Goal: Task Accomplishment & Management: Manage account settings

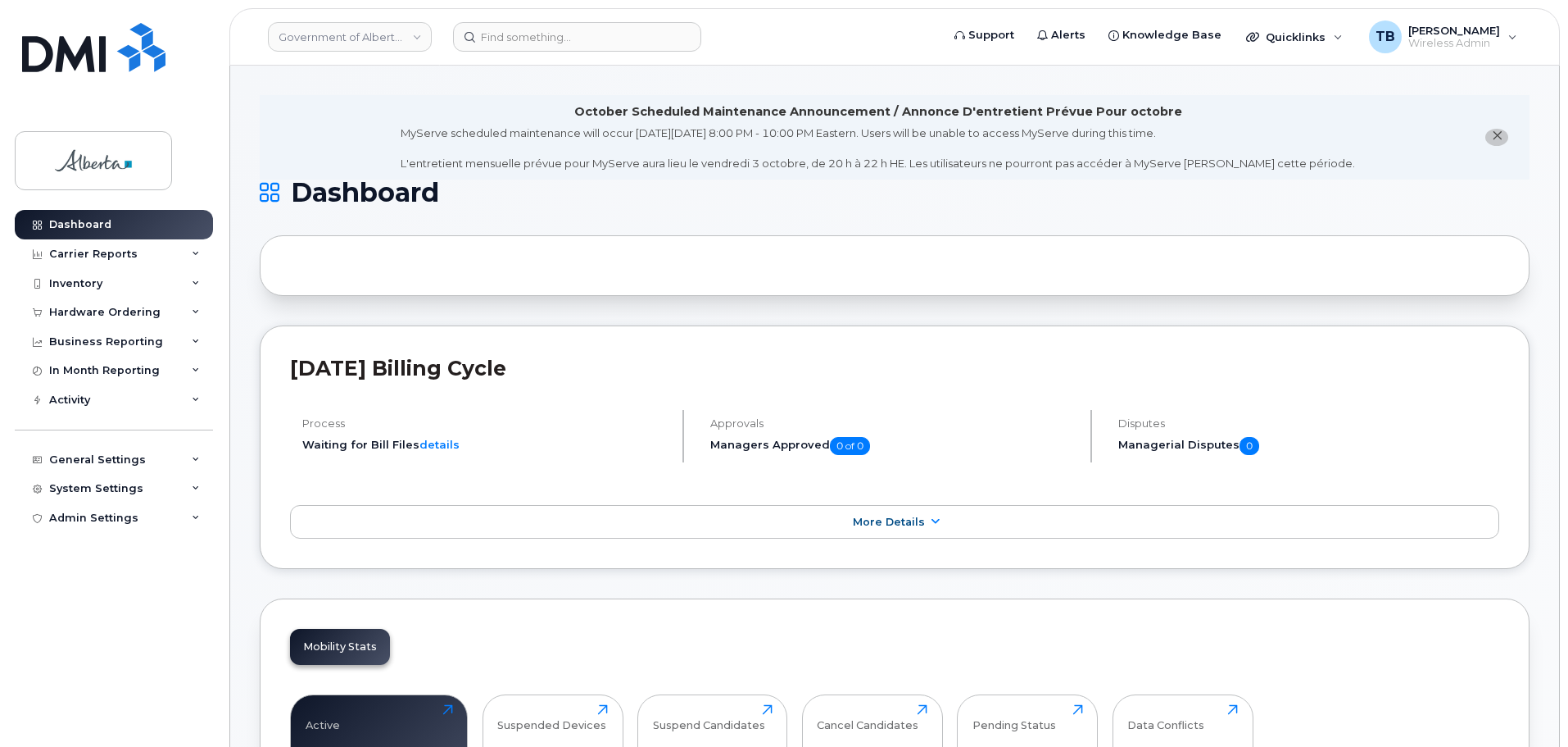
click at [488, 57] on header "Government of Alberta (GOA) Support Alerts Knowledge Base Quicklinks Suspend / …" at bounding box center [894, 37] width 1330 height 58
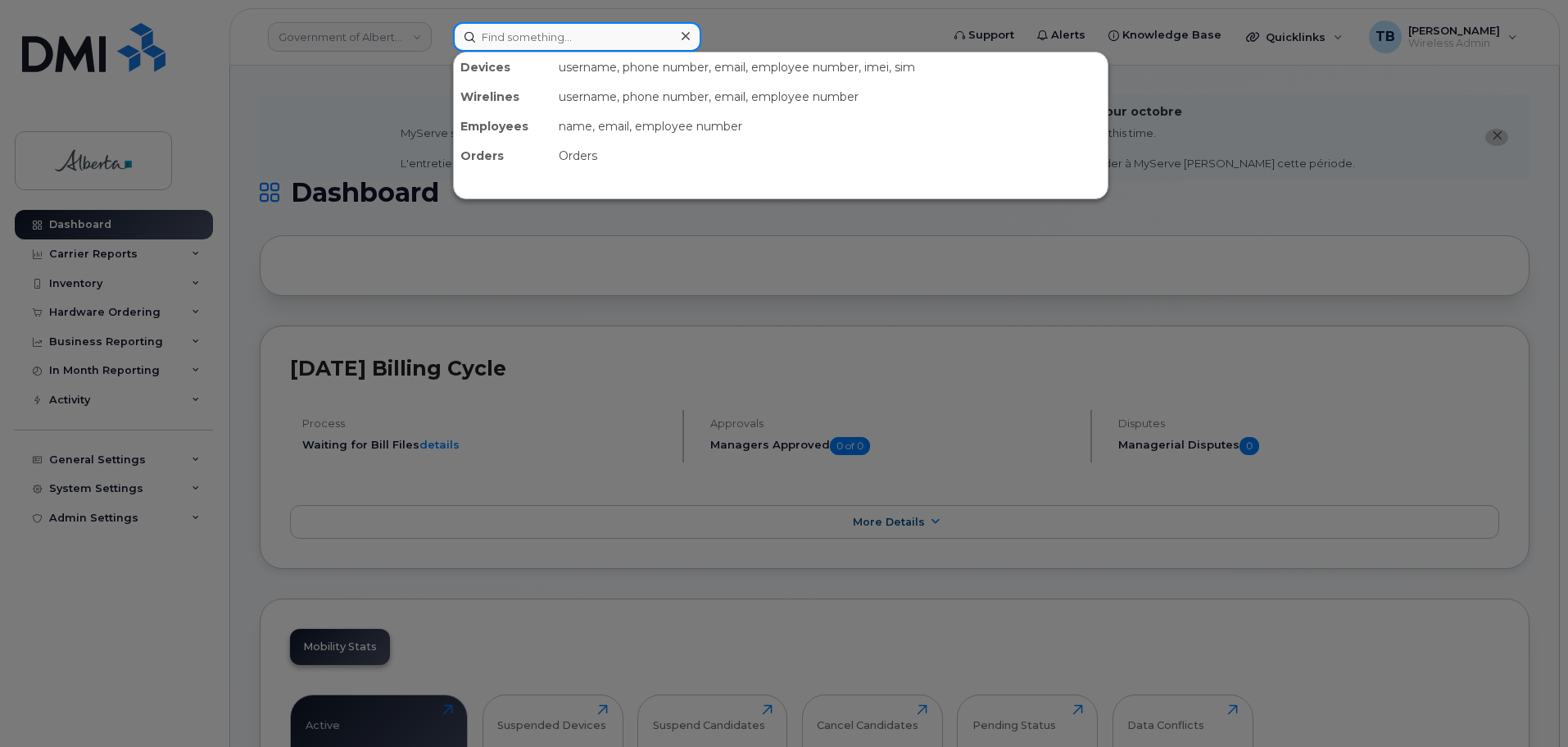
click at [489, 48] on input at bounding box center [577, 37] width 249 height 30
paste input "5873388367"
type input "5873388367"
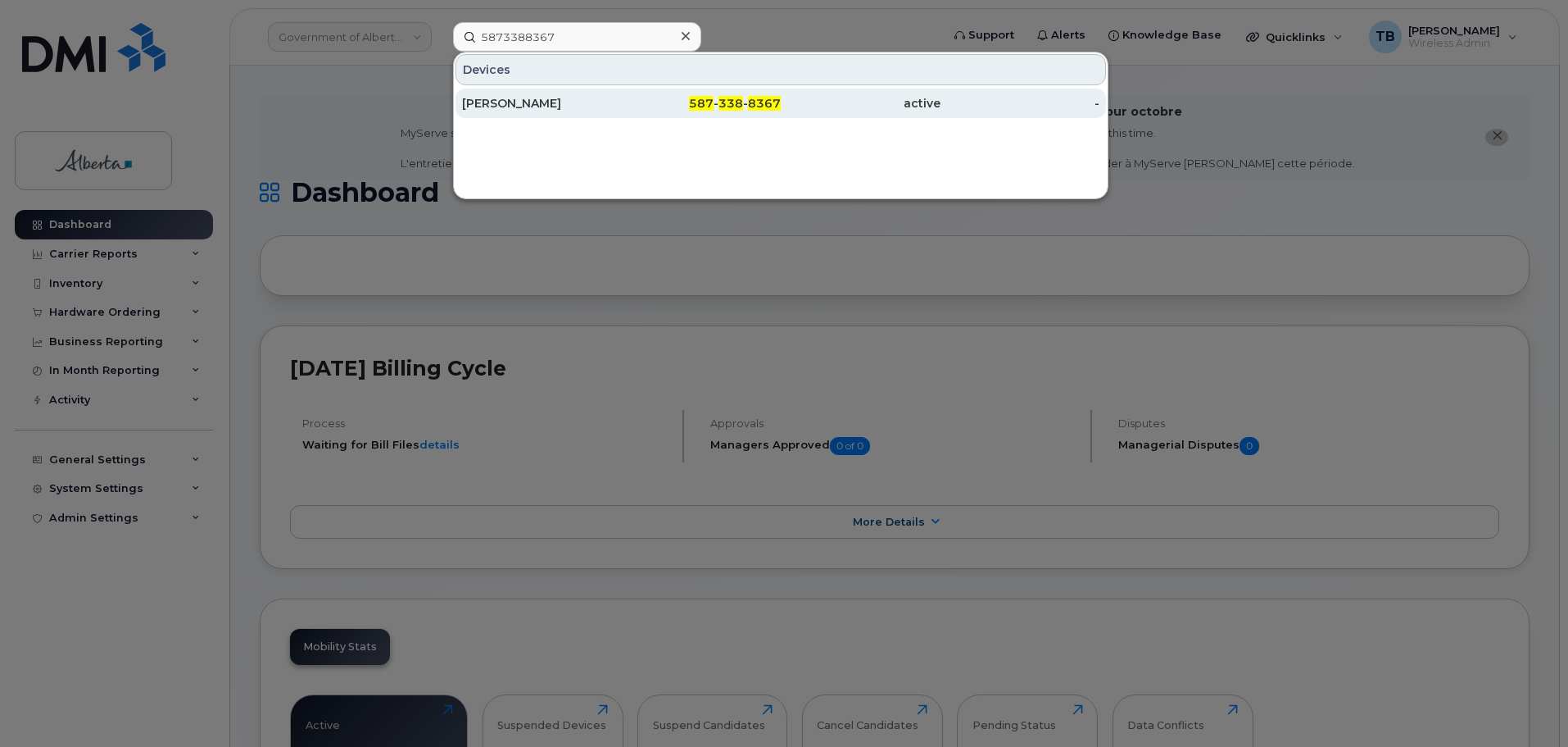
click at [503, 105] on div "[PERSON_NAME]" at bounding box center [541, 104] width 159 height 16
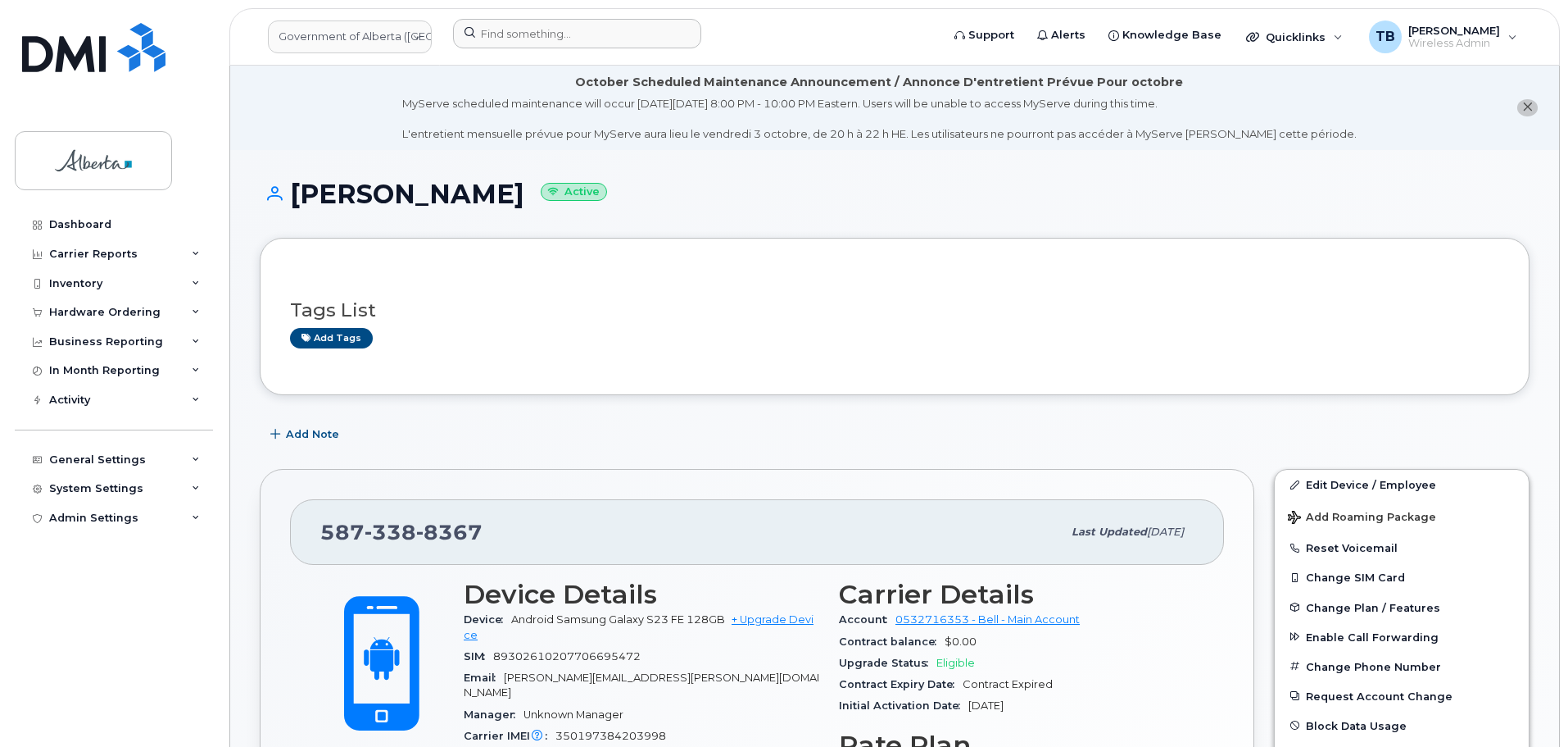
click at [527, 51] on div at bounding box center [691, 37] width 503 height 36
click at [524, 41] on input at bounding box center [577, 33] width 249 height 30
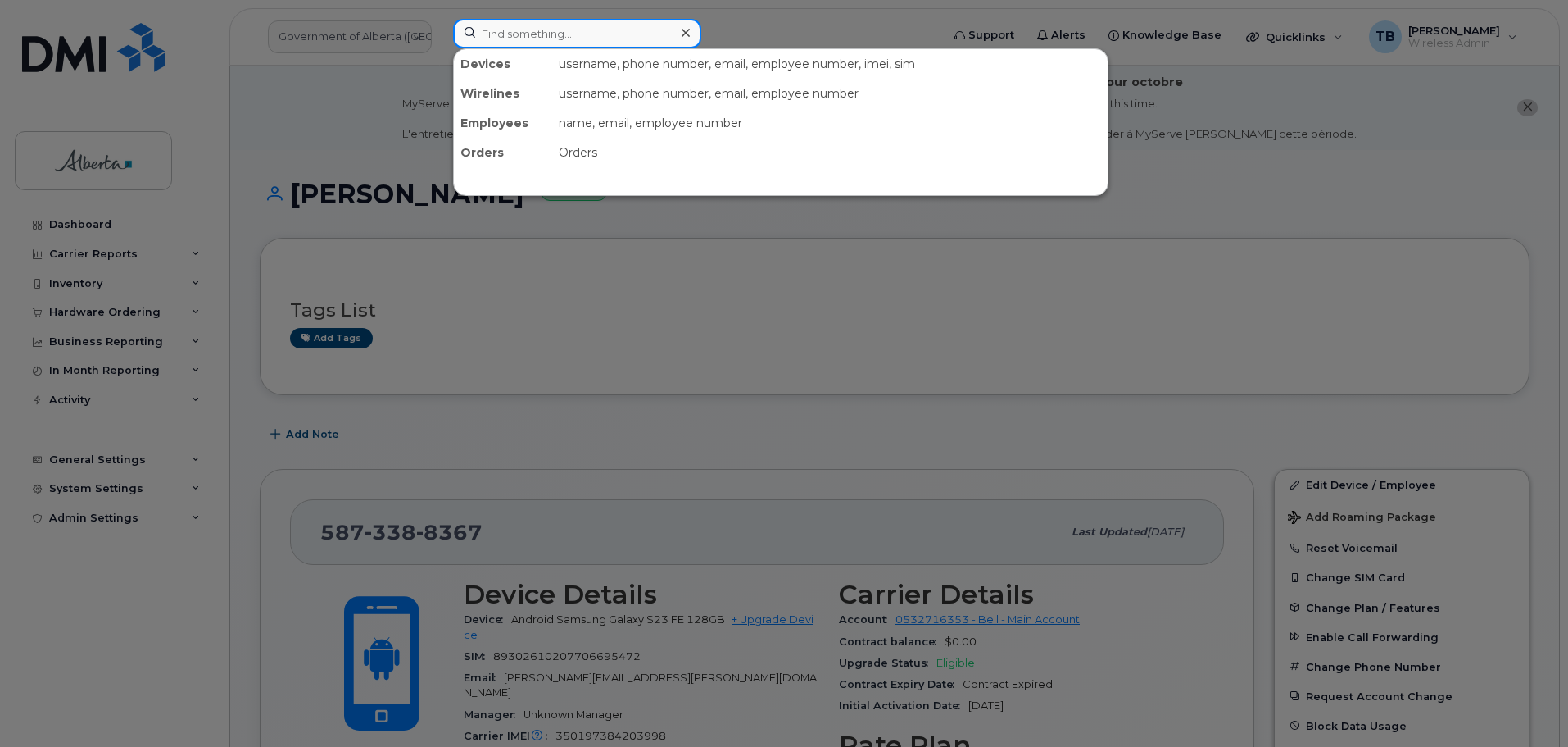
paste input "780) 645-1503"
type input "780) 645-1503"
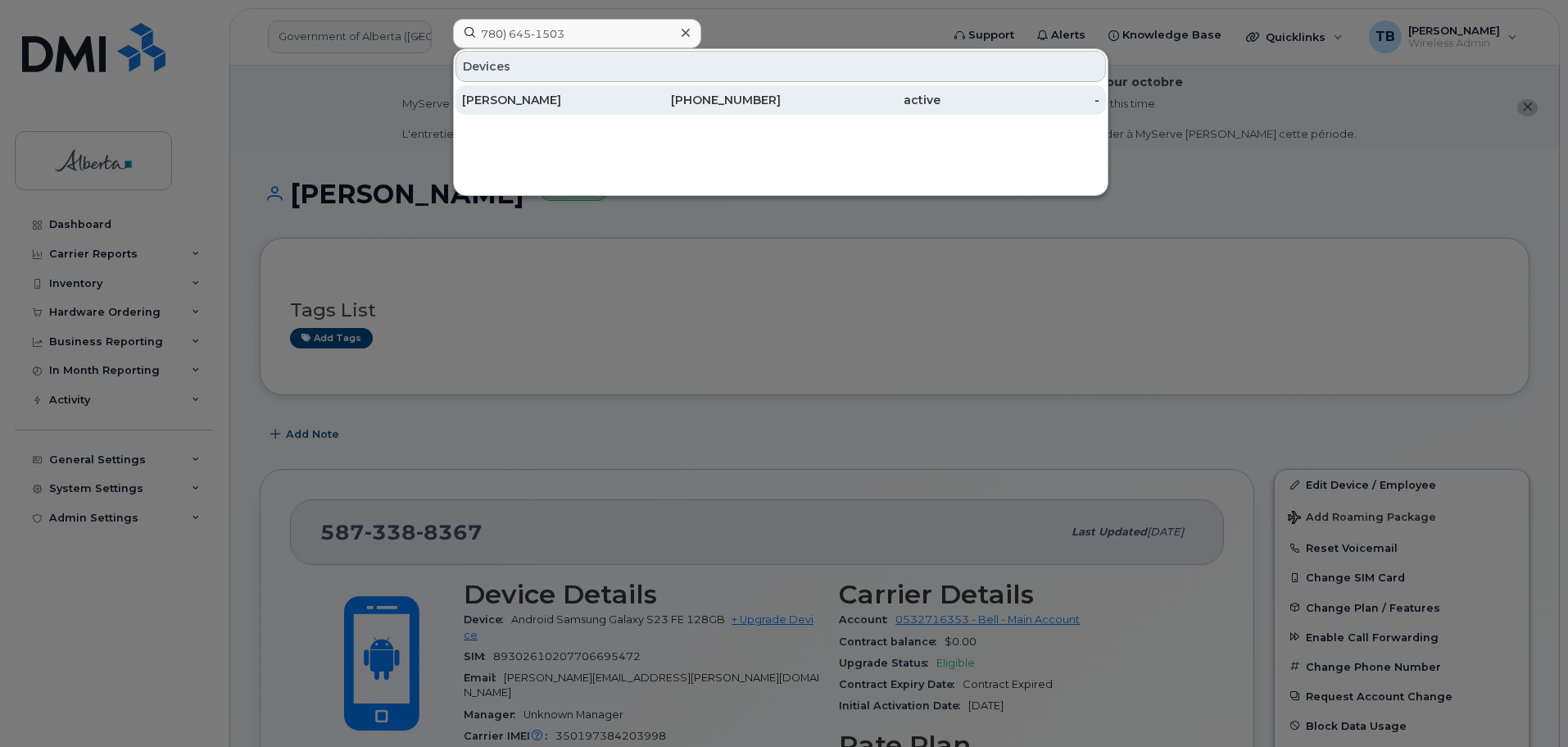
click at [547, 92] on div "Patrick Douglas" at bounding box center [541, 100] width 159 height 30
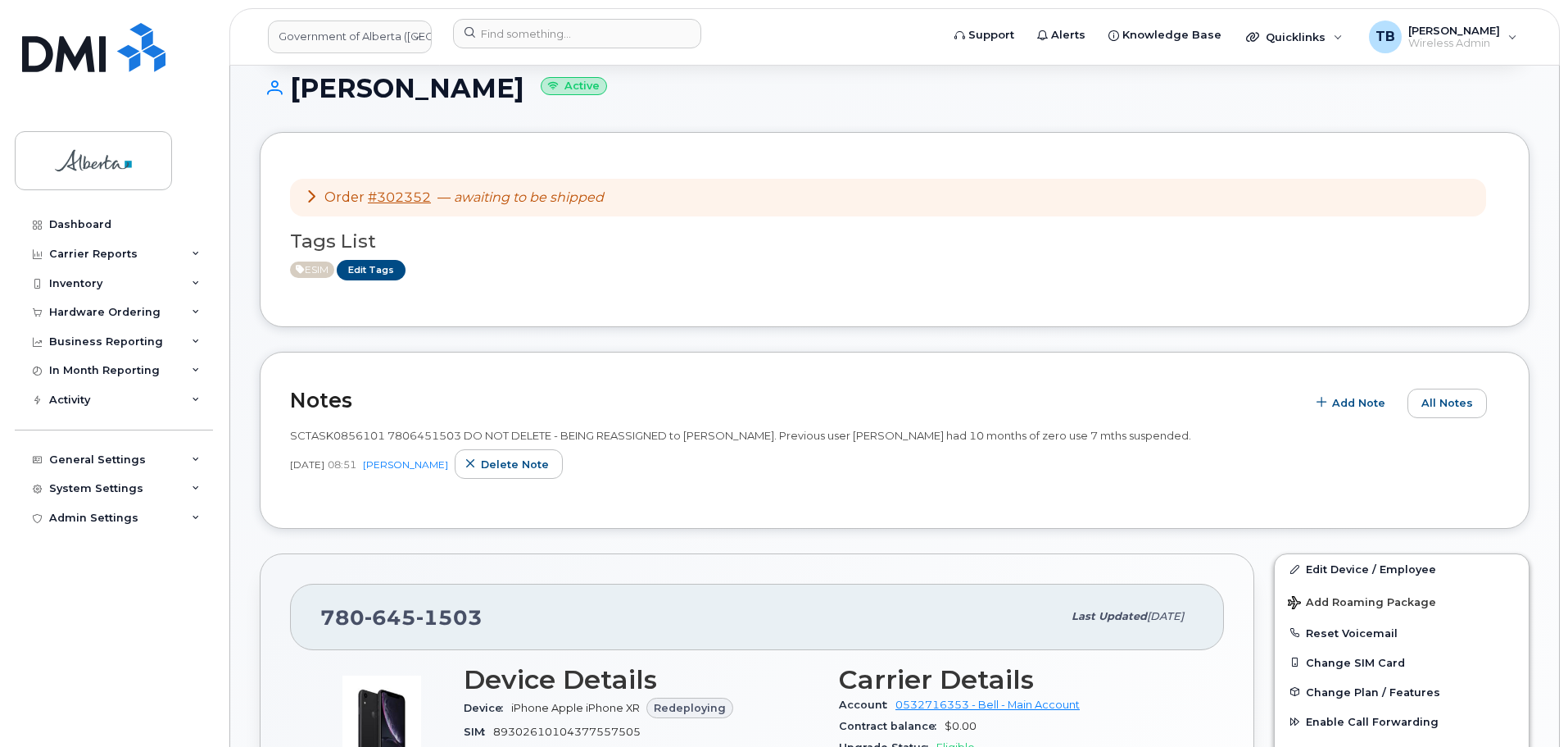
scroll to position [246, 0]
click at [332, 434] on span "SCTASK0856101 7806451503 DO NOT DELETE - BEING REASSIGNED to Patrick Douglas. P…" at bounding box center [740, 434] width 902 height 14
copy span "SCTASK0856101"
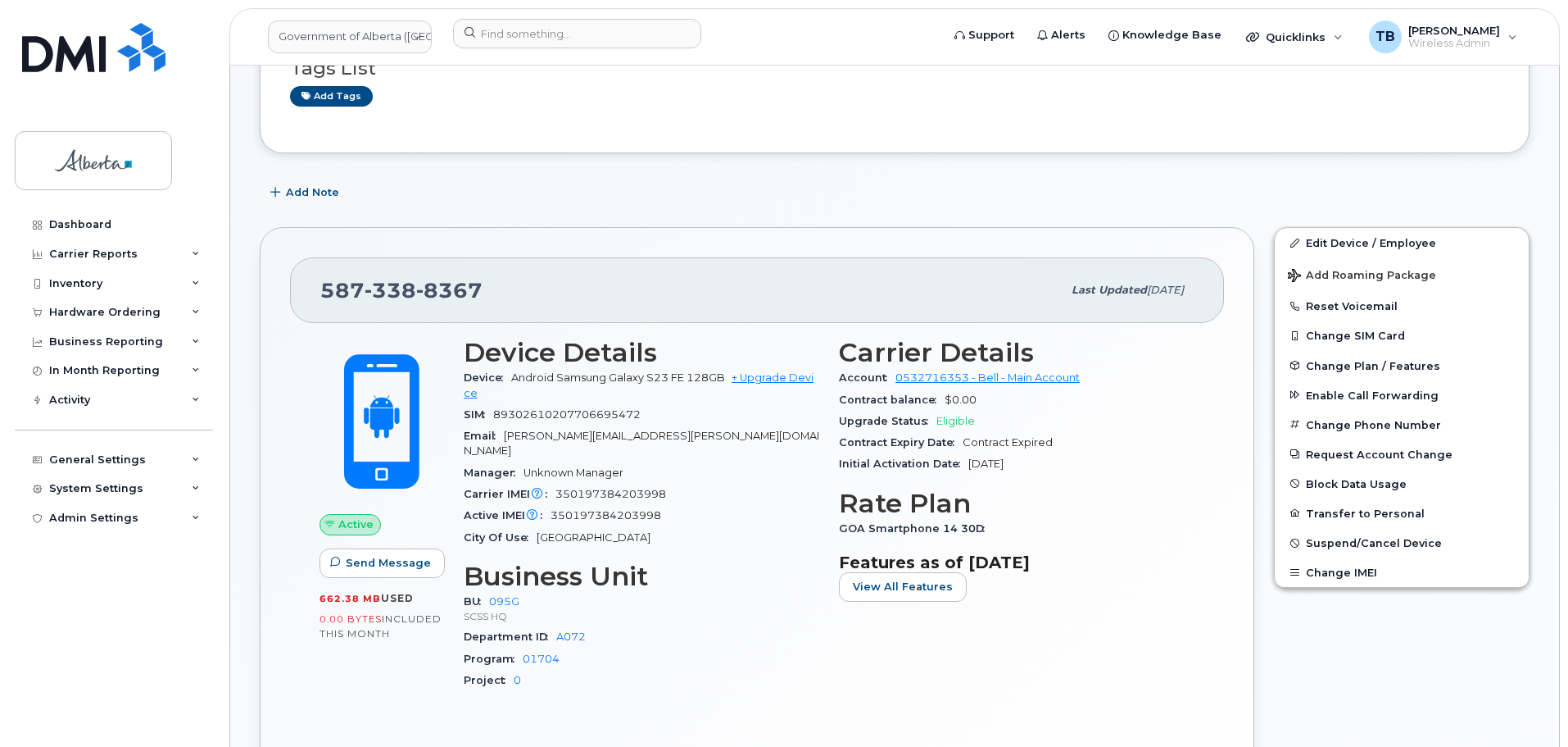
scroll to position [246, 0]
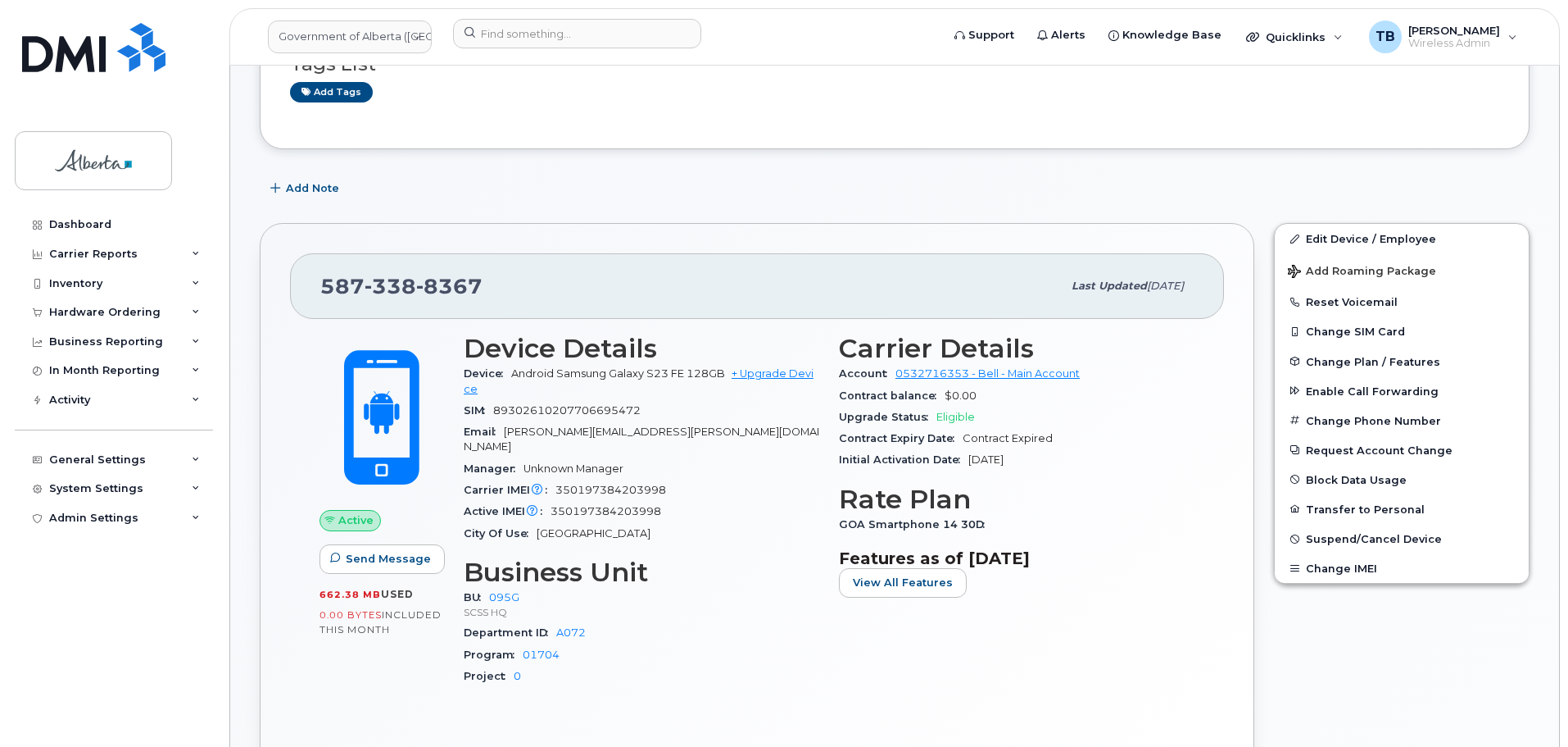
click at [706, 258] on div "587 338 8367 Last updated Jul 25, 2025" at bounding box center [757, 286] width 934 height 66
drag, startPoint x: 563, startPoint y: 374, endPoint x: 671, endPoint y: 371, distance: 108.0
click at [671, 371] on span "Android Samsung Galaxy S23 FE 128GB" at bounding box center [618, 373] width 213 height 13
copy span "amsung Galaxy S23"
click at [630, 484] on span "350197384203998" at bounding box center [611, 490] width 111 height 13
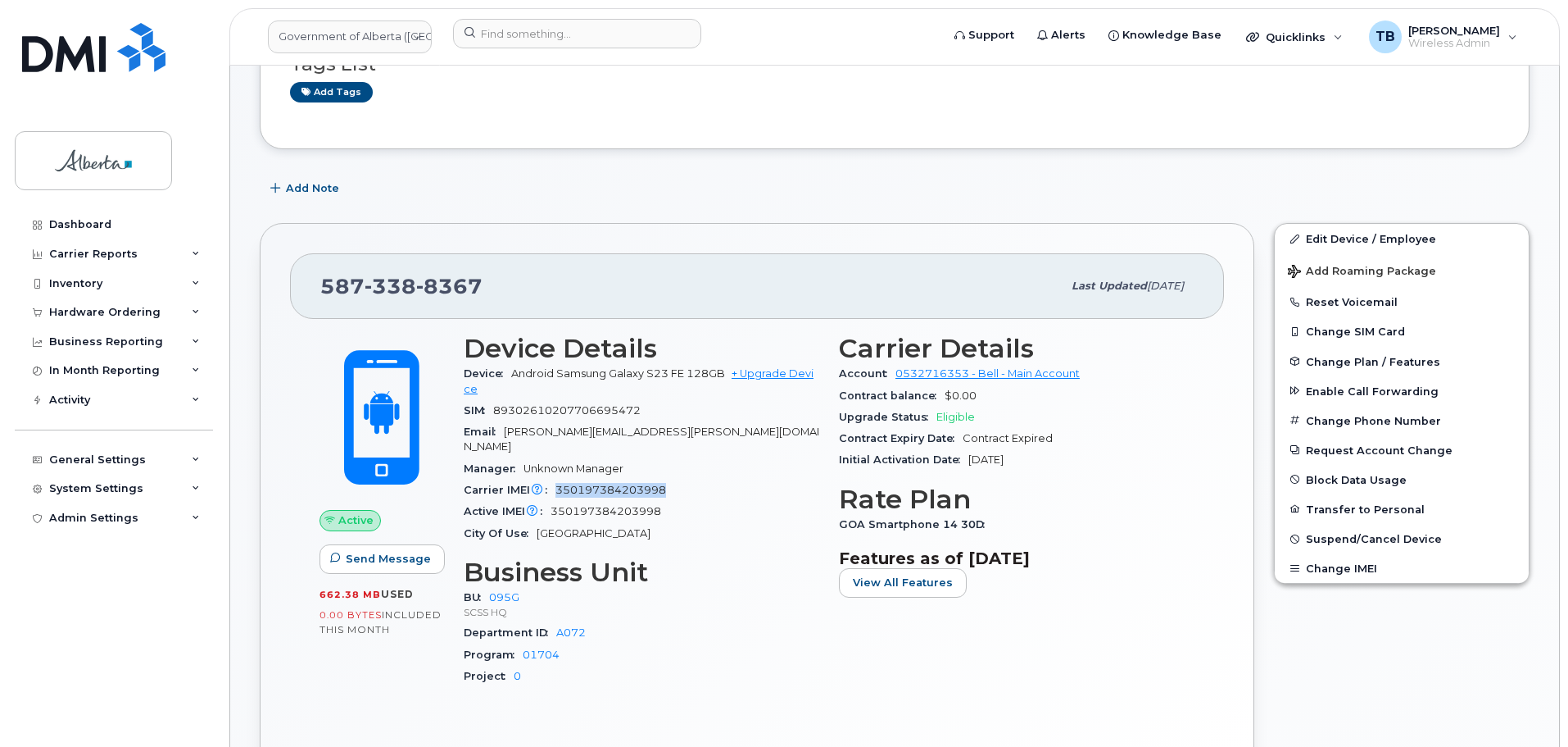
click at [630, 484] on span "350197384203998" at bounding box center [611, 490] width 111 height 13
copy span "350197384203998"
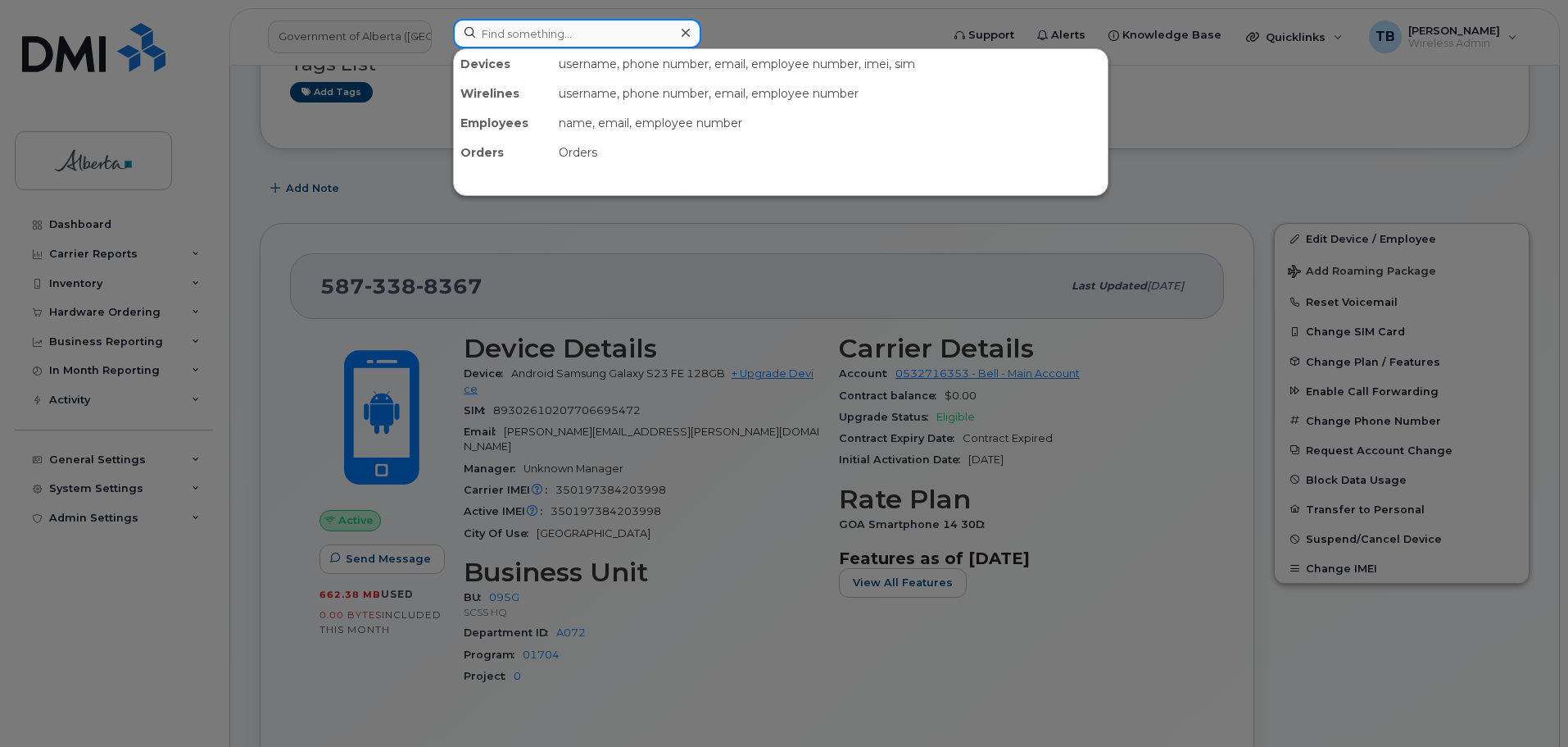
click at [570, 41] on input at bounding box center [577, 33] width 249 height 30
paste input "352556223652848"
type input "352556223652848"
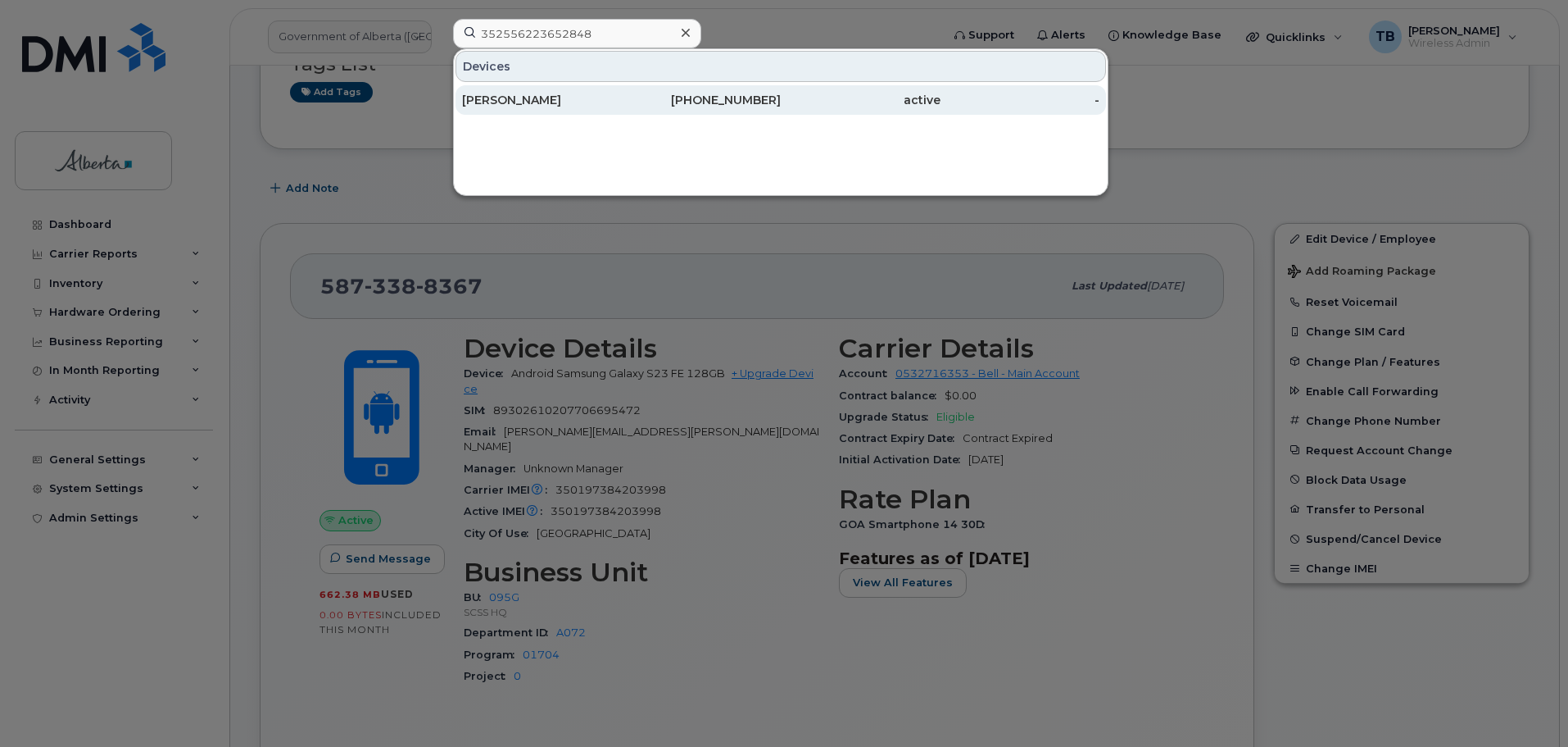
click at [498, 101] on div "Kathy Clarke" at bounding box center [541, 100] width 159 height 16
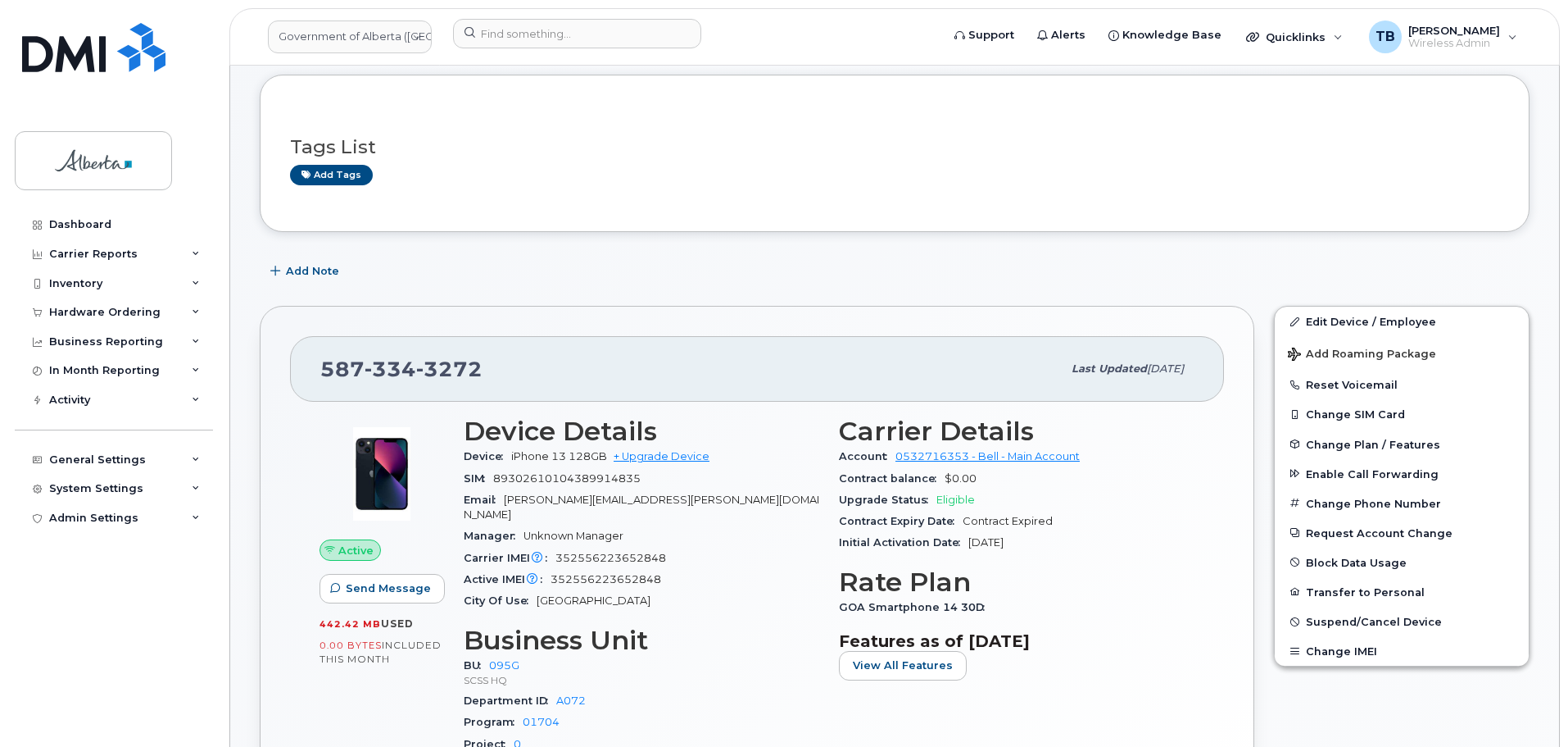
scroll to position [164, 0]
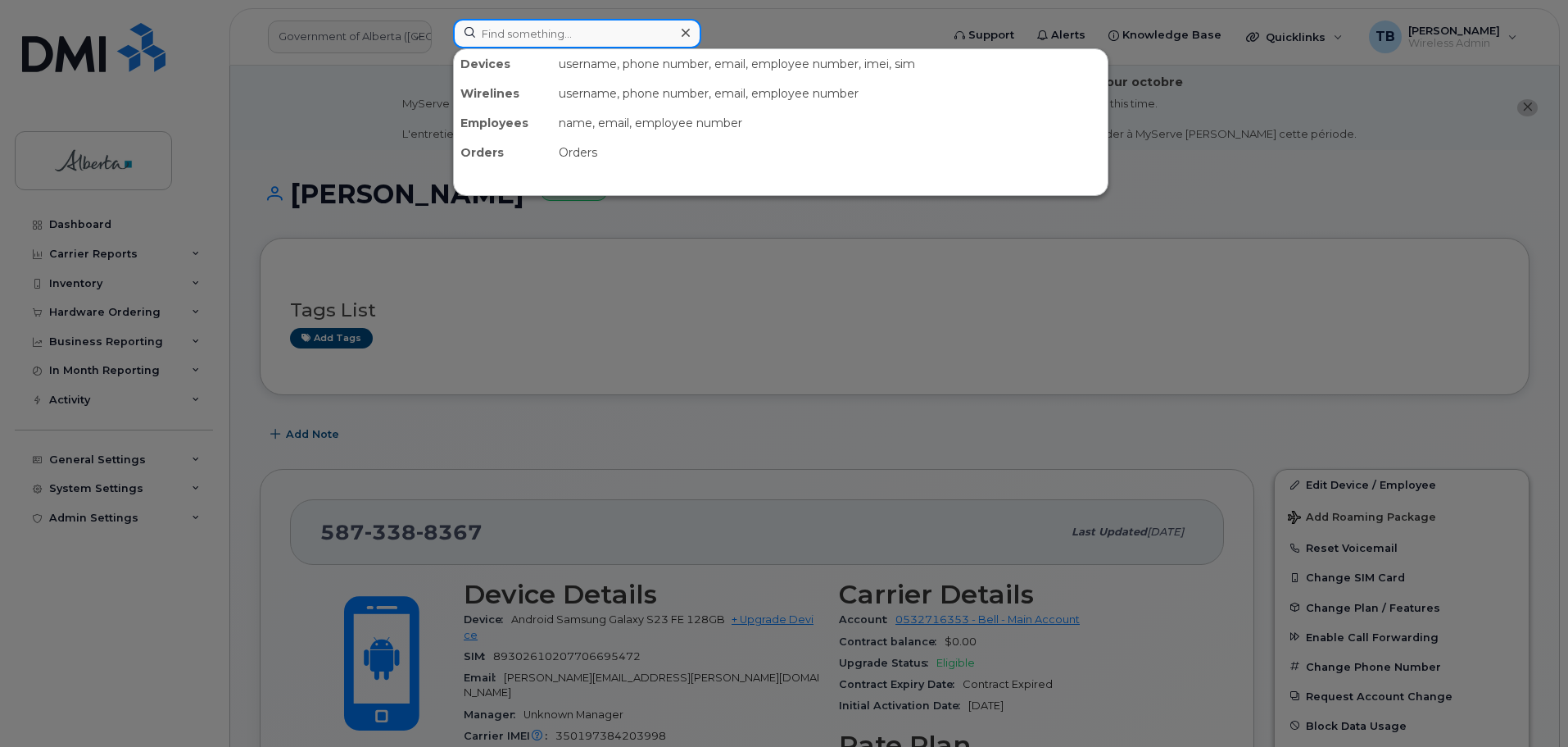
click at [496, 27] on input at bounding box center [577, 33] width 249 height 30
paste input "5872201907"
type input "5872201907"
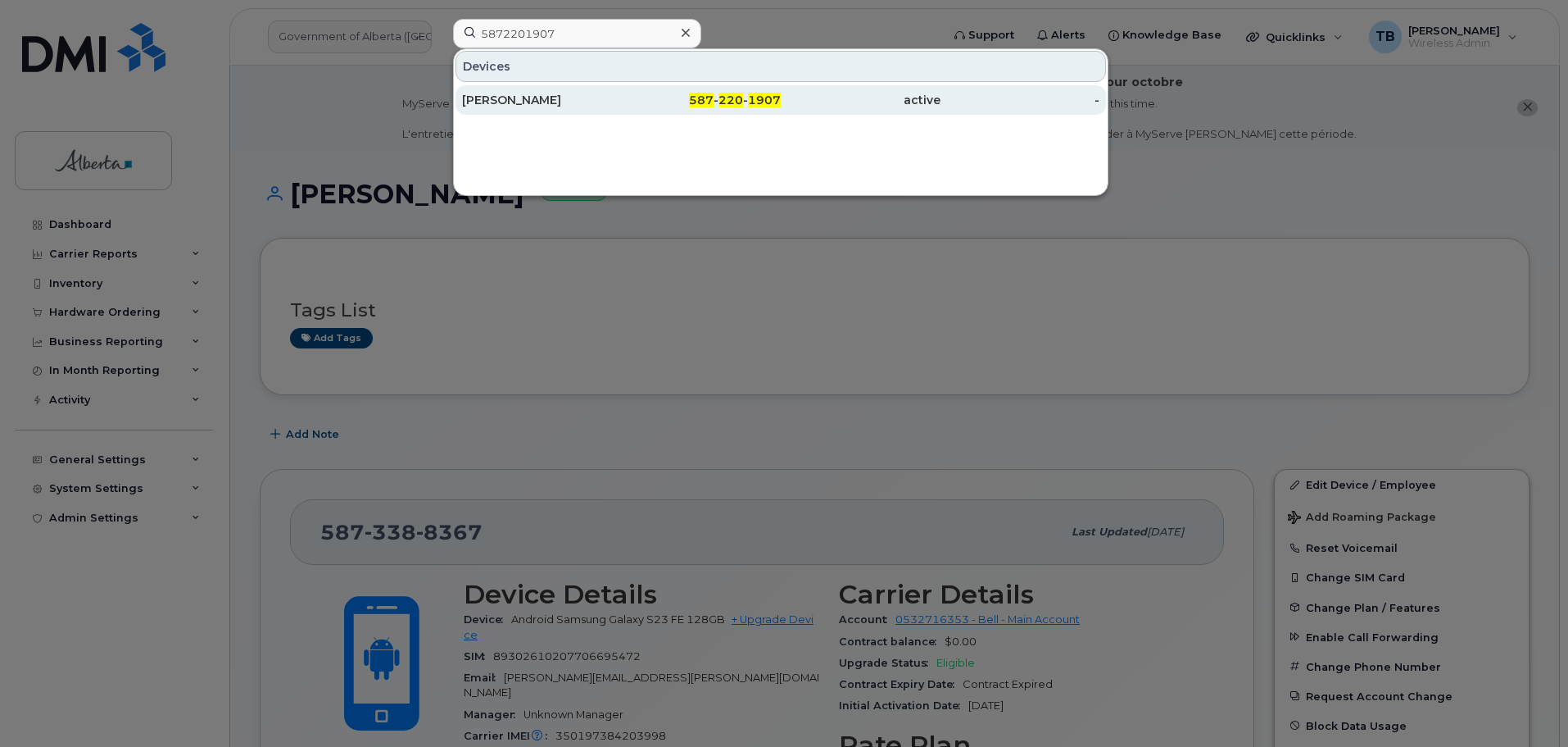
click at [501, 105] on div "Logan Huscroft" at bounding box center [541, 100] width 159 height 16
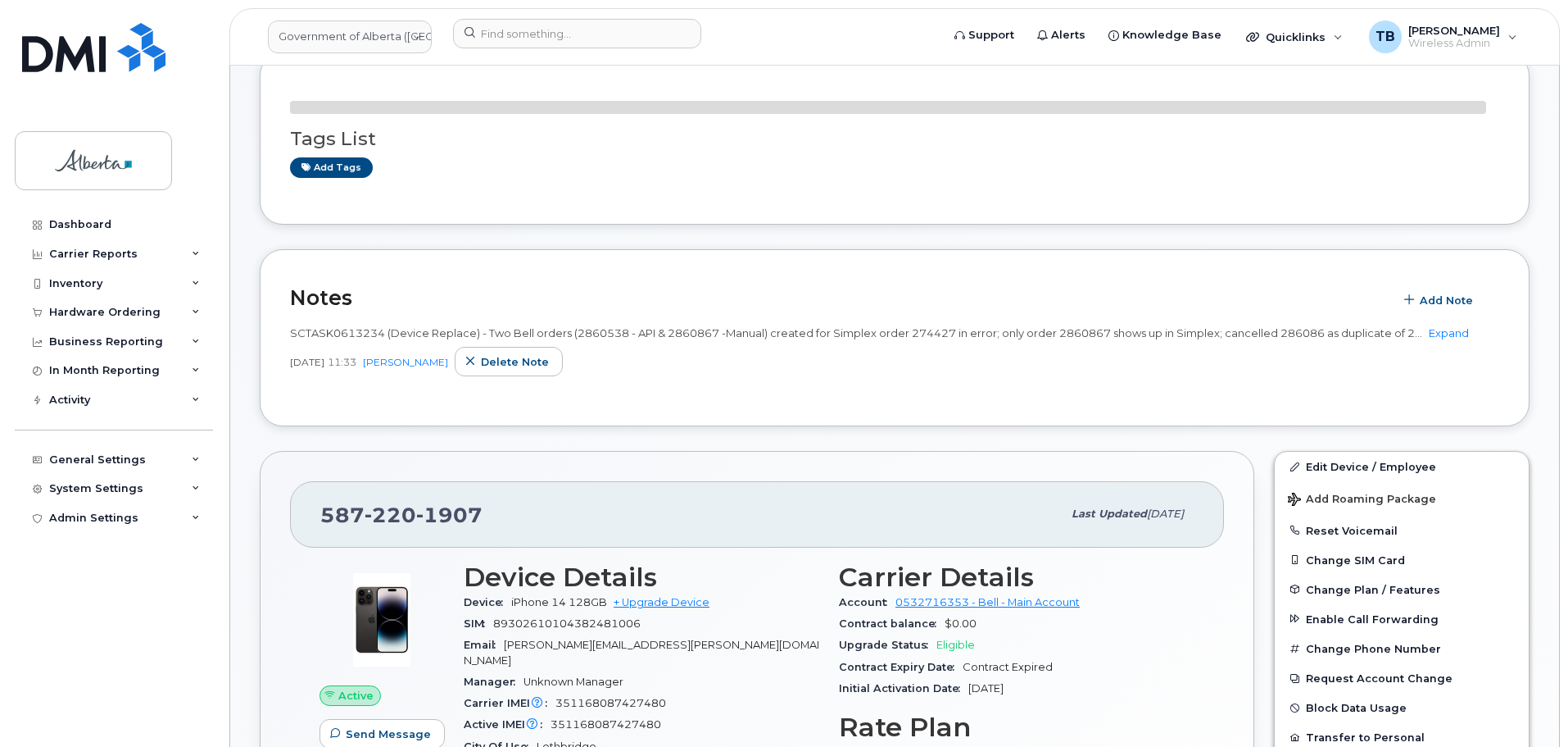
scroll to position [246, 0]
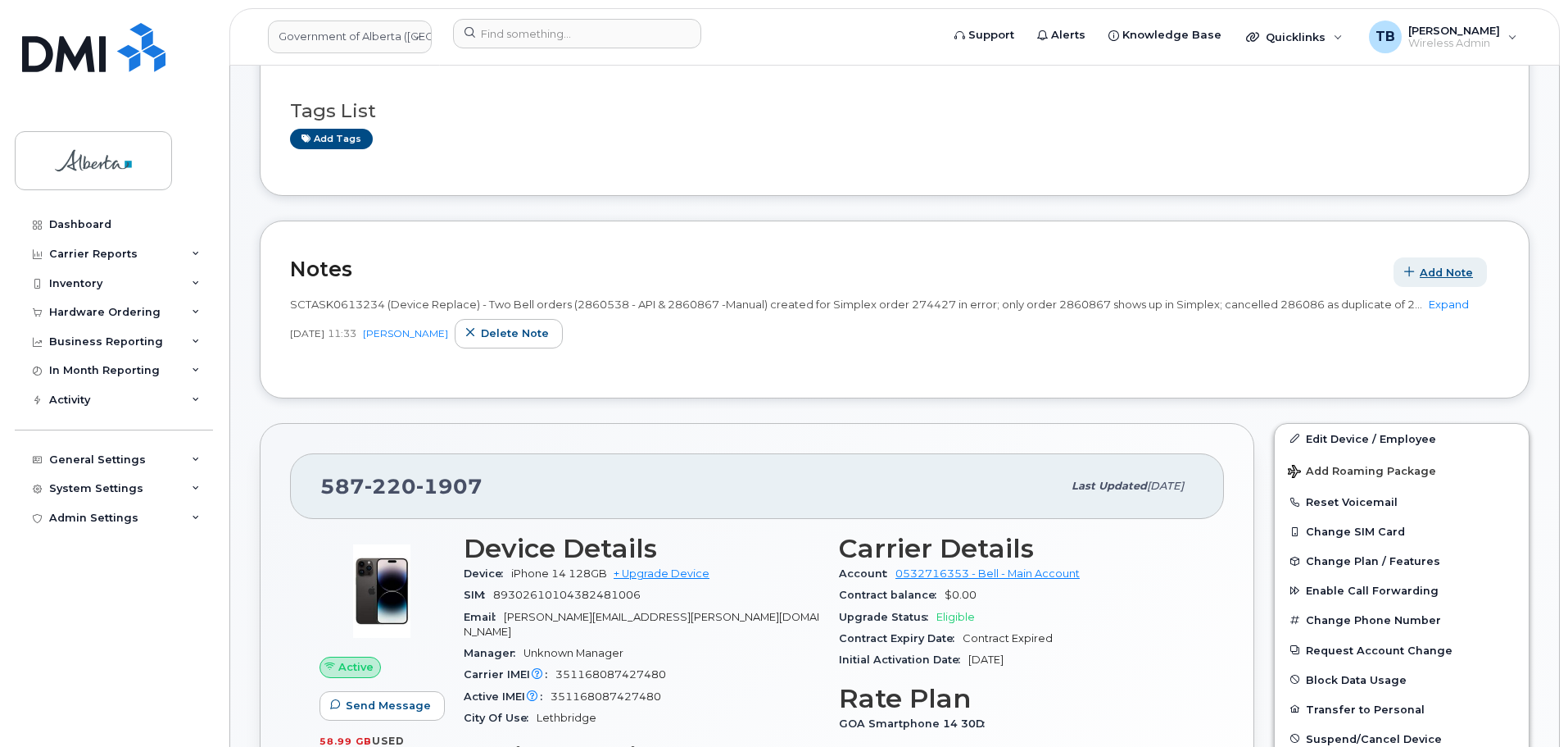
click at [1447, 273] on span "Add Note" at bounding box center [1446, 272] width 53 height 15
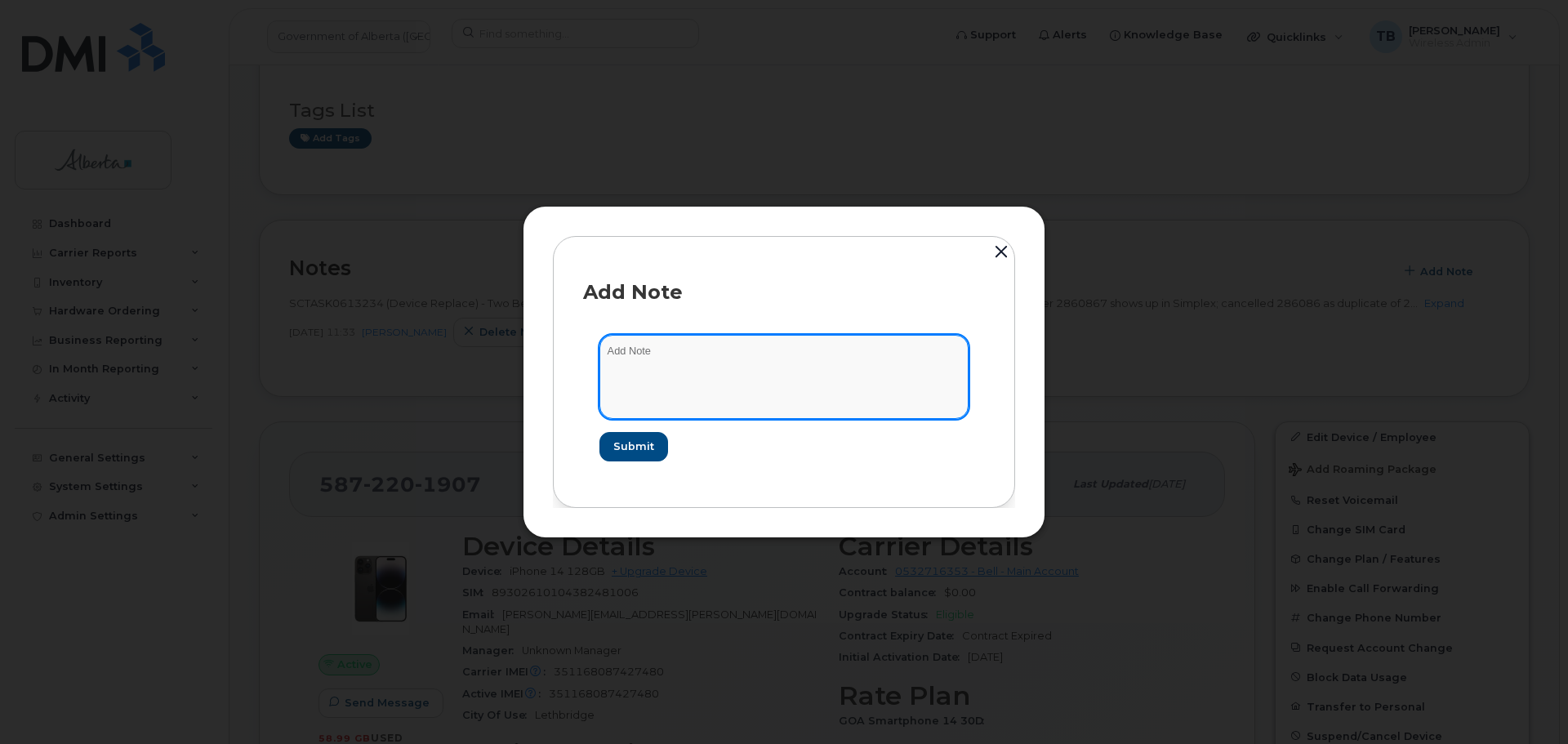
click at [630, 354] on textarea at bounding box center [784, 376] width 369 height 83
paste textarea "SCTASK0862807"
paste textarea "Plan User Termination - (1) Suspend"
click at [658, 354] on textarea "SCTASK0862807 Plan User Termination - (1) Suspend" at bounding box center [784, 376] width 369 height 83
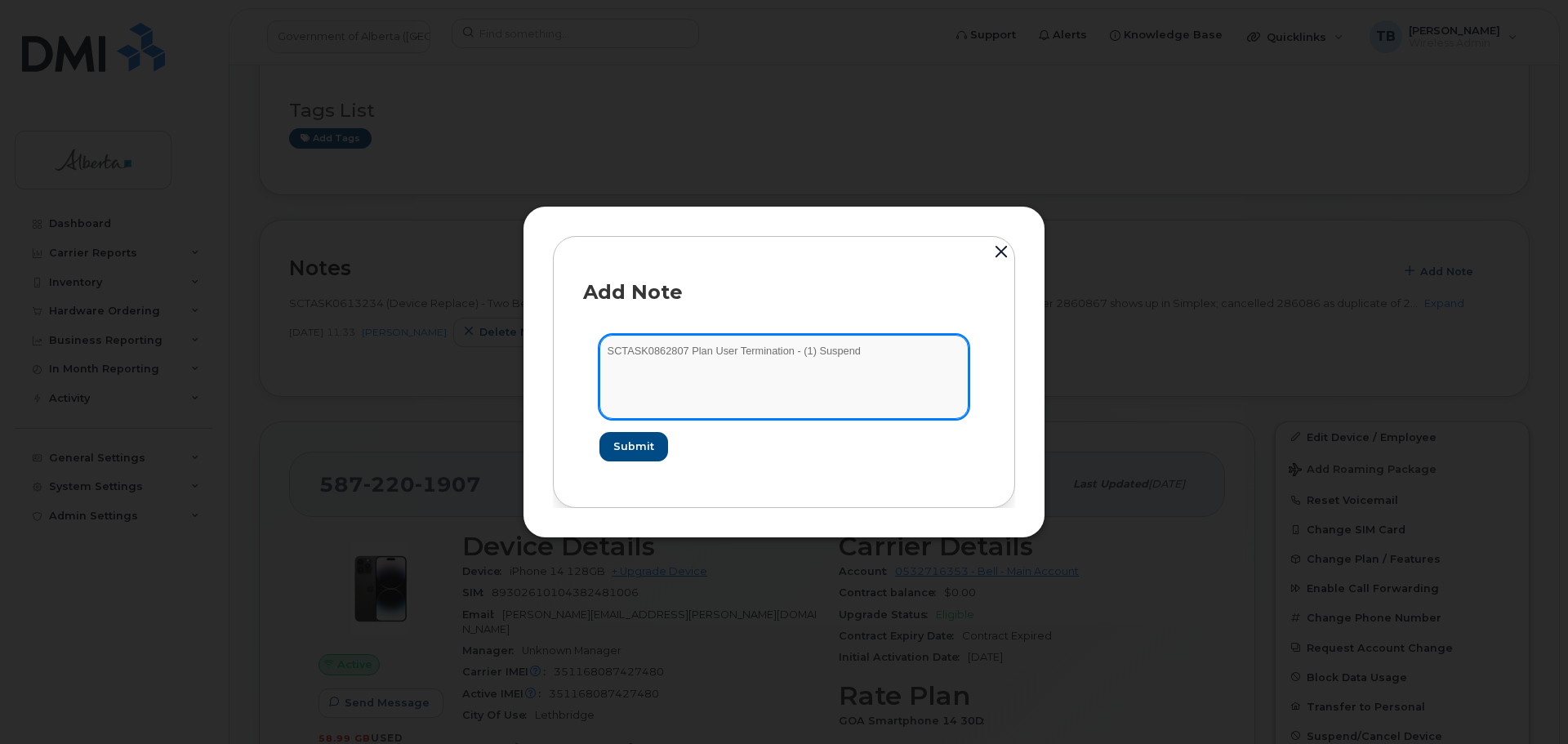
type textarea "SCTASK0862807 Plan User Termination - (1) Suspend"
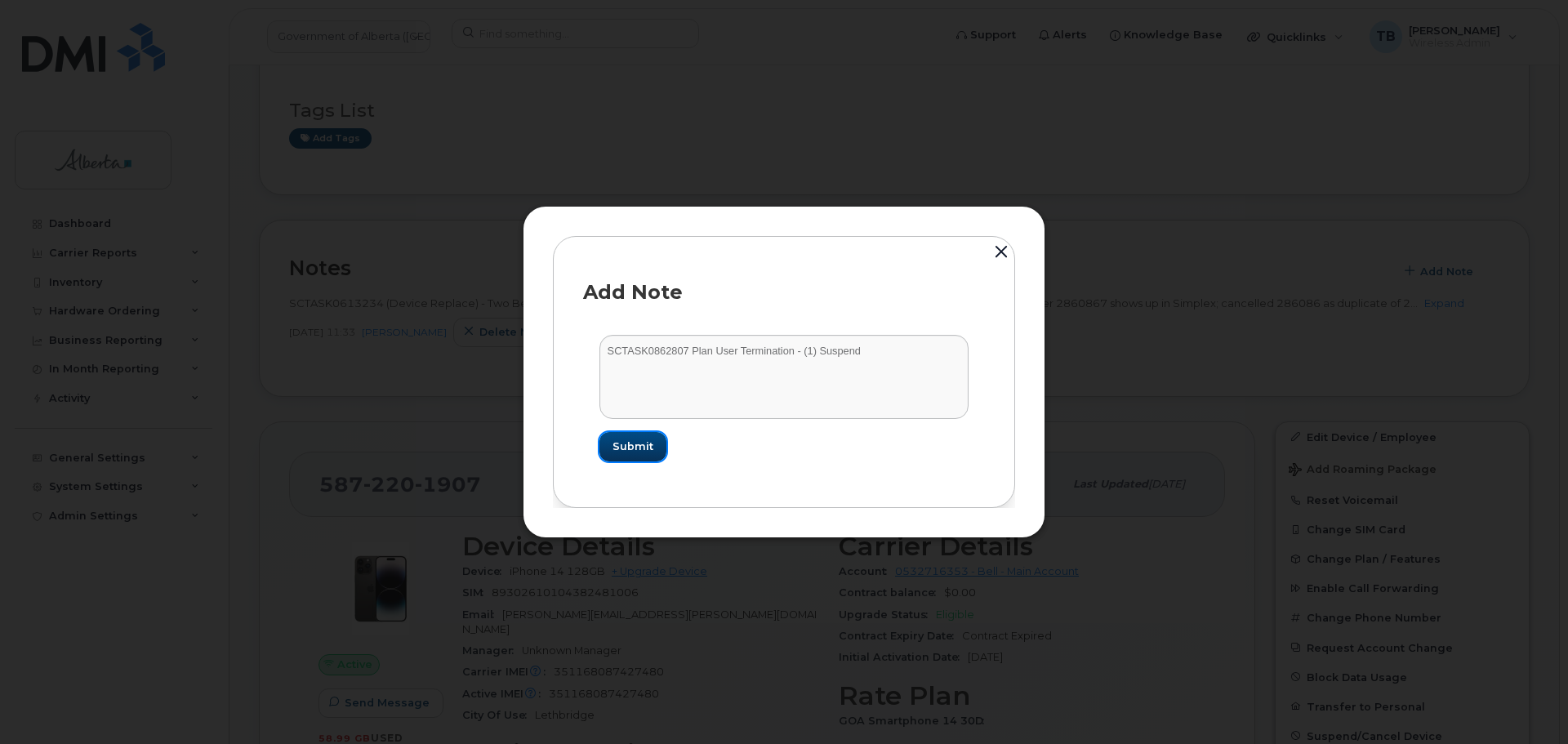
click at [630, 451] on span "Submit" at bounding box center [632, 445] width 40 height 15
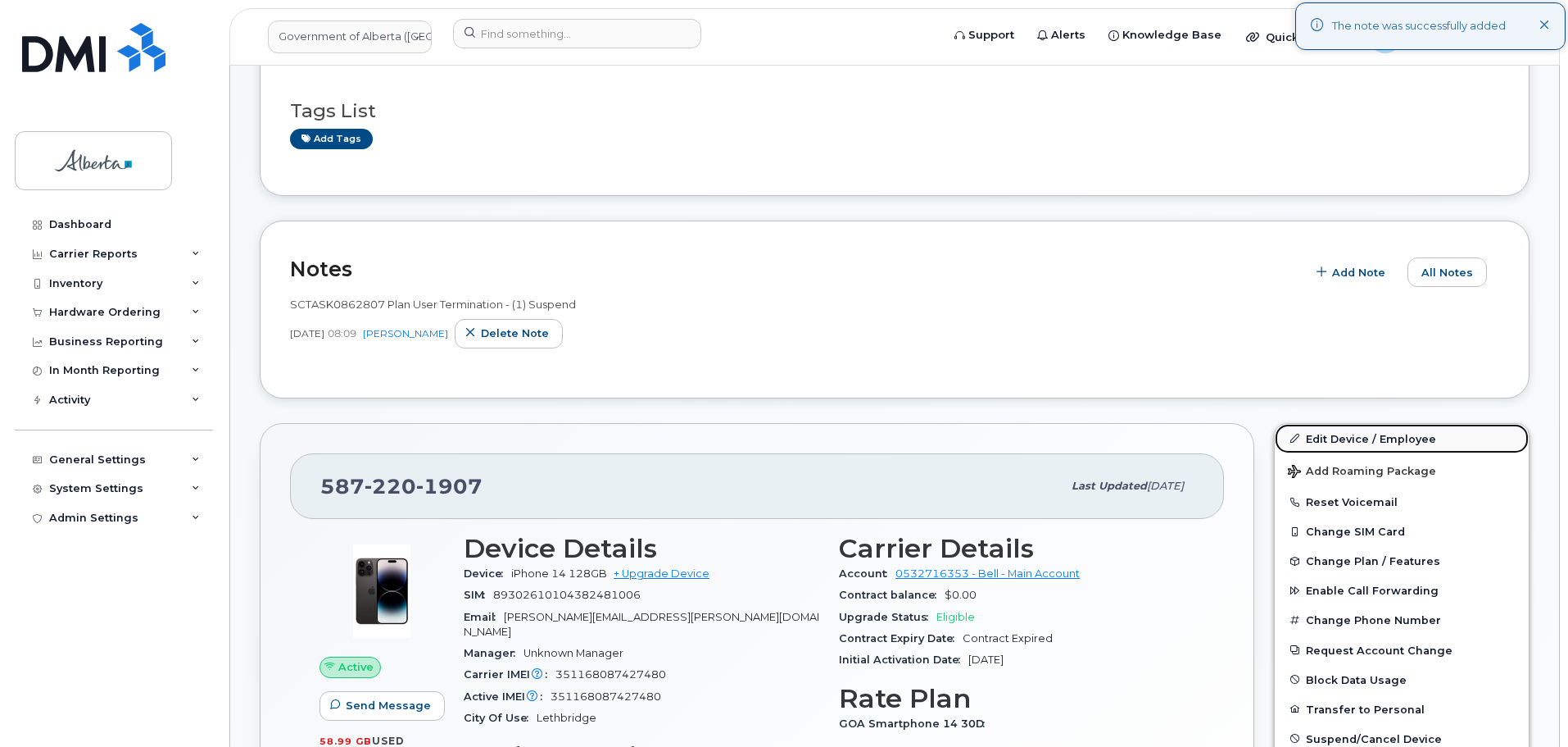
click at [1346, 436] on link "Edit Device / Employee" at bounding box center [1401, 438] width 254 height 30
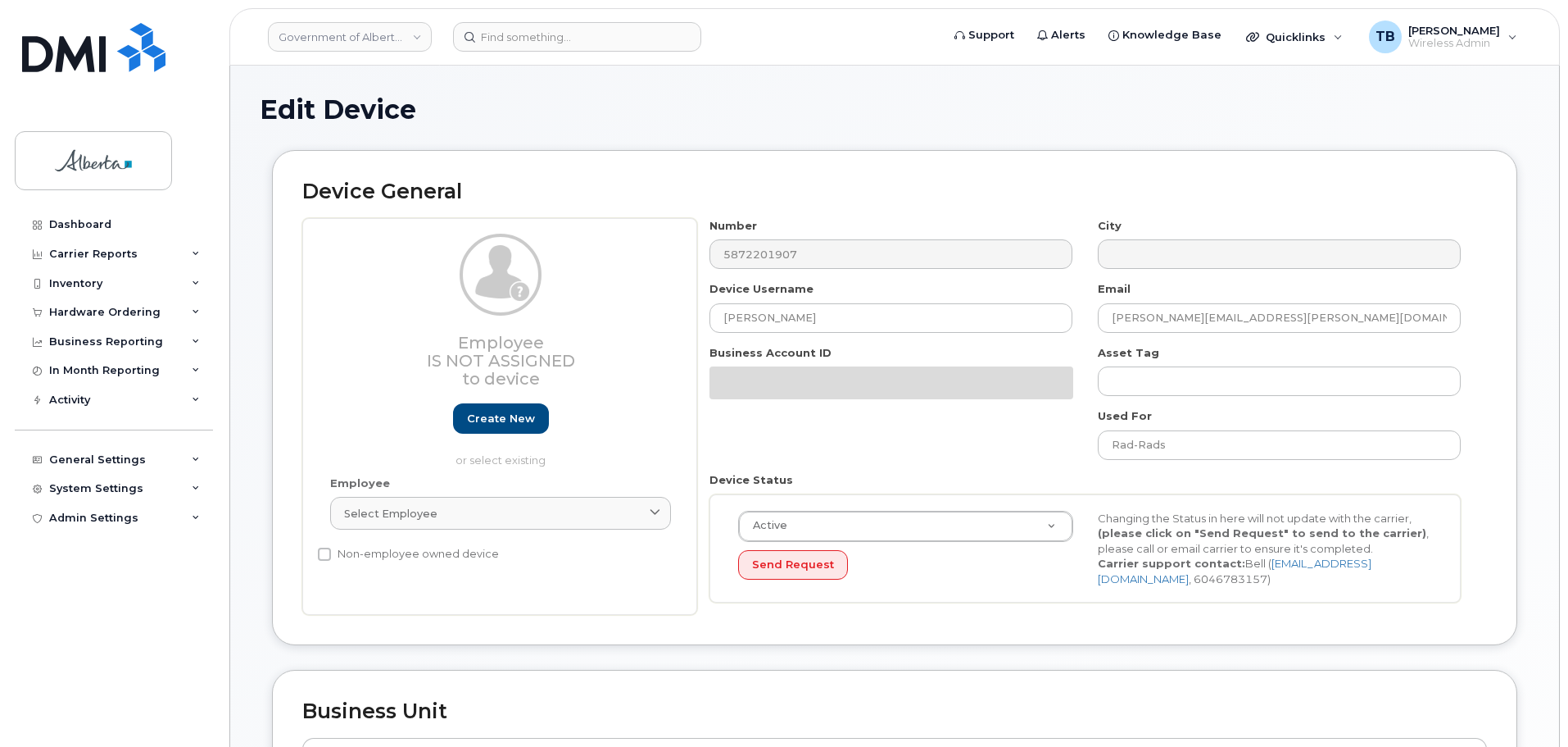
select select "4120331"
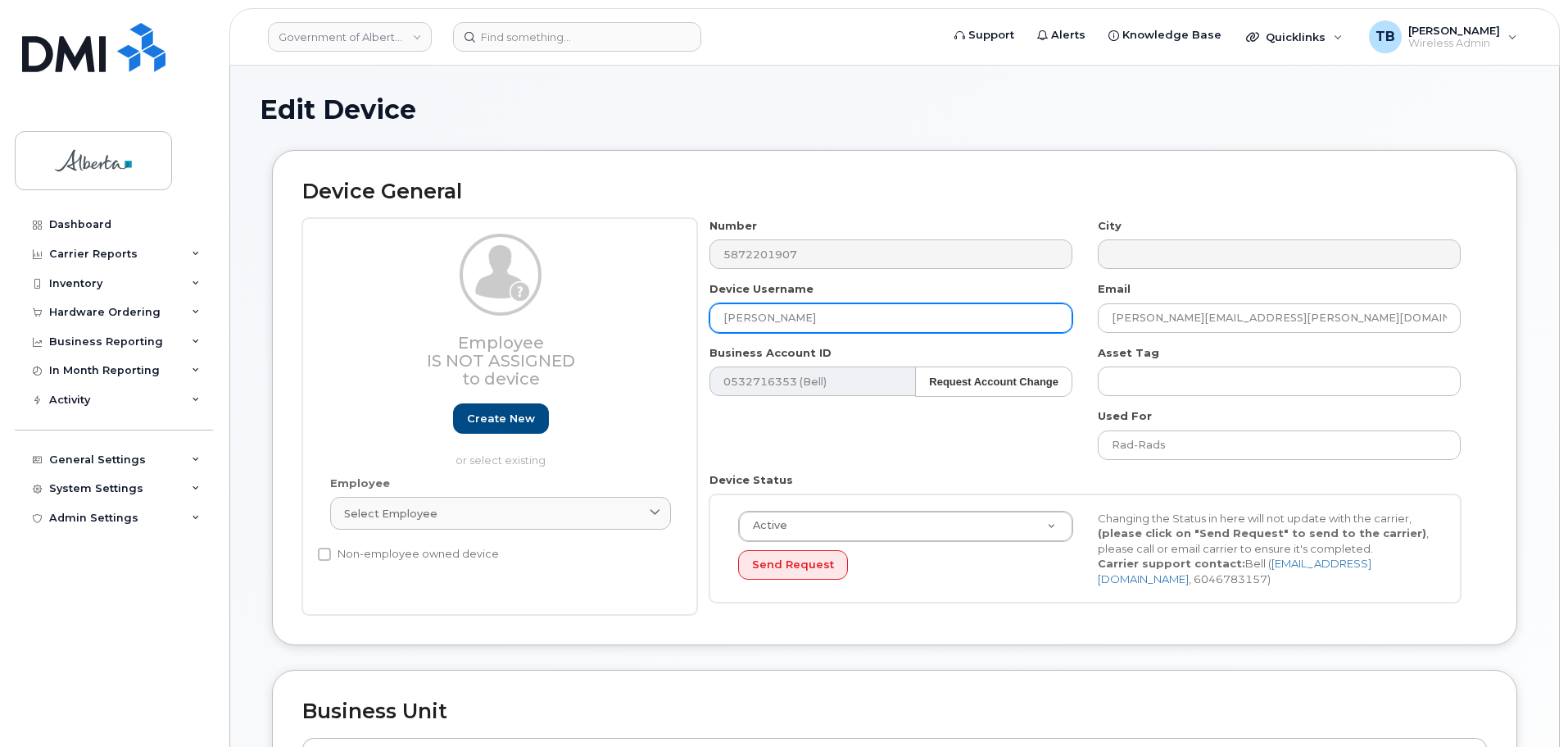
drag, startPoint x: 851, startPoint y: 322, endPoint x: 682, endPoint y: 336, distance: 169.6
click at [684, 335] on div "Employee Is not assigned to device Create new or select existing Employee Selec…" at bounding box center [894, 416] width 1184 height 397
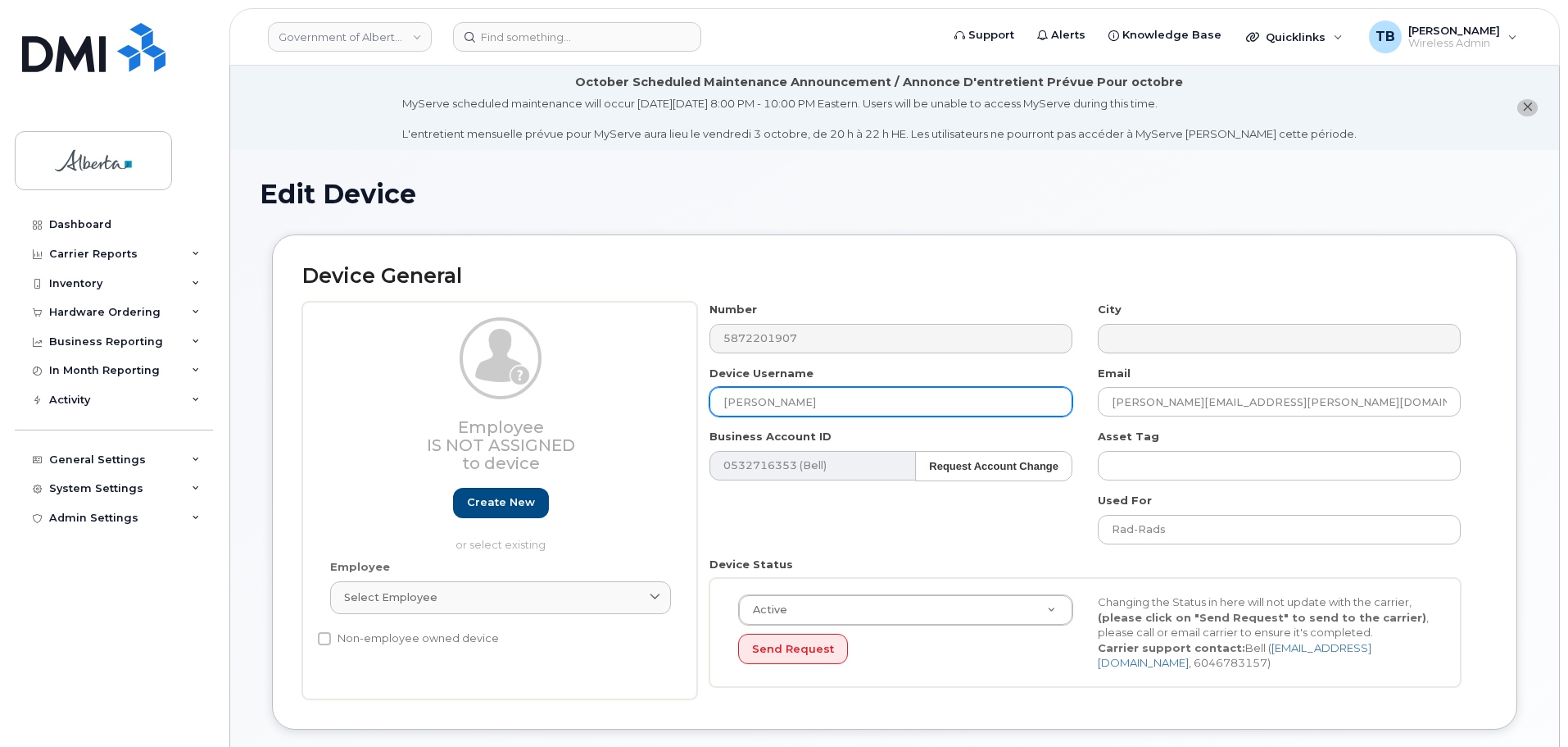
paste input "Compliance Assurance Lead Vacan"
type input "Compliance Assurance Lead Vacant"
drag, startPoint x: 1288, startPoint y: 404, endPoint x: 1019, endPoint y: 404, distance: 269.0
click at [1019, 404] on div "Number 5872201907 City Device Username Compliance Assurance Lead Vacant Email l…" at bounding box center [1085, 500] width 776 height 397
paste input "Coreen.Bates"
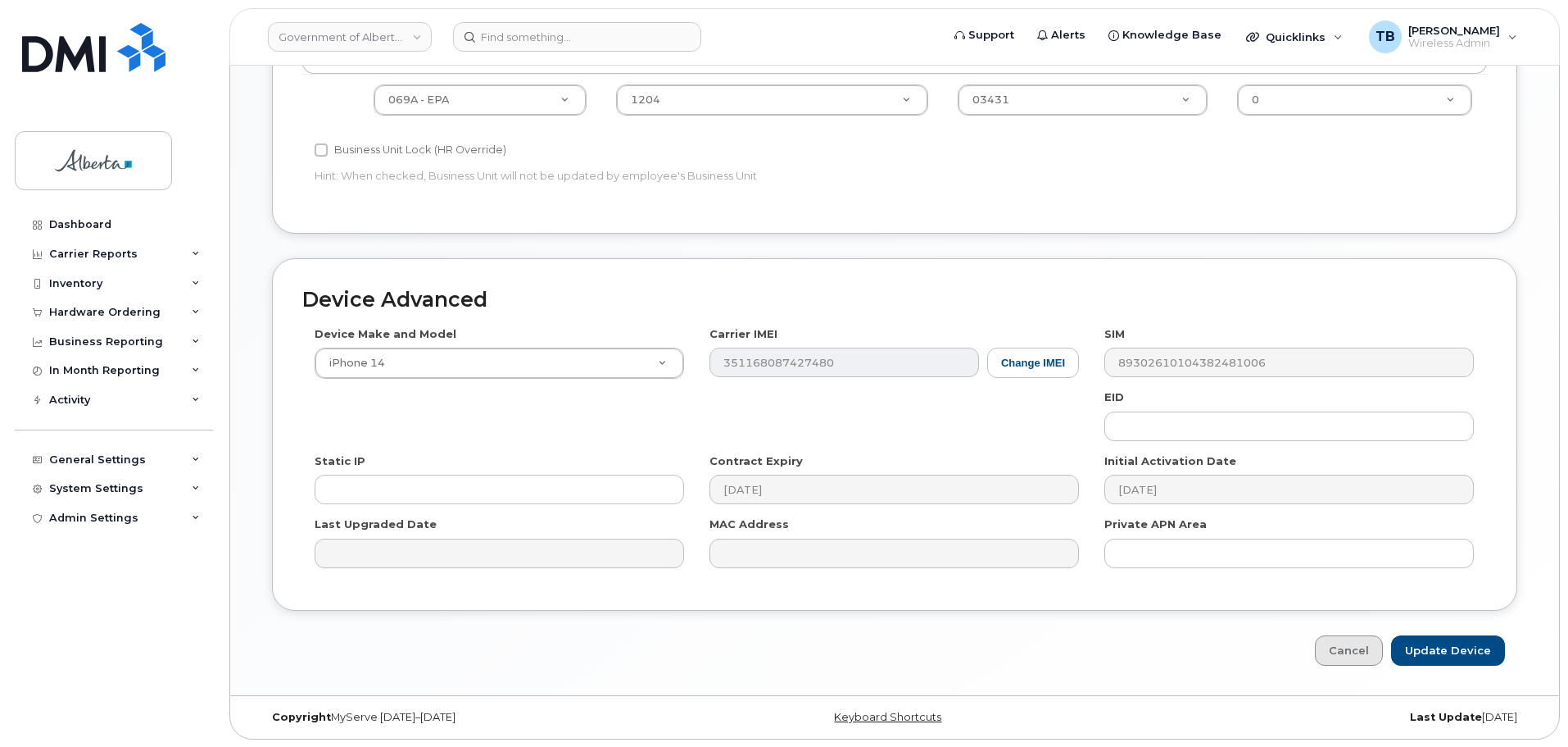
scroll to position [779, 0]
type input "Coreen.Bates@gov.ab.ca"
click at [1421, 648] on input "Update Device" at bounding box center [1447, 650] width 113 height 31
type input "Saving..."
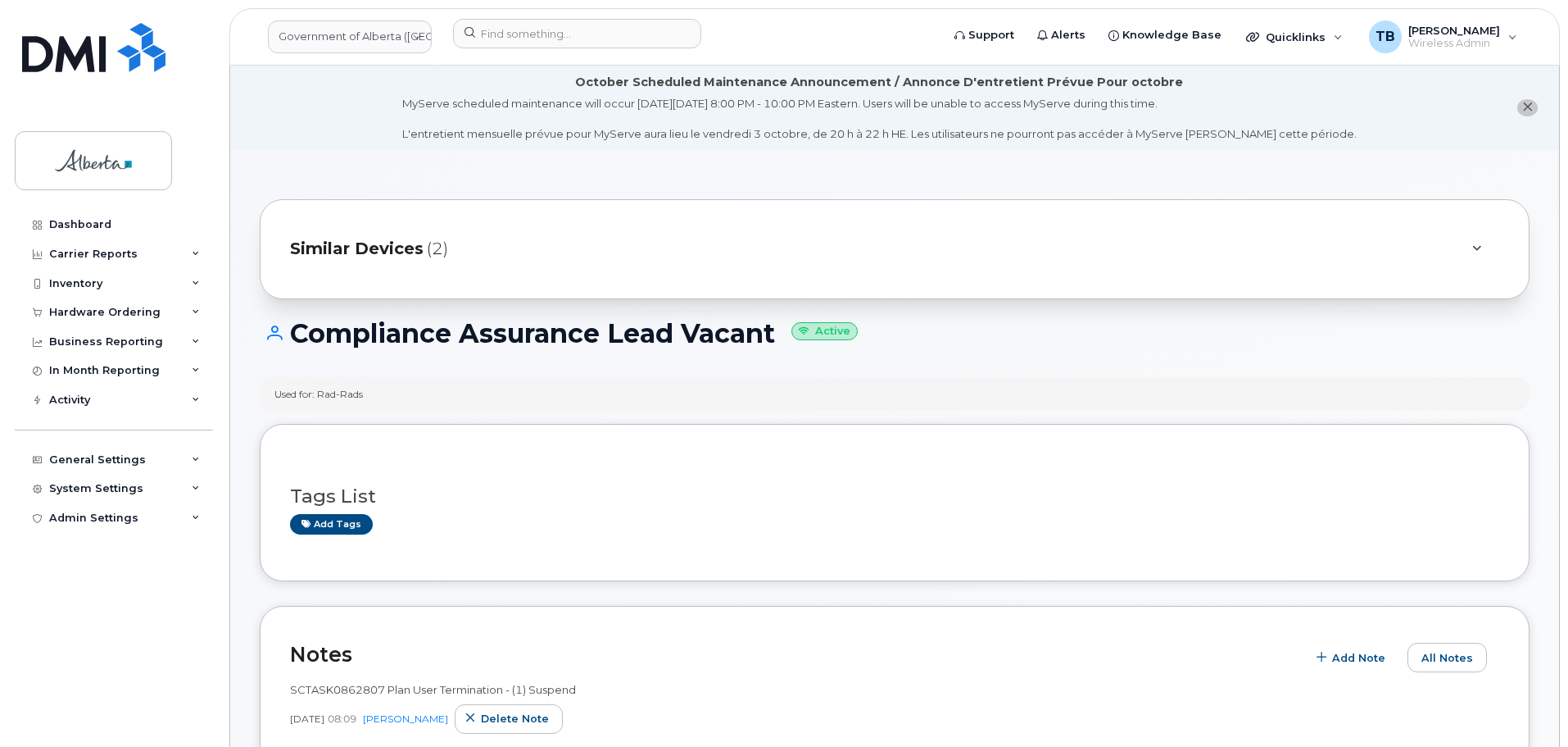
click at [336, 695] on span "SCTASK0862807 Plan User Termination - (1) Suspend" at bounding box center [432, 689] width 286 height 14
copy span "SCTASK0862807"
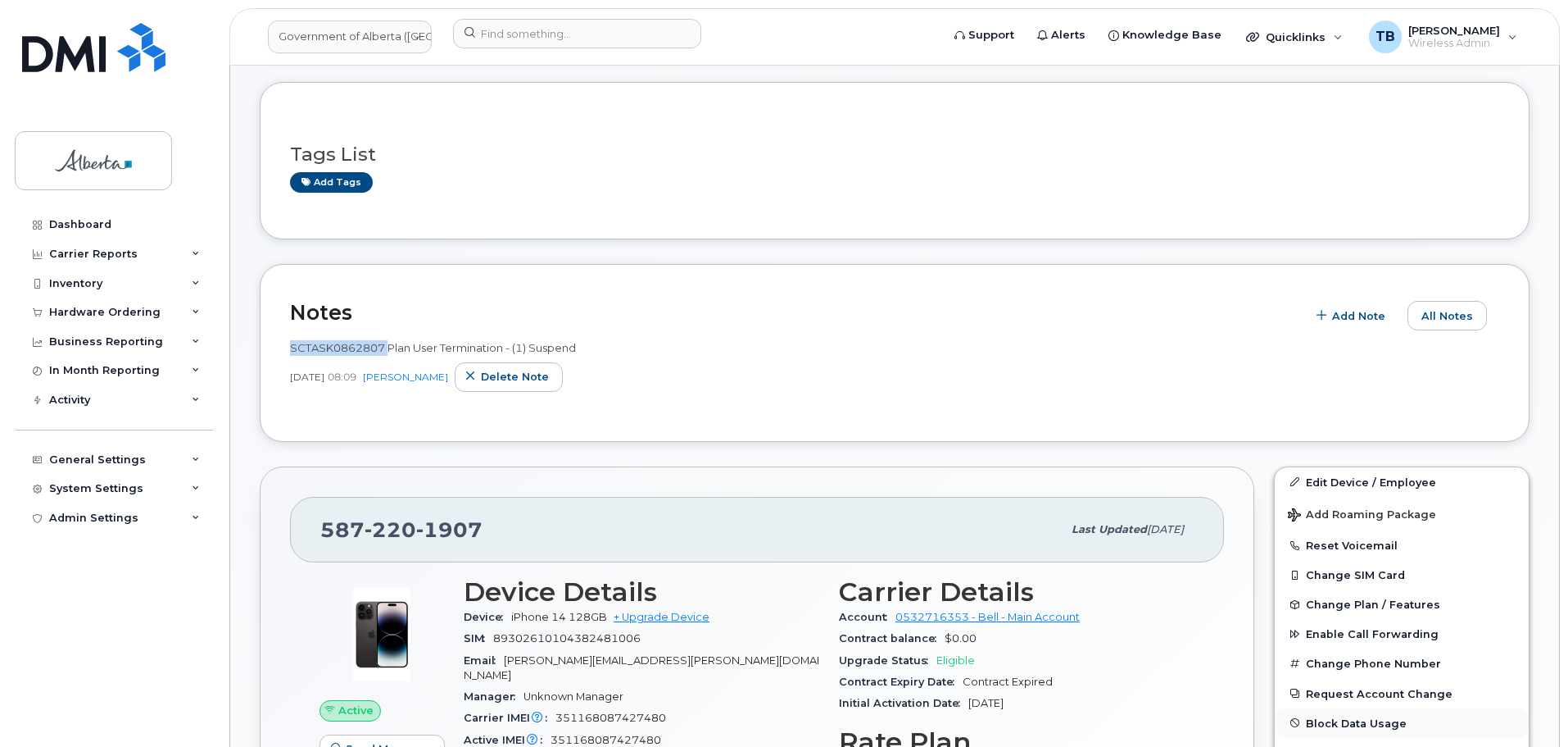
scroll to position [492, 0]
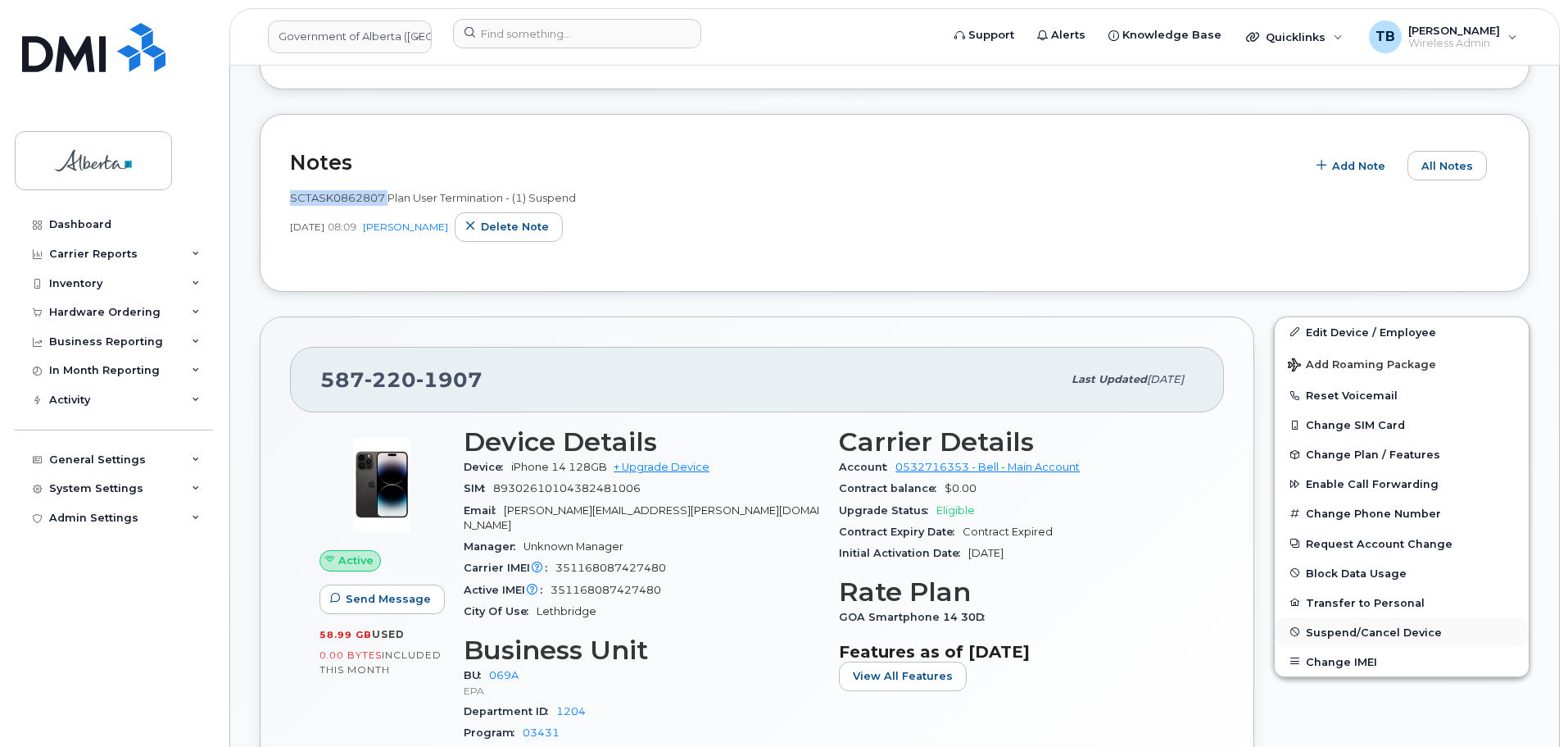
click at [1373, 636] on span "Suspend/Cancel Device" at bounding box center [1373, 632] width 136 height 13
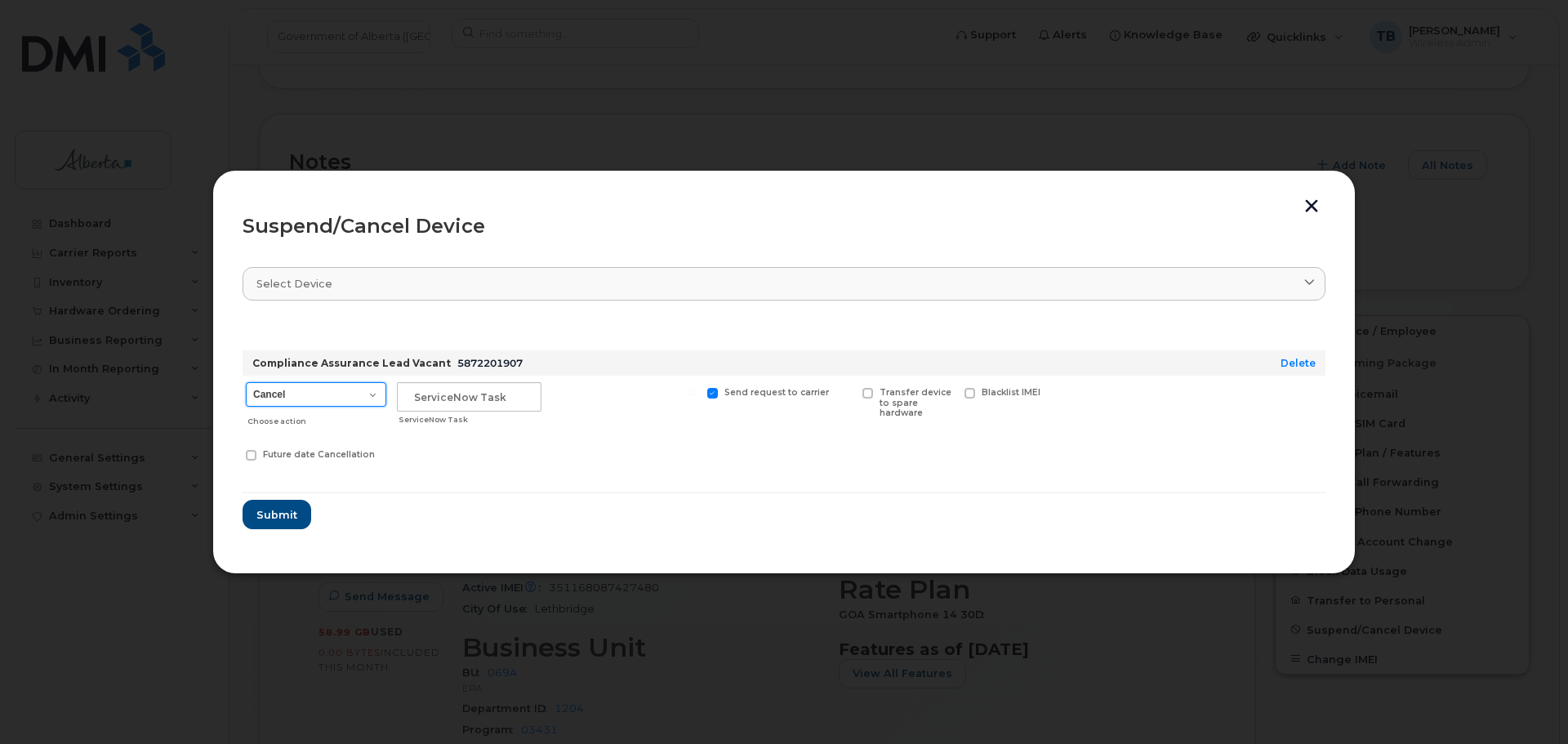
click at [260, 398] on select "Cancel Suspend - Extend Suspension Suspend - Reduced Rate Suspend - Lost Device…" at bounding box center [316, 394] width 140 height 24
select select "[object Object]"
click at [246, 382] on select "Cancel Suspend - Extend Suspension Suspend - Reduced Rate Suspend - Lost Device…" at bounding box center [316, 394] width 140 height 24
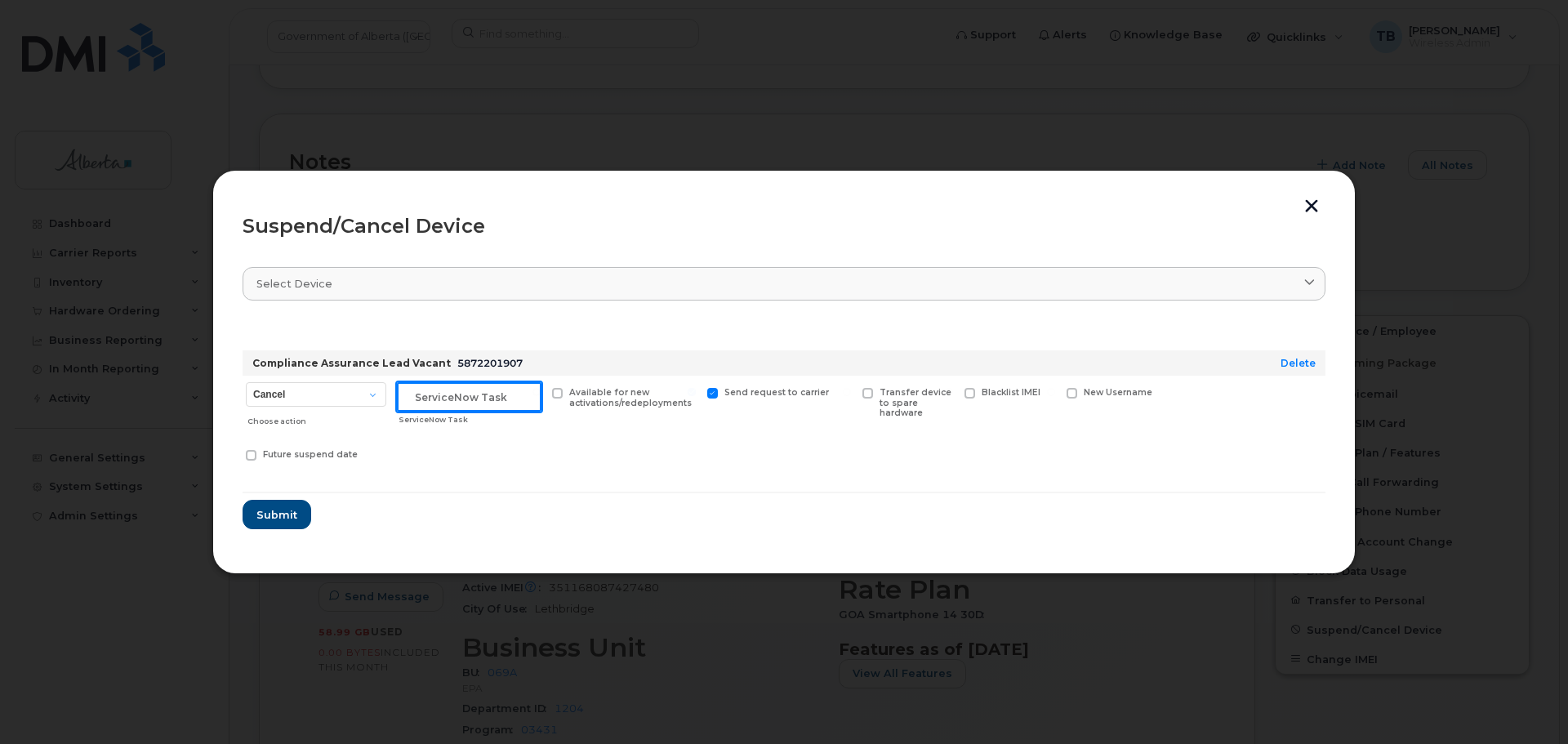
click at [440, 400] on input "text" at bounding box center [469, 397] width 145 height 30
paste input "SCTASK0862807"
type input "SCTASK0862807"
click at [276, 512] on span "Submit" at bounding box center [276, 514] width 40 height 15
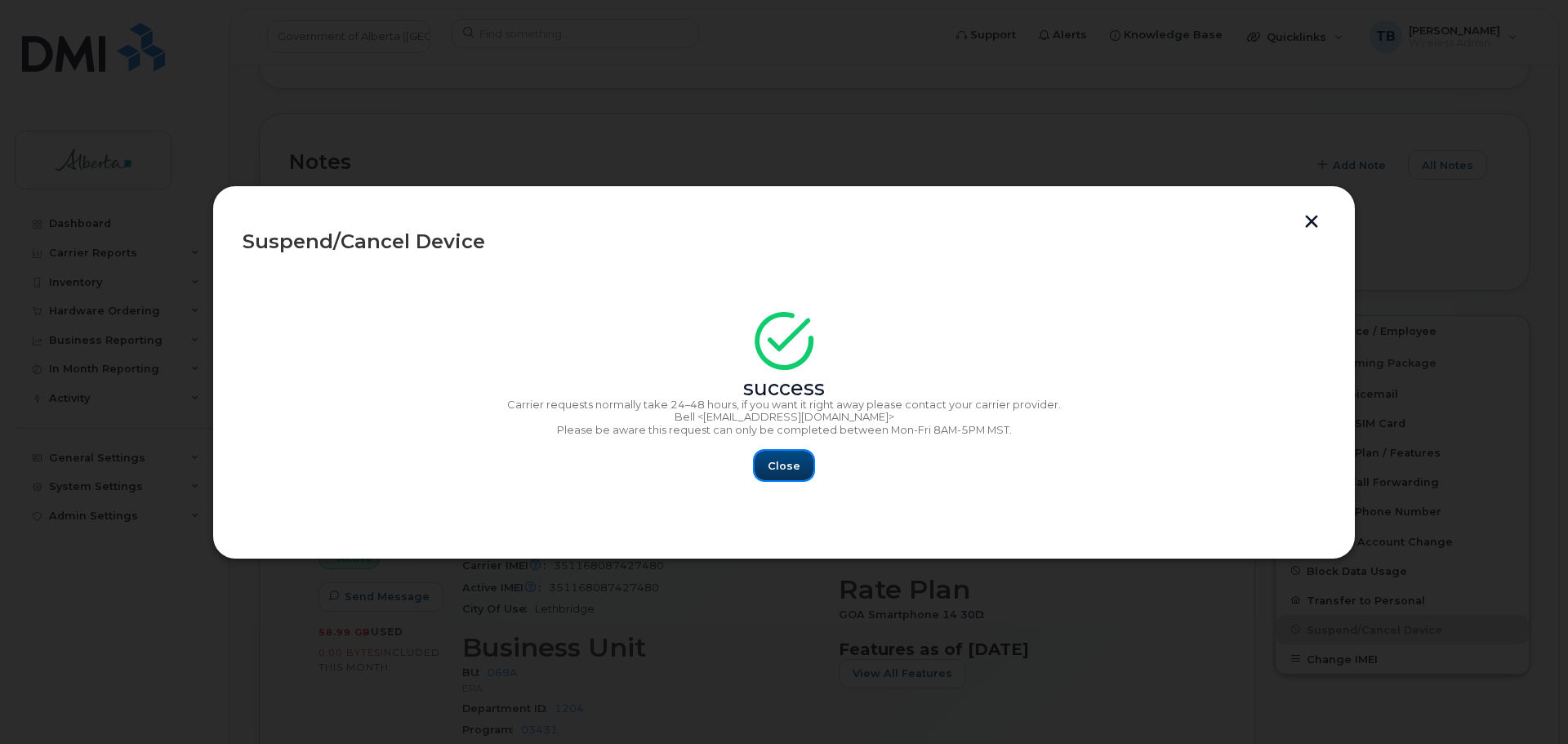
drag, startPoint x: 795, startPoint y: 460, endPoint x: 736, endPoint y: 434, distance: 64.5
click at [795, 460] on span "Close" at bounding box center [784, 465] width 32 height 15
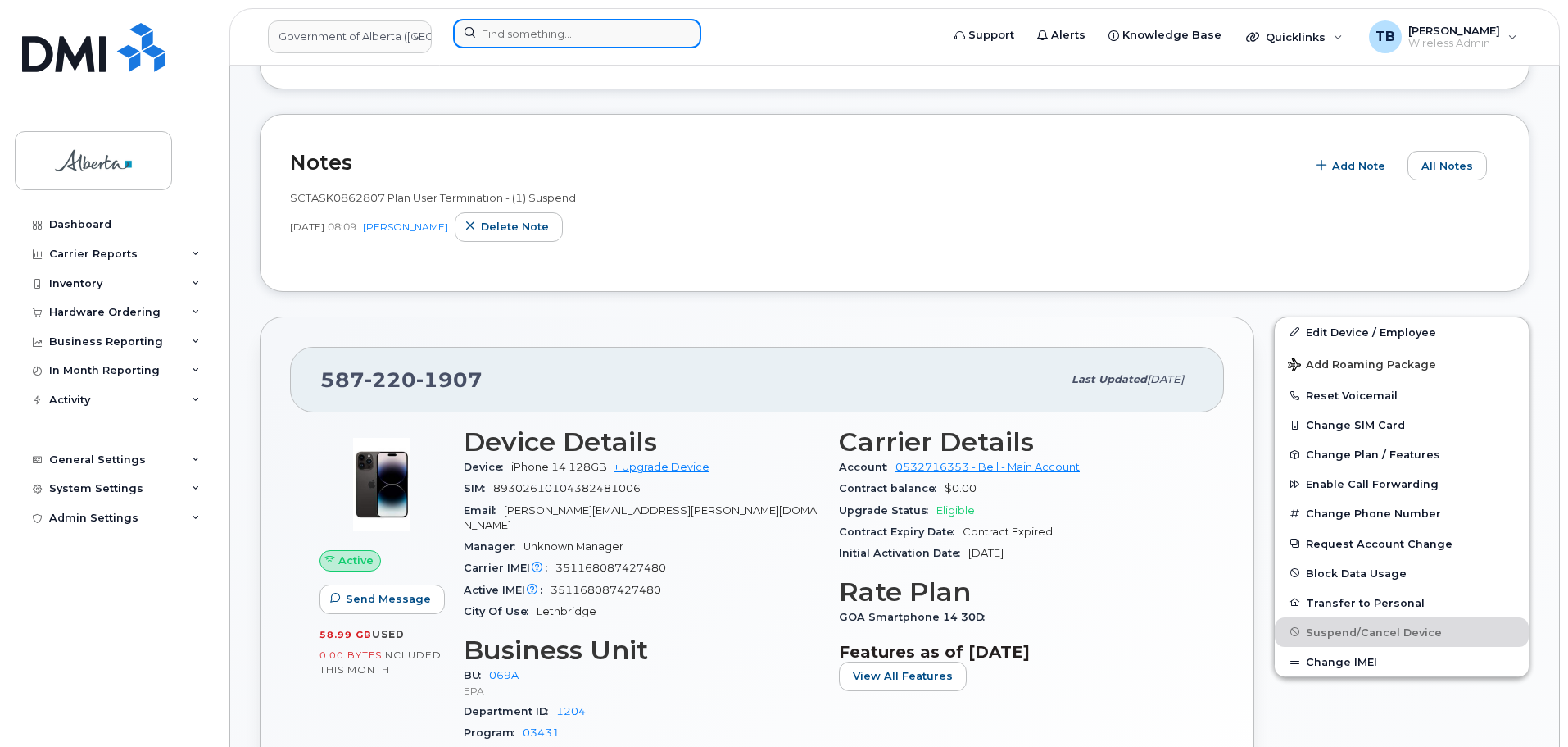
click at [503, 40] on input at bounding box center [577, 33] width 249 height 30
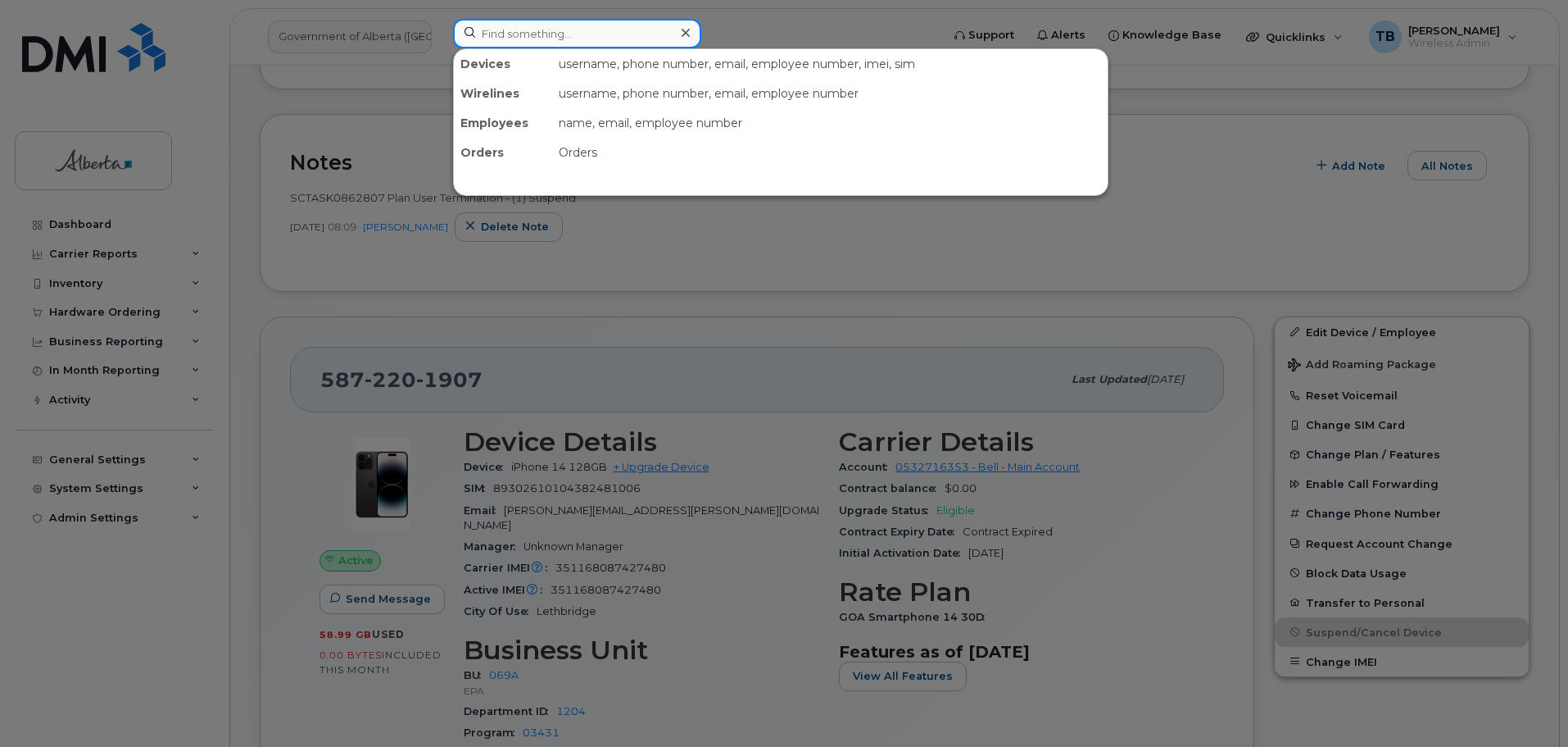
paste input "5875451806"
type input "5875451806"
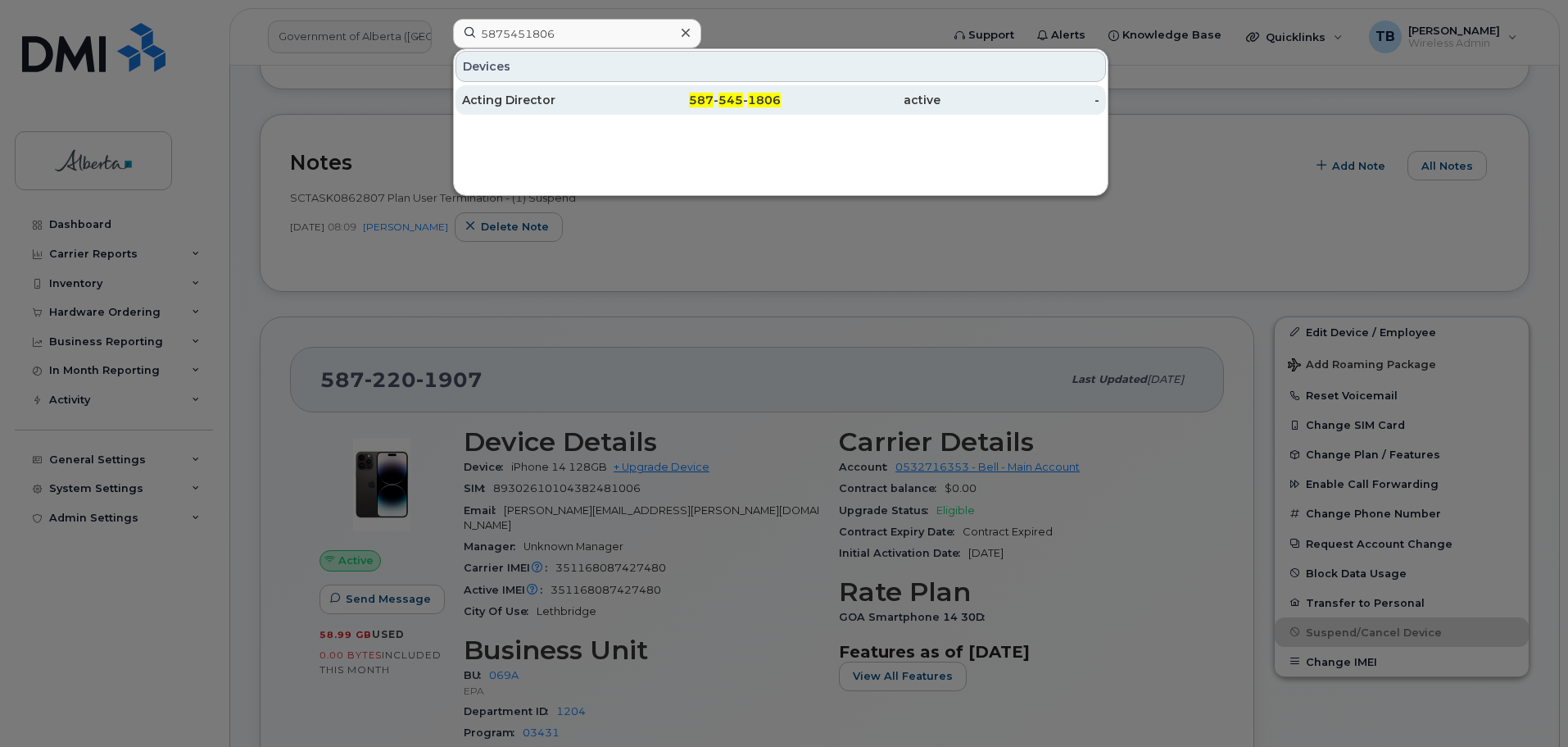
click at [512, 98] on div "Acting Director" at bounding box center [541, 100] width 159 height 16
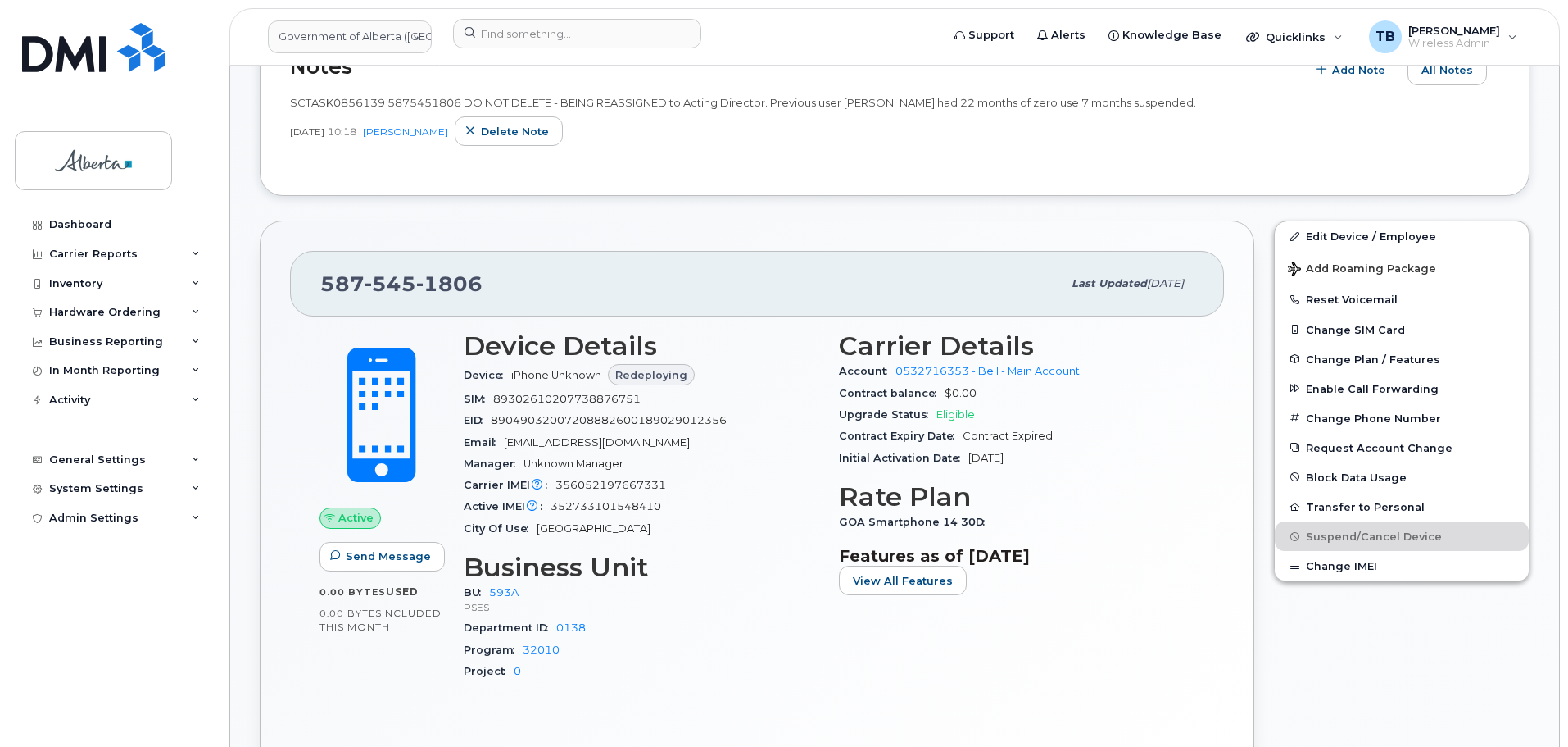
scroll to position [656, 0]
drag, startPoint x: 519, startPoint y: 281, endPoint x: 310, endPoint y: 277, distance: 209.0
click at [310, 277] on div "[PHONE_NUMBER] Last updated [DATE]" at bounding box center [757, 282] width 934 height 66
click at [775, 514] on div "Active IMEI Active IMEI is refreshed daily with a delay of up to 48 hours follo…" at bounding box center [641, 506] width 356 height 22
drag, startPoint x: 461, startPoint y: 487, endPoint x: 668, endPoint y: 487, distance: 207.0
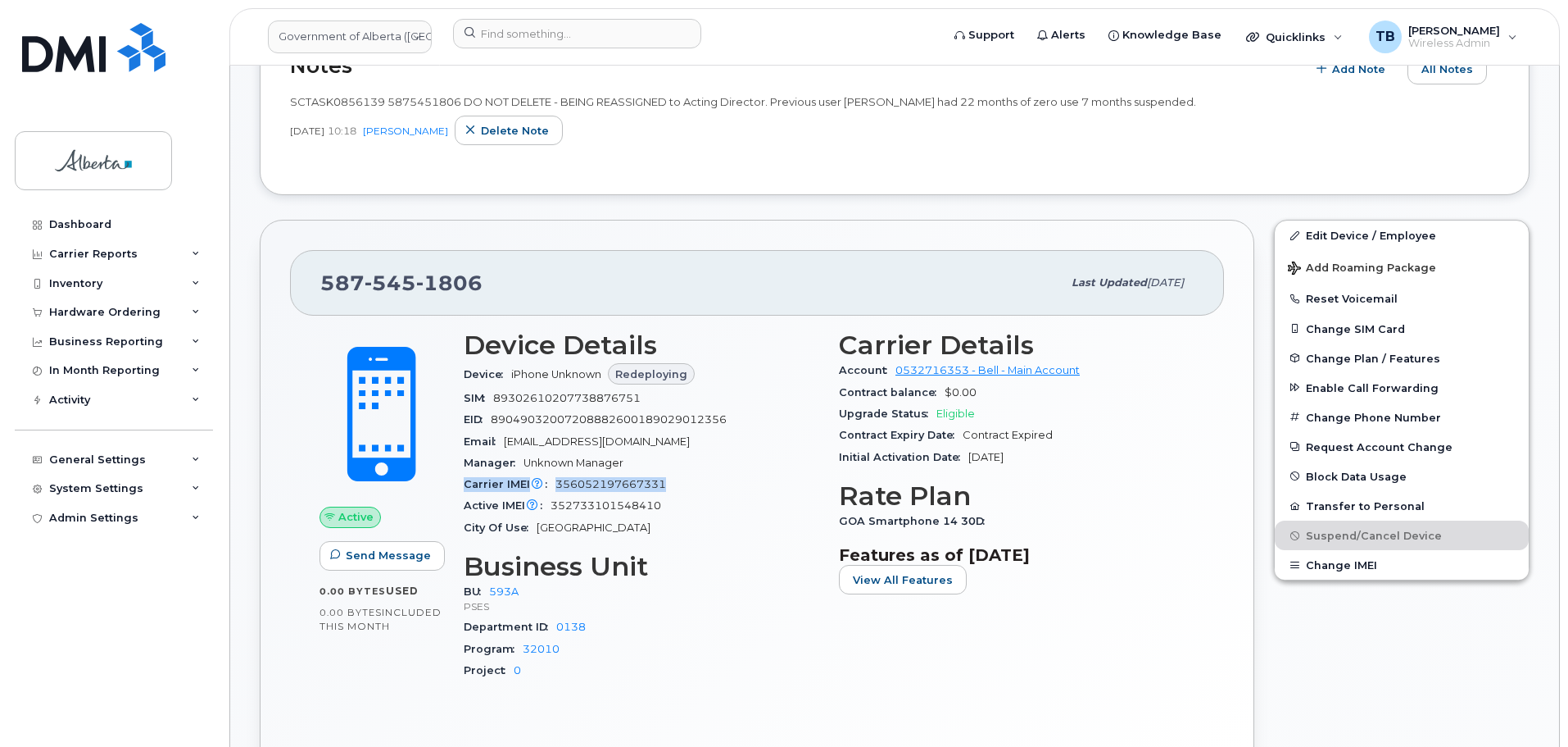
click at [668, 487] on div "Device Details Device iPhone Unknown Redeploying SIM [TECHNICAL_ID] EID 8904903…" at bounding box center [641, 513] width 376 height 384
copy div "Carrier IMEI Carrier IMEI is reported during the last billing cycle or change o…"
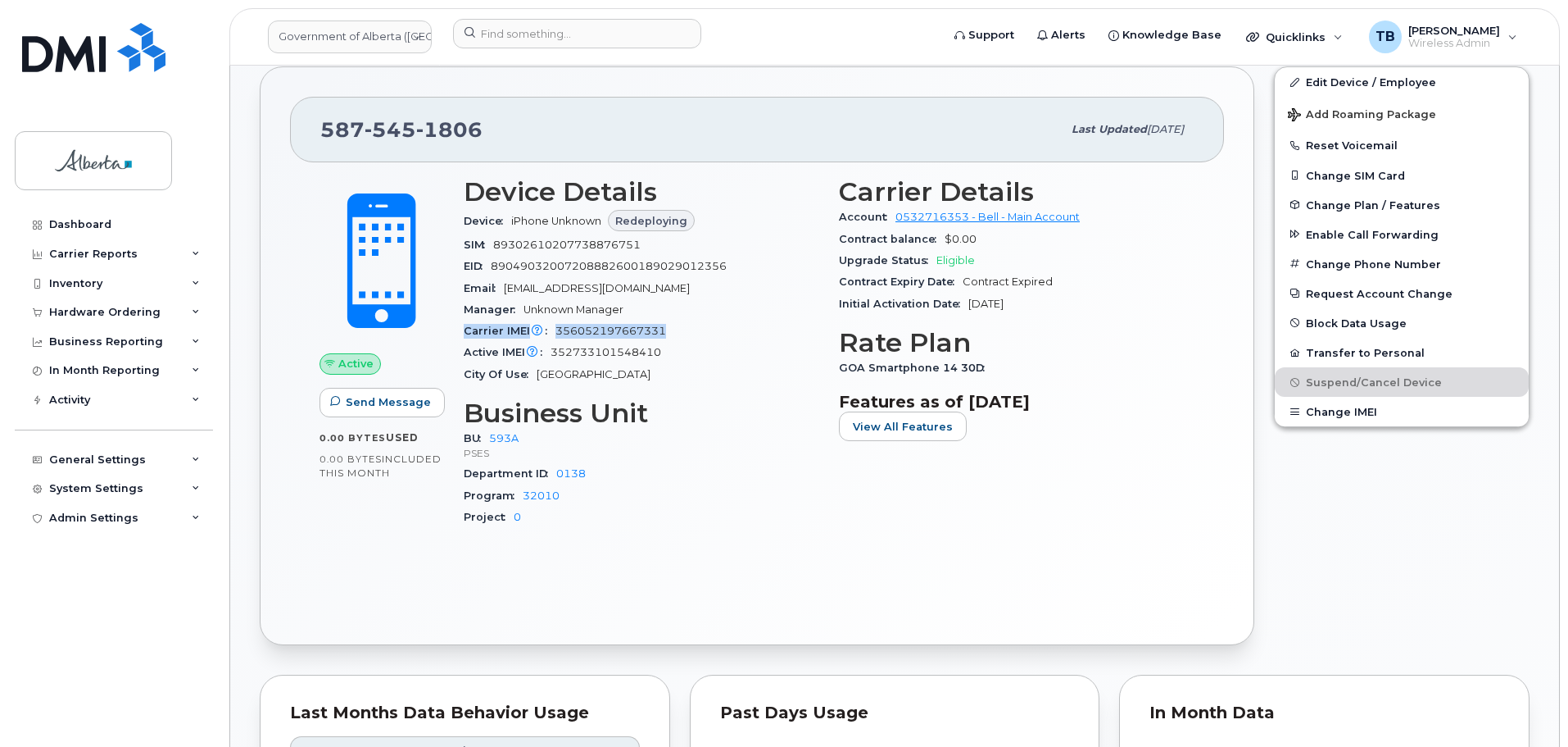
scroll to position [820, 0]
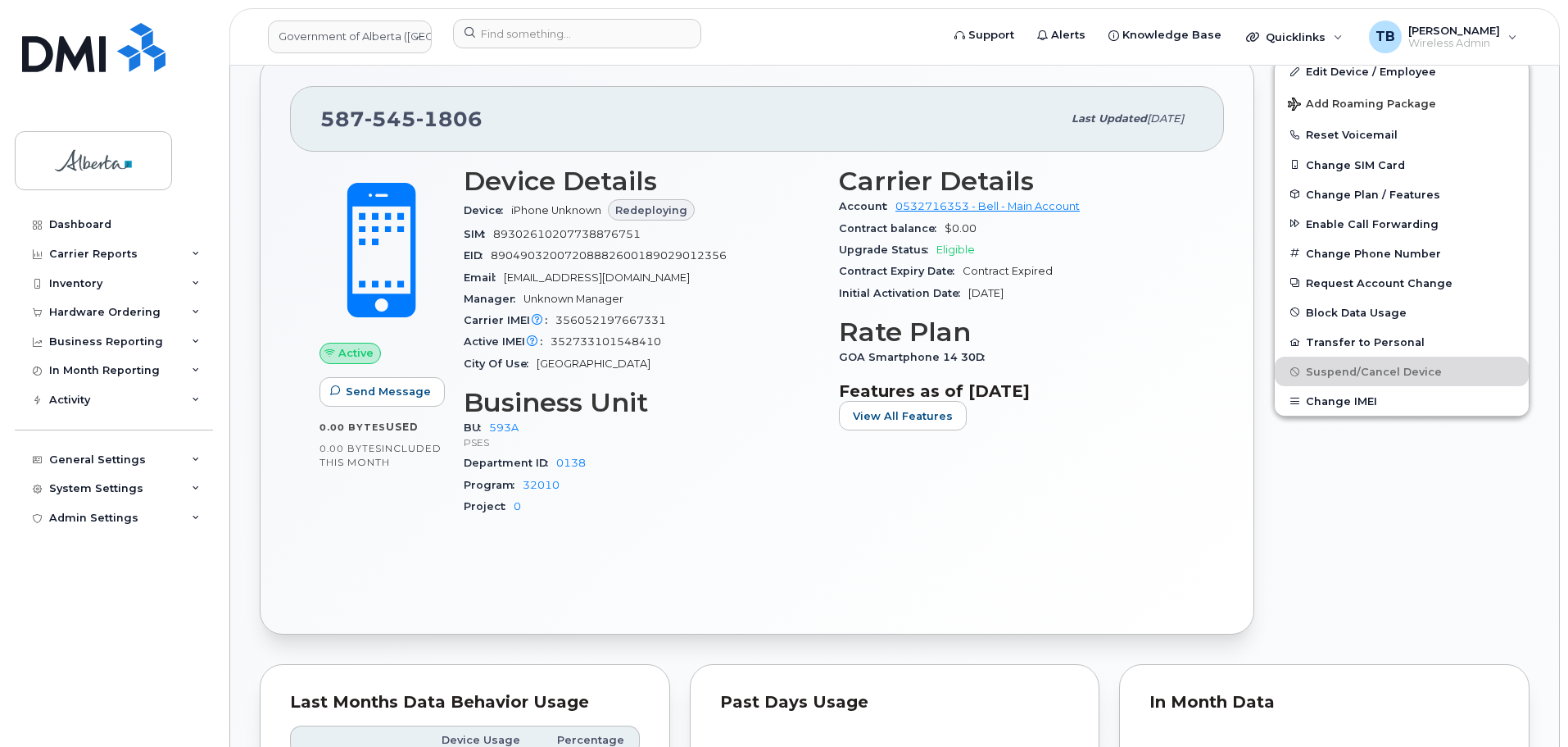
click at [739, 463] on div "Department ID 0138" at bounding box center [641, 463] width 356 height 22
click at [647, 325] on span "356052197667331" at bounding box center [611, 320] width 111 height 13
click at [642, 321] on span "356052197667331" at bounding box center [611, 320] width 111 height 13
copy span "356052197667331"
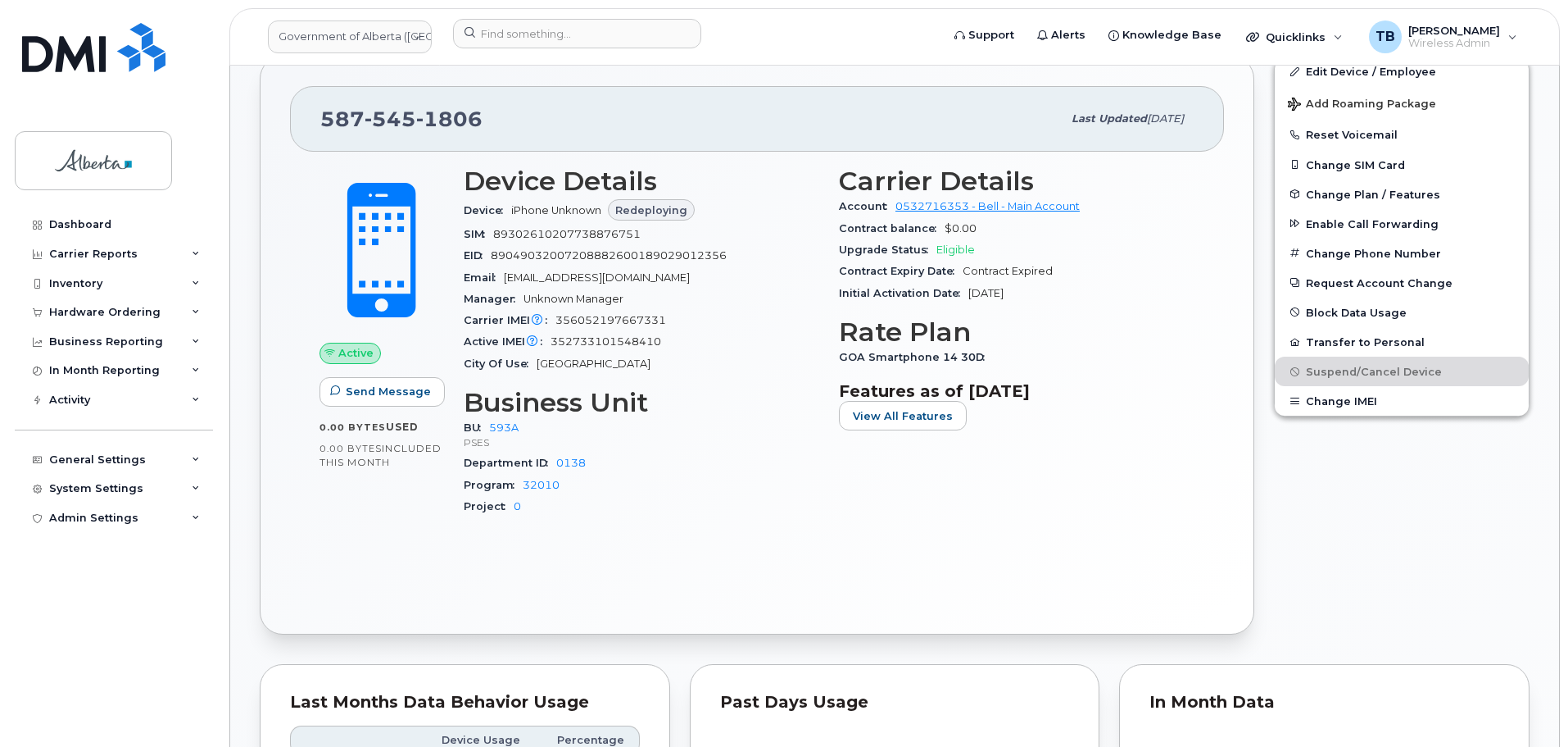
click at [627, 348] on div "Active IMEI Active IMEI is refreshed daily with a delay of up to 48 hours follo…" at bounding box center [641, 342] width 356 height 22
click at [621, 343] on span "352733101548410" at bounding box center [605, 342] width 111 height 13
copy span "352733101548410"
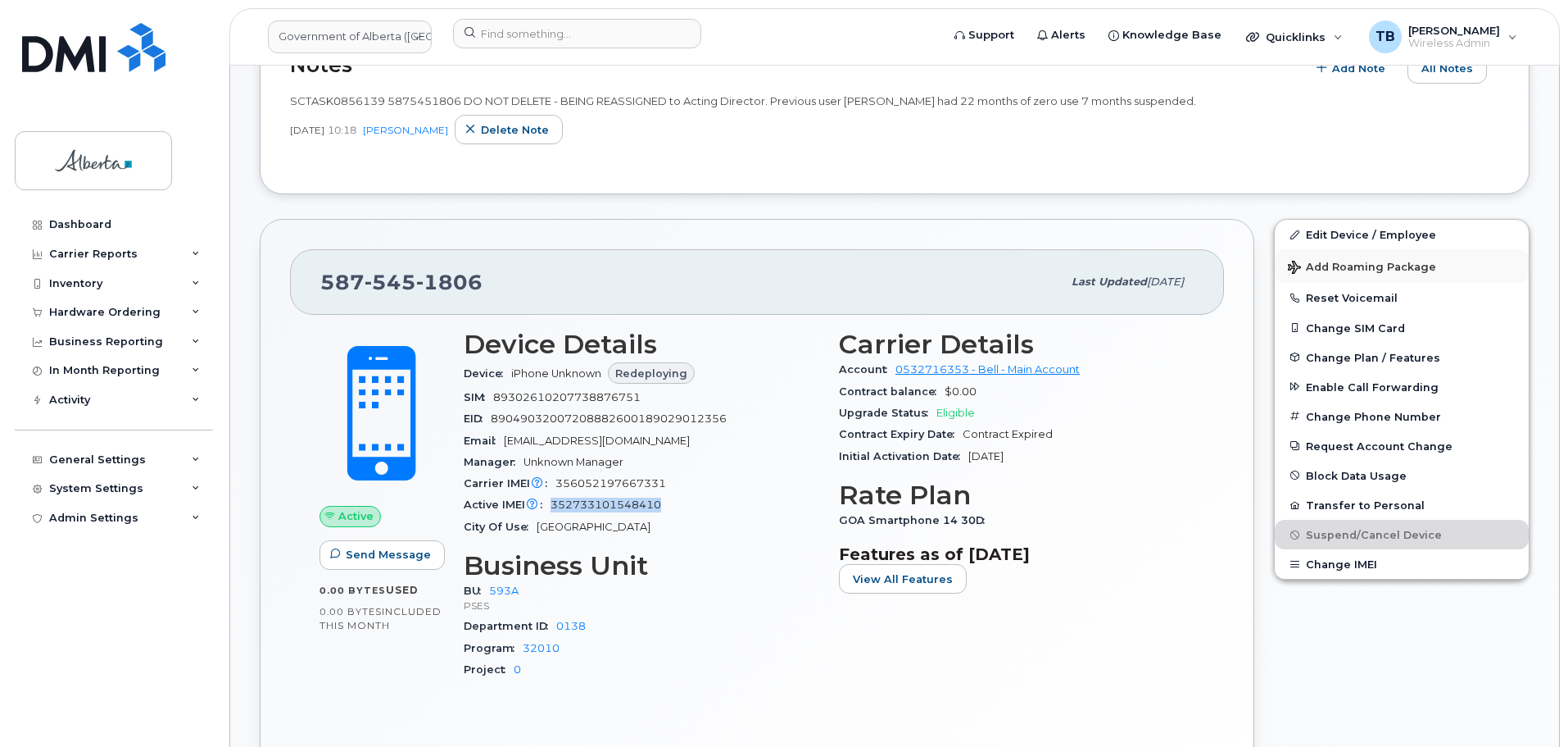
scroll to position [656, 0]
click at [713, 261] on div "[PHONE_NUMBER] Last updated [DATE]" at bounding box center [757, 282] width 934 height 66
click at [1336, 568] on button "Change IMEI" at bounding box center [1401, 564] width 254 height 30
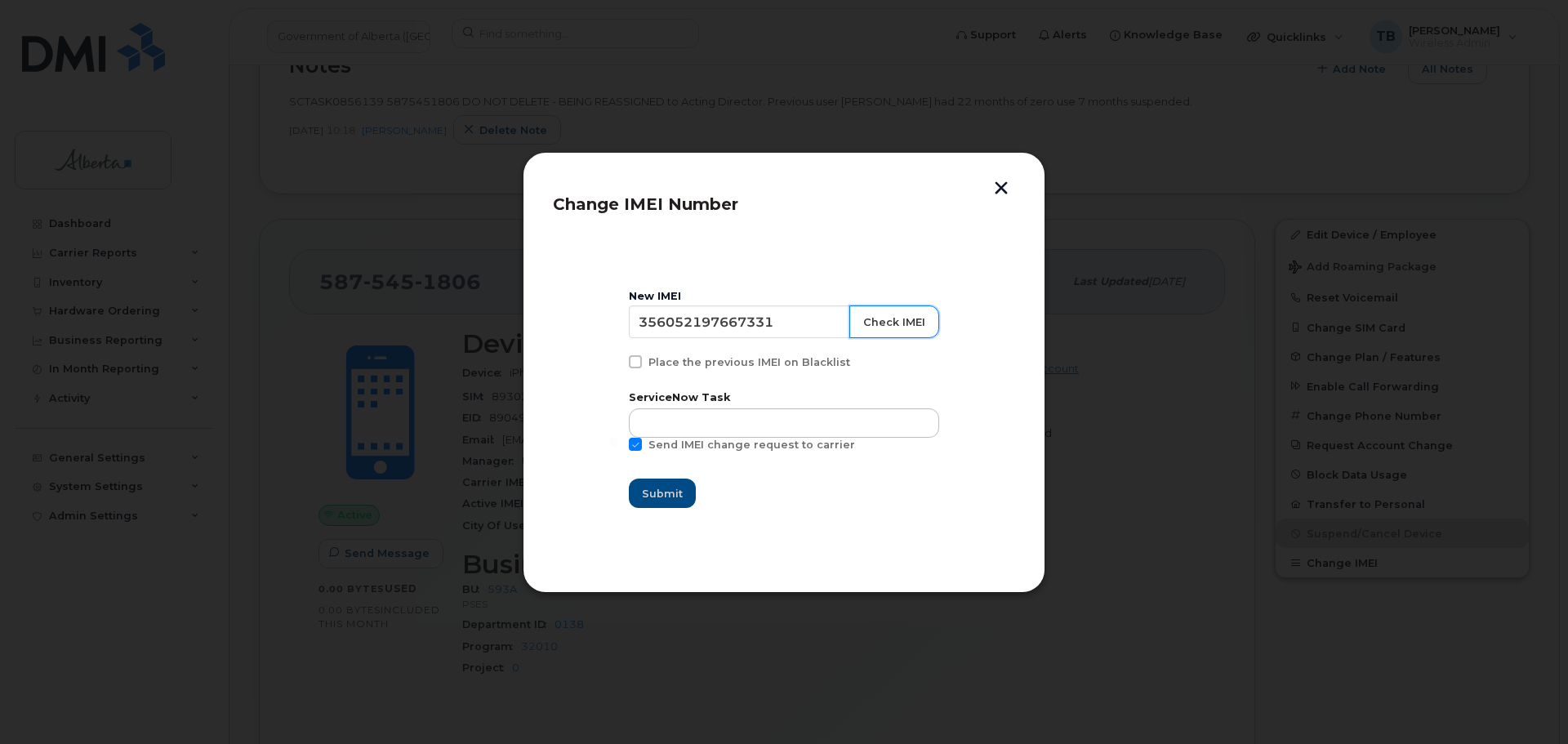
click at [868, 318] on button "Check IMEI" at bounding box center [894, 321] width 90 height 32
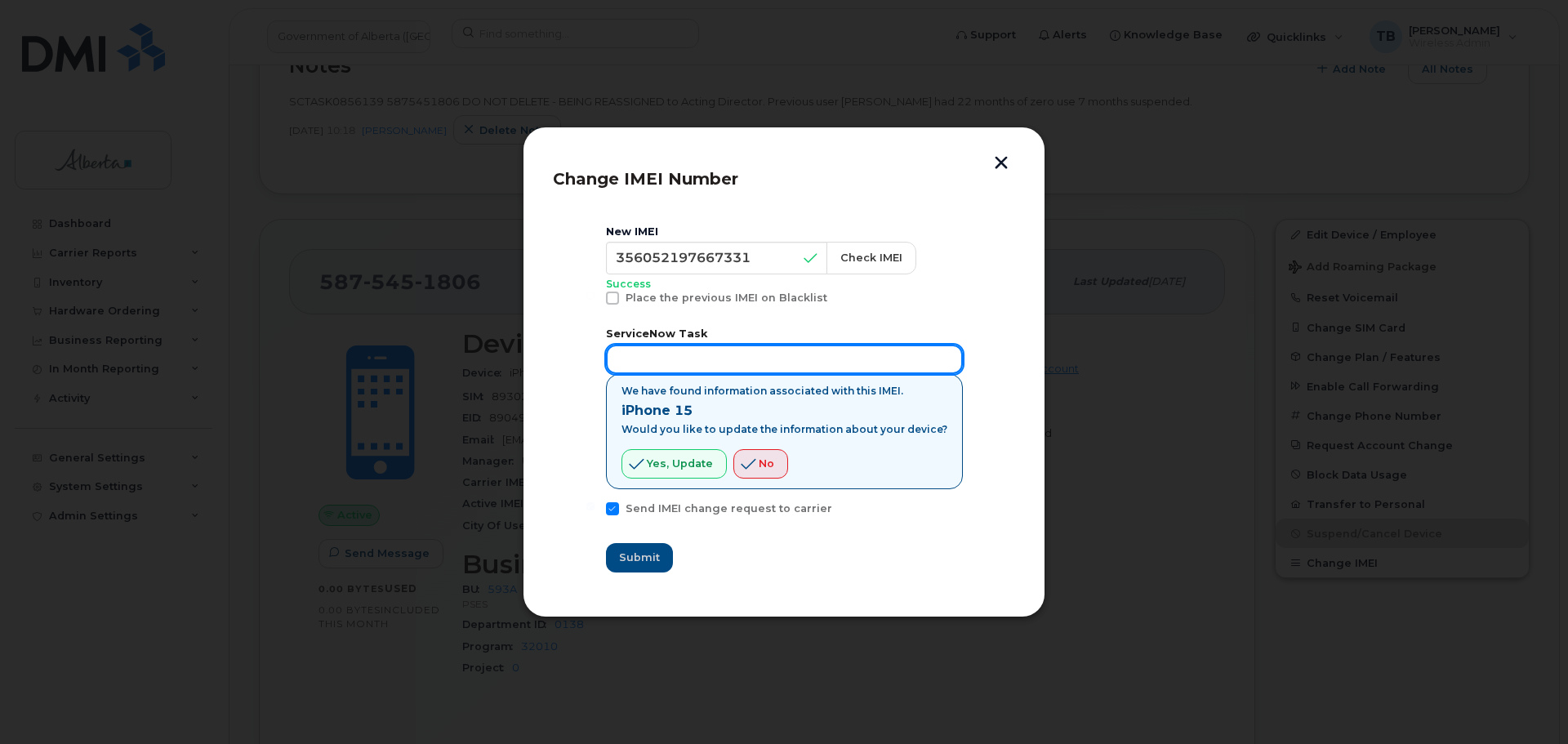
click at [660, 349] on input "text" at bounding box center [784, 359] width 357 height 30
paste input "SCTASK0862333"
type input "SCTASK0862333"
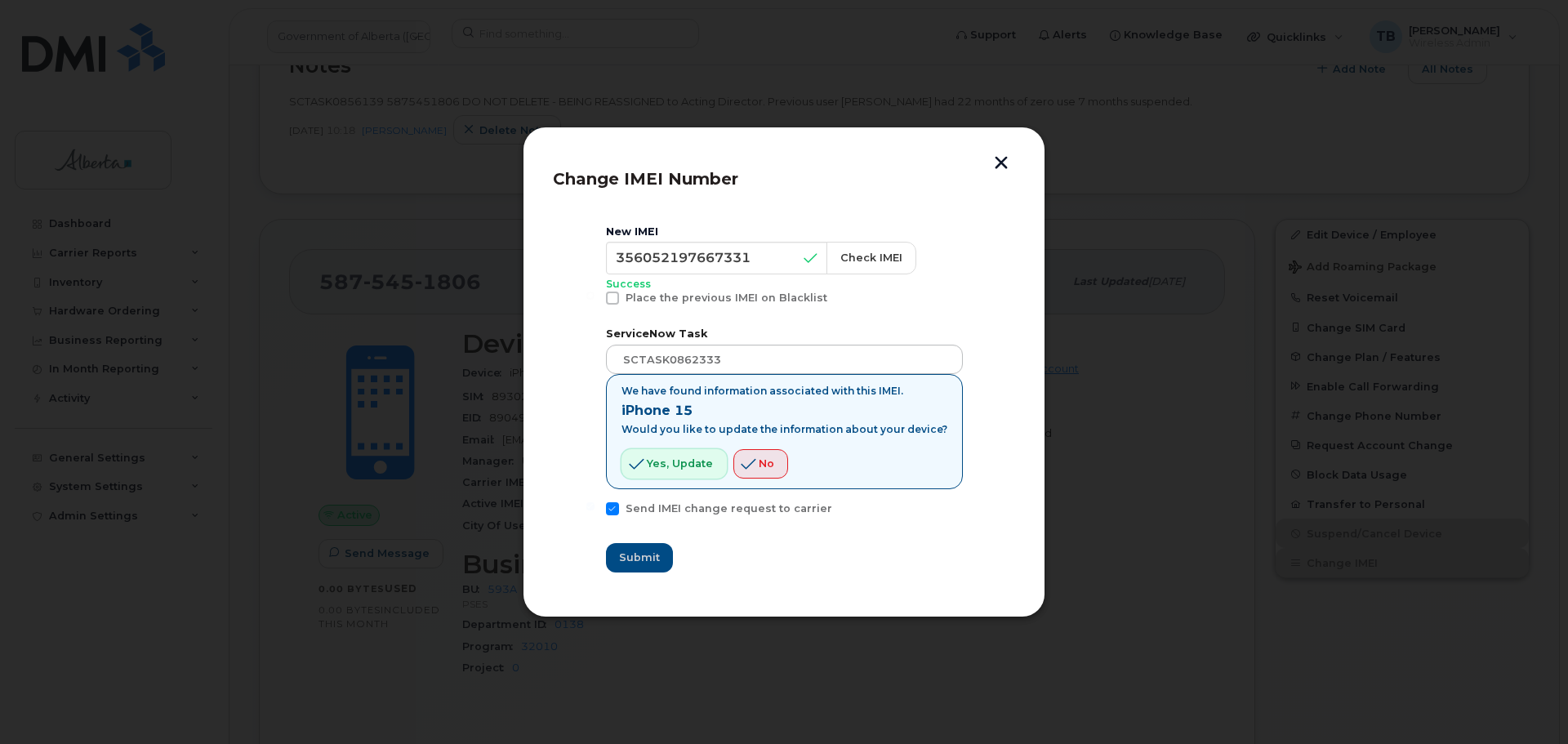
click at [693, 462] on span "Yes, update" at bounding box center [680, 463] width 66 height 15
drag, startPoint x: 1000, startPoint y: 159, endPoint x: 1034, endPoint y: 167, distance: 34.9
click at [1002, 159] on button "button" at bounding box center [1000, 164] width 24 height 17
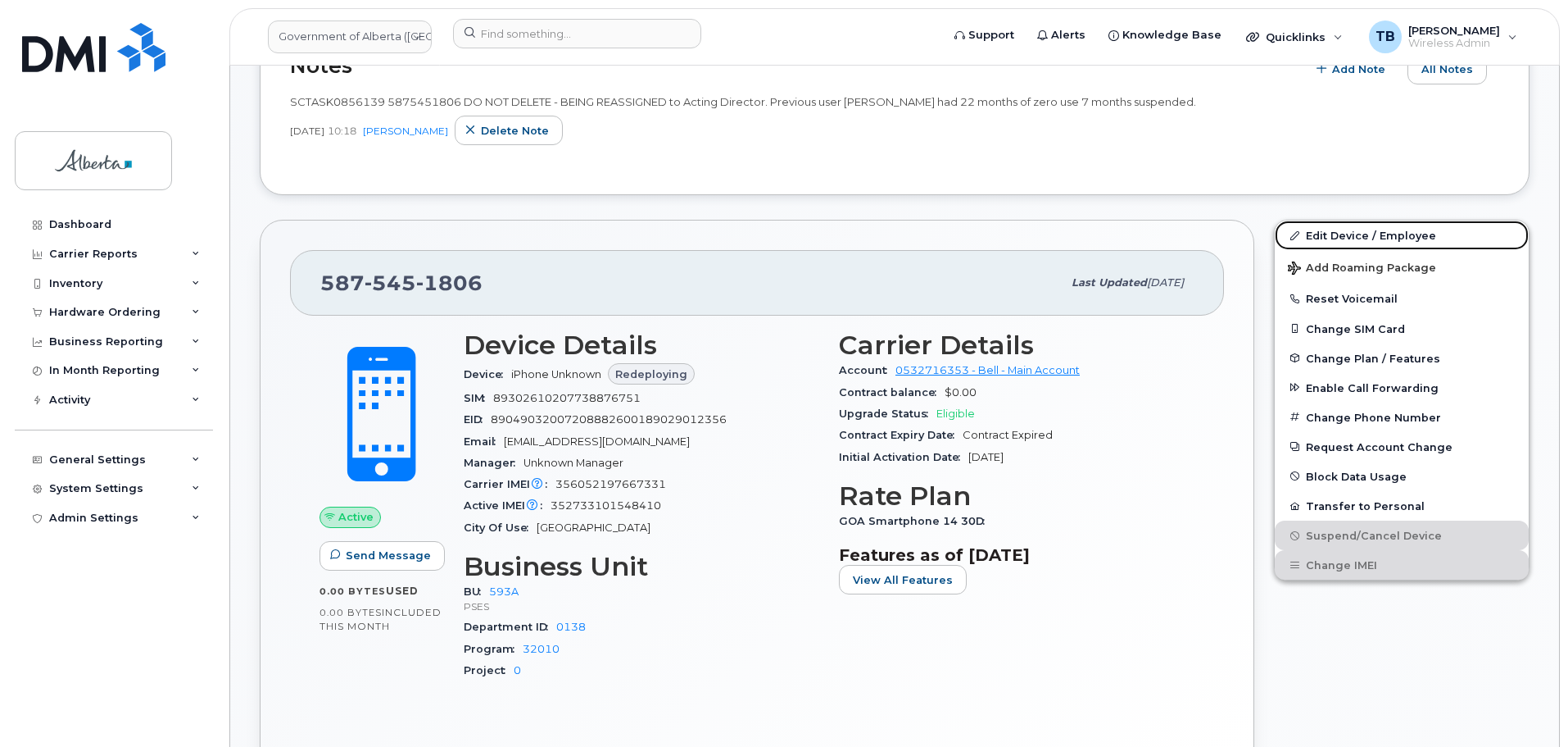
click at [1354, 238] on link "Edit Device / Employee" at bounding box center [1401, 235] width 254 height 30
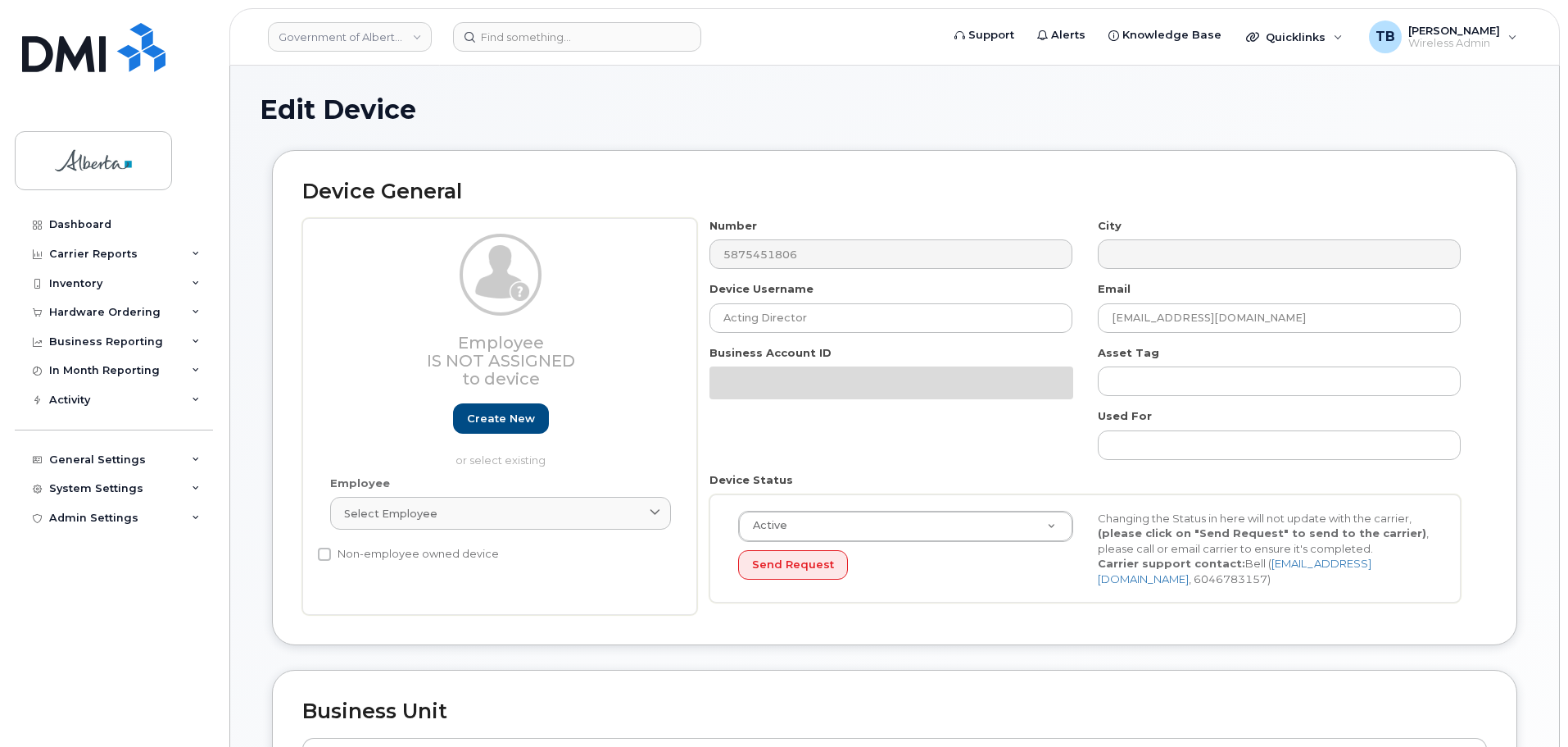
select select "4797682"
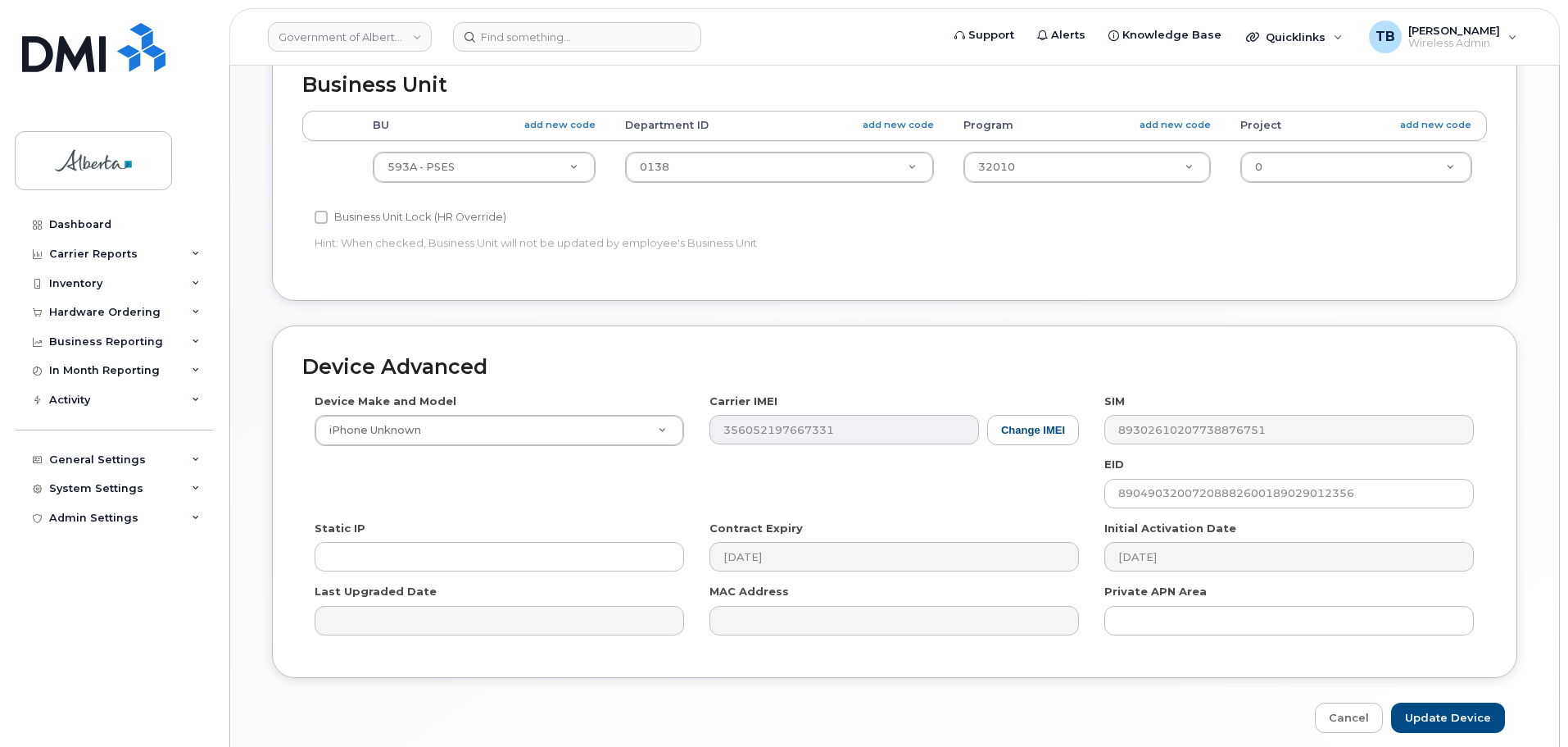
scroll to position [739, 0]
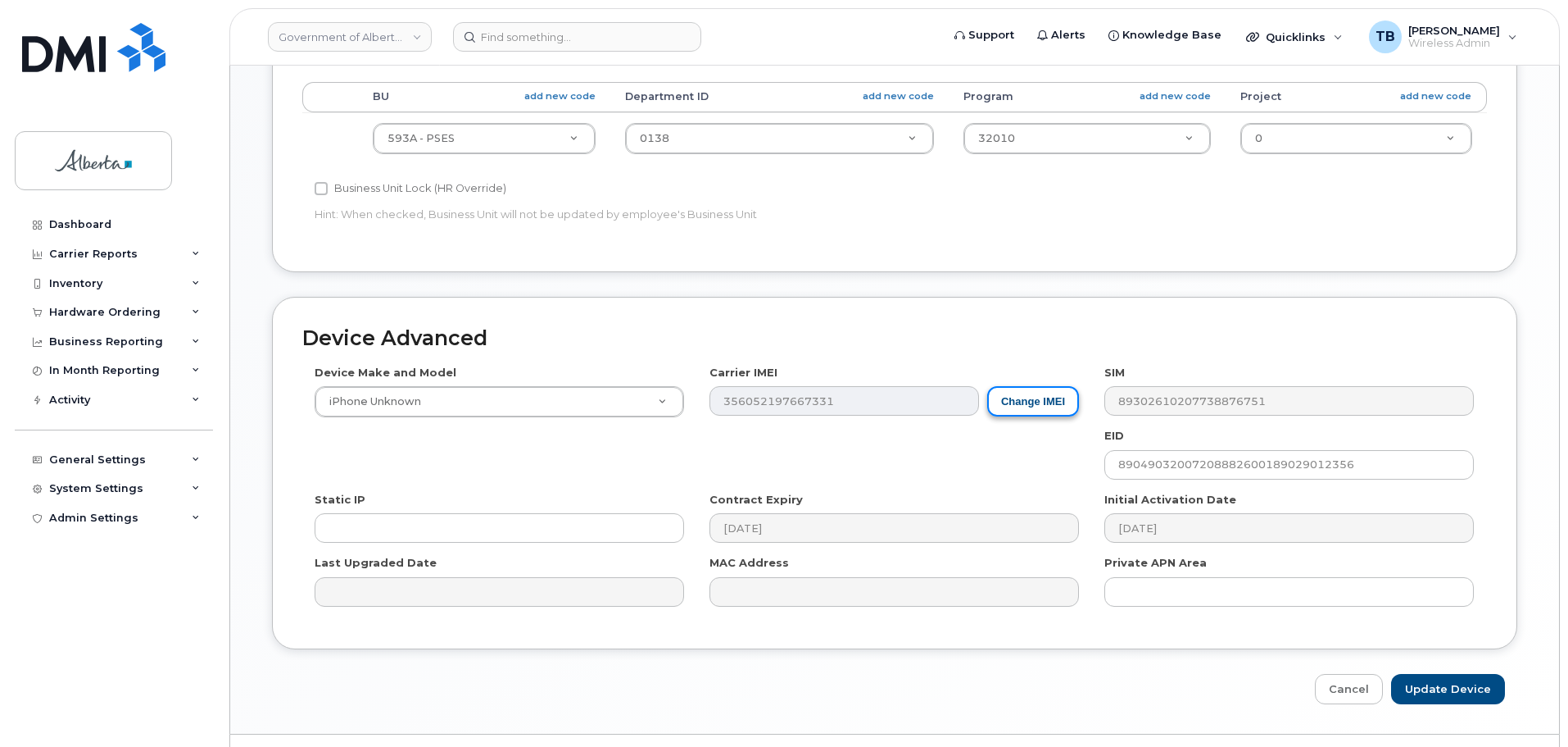
click at [1019, 406] on button "Change IMEI" at bounding box center [1033, 401] width 92 height 31
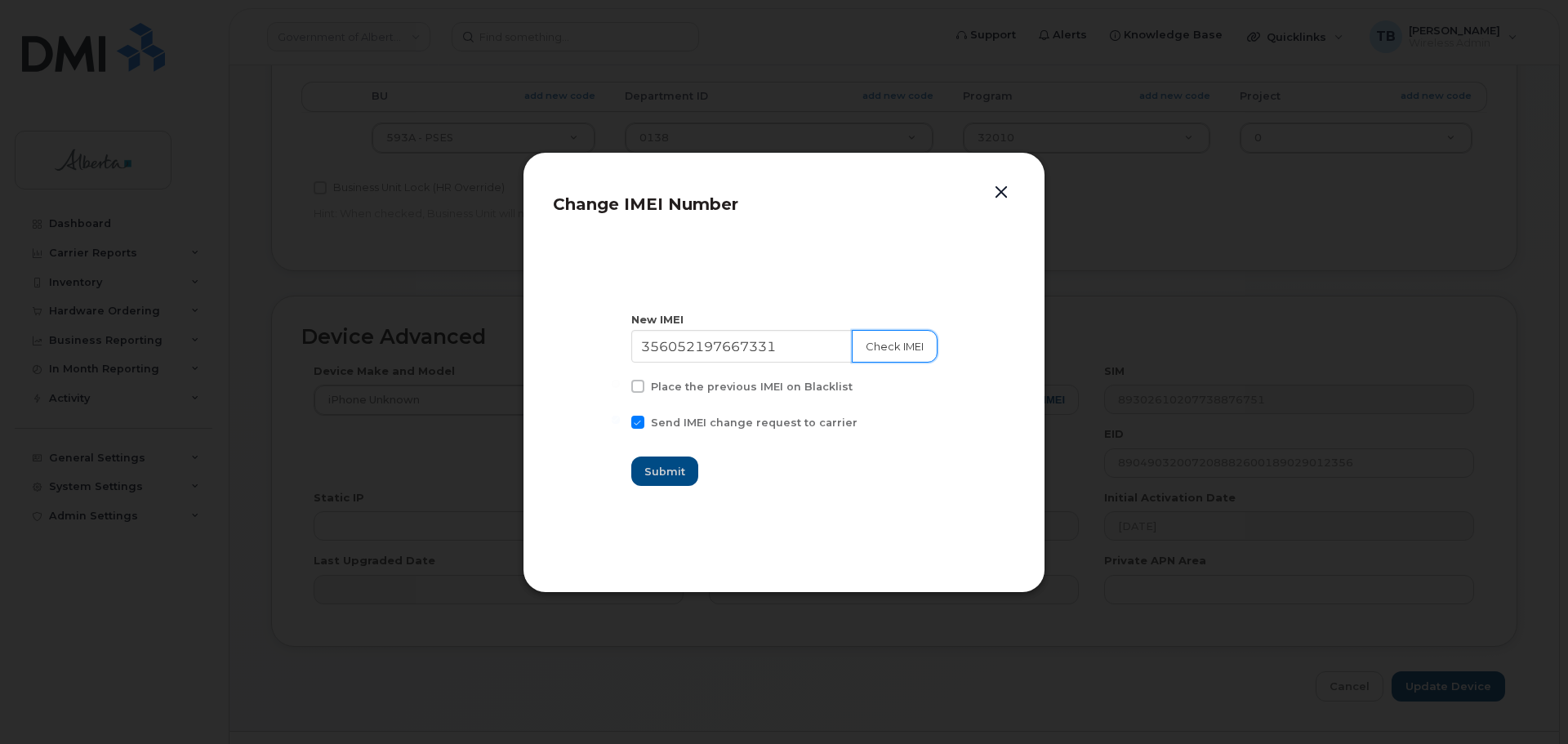
click at [885, 354] on button "Check IMEI" at bounding box center [895, 346] width 86 height 32
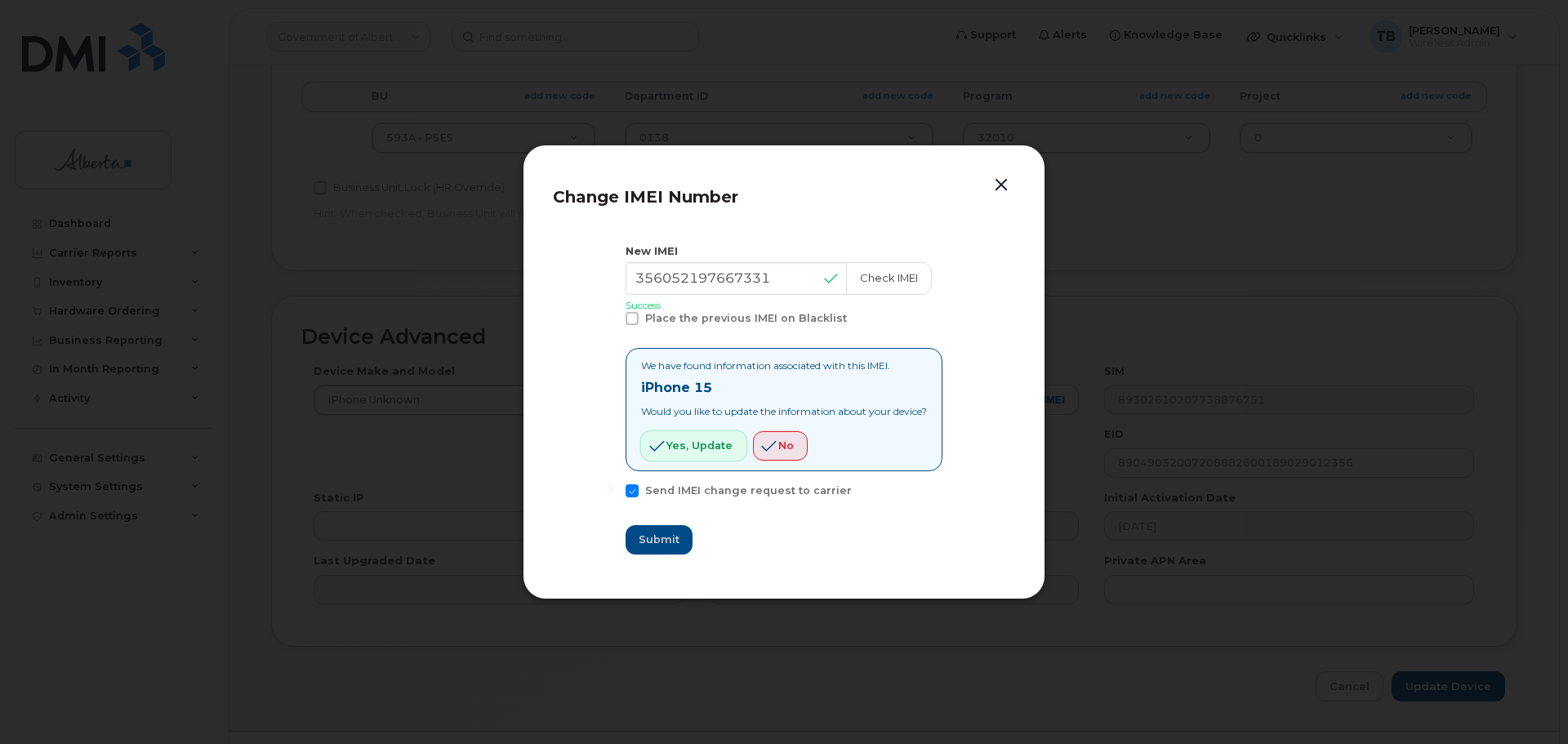
click at [687, 446] on span "Yes, update" at bounding box center [700, 445] width 66 height 15
drag, startPoint x: 1016, startPoint y: 179, endPoint x: 999, endPoint y: 182, distance: 17.3
click at [1014, 179] on div "Change IMEI Number New IMEI 356052197667331 Check IMEI Success Place the previo…" at bounding box center [784, 372] width 523 height 455
click at [998, 184] on button "button" at bounding box center [1000, 185] width 24 height 22
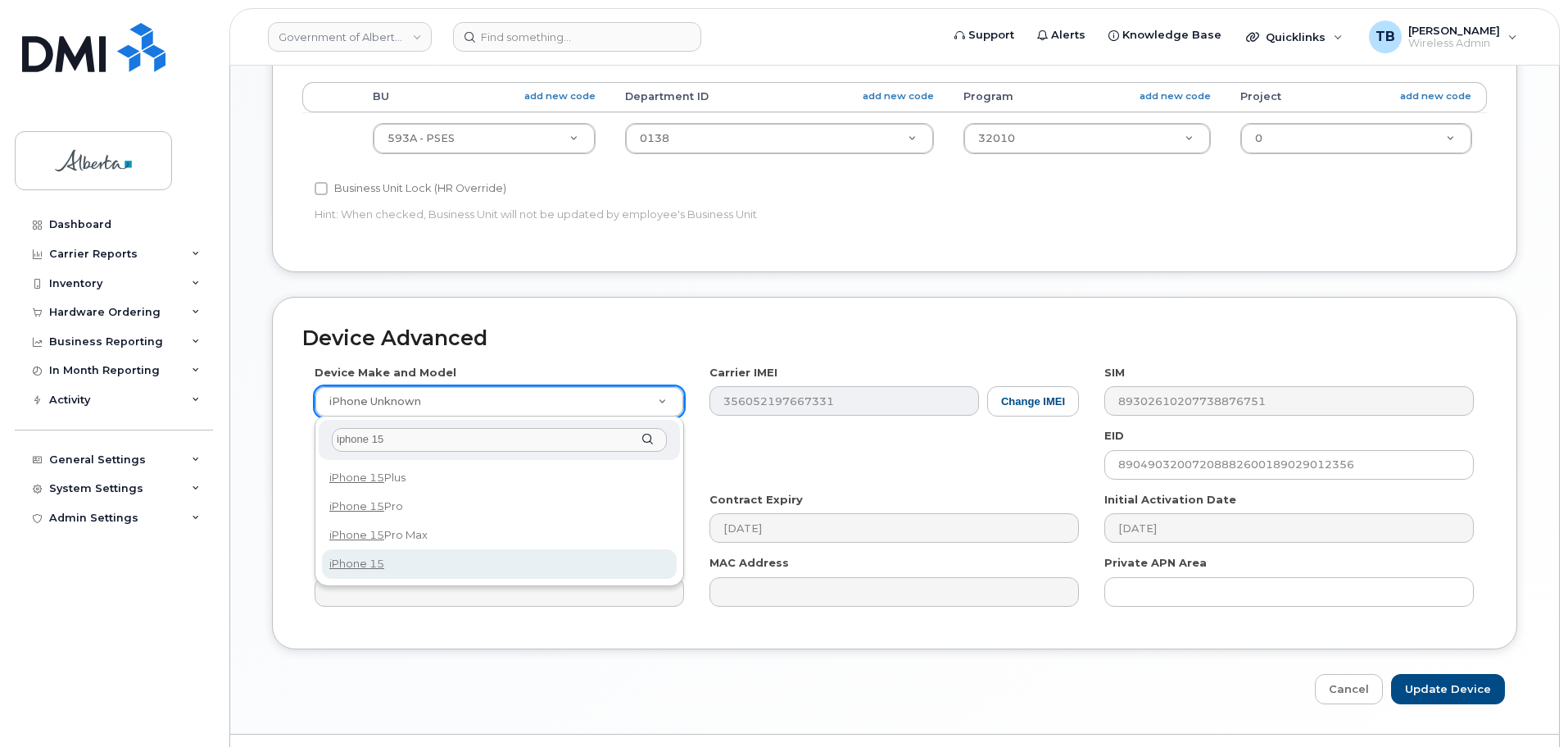
type input "iphone 15"
select select "3031"
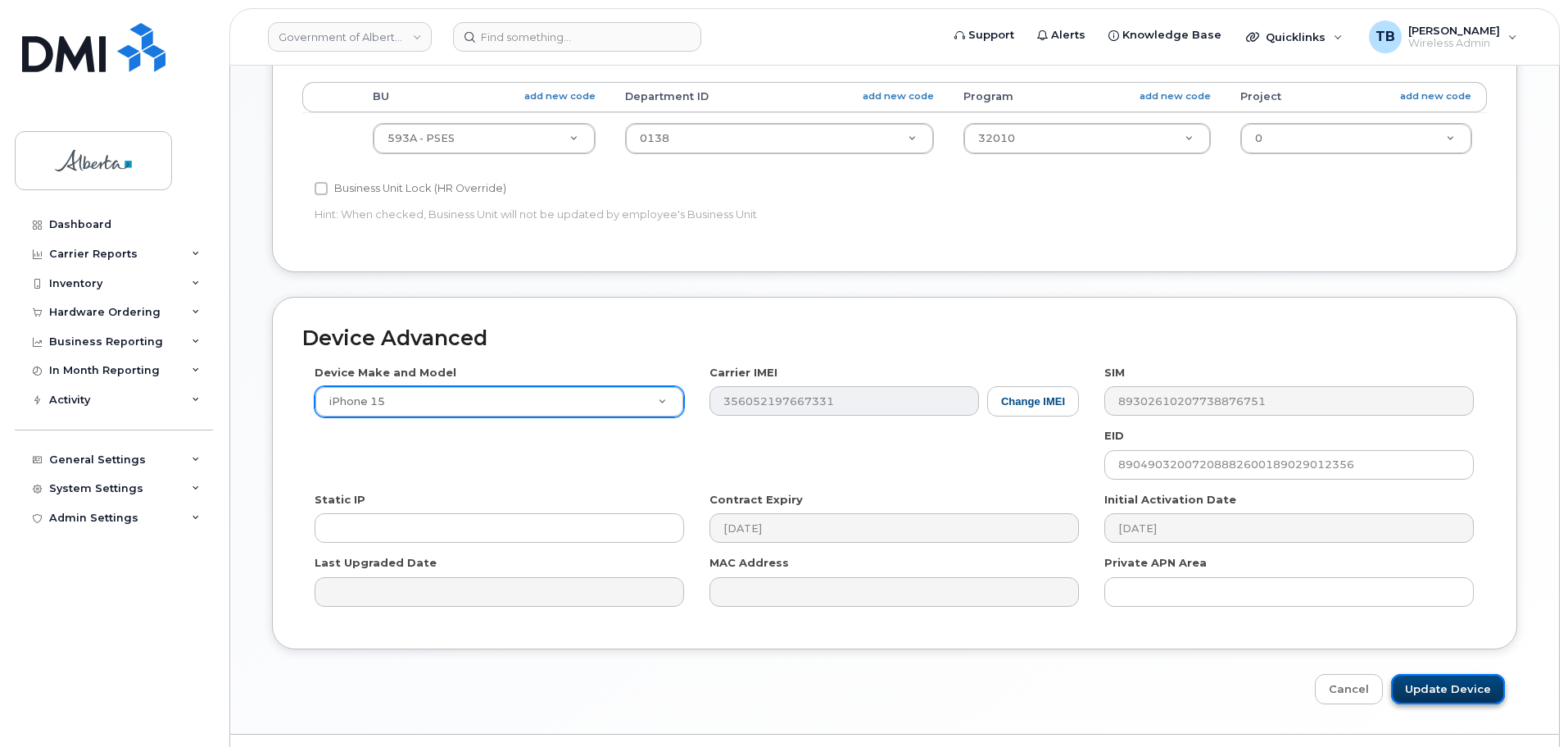
click at [1453, 690] on input "Update Device" at bounding box center [1447, 689] width 113 height 31
type input "Saving..."
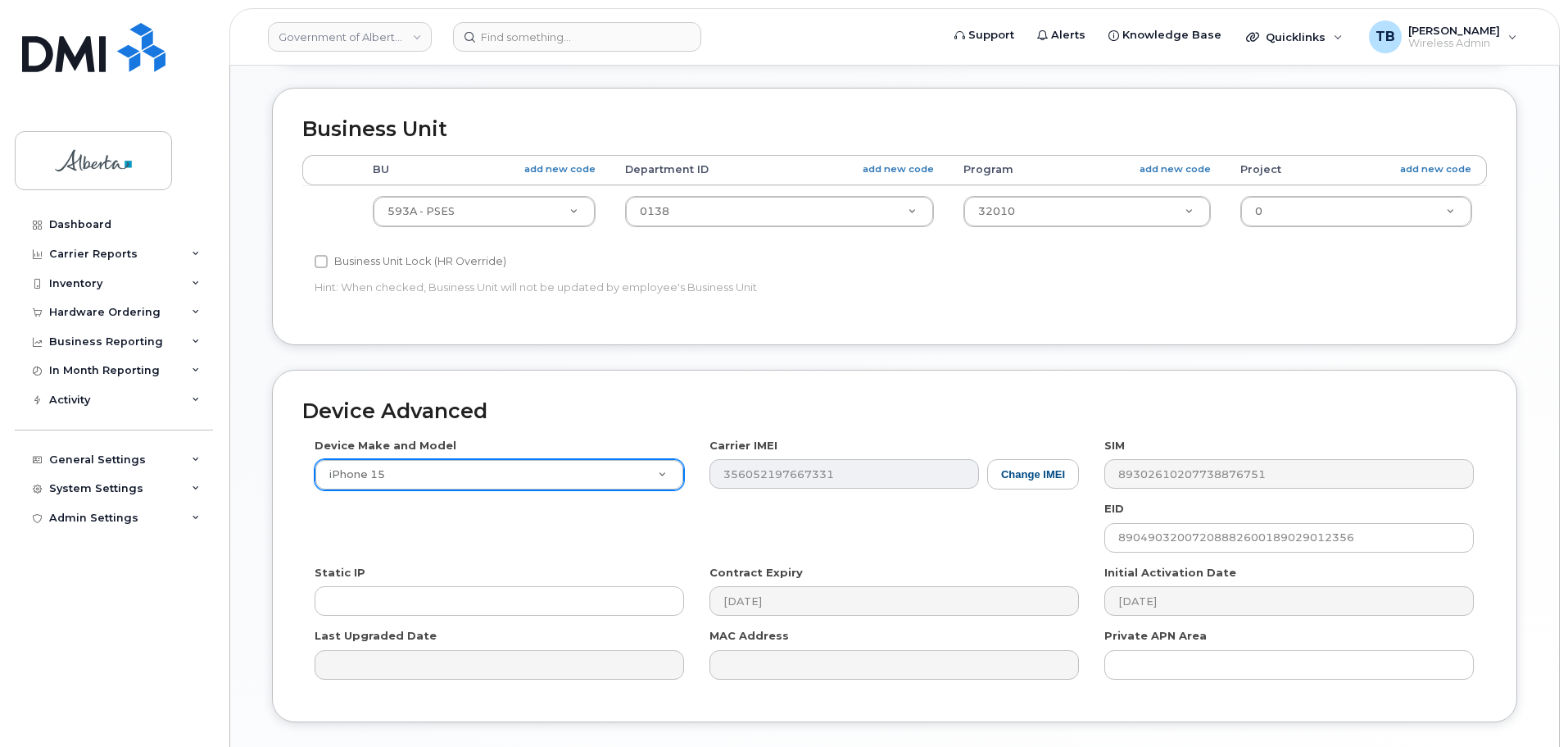
scroll to position [779, 0]
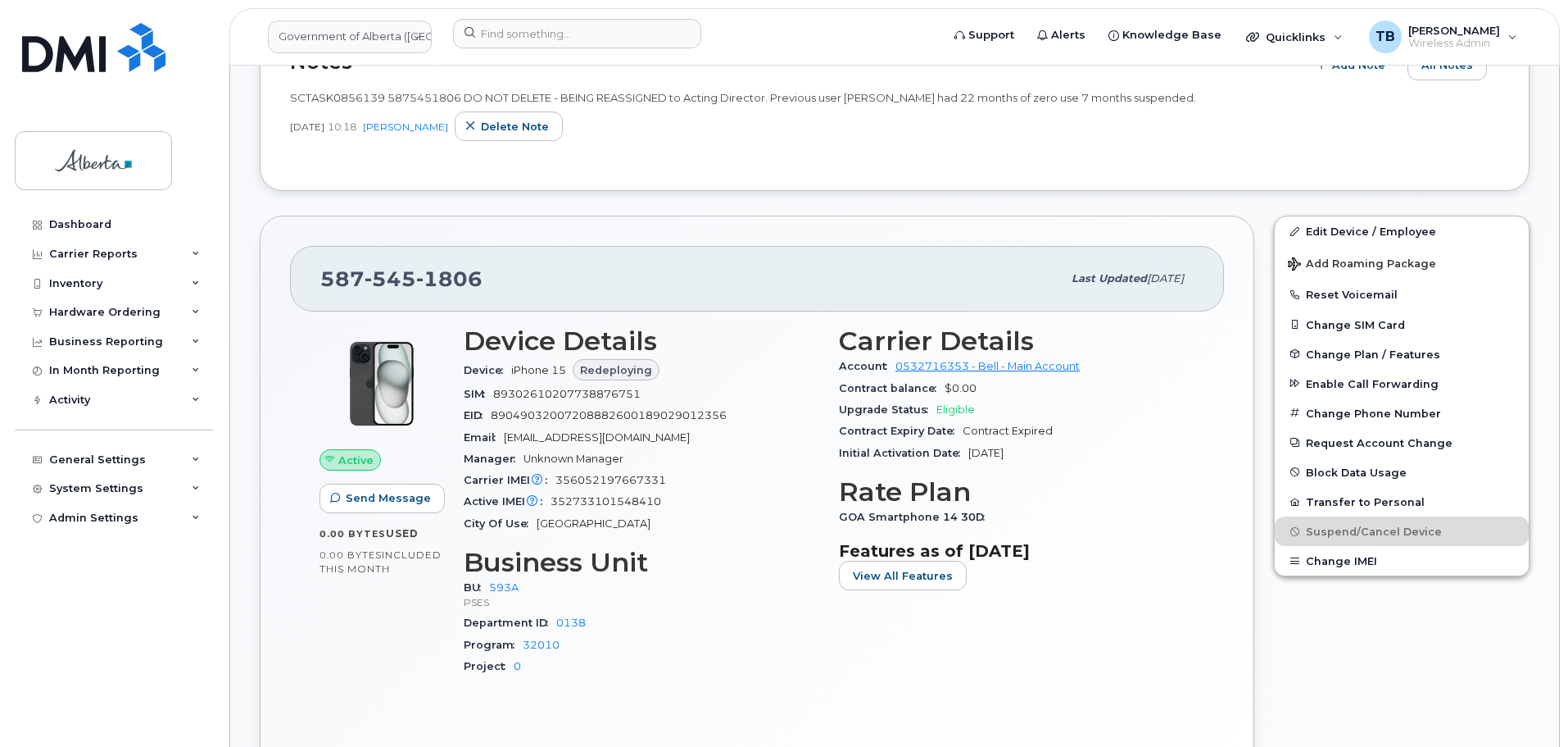
scroll to position [738, 0]
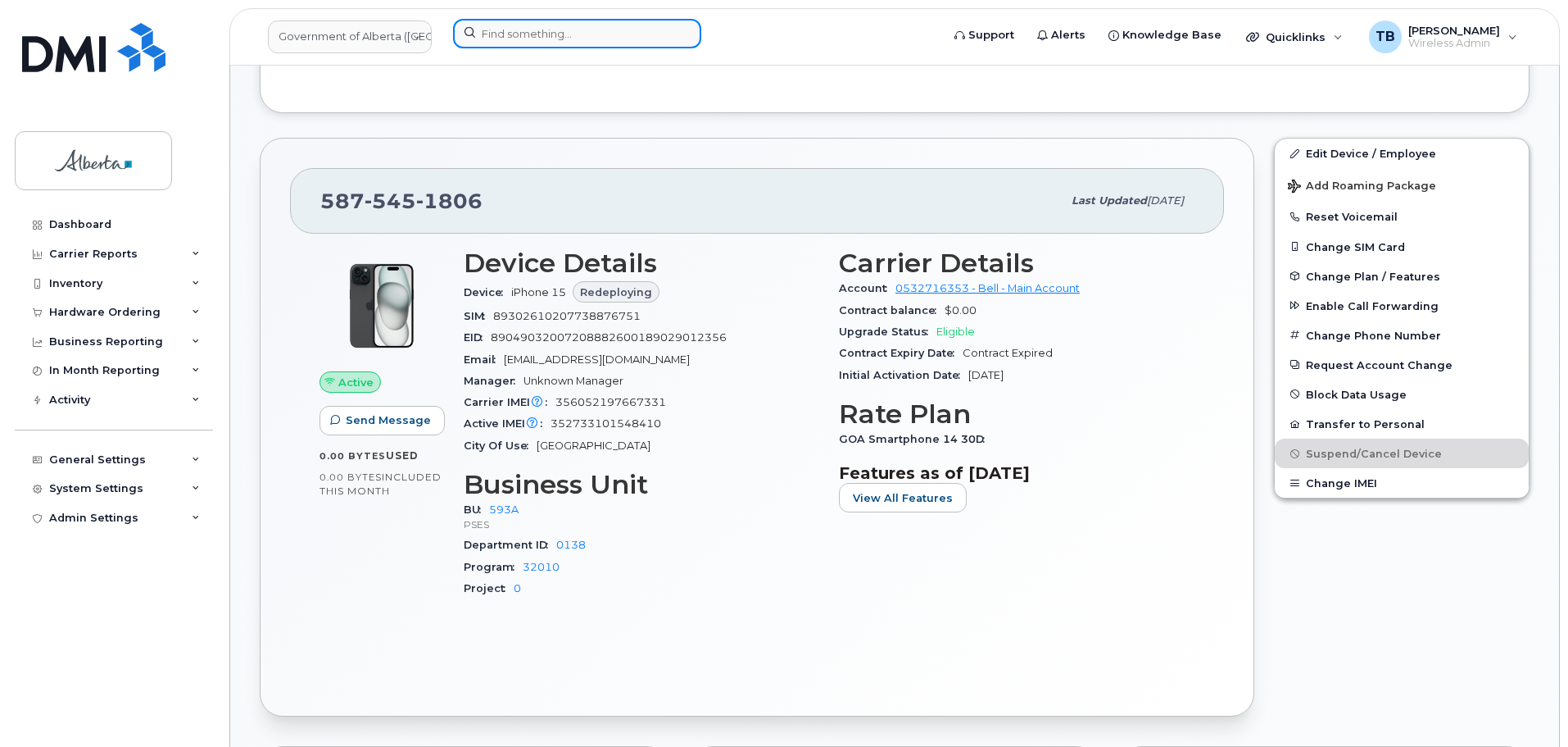
click at [575, 32] on input at bounding box center [577, 33] width 249 height 30
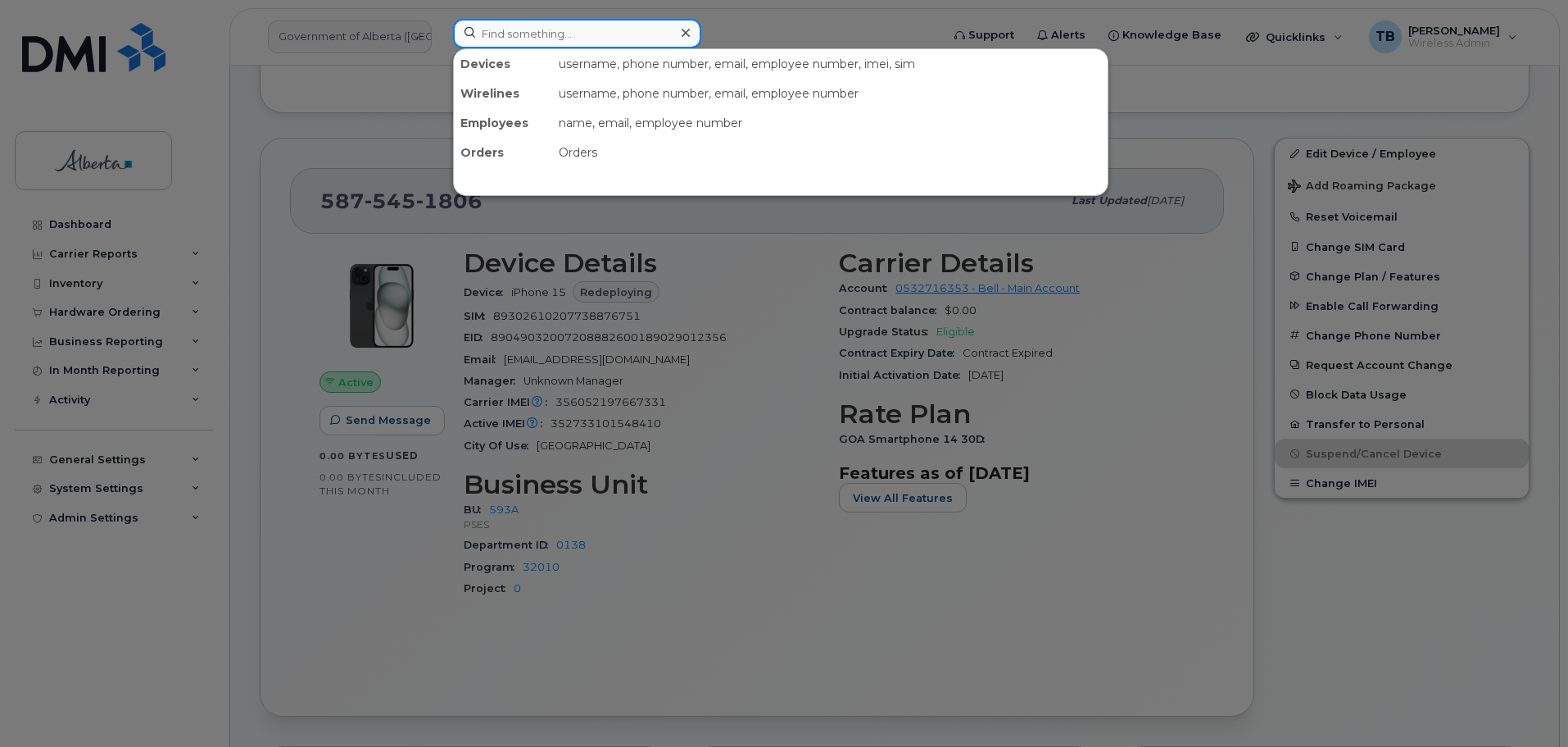
paste input "5873347650"
type input "5873347650"
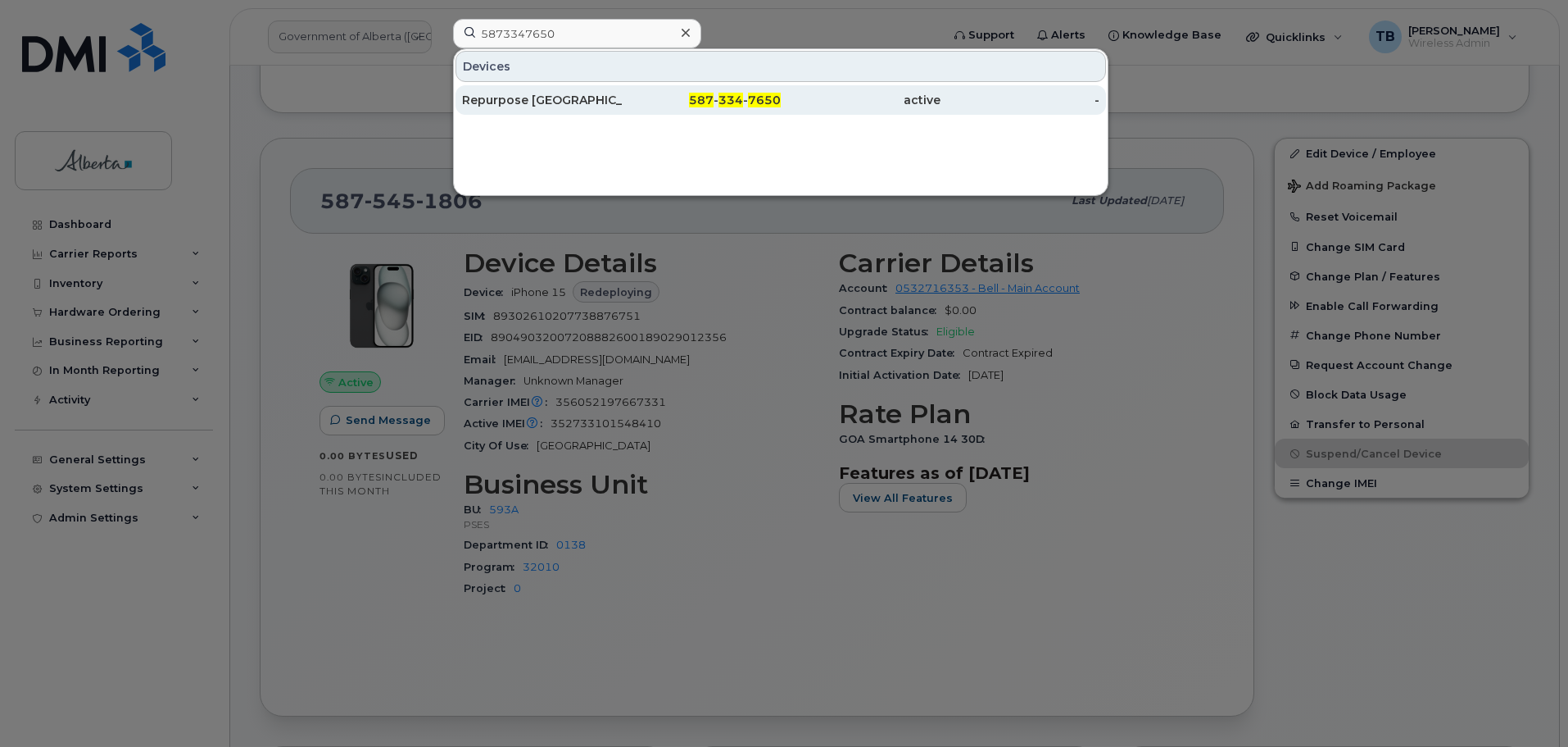
click at [531, 96] on div "Repurpose [GEOGRAPHIC_DATA]" at bounding box center [541, 100] width 159 height 16
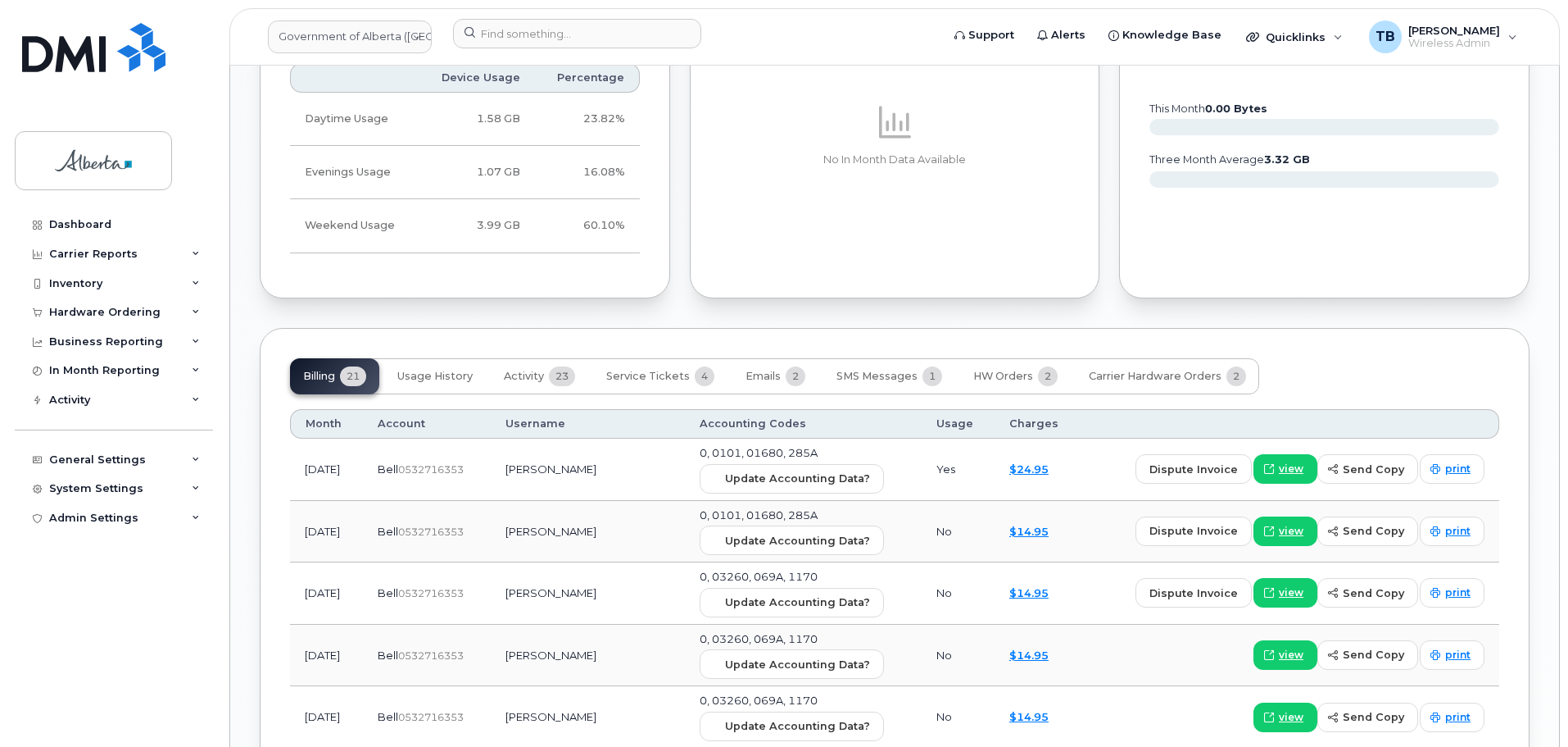
scroll to position [1451, 0]
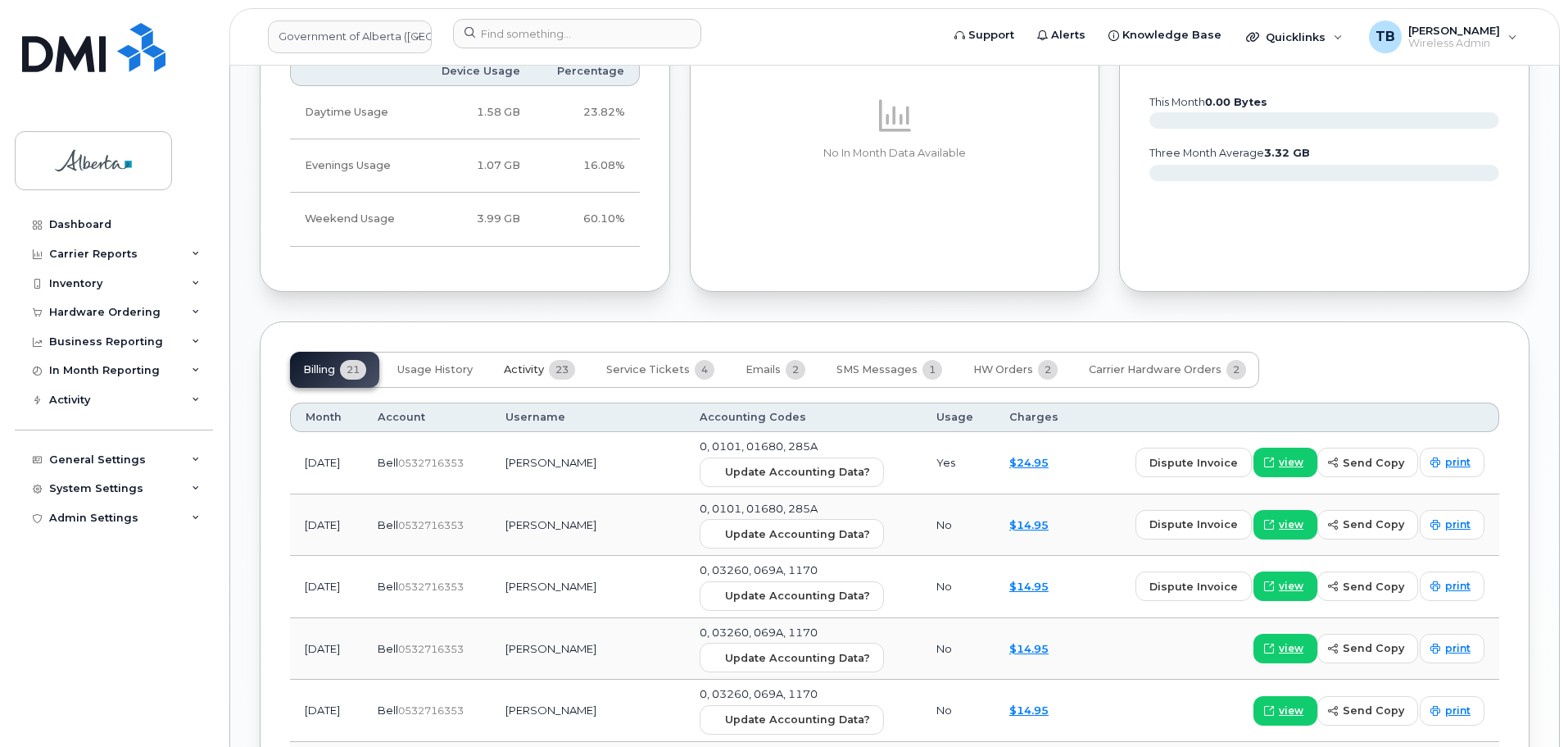
click at [539, 371] on span "Activity" at bounding box center [523, 369] width 41 height 14
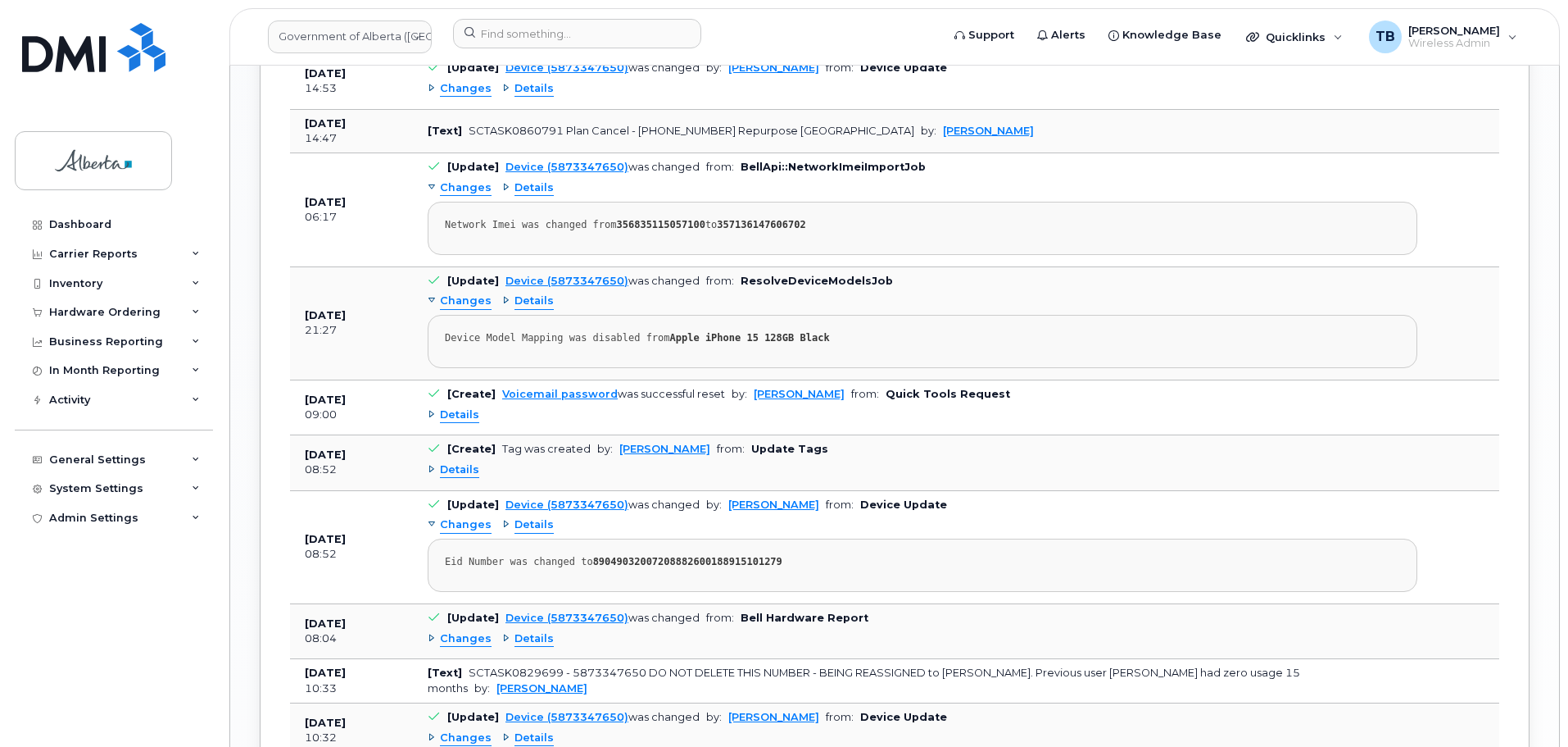
scroll to position [2191, 0]
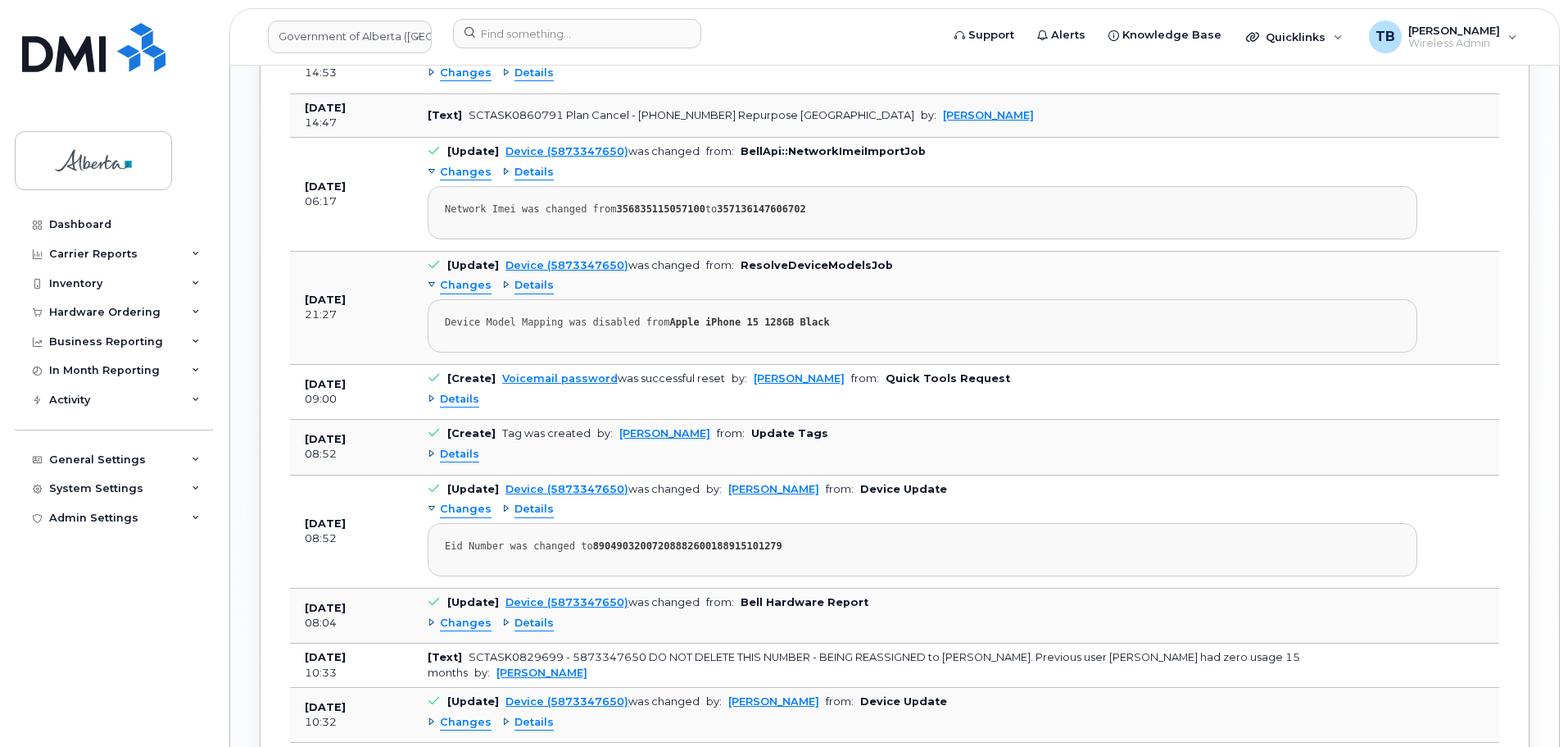
click at [465, 458] on span "Details" at bounding box center [459, 454] width 40 height 15
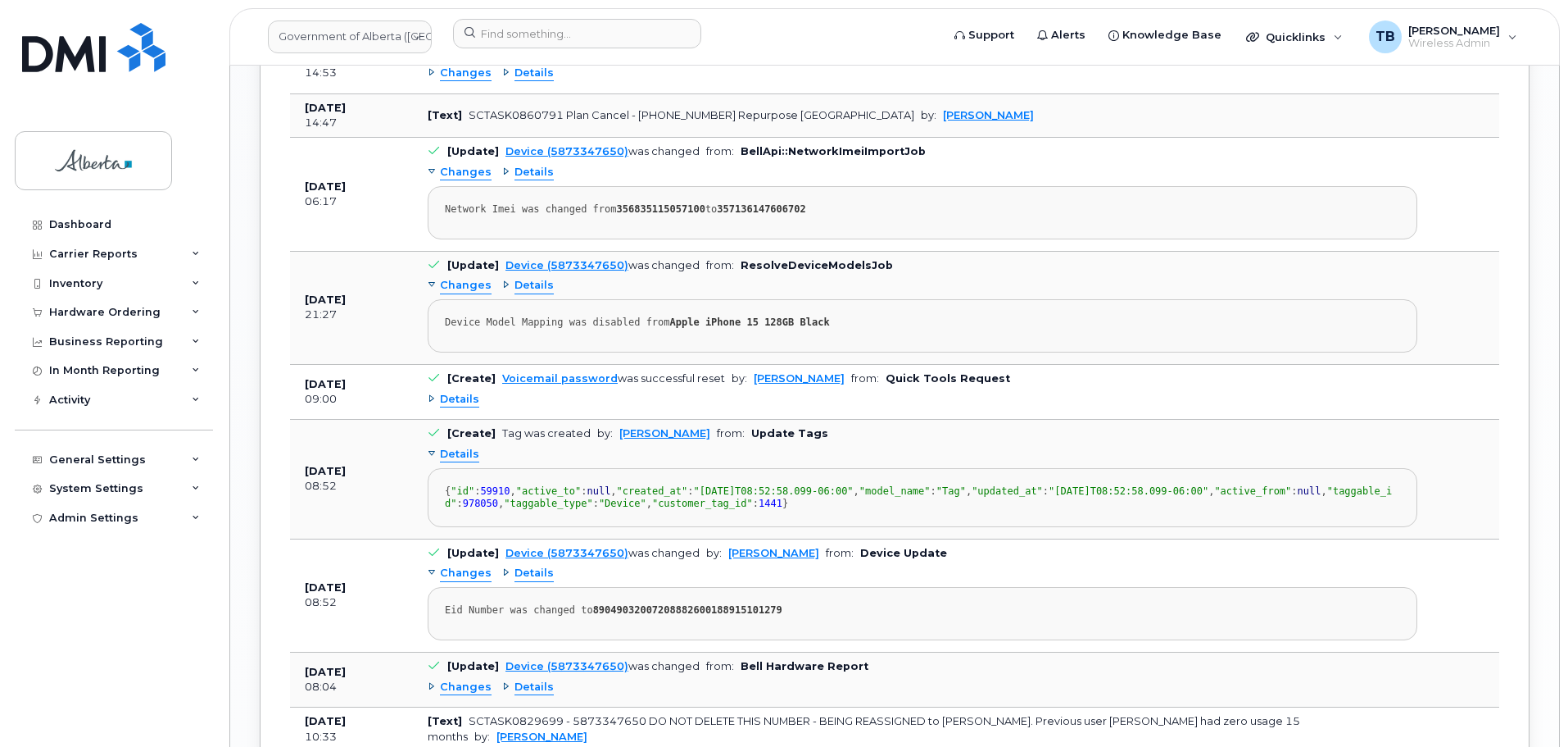
click at [442, 451] on span "Details" at bounding box center [459, 454] width 40 height 15
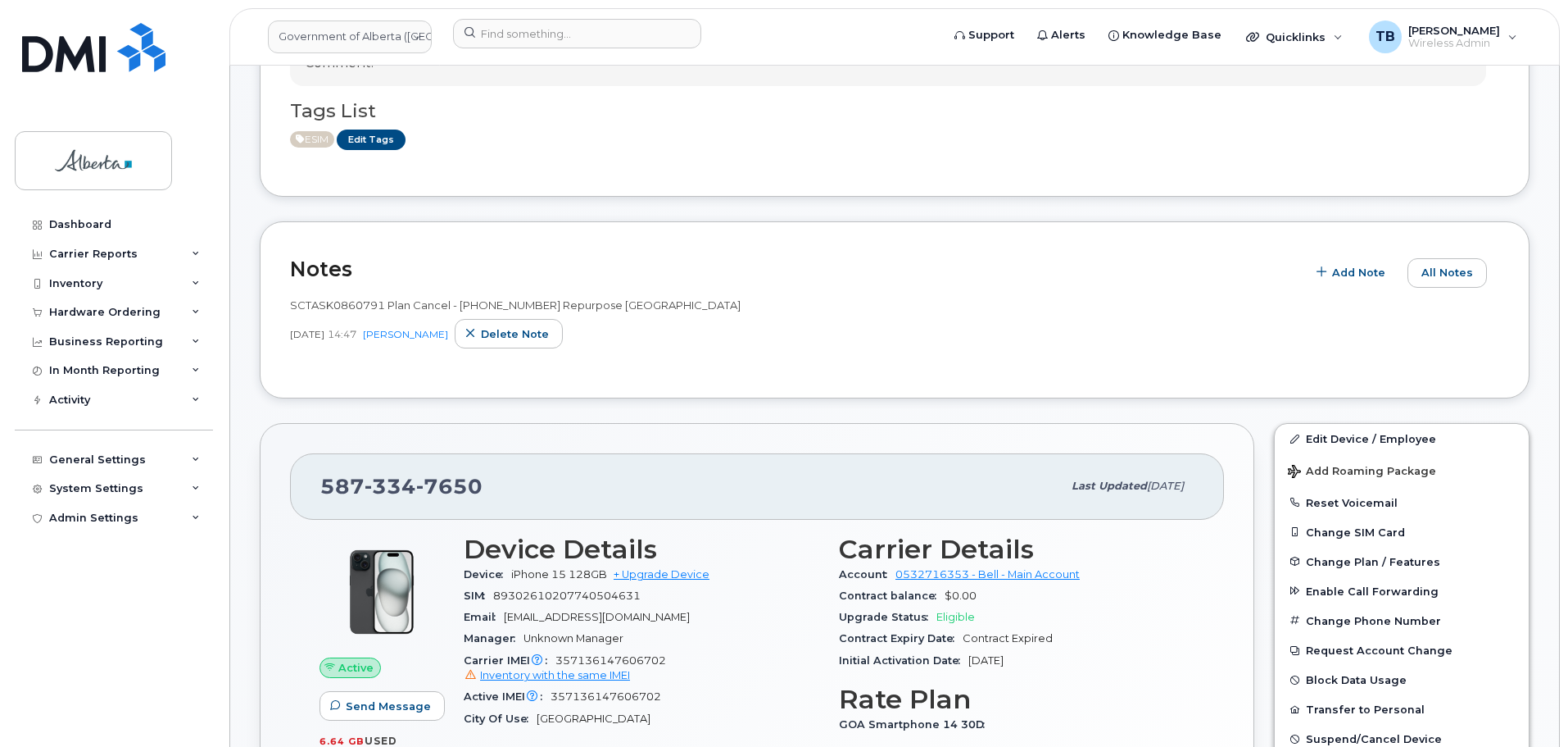
scroll to position [388, 0]
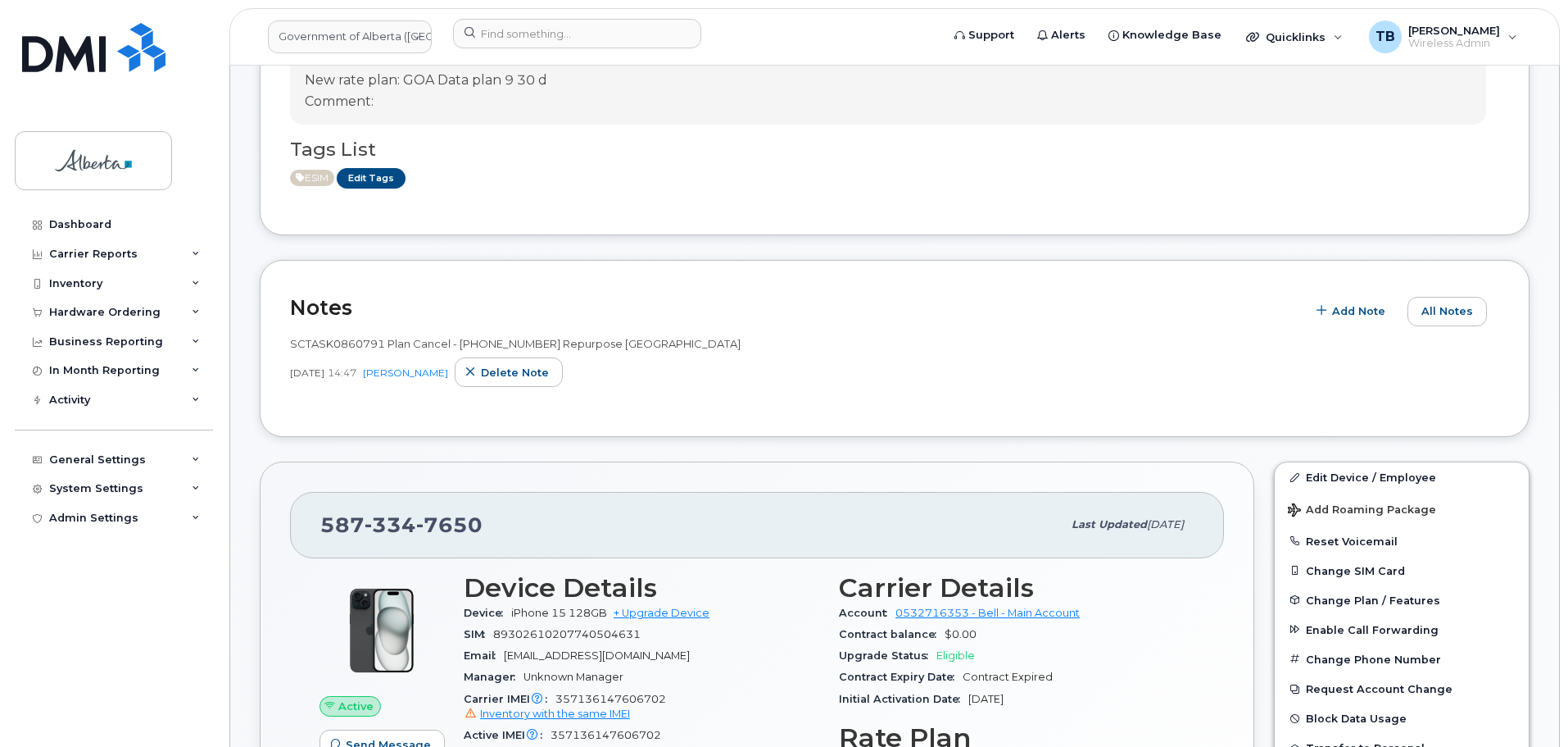
click at [332, 341] on span "SCTASK0860791 Plan Cancel - [PHONE_NUMBER] Repurpose [GEOGRAPHIC_DATA]" at bounding box center [515, 343] width 450 height 14
copy span "SCTASK0860791"
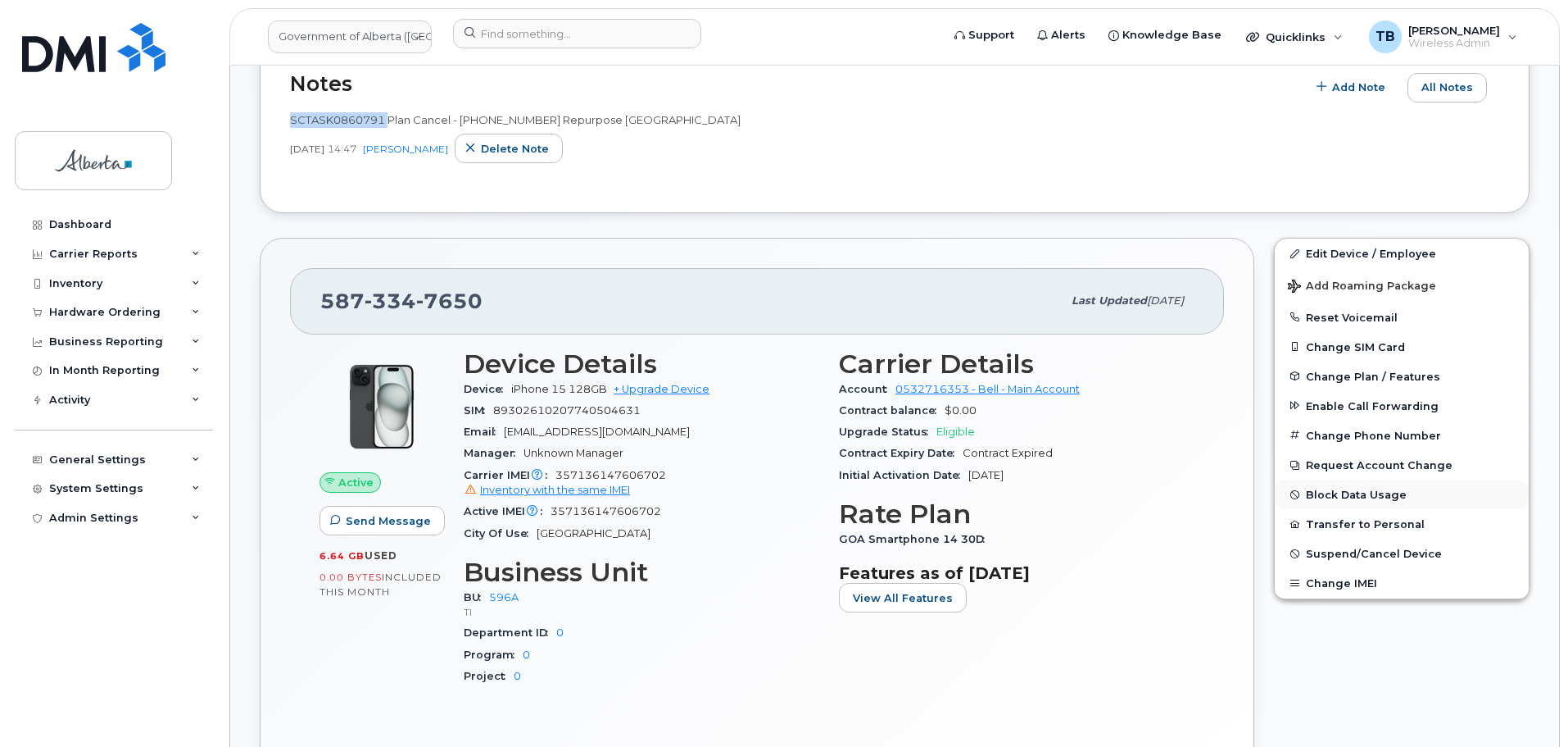
scroll to position [634, 0]
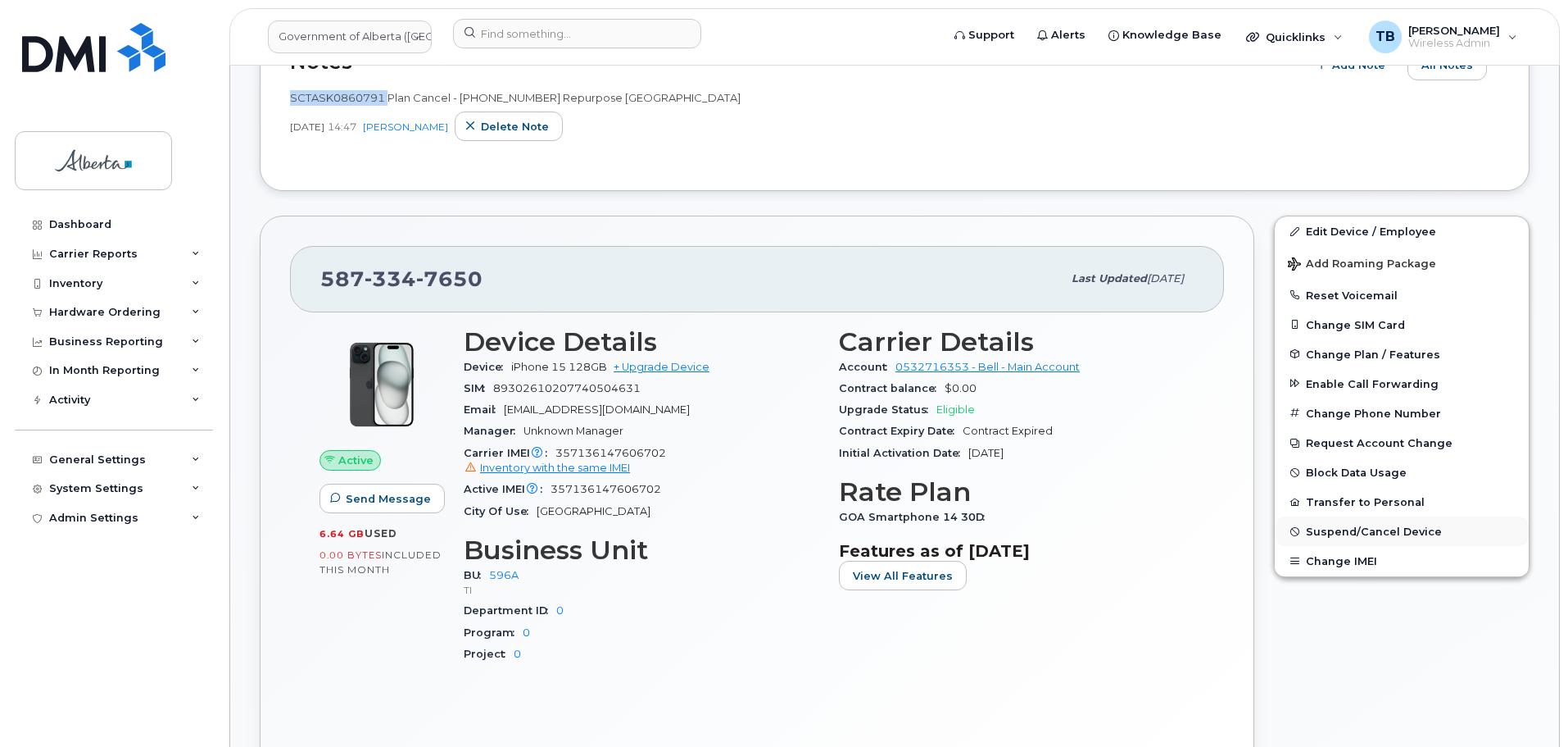
click at [1345, 535] on span "Suspend/Cancel Device" at bounding box center [1373, 532] width 136 height 13
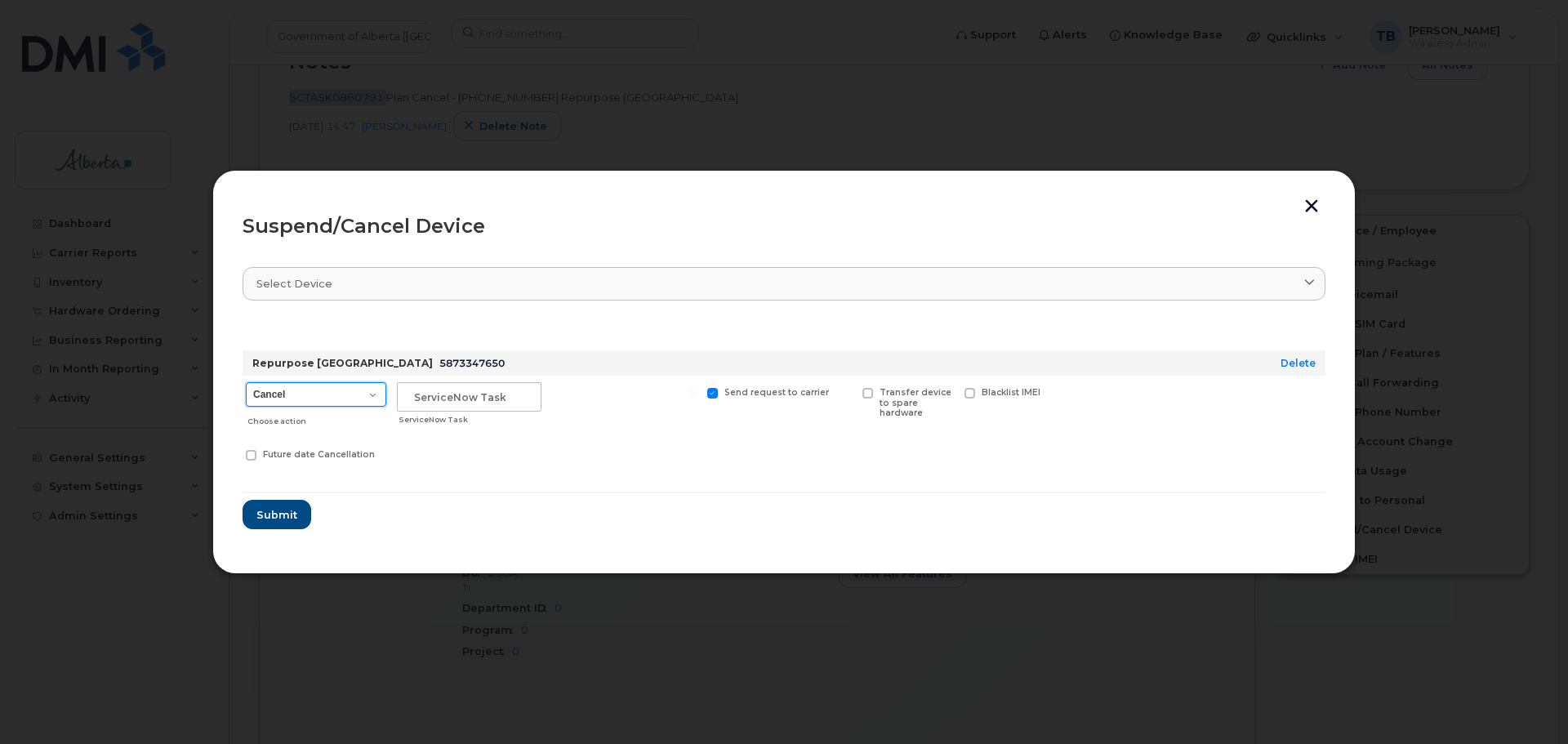
drag, startPoint x: 286, startPoint y: 395, endPoint x: 286, endPoint y: 406, distance: 11.0
click at [286, 395] on select "Cancel Suspend - Extend Suspension Suspend - Reduced Rate Suspend - Lost Device…" at bounding box center [316, 394] width 140 height 24
select select "[object Object]"
click at [246, 382] on select "Cancel Suspend - Extend Suspension Suspend - Reduced Rate Suspend - Lost Device…" at bounding box center [316, 394] width 140 height 24
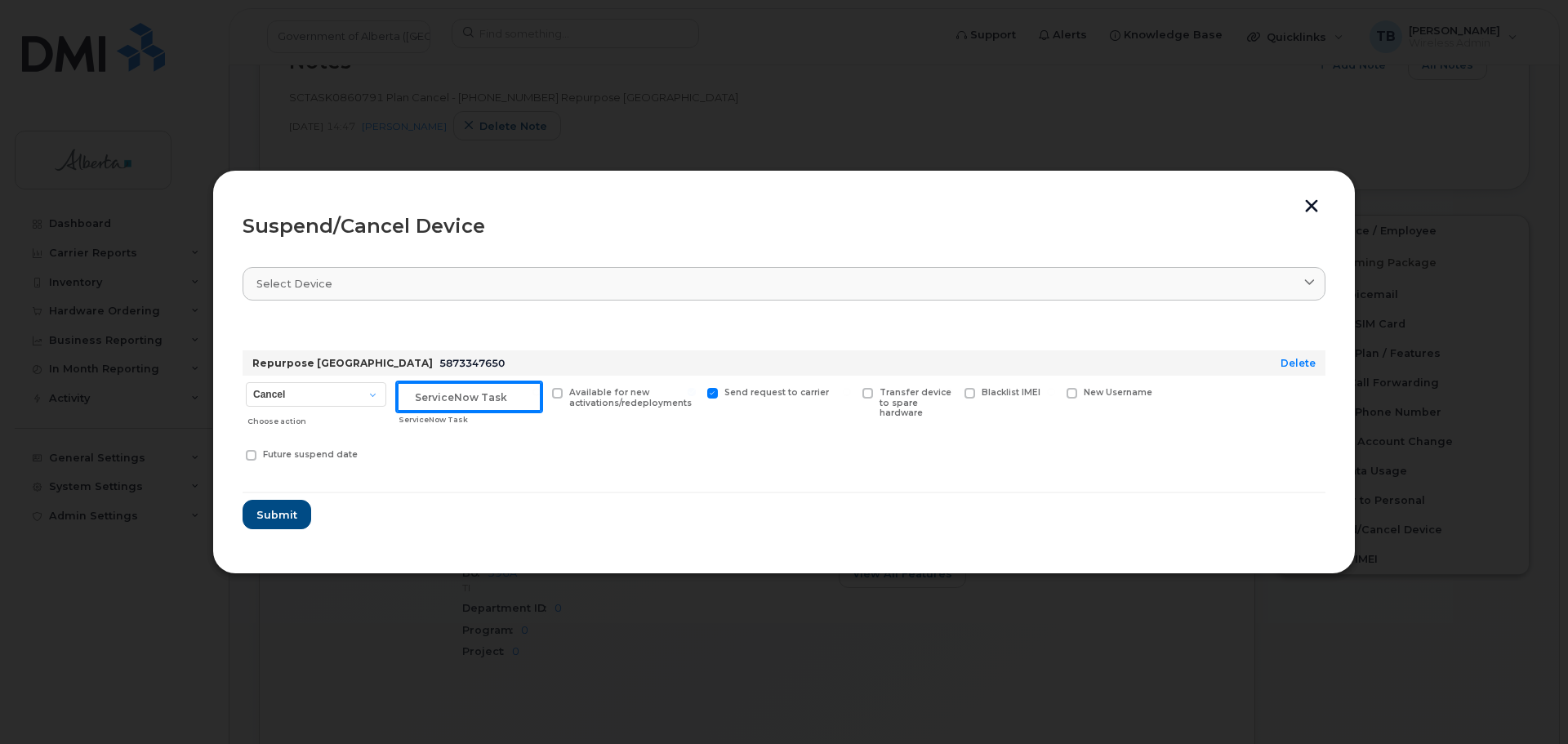
click at [443, 400] on input "text" at bounding box center [469, 397] width 145 height 30
paste input "SCTASK0860791"
type input "SCTASK0860791"
click at [281, 512] on span "Submit" at bounding box center [276, 514] width 40 height 15
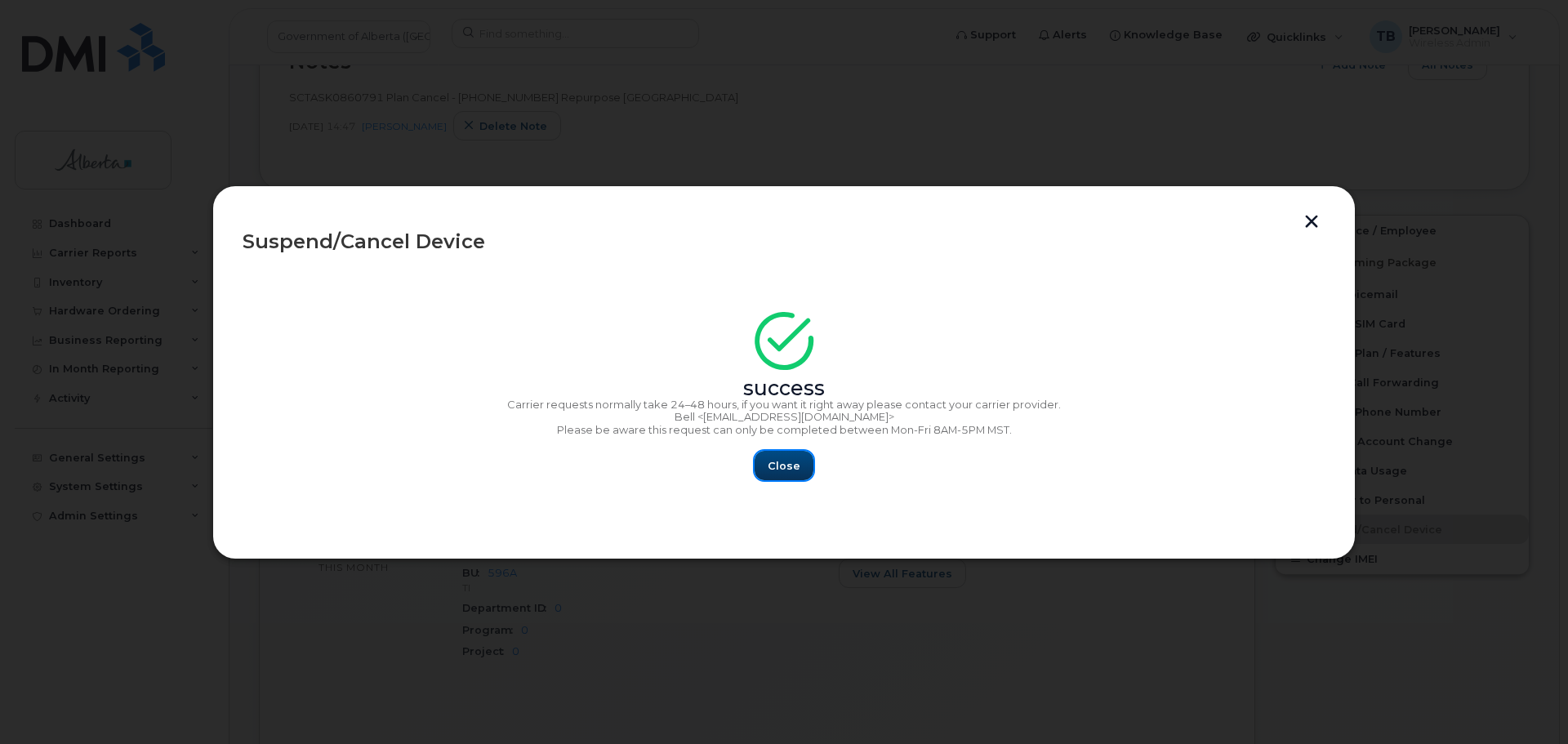
click at [772, 458] on span "Close" at bounding box center [784, 465] width 32 height 15
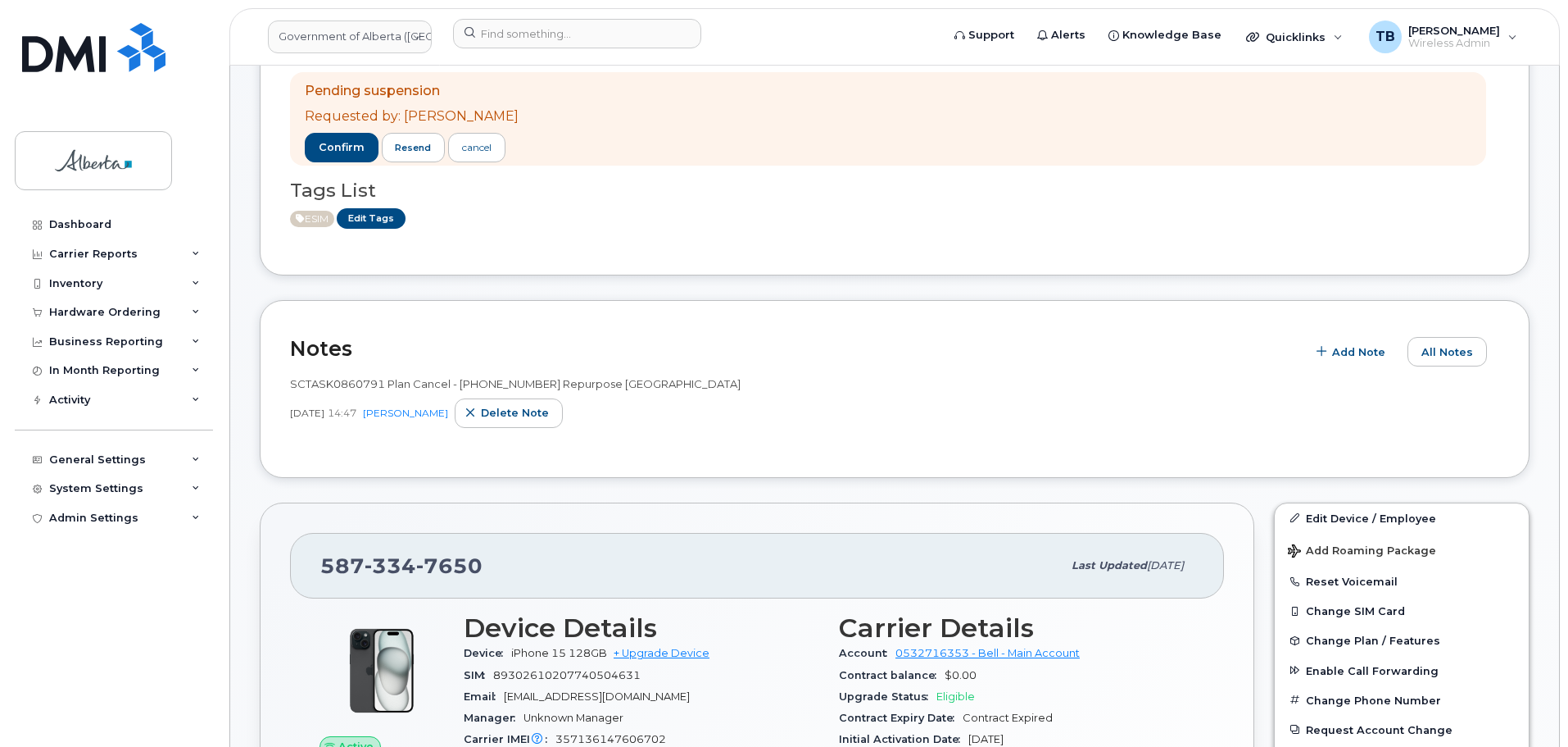
scroll to position [410, 0]
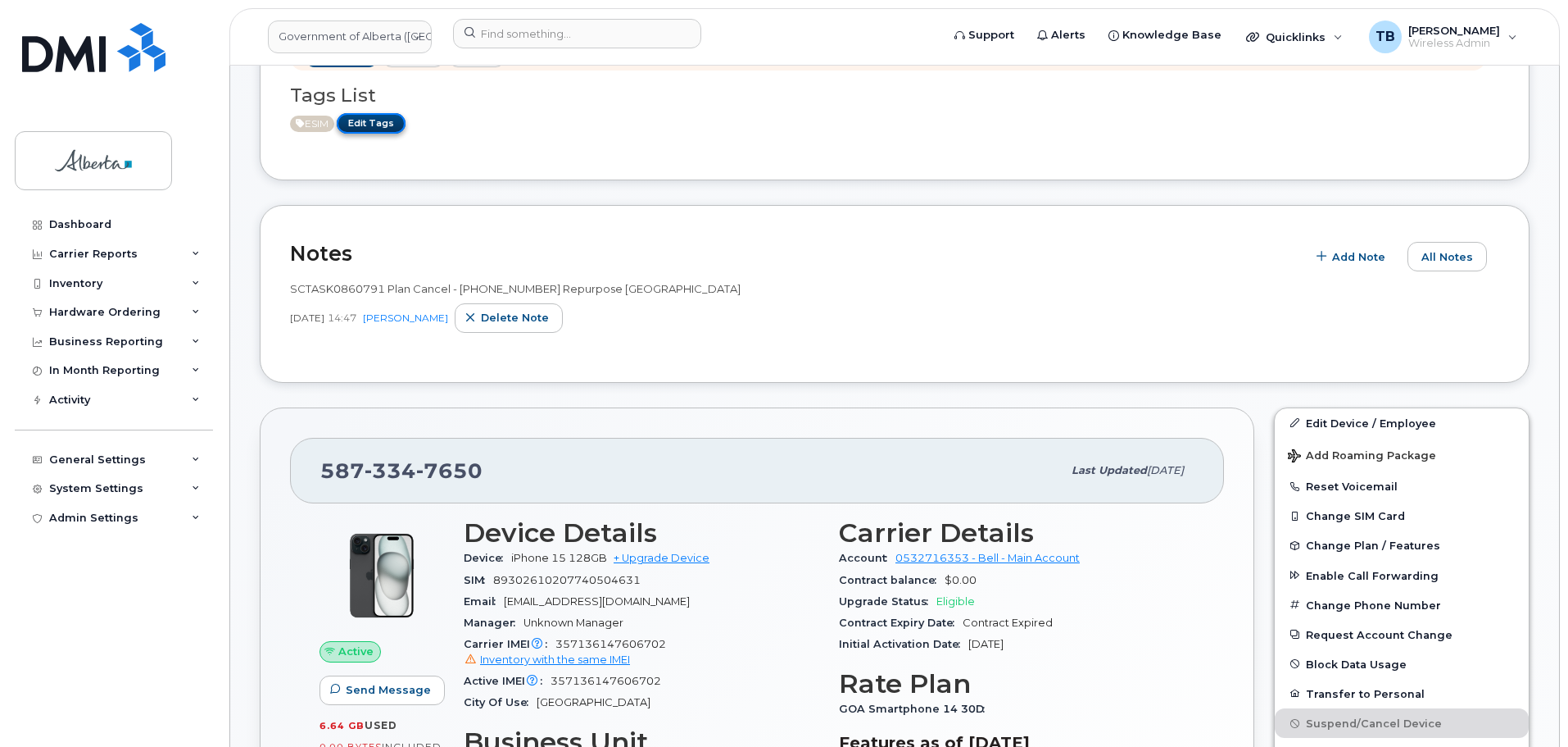
click at [376, 122] on link "Edit Tags" at bounding box center [371, 123] width 68 height 21
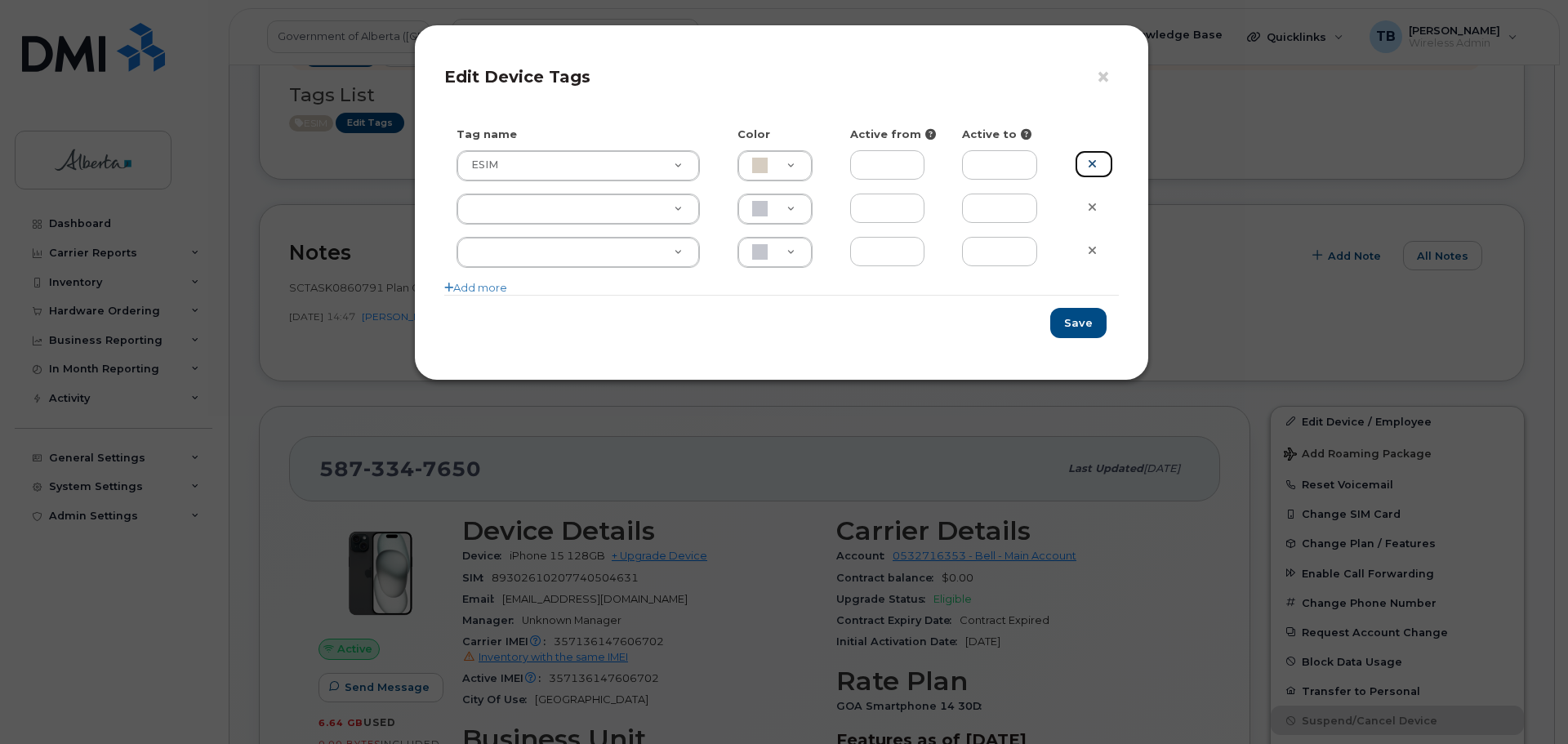
click at [1104, 167] on link at bounding box center [1094, 164] width 39 height 29
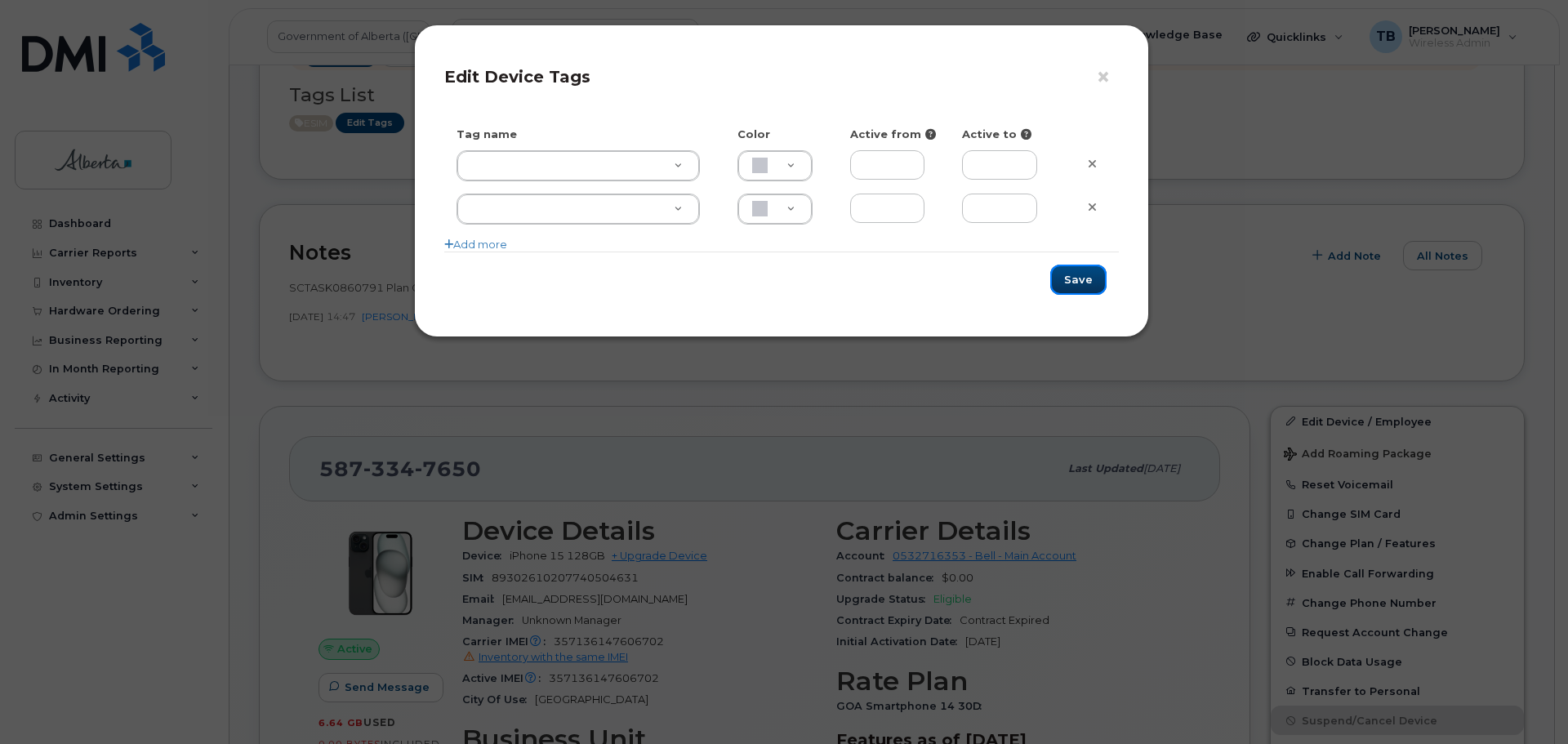
click at [1092, 271] on button "Save" at bounding box center [1079, 280] width 57 height 31
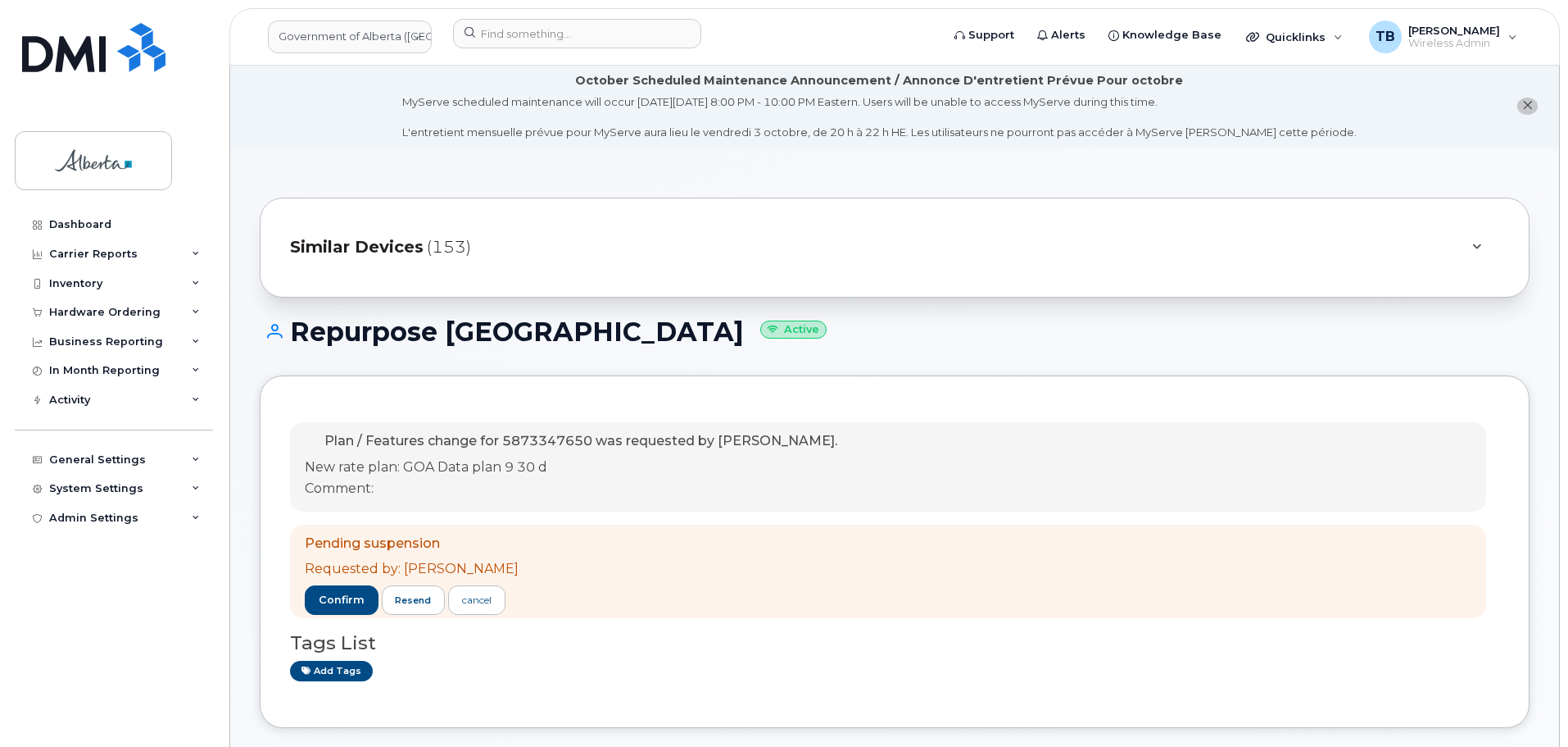
scroll to position [0, 0]
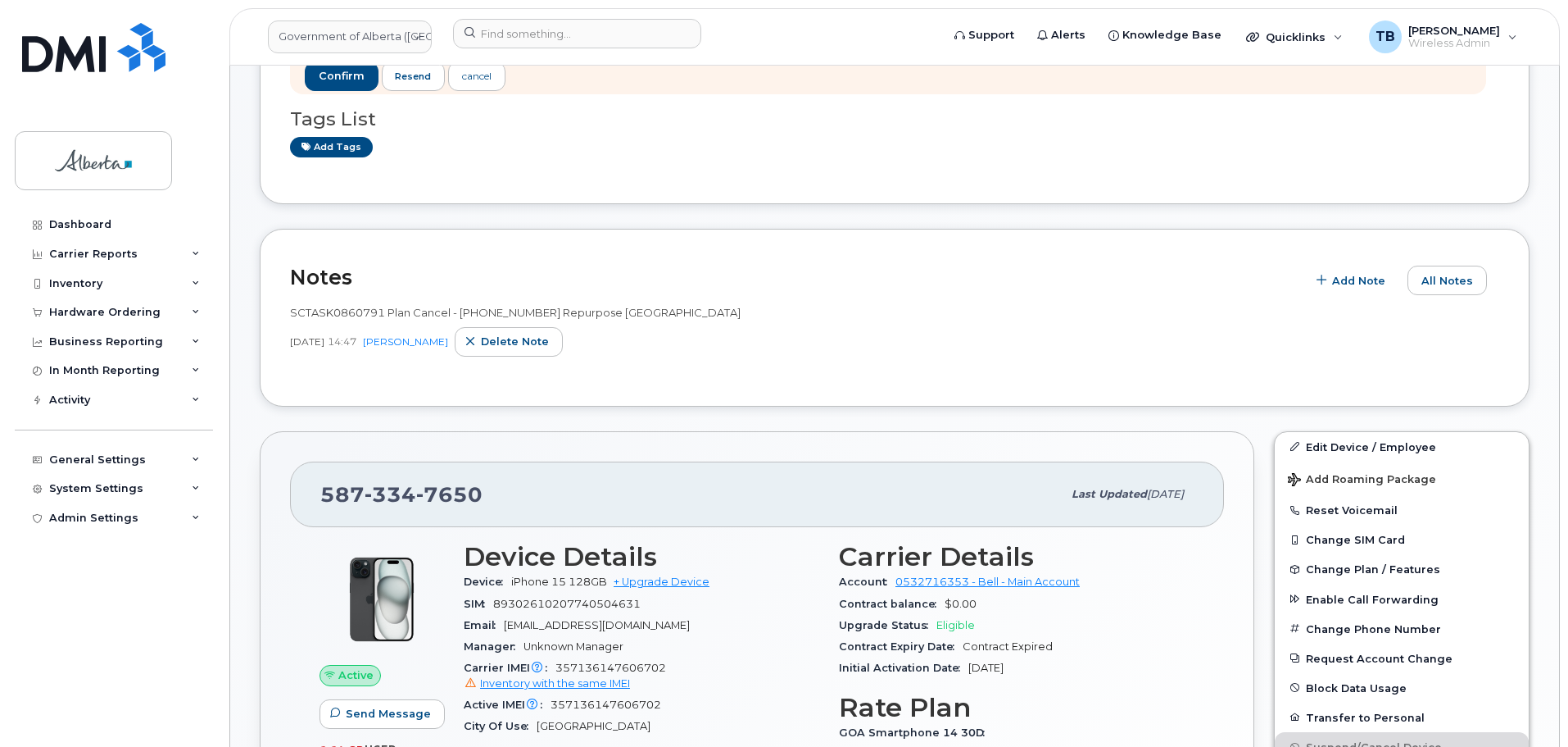
scroll to position [410, 0]
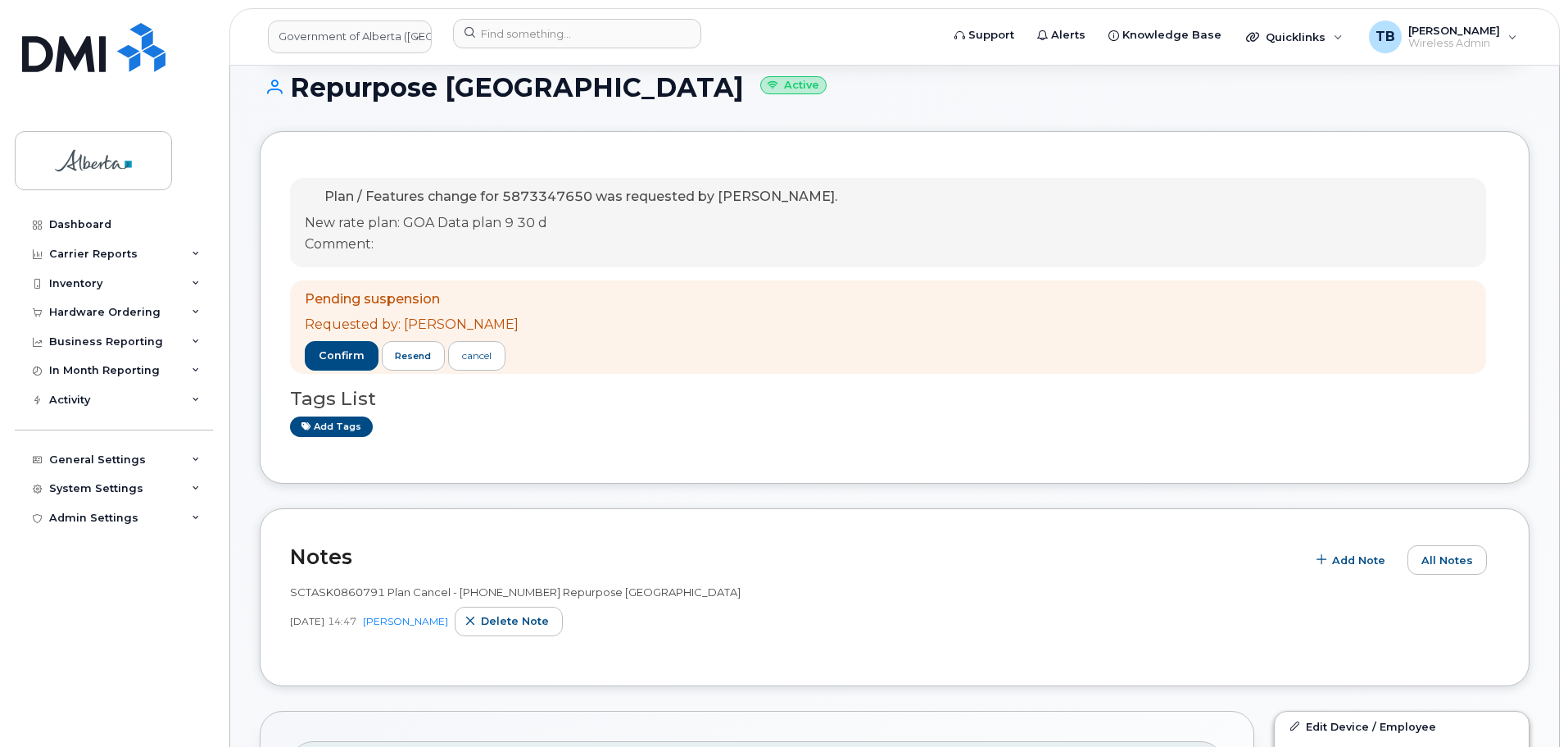
scroll to position [385, 0]
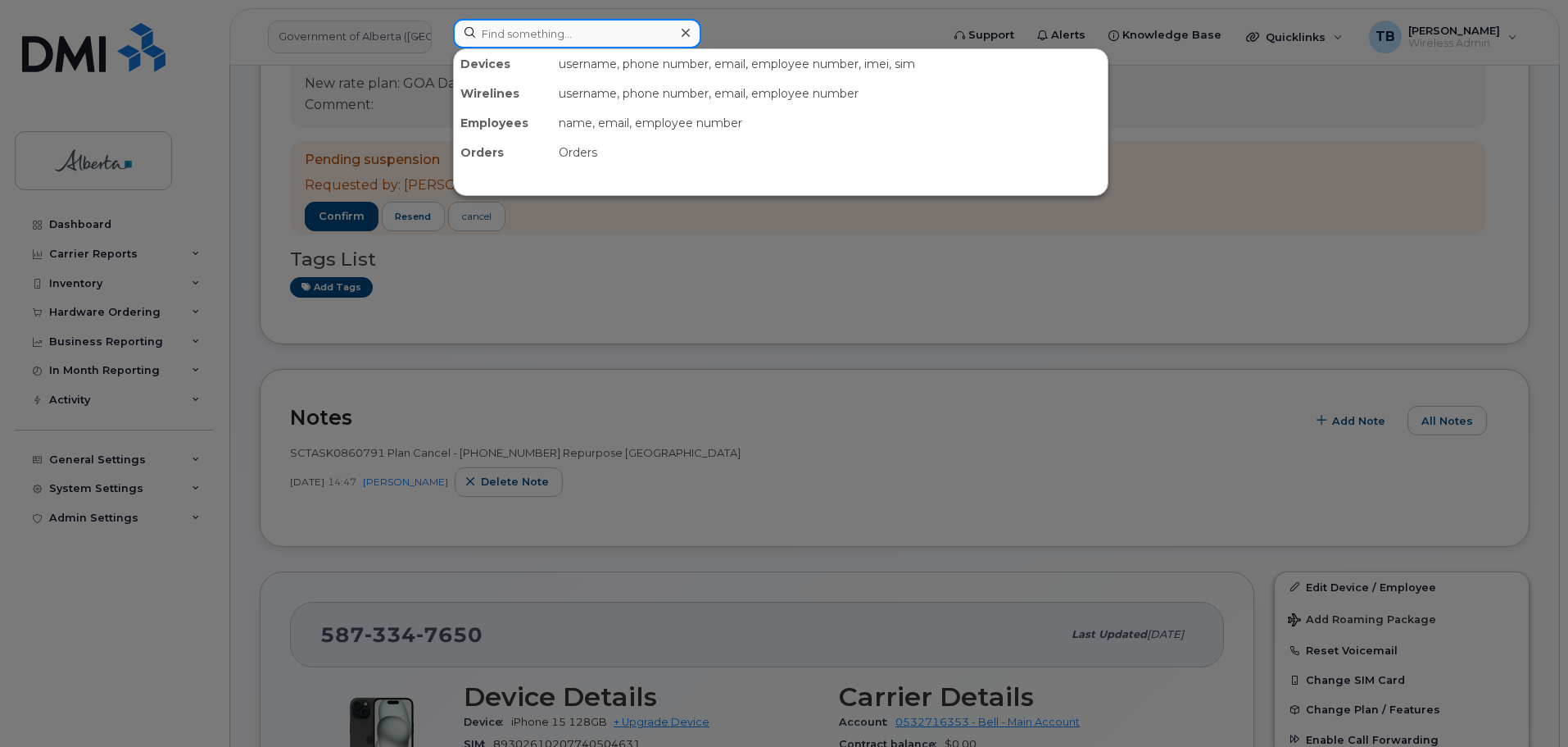
click at [494, 41] on input at bounding box center [577, 33] width 249 height 30
paste input "4037950534"
type input "4037950534"
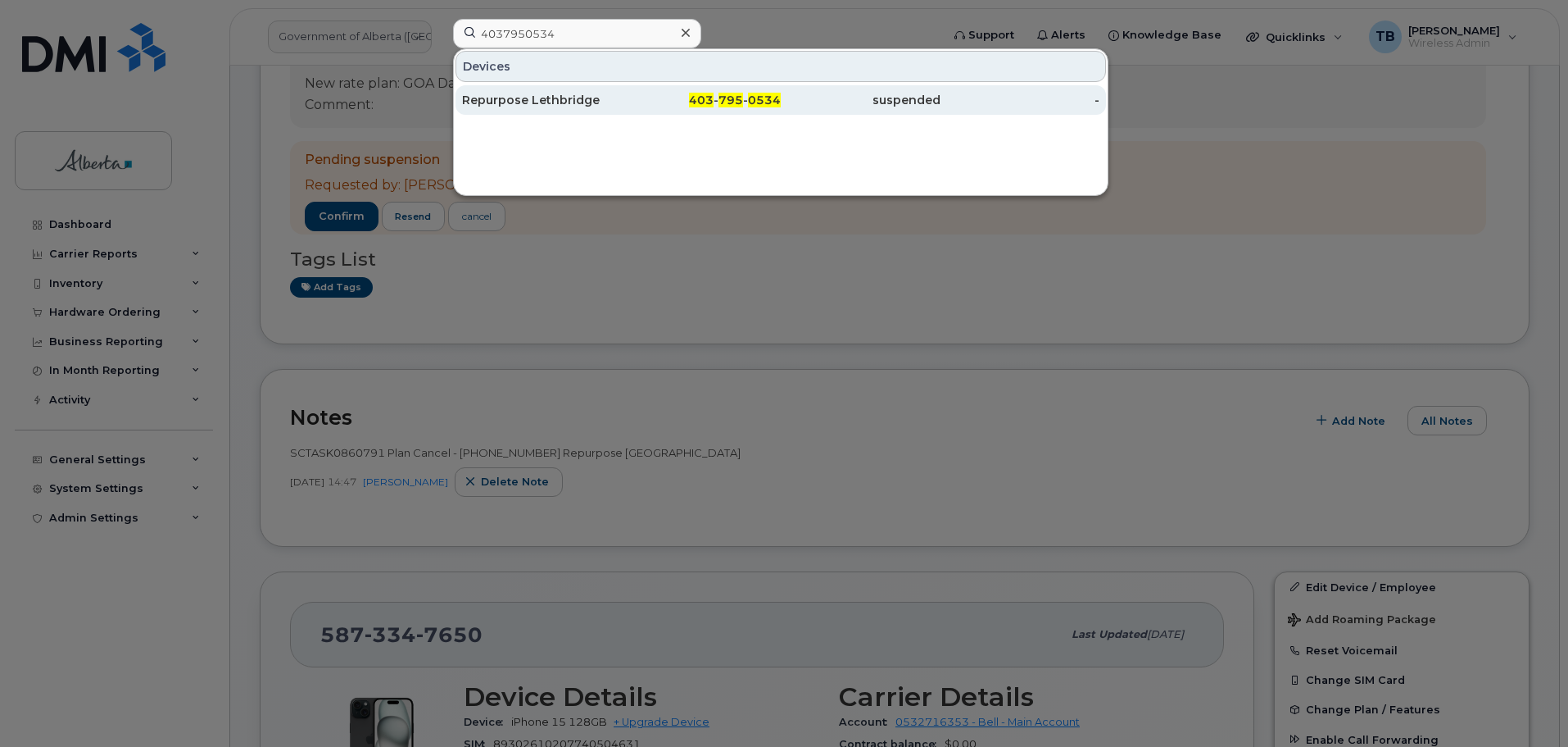
click at [498, 93] on div "Repurpose Lethbridge" at bounding box center [541, 100] width 159 height 16
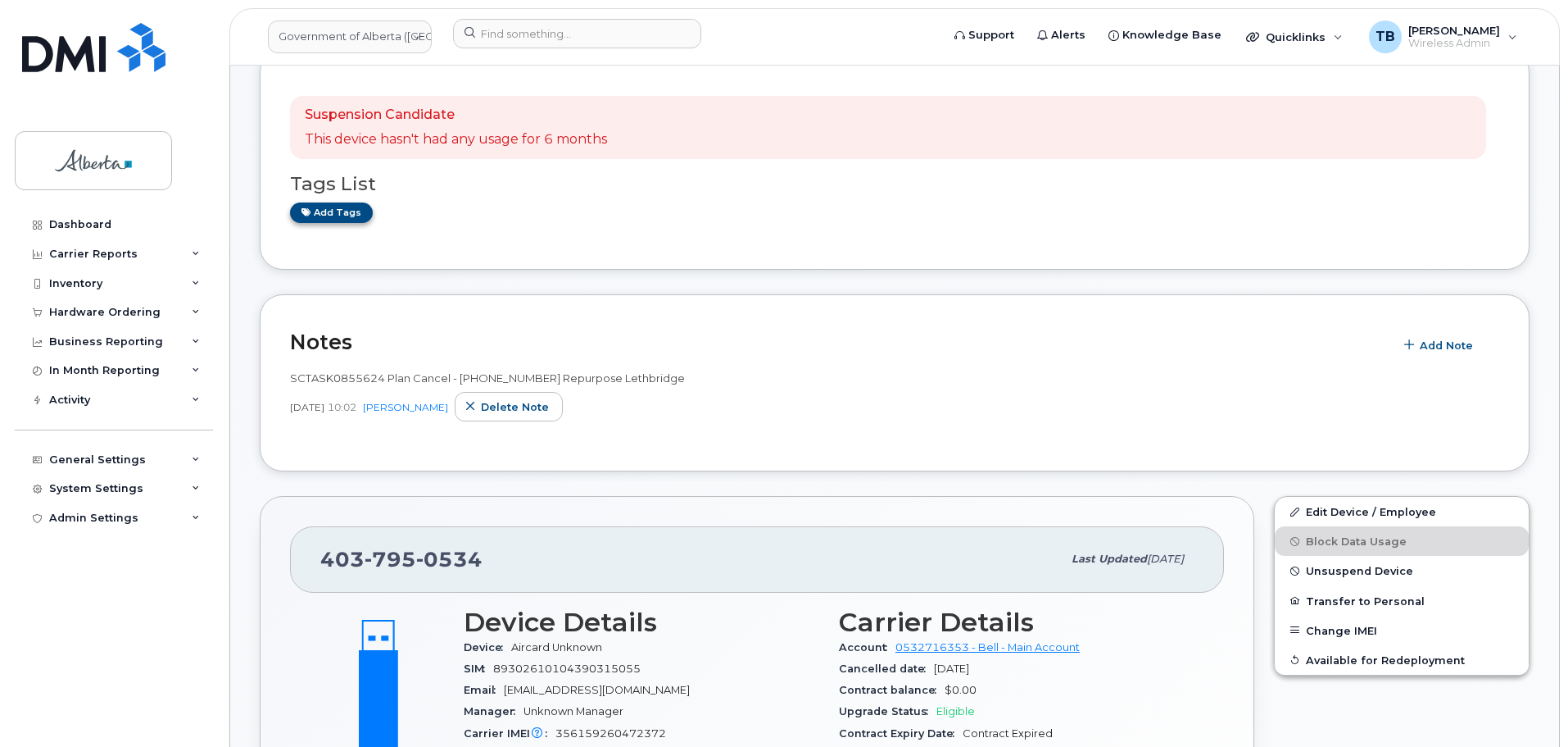
scroll to position [304, 0]
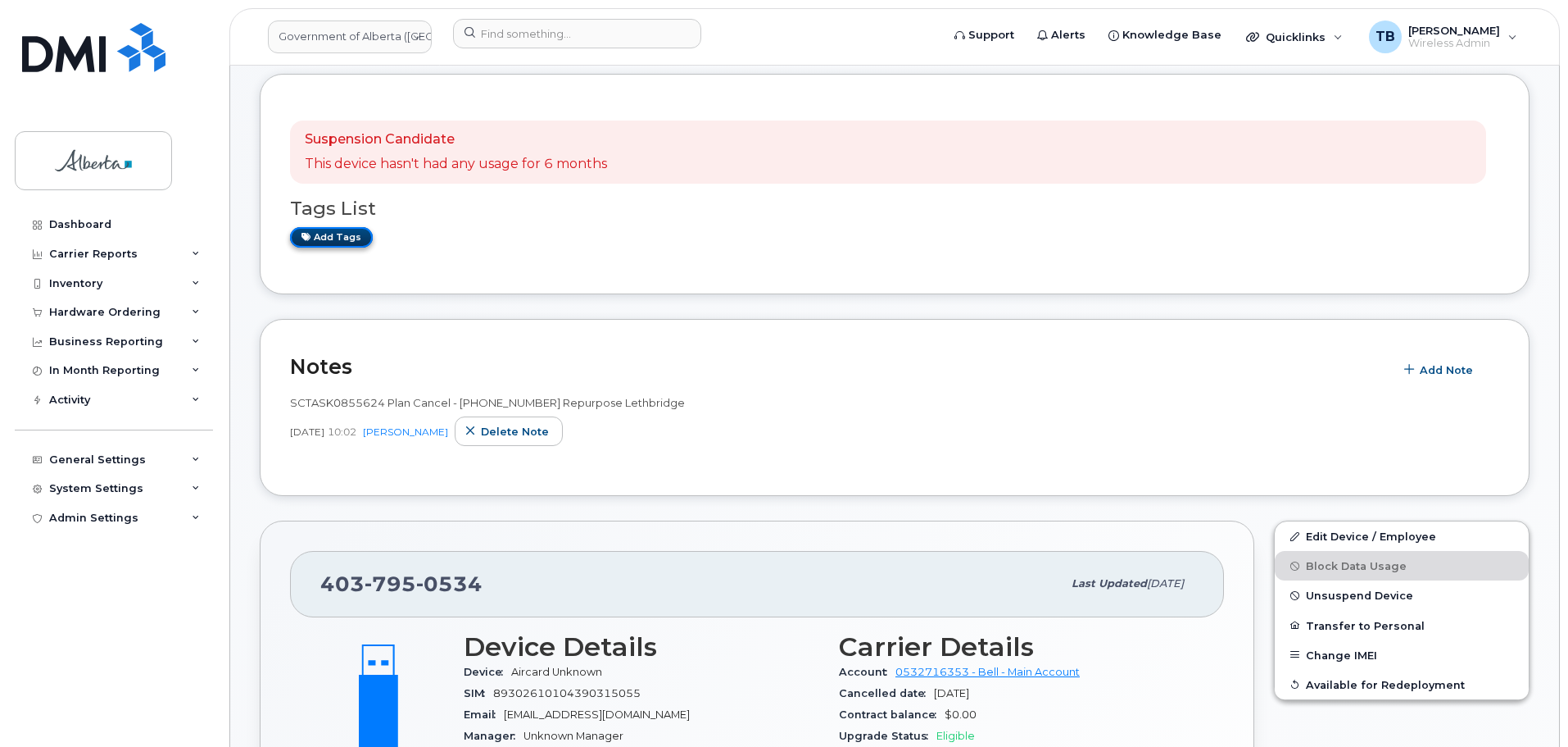
click at [331, 238] on link "Add tags" at bounding box center [331, 237] width 83 height 21
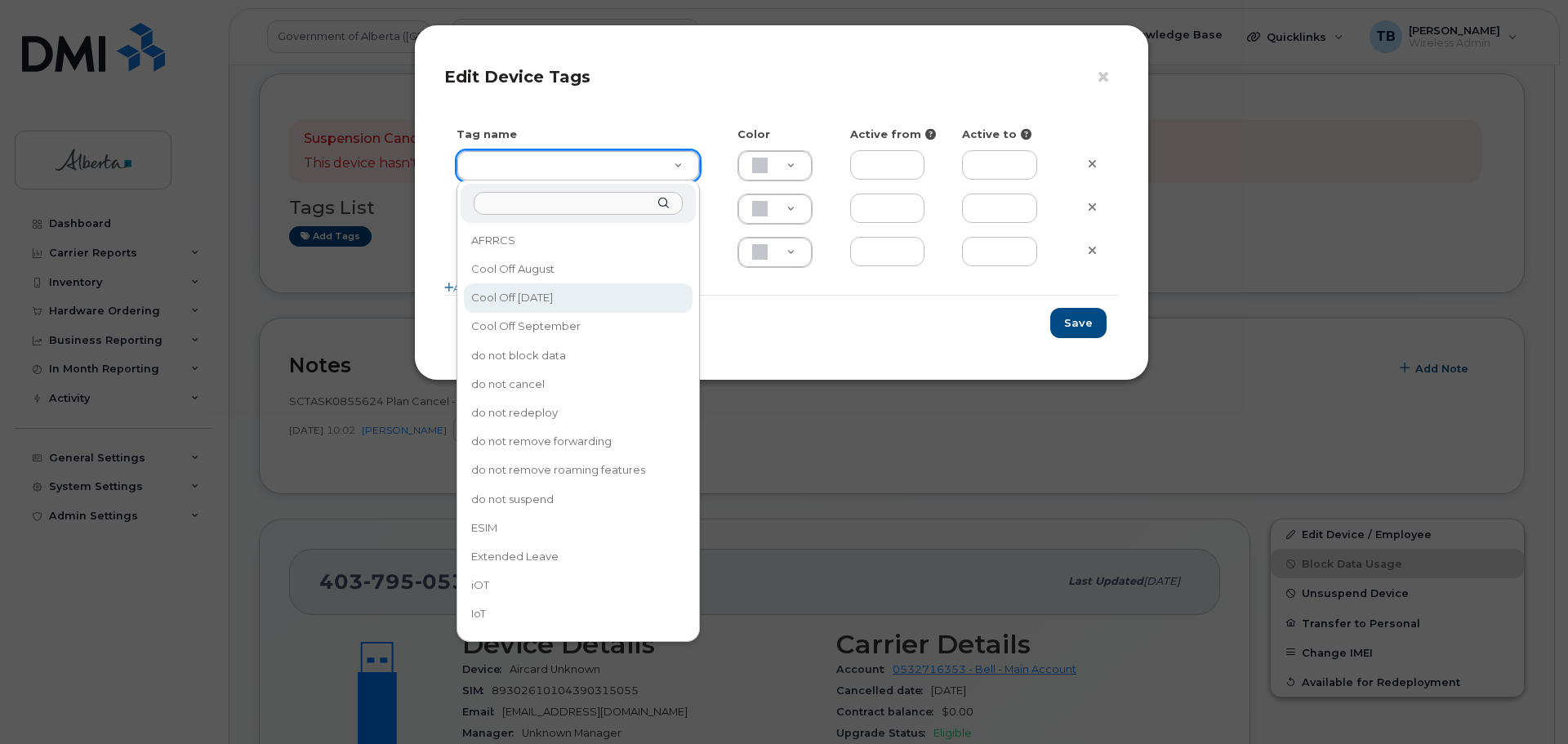
type input "Cool Off [DATE]"
type input "D6CDC1"
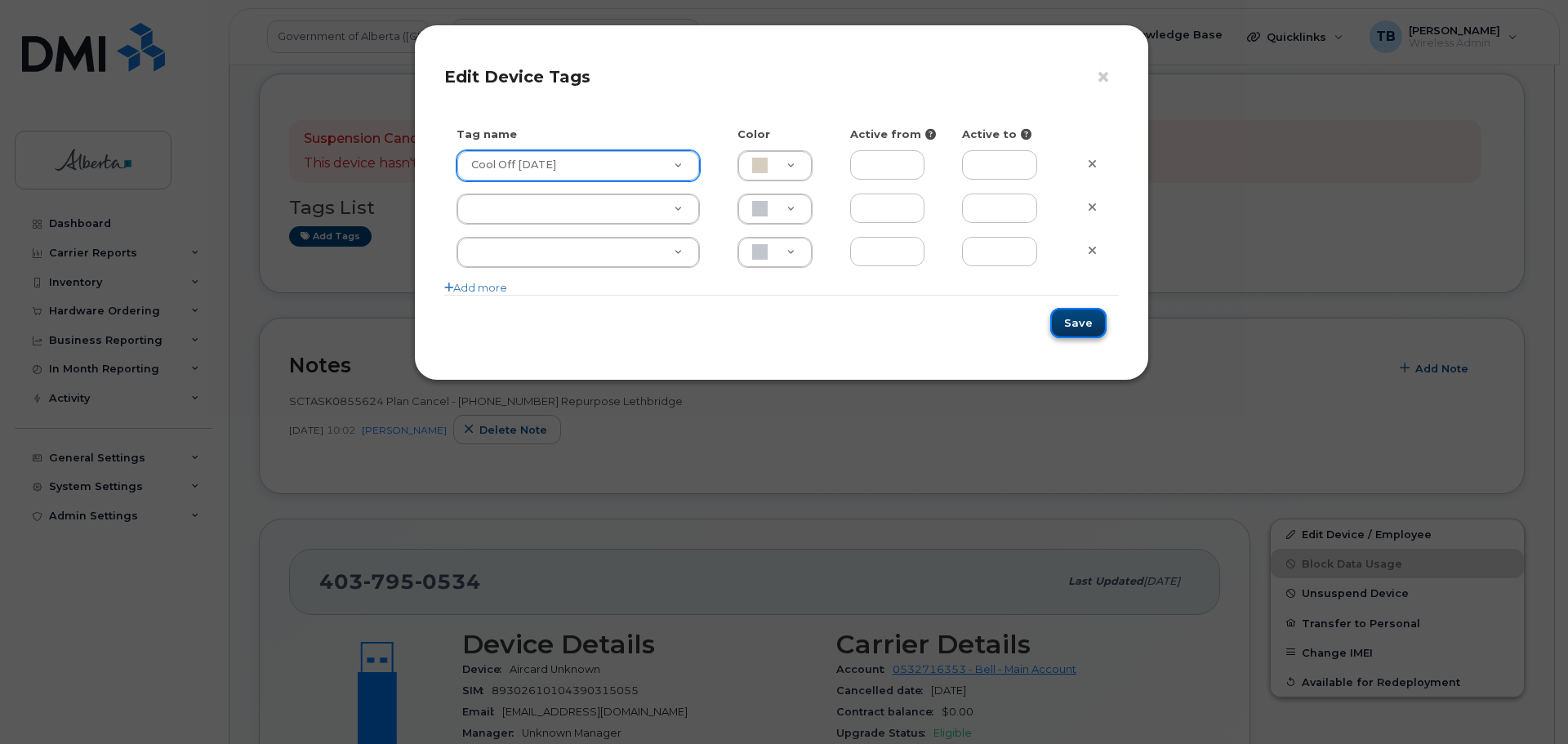
click at [1087, 328] on button "Save" at bounding box center [1079, 323] width 57 height 31
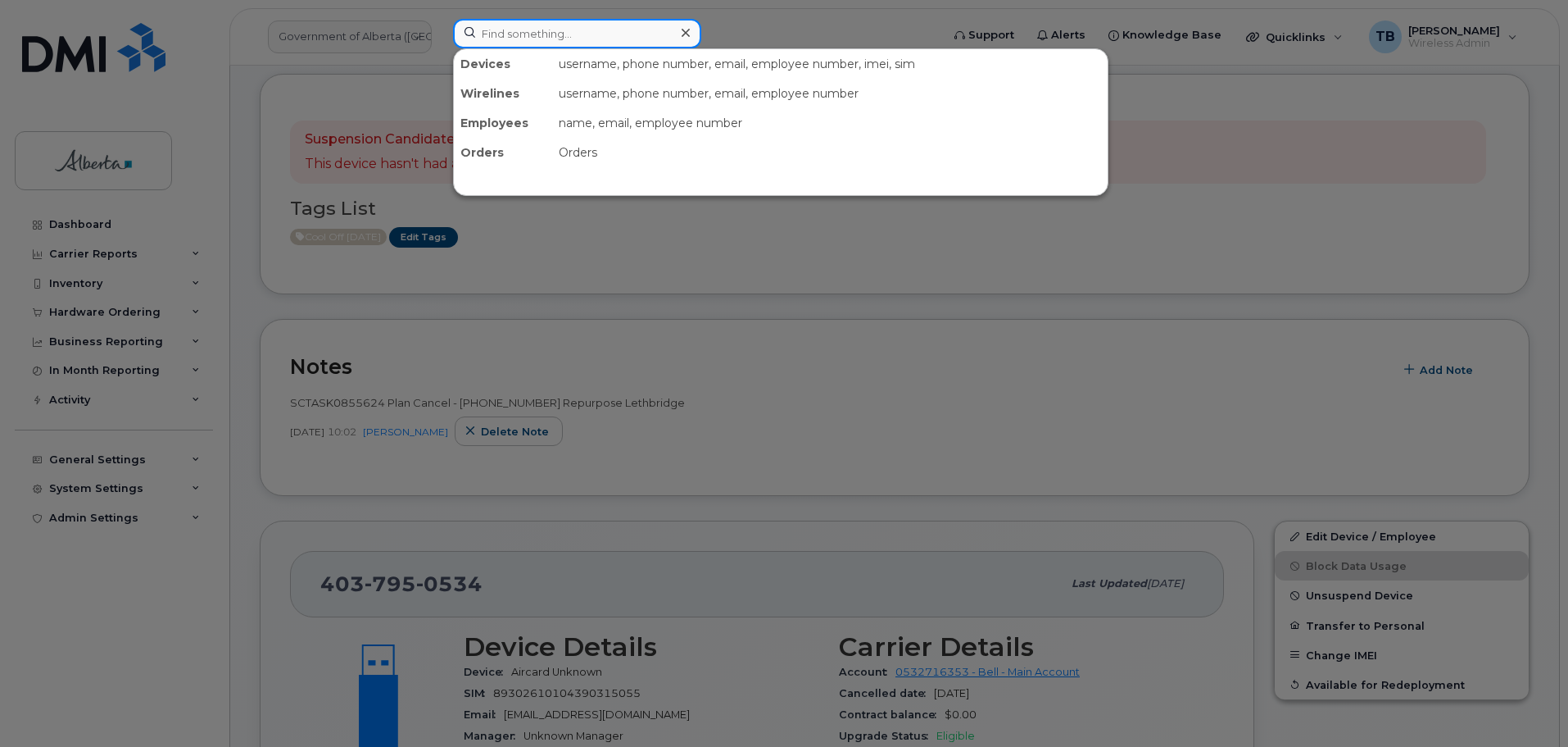
click at [547, 36] on input at bounding box center [577, 33] width 249 height 30
paste input "7802977763"
type input "7802977763"
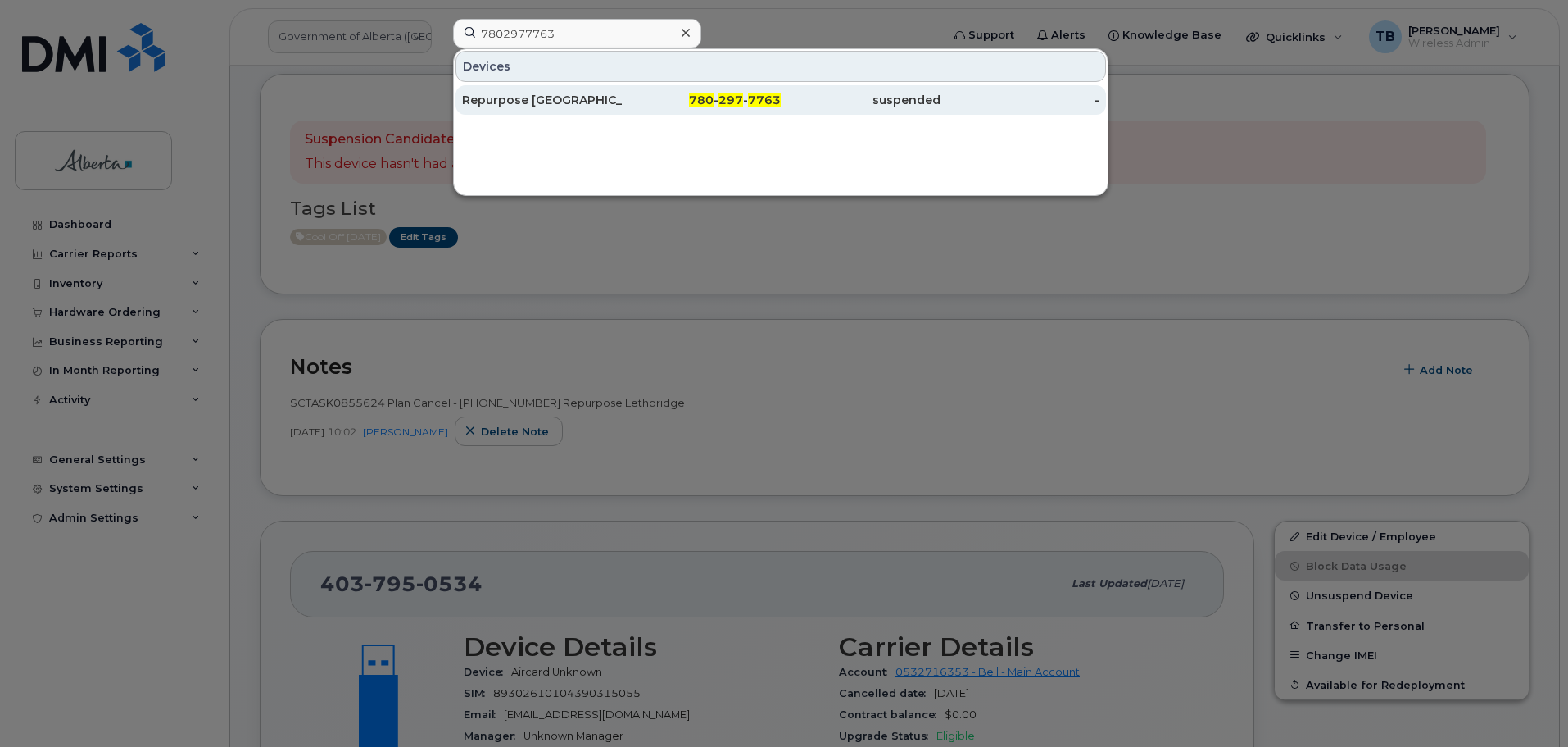
click at [521, 96] on div "Repurpose [GEOGRAPHIC_DATA]" at bounding box center [541, 100] width 159 height 16
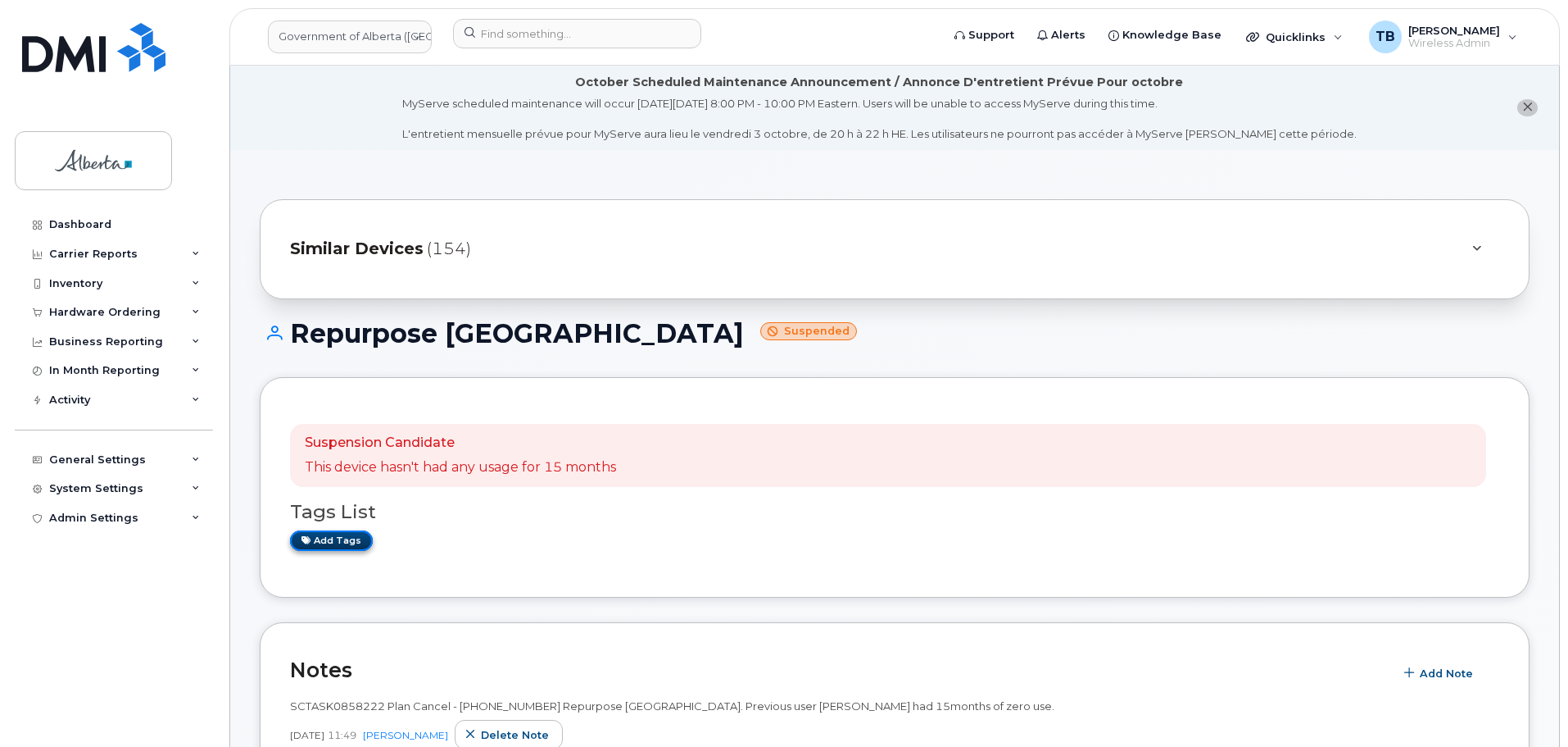
click at [340, 541] on link "Add tags" at bounding box center [331, 540] width 83 height 21
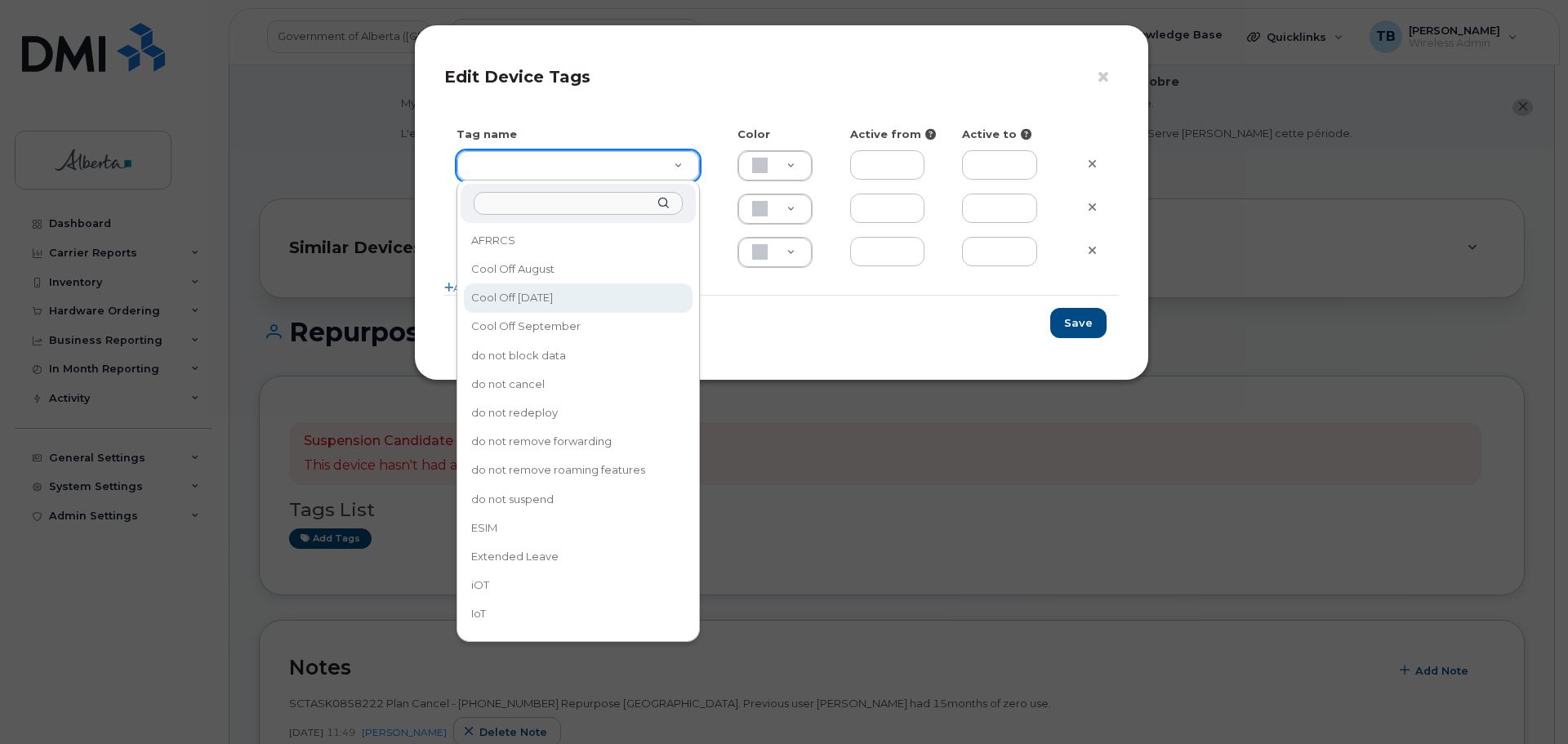
type input "Cool Off [DATE]"
type input "D6CDC1"
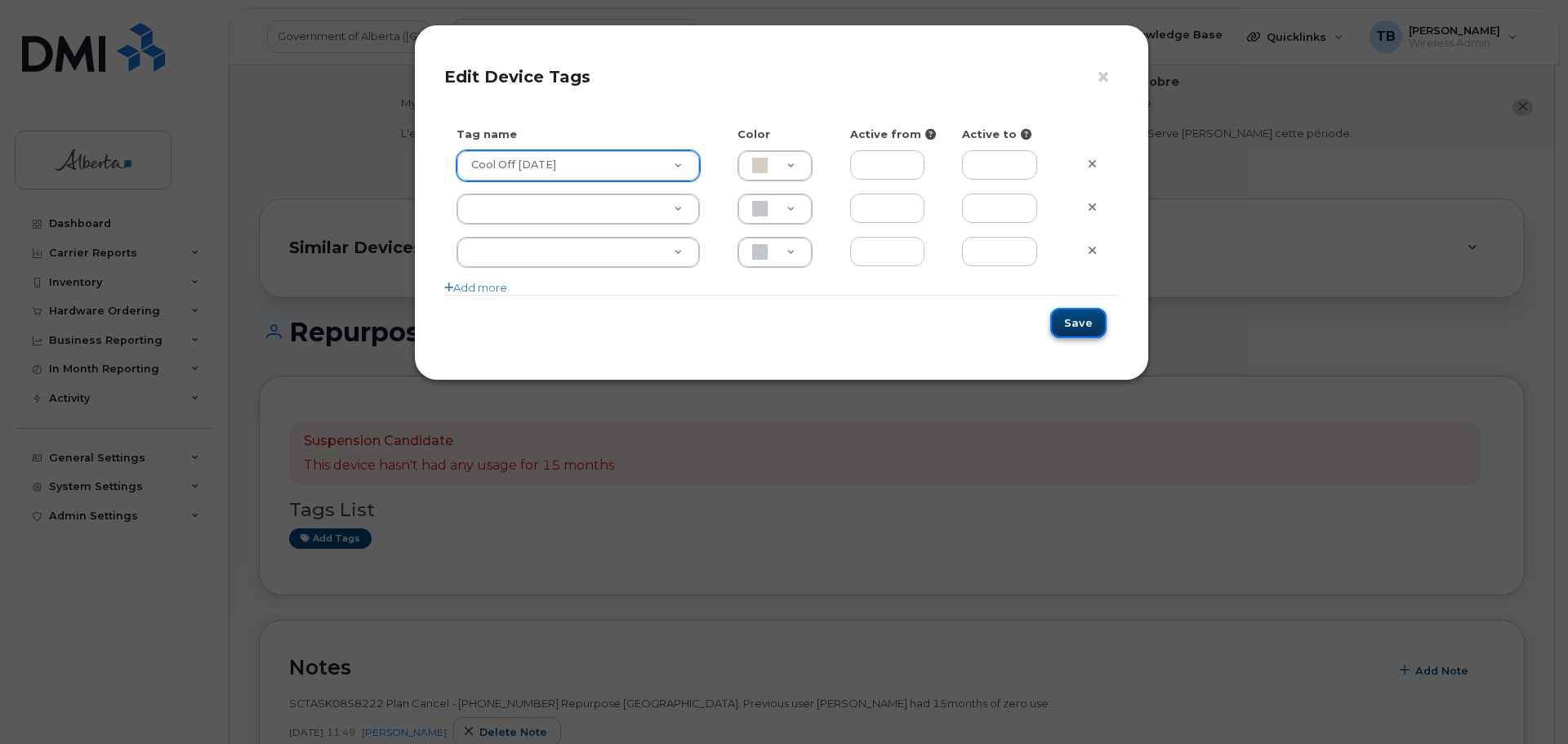
click at [1076, 327] on button "Save" at bounding box center [1079, 323] width 57 height 31
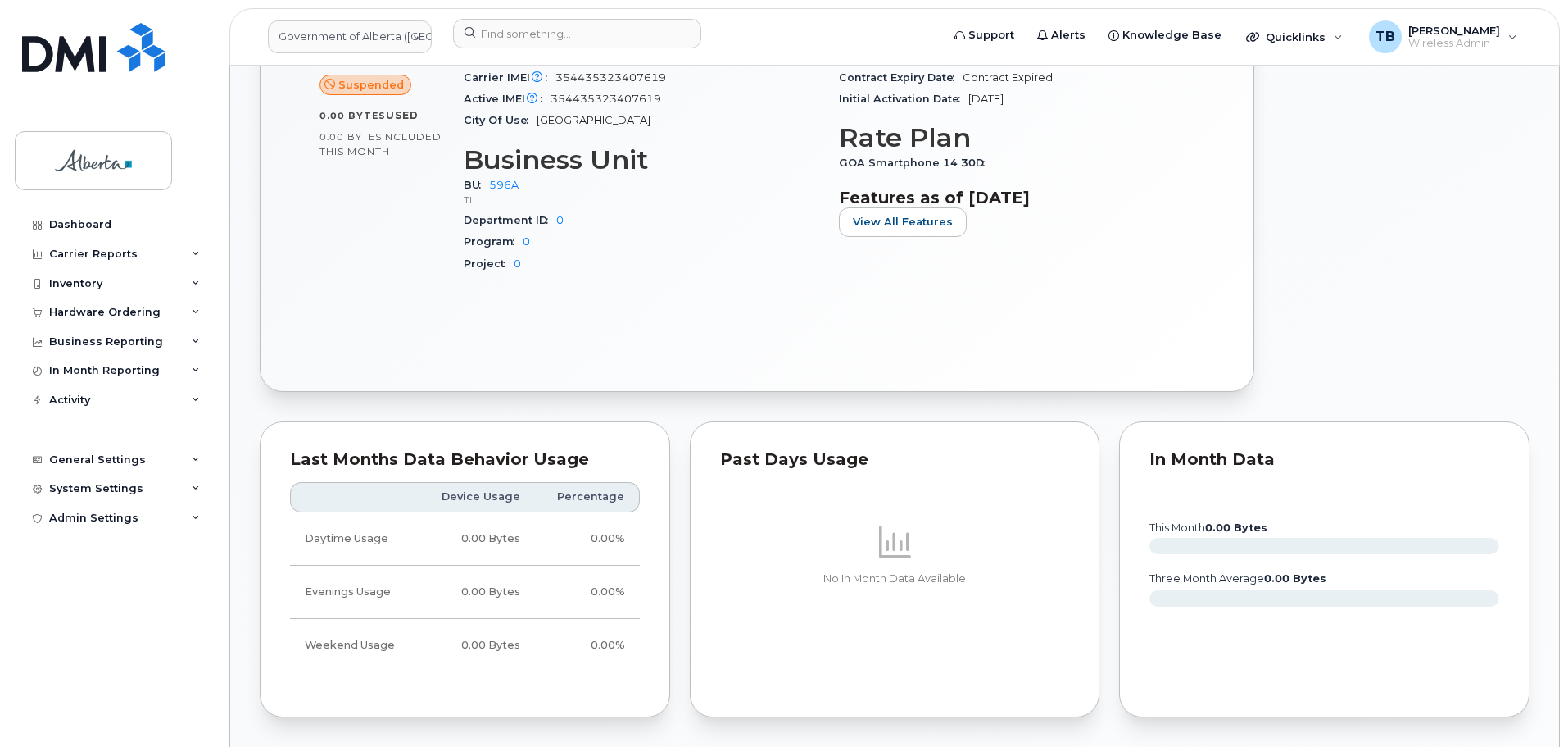
scroll to position [1065, 0]
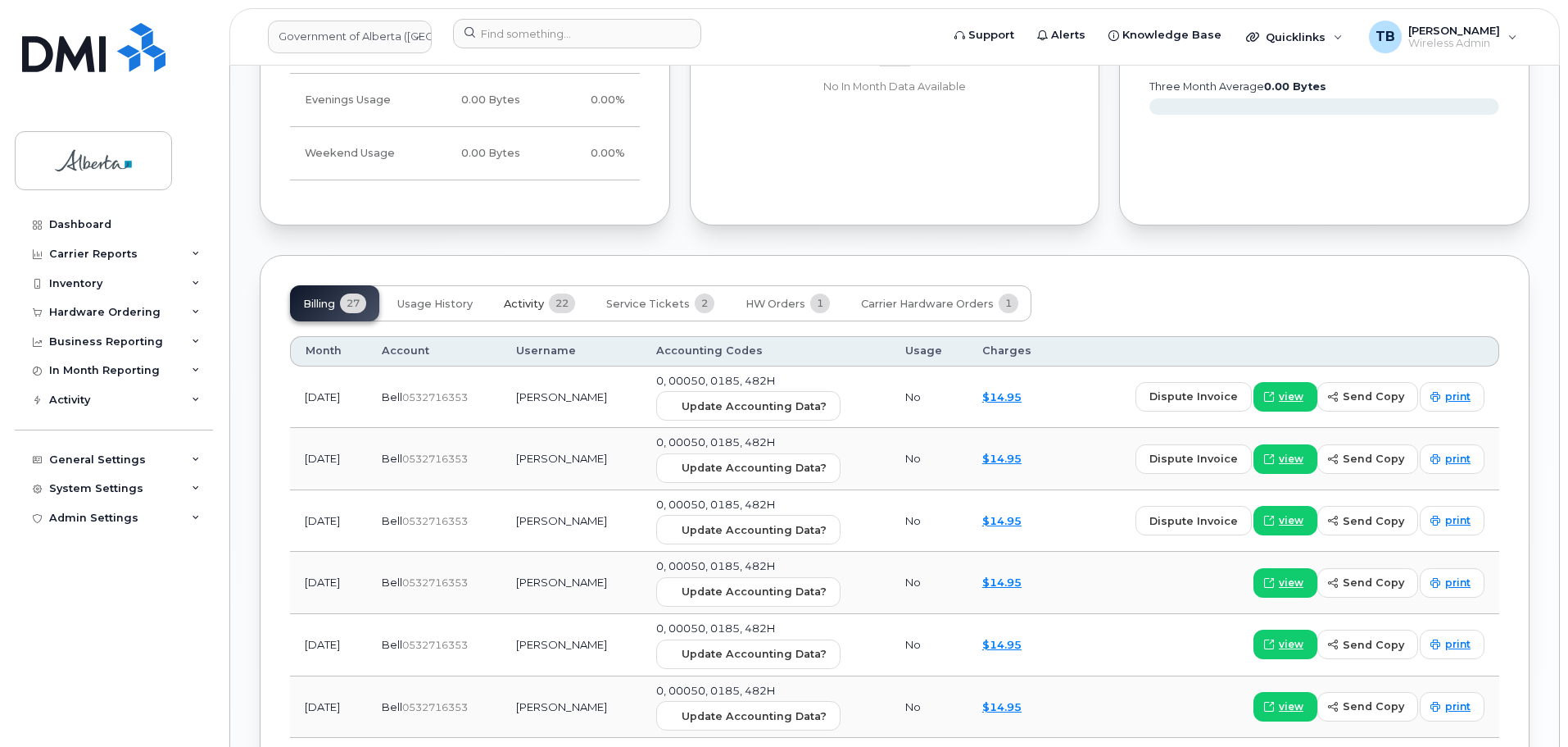
click at [530, 310] on span "Activity" at bounding box center [523, 304] width 41 height 14
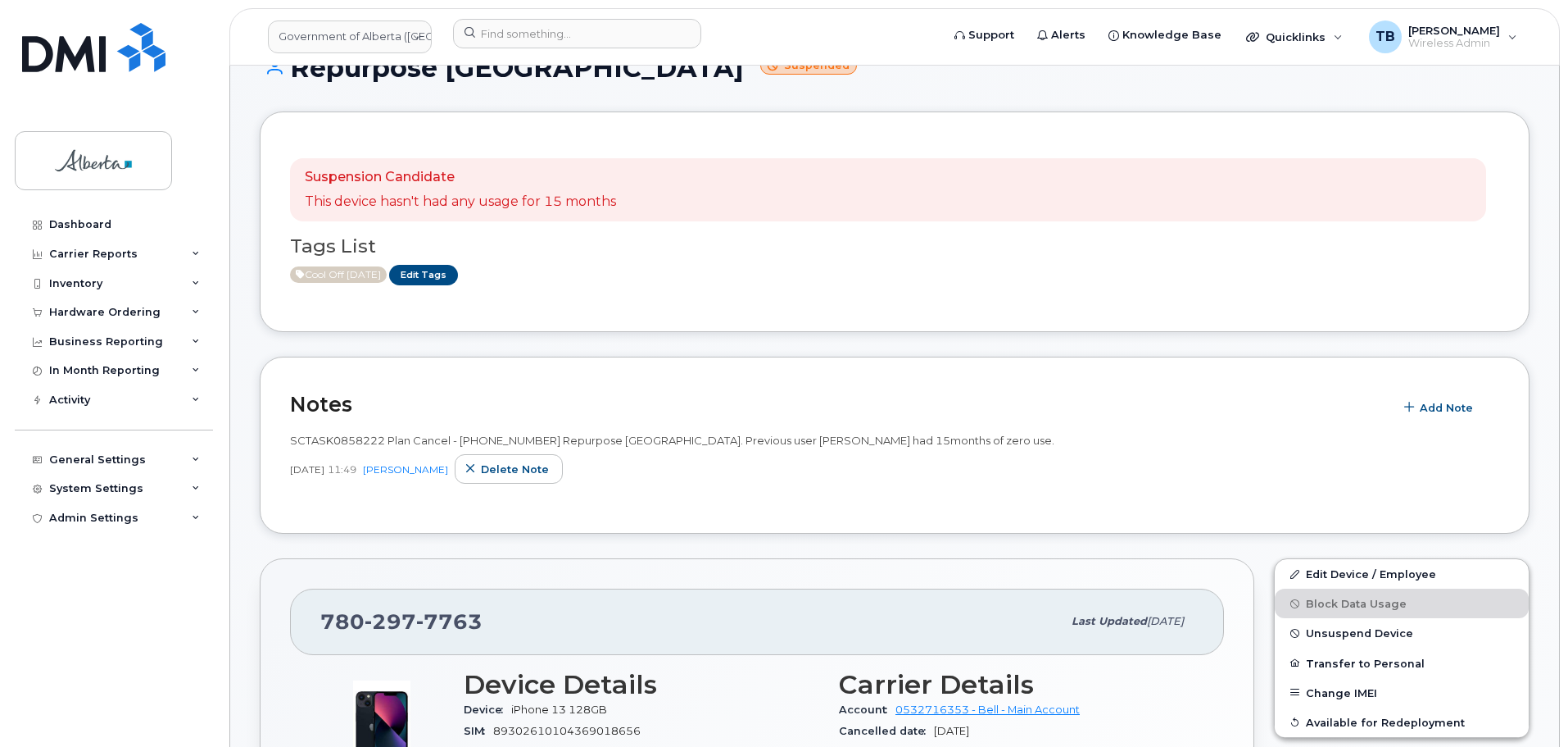
scroll to position [265, 0]
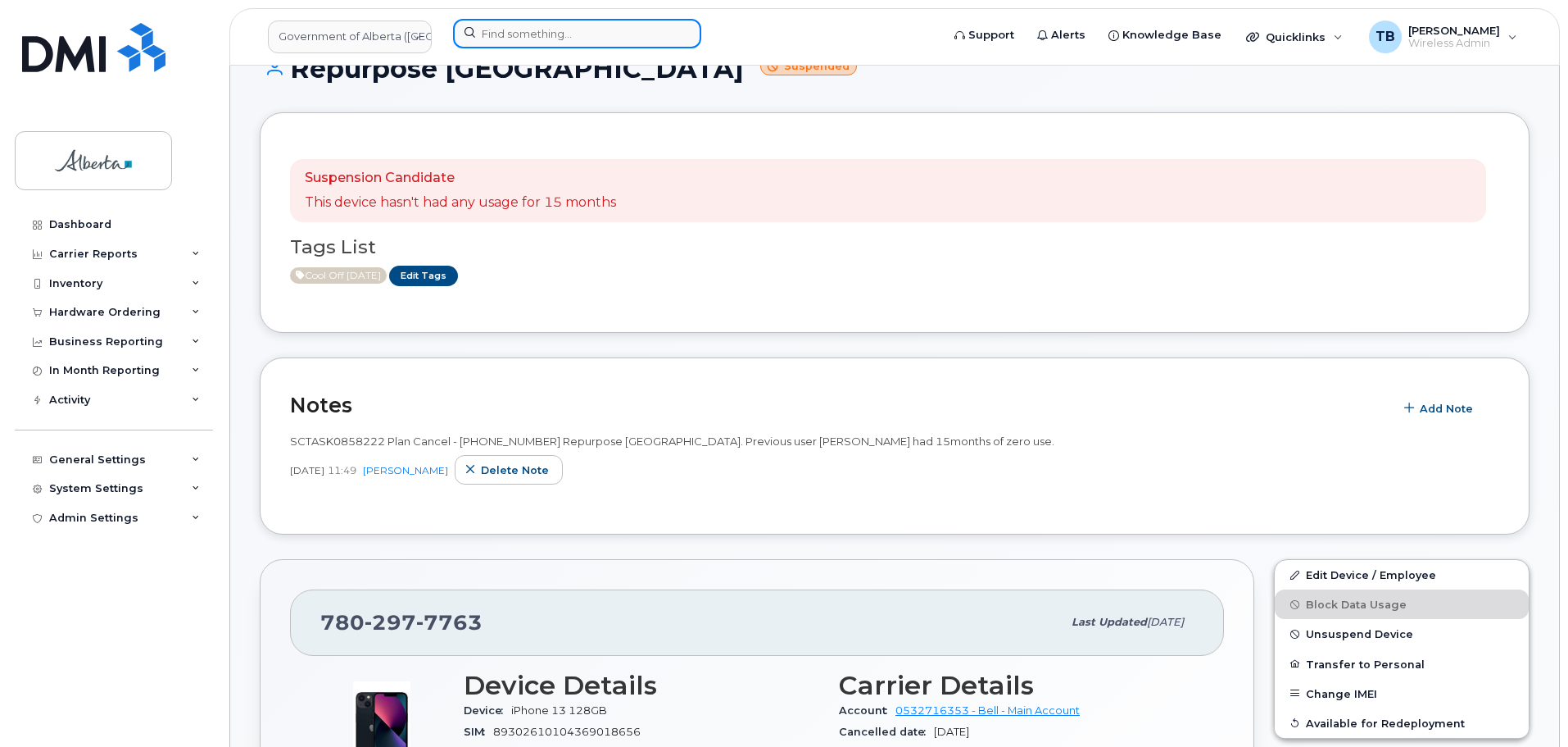
click at [546, 36] on input at bounding box center [577, 33] width 249 height 30
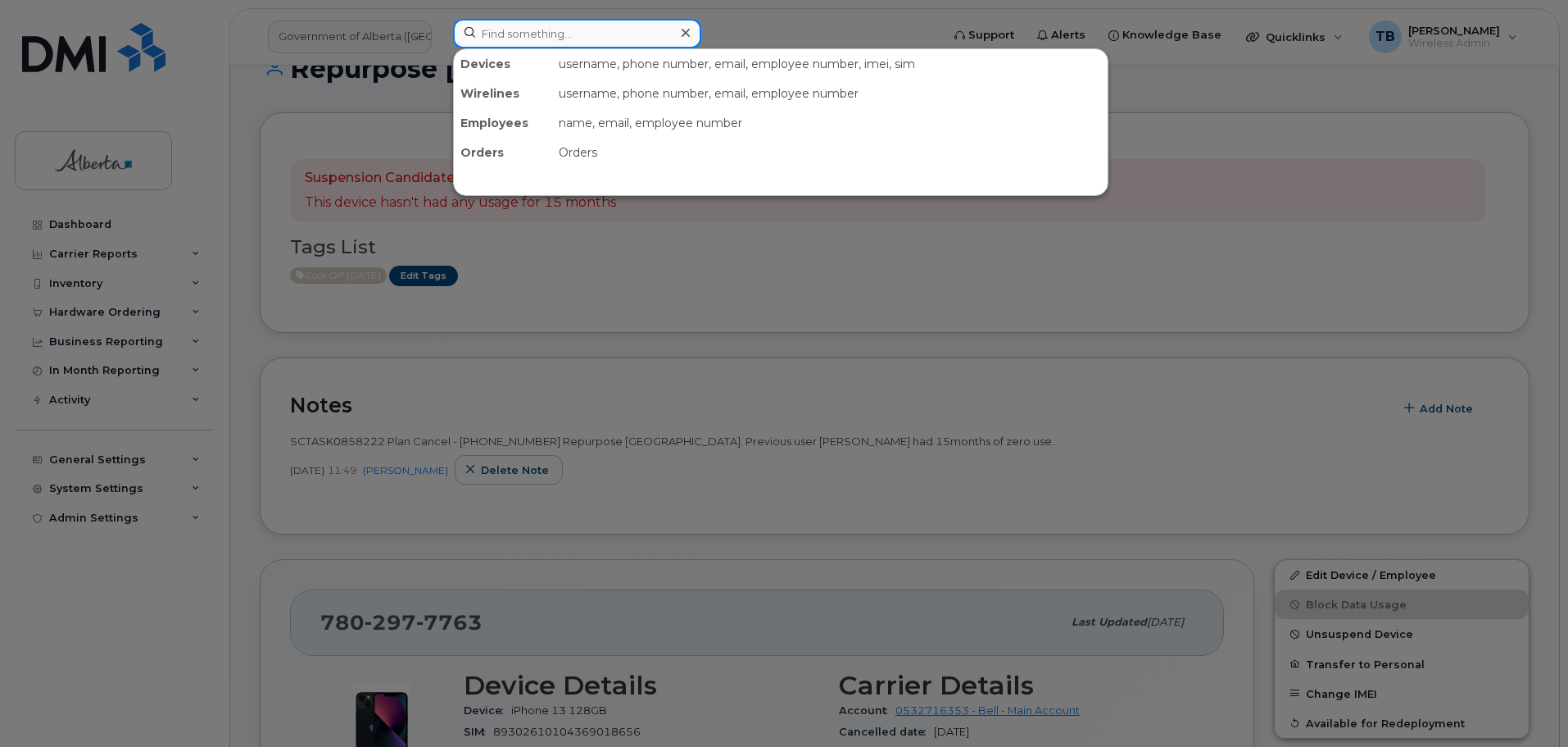
paste input "5873357867"
type input "5873357867"
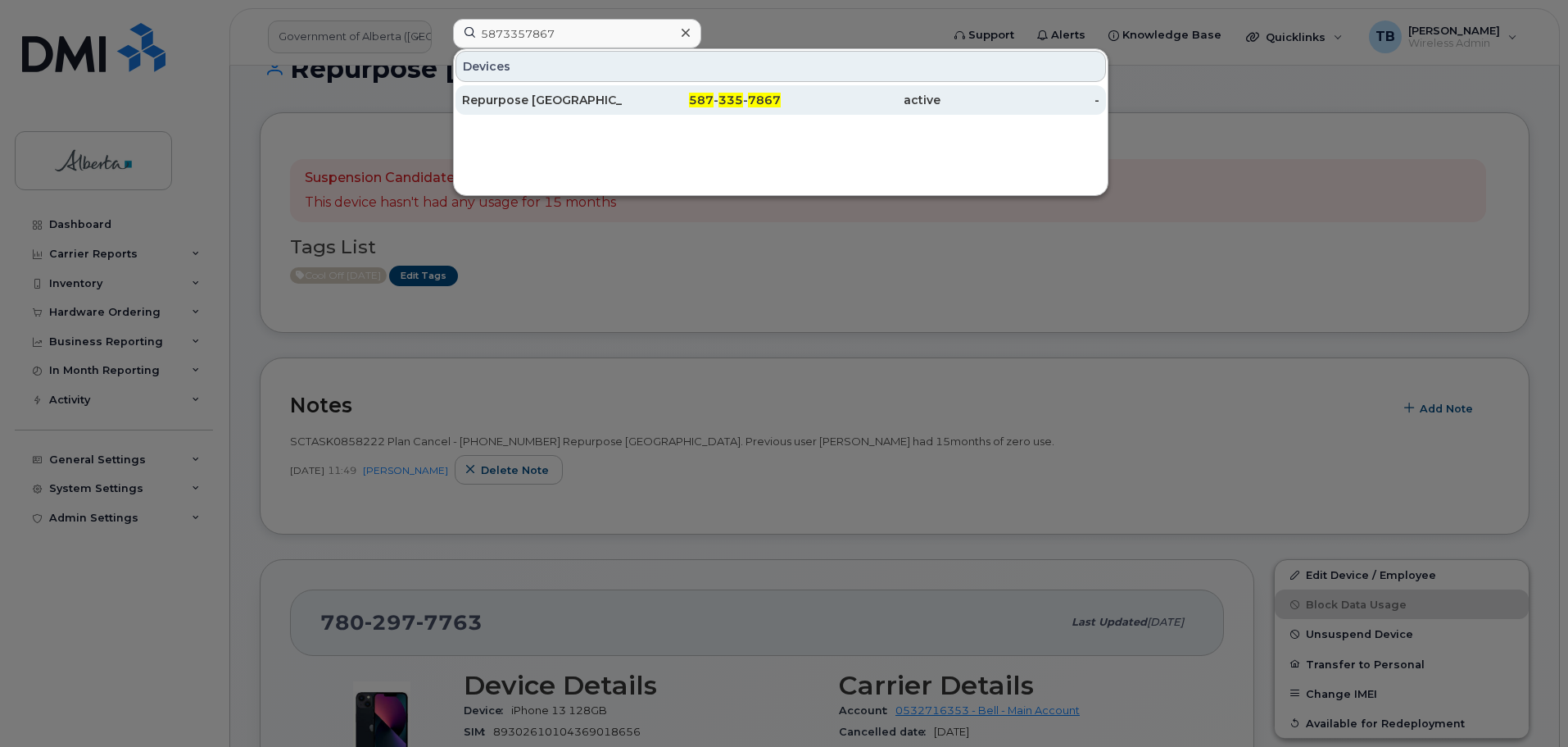
click at [541, 94] on div "Repurpose [GEOGRAPHIC_DATA]" at bounding box center [541, 100] width 159 height 16
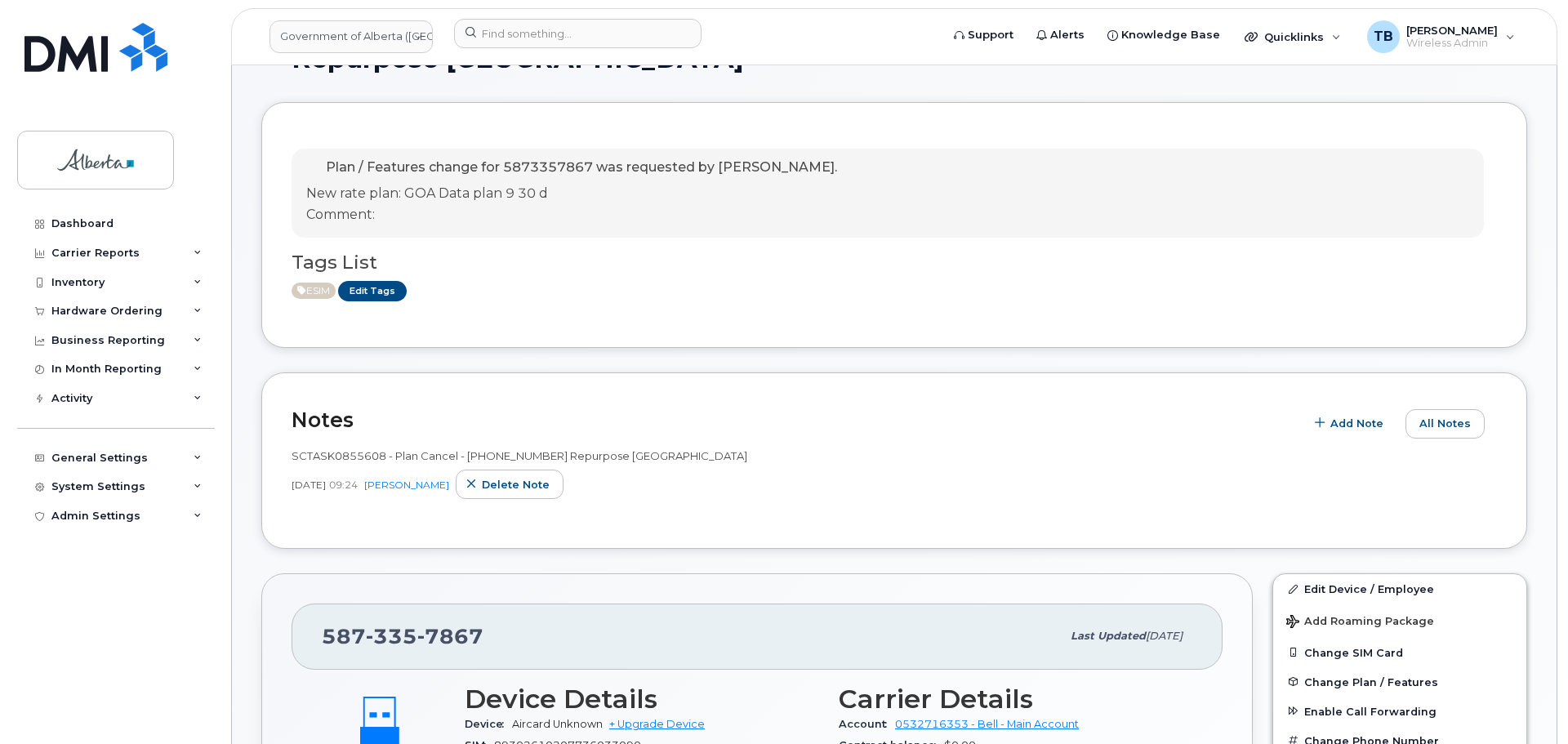
scroll to position [163, 0]
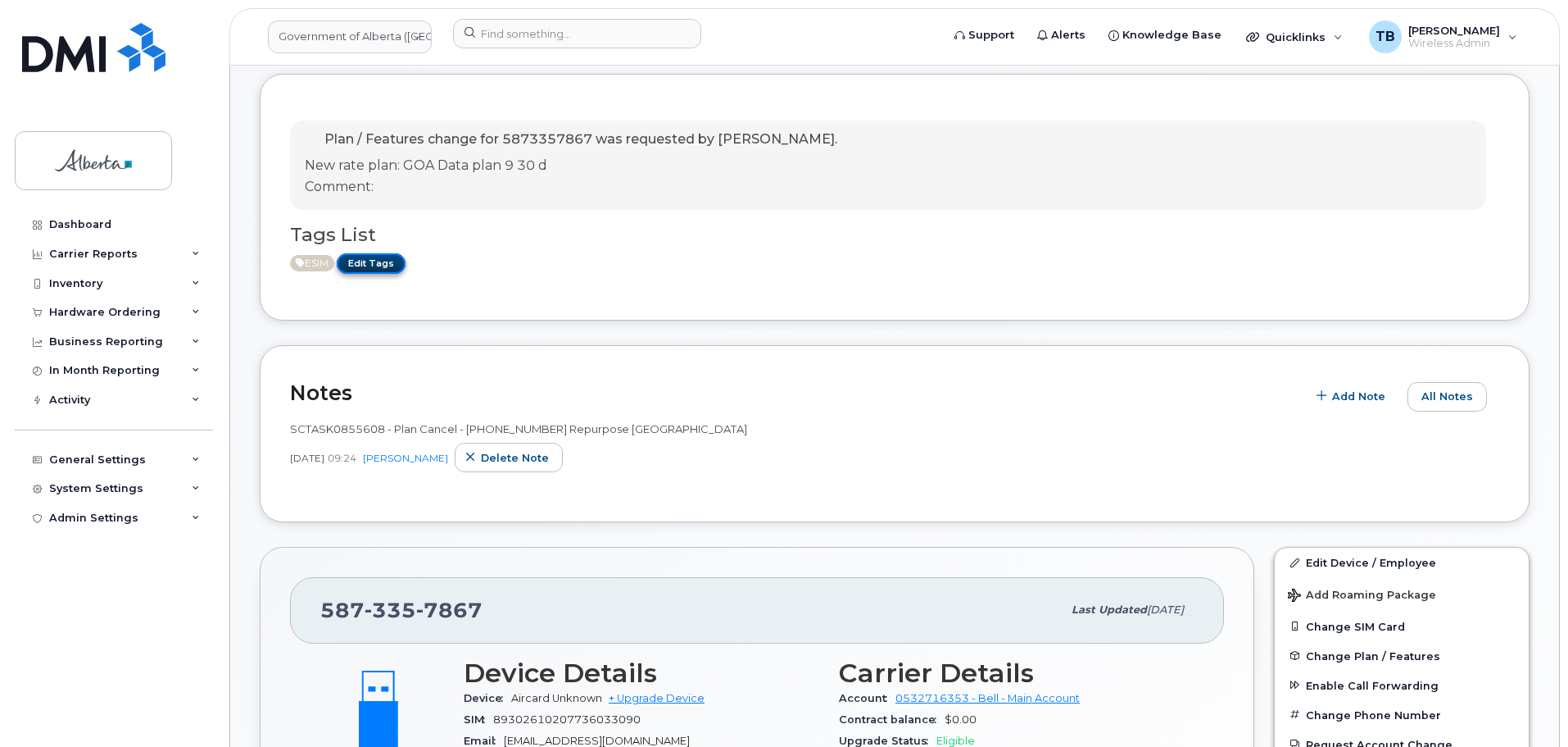
click at [385, 259] on link "Edit Tags" at bounding box center [371, 263] width 68 height 21
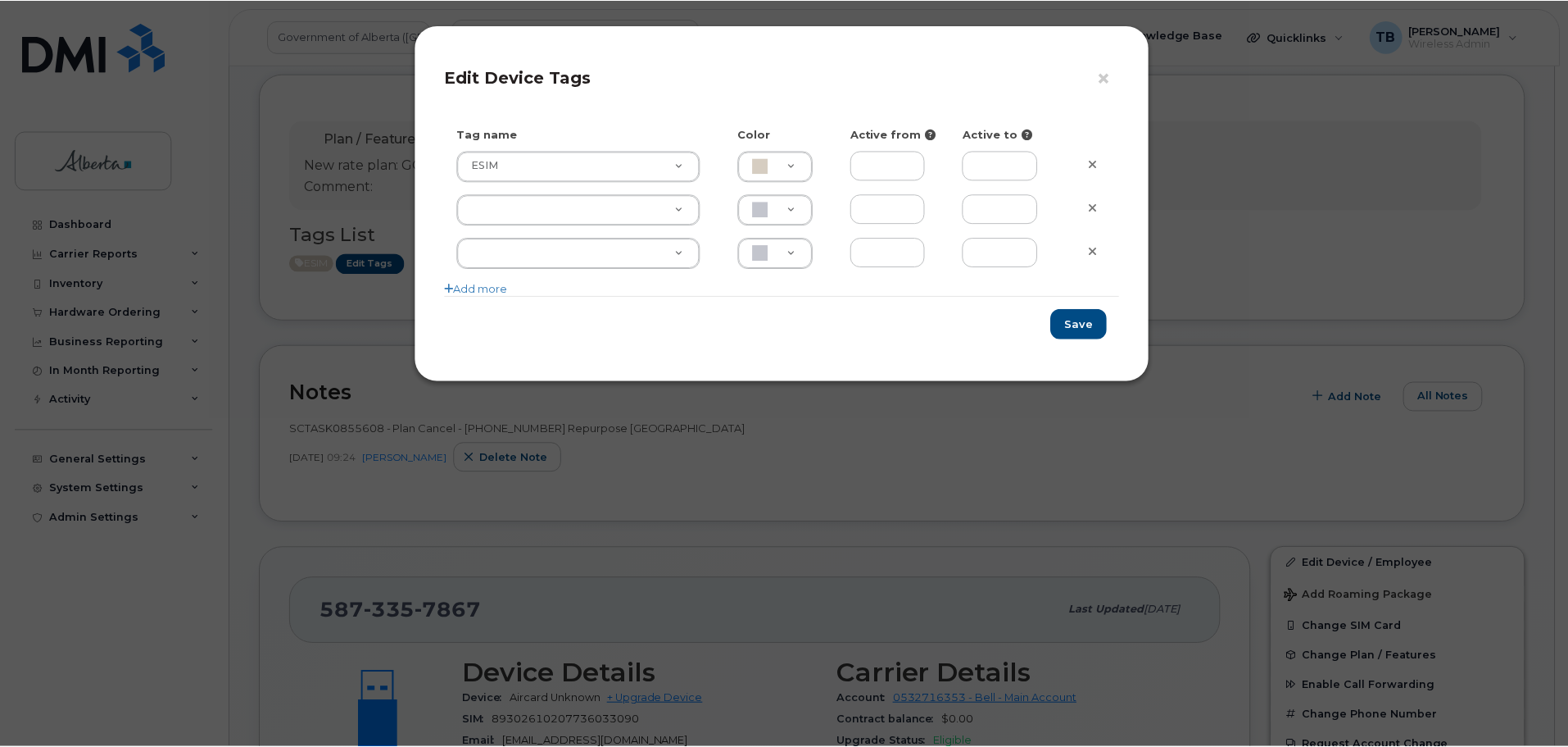
scroll to position [304, 0]
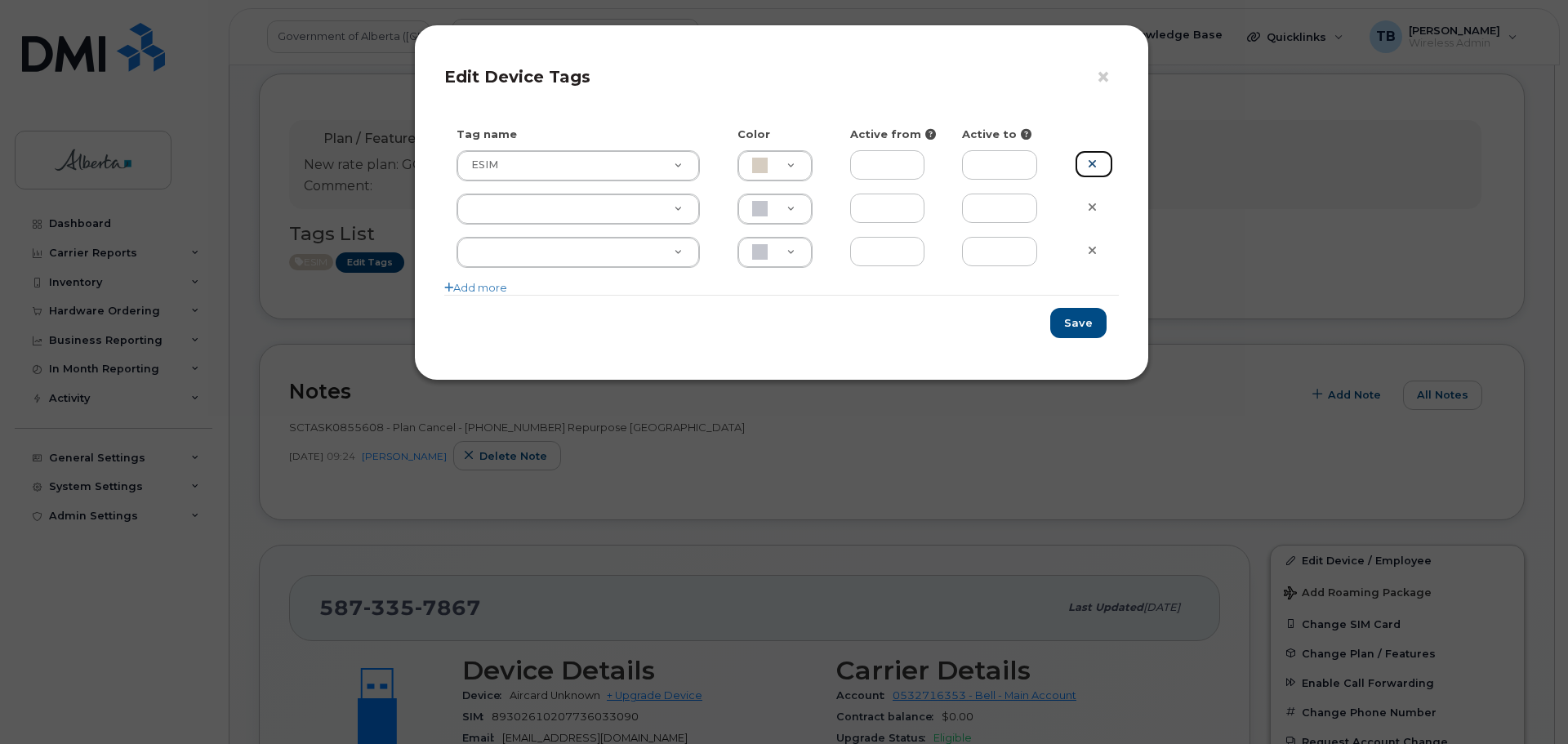
click at [1093, 161] on icon at bounding box center [1093, 164] width 9 height 13
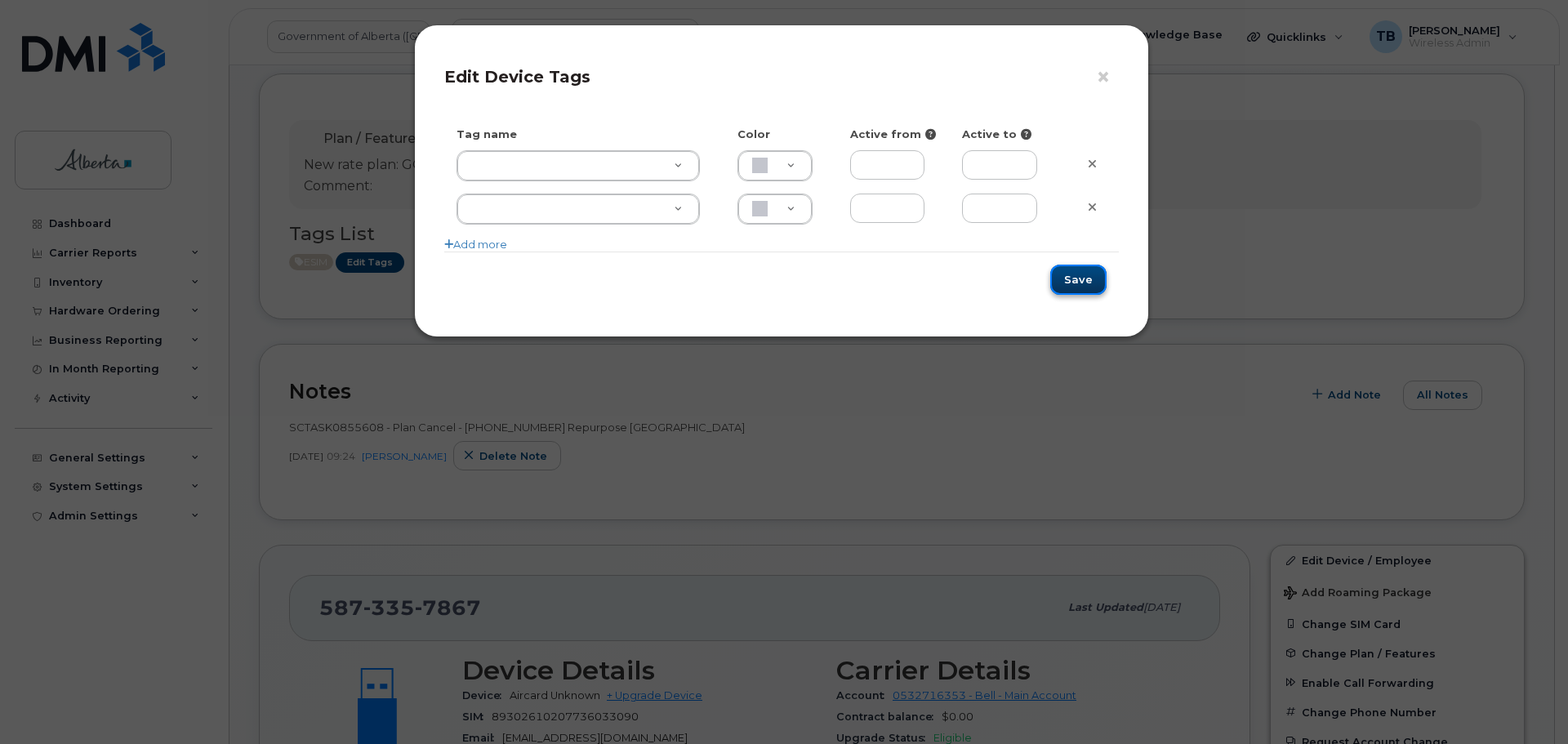
click at [1076, 284] on button "Save" at bounding box center [1079, 280] width 57 height 31
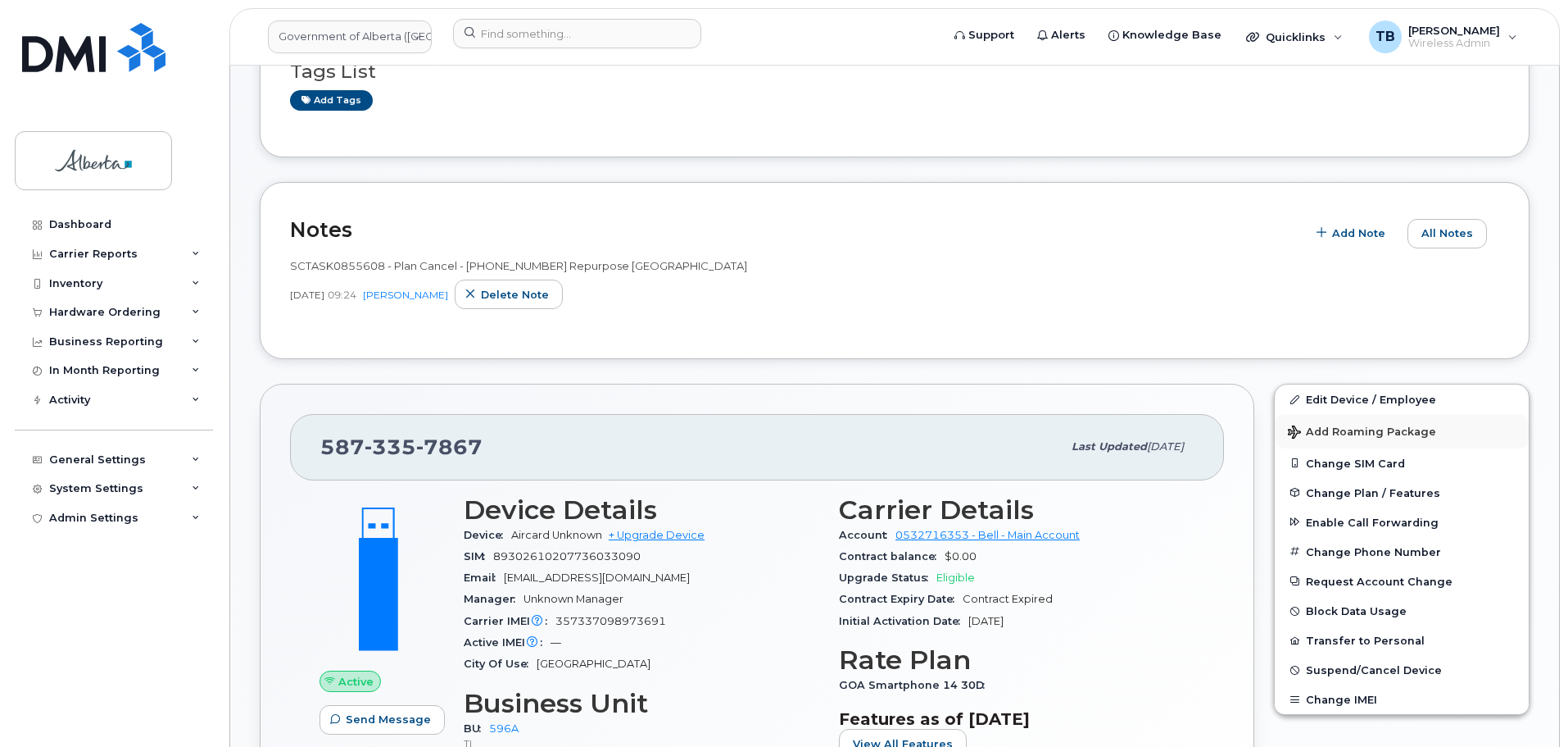
scroll to position [467, 0]
click at [1309, 674] on span "Suspend/Cancel Device" at bounding box center [1373, 670] width 136 height 13
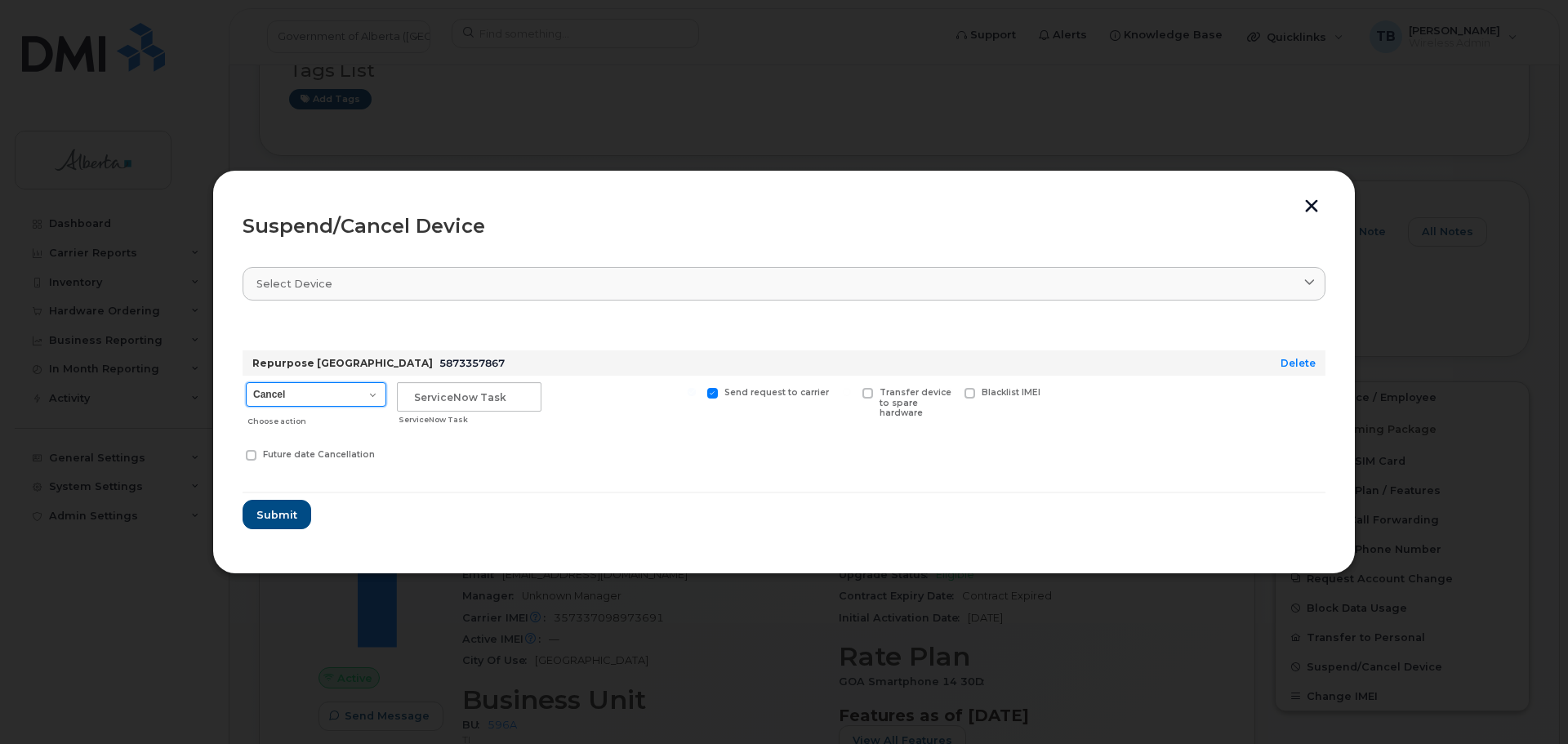
drag, startPoint x: 346, startPoint y: 396, endPoint x: 332, endPoint y: 405, distance: 16.6
click at [346, 396] on select "Cancel Suspend - Extend Suspension Suspend - Reduced Rate Suspend - Lost Device…" at bounding box center [316, 394] width 140 height 24
select select "[object Object]"
click at [246, 382] on select "Cancel Suspend - Extend Suspension Suspend - Reduced Rate Suspend - Lost Device…" at bounding box center [316, 394] width 140 height 24
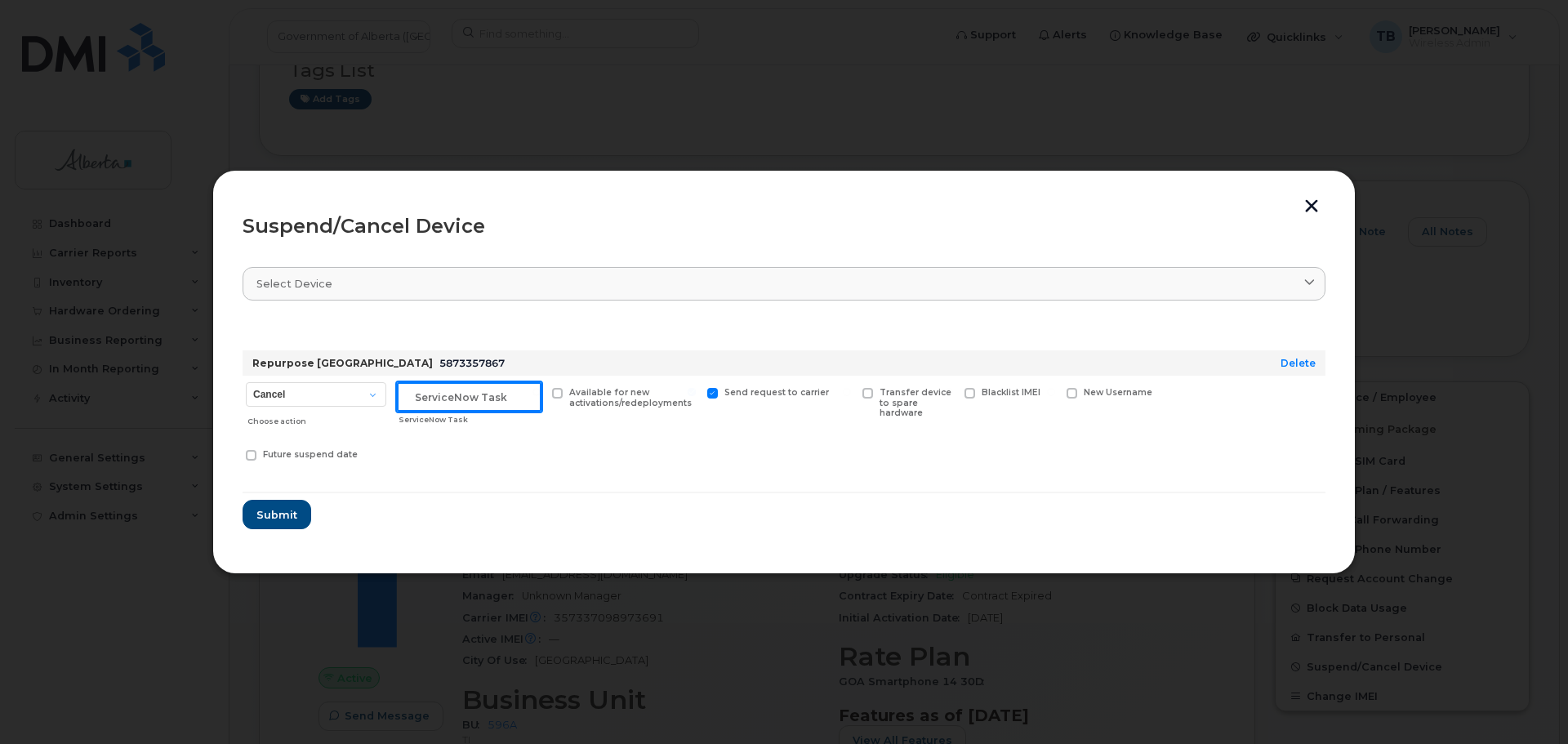
click at [474, 401] on input "text" at bounding box center [469, 397] width 145 height 30
paste input "SCTASK0855608"
type input "SCTASK0855608"
click at [282, 513] on span "Submit" at bounding box center [276, 514] width 40 height 15
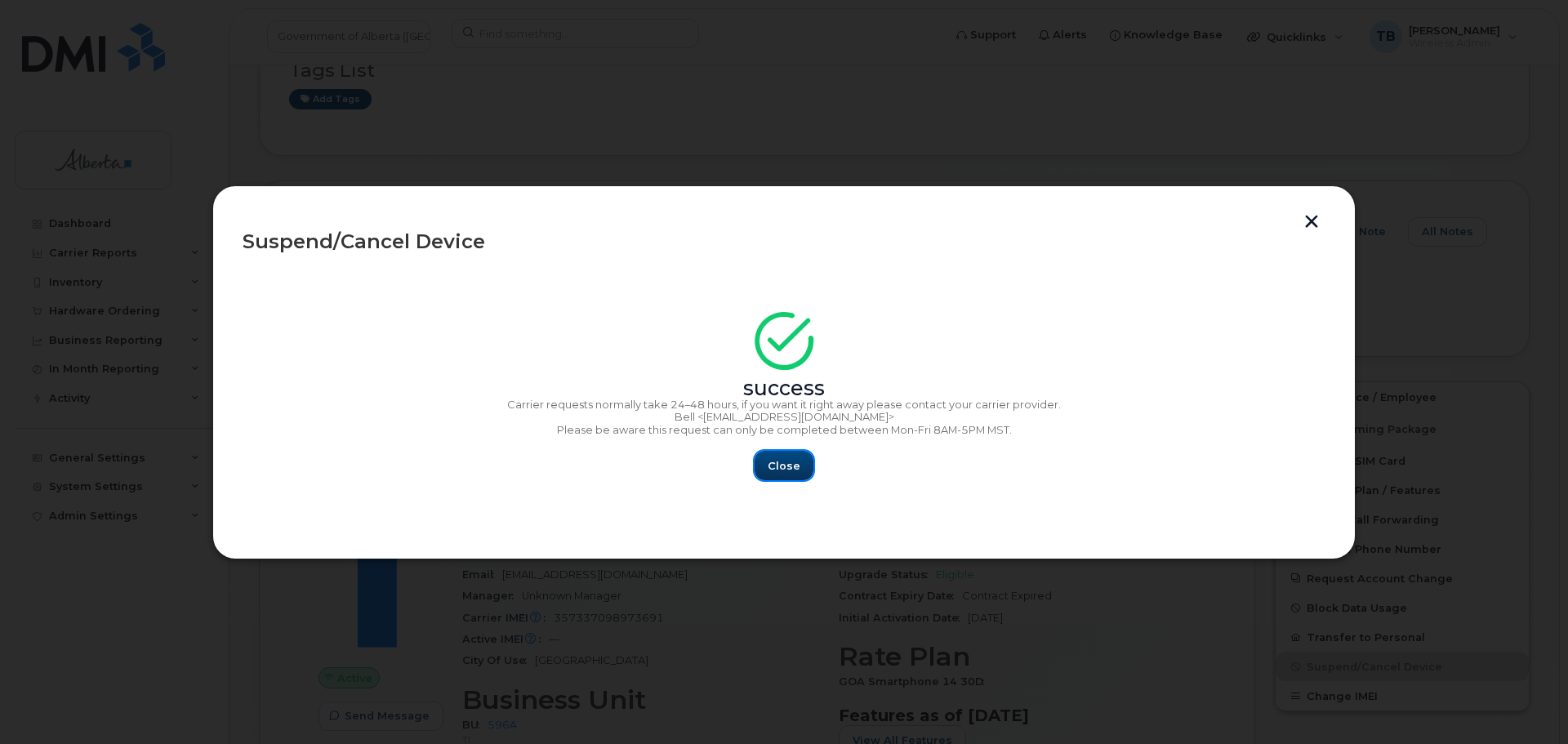
click at [769, 466] on button "Close" at bounding box center [783, 465] width 58 height 30
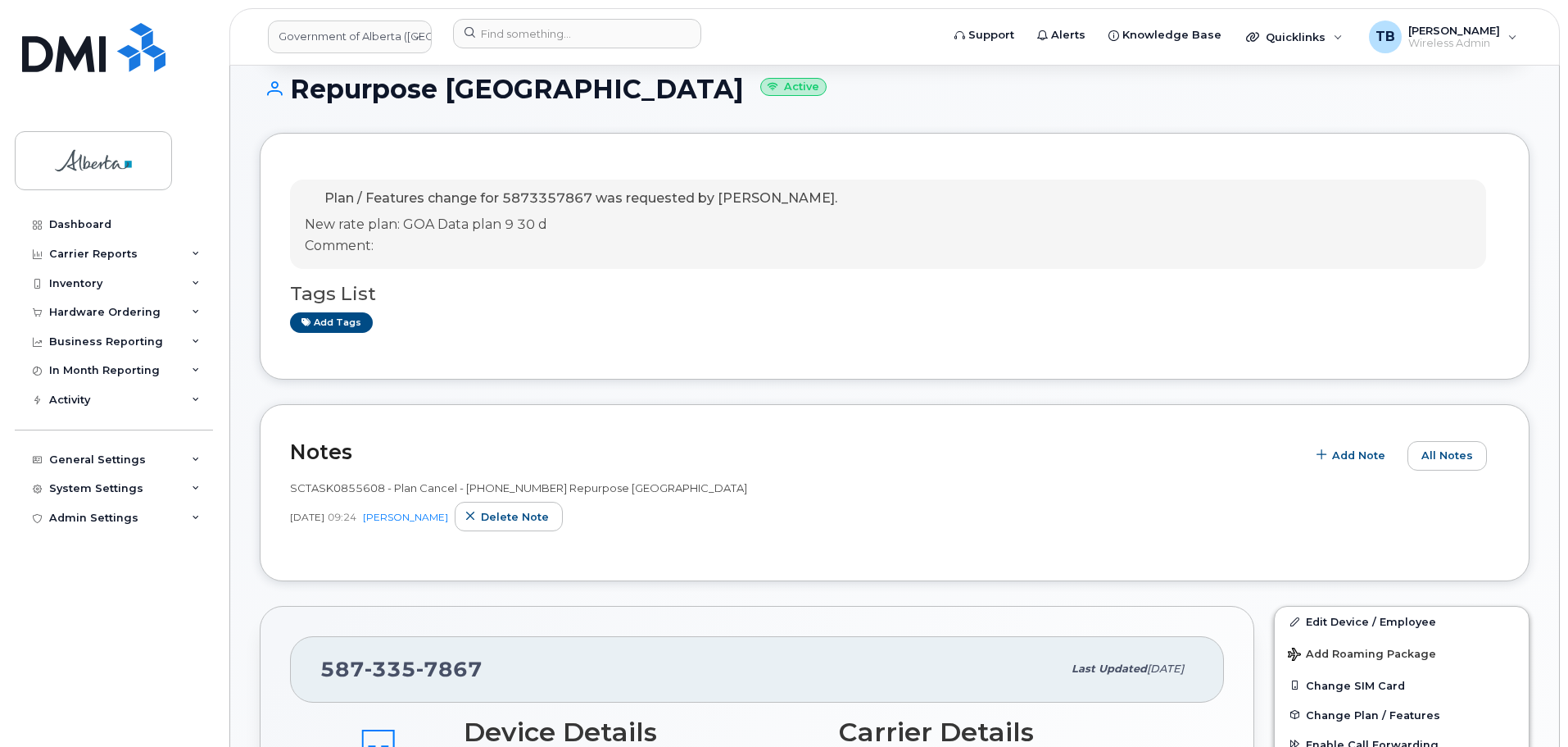
scroll to position [222, 0]
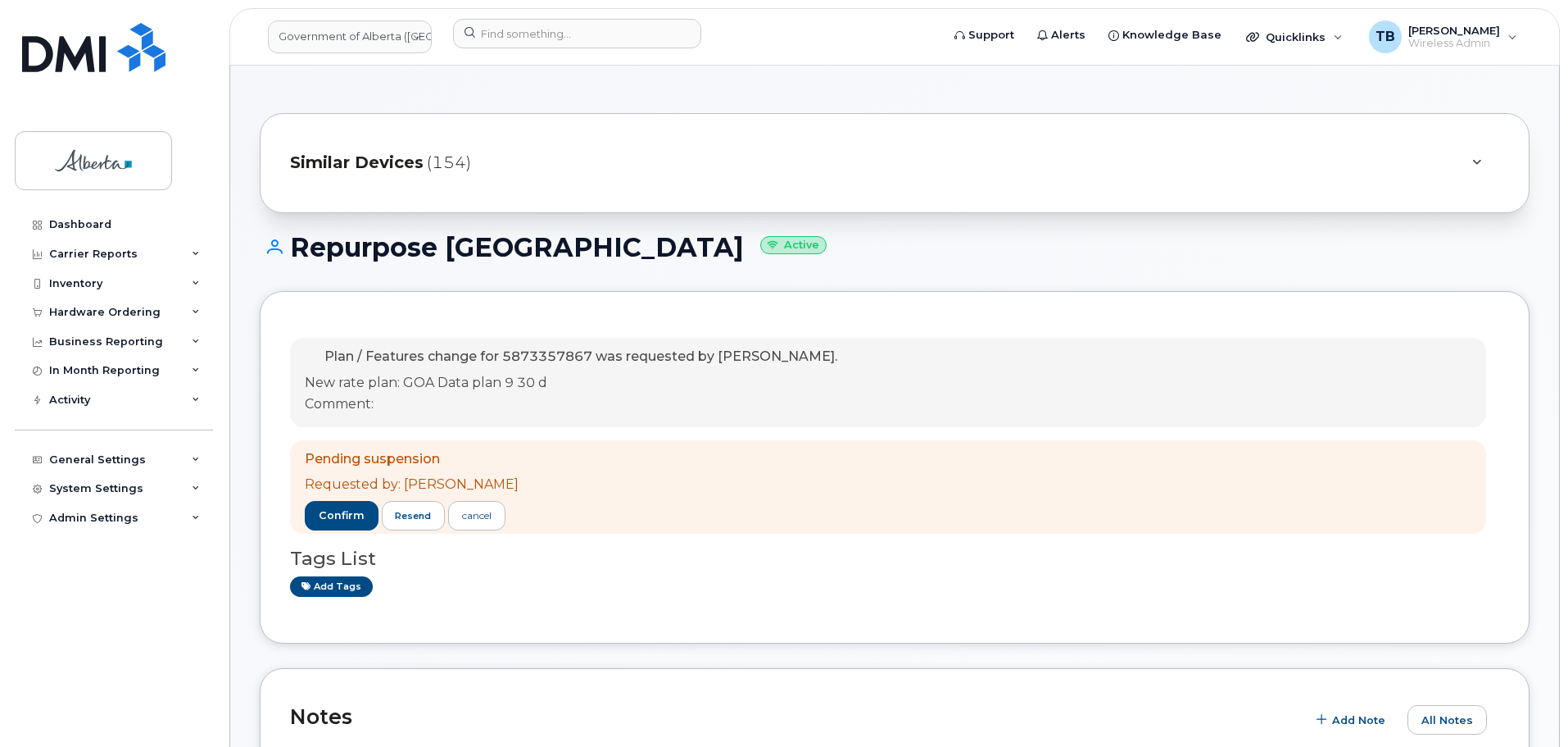
scroll to position [58, 0]
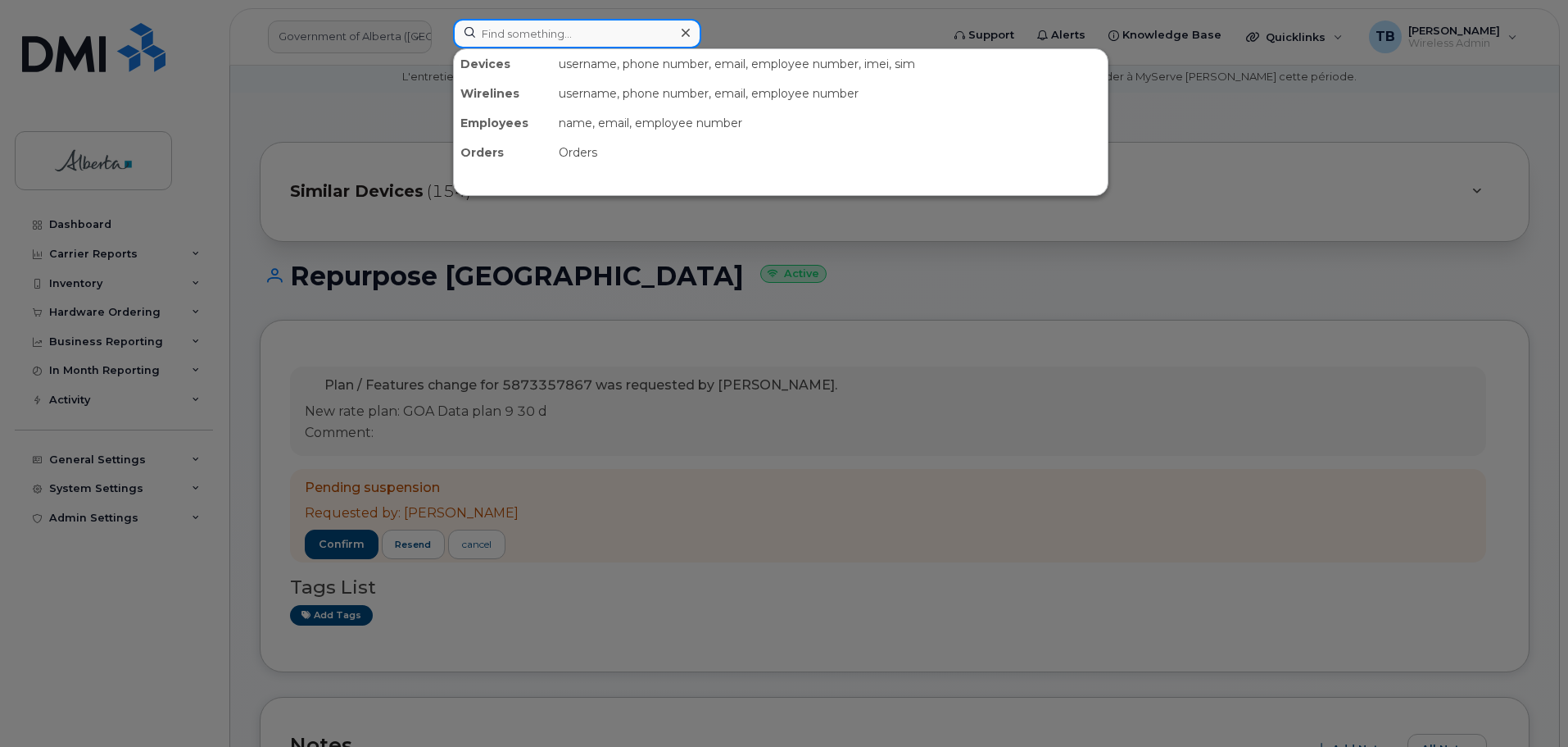
click at [521, 42] on input at bounding box center [577, 33] width 249 height 30
paste input "4037950534"
type input "4037950534"
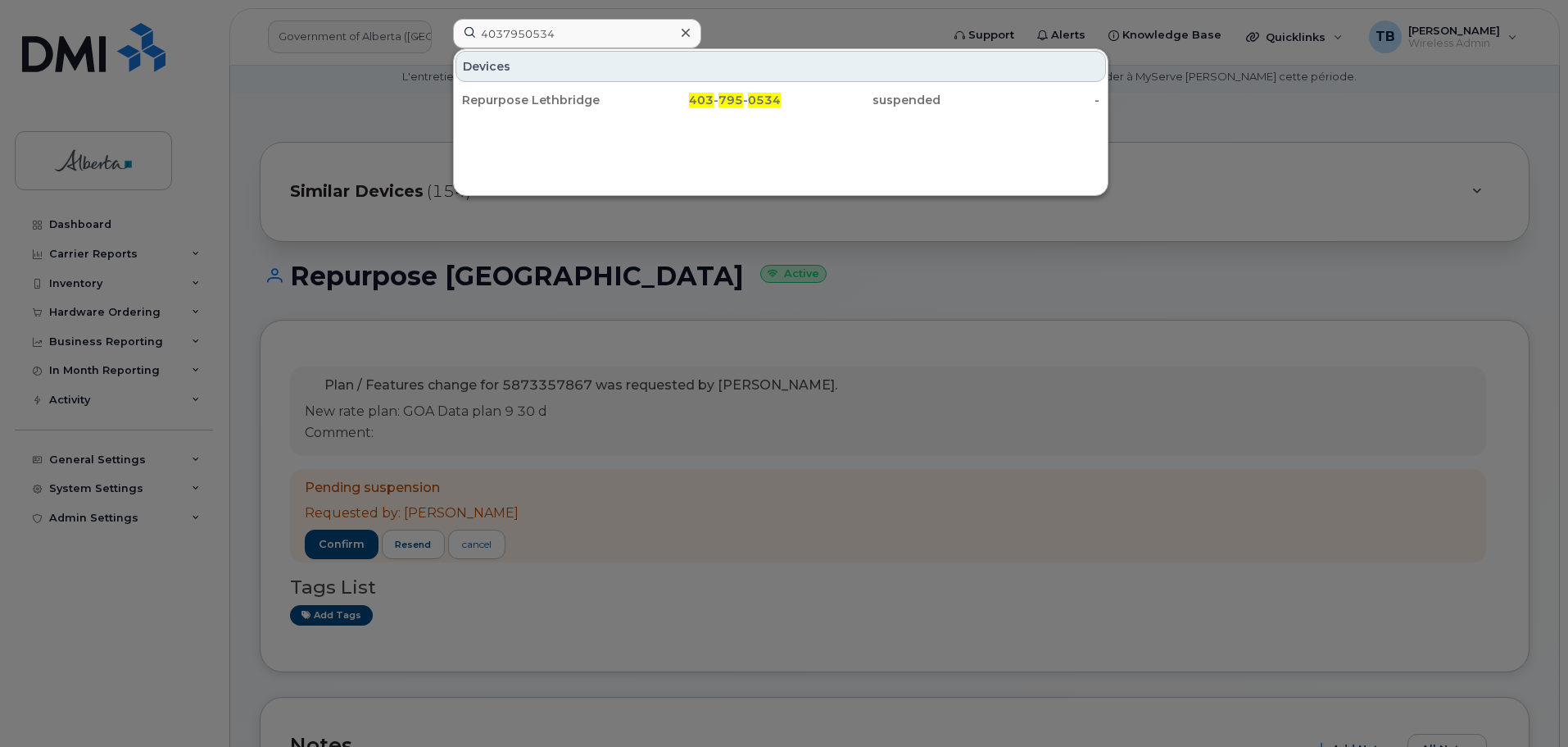
drag, startPoint x: 502, startPoint y: 96, endPoint x: 596, endPoint y: 28, distance: 116.0
click at [502, 96] on div "Repurpose Lethbridge" at bounding box center [541, 100] width 159 height 16
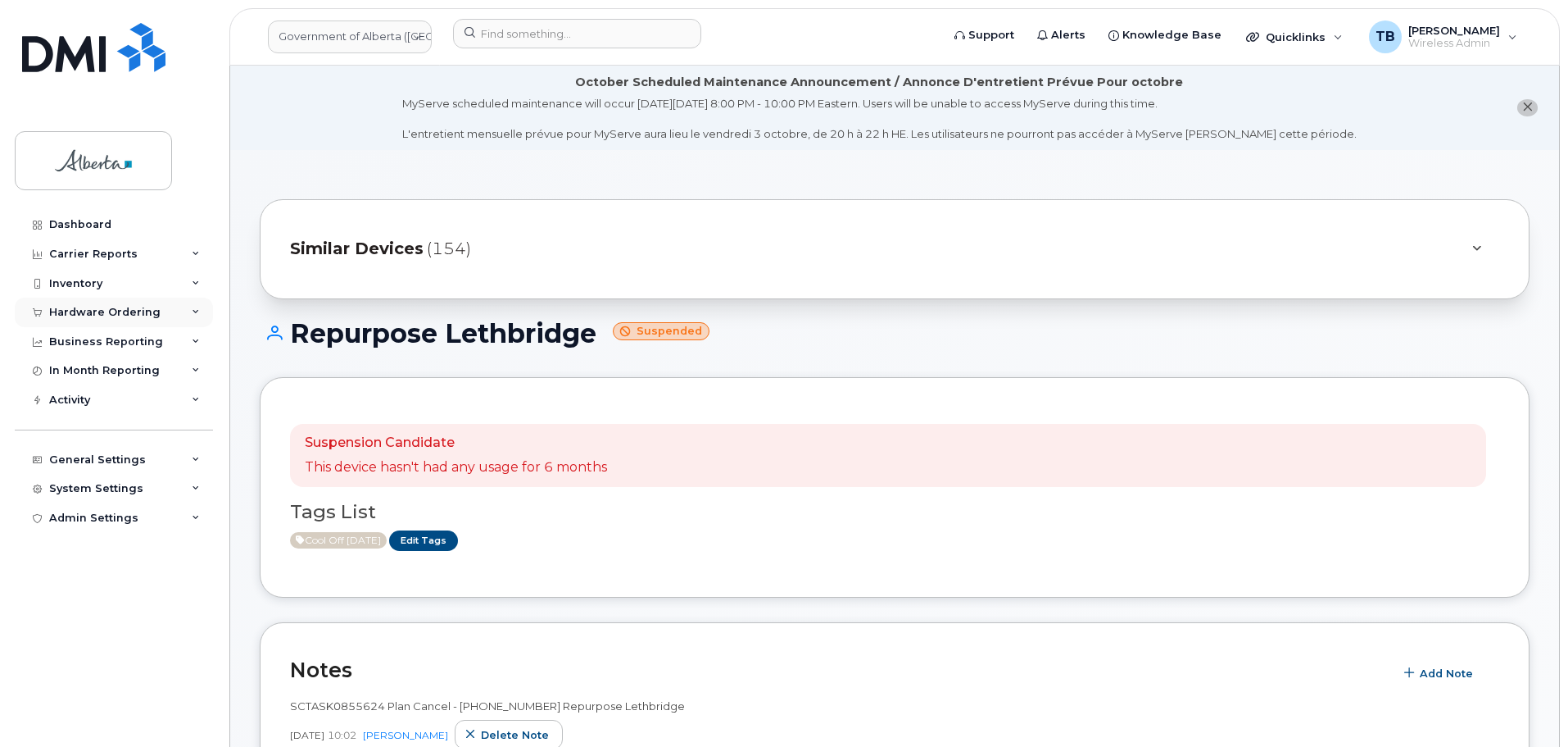
click at [108, 309] on div "Hardware Ordering" at bounding box center [105, 312] width 112 height 14
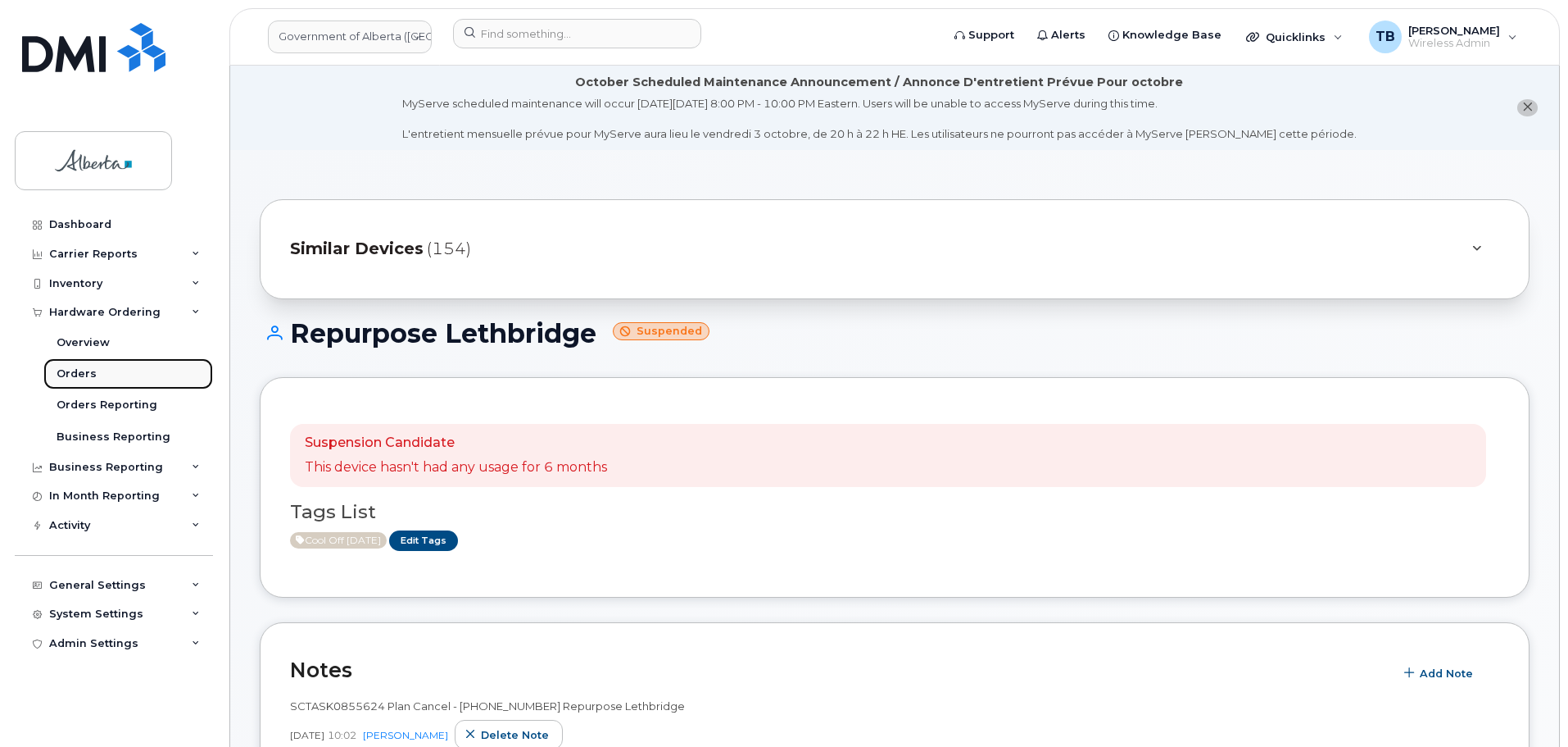
click at [87, 375] on div "Orders" at bounding box center [77, 374] width 41 height 14
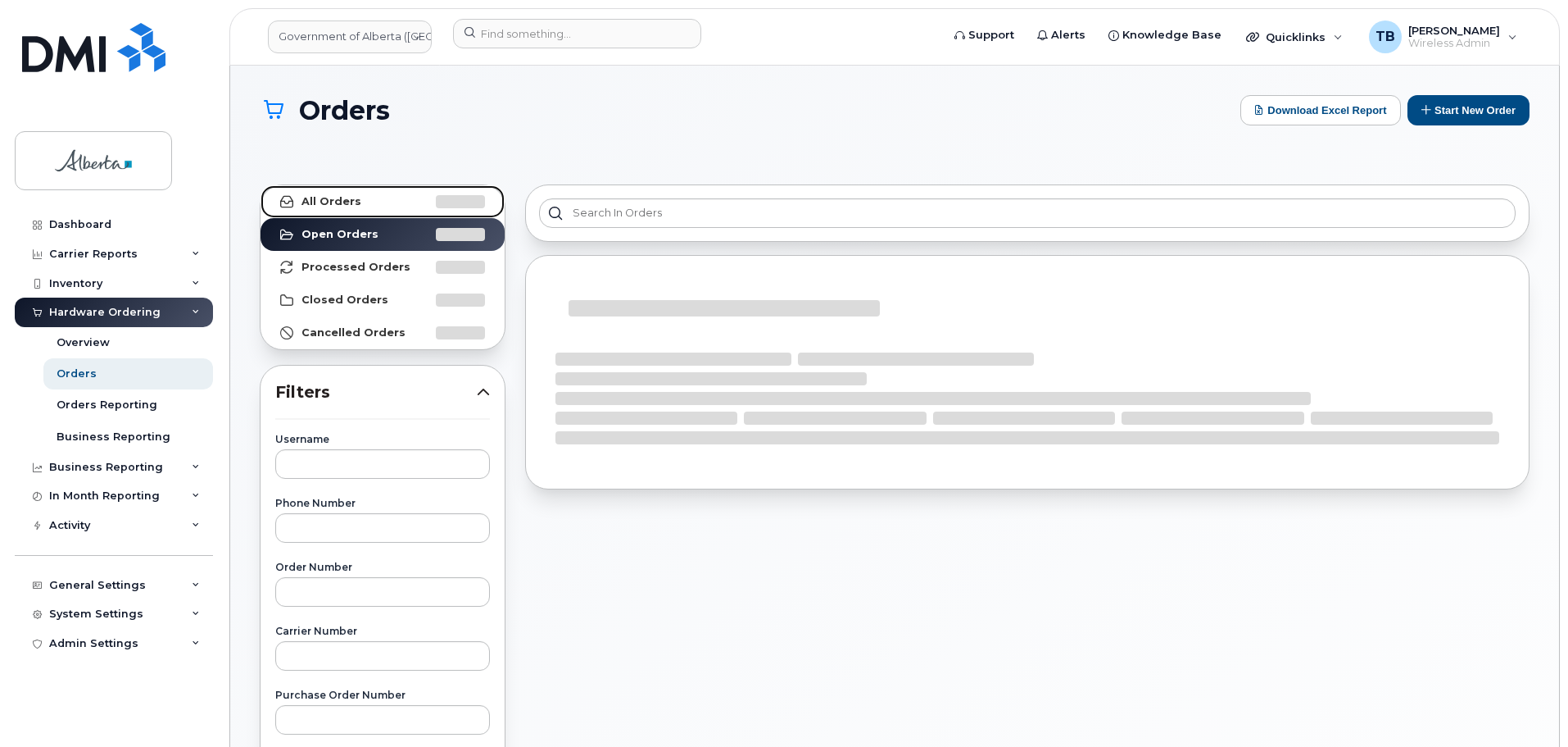
click at [331, 201] on strong "All Orders" at bounding box center [331, 201] width 59 height 14
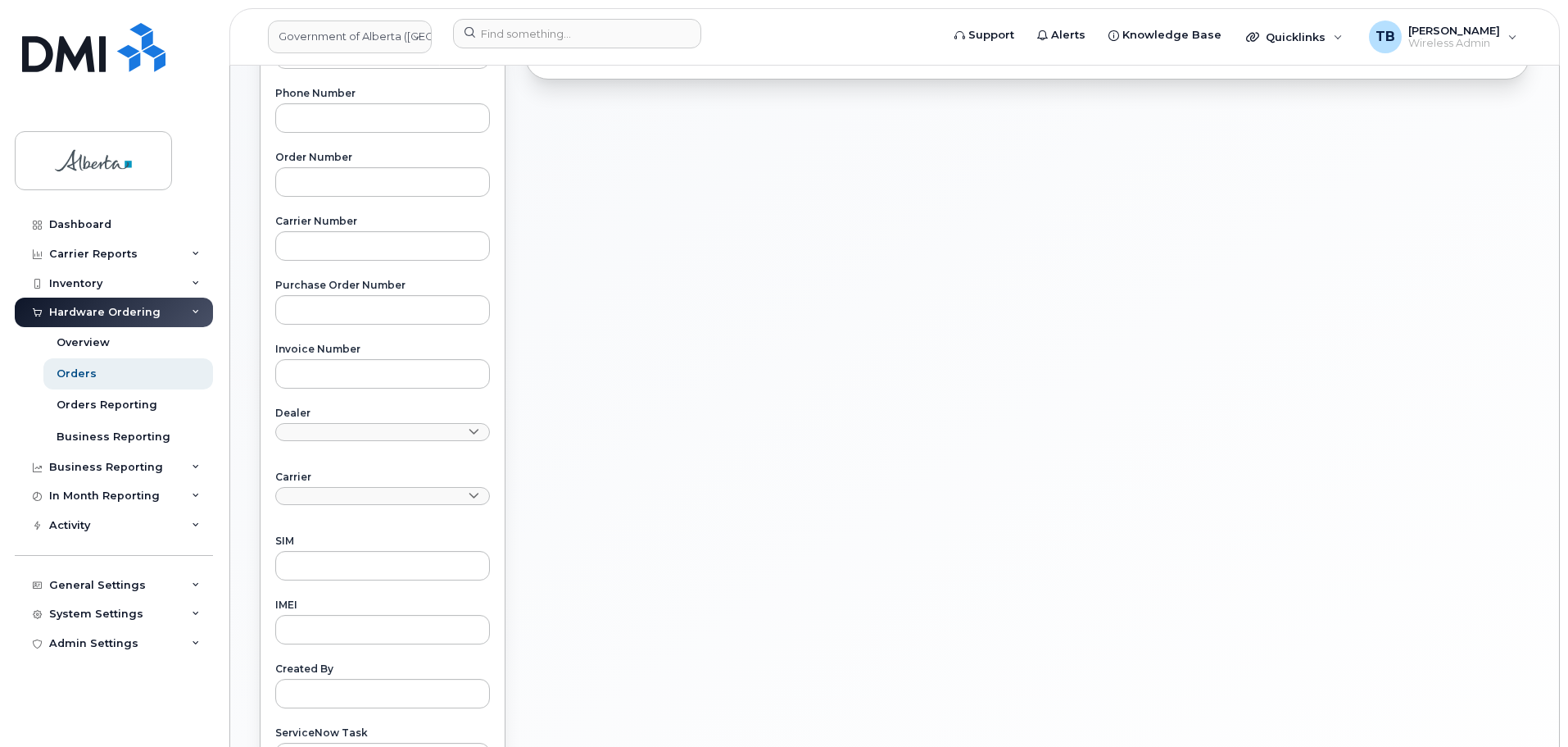
scroll to position [639, 0]
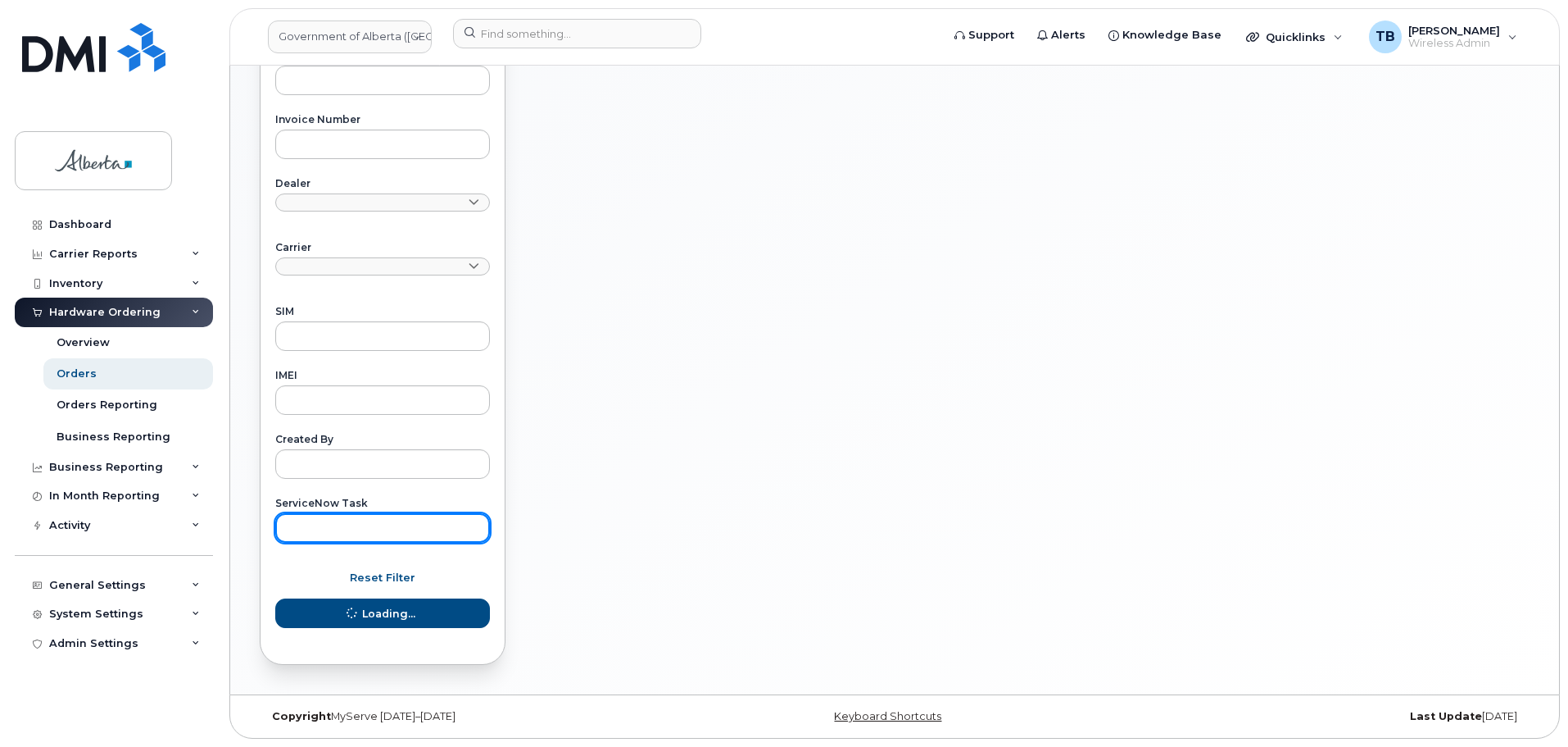
click at [336, 517] on input "text" at bounding box center [383, 527] width 214 height 30
paste input "SCTASK0857786"
type input "SCTASK0857786"
click at [276, 598] on button "Loading..." at bounding box center [383, 613] width 214 height 30
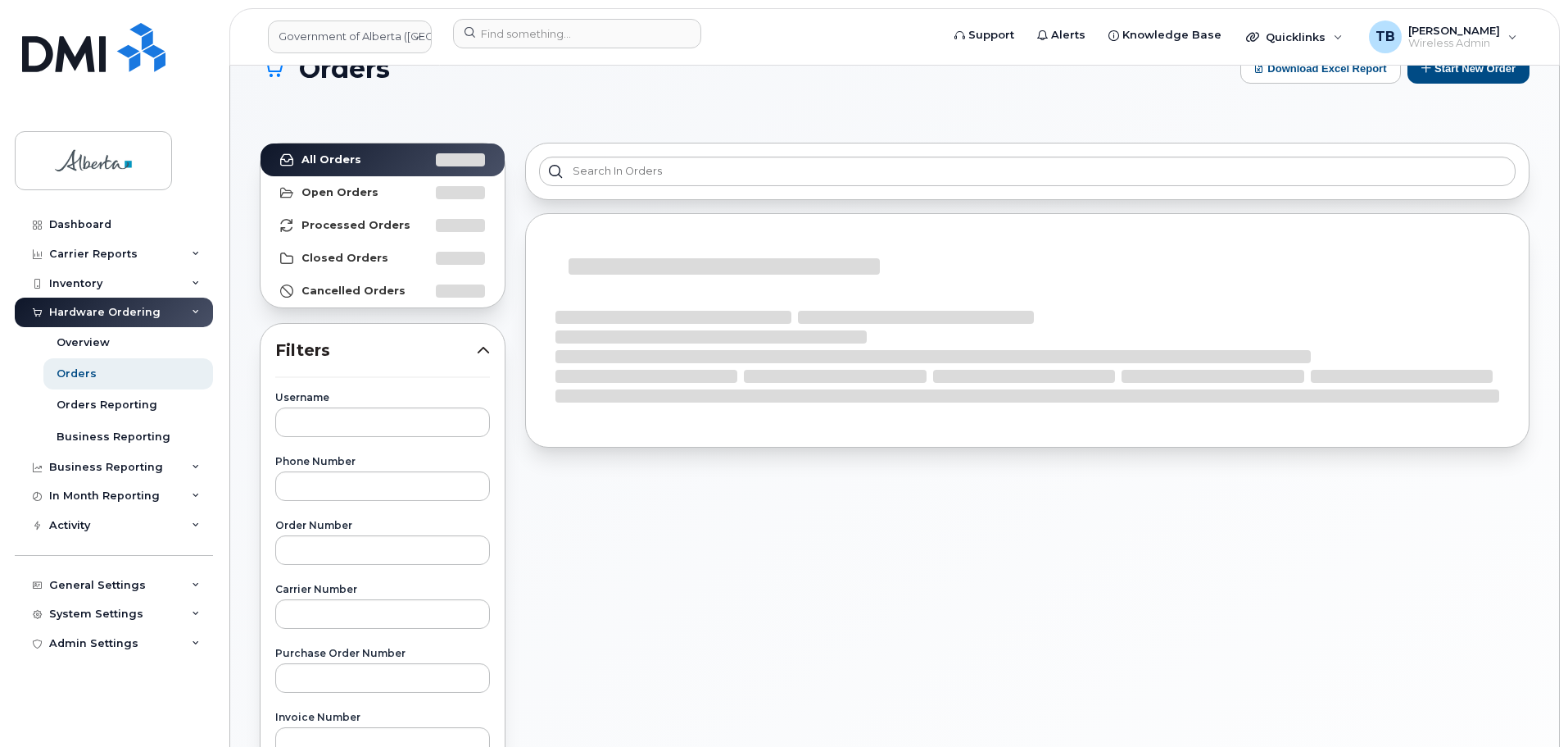
scroll to position [0, 0]
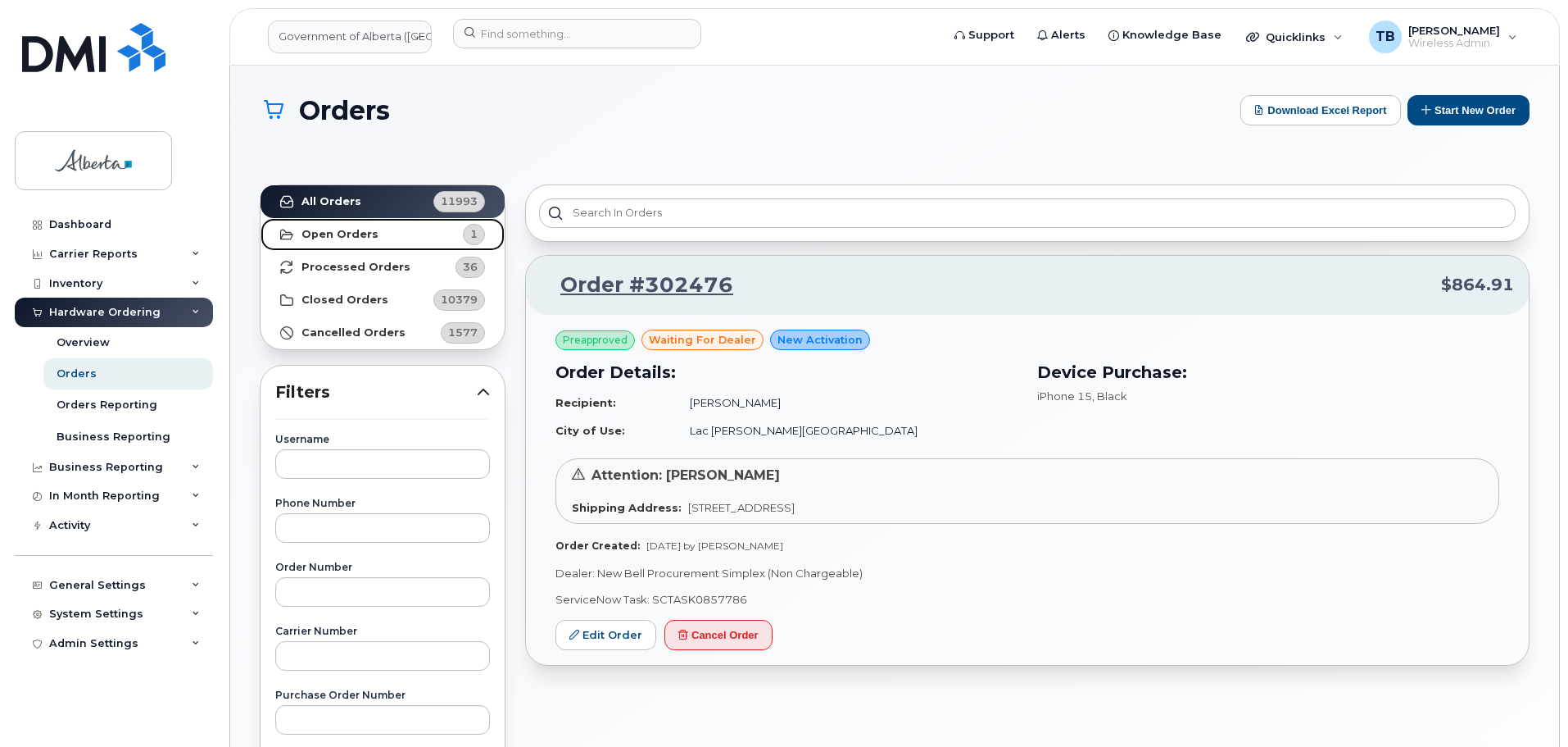
click at [341, 232] on strong "Open Orders" at bounding box center [340, 234] width 77 height 14
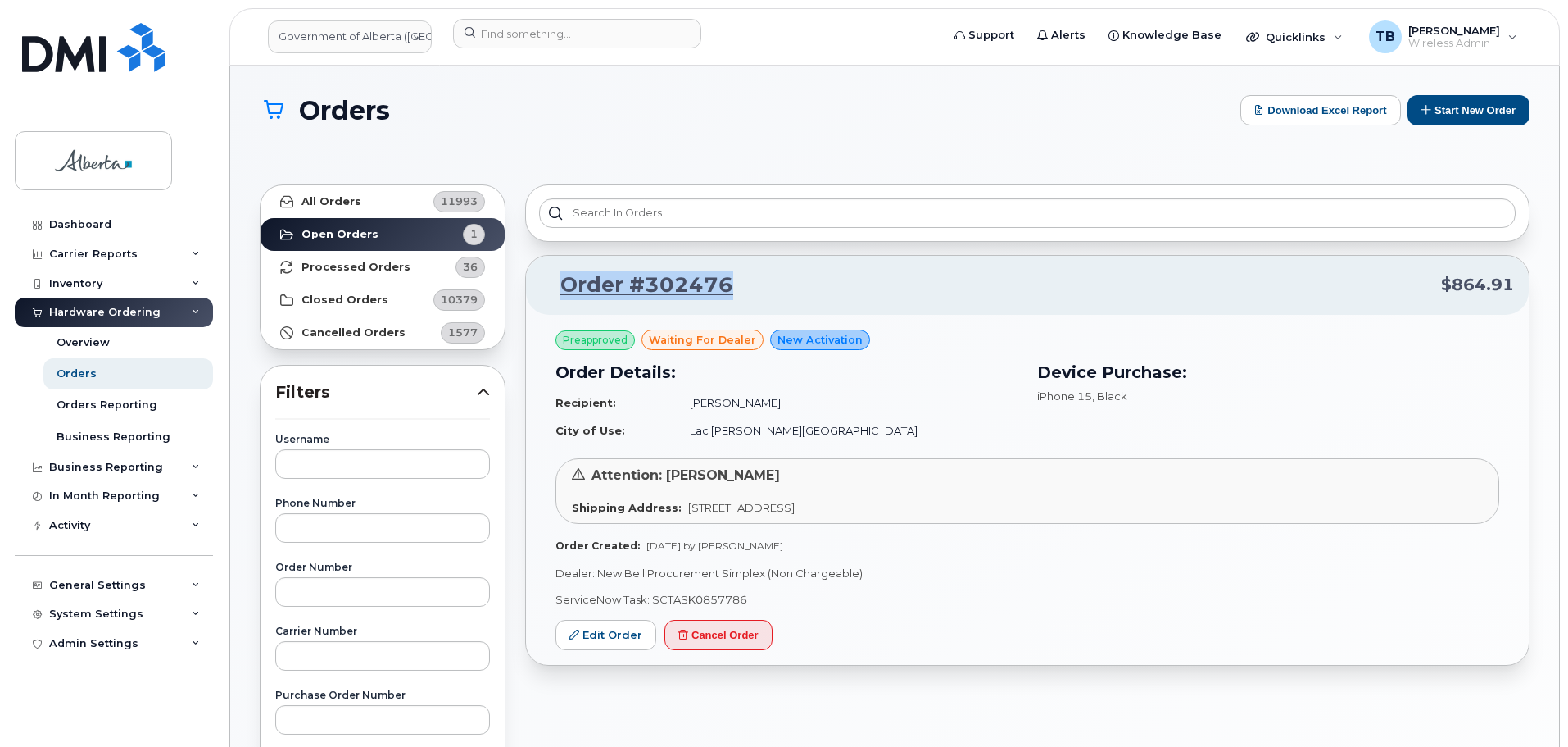
drag, startPoint x: 690, startPoint y: 295, endPoint x: 529, endPoint y: 290, distance: 161.1
click at [529, 290] on div "Order #302476 $864.91" at bounding box center [1027, 285] width 1002 height 59
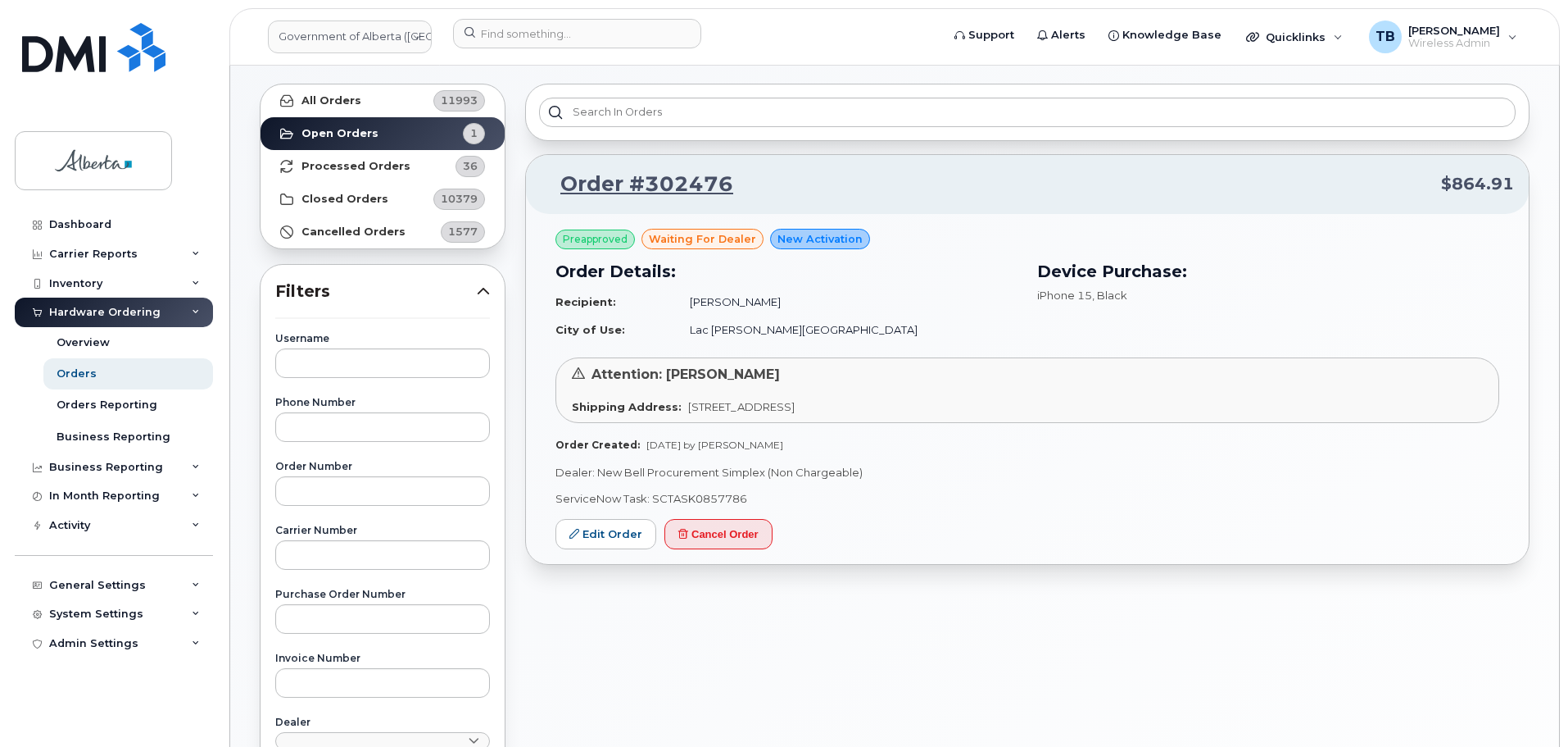
scroll to position [82, 0]
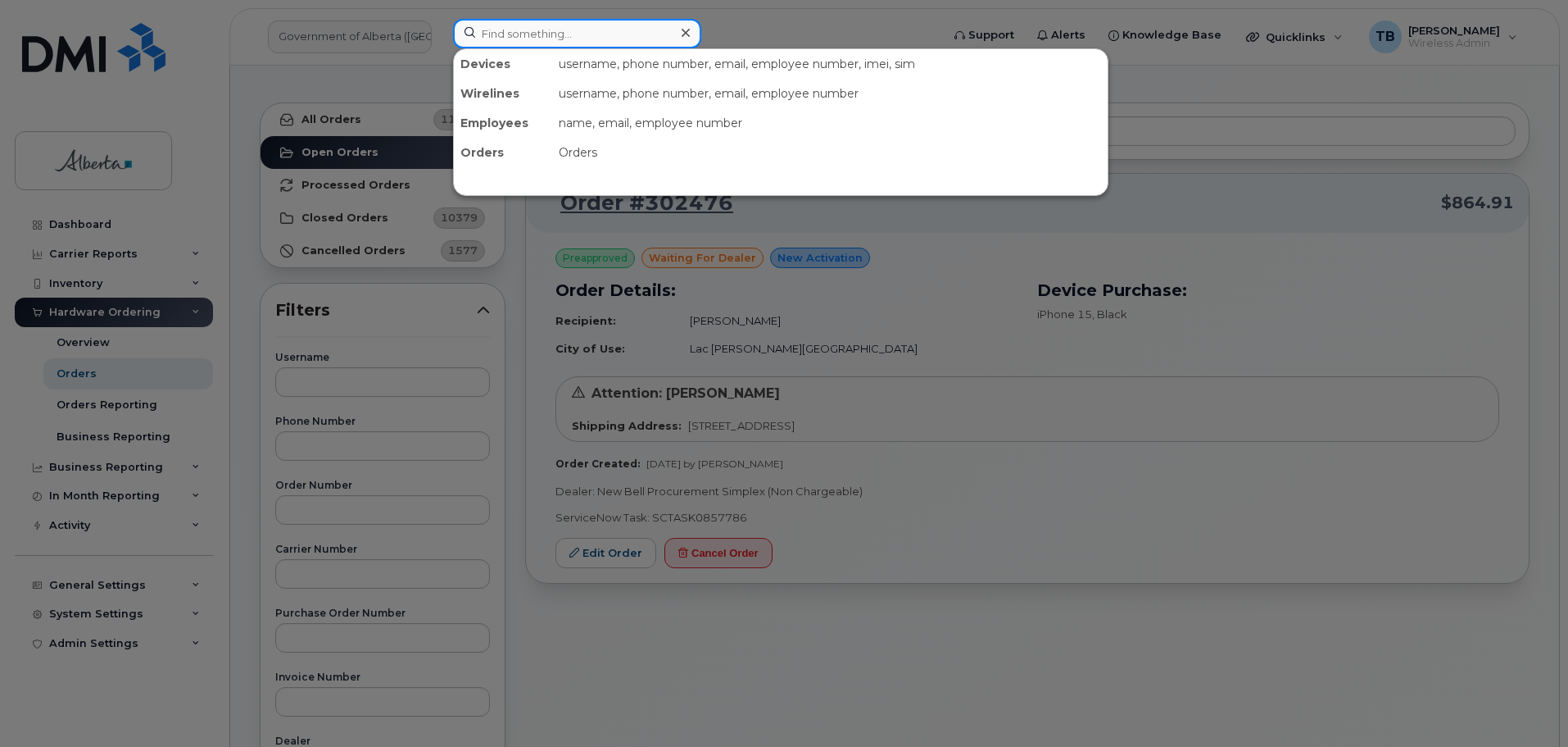
click at [594, 41] on input at bounding box center [577, 33] width 249 height 30
paste input "7806191385"
type input "7806191385"
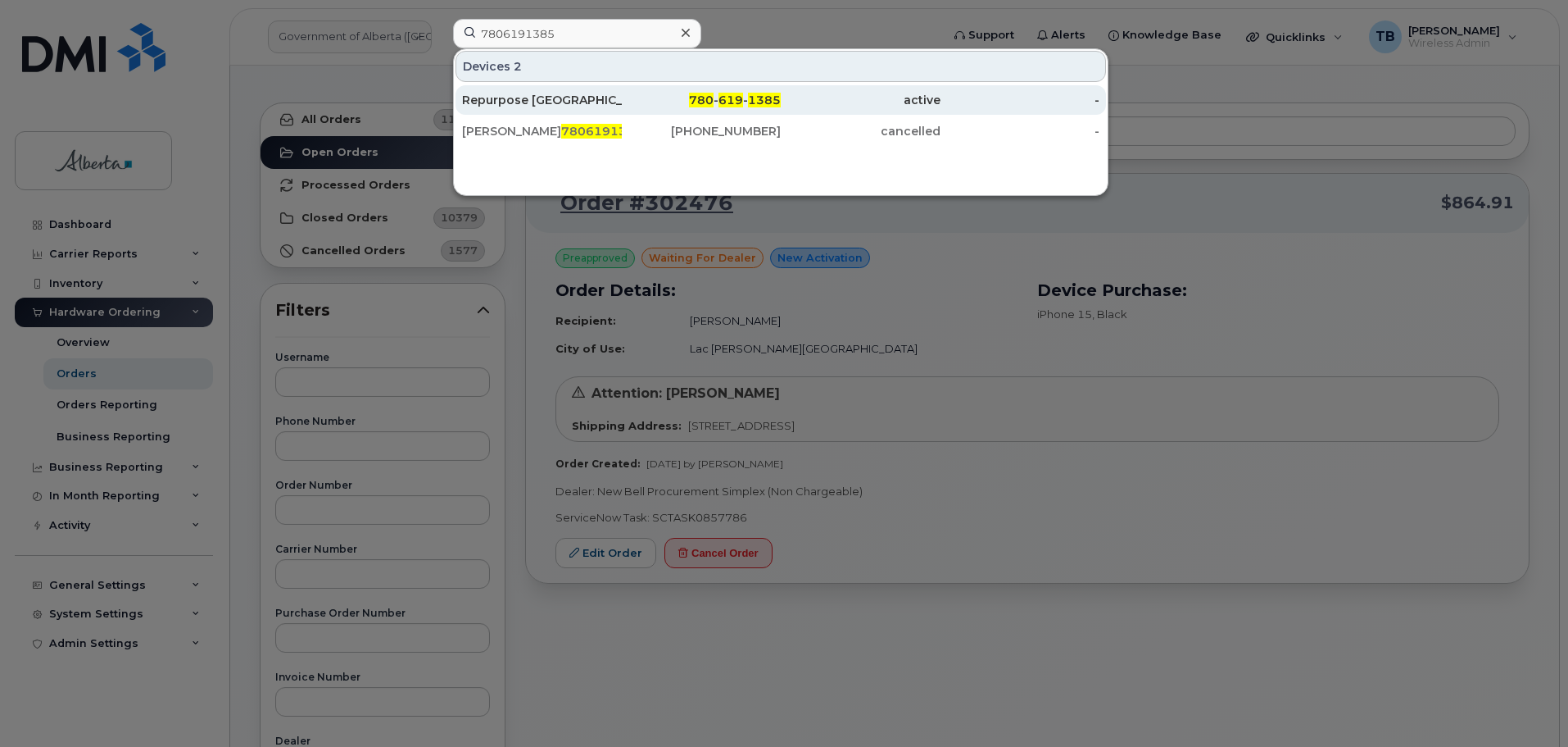
click at [541, 104] on div "Repurpose [GEOGRAPHIC_DATA]" at bounding box center [541, 100] width 159 height 16
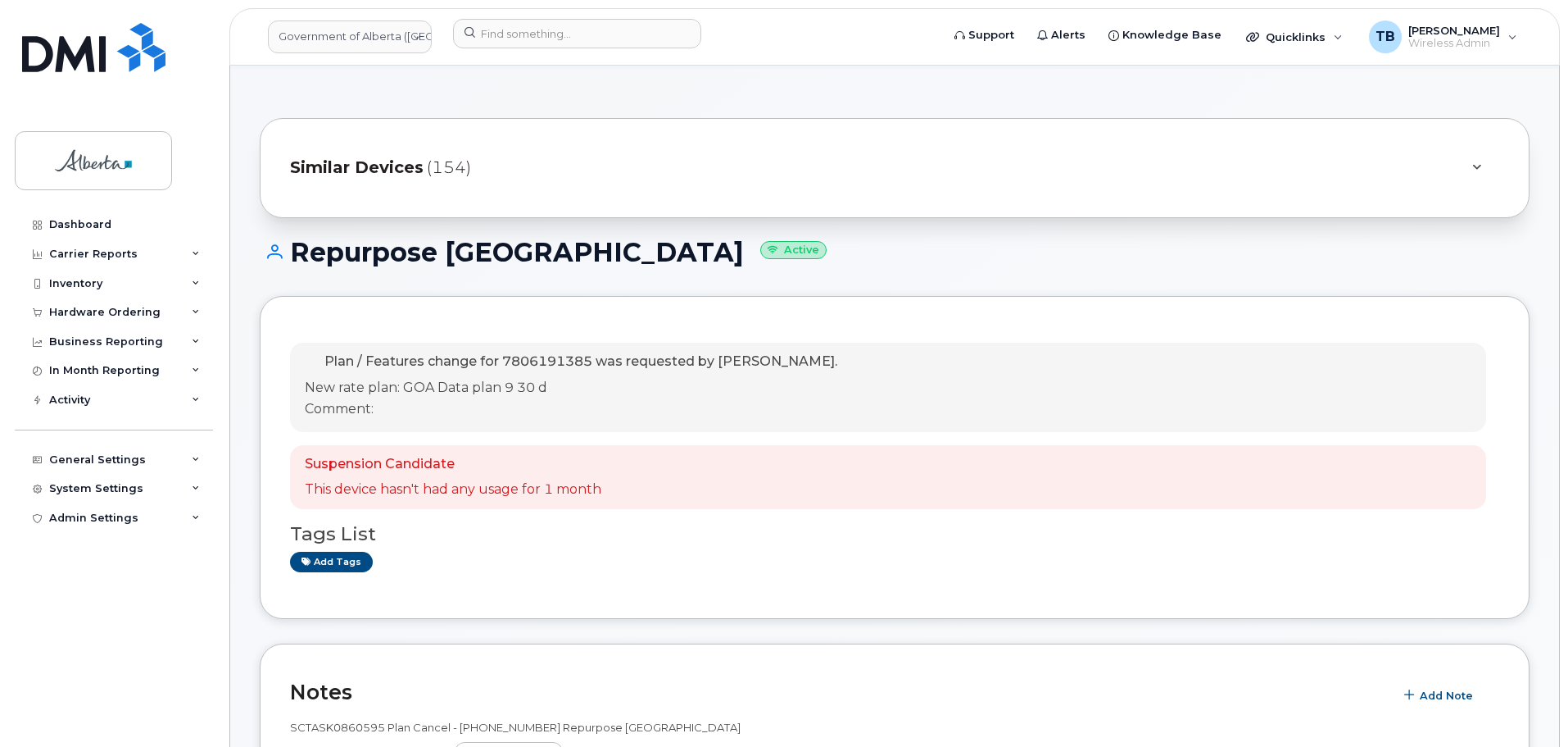
scroll to position [82, 0]
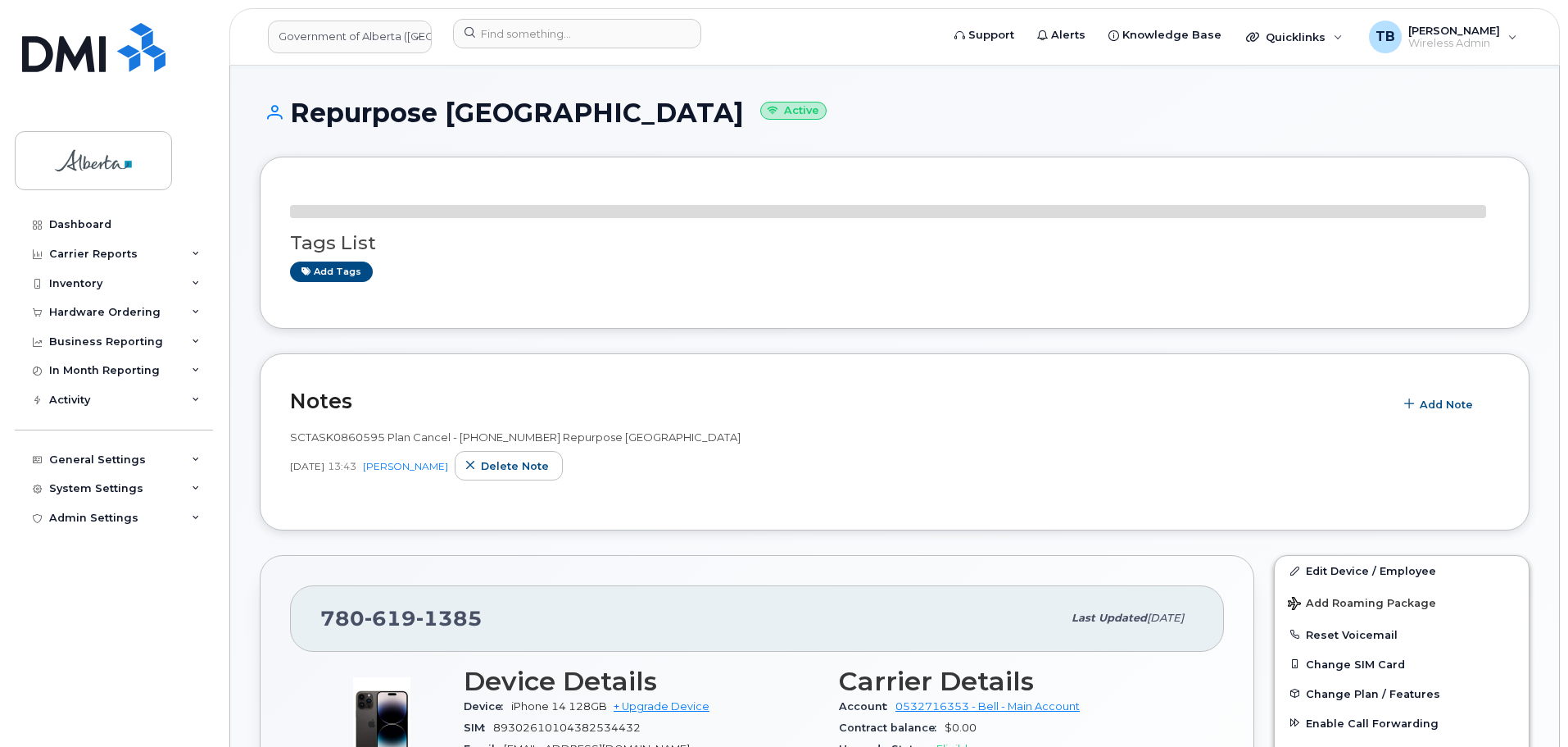
scroll to position [246, 0]
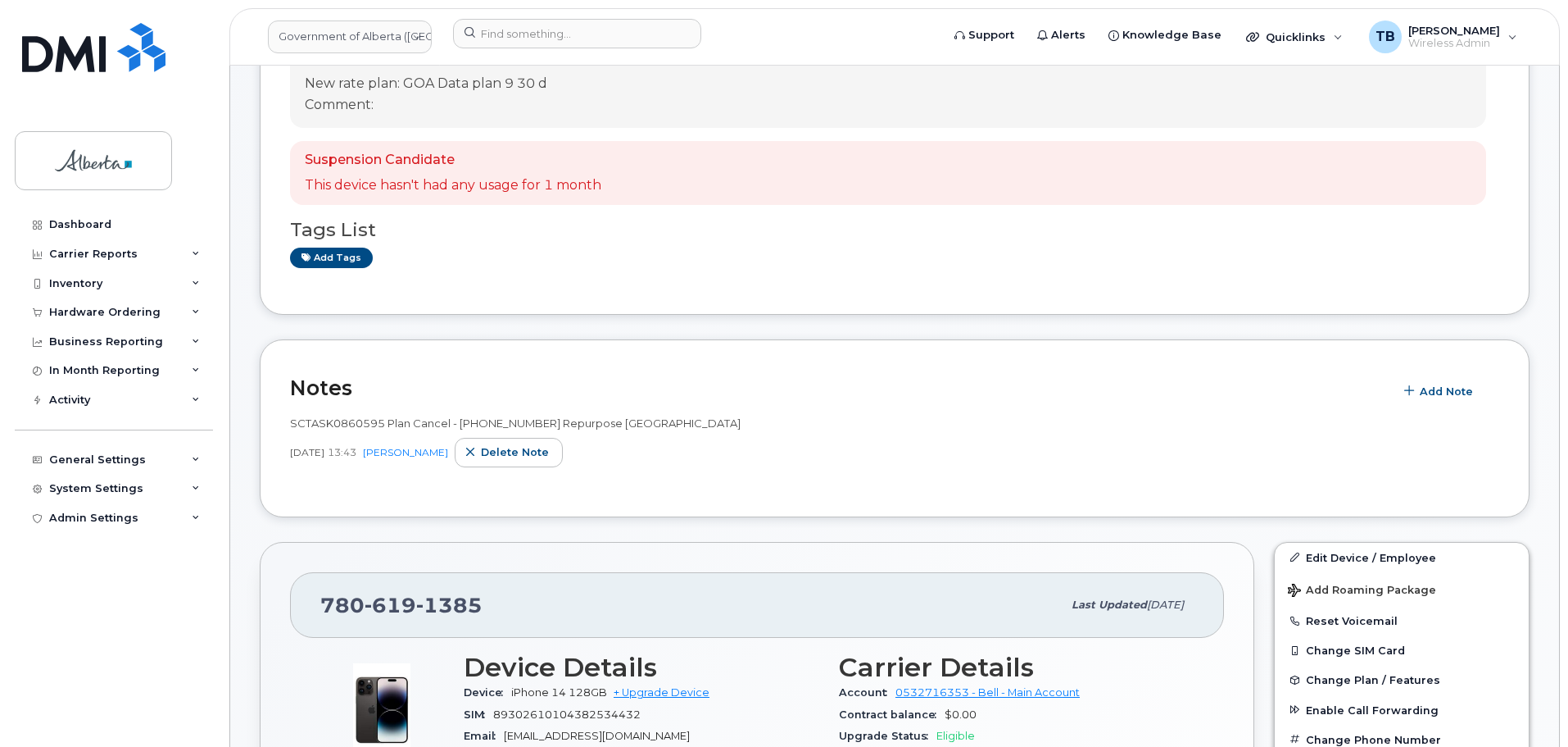
click at [330, 421] on span "SCTASK0860595 Plan Cancel - [PHONE_NUMBER] Repurpose [GEOGRAPHIC_DATA]" at bounding box center [515, 423] width 450 height 14
copy span "SCTASK0860595"
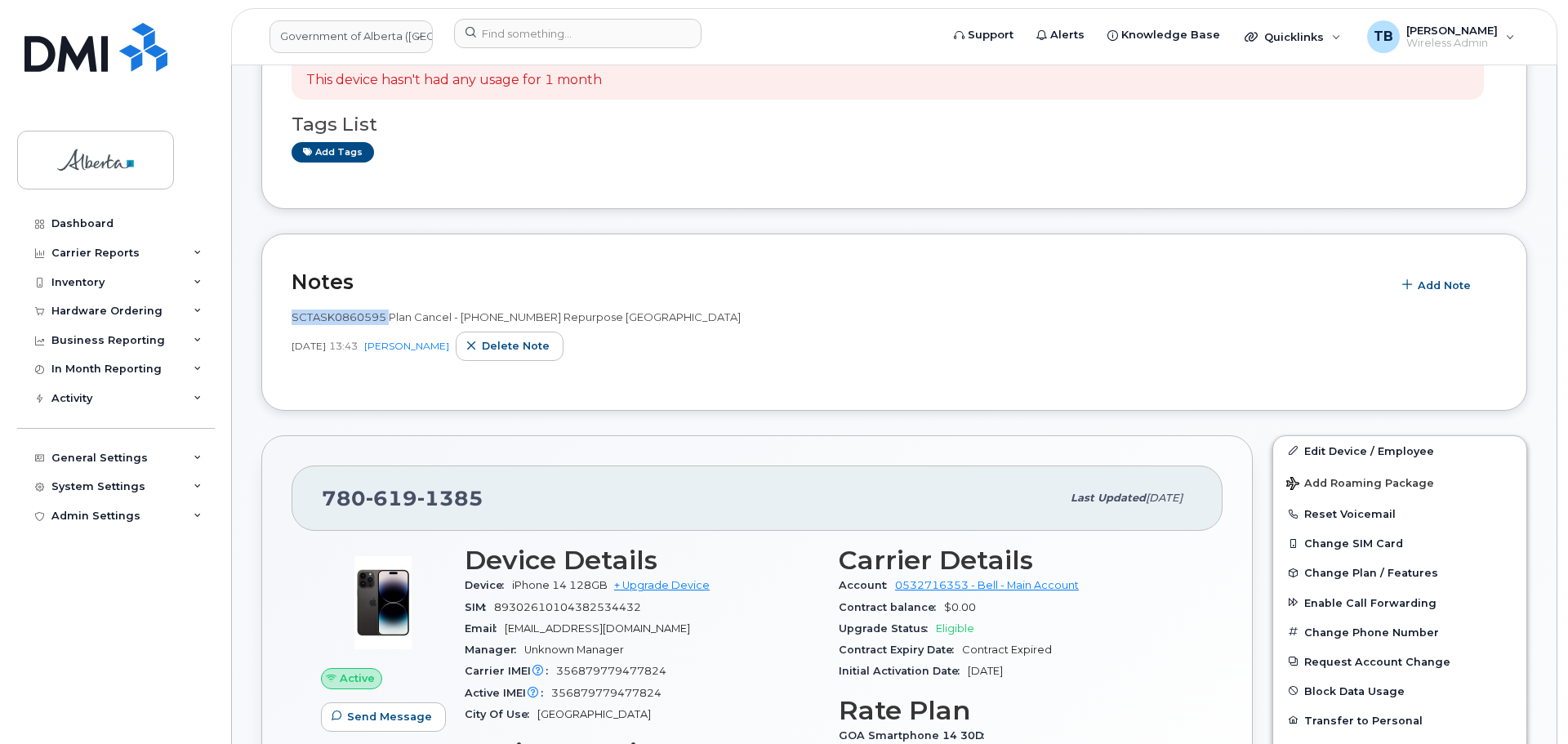
scroll to position [572, 0]
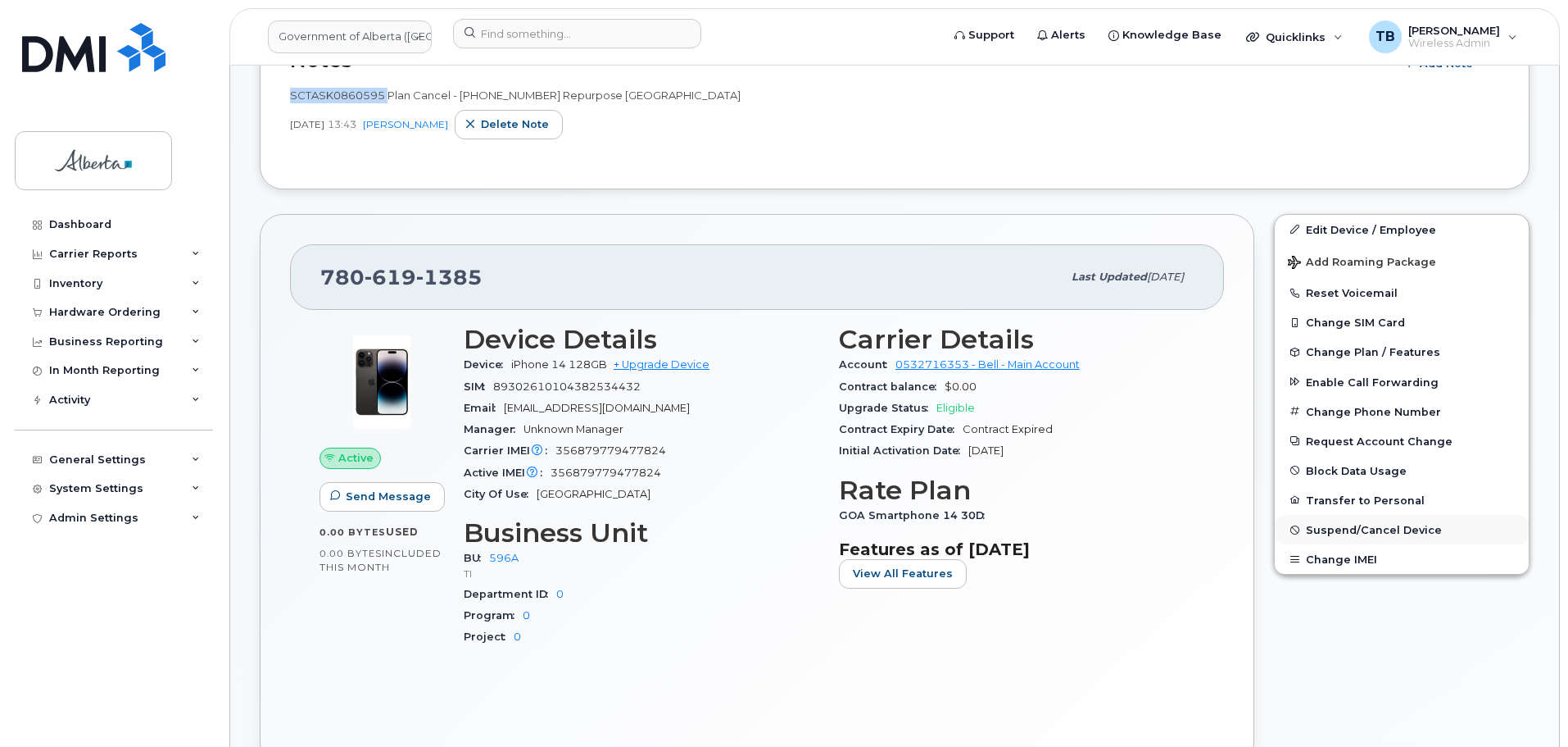
click at [1345, 533] on span "Suspend/Cancel Device" at bounding box center [1373, 530] width 136 height 13
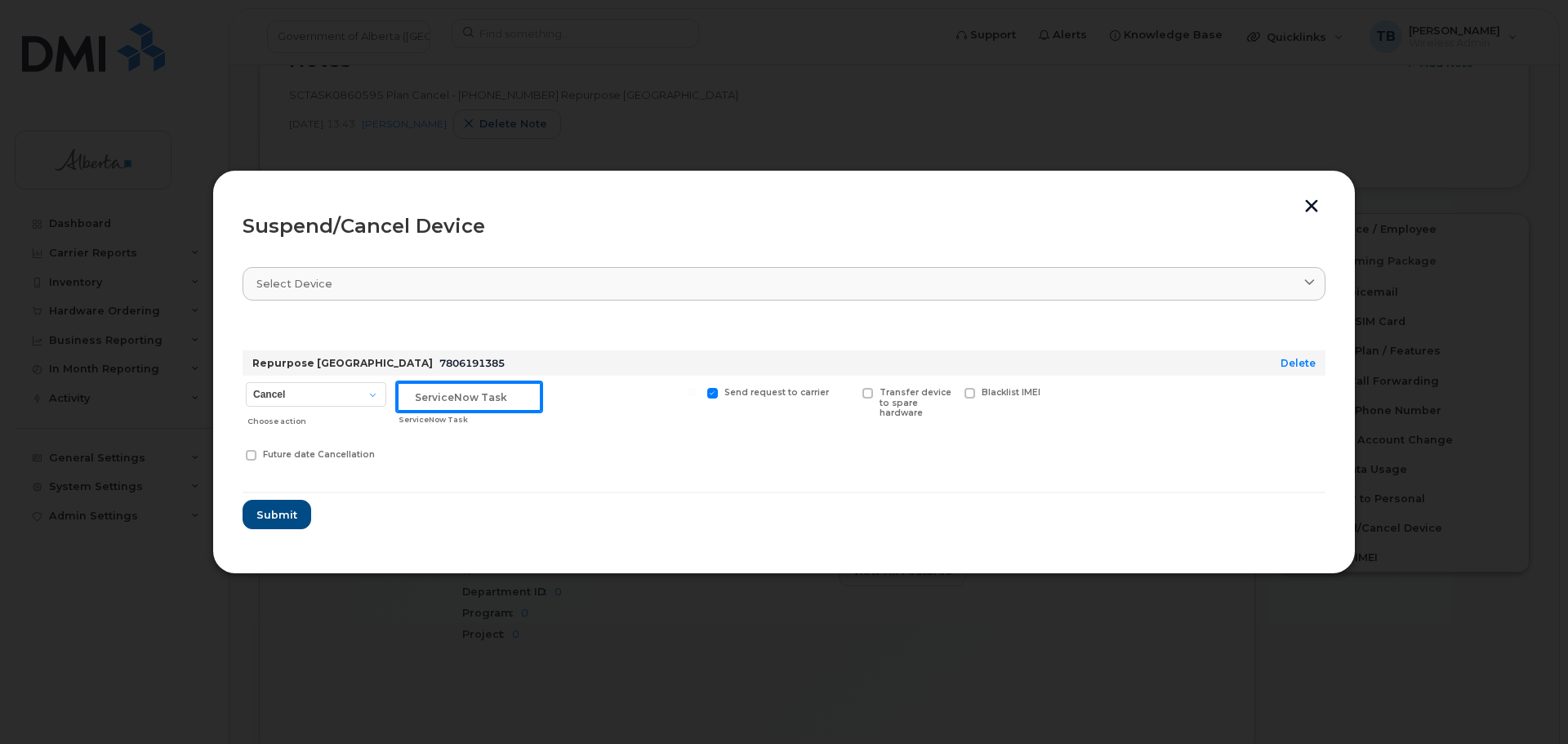
click at [506, 401] on input "text" at bounding box center [469, 397] width 145 height 30
paste input "SCTASK0860595"
type input "SCTASK0860595"
click at [275, 392] on select "Cancel Suspend - Extend Suspension Suspend - Reduced Rate Suspend - Lost Device…" at bounding box center [316, 394] width 140 height 24
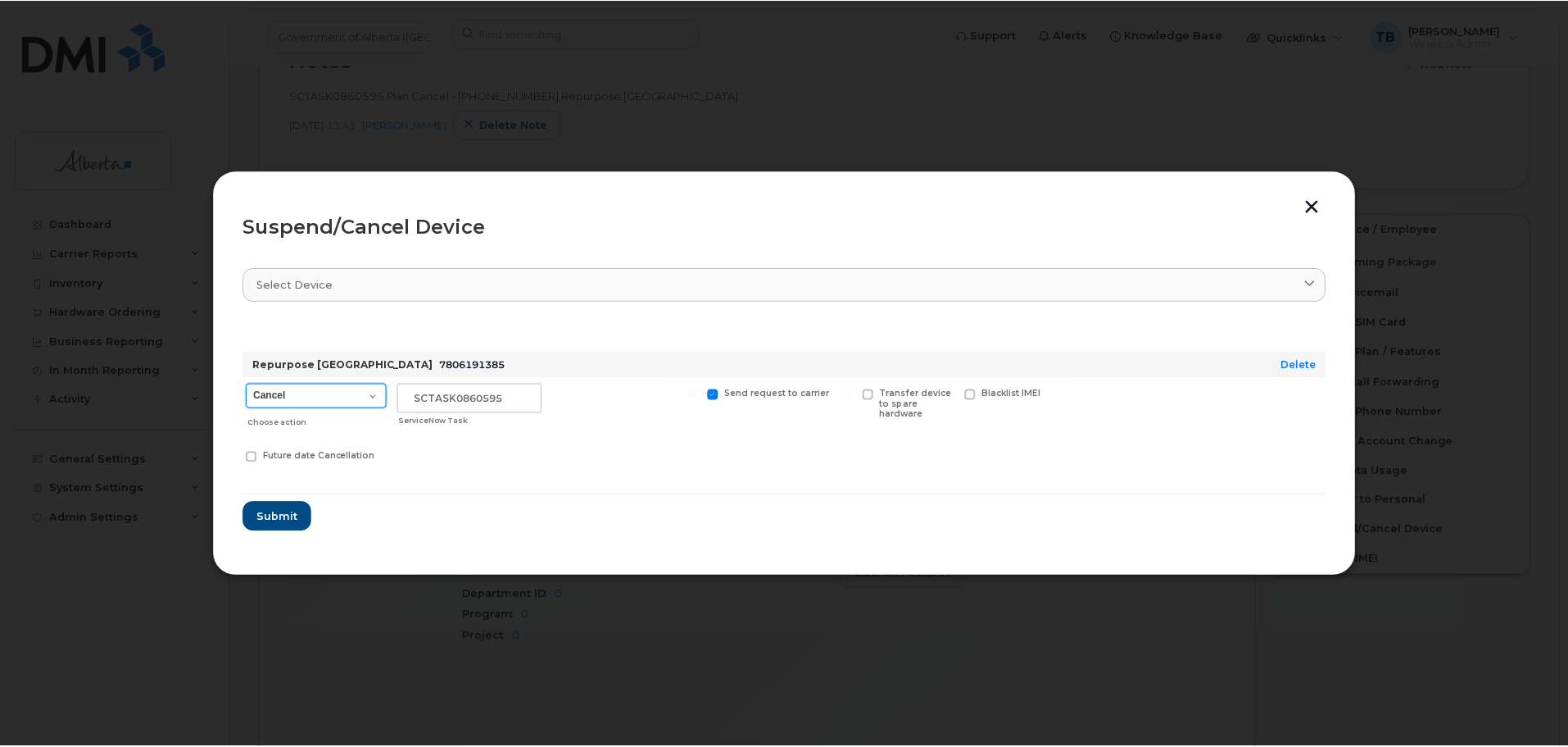
scroll to position [713, 0]
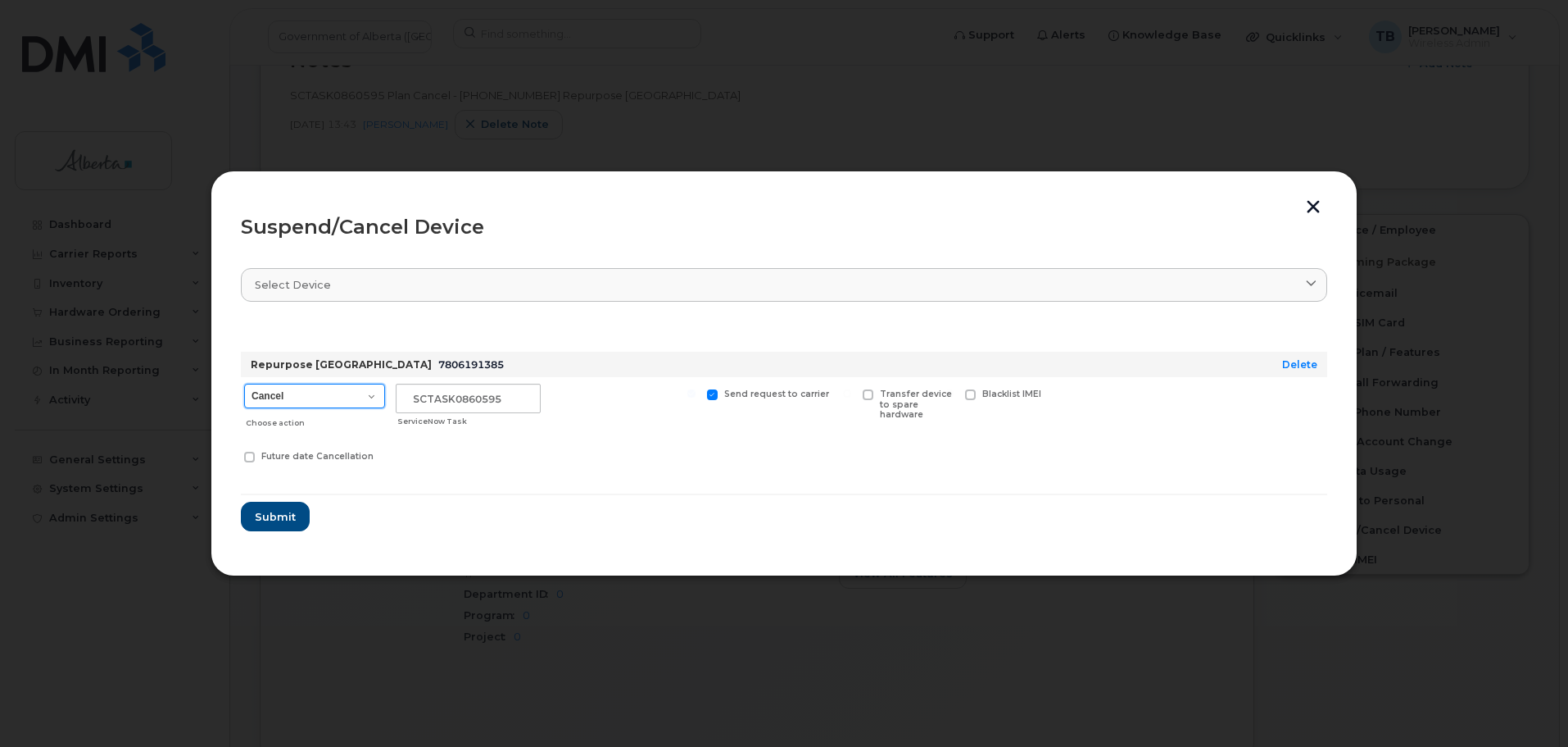
select select "[object Object]"
click at [244, 384] on select "Cancel Suspend - Extend Suspension Suspend - Reduced Rate Suspend - Lost Device…" at bounding box center [314, 396] width 140 height 24
click at [275, 514] on span "Submit" at bounding box center [274, 516] width 41 height 15
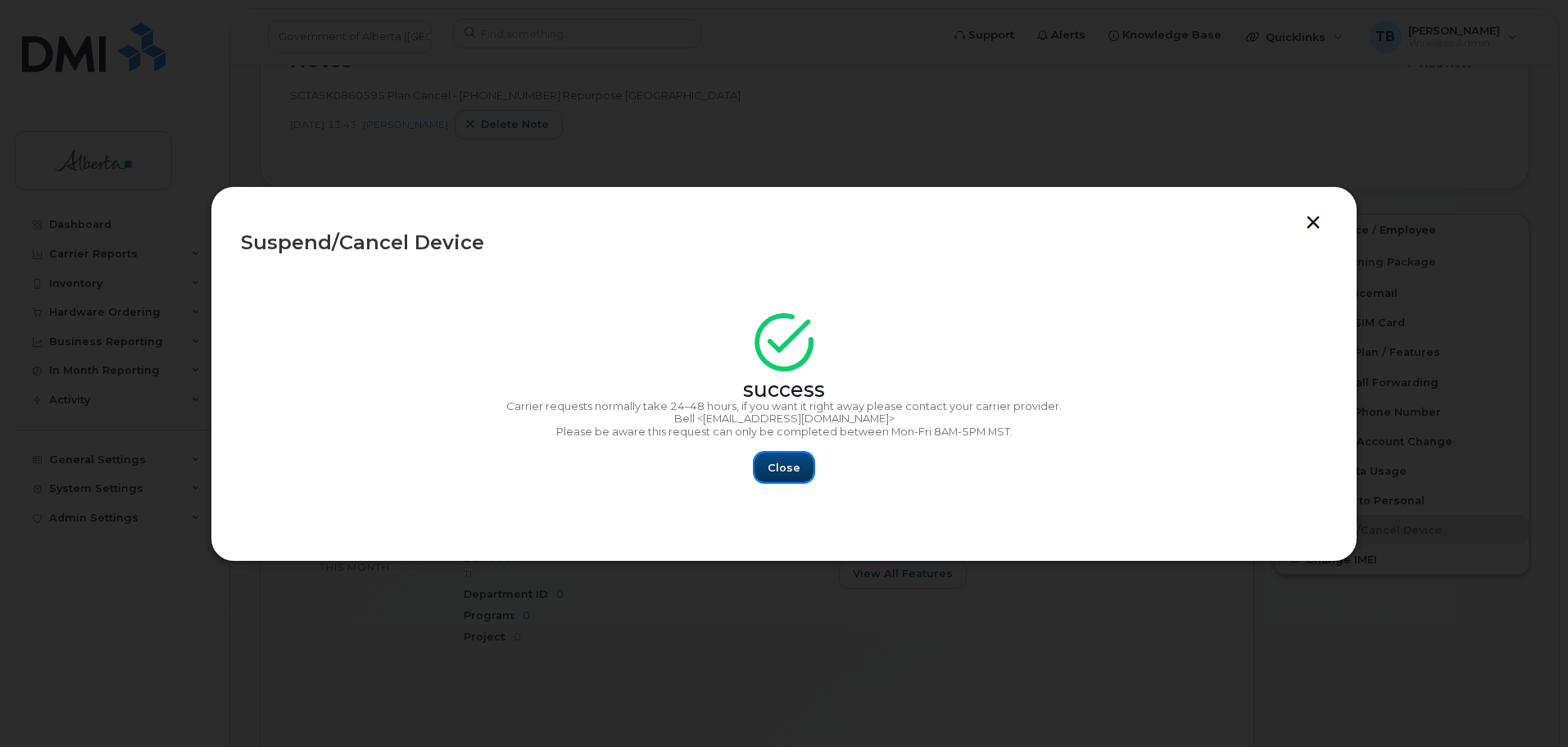
click at [795, 460] on span "Close" at bounding box center [784, 467] width 32 height 15
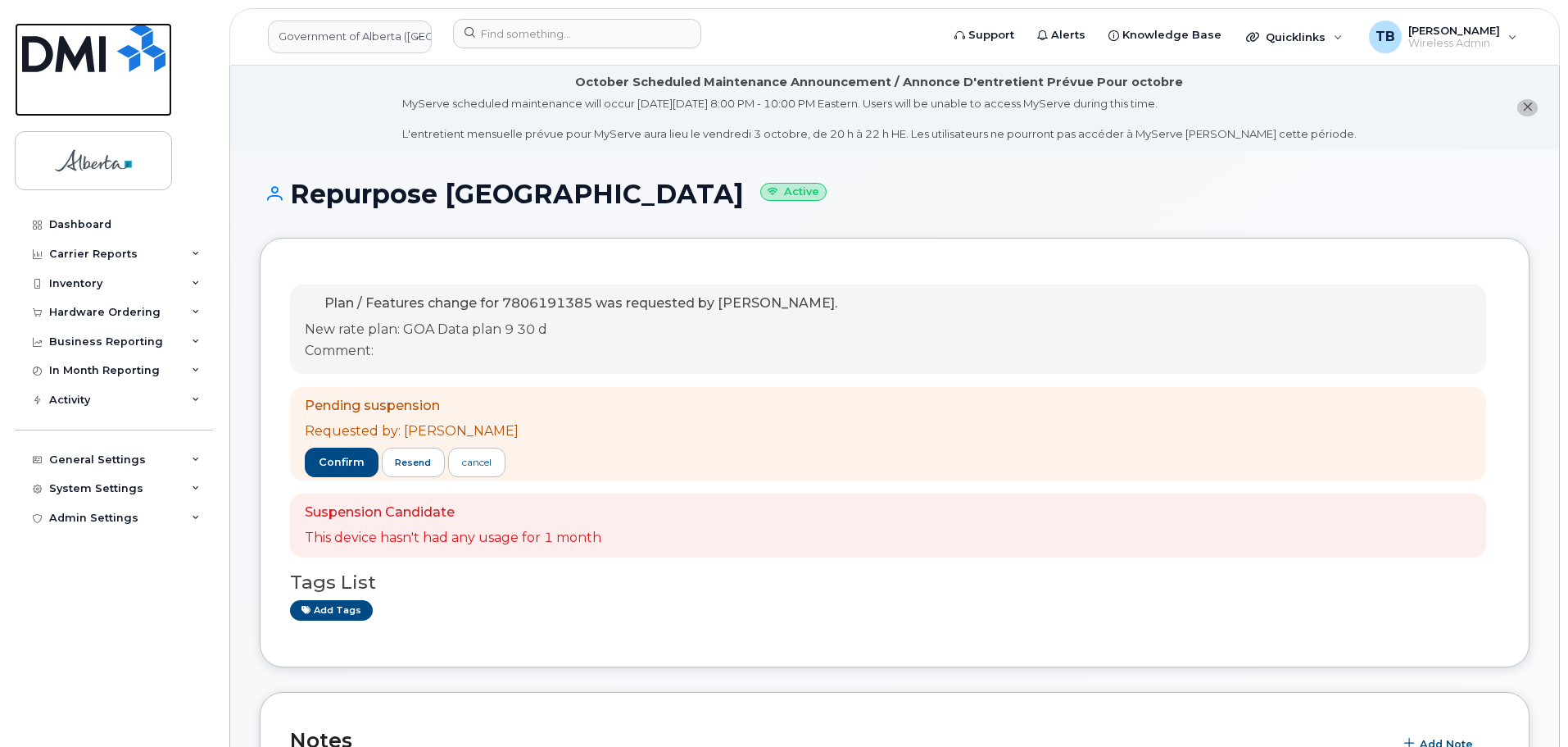
drag, startPoint x: 105, startPoint y: 64, endPoint x: 144, endPoint y: 7, distance: 69.1
click at [105, 64] on img at bounding box center [94, 47] width 143 height 50
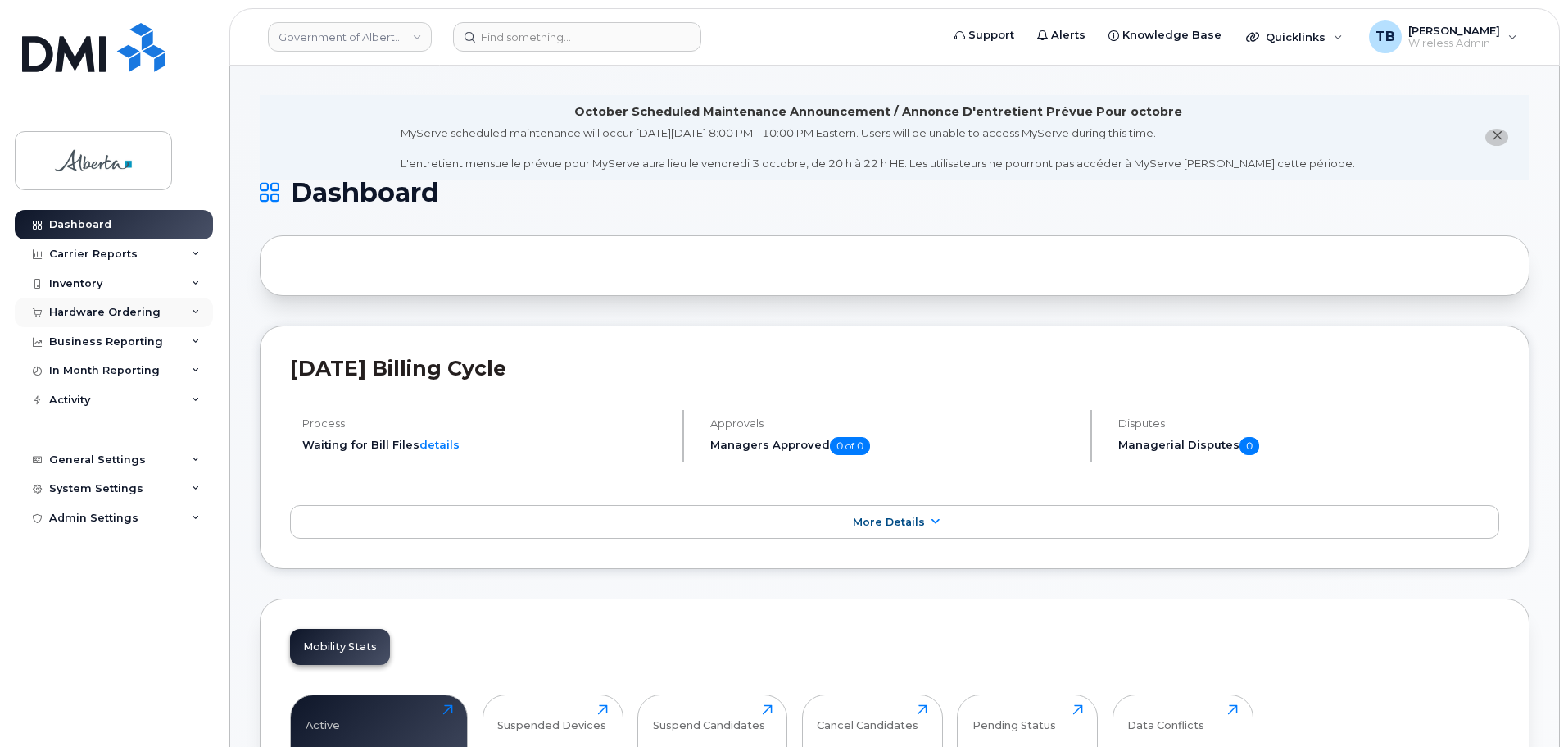
drag, startPoint x: 86, startPoint y: 306, endPoint x: 113, endPoint y: 311, distance: 27.5
click at [86, 306] on div "Hardware Ordering" at bounding box center [105, 312] width 112 height 14
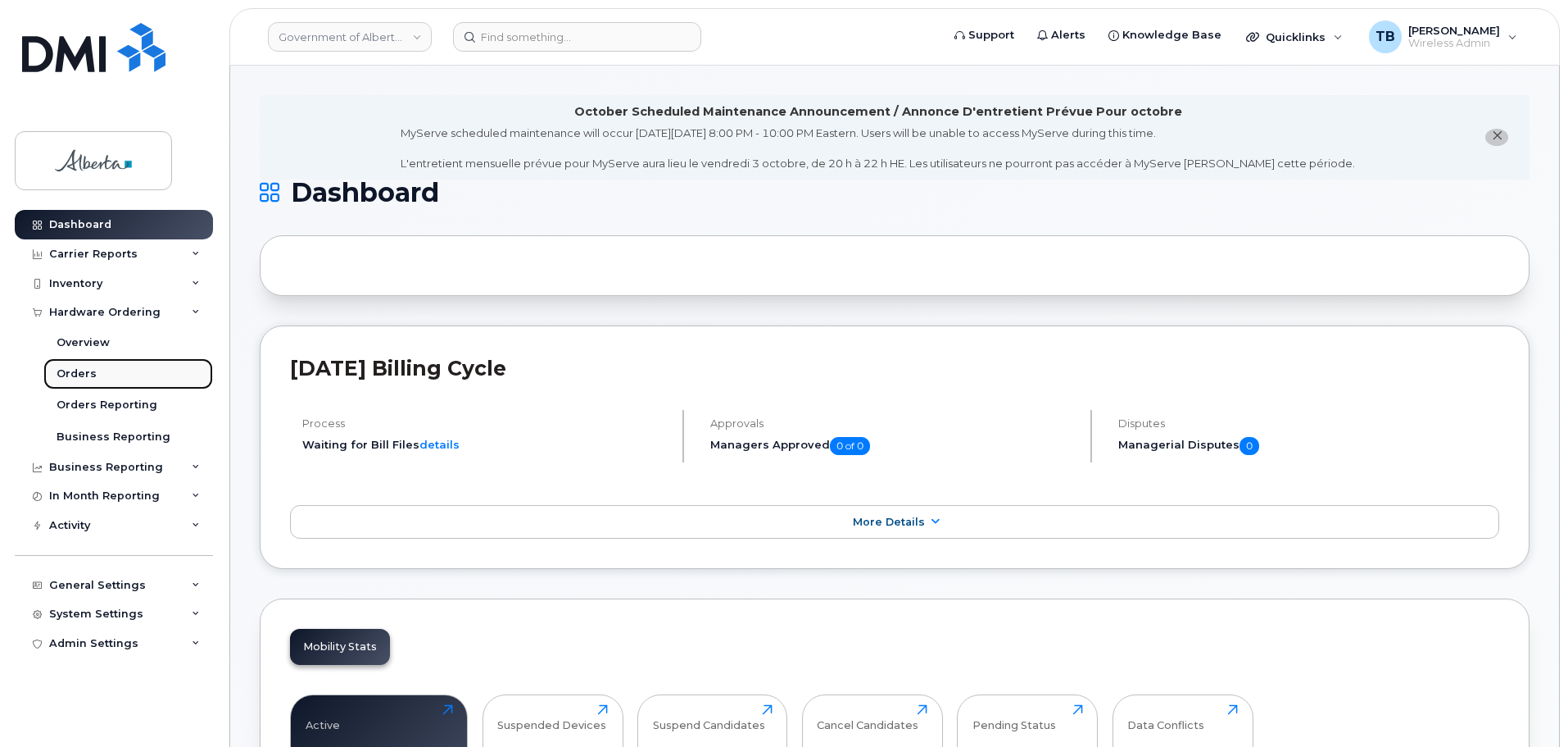
click at [70, 375] on div "Orders" at bounding box center [77, 374] width 41 height 14
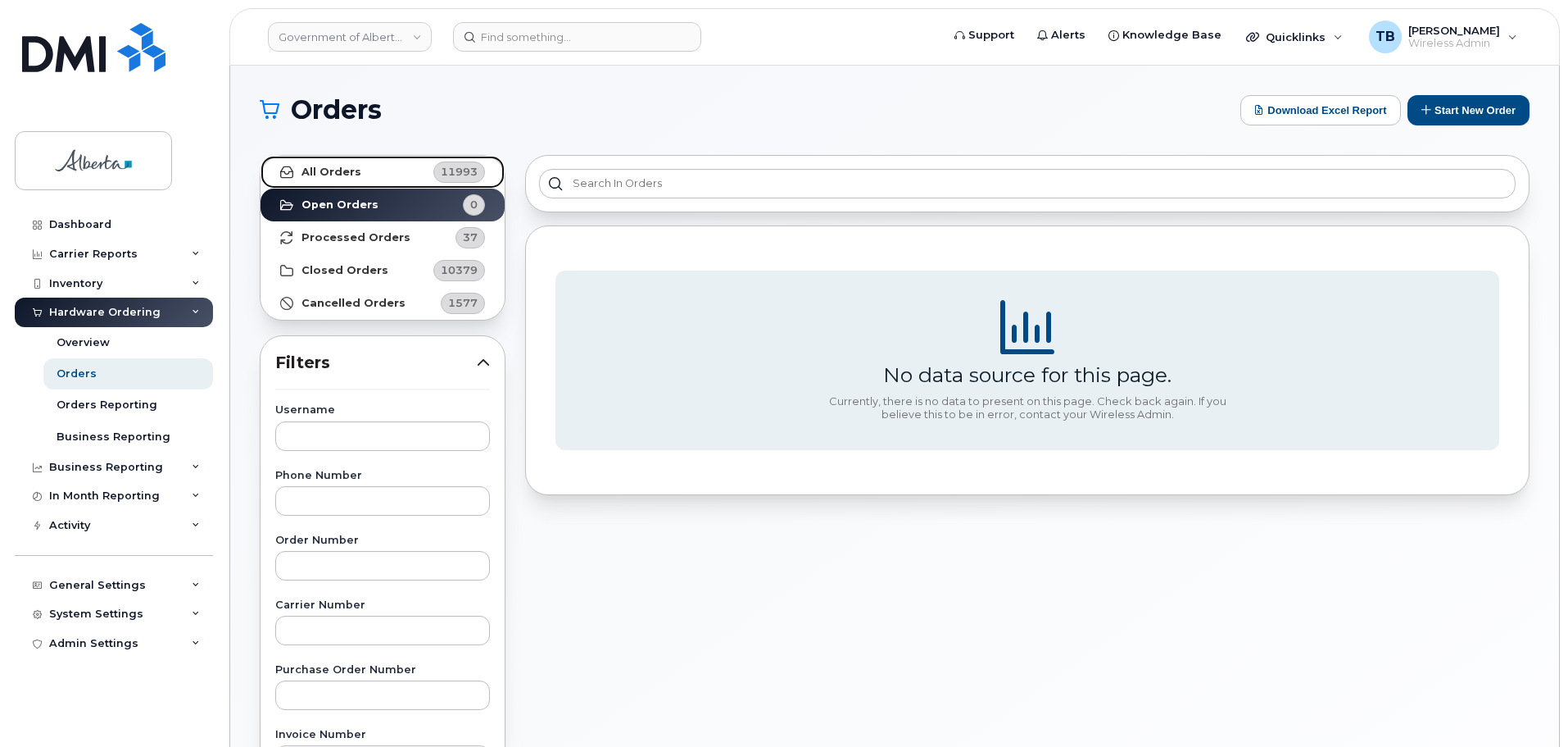
click at [339, 171] on strong "All Orders" at bounding box center [331, 172] width 59 height 14
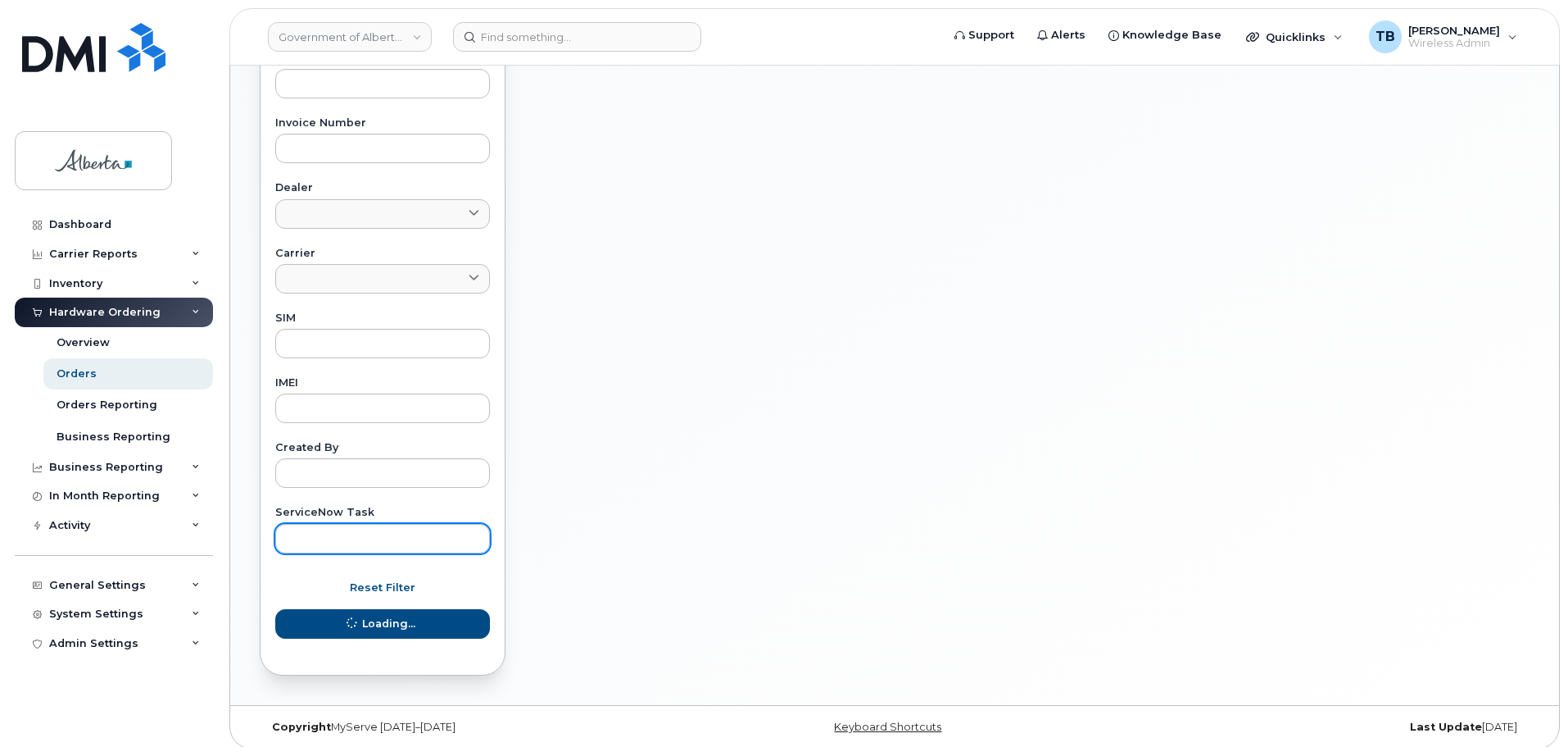
scroll to position [622, 0]
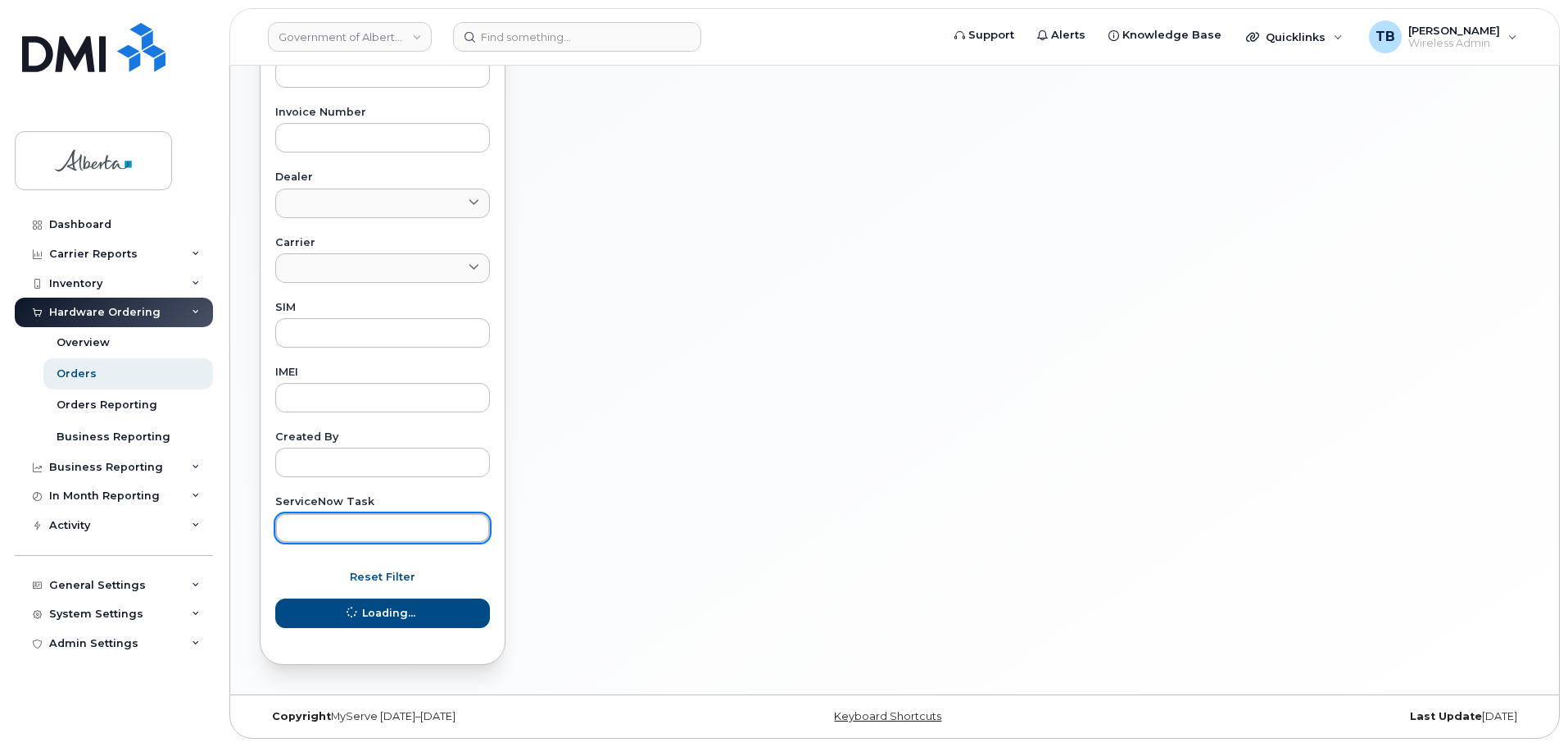
click at [351, 526] on input "text" at bounding box center [383, 527] width 214 height 30
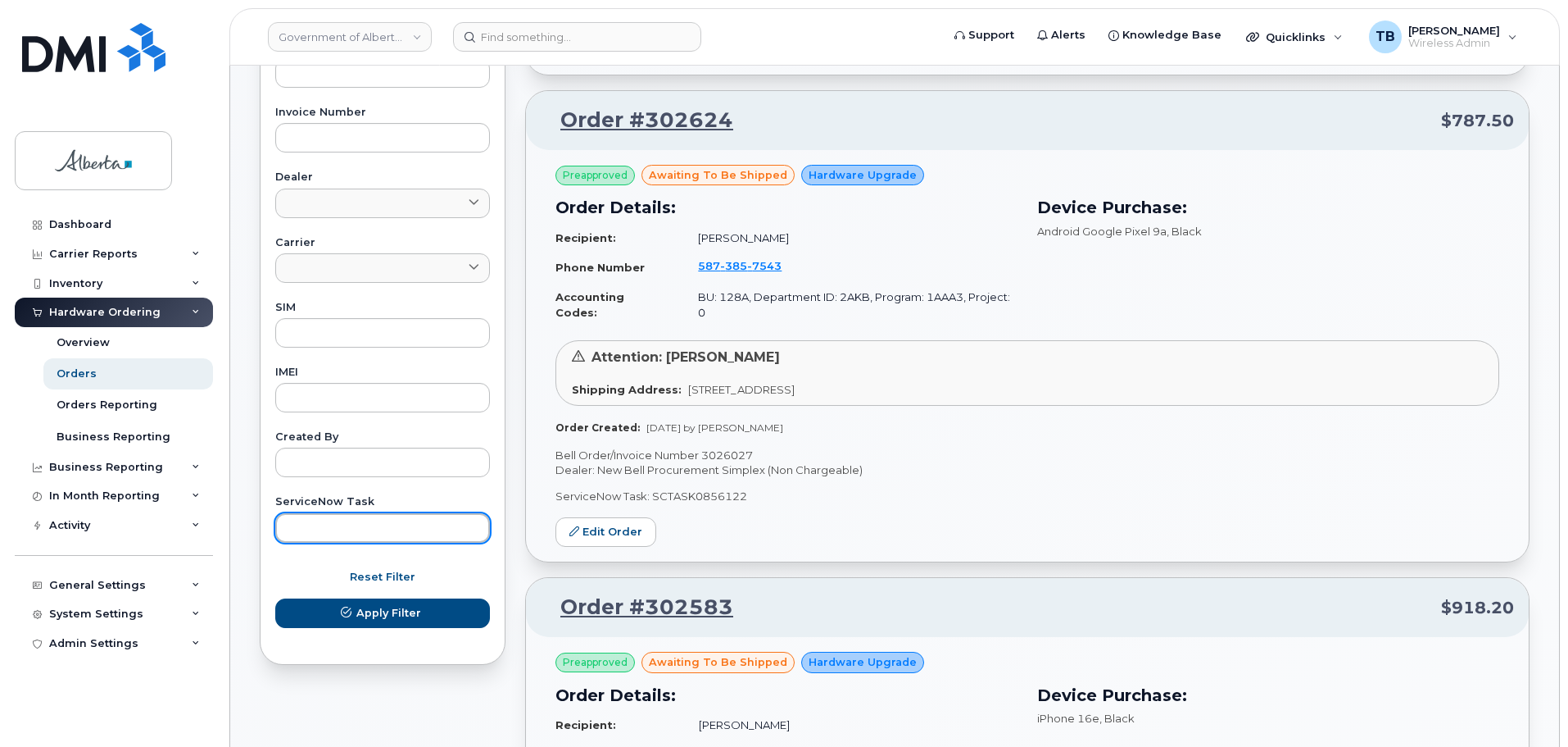
paste input "SCTASK0856101"
type input "SCTASK0856101"
click at [276, 598] on button "Apply Filter" at bounding box center [383, 613] width 214 height 30
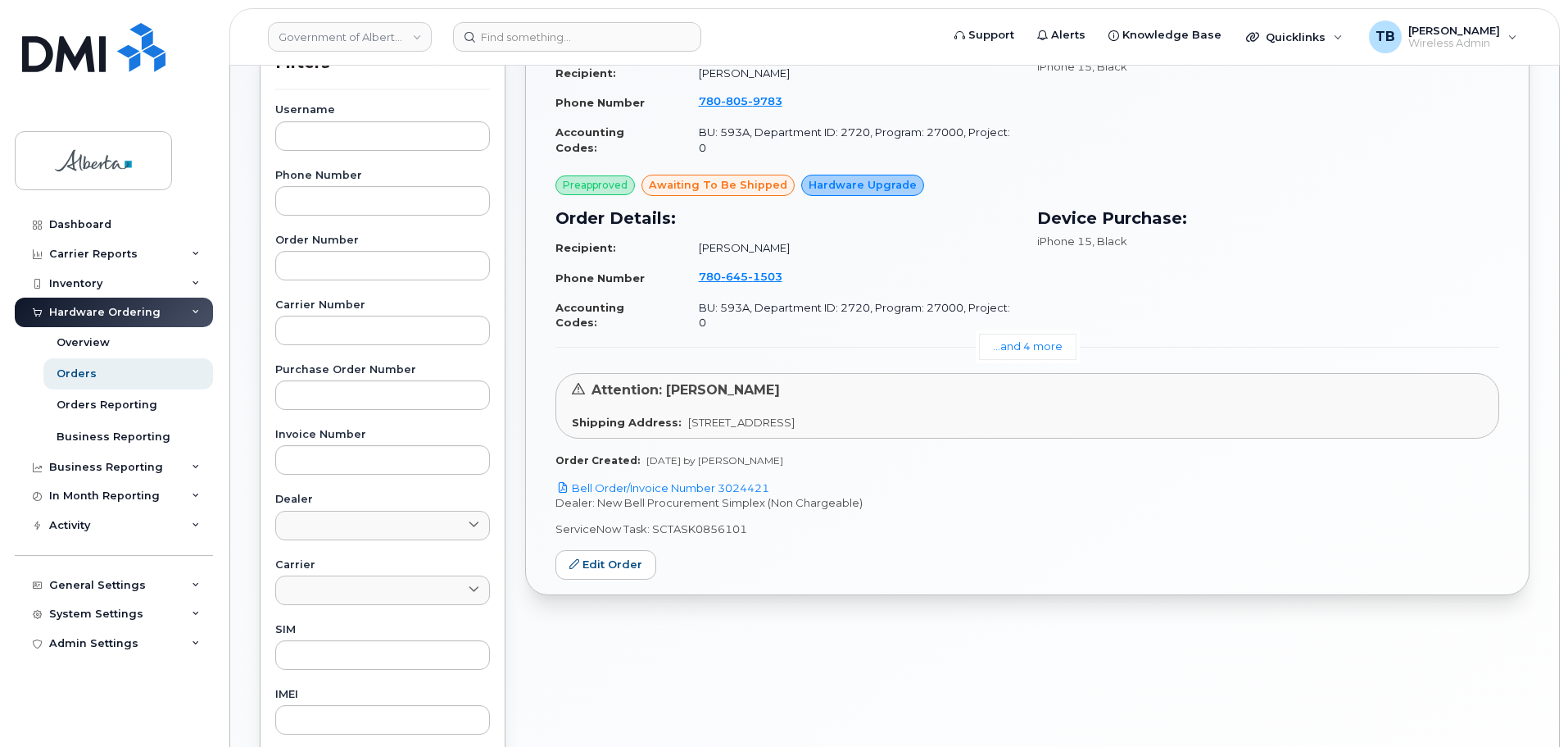
scroll to position [295, 0]
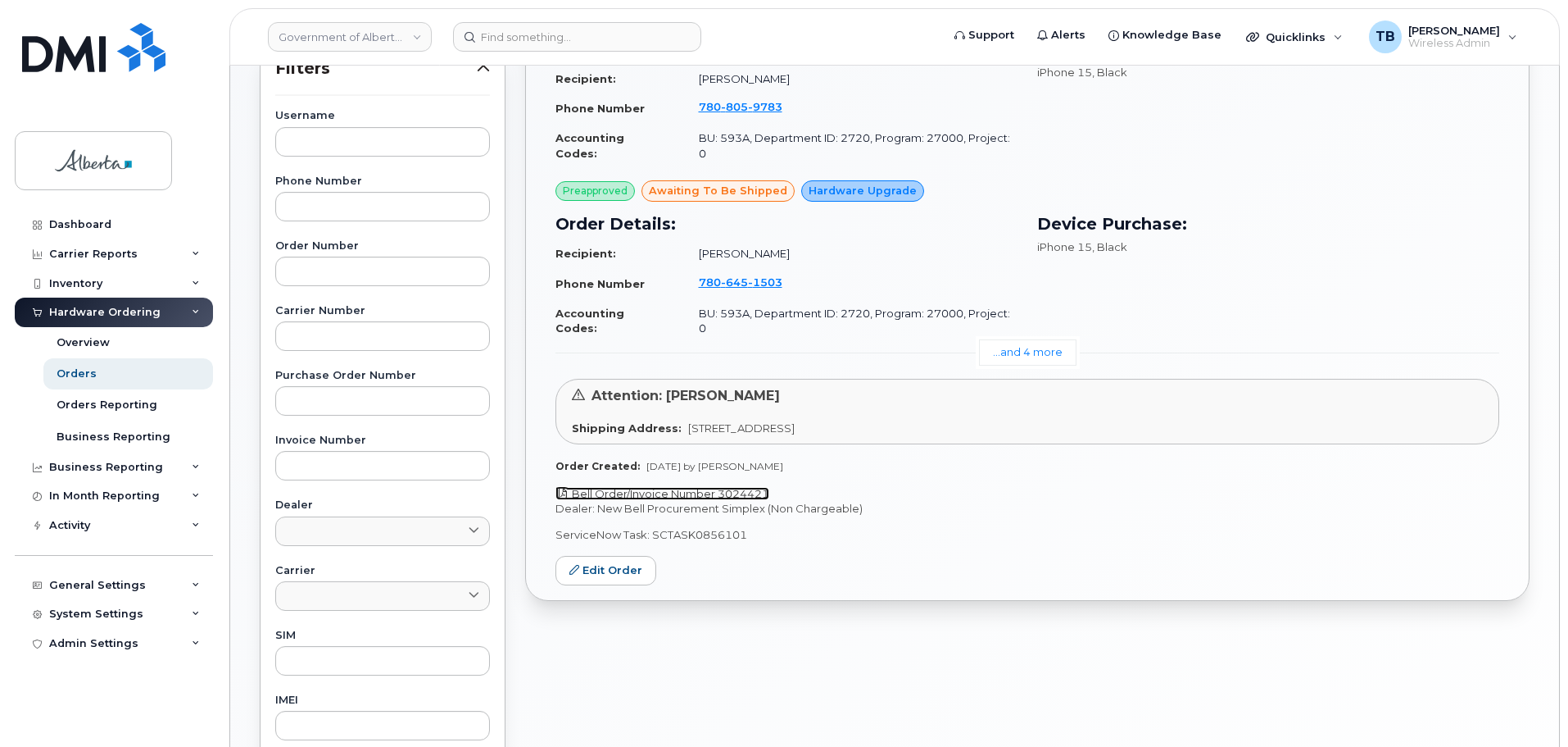
click at [732, 487] on link "Bell Order/Invoice Number 3024421" at bounding box center [662, 493] width 213 height 14
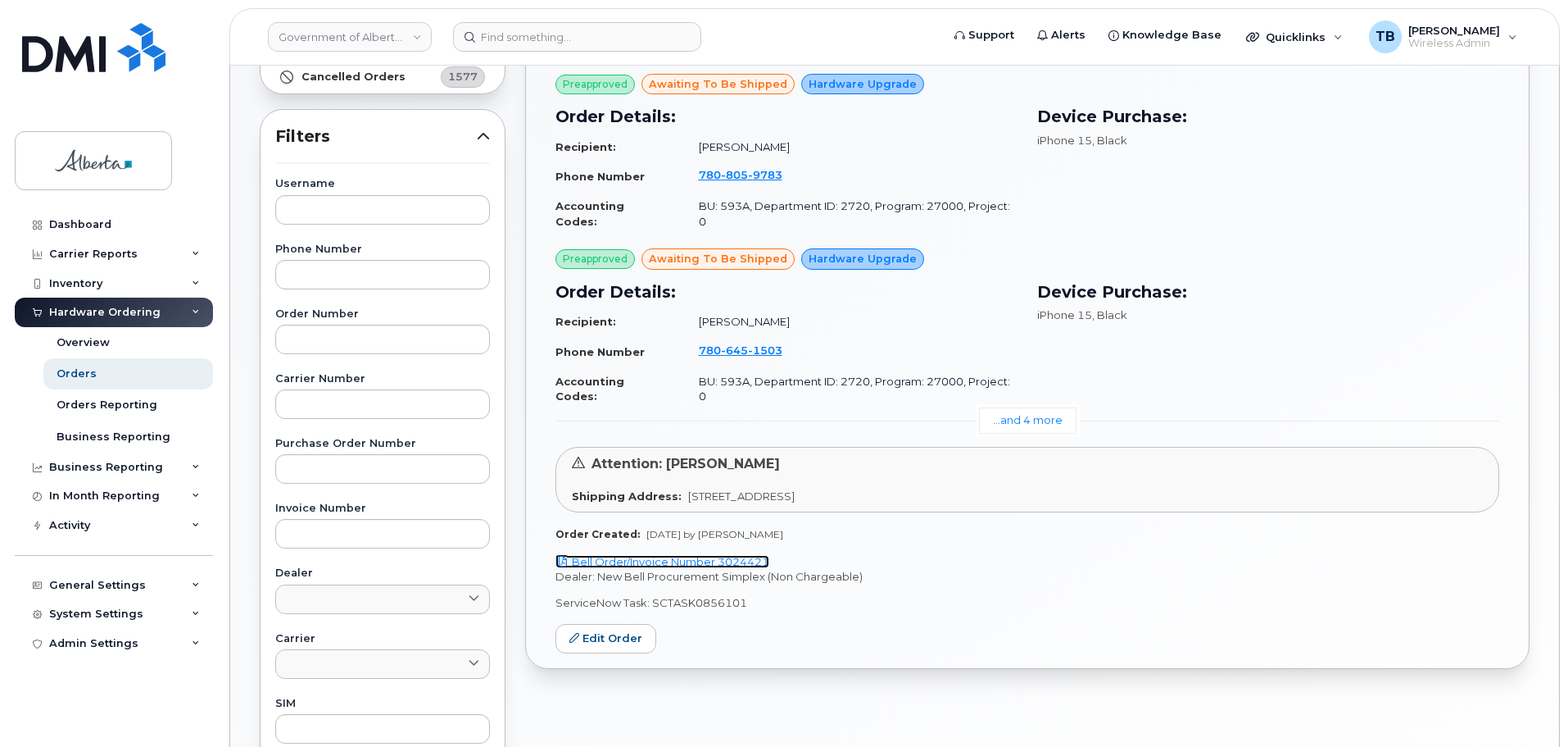
scroll to position [213, 0]
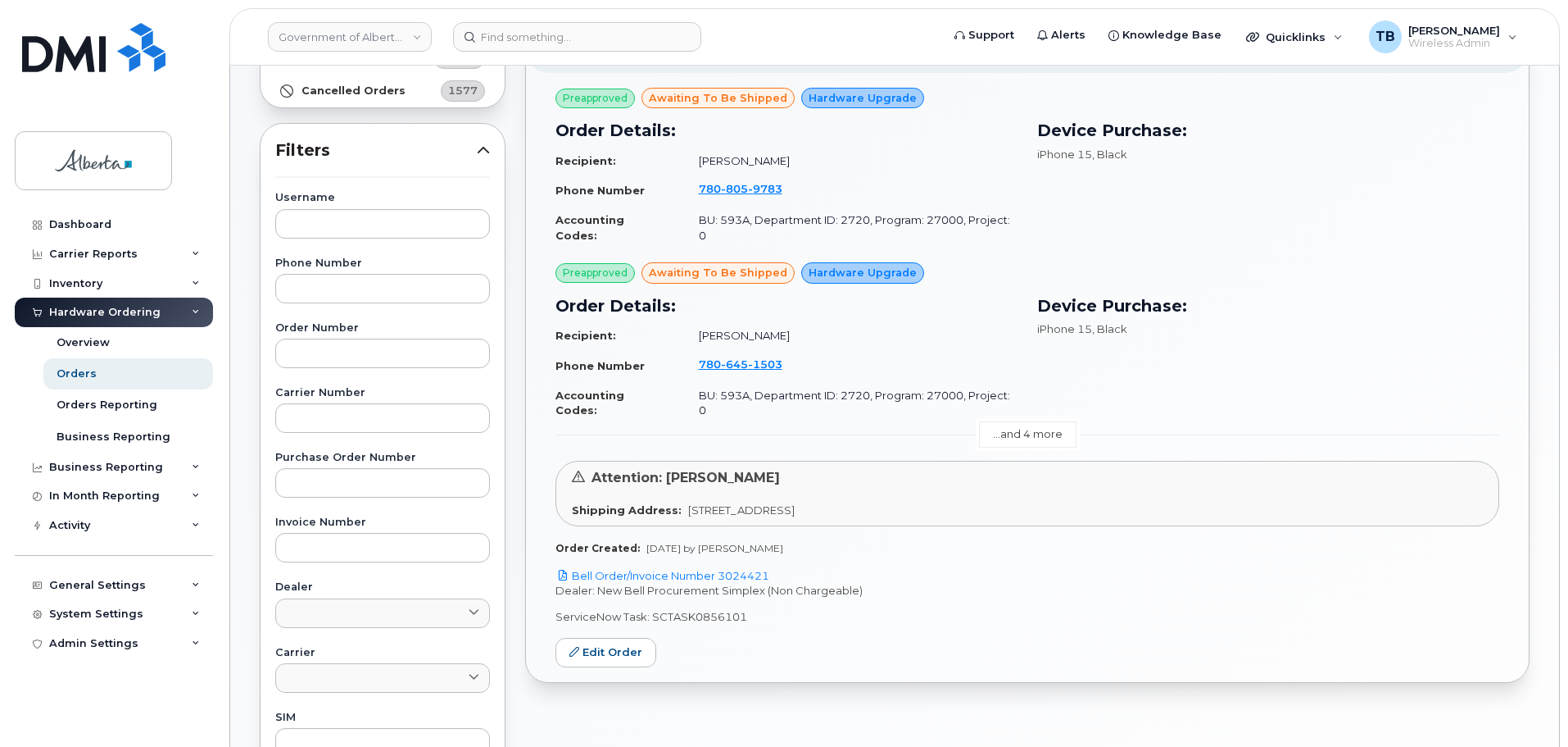
click at [1006, 422] on link "...and 4 more" at bounding box center [1028, 434] width 97 height 25
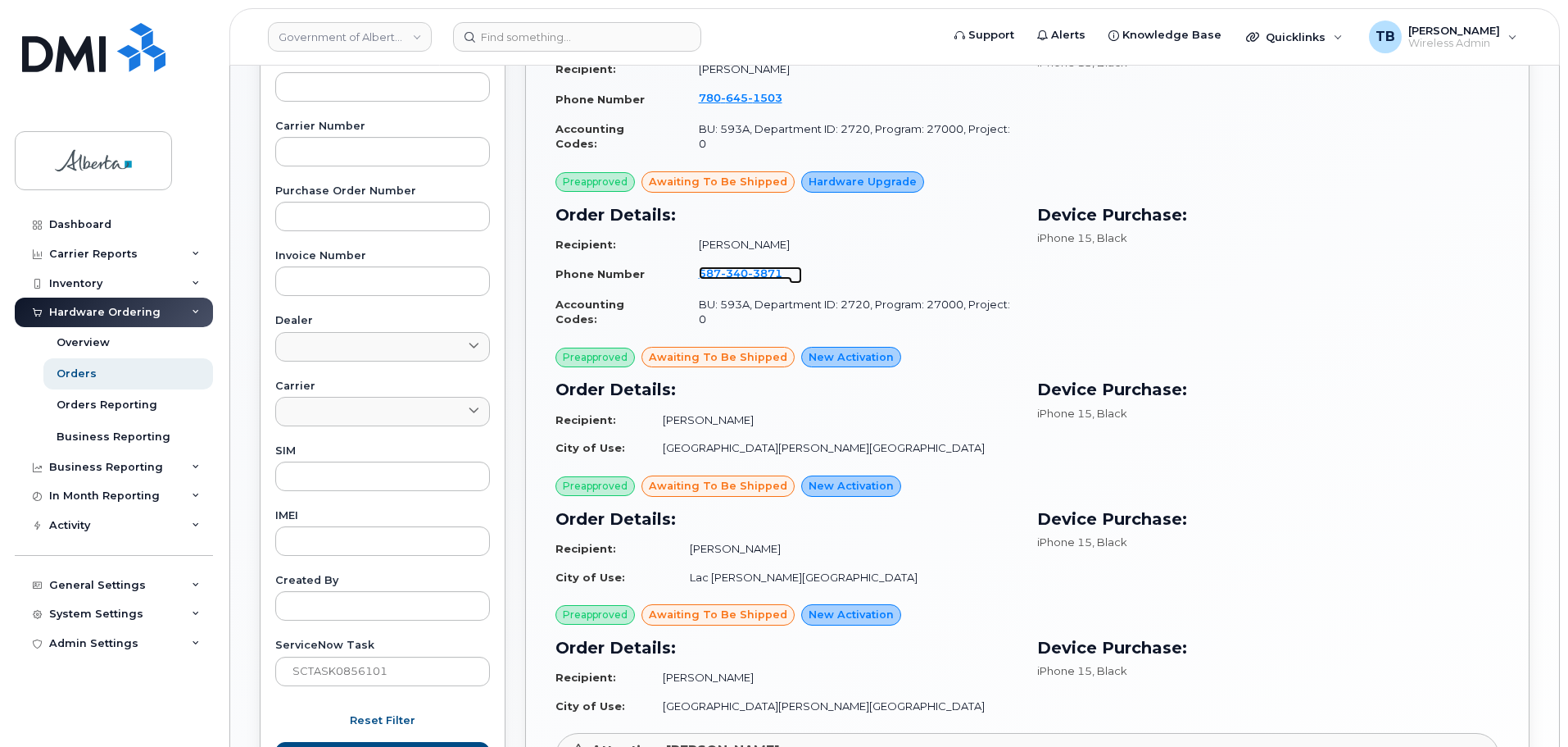
scroll to position [622, 0]
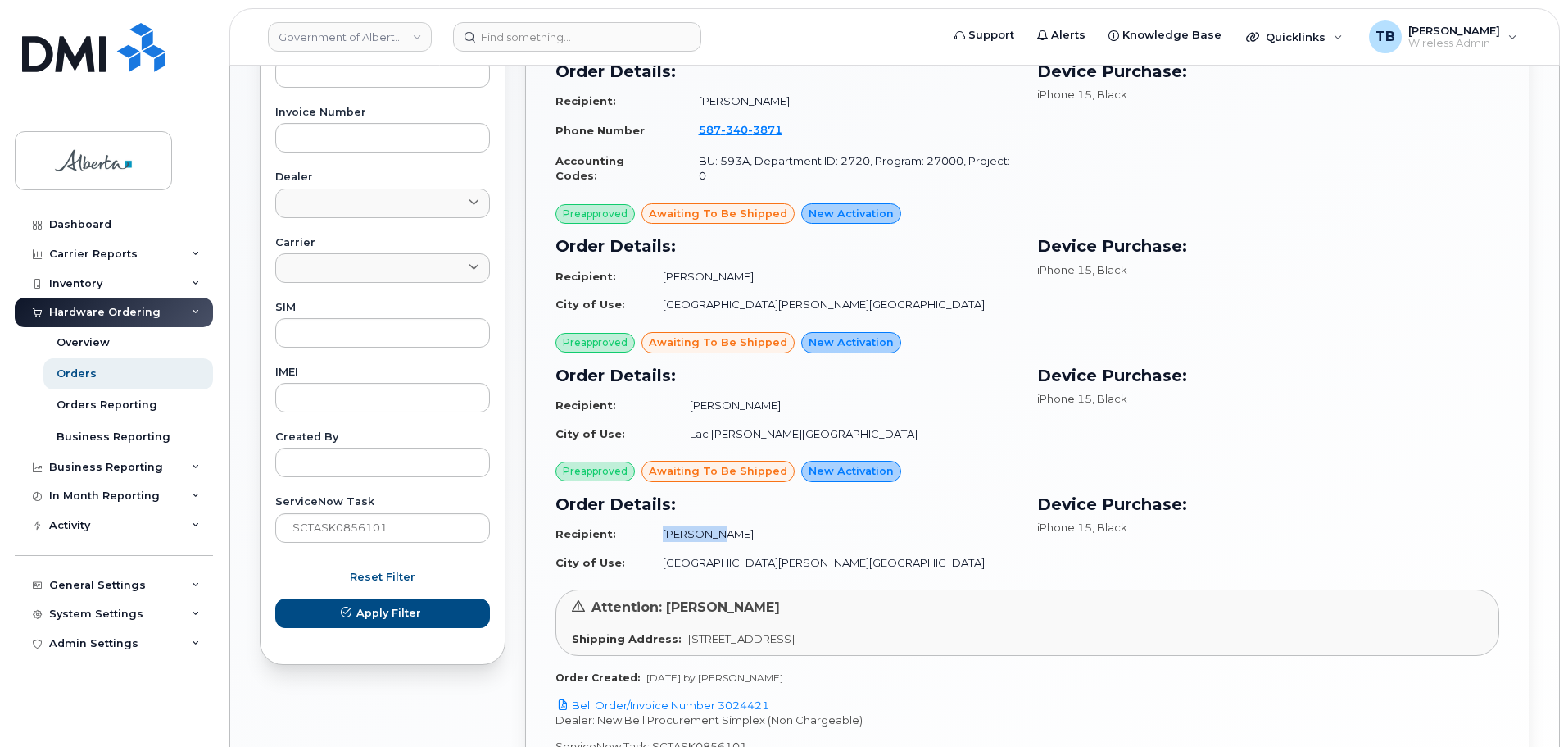
drag, startPoint x: 802, startPoint y: 485, endPoint x: 711, endPoint y: 478, distance: 91.3
click at [711, 520] on tr "Recipient: Zichen Ma" at bounding box center [786, 534] width 462 height 29
copy tr "Zichen Ma"
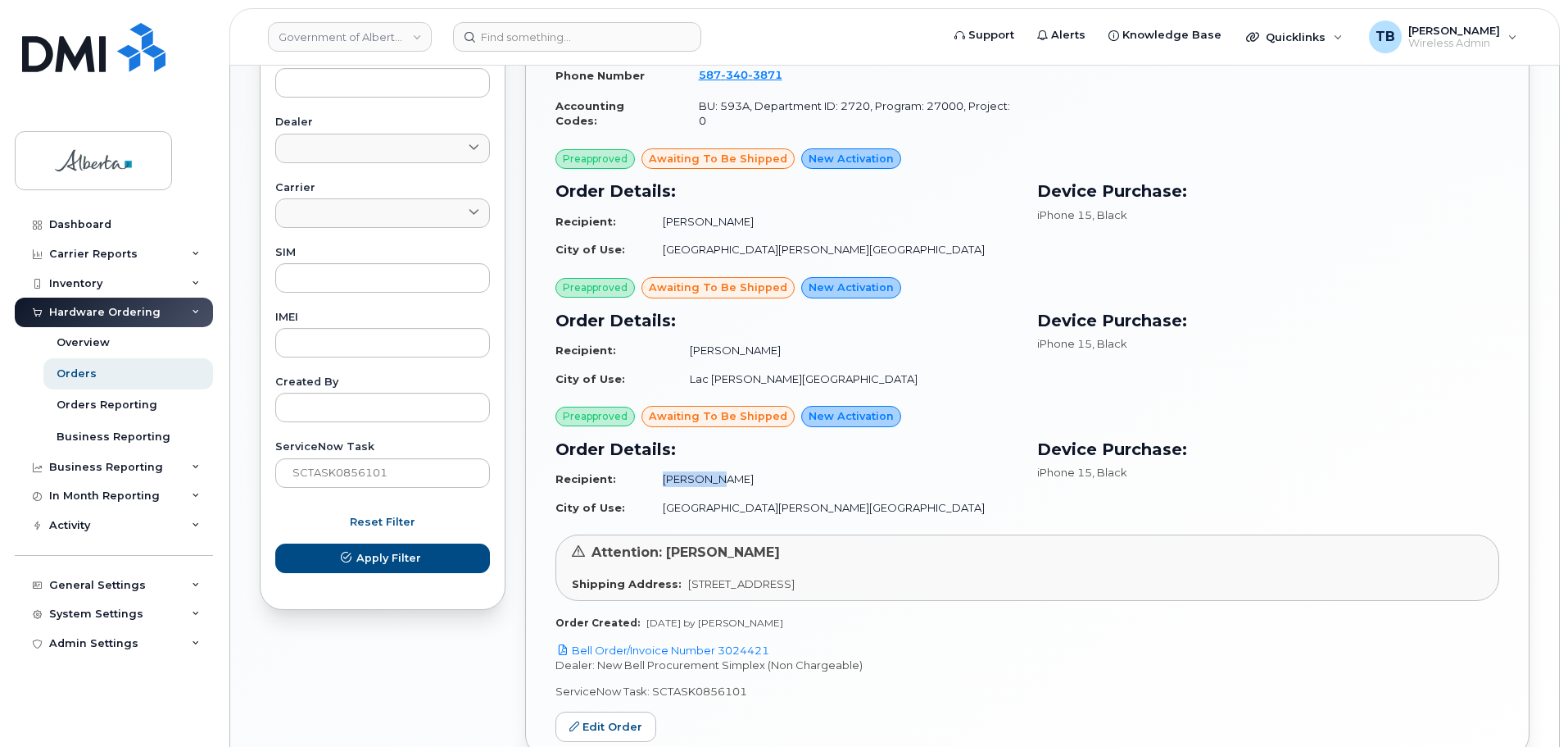
scroll to position [704, 0]
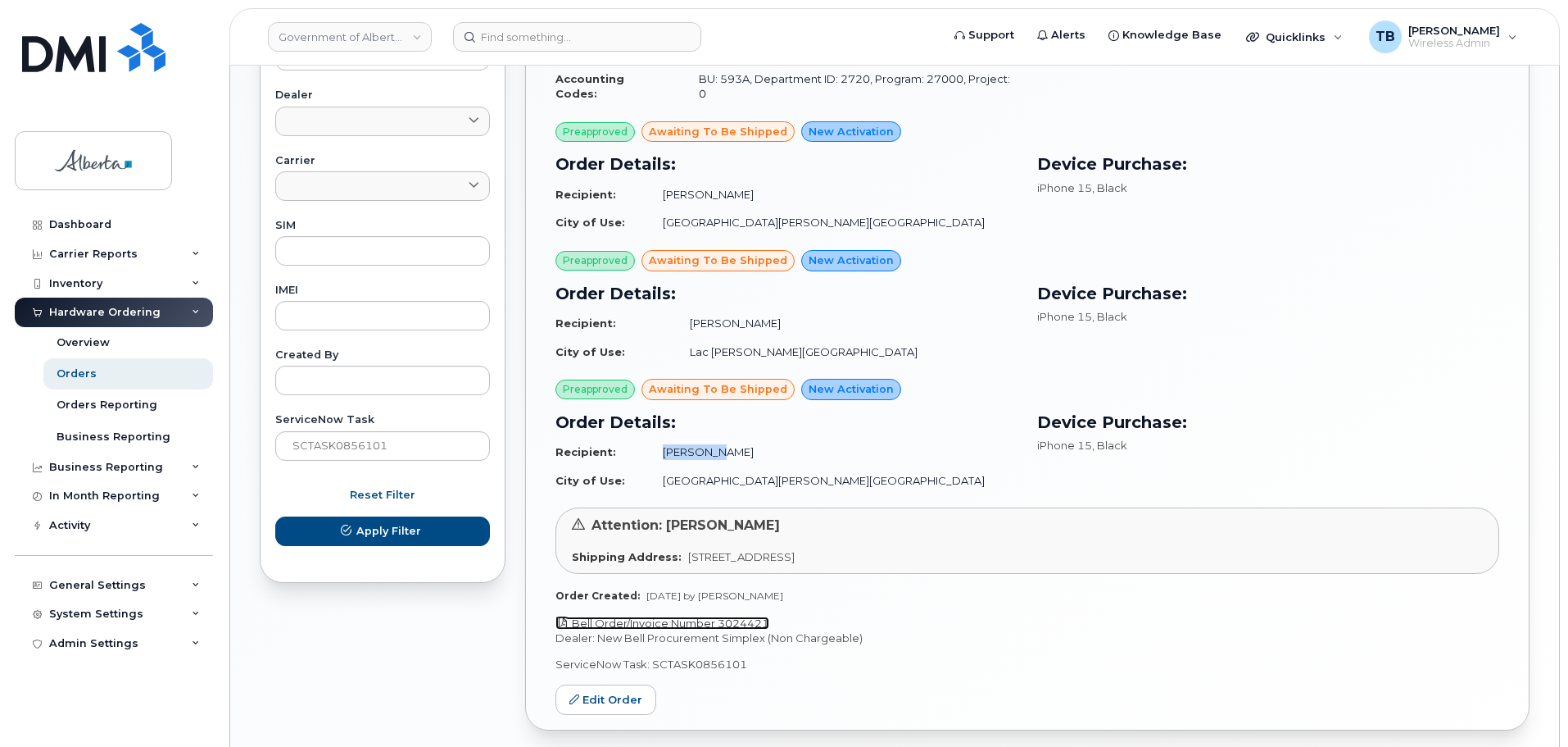
click at [673, 616] on link "Bell Order/Invoice Number 3024421" at bounding box center [662, 623] width 213 height 14
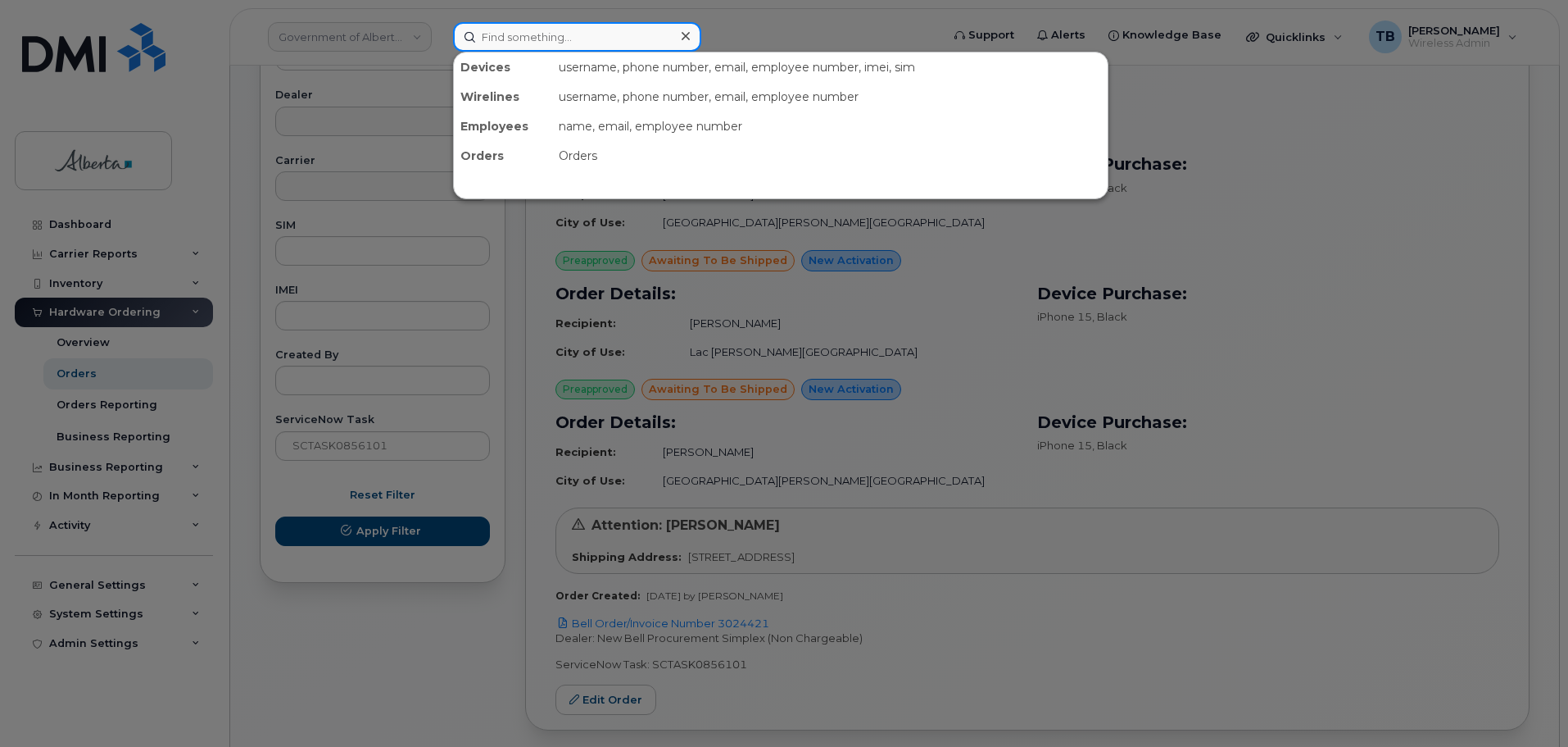
click at [523, 27] on input at bounding box center [577, 37] width 249 height 30
paste input "5879411321"
type input "5879411321"
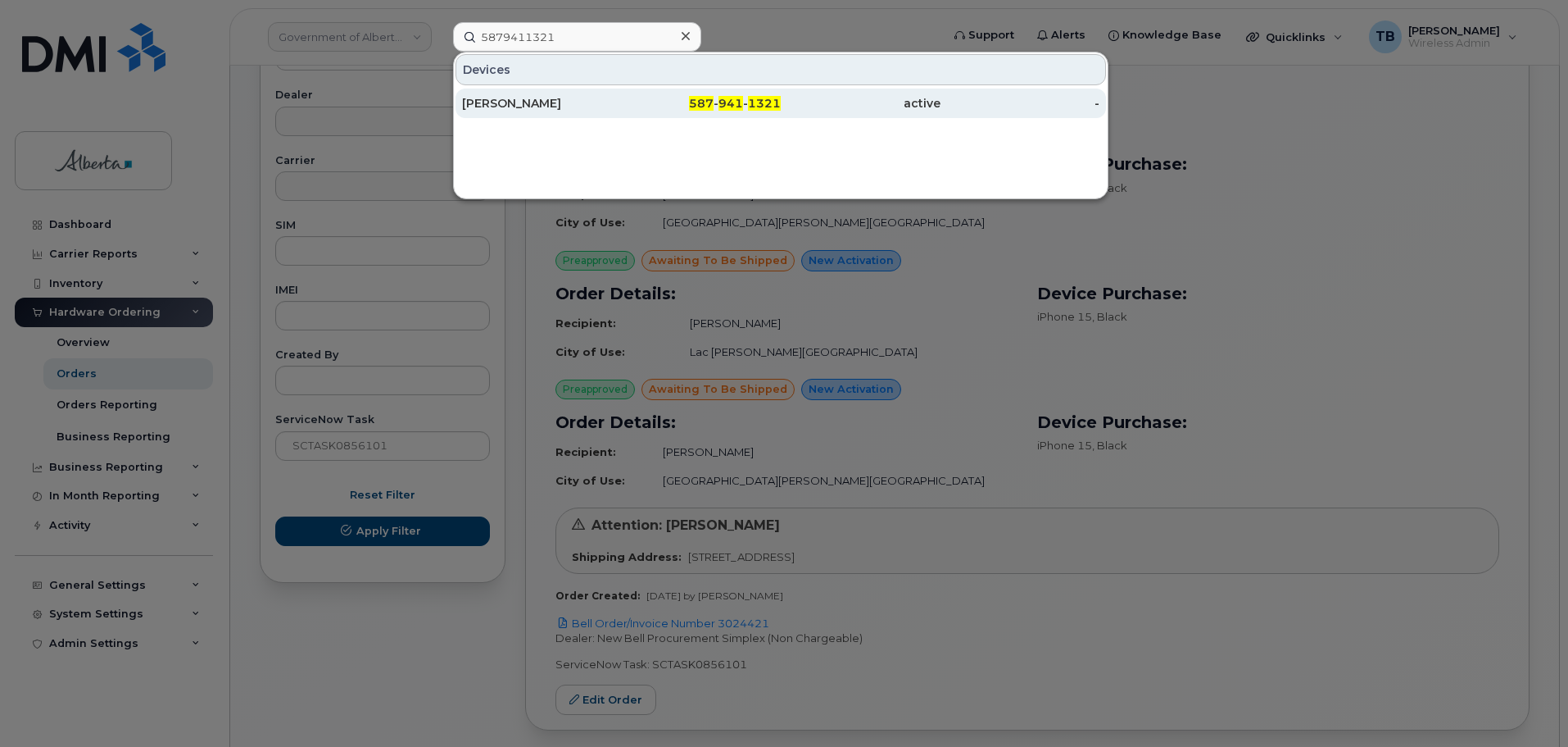
click at [523, 102] on div "Zichen Ma" at bounding box center [541, 104] width 159 height 16
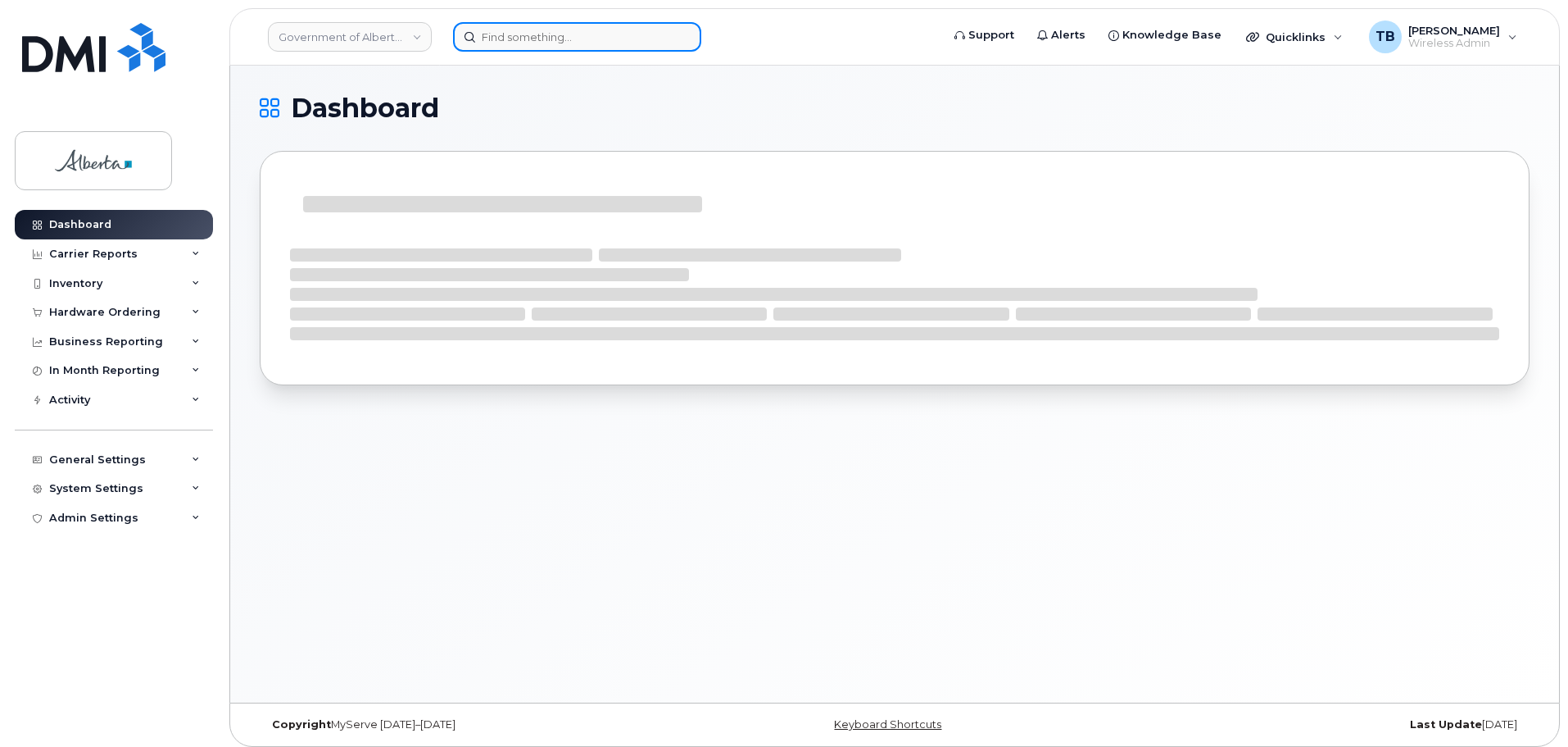
click at [468, 48] on input at bounding box center [577, 37] width 249 height 30
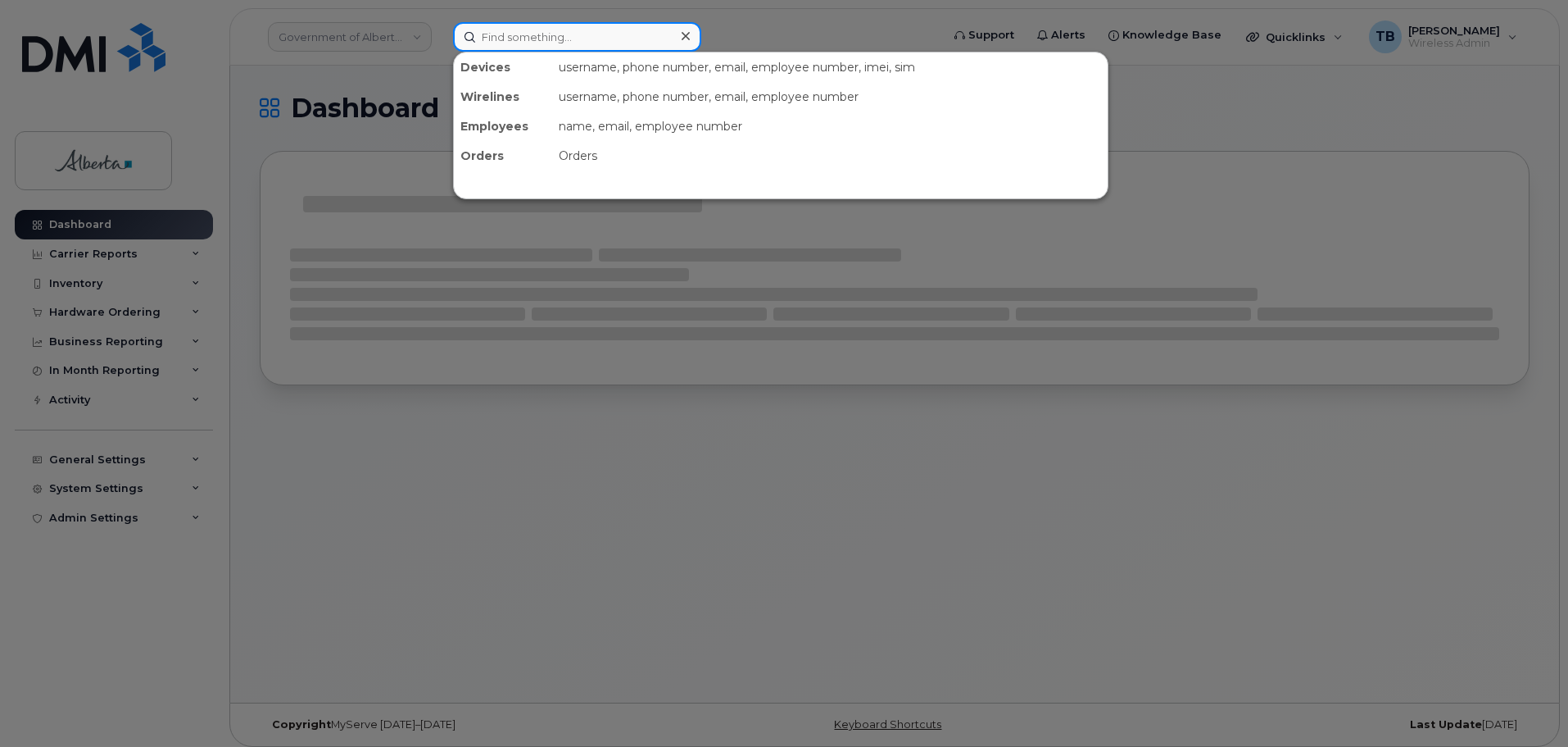
click at [494, 41] on input at bounding box center [577, 37] width 249 height 30
paste input "[PERSON_NAME]"
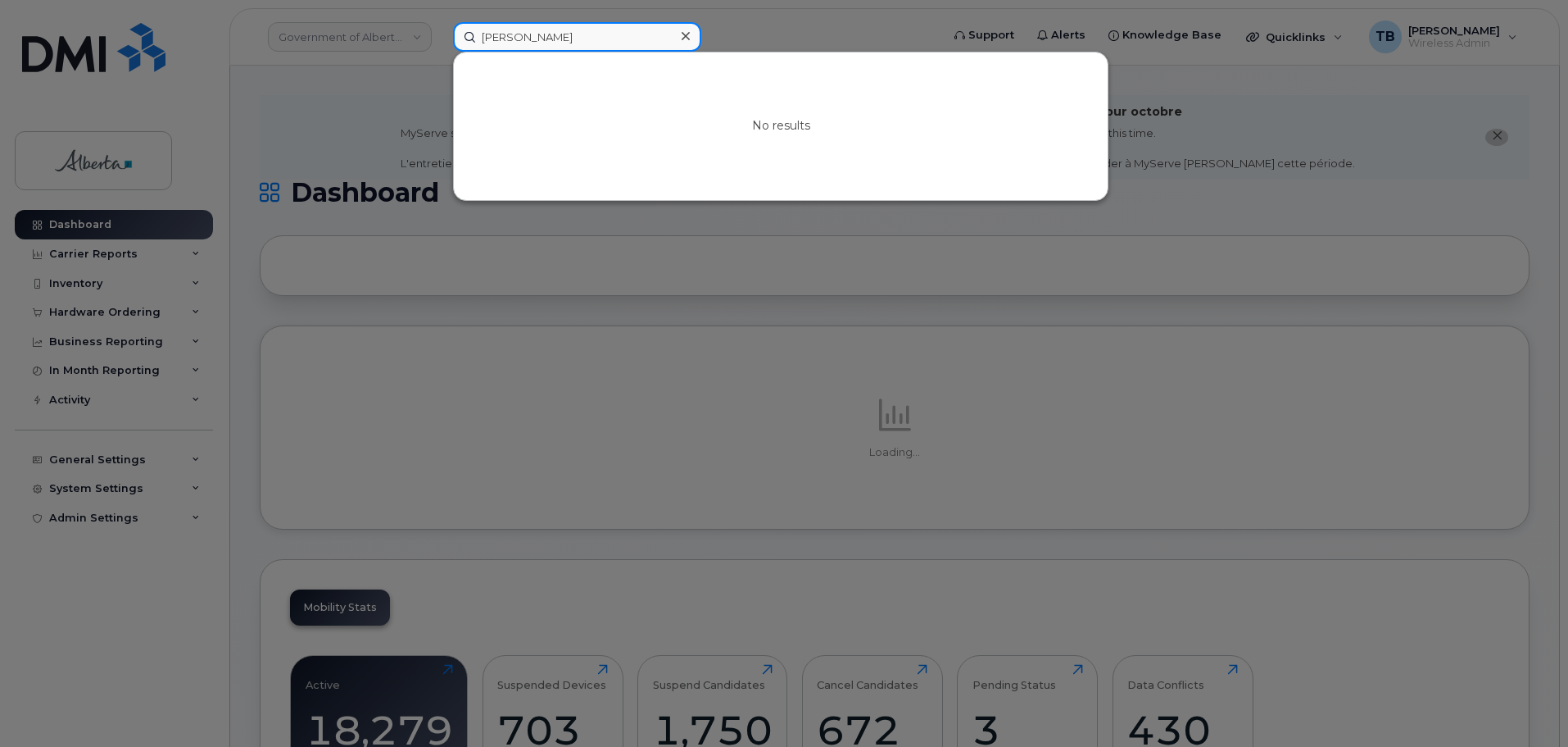
click at [503, 33] on input "[PERSON_NAME]" at bounding box center [577, 37] width 249 height 30
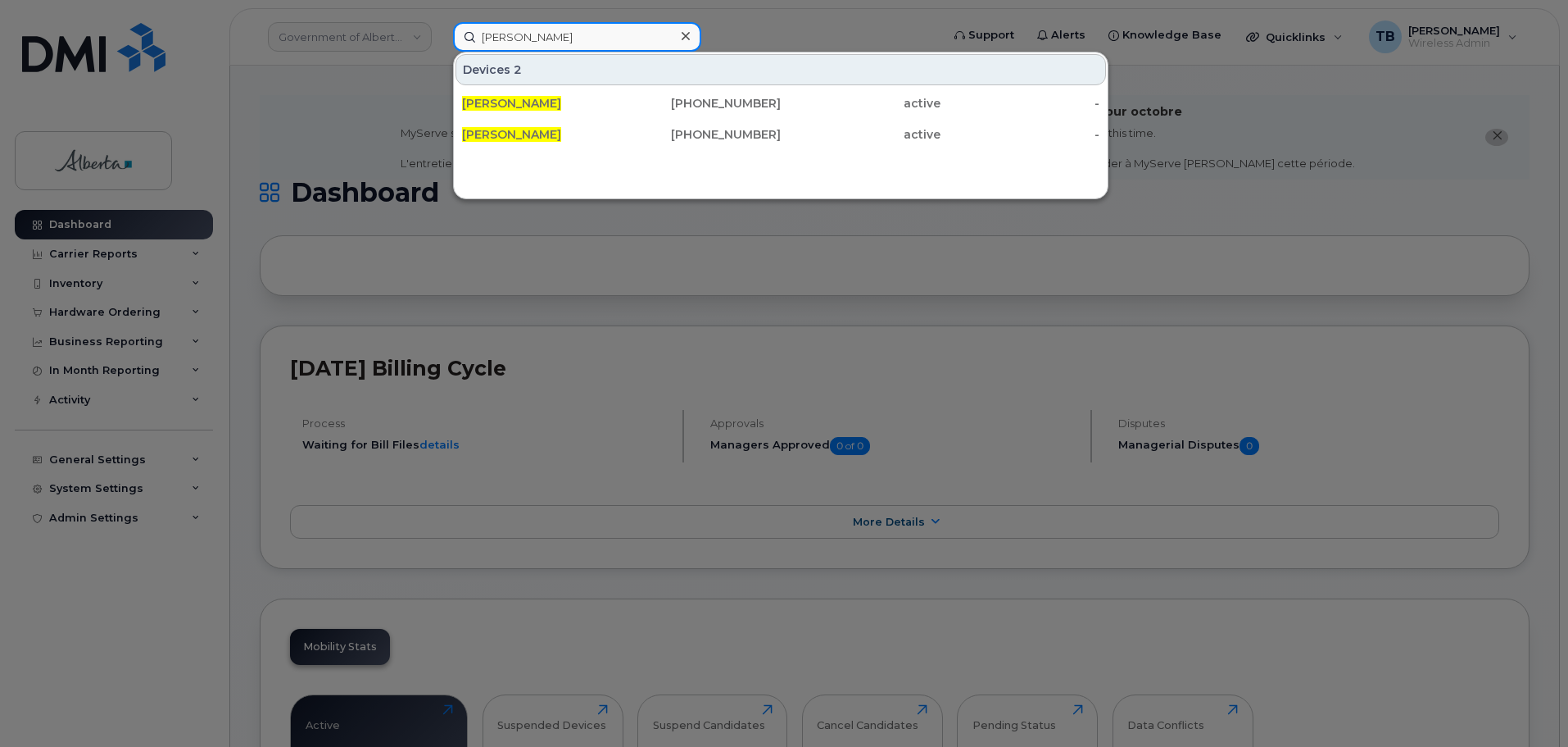
type input "[PERSON_NAME]"
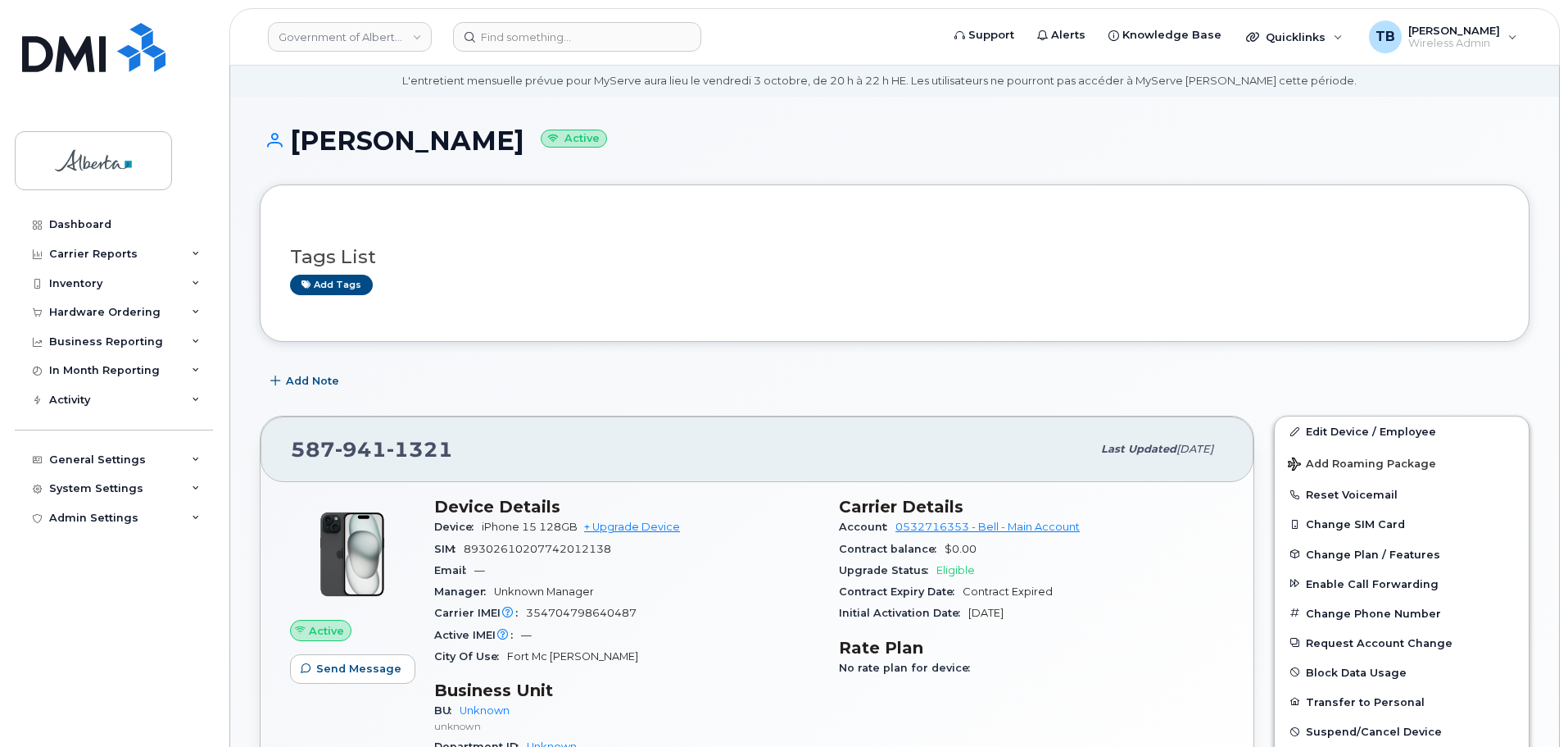
scroll to position [82, 0]
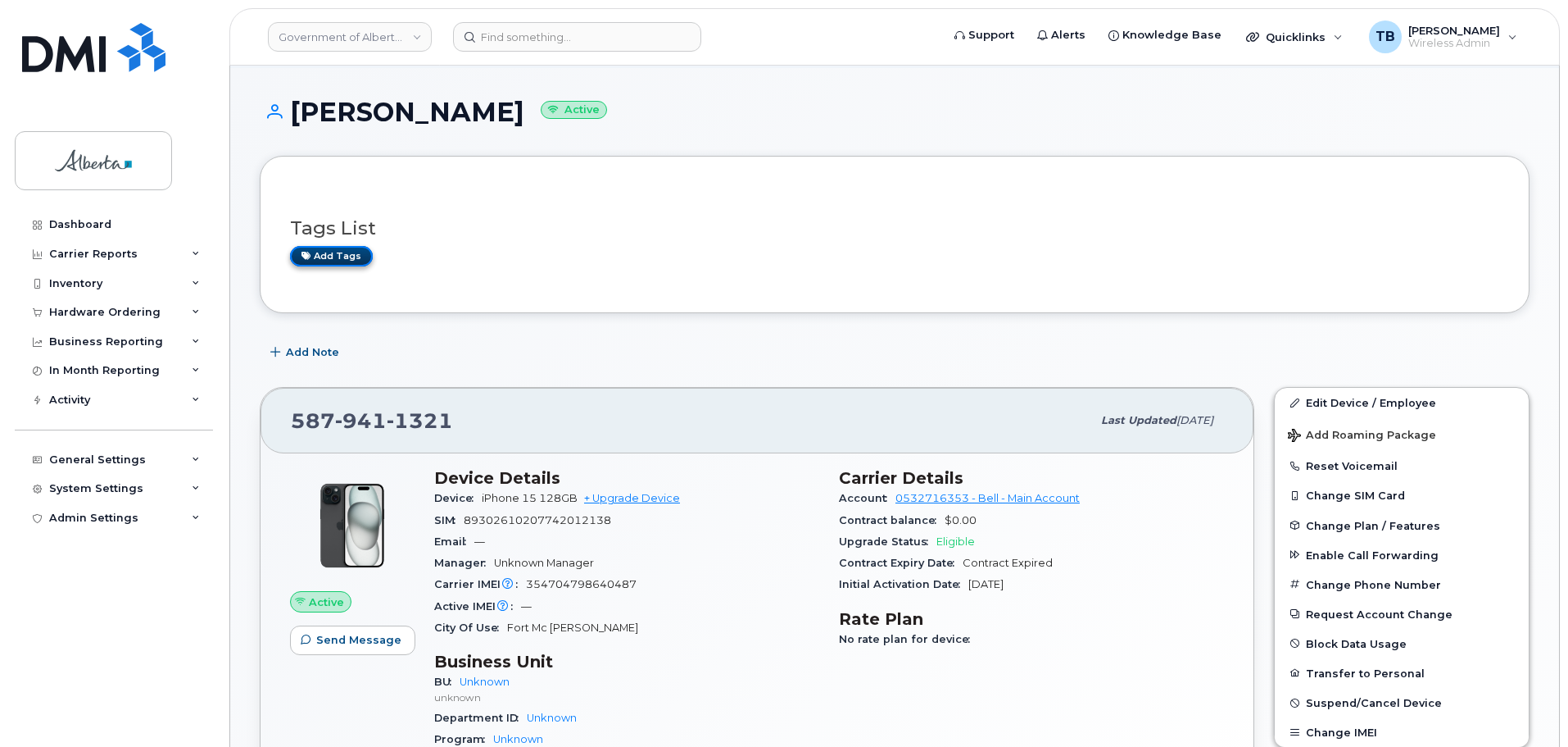
click at [331, 255] on link "Add tags" at bounding box center [331, 256] width 83 height 21
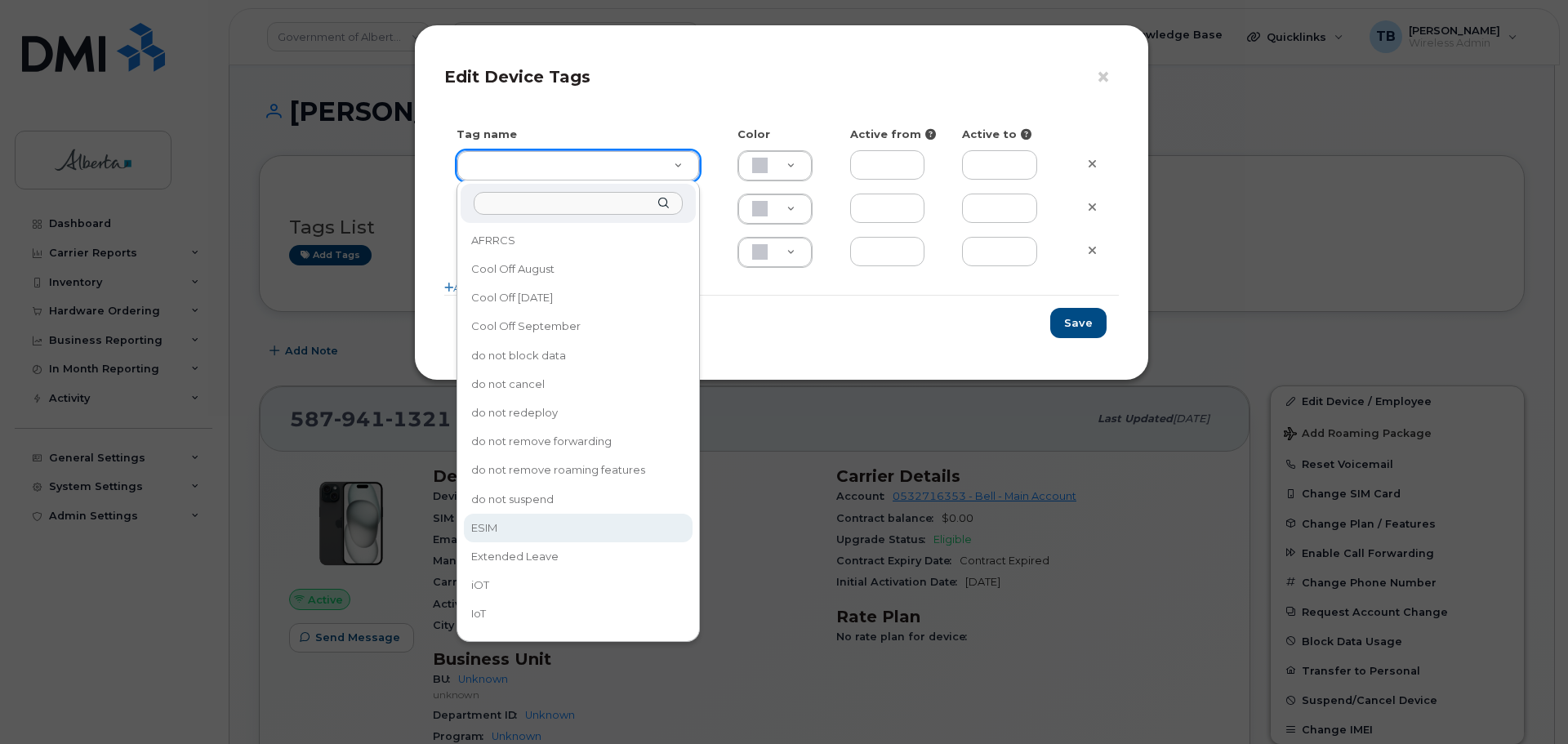
drag, startPoint x: 503, startPoint y: 527, endPoint x: 751, endPoint y: 470, distance: 254.5
type input "ESIM"
type input "D6CDC1"
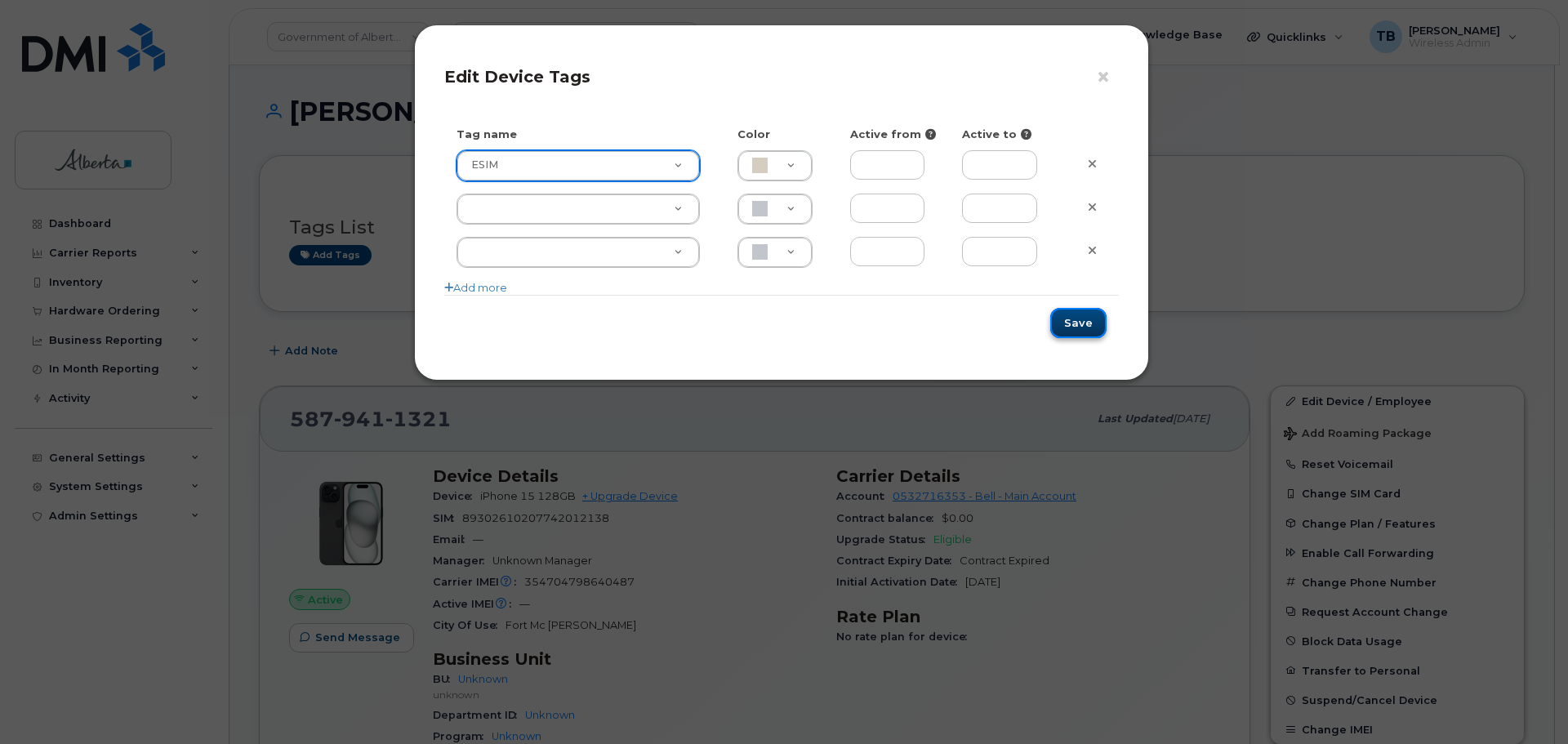
click at [1096, 328] on button "Save" at bounding box center [1079, 323] width 57 height 31
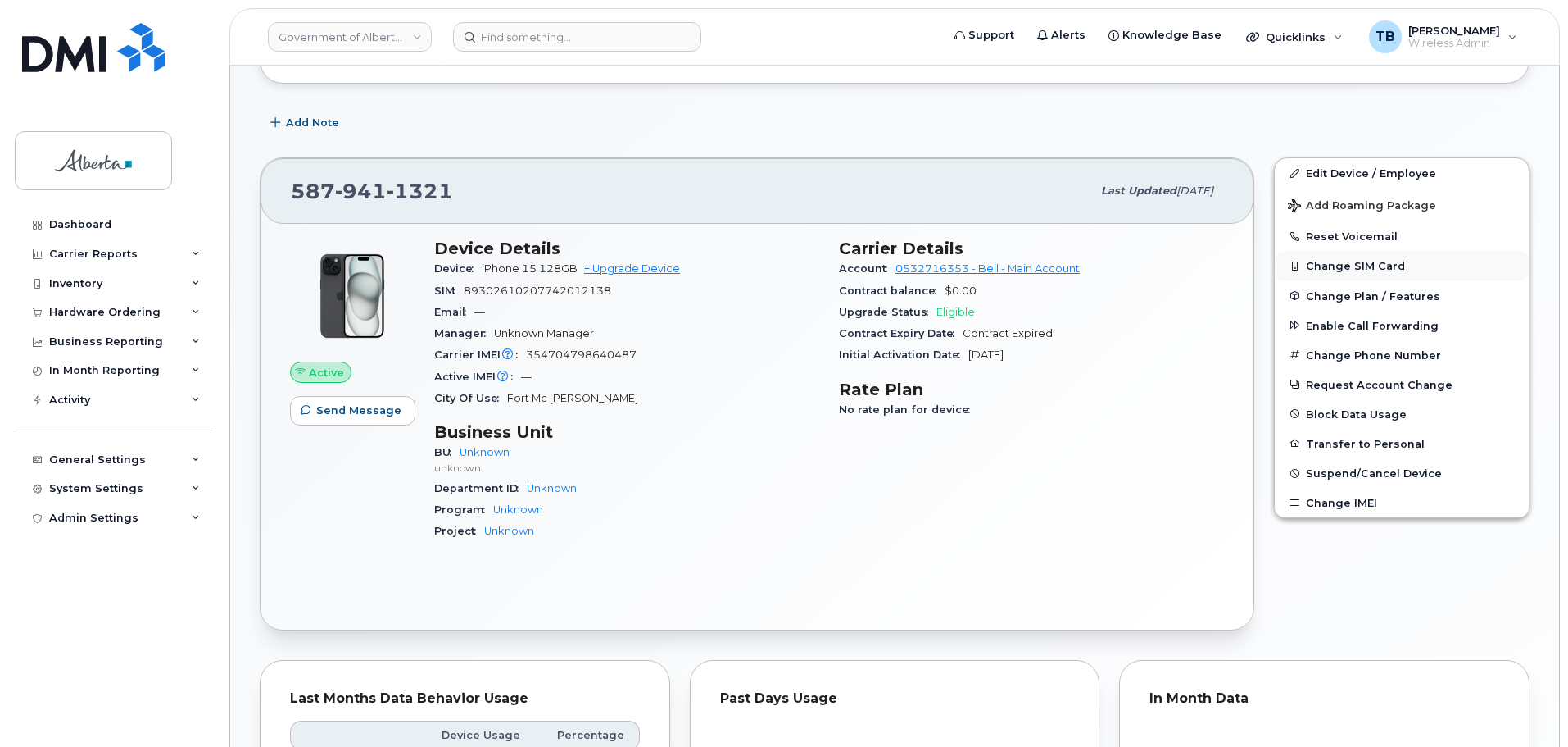
scroll to position [328, 0]
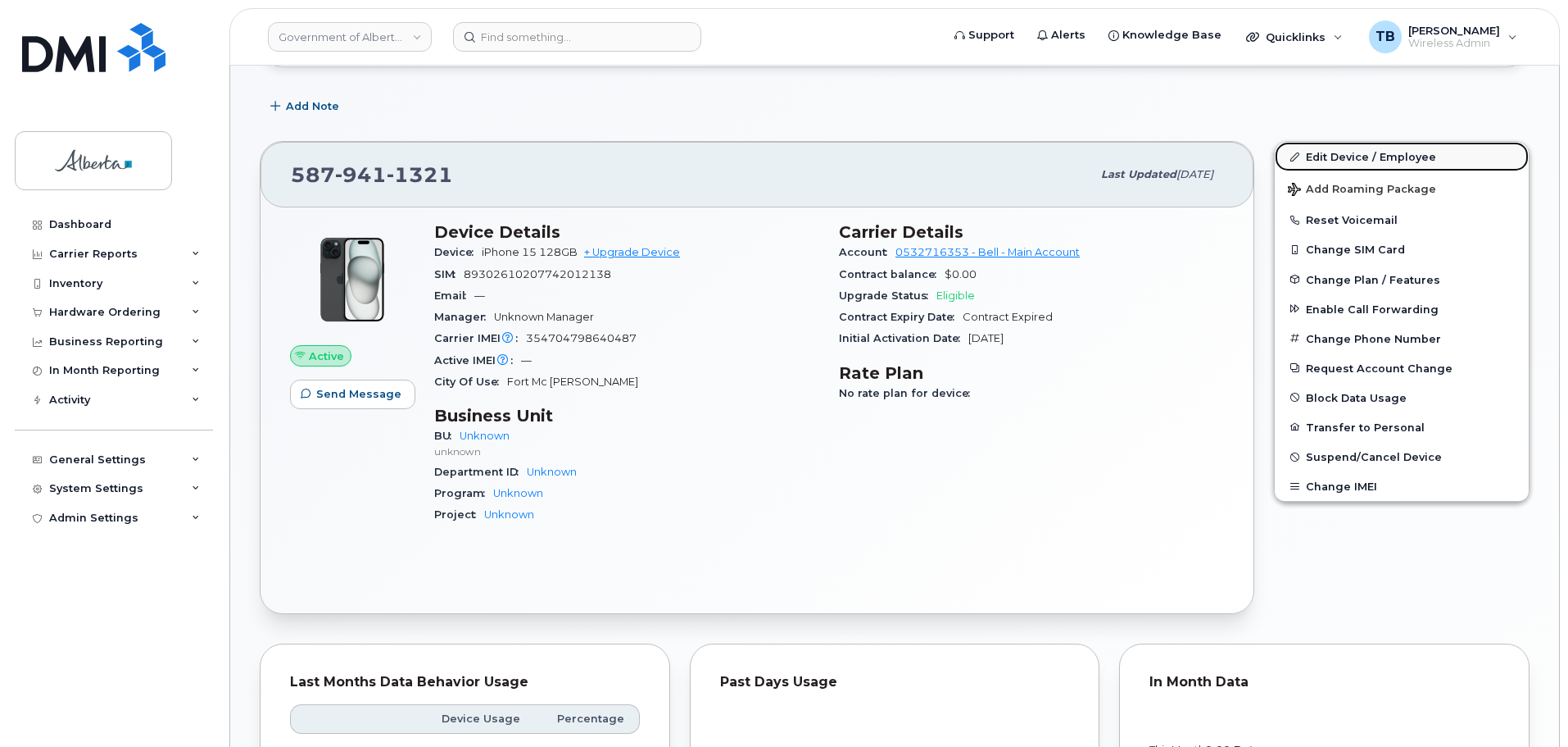
click at [1337, 157] on link "Edit Device / Employee" at bounding box center [1401, 156] width 254 height 30
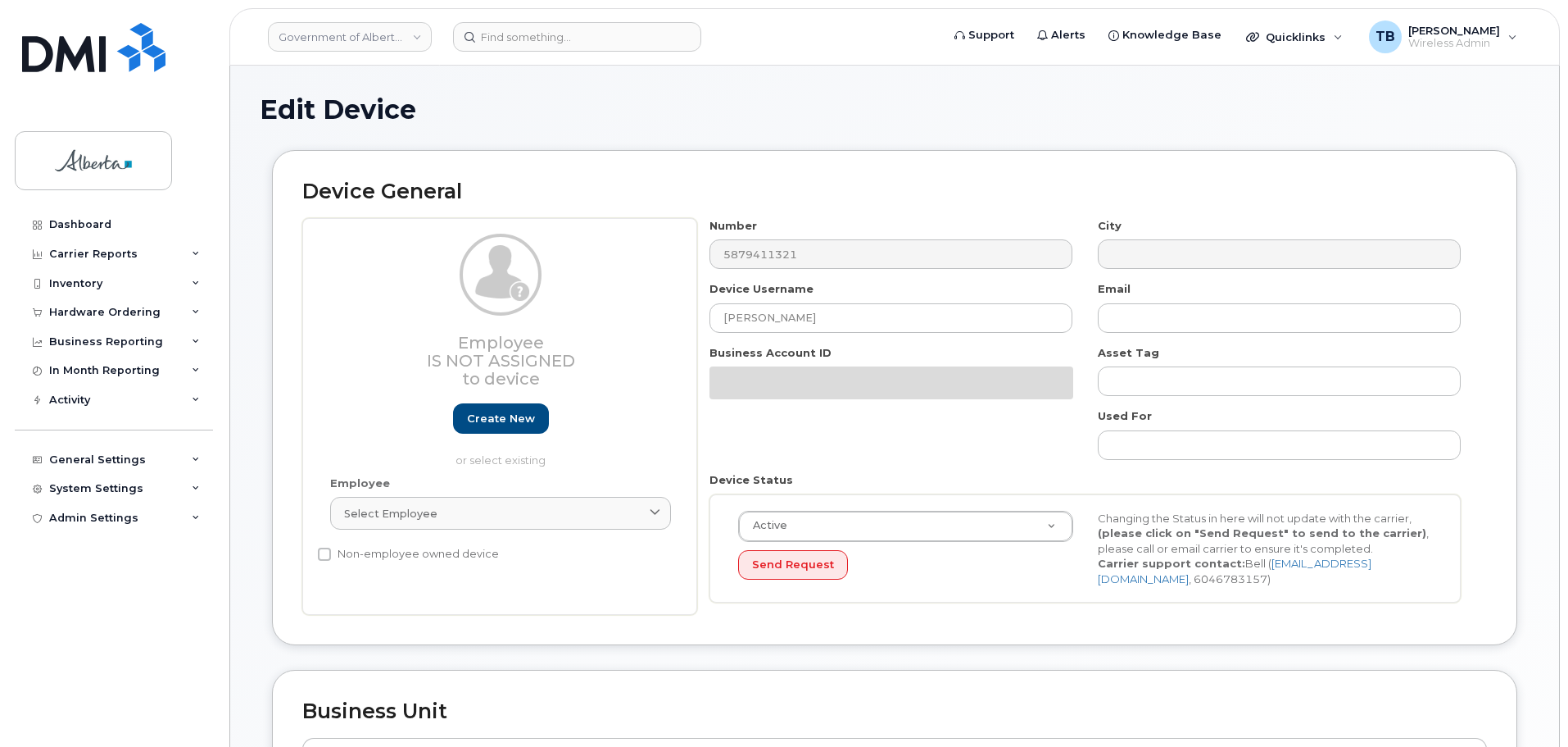
select select "4100854"
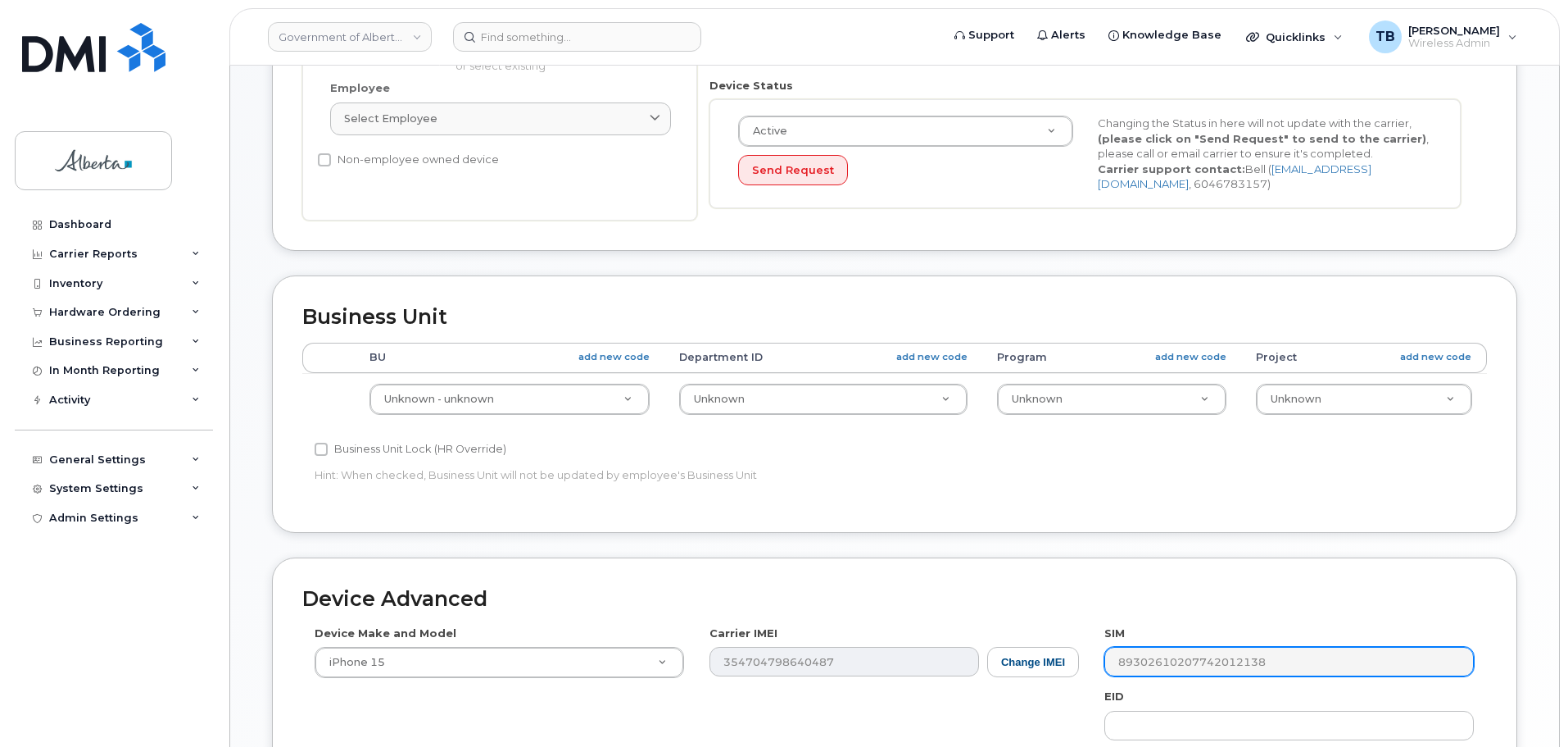
scroll to position [574, 0]
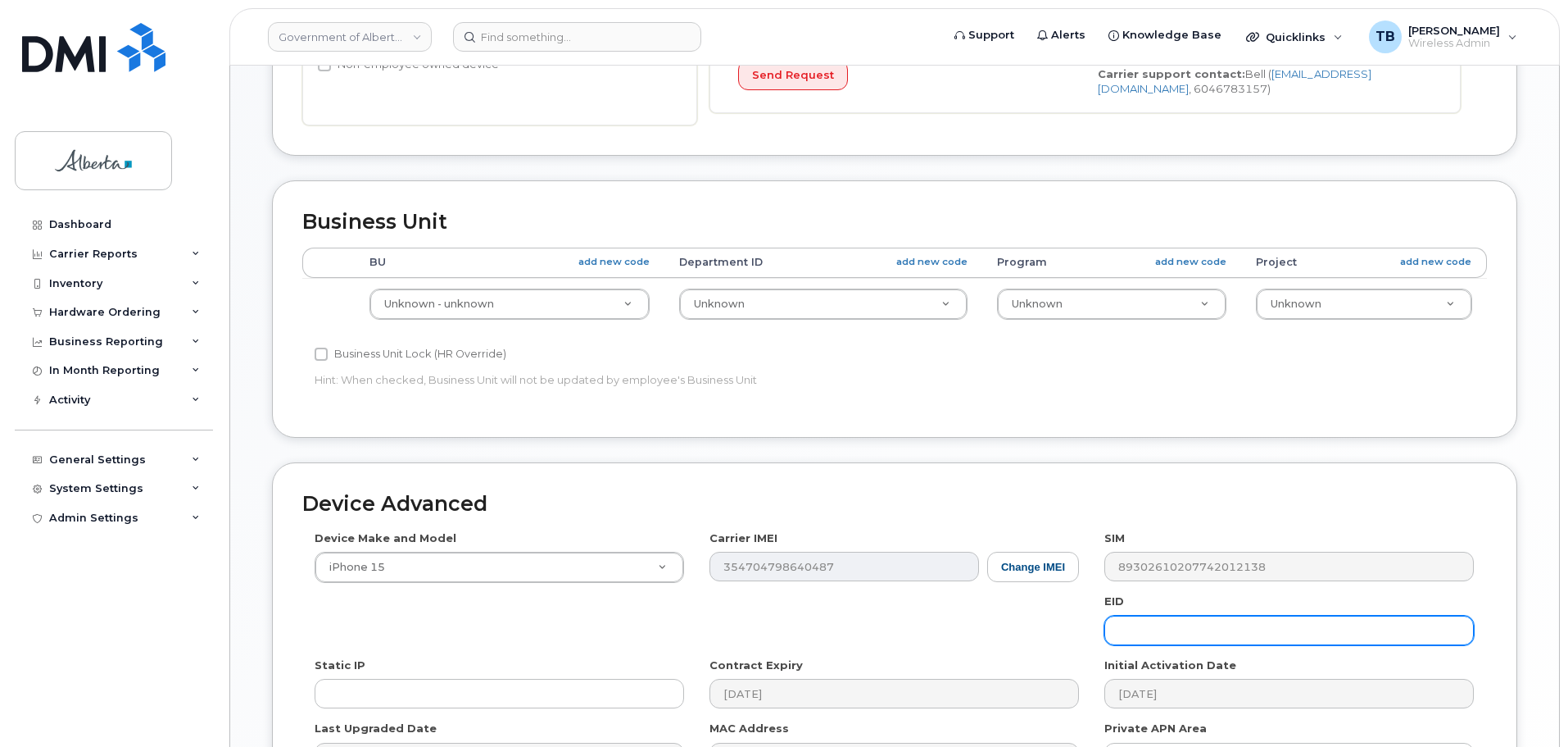
click at [1187, 644] on input "text" at bounding box center [1289, 630] width 369 height 30
paste input "89049032007208882600189522226316"
type input "89049032007208882600189522226316"
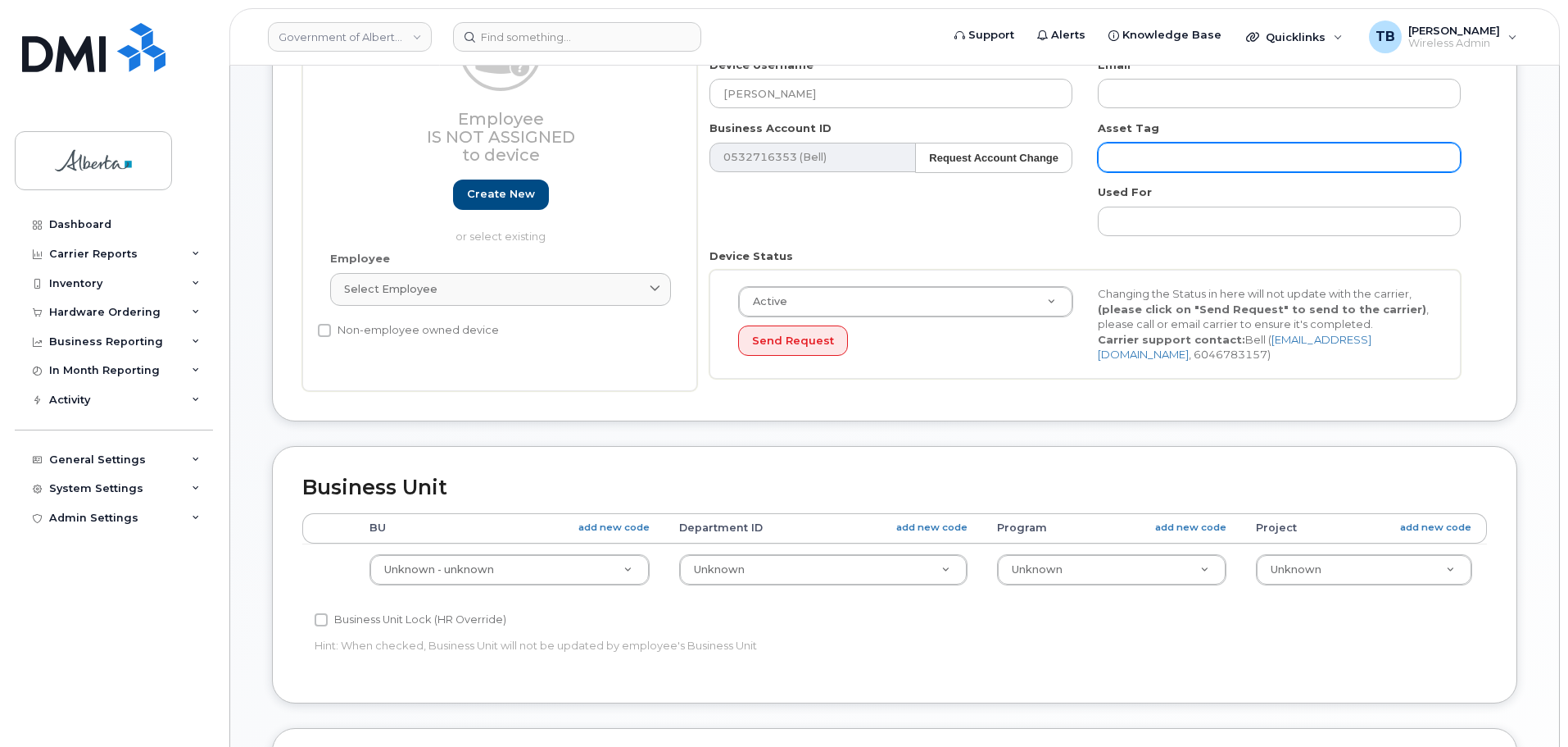
scroll to position [164, 0]
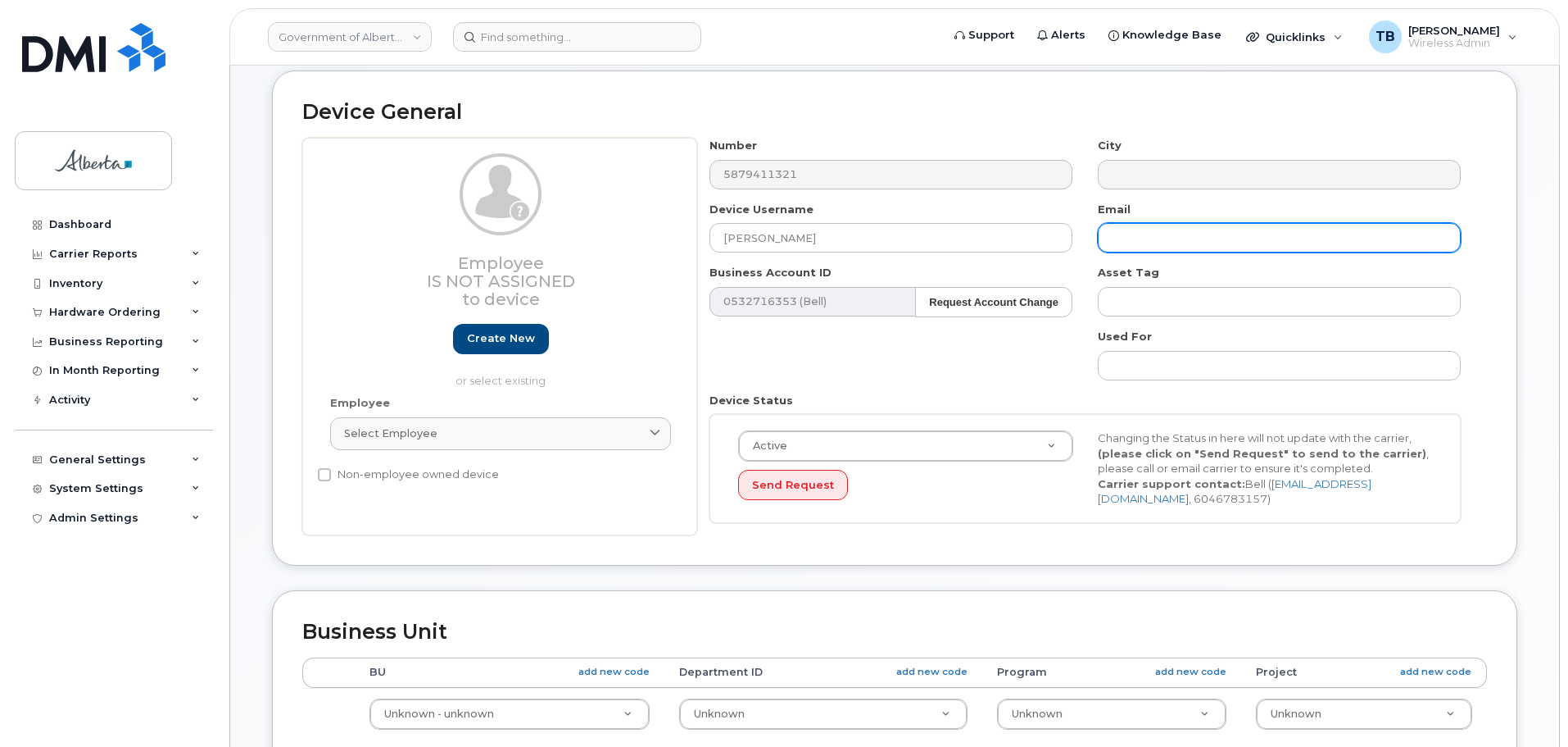
click at [1152, 241] on input "text" at bounding box center [1279, 237] width 363 height 30
paste input "[DOMAIN_NAME][EMAIL_ADDRESS][DOMAIN_NAME]"
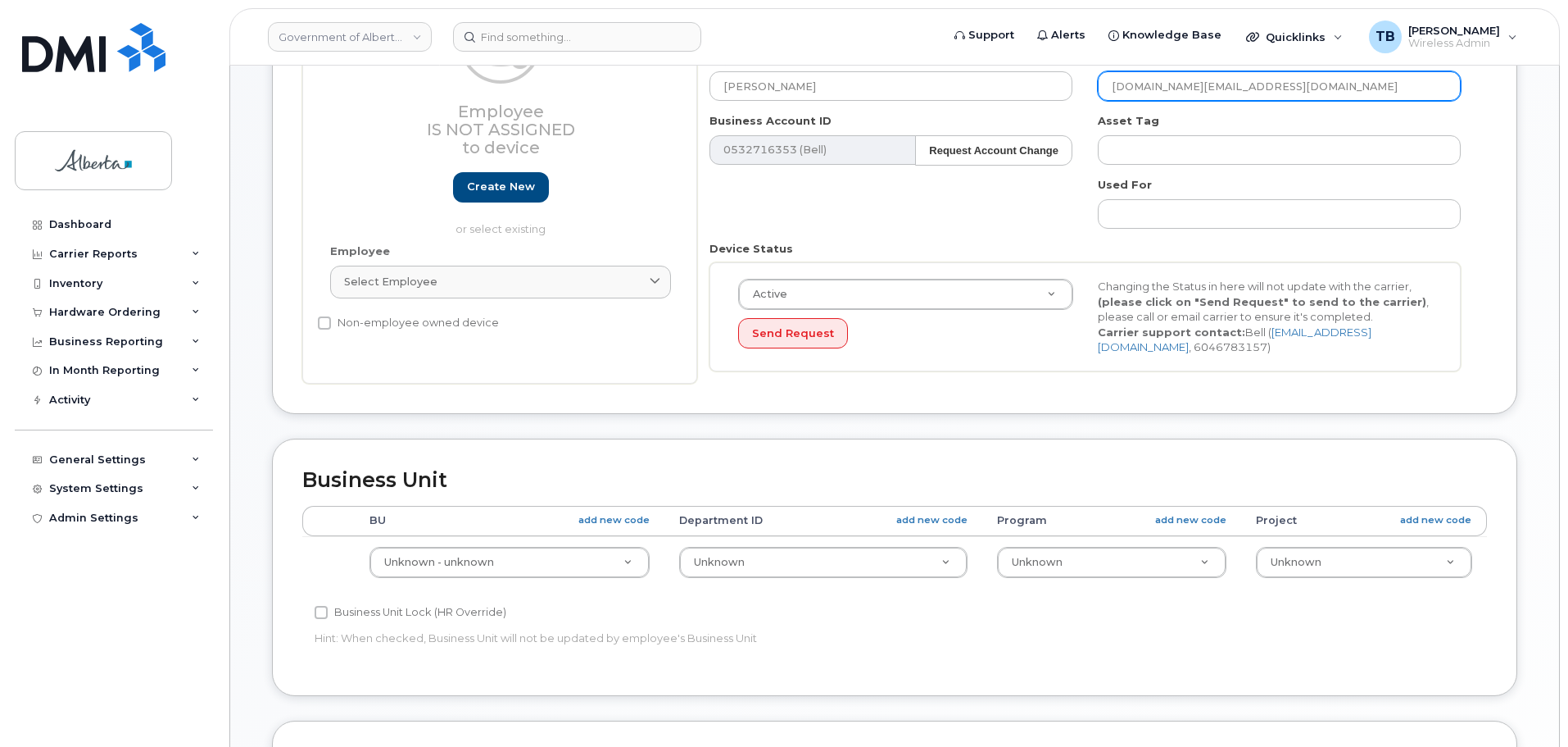
scroll to position [328, 0]
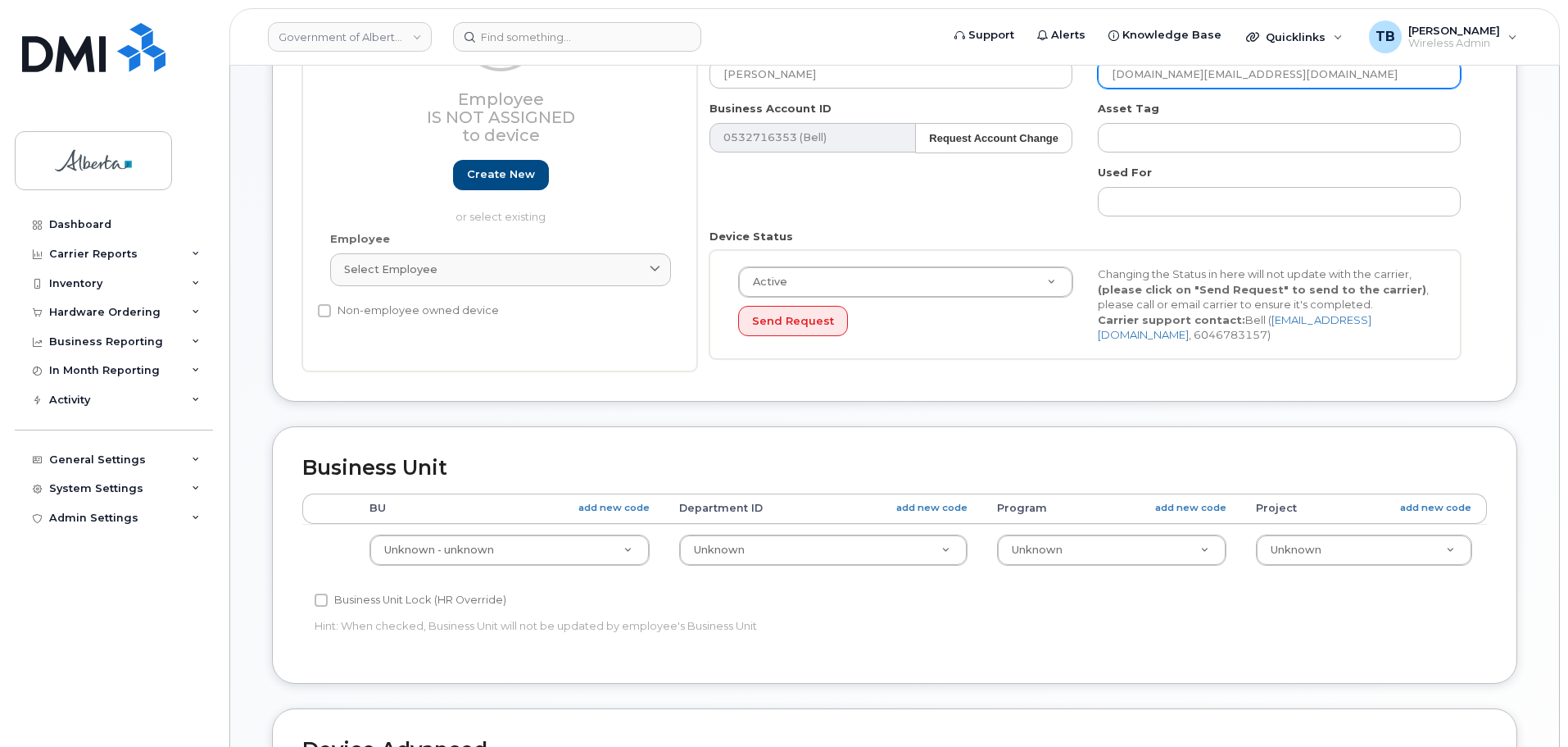
type input "Zichen.Ma@gov.ab.ca"
click at [437, 566] on td "Unknown - unknown 004A - Unknown 008A - AE 011A - AGI 022A - ACSW 050A - EDU 06…" at bounding box center [510, 549] width 311 height 51
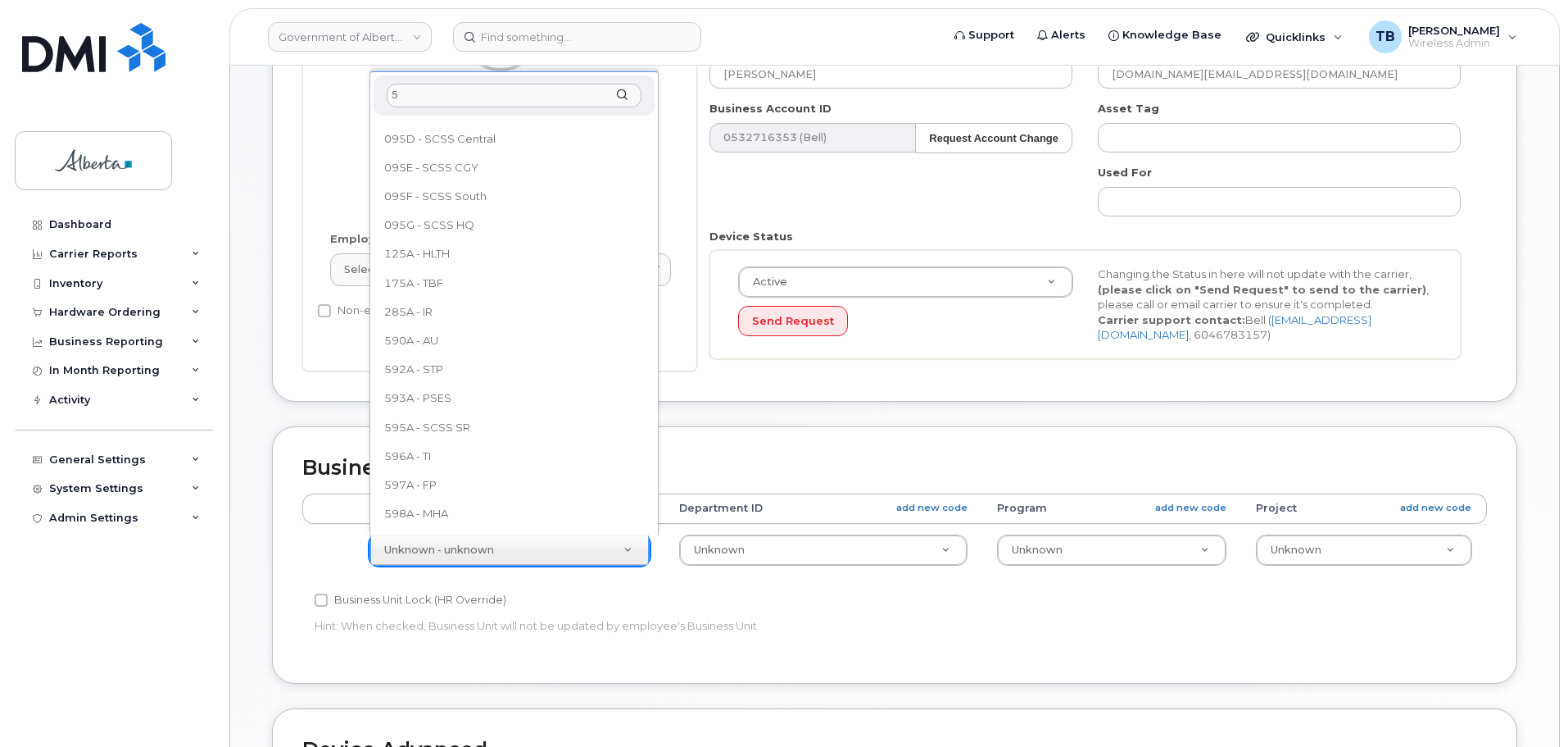
scroll to position [0, 0]
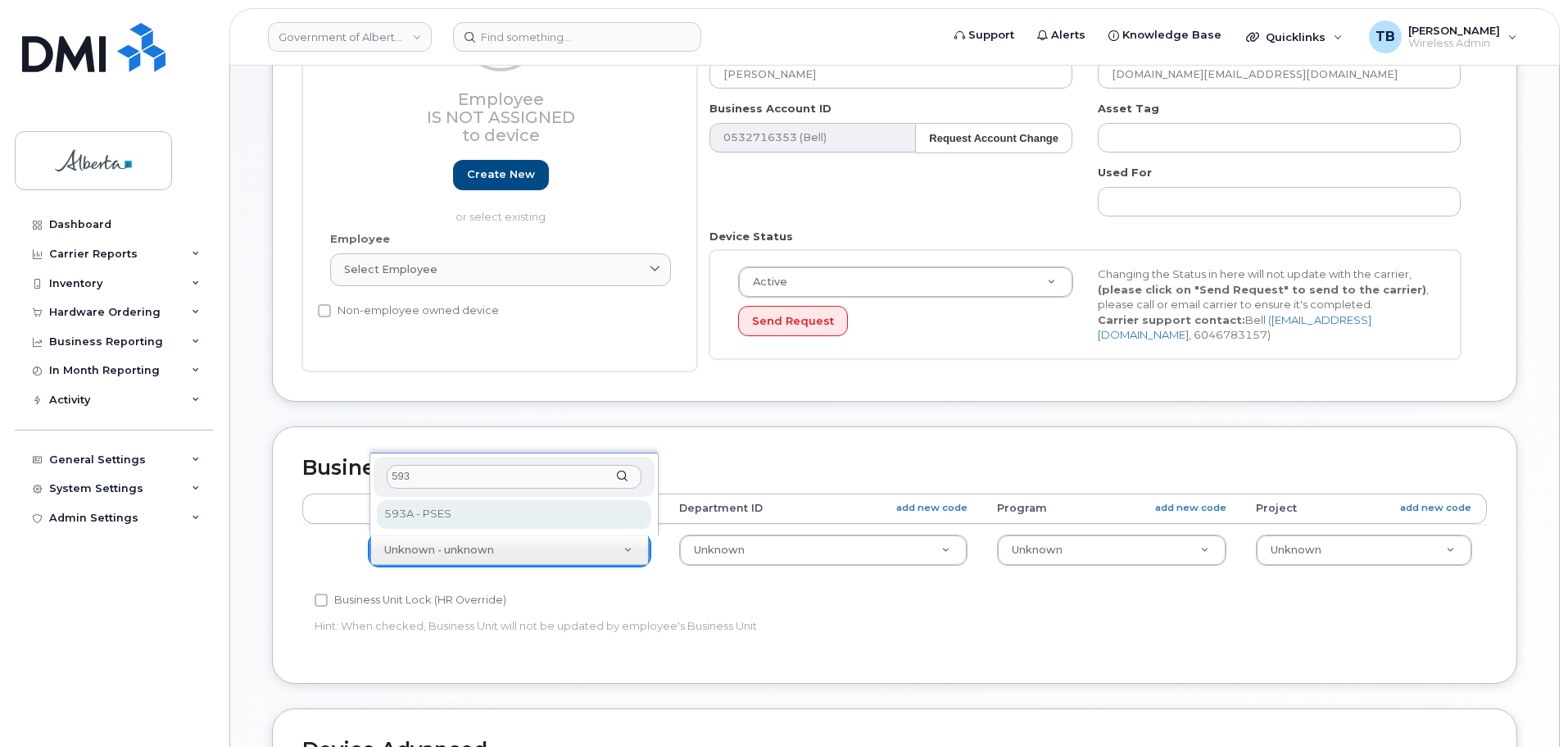
type input "593"
select select "4797682"
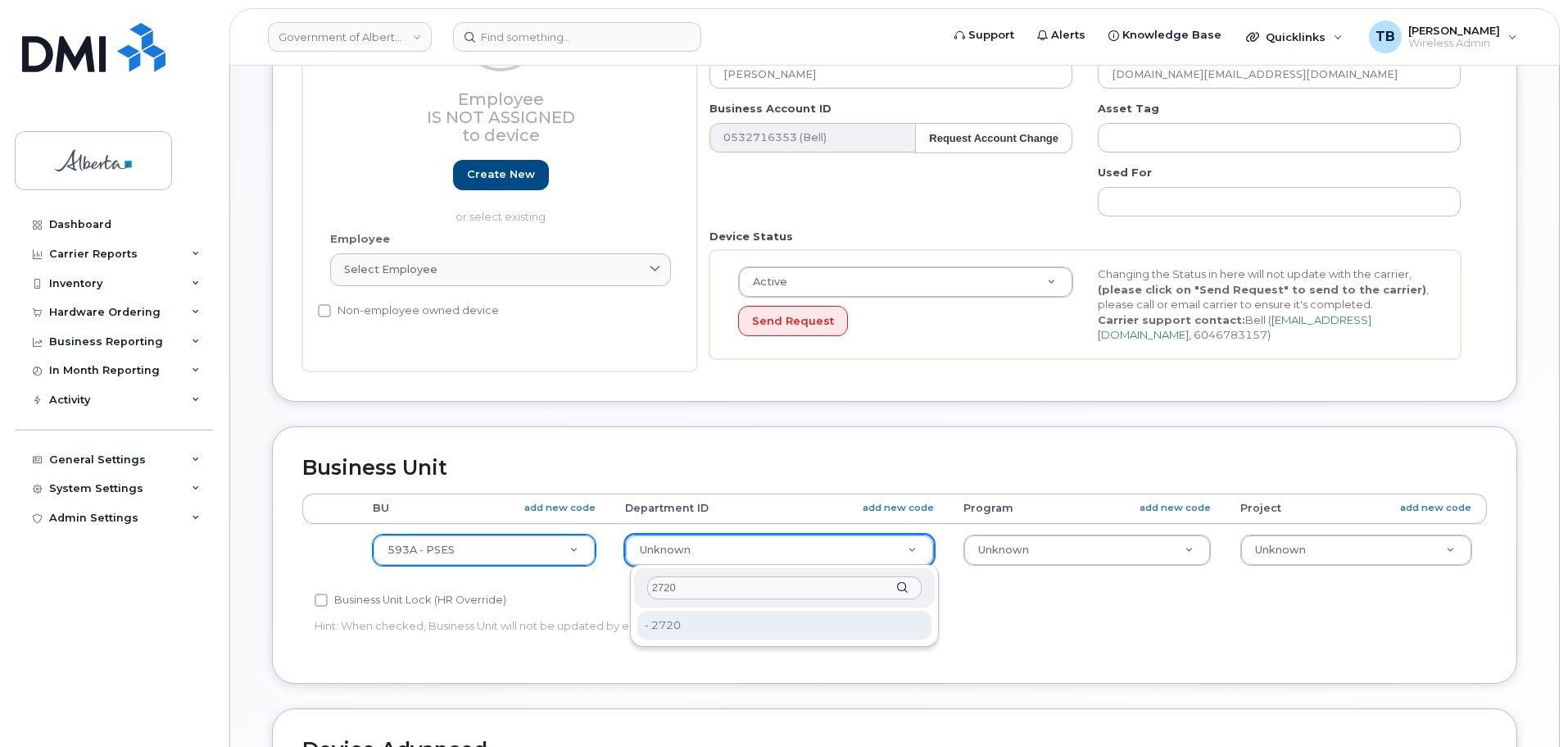
type input "2720"
type input "4752674"
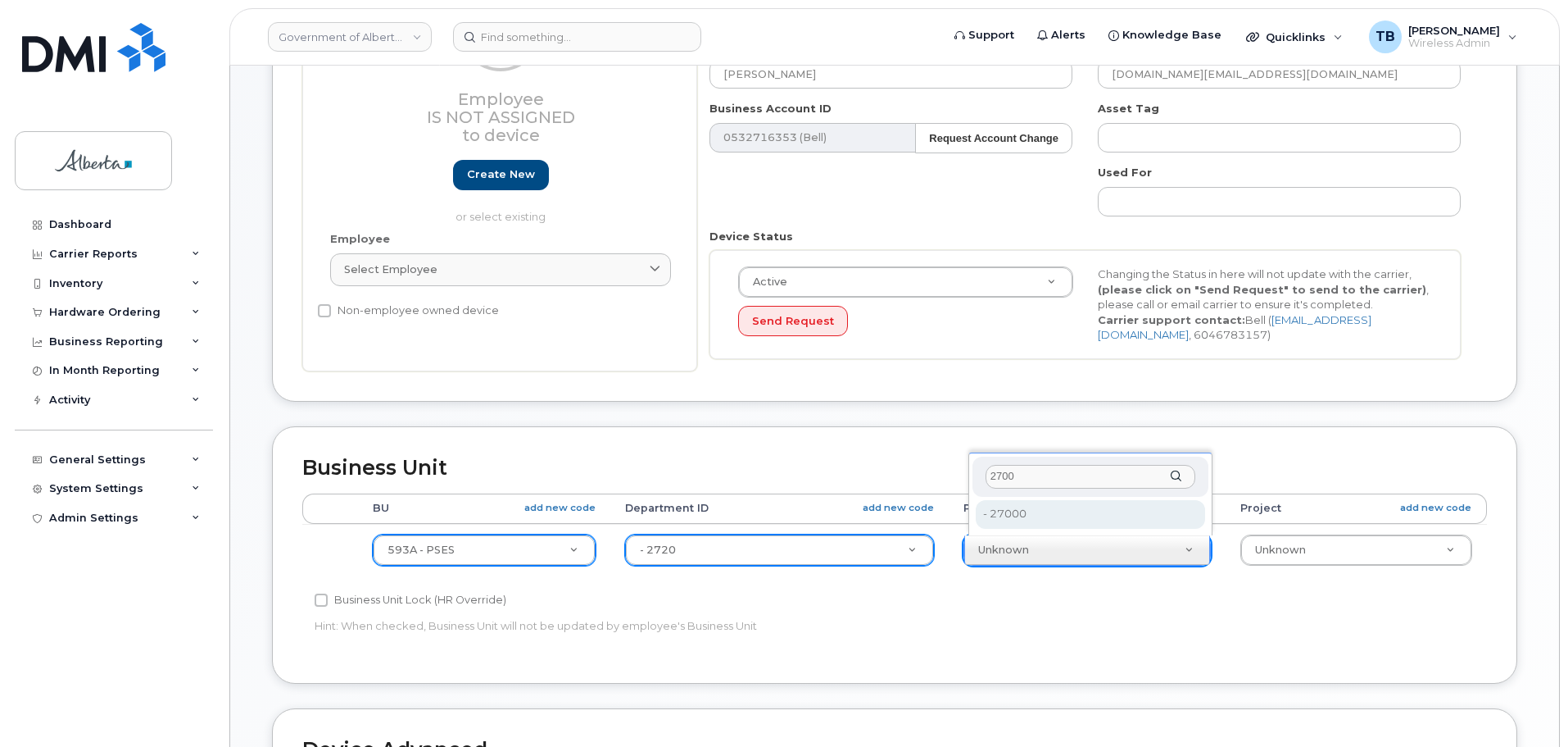
type input "2700"
type input "4206368"
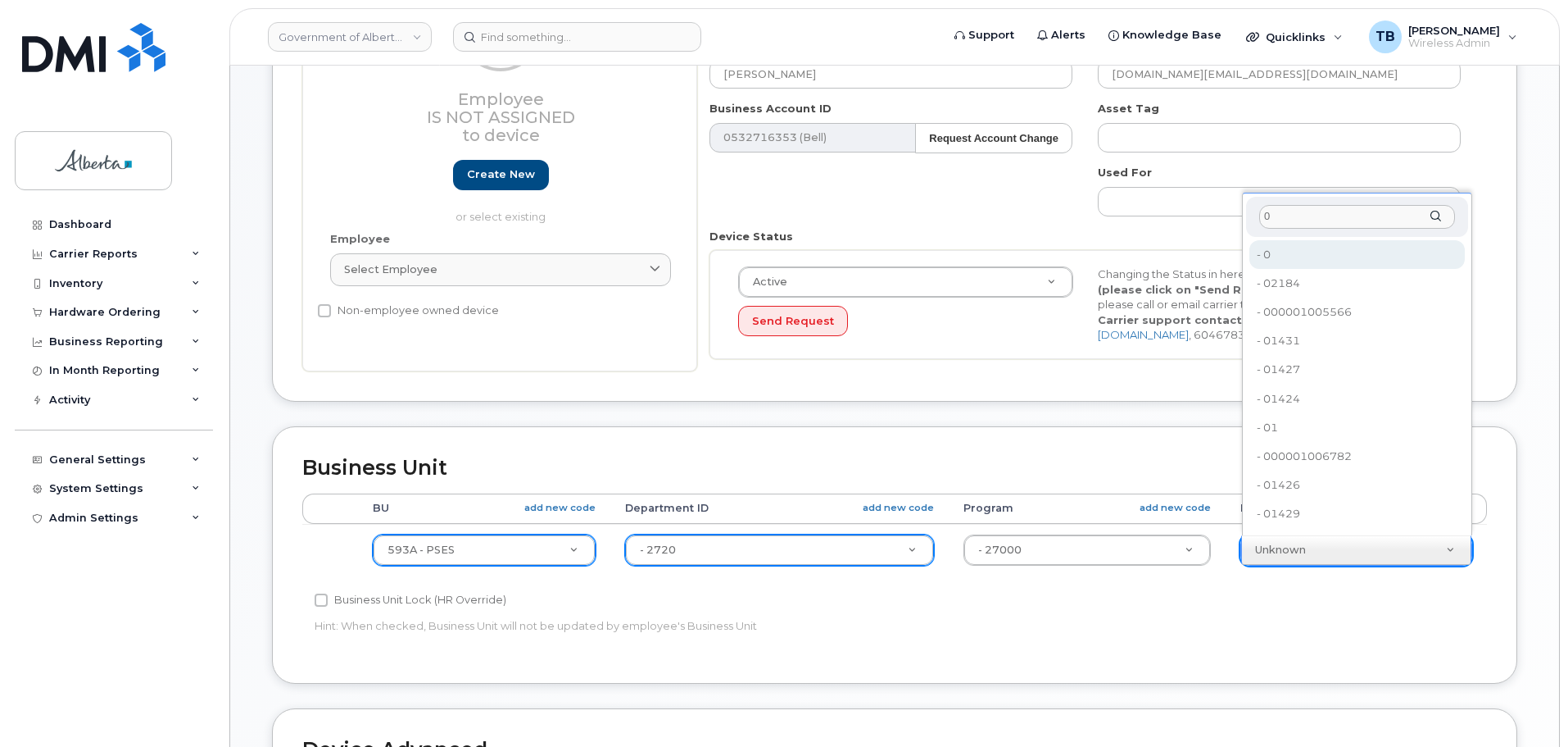
type input "0"
type input "4753728"
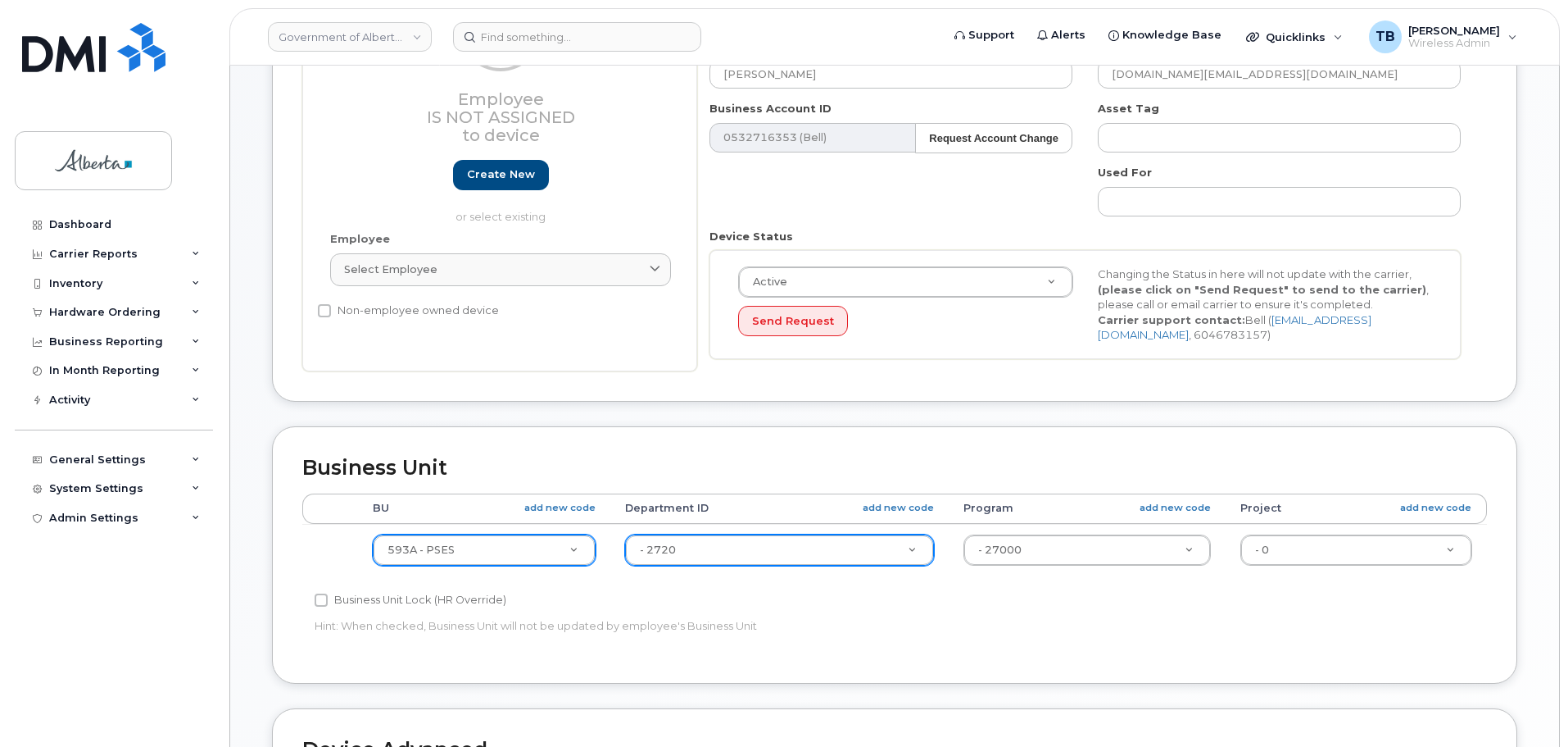
click at [1025, 628] on p "Hint: When checked, Business Unit will not be updated by employee's Business Un…" at bounding box center [696, 625] width 765 height 15
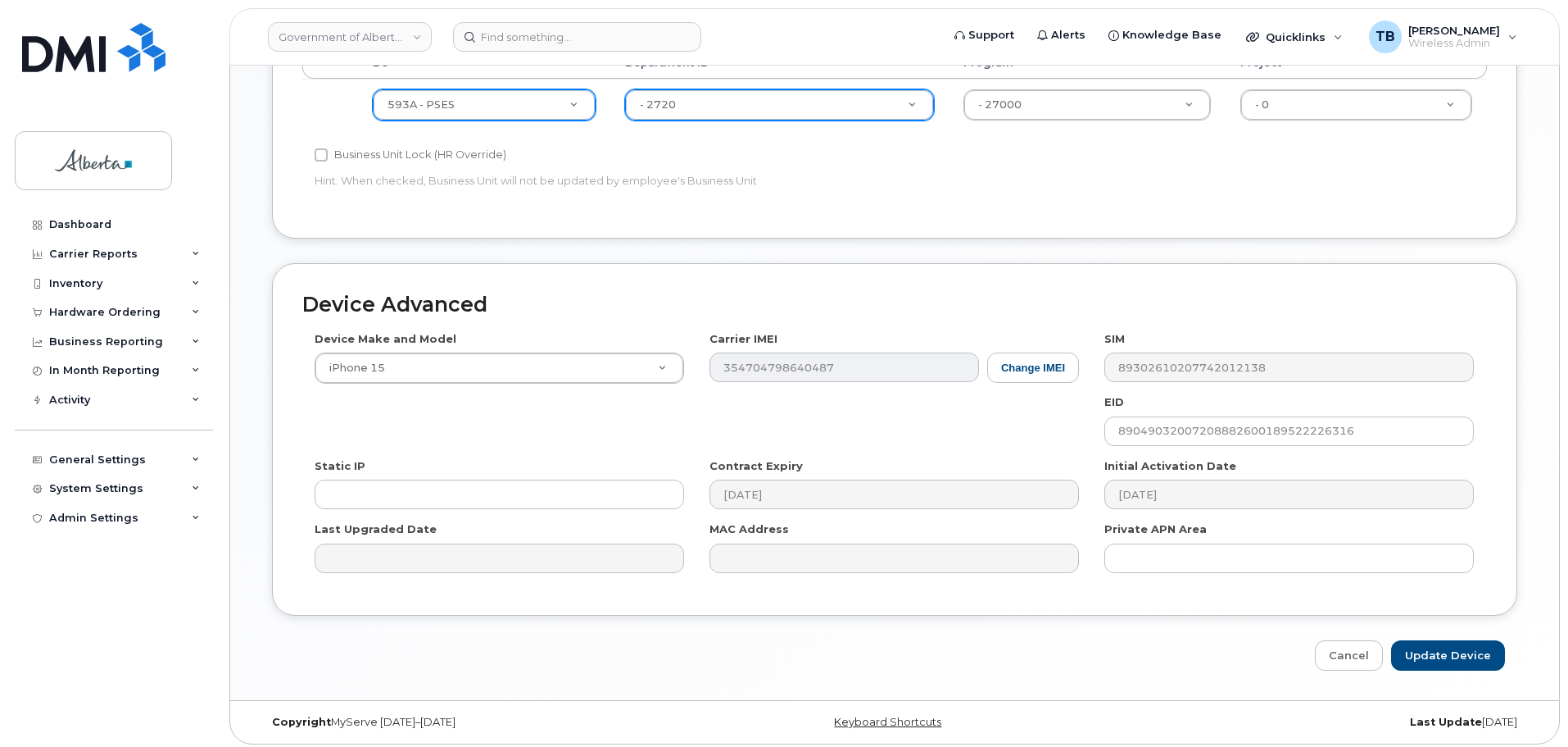
scroll to position [779, 0]
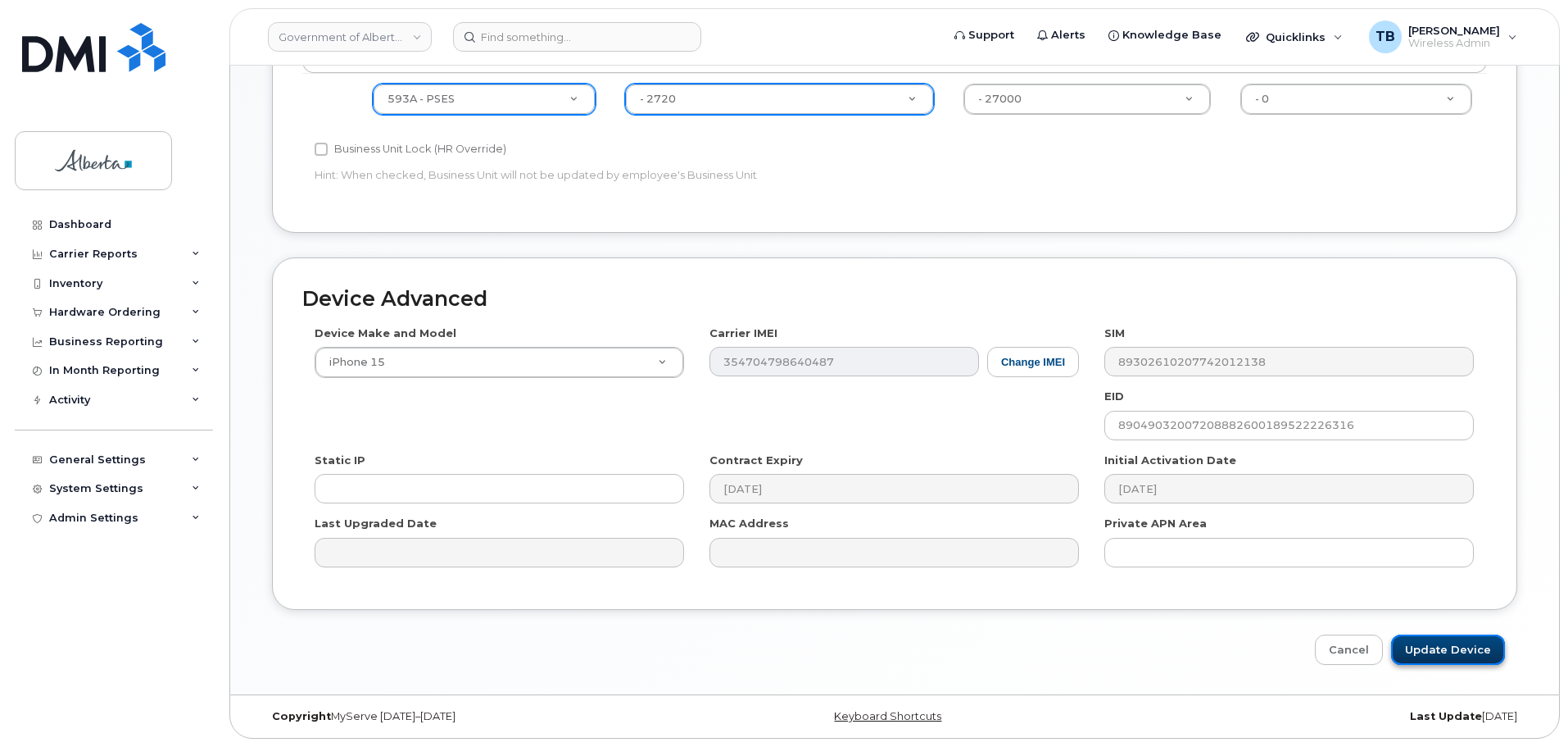
click at [1455, 645] on input "Update Device" at bounding box center [1447, 650] width 113 height 31
type input "Saving..."
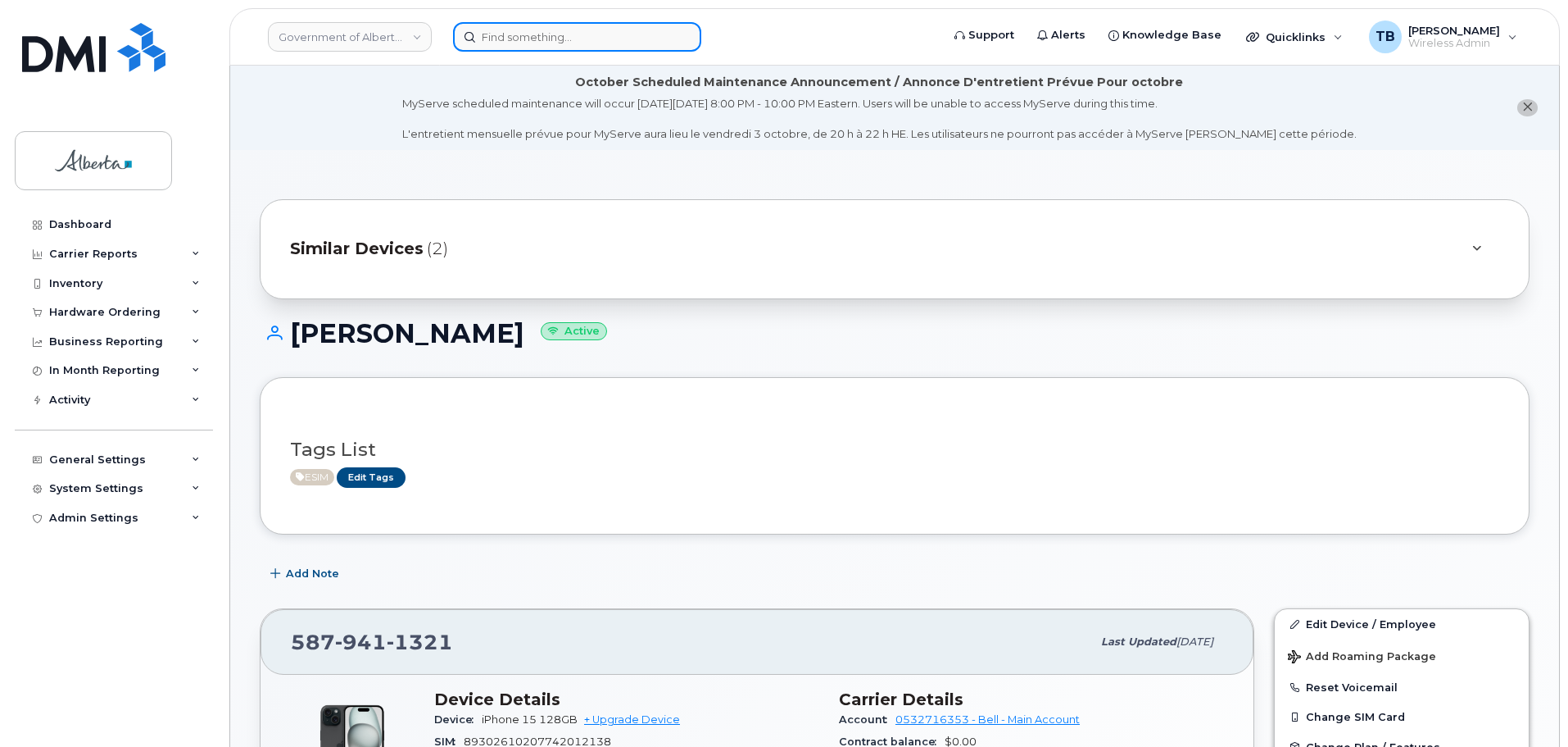
click at [536, 26] on input at bounding box center [577, 37] width 249 height 30
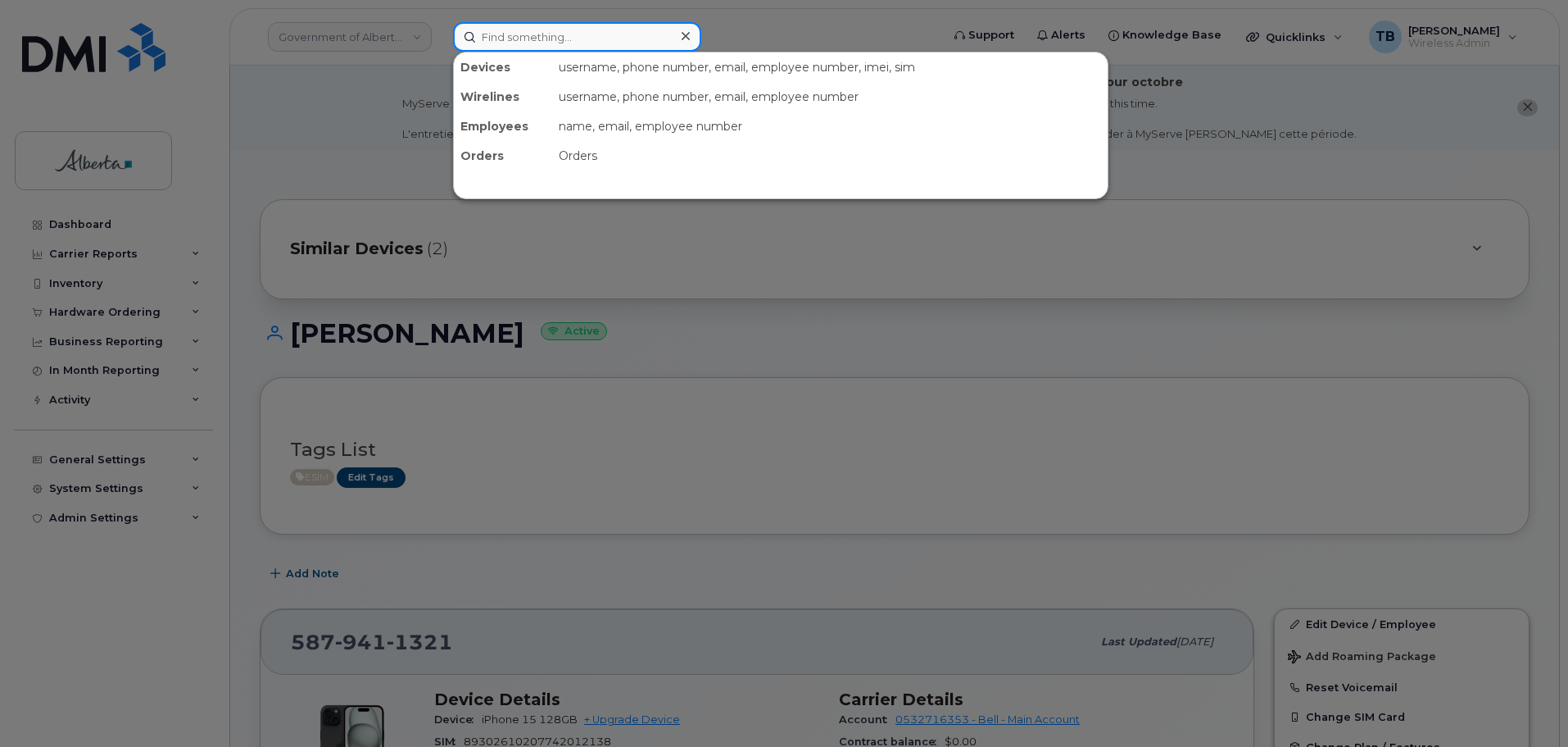
paste input "7803374129"
type input "7803374129"
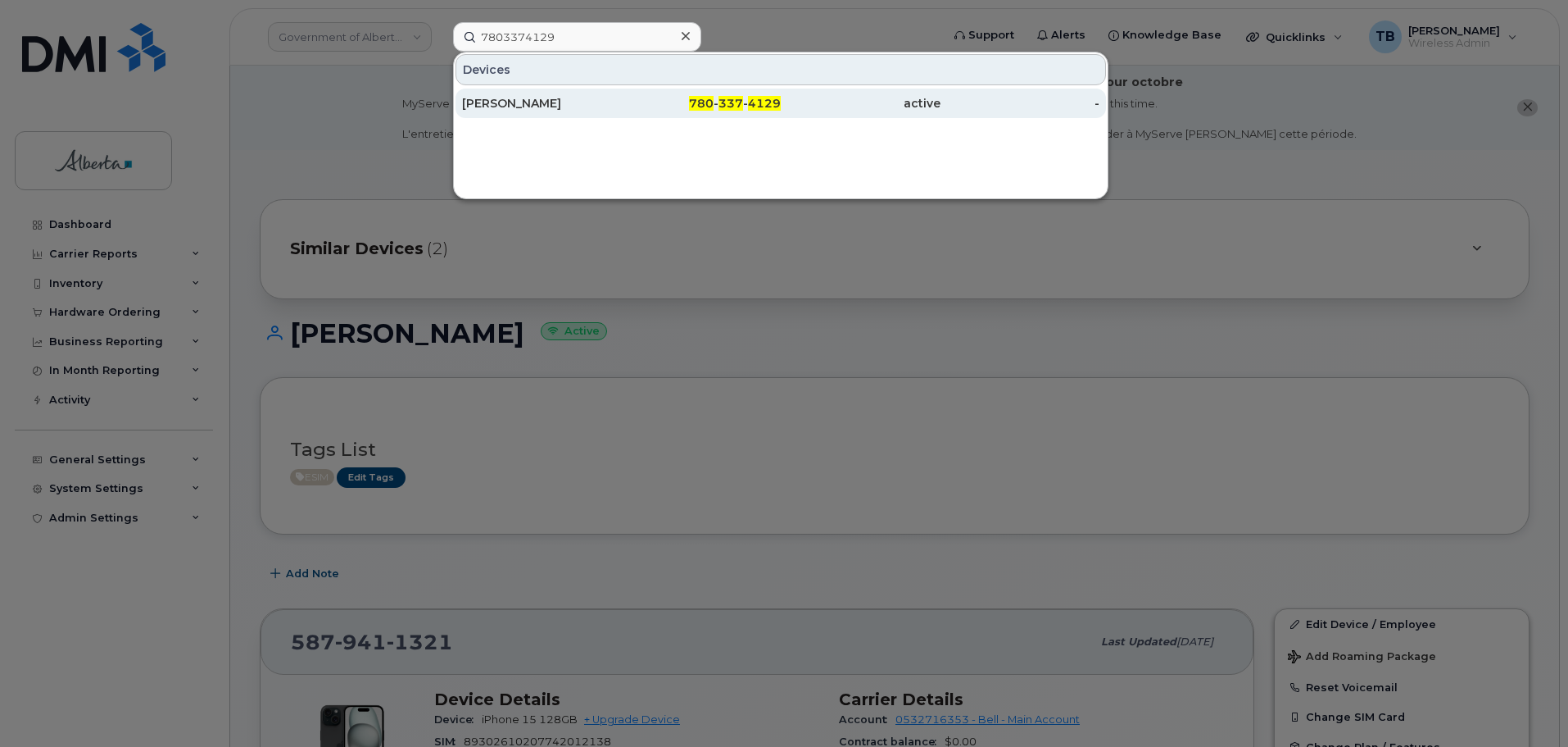
click at [526, 94] on div "[PERSON_NAME]" at bounding box center [541, 103] width 159 height 30
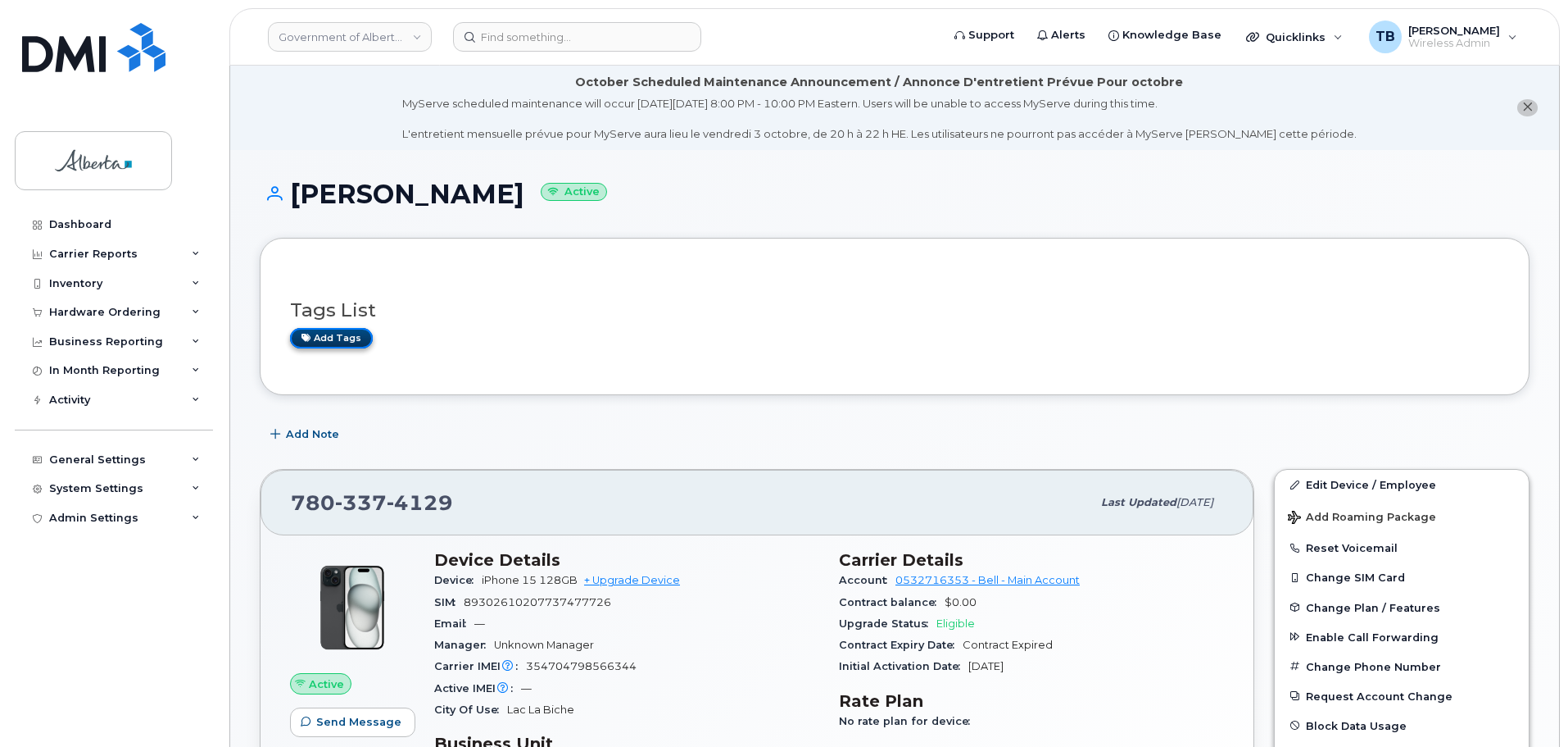
click at [320, 345] on link "Add tags" at bounding box center [331, 338] width 83 height 21
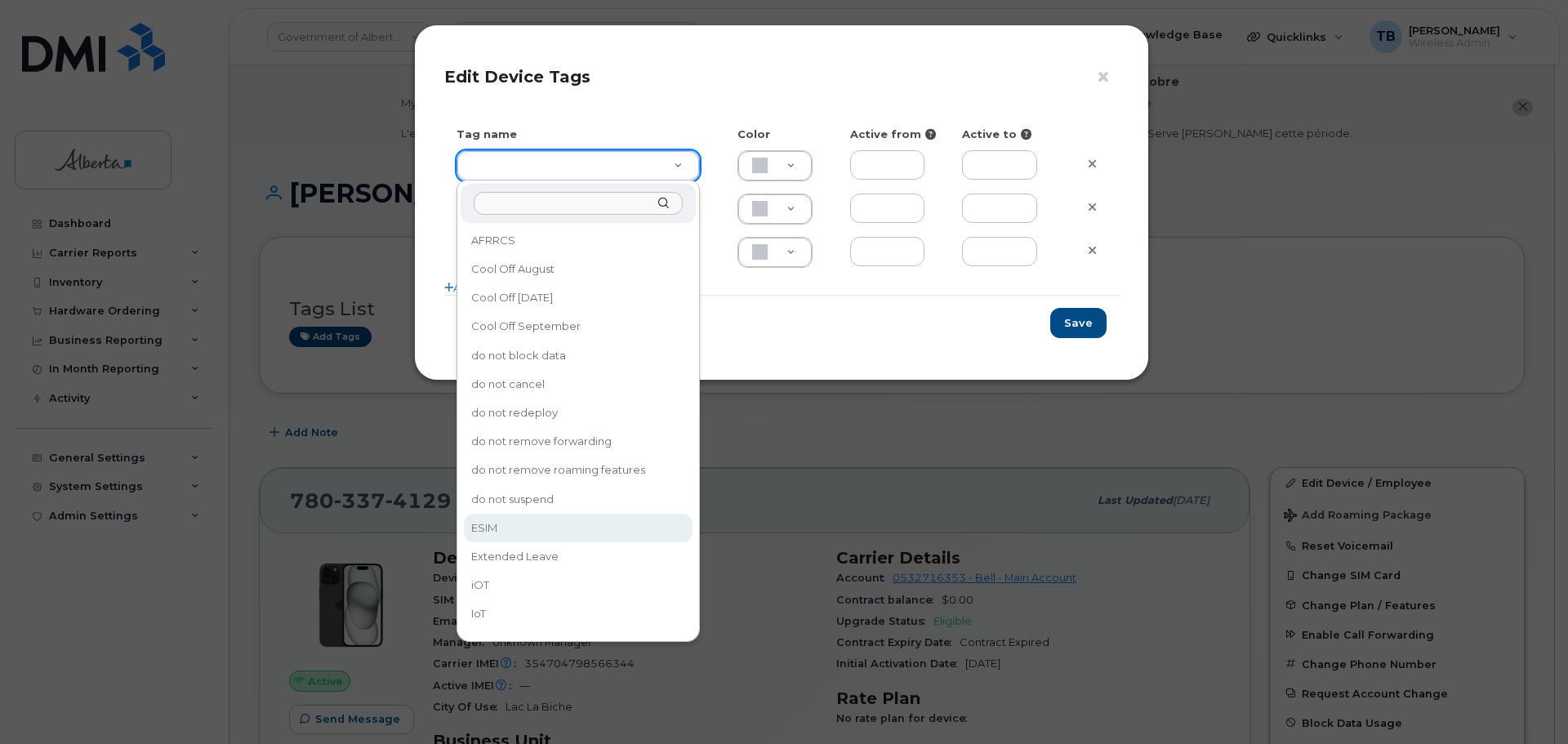
type input "ESIM"
type input "D6CDC1"
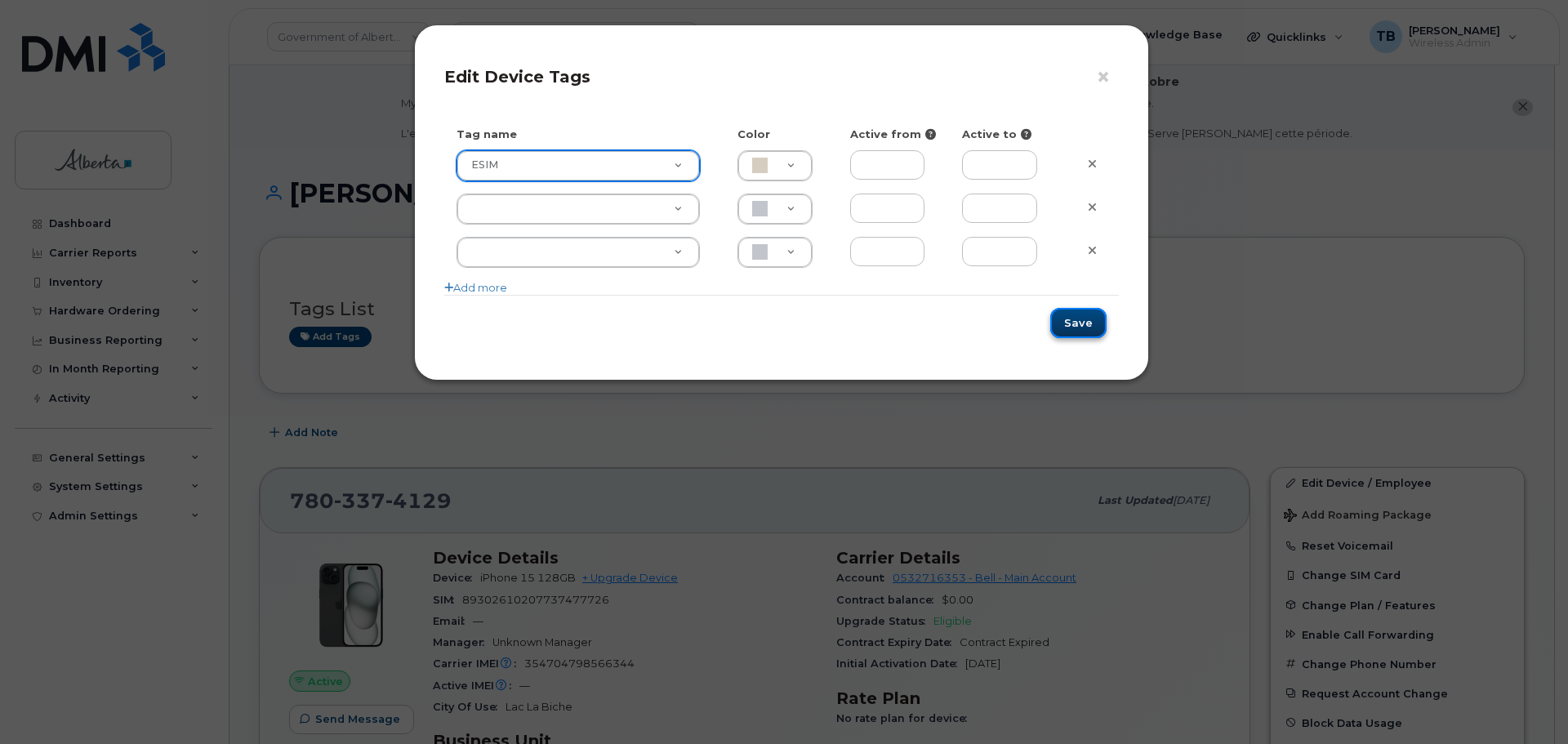
click at [1084, 328] on button "Save" at bounding box center [1079, 323] width 57 height 31
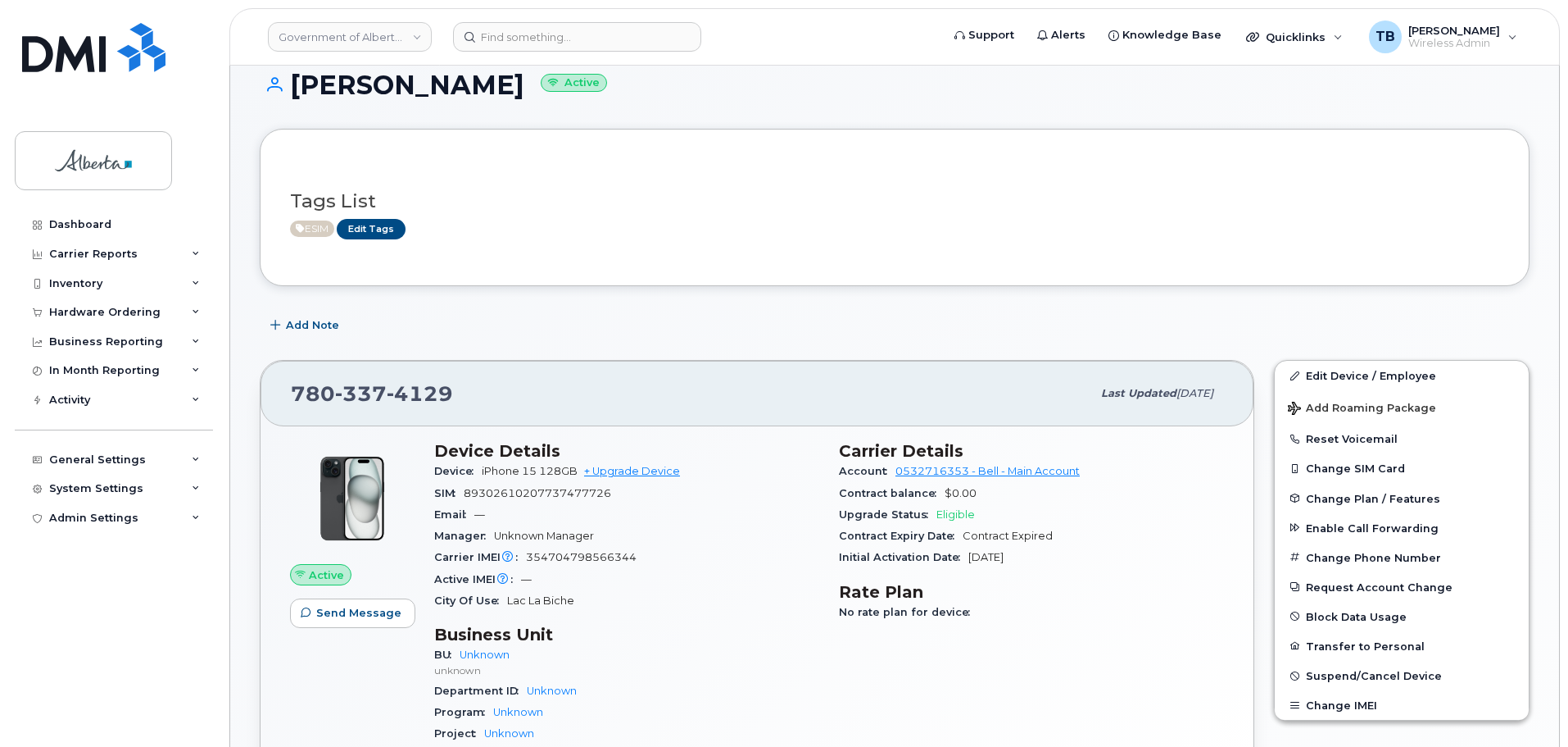
scroll to position [82, 0]
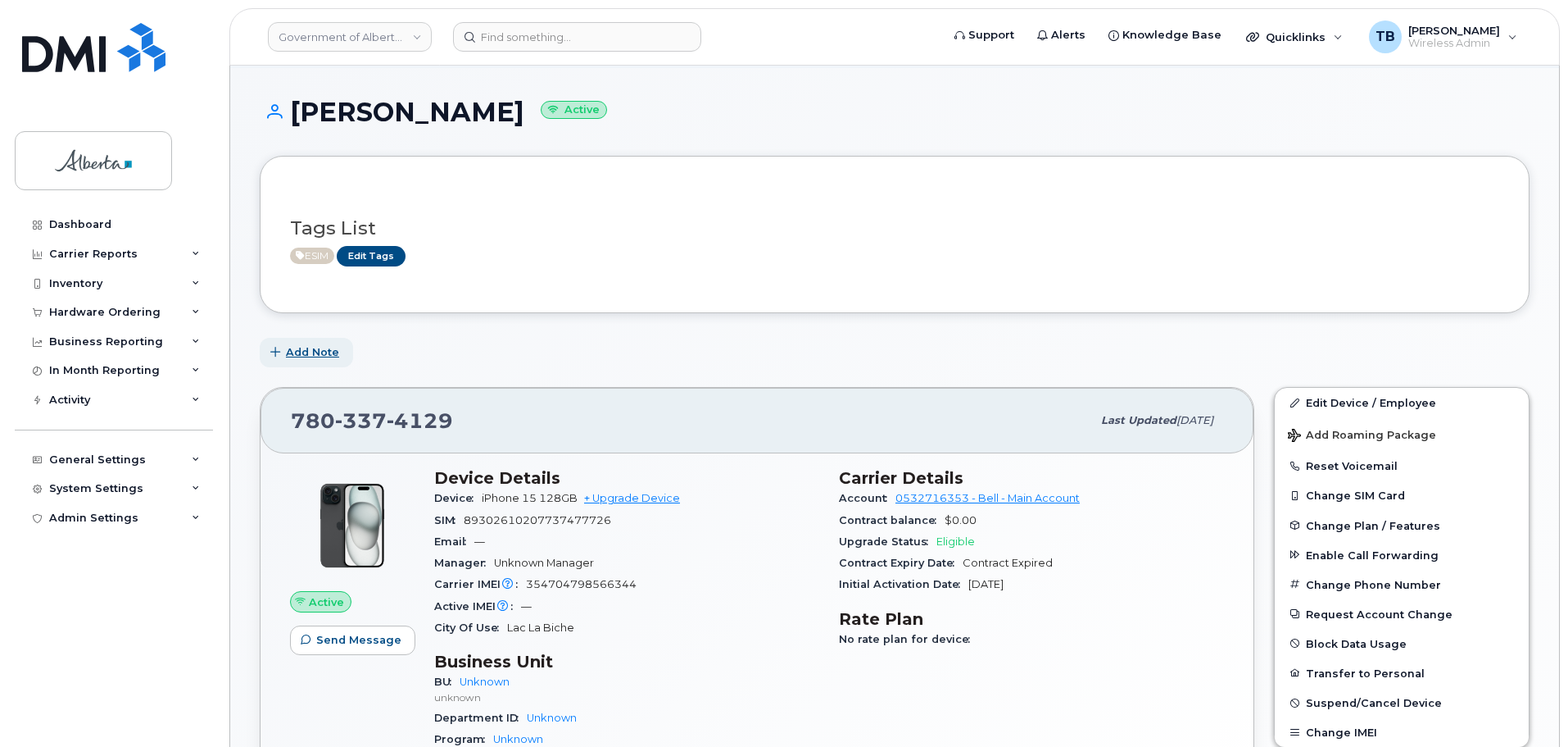
click at [286, 347] on span "Add Note" at bounding box center [312, 351] width 53 height 15
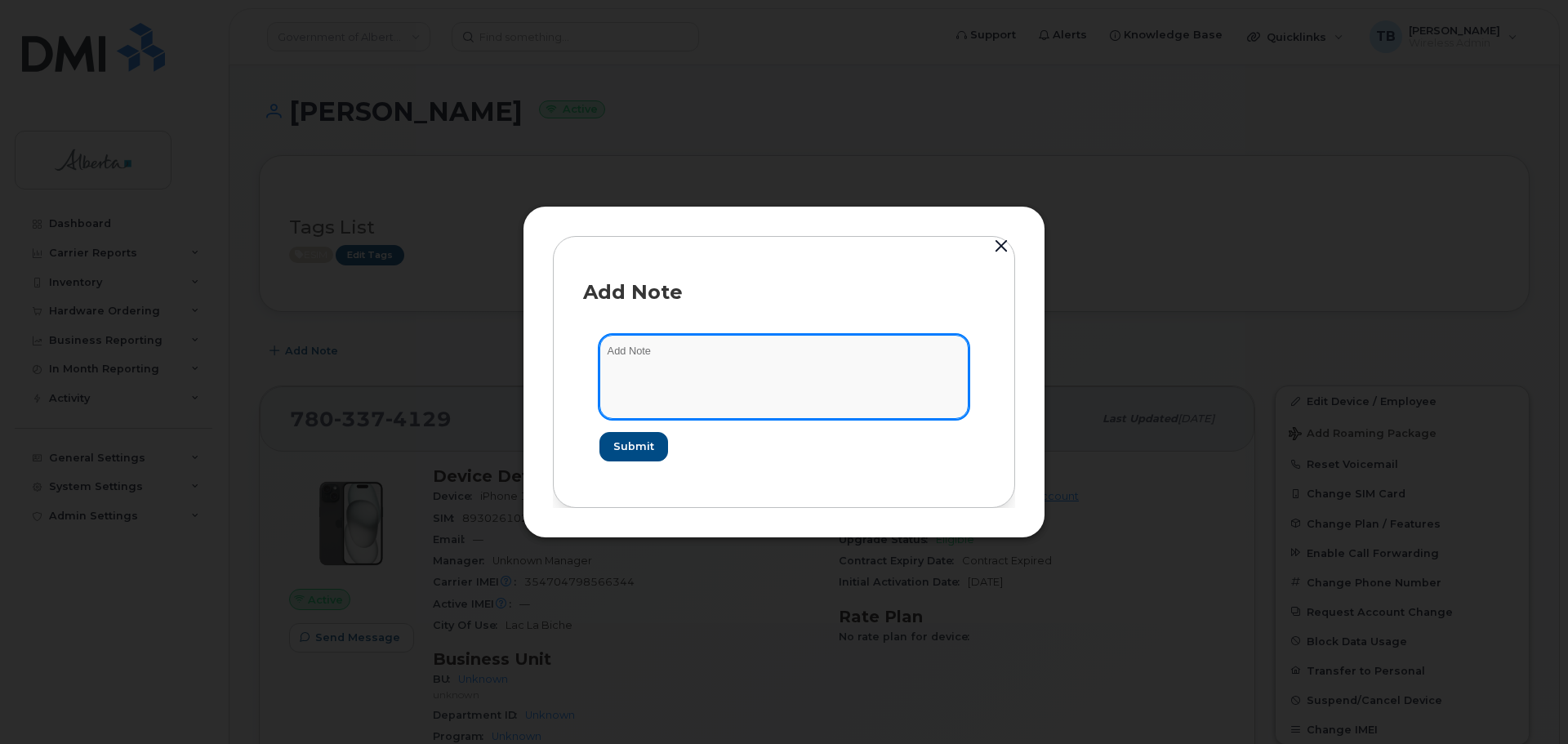
click at [631, 344] on textarea at bounding box center [784, 376] width 369 height 83
paste textarea "SCTASK0856101"
paste textarea "Device Plan New - (6) Order 302352 Bell 3024421"
drag, startPoint x: 851, startPoint y: 345, endPoint x: 652, endPoint y: 359, distance: 199.5
click at [528, 338] on div "Add Note SCTASK0856101 Device Plan New - (6) Order 302352 Bell 3024421 Submit" at bounding box center [784, 371] width 523 height 331
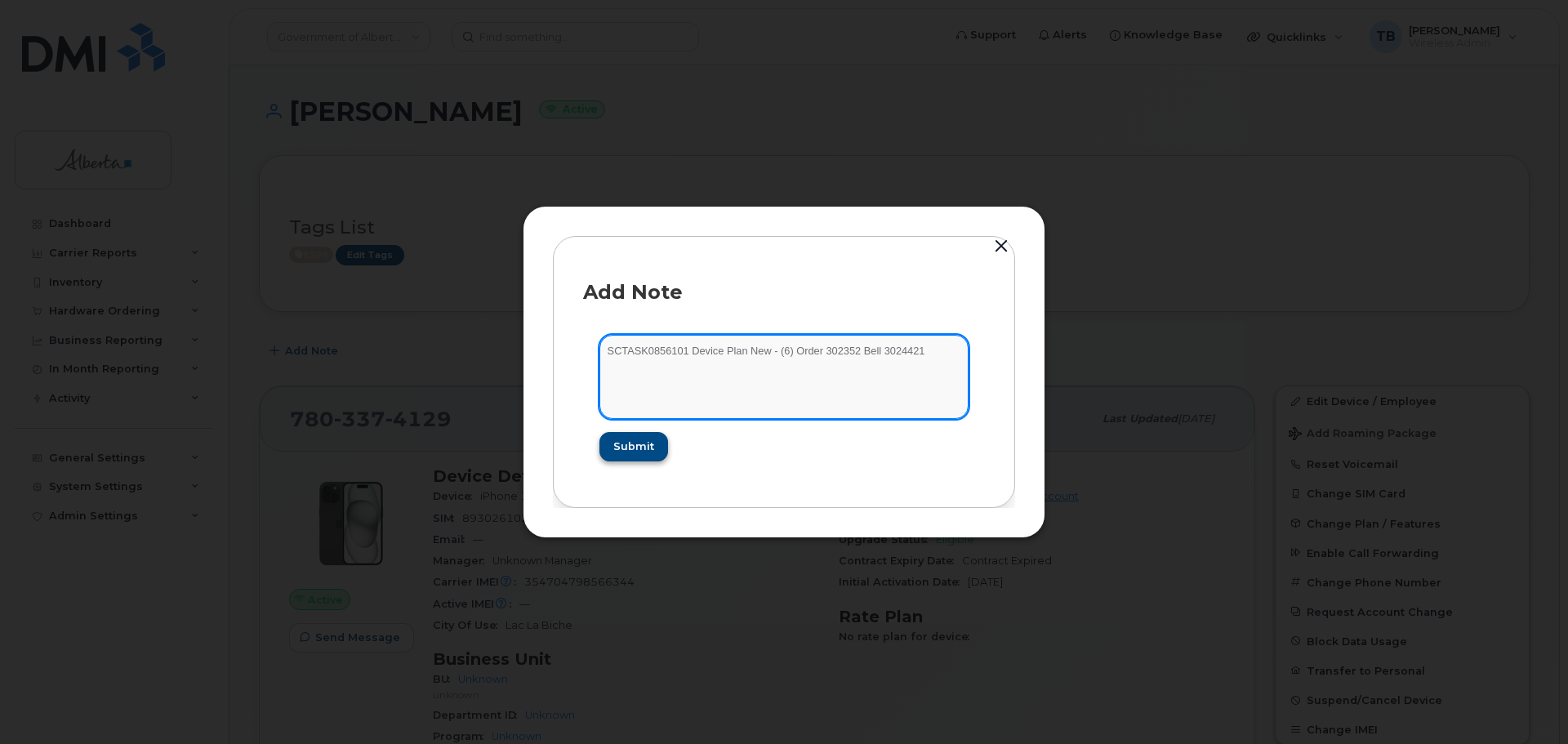
type textarea "SCTASK0856101 Device Plan New - (6) Order 302352 Bell 3024421"
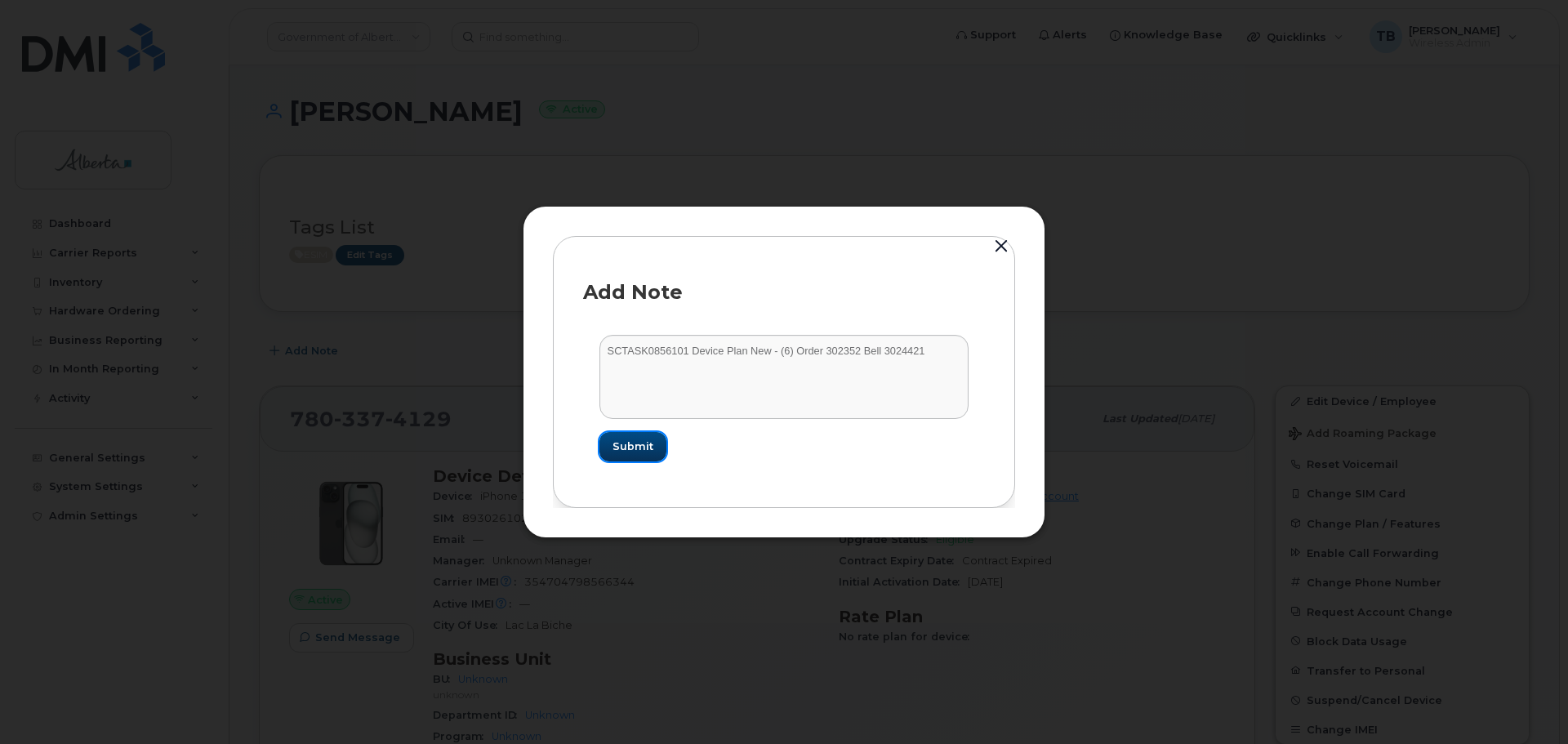
click at [636, 442] on span "Submit" at bounding box center [632, 445] width 40 height 15
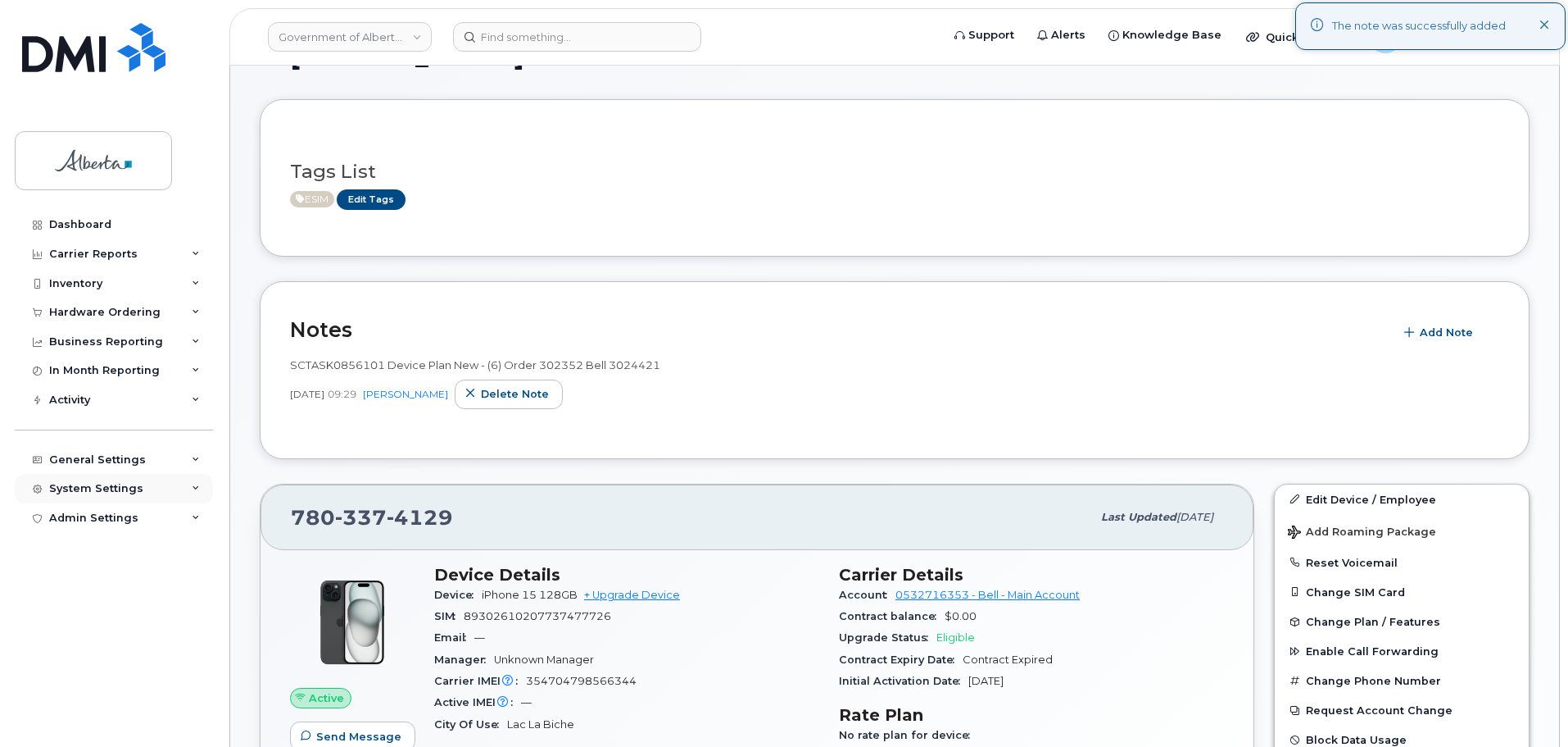
scroll to position [164, 0]
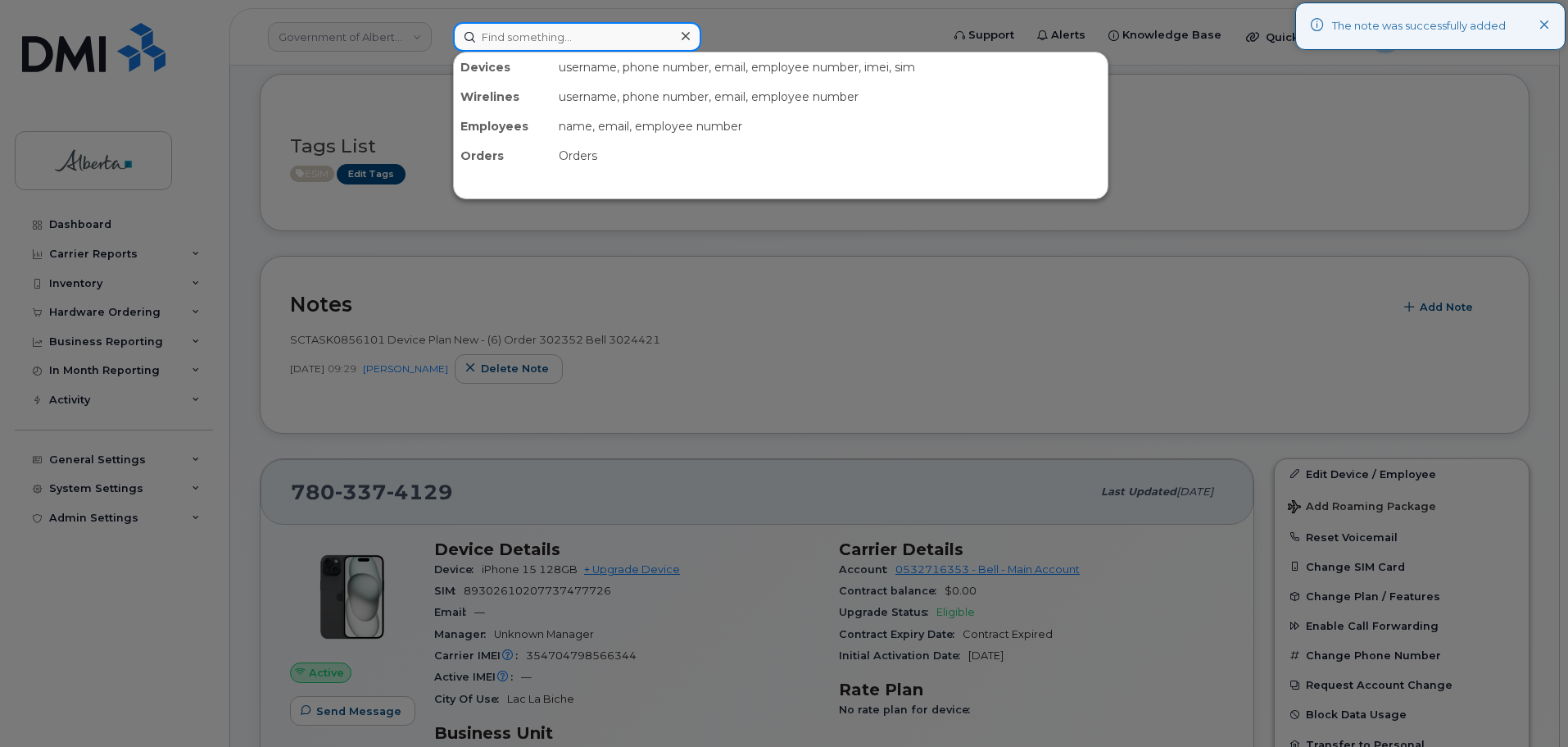
click at [513, 31] on input at bounding box center [577, 37] width 249 height 30
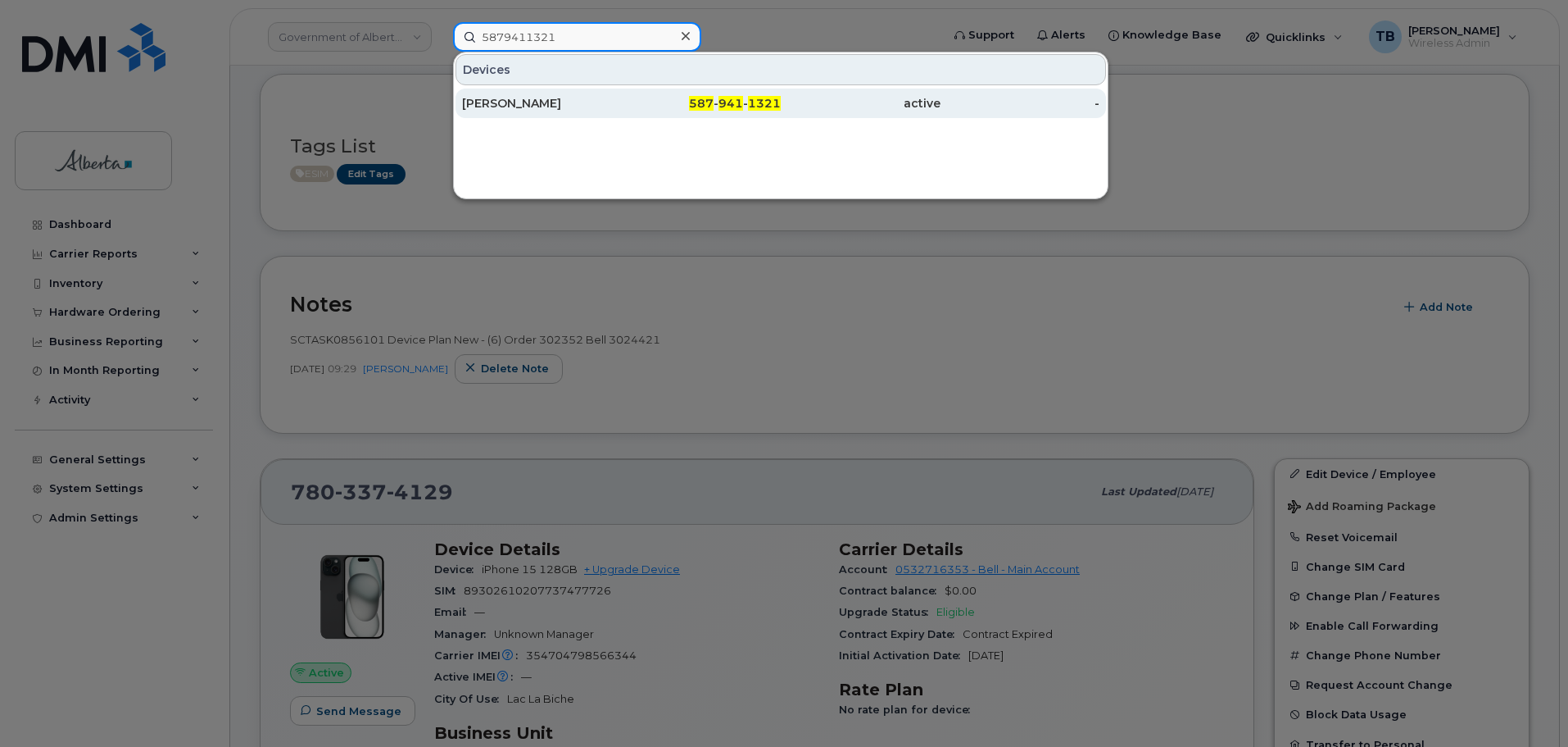
type input "5879411321"
click at [507, 105] on div "Zichen Ma" at bounding box center [541, 104] width 159 height 16
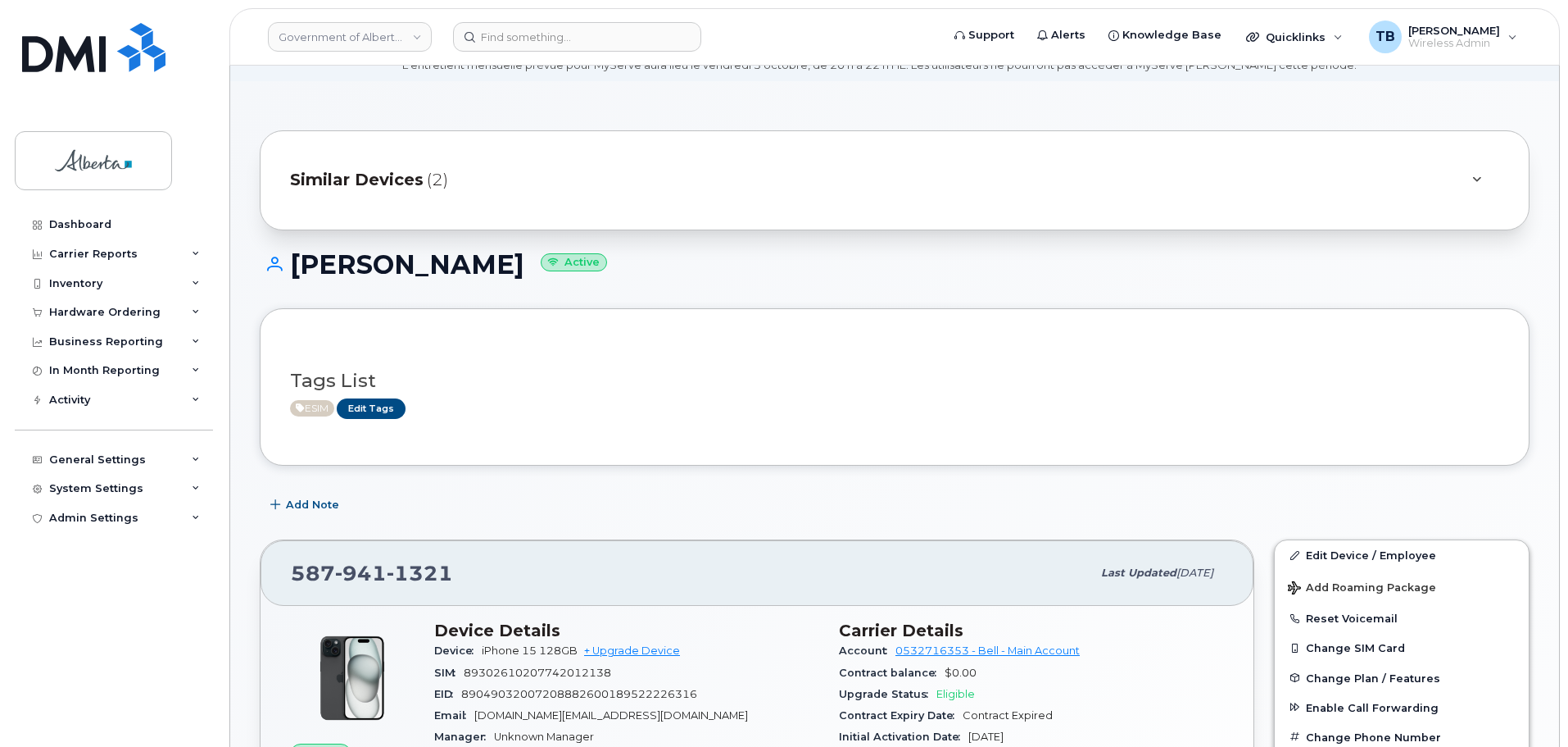
scroll to position [164, 0]
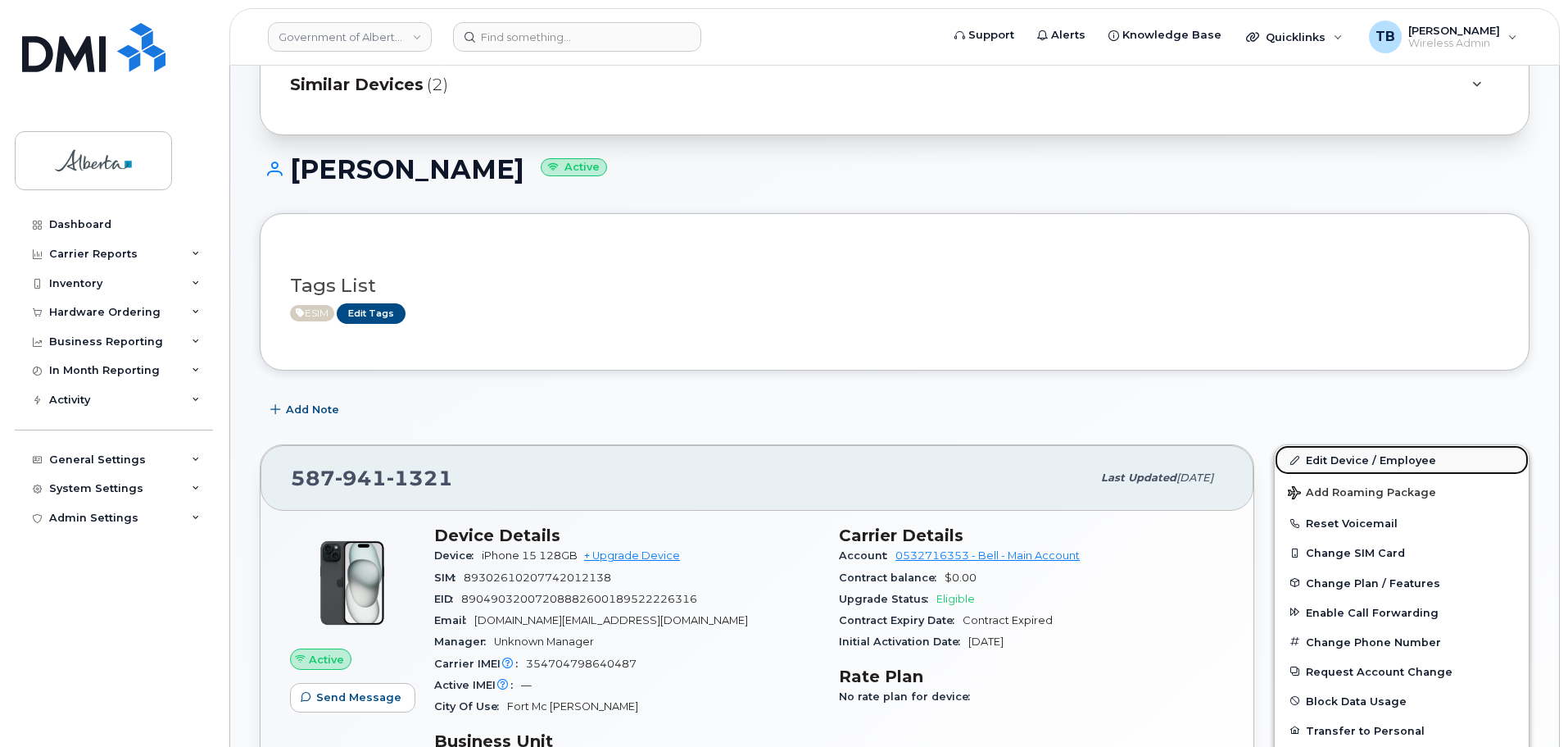
click at [1337, 464] on link "Edit Device / Employee" at bounding box center [1401, 460] width 254 height 30
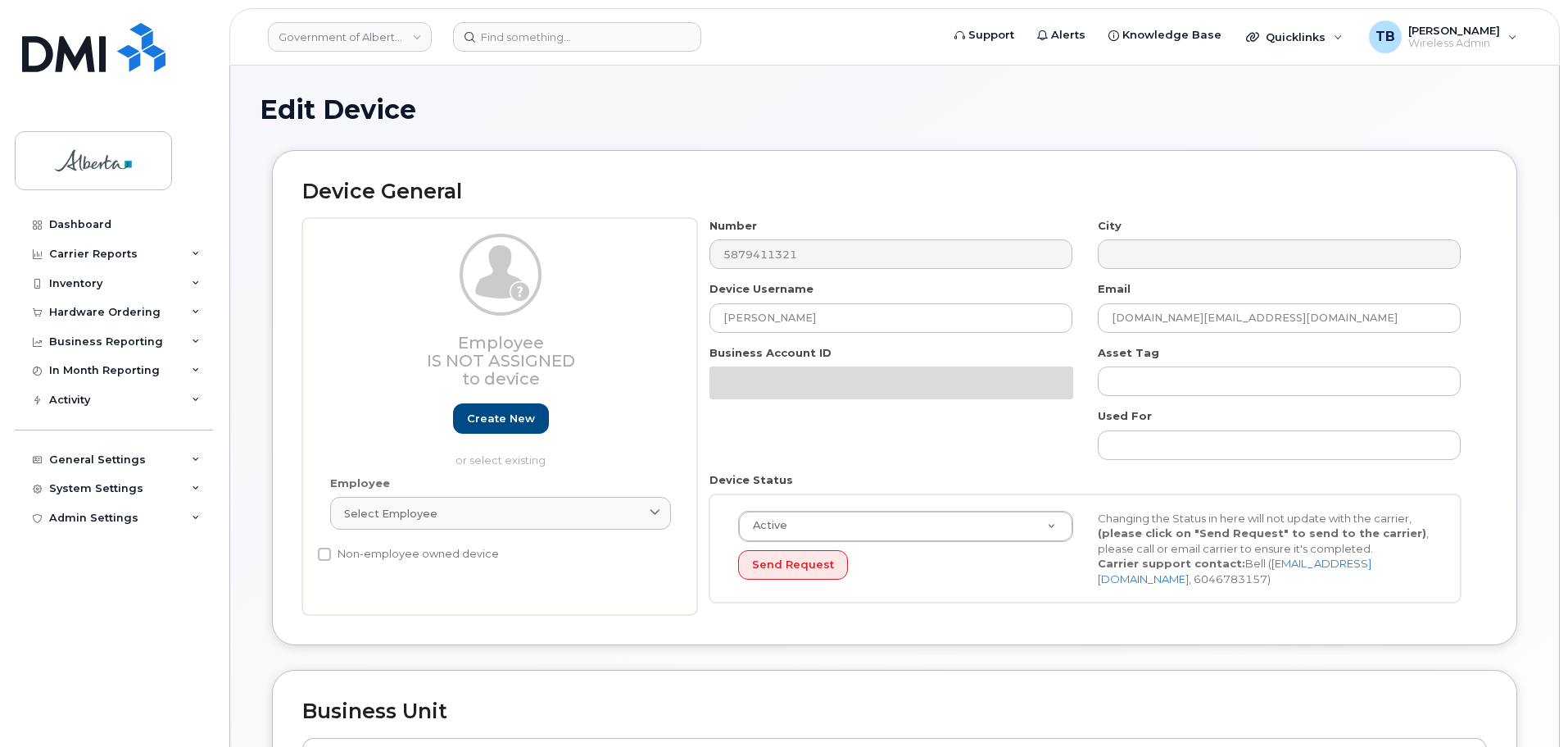
select select "4797682"
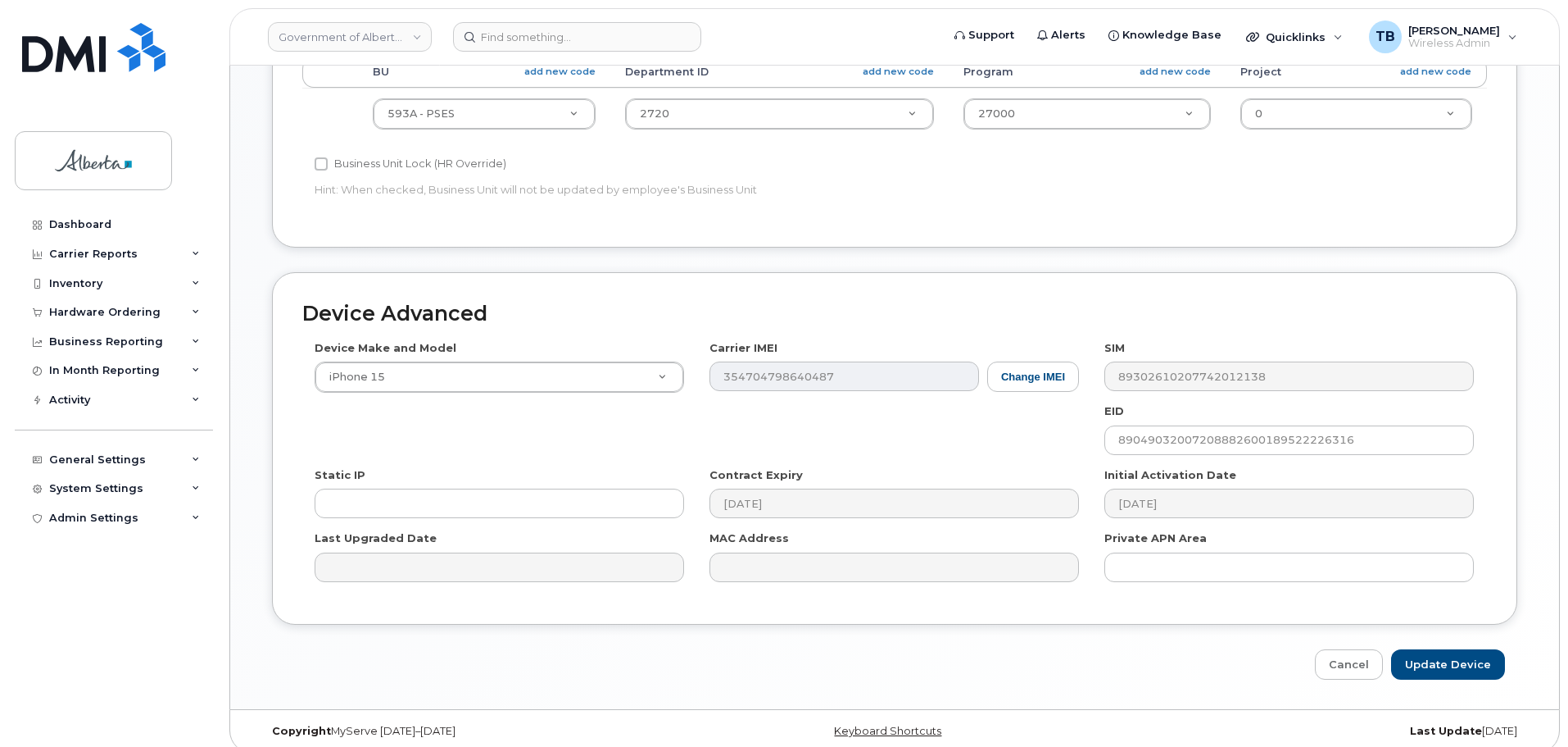
scroll to position [779, 0]
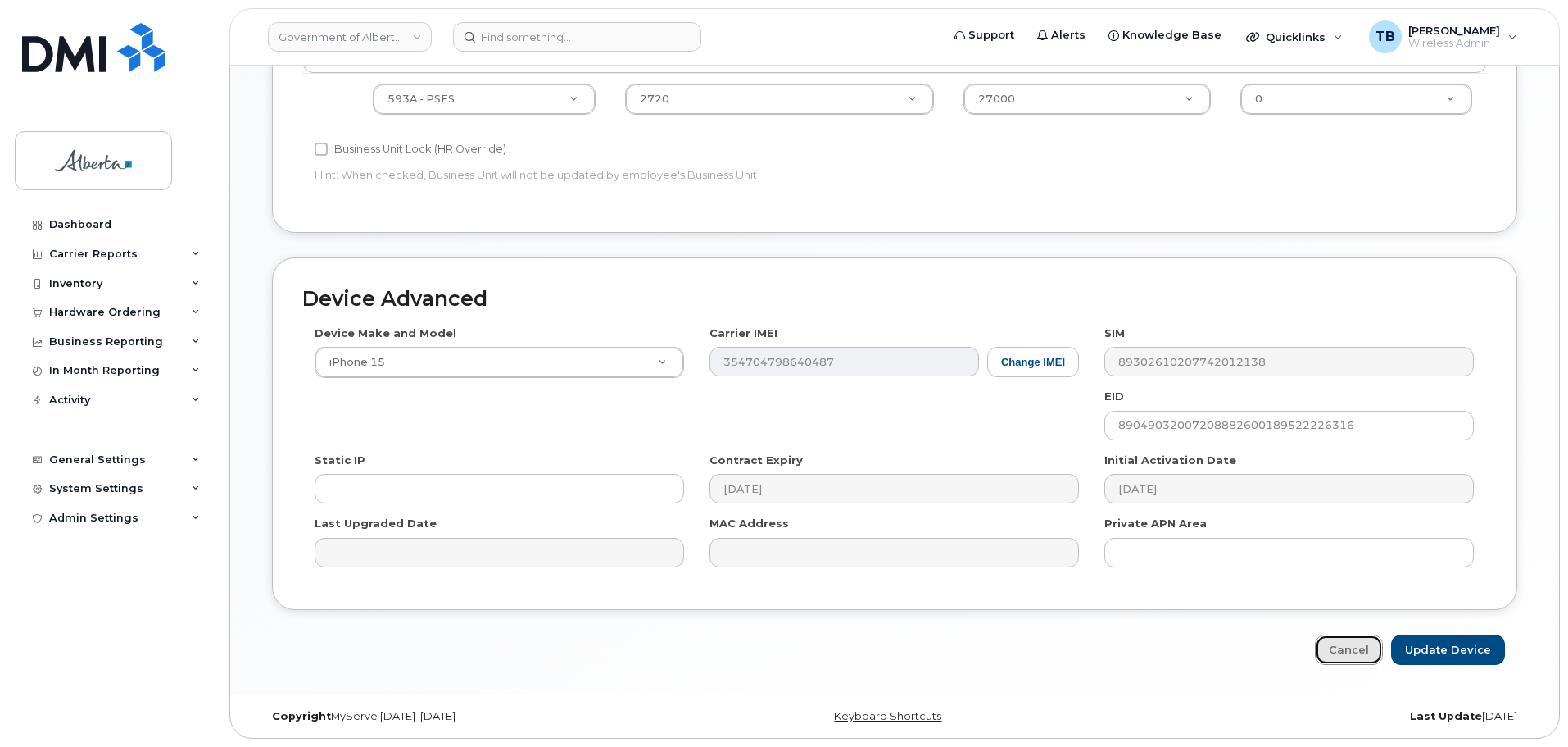
click at [1342, 660] on link "Cancel" at bounding box center [1348, 650] width 68 height 31
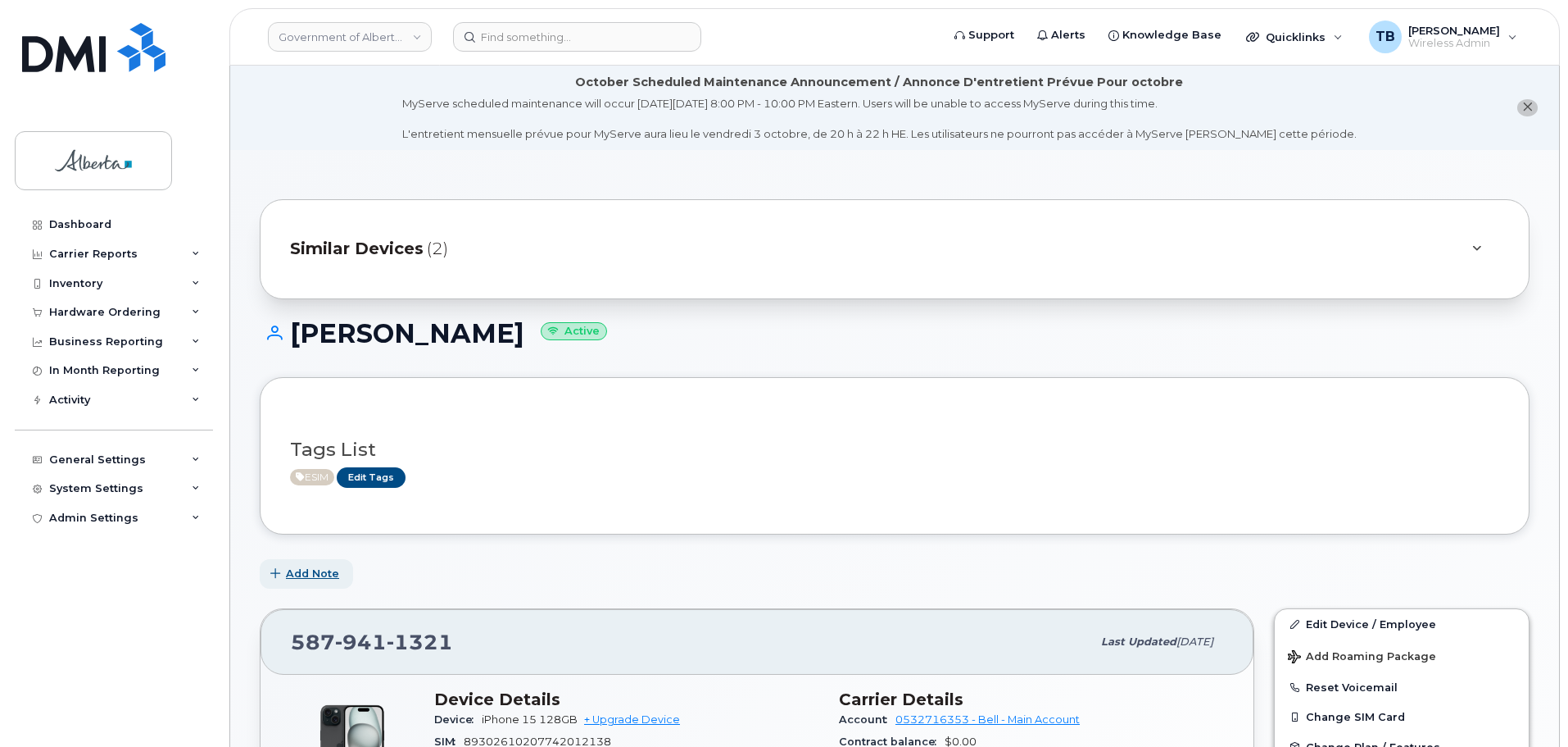
click at [299, 580] on span "Add Note" at bounding box center [312, 573] width 53 height 15
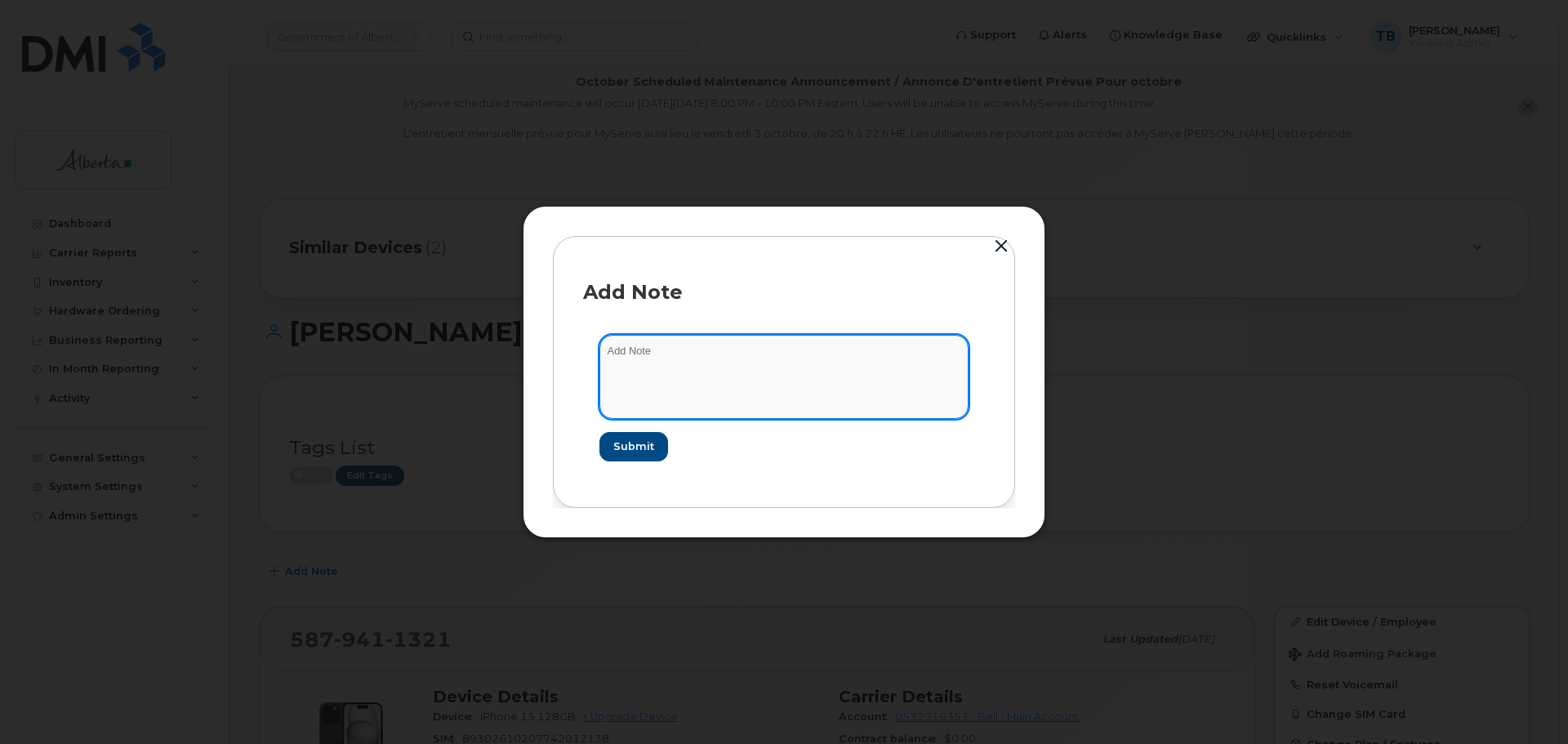
click at [712, 396] on textarea at bounding box center [784, 376] width 369 height 83
paste textarea "SCTASK0856101 Device Plan New - (6) Order 302352 Bell 3024421"
type textarea "SCTASK0856101 Device Plan New - (6) Order 302352 Bell 3024421"
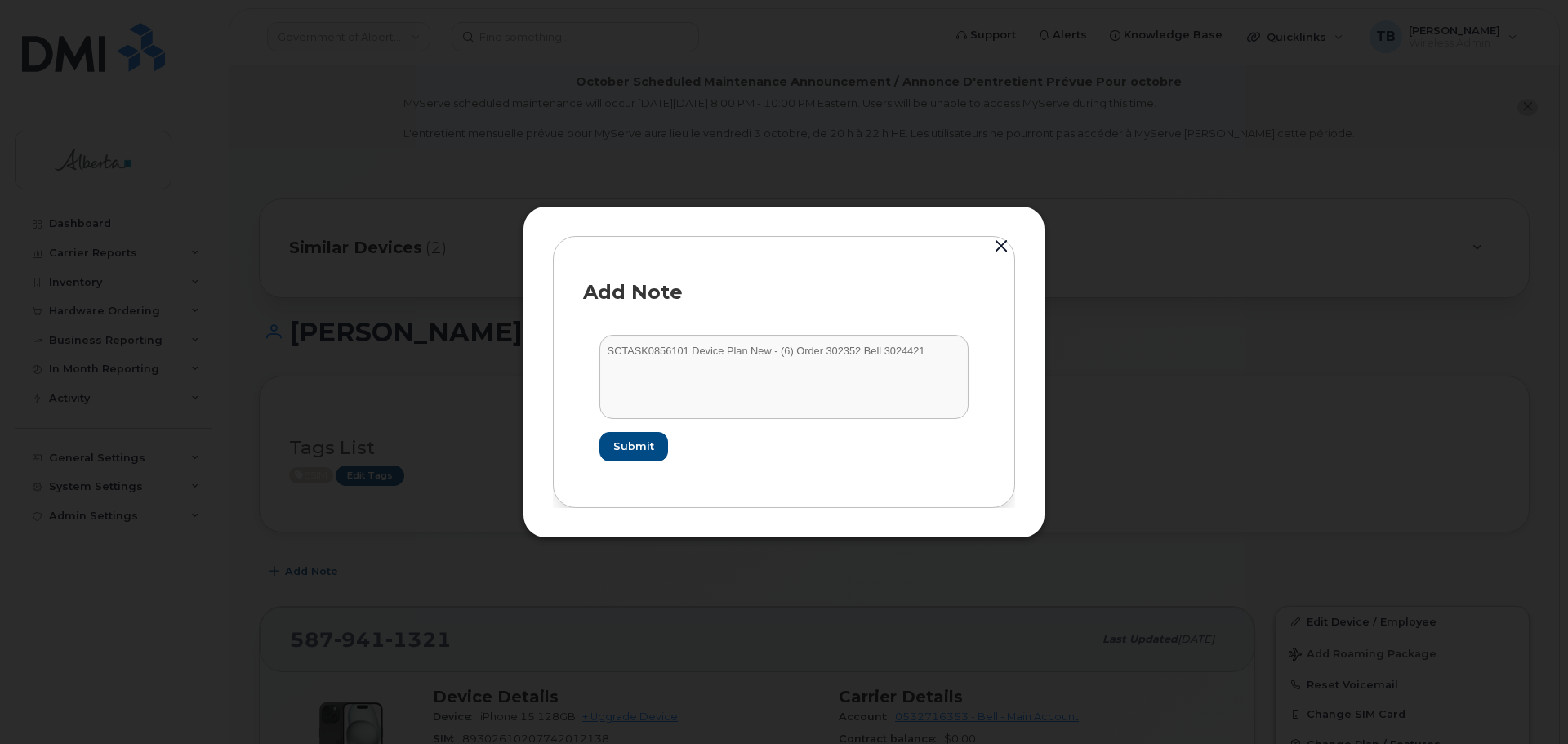
click at [632, 474] on form "SCTASK0856101 Device Plan New - (6) Order 302352 Bell 3024421 Submit" at bounding box center [784, 398] width 402 height 158
click at [630, 450] on span "Submit" at bounding box center [632, 445] width 40 height 15
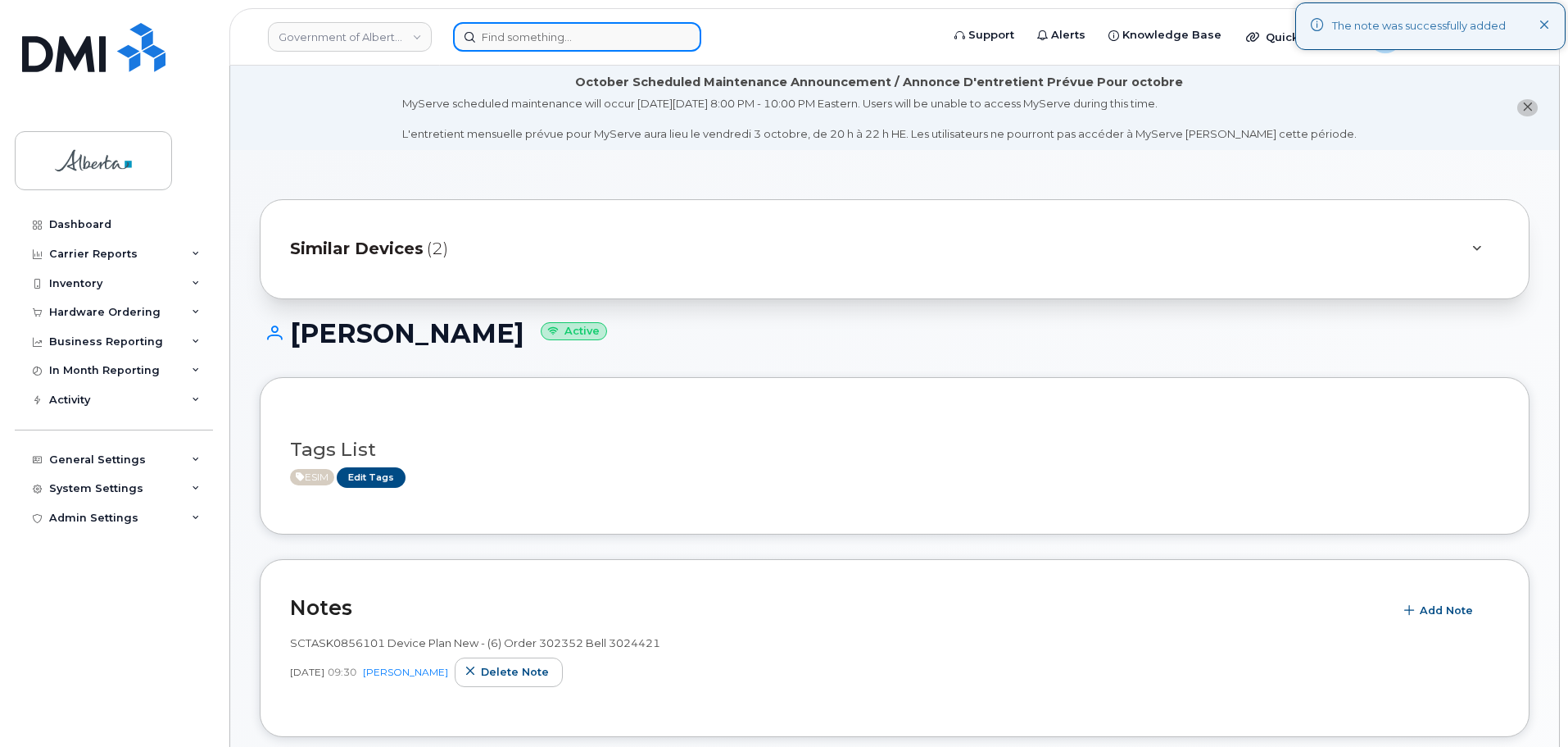
click at [528, 41] on input at bounding box center [577, 37] width 249 height 30
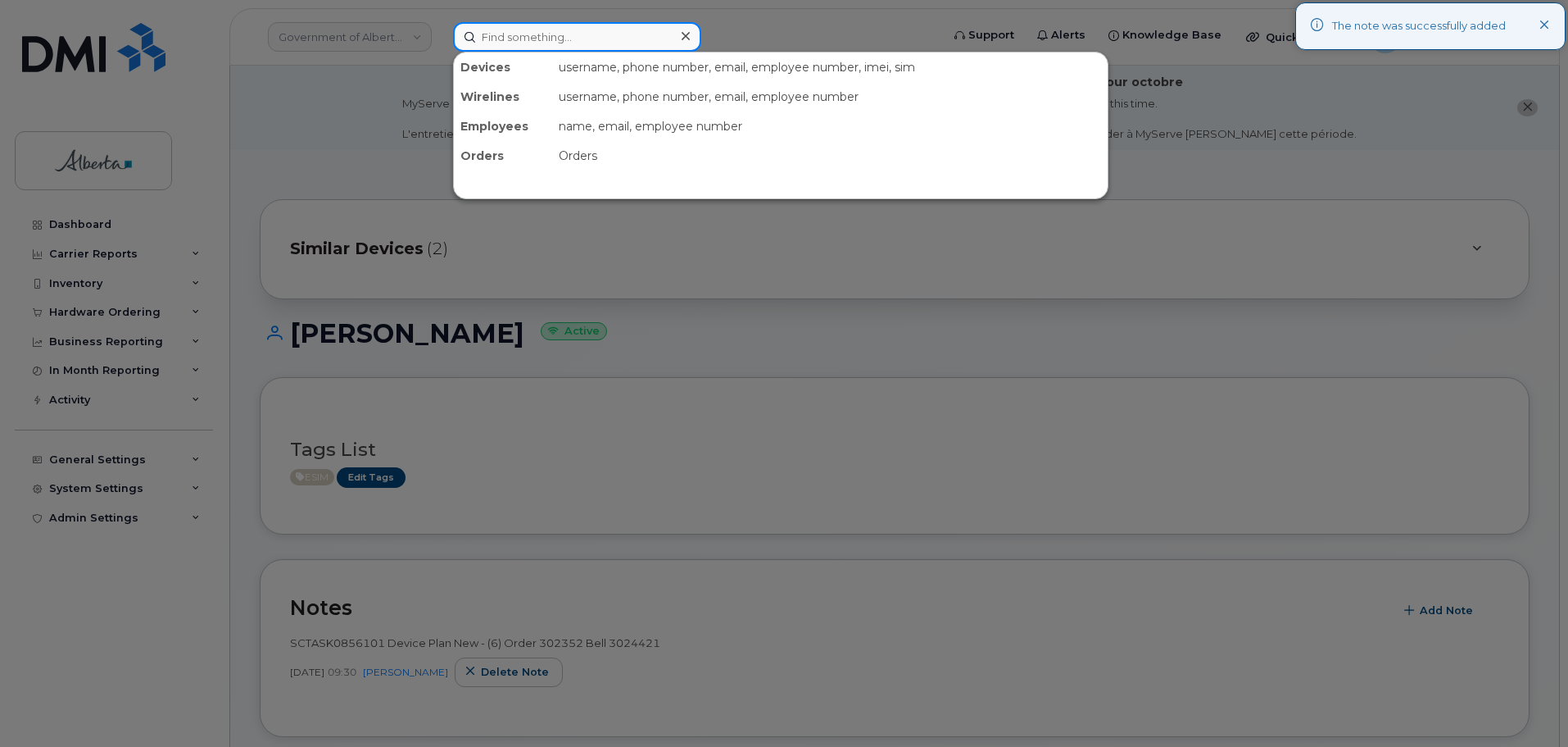
paste input "7803374129"
type input "7803374129"
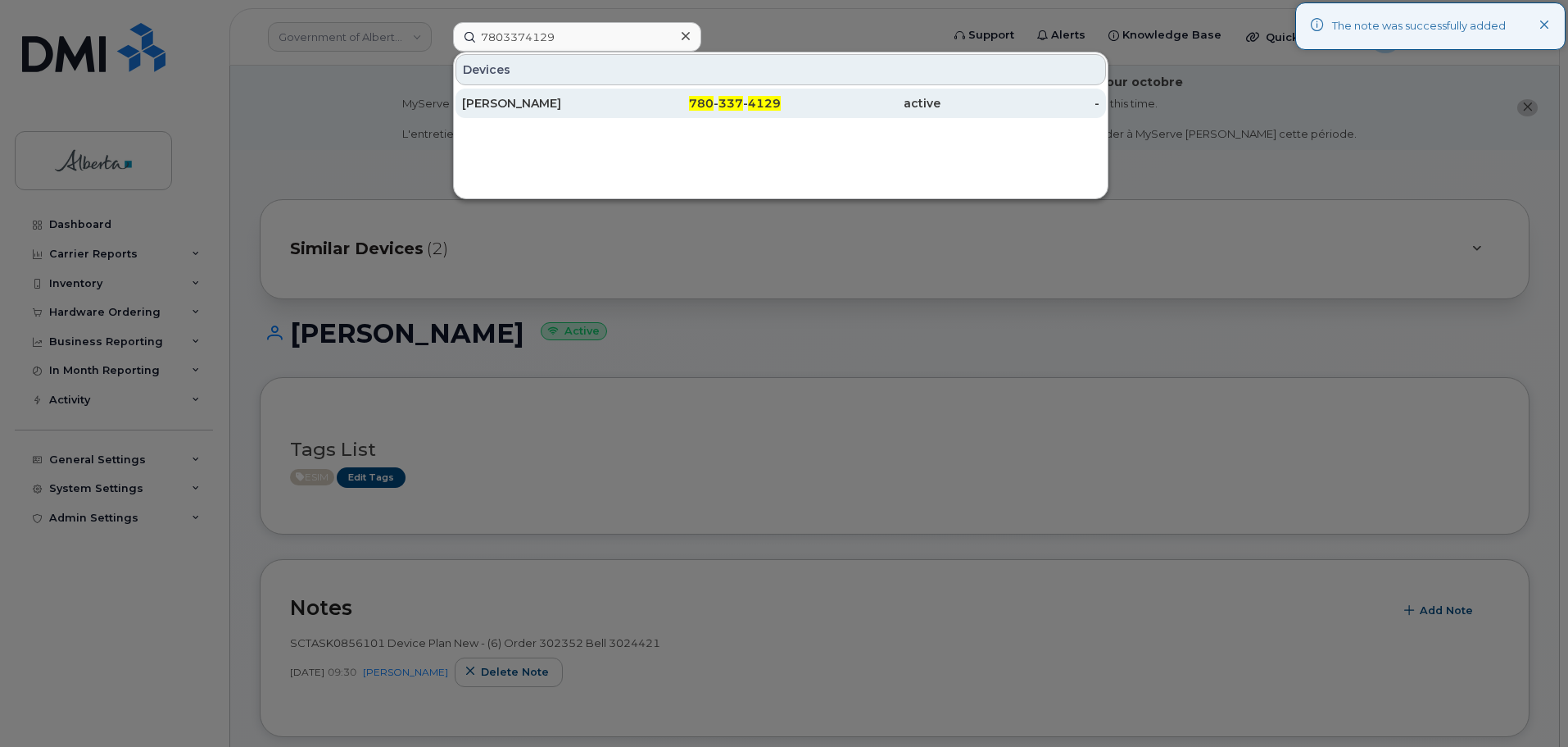
click at [509, 97] on div "[PERSON_NAME]" at bounding box center [541, 104] width 159 height 16
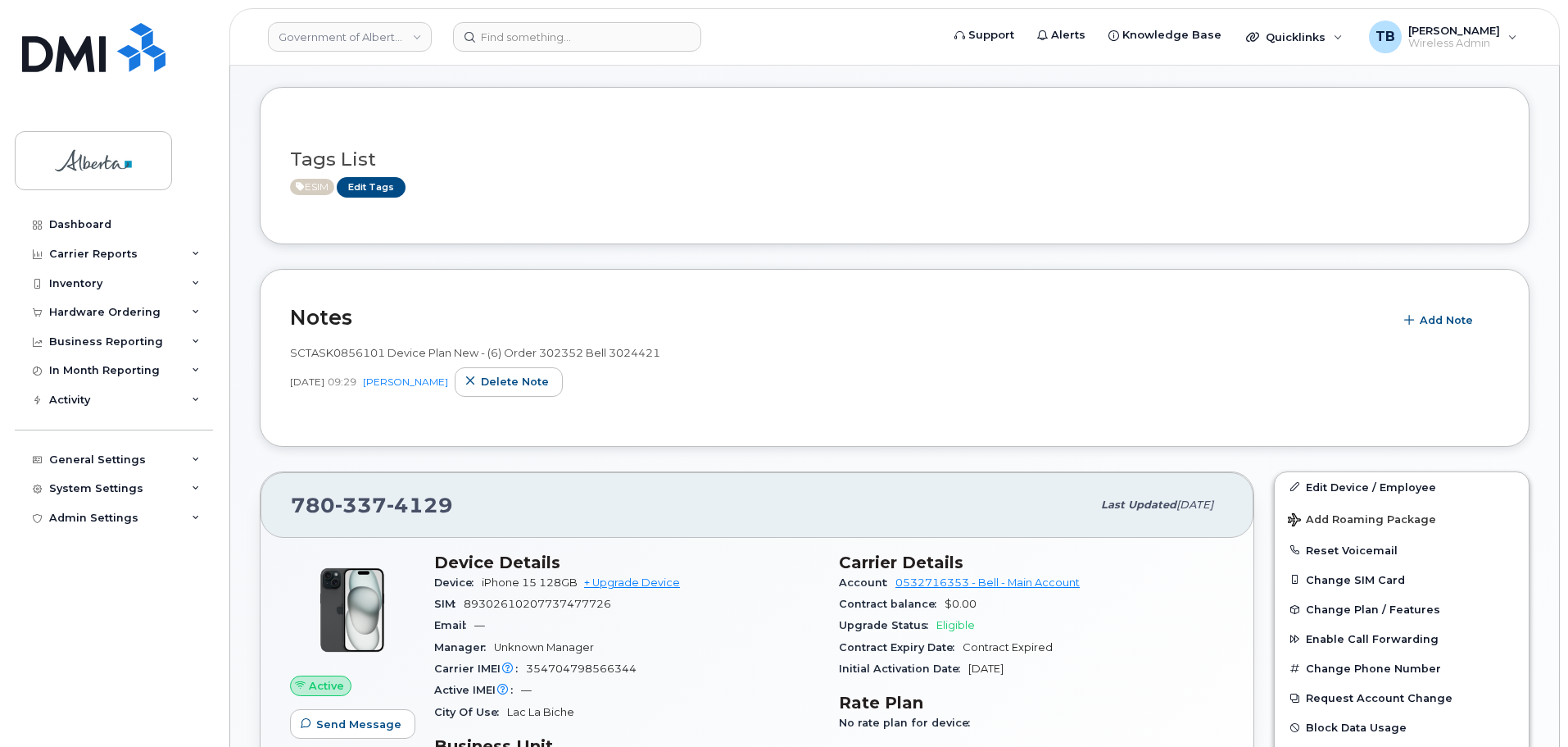
scroll to position [328, 0]
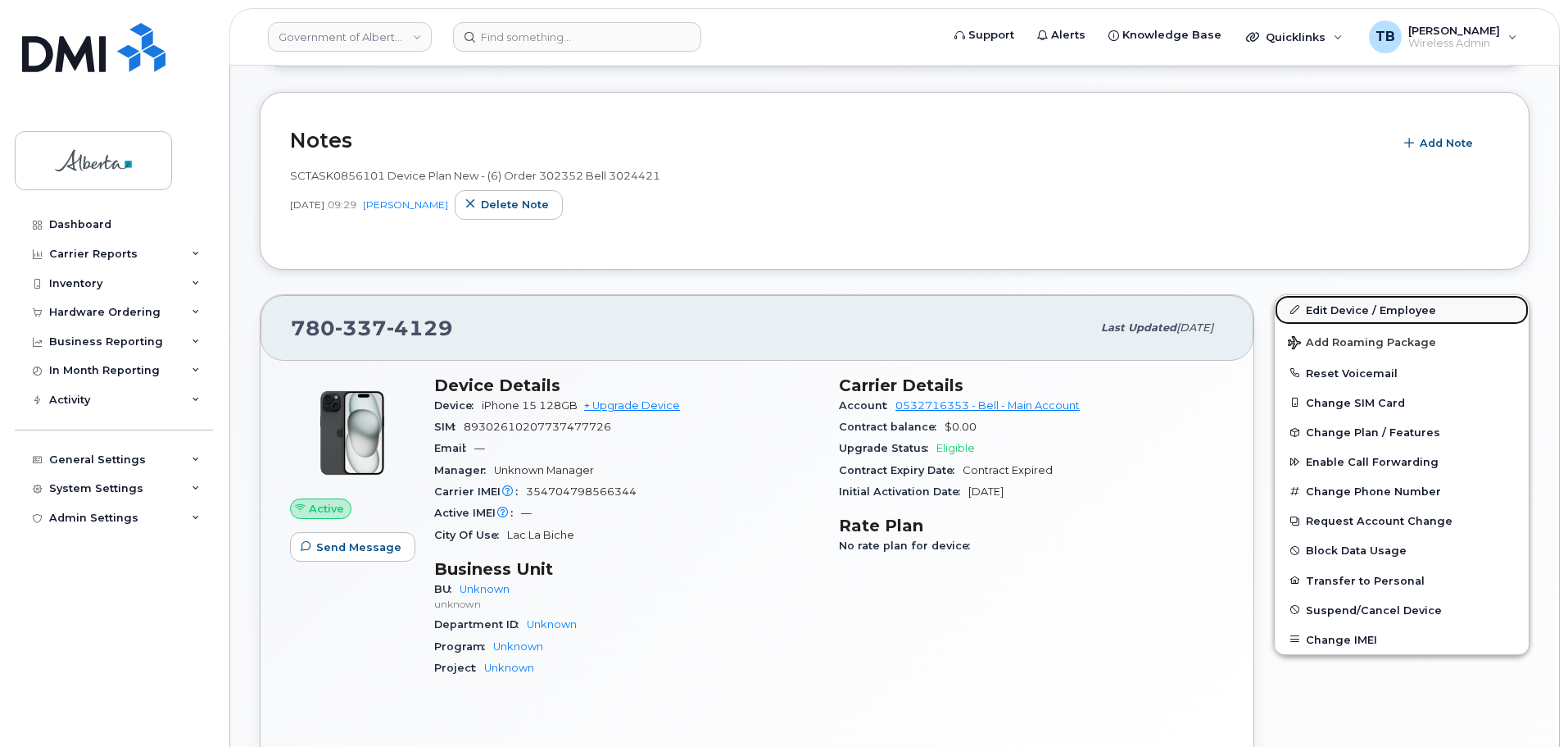
click at [1358, 307] on link "Edit Device / Employee" at bounding box center [1401, 309] width 254 height 30
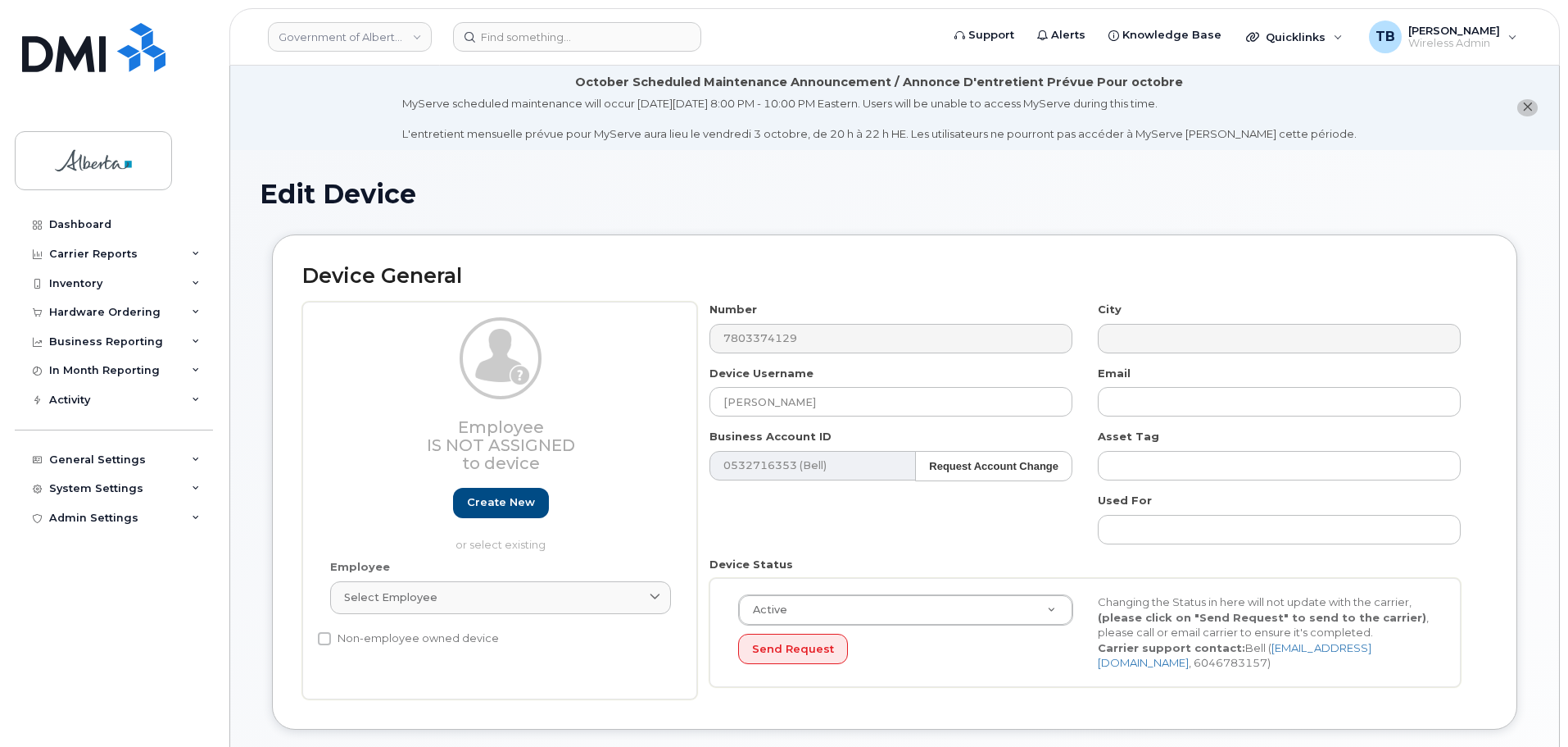
select select "4100854"
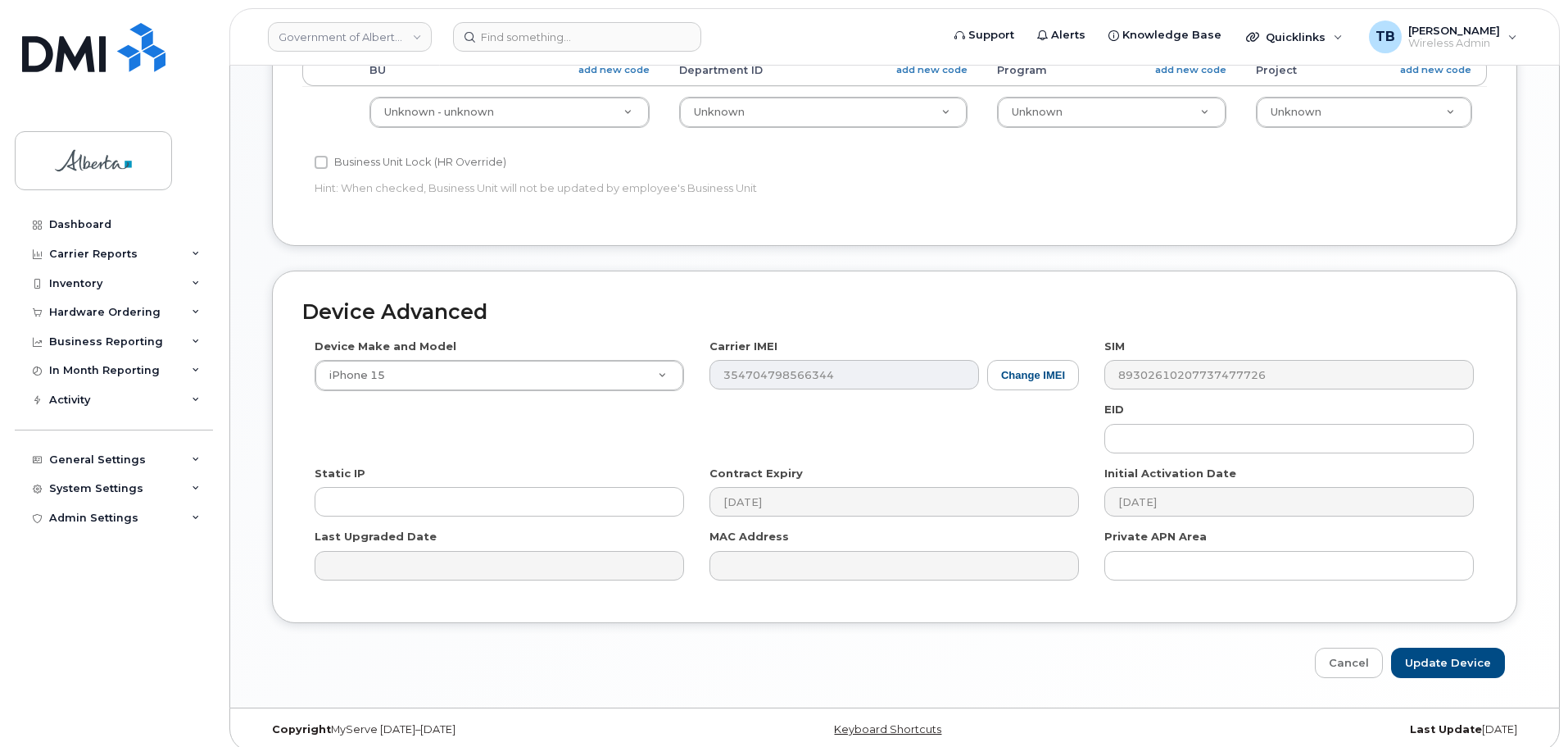
scroll to position [779, 0]
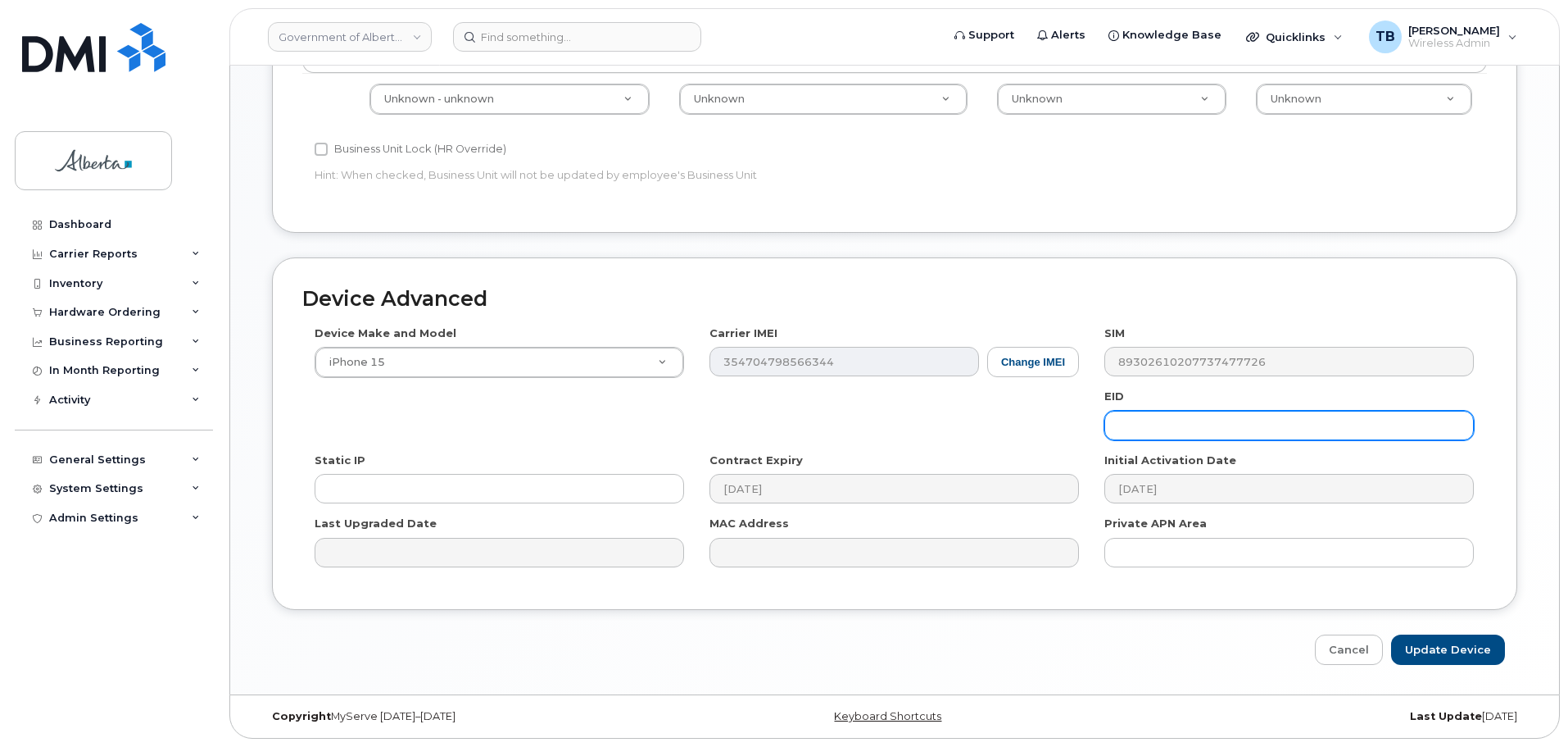
click at [1155, 428] on input "text" at bounding box center [1289, 425] width 369 height 30
paste input "89049032007208882600189522226316"
type input "89049032007208882600189522226316"
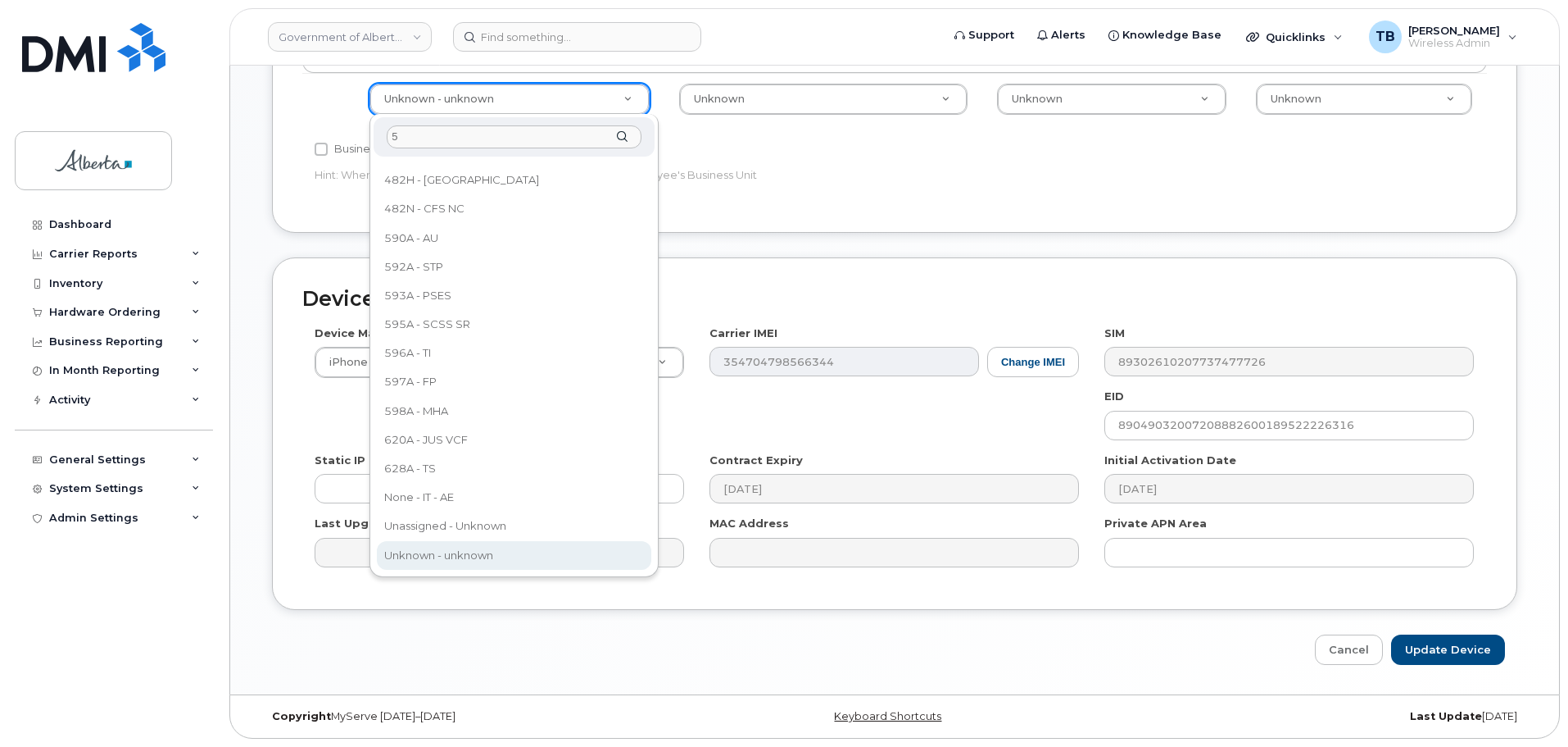
scroll to position [0, 0]
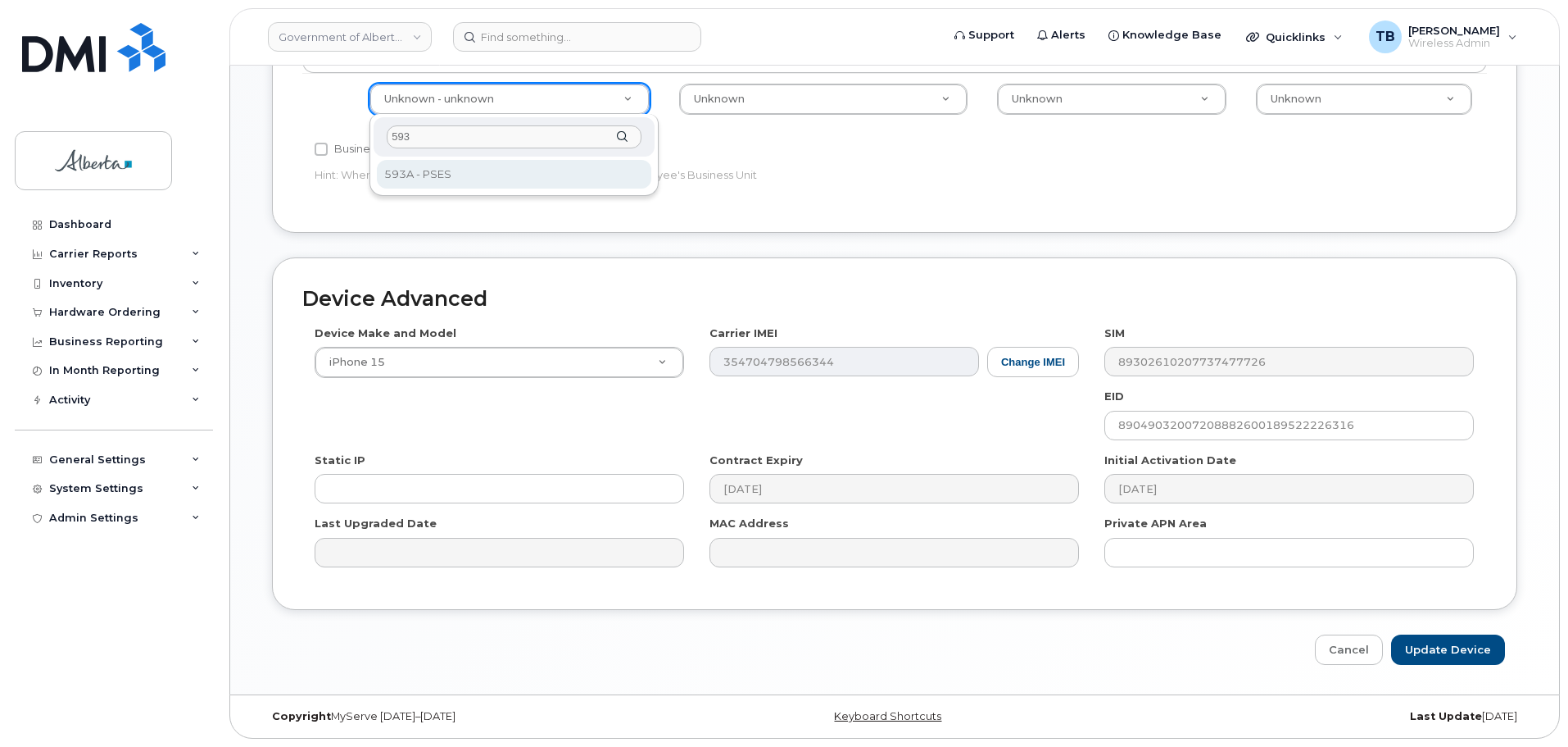
type input "593"
select select "4797682"
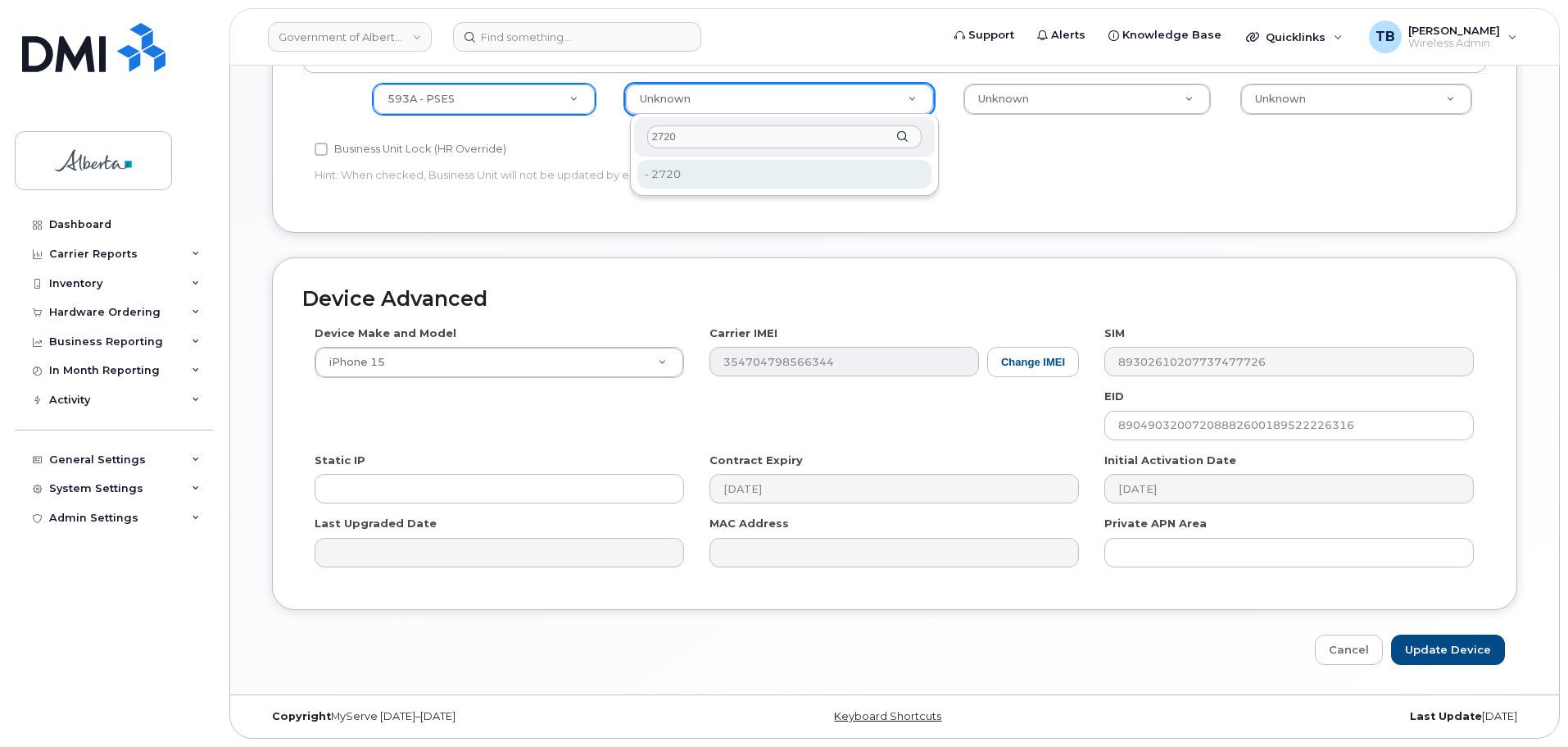
type input "2720"
drag, startPoint x: 693, startPoint y: 176, endPoint x: 947, endPoint y: 132, distance: 257.8
type input "4752674"
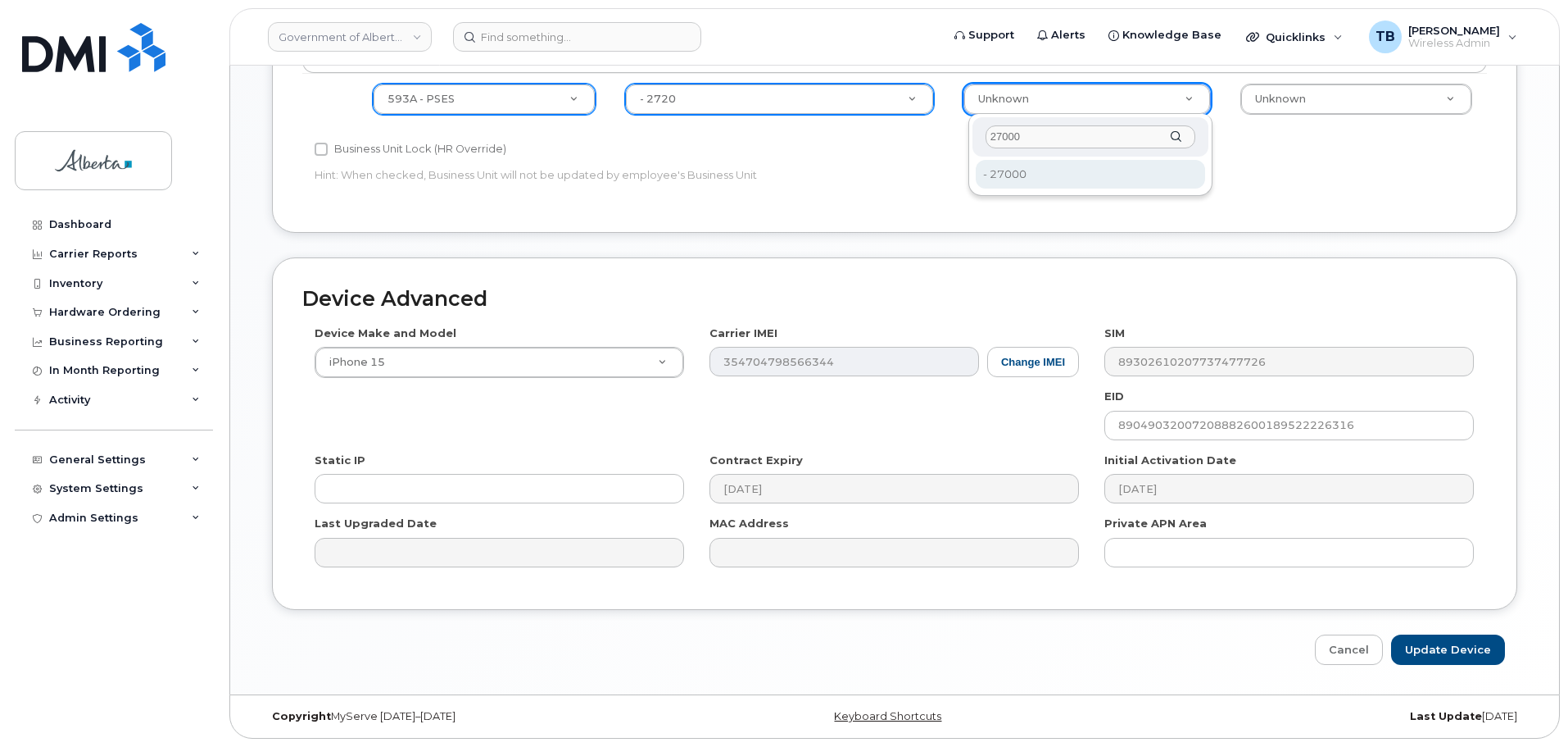
type input "27000"
type input "4206368"
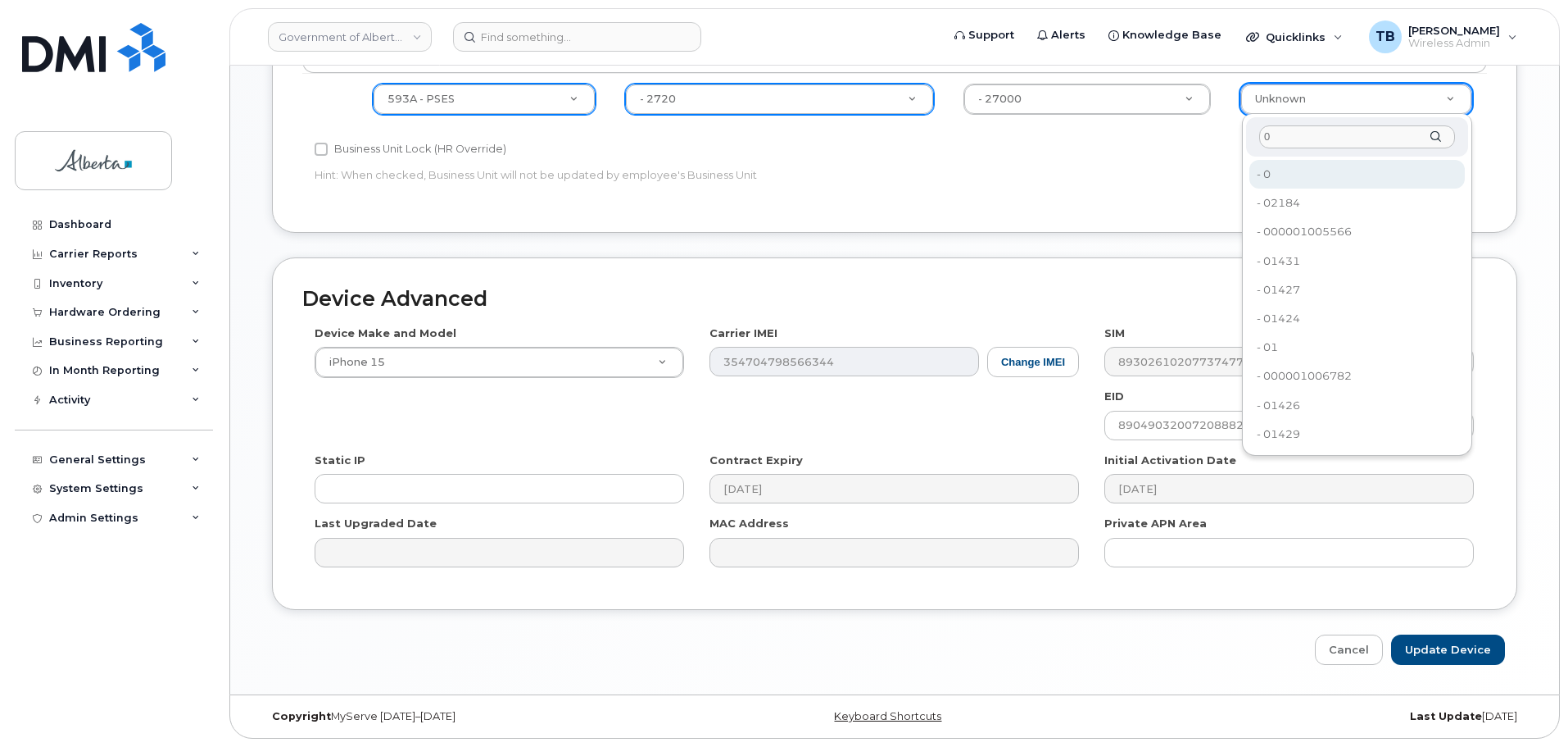
type input "0"
type input "4753728"
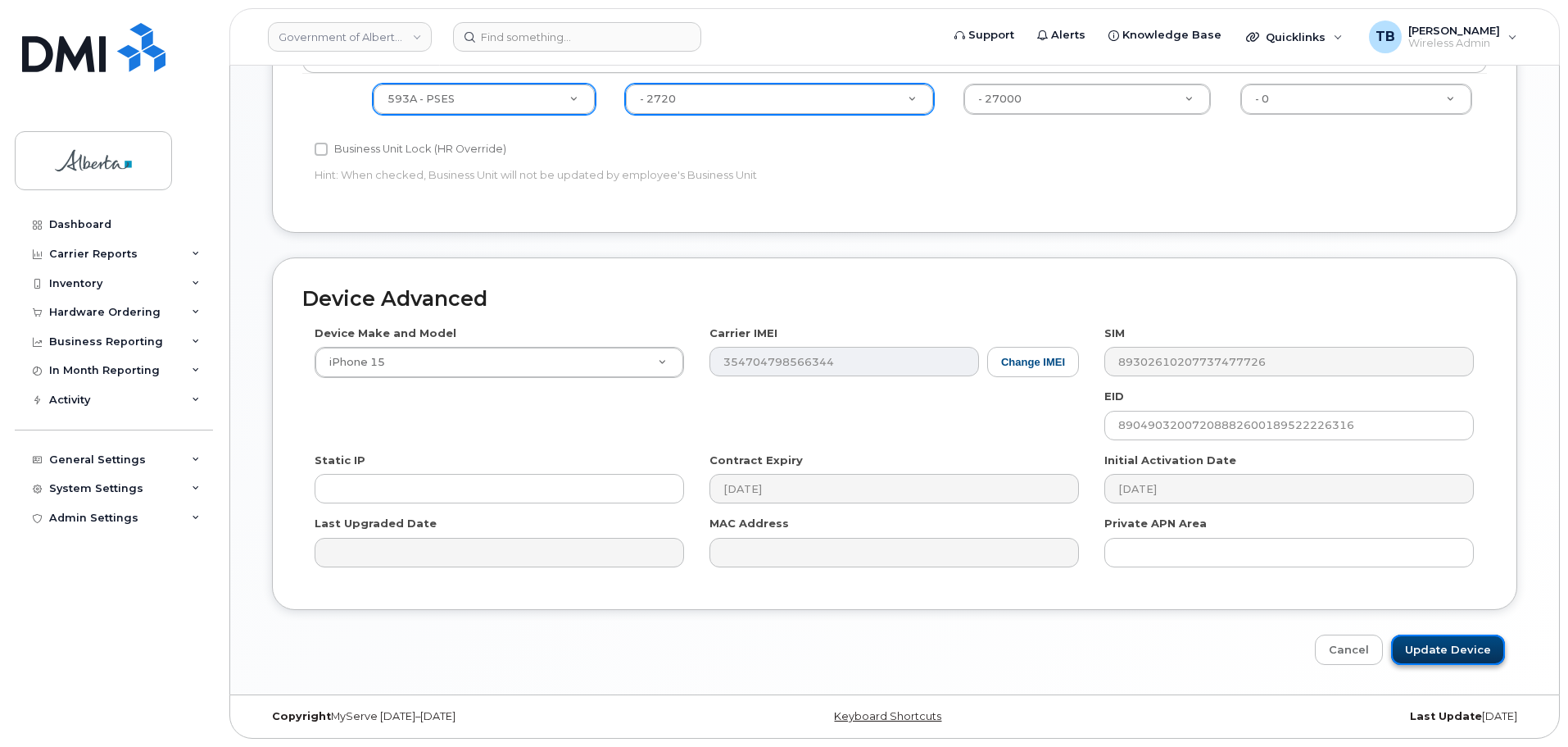
click at [1470, 639] on input "Update Device" at bounding box center [1447, 650] width 113 height 31
type input "Saving..."
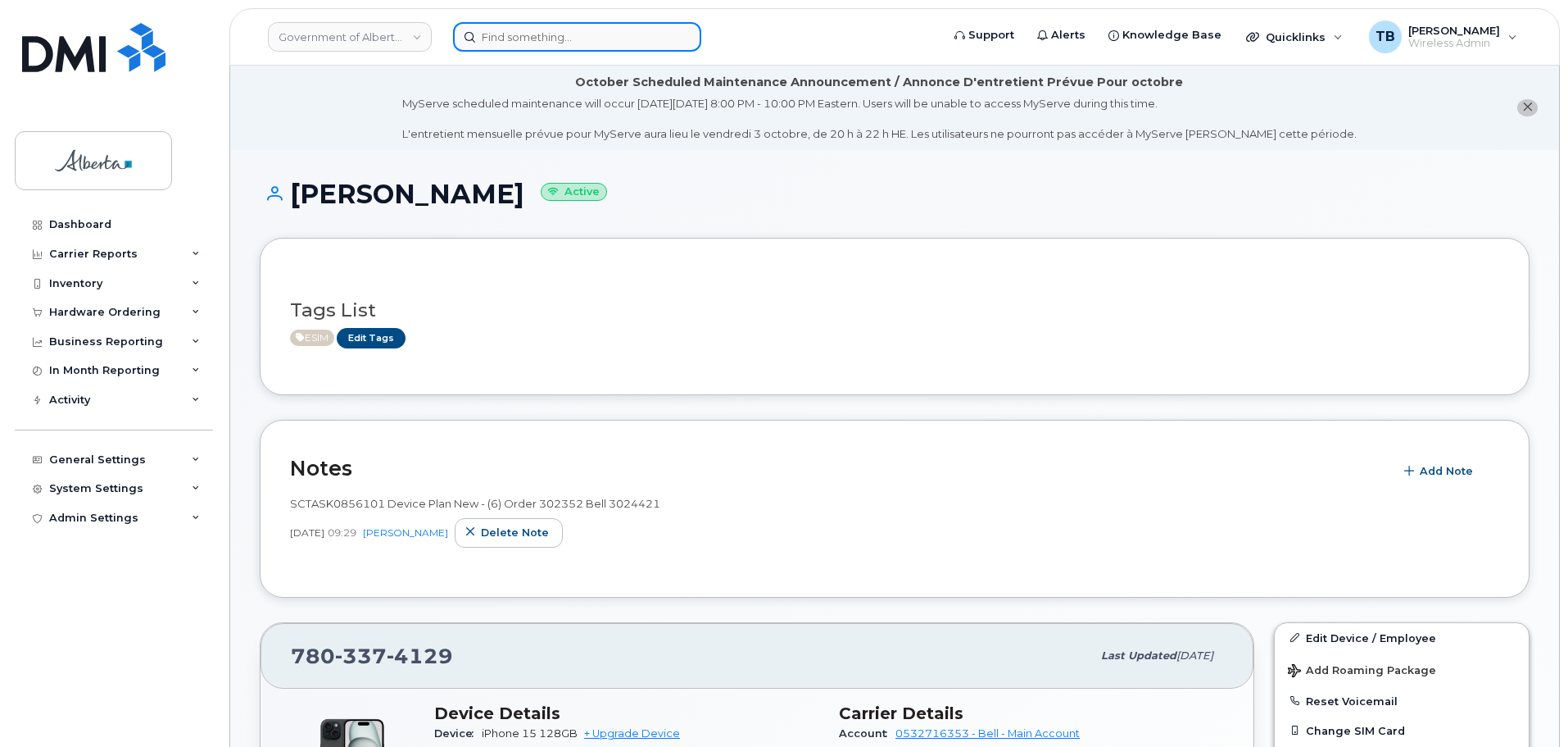
click at [508, 41] on input at bounding box center [577, 37] width 249 height 30
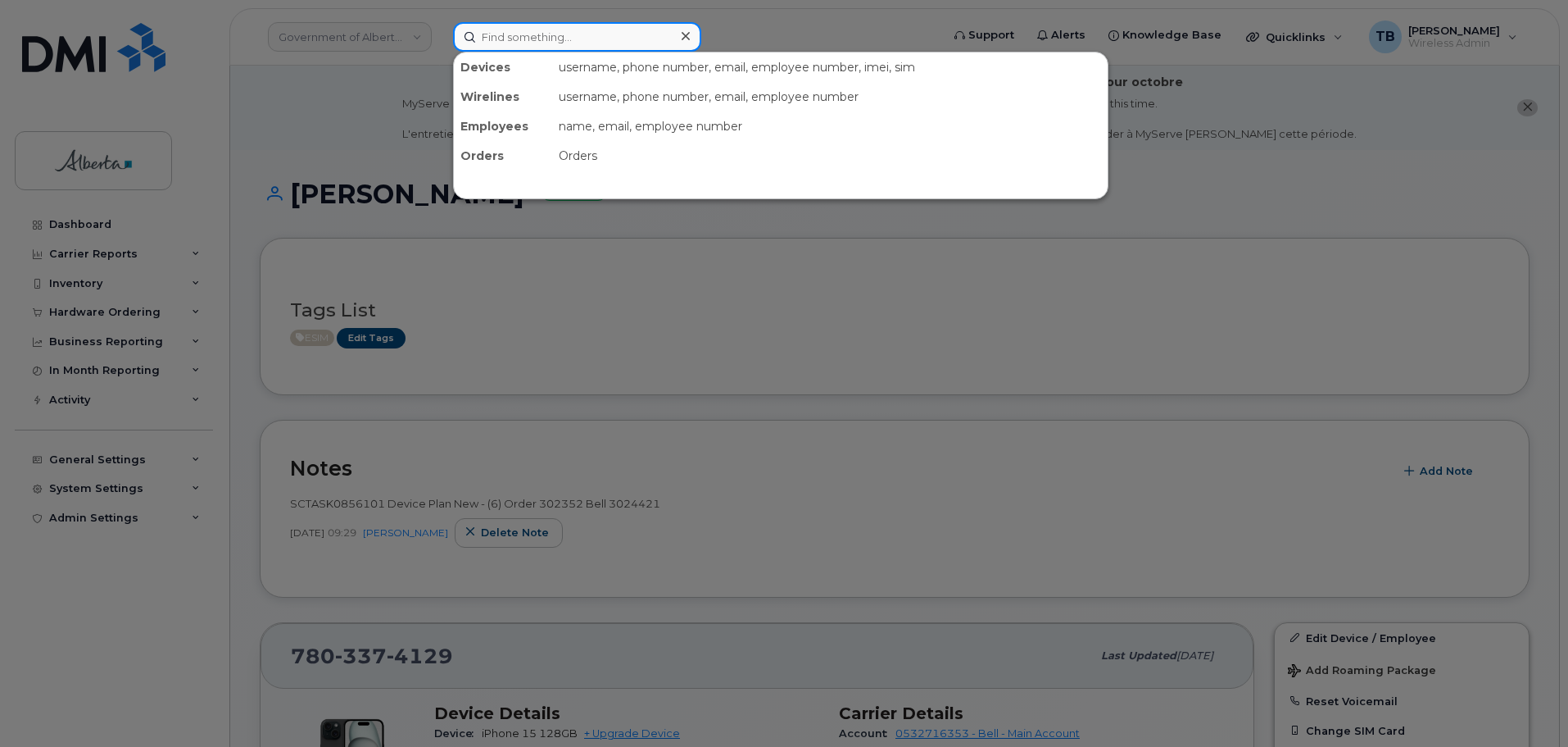
paste input "5879411317"
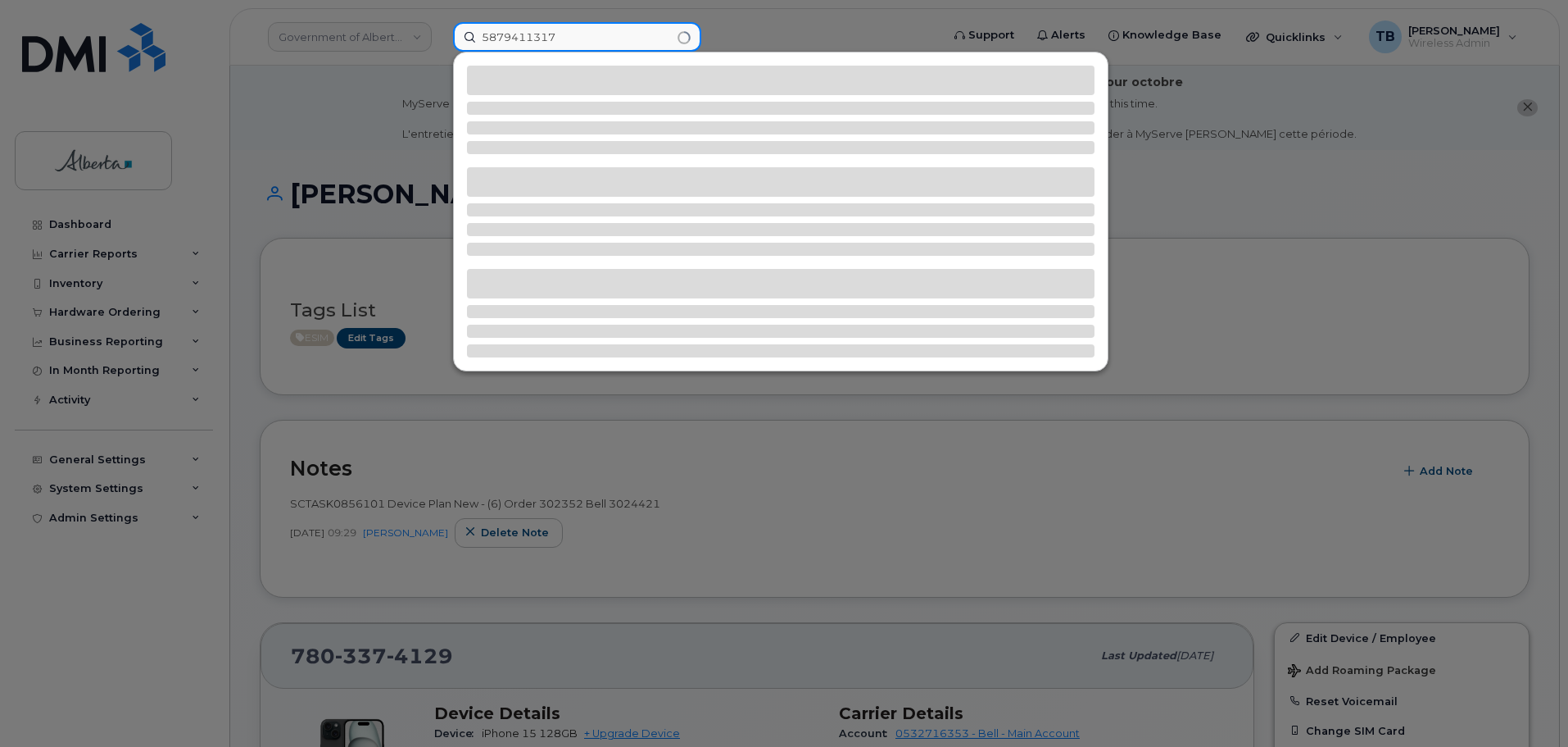
type input "5879411317"
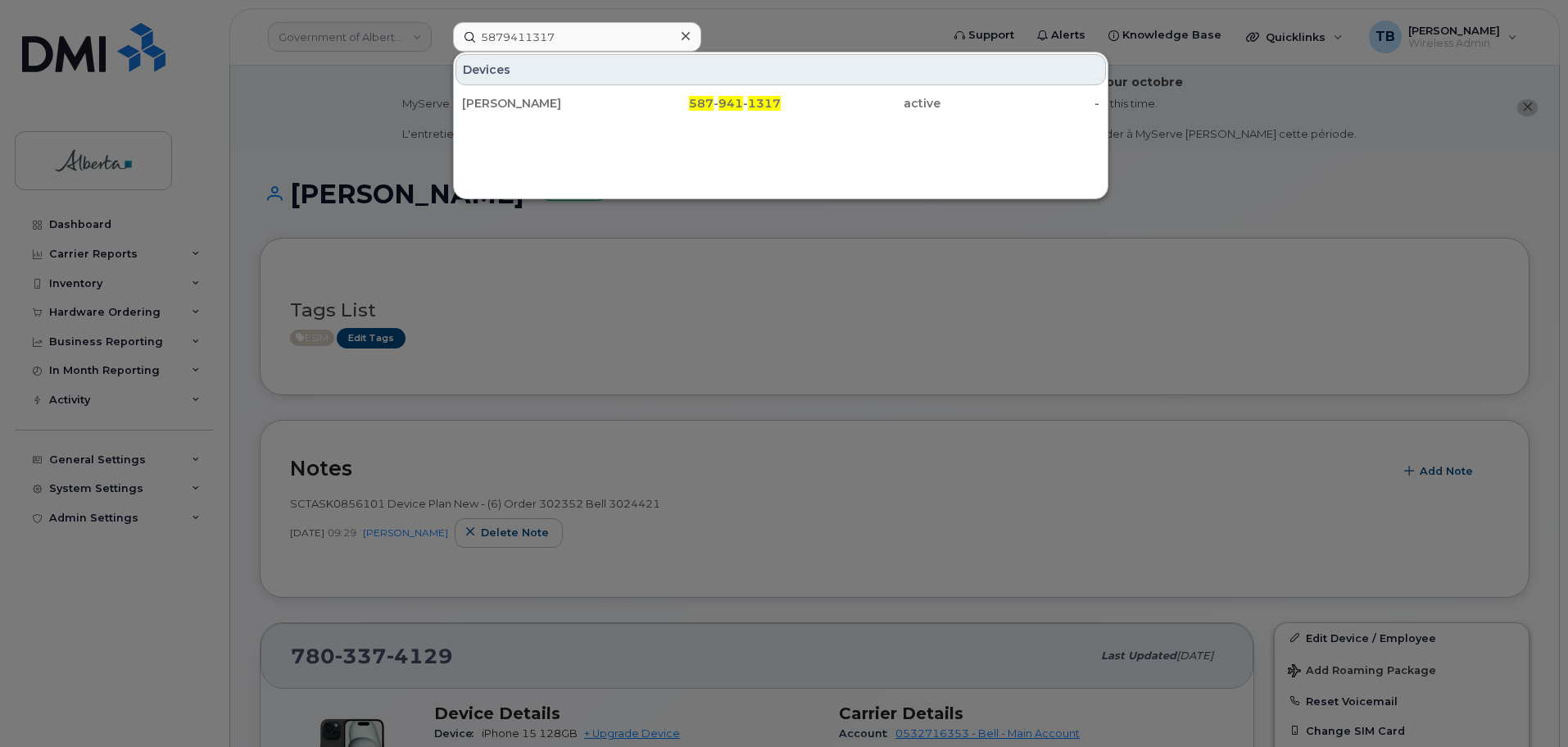
drag, startPoint x: 666, startPoint y: 506, endPoint x: 313, endPoint y: 498, distance: 353.1
click at [334, 500] on div at bounding box center [784, 373] width 1568 height 747
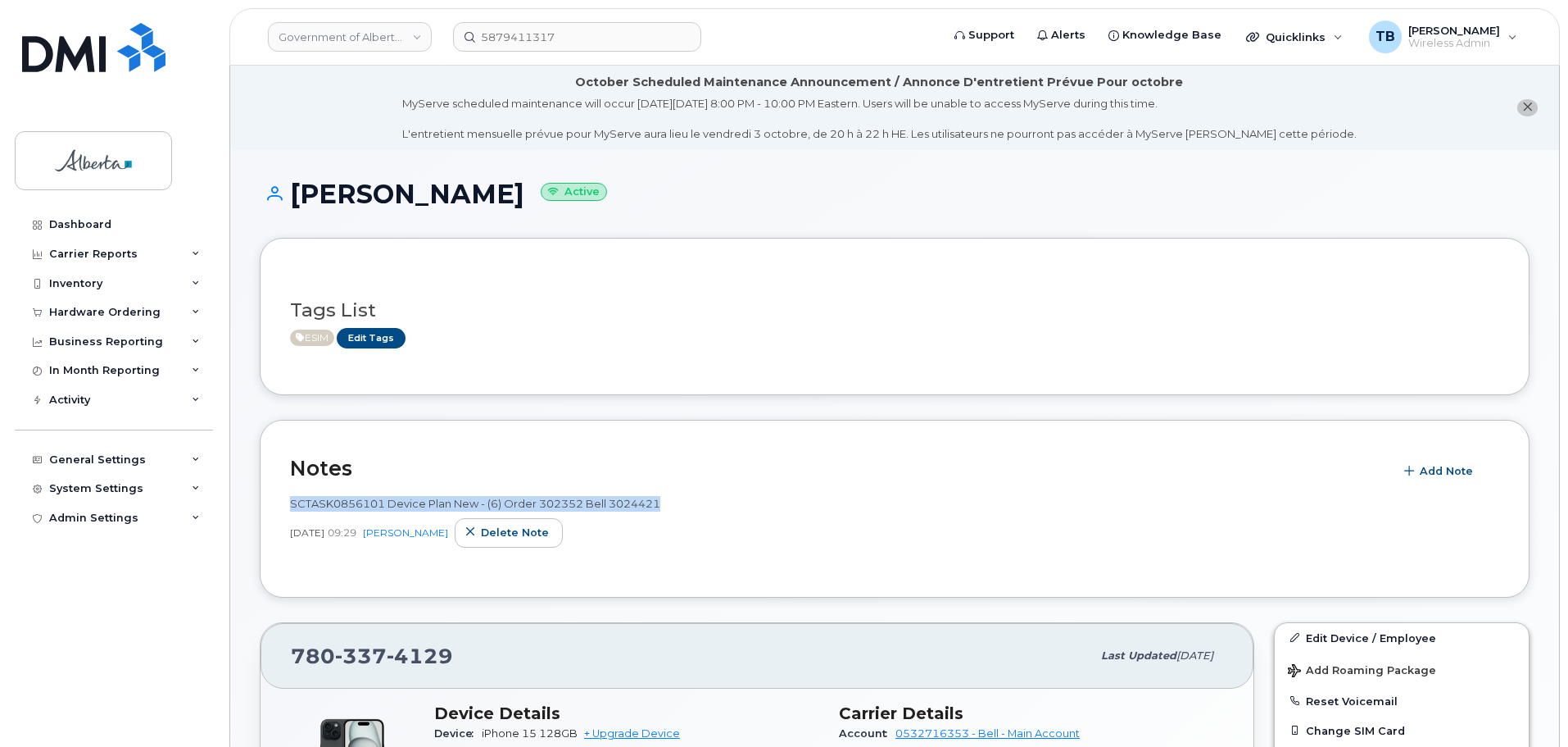
drag, startPoint x: 286, startPoint y: 502, endPoint x: 671, endPoint y: 498, distance: 385.0
click at [671, 498] on div "Notes Add Note SCTASK0856101 Device Plan New - (6) Order 302352 Bell 3024421 [D…" at bounding box center [894, 508] width 1270 height 178
copy span "SCTASK0856101 Device Plan New - (6) Order 302352 Bell 3024421"
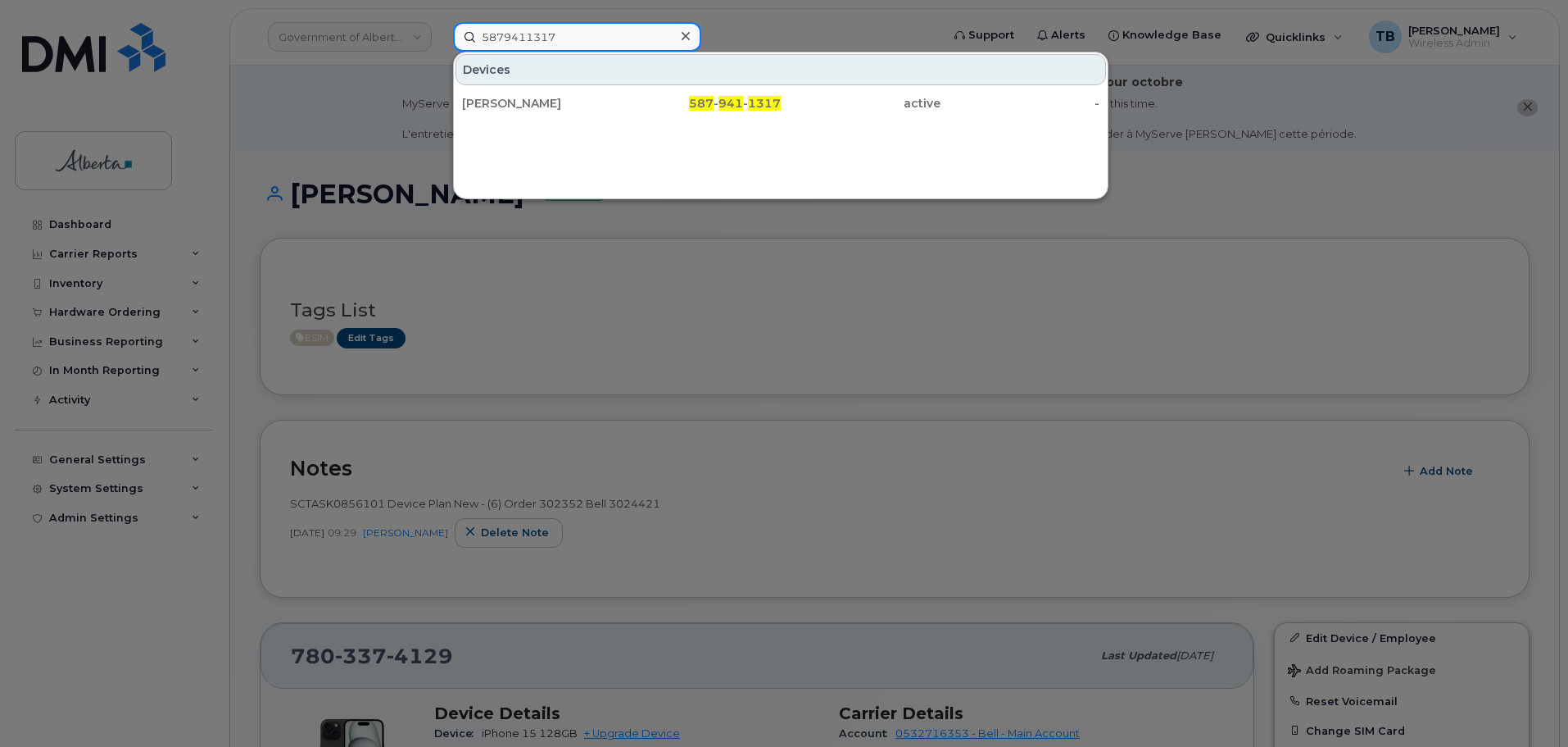
click at [579, 35] on input "5879411317" at bounding box center [577, 37] width 249 height 30
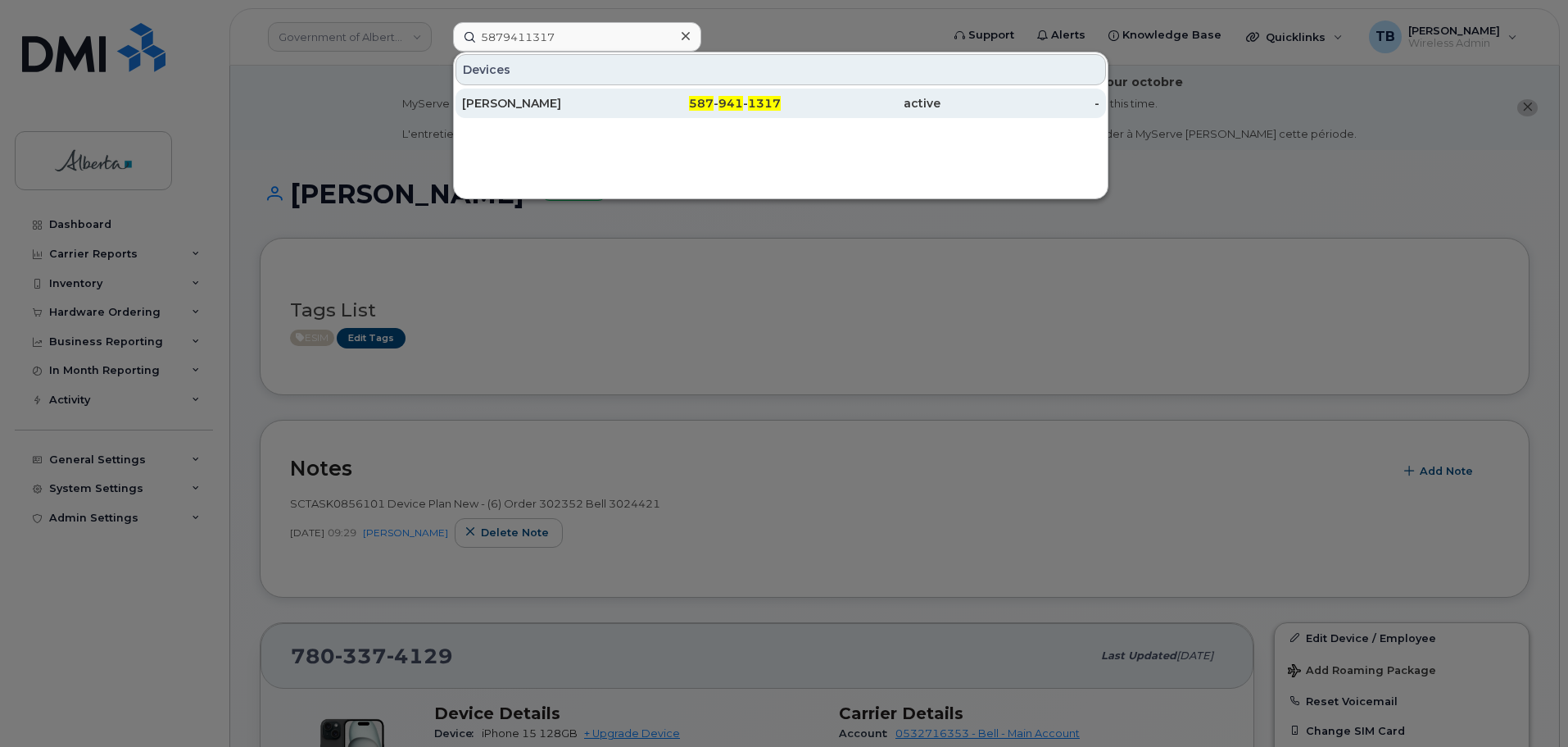
click at [554, 96] on div "[PERSON_NAME]" at bounding box center [541, 104] width 159 height 16
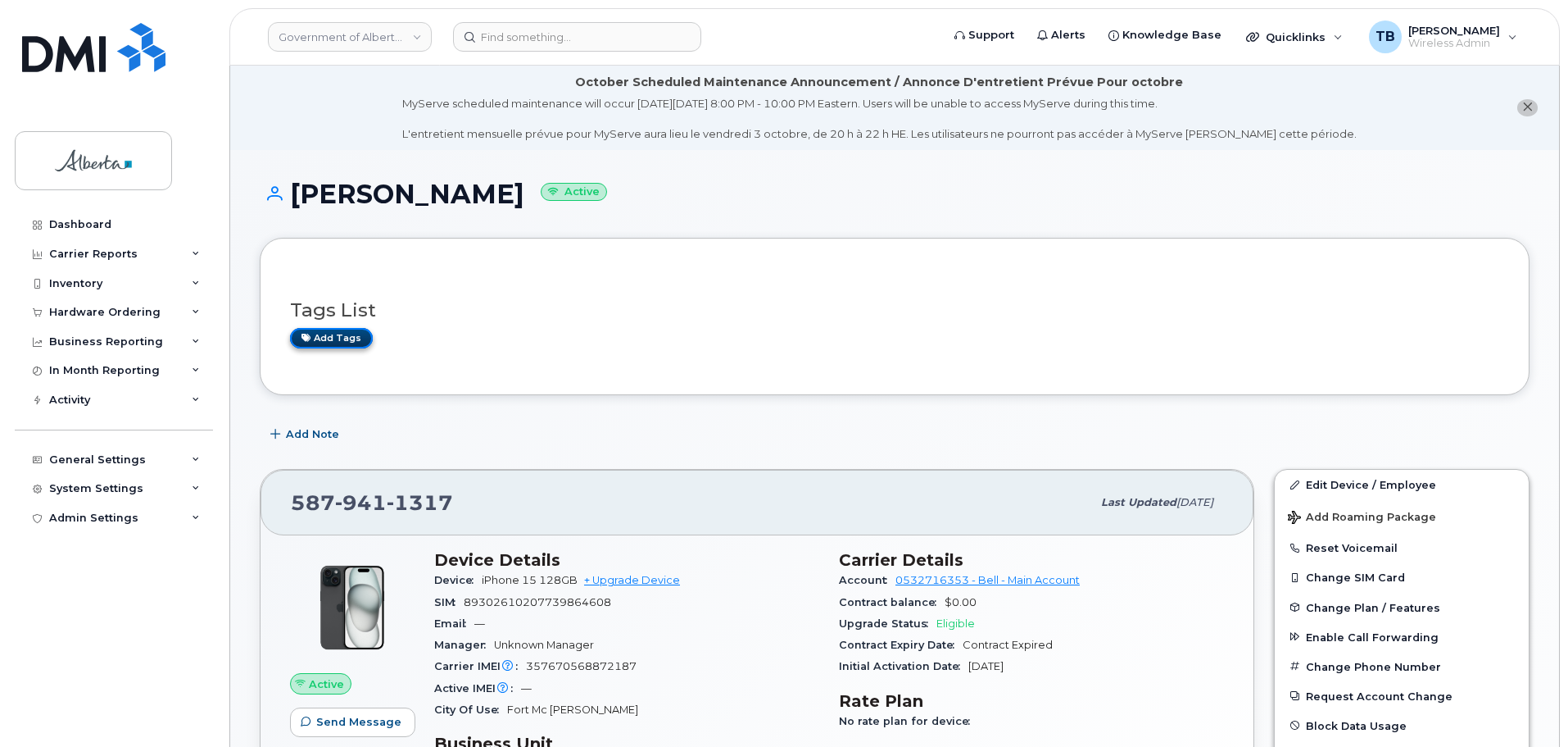
click at [321, 345] on link "Add tags" at bounding box center [331, 338] width 83 height 21
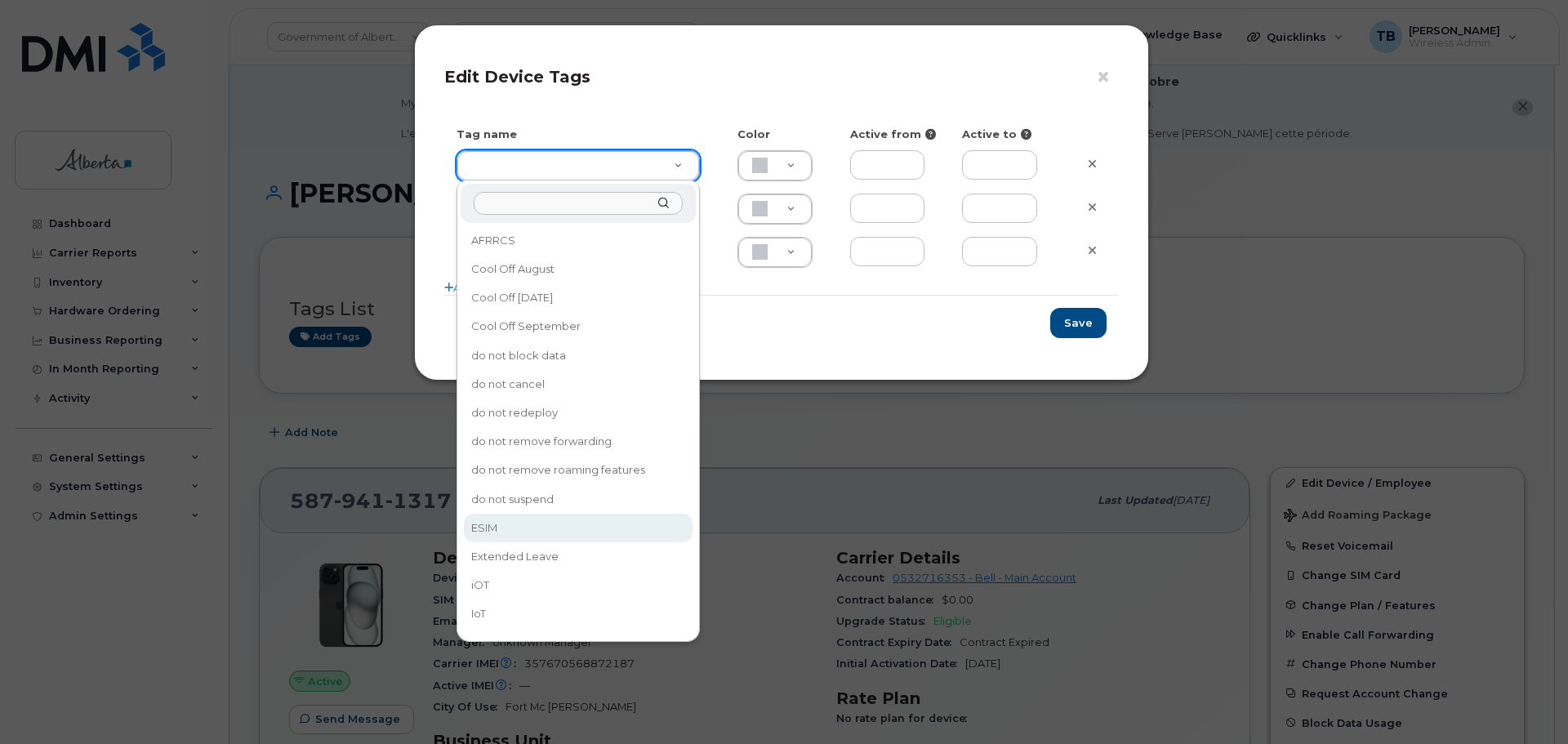
drag, startPoint x: 500, startPoint y: 529, endPoint x: 577, endPoint y: 513, distance: 78.6
type input "ESIM"
type input "D6CDC1"
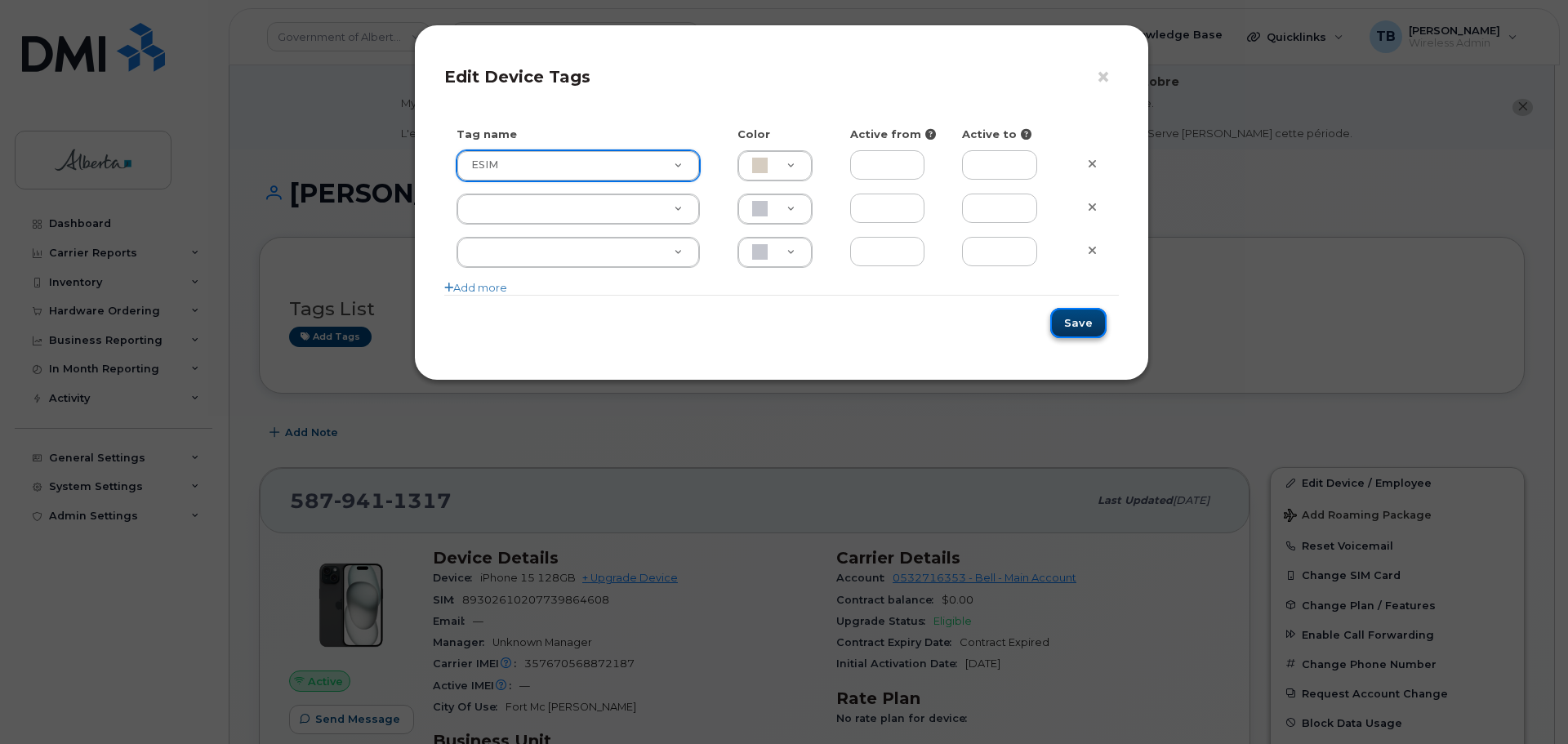
click at [1066, 330] on button "Save" at bounding box center [1079, 323] width 57 height 31
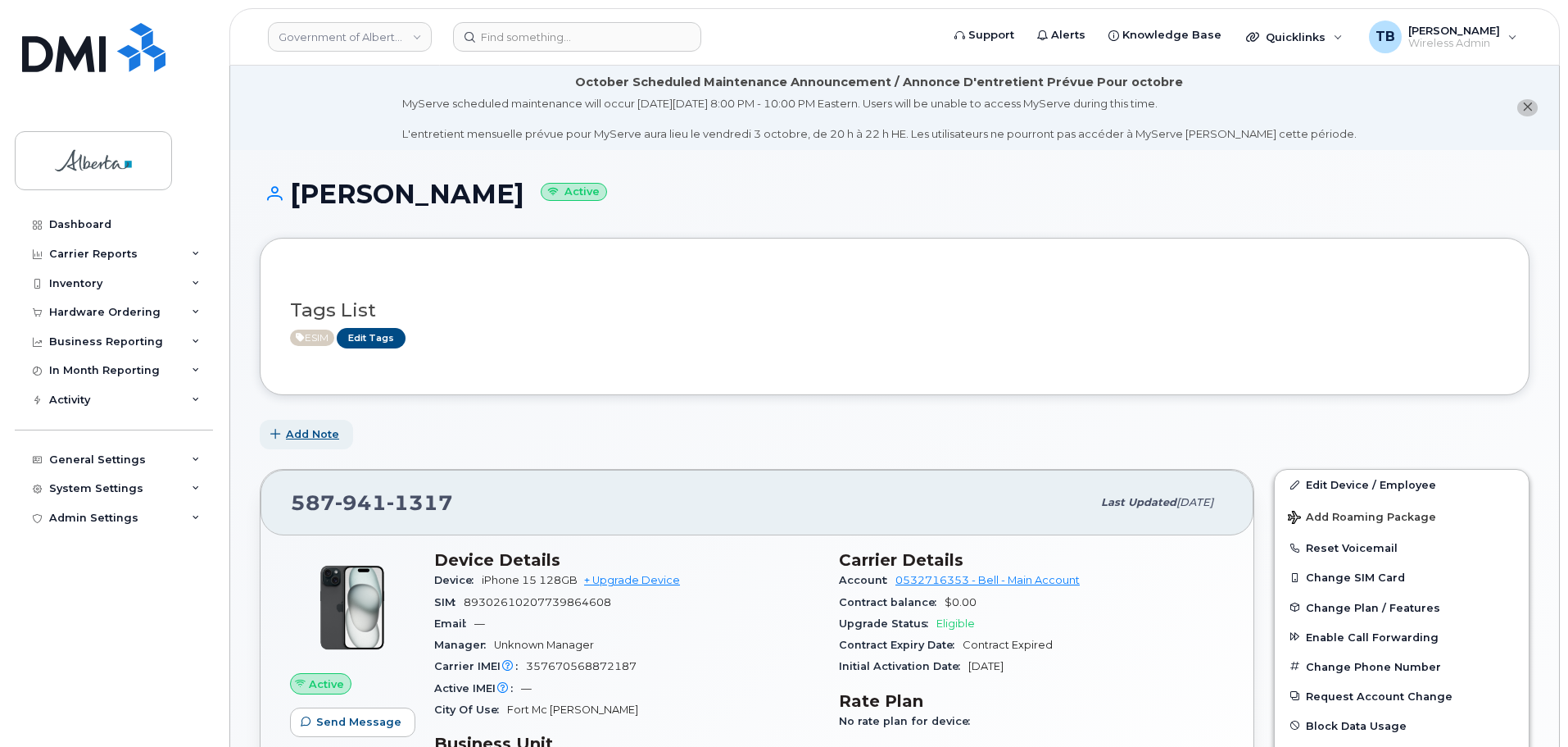
click at [298, 431] on span "Add Note" at bounding box center [312, 433] width 53 height 15
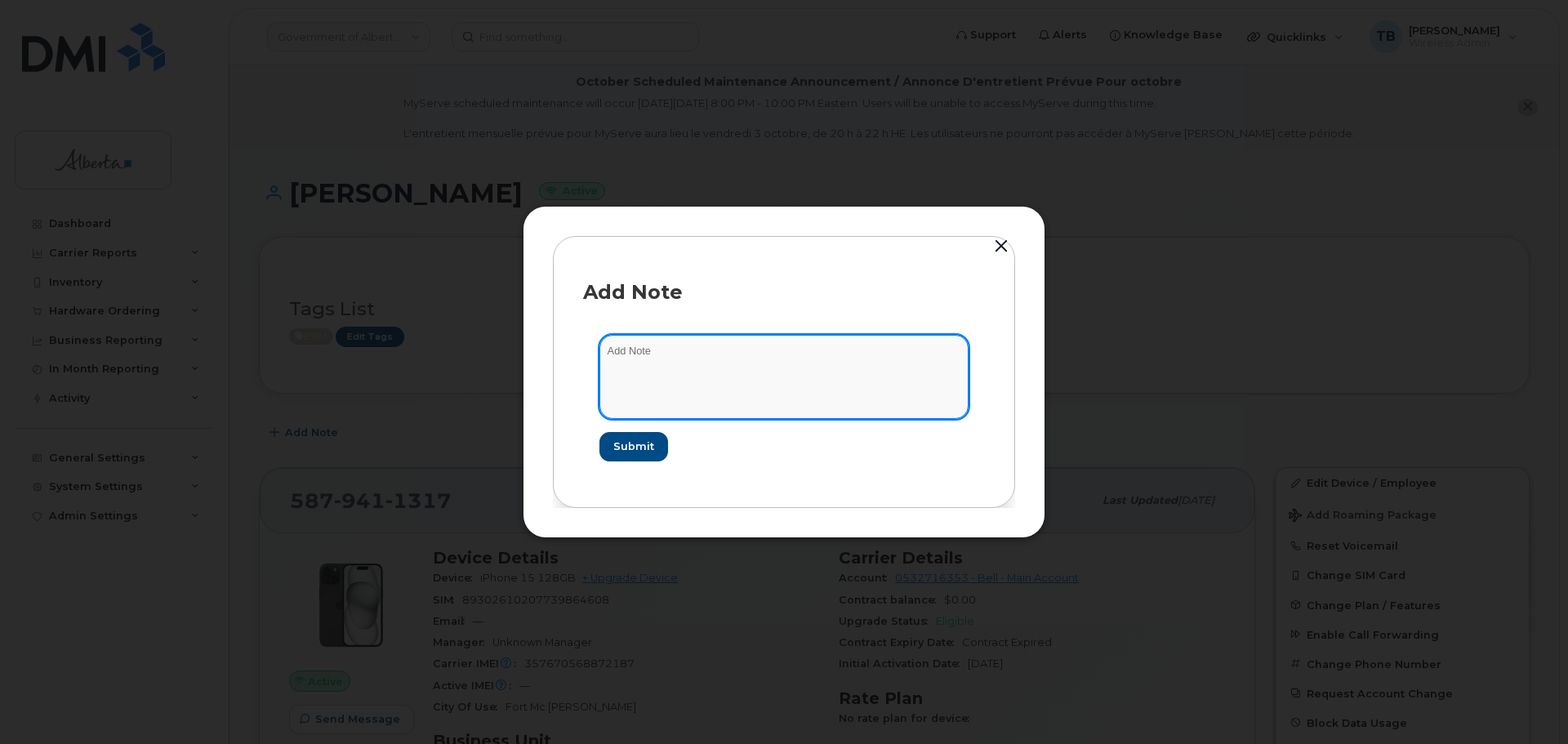
click at [824, 374] on textarea at bounding box center [784, 376] width 369 height 83
paste textarea "SCTASK0856101 Device Plan New - (6) Order 302352 Bell 3024421"
type textarea "SCTASK0856101 Device Plan New - (6) Order 302352 Bell 3024421"
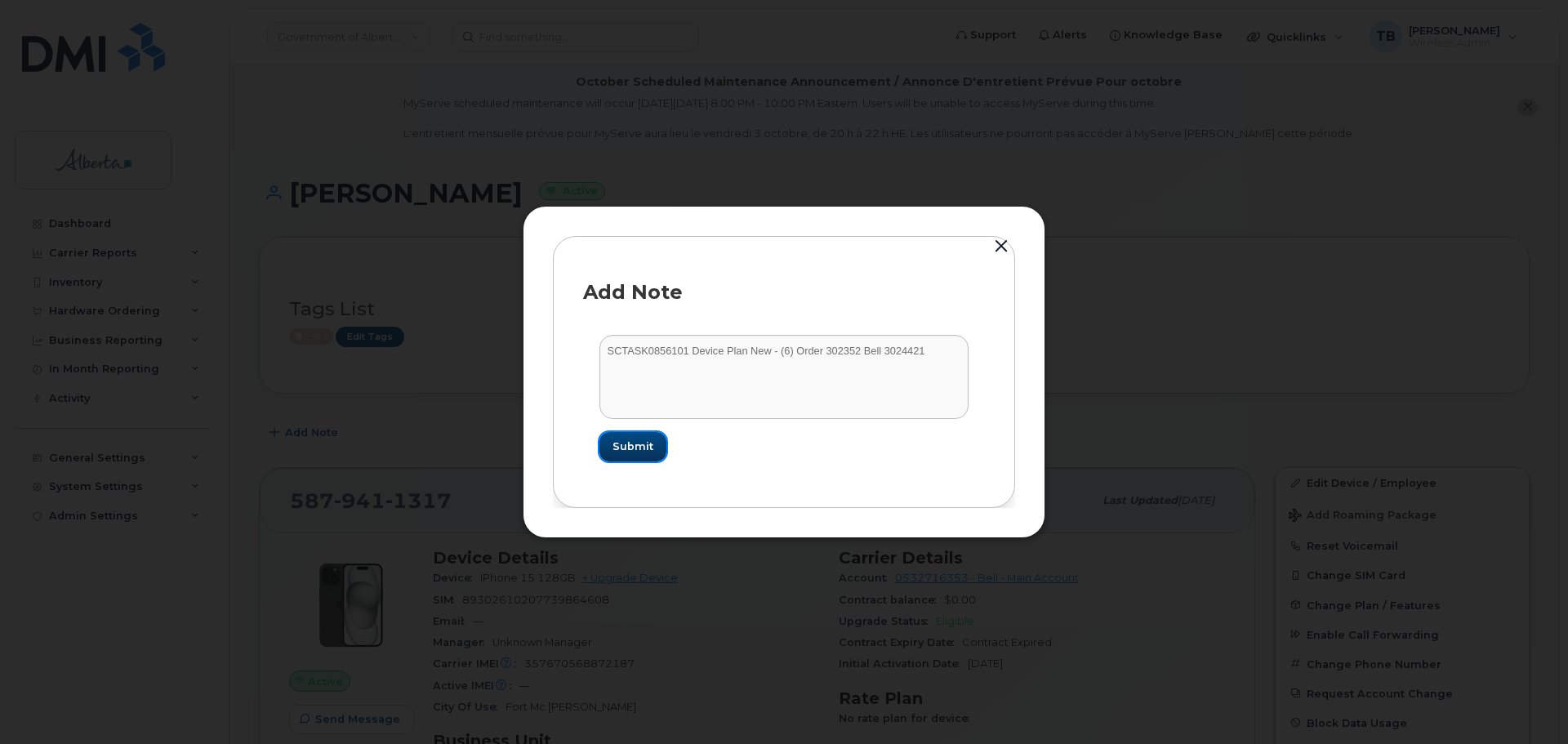
click at [623, 458] on button "Submit" at bounding box center [633, 446] width 67 height 30
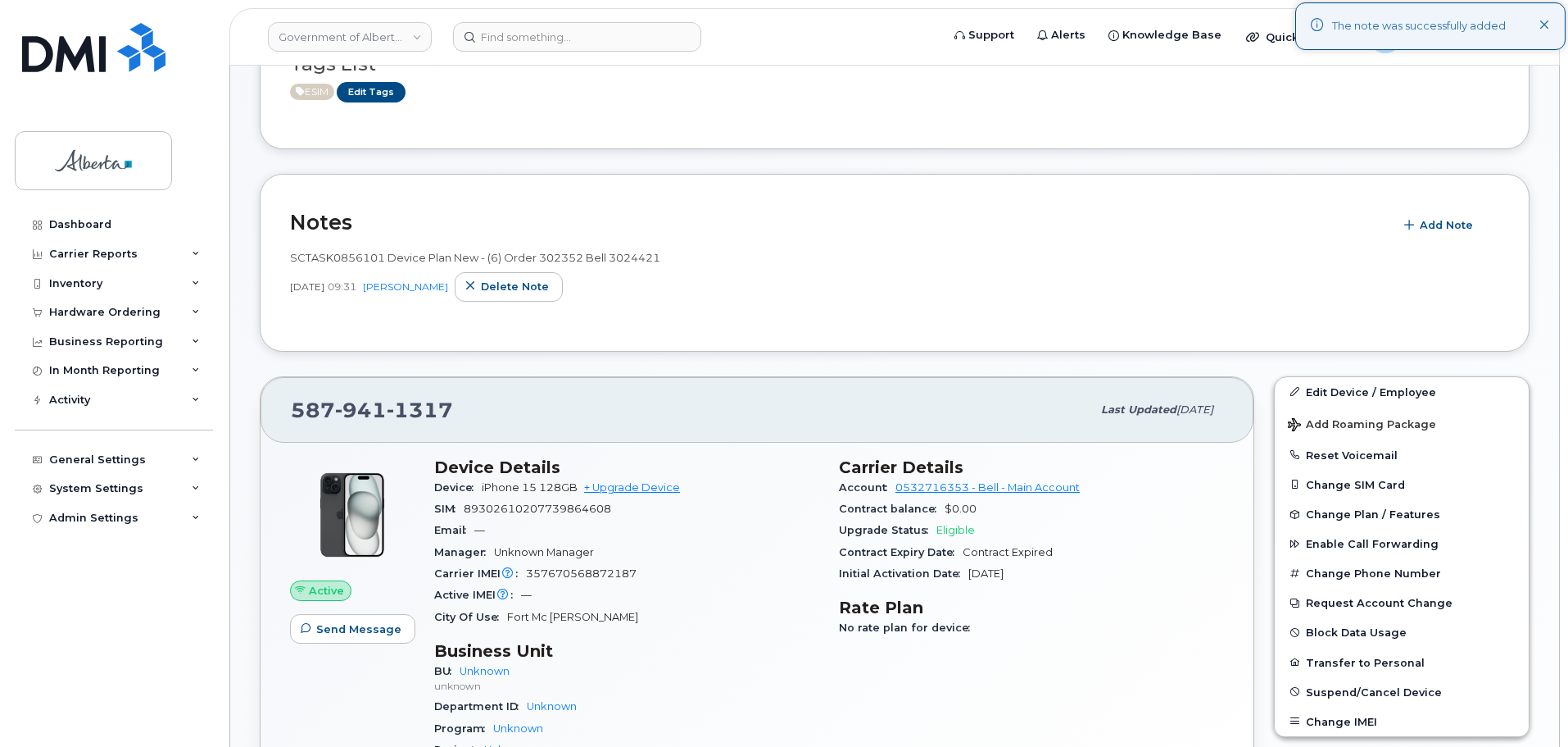
scroll to position [410, 0]
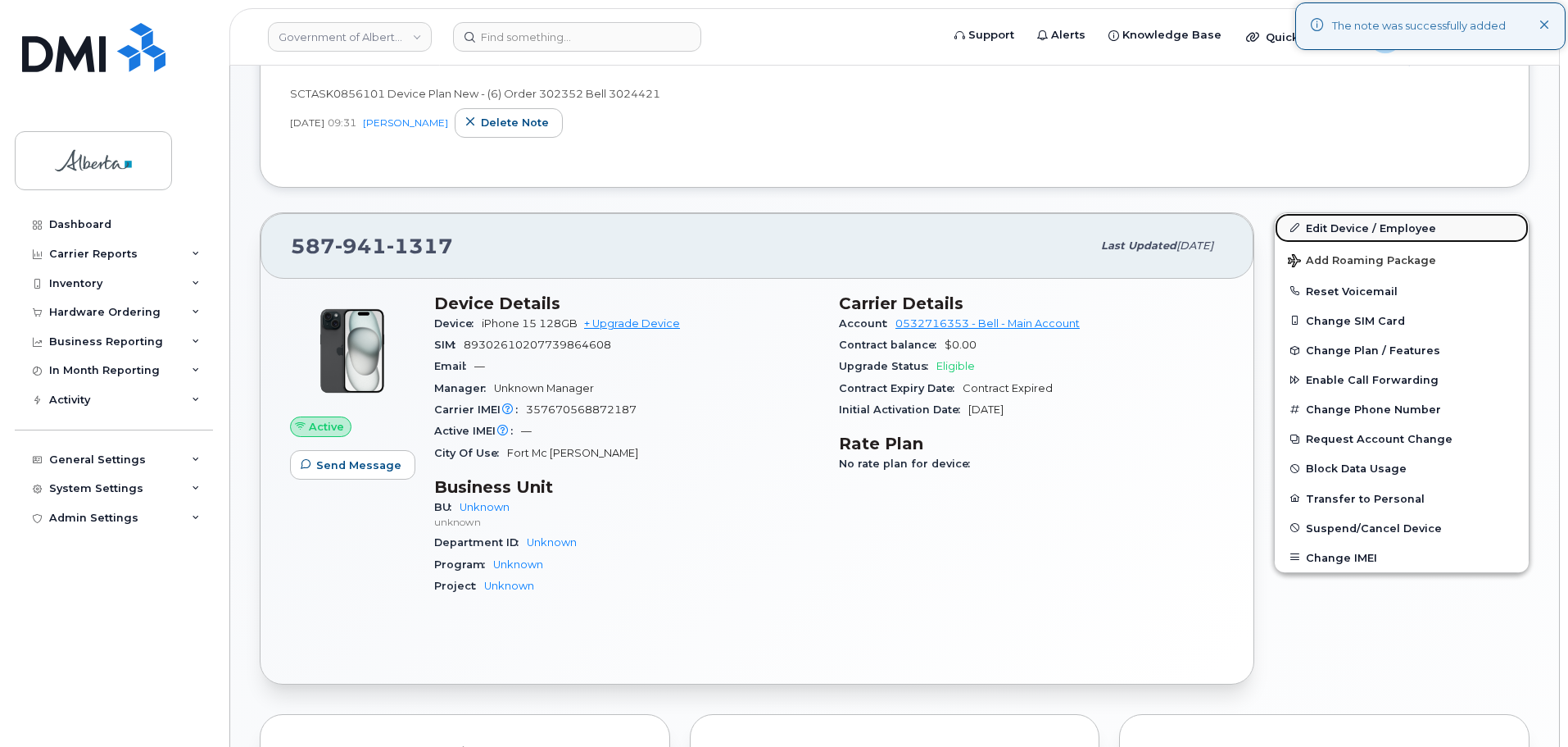
click at [1333, 227] on link "Edit Device / Employee" at bounding box center [1401, 227] width 254 height 30
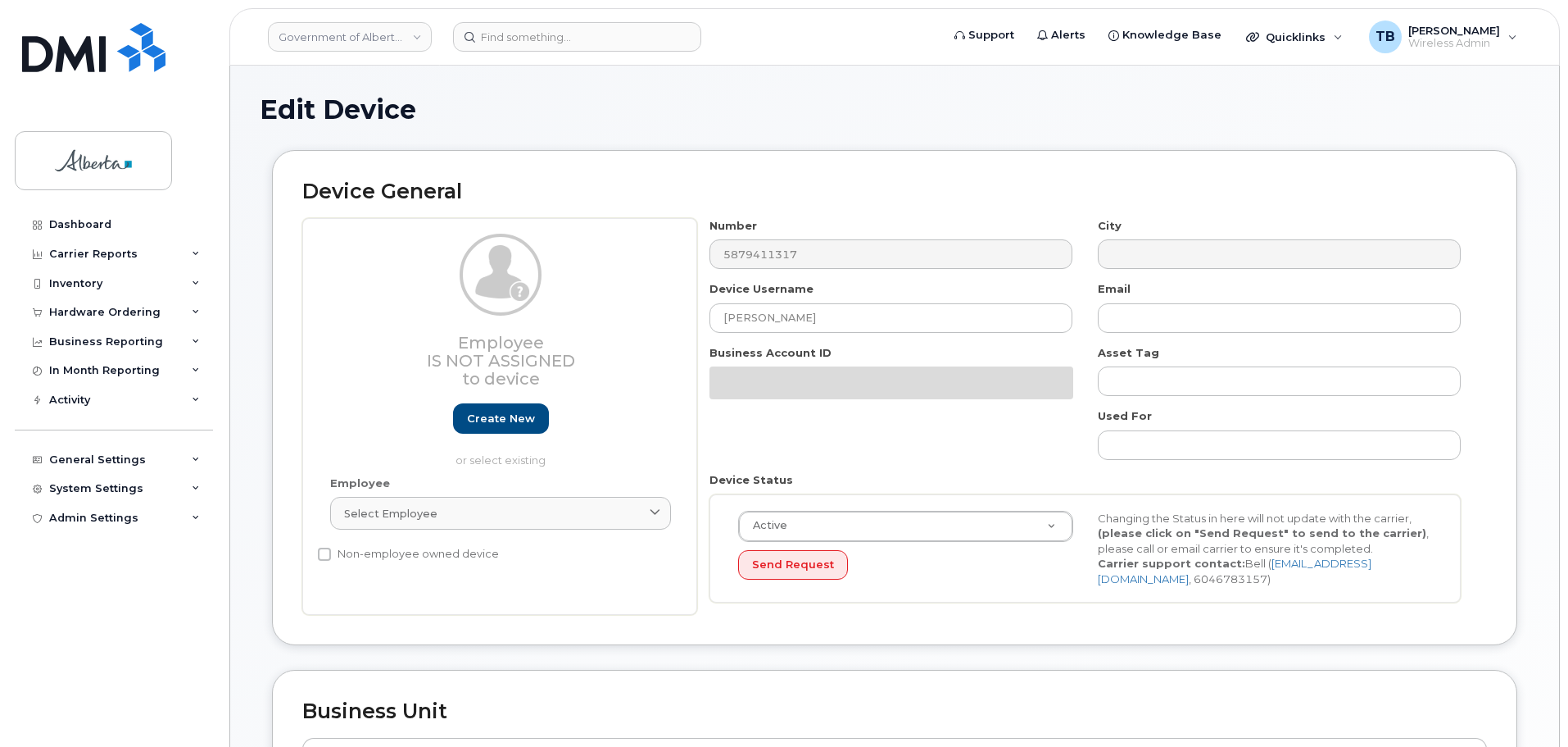
select select "4100854"
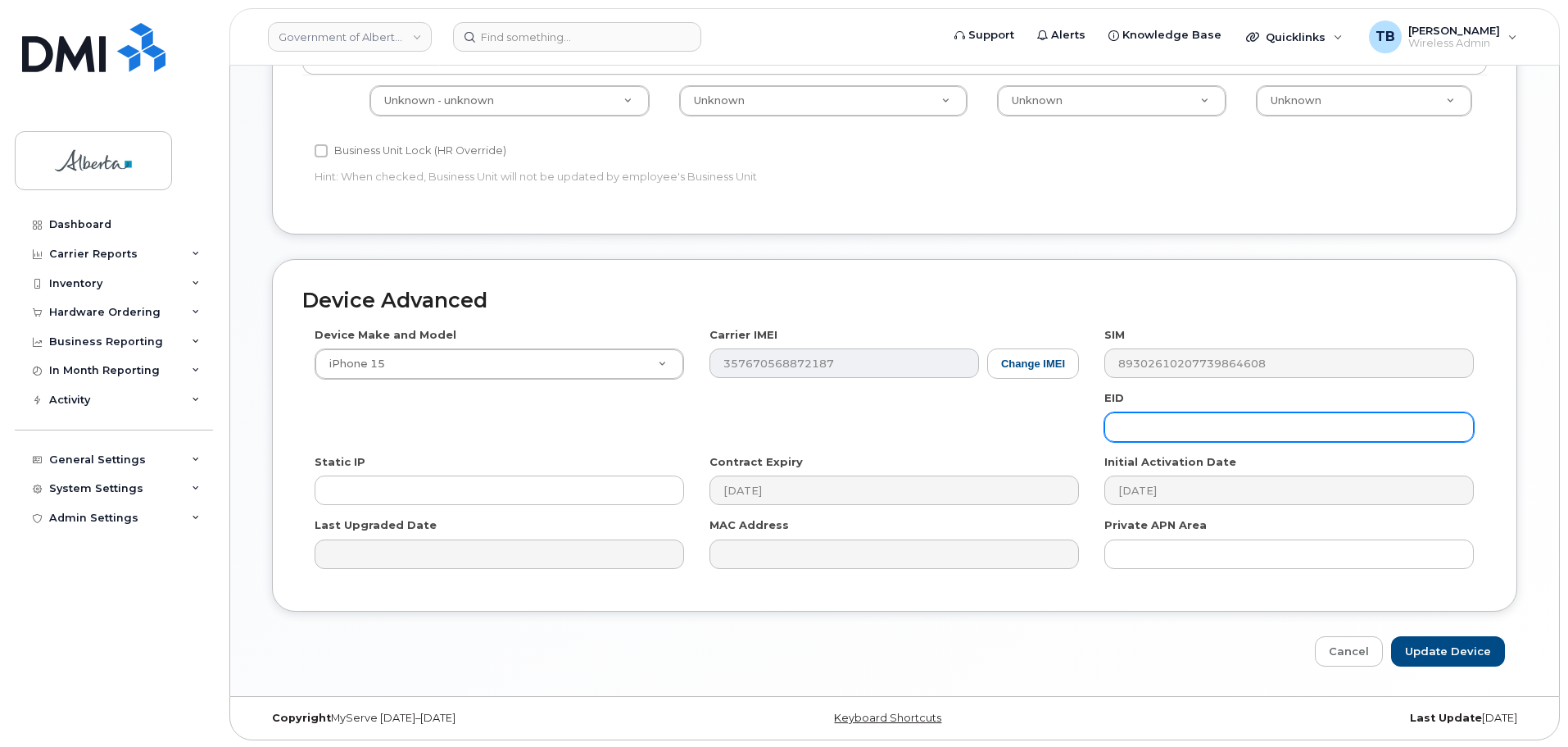
scroll to position [779, 0]
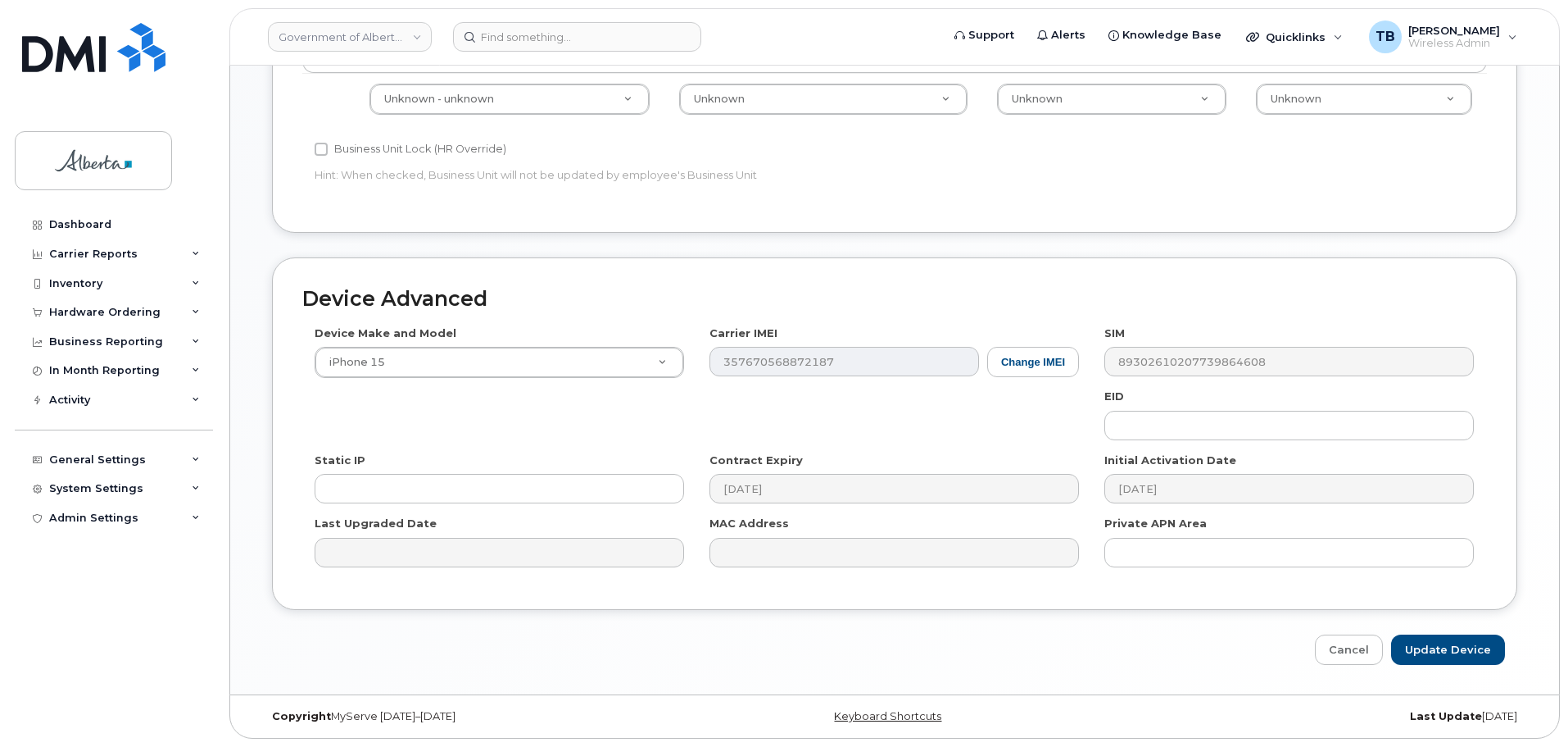
click at [1152, 409] on div "EID" at bounding box center [1289, 414] width 394 height 51
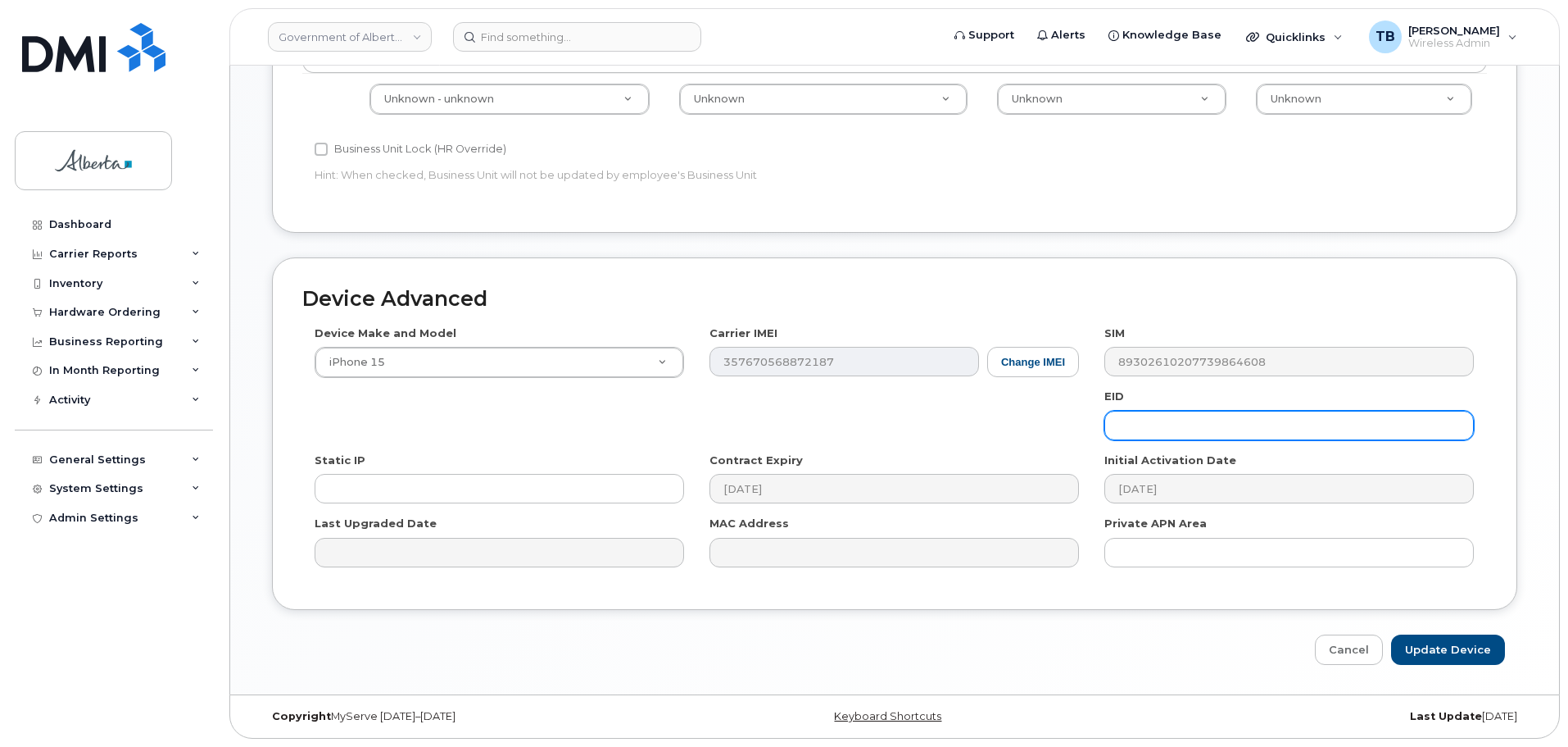
click at [1155, 429] on input "text" at bounding box center [1289, 425] width 369 height 30
paste input "89049032007208882600216454028384"
type input "89049032007208882600216454028384"
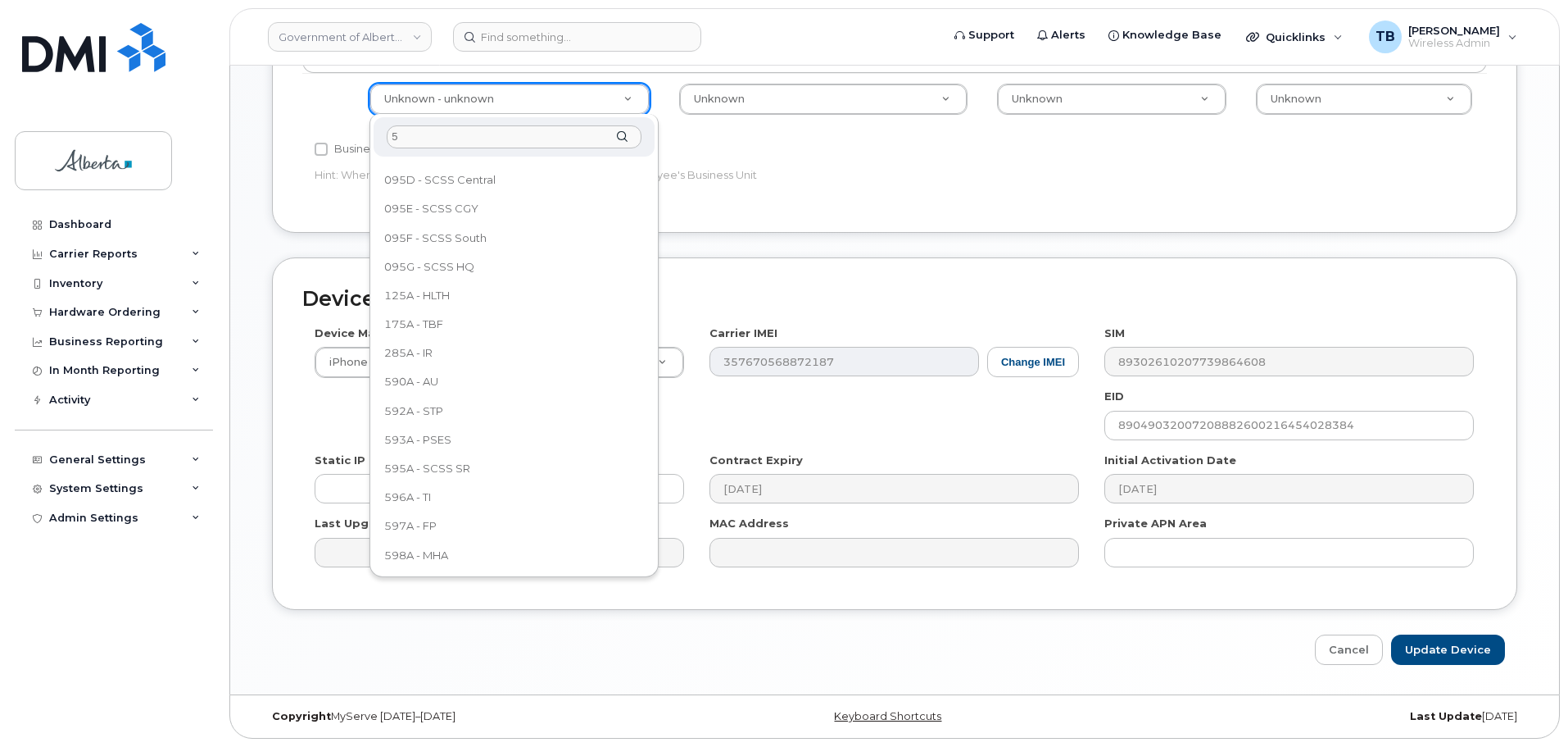
scroll to position [0, 0]
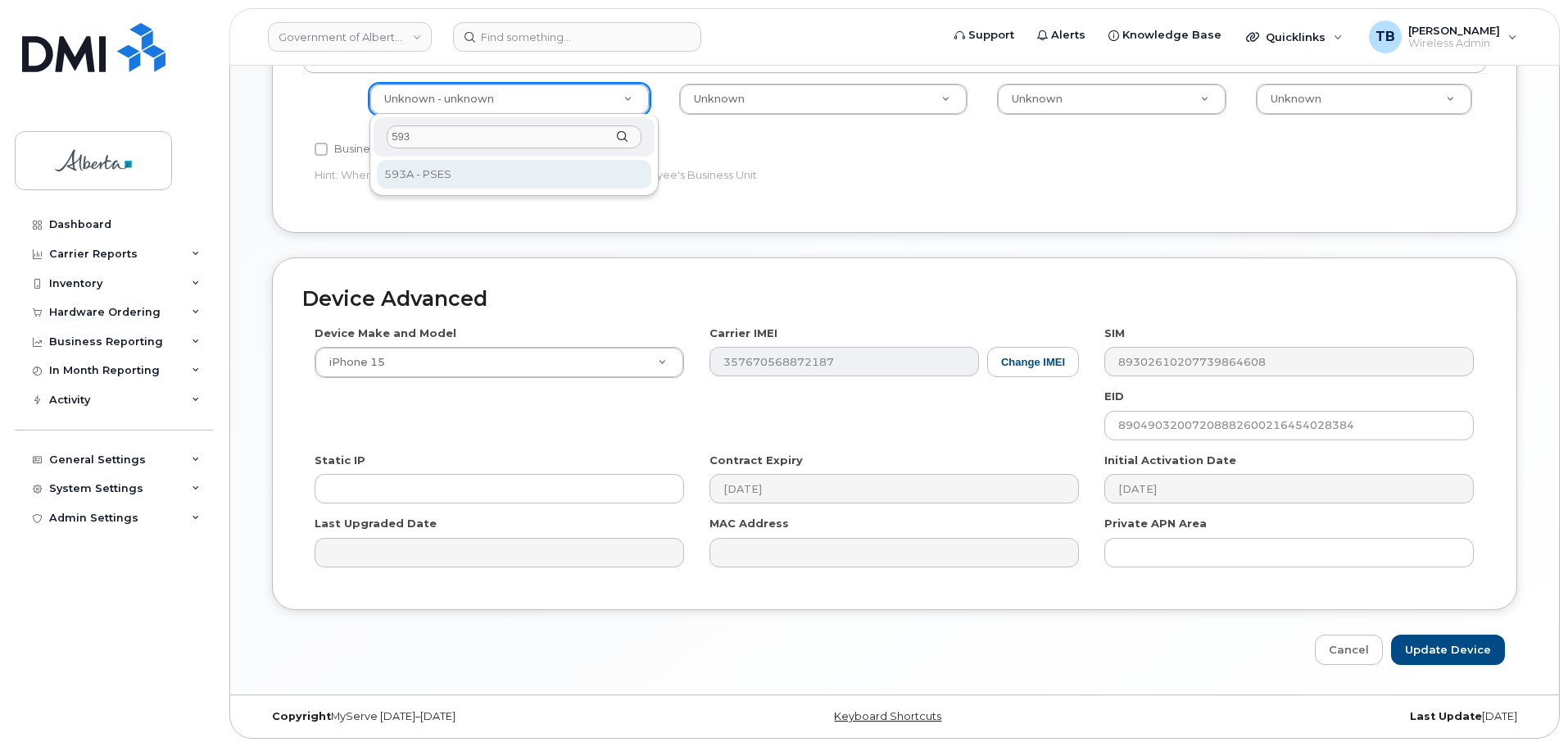
type input "593"
drag, startPoint x: 399, startPoint y: 178, endPoint x: 487, endPoint y: 149, distance: 92.7
select select "4797682"
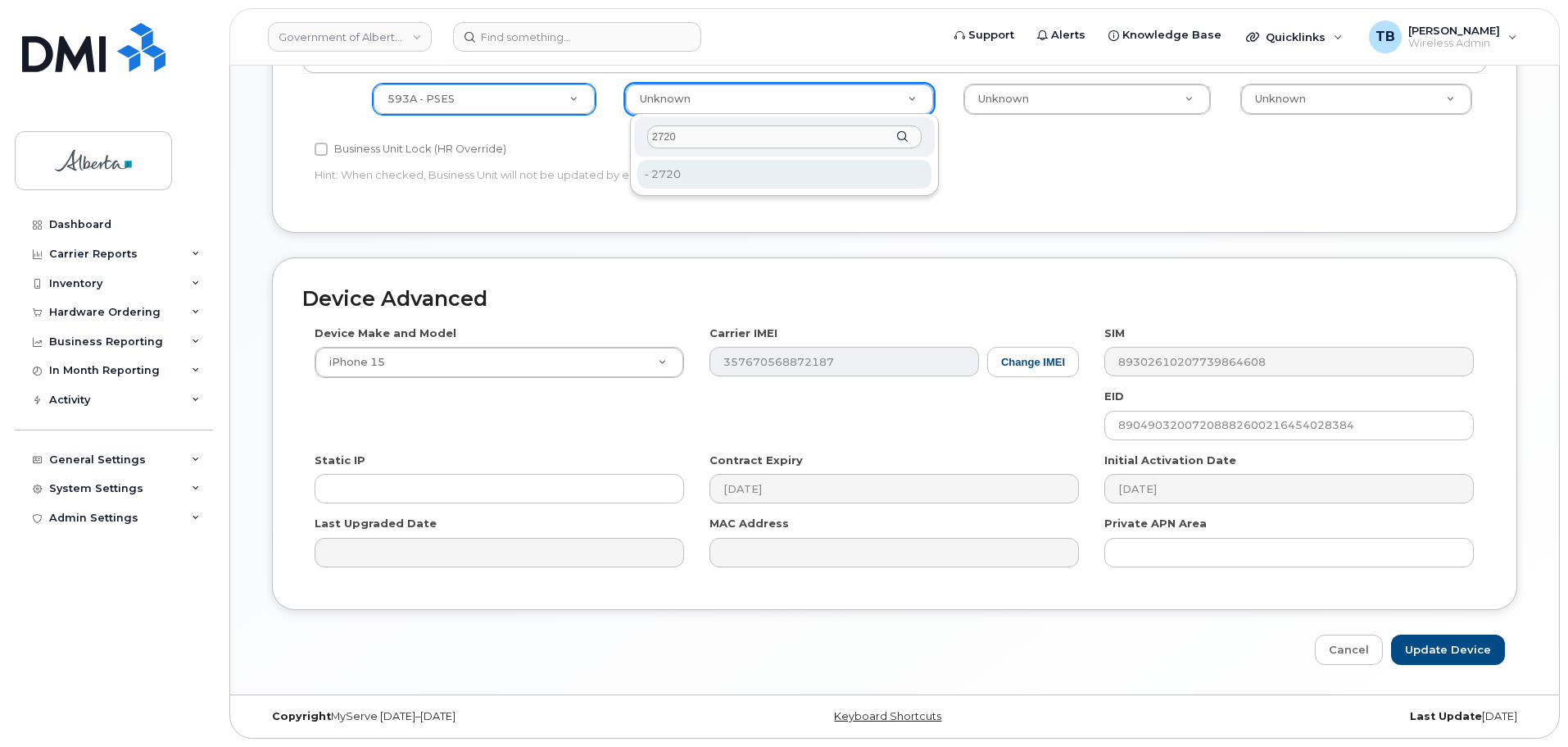
type input "2720"
drag, startPoint x: 758, startPoint y: 180, endPoint x: 935, endPoint y: 152, distance: 179.2
type input "4752674"
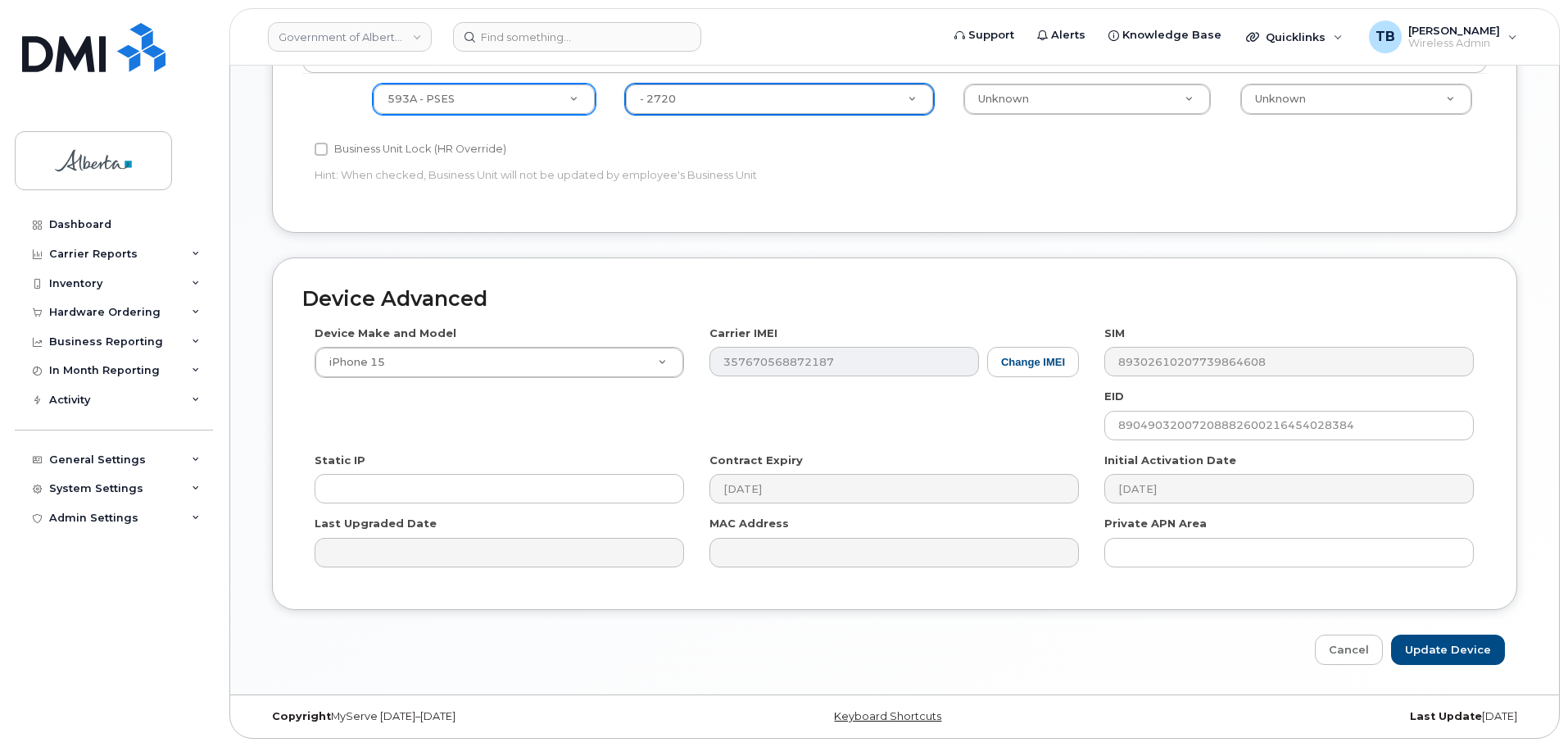
drag, startPoint x: 1009, startPoint y: 100, endPoint x: 992, endPoint y: 193, distance: 94.5
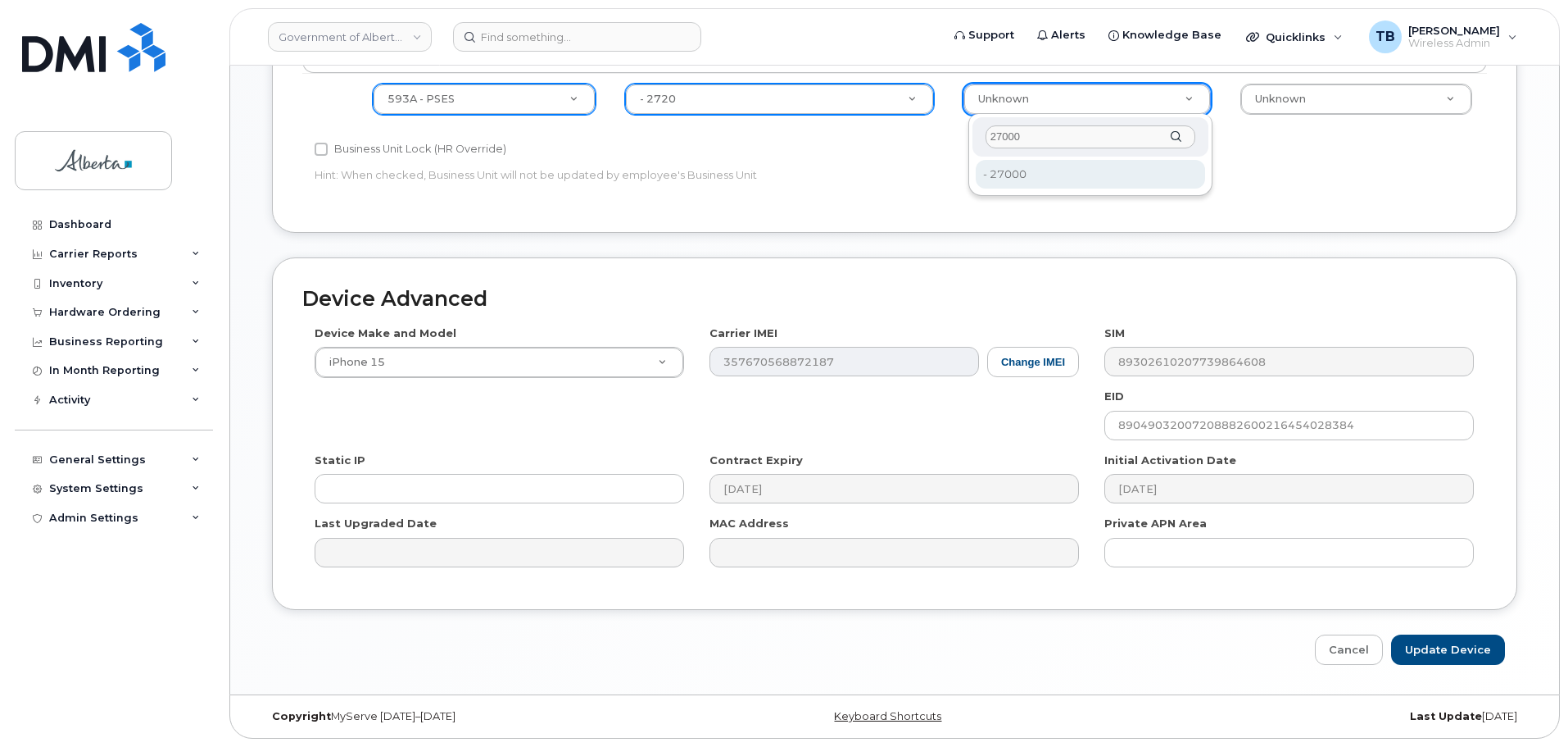
type input "27000"
type input "4206368"
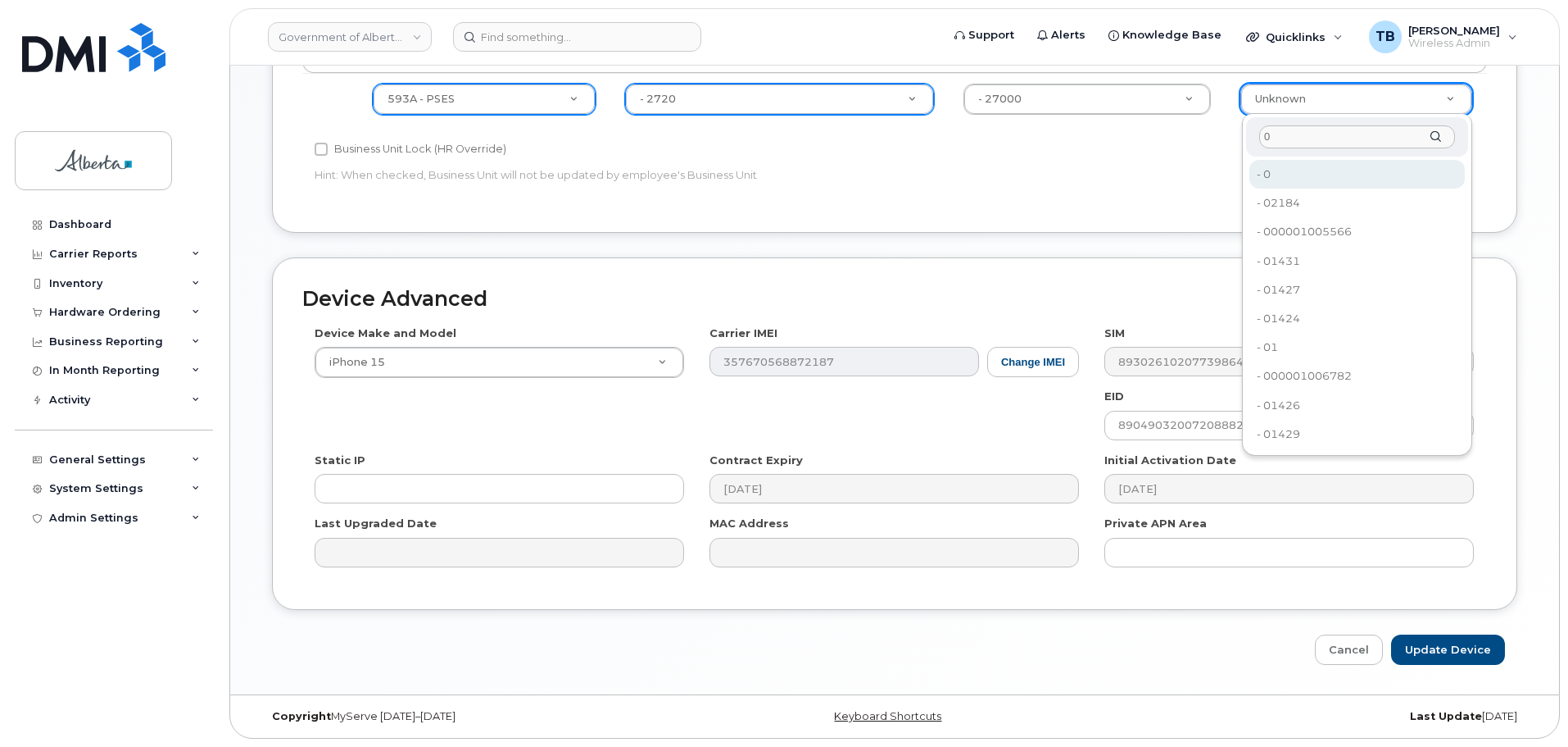
type input "0"
type input "4753728"
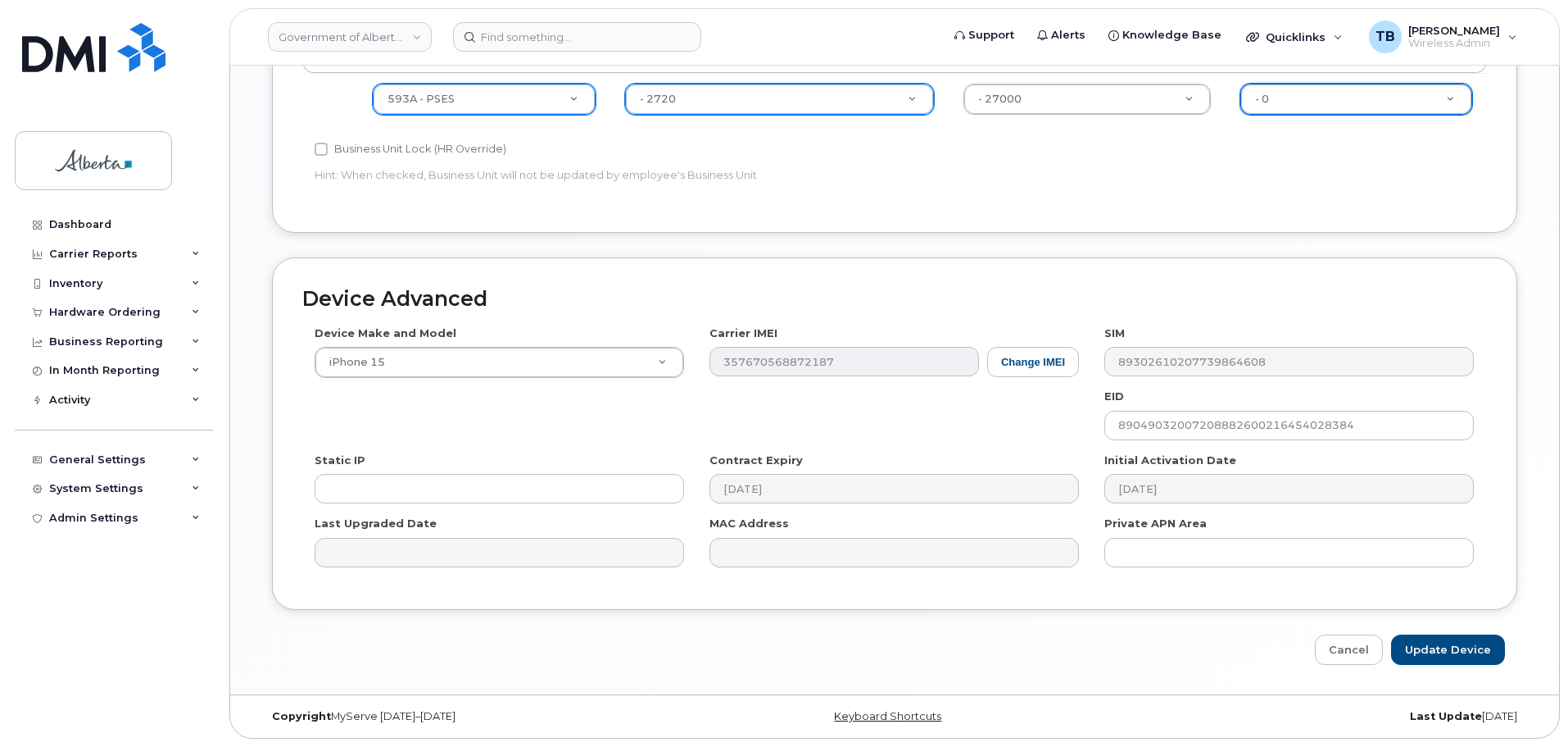
drag, startPoint x: 680, startPoint y: 295, endPoint x: 690, endPoint y: 290, distance: 11.2
click at [681, 295] on h2 "Device Advanced" at bounding box center [894, 298] width 1184 height 23
click at [1436, 652] on input "Update Device" at bounding box center [1447, 650] width 113 height 31
type input "Saving..."
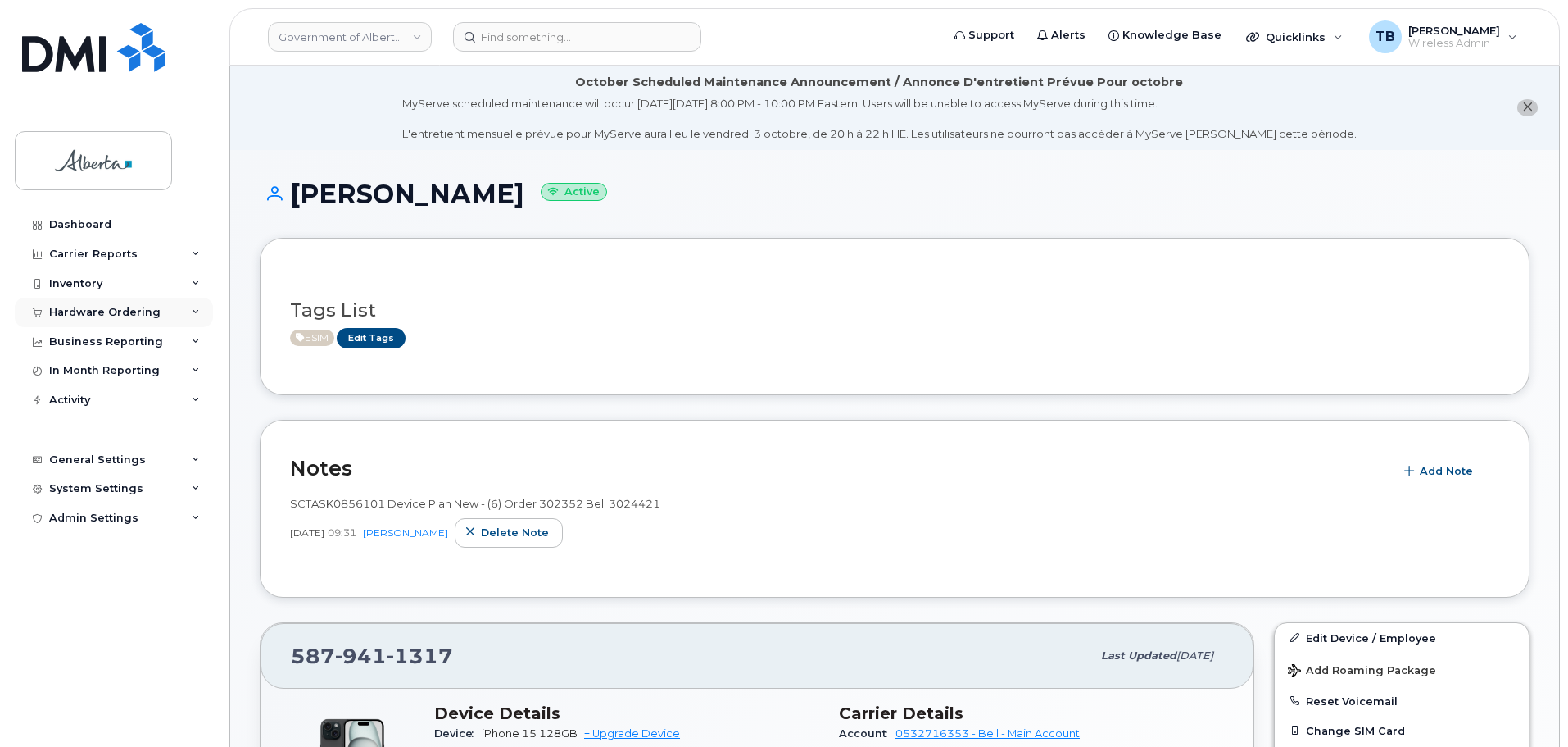
click at [75, 323] on div "Hardware Ordering" at bounding box center [113, 312] width 198 height 30
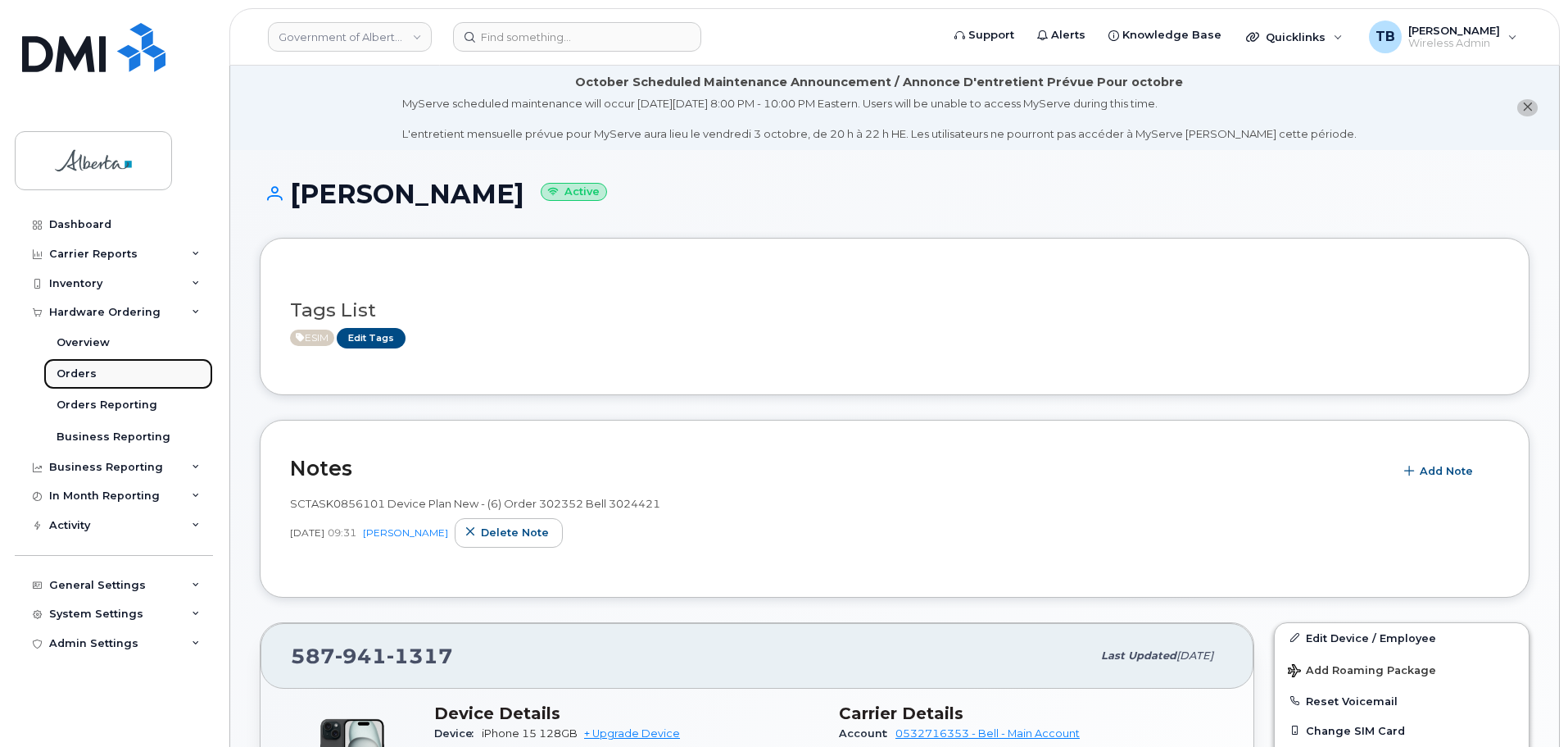
click at [82, 371] on div "Orders" at bounding box center [77, 374] width 41 height 14
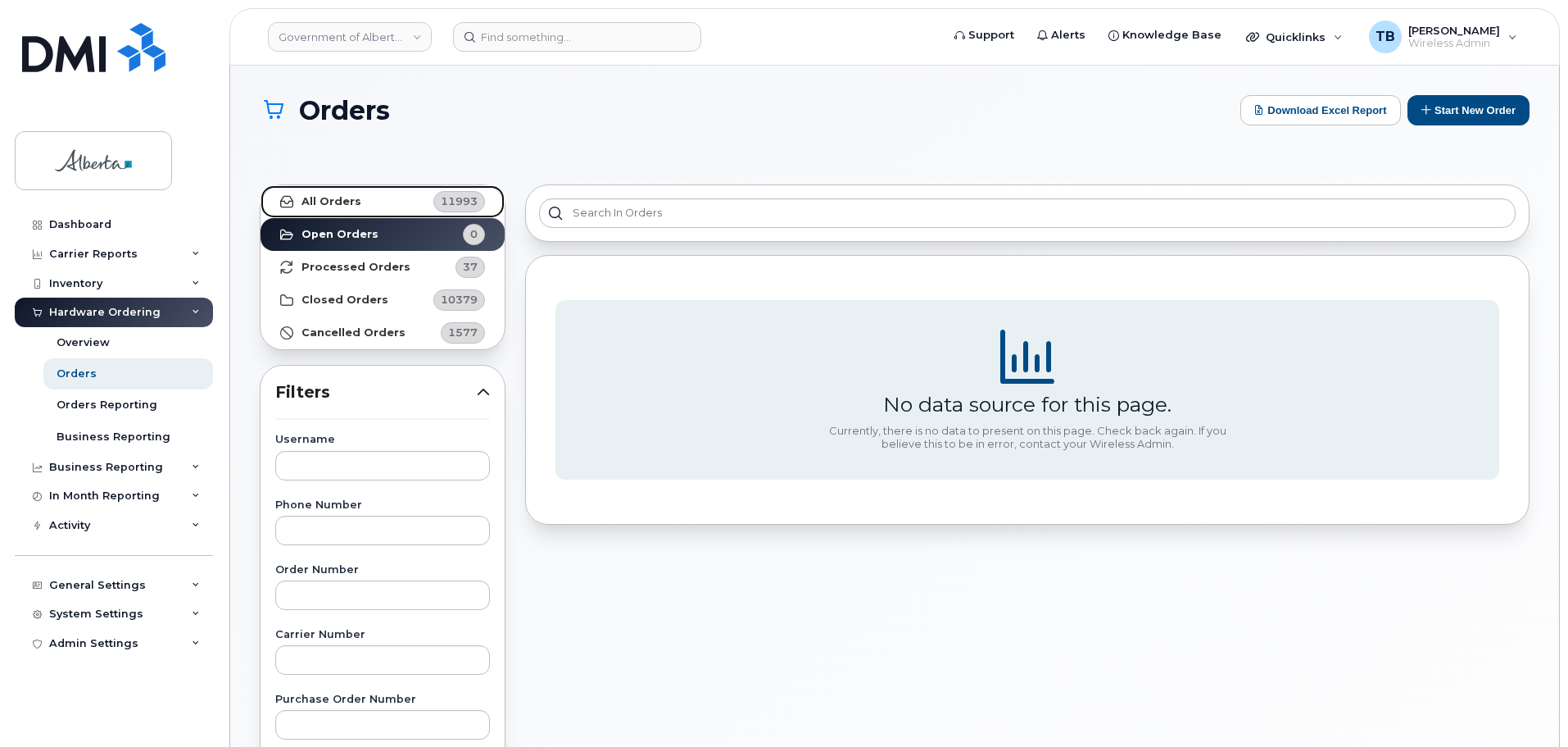
click at [363, 204] on link "All Orders 11993" at bounding box center [382, 202] width 244 height 32
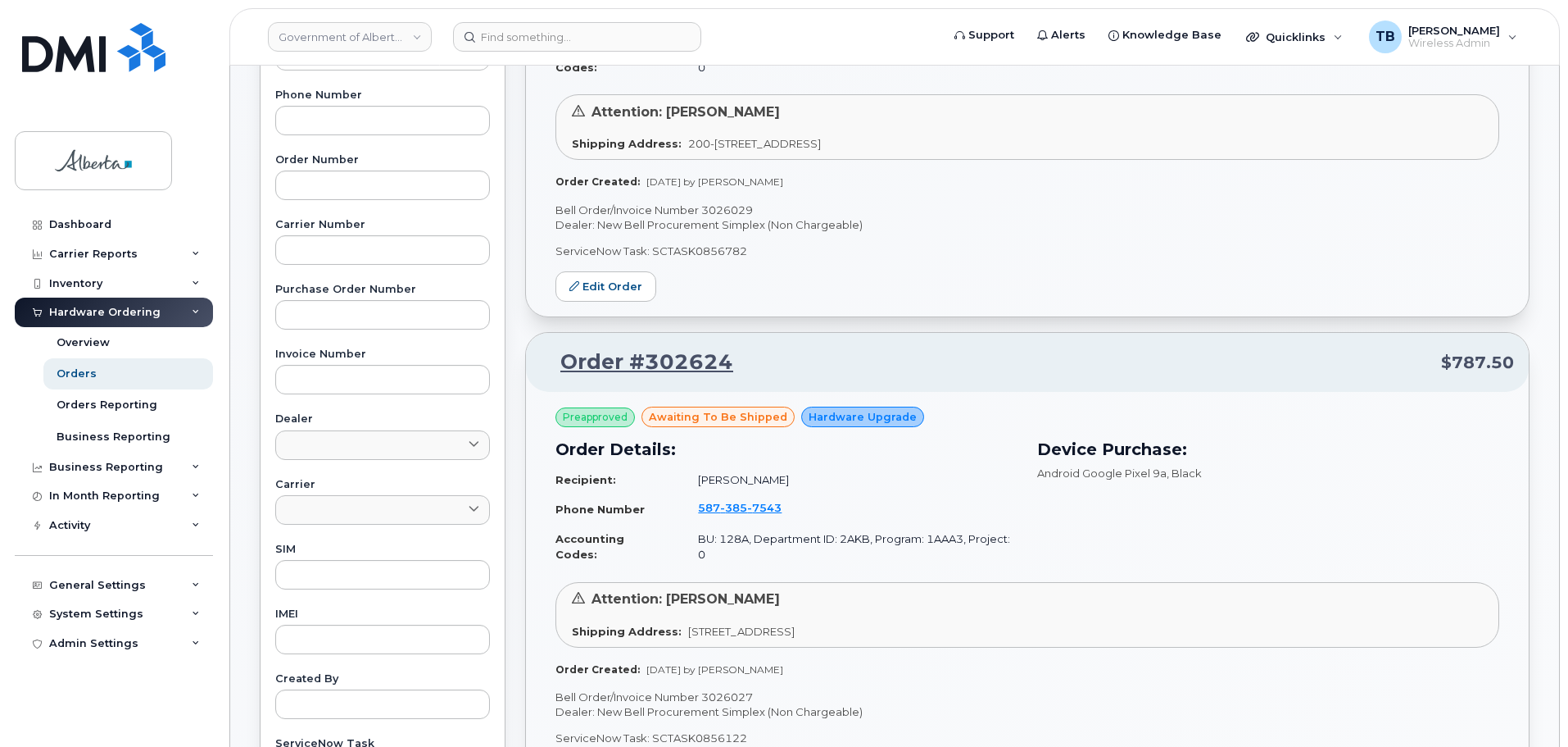
scroll to position [738, 0]
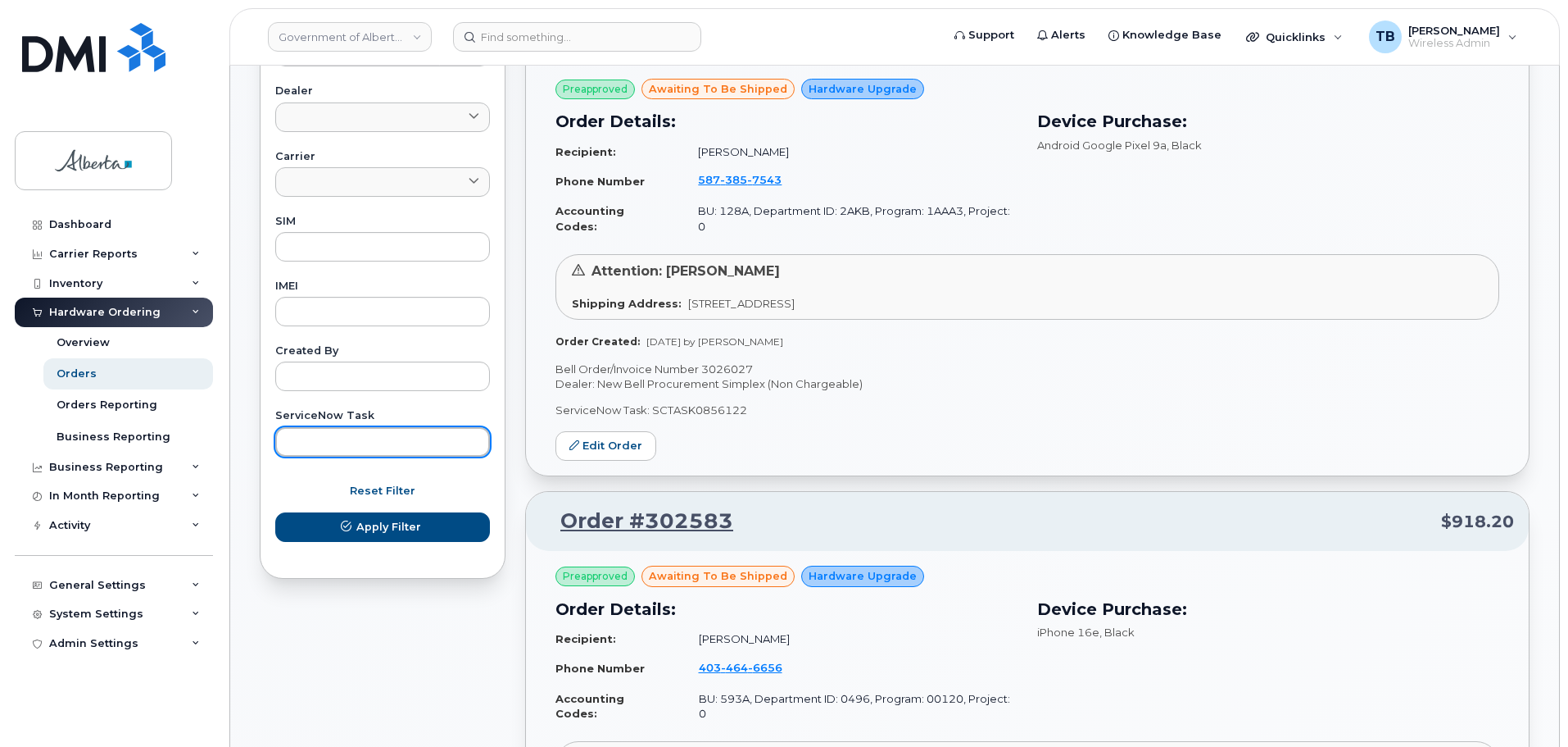
click at [340, 432] on input "text" at bounding box center [383, 442] width 214 height 30
paste input "SCTASK0857786"
type input "SCTASK0857786"
click at [276, 512] on button "Apply Filter" at bounding box center [383, 526] width 214 height 30
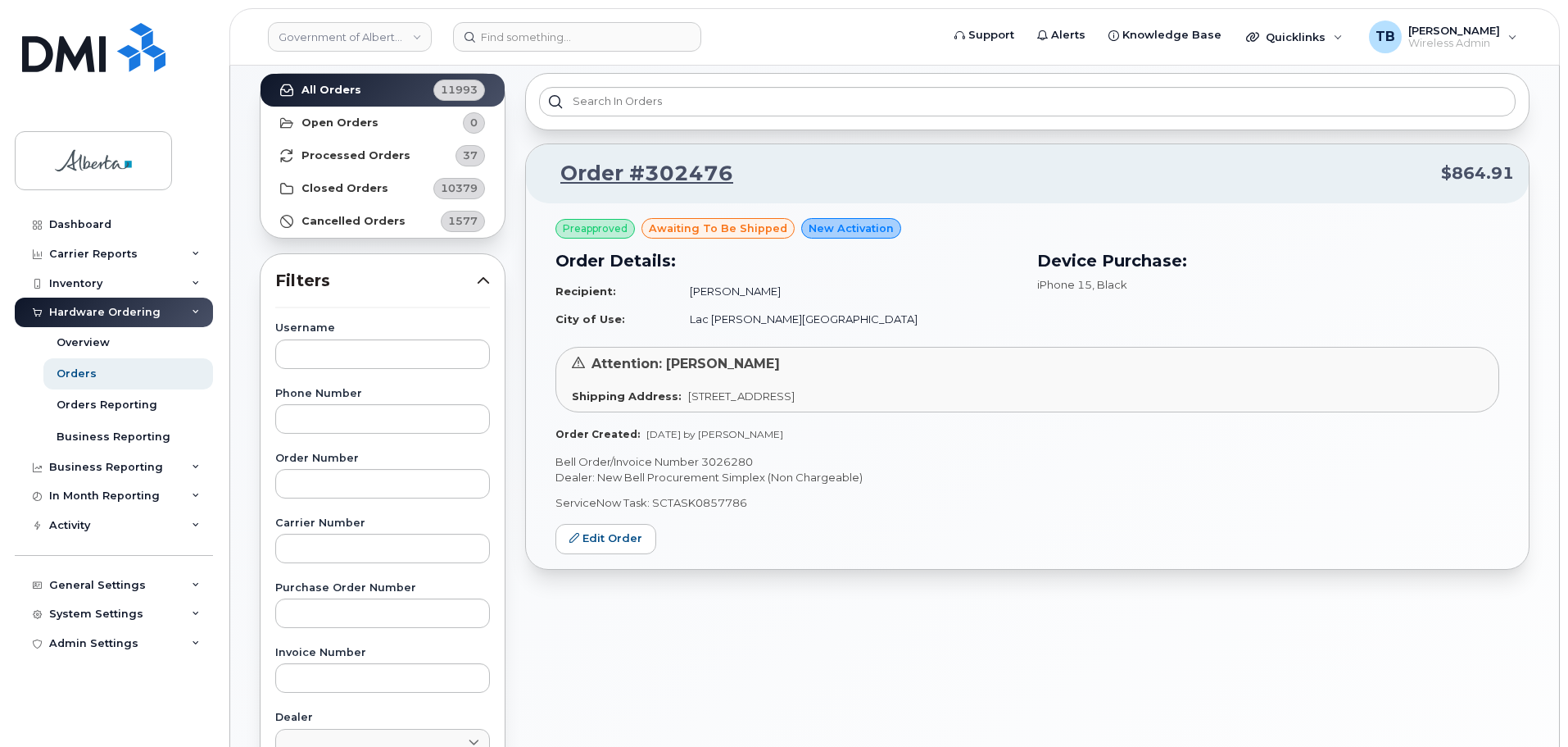
scroll to position [77, 0]
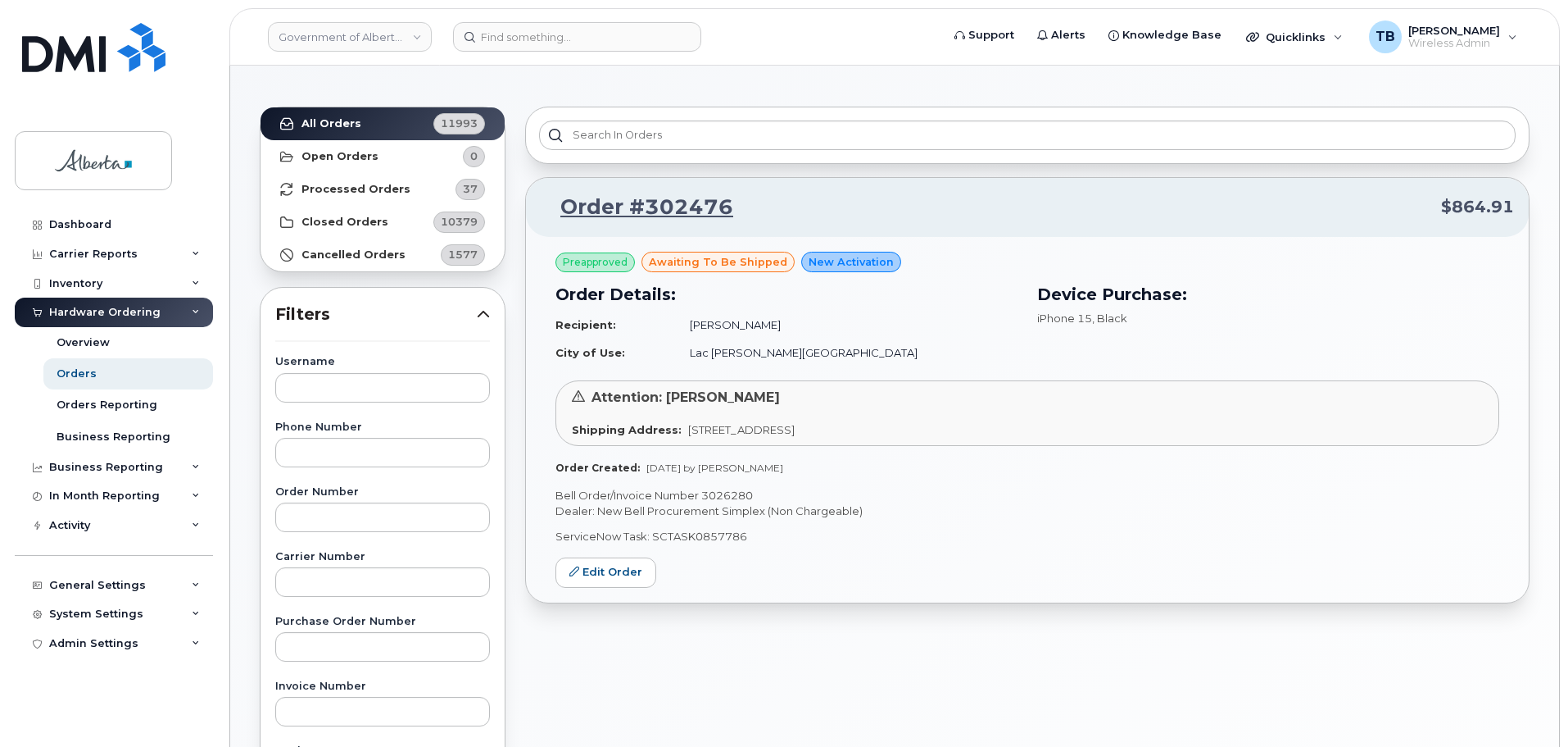
click at [738, 497] on p "Bell Order/Invoice Number 3026280" at bounding box center [1028, 495] width 944 height 15
copy p "3026280"
drag, startPoint x: 746, startPoint y: 328, endPoint x: 833, endPoint y: 333, distance: 87.1
click at [833, 333] on td "[PERSON_NAME]" at bounding box center [846, 325] width 342 height 29
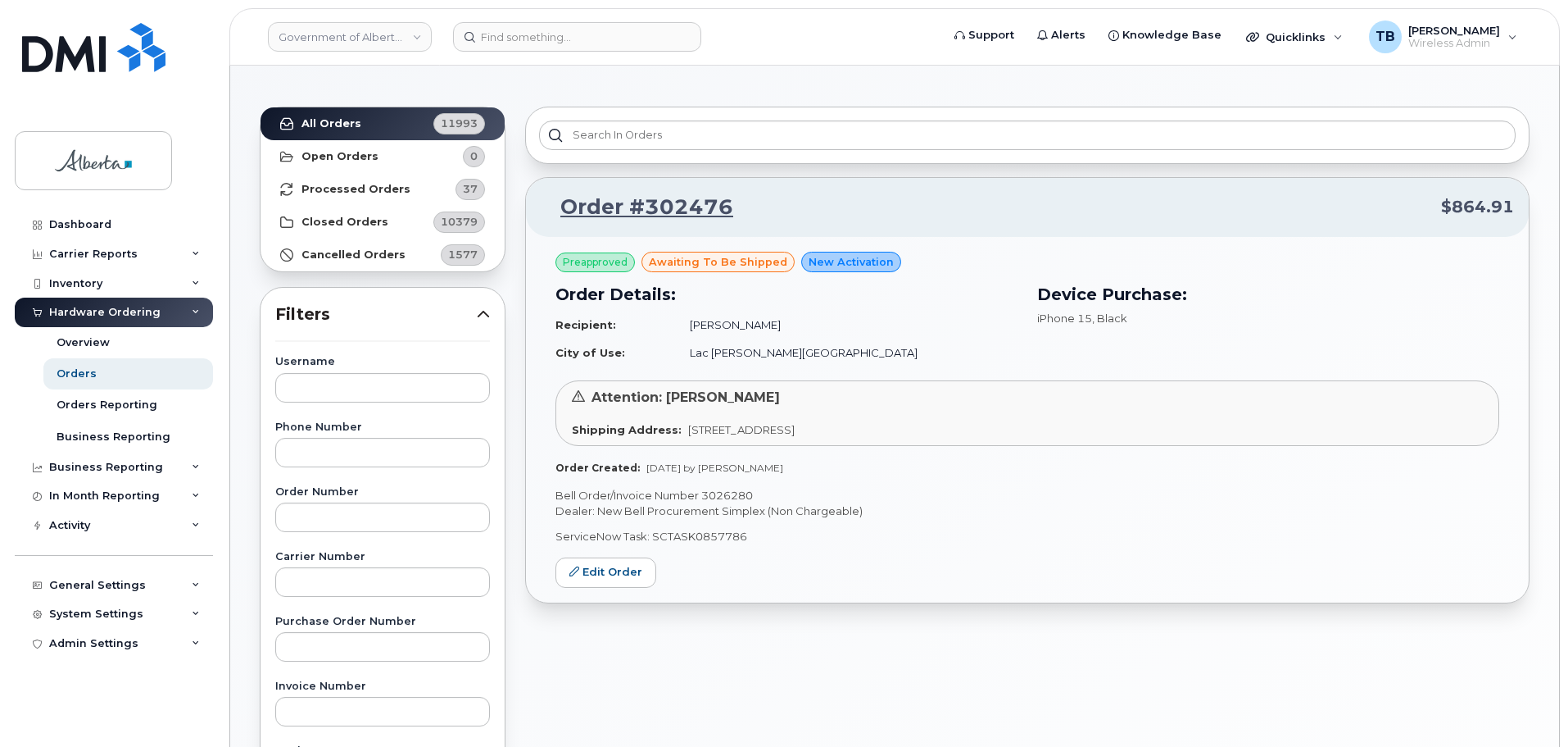
drag, startPoint x: 794, startPoint y: 325, endPoint x: 688, endPoint y: 346, distance: 108.1
click at [675, 346] on td "City of Use:" at bounding box center [615, 353] width 120 height 29
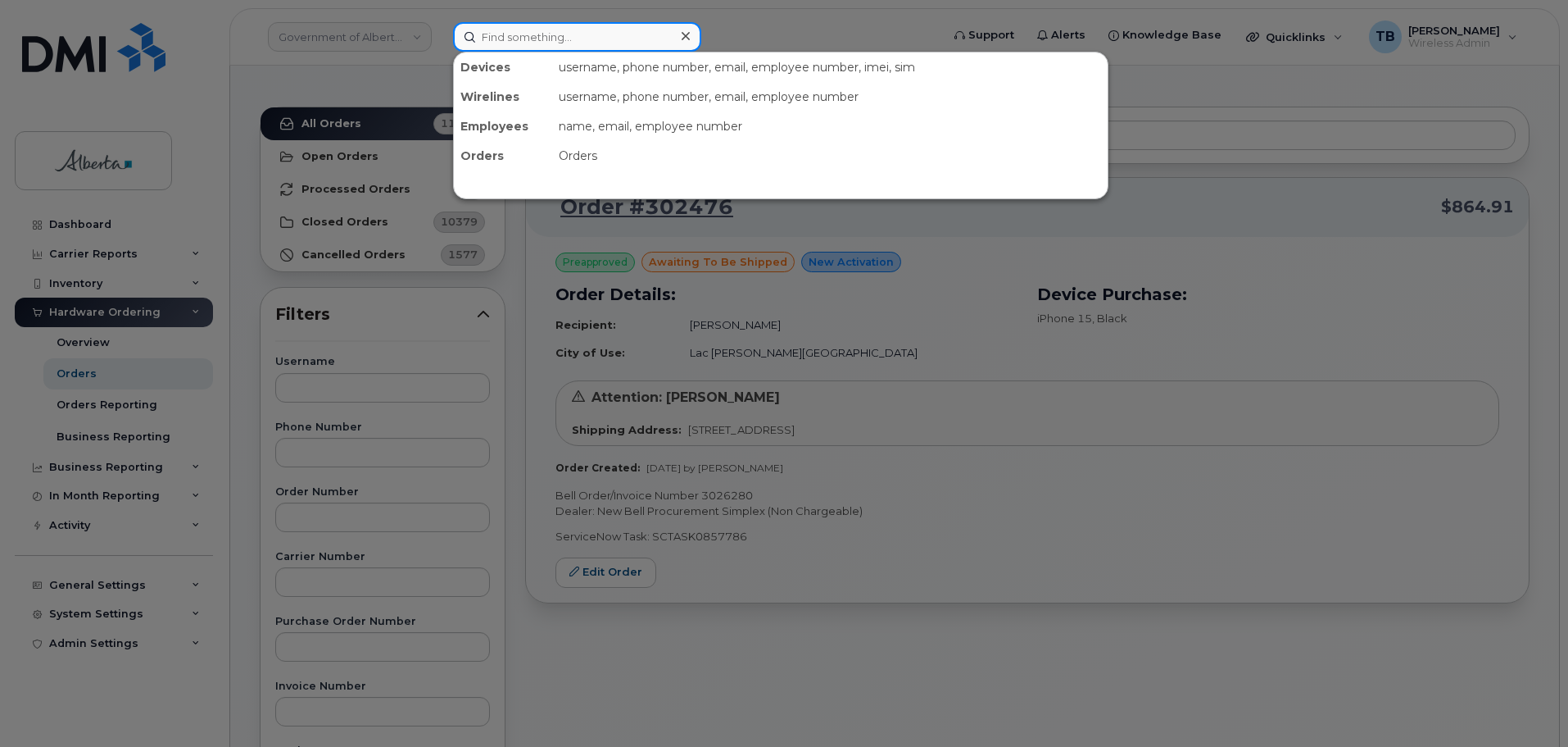
click at [510, 36] on input at bounding box center [577, 37] width 249 height 30
paste input "7802333634"
type input "7802333634"
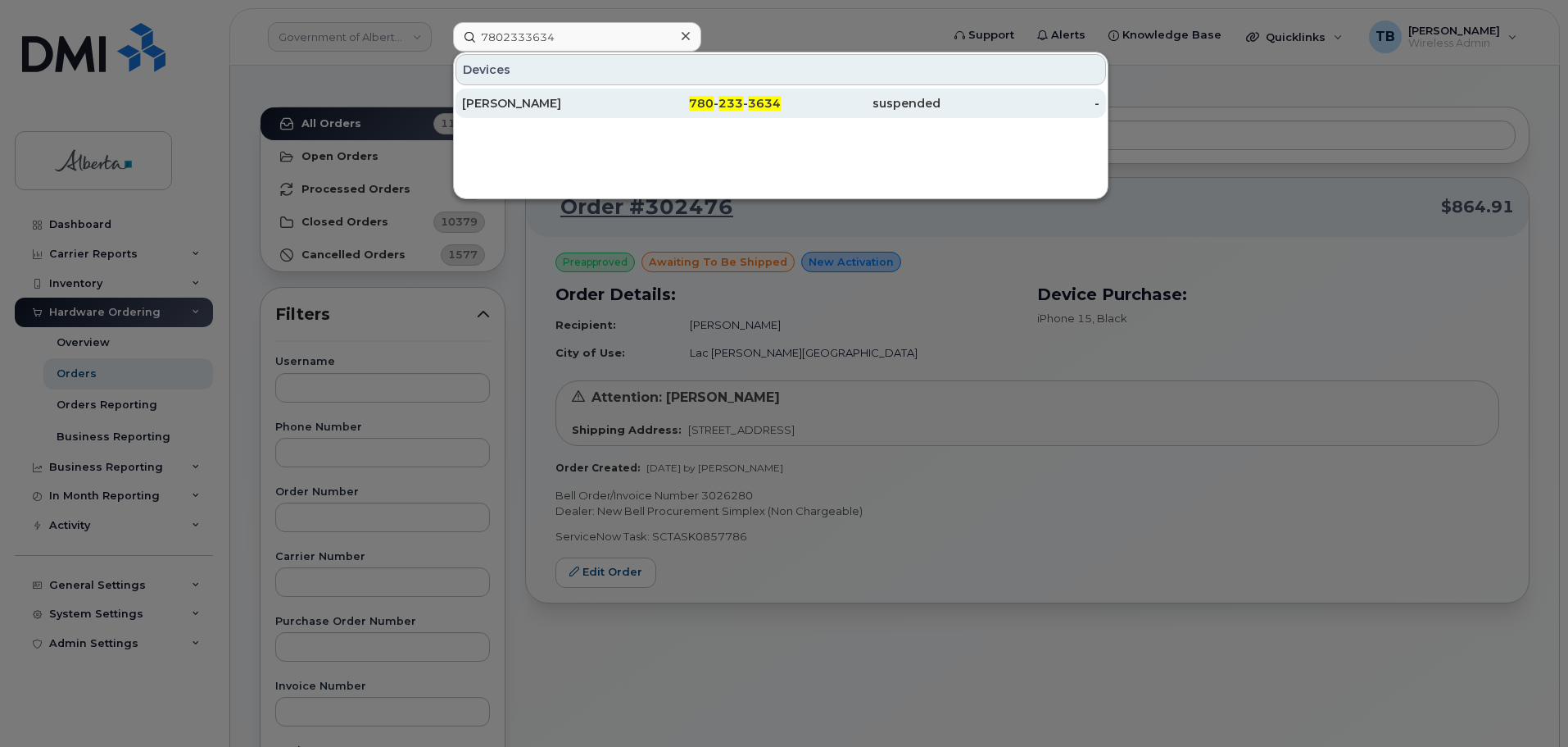
click at [488, 103] on div "[PERSON_NAME]" at bounding box center [541, 104] width 159 height 16
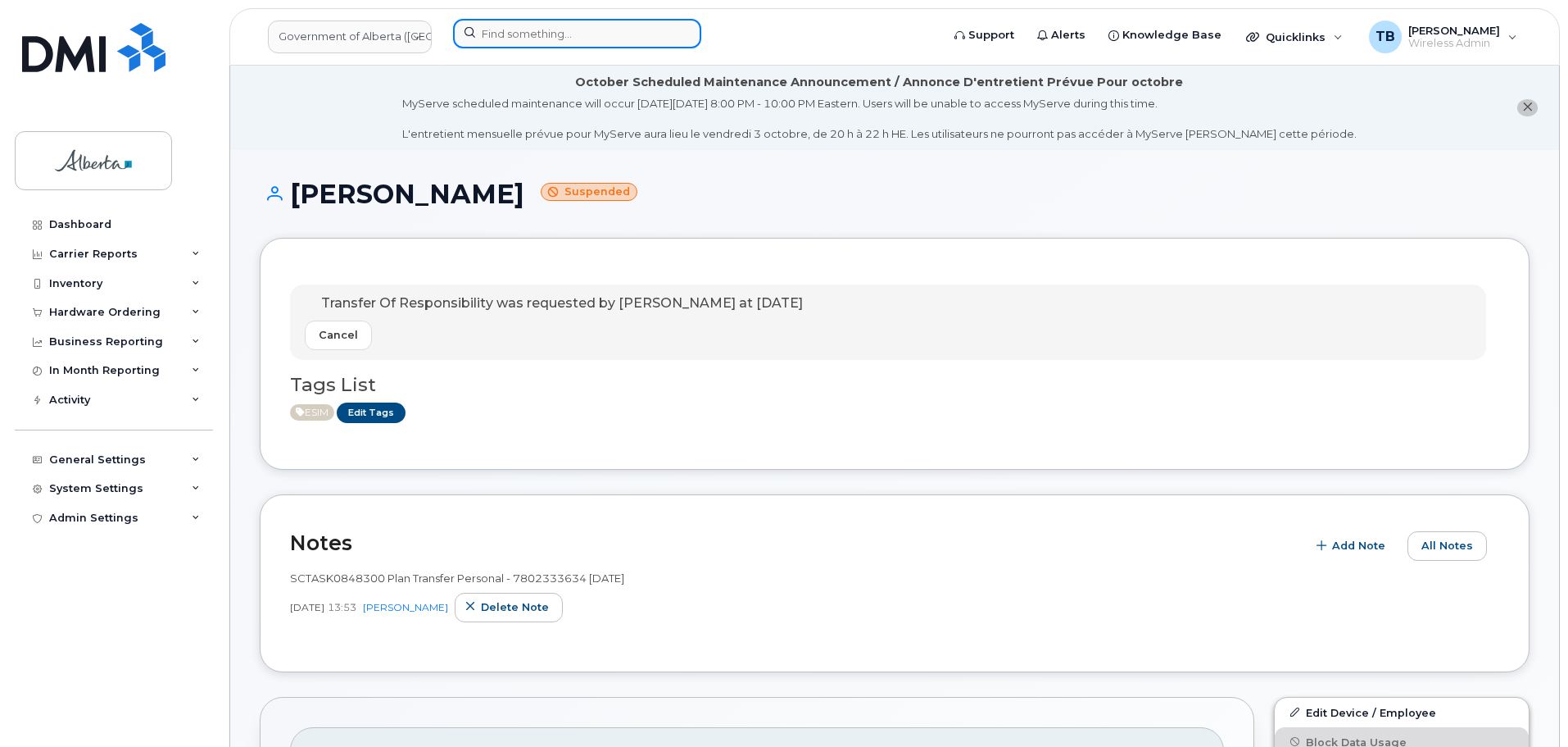
click at [494, 37] on input at bounding box center [577, 33] width 249 height 30
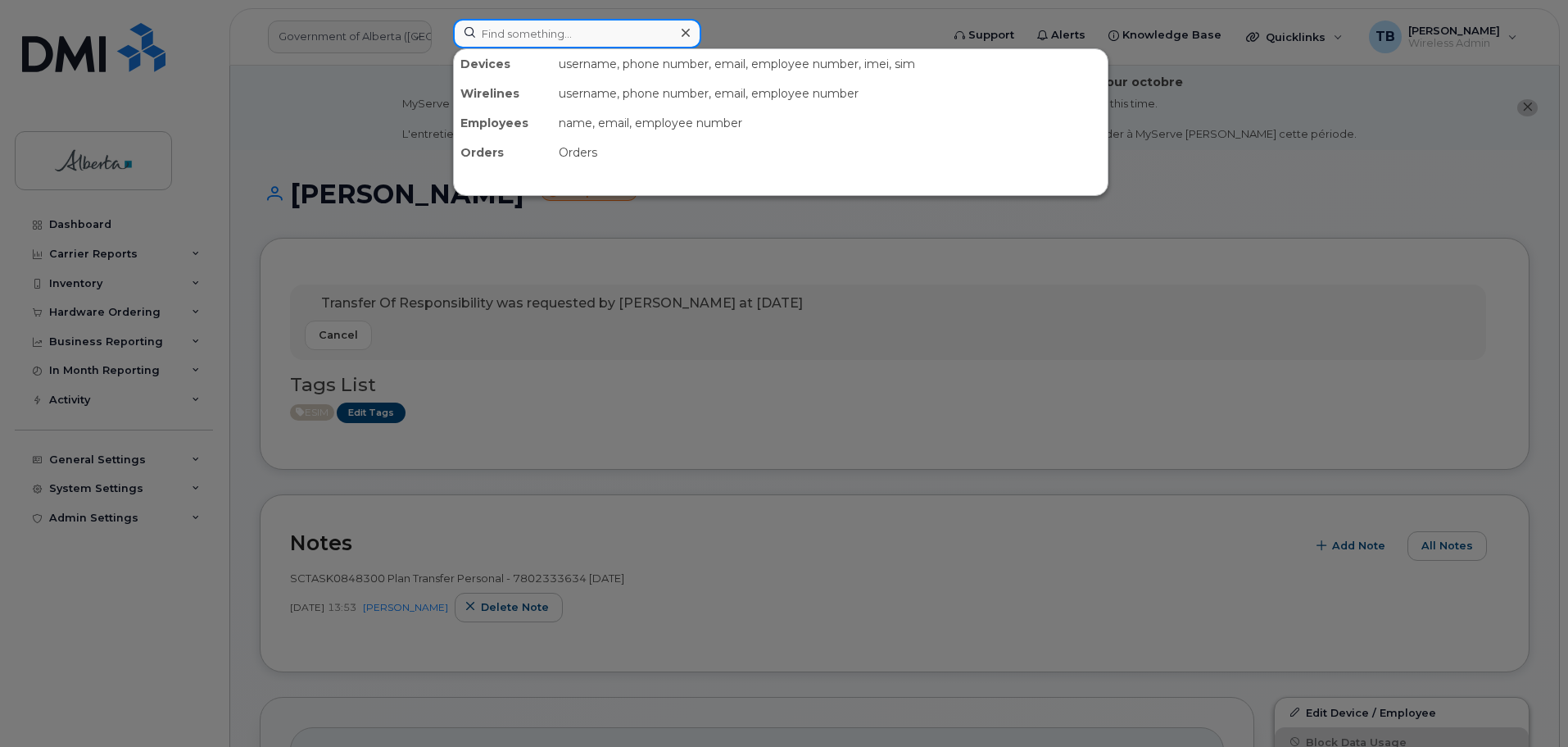
paste input "5873353323"
type input "5873353323"
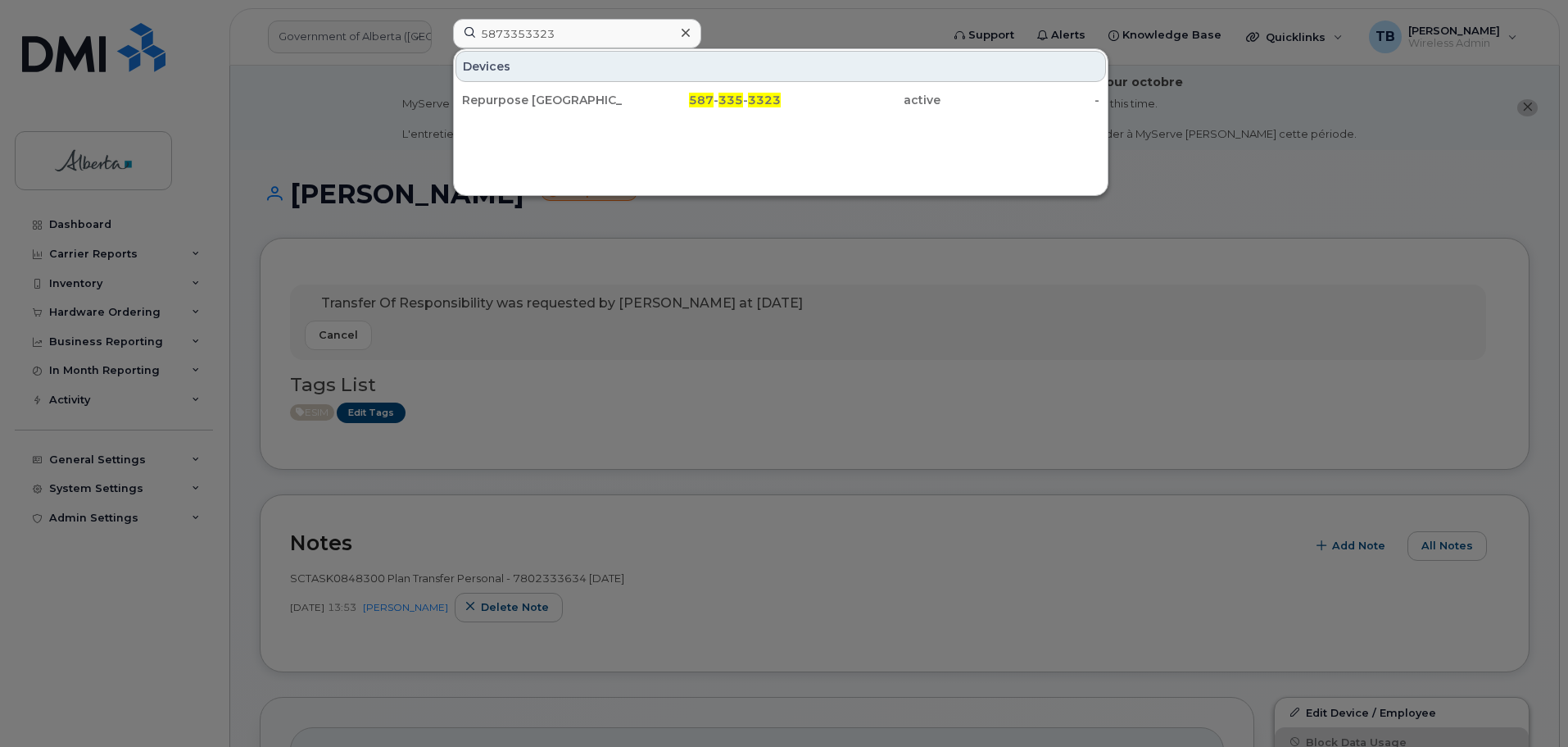
drag, startPoint x: 502, startPoint y: 94, endPoint x: 675, endPoint y: 10, distance: 192.3
click at [502, 94] on div "Repurpose [GEOGRAPHIC_DATA]" at bounding box center [541, 100] width 159 height 16
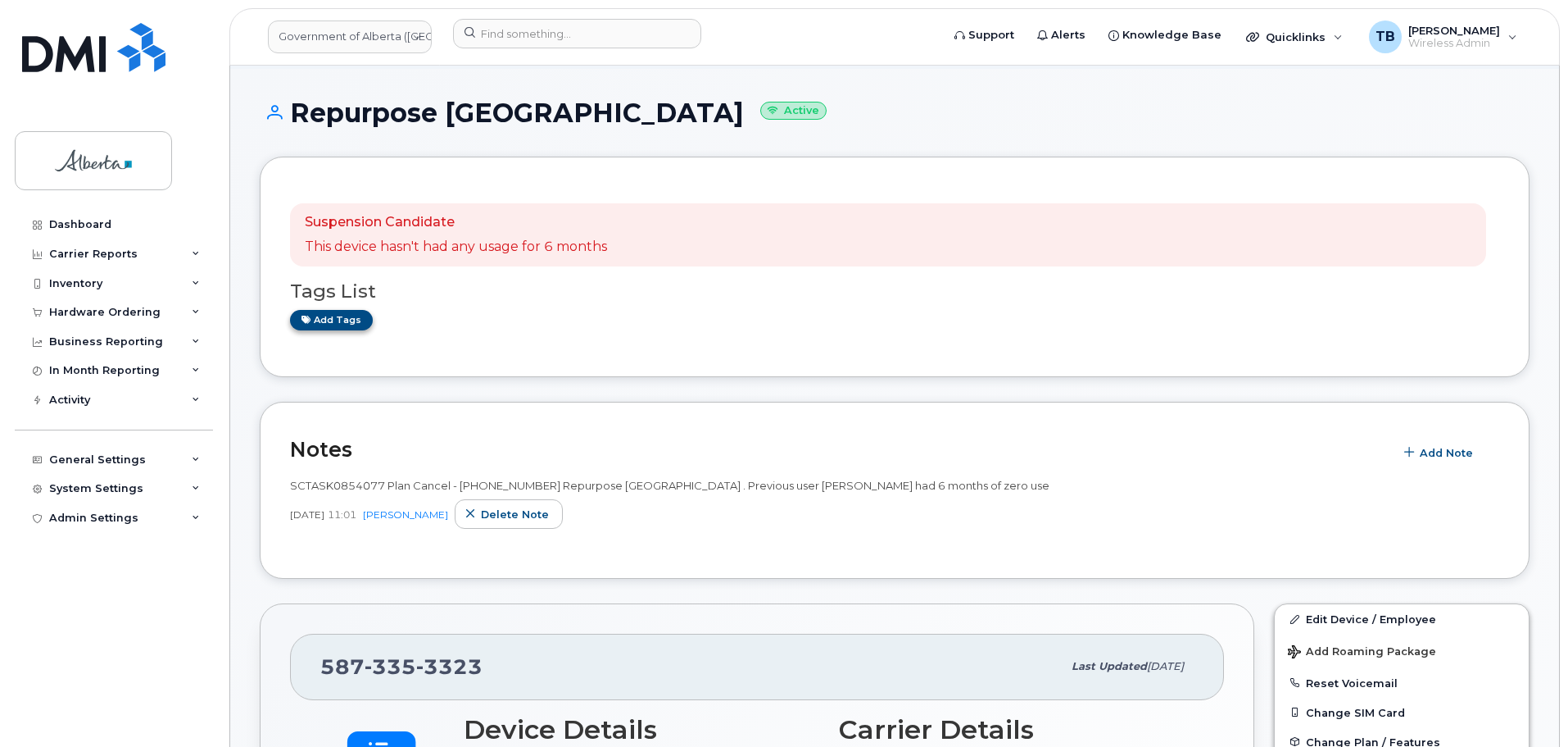
scroll to position [82, 0]
click at [322, 321] on link "Add tags" at bounding box center [331, 319] width 83 height 21
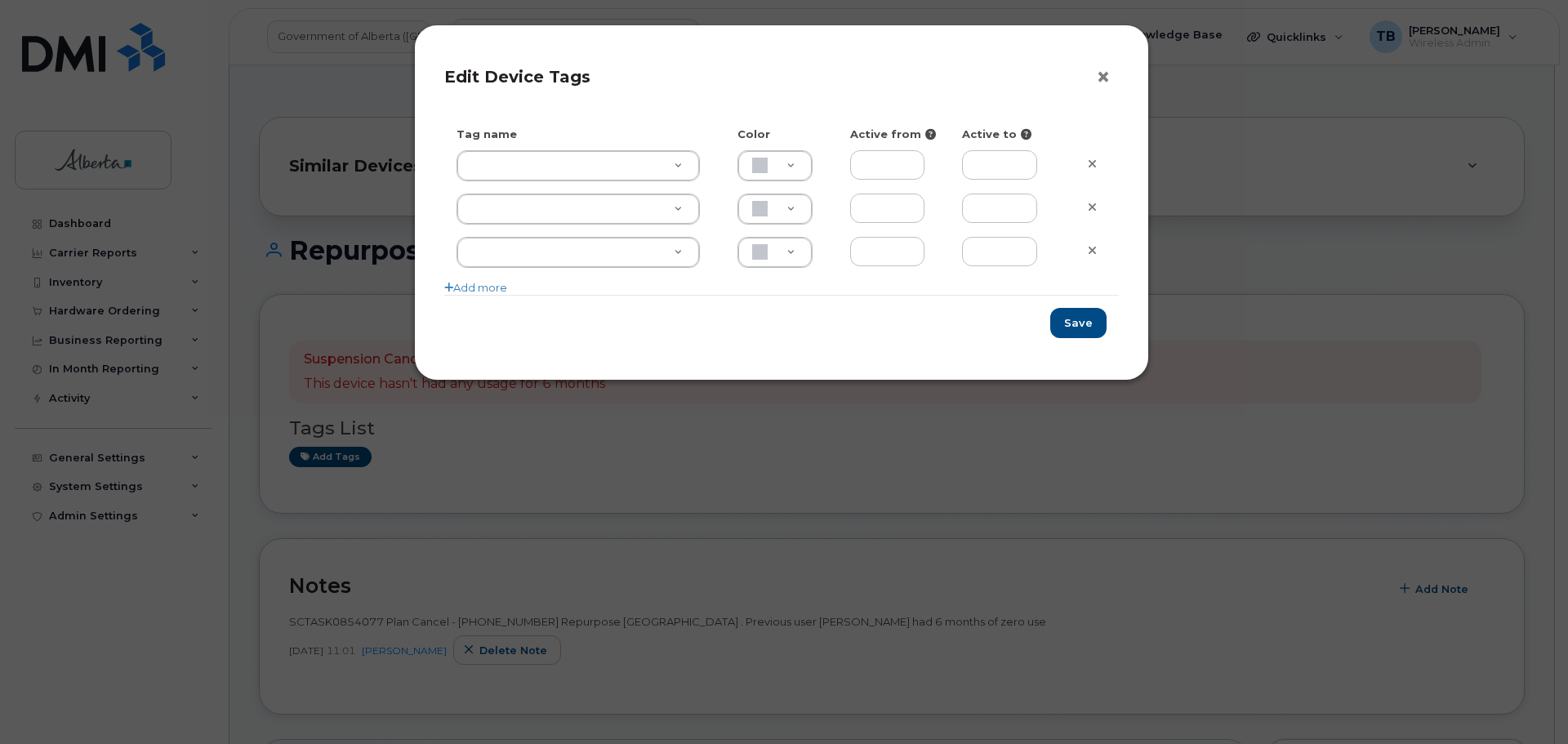
click at [1106, 74] on button "×" at bounding box center [1107, 77] width 22 height 24
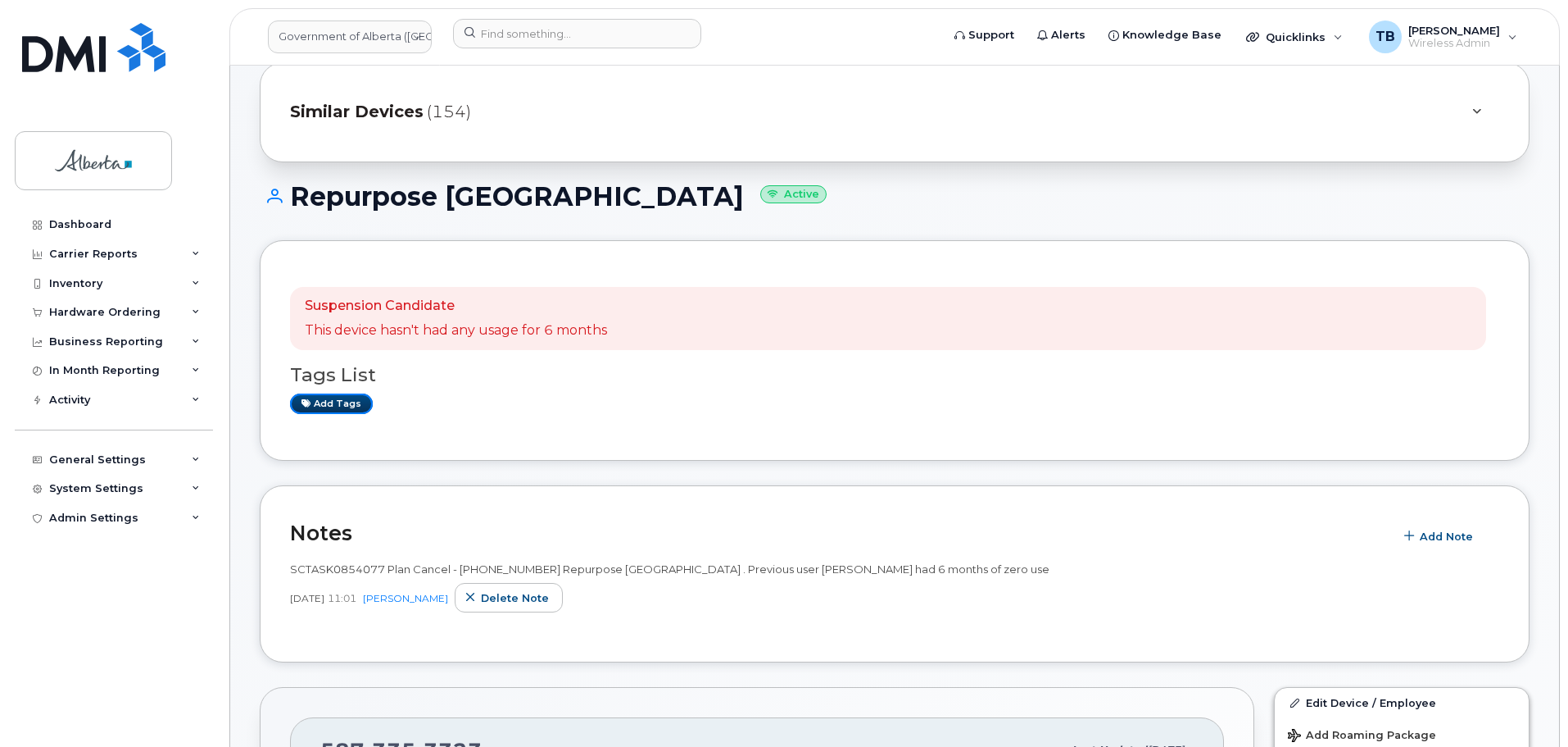
scroll to position [164, 0]
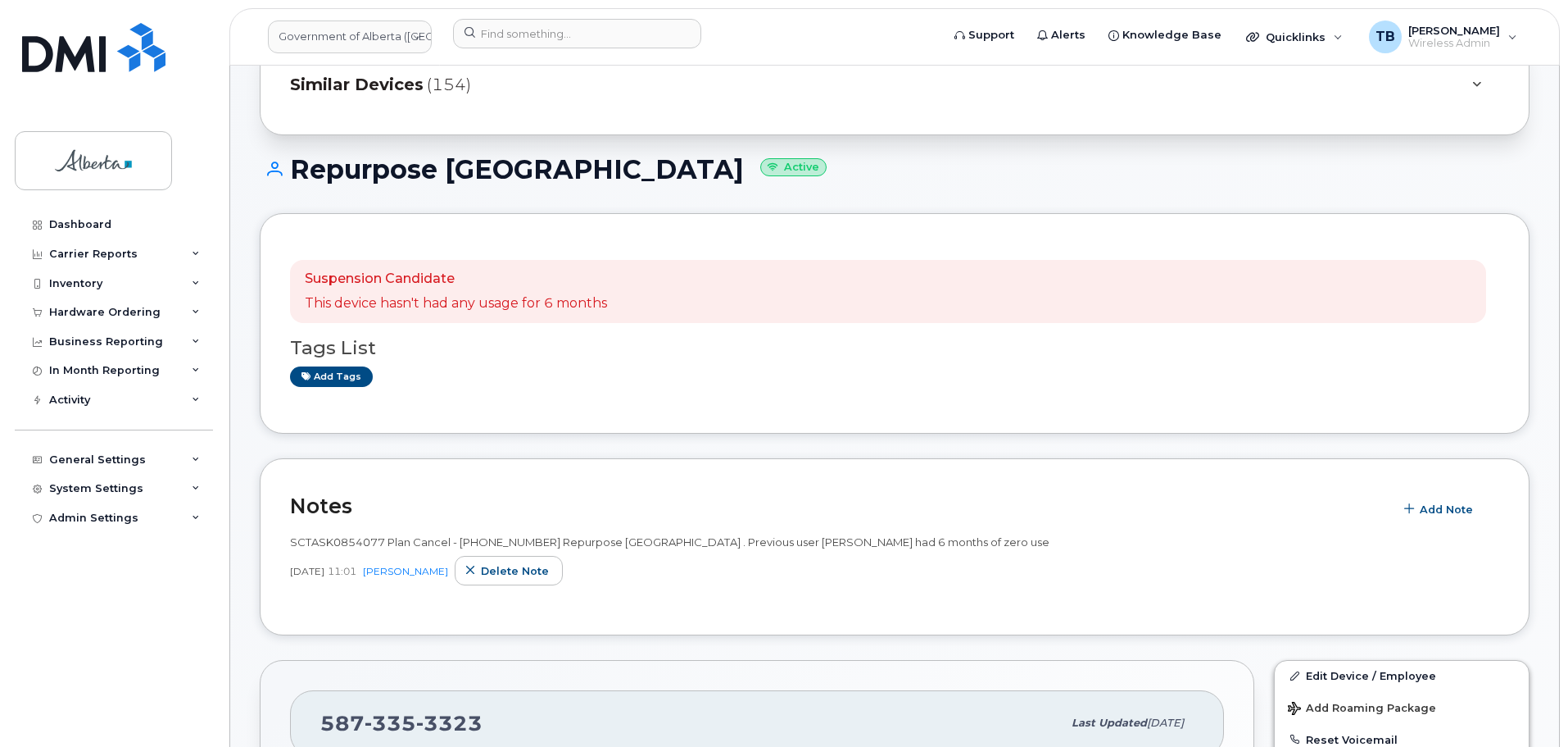
click at [325, 538] on span "SCTASK0854077 Plan Cancel - [PHONE_NUMBER] Repurpose [GEOGRAPHIC_DATA] . Previo…" at bounding box center [669, 542] width 759 height 14
copy span "SCTASK0854077"
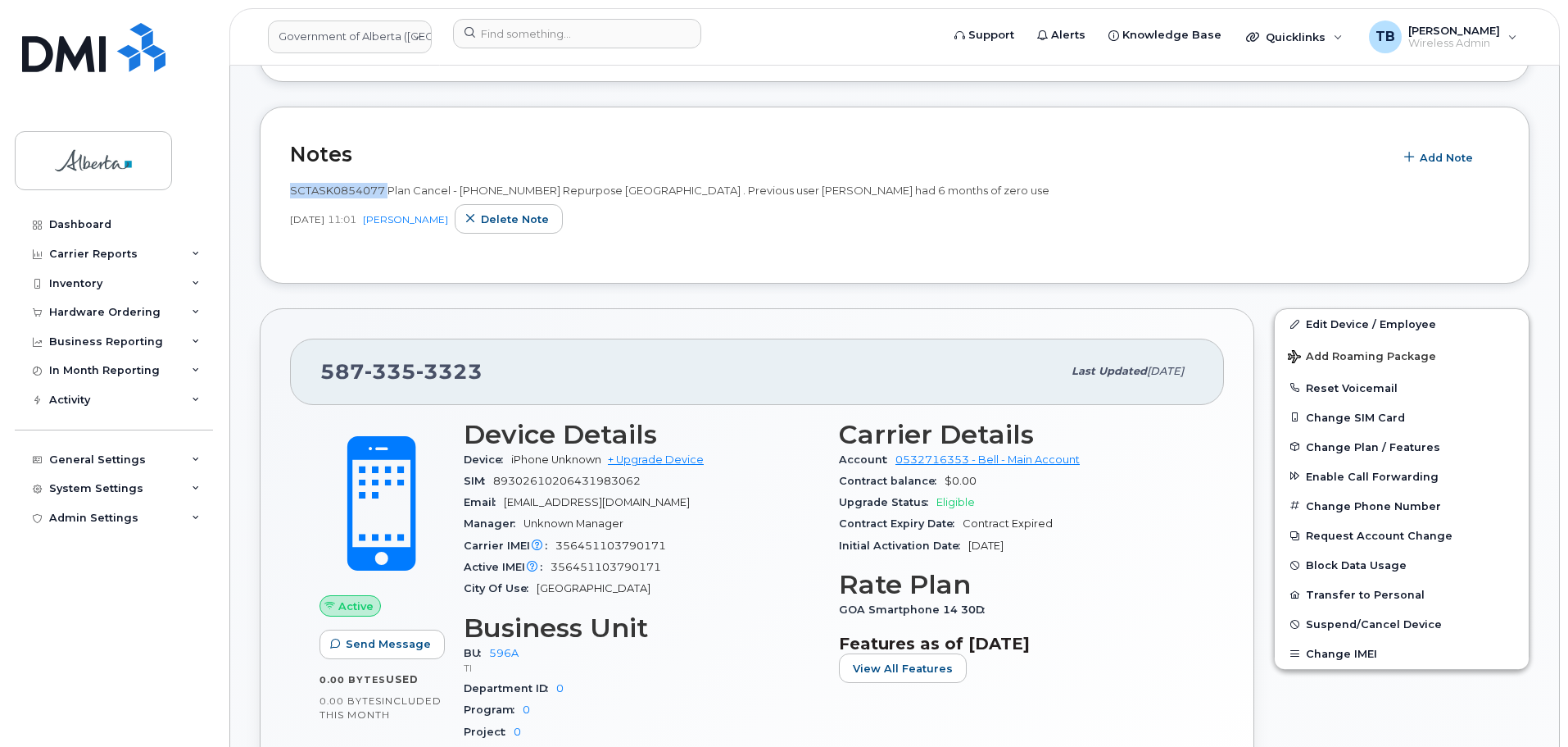
scroll to position [738, 0]
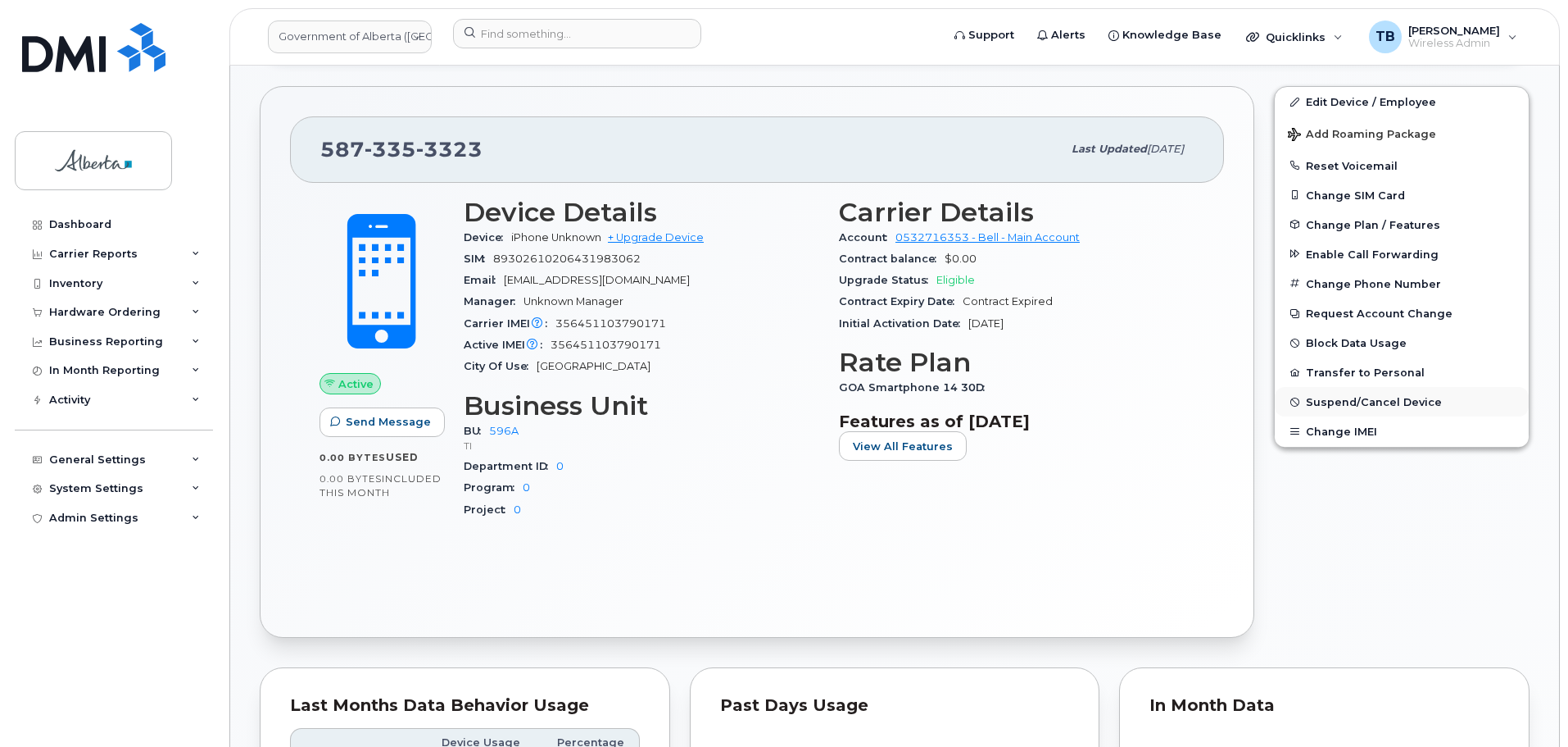
click at [1351, 404] on span "Suspend/Cancel Device" at bounding box center [1373, 402] width 136 height 13
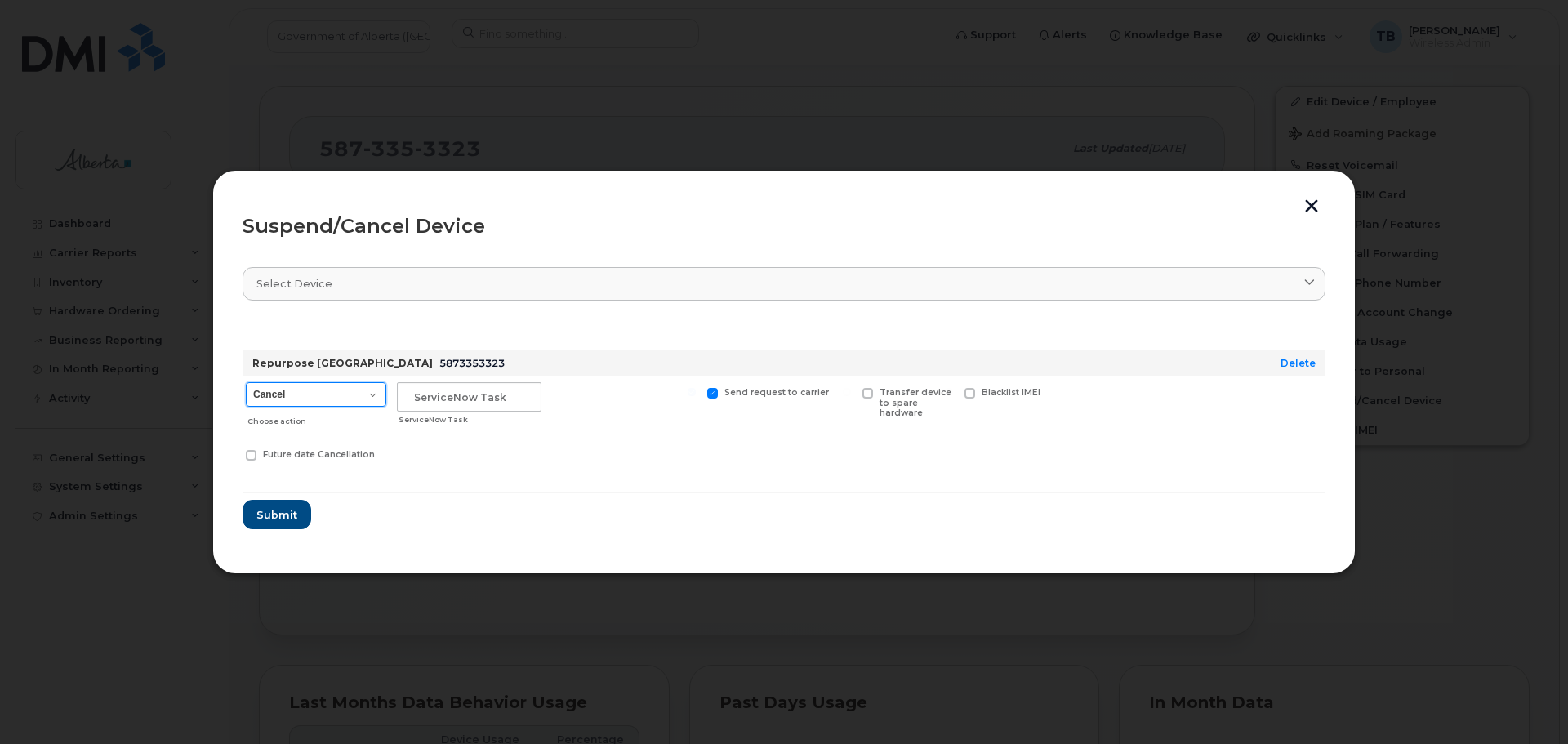
click at [330, 394] on select "Cancel Suspend - Extend Suspension Suspend - Reduced Rate Suspend - Lost Device…" at bounding box center [316, 394] width 140 height 24
click at [246, 382] on select "Cancel Suspend - Extend Suspension Suspend - Reduced Rate Suspend - Lost Device…" at bounding box center [316, 394] width 140 height 24
click at [286, 479] on form "Repurpose Edmonton 5873353323 Delete Cancel Suspend - Extend Suspension Suspend…" at bounding box center [784, 425] width 1083 height 210
click at [369, 397] on select "Cancel Suspend - Extend Suspension Suspend - Reduced Rate Suspend - Lost Device…" at bounding box center [316, 394] width 140 height 24
select select "[object Object]"
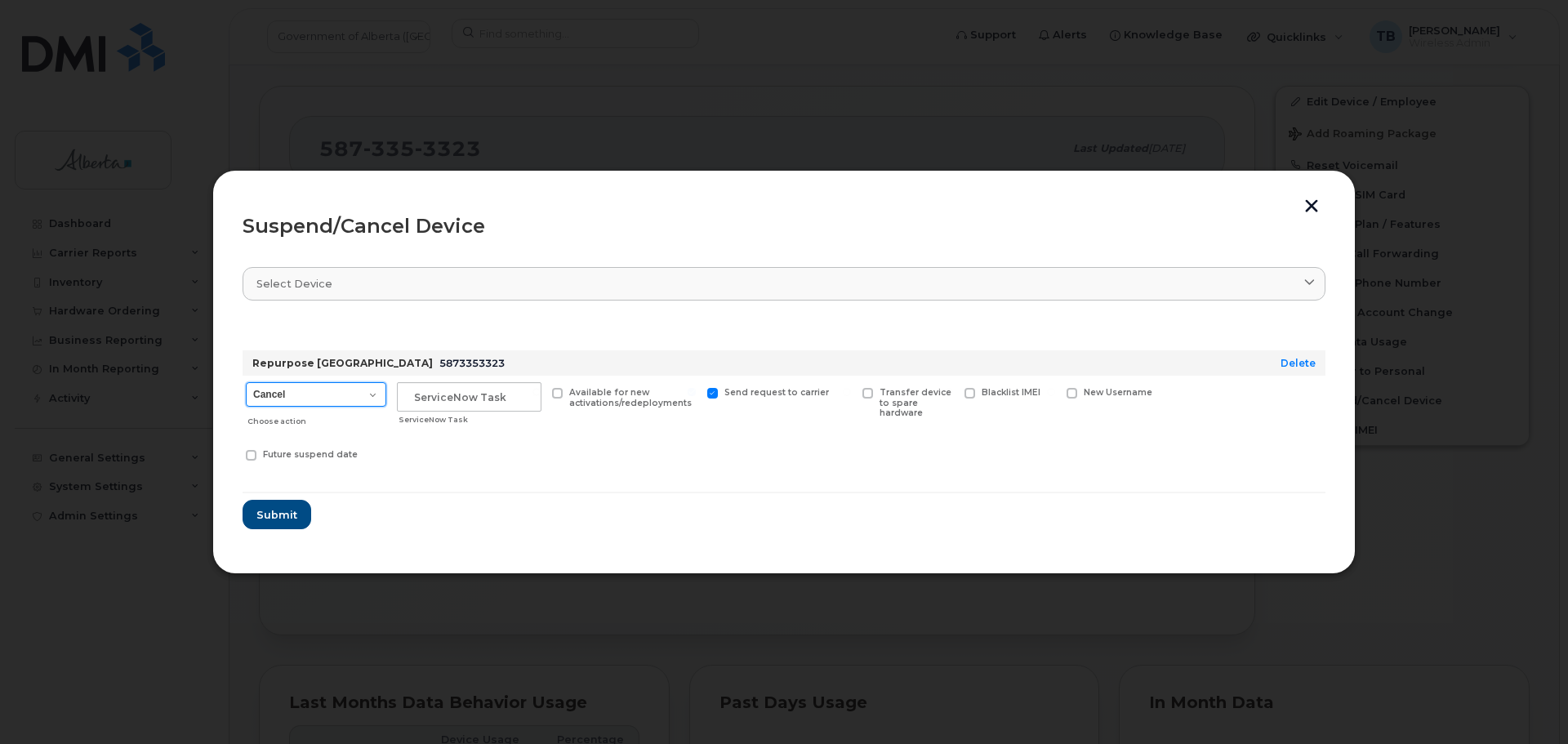
click at [246, 382] on select "Cancel Suspend - Extend Suspension Suspend - Reduced Rate Suspend - Lost Device…" at bounding box center [316, 394] width 140 height 24
click at [445, 402] on input "text" at bounding box center [469, 397] width 145 height 30
paste input "SCTASK0854077"
type input "SCTASK0854077"
click at [262, 507] on button "Submit" at bounding box center [276, 514] width 67 height 30
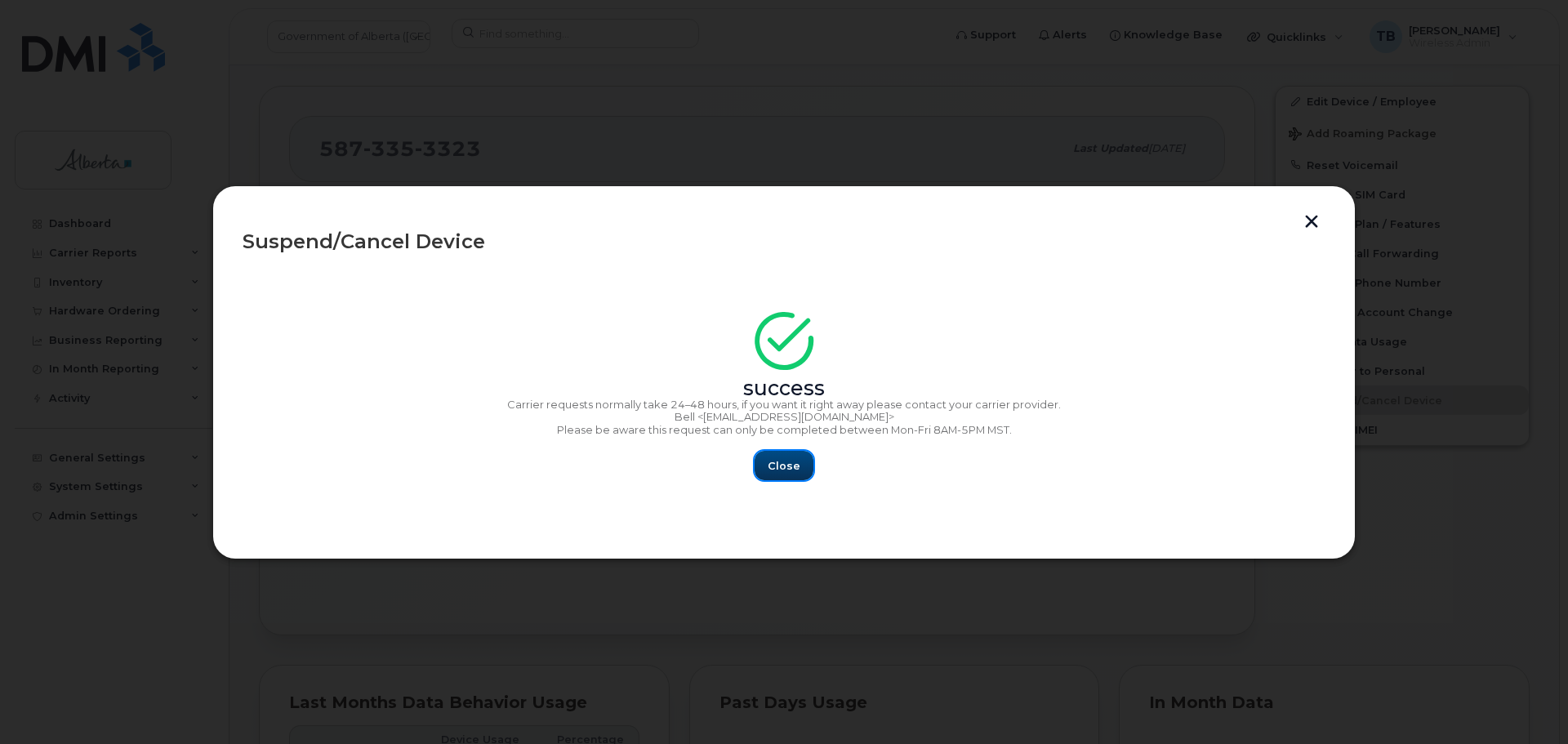
drag, startPoint x: 780, startPoint y: 473, endPoint x: 780, endPoint y: 459, distance: 14.0
click at [781, 472] on span "Close" at bounding box center [784, 465] width 32 height 15
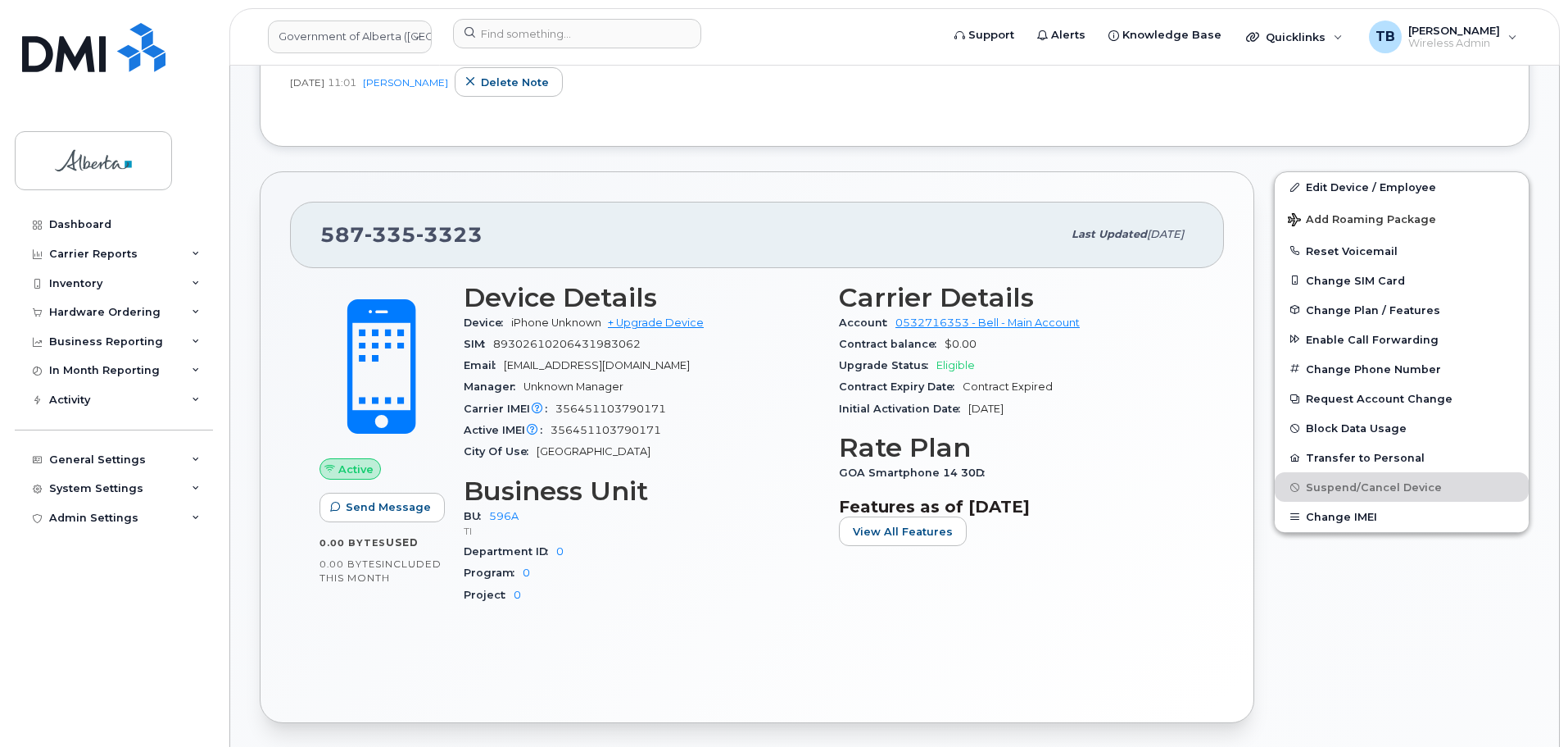
scroll to position [656, 0]
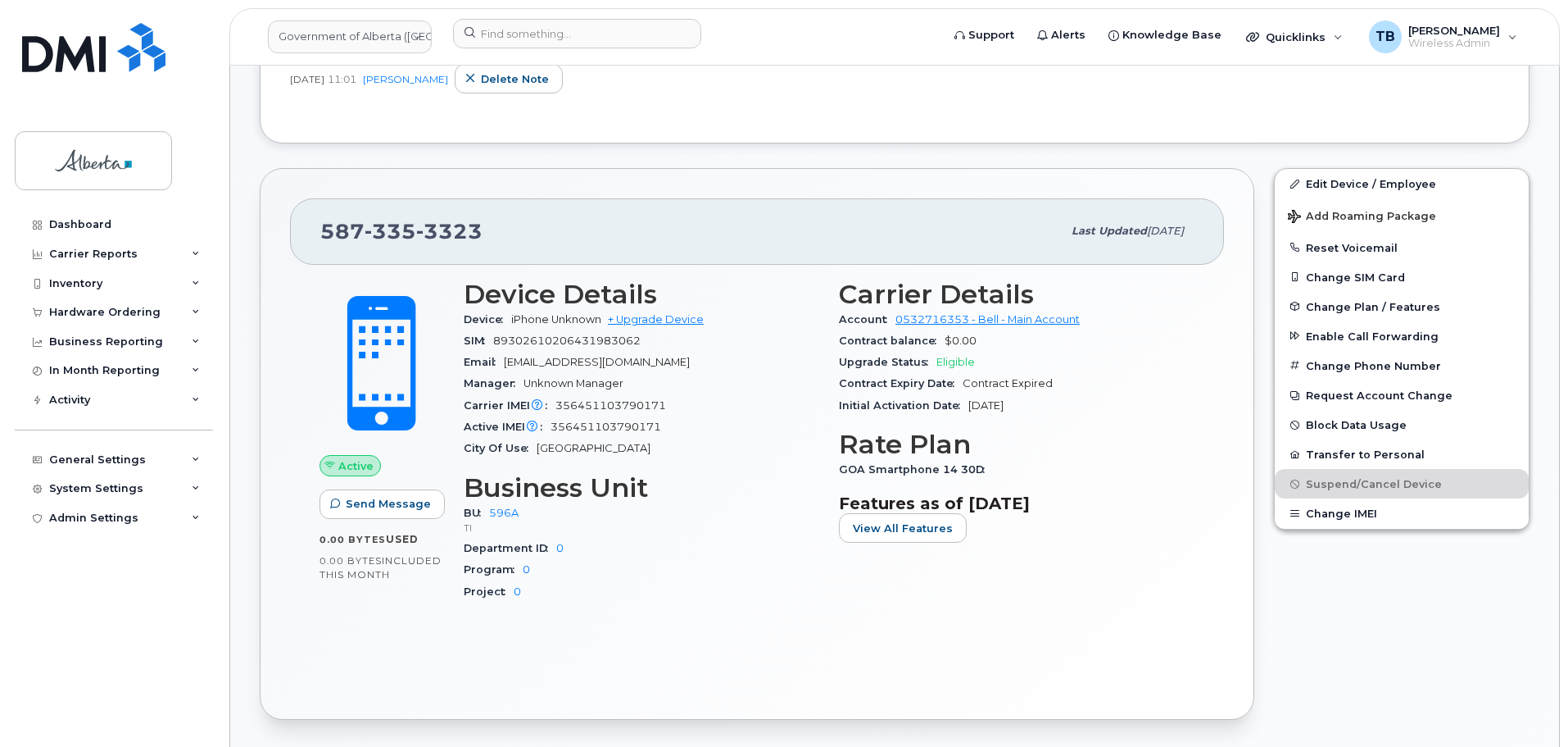
click at [422, 241] on span "3323" at bounding box center [449, 231] width 67 height 24
copy span "[PHONE_NUMBER]"
click at [106, 314] on div "Hardware Ordering" at bounding box center [105, 312] width 112 height 14
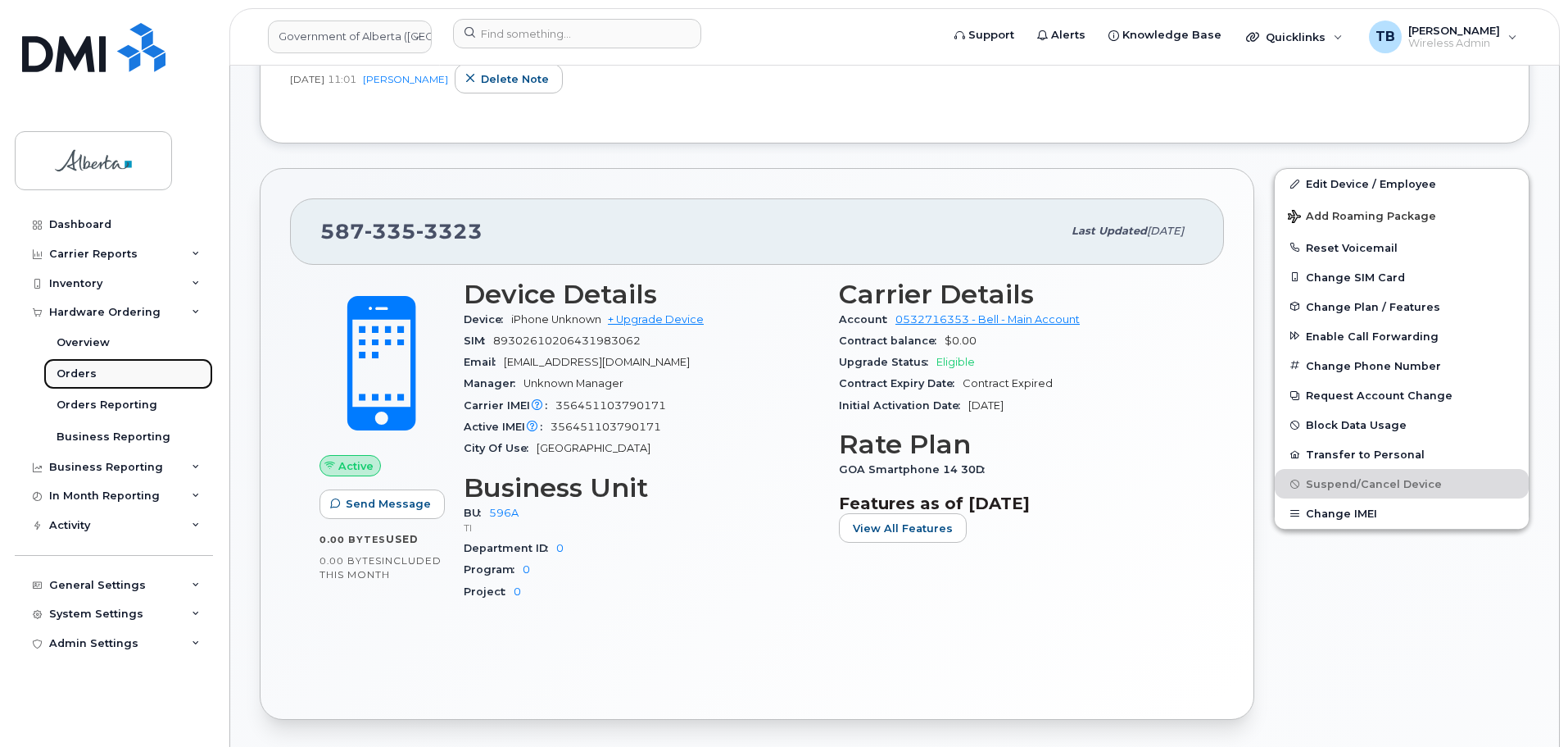
click at [100, 374] on link "Orders" at bounding box center [128, 373] width 169 height 32
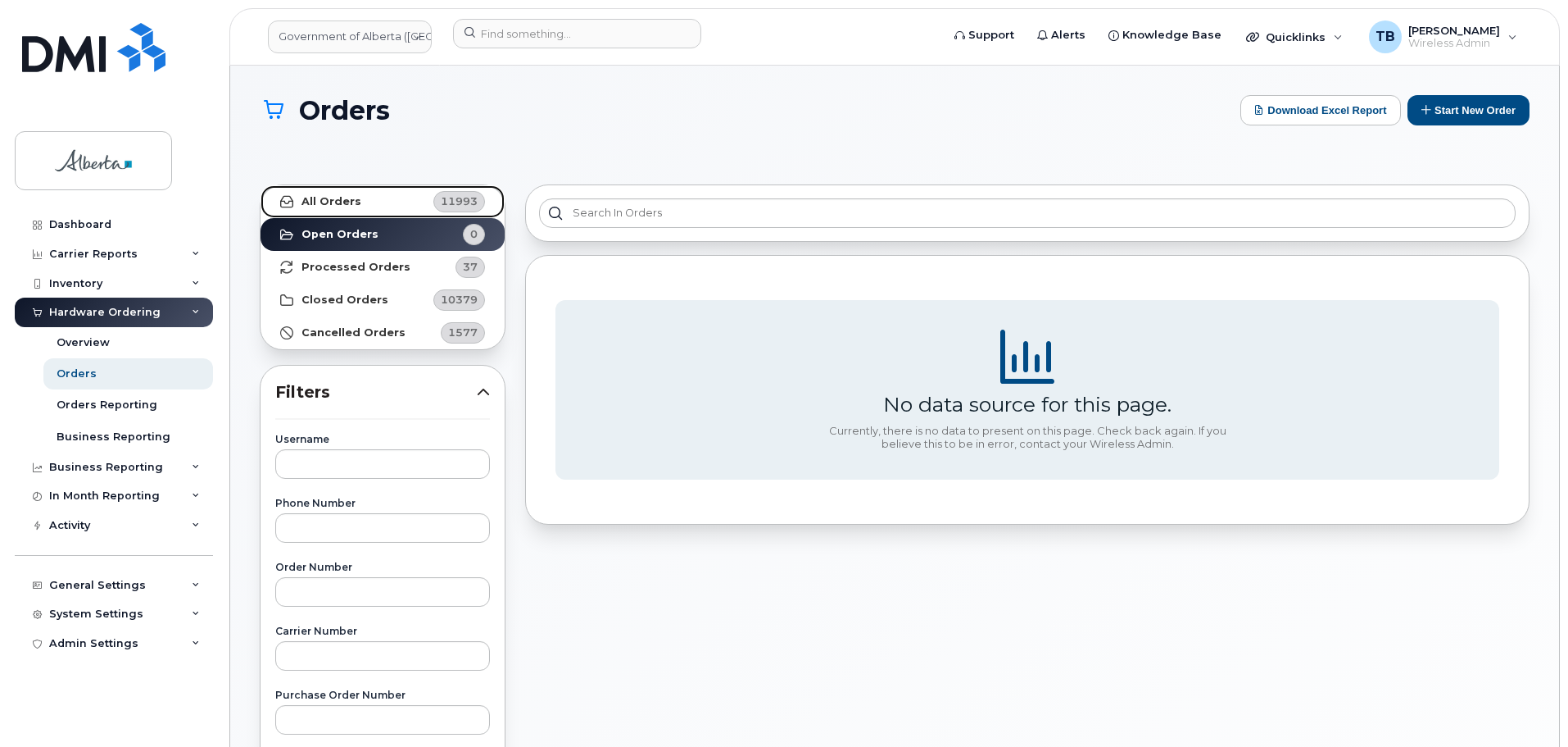
click at [364, 197] on link "All Orders 11993" at bounding box center [382, 202] width 244 height 32
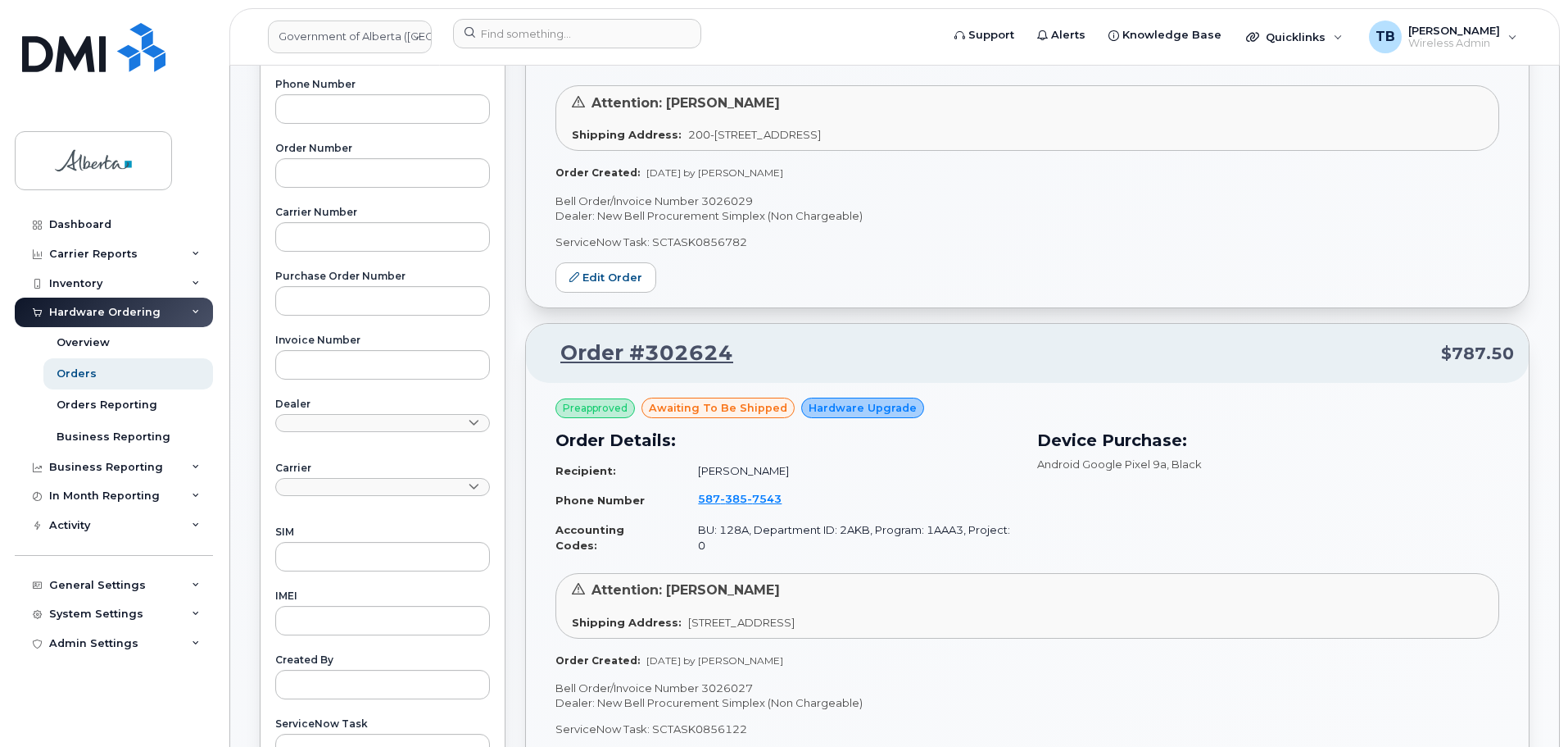
scroll to position [656, 0]
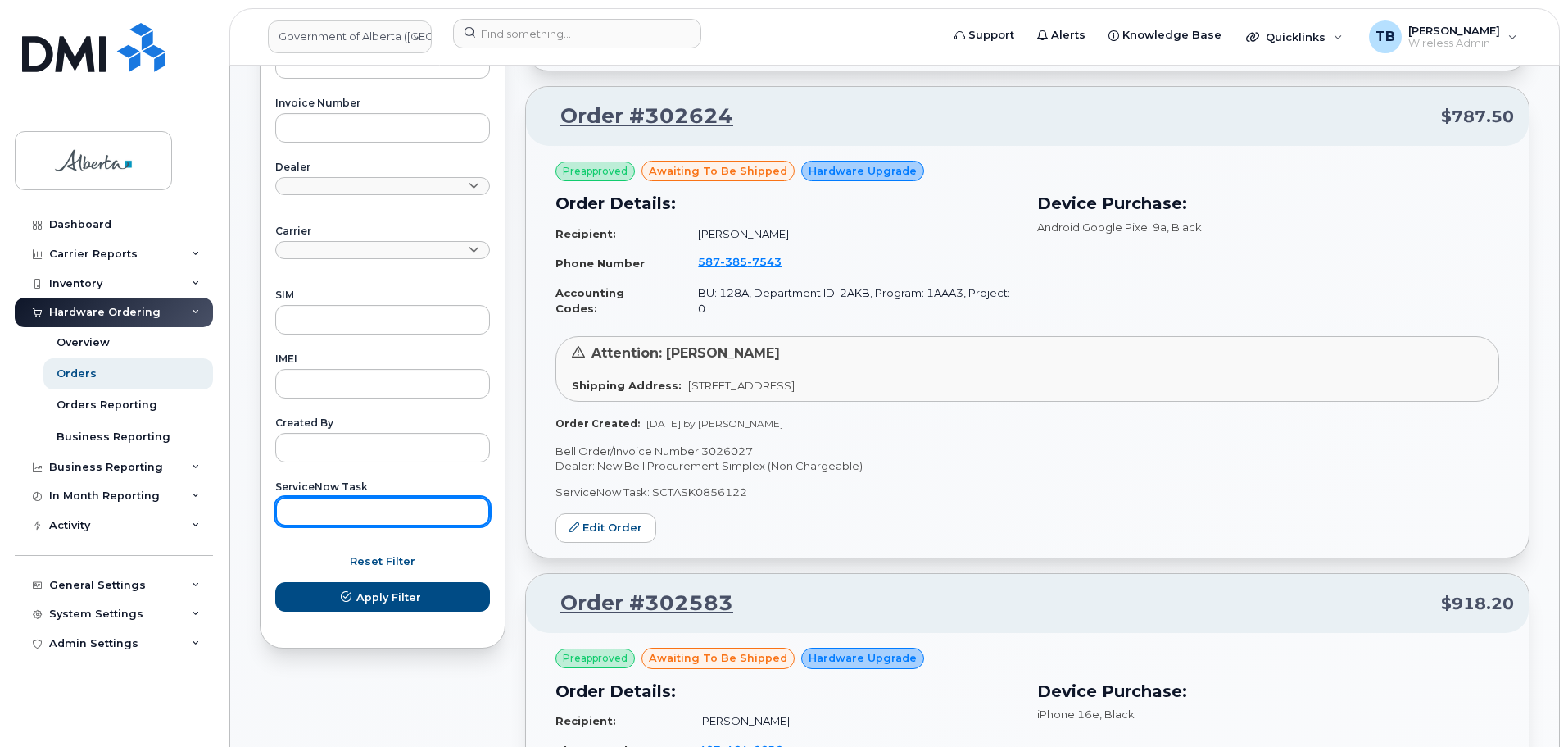
click at [349, 503] on input "text" at bounding box center [383, 511] width 214 height 30
paste input "SCTASK0859265"
type input "SCTASK0859265"
click at [276, 582] on button "Apply Filter" at bounding box center [383, 597] width 214 height 30
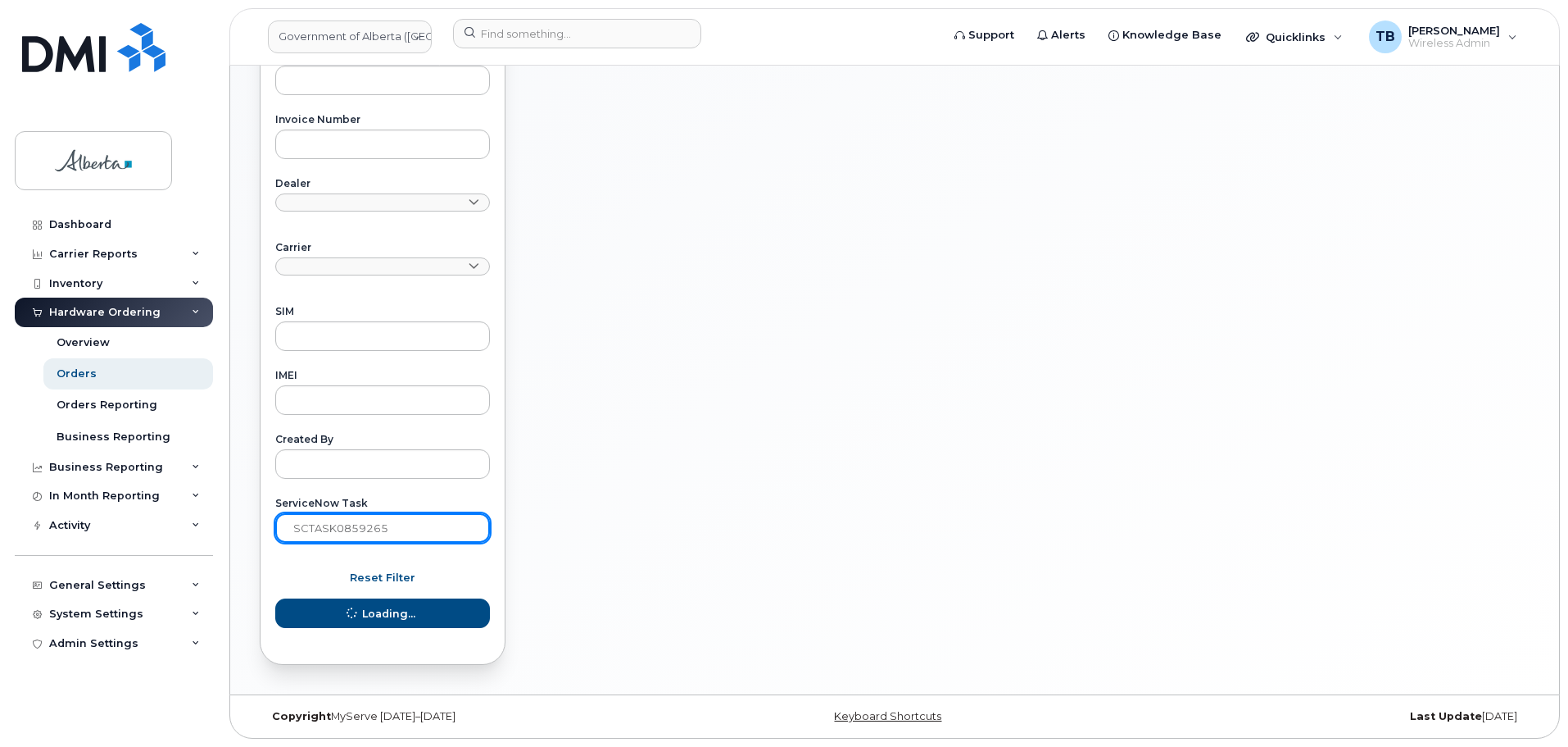
scroll to position [639, 0]
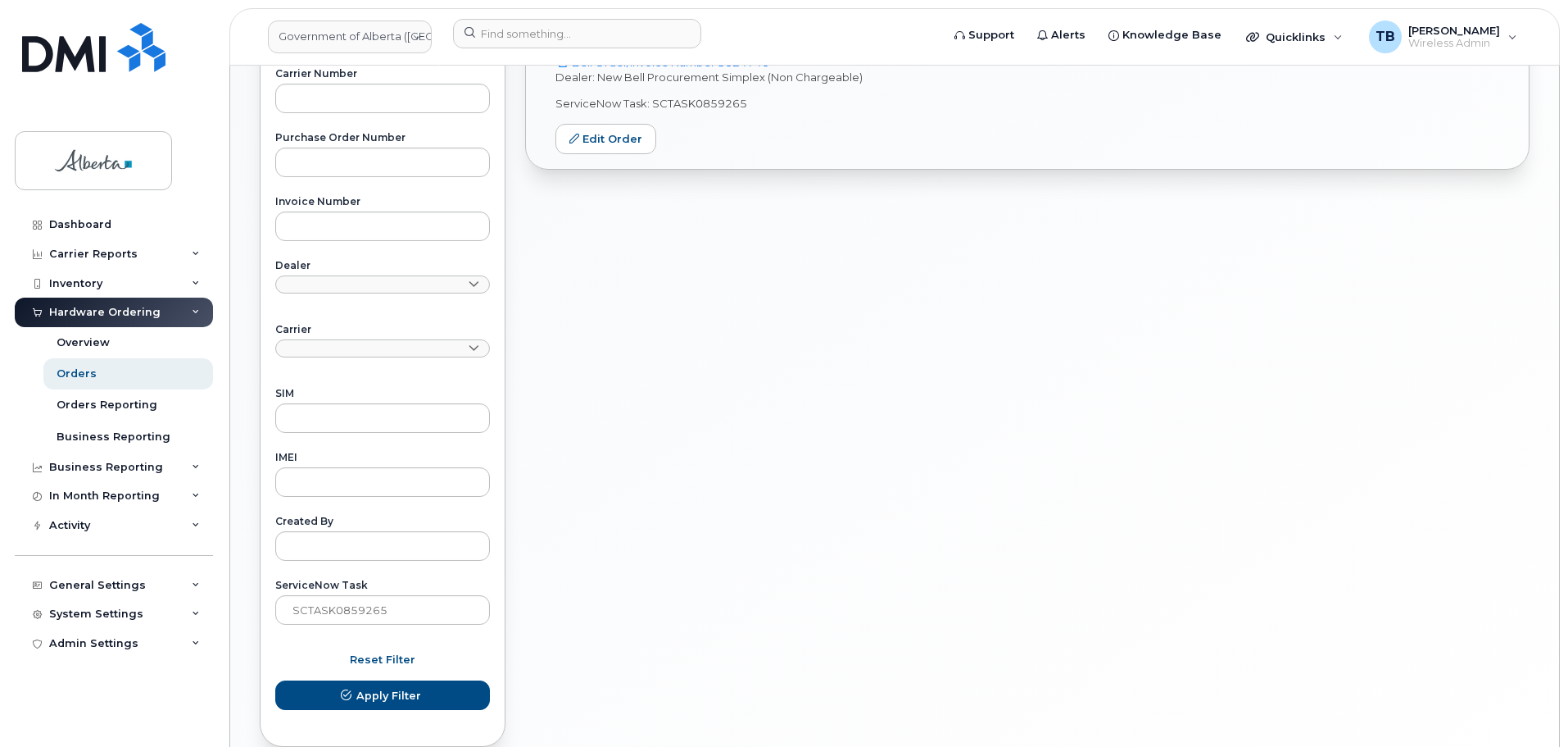
click at [977, 547] on div "Order #302394 $918.20 Preapproved awaiting to be shipped Hardware Upgrade Order…" at bounding box center [1027, 187] width 1024 height 1140
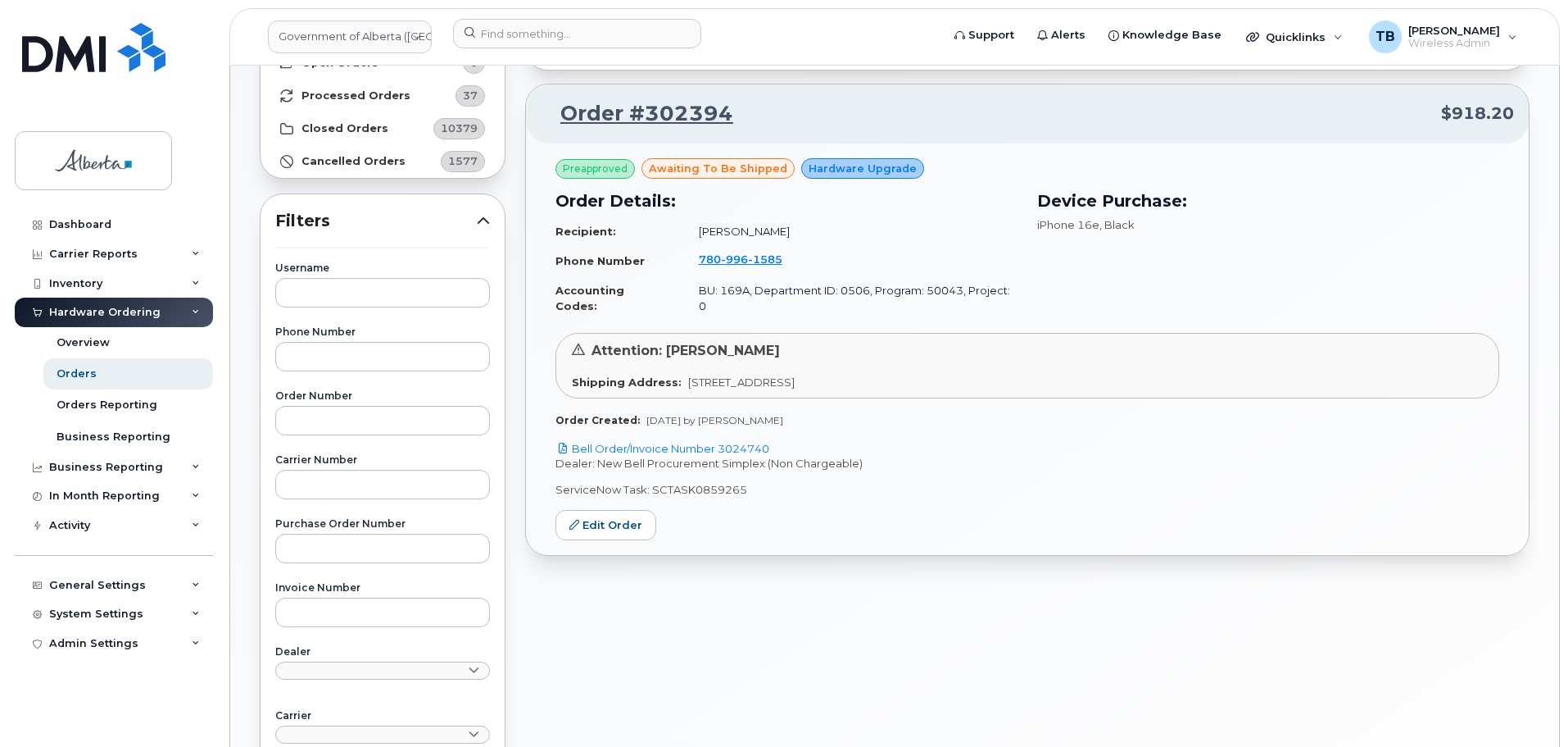
scroll to position [164, 0]
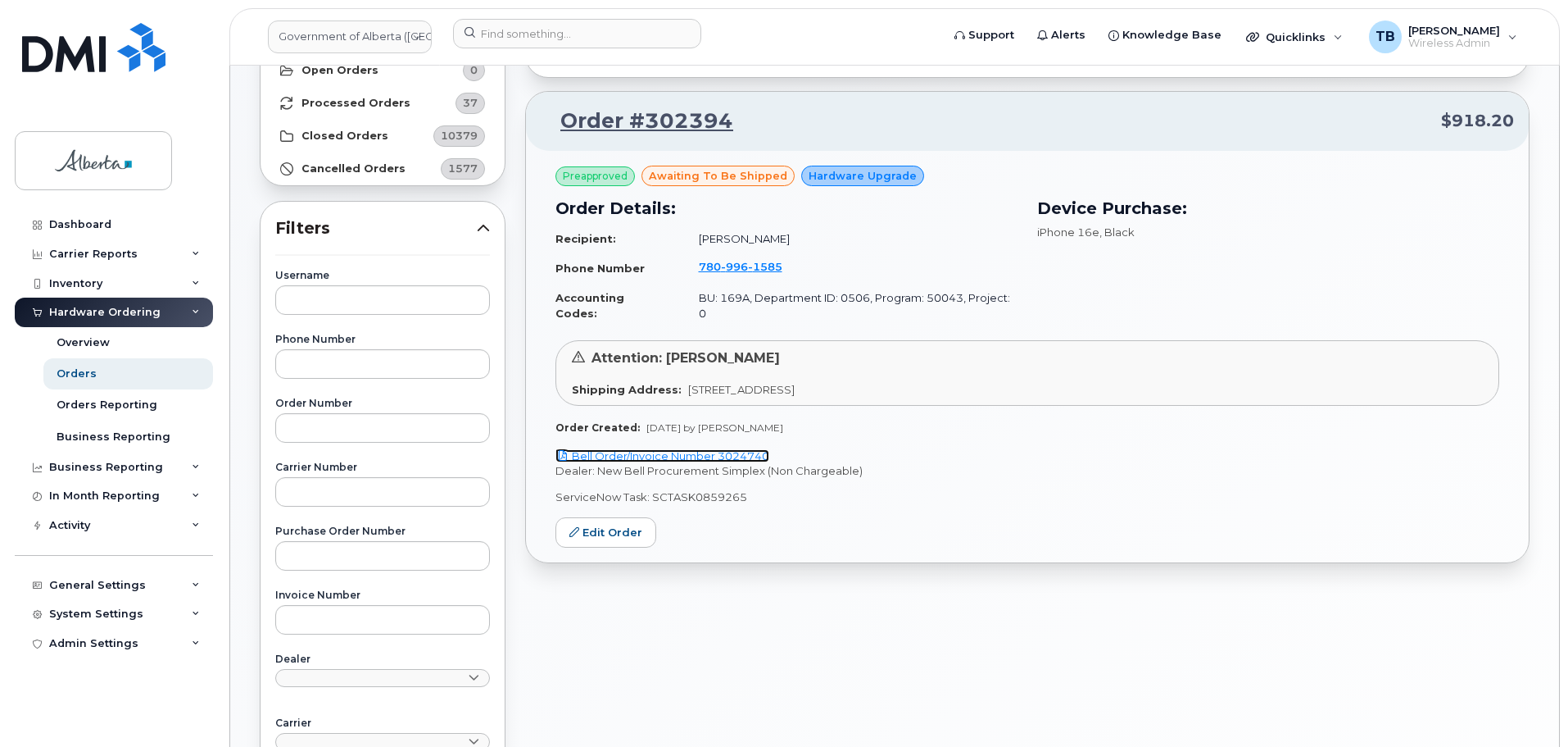
drag, startPoint x: 711, startPoint y: 437, endPoint x: 509, endPoint y: 252, distance: 273.9
click at [711, 449] on link "Bell Order/Invoice Number 3024740" at bounding box center [662, 455] width 213 height 14
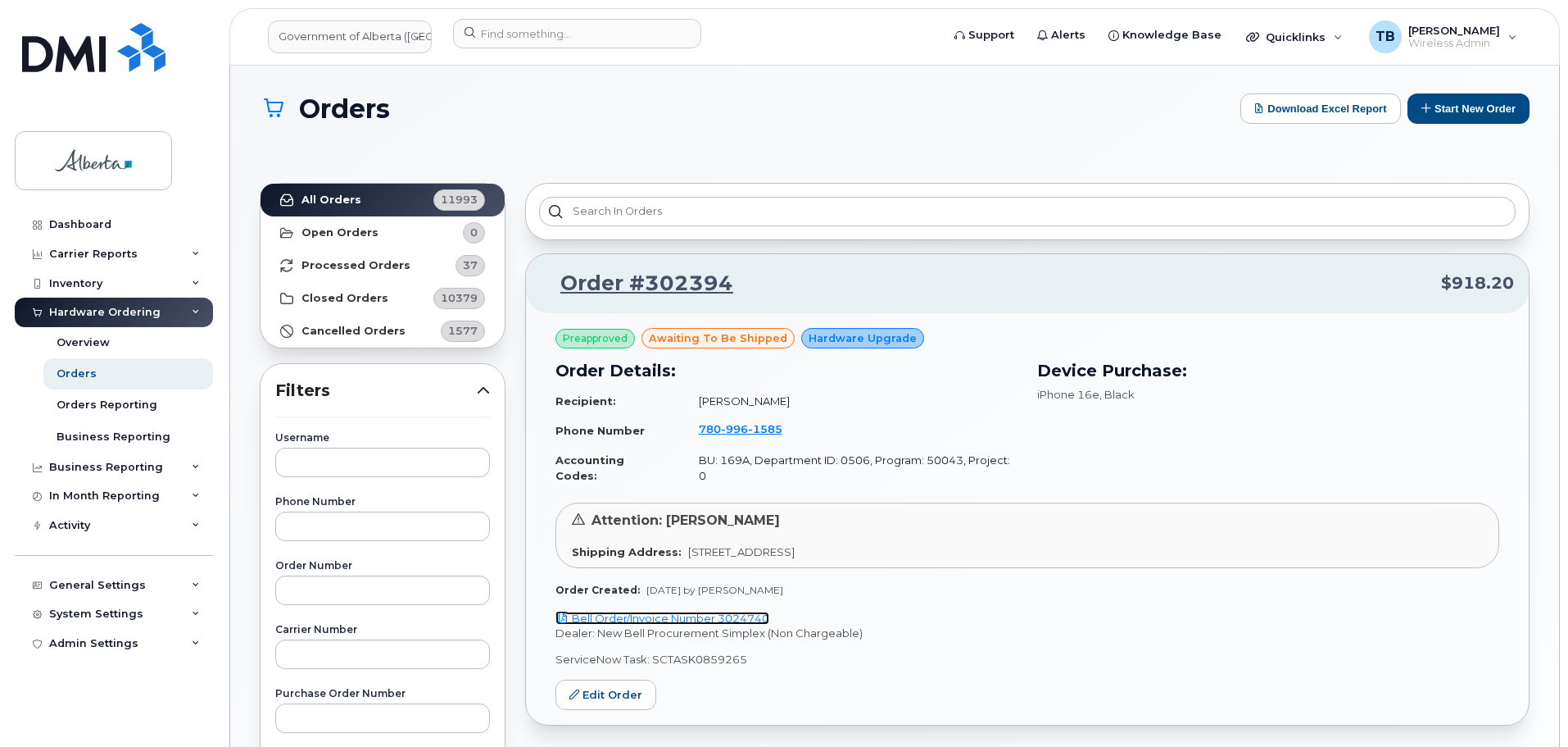
scroll to position [0, 0]
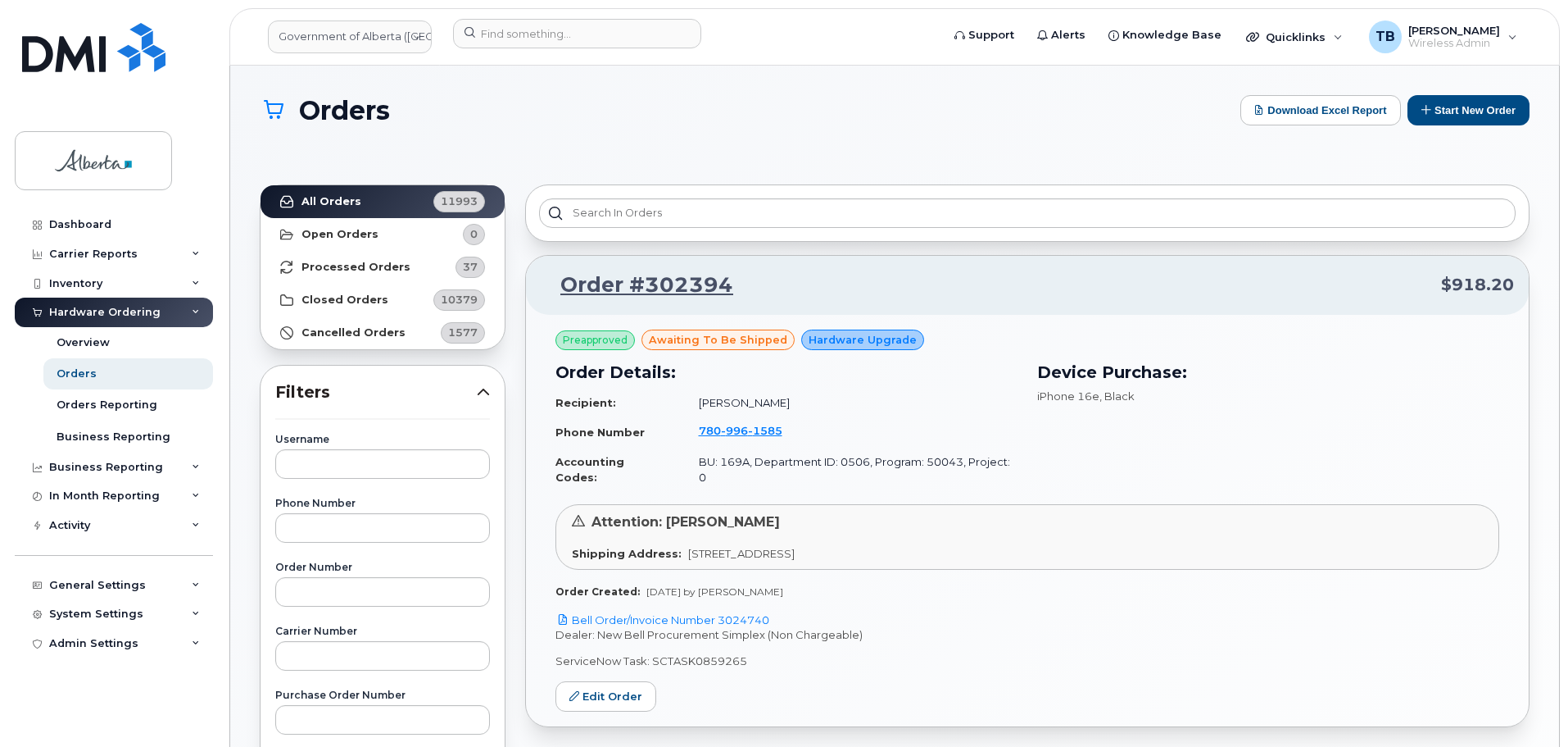
click at [738, 422] on td "[PHONE_NUMBER]" at bounding box center [850, 432] width 334 height 32
click at [738, 428] on span "996" at bounding box center [734, 430] width 27 height 14
click at [485, 41] on input at bounding box center [577, 33] width 249 height 30
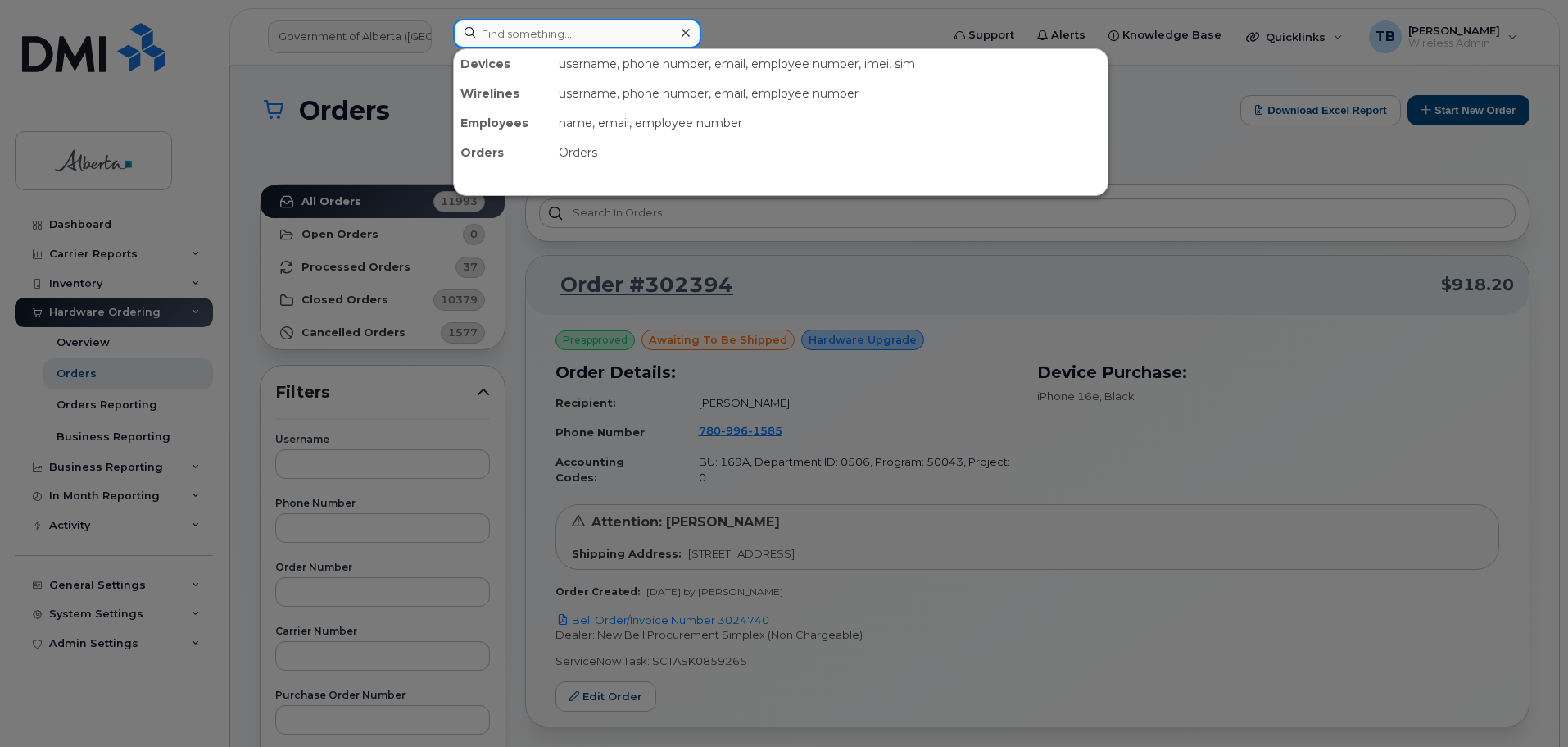
paste input "5873361519"
type input "5873361519"
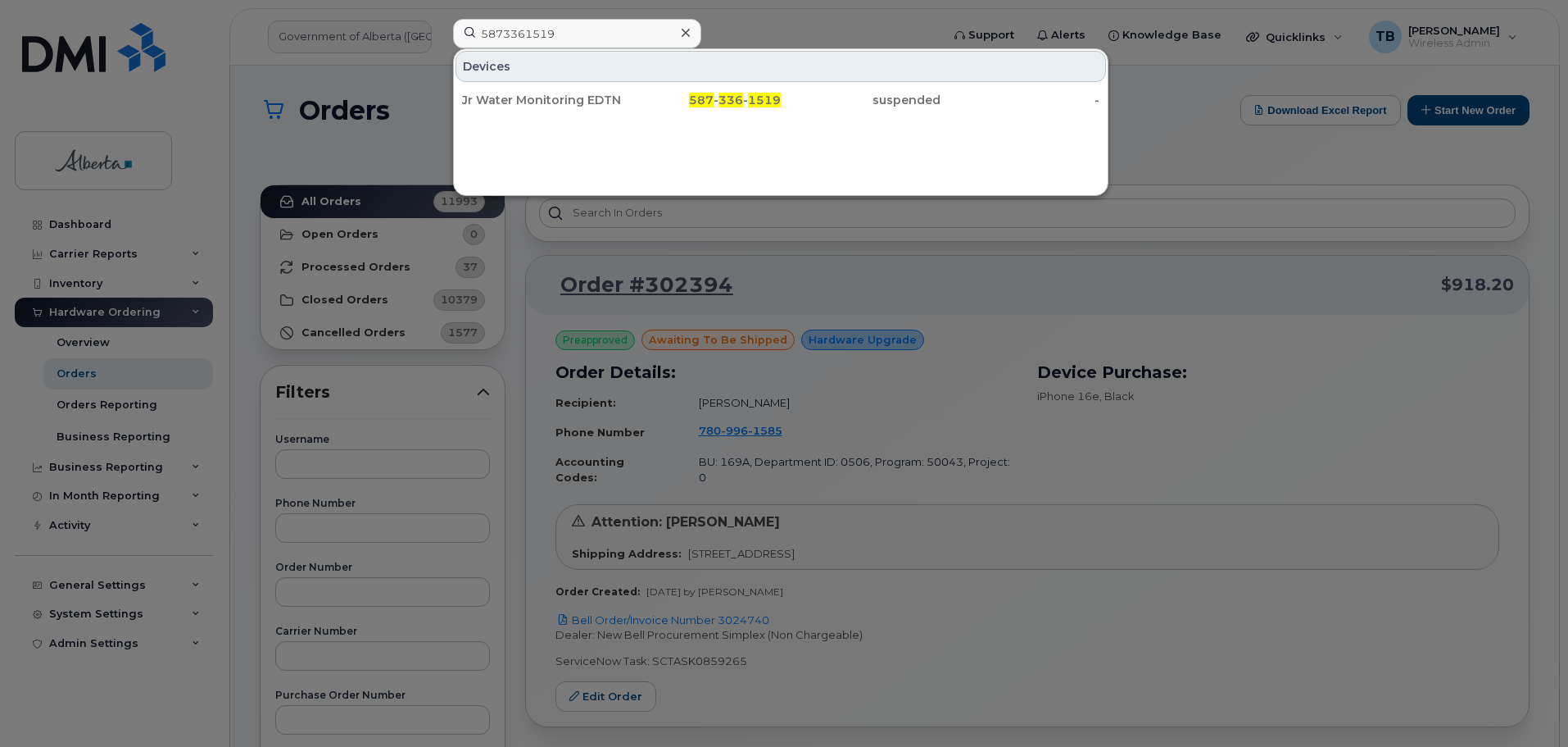
drag, startPoint x: 499, startPoint y: 93, endPoint x: 312, endPoint y: 231, distance: 232.4
click at [499, 93] on div "Jr Water Monitoring EDTN 01" at bounding box center [541, 100] width 159 height 16
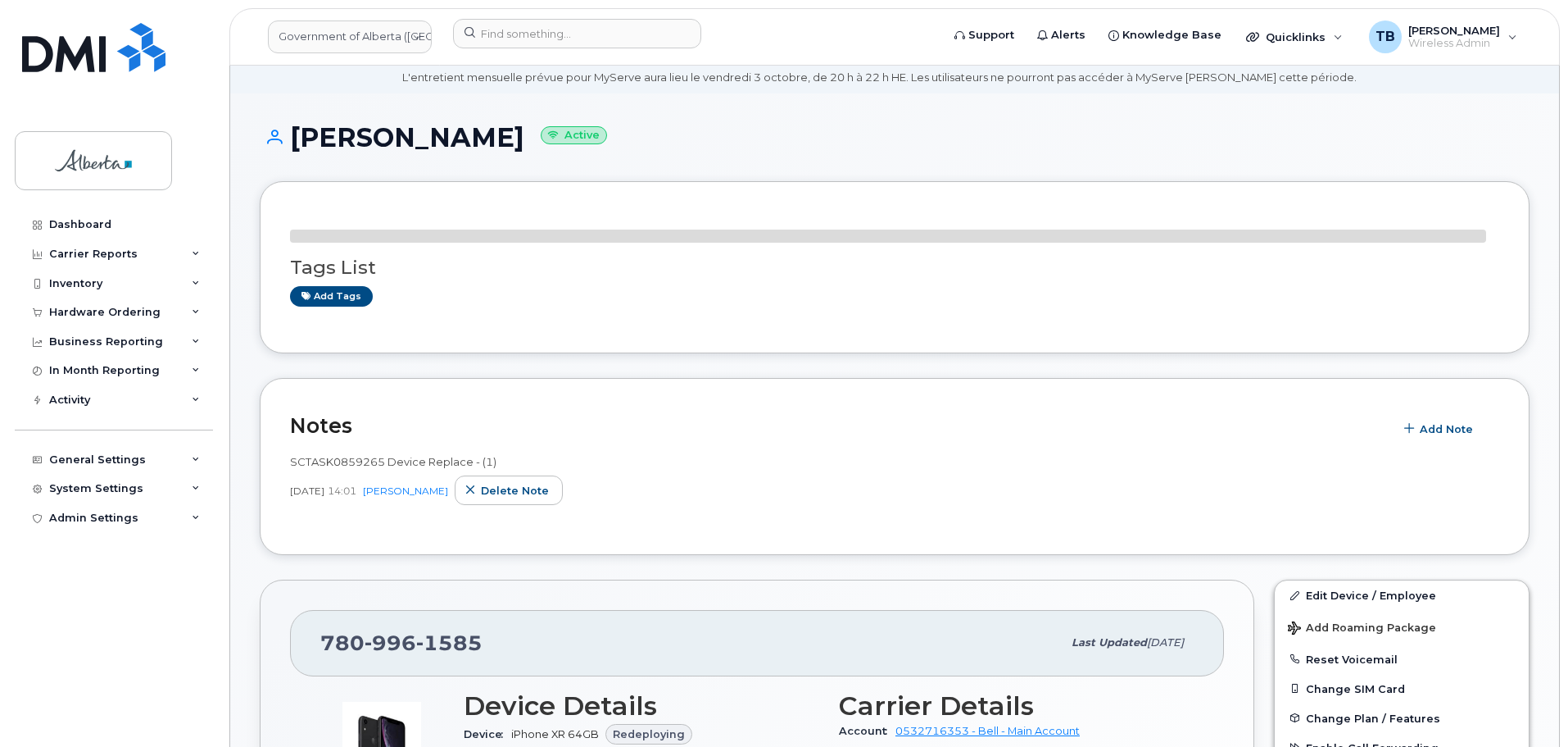
scroll to position [164, 0]
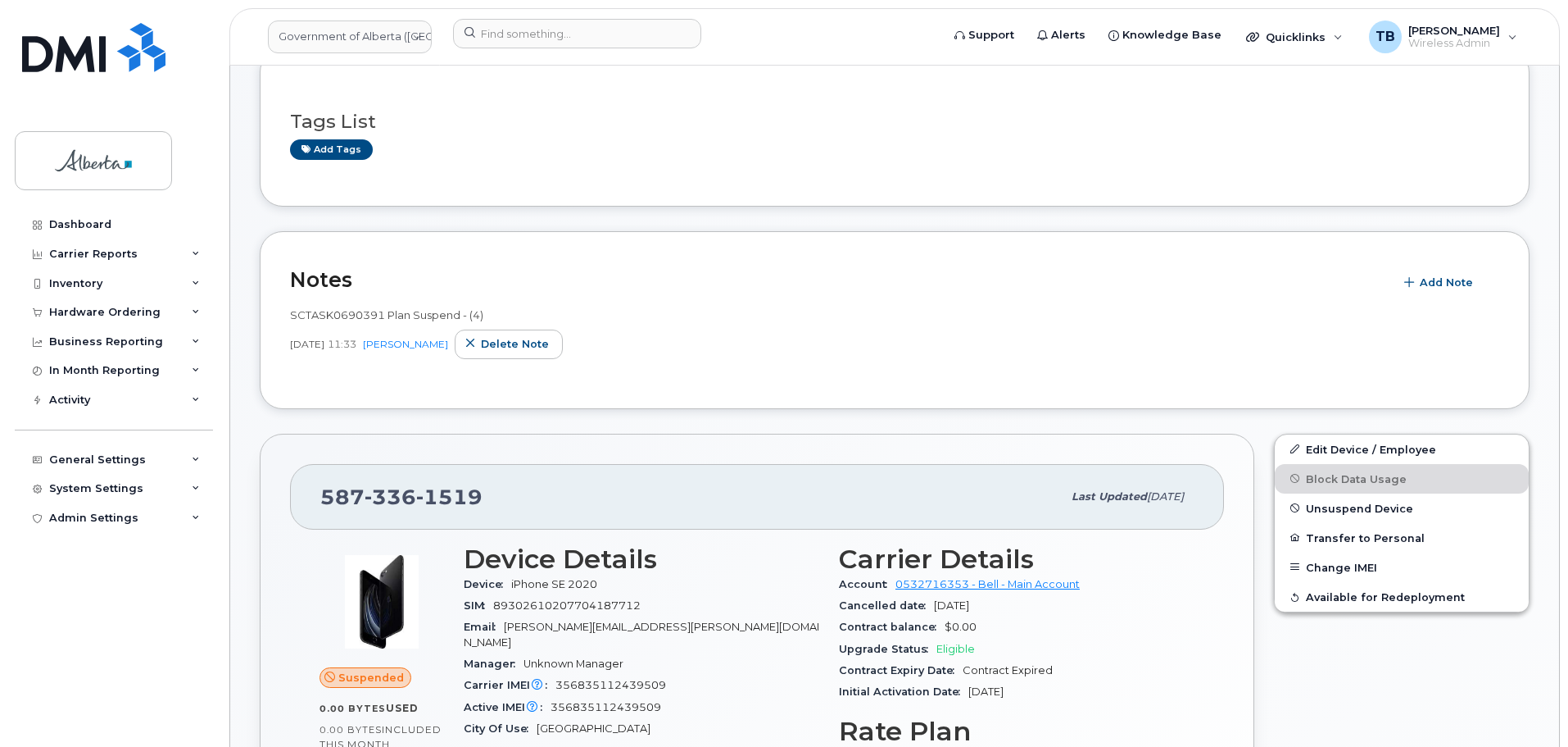
scroll to position [492, 0]
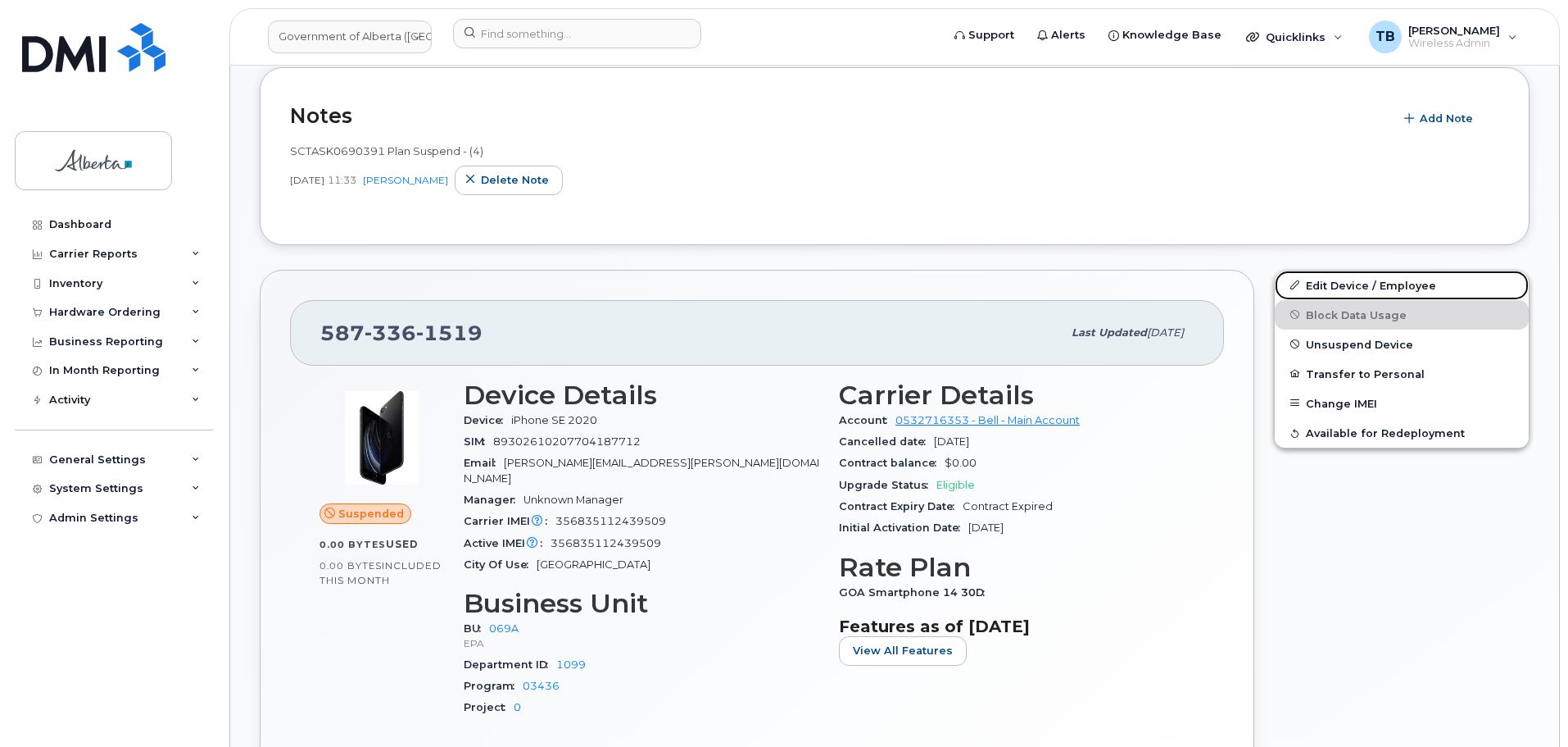
drag, startPoint x: 1332, startPoint y: 290, endPoint x: 1211, endPoint y: 287, distance: 121.0
click at [1332, 290] on link "Edit Device / Employee" at bounding box center [1401, 285] width 254 height 30
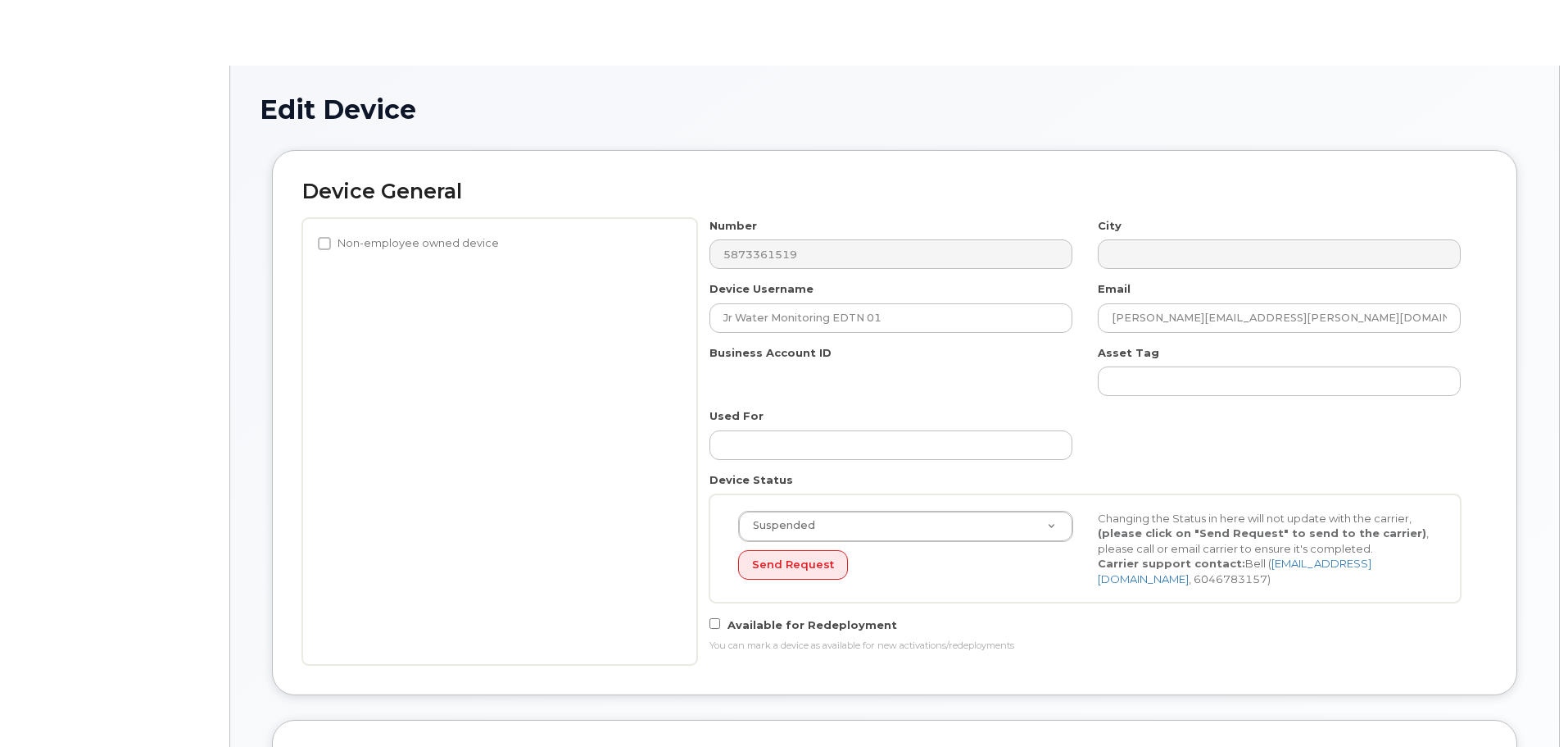
select select "4120331"
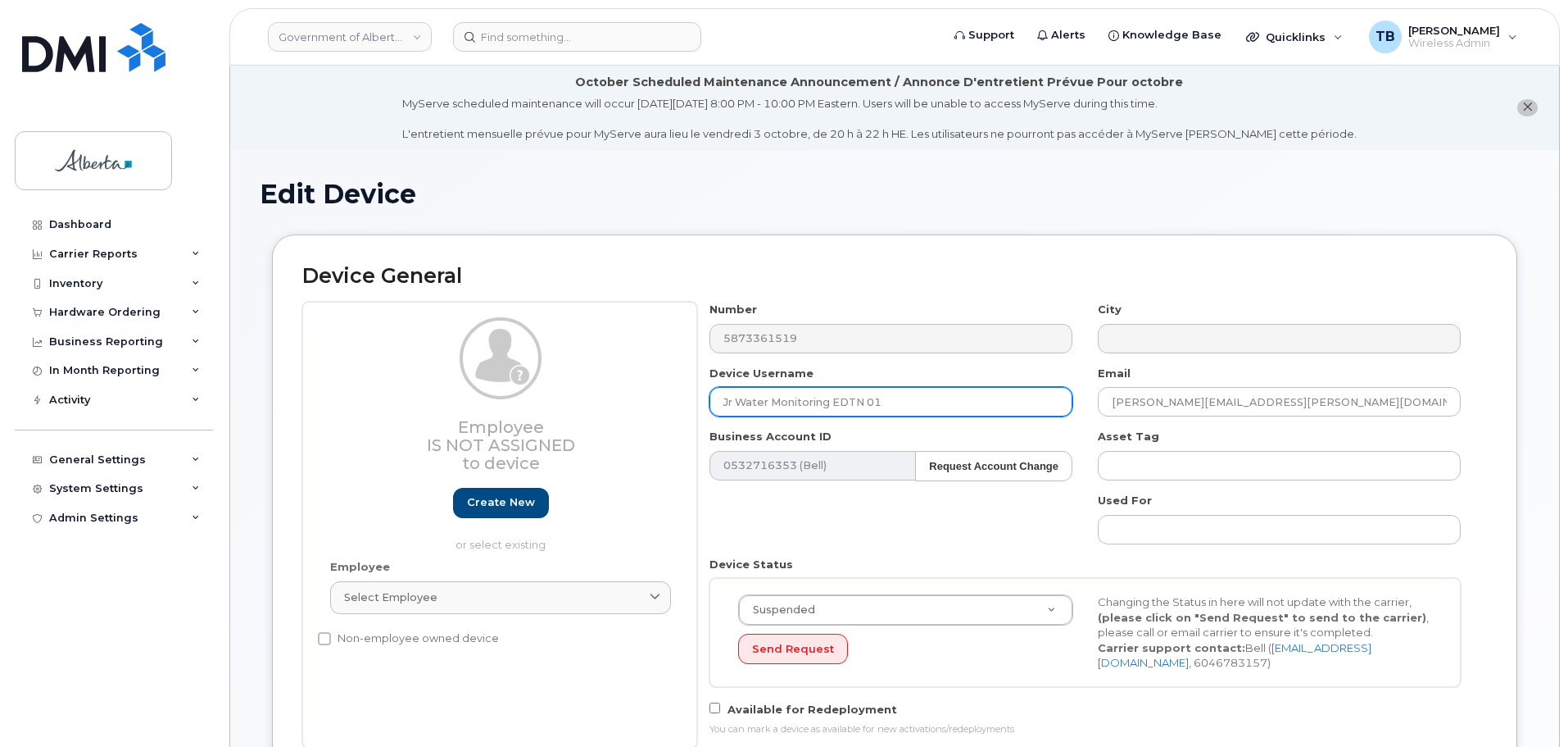
drag, startPoint x: 960, startPoint y: 408, endPoint x: 583, endPoint y: 404, distance: 377.0
click at [585, 404] on div "Employee Is not assigned to device Create new or select existing Employee Selec…" at bounding box center [894, 525] width 1184 height 447
paste input "[PERSON_NAME]"
type input "[PERSON_NAME]"
drag, startPoint x: 1283, startPoint y: 408, endPoint x: 1020, endPoint y: 403, distance: 263.0
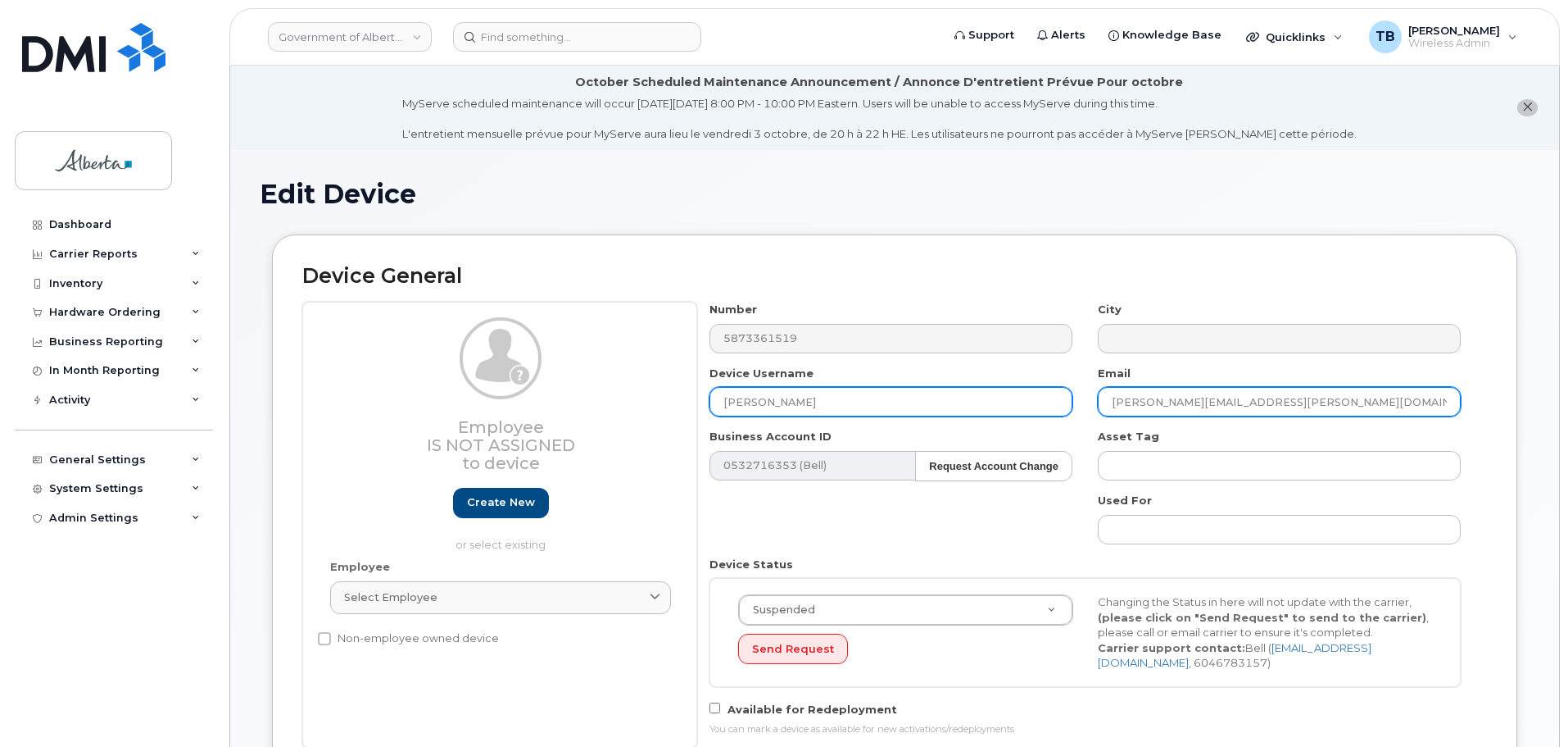
click at [1020, 403] on div "Number 5873361519 City Device Username [PERSON_NAME] Email [PERSON_NAME][EMAIL_…" at bounding box center [1085, 525] width 776 height 447
paste input "Rashmi.[PERSON_NAME]"
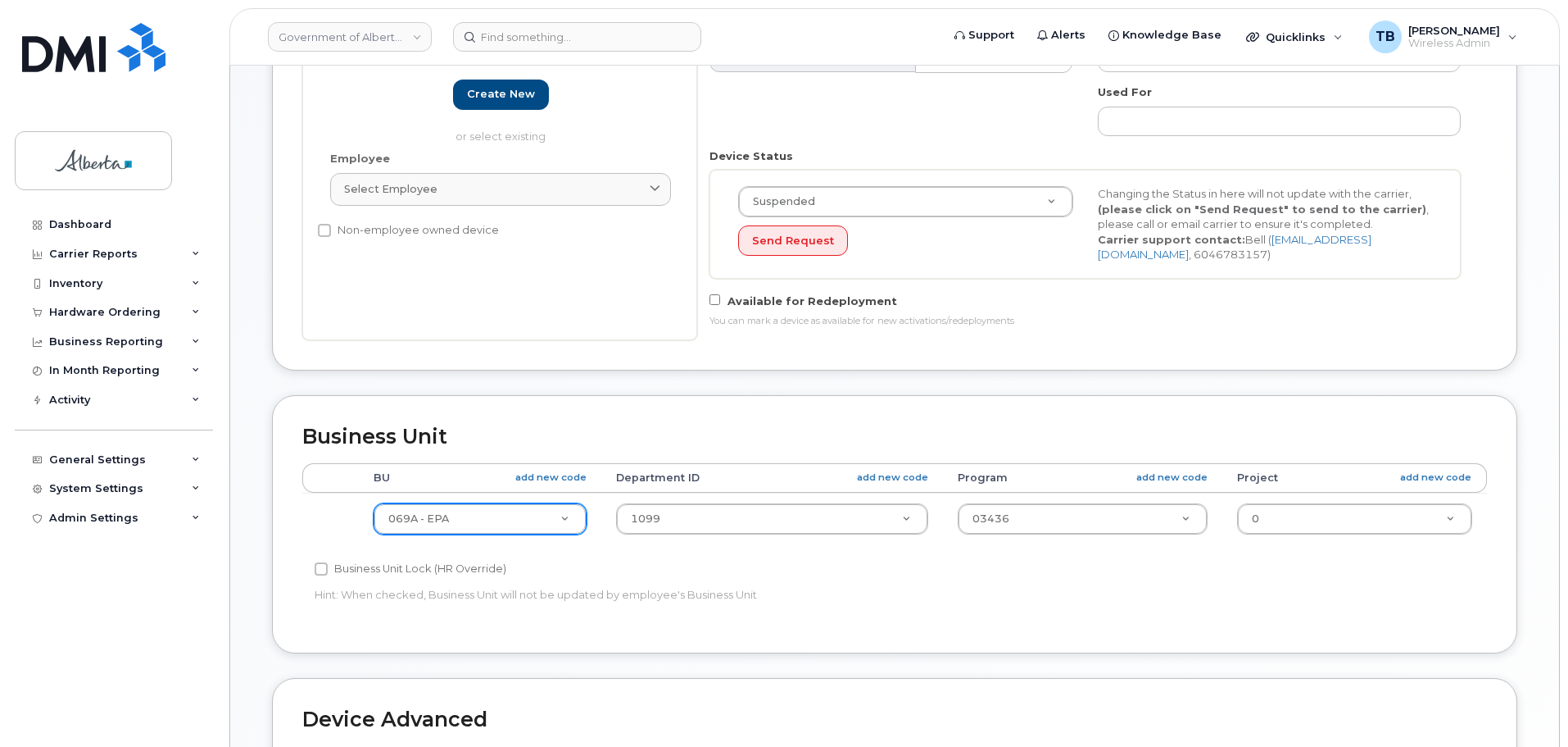
scroll to position [410, 0]
type input "[EMAIL_ADDRESS][PERSON_NAME][DOMAIN_NAME]"
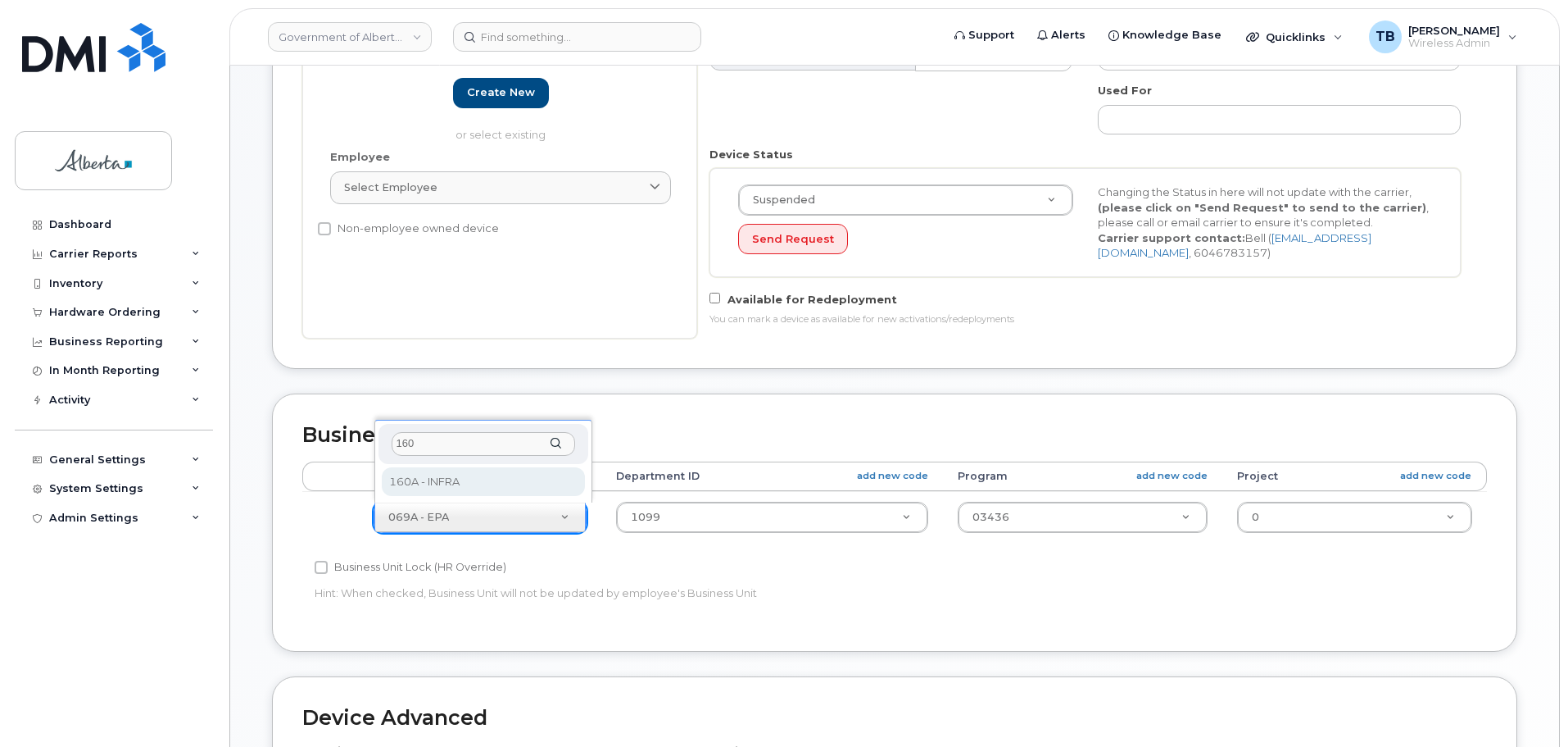
type input "160"
drag, startPoint x: 449, startPoint y: 467, endPoint x: 457, endPoint y: 469, distance: 8.2
select select "4681665"
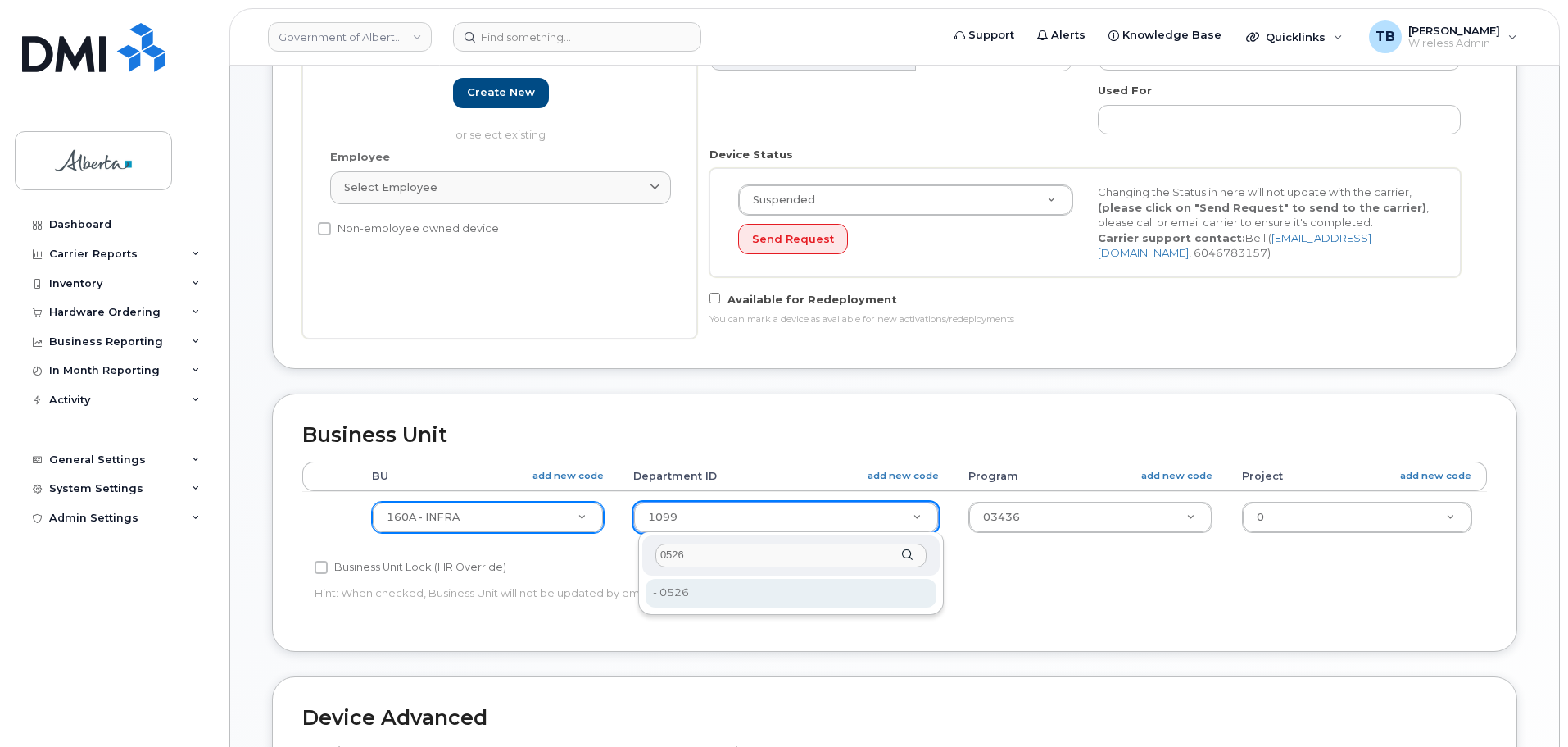
type input "0526"
drag, startPoint x: 675, startPoint y: 599, endPoint x: 913, endPoint y: 524, distance: 249.5
type input "4752307"
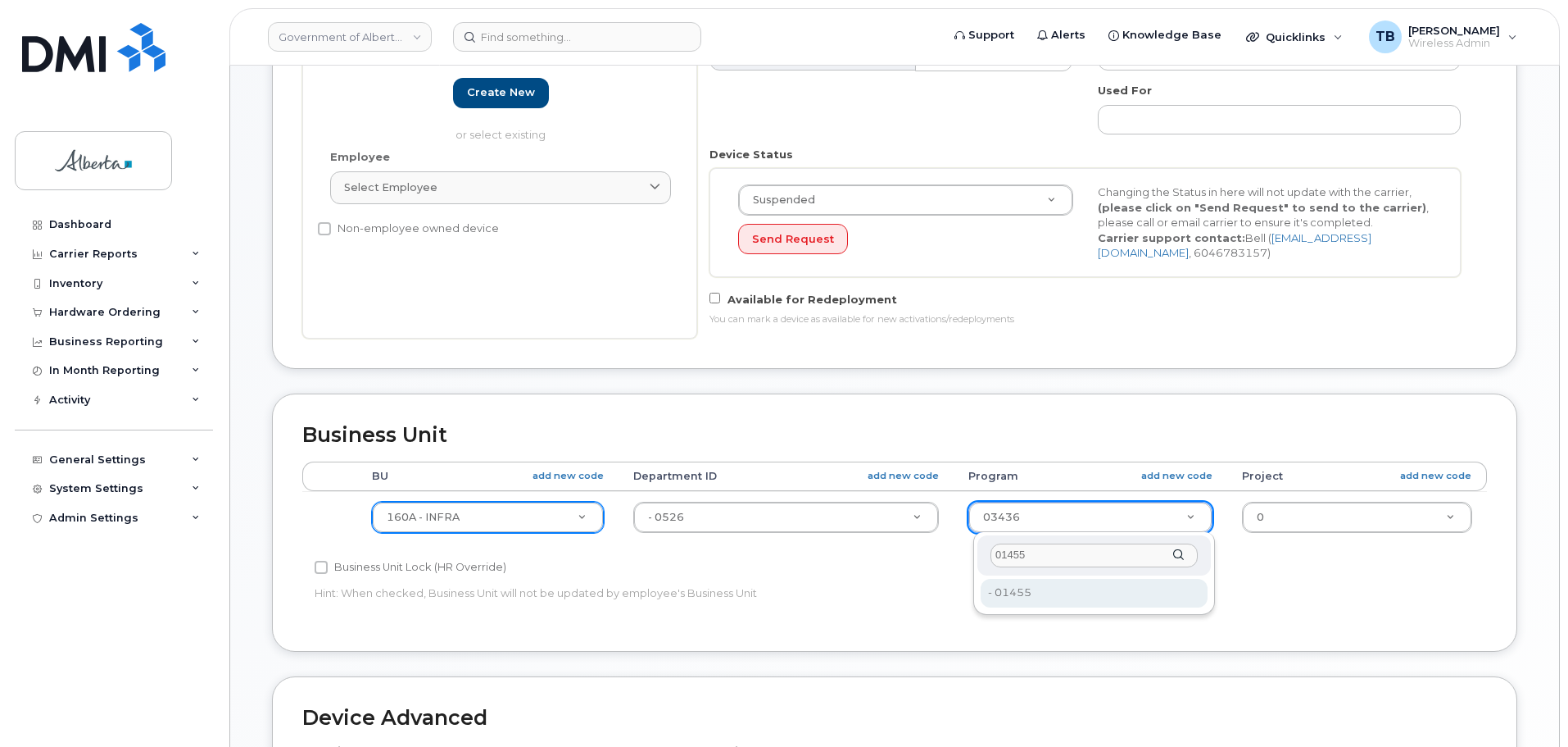
type input "01455"
drag, startPoint x: 1020, startPoint y: 603, endPoint x: 1121, endPoint y: 558, distance: 110.6
type input "4753340"
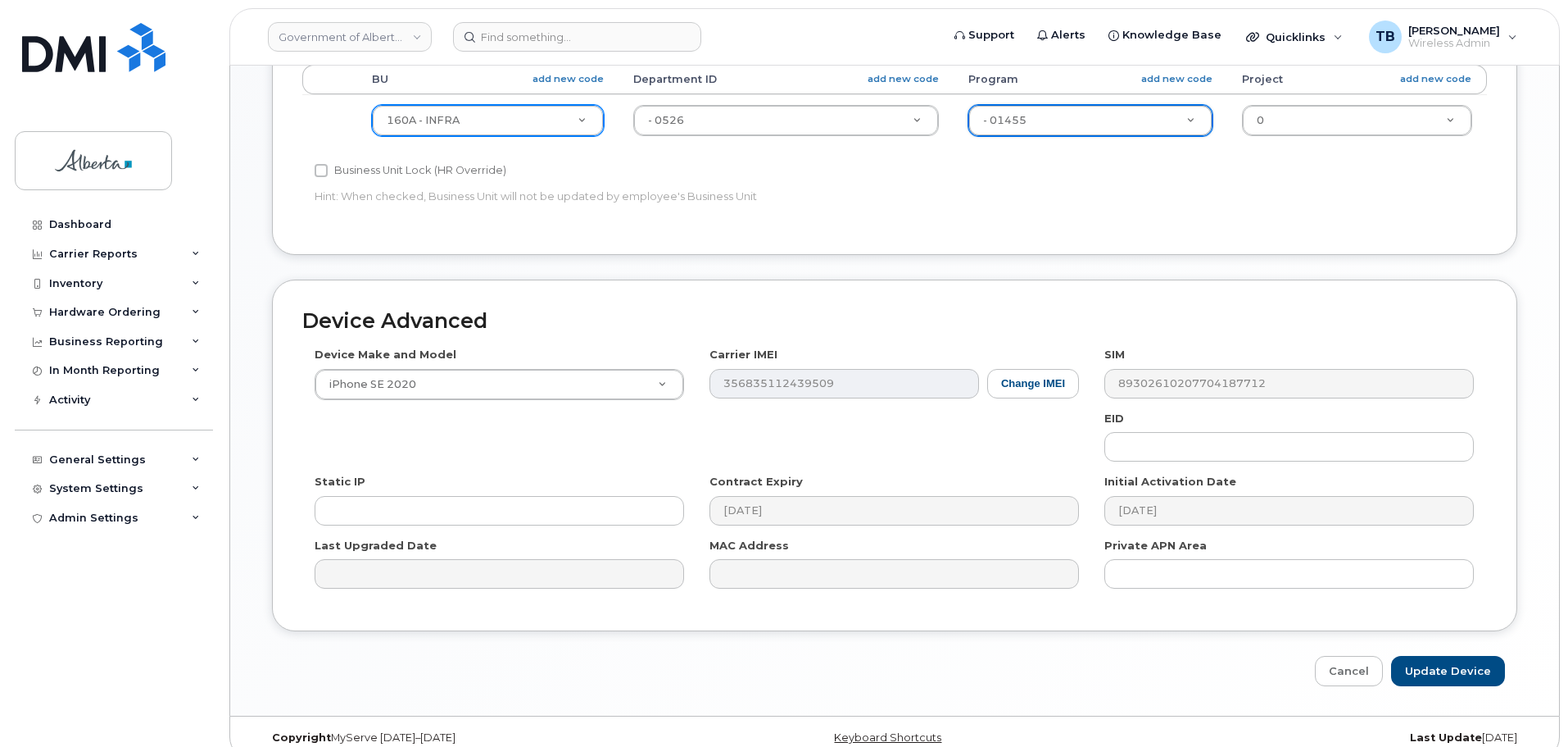
scroll to position [820, 0]
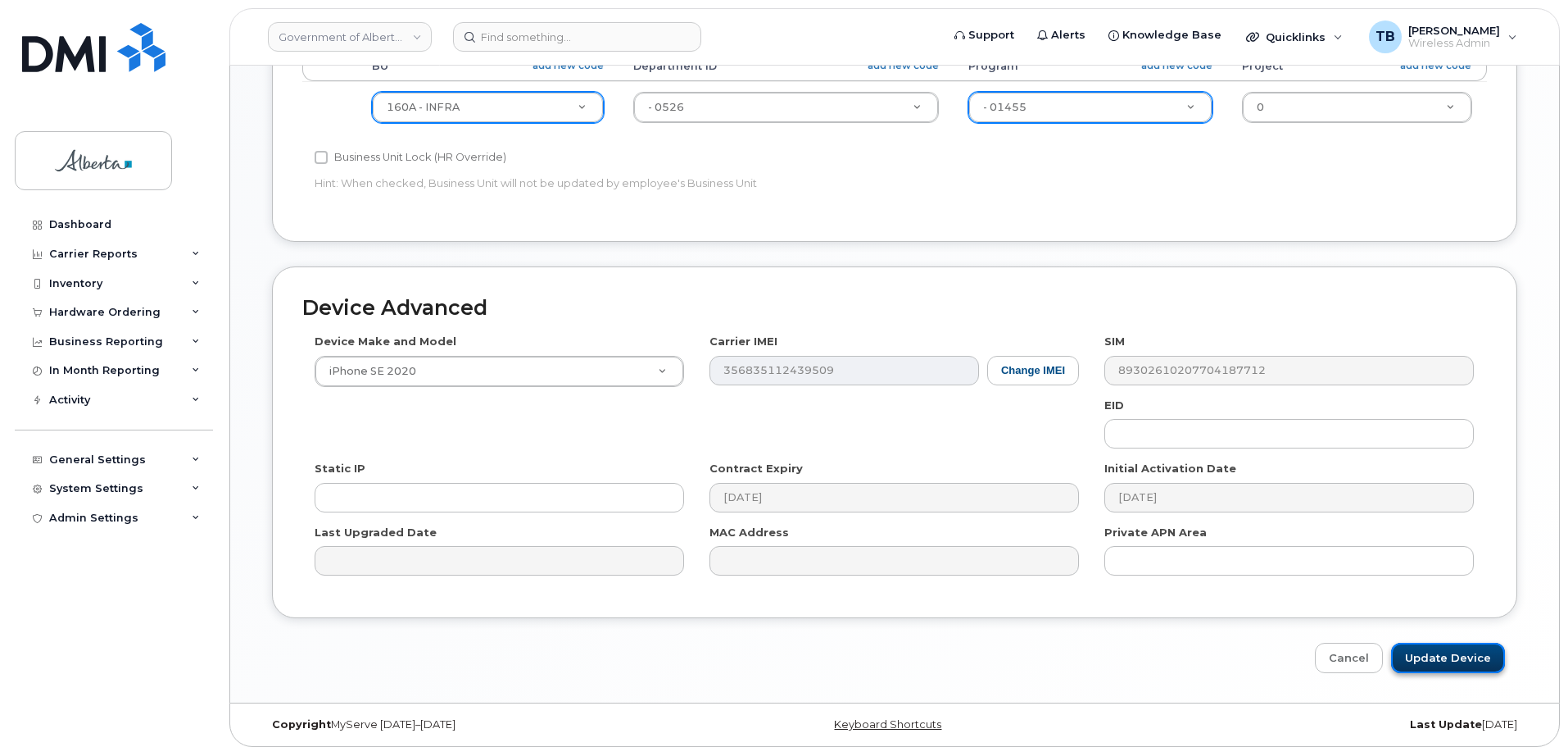
click at [1431, 651] on input "Update Device" at bounding box center [1447, 658] width 113 height 31
type input "Saving..."
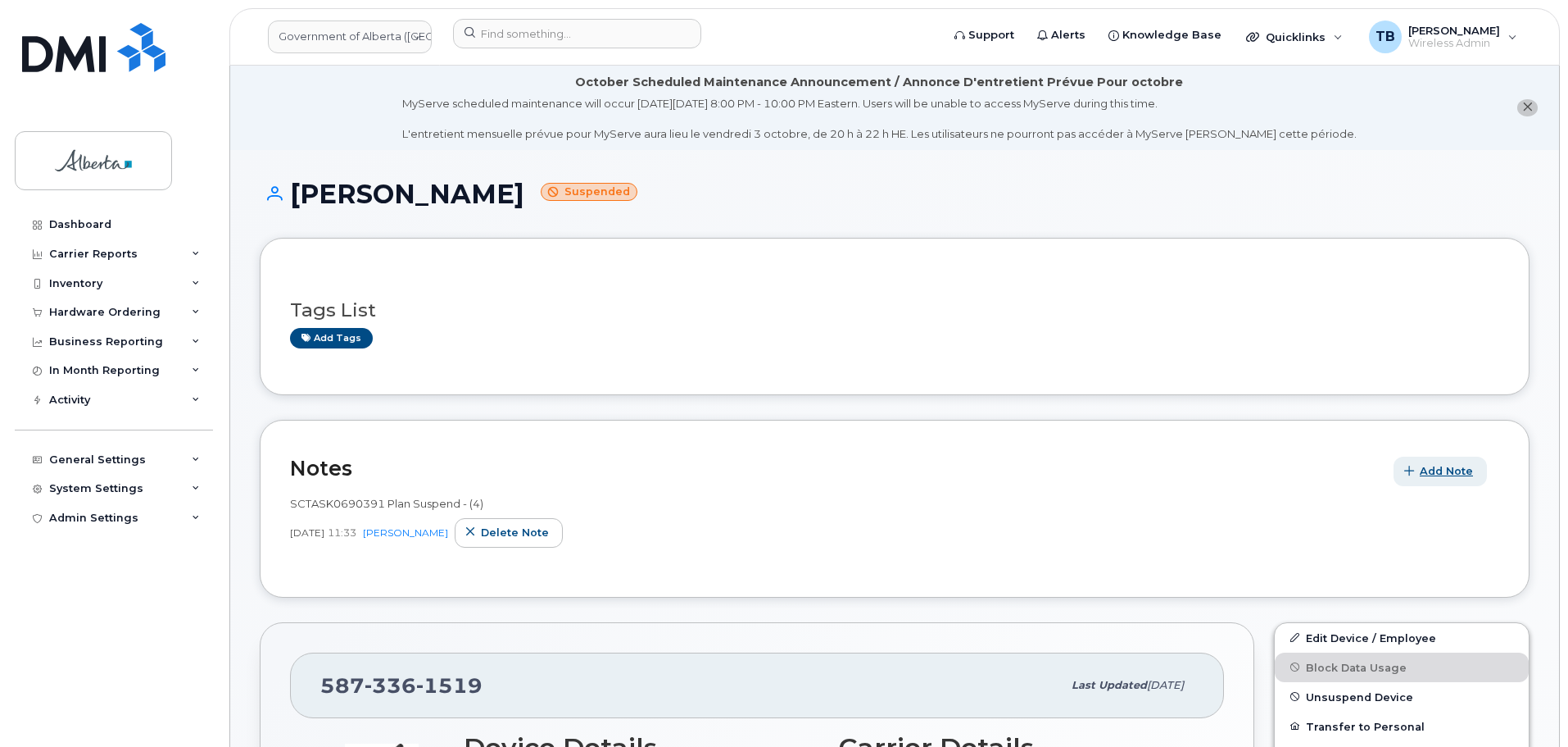
click at [1440, 468] on span "Add Note" at bounding box center [1446, 470] width 53 height 15
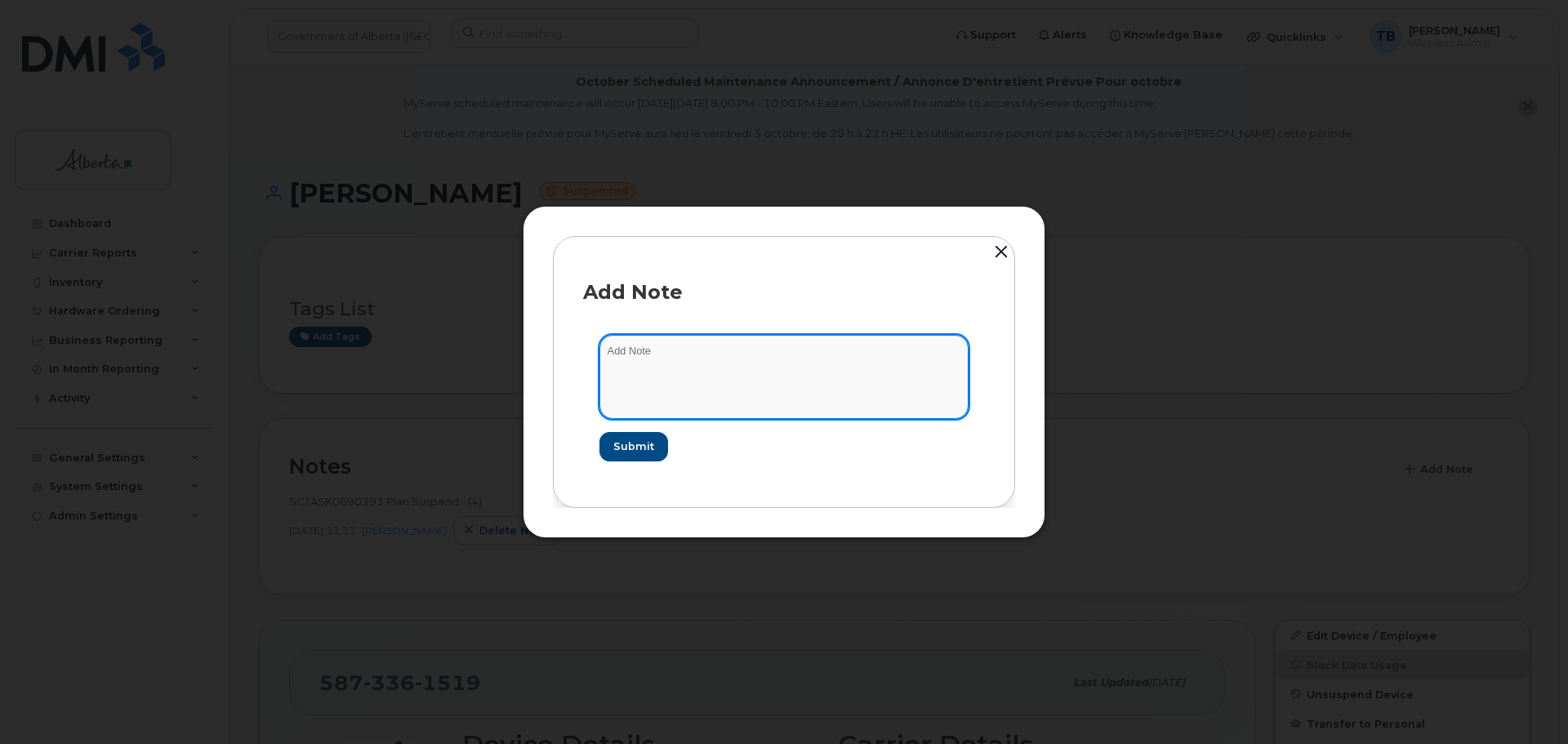
click at [664, 376] on textarea at bounding box center [784, 376] width 369 height 83
paste textarea "SCTASK0859498 5873361519 DO NOT DELETE - BEING REASSIGNED to [PERSON_NAME]. Pre…"
type textarea "SCTASK0859498 5873361519 DO NOT DELETE - BEING REASSIGNED to [PERSON_NAME]. Pre…"
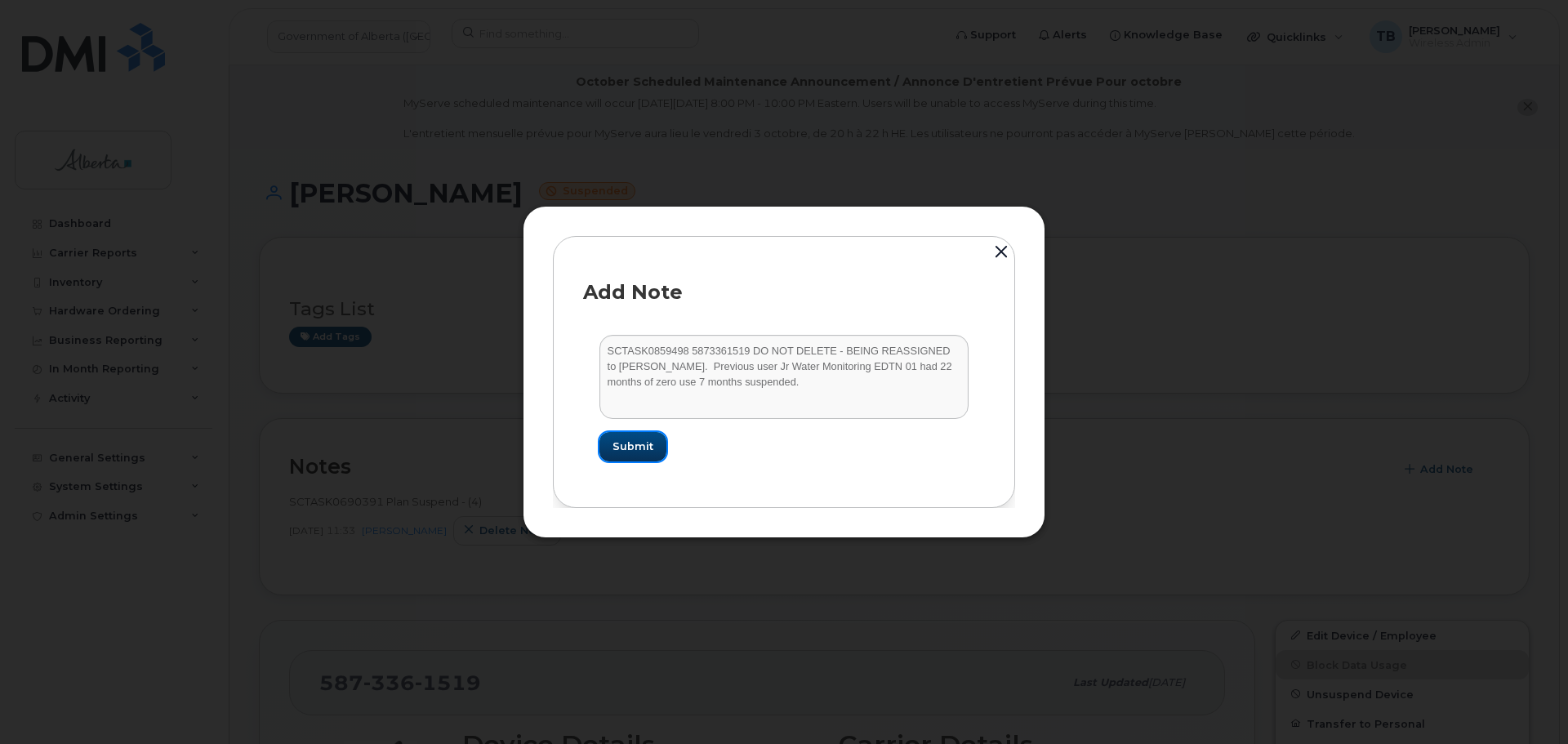
click at [633, 452] on span "Submit" at bounding box center [632, 445] width 40 height 15
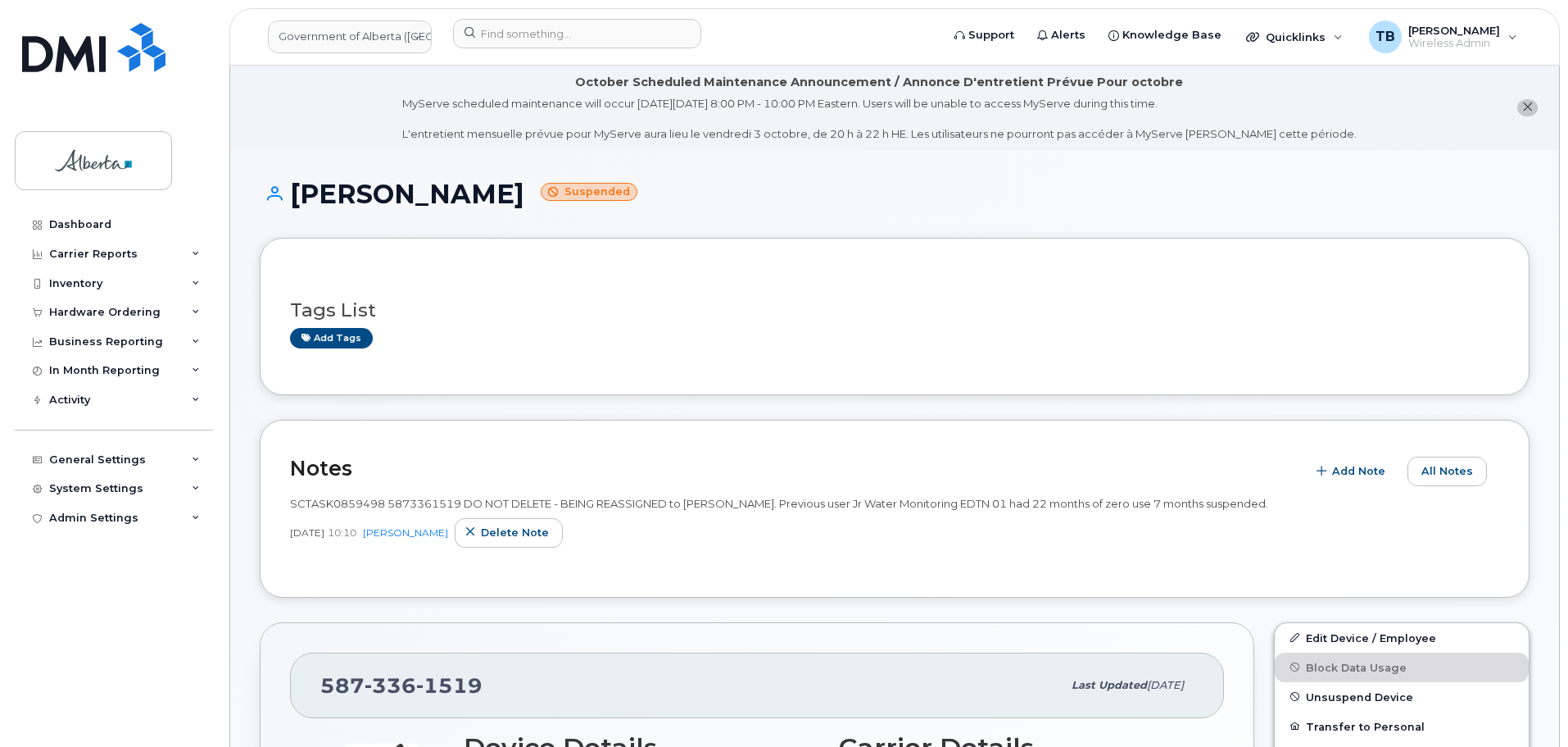
click at [355, 512] on div "SCTASK0859498 5873361519 DO NOT DELETE - BEING REASSIGNED to [PERSON_NAME]. Pre…" at bounding box center [894, 521] width 1210 height 51
click at [349, 503] on span "SCTASK0859498 5873361519 DO NOT DELETE - BEING REASSIGNED to [PERSON_NAME]. Pre…" at bounding box center [779, 503] width 978 height 14
copy span "SCTASK0859498"
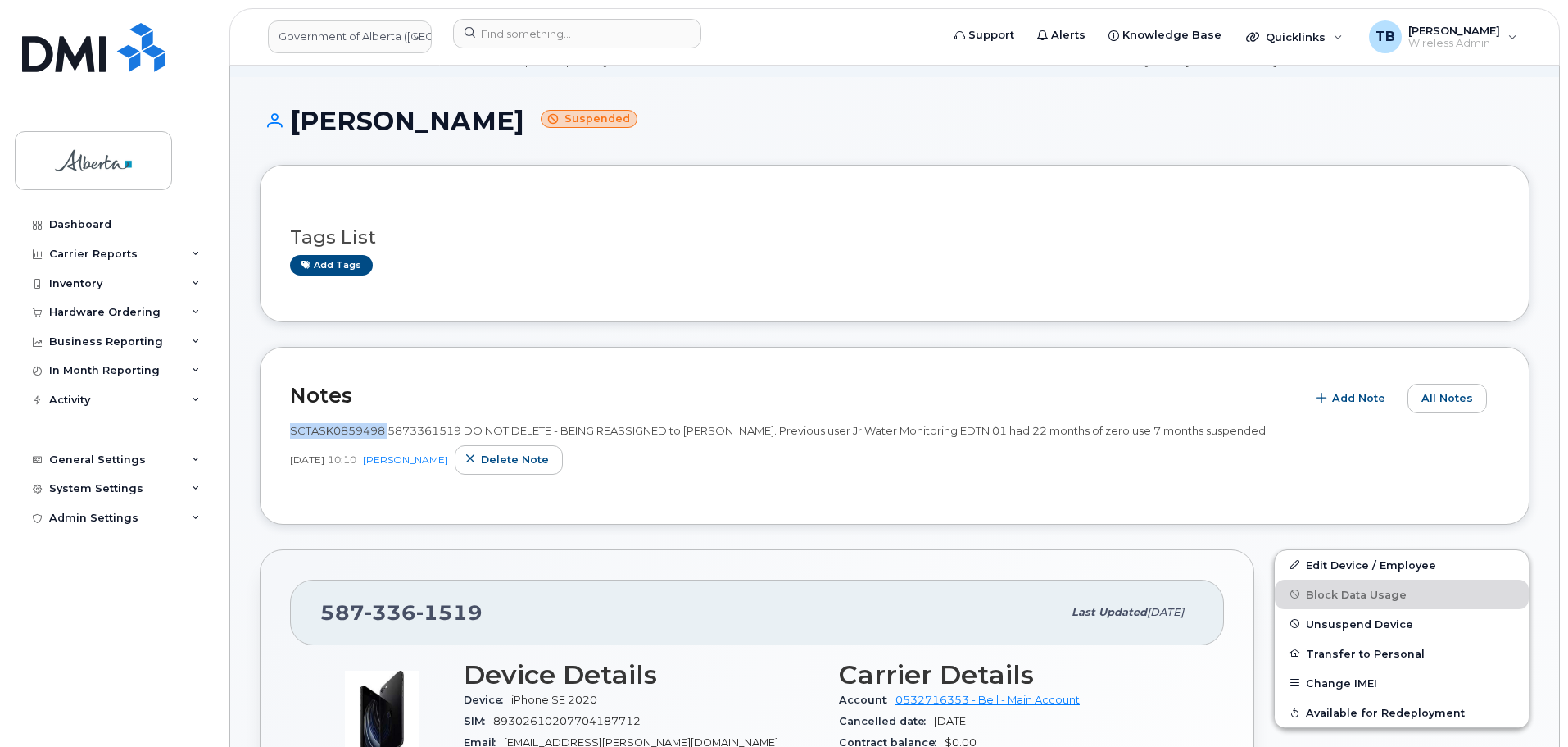
scroll to position [328, 0]
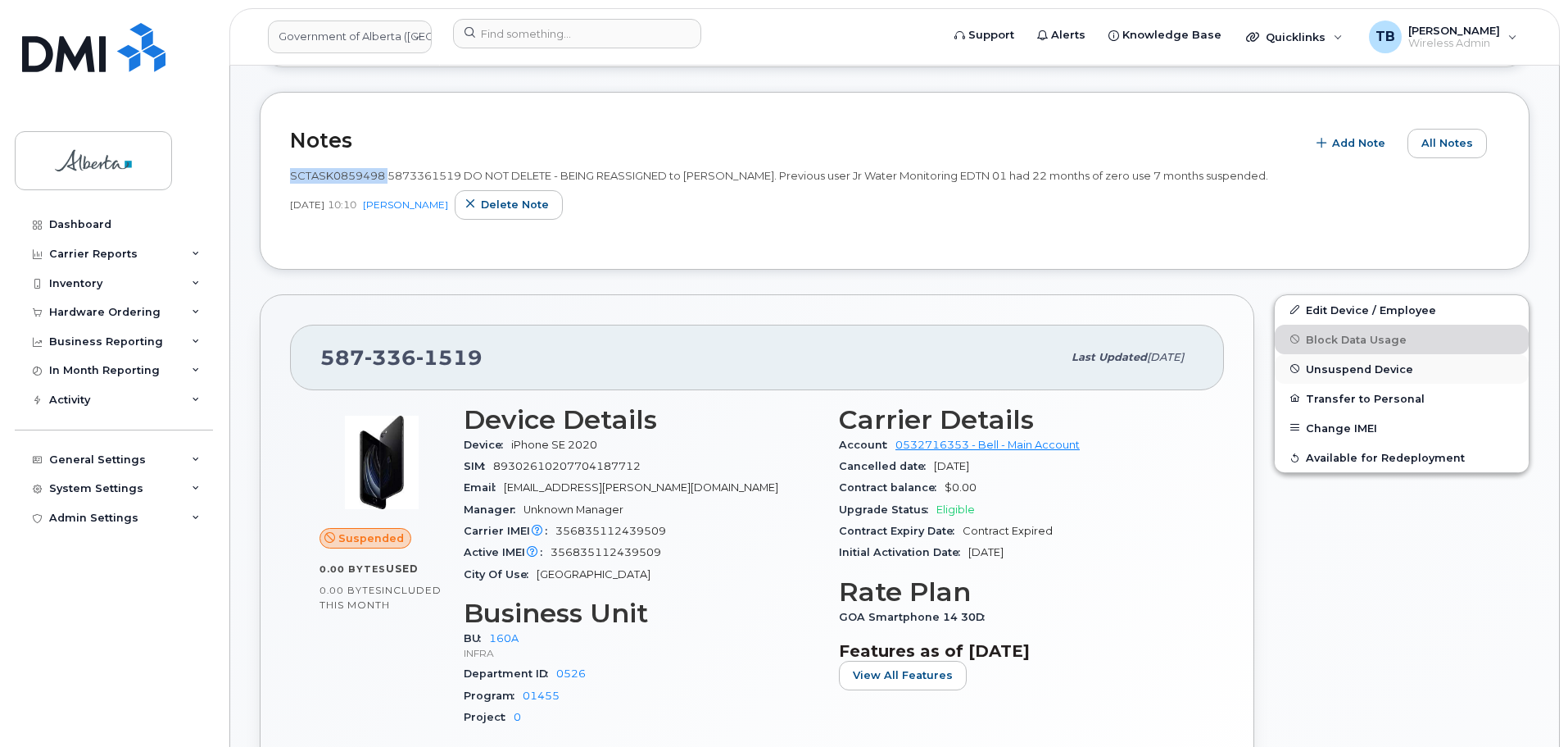
click at [1335, 370] on span "Unsuspend Device" at bounding box center [1359, 369] width 107 height 13
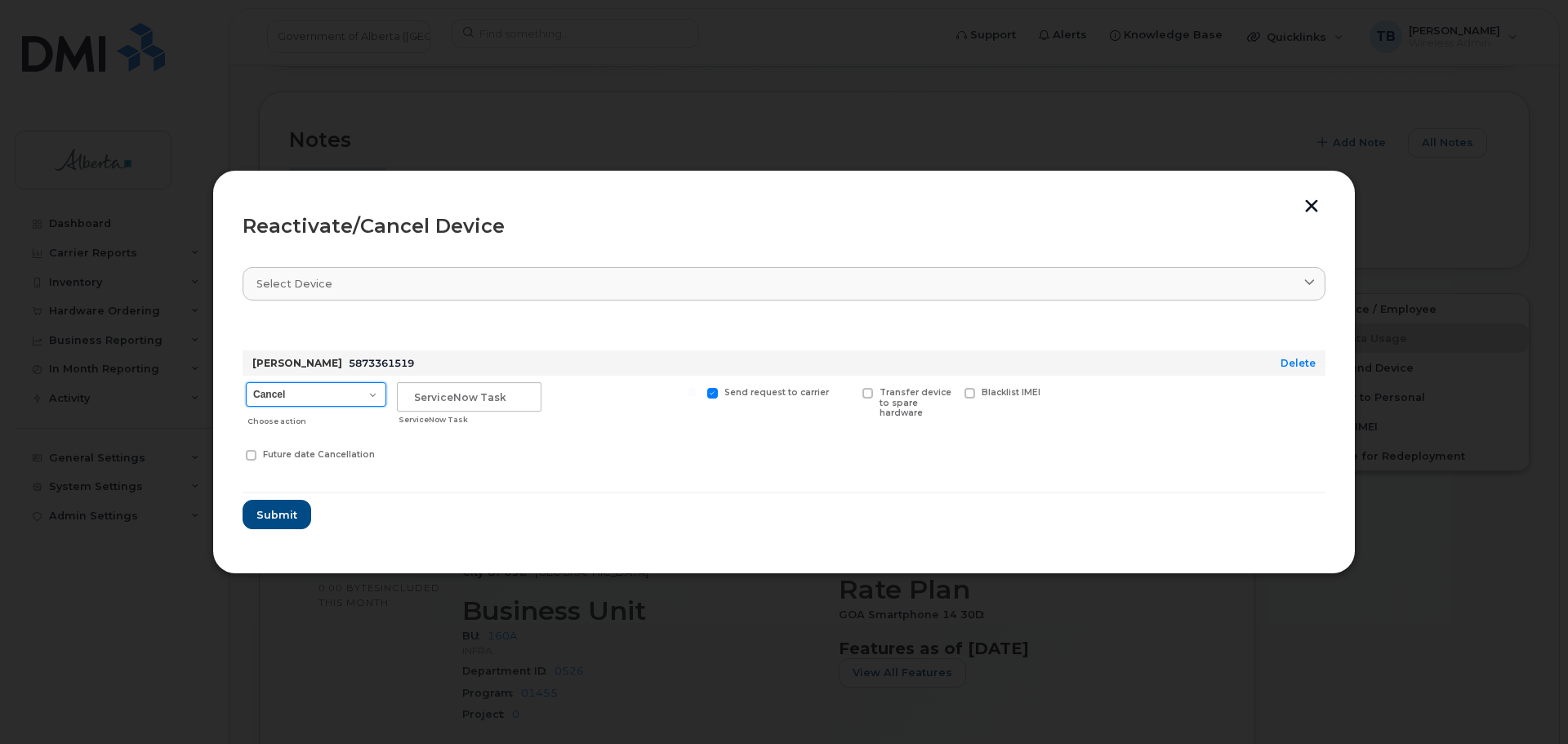
click at [338, 401] on select "Cancel Suspend - Extend Suspension Reactivate" at bounding box center [316, 394] width 140 height 24
select select "[object Object]"
click at [246, 382] on select "Cancel Suspend - Extend Suspension Reactivate" at bounding box center [316, 394] width 140 height 24
click at [470, 402] on input "text" at bounding box center [469, 397] width 145 height 30
paste input "SCTASK0859498"
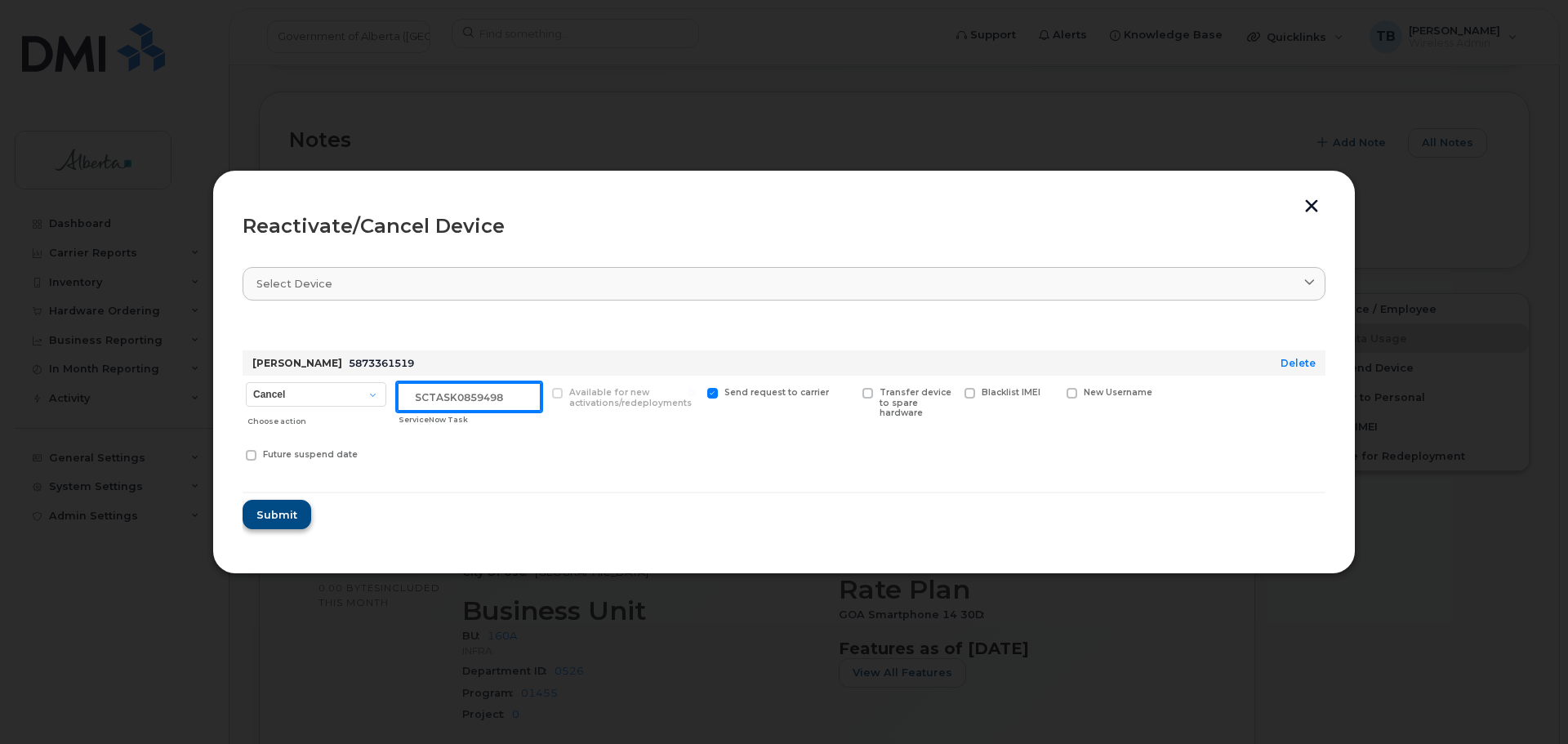
type input "SCTASK0859498"
click at [276, 518] on span "Submit" at bounding box center [276, 514] width 40 height 15
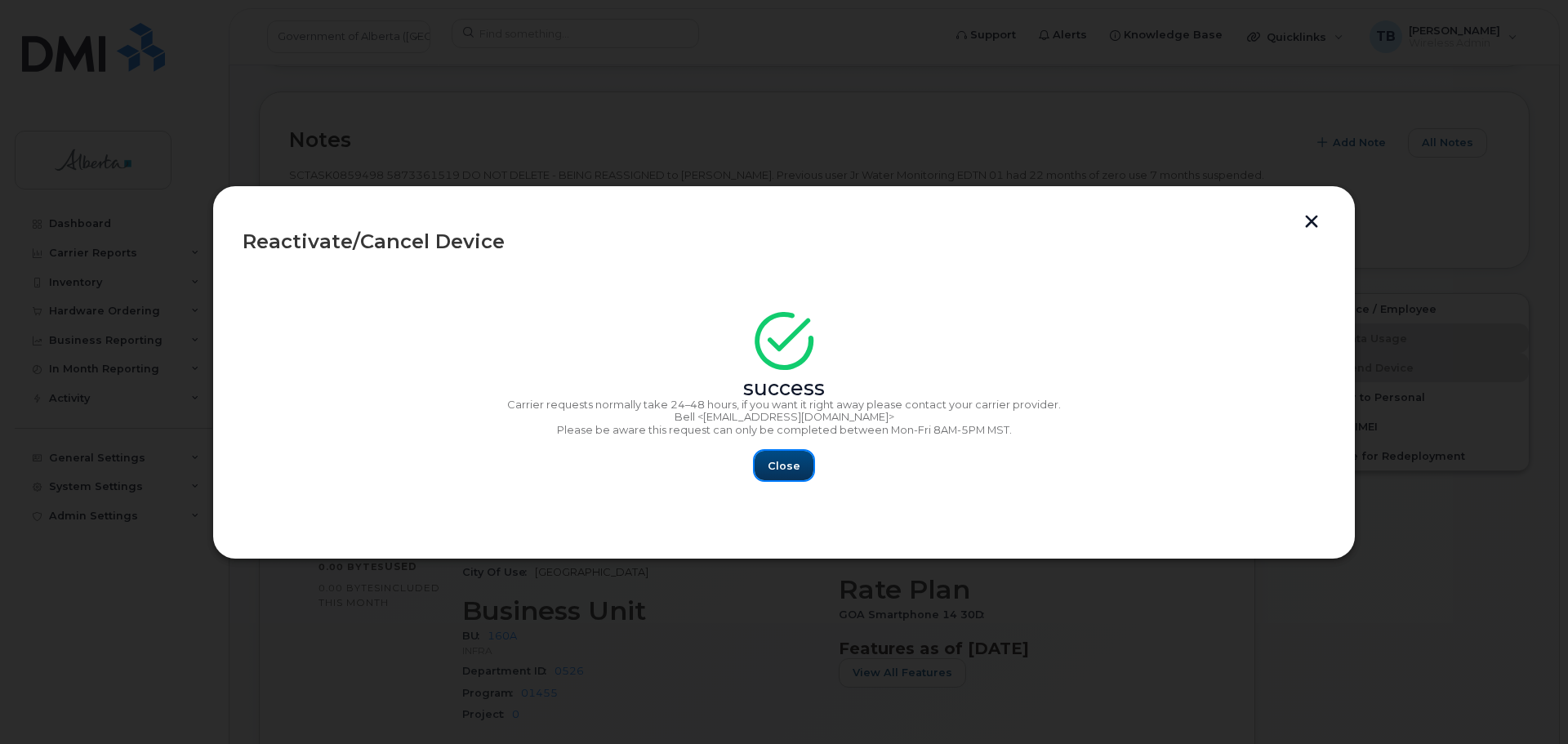
click at [769, 475] on button "Close" at bounding box center [783, 465] width 58 height 30
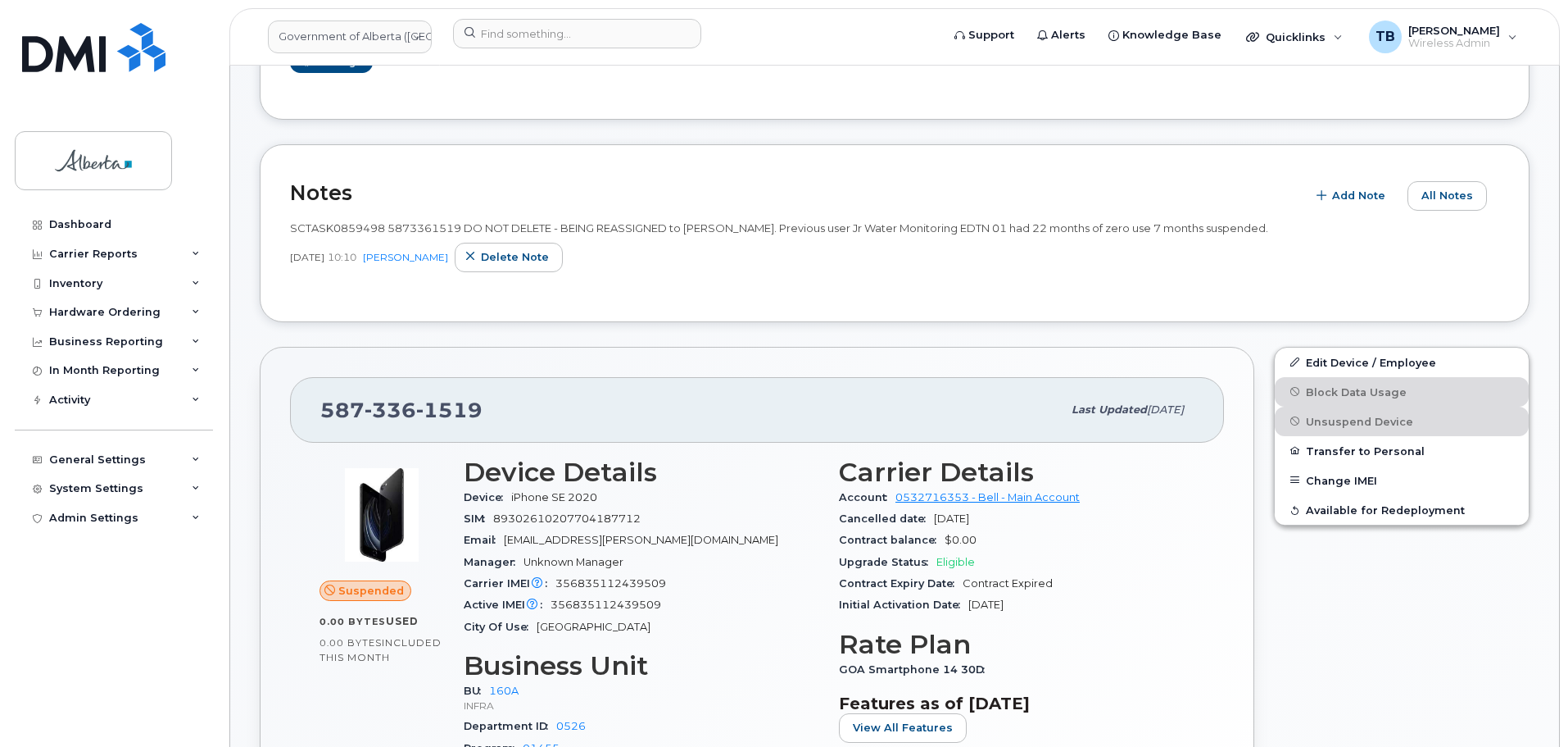
scroll to position [246, 0]
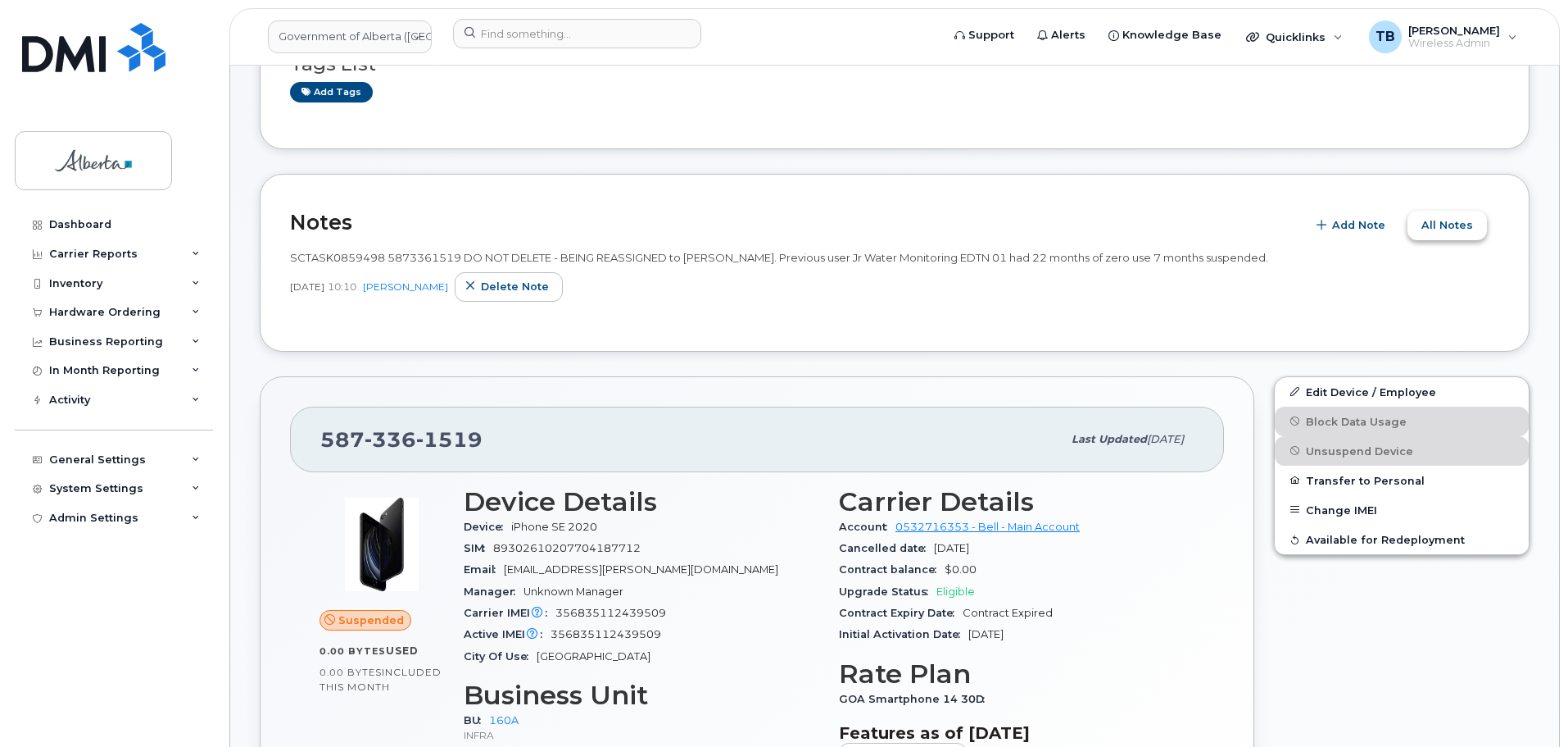
click at [1447, 223] on span "All Notes" at bounding box center [1446, 224] width 51 height 15
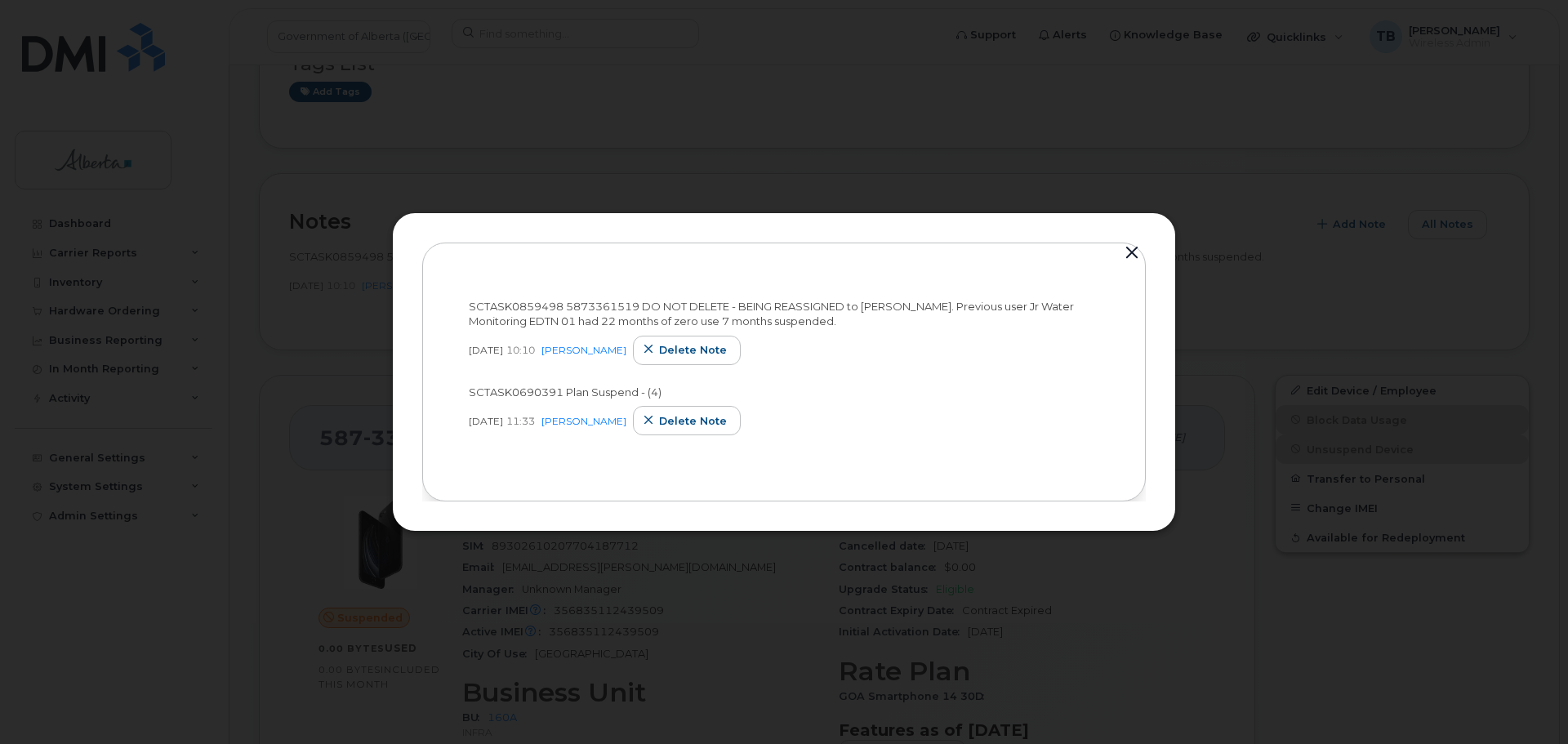
click at [1129, 257] on button "button" at bounding box center [1132, 252] width 24 height 22
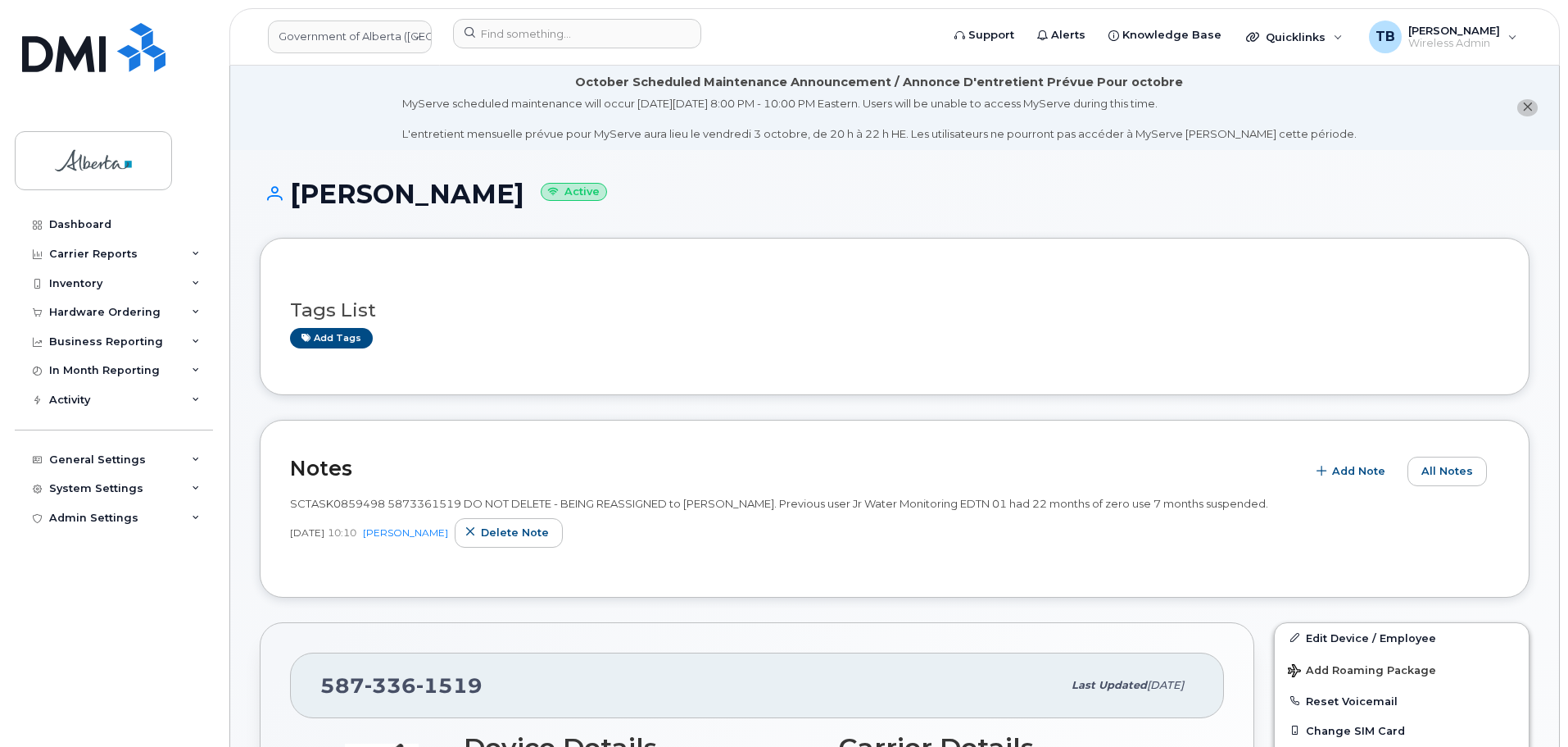
click at [404, 506] on span "SCTASK0859498 5873361519 DO NOT DELETE - BEING REASSIGNED to Rashmi Khatri. Pre…" at bounding box center [779, 503] width 978 height 14
copy span "5873361519"
click at [73, 307] on div "Hardware Ordering" at bounding box center [105, 312] width 112 height 14
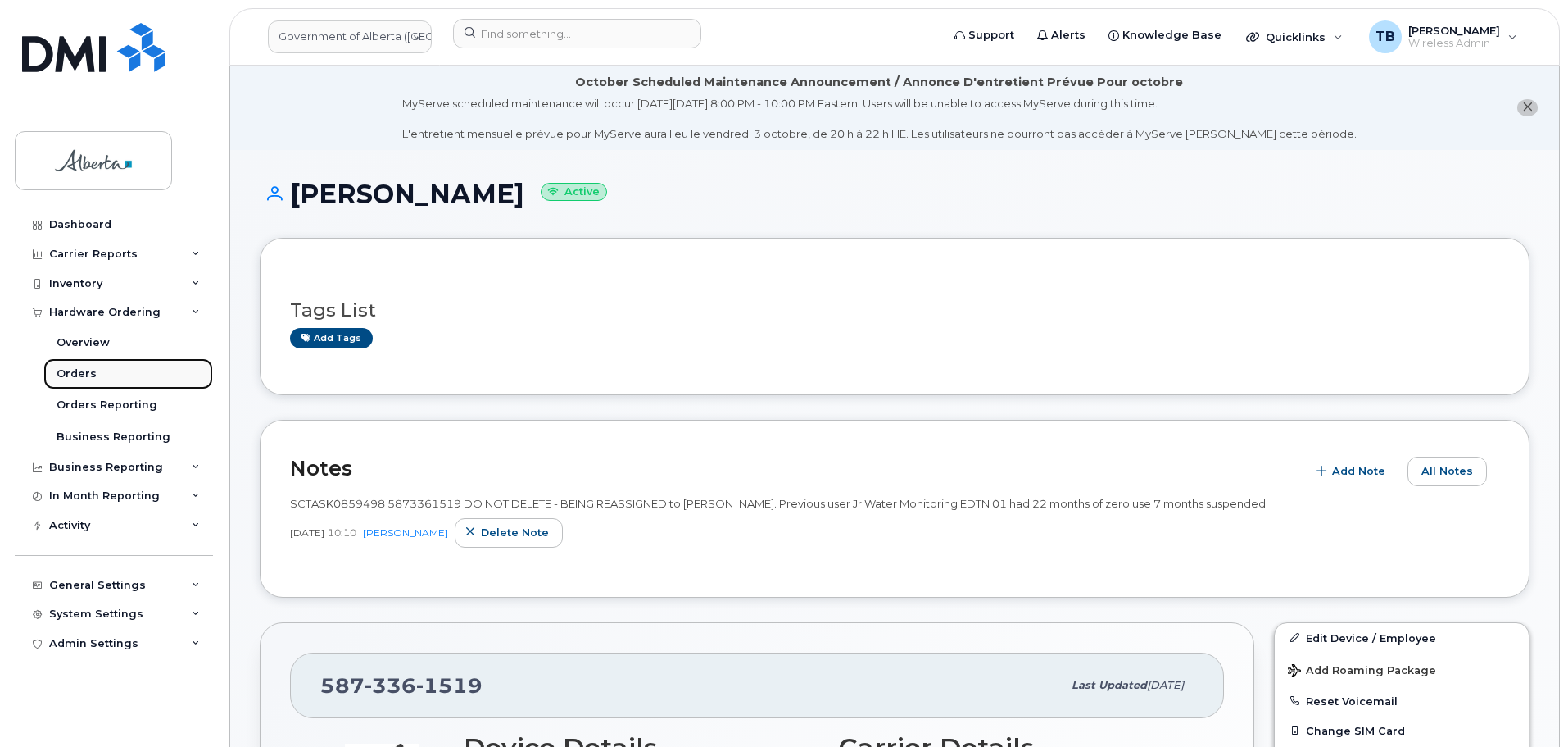
click at [85, 378] on div "Orders" at bounding box center [77, 374] width 41 height 14
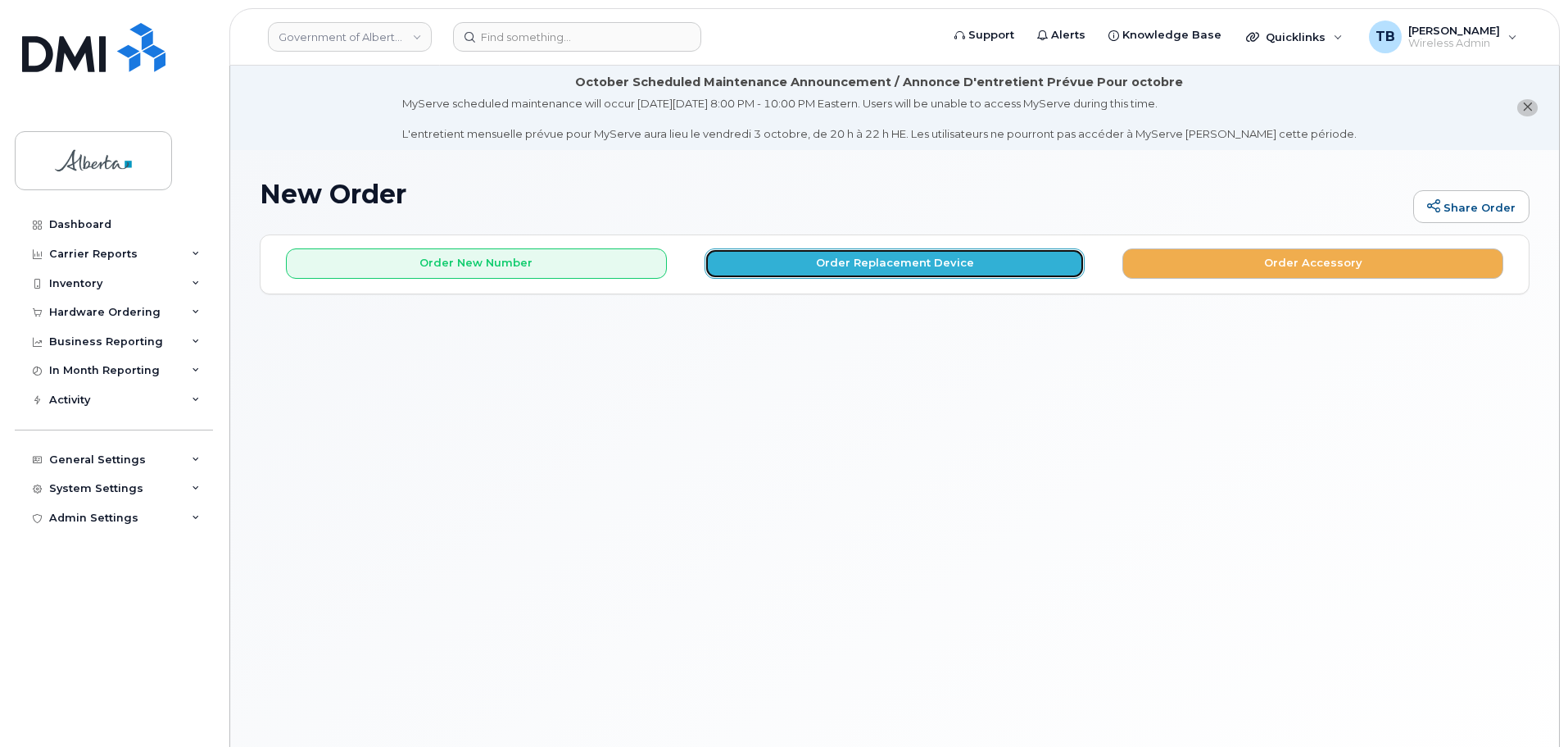
click at [846, 264] on button "Order Replacement Device" at bounding box center [894, 264] width 381 height 31
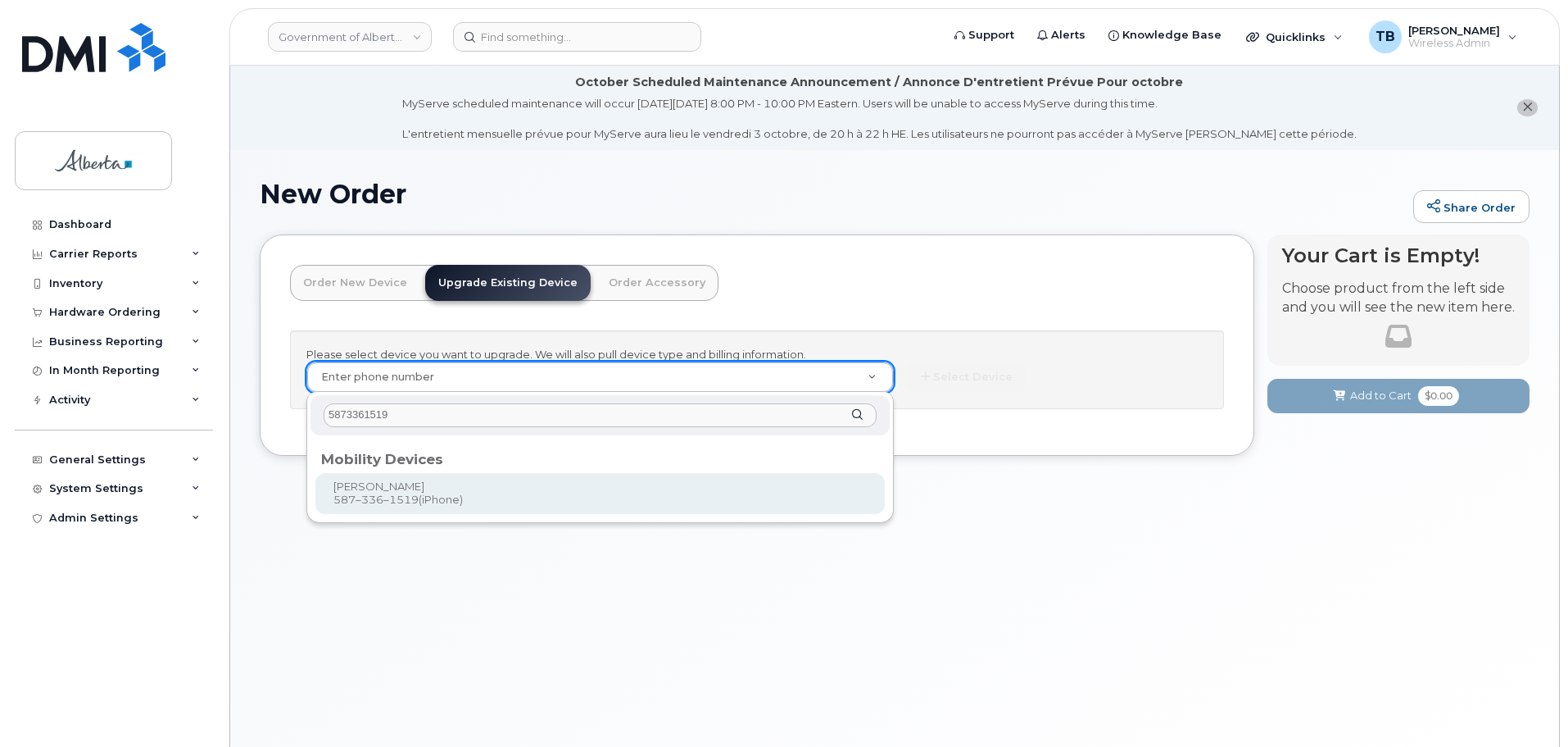
type input "5873361519"
type input "1015814"
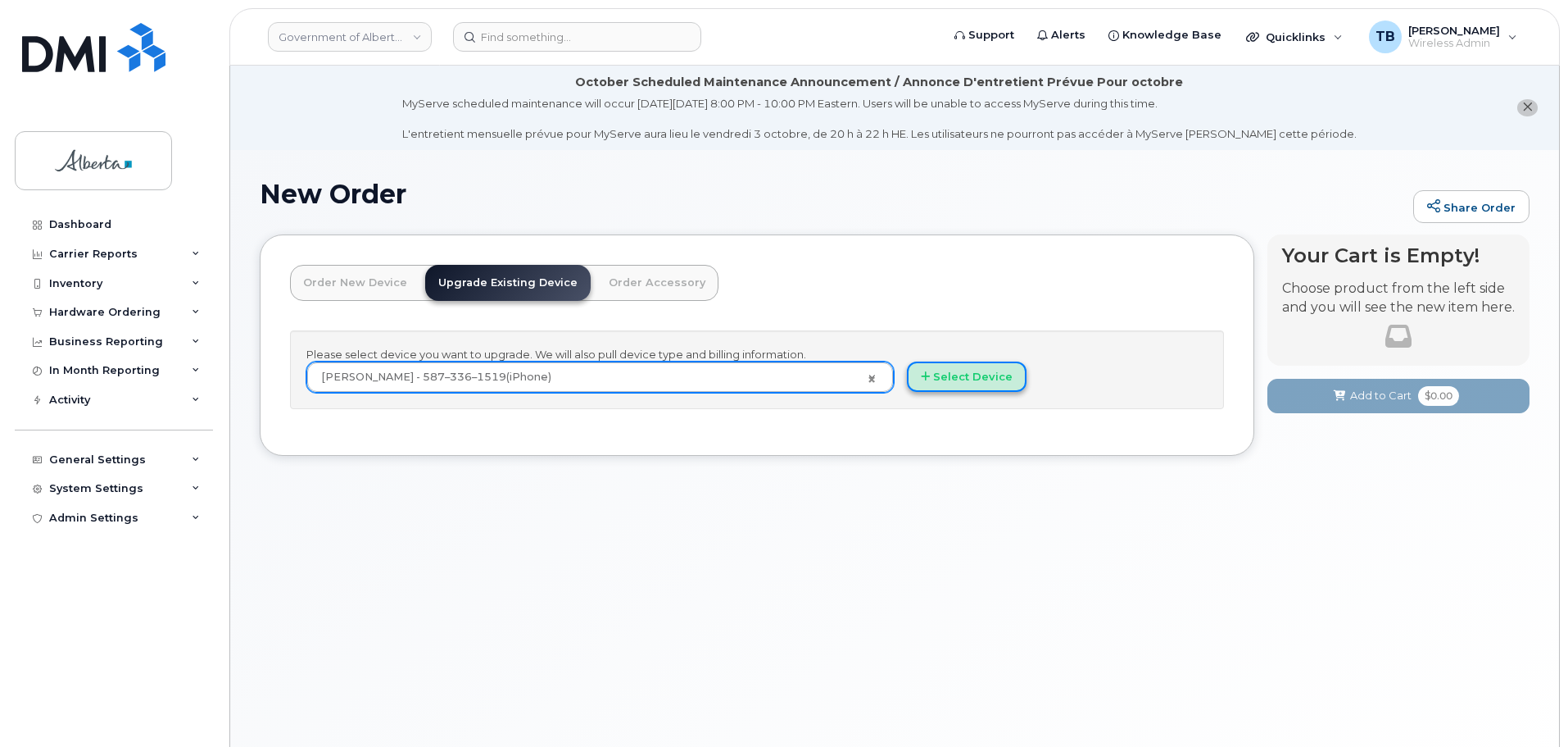
click at [997, 376] on button "Select Device" at bounding box center [966, 377] width 120 height 31
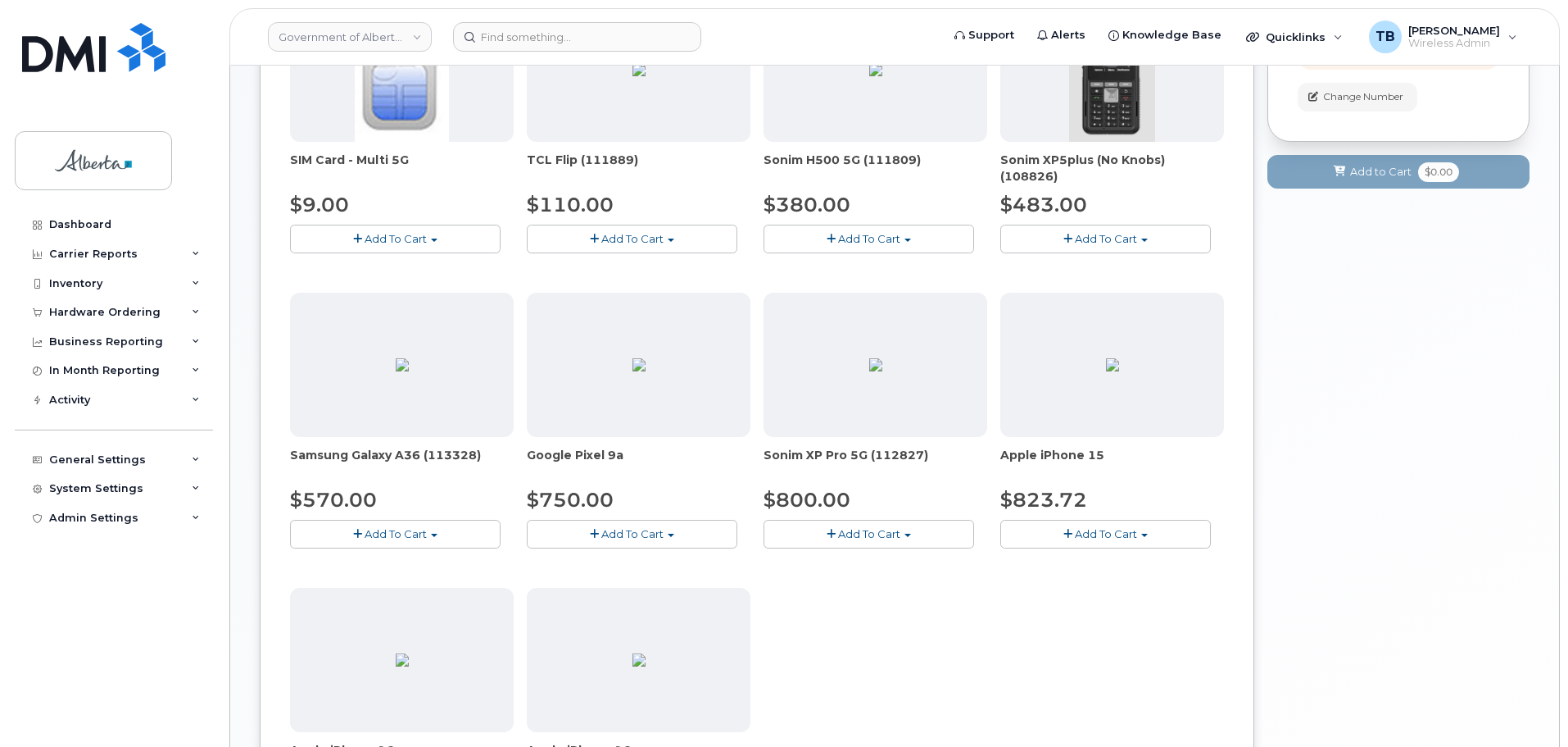
scroll to position [492, 0]
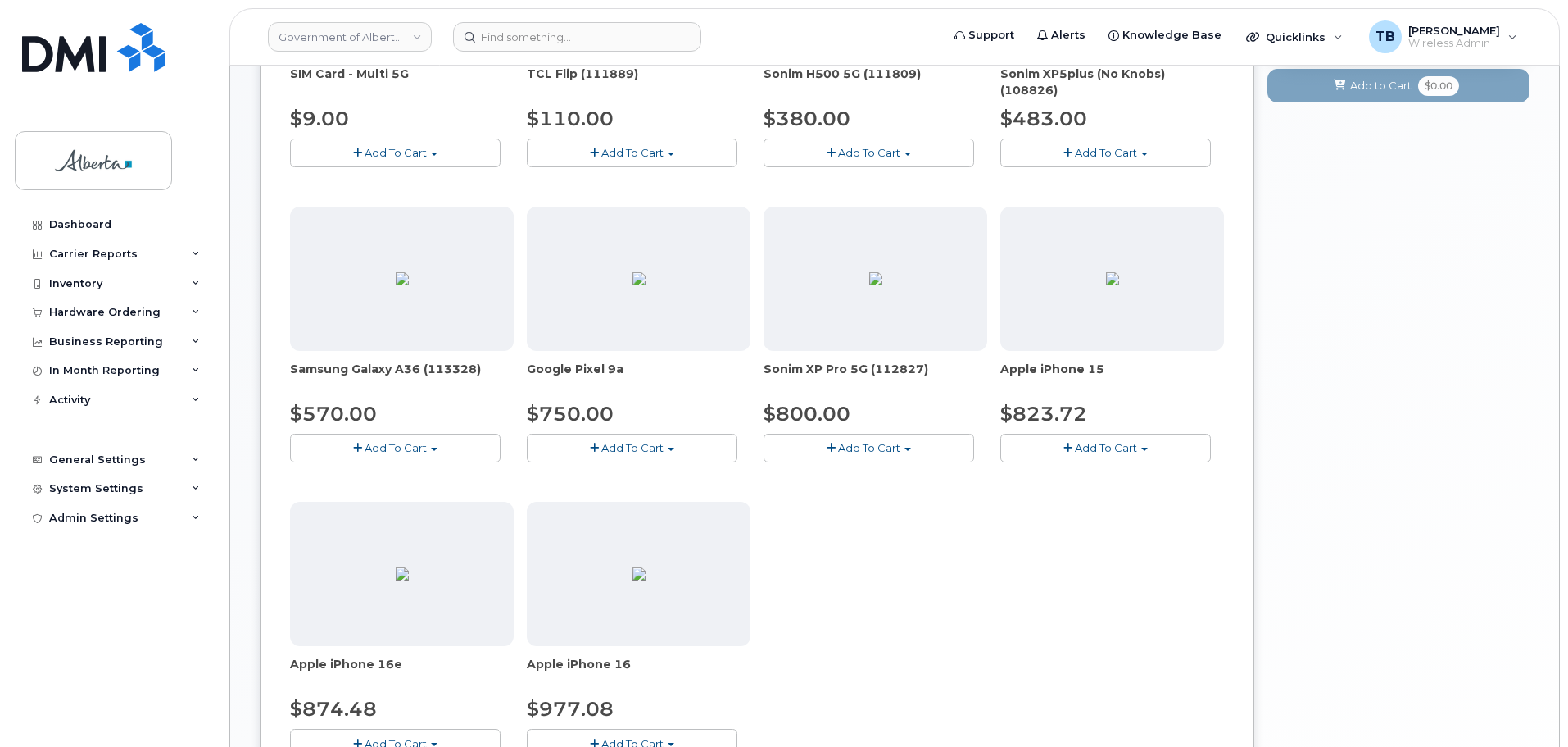
click at [1081, 437] on button "Add To Cart" at bounding box center [1106, 448] width 211 height 29
click at [1083, 511] on ul "Model Black 128 GB is available $823.72 - 30-day upgrade (128GB model)" at bounding box center [1135, 488] width 268 height 49
click at [1083, 511] on div "SIM Card - Multi 5G $9.00 Add To Cart $9.00 - Replacement SIM Card TCL Flip (11…" at bounding box center [757, 348] width 934 height 872
click at [1061, 454] on button "Add To Cart" at bounding box center [1106, 448] width 211 height 29
click at [1069, 498] on link "$823.72 - 30-day upgrade (128GB model)" at bounding box center [1134, 498] width 260 height 21
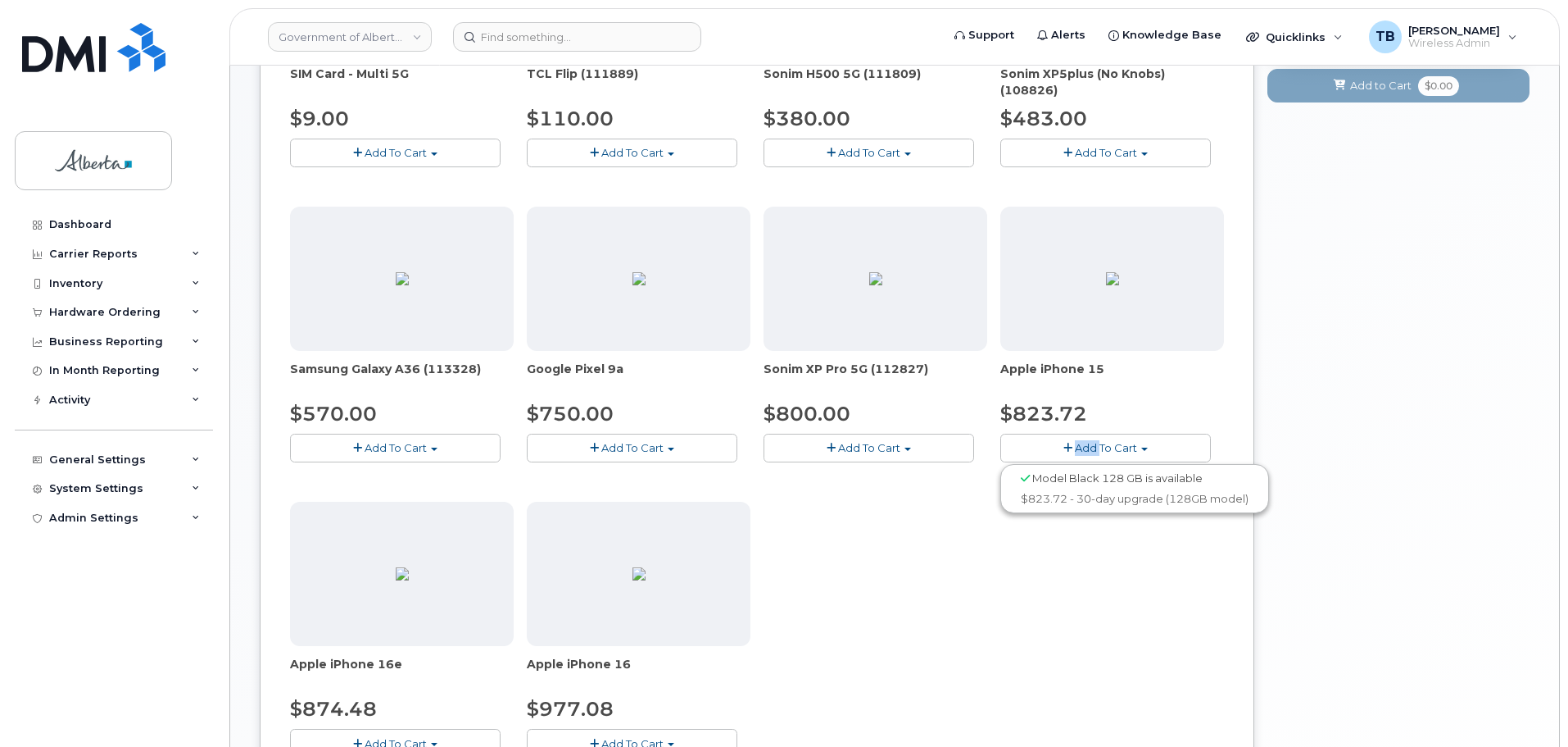
scroll to position [227, 0]
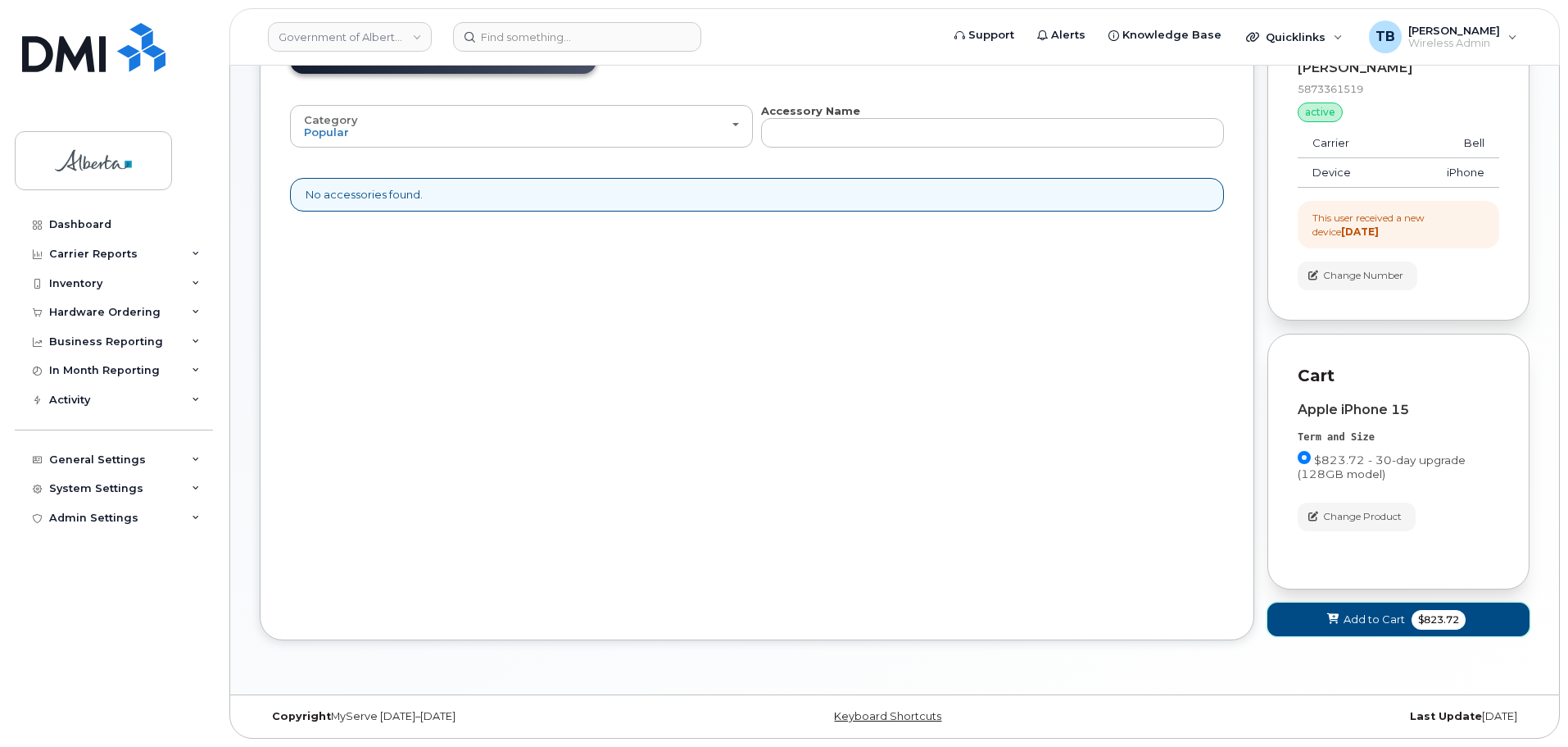
click at [1376, 614] on span "Add to Cart" at bounding box center [1374, 619] width 61 height 15
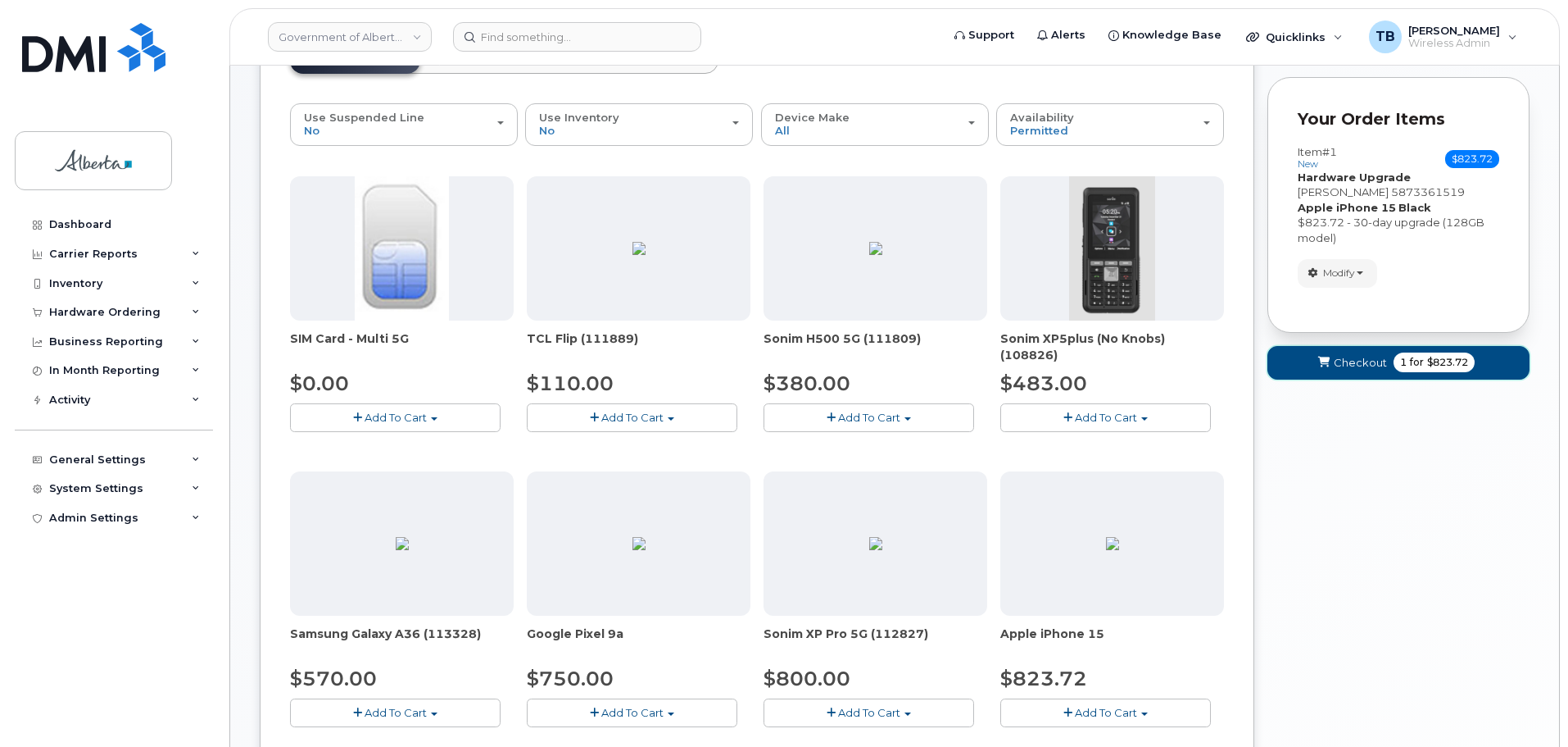
click at [1278, 360] on button "Checkout 1 for $823.72" at bounding box center [1398, 362] width 262 height 33
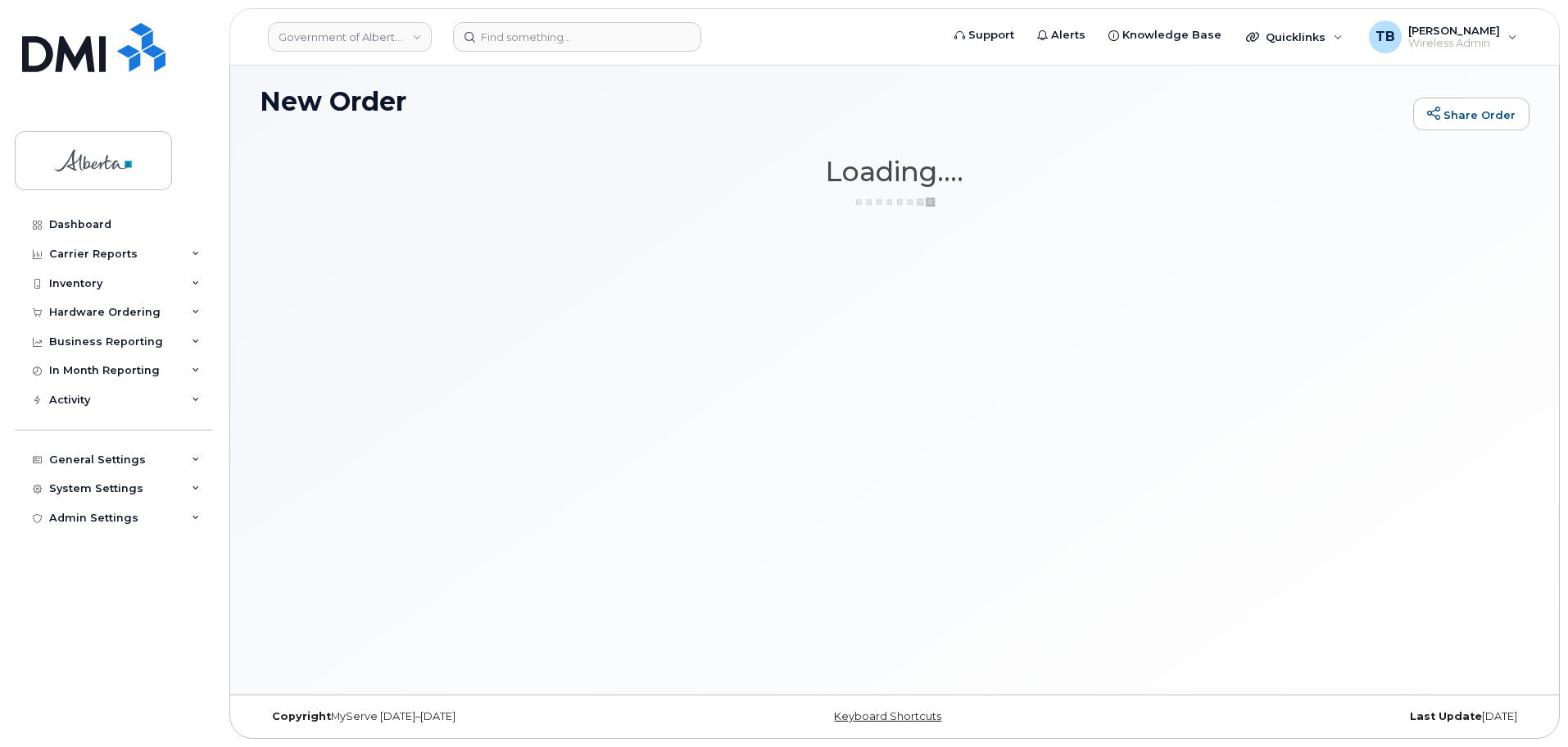
scroll to position [93, 0]
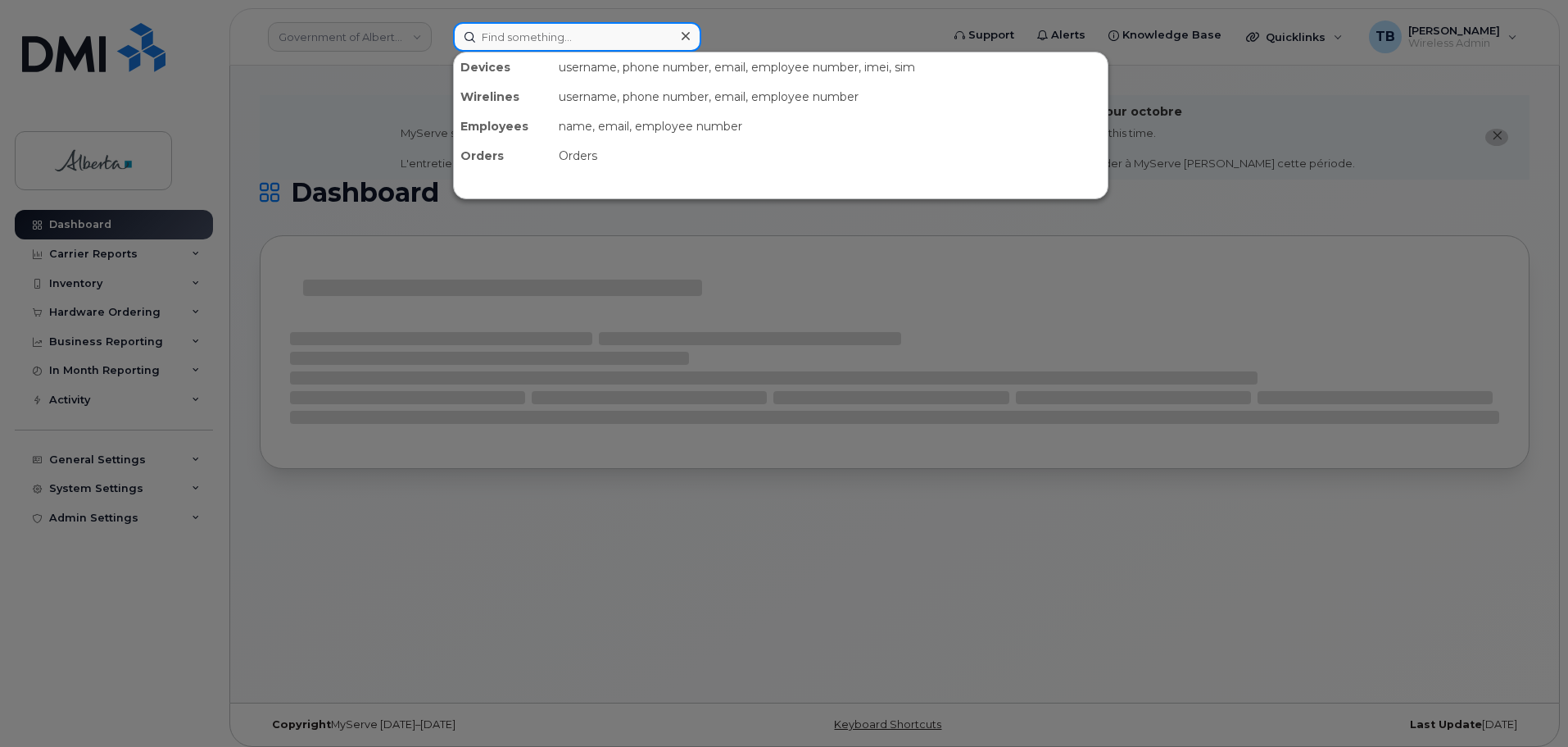
click at [511, 27] on input at bounding box center [577, 37] width 249 height 30
paste input "5873361519"
type input "5873361519"
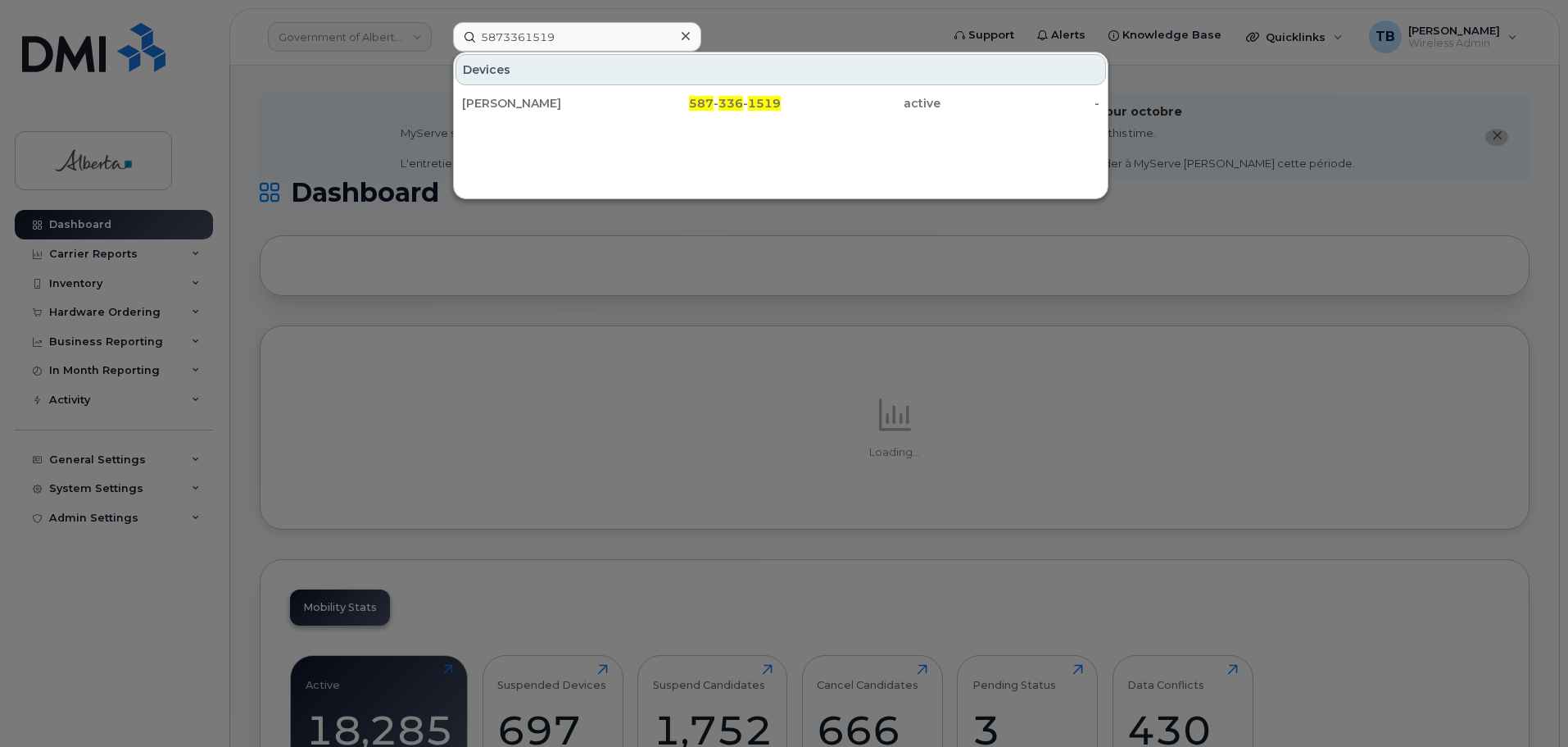
drag, startPoint x: 485, startPoint y: 99, endPoint x: 338, endPoint y: 171, distance: 163.7
click at [485, 99] on div "[PERSON_NAME]" at bounding box center [541, 104] width 159 height 16
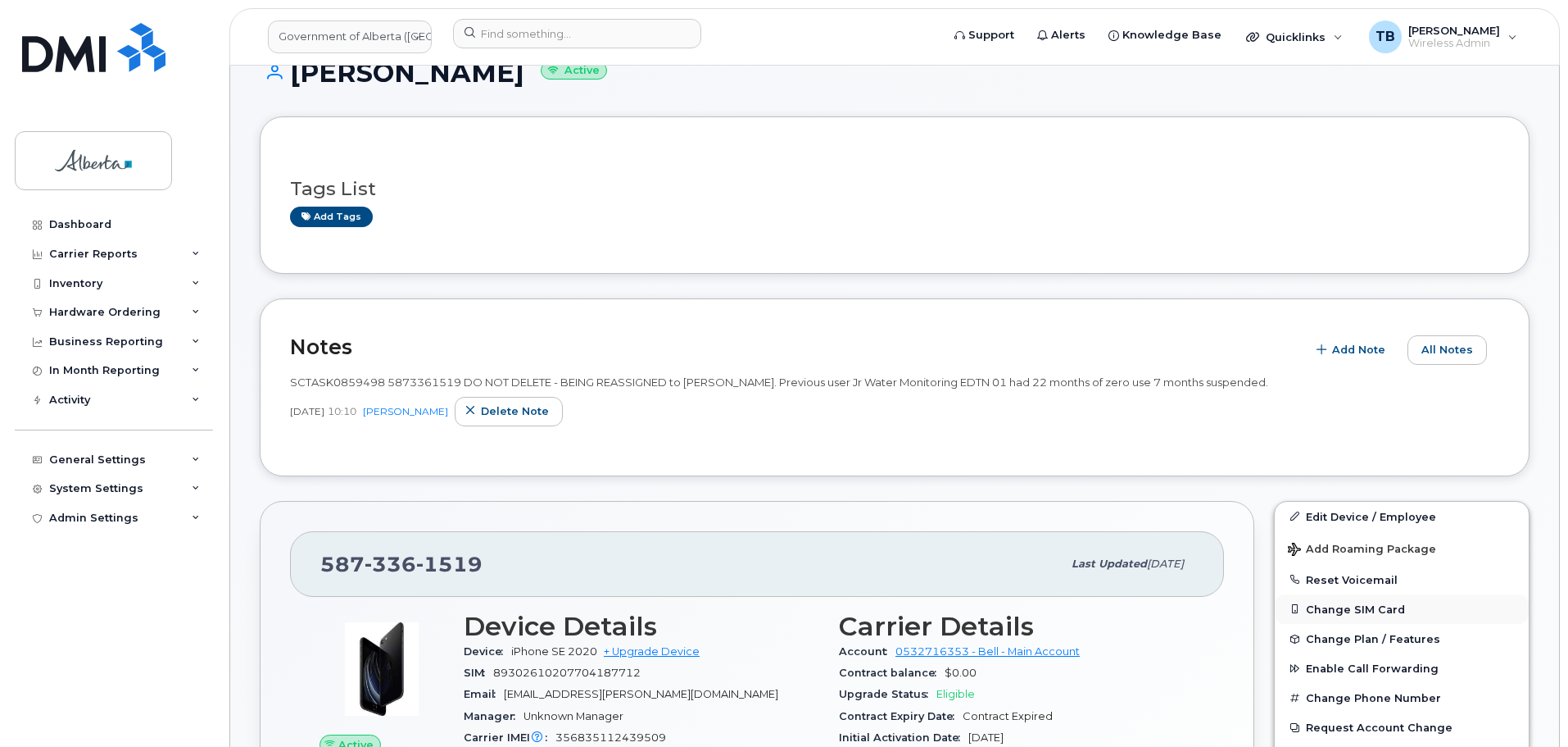
scroll to position [246, 0]
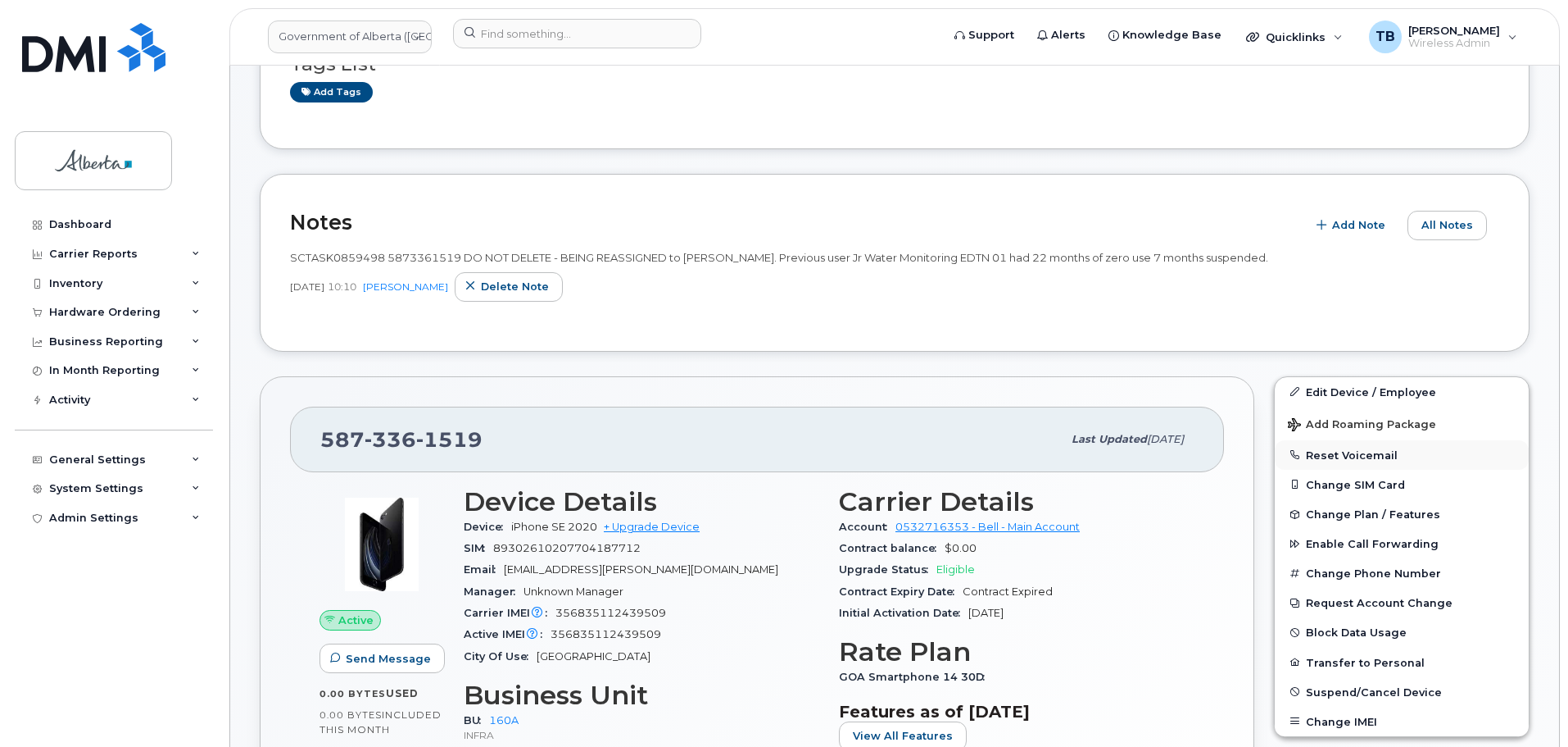
click at [1325, 458] on button "Reset Voicemail" at bounding box center [1401, 454] width 254 height 30
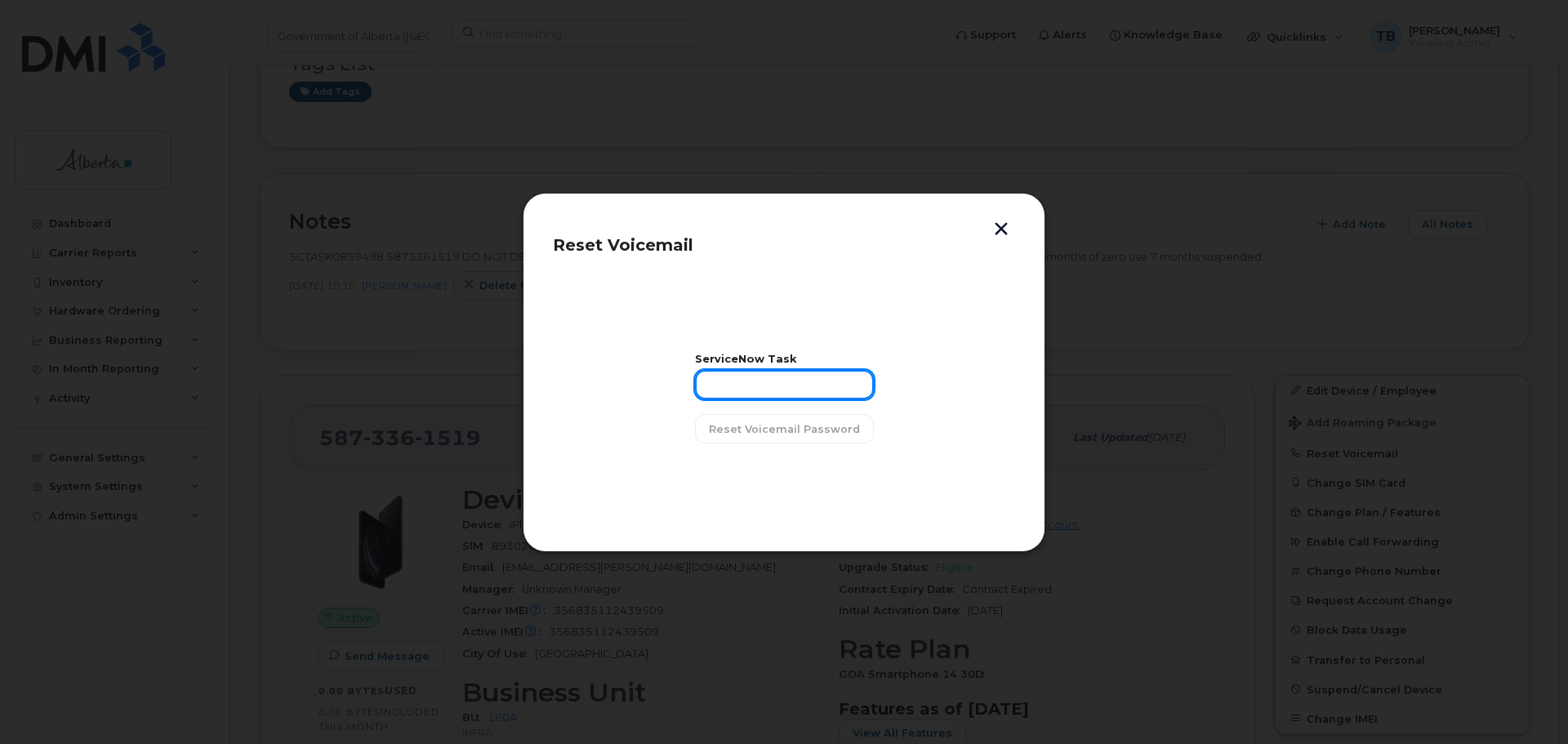
click at [736, 390] on input "text" at bounding box center [784, 384] width 179 height 30
paste input "SCTASK0859498"
type input "SCTASK0859498"
click at [751, 429] on span "Reset Voicemail Password" at bounding box center [784, 428] width 151 height 15
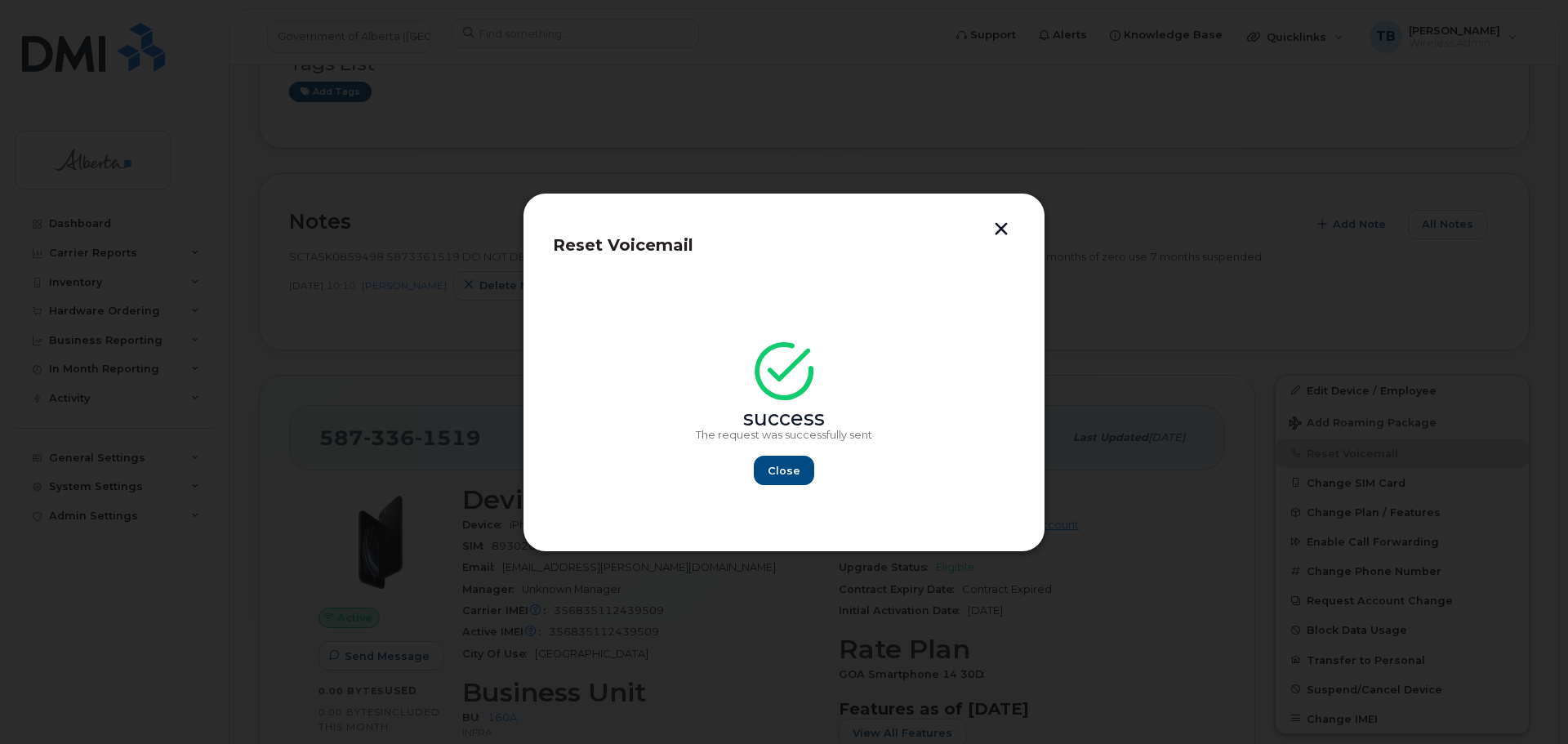
click at [1009, 230] on button "button" at bounding box center [1000, 230] width 24 height 17
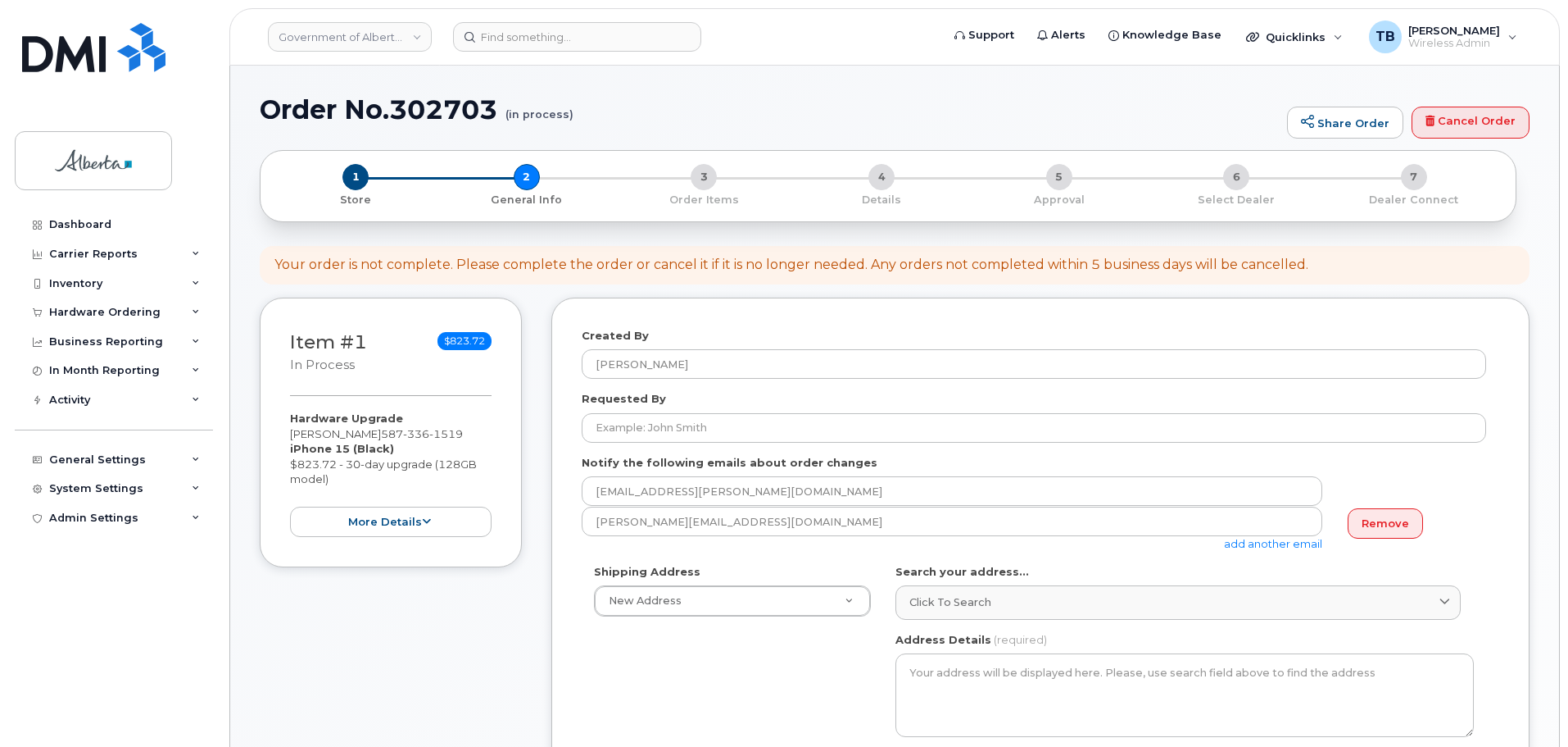
select select
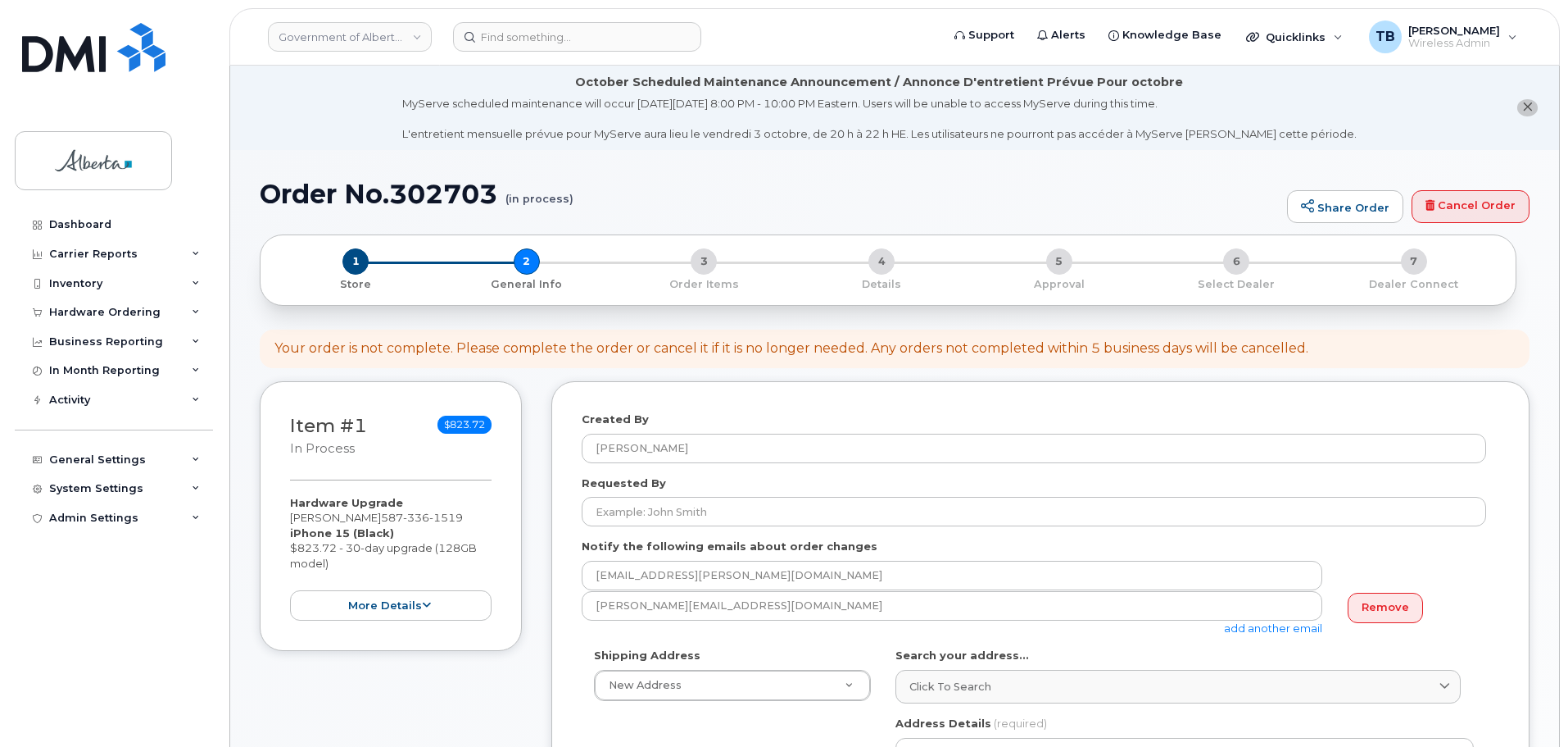
click at [428, 196] on h1 "Order No.302703 (in process)" at bounding box center [768, 194] width 1019 height 29
copy h1 "302703"
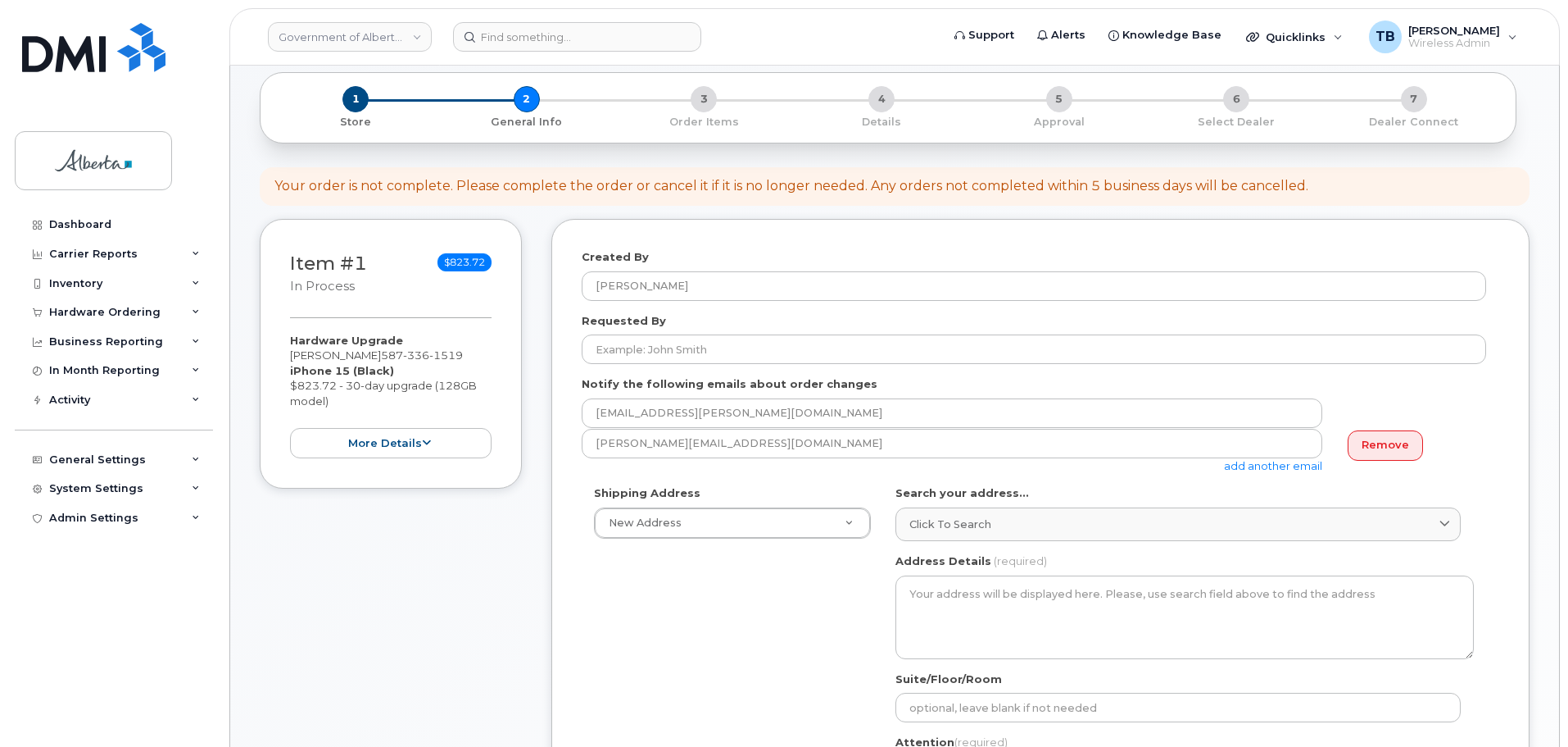
scroll to position [164, 0]
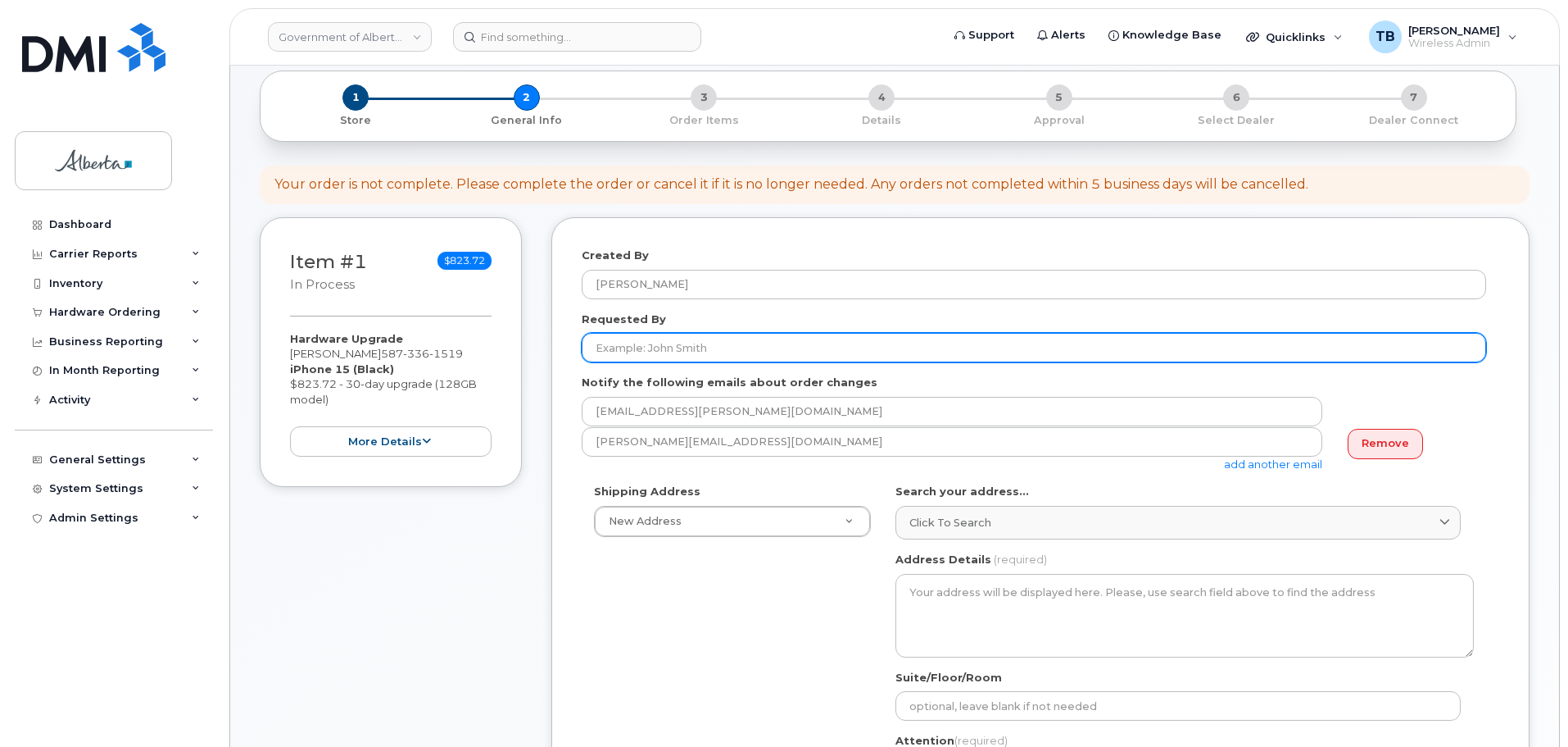
click at [730, 342] on input "Requested By" at bounding box center [1034, 347] width 904 height 30
paste input "[PERSON_NAME]"
type input "[PERSON_NAME]"
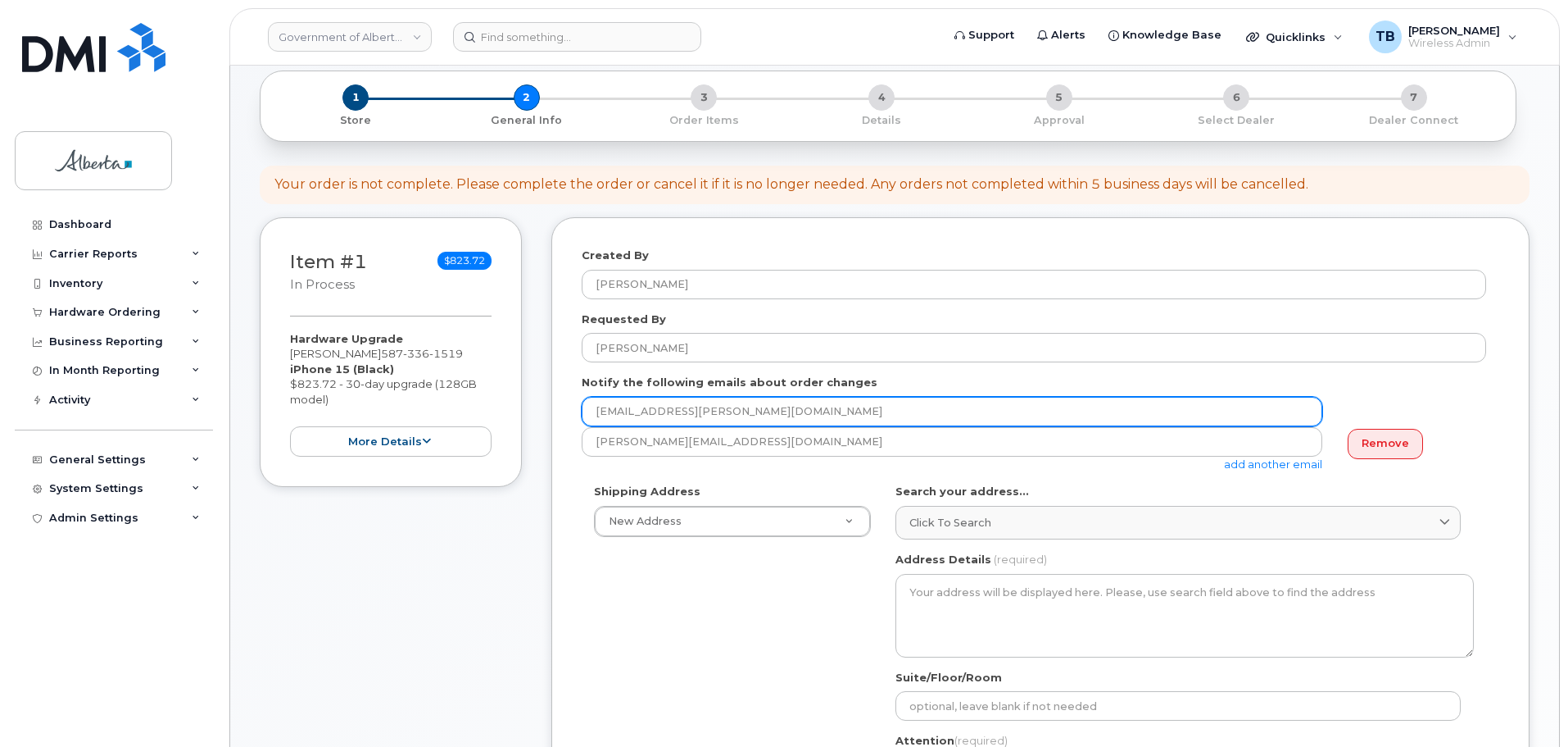
drag, startPoint x: 597, startPoint y: 409, endPoint x: 565, endPoint y: 411, distance: 32.1
click at [569, 409] on div "Created By [PERSON_NAME] Requested By [PERSON_NAME] Notify the following emails…" at bounding box center [1040, 702] width 978 height 970
paste input "[PERSON_NAME].[PERSON_NAME]"
type input "[PERSON_NAME][EMAIL_ADDRESS][PERSON_NAME][DOMAIN_NAME]"
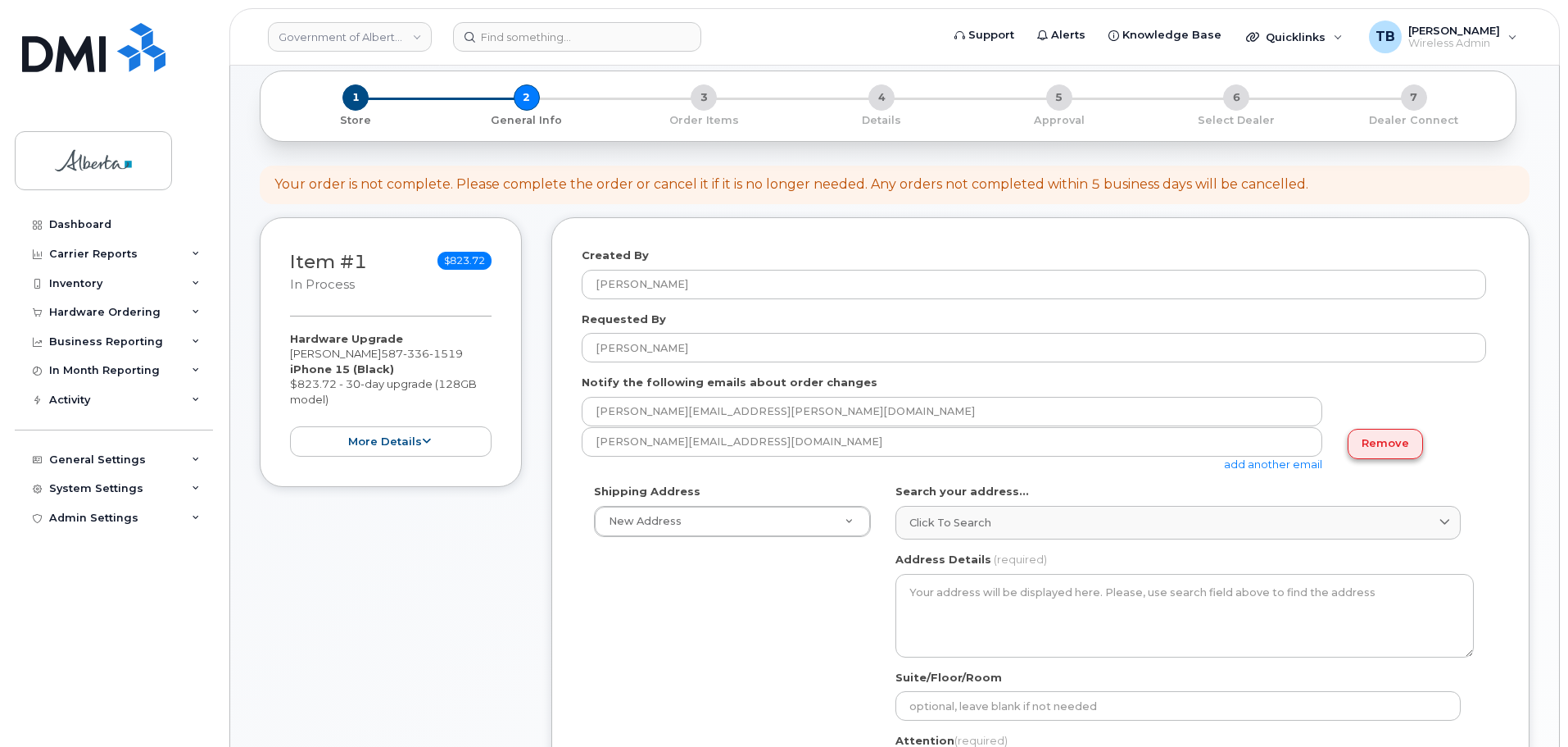
click at [1397, 447] on link "Remove" at bounding box center [1385, 444] width 76 height 31
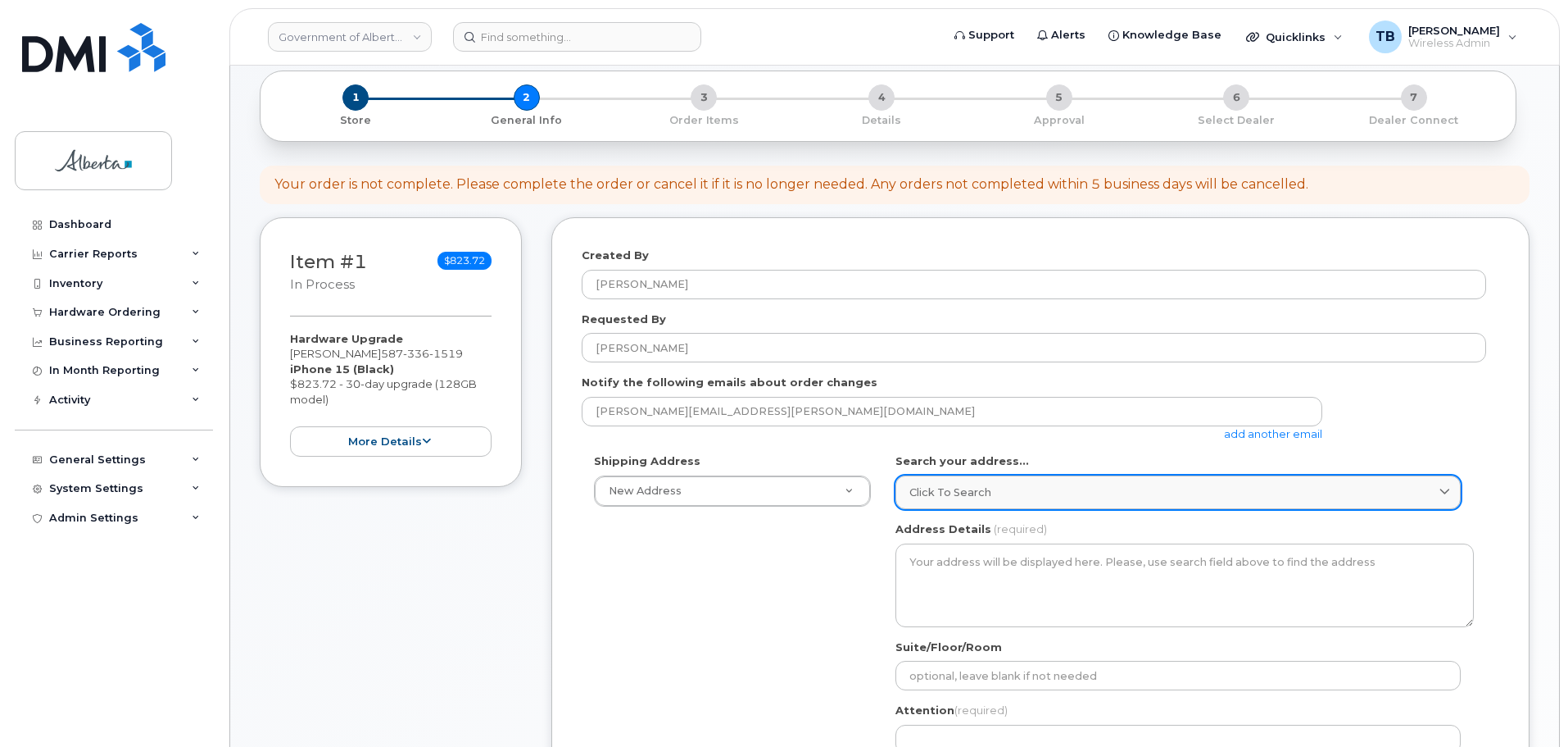
click at [992, 490] on div "Click to search" at bounding box center [1178, 492] width 538 height 15
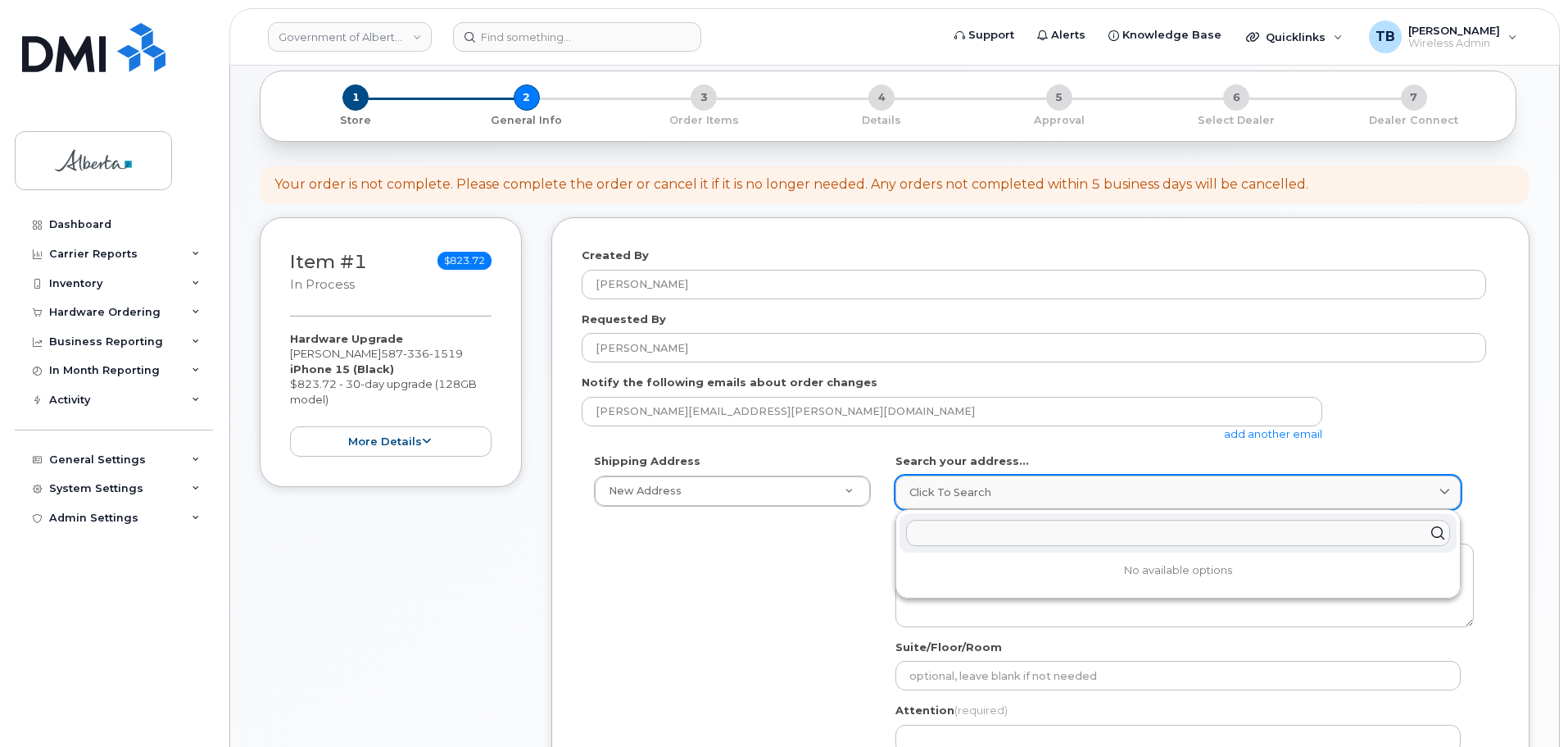
paste input "6950 - 113 Street"
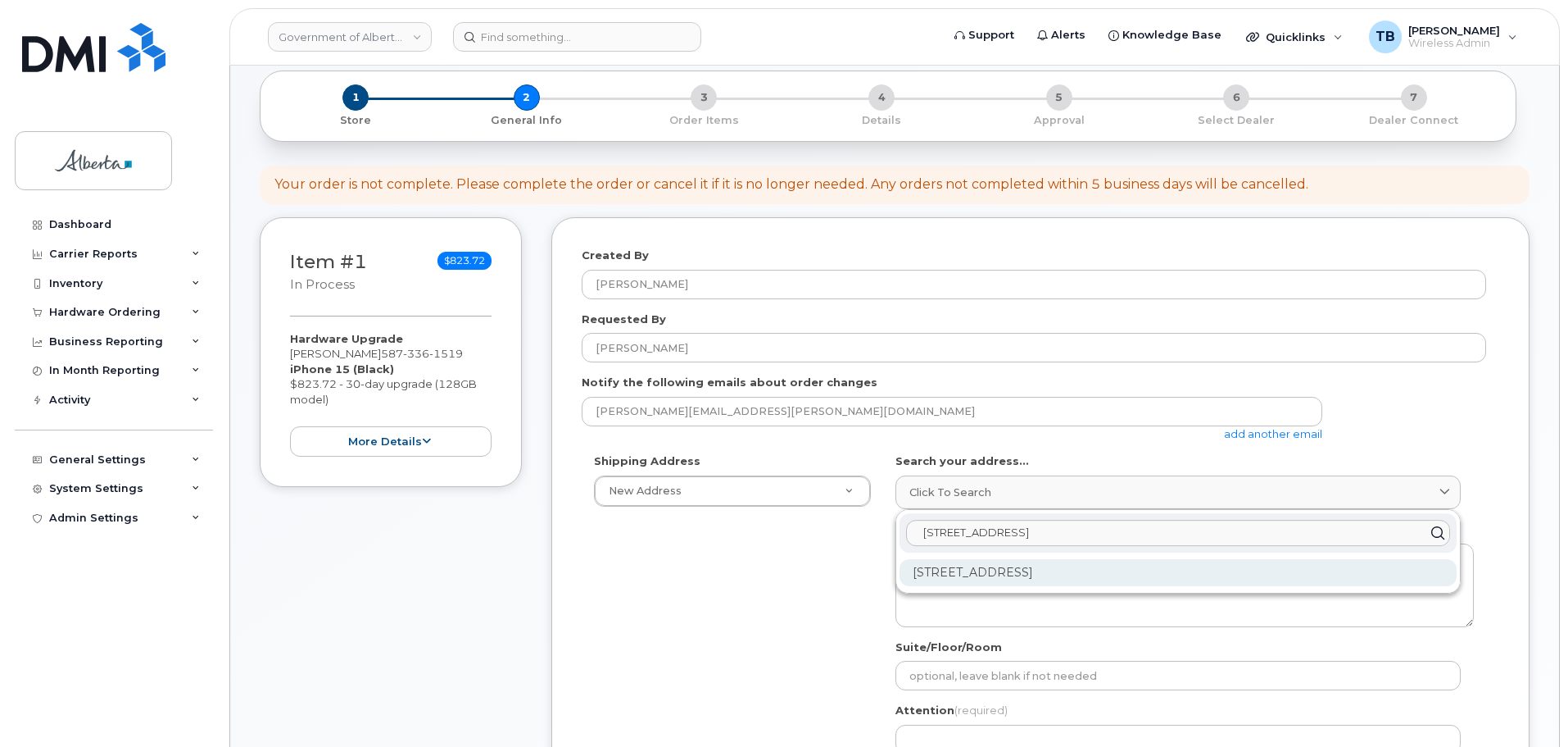
type input "6950 - 113 Street"
click at [992, 569] on div "6950 113 St NW Edmonton AB T6H 5V7" at bounding box center [1178, 572] width 557 height 27
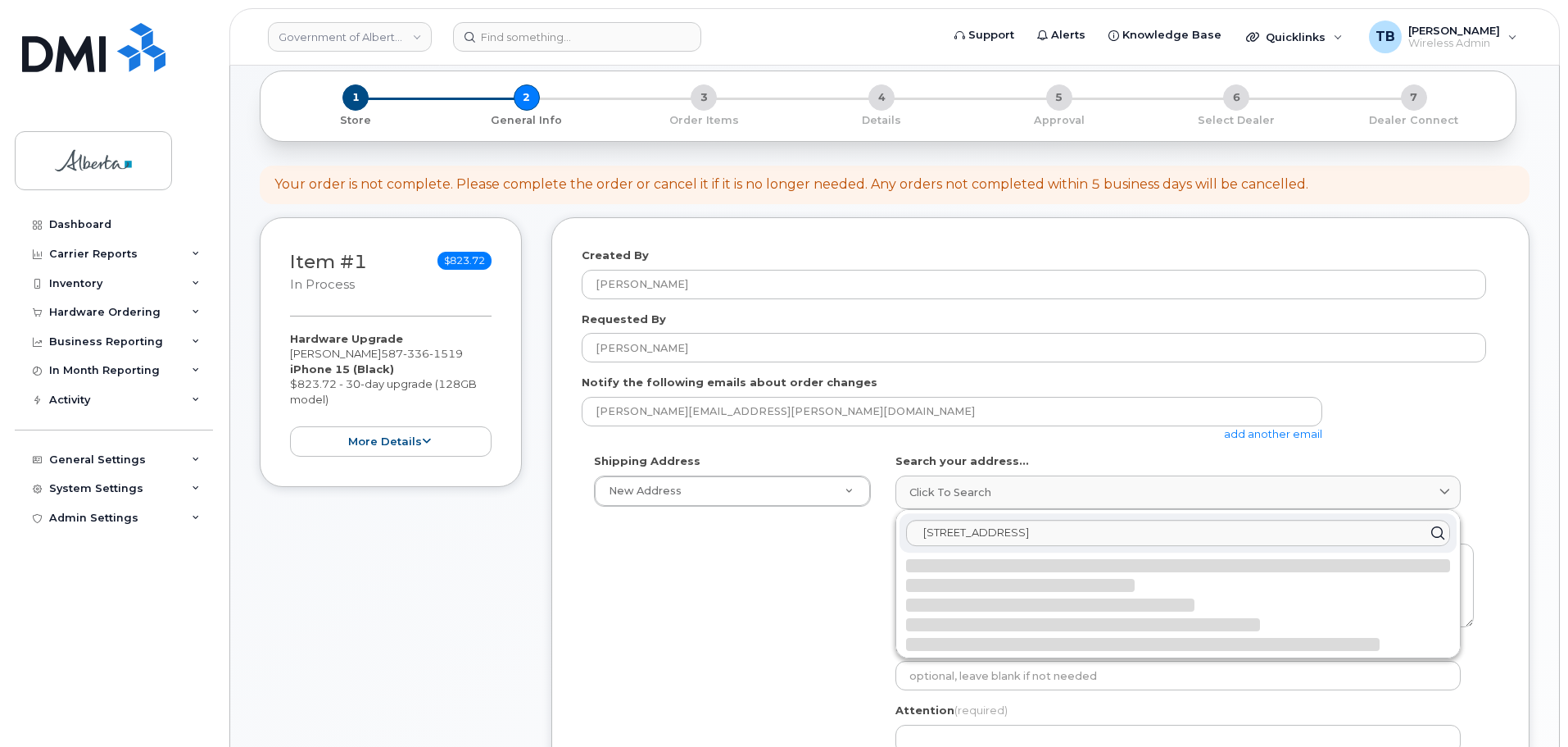
select select
type textarea "6950 113 St NW EDMONTON AB T6H 5V7 CANADA"
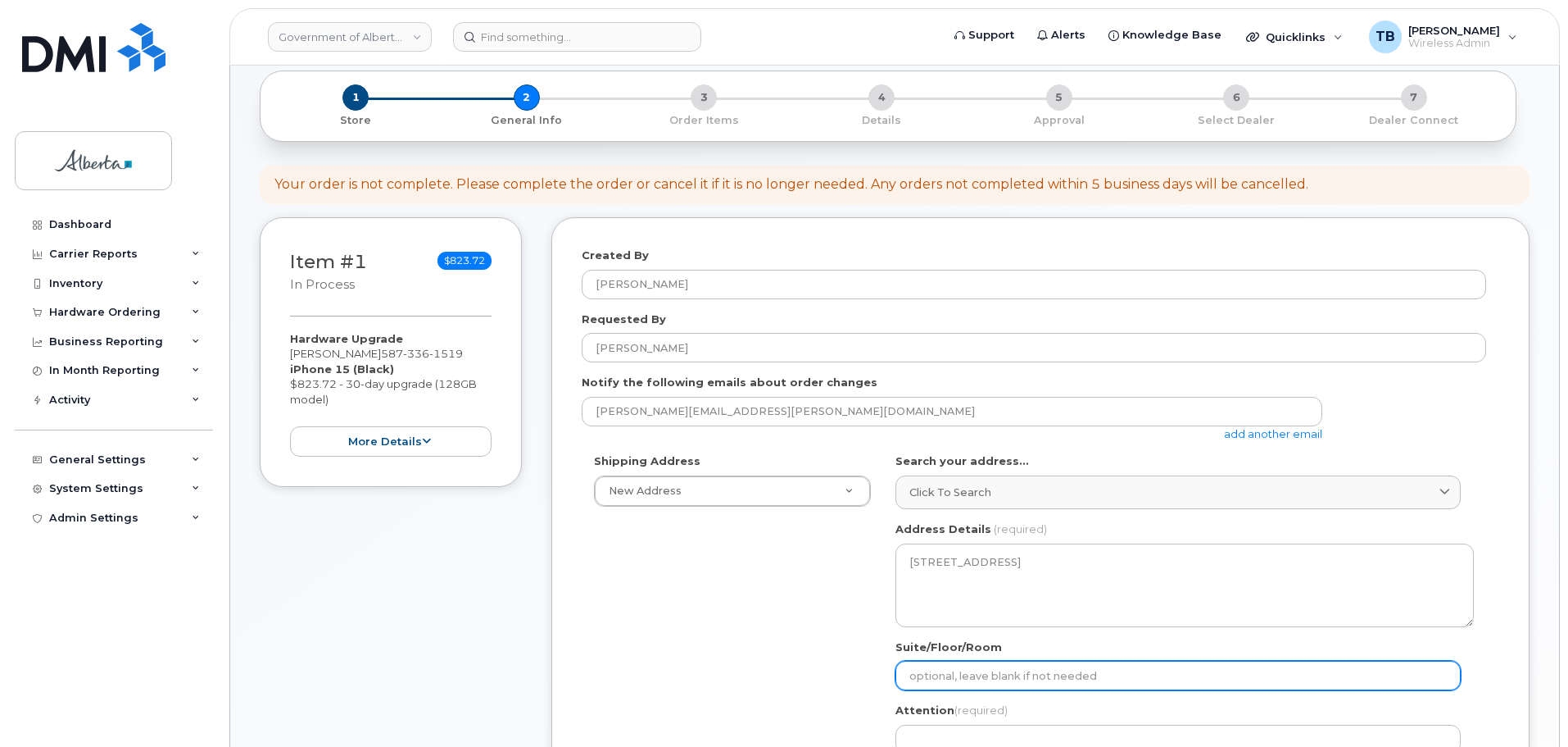
click at [947, 681] on input "Suite/Floor/Room" at bounding box center [1178, 675] width 566 height 30
paste input "3rd floor"
select select
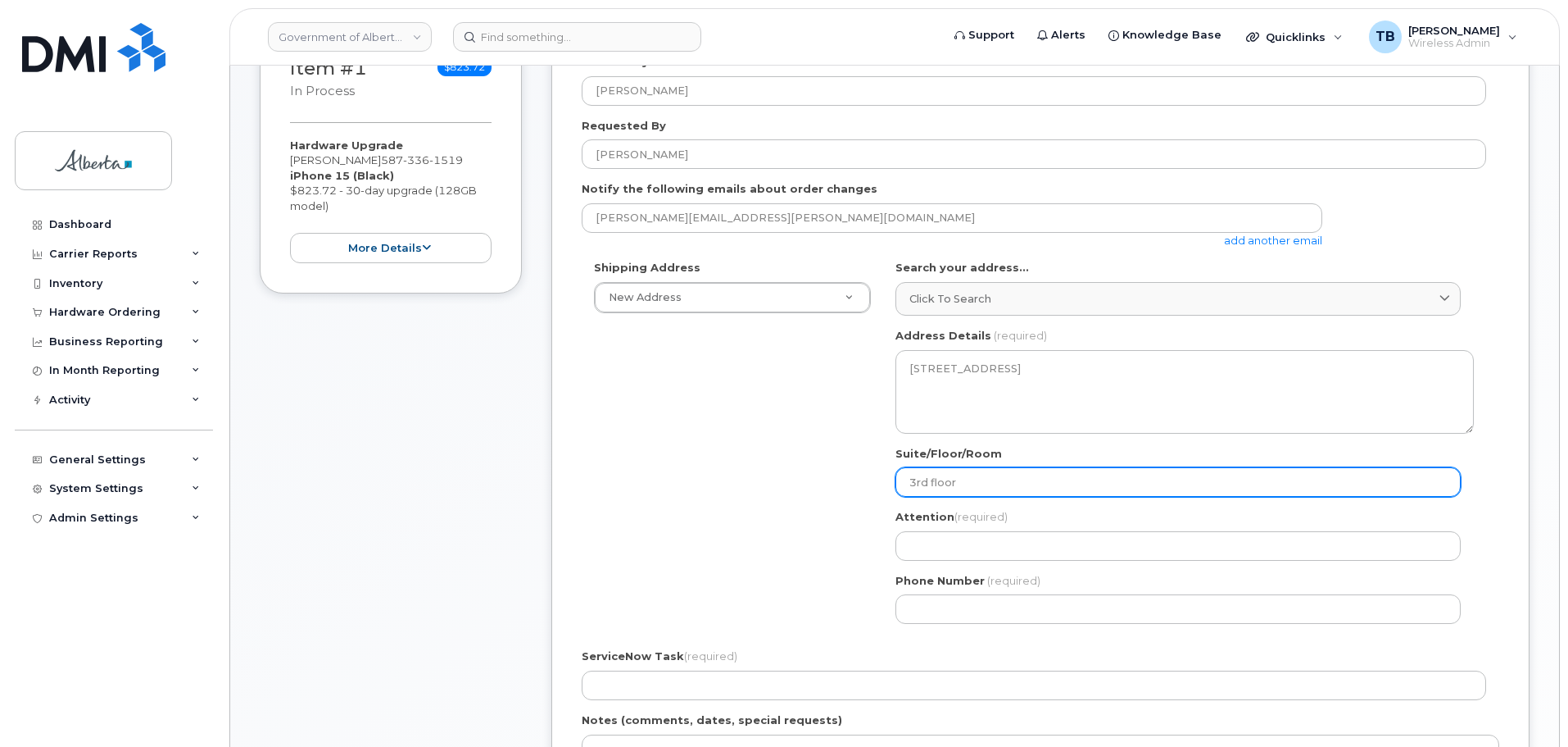
scroll to position [410, 0]
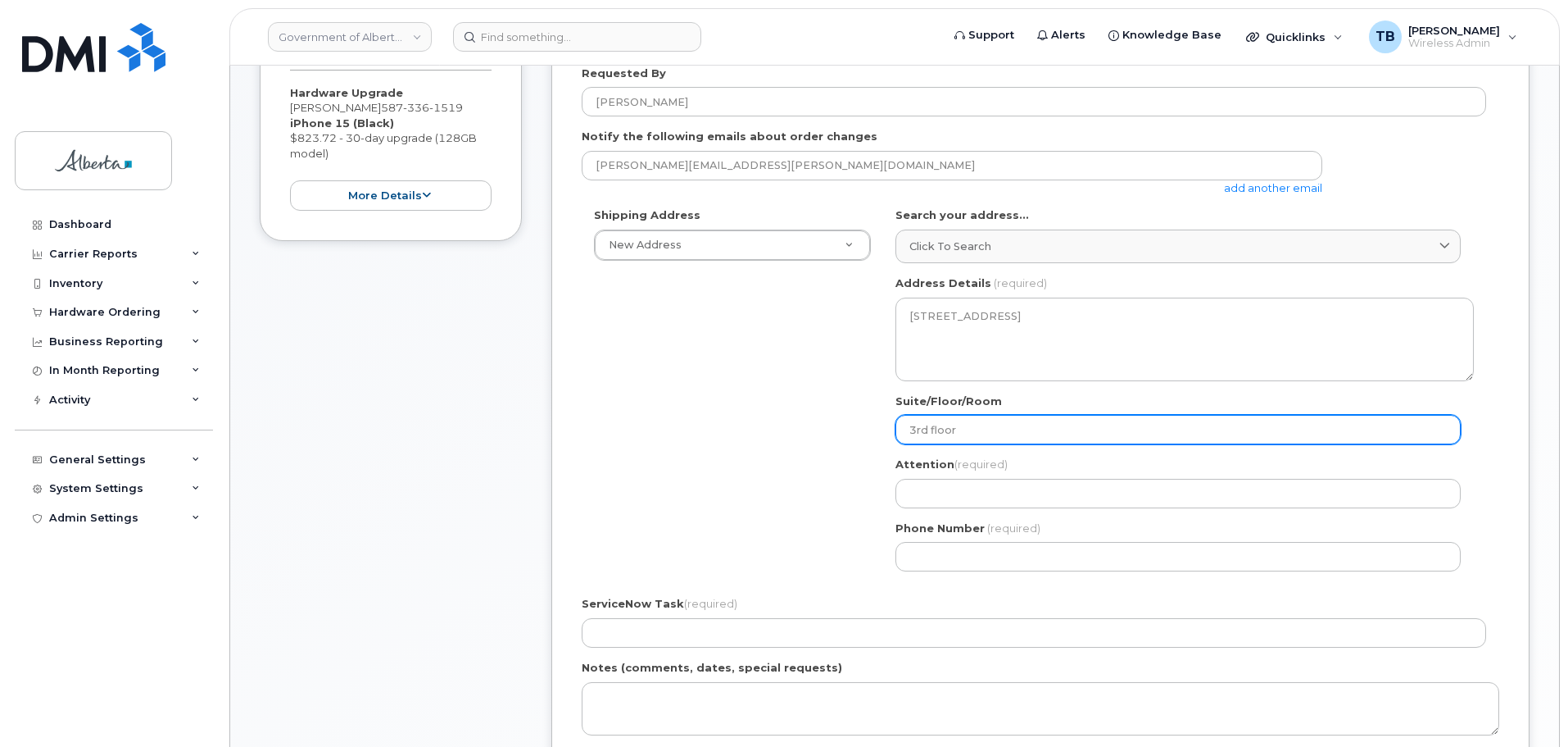
type input "3rd floor"
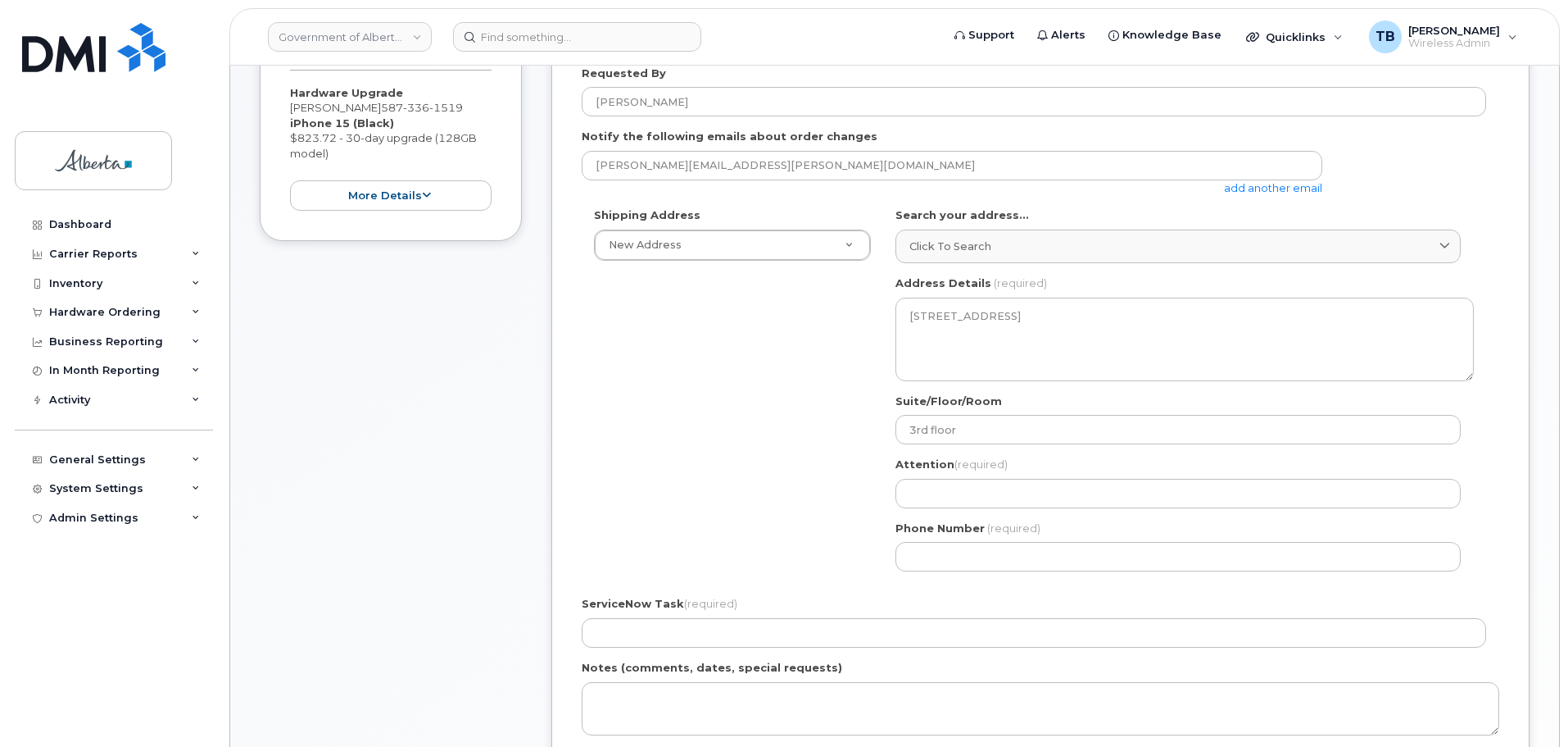
click at [940, 510] on div "AB Edmonton Search your address... Click to search 6950 - 113 Street No availab…" at bounding box center [1184, 395] width 603 height 376
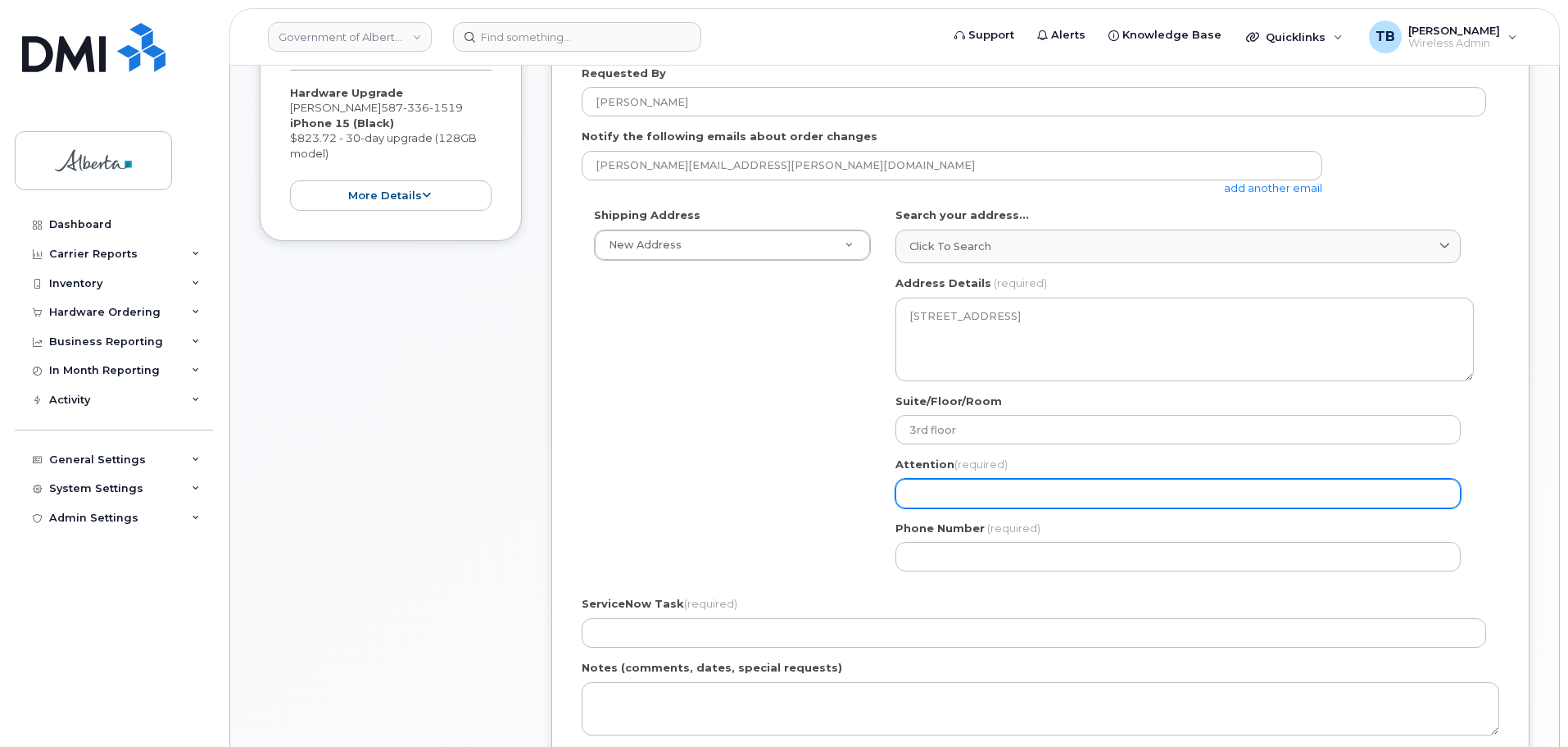
click at [927, 497] on input "Attention (required)" at bounding box center [1178, 493] width 566 height 30
paste input "[PERSON_NAME]"
select select
type input "[PERSON_NAME]"
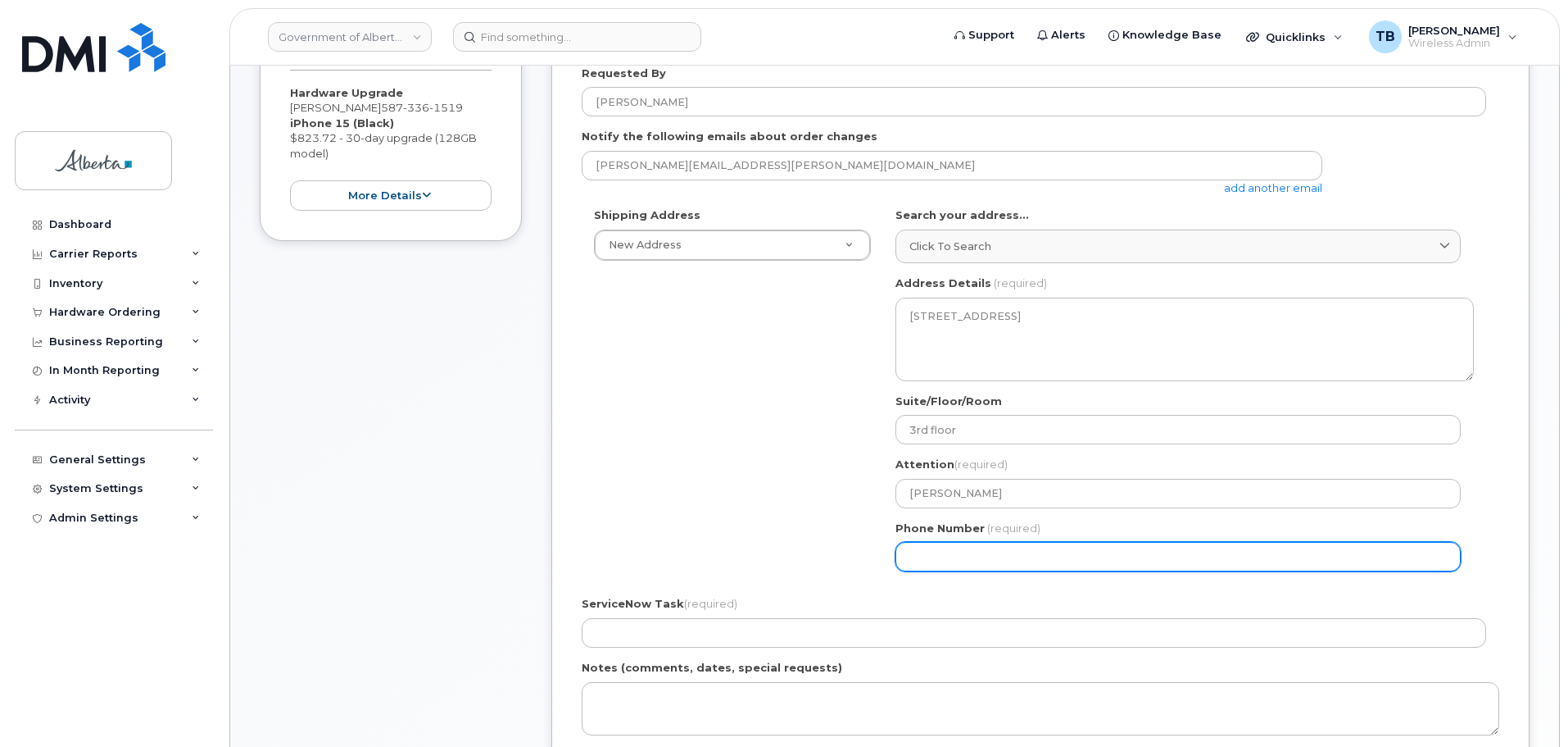
click at [915, 552] on input "Phone Number" at bounding box center [1178, 556] width 566 height 30
paste input "7806444340"
select select
type input "7806444340"
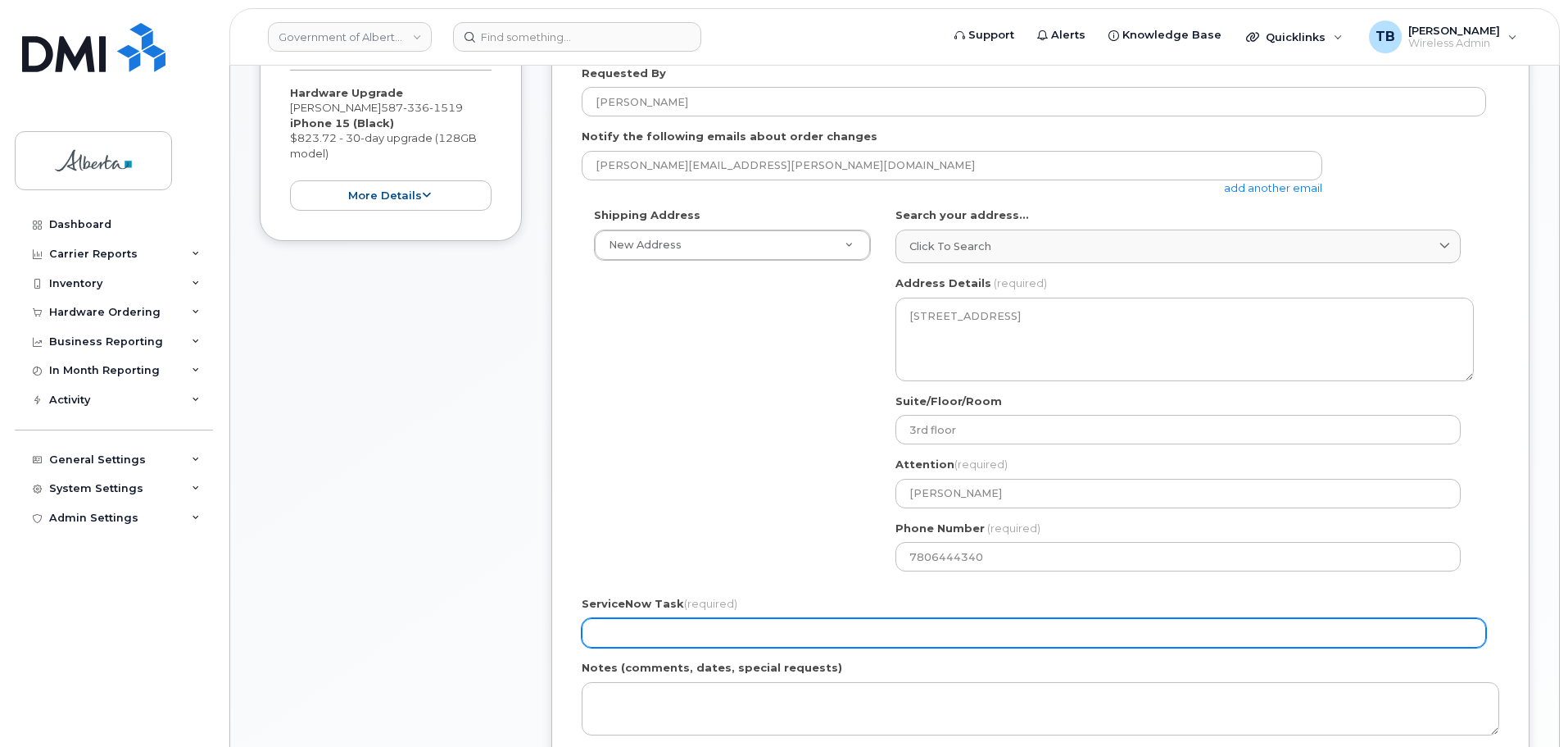
click at [648, 639] on input "ServiceNow Task (required)" at bounding box center [1034, 633] width 904 height 30
paste input "SCTASK0859498"
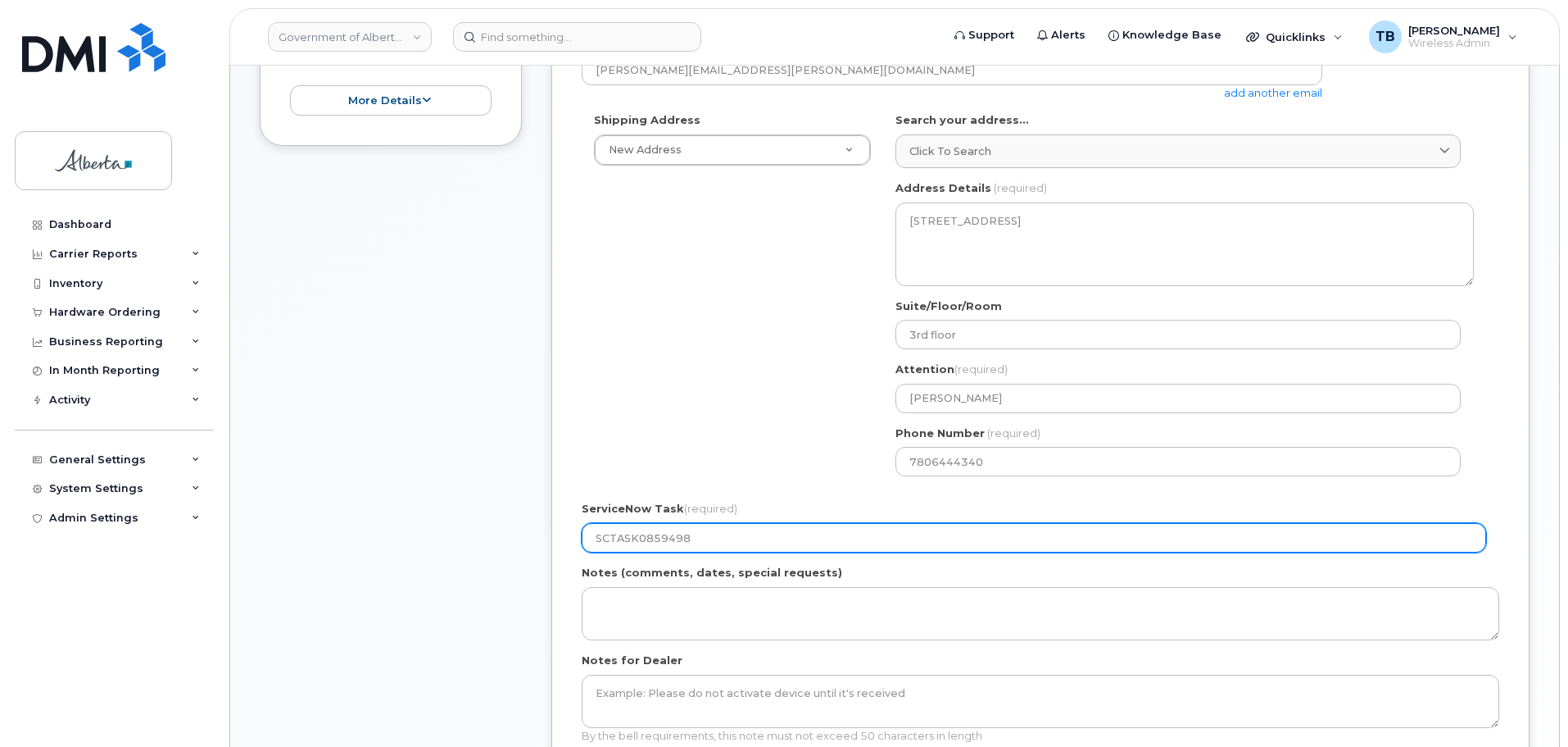
scroll to position [656, 0]
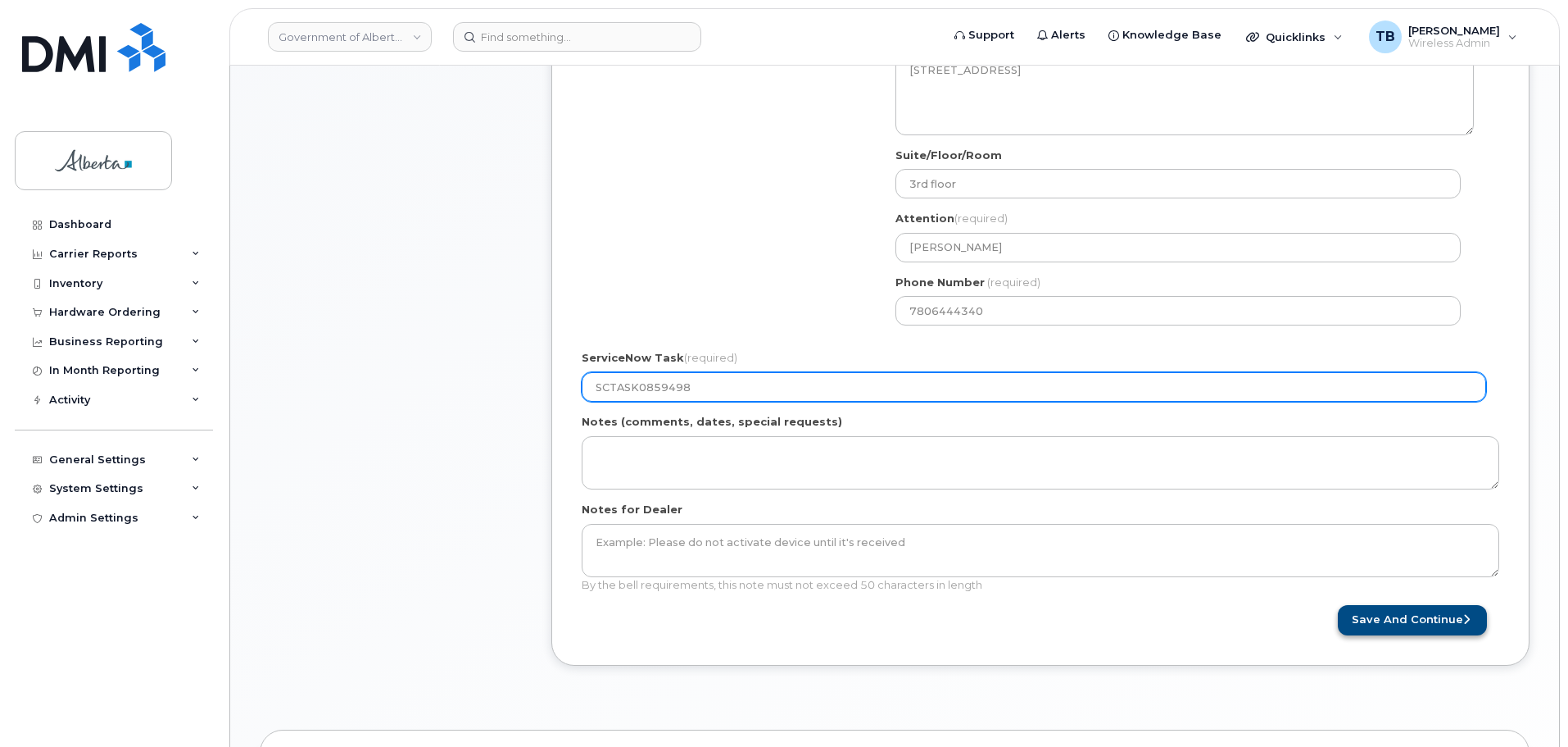
type input "SCTASK0859498"
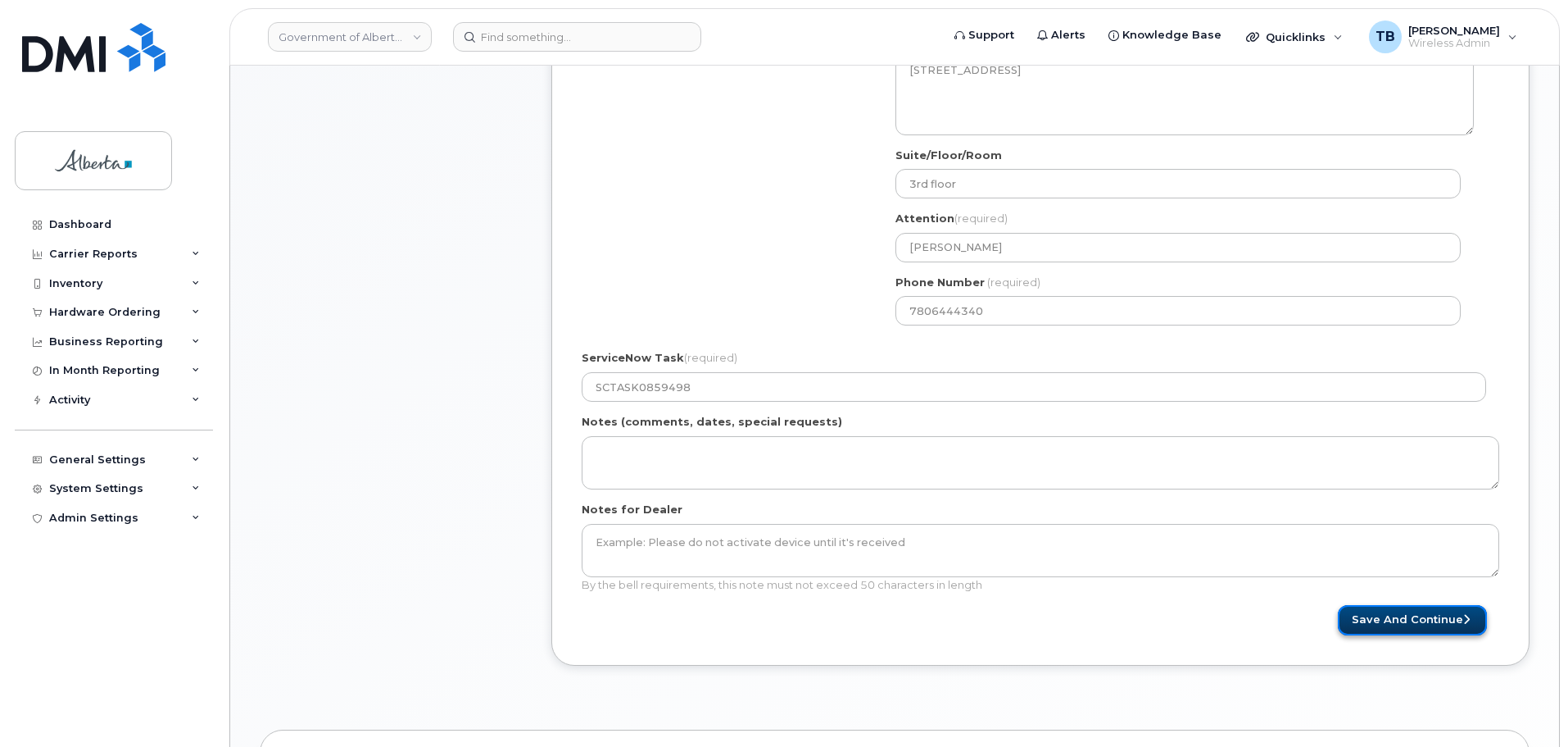
click at [1429, 624] on button "Save and Continue" at bounding box center [1412, 620] width 150 height 31
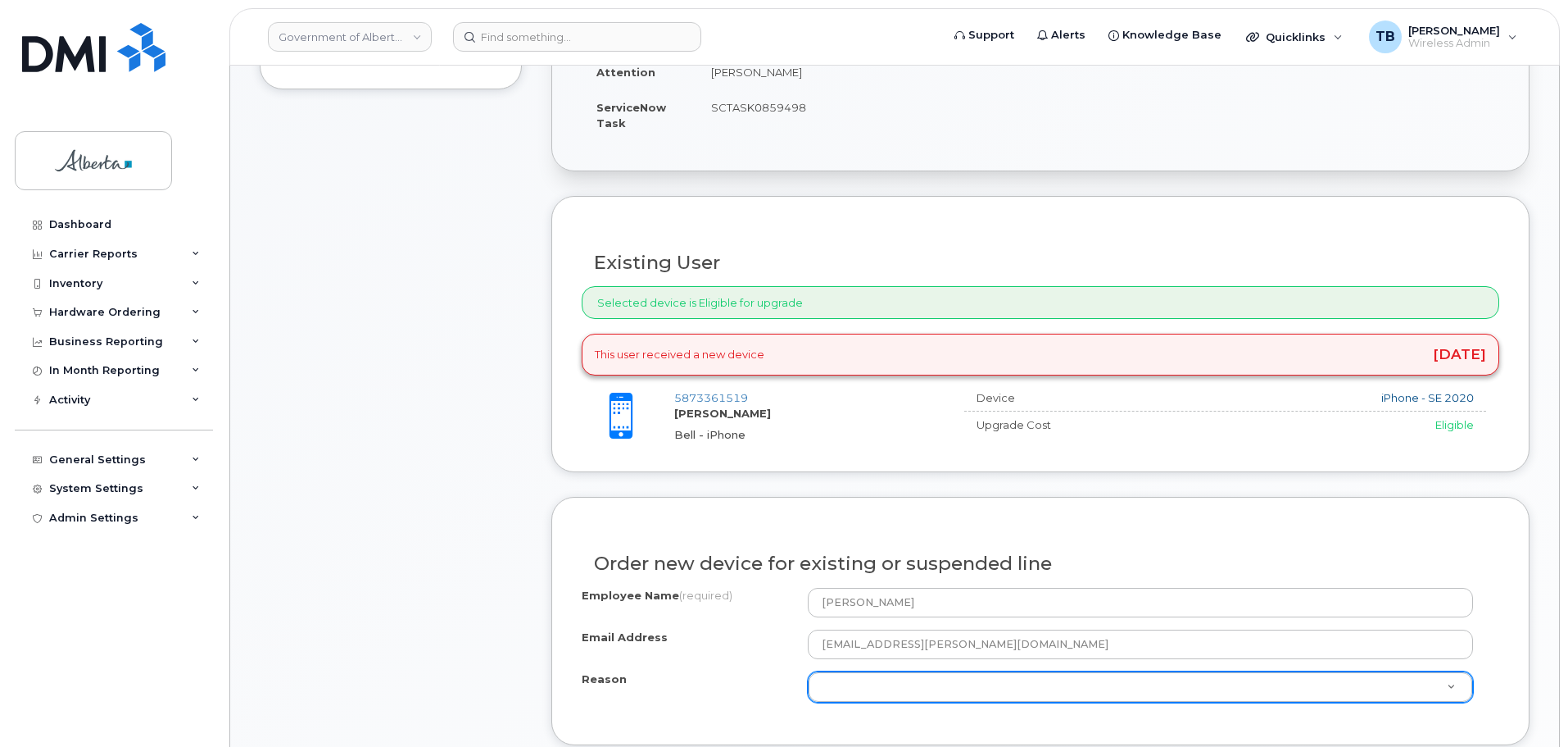
scroll to position [656, 0]
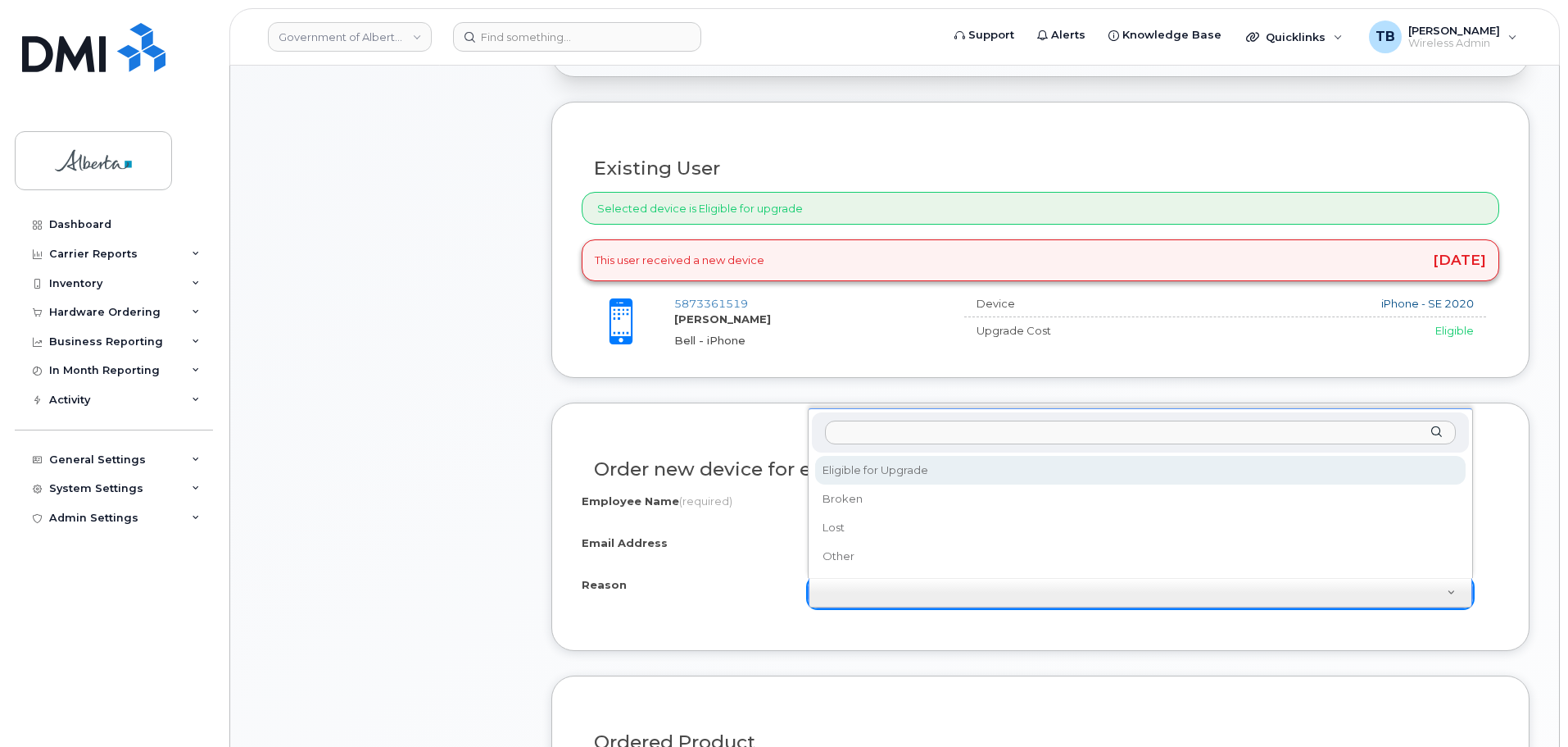
select select "eligible_for_upgrade"
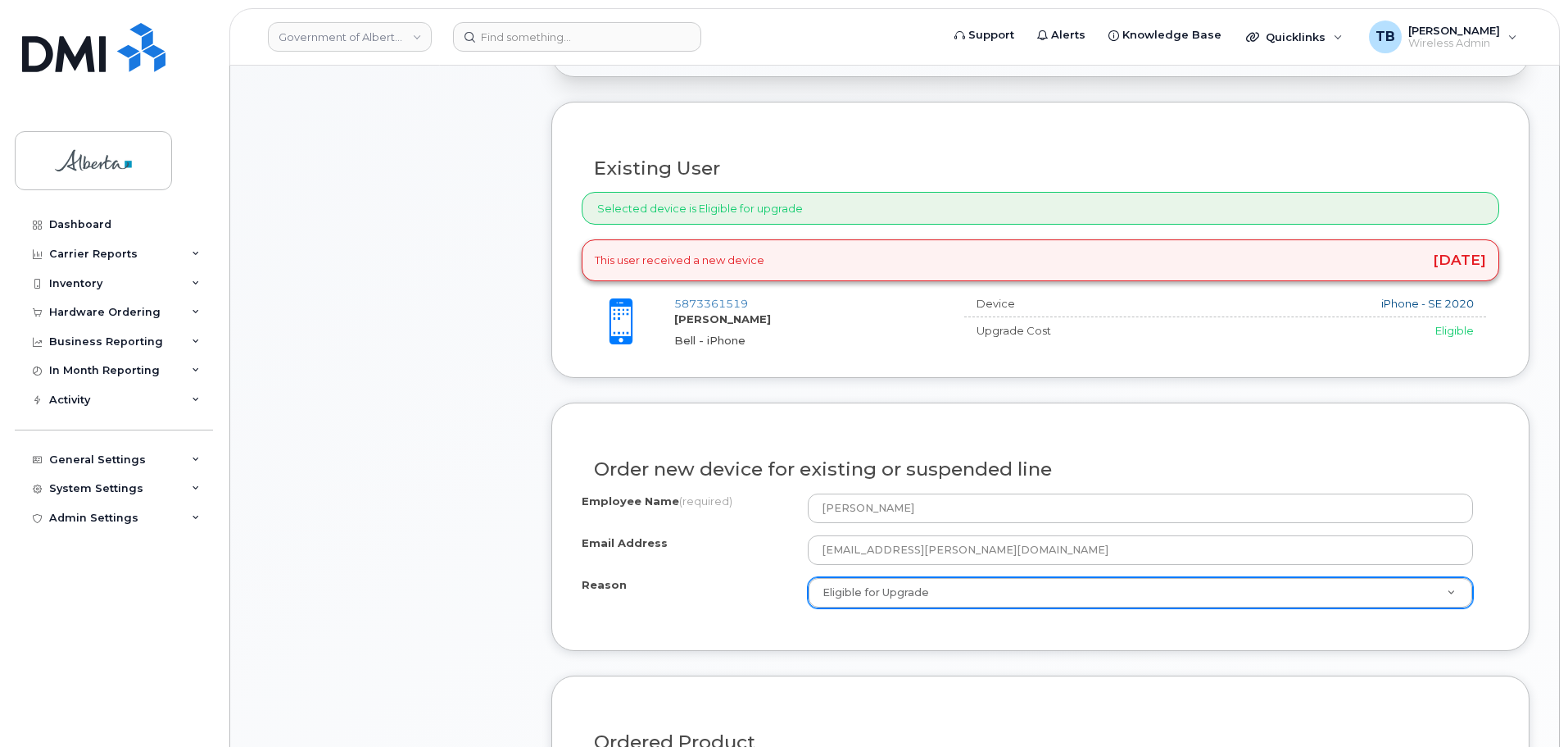
click at [407, 521] on div "Item #1 in process $823.72 Hardware Upgrade [PERSON_NAME] [PHONE_NUMBER] iPhone…" at bounding box center [390, 397] width 262 height 1344
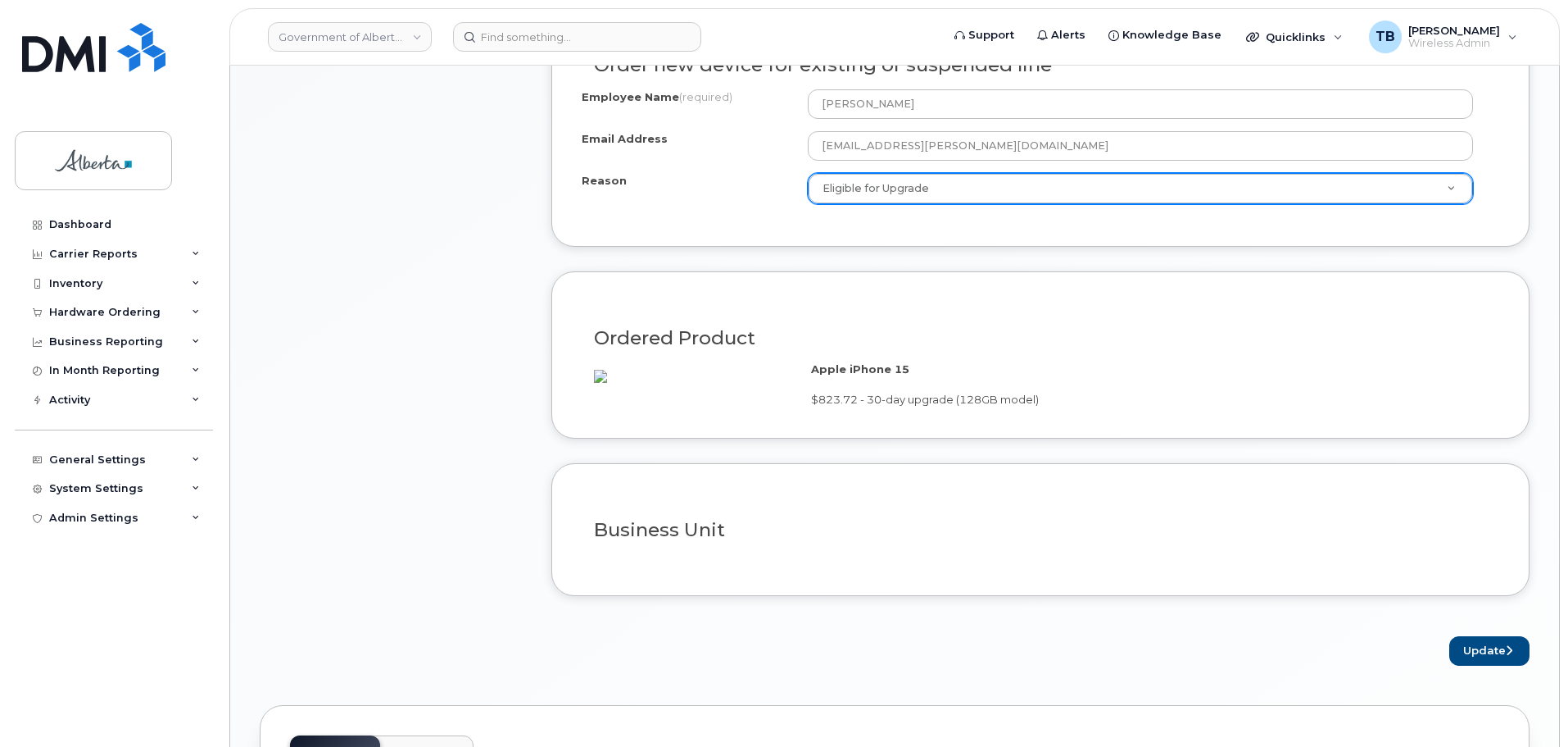
scroll to position [1065, 0]
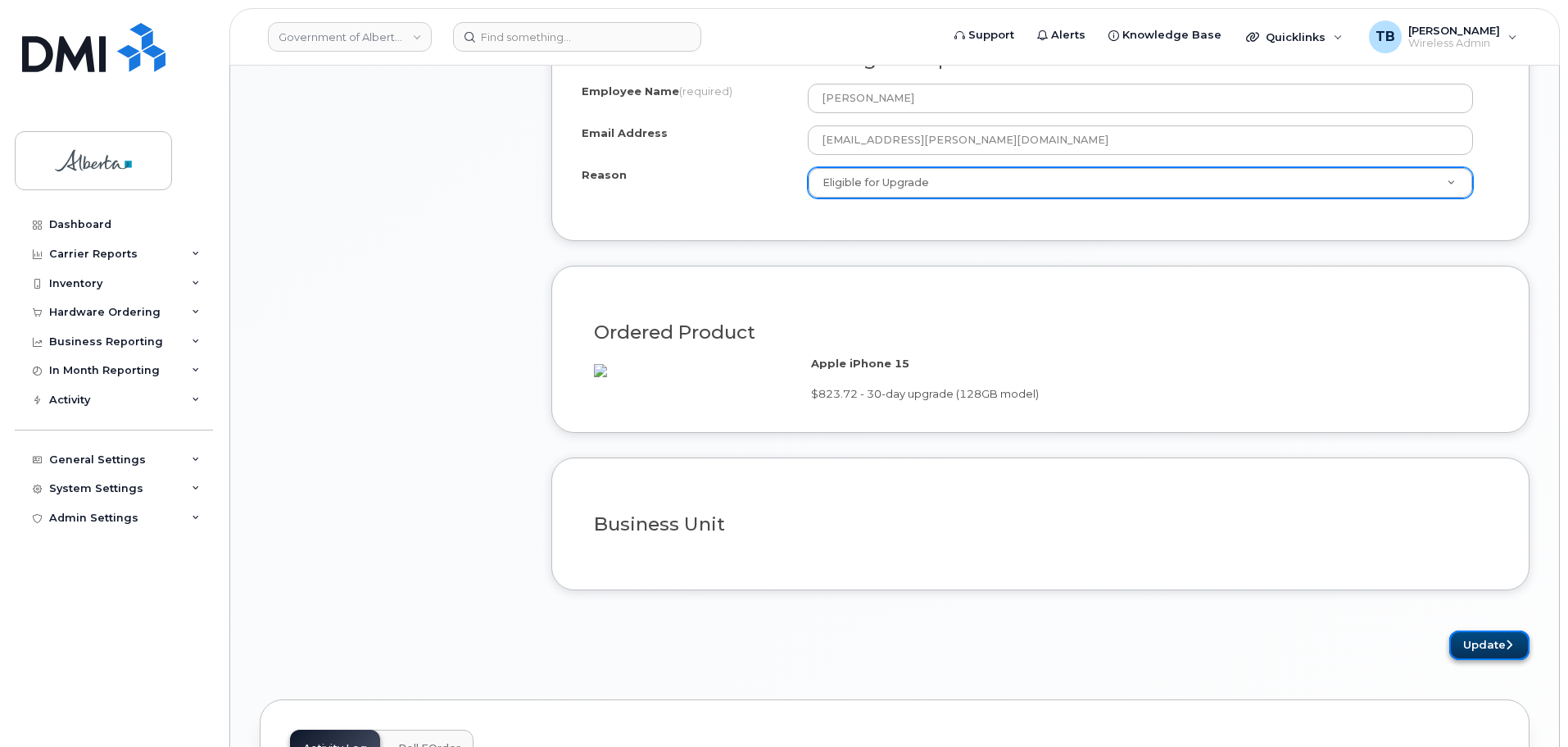
click at [1486, 660] on button "Update" at bounding box center [1489, 645] width 80 height 31
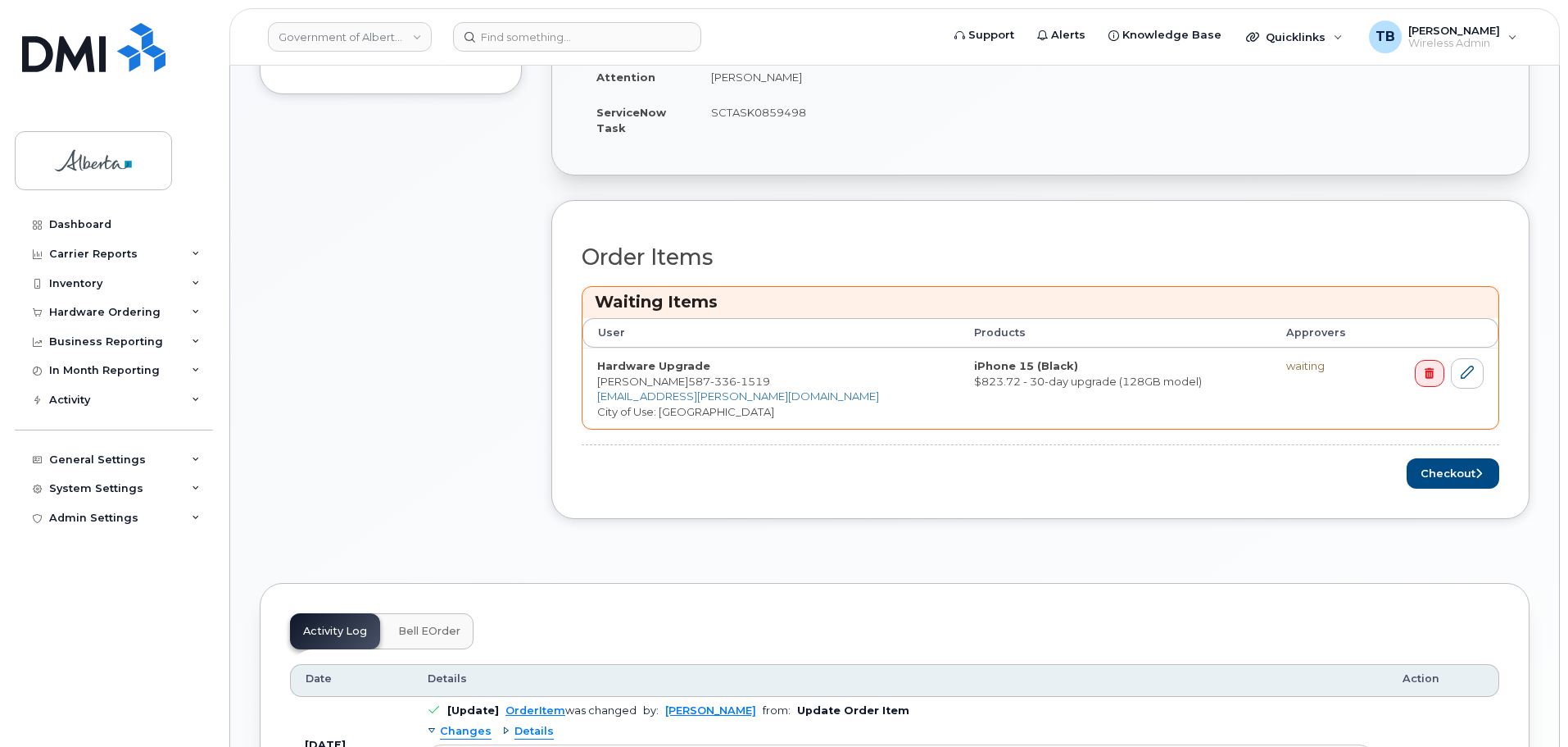
scroll to position [656, 0]
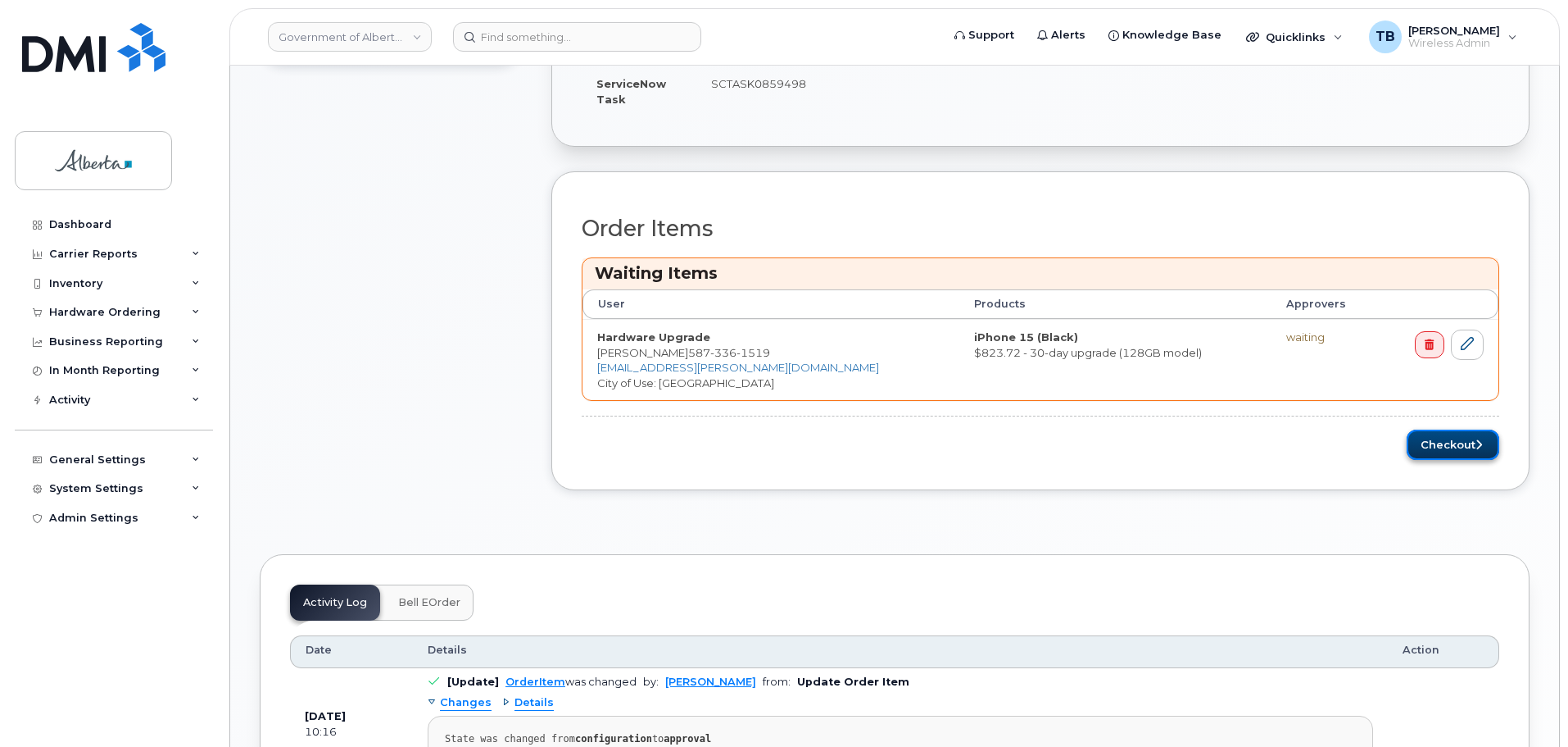
click at [1457, 447] on button "Checkout" at bounding box center [1453, 445] width 93 height 31
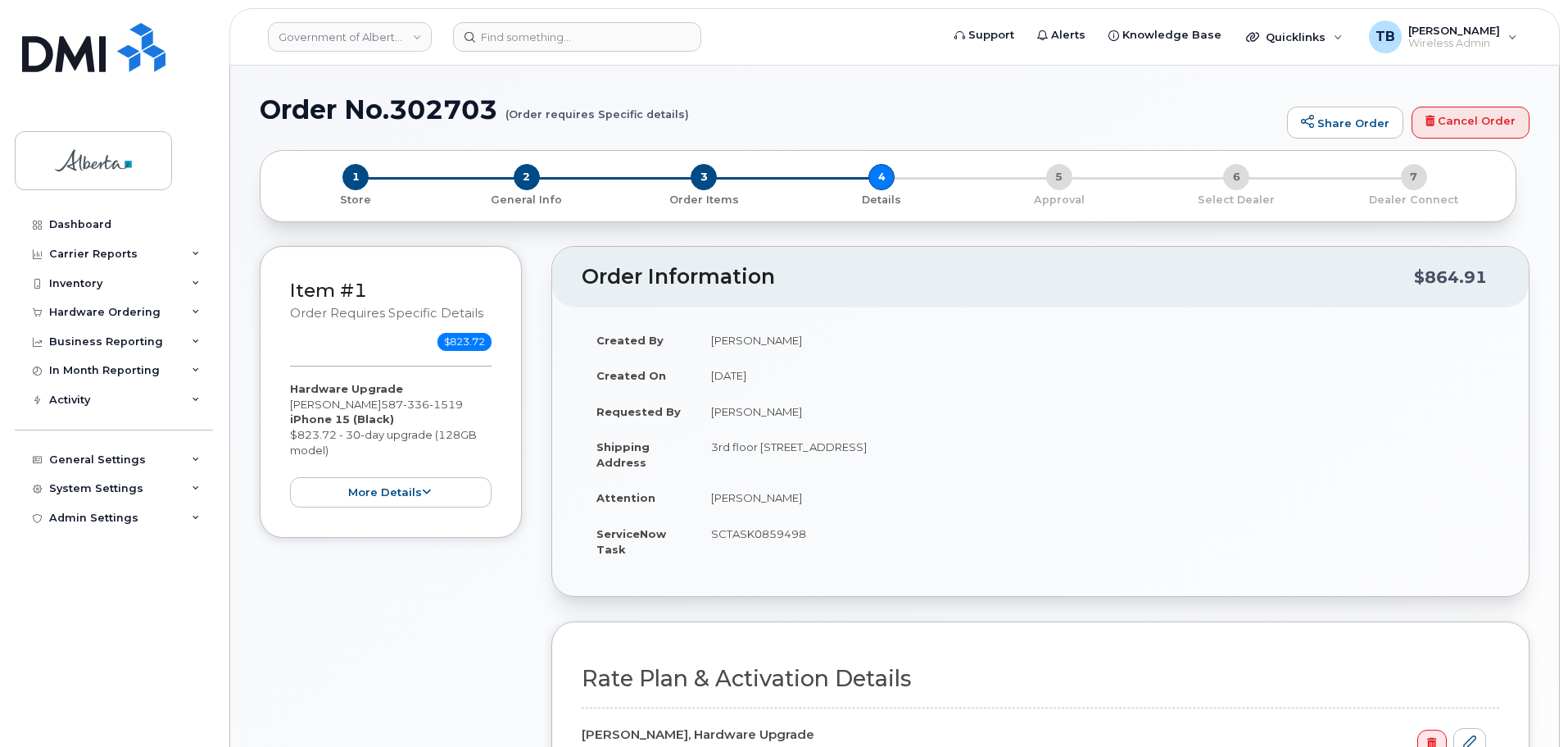
select select
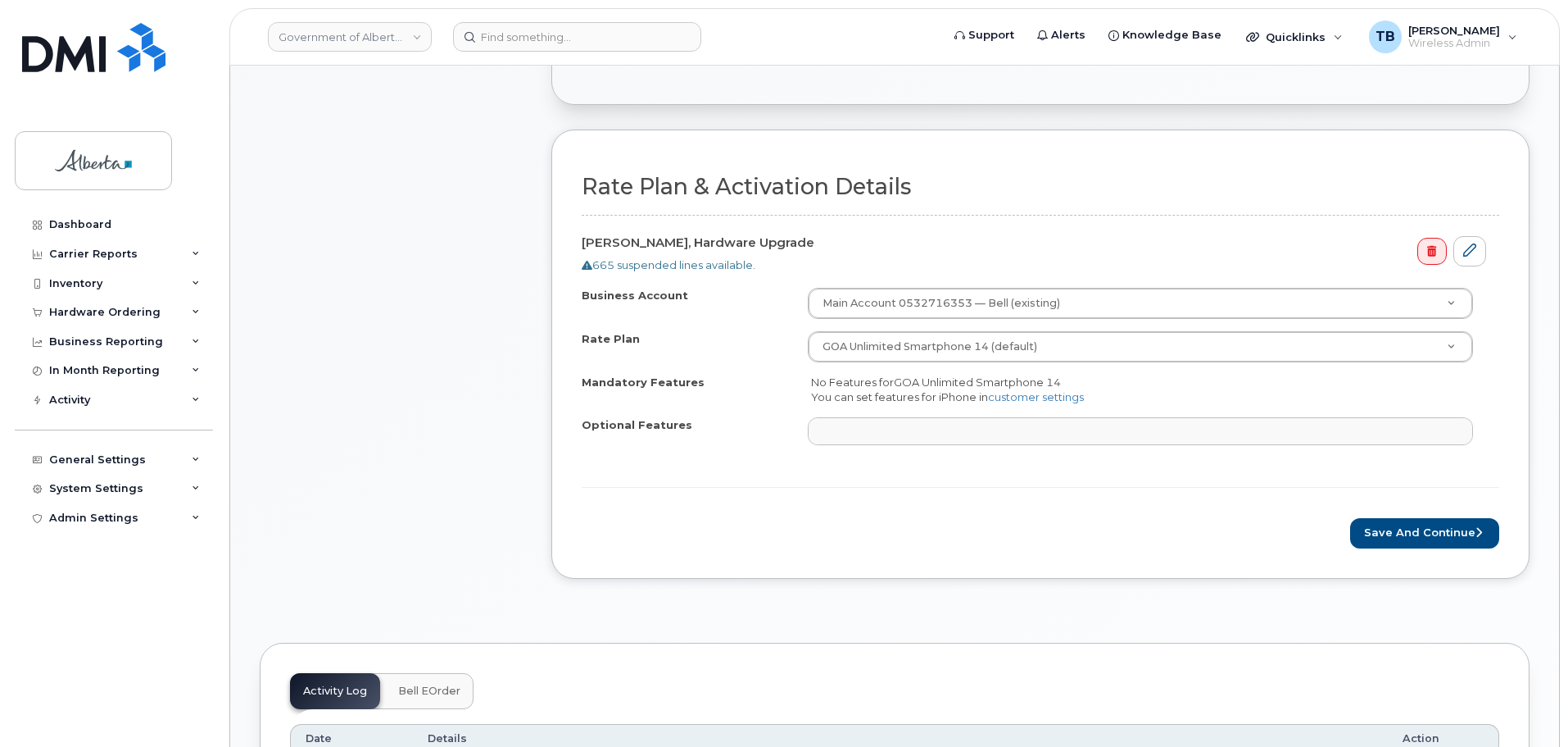
scroll to position [656, 0]
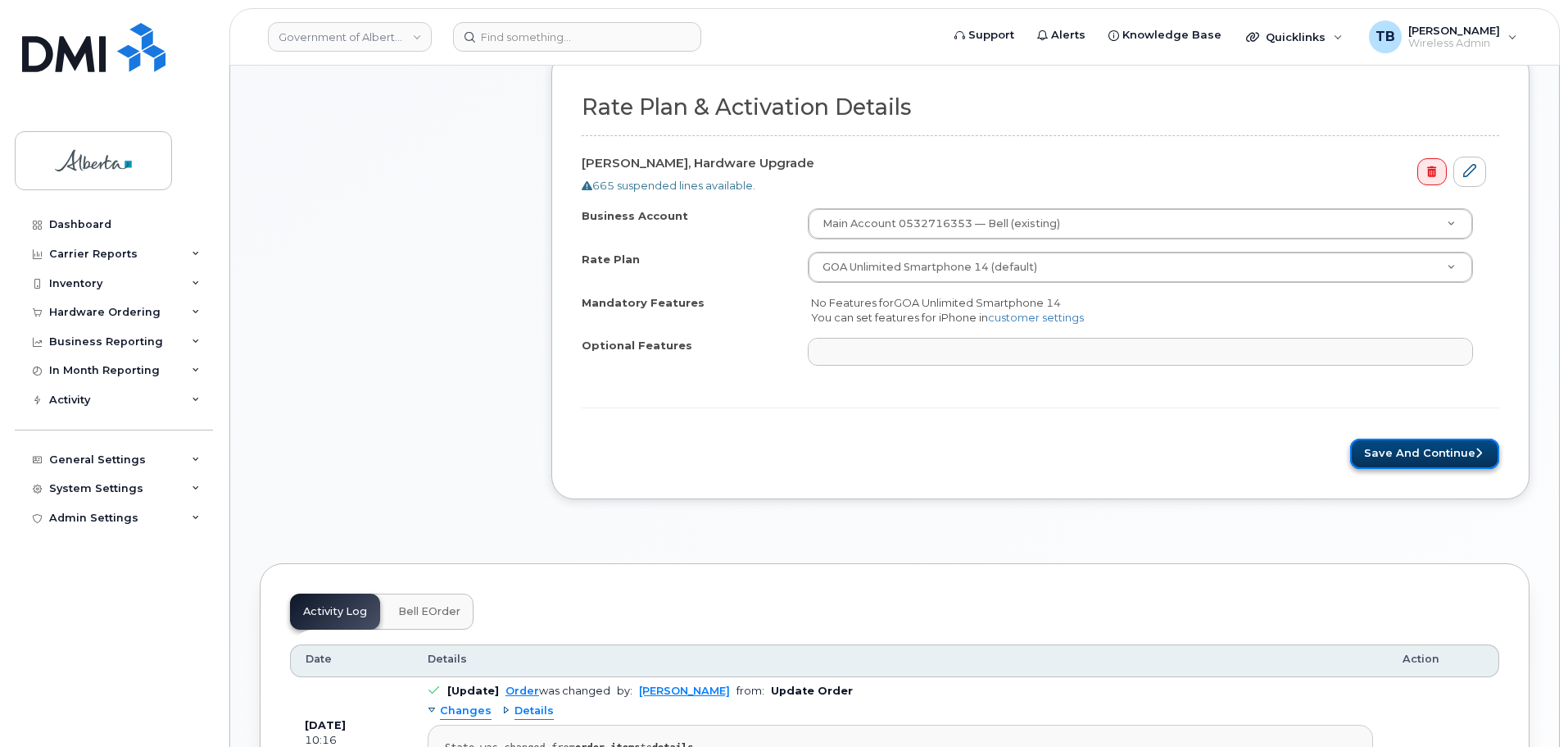
drag, startPoint x: 1418, startPoint y: 449, endPoint x: 1416, endPoint y: 460, distance: 11.2
click at [1418, 449] on button "Save and Continue" at bounding box center [1425, 454] width 150 height 31
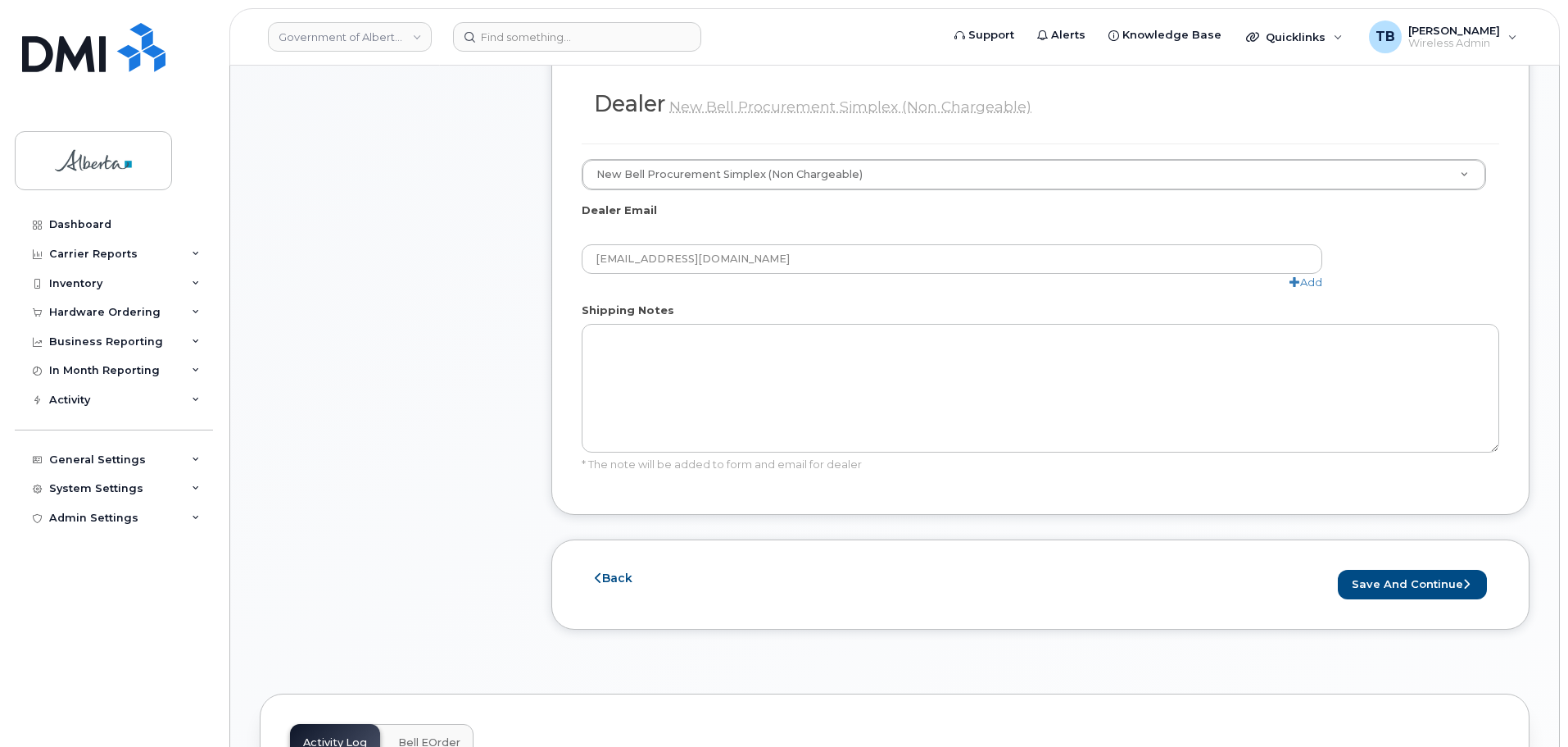
scroll to position [983, 0]
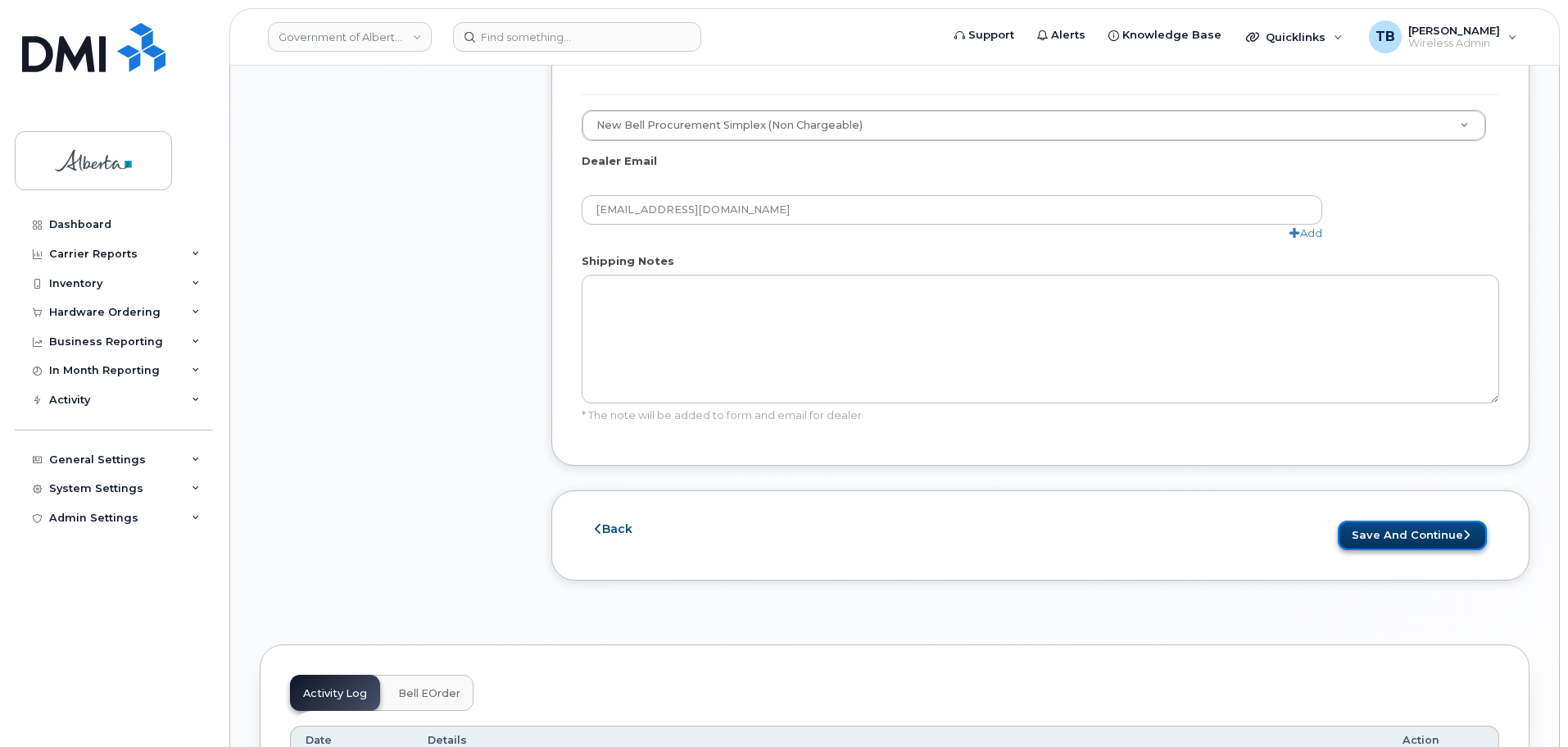
click at [1411, 521] on button "Save and Continue" at bounding box center [1412, 536] width 150 height 31
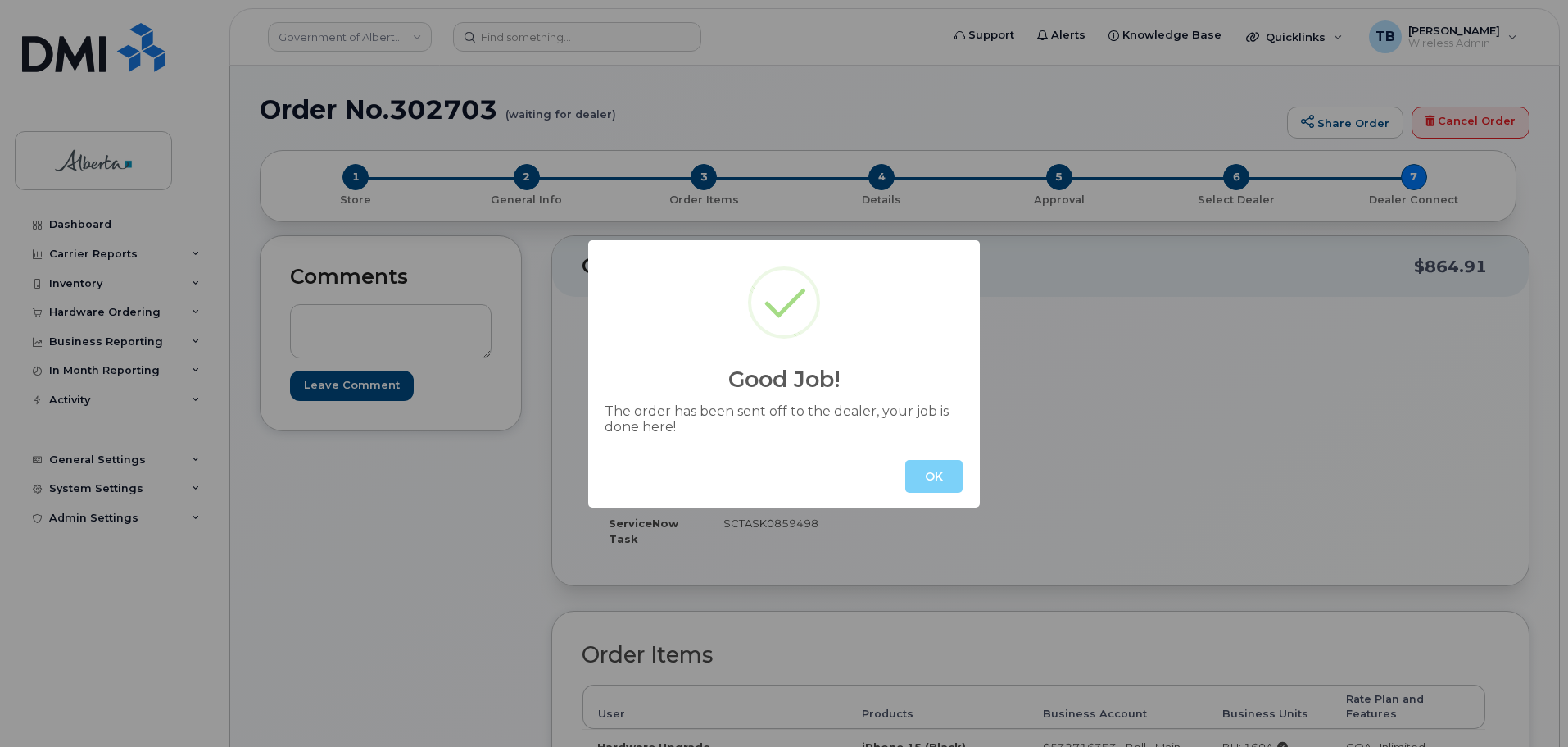
click at [987, 471] on div "Good Job! The order has been sent off to the dealer, your job is done here! OK" at bounding box center [784, 373] width 1568 height 747
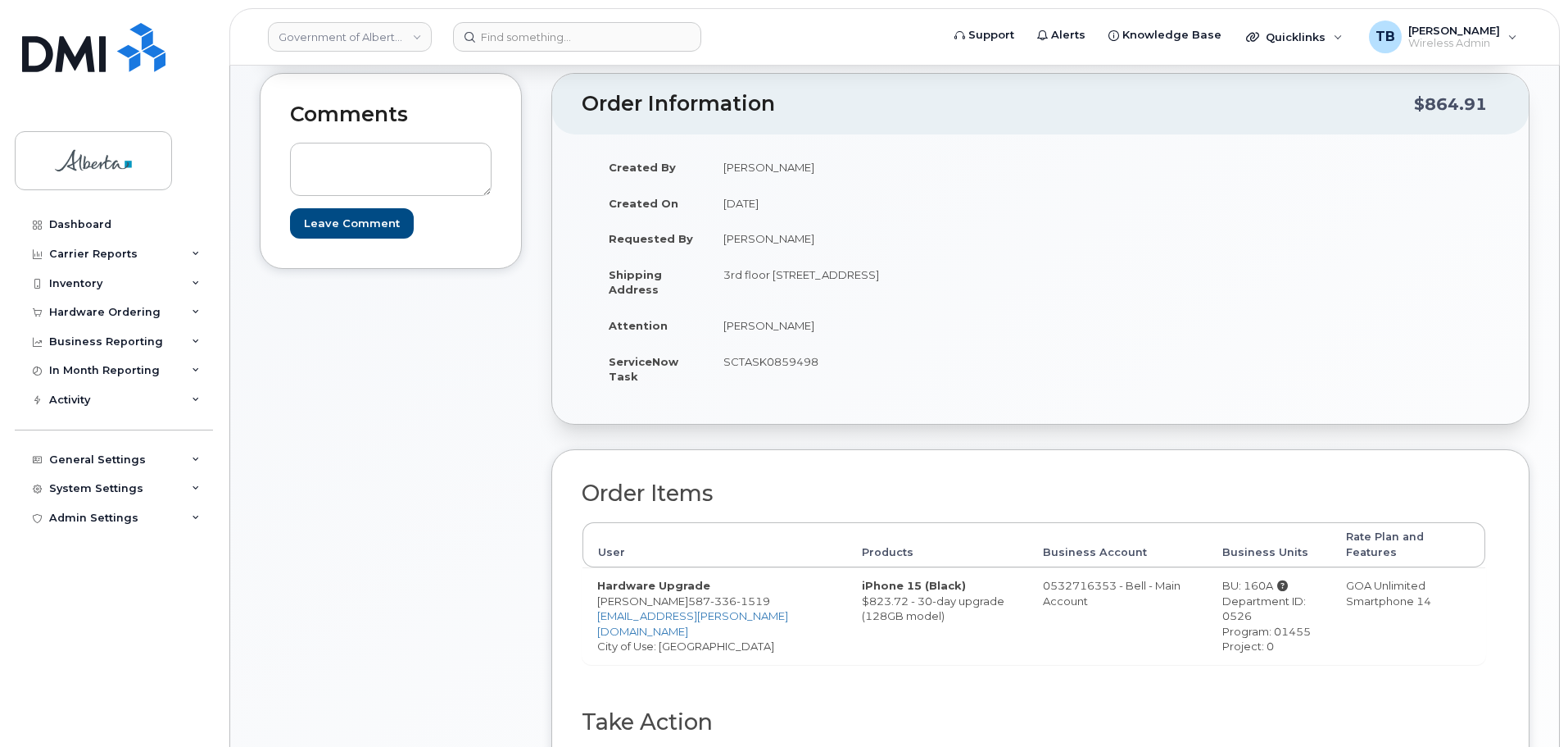
scroll to position [344, 0]
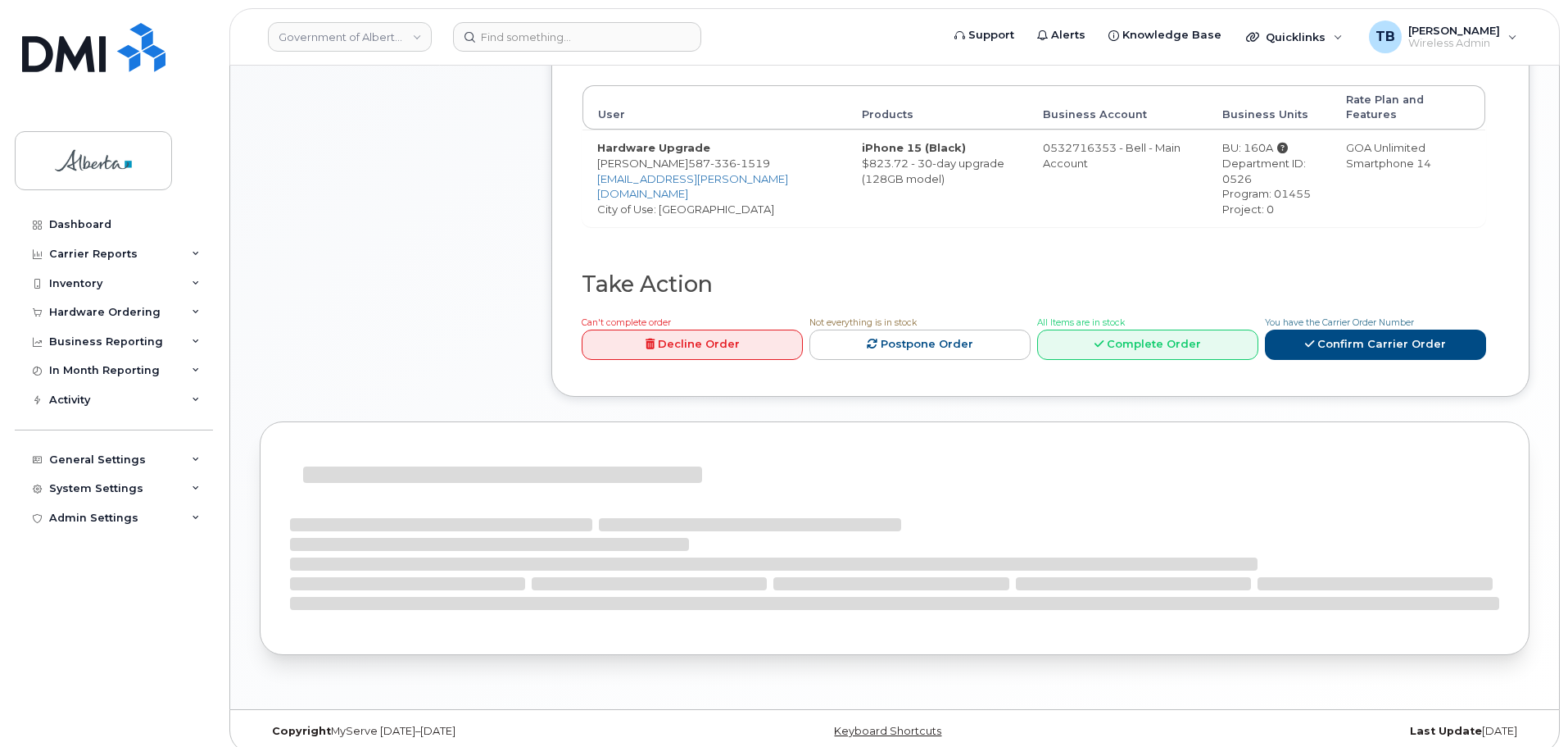
scroll to position [683, 0]
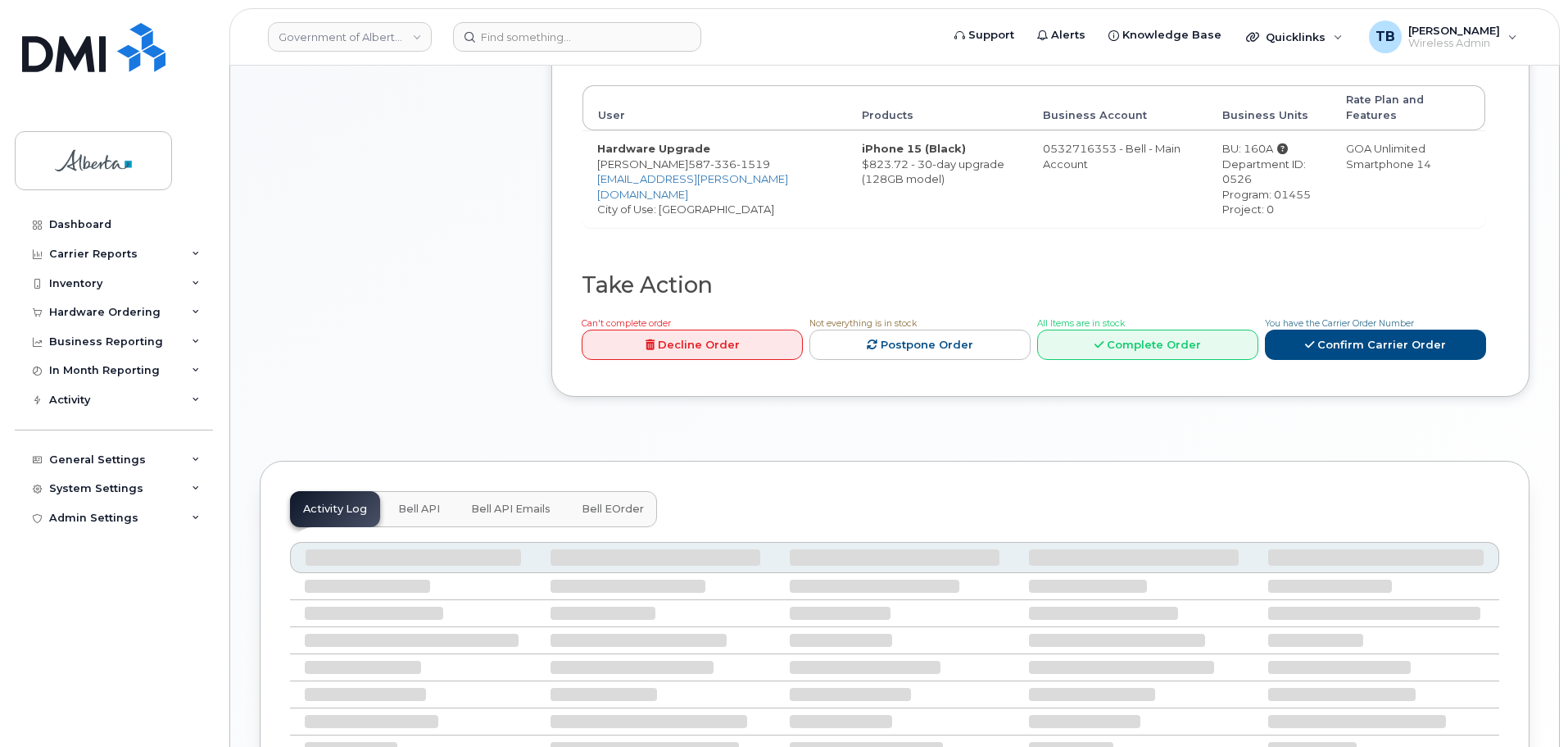
click at [429, 503] on span "Bell API" at bounding box center [419, 509] width 41 height 14
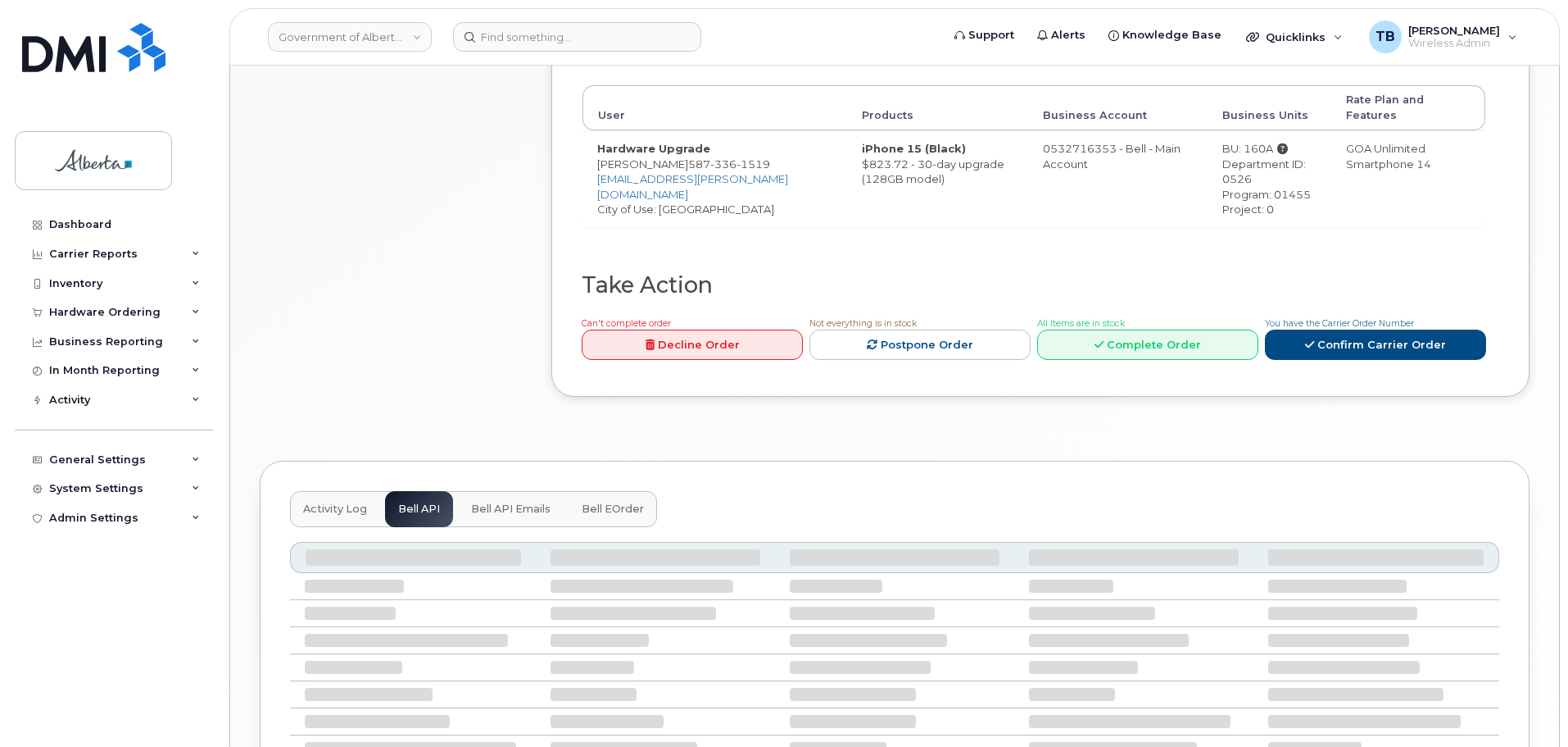
scroll to position [636, 0]
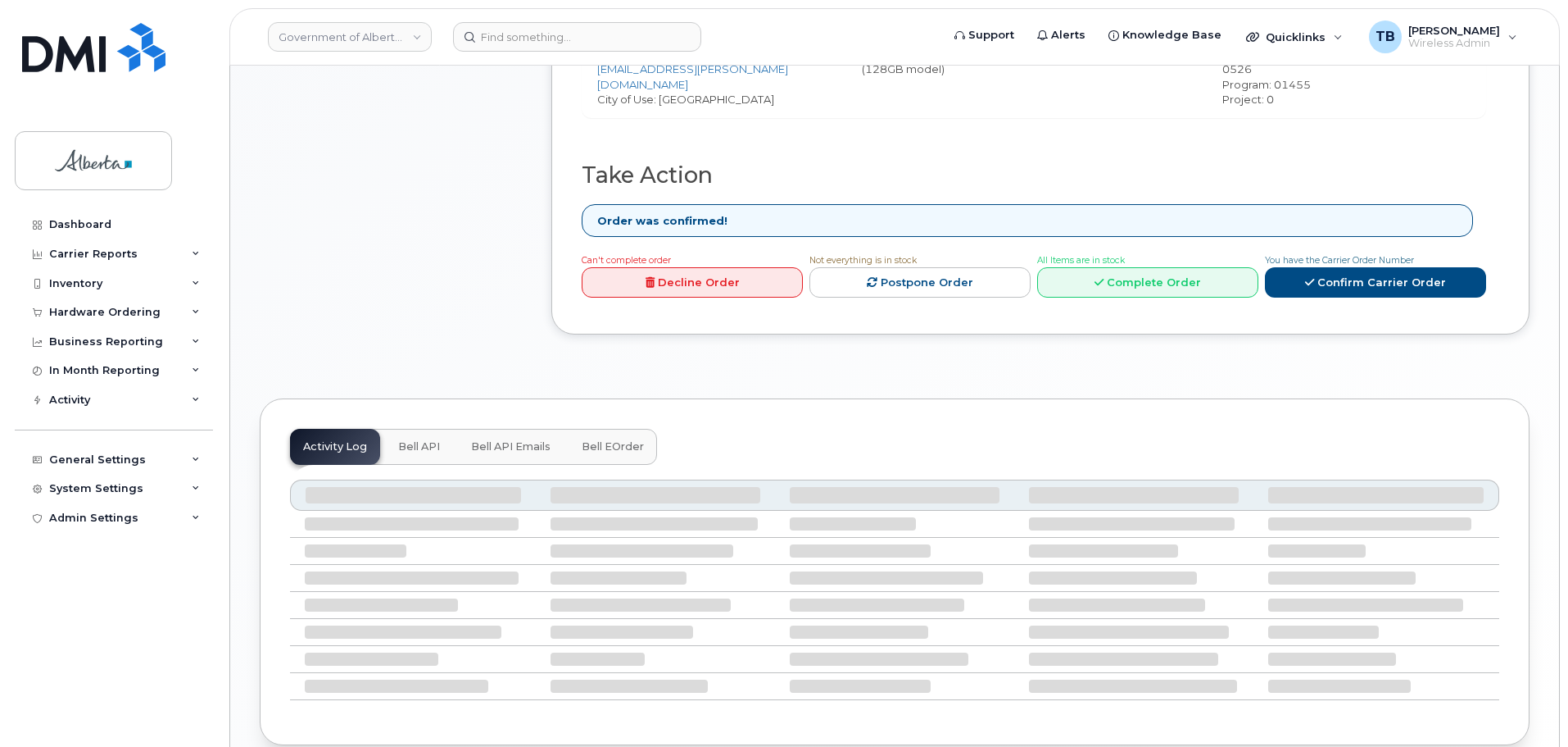
scroll to position [858, 0]
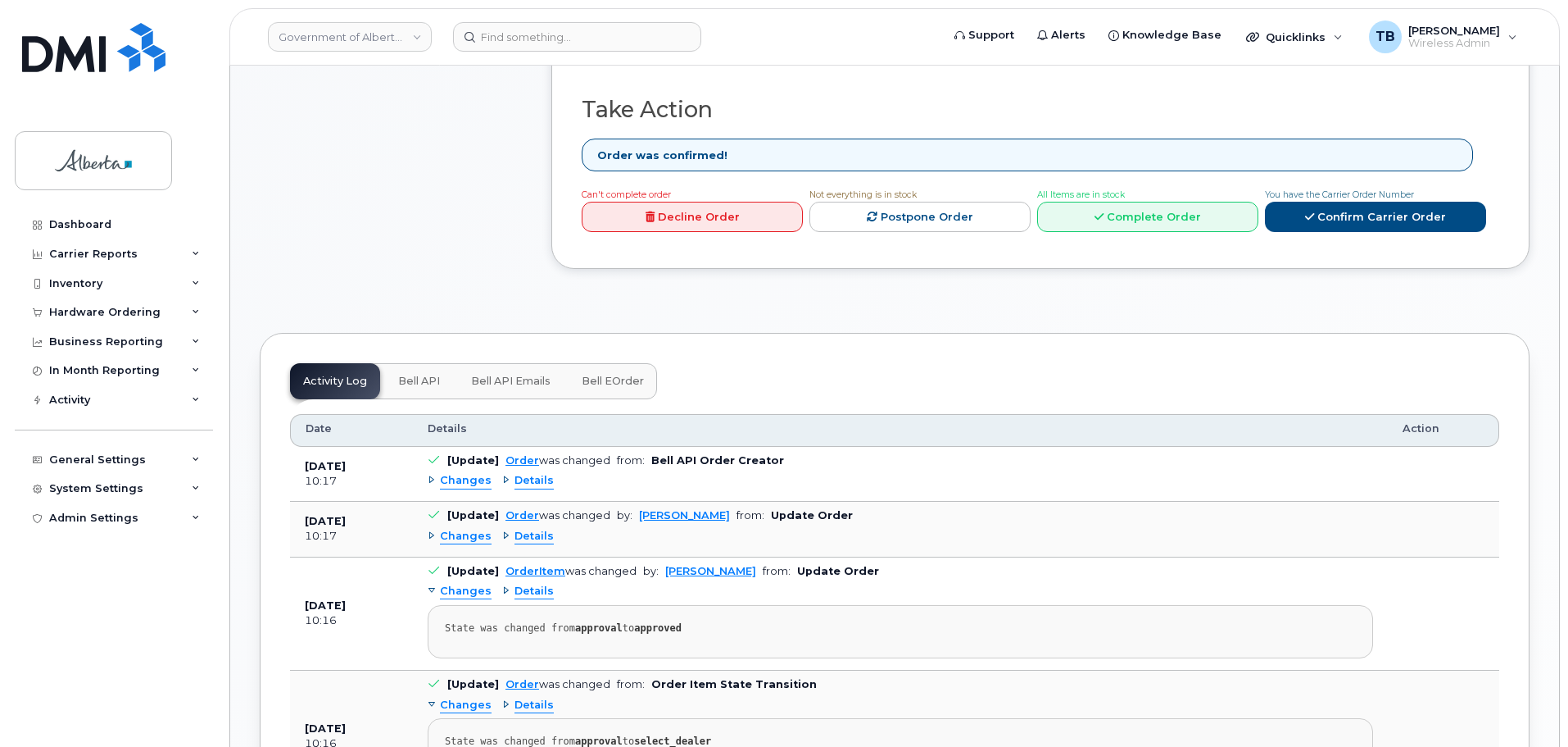
click at [409, 375] on span "Bell API" at bounding box center [419, 381] width 41 height 14
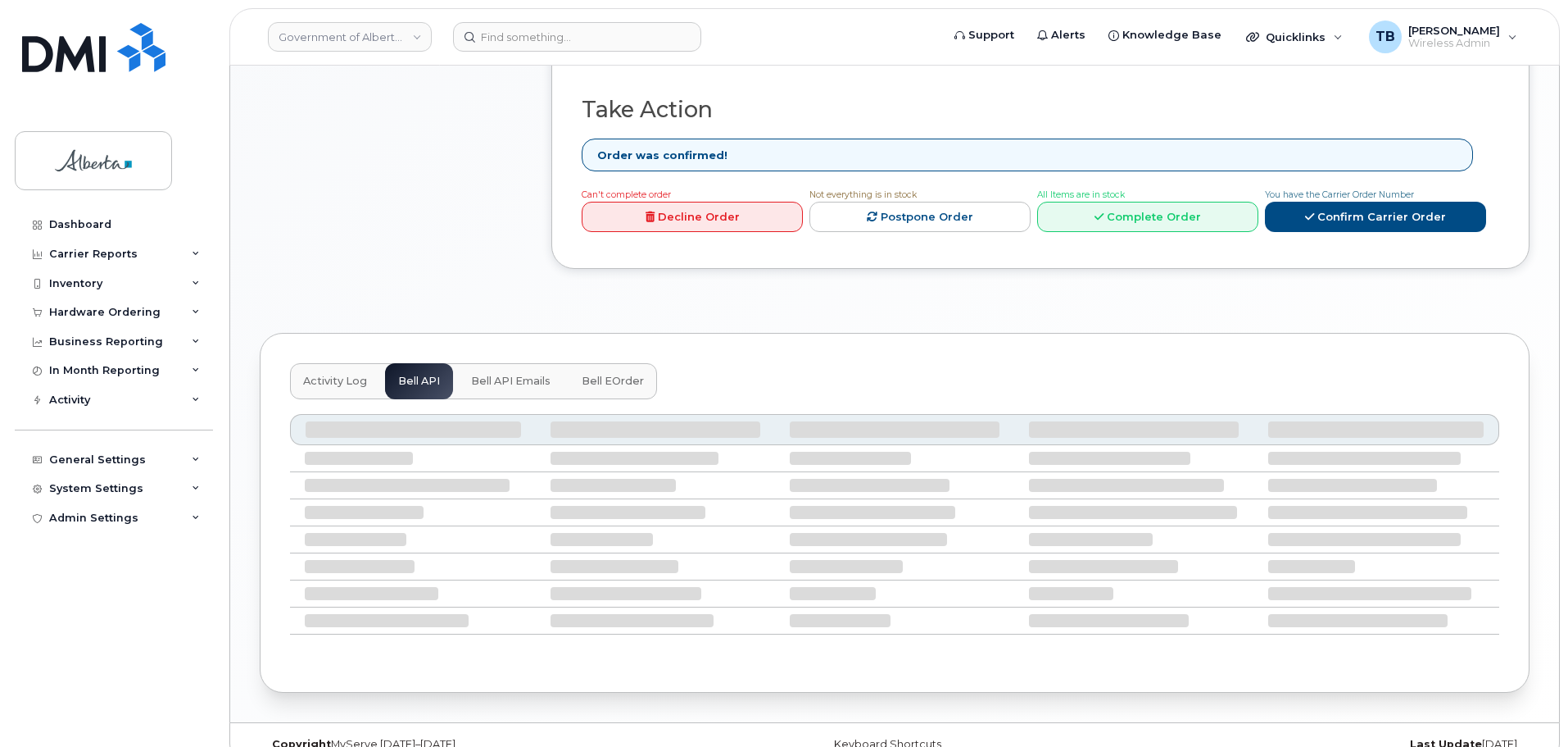
scroll to position [727, 0]
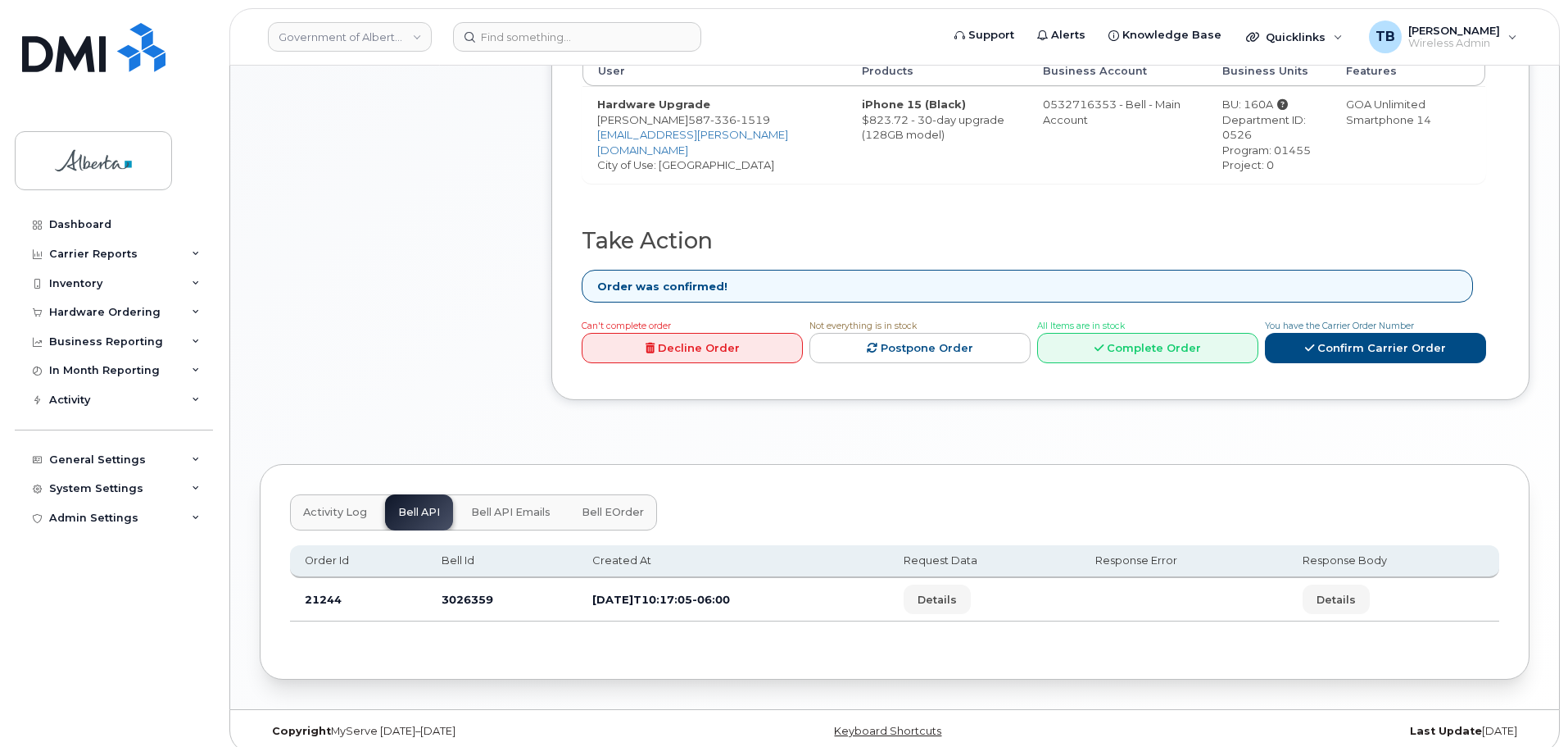
click at [446, 581] on td "3026359" at bounding box center [502, 599] width 150 height 43
copy td "3026359"
click at [520, 35] on input at bounding box center [577, 37] width 249 height 30
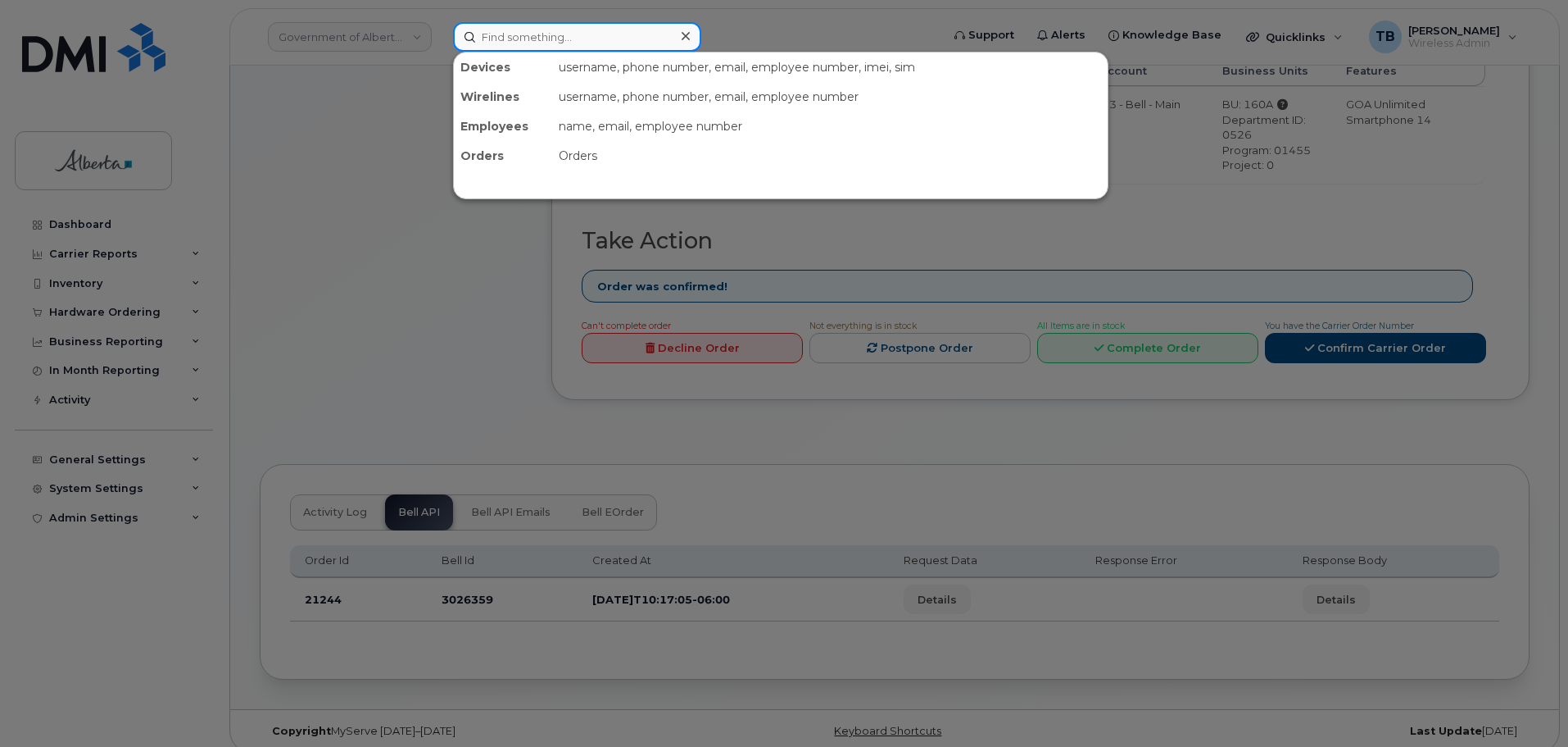
paste input "5875327684"
type input "5875327684"
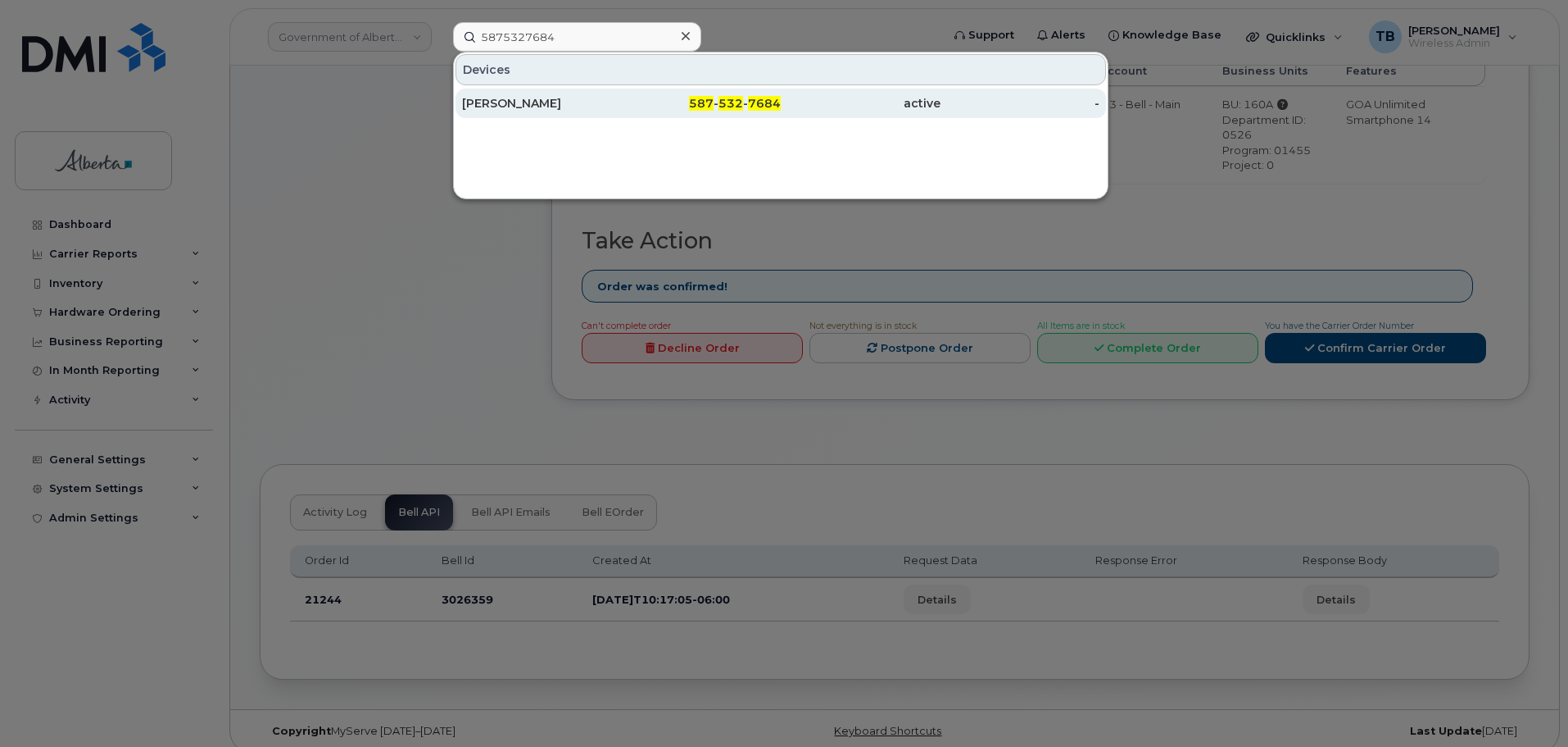
click at [492, 107] on div "[PERSON_NAME]" at bounding box center [541, 104] width 159 height 16
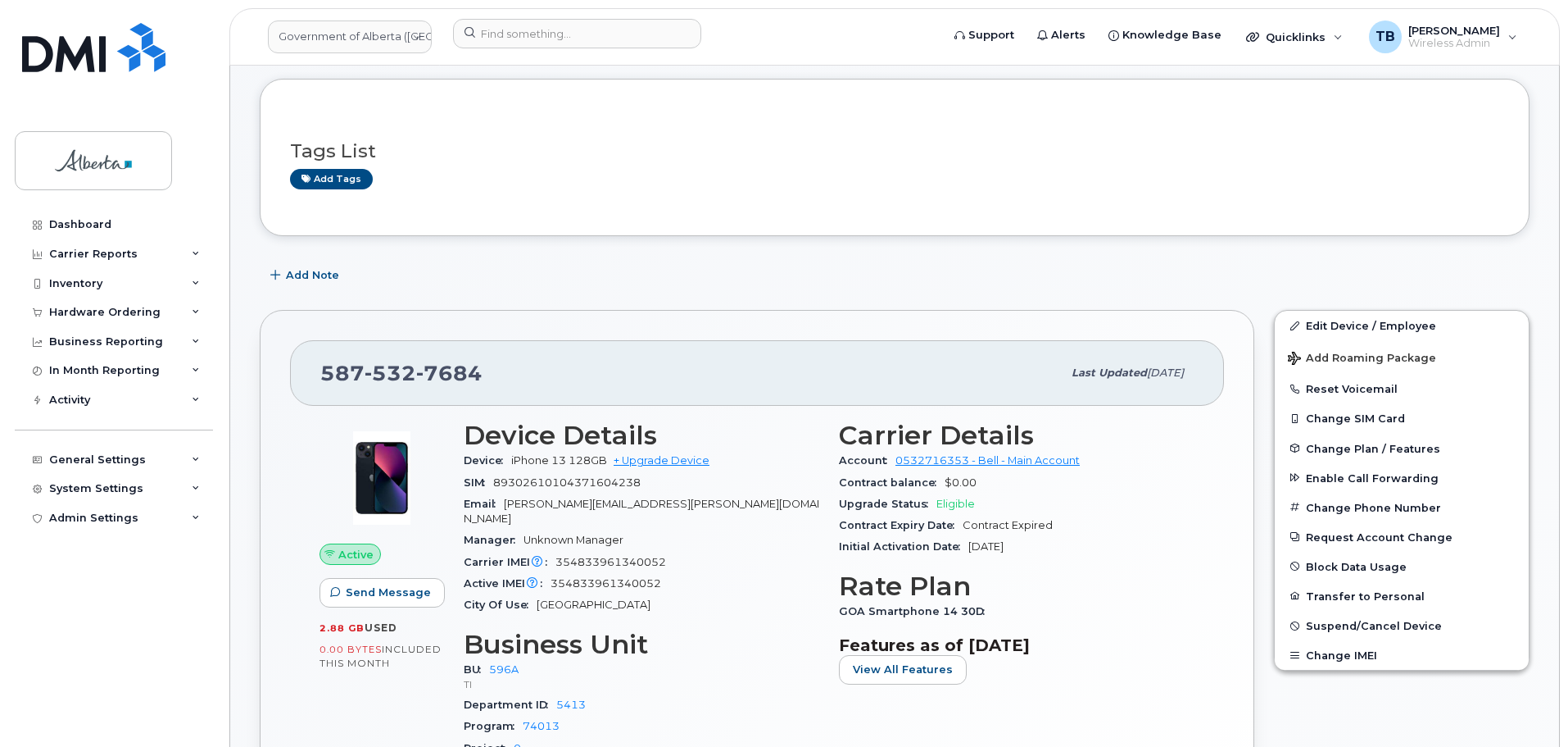
scroll to position [328, 0]
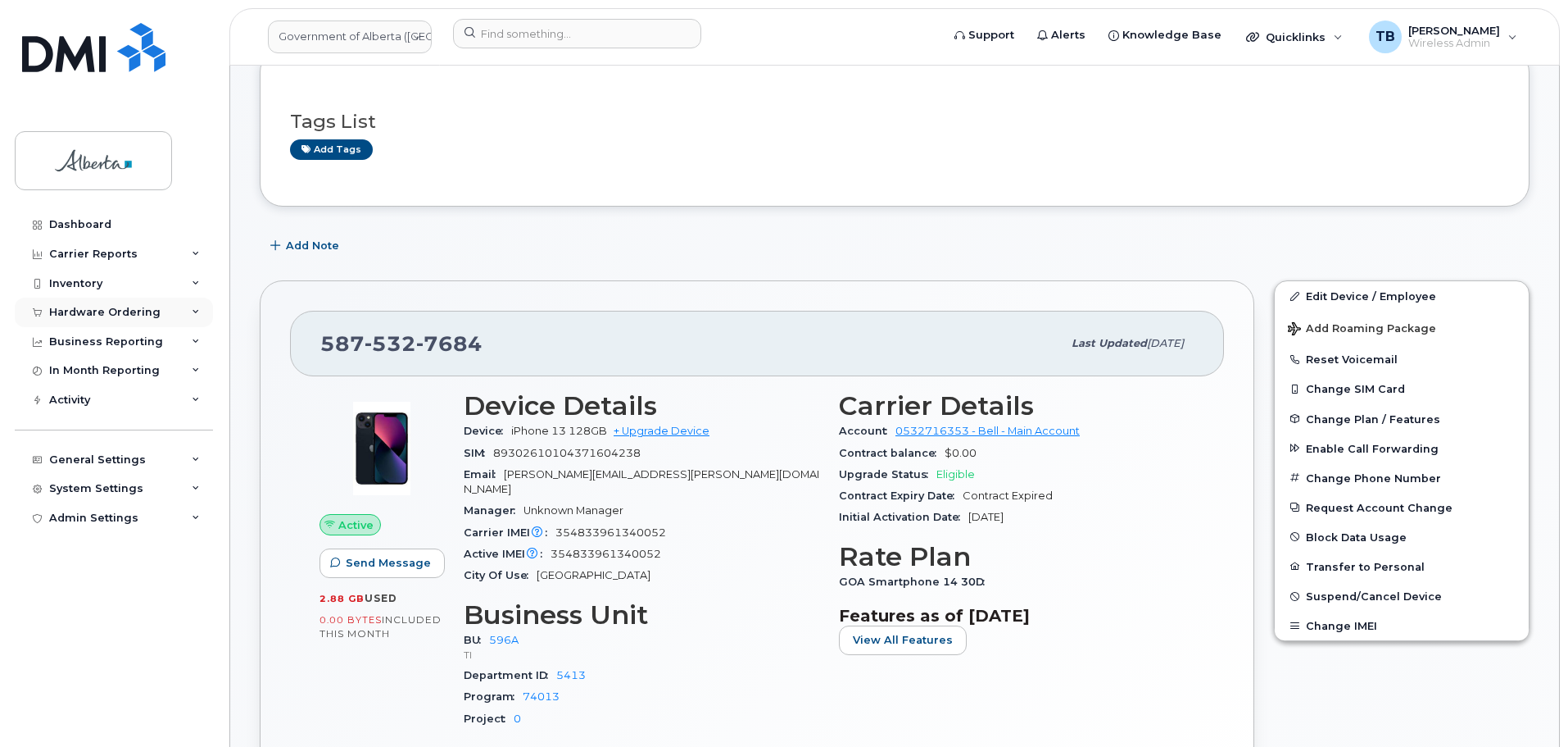
click at [122, 310] on div "Hardware Ordering" at bounding box center [105, 312] width 112 height 14
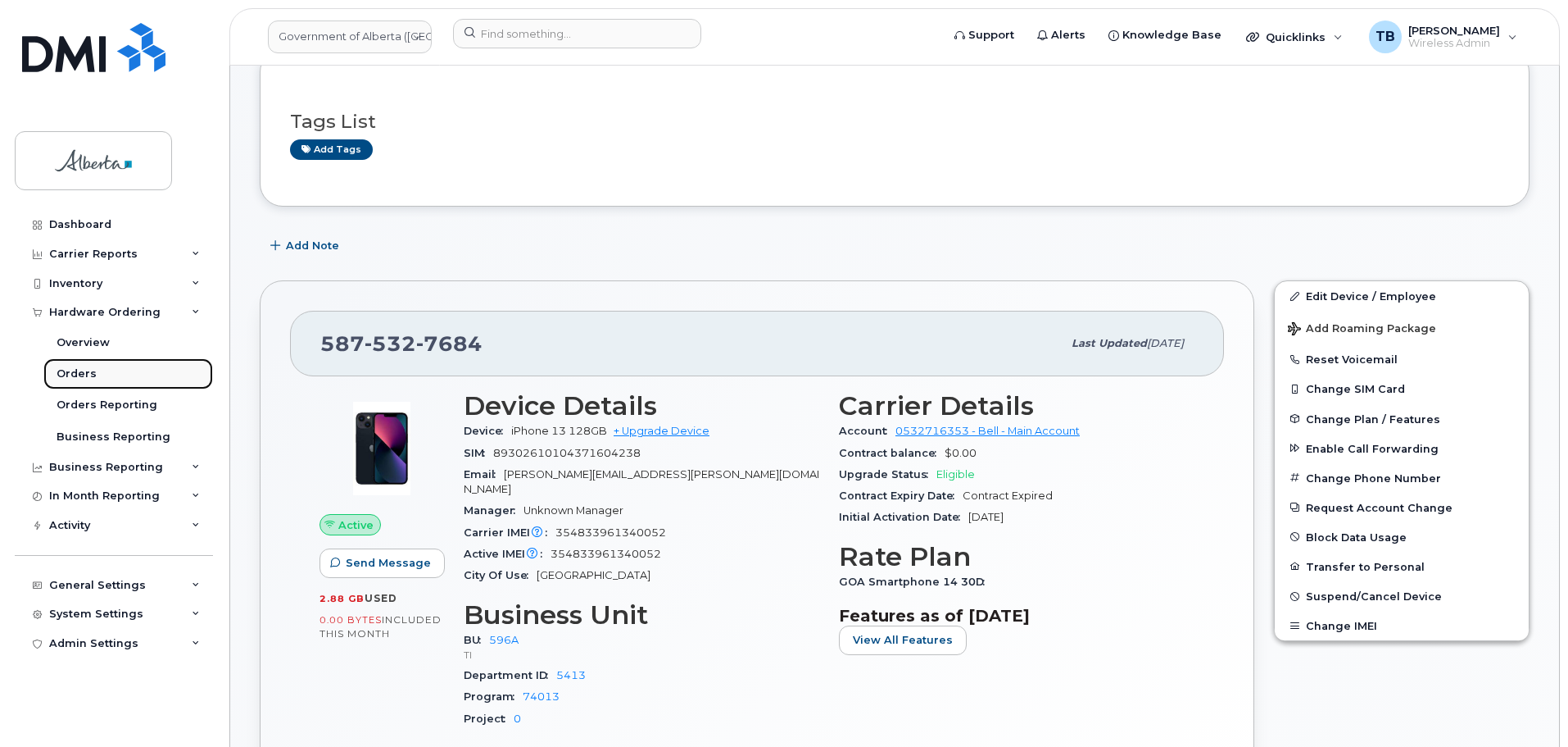
click at [86, 378] on div "Orders" at bounding box center [77, 374] width 41 height 14
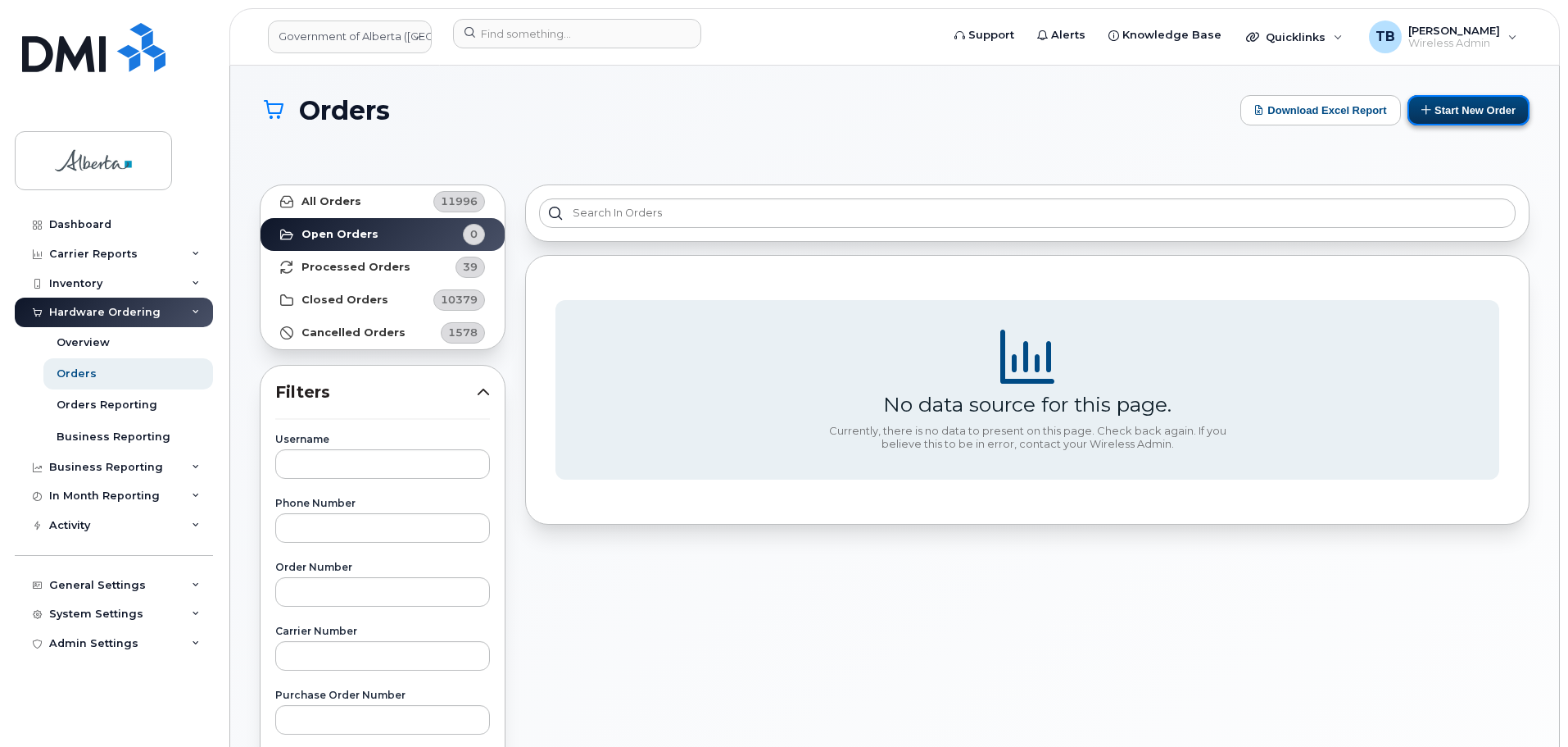
click at [1463, 123] on button "Start New Order" at bounding box center [1469, 111] width 122 height 31
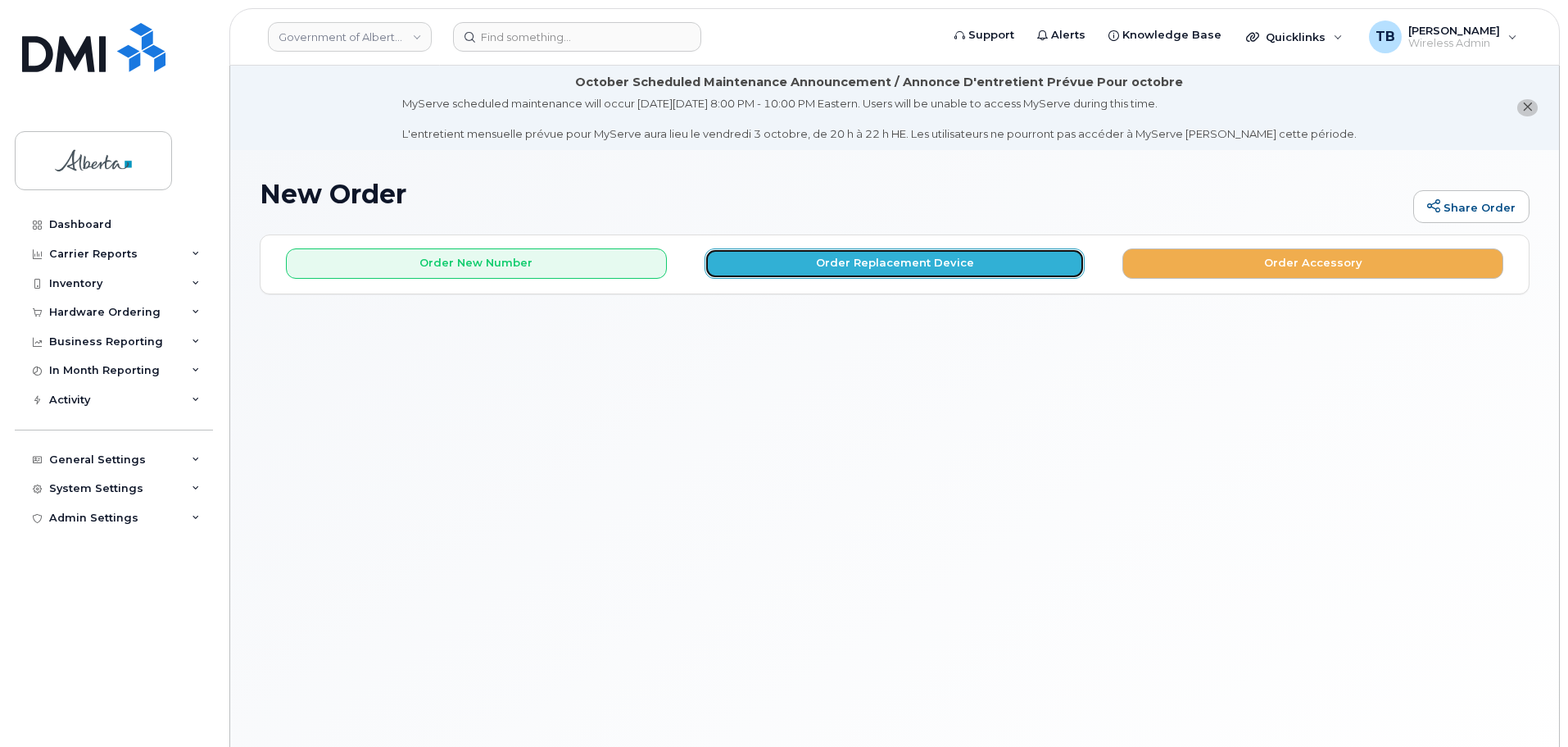
click at [829, 268] on button "Order Replacement Device" at bounding box center [894, 264] width 381 height 31
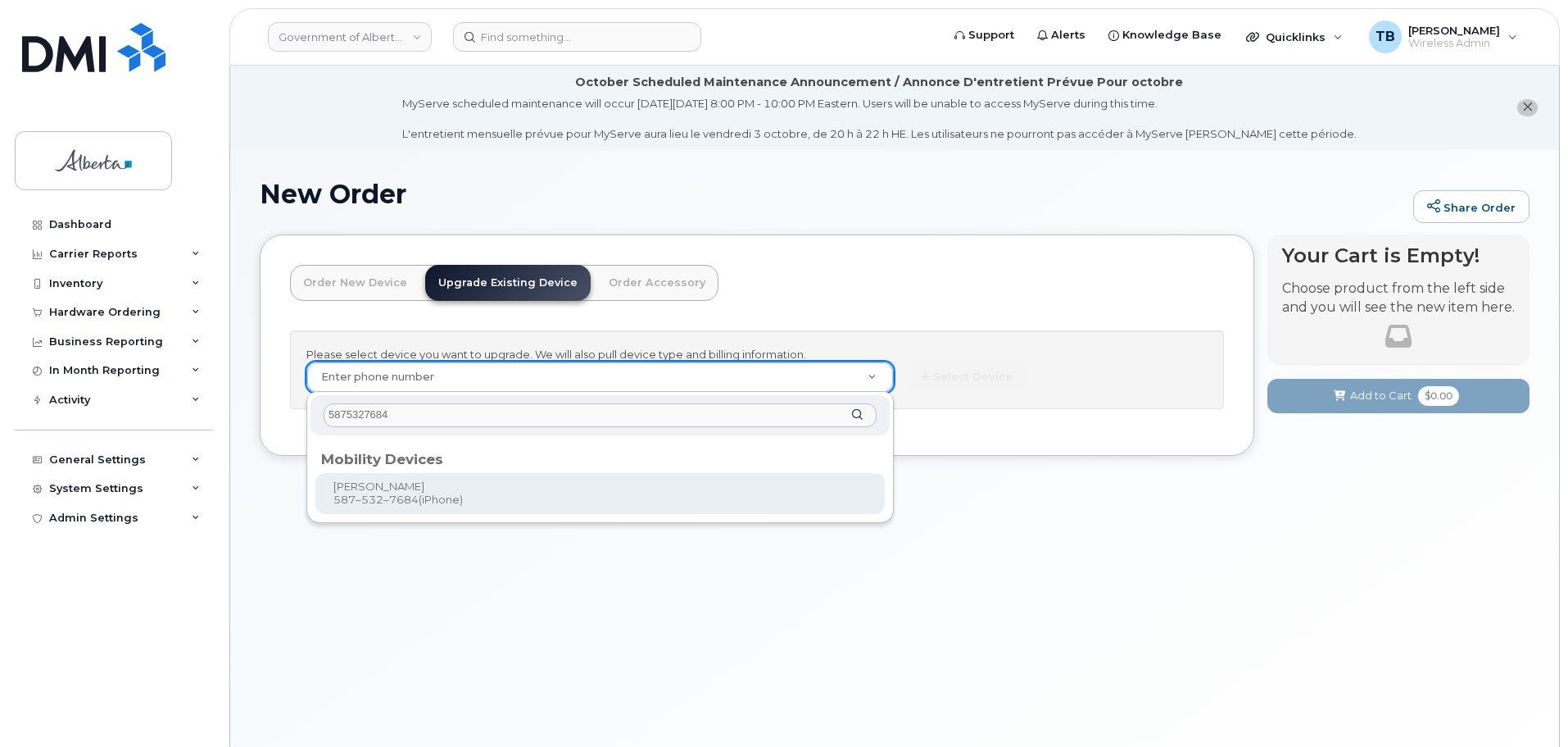
type input "5875327684"
type input "825028"
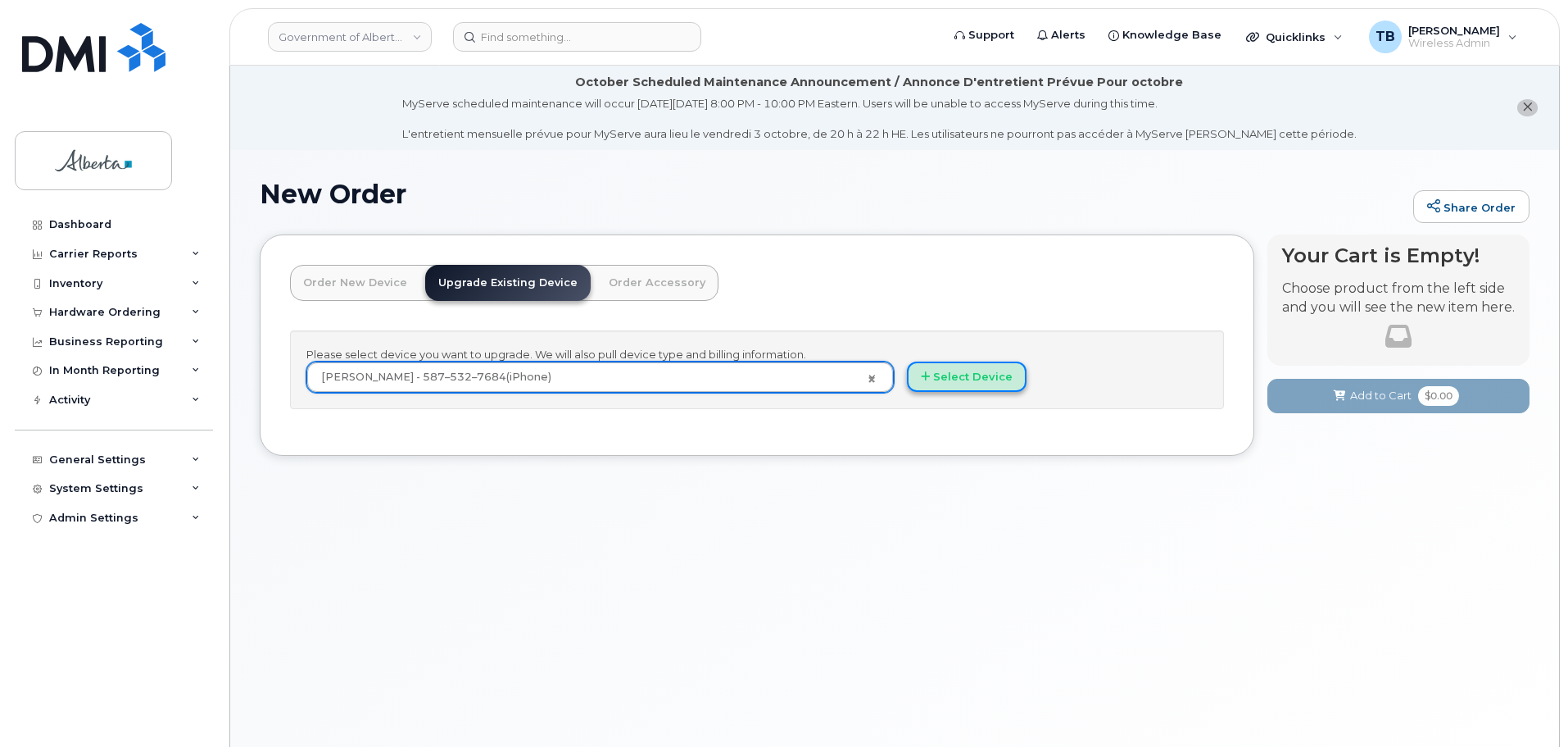
click at [974, 381] on button "Select Device" at bounding box center [966, 377] width 120 height 31
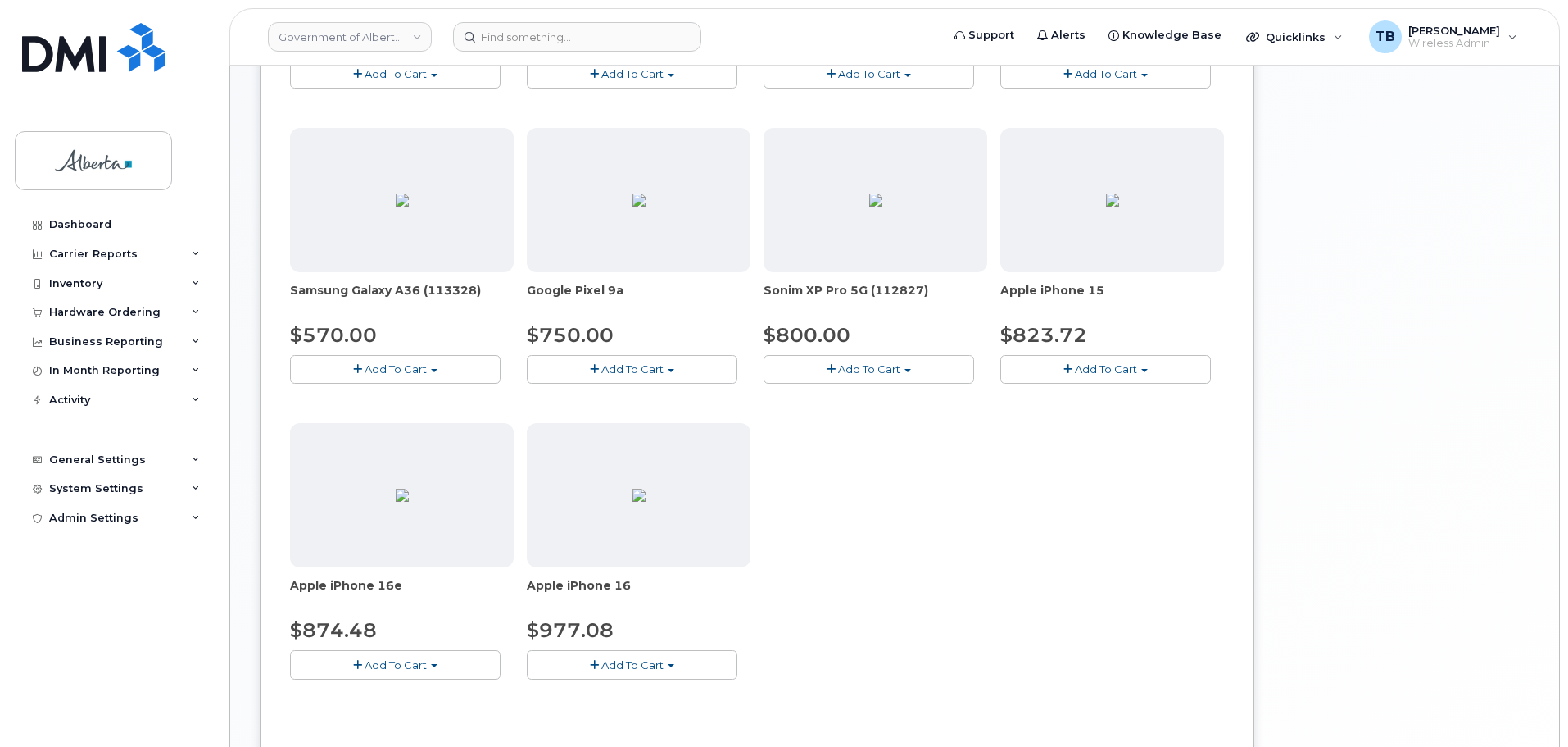
scroll to position [656, 0]
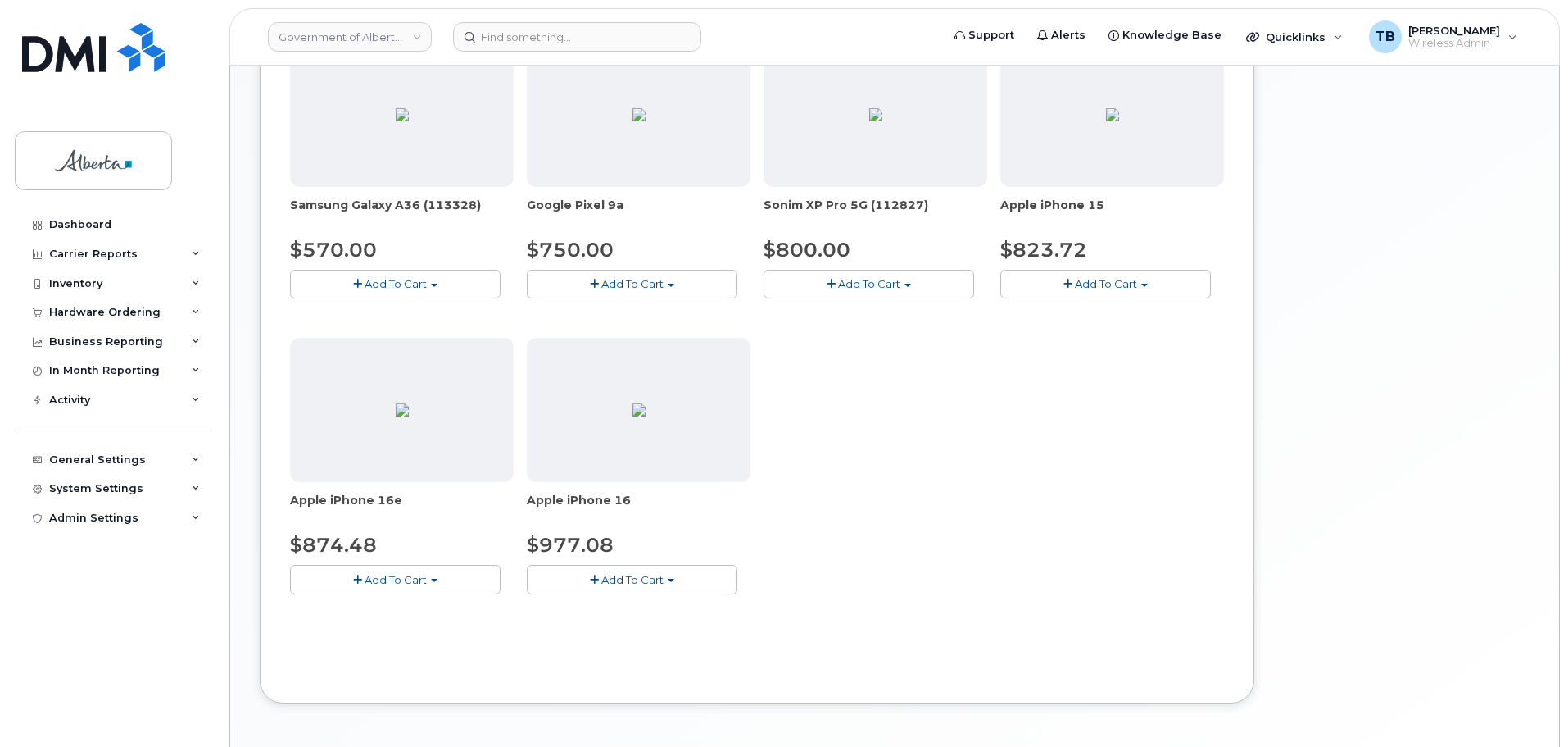
click at [624, 573] on span "Add To Cart" at bounding box center [632, 579] width 62 height 14
click at [647, 630] on link "$977.08 - 30-day upgrade (128GB model)" at bounding box center [660, 630] width 260 height 21
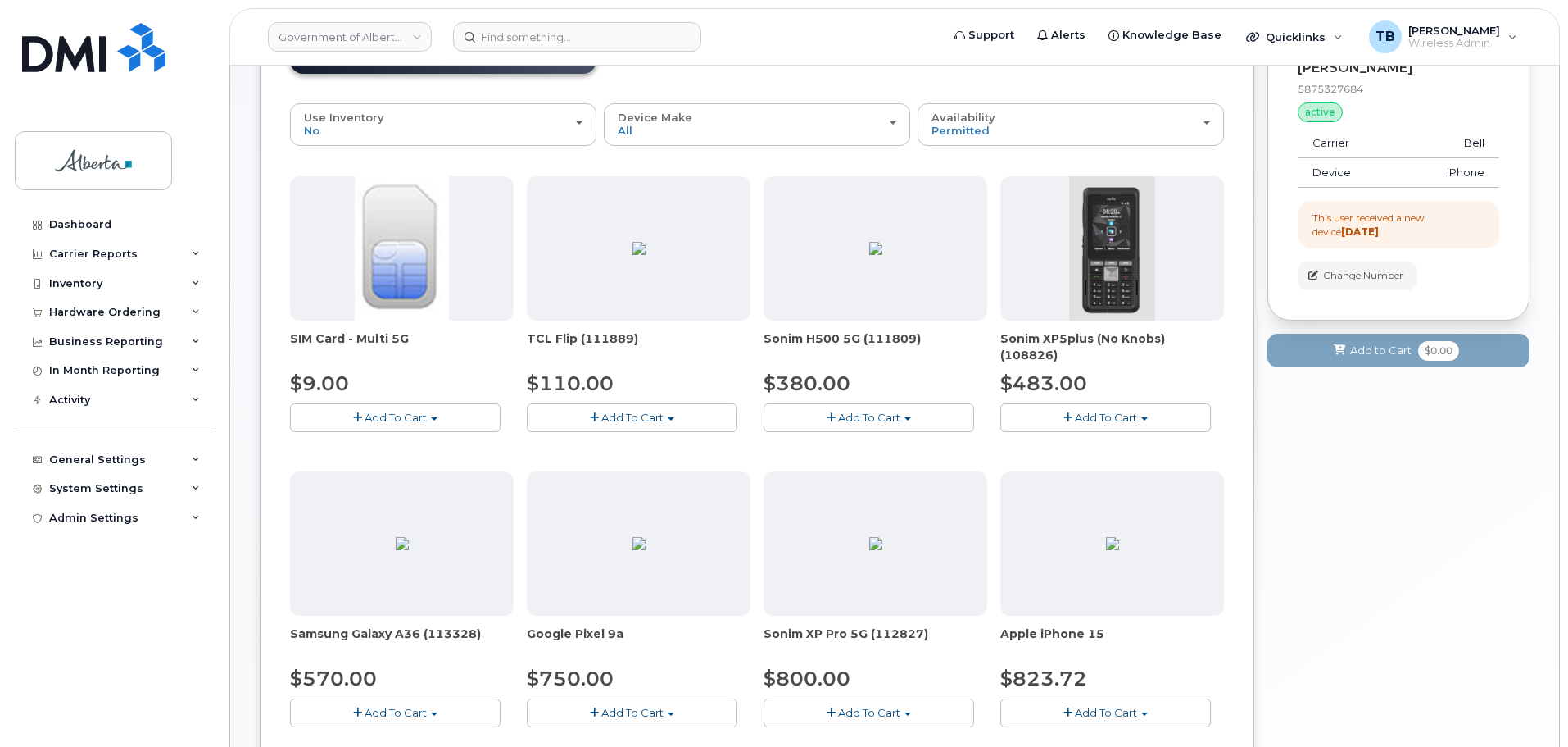
click at [647, 630] on div "Order New Device Upgrade Existing Device Order Accessory Order new device and n…" at bounding box center [757, 569] width 994 height 1125
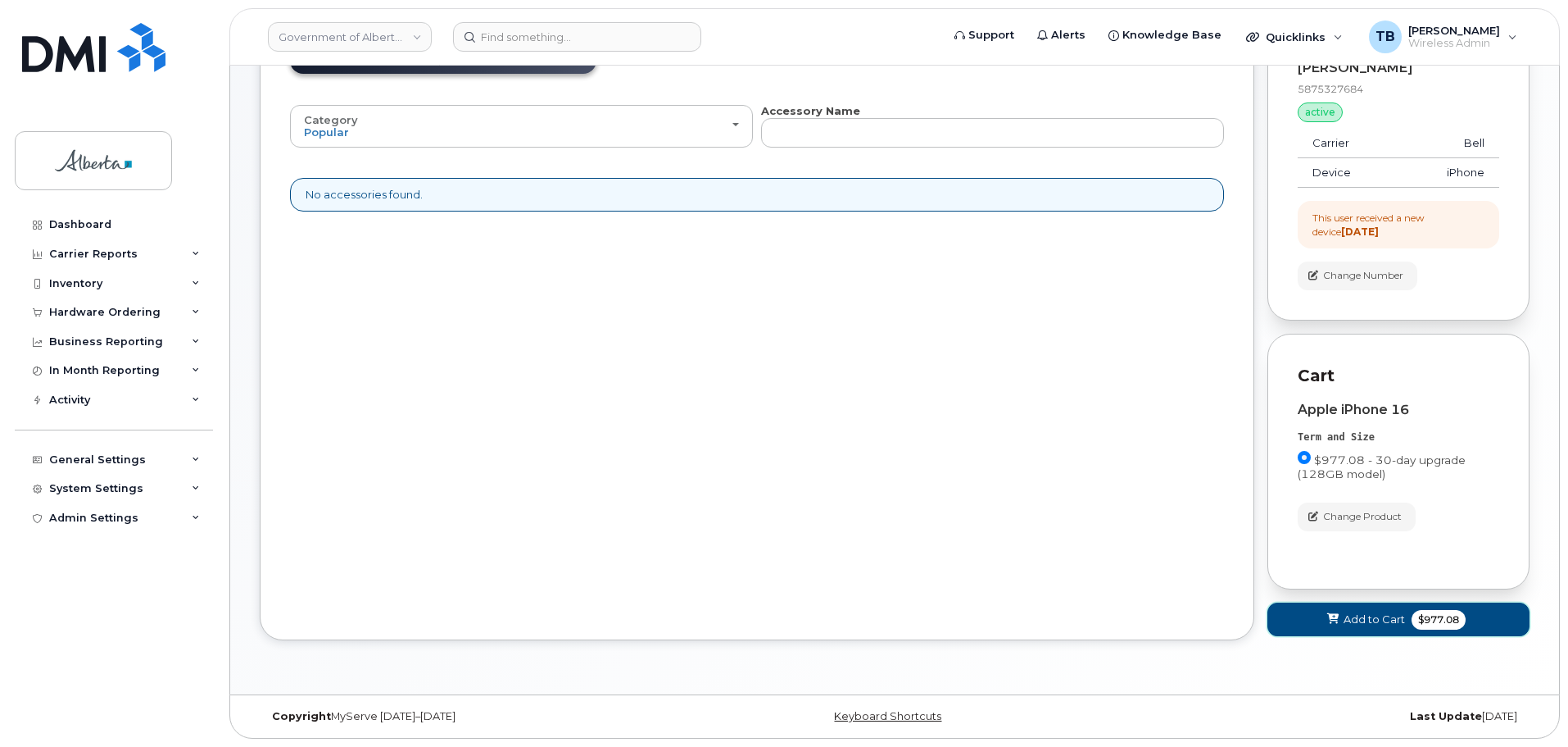
click at [1373, 627] on span "Add to Cart" at bounding box center [1374, 619] width 61 height 15
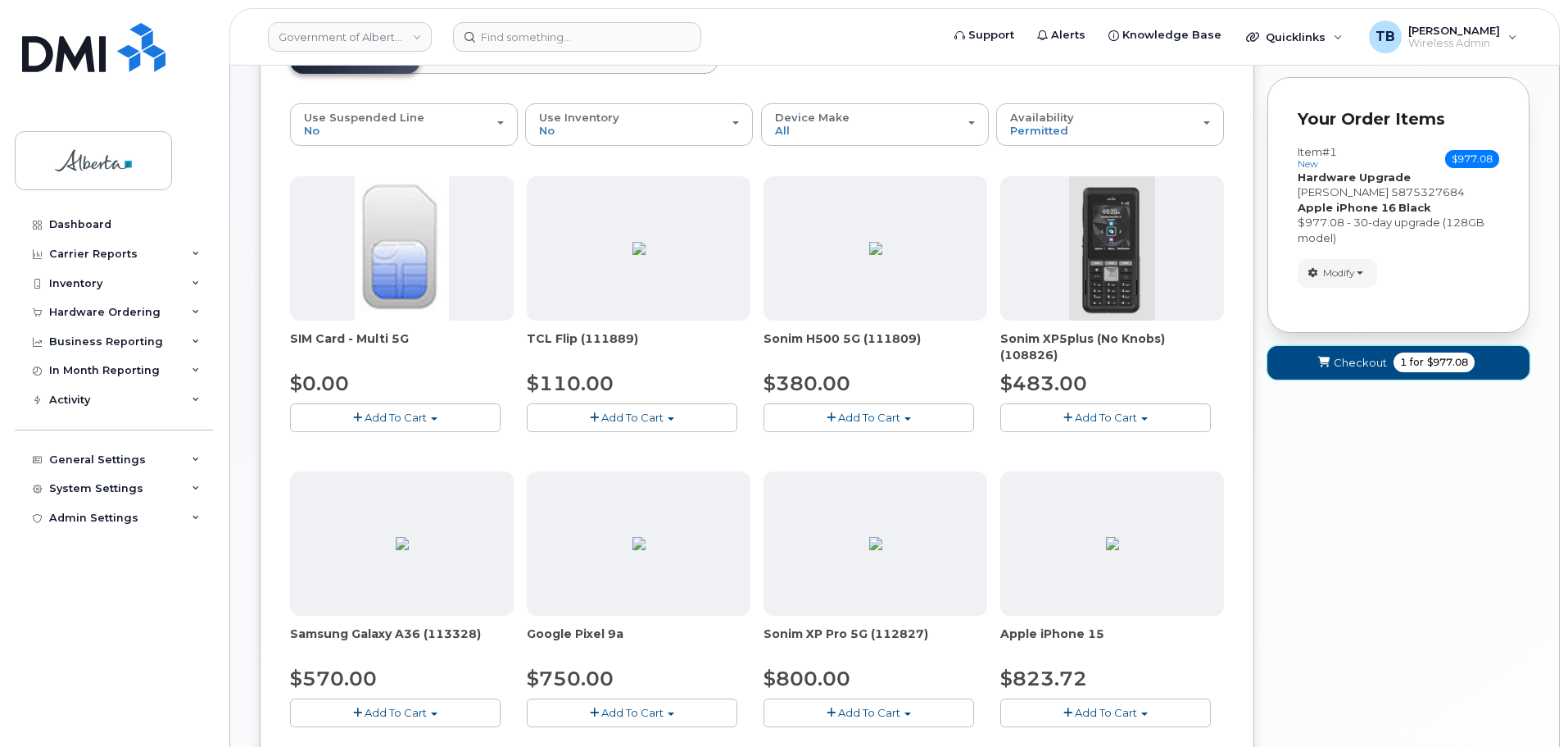
click at [1327, 369] on span "submit" at bounding box center [1323, 362] width 15 height 15
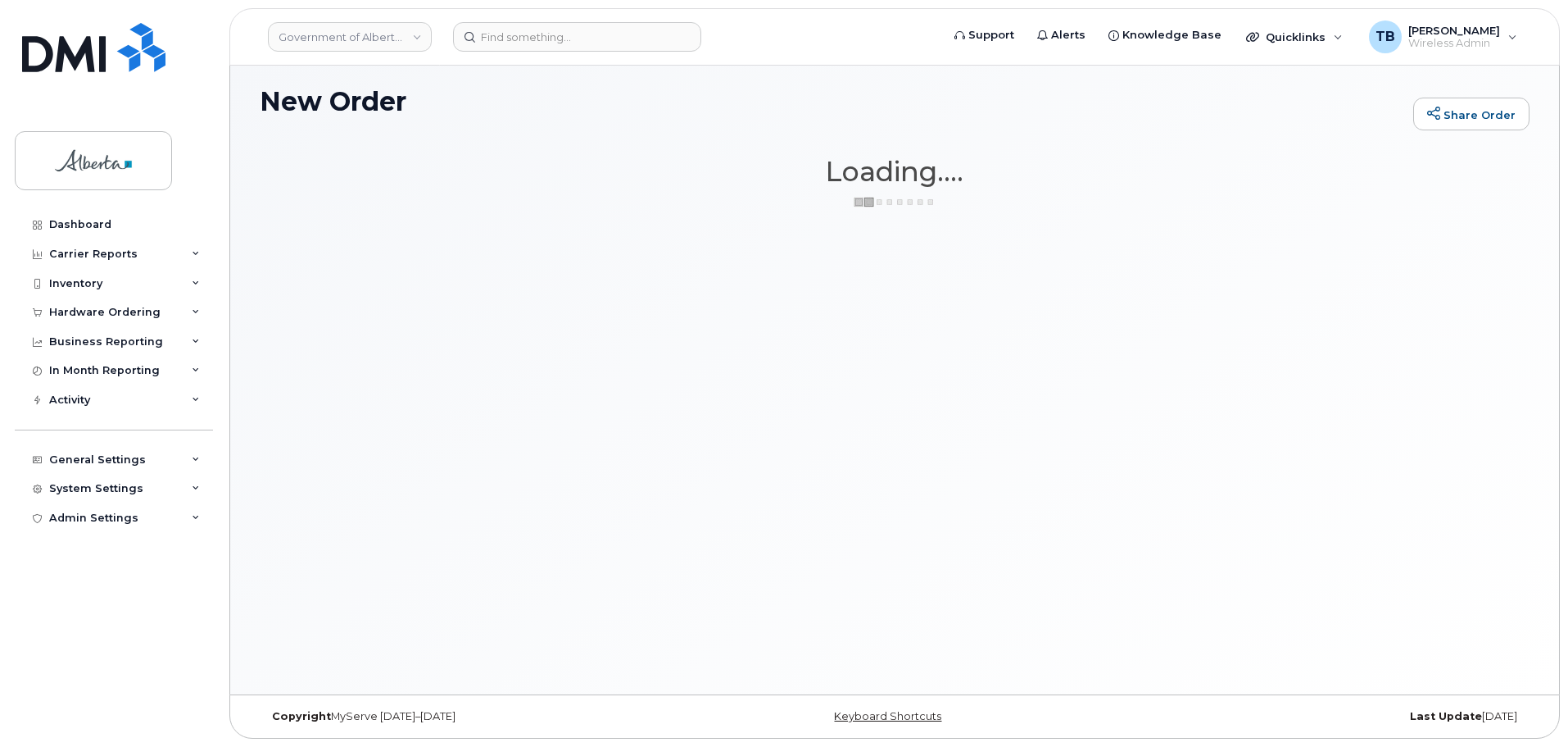
scroll to position [93, 0]
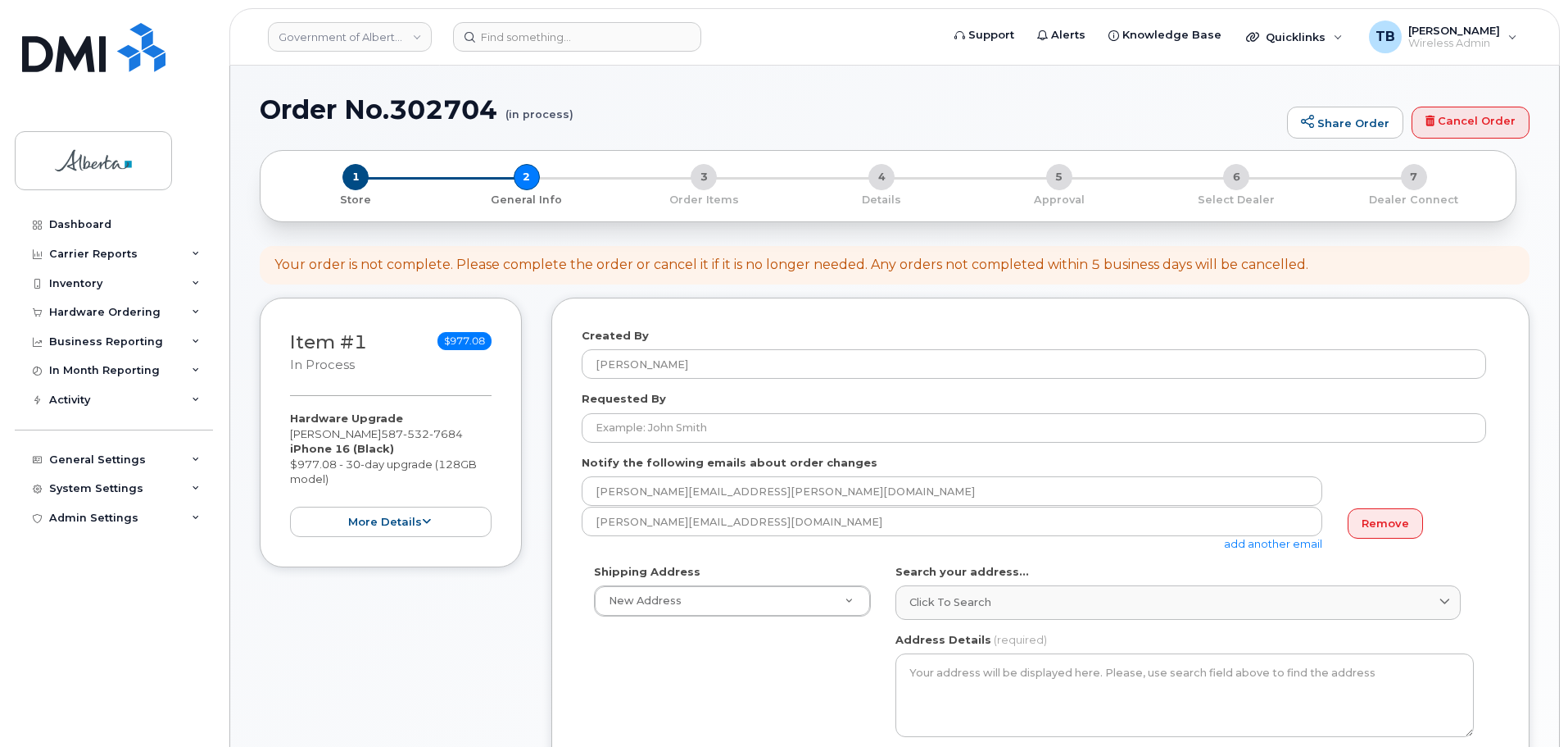
select select
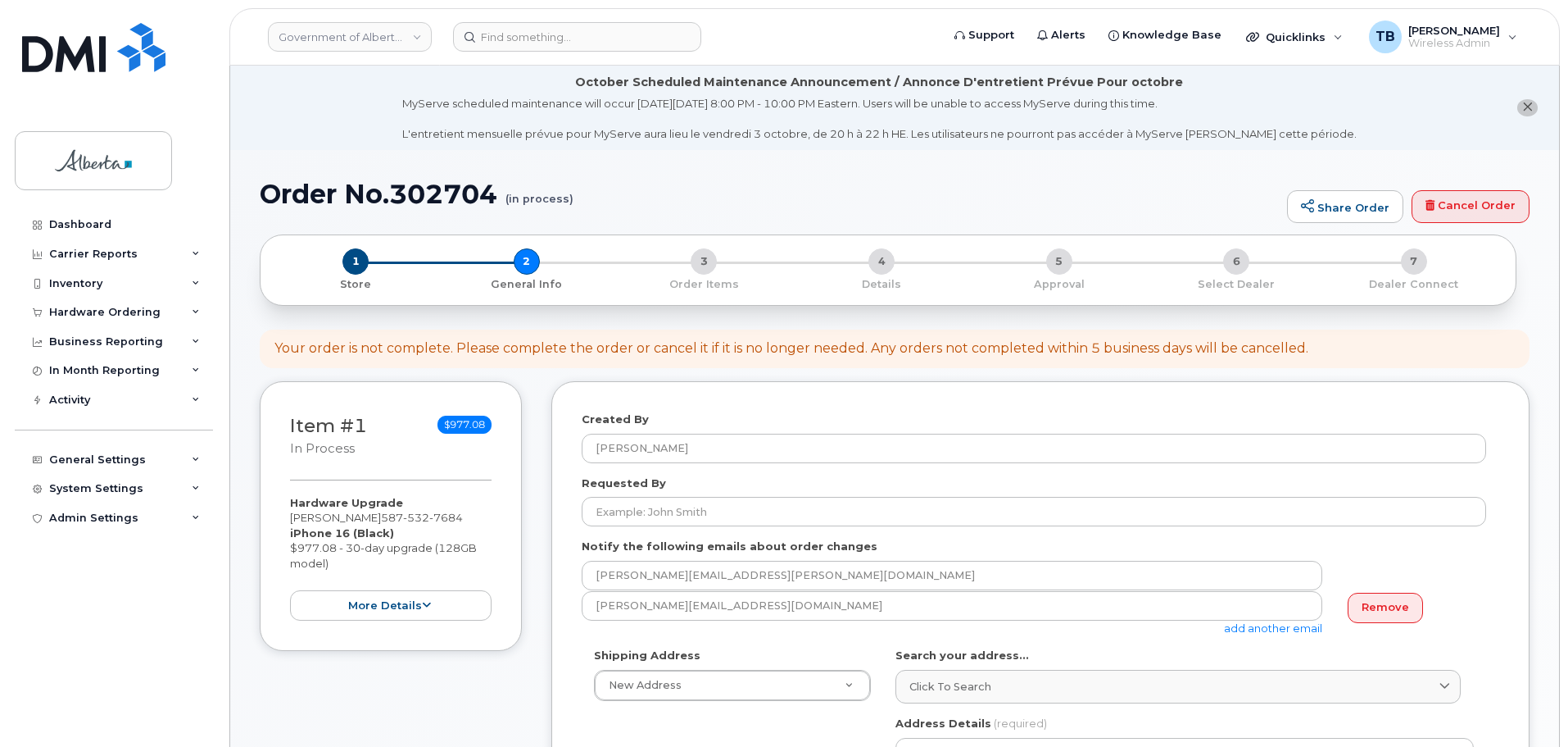
click at [440, 195] on h1 "Order No.302704 (in process)" at bounding box center [768, 194] width 1019 height 29
copy h1 "302704"
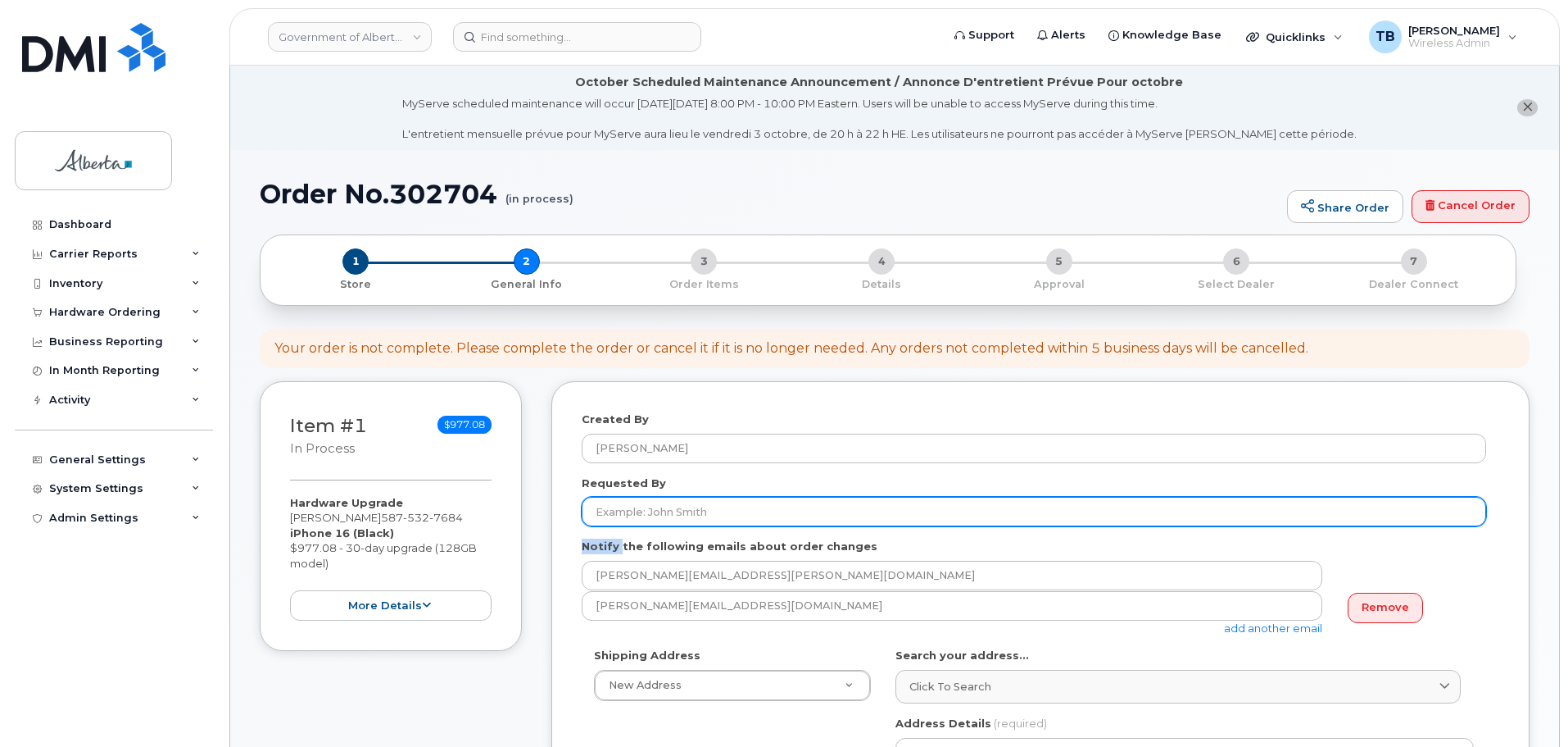
click at [639, 512] on input "Requested By" at bounding box center [1034, 511] width 904 height 30
paste input "[PERSON_NAME]"
type input "[PERSON_NAME]"
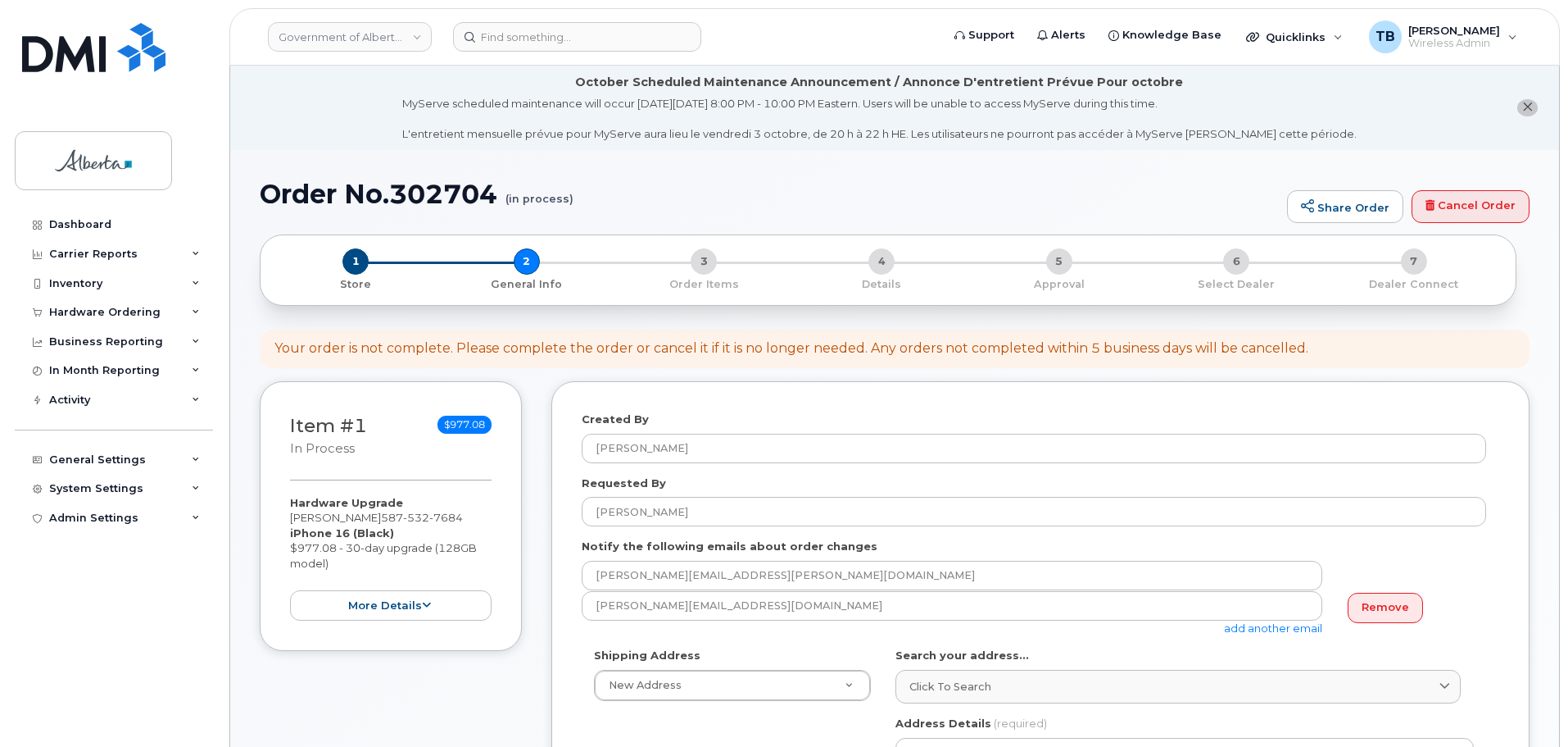
click at [1371, 612] on link "Remove" at bounding box center [1385, 608] width 76 height 31
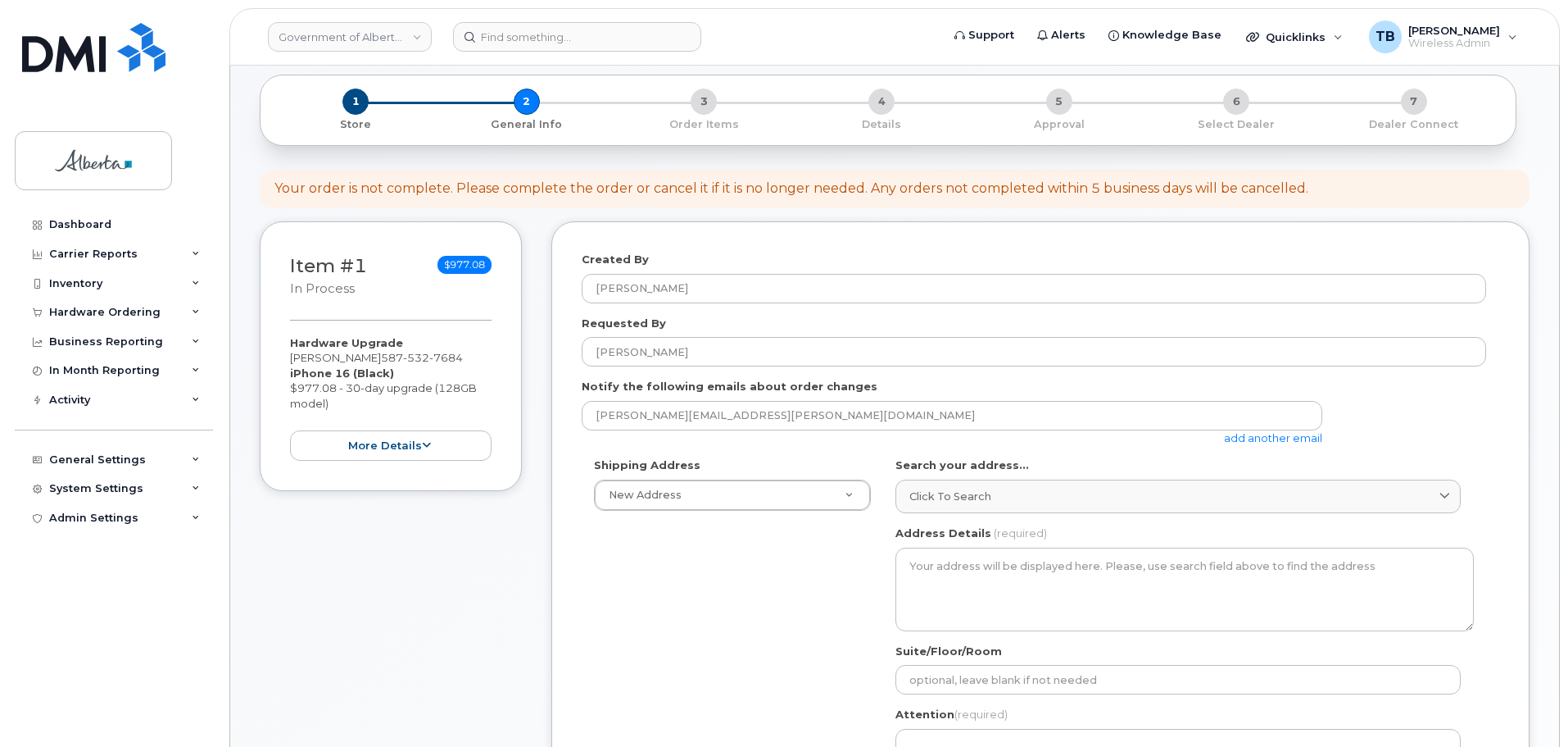
scroll to position [164, 0]
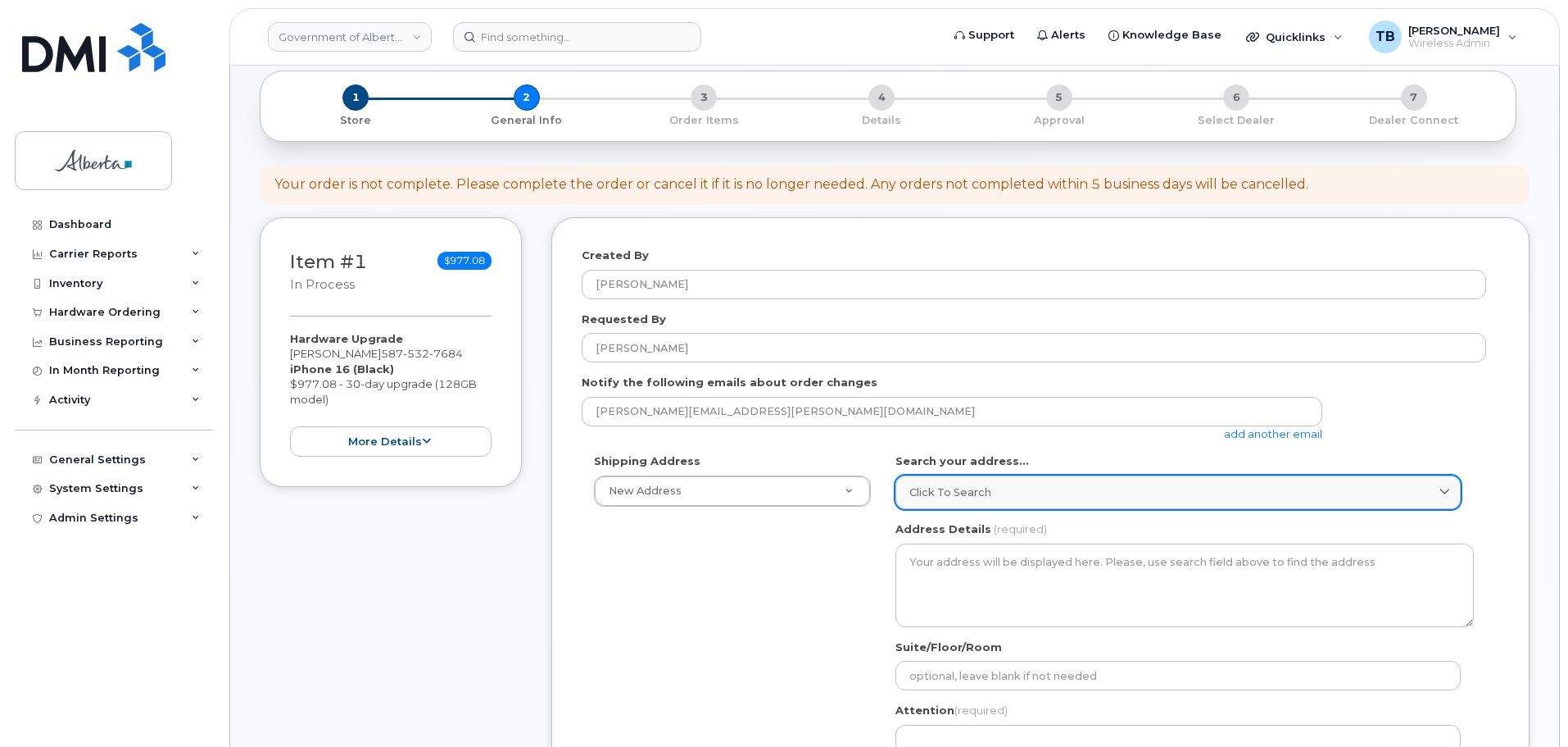
click at [944, 478] on link "Click to search" at bounding box center [1178, 492] width 566 height 33
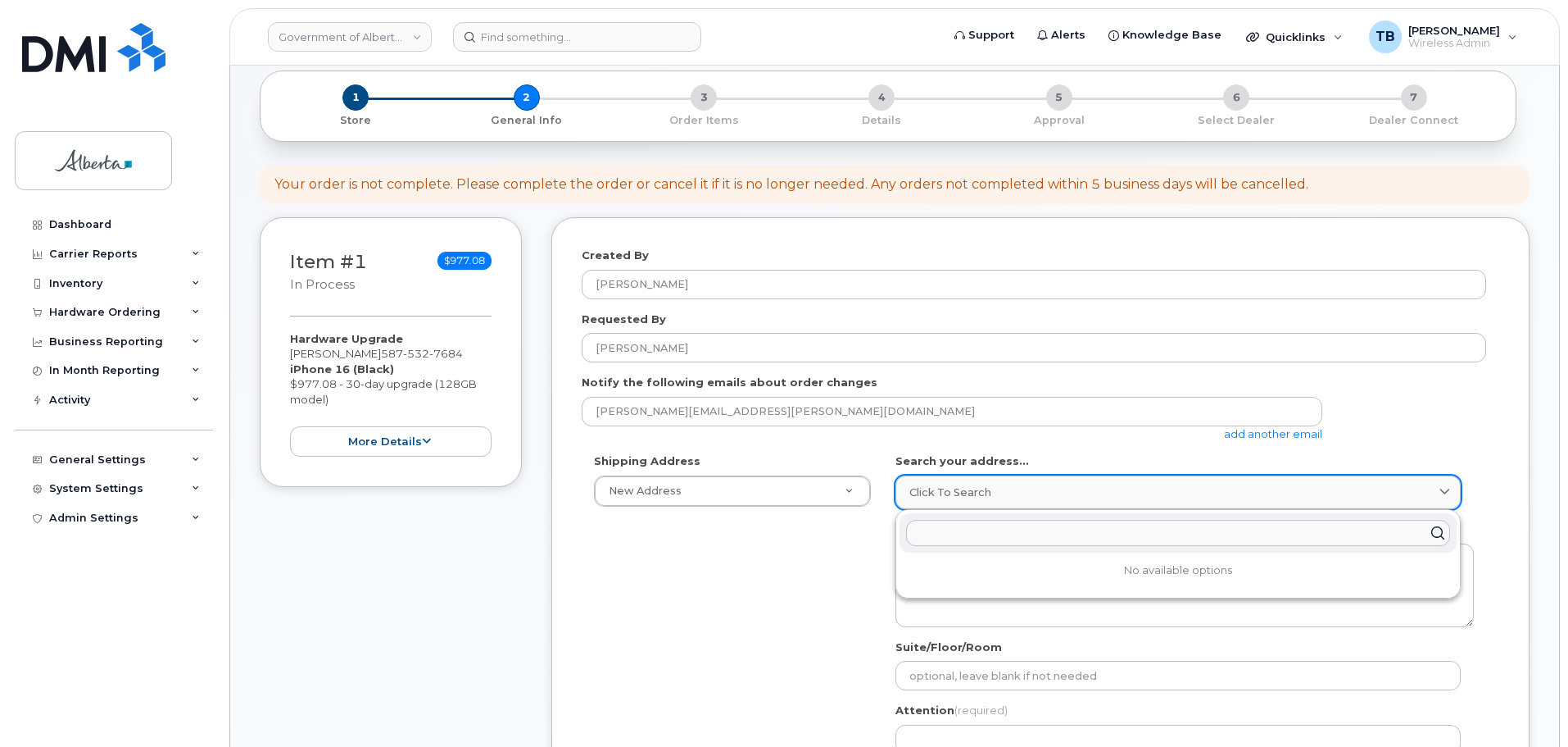
paste input "[STREET_ADDRESS]"
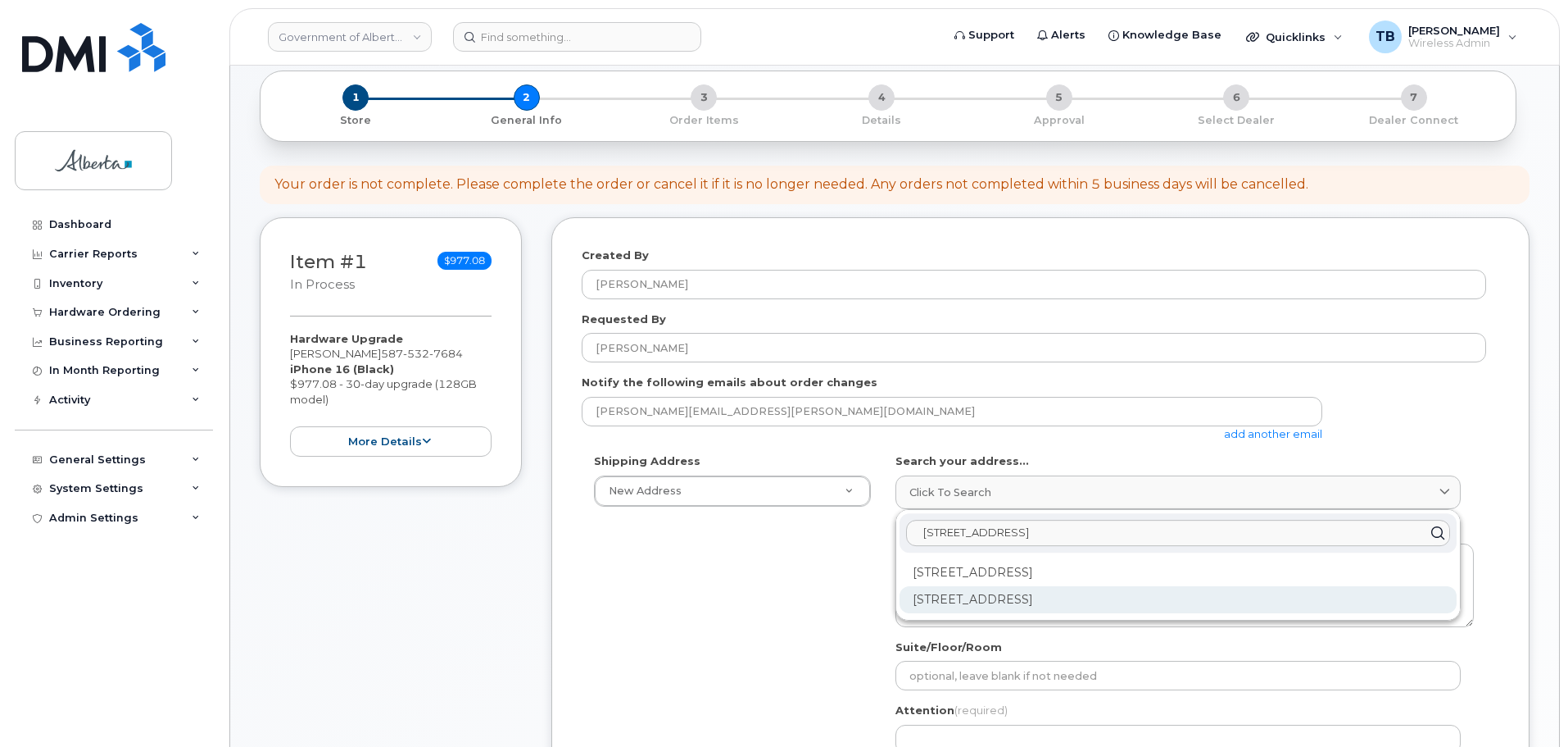
type input "[STREET_ADDRESS]"
click at [1027, 606] on div "[STREET_ADDRESS]" at bounding box center [1178, 599] width 557 height 27
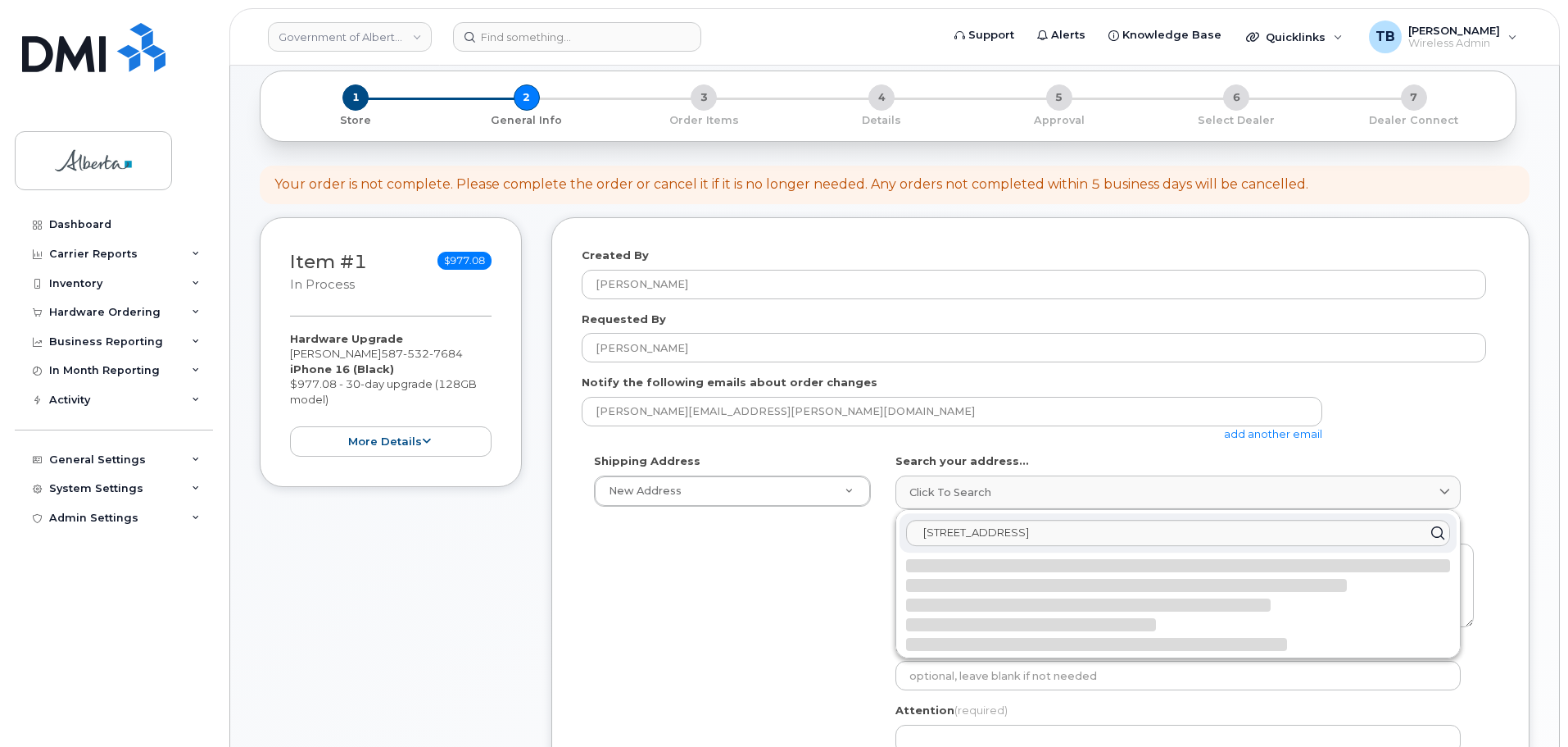
select select
type textarea "[STREET_ADDRESS]"
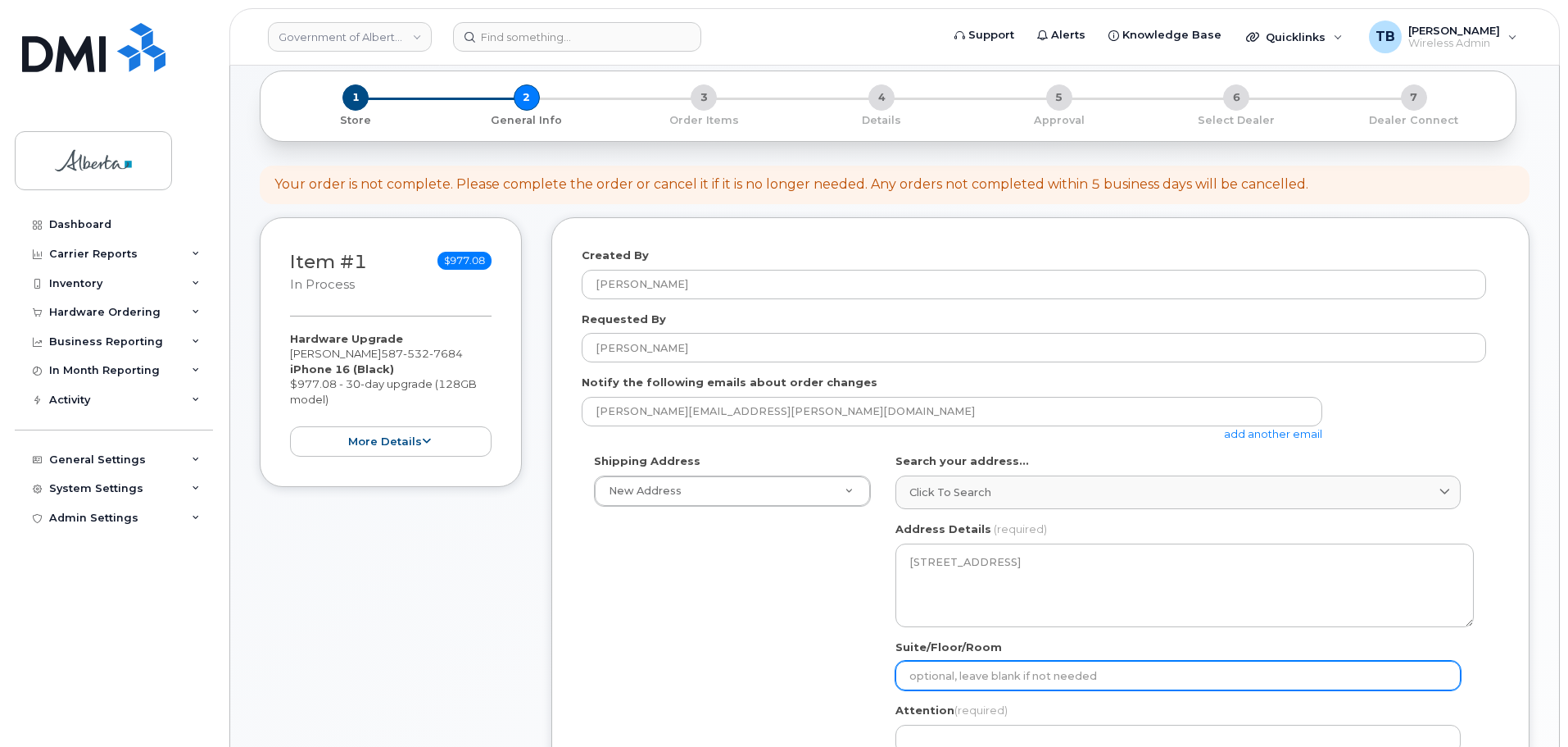
click at [947, 674] on input "Suite/Floor/Room" at bounding box center [1178, 675] width 566 height 30
select select
type input "1"
paste input "1th Floor"
select select
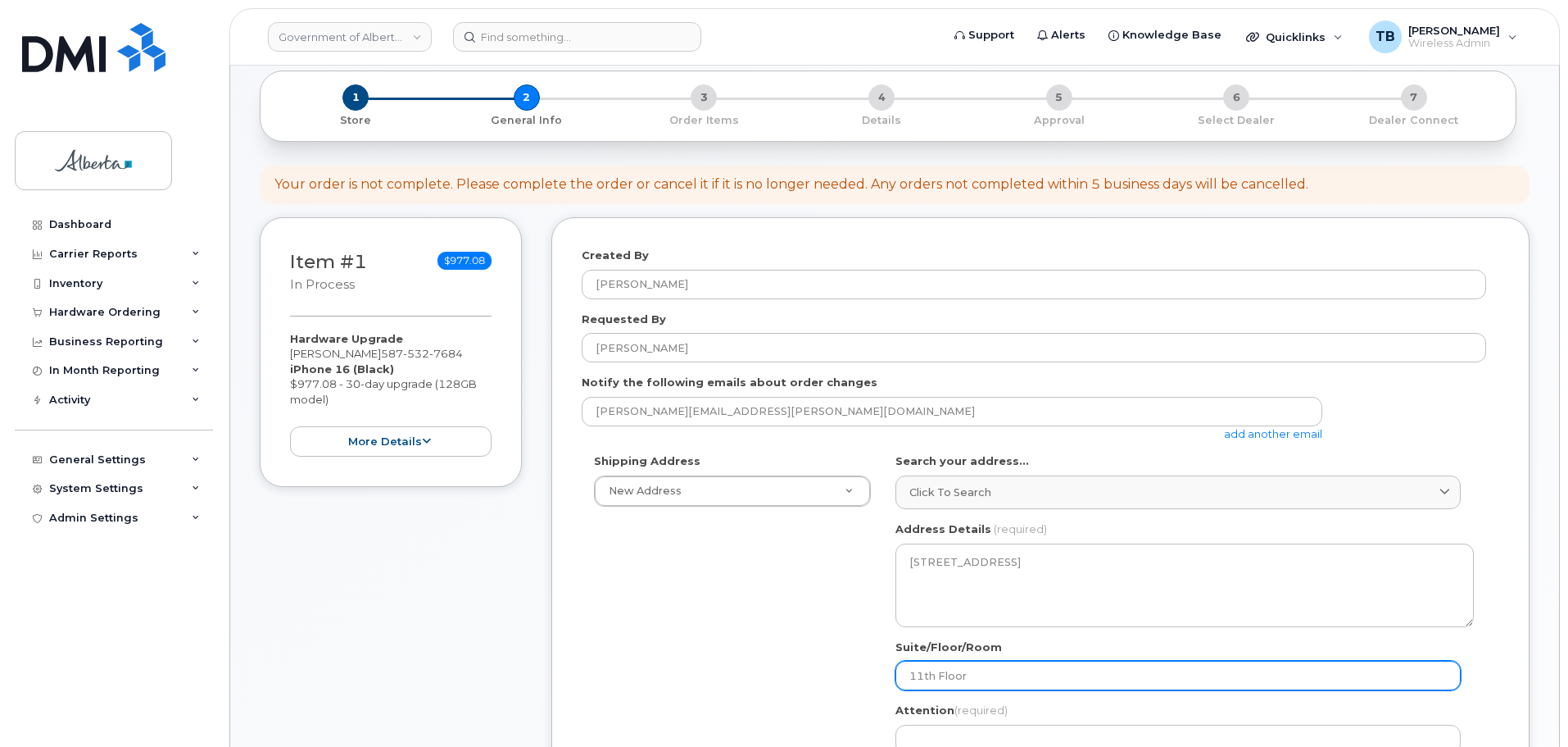
type input "11th Floor"
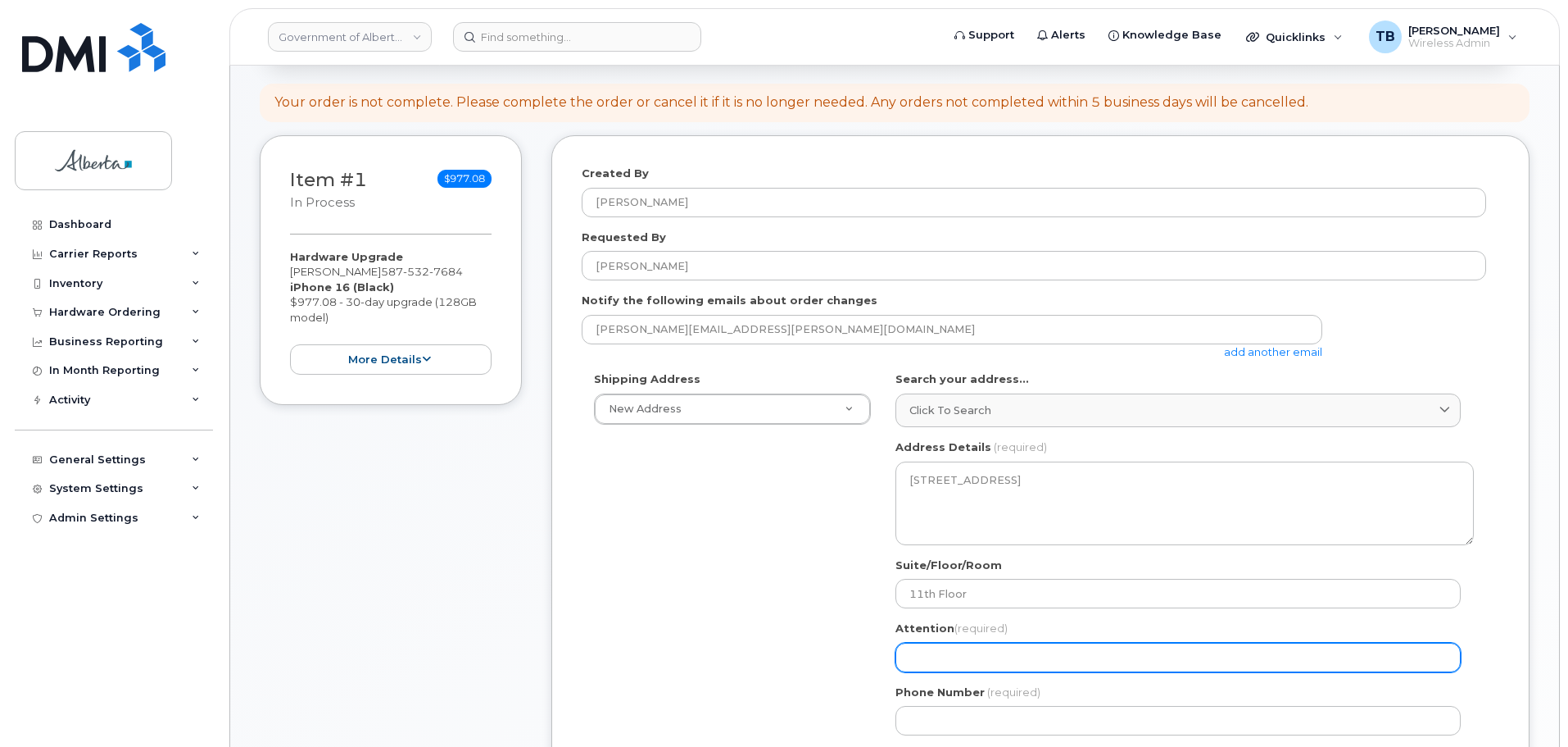
click at [926, 654] on input "Attention (required)" at bounding box center [1178, 657] width 566 height 30
paste input "[PERSON_NAME]"
select select
type input "[PERSON_NAME]"
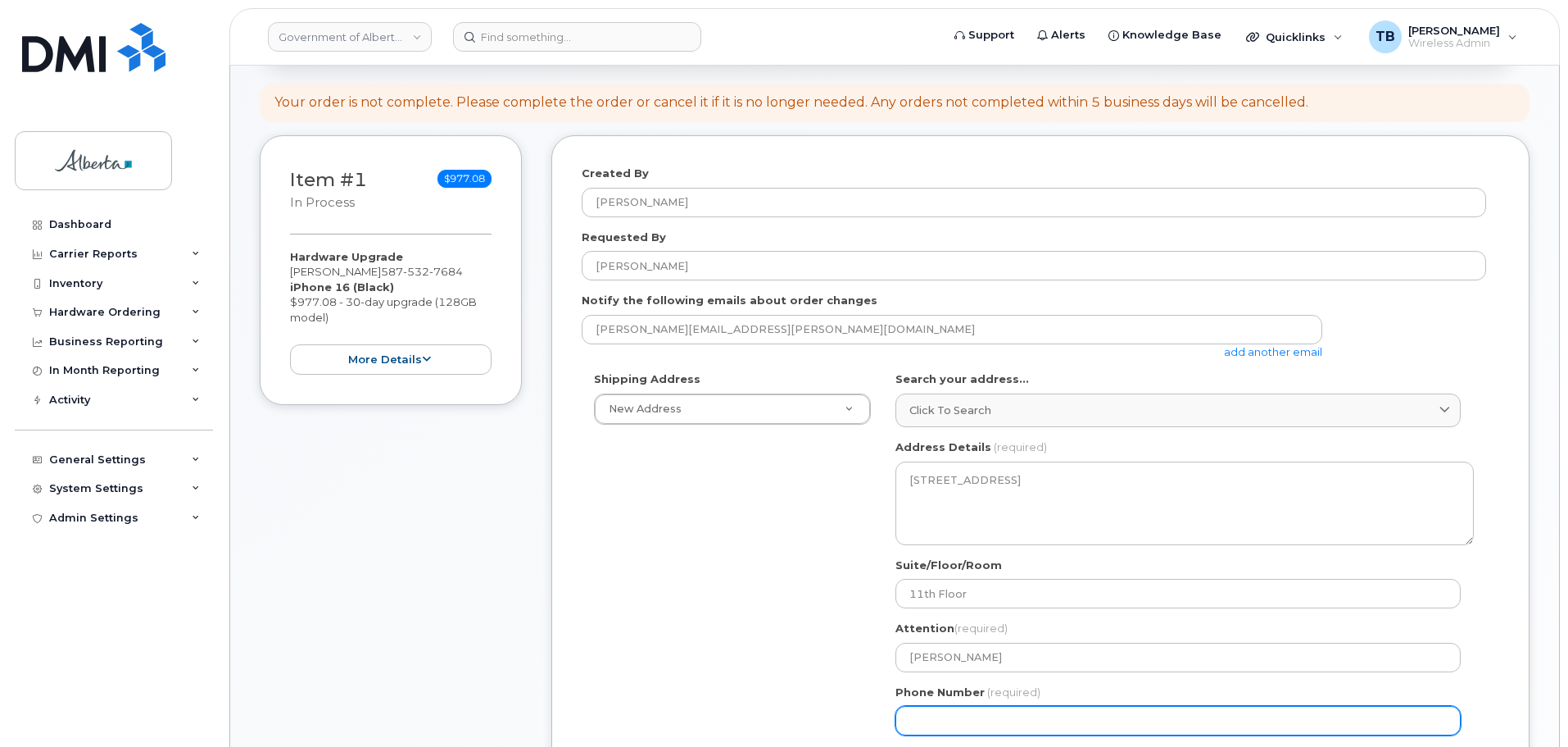
click at [929, 710] on input "Phone Number" at bounding box center [1178, 720] width 566 height 30
paste input "5875327684"
select select
type input "5875327684"
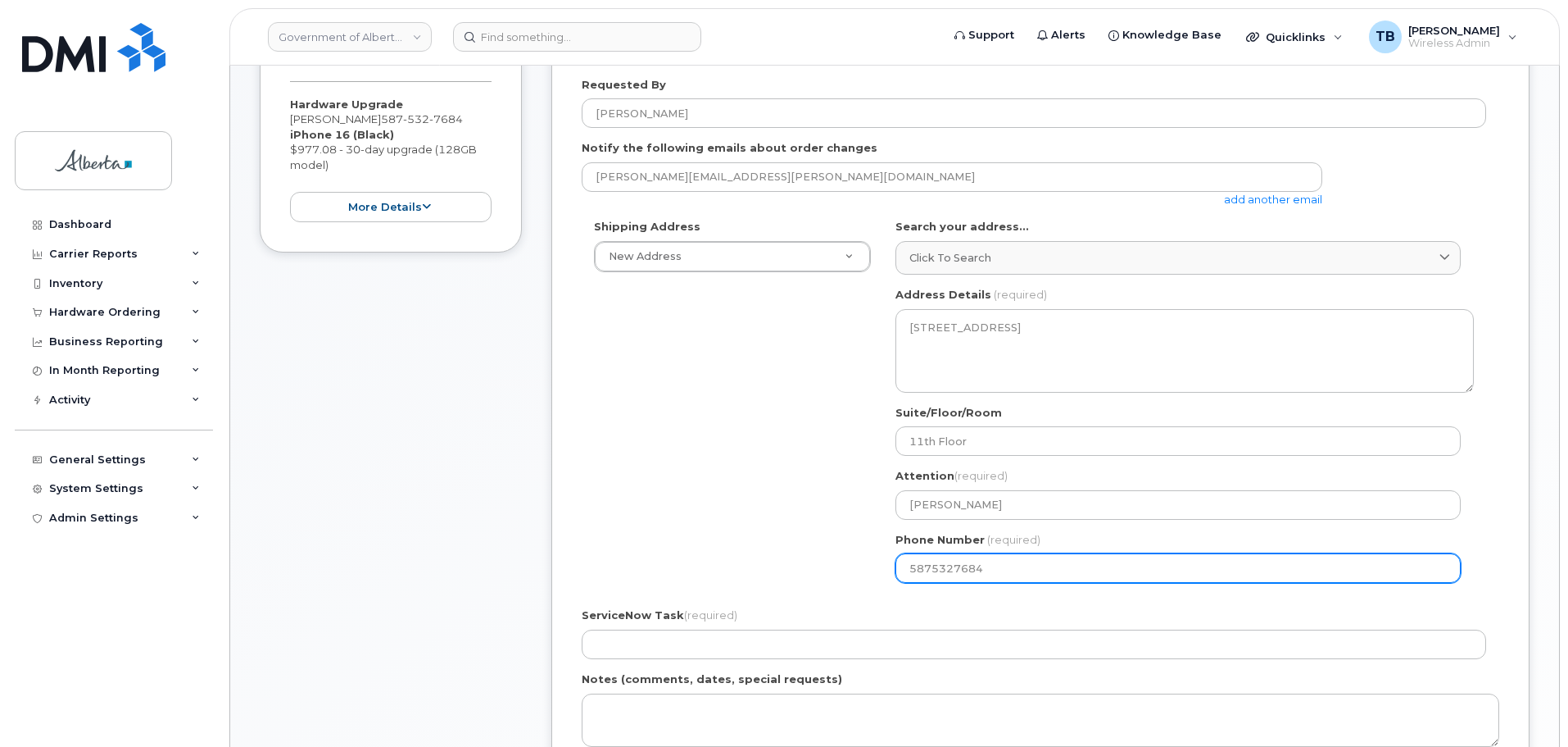
scroll to position [574, 0]
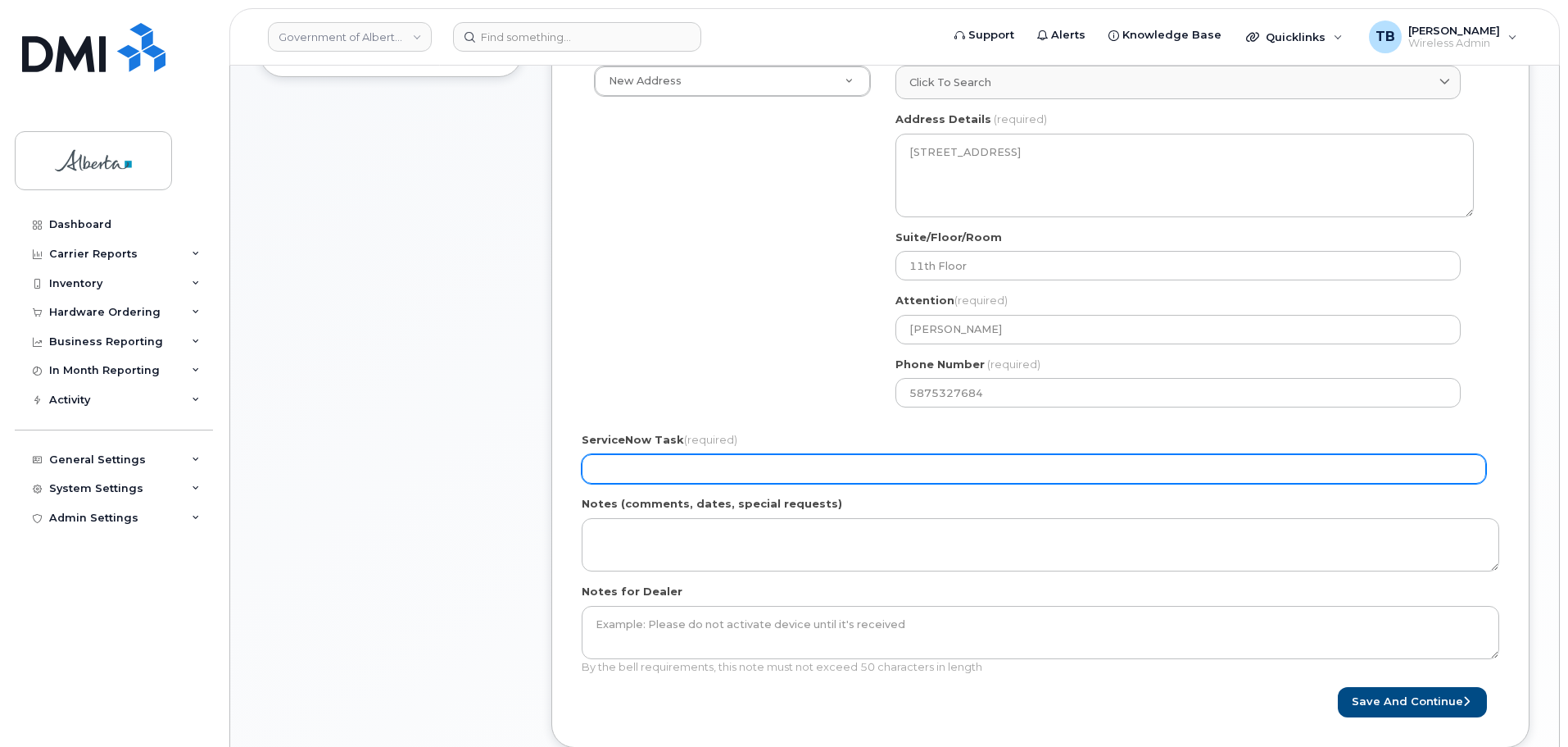
click at [630, 480] on input "ServiceNow Task (required)" at bounding box center [1034, 469] width 904 height 30
paste input "SCTASK0861612"
type input "SCTASK0861612"
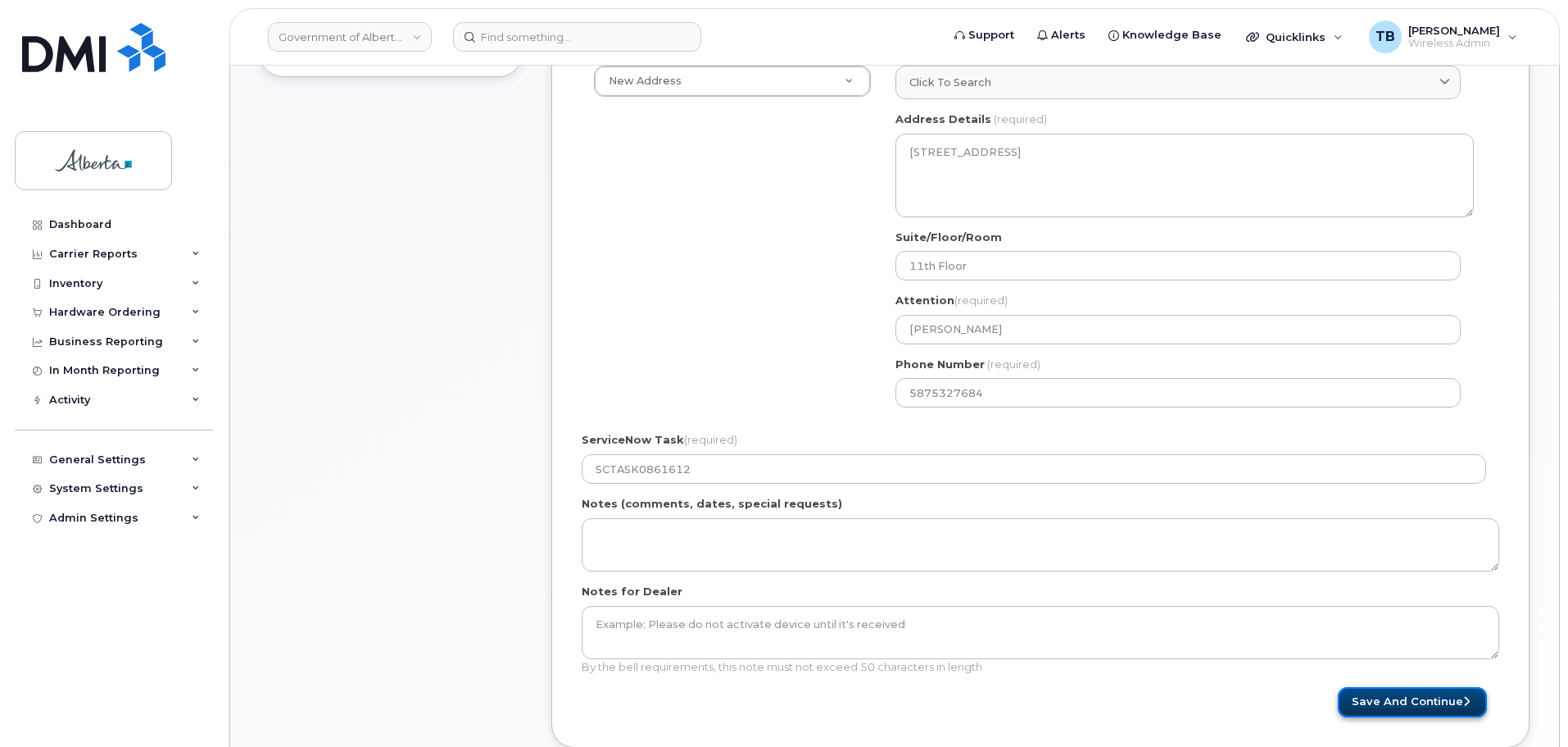
click at [1433, 698] on button "Save and Continue" at bounding box center [1412, 702] width 150 height 31
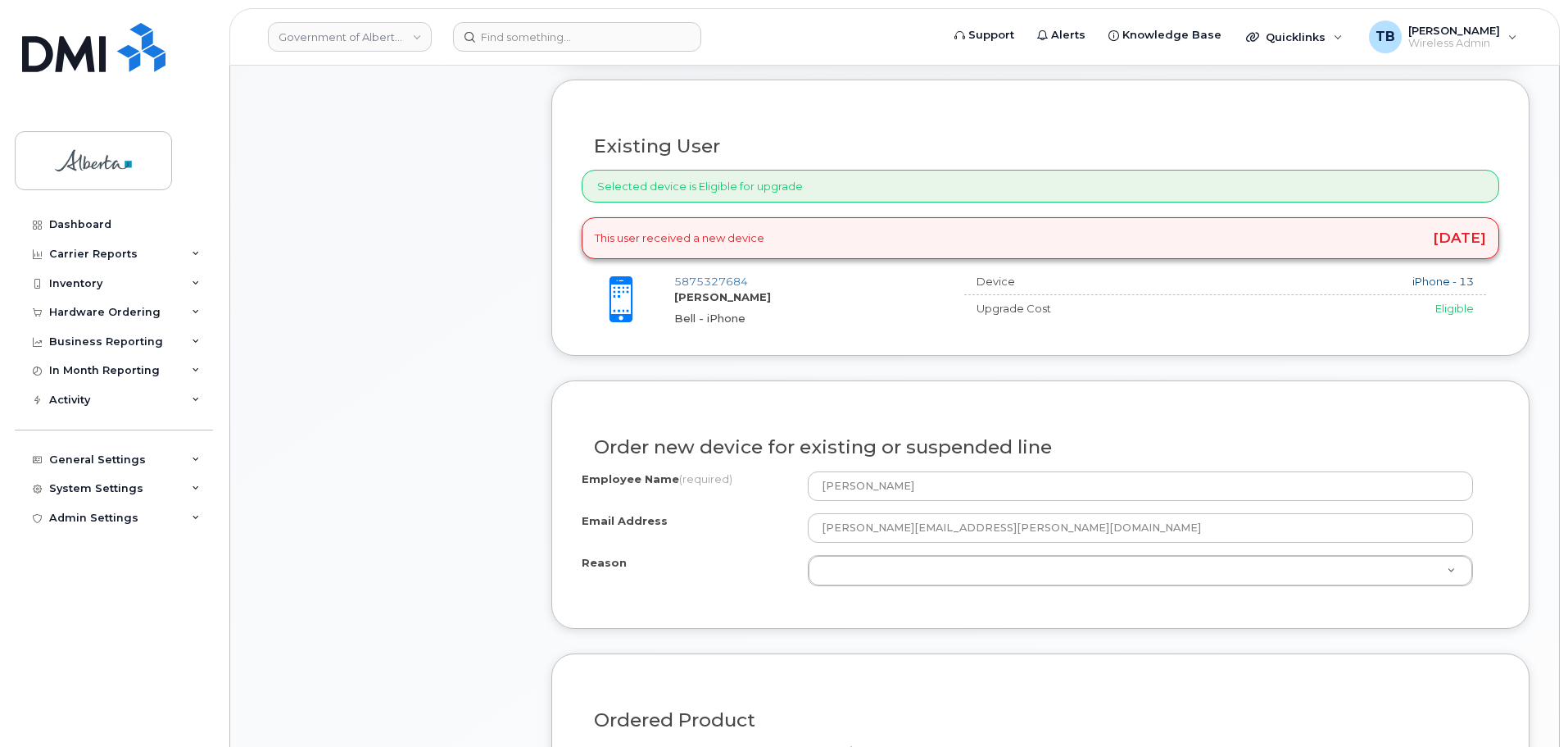
scroll to position [820, 0]
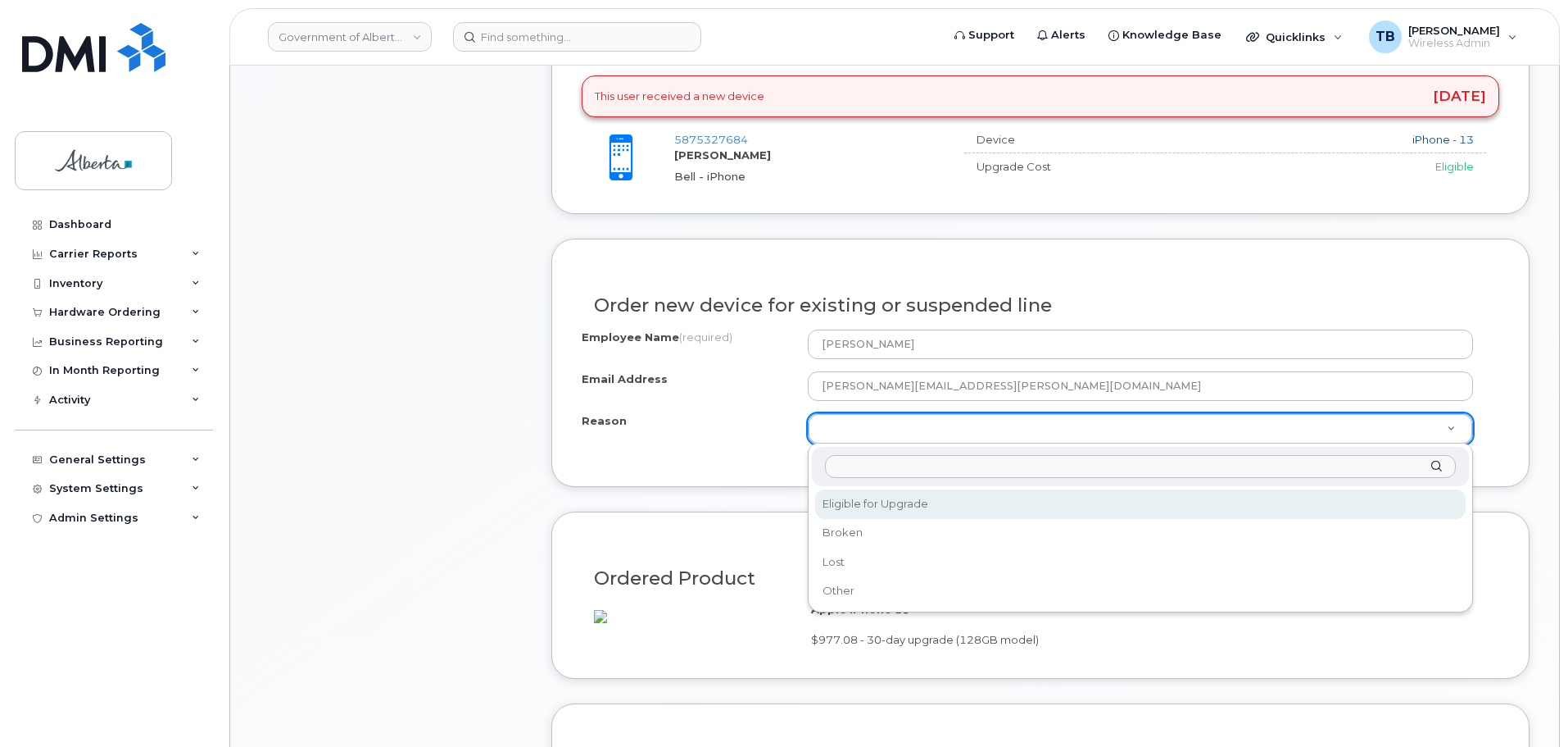
select select "eligible_for_upgrade"
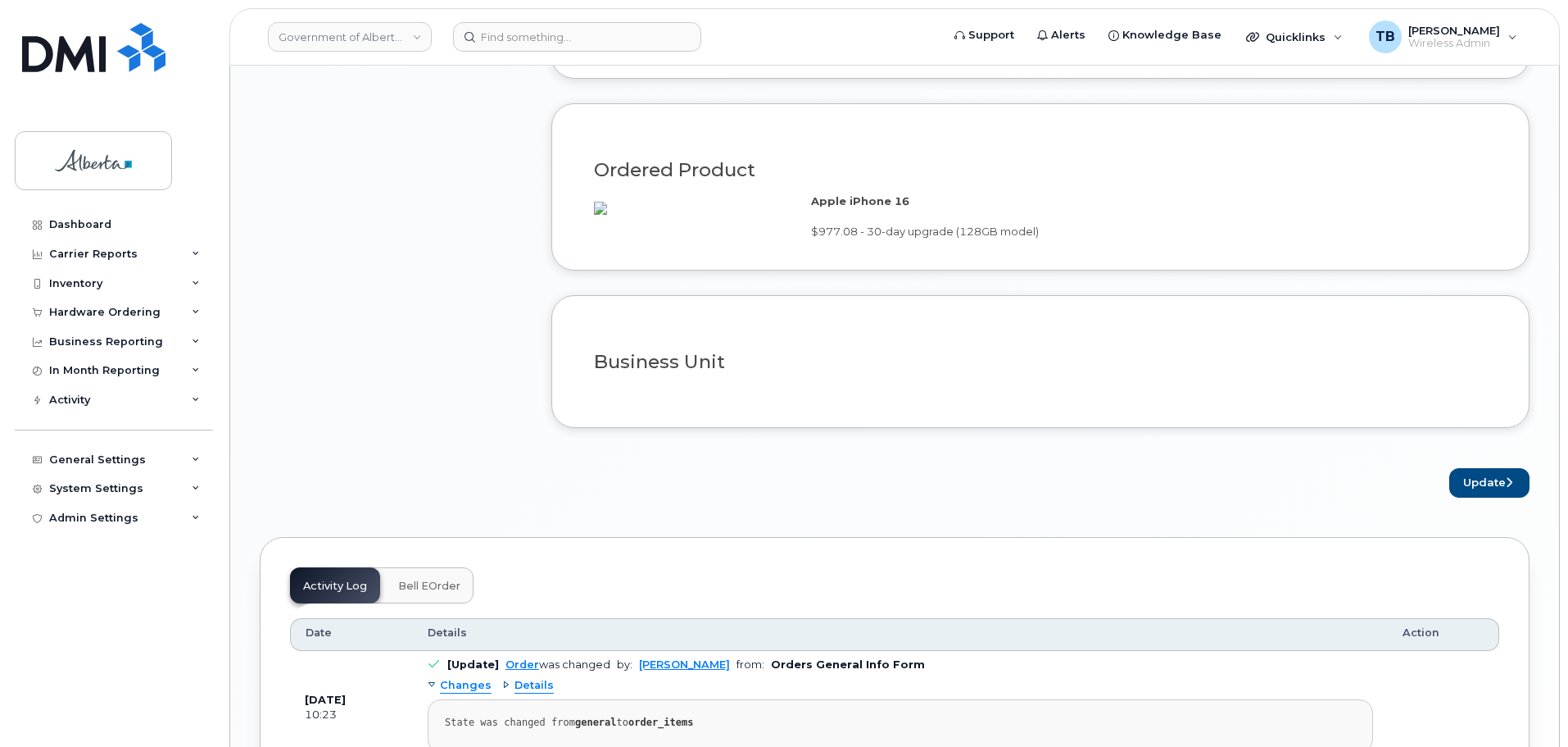
scroll to position [1229, 0]
click at [1472, 489] on button "Update" at bounding box center [1489, 482] width 80 height 31
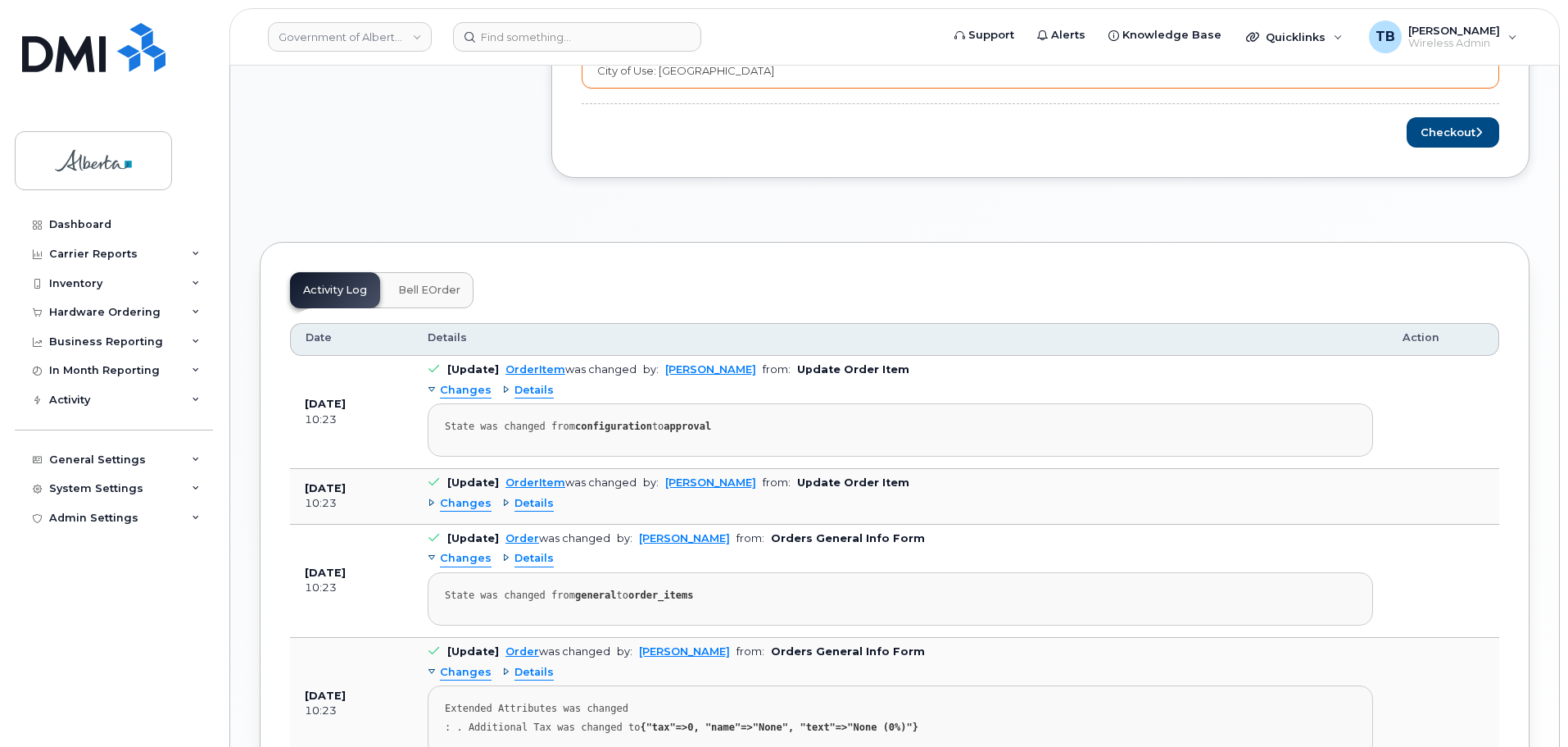
scroll to position [983, 0]
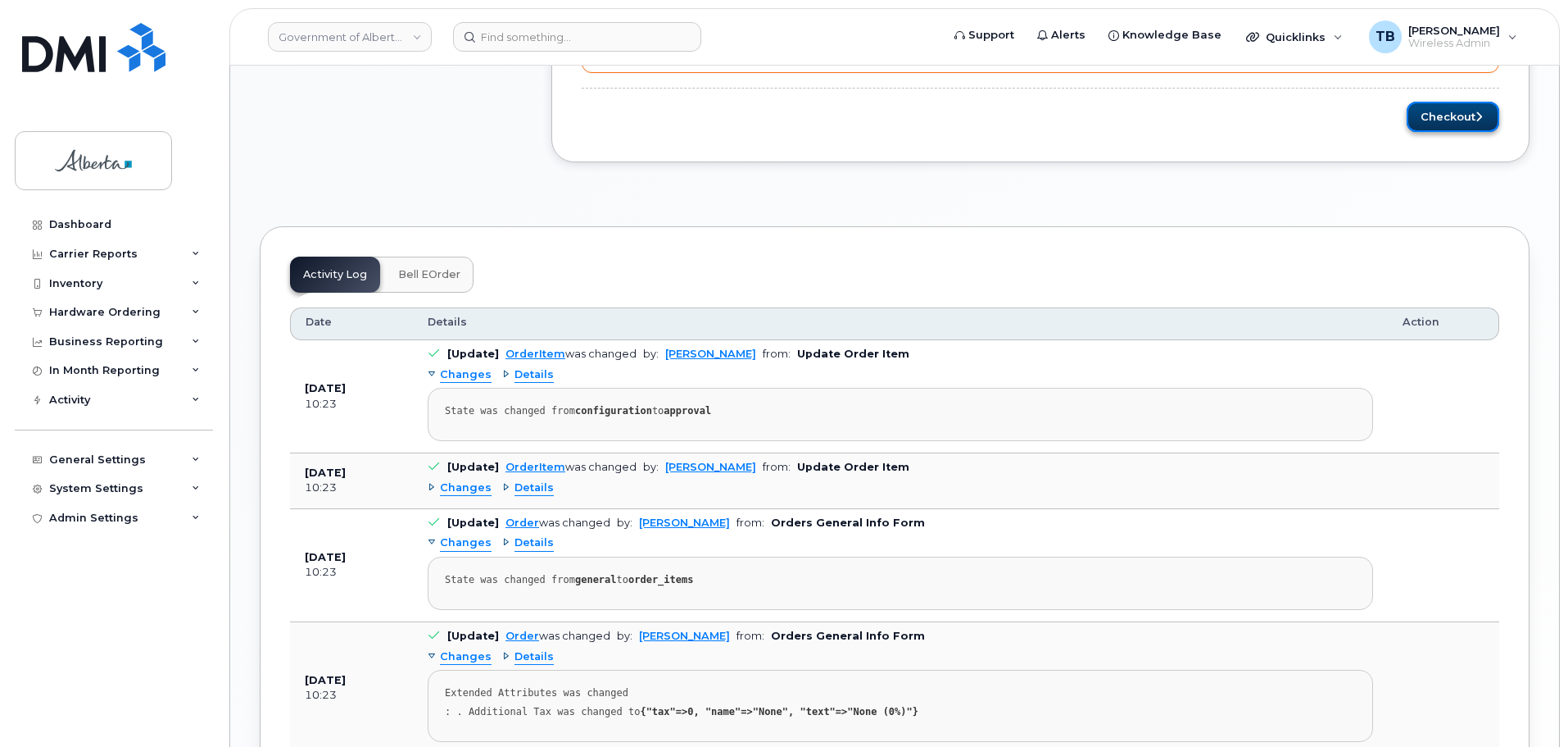
click at [1447, 124] on button "Checkout" at bounding box center [1453, 117] width 93 height 31
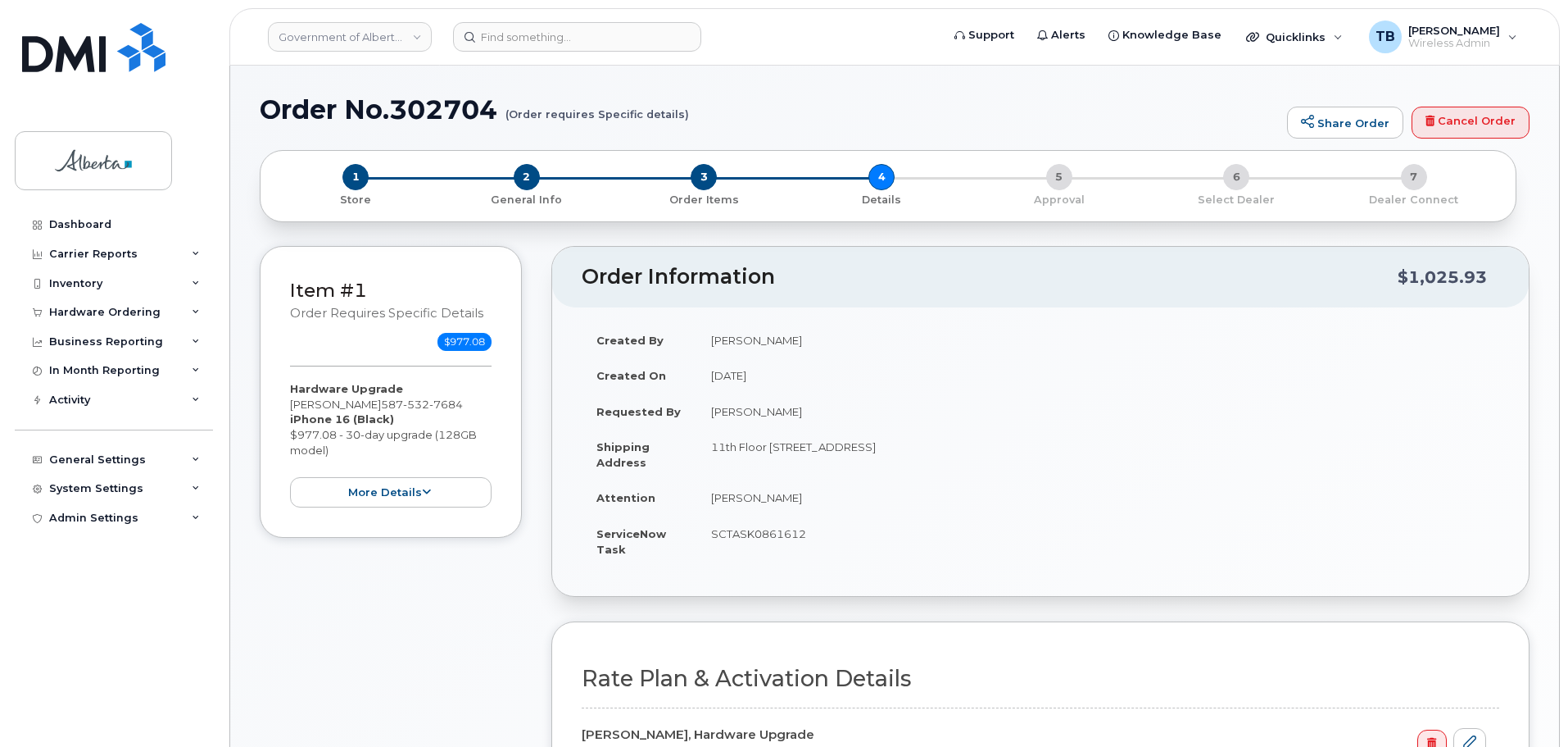
select select
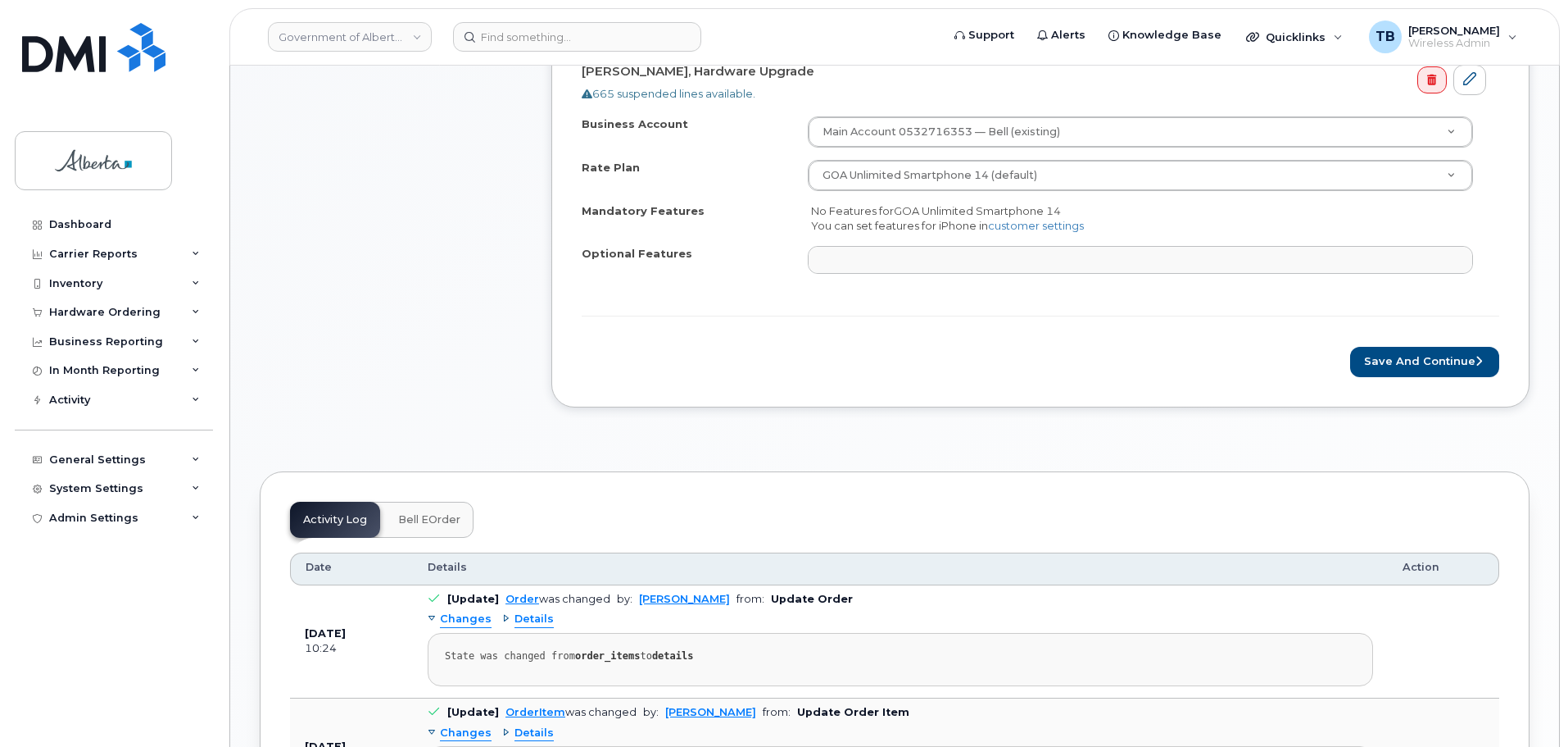
scroll to position [820, 0]
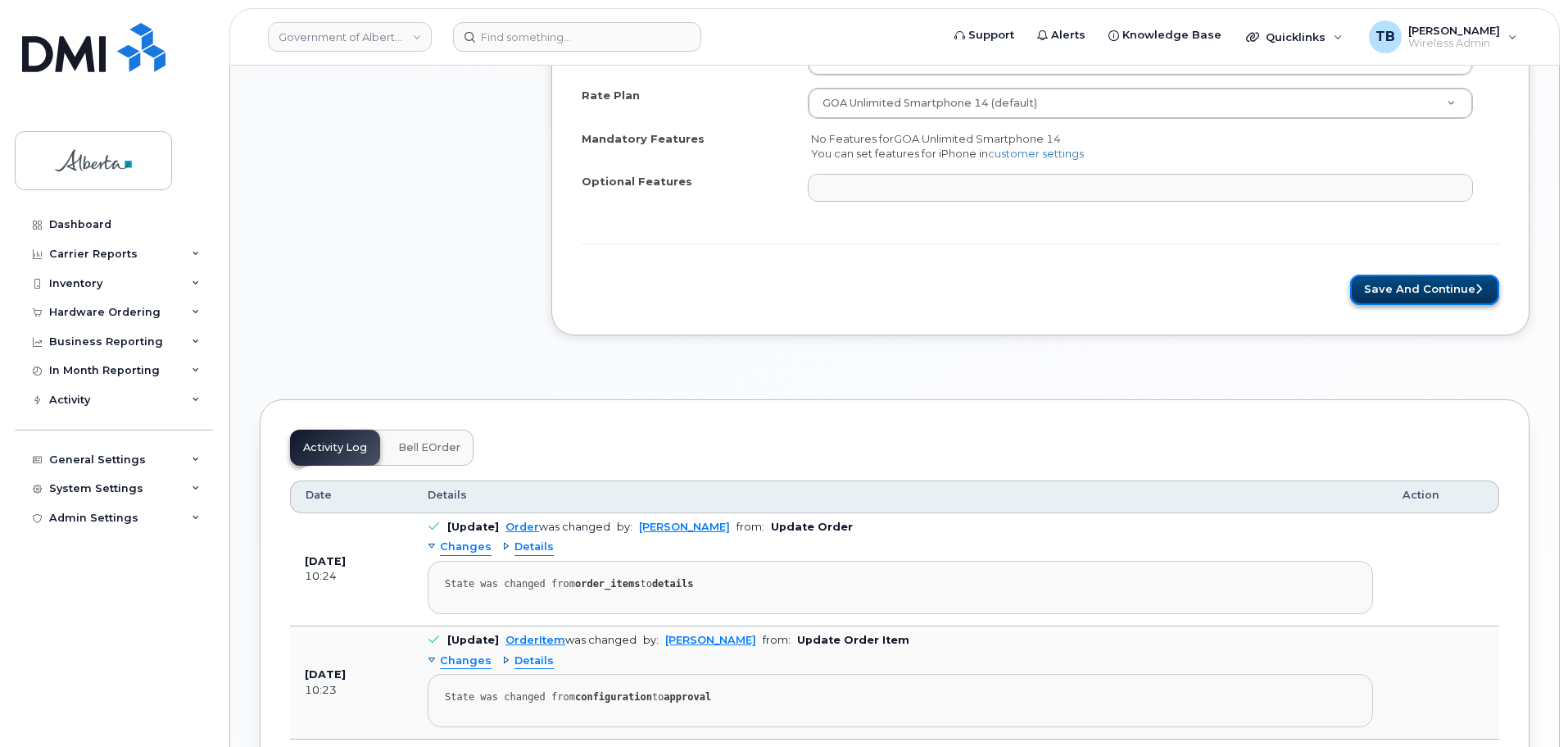
click at [1452, 298] on button "Save and Continue" at bounding box center [1425, 290] width 150 height 31
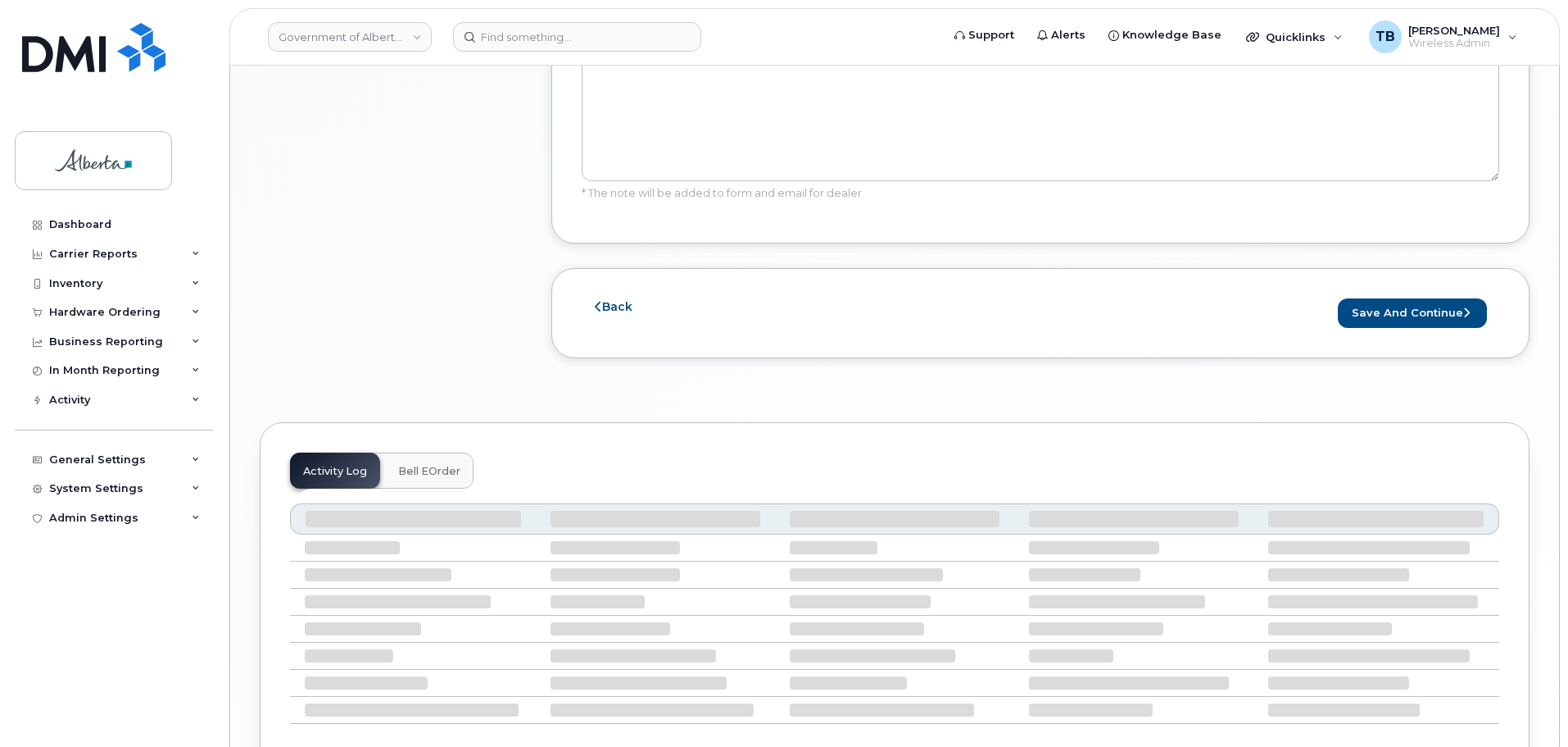
scroll to position [1229, 0]
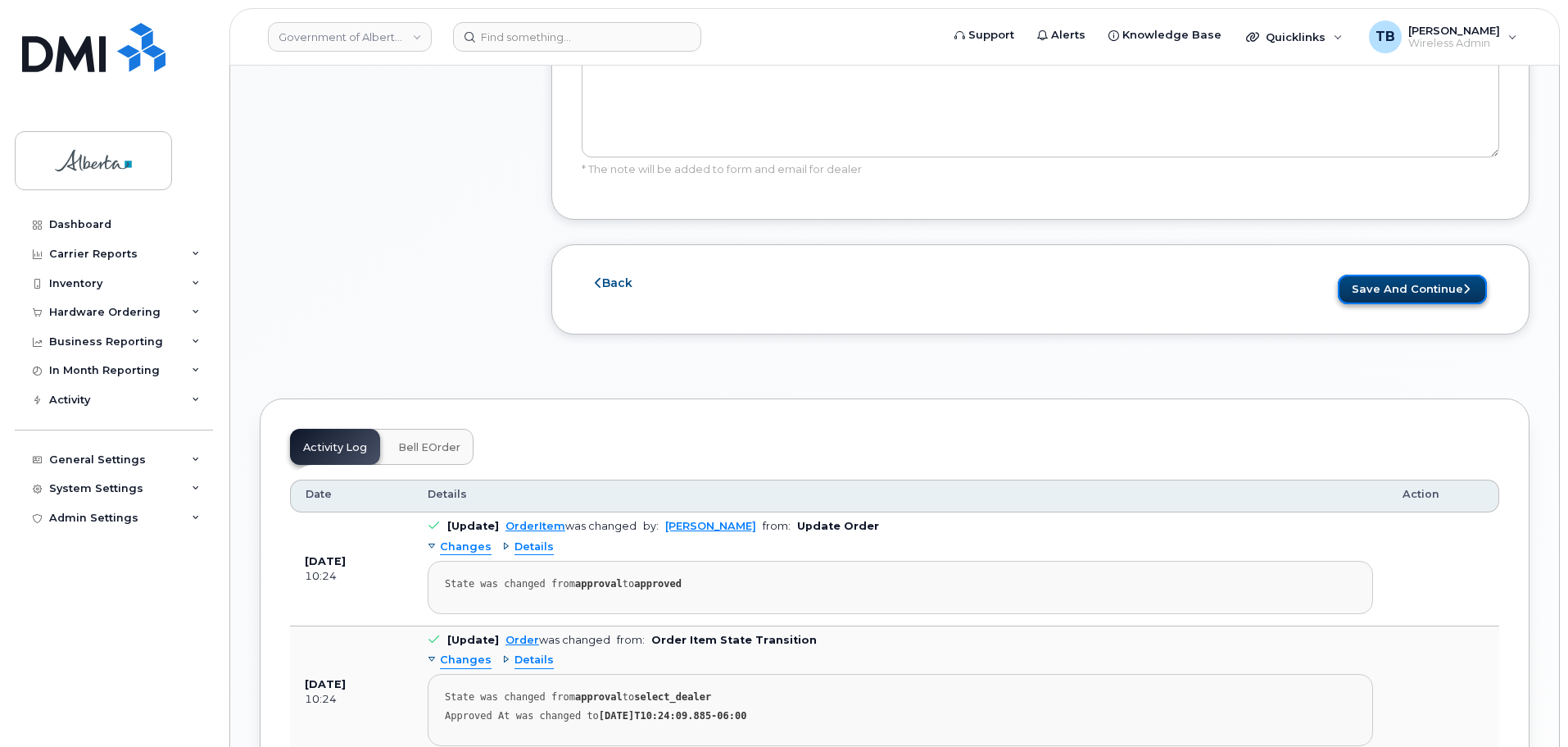
click at [1392, 275] on button "Save and Continue" at bounding box center [1412, 290] width 150 height 31
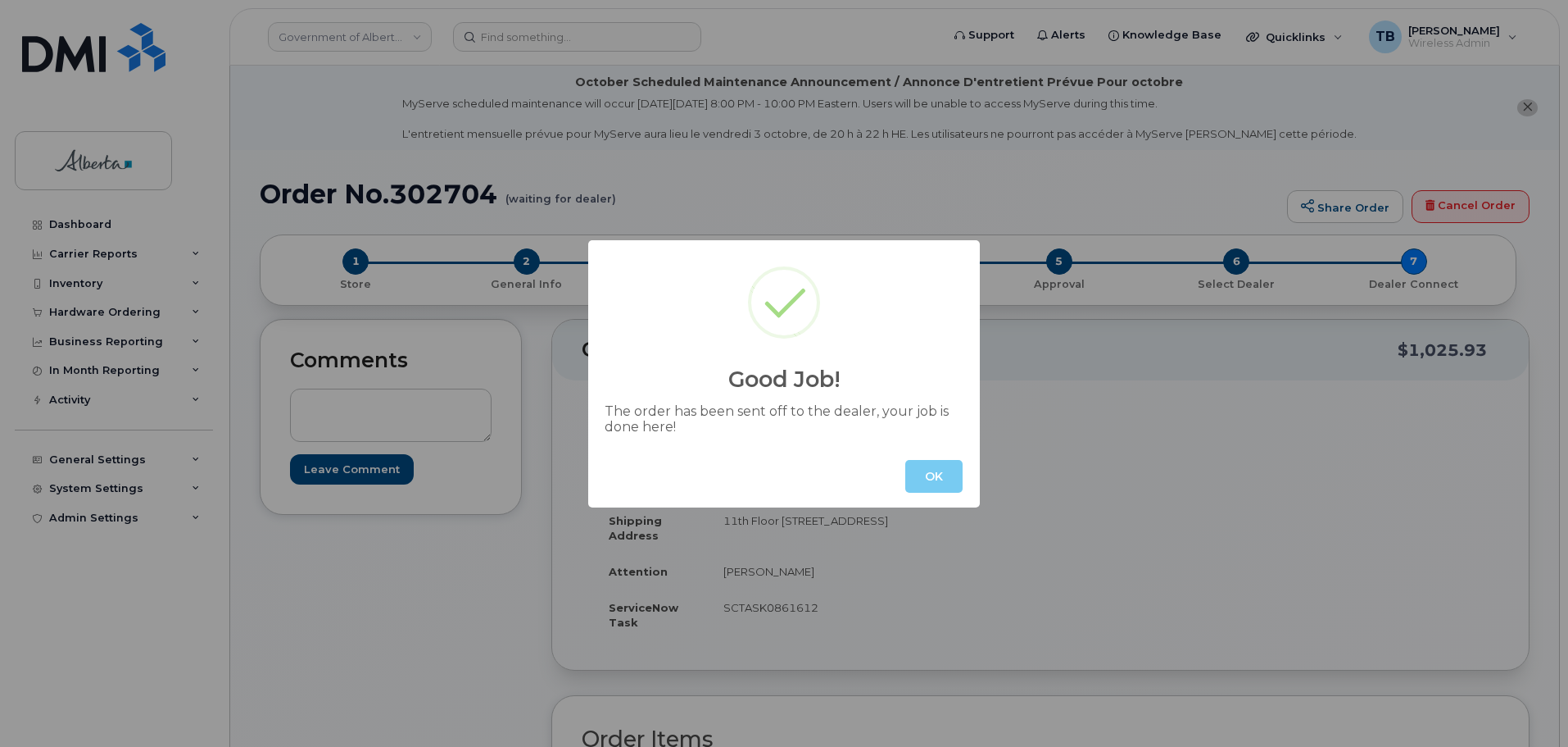
click at [943, 474] on button "OK" at bounding box center [934, 476] width 58 height 32
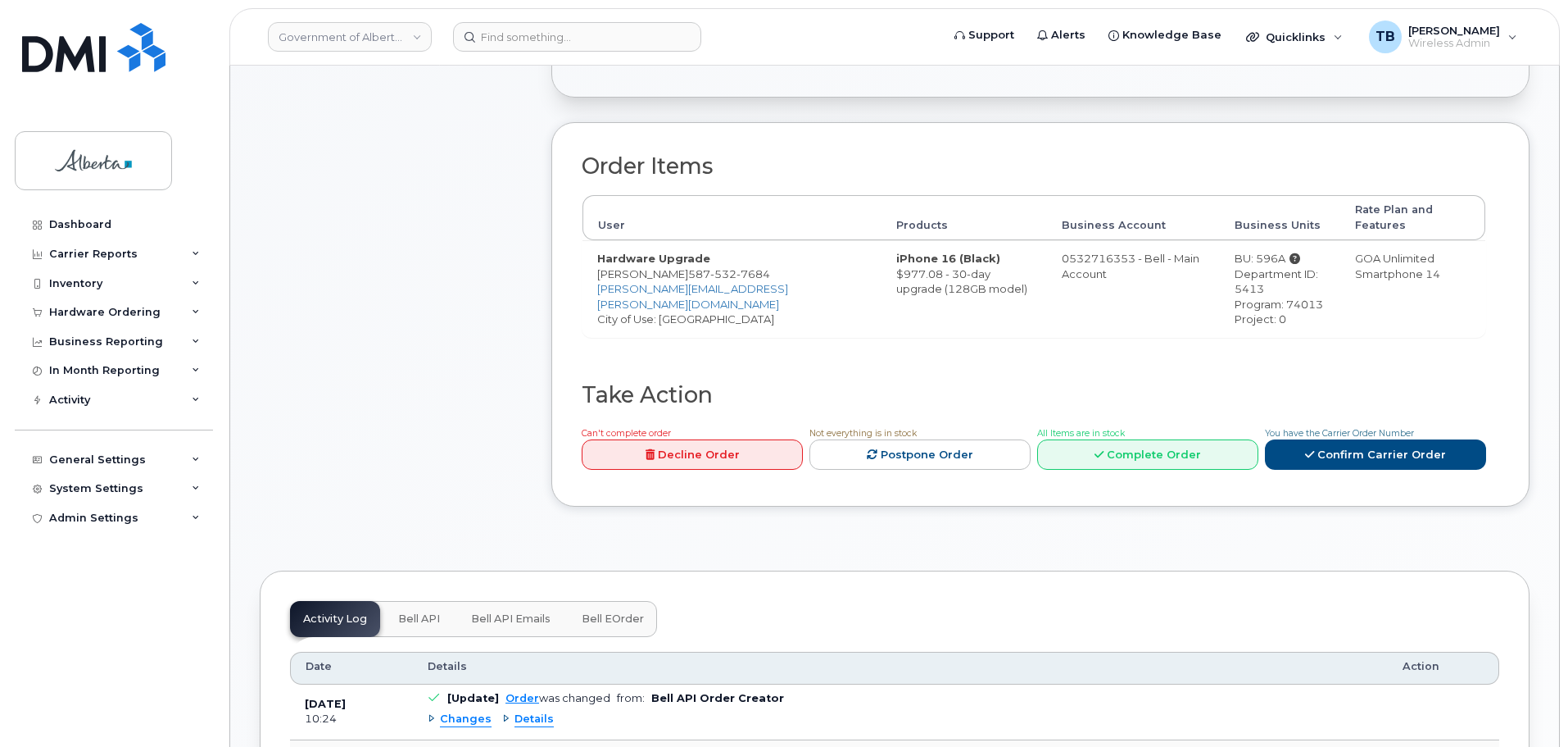
scroll to position [574, 0]
click at [403, 612] on span "Bell API" at bounding box center [419, 618] width 41 height 14
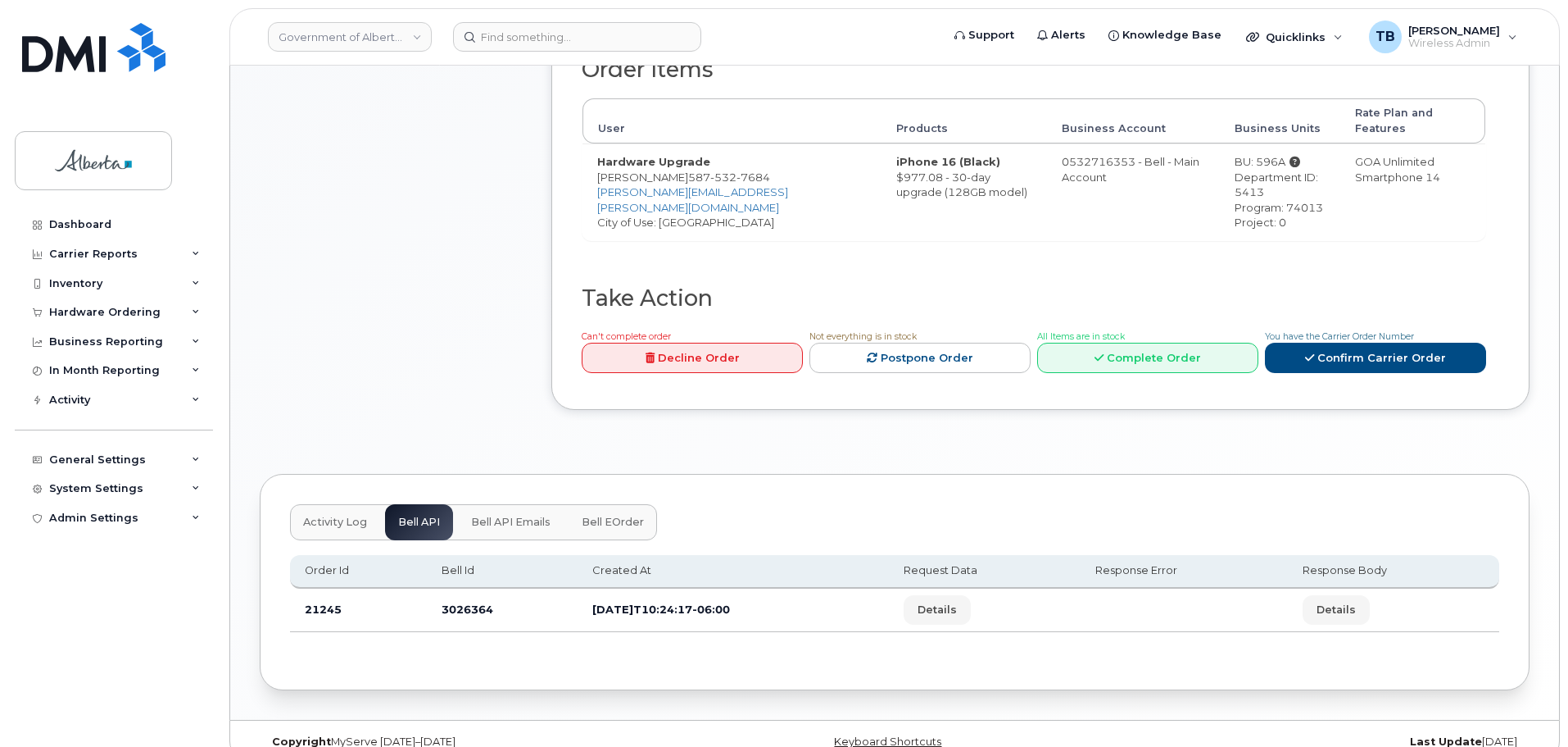
scroll to position [679, 0]
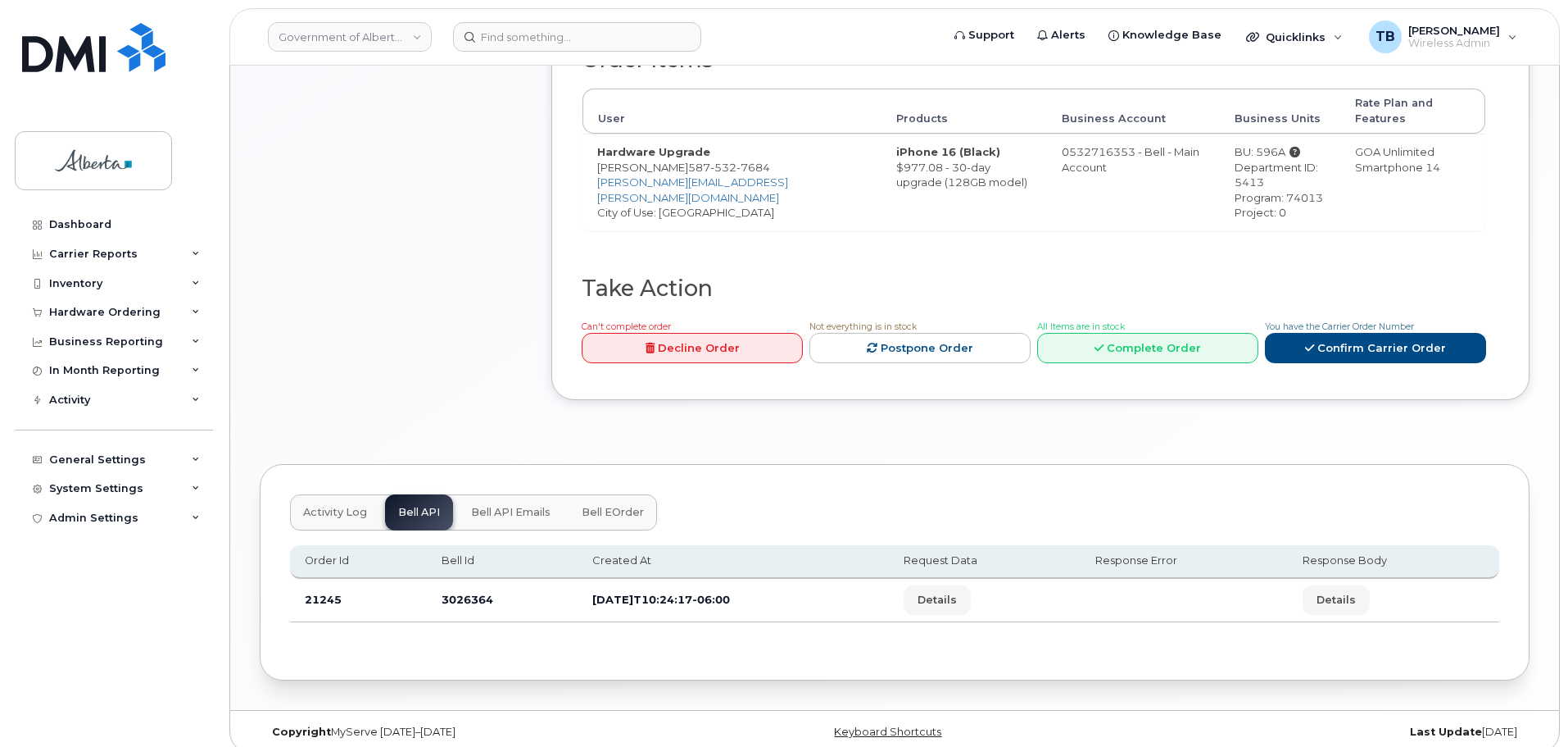
click at [461, 585] on td "3026364" at bounding box center [502, 600] width 150 height 43
copy td "3026364"
click at [697, 160] on span "[PHONE_NUMBER]" at bounding box center [729, 167] width 82 height 14
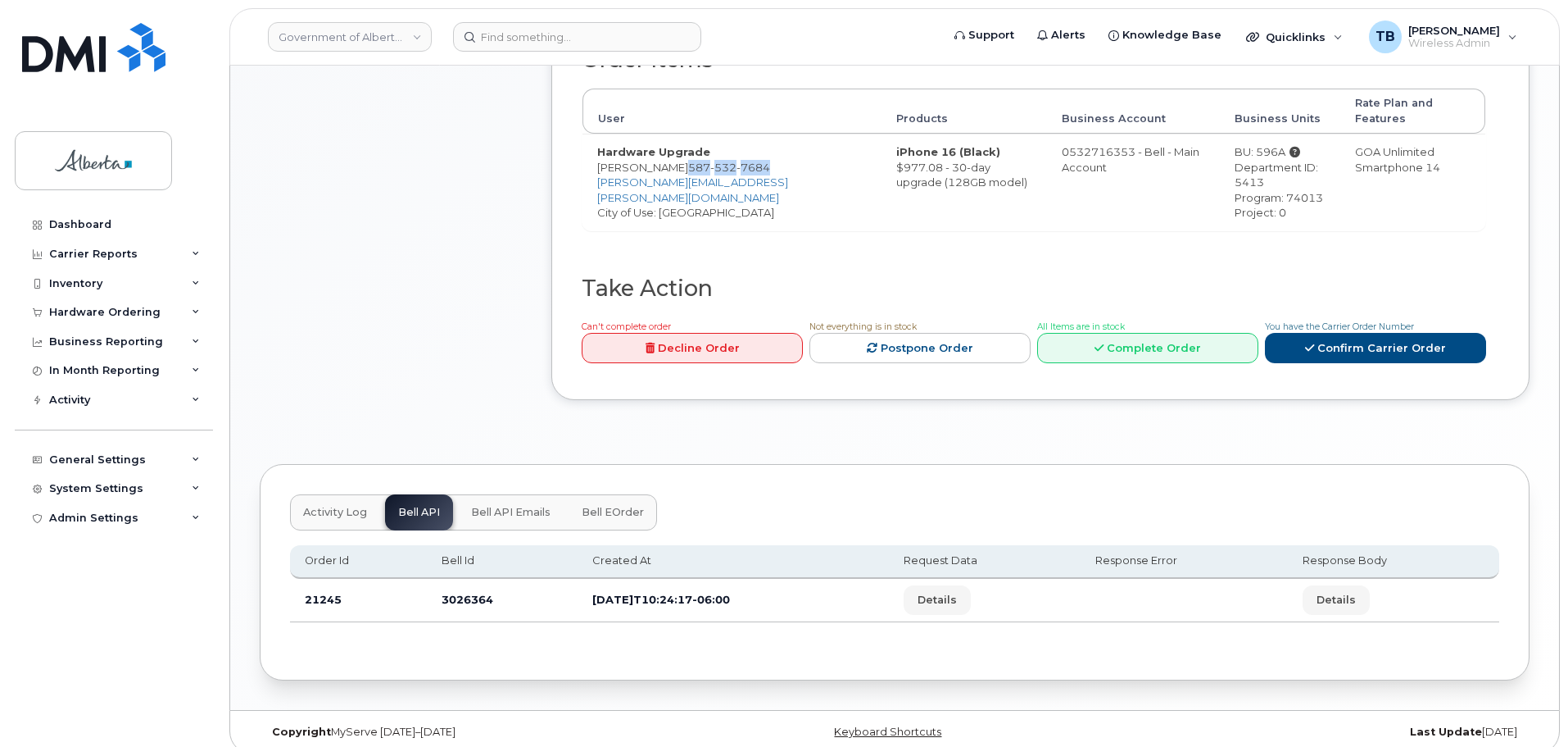
copy span "[PHONE_NUMBER]"
click at [529, 41] on input at bounding box center [577, 37] width 249 height 30
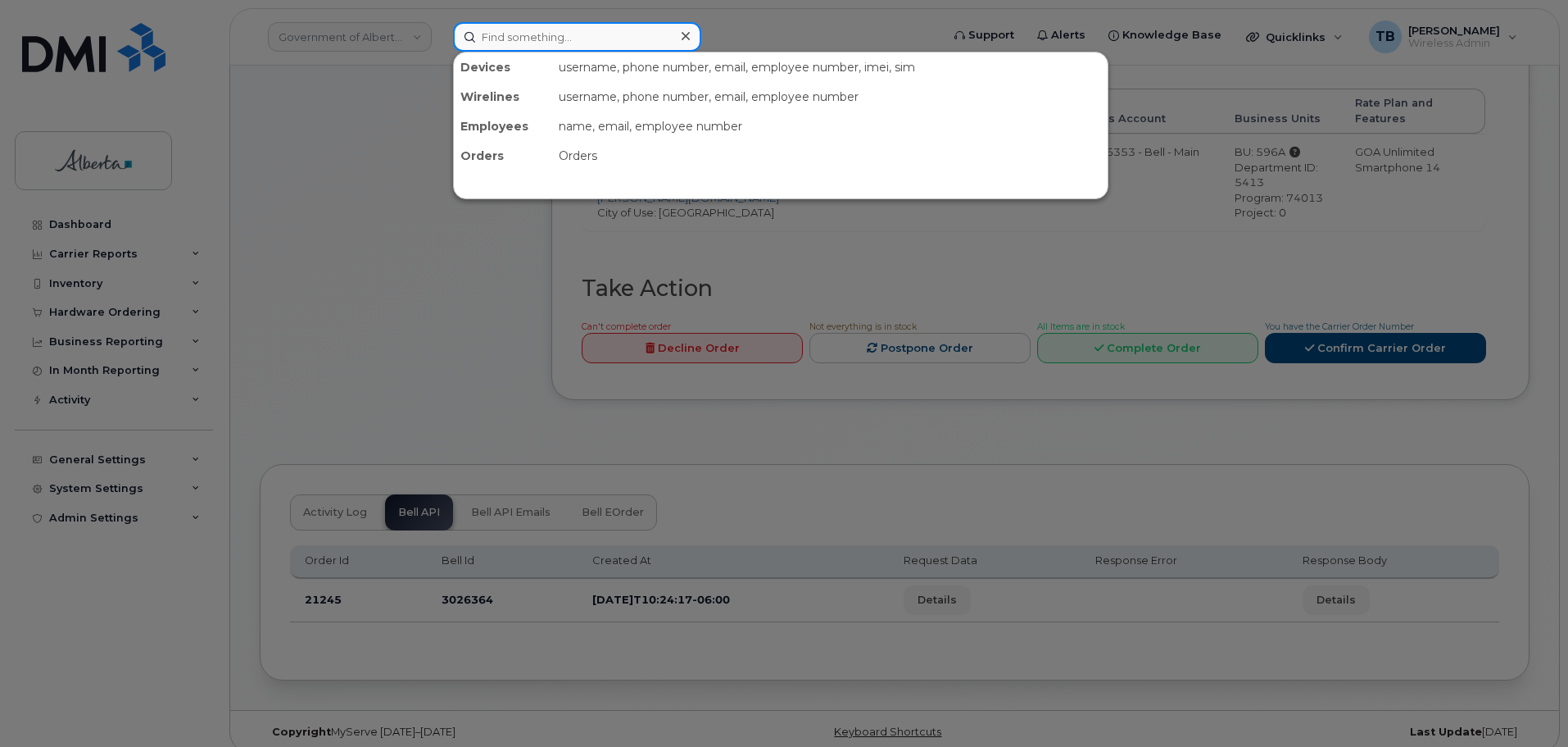
paste input "5875327684"
type input "5875327684"
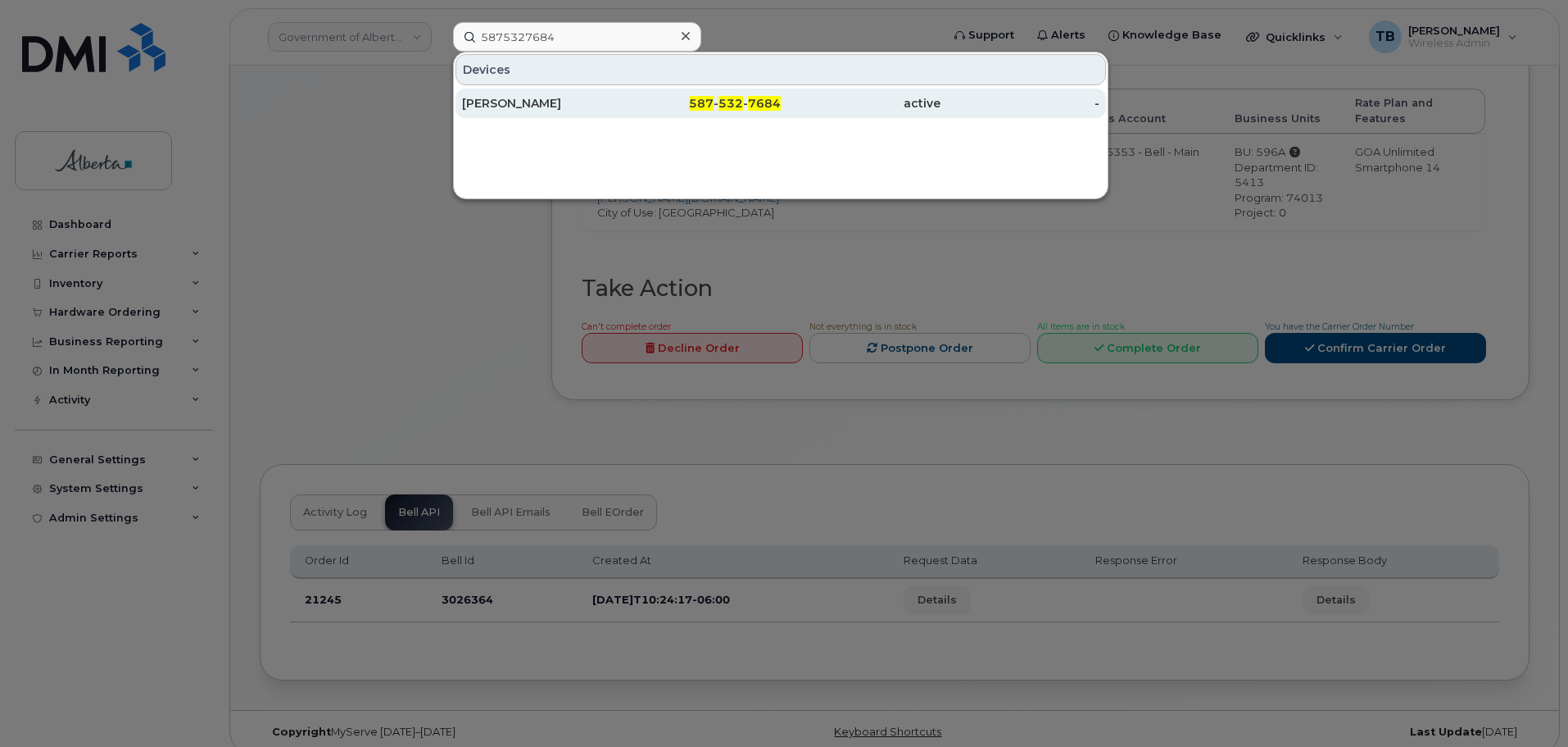
click at [476, 109] on div "[PERSON_NAME]" at bounding box center [541, 104] width 159 height 16
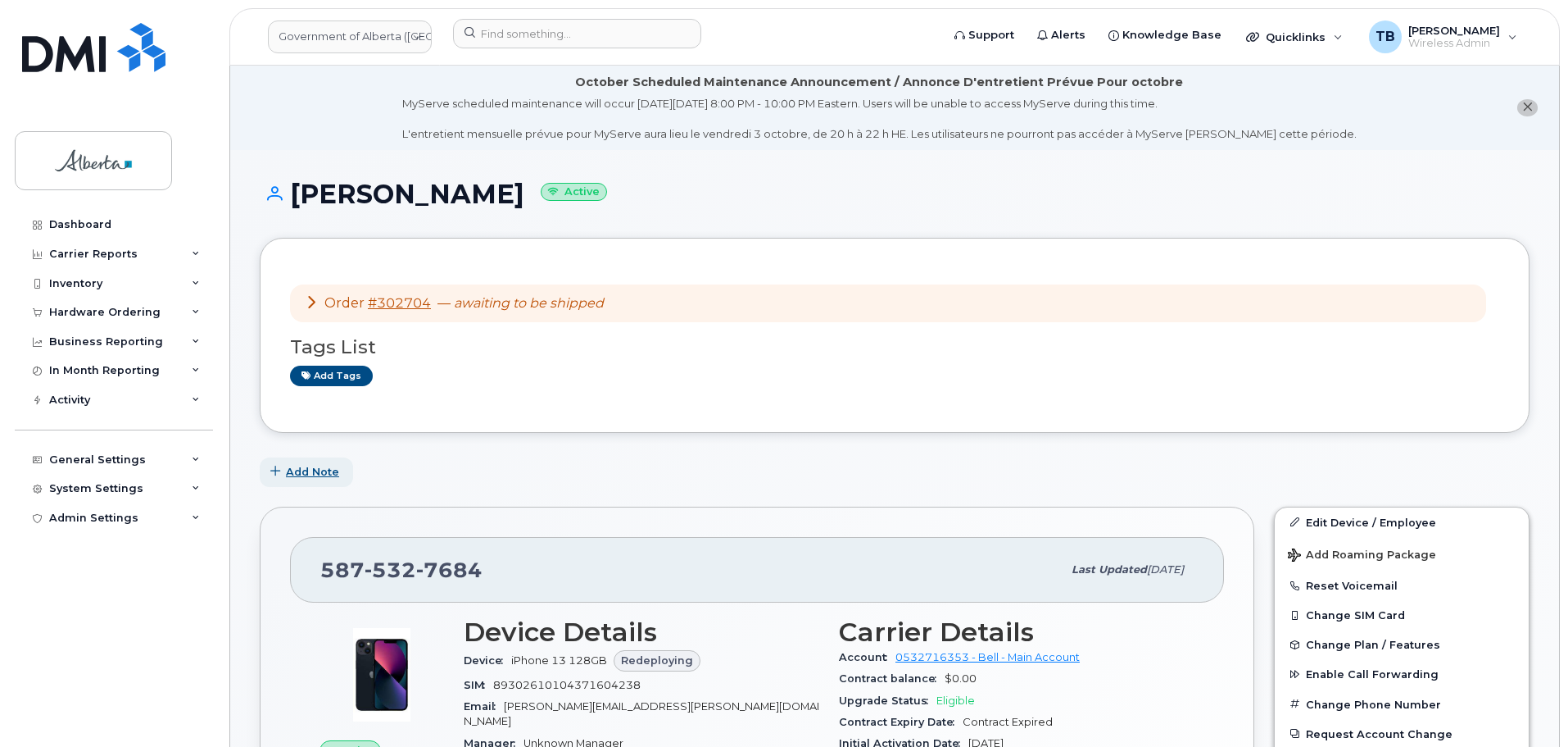
click at [300, 469] on span "Add Note" at bounding box center [312, 471] width 53 height 15
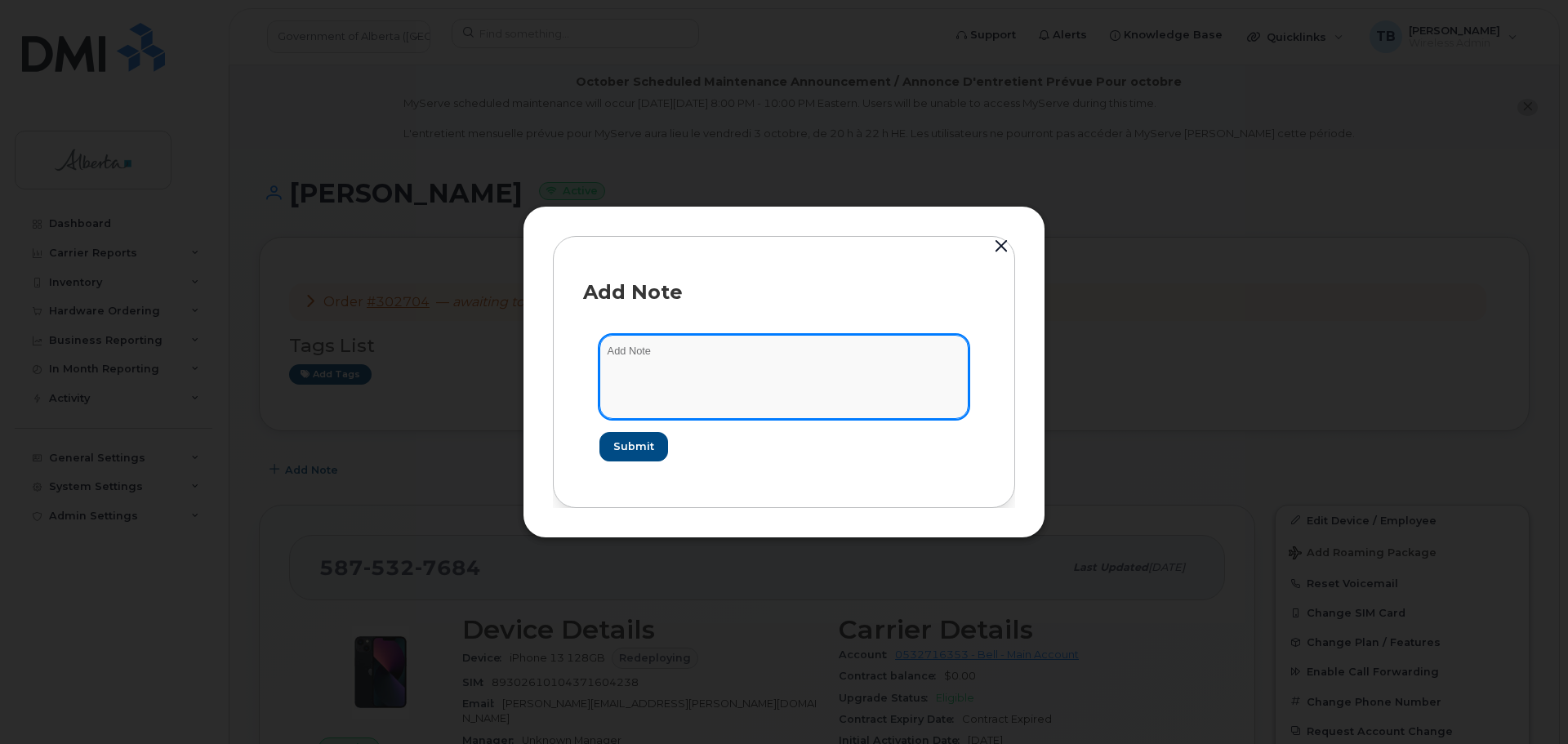
click at [646, 406] on textarea at bounding box center [784, 376] width 369 height 83
paste textarea "SCTASK0861612 Device Replace - (1) Order 302704 Bell 3026364"
type textarea "SCTASK0861612 Device Replace - (1) Order 302704 Bell 3026364"
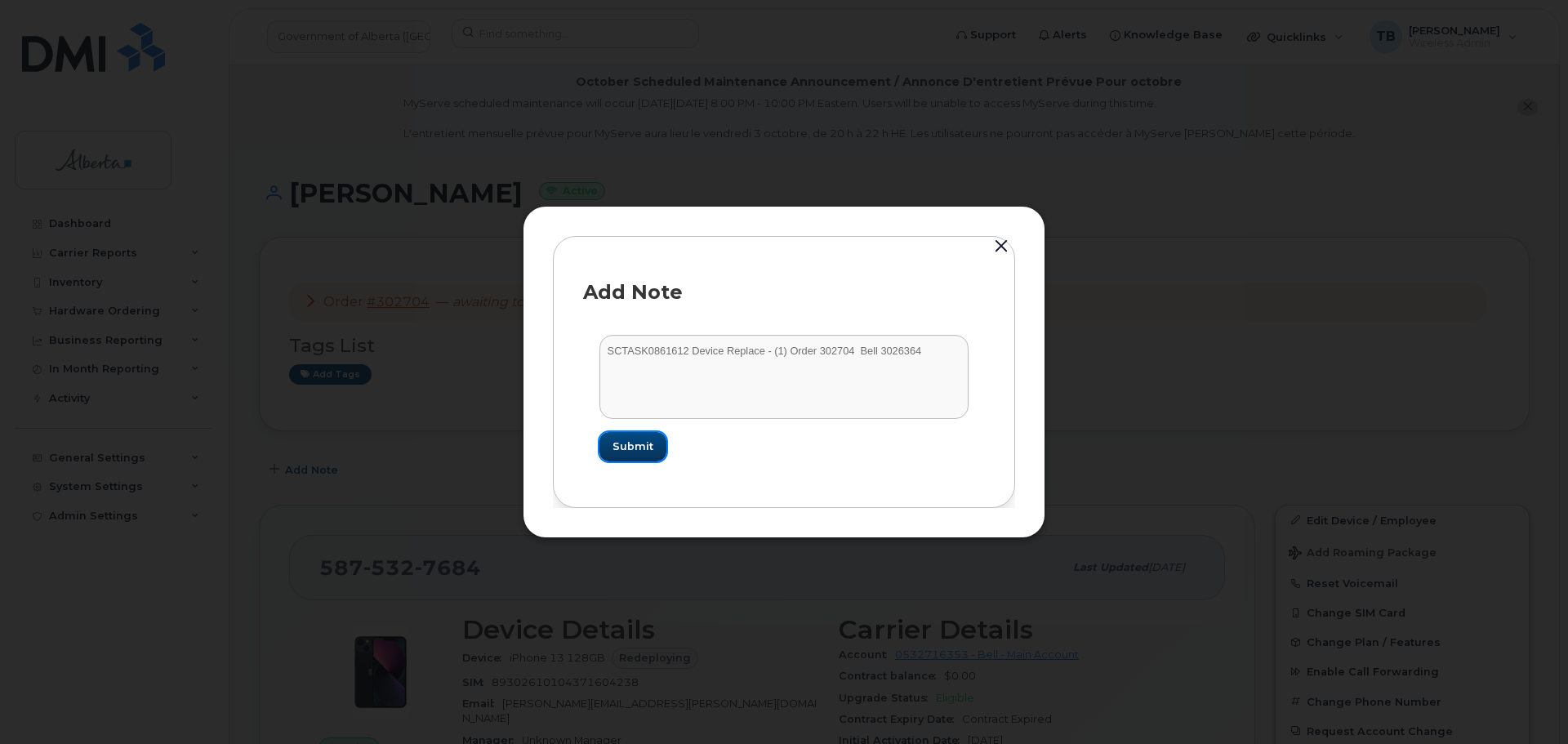
drag, startPoint x: 651, startPoint y: 457, endPoint x: 646, endPoint y: 449, distance: 9.4
click at [651, 456] on button "Submit" at bounding box center [633, 446] width 67 height 30
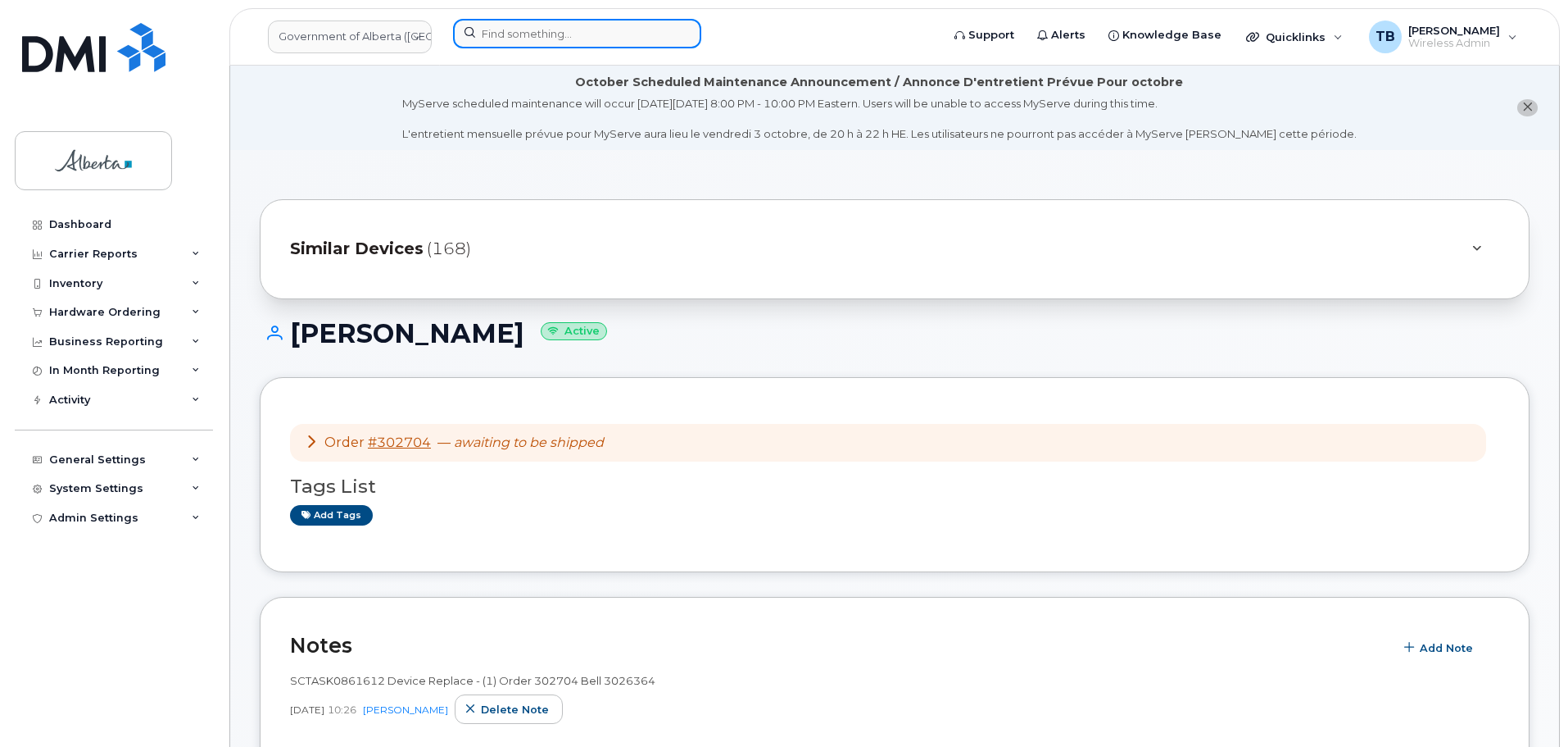
click at [521, 39] on input at bounding box center [577, 33] width 249 height 30
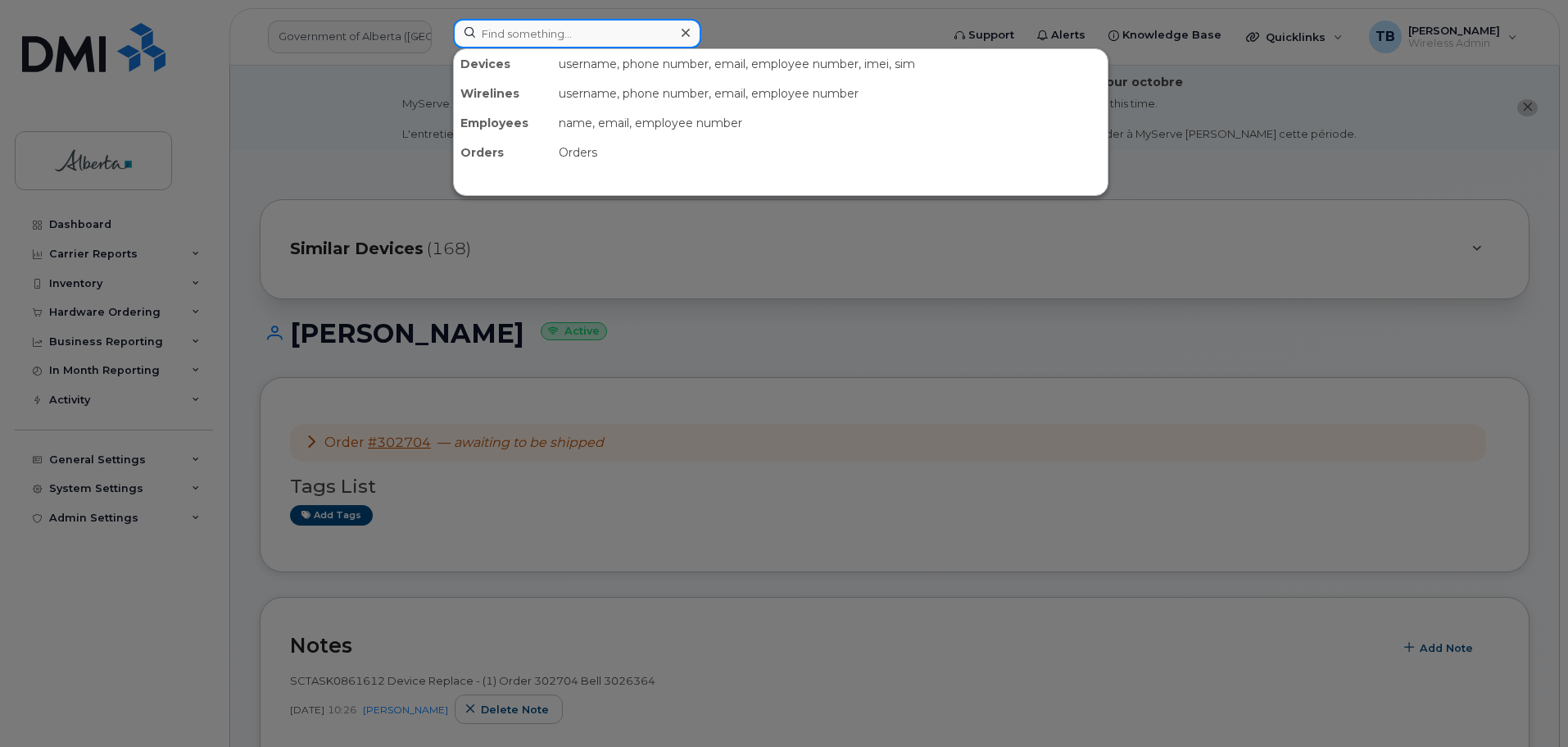
paste input "4034613454"
type input "4034613454"
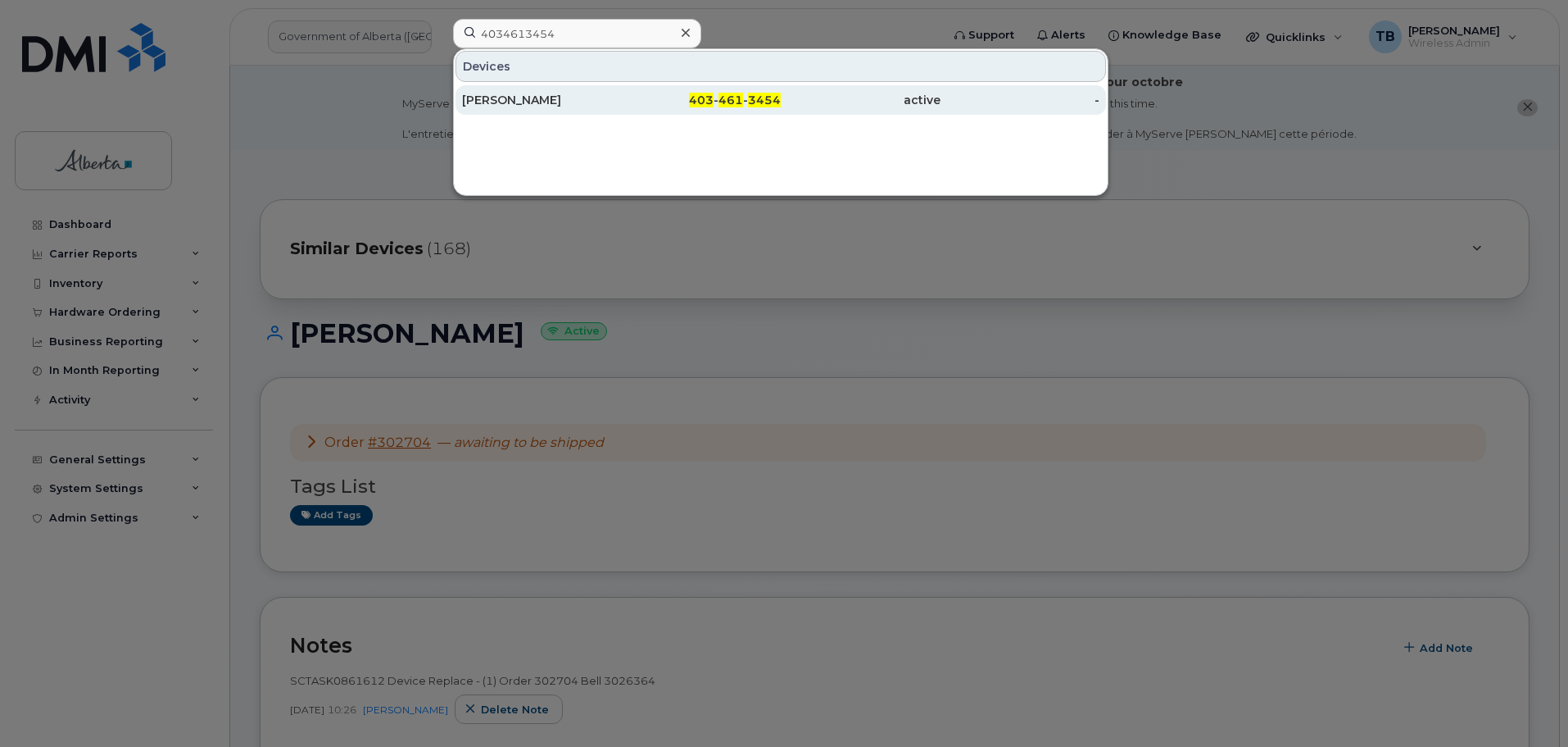
click at [496, 96] on div "[PERSON_NAME]" at bounding box center [541, 100] width 159 height 16
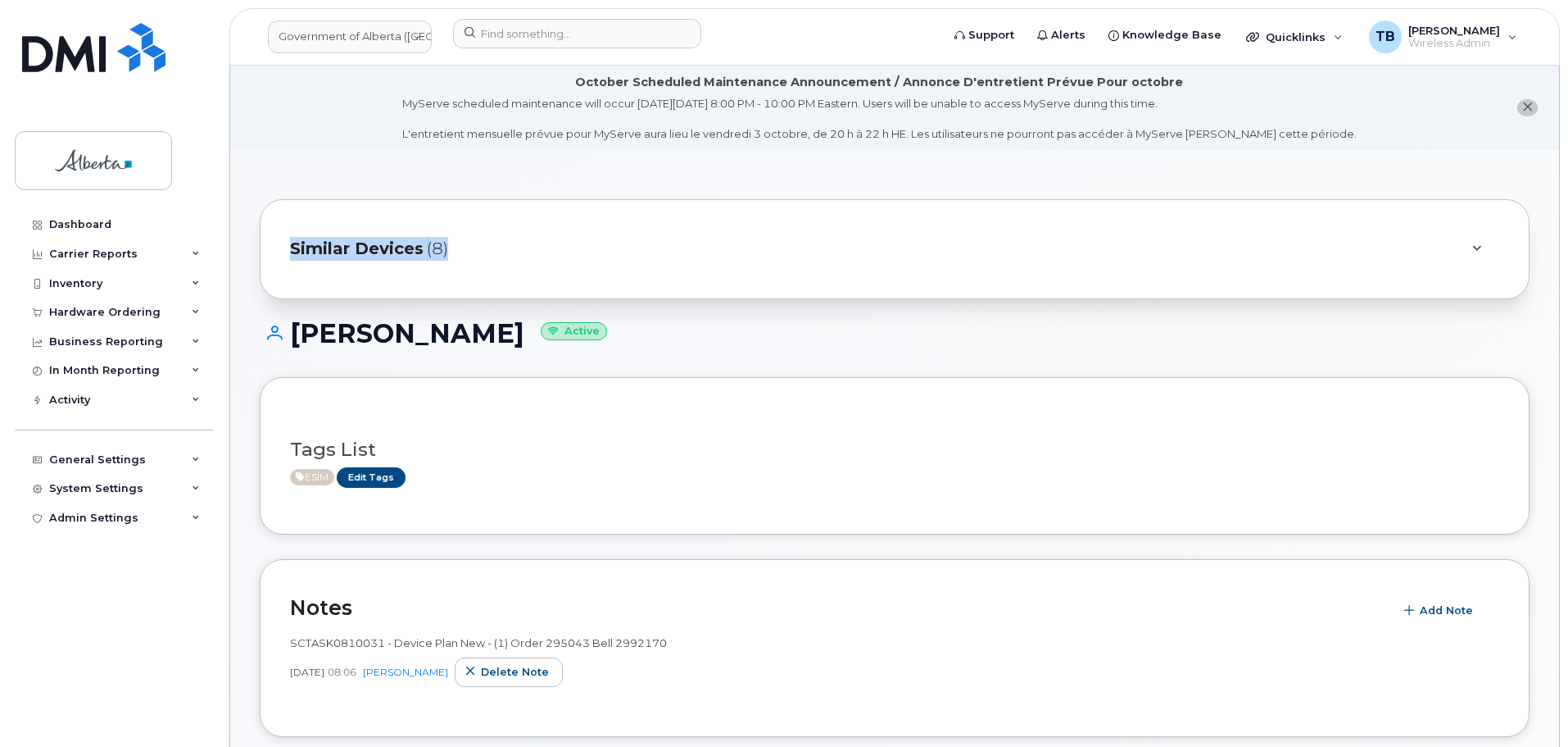
drag, startPoint x: 307, startPoint y: 193, endPoint x: 449, endPoint y: 206, distance: 142.6
click at [500, 298] on div "Similar Devices (8)" at bounding box center [894, 249] width 1270 height 100
drag, startPoint x: 297, startPoint y: 329, endPoint x: 528, endPoint y: 341, distance: 231.3
click at [528, 341] on h1 "[PERSON_NAME] Active" at bounding box center [894, 333] width 1270 height 29
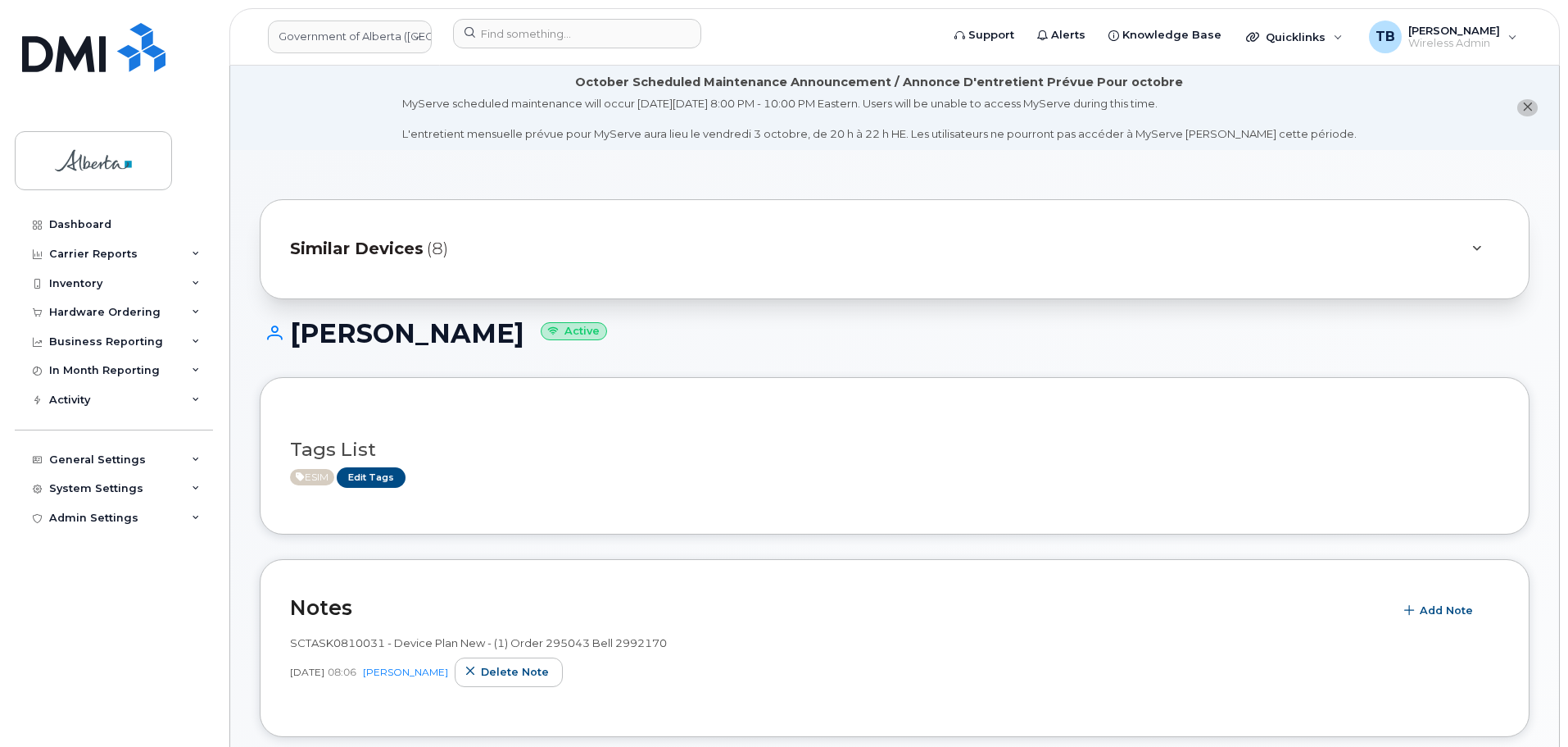
copy h1 "[PERSON_NAME]"
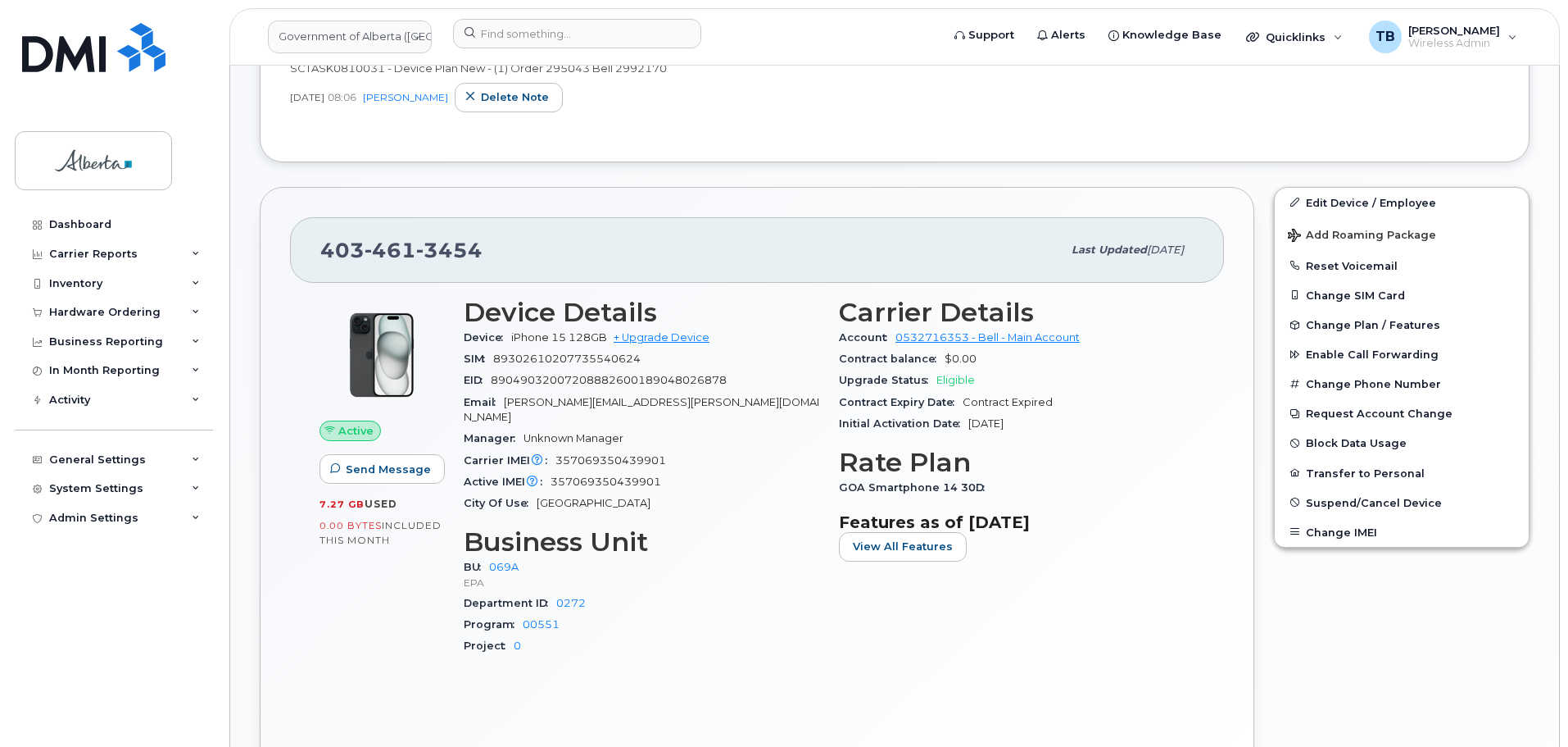
scroll to position [328, 0]
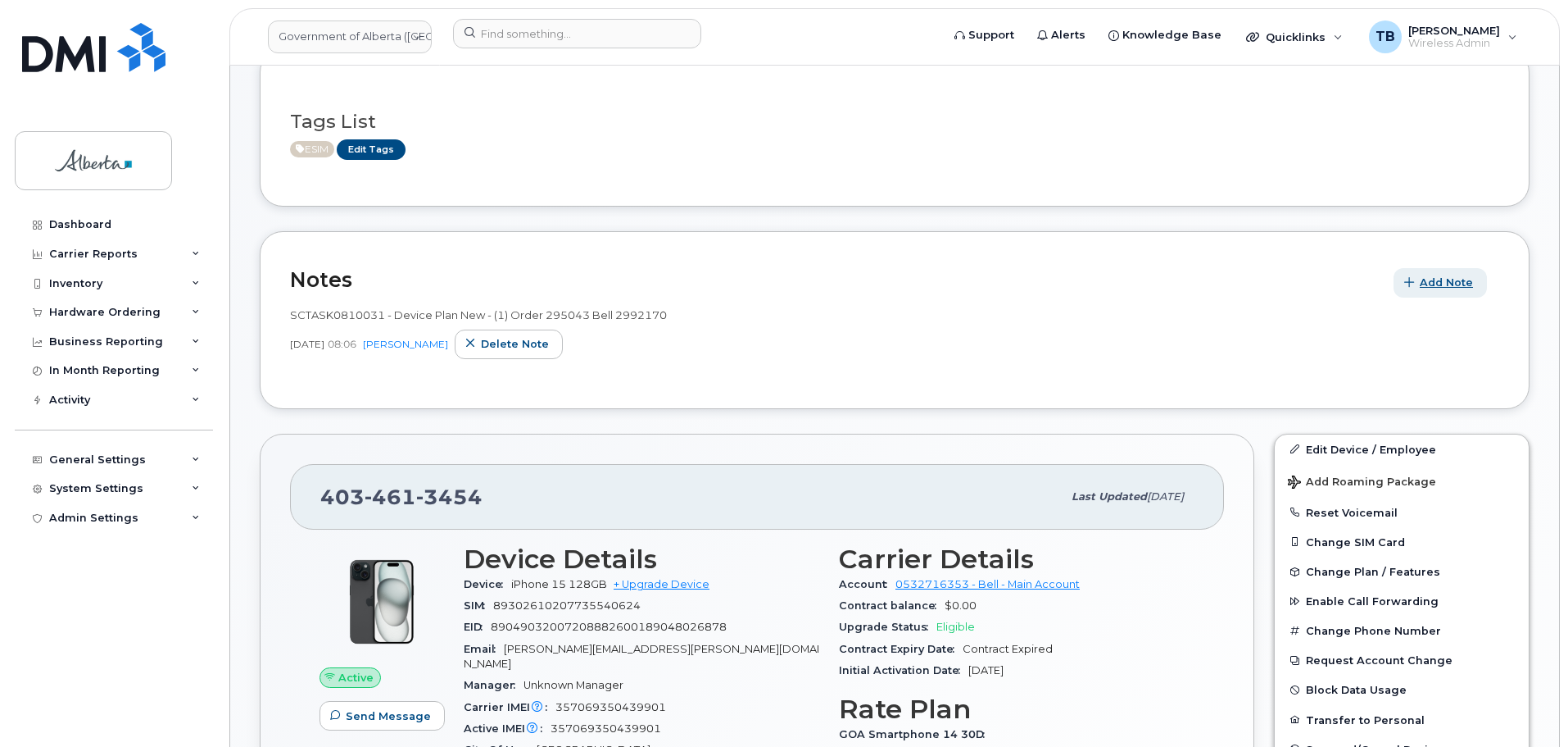
click at [1463, 281] on span "Add Note" at bounding box center [1446, 282] width 53 height 15
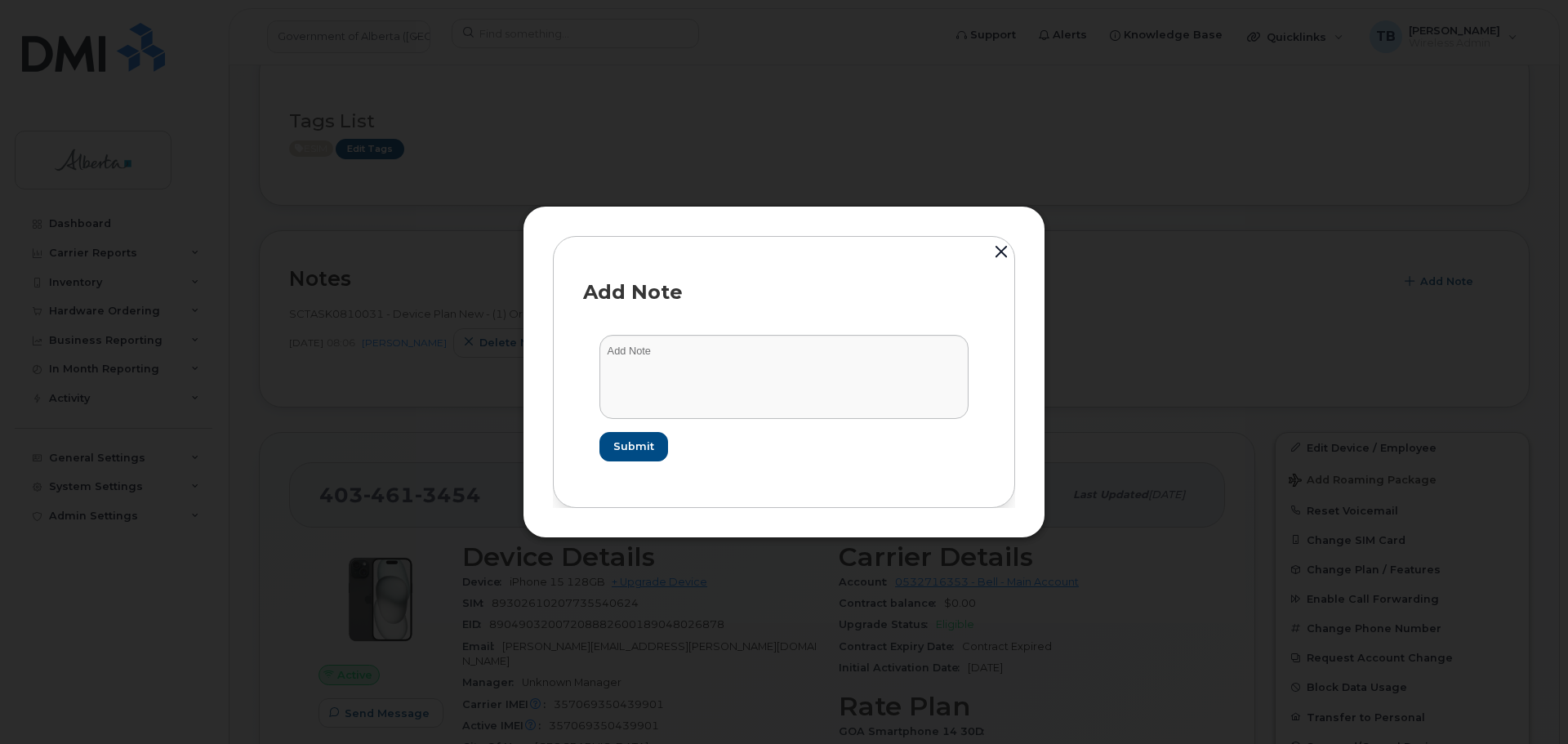
click at [990, 241] on button "button" at bounding box center [1000, 253] width 24 height 36
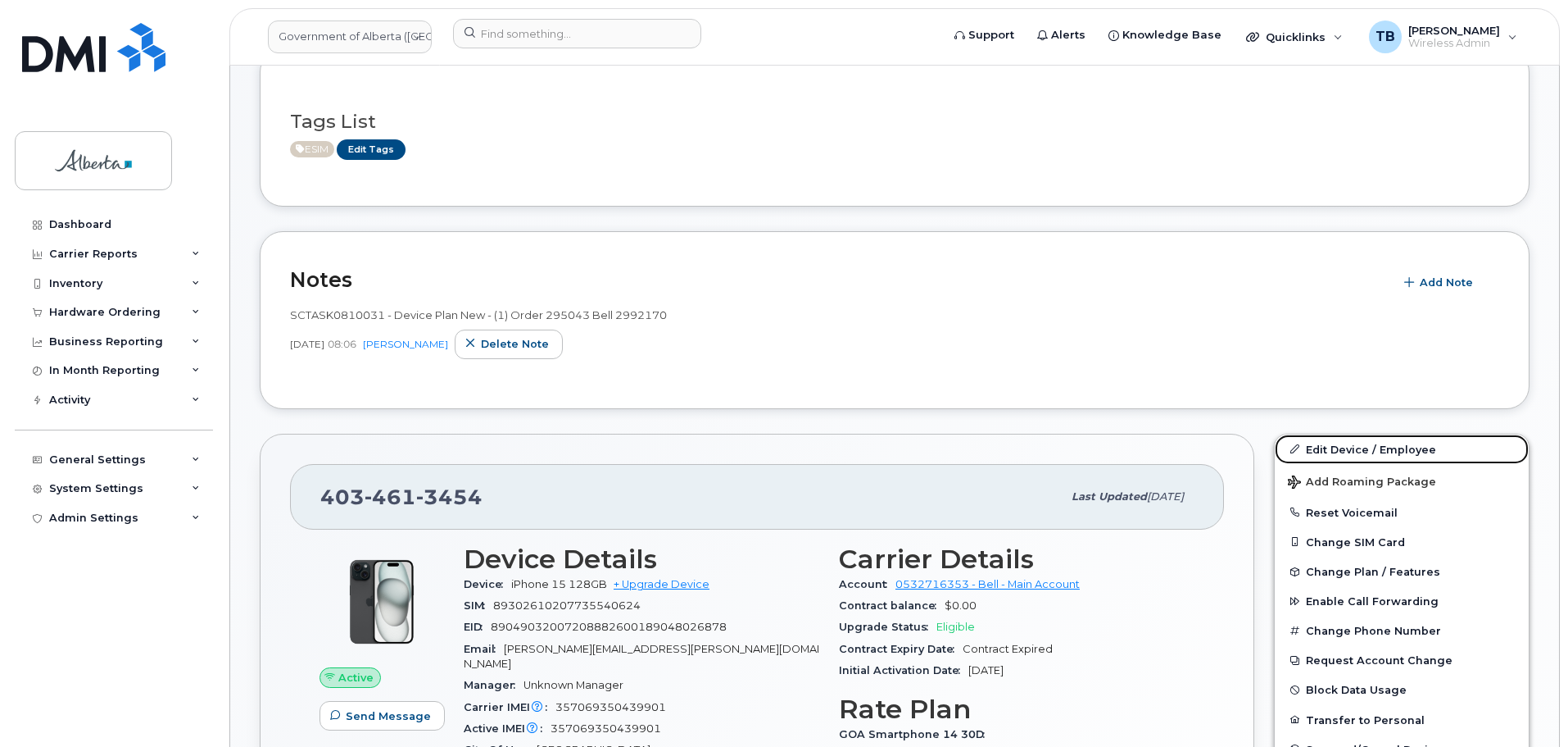
drag, startPoint x: 1341, startPoint y: 451, endPoint x: 886, endPoint y: 440, distance: 455.1
click at [1341, 451] on link "Edit Device / Employee" at bounding box center [1401, 449] width 254 height 30
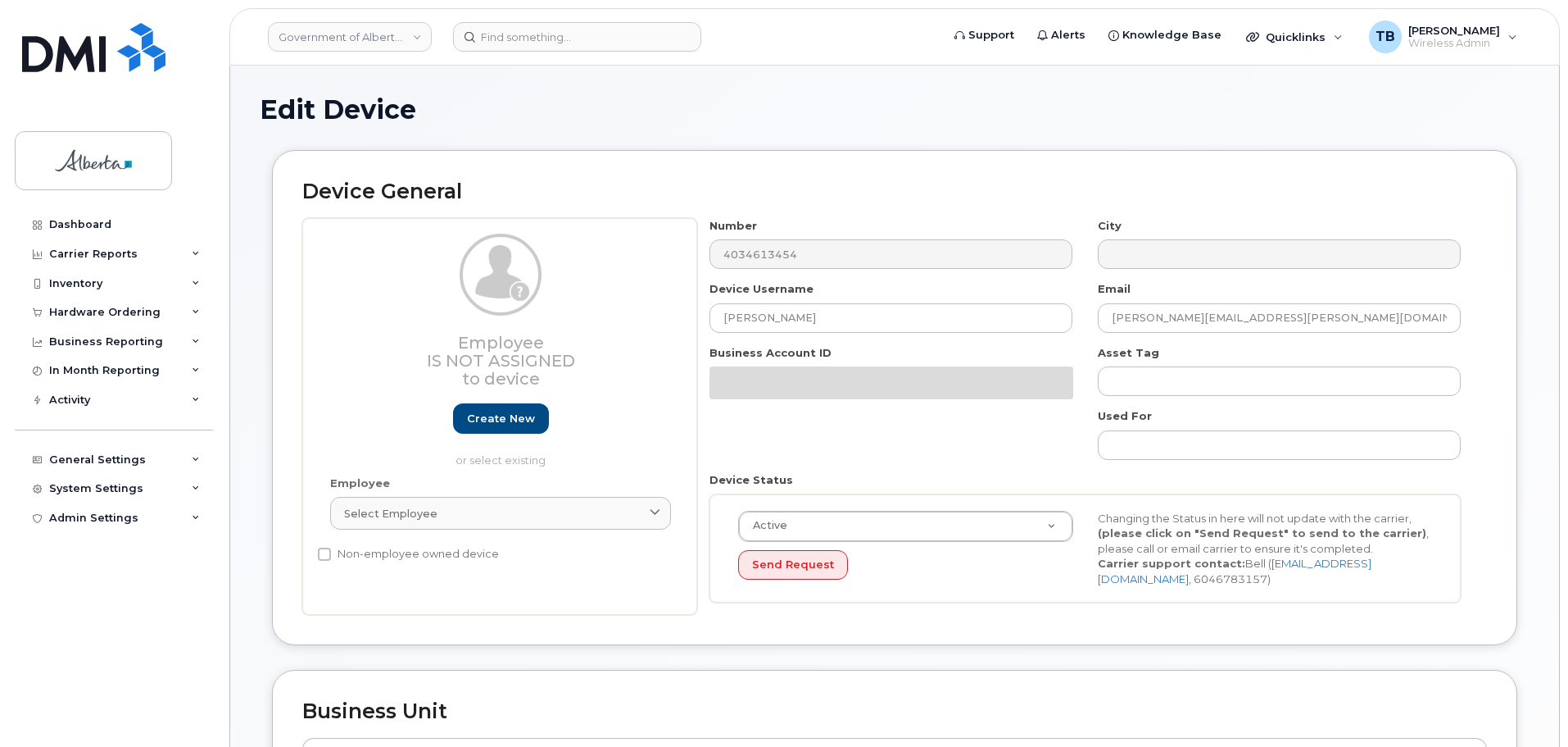
select select "4120331"
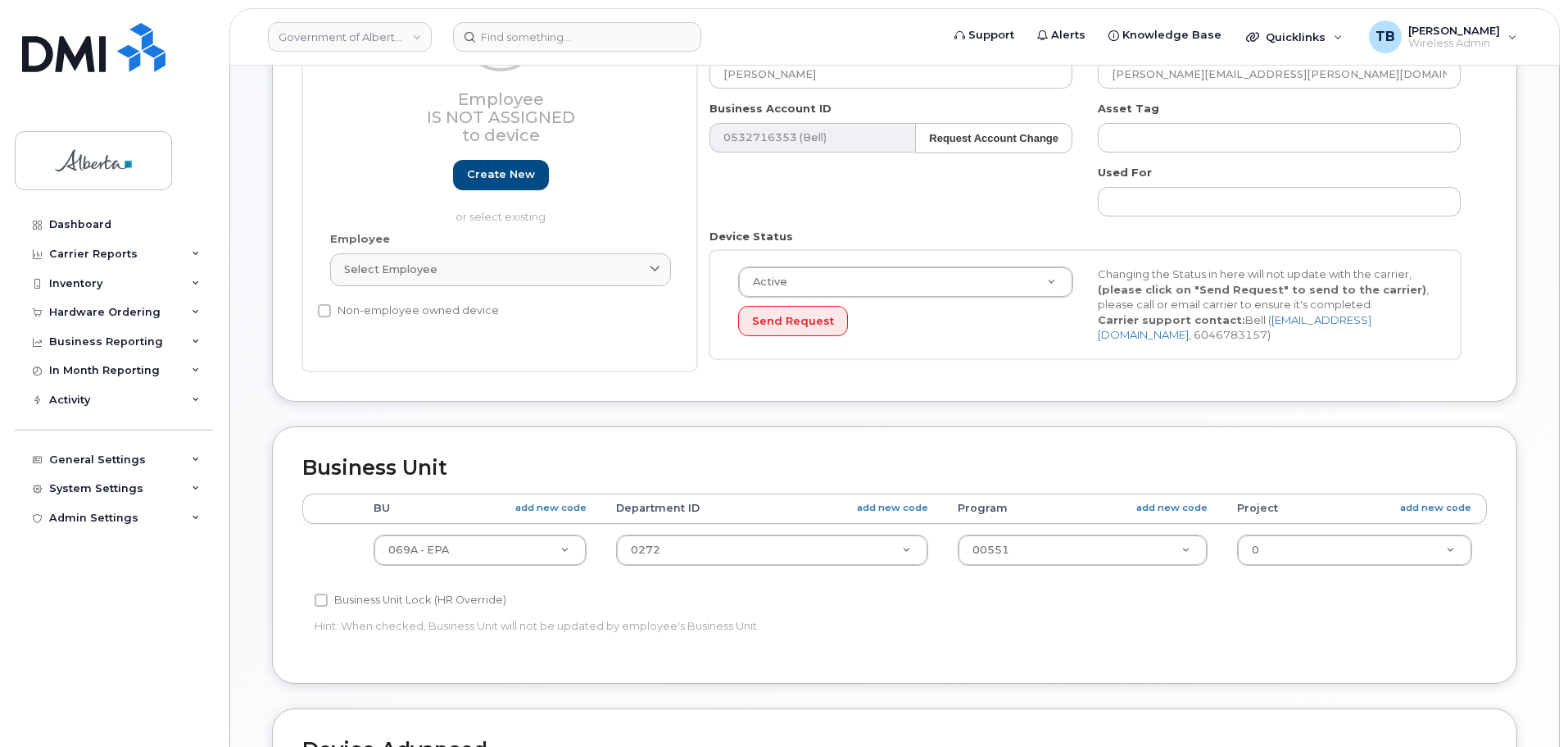
scroll to position [574, 0]
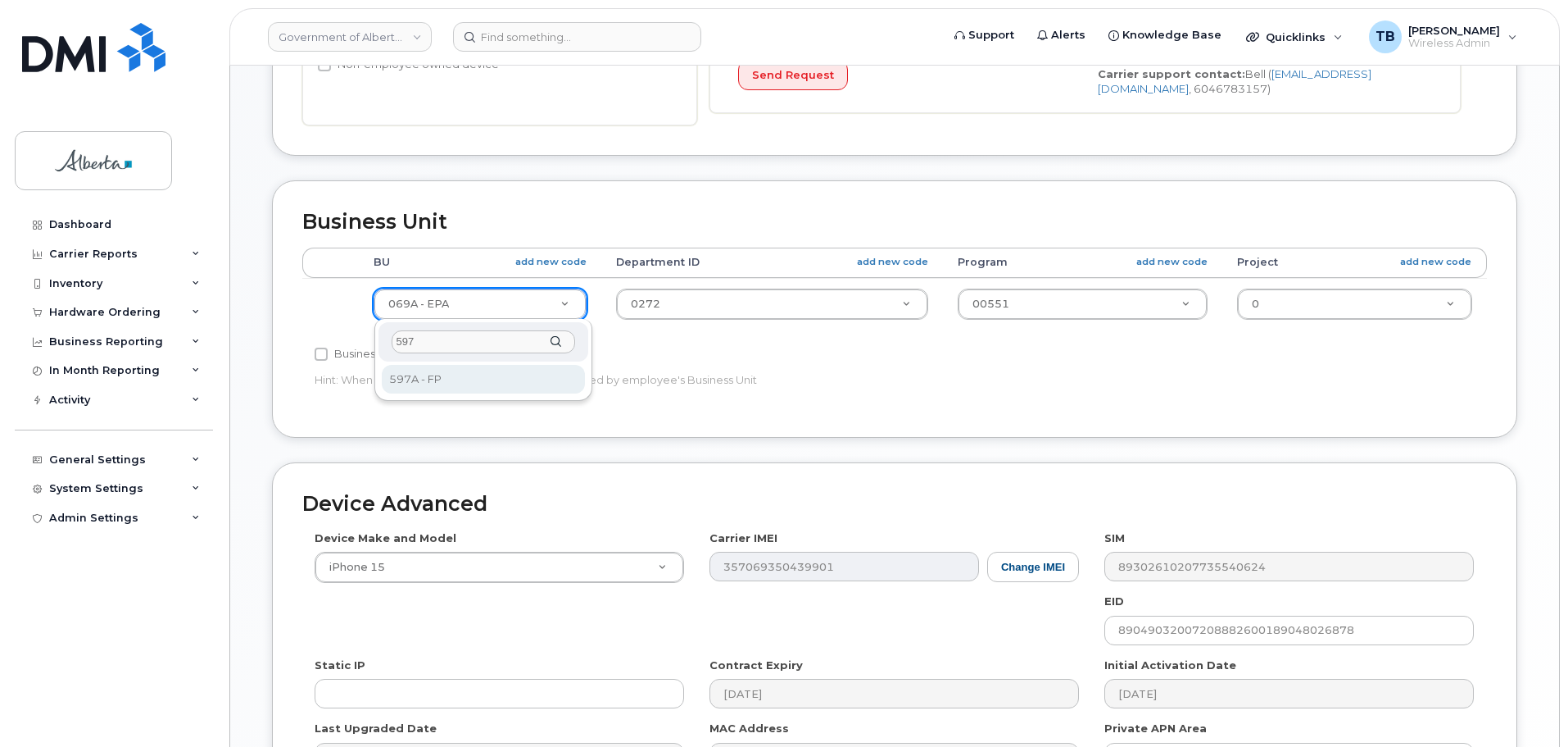
type input "597"
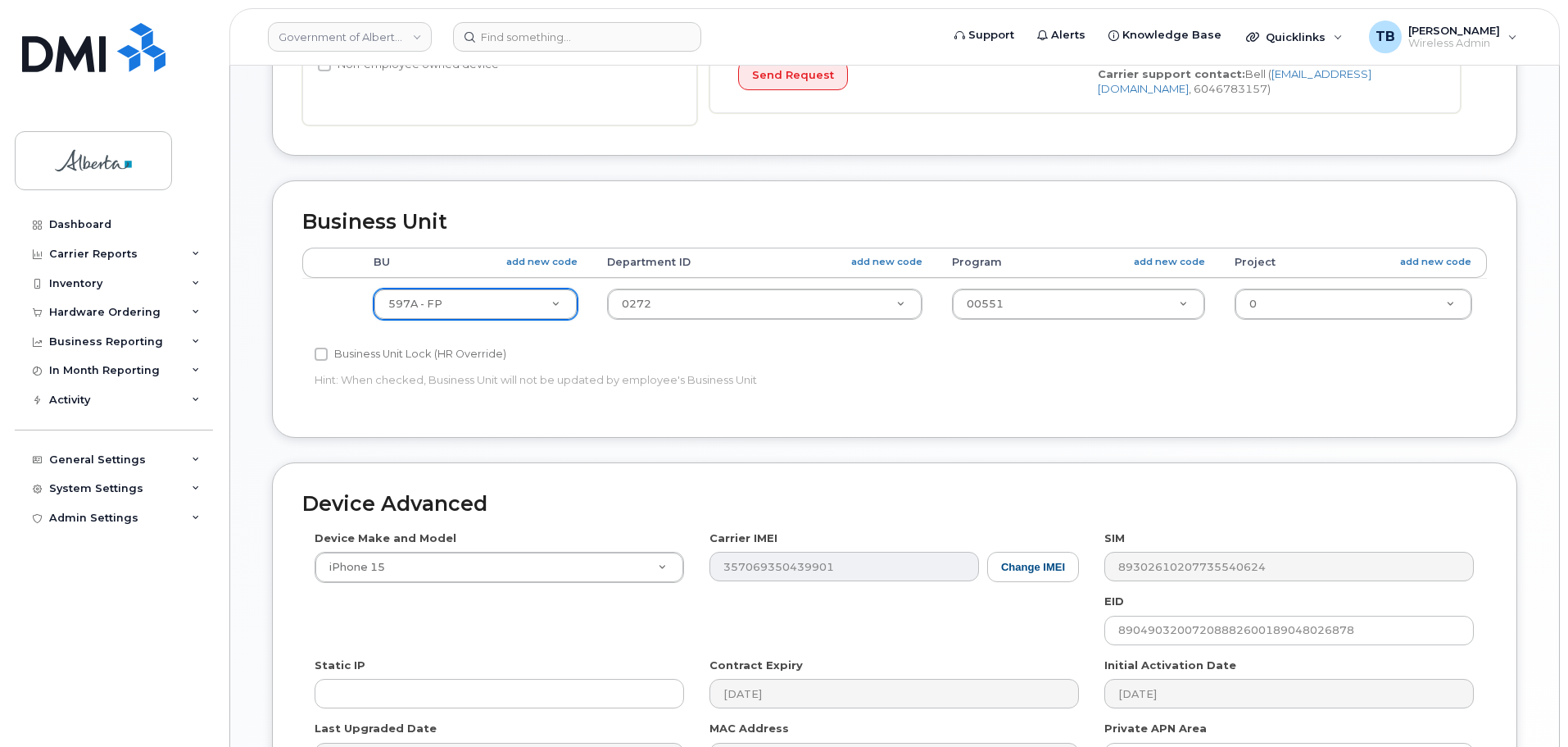
select select "4797726"
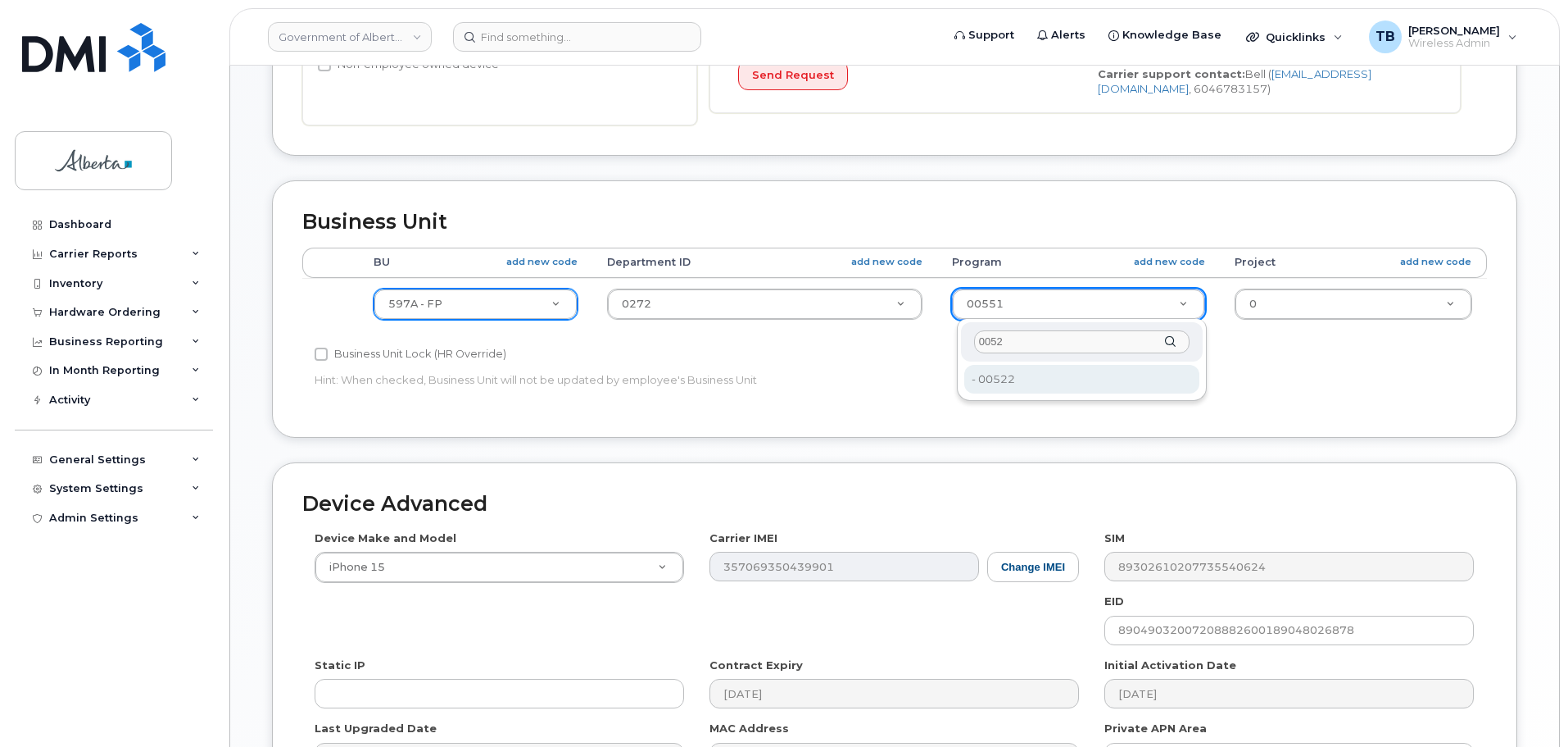
type input "0052"
type input "33406987"
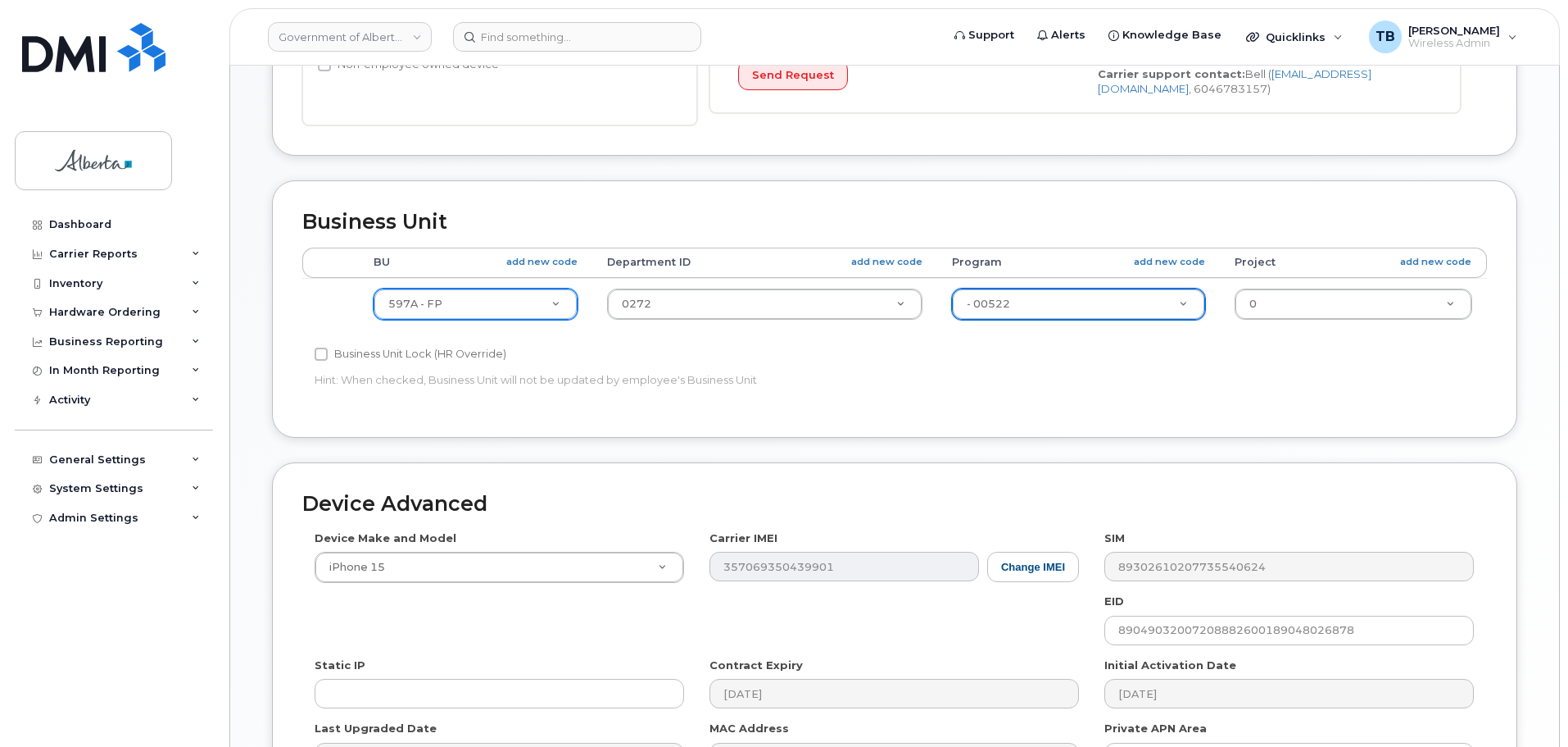
click at [1059, 402] on div "Accounting Categories Rules BU add new code Department ID add new code Program …" at bounding box center [894, 327] width 1184 height 159
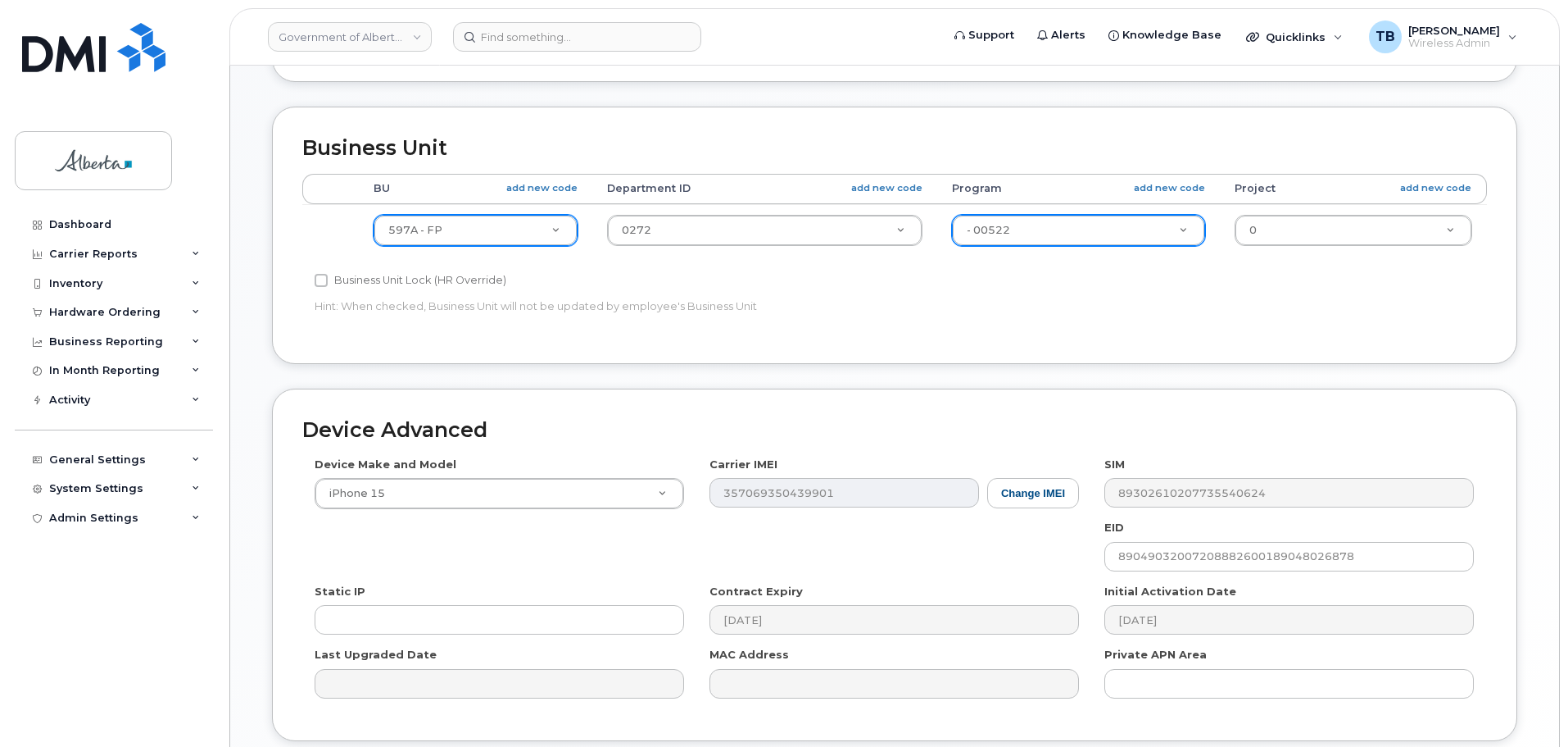
scroll to position [779, 0]
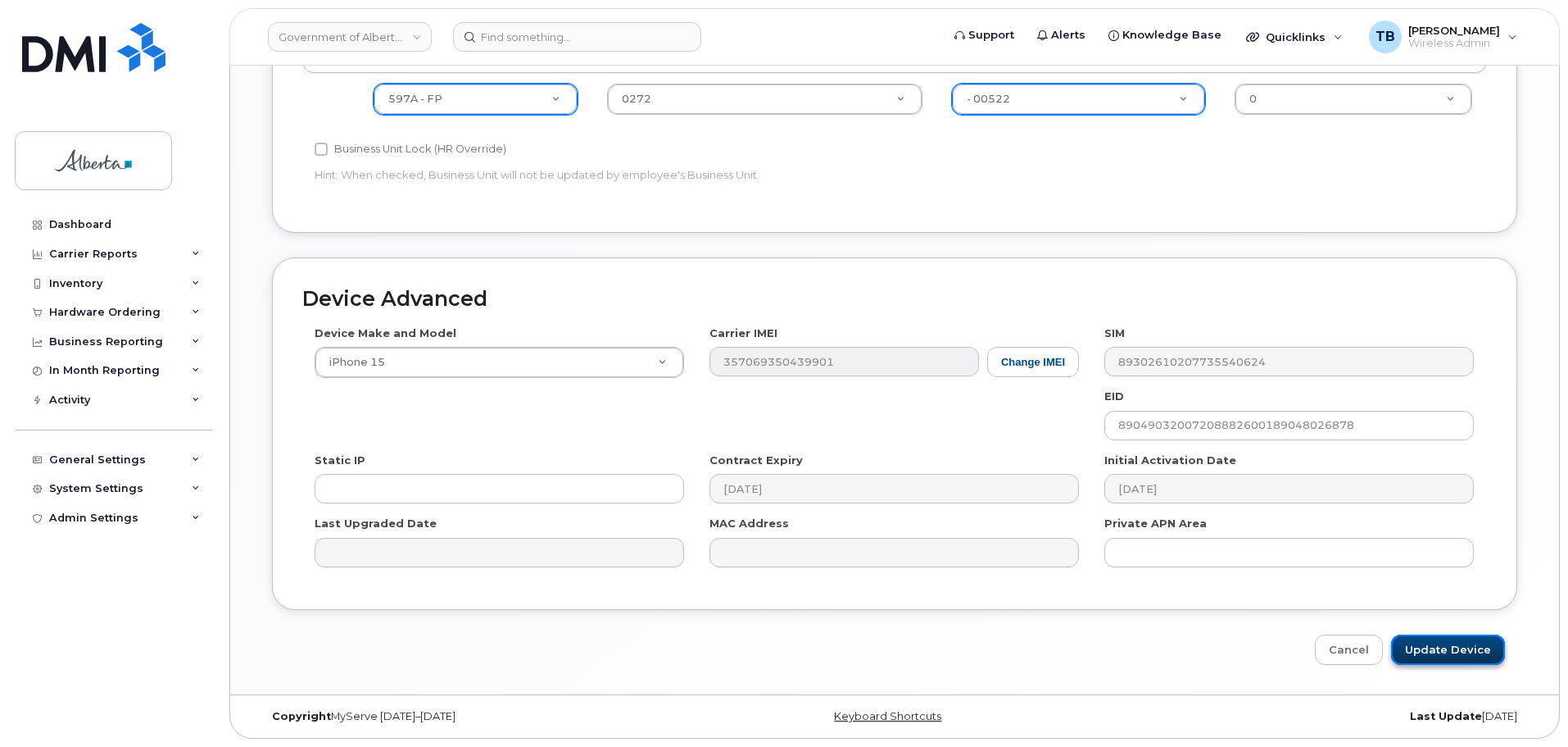
click at [1457, 654] on input "Update Device" at bounding box center [1447, 650] width 113 height 31
type input "Saving..."
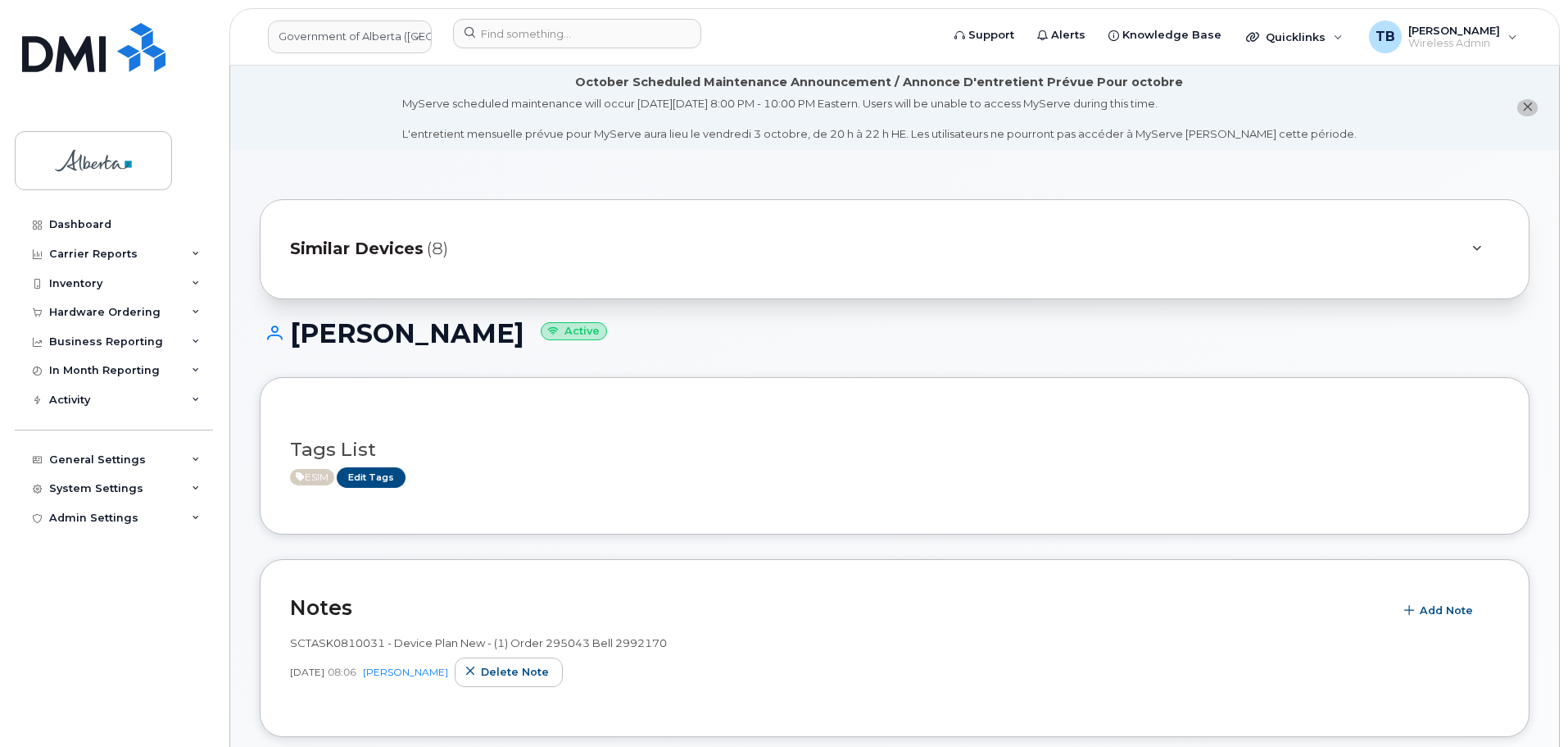
scroll to position [246, 0]
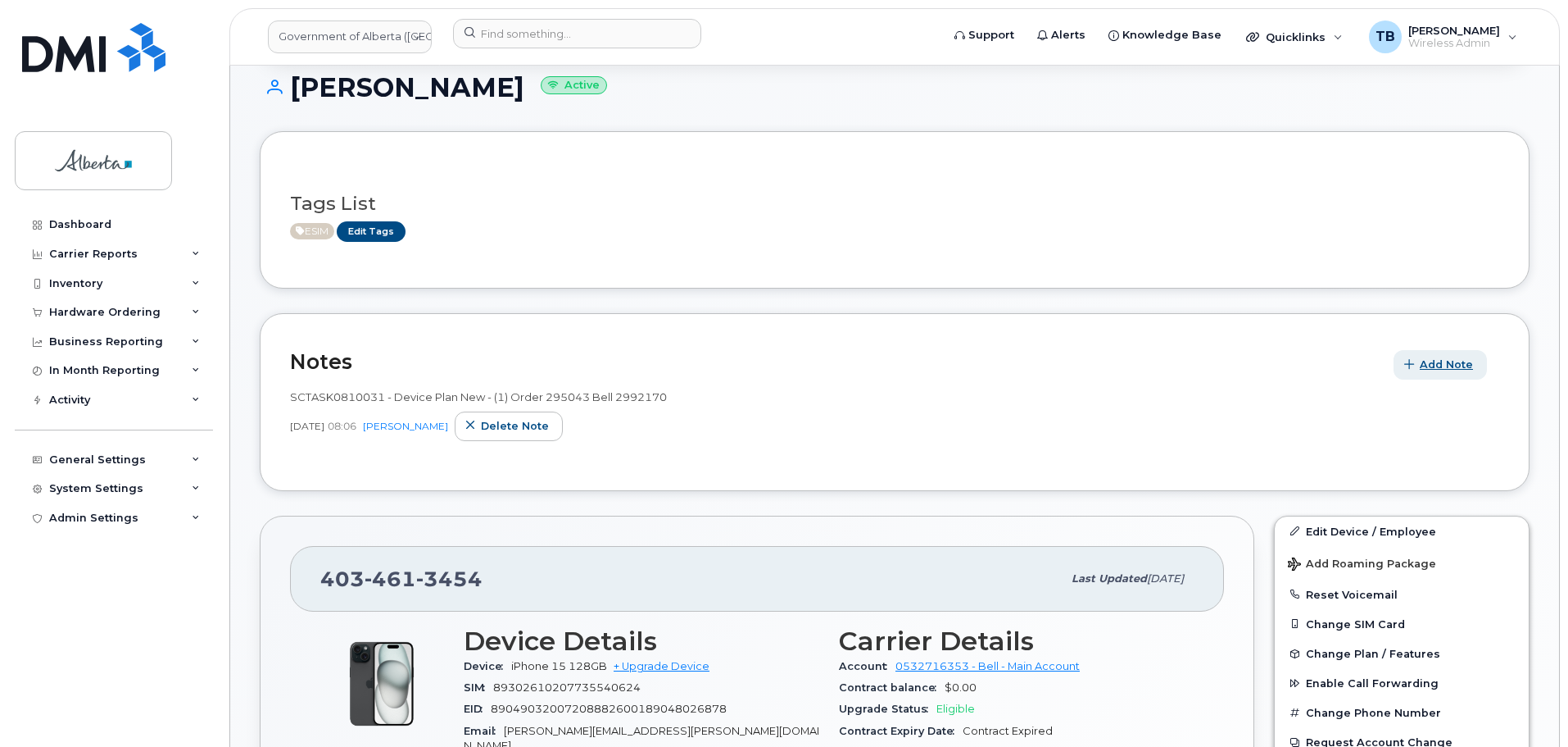
click at [1432, 368] on span "Add Note" at bounding box center [1446, 364] width 53 height 15
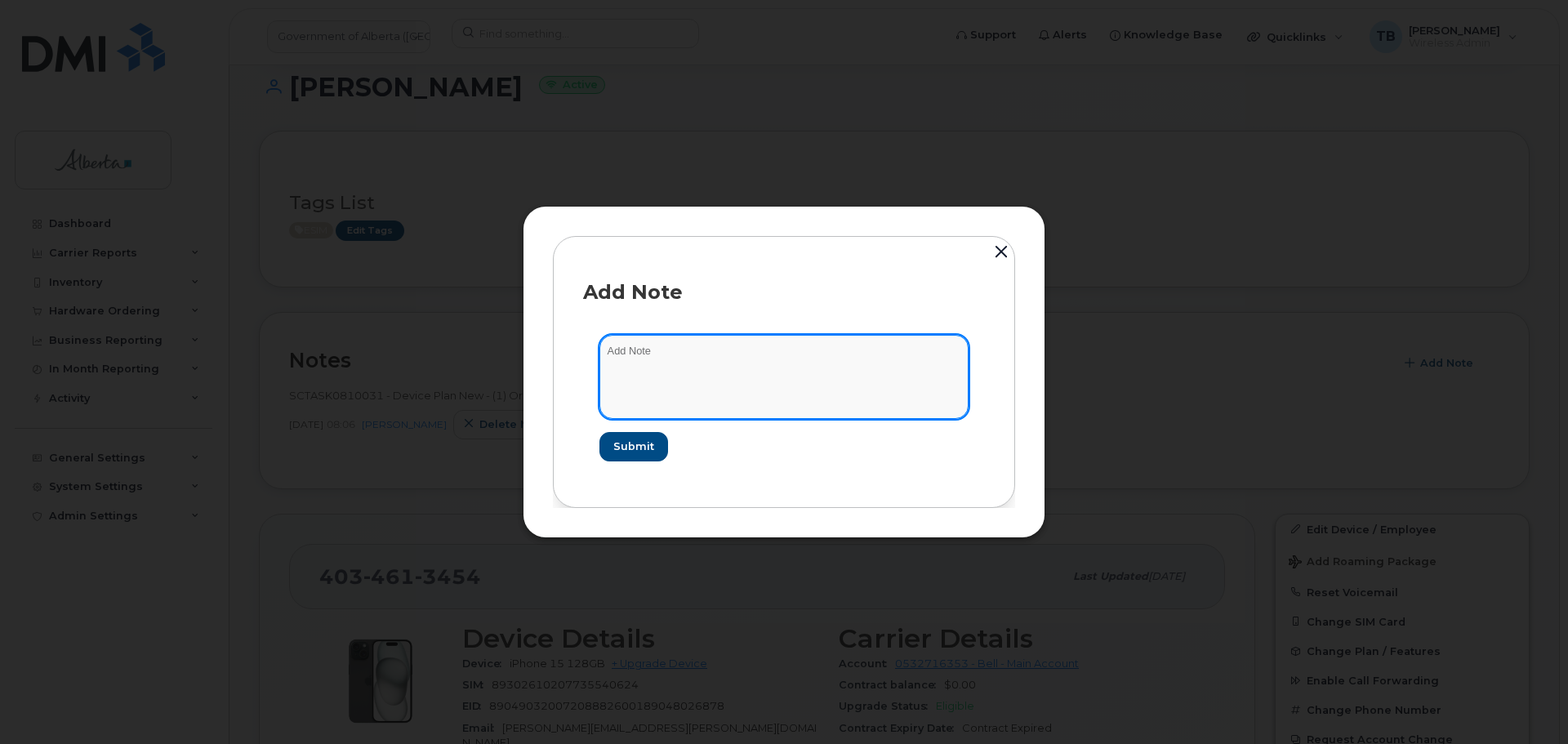
click at [637, 363] on textarea at bounding box center [784, 376] width 369 height 83
paste textarea "SCTASK0862875 Plan Financial Codes - 4034613454 iPhone 15 IMEI [TECHNICAL_ID] s…"
type textarea "SCTASK0862875 Plan Financial Codes - 4034613454 iPhone 15 IMEI [TECHNICAL_ID] s…"
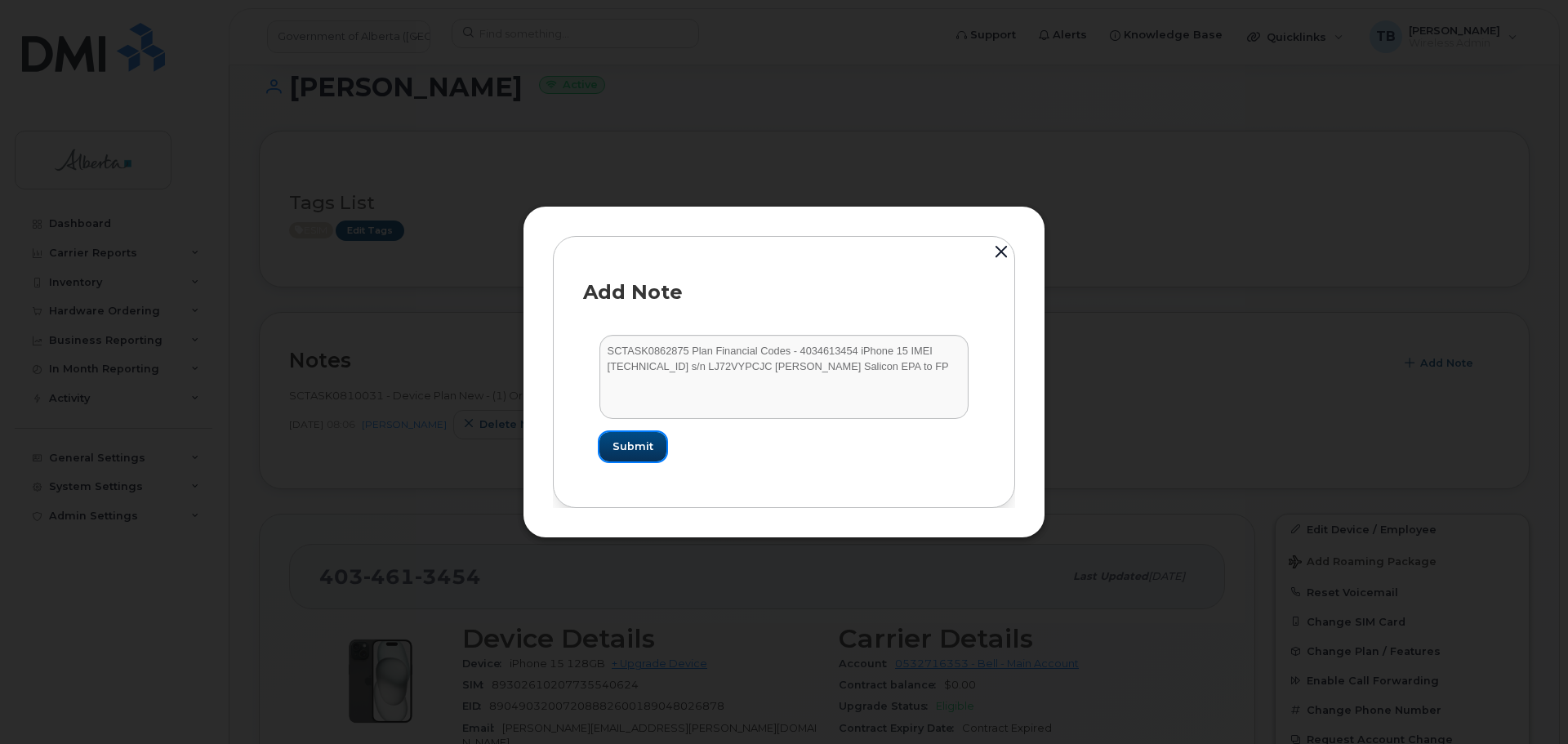
click at [621, 442] on button "Submit" at bounding box center [633, 446] width 67 height 30
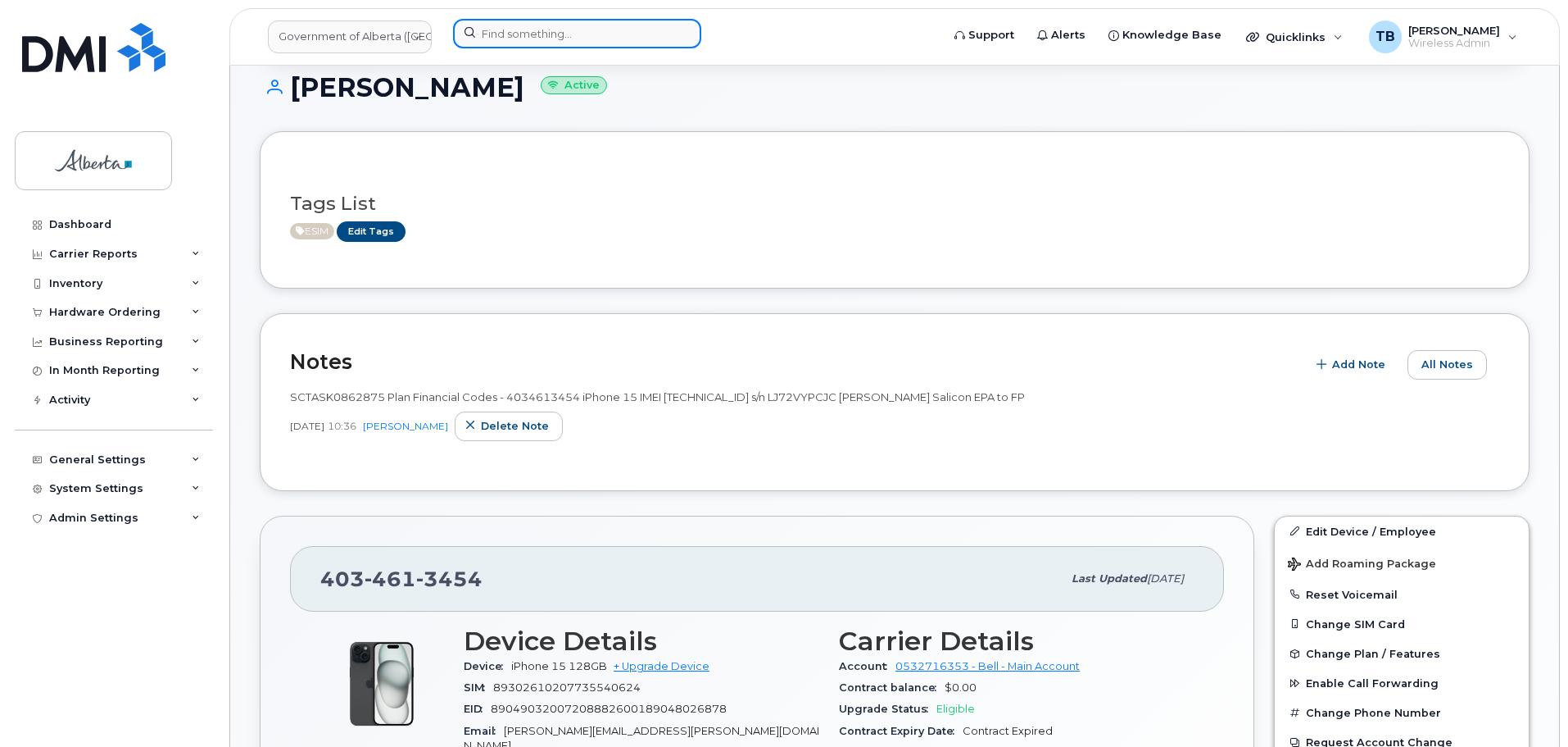
click at [507, 37] on input at bounding box center [577, 33] width 249 height 30
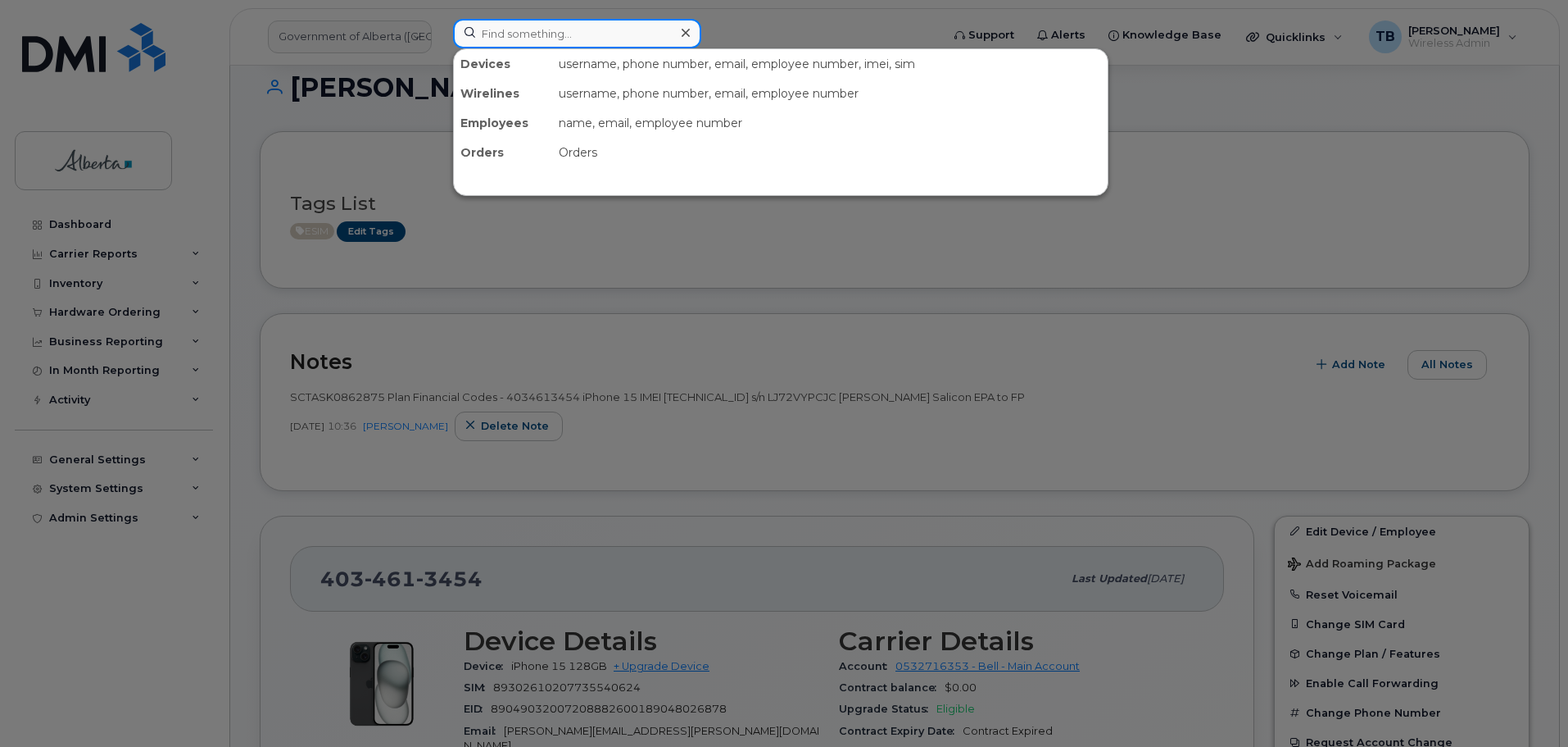
paste input "5873376468"
type input "5873376468"
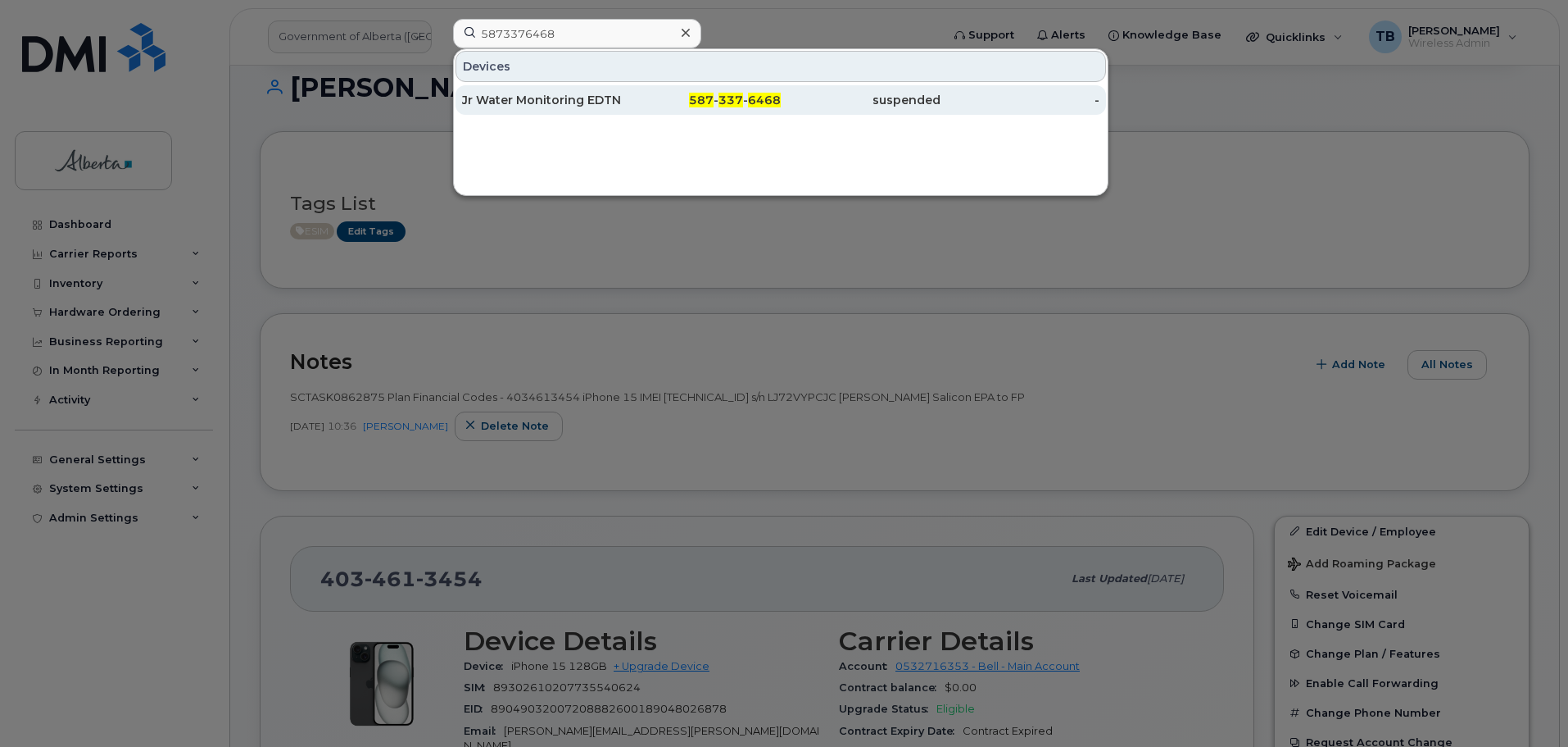
click at [504, 99] on div "Jr Water Monitoring EDTN 02" at bounding box center [541, 100] width 159 height 16
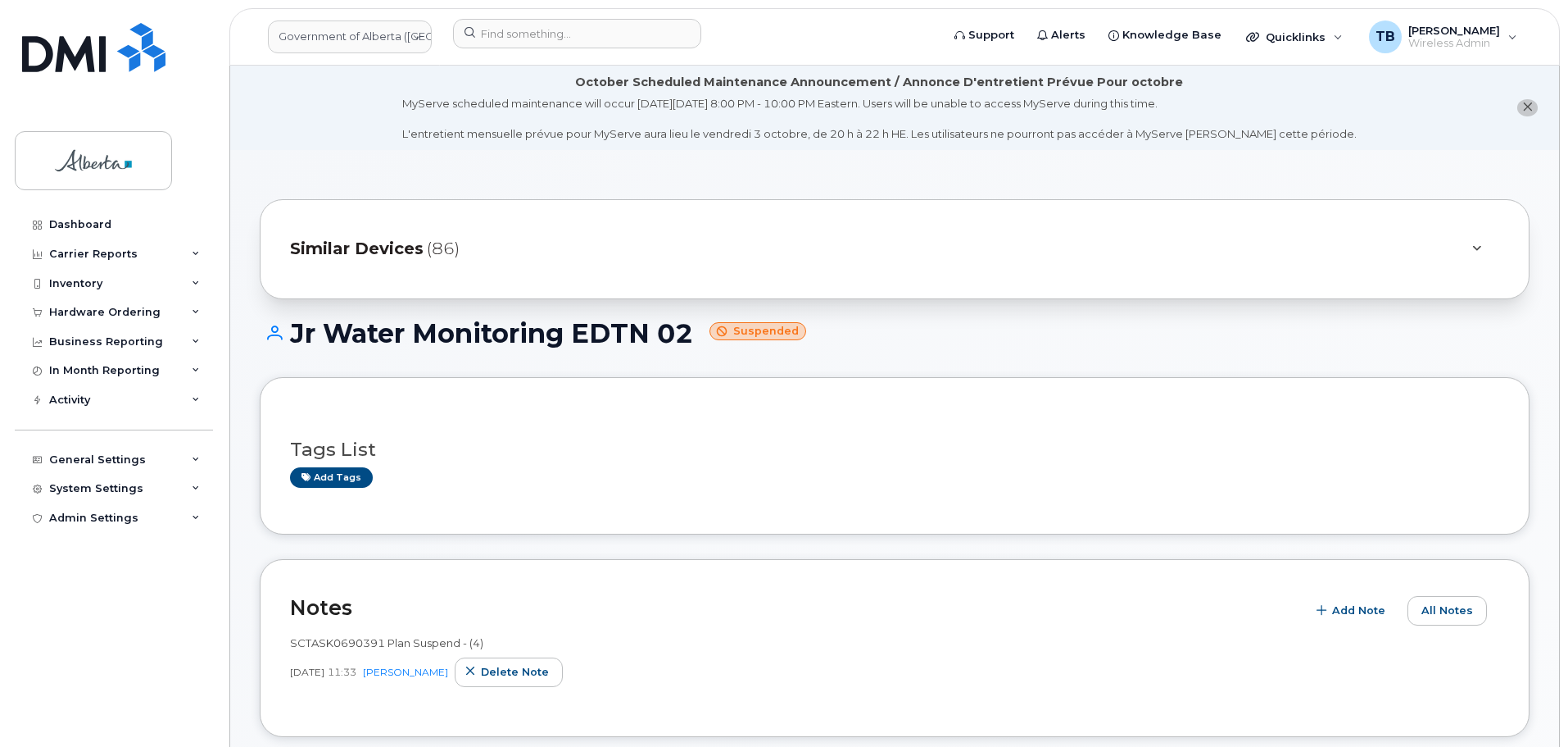
scroll to position [164, 0]
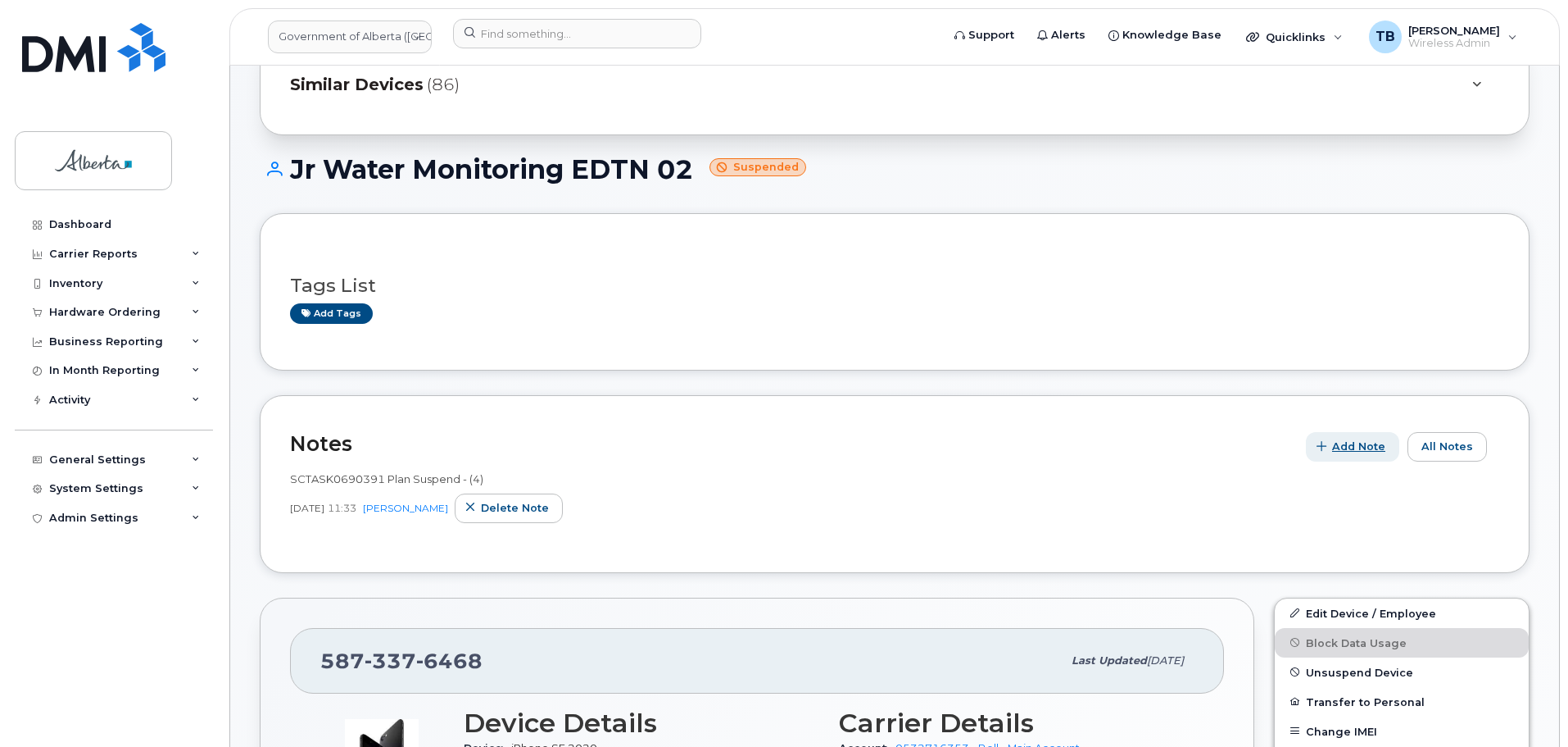
click at [1325, 440] on span "button" at bounding box center [1321, 446] width 15 height 15
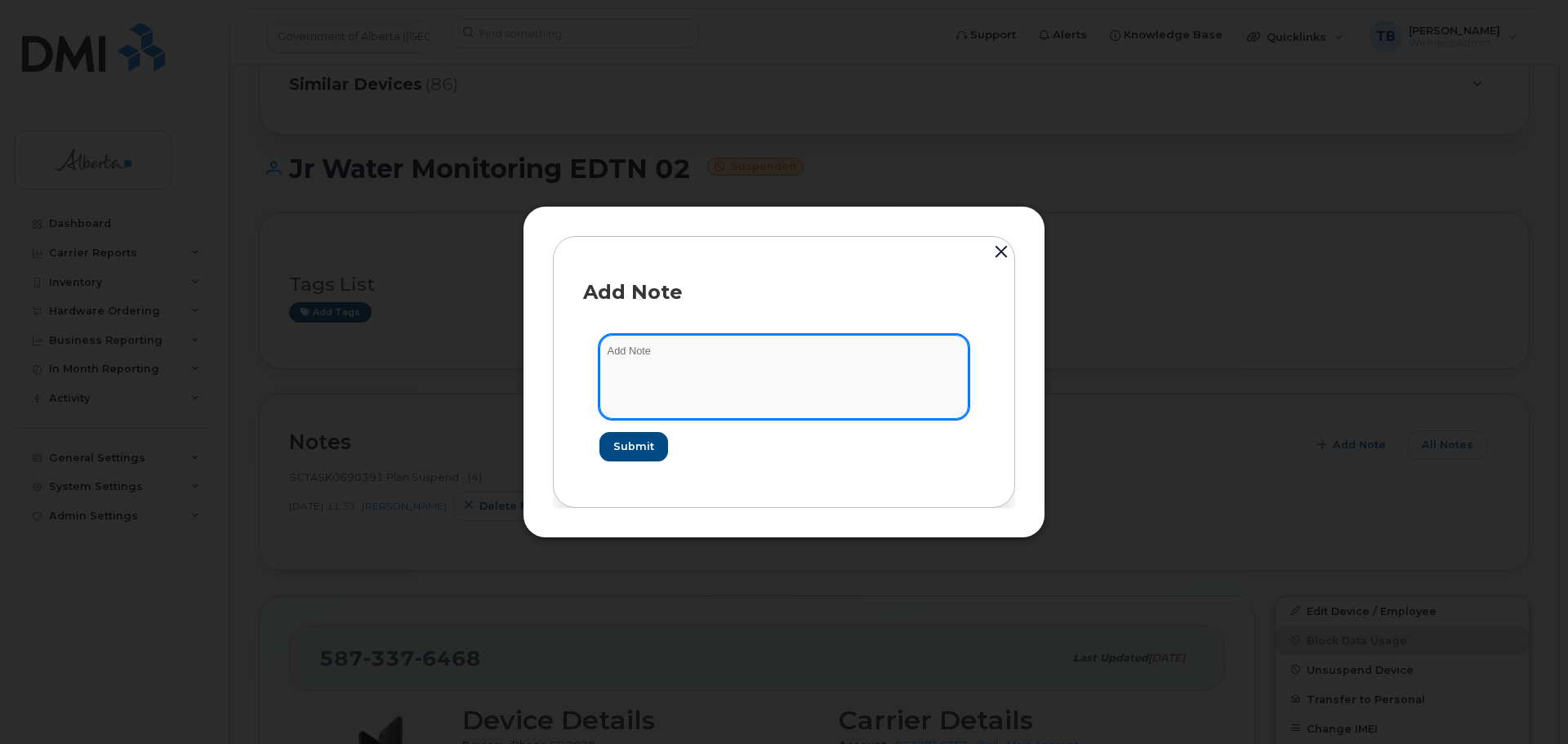
click at [647, 377] on textarea at bounding box center [784, 376] width 369 height 83
paste textarea "SCTASK0857732 5873376468 DO NOT DELETE - BEING REASSIGNED to [PERSON_NAME]. Pre…"
type textarea "SCTASK0857732 5873376468 DO NOT DELETE - BEING REASSIGNED to Maria Hancock. Pre…"
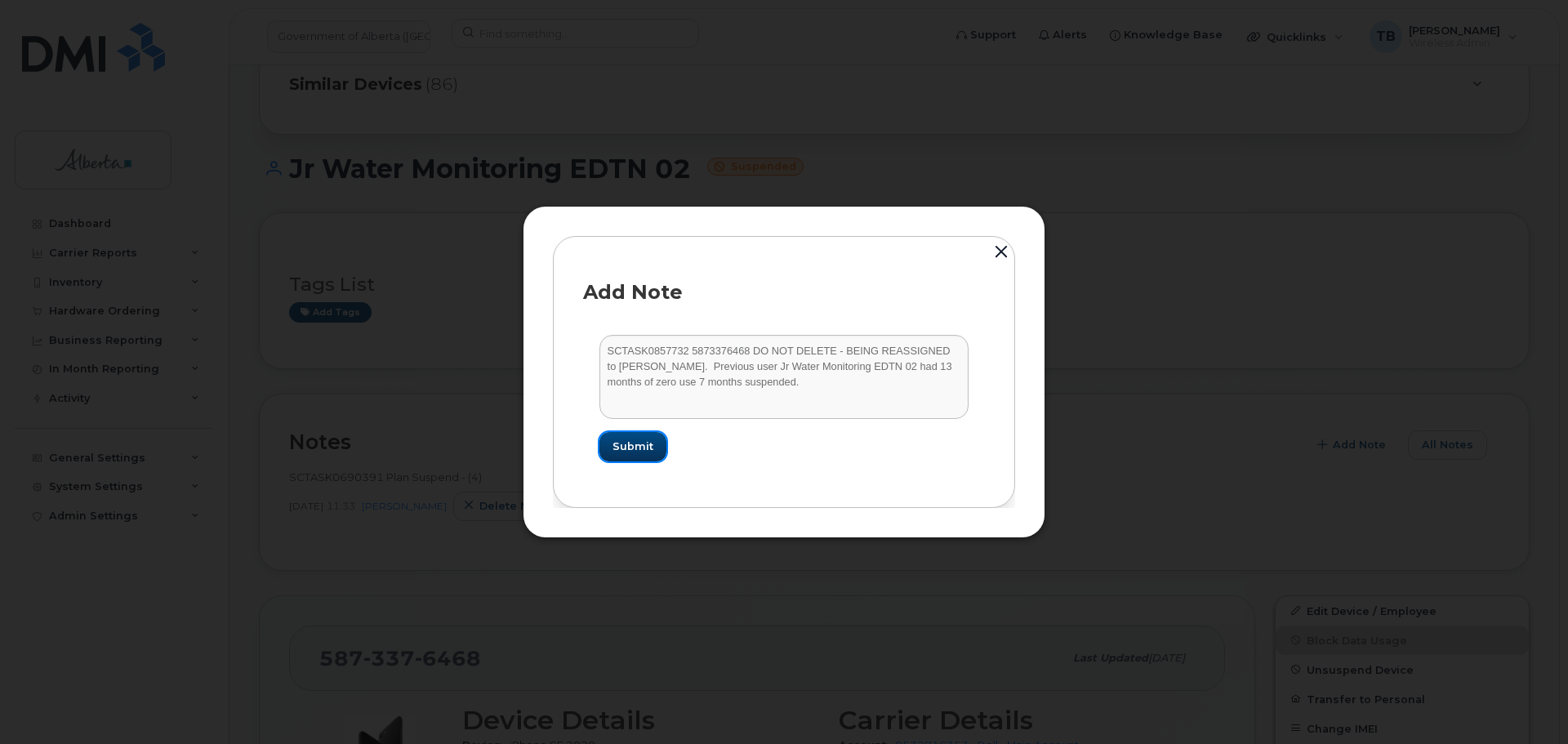
click at [631, 438] on button "Submit" at bounding box center [633, 446] width 67 height 30
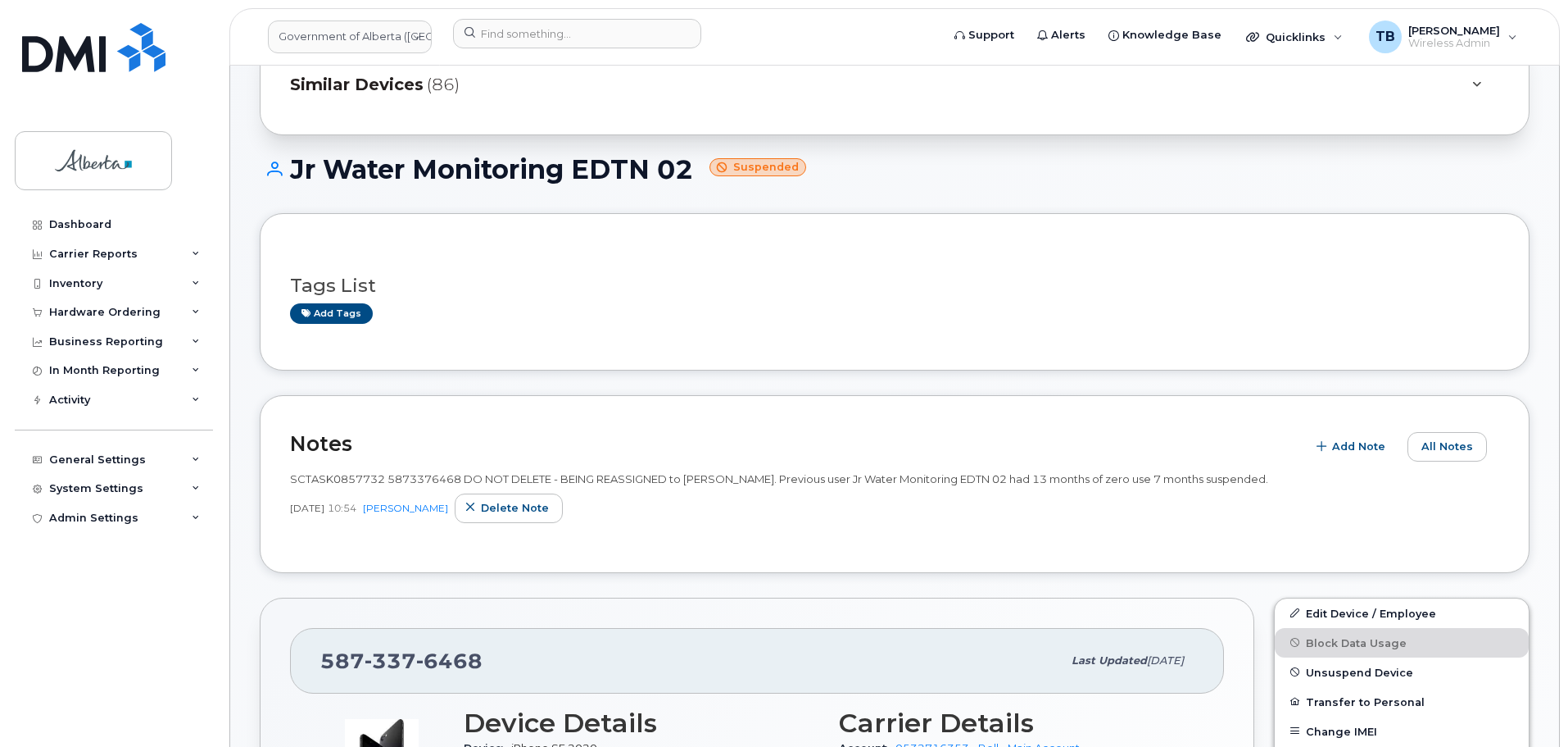
click at [408, 482] on span "SCTASK0857732 5873376468 DO NOT DELETE - BEING REASSIGNED to Maria Hancock. Pre…" at bounding box center [779, 478] width 978 height 14
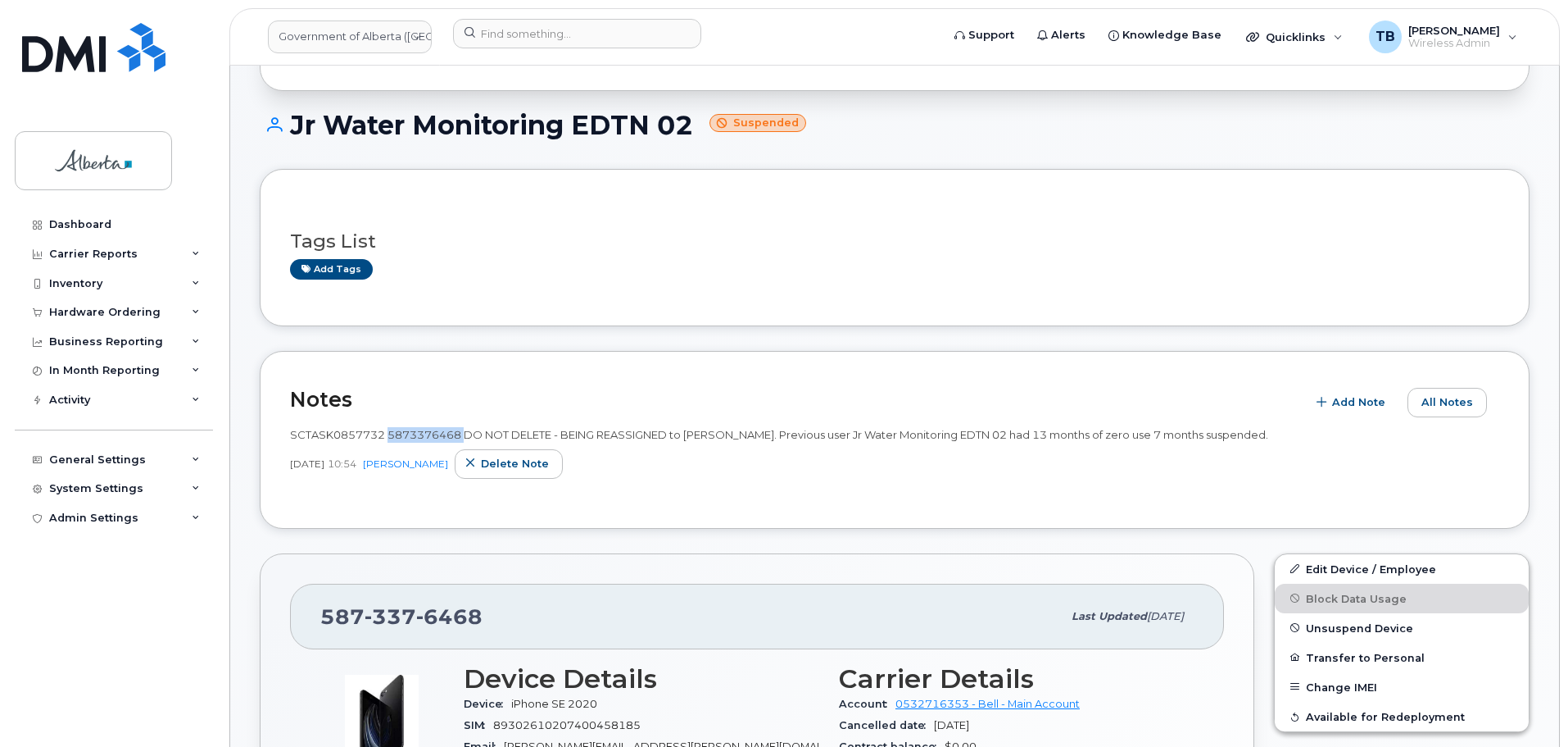
scroll to position [246, 0]
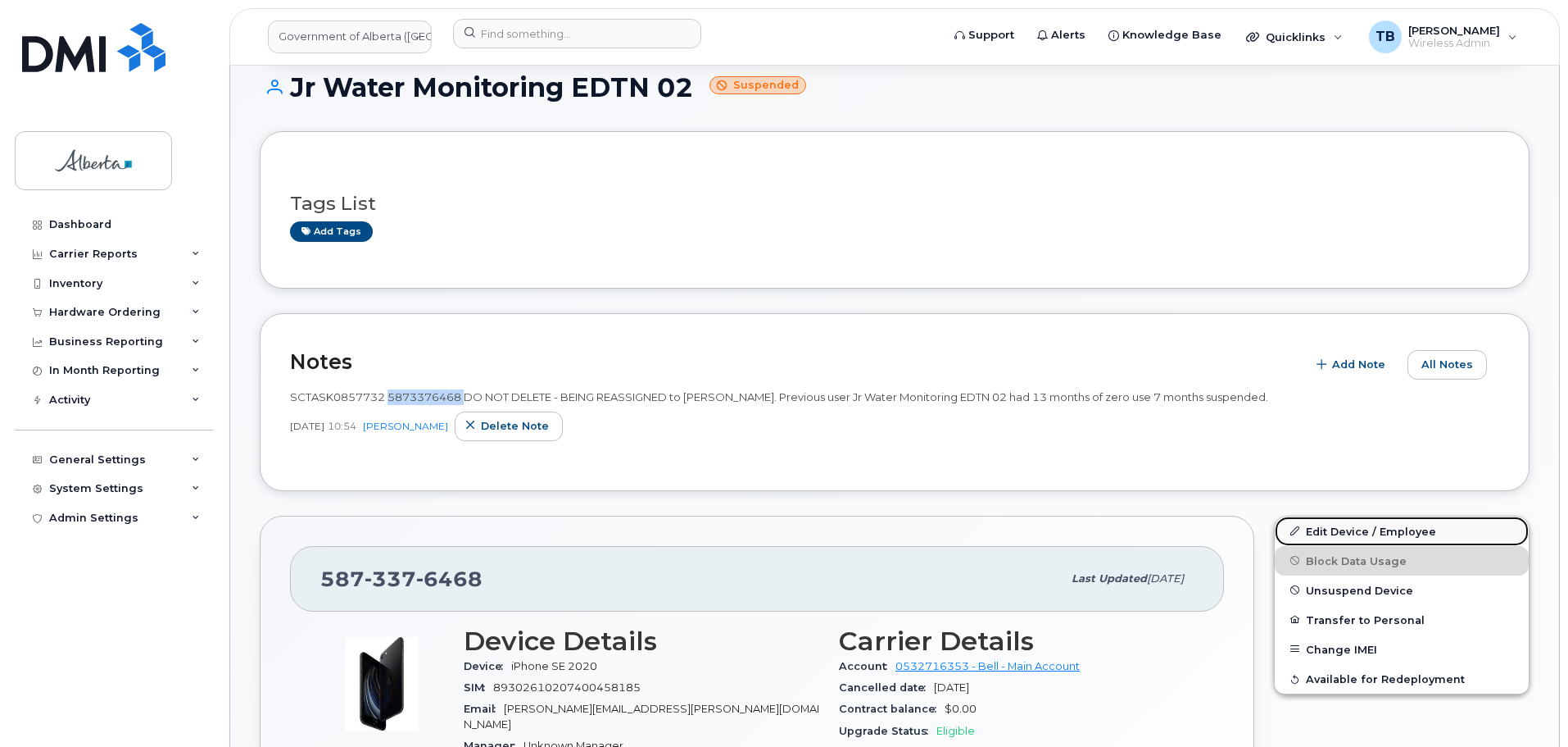
click at [1345, 540] on link "Edit Device / Employee" at bounding box center [1401, 531] width 254 height 30
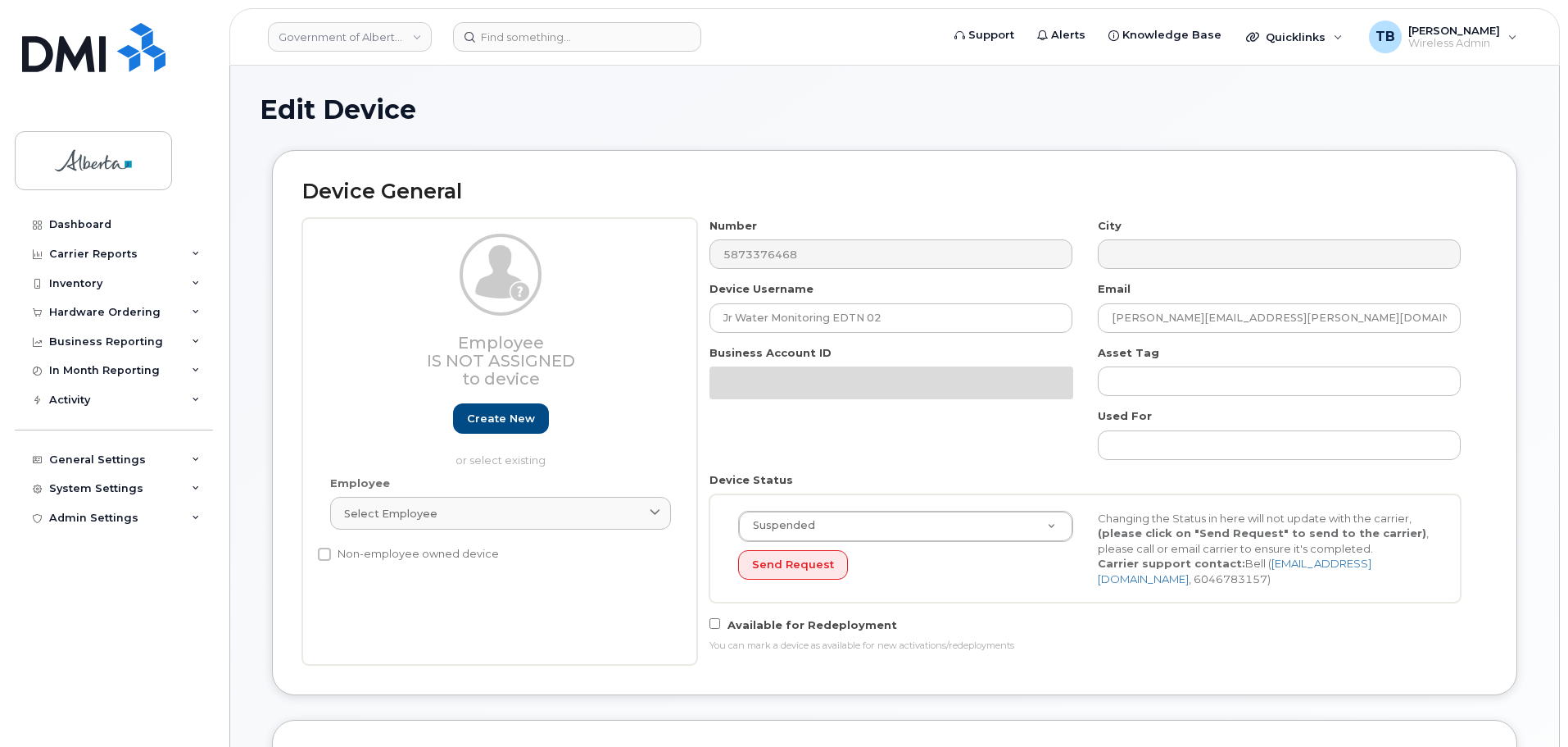
select select "4120331"
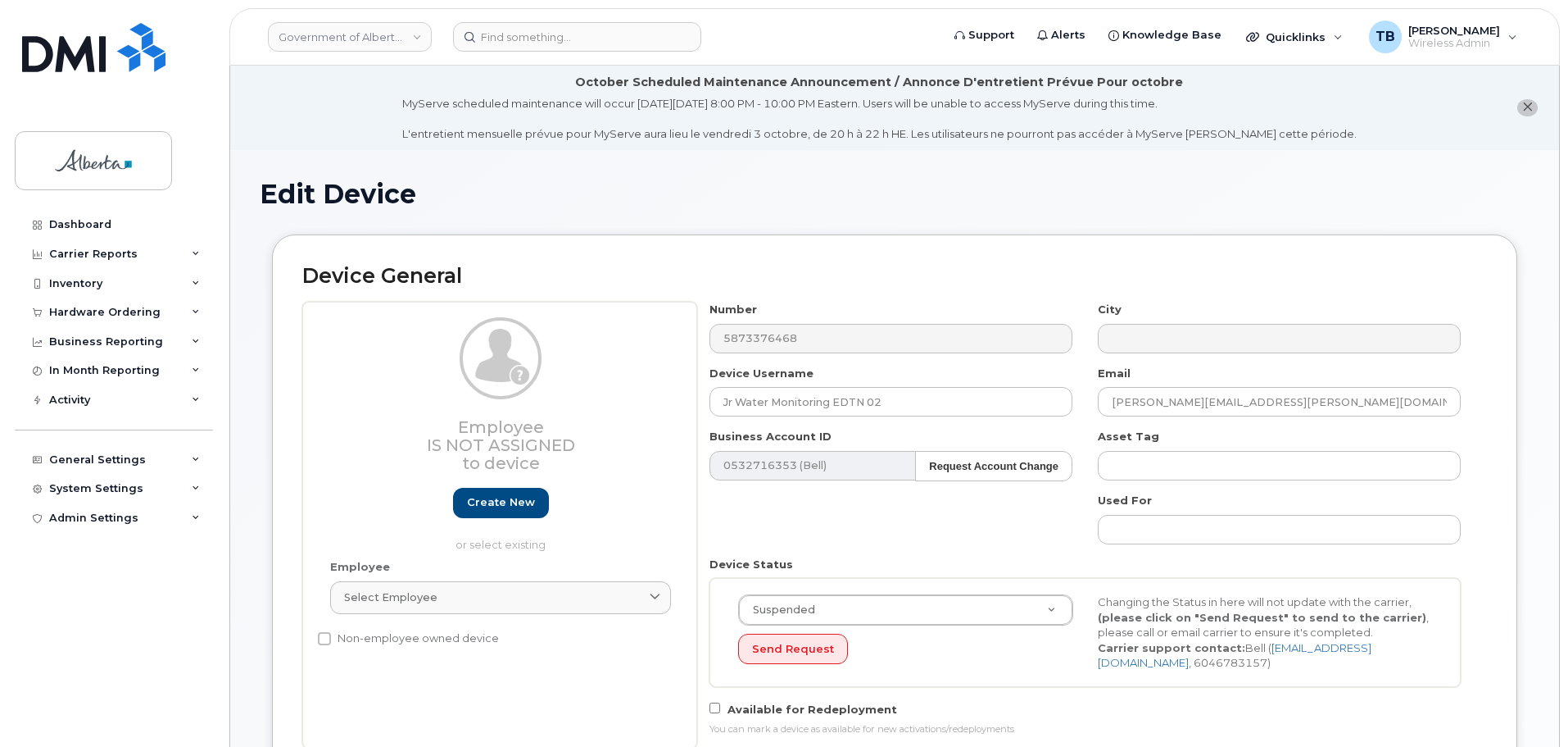
click at [756, 362] on div "Number 5873376468 City Device Username Jr Water Monitoring EDTN 02 Email [PERSO…" at bounding box center [1085, 525] width 776 height 447
drag, startPoint x: 893, startPoint y: 404, endPoint x: 595, endPoint y: 412, distance: 298.1
click at [599, 411] on div "Employee Is not assigned to device Create new or select existing Employee Selec…" at bounding box center [894, 525] width 1184 height 447
paste input "[PERSON_NAME]"
type input "[PERSON_NAME]"
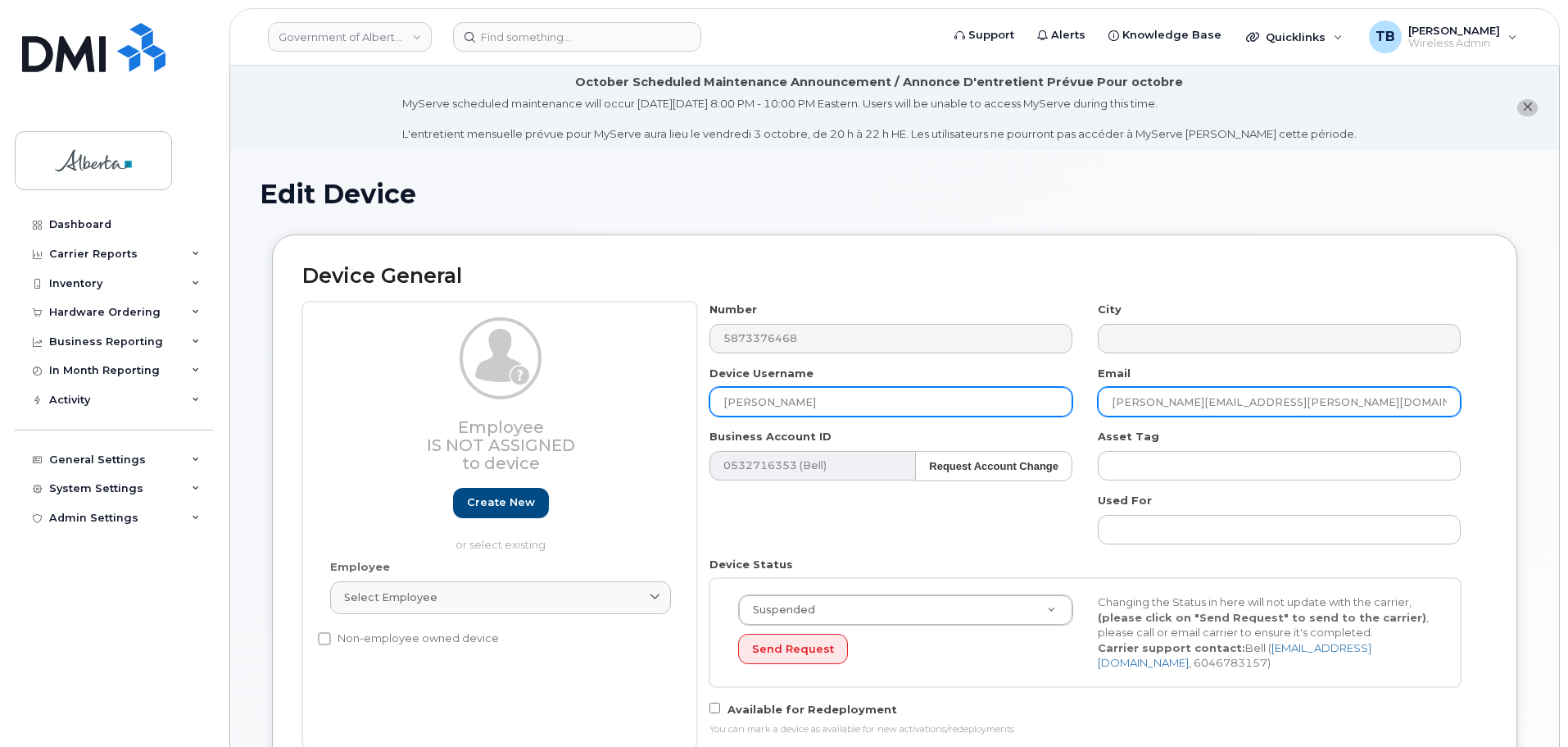
drag, startPoint x: 1264, startPoint y: 396, endPoint x: 1031, endPoint y: 405, distance: 233.2
click at [1043, 404] on div "Number 5873376468 City Device Username Maria Hancock Email Shauna.Lesiuk@gov.ab…" at bounding box center [1085, 525] width 776 height 447
paste input "Maria.Hancoc"
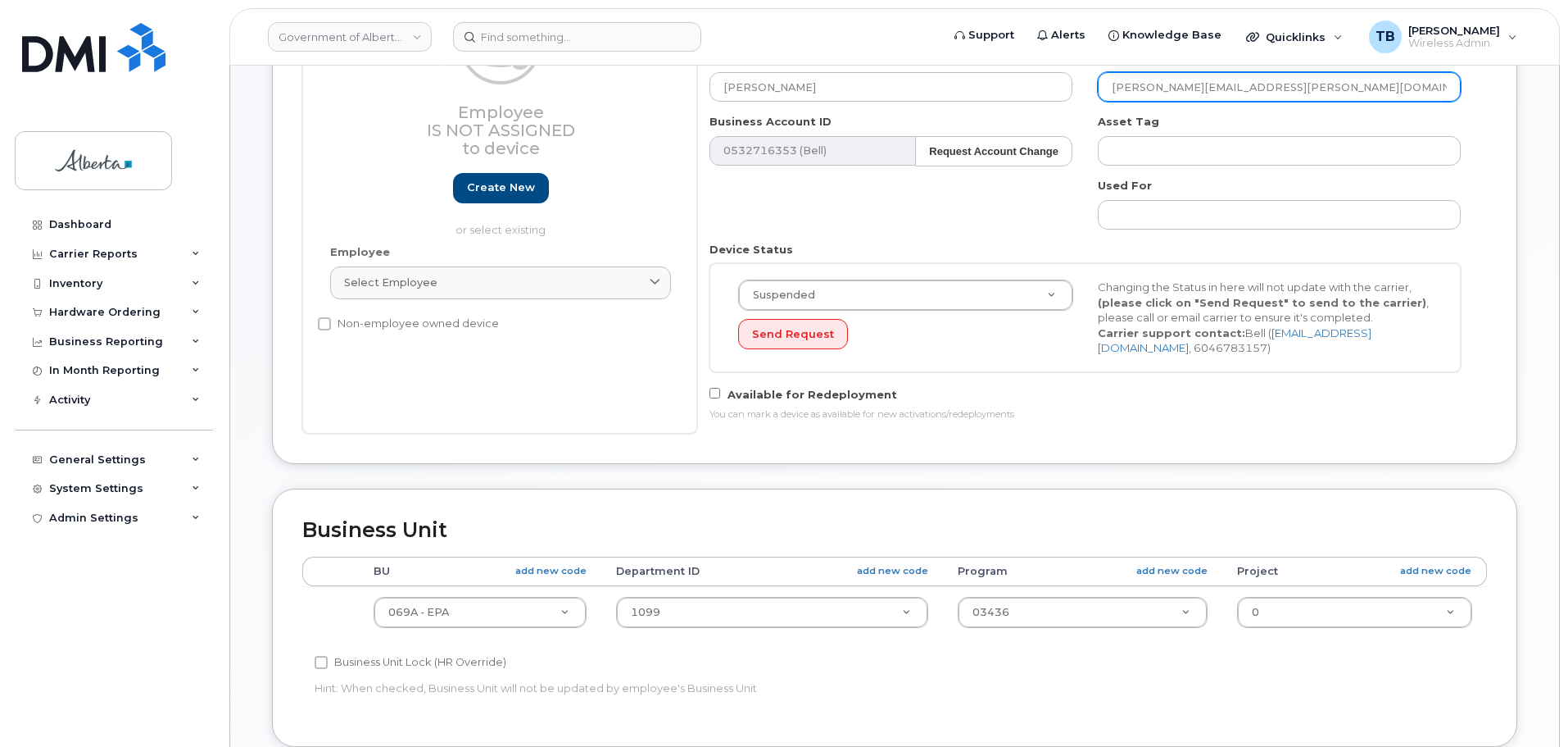
scroll to position [410, 0]
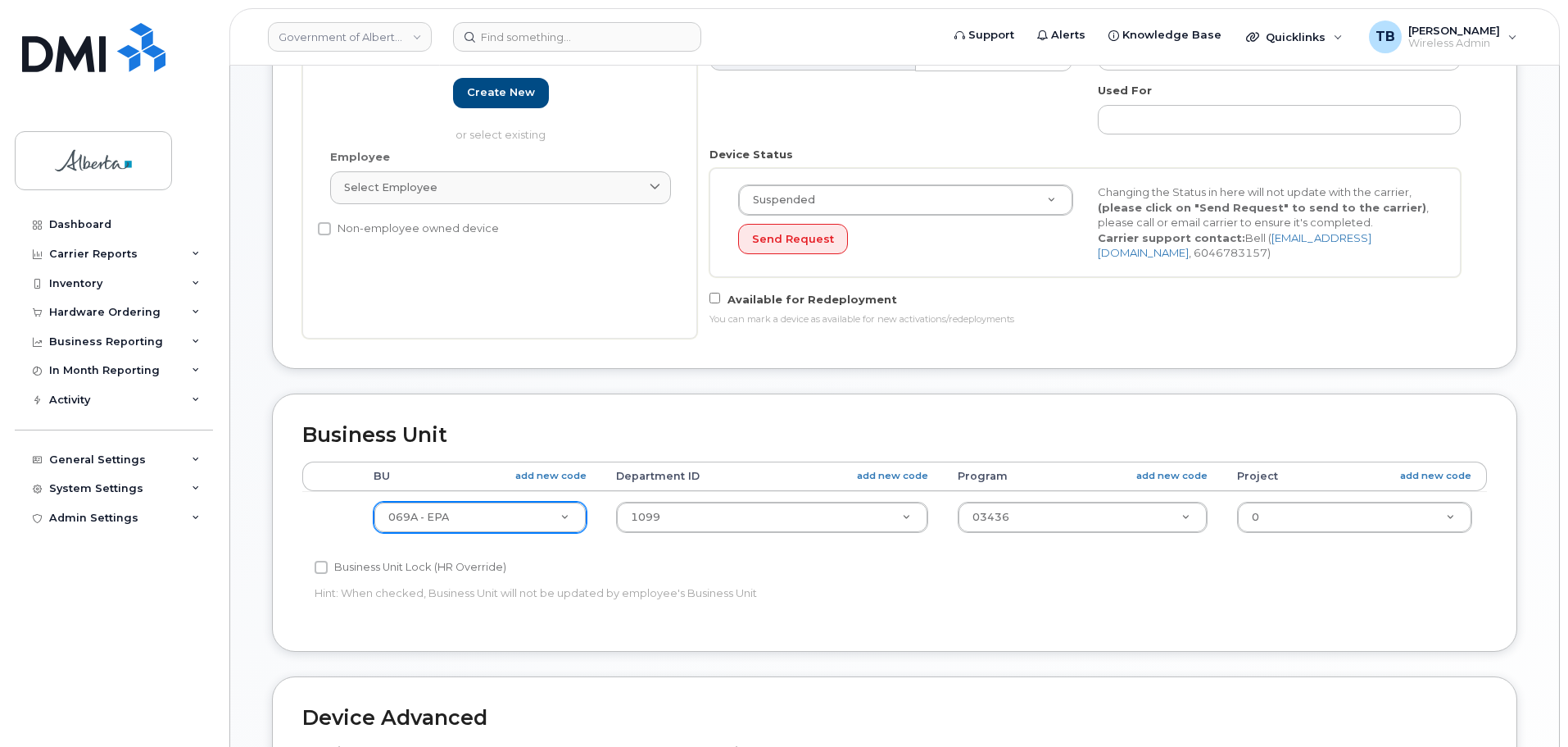
type input "[PERSON_NAME][EMAIL_ADDRESS][PERSON_NAME][DOMAIN_NAME]"
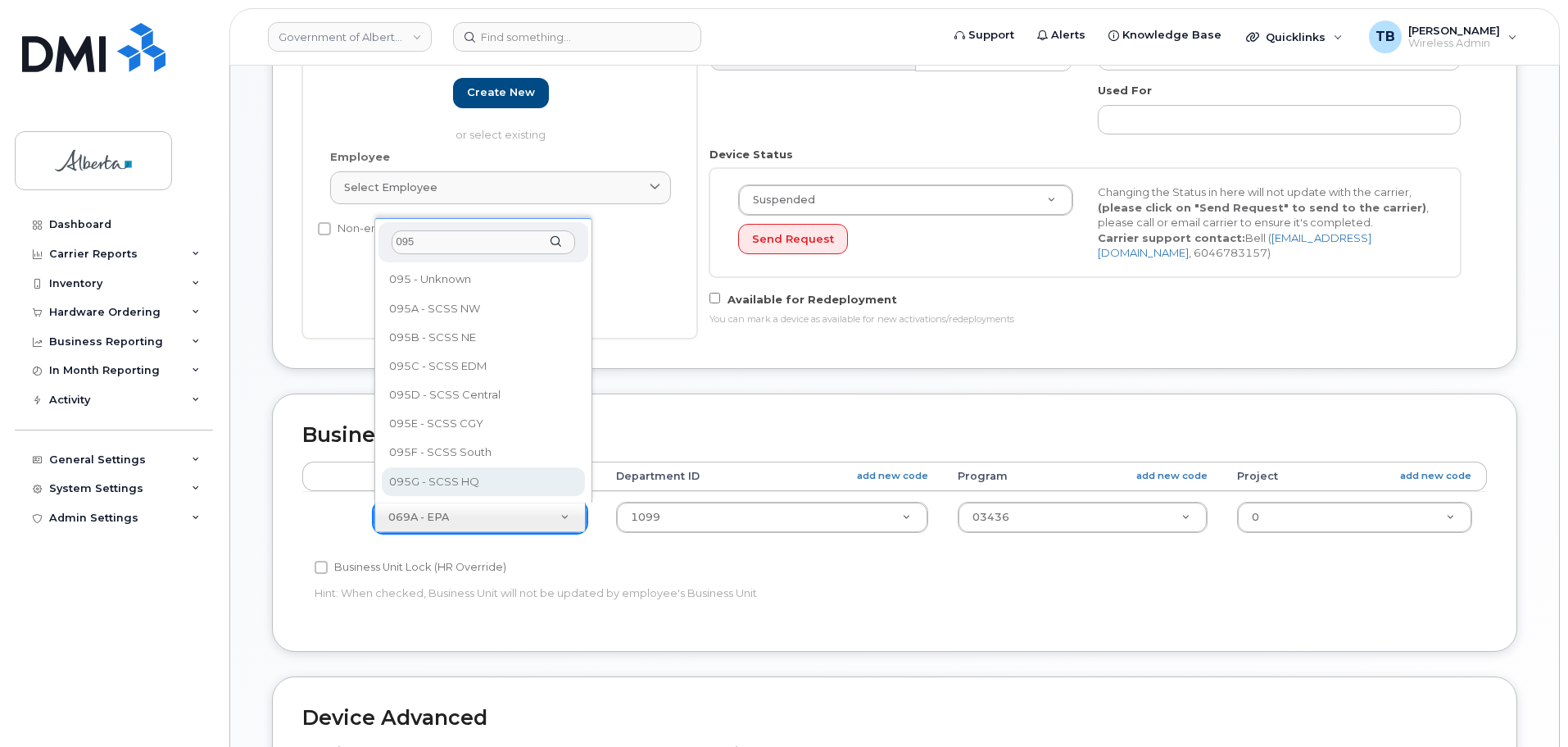
type input "095"
select select "4120333"
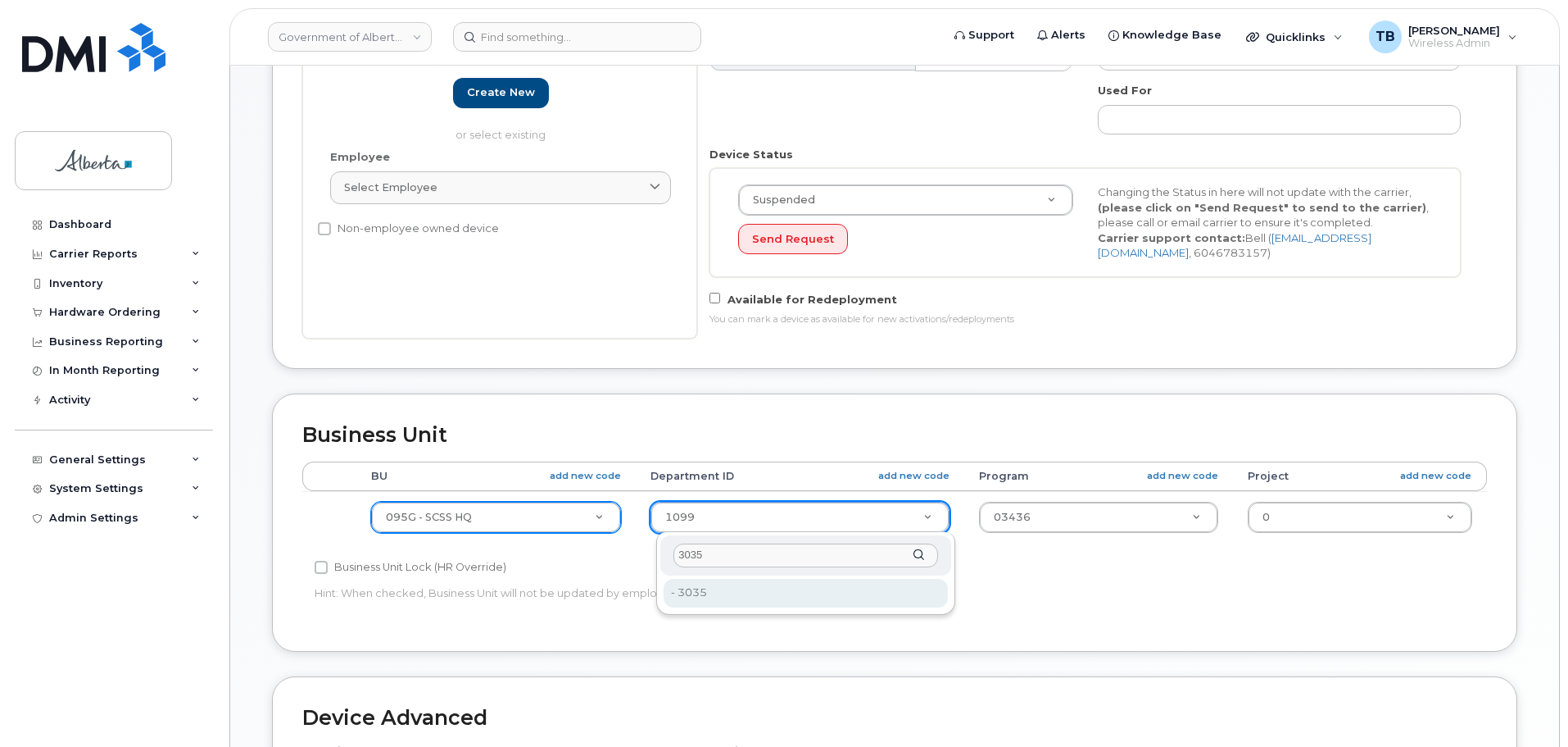
type input "3035"
type input "4752745"
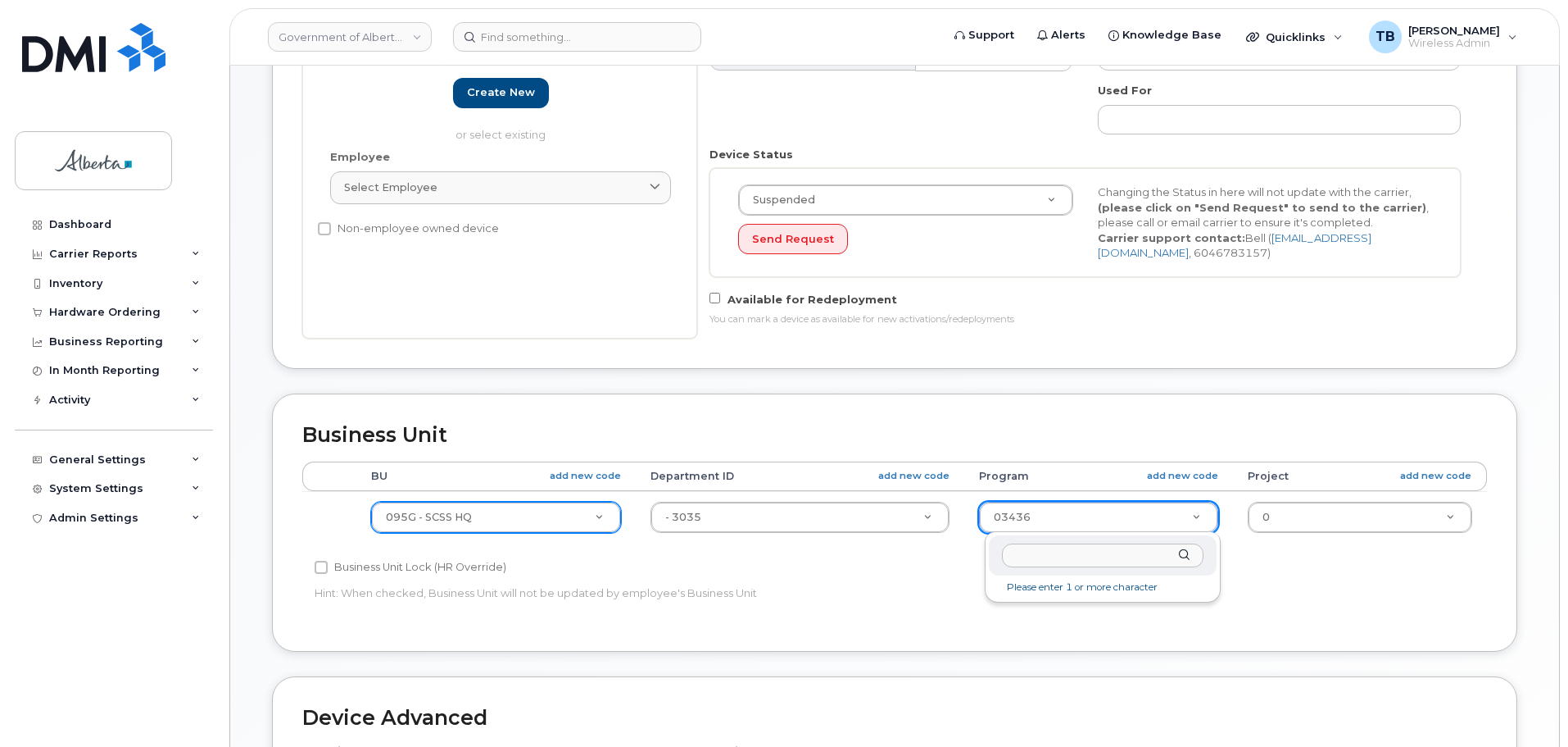
drag, startPoint x: 1106, startPoint y: 507, endPoint x: 1090, endPoint y: 488, distance: 24.8
type input "00739"
type input "4753552"
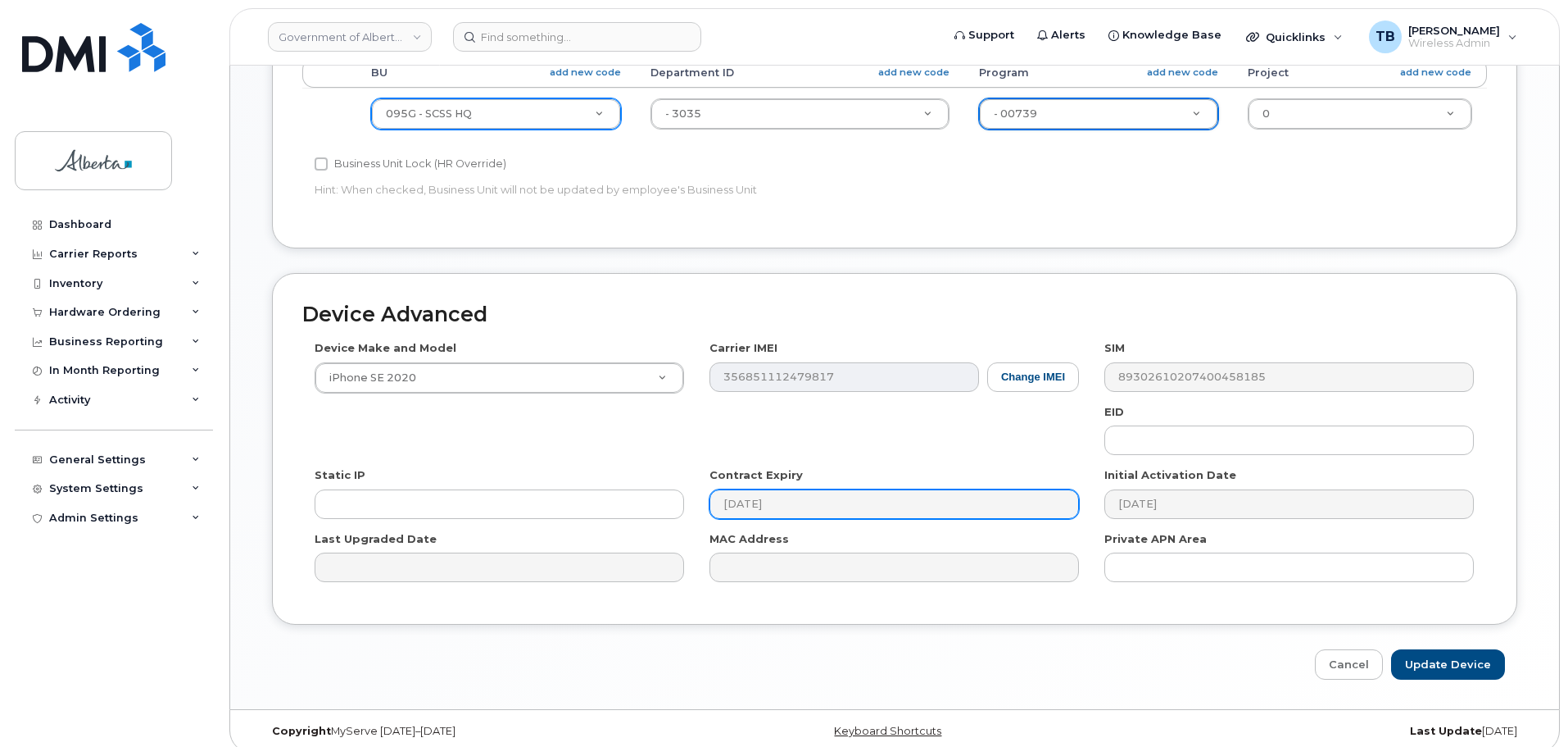
scroll to position [820, 0]
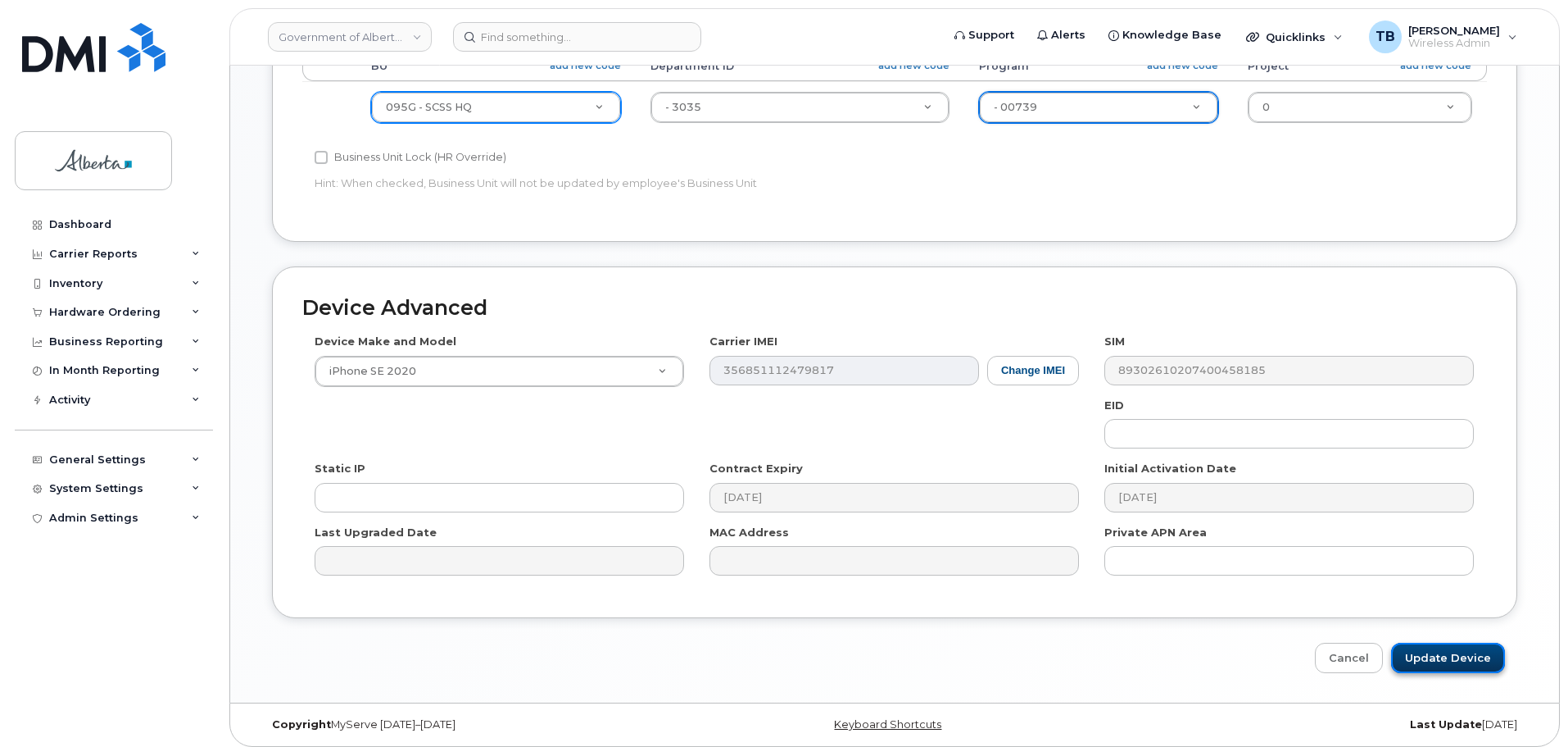
click at [1460, 662] on input "Update Device" at bounding box center [1447, 658] width 113 height 31
type input "Saving..."
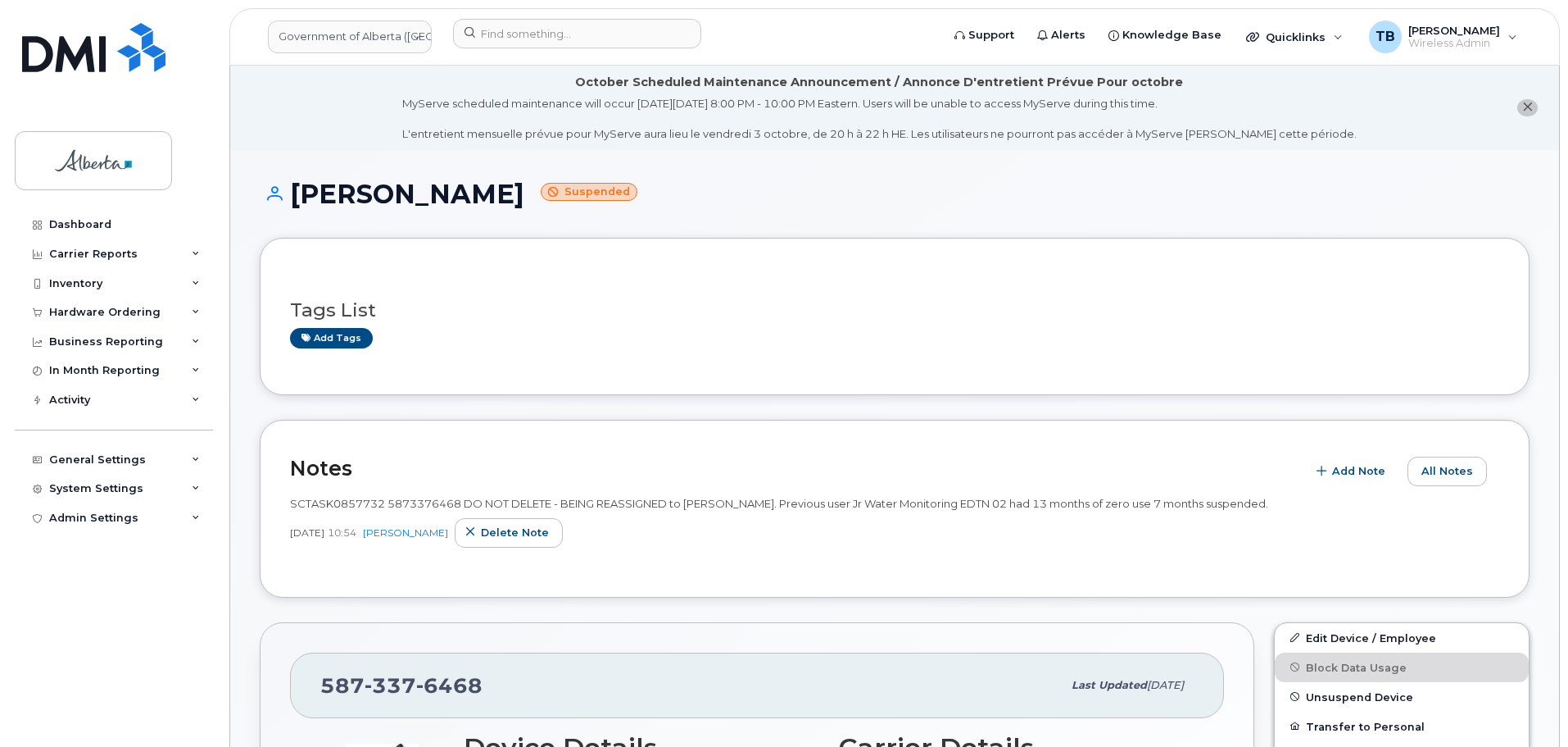
click at [365, 500] on span "SCTASK0857732 5873376468 DO NOT DELETE - BEING REASSIGNED to [PERSON_NAME]. Pre…" at bounding box center [779, 503] width 978 height 14
copy span "SCTASK0857732"
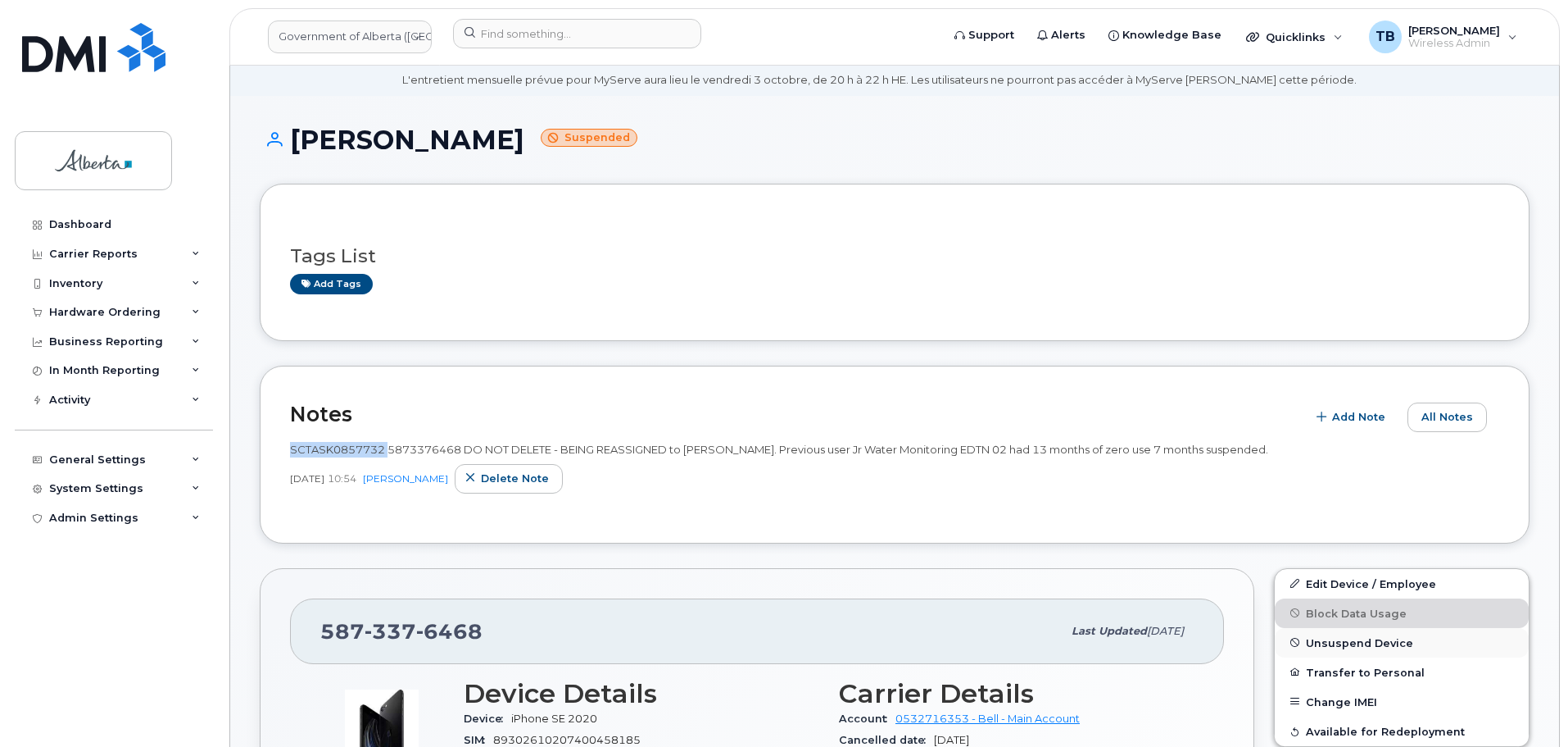
scroll to position [164, 0]
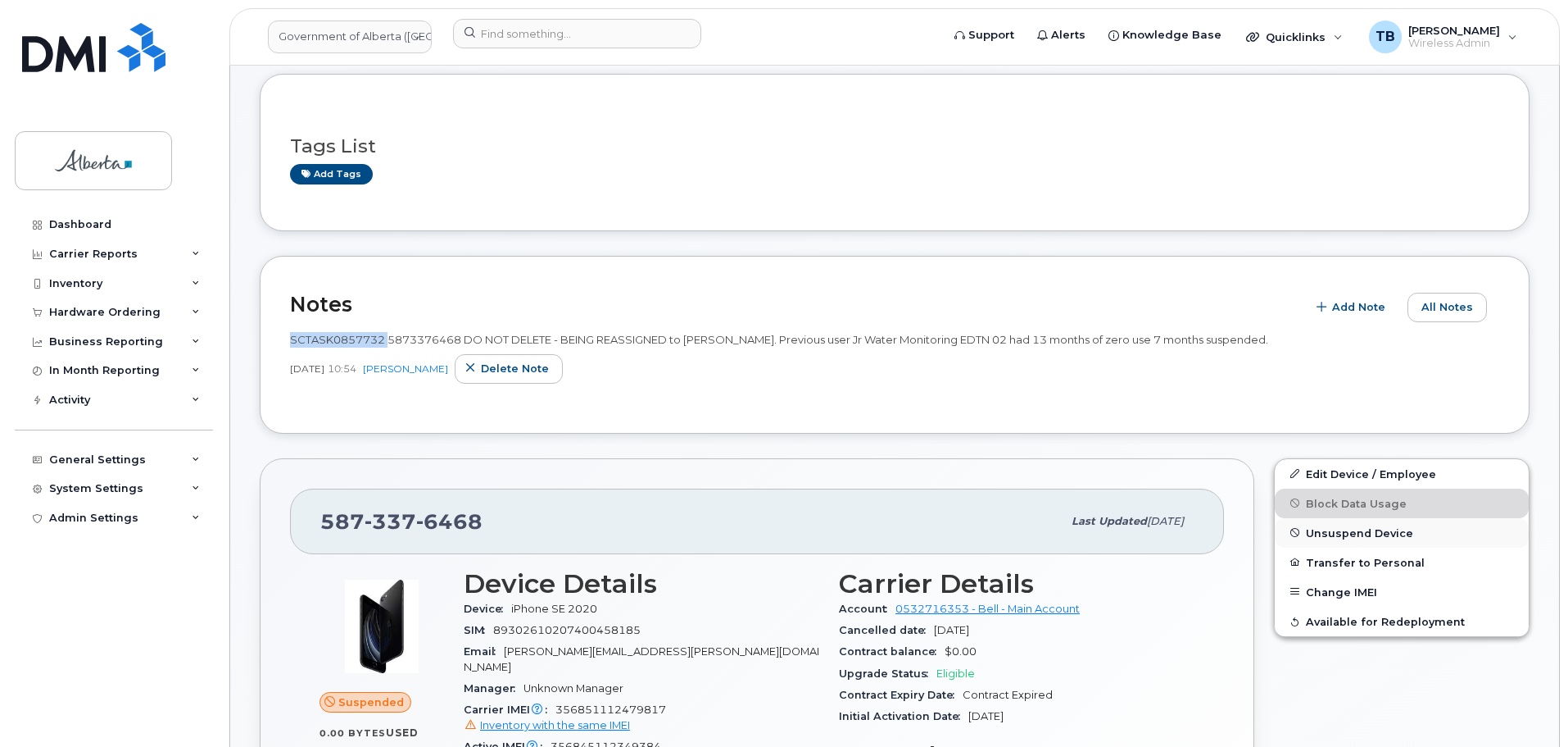
click at [1335, 532] on span "Unsuspend Device" at bounding box center [1359, 533] width 107 height 13
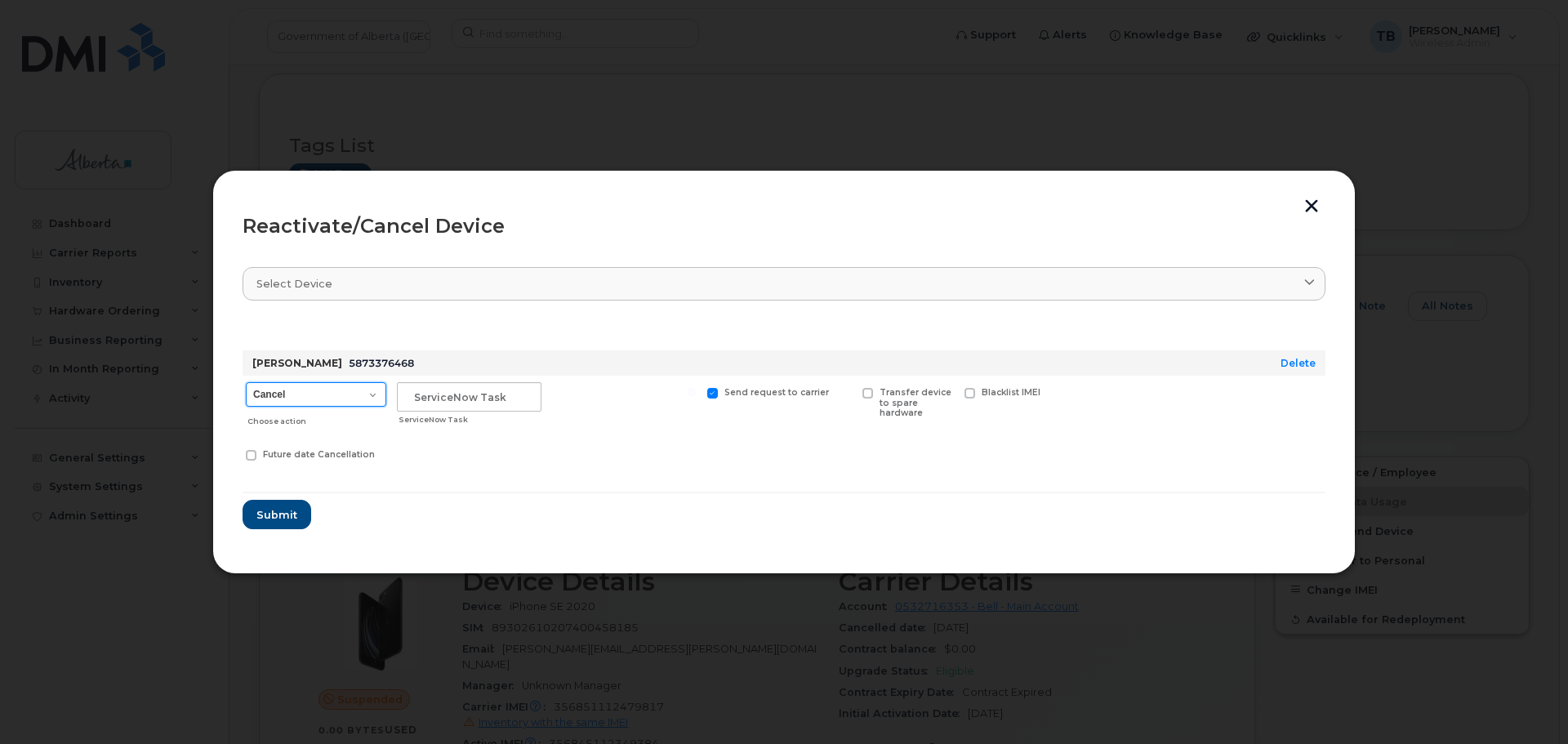
click at [329, 397] on select "Cancel Suspend - Extend Suspension Reactivate" at bounding box center [316, 394] width 140 height 24
select select "[object Object]"
click at [246, 382] on select "Cancel Suspend - Extend Suspension Reactivate" at bounding box center [316, 394] width 140 height 24
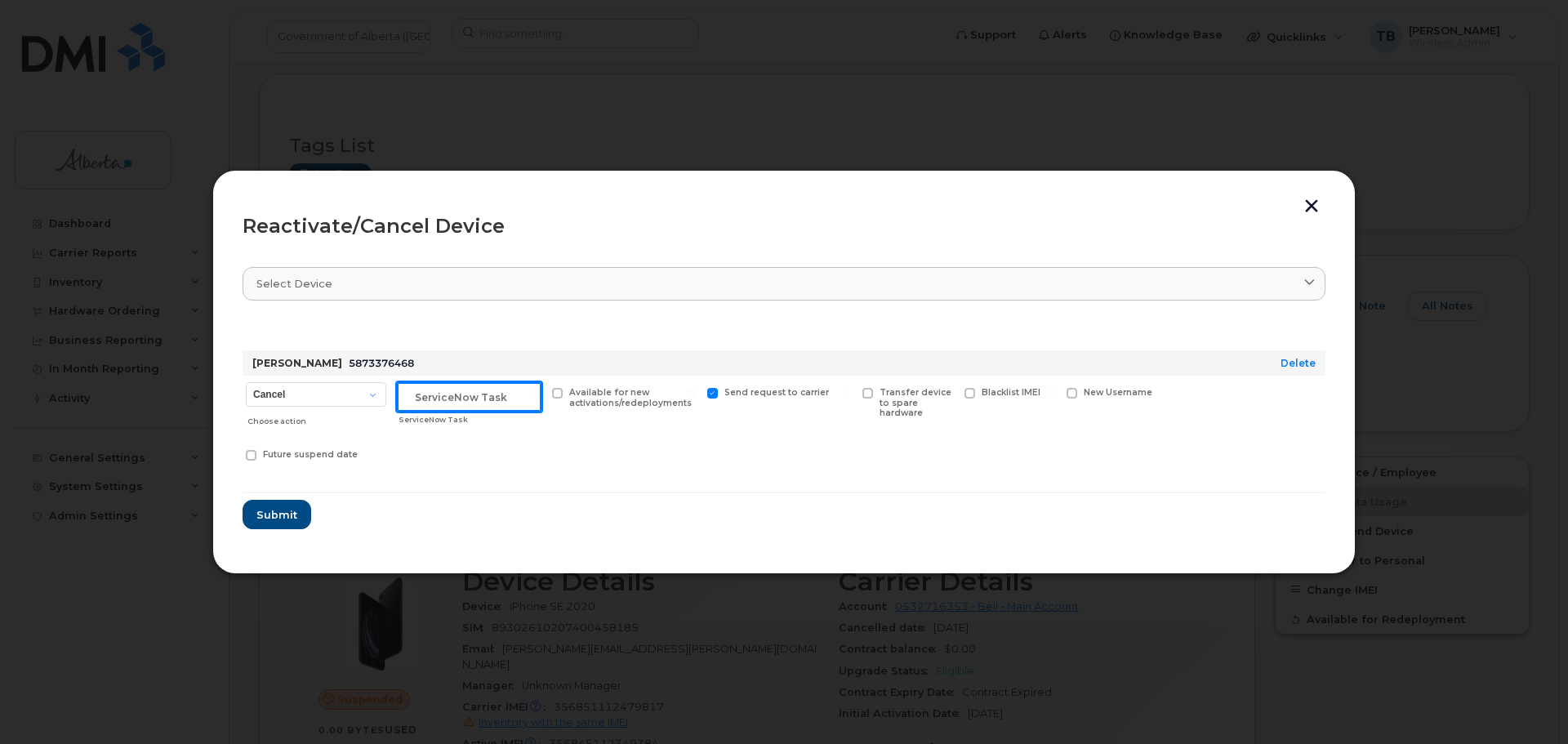
click at [473, 395] on input "text" at bounding box center [469, 397] width 145 height 30
paste input "SCTASK0857732"
type input "SCTASK0857732"
drag, startPoint x: 366, startPoint y: 395, endPoint x: 357, endPoint y: 399, distance: 9.8
click at [366, 395] on select "Cancel Suspend - Extend Suspension Reactivate" at bounding box center [316, 394] width 140 height 24
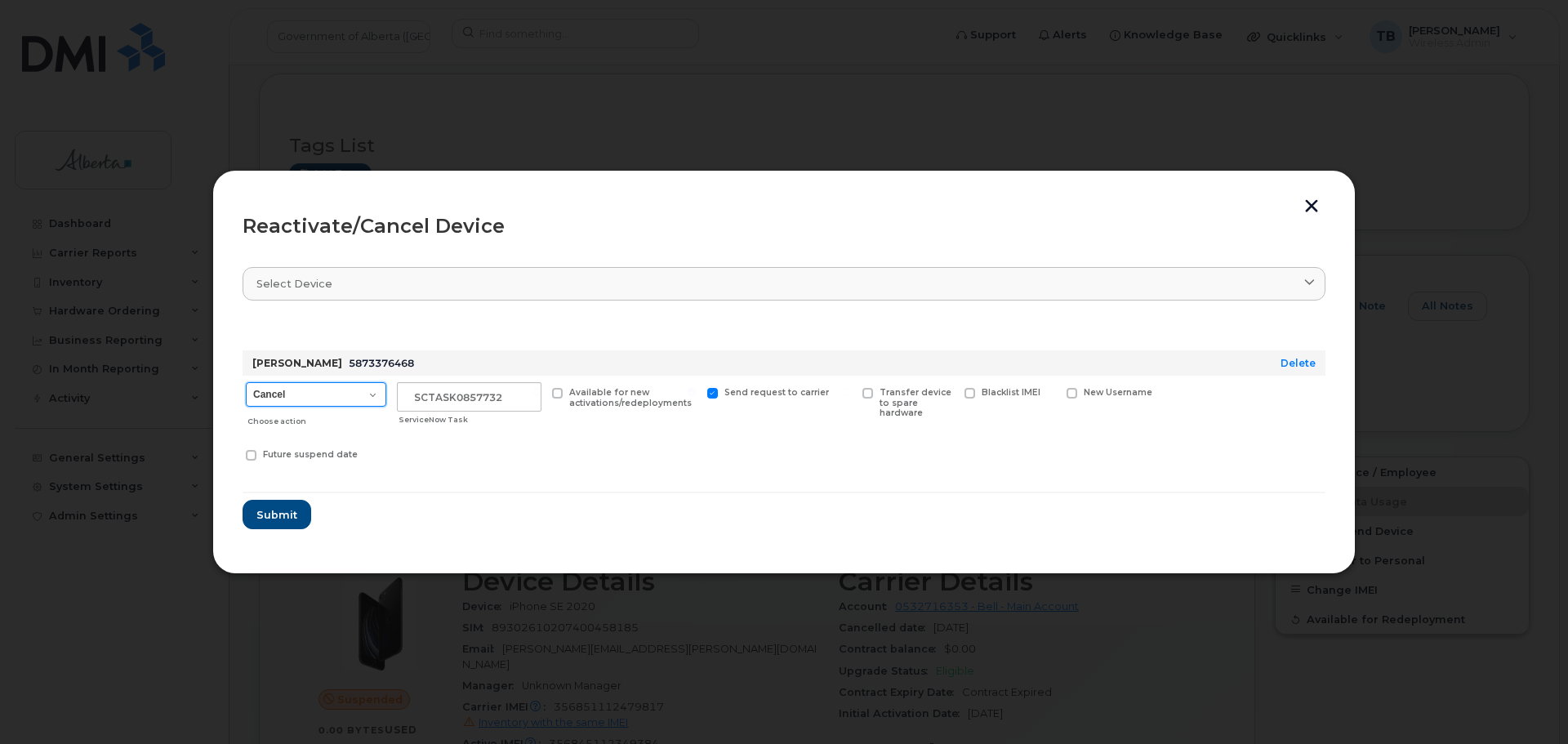
select select "[object Object]"
click at [246, 382] on select "Cancel Suspend - Extend Suspension Reactivate" at bounding box center [316, 394] width 140 height 24
click at [282, 518] on span "Submit" at bounding box center [276, 514] width 40 height 15
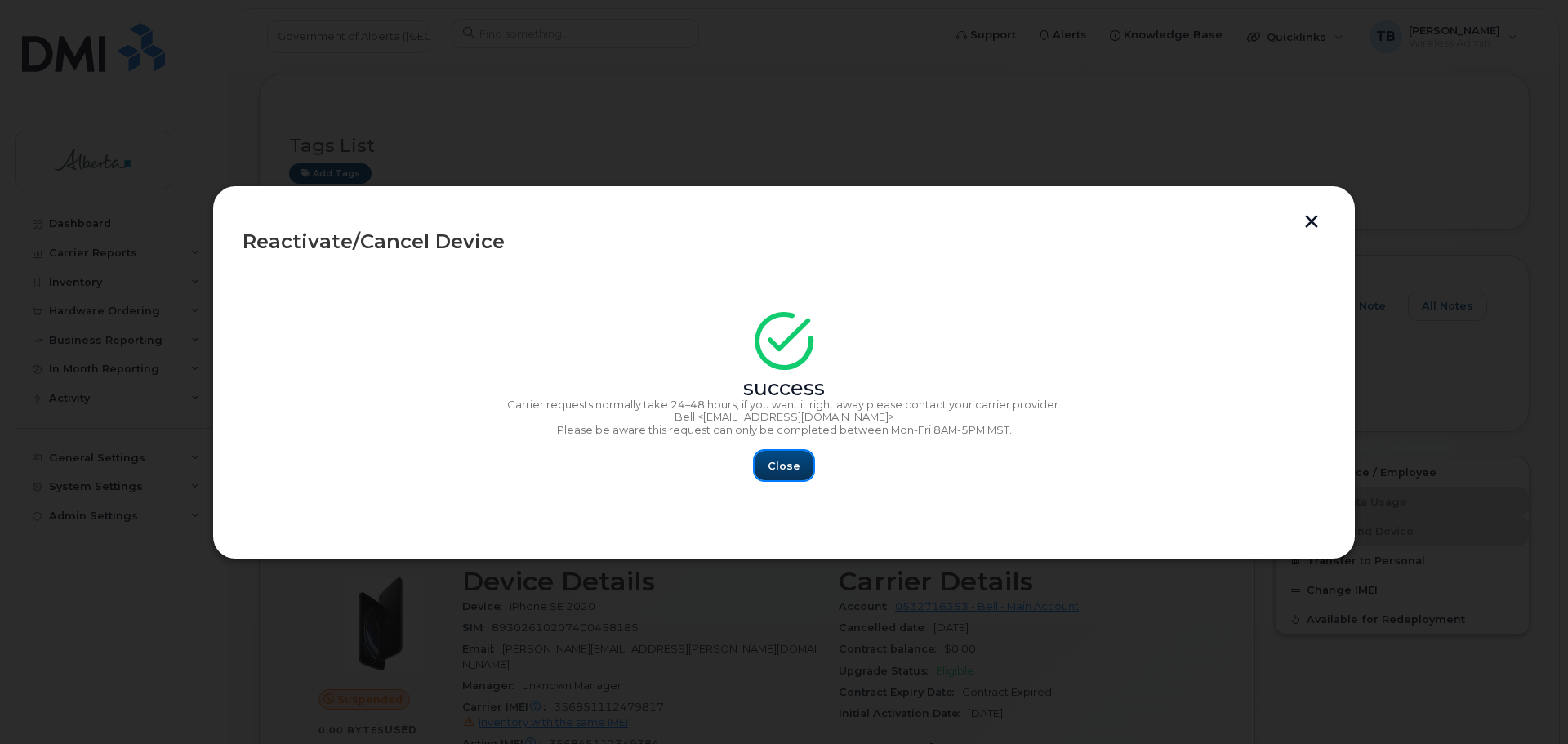
click at [783, 470] on span "Close" at bounding box center [784, 465] width 32 height 15
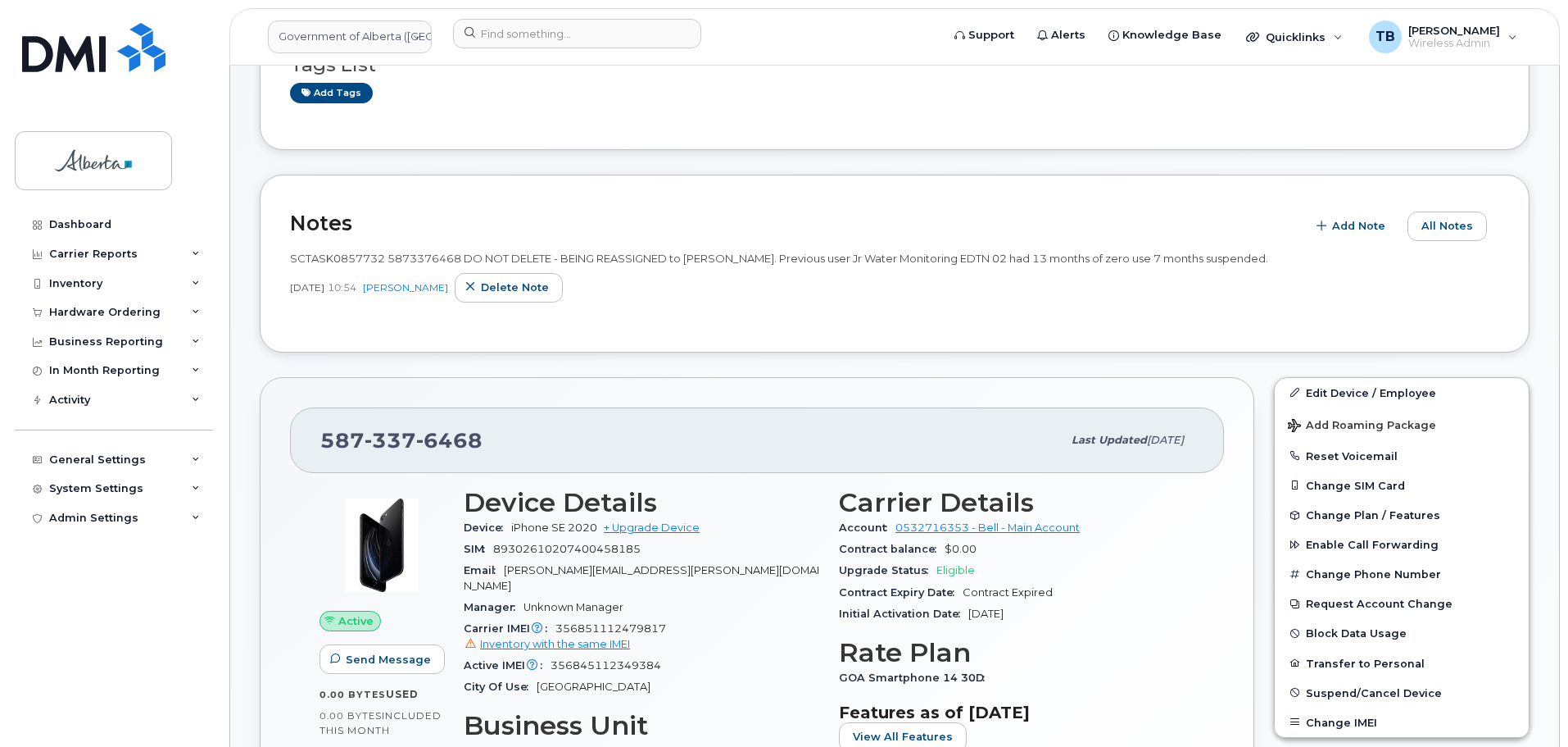
scroll to position [246, 0]
click at [353, 264] on span "SCTASK0857732 5873376468 DO NOT DELETE - BEING REASSIGNED to [PERSON_NAME]. Pre…" at bounding box center [779, 257] width 978 height 14
click at [349, 258] on span "SCTASK0857732 5873376468 DO NOT DELETE - BEING REASSIGNED to [PERSON_NAME]. Pre…" at bounding box center [779, 257] width 978 height 14
copy span "SCTASK0857732"
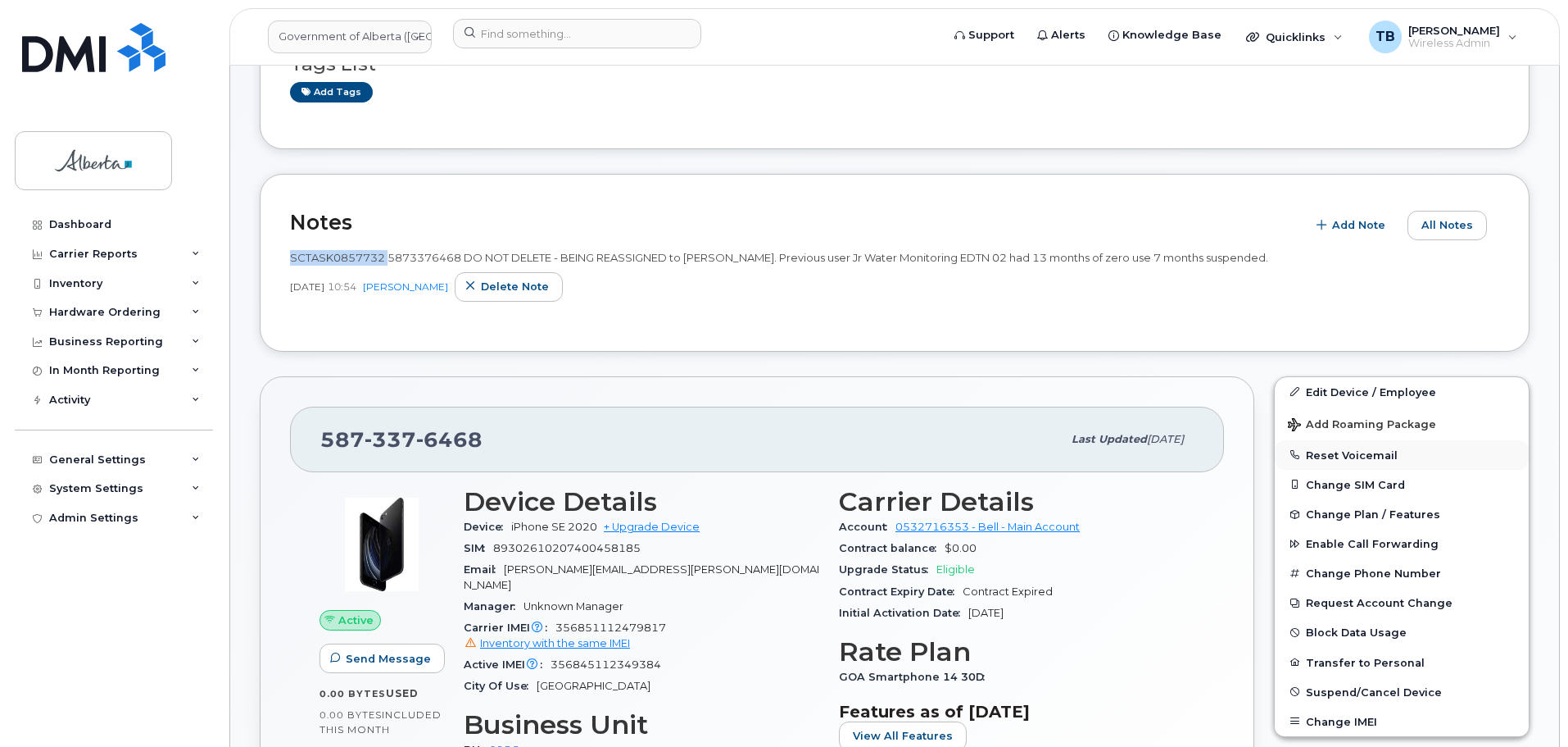
click at [1335, 455] on button "Reset Voicemail" at bounding box center [1401, 454] width 254 height 30
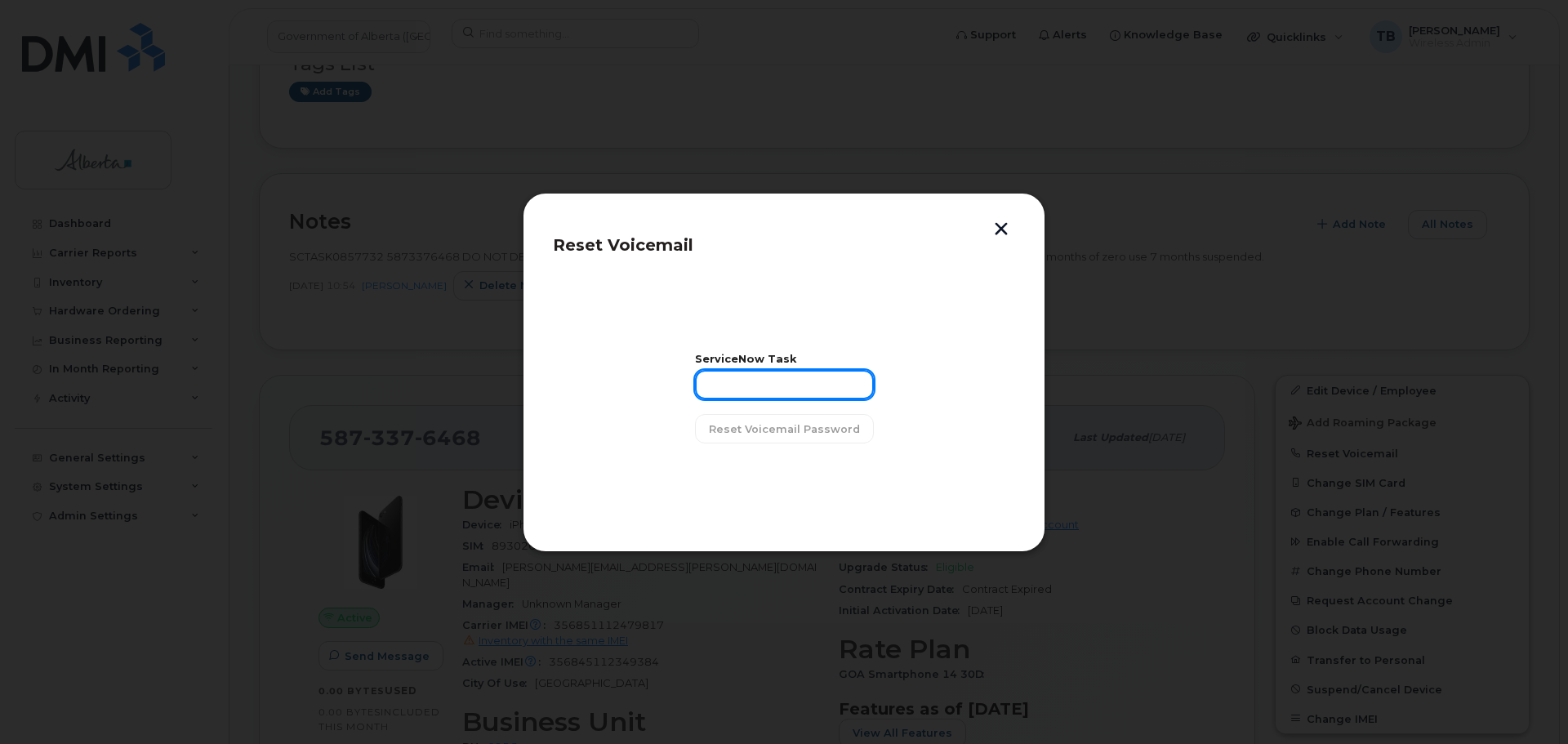
click at [801, 396] on input "text" at bounding box center [784, 384] width 179 height 30
paste input "SCTASK0857732"
type input "SCTASK0857732"
click at [770, 432] on span "Reset Voicemail Password" at bounding box center [784, 428] width 151 height 15
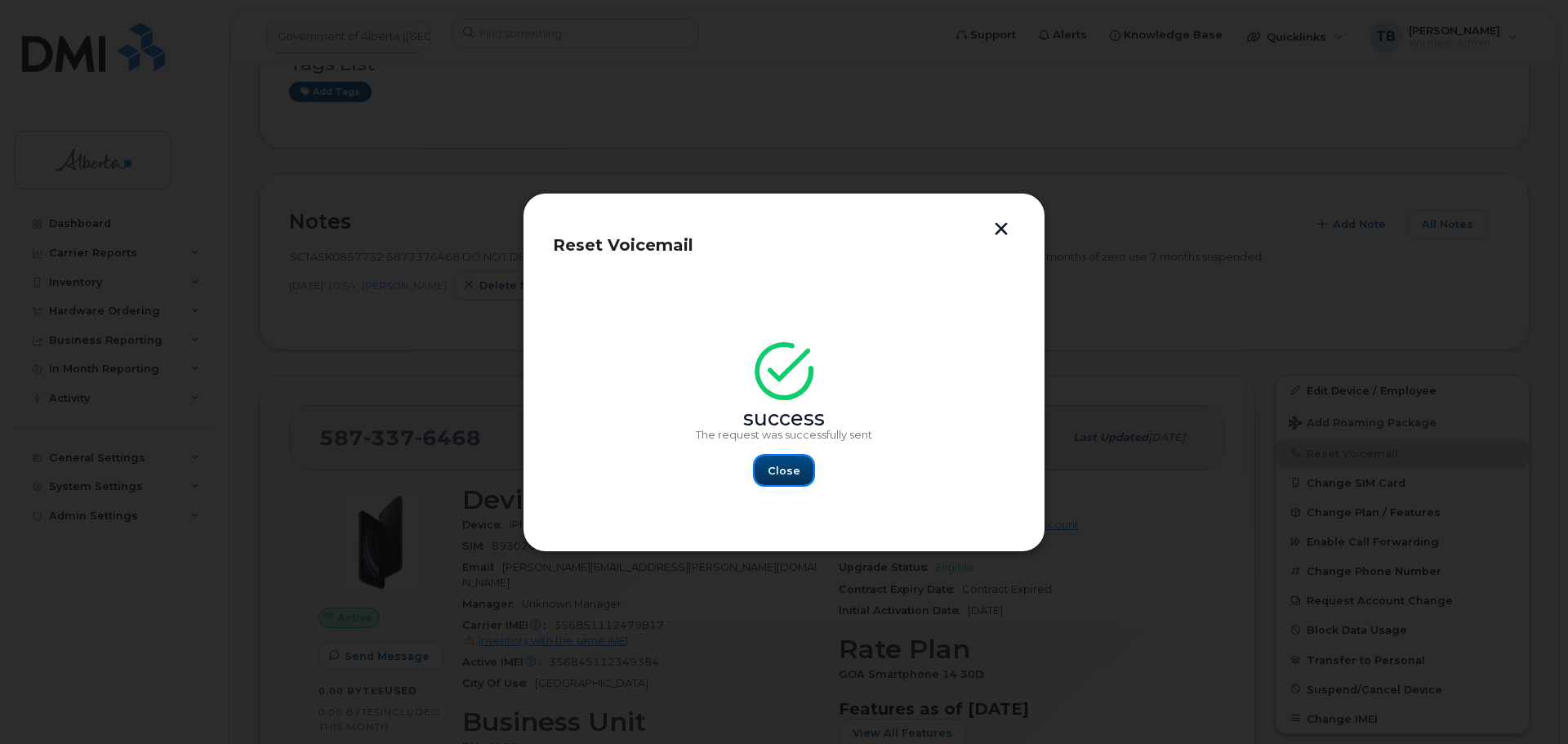
drag, startPoint x: 775, startPoint y: 469, endPoint x: 788, endPoint y: 465, distance: 13.6
click at [782, 468] on span "Close" at bounding box center [784, 470] width 32 height 15
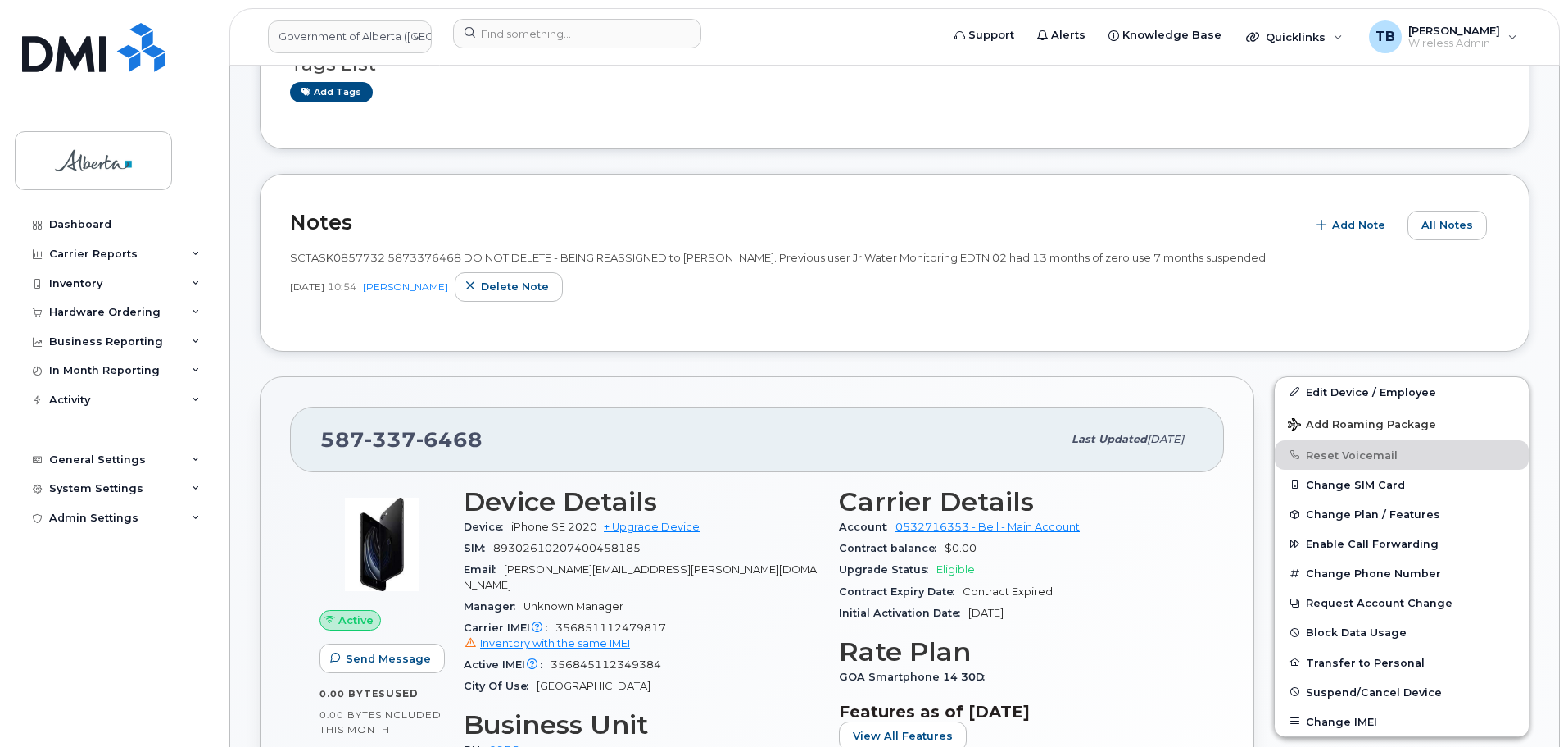
click at [406, 259] on span "SCTASK0857732 5873376468 DO NOT DELETE - BEING REASSIGNED to Maria Hancock. Pre…" at bounding box center [779, 257] width 978 height 14
copy span "5873376468"
drag, startPoint x: 79, startPoint y: 303, endPoint x: 99, endPoint y: 324, distance: 29.0
click at [80, 303] on div "Hardware Ordering" at bounding box center [113, 312] width 198 height 30
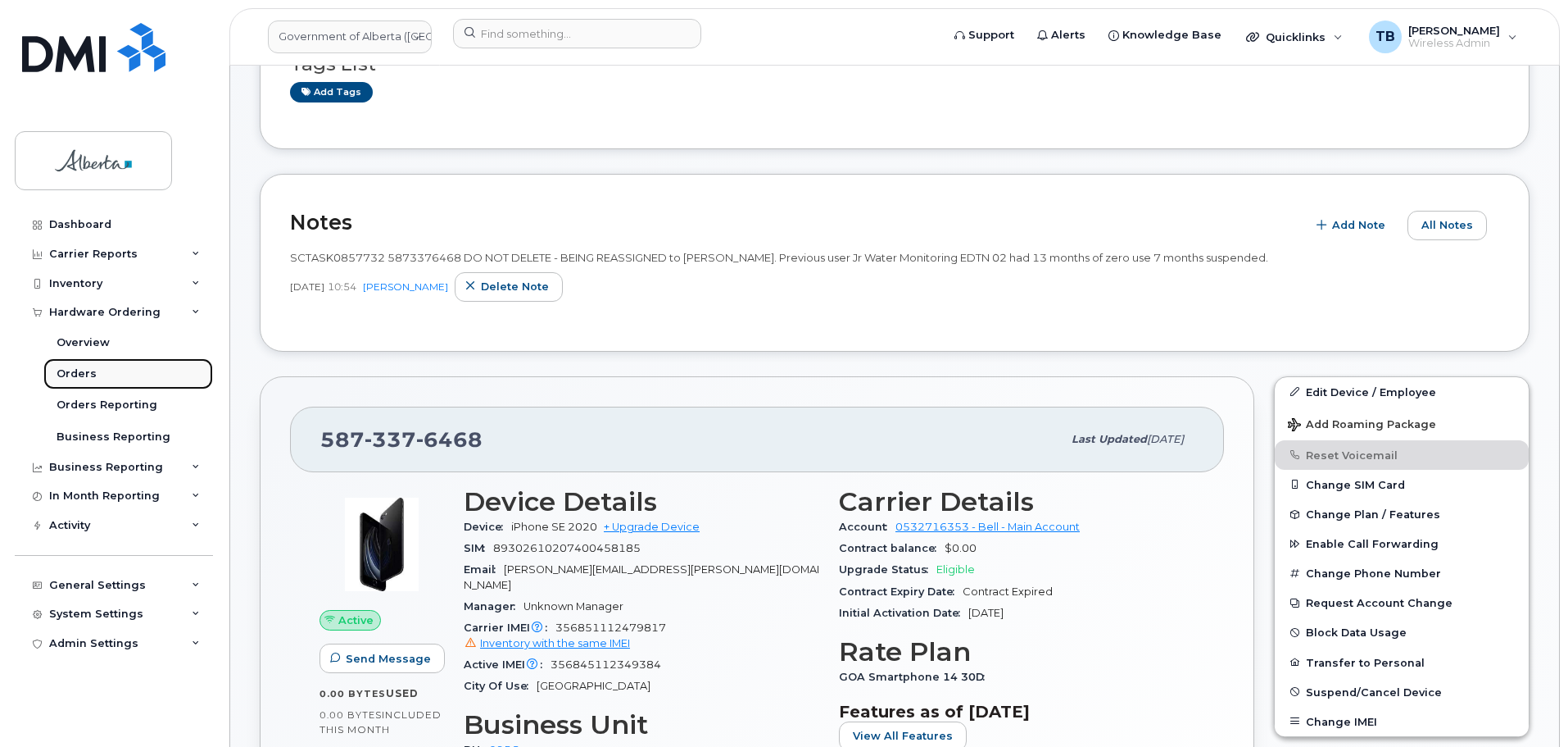
click at [84, 375] on div "Orders" at bounding box center [77, 374] width 41 height 14
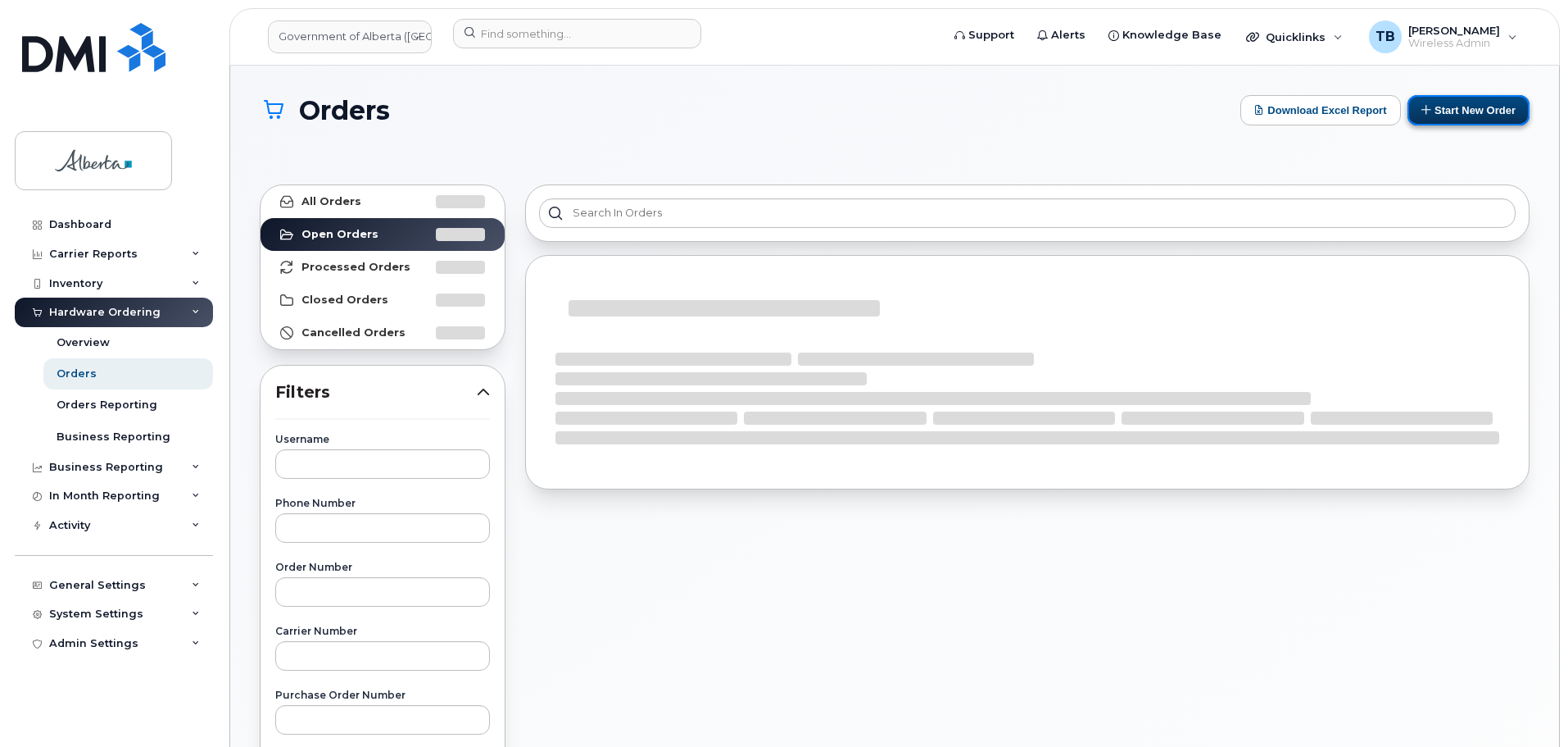
click at [1433, 108] on button "Start New Order" at bounding box center [1469, 111] width 122 height 31
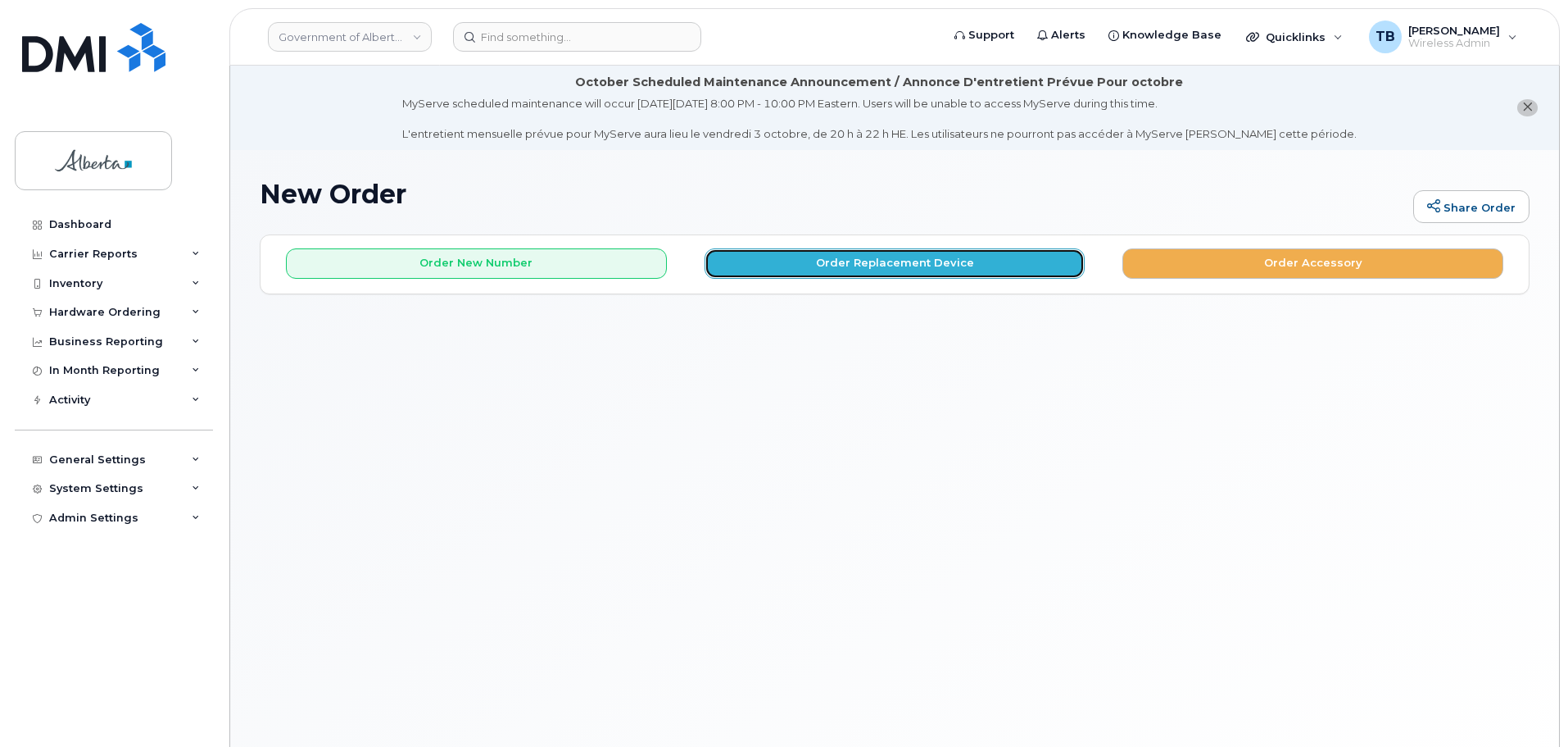
click at [833, 263] on button "Order Replacement Device" at bounding box center [894, 264] width 381 height 31
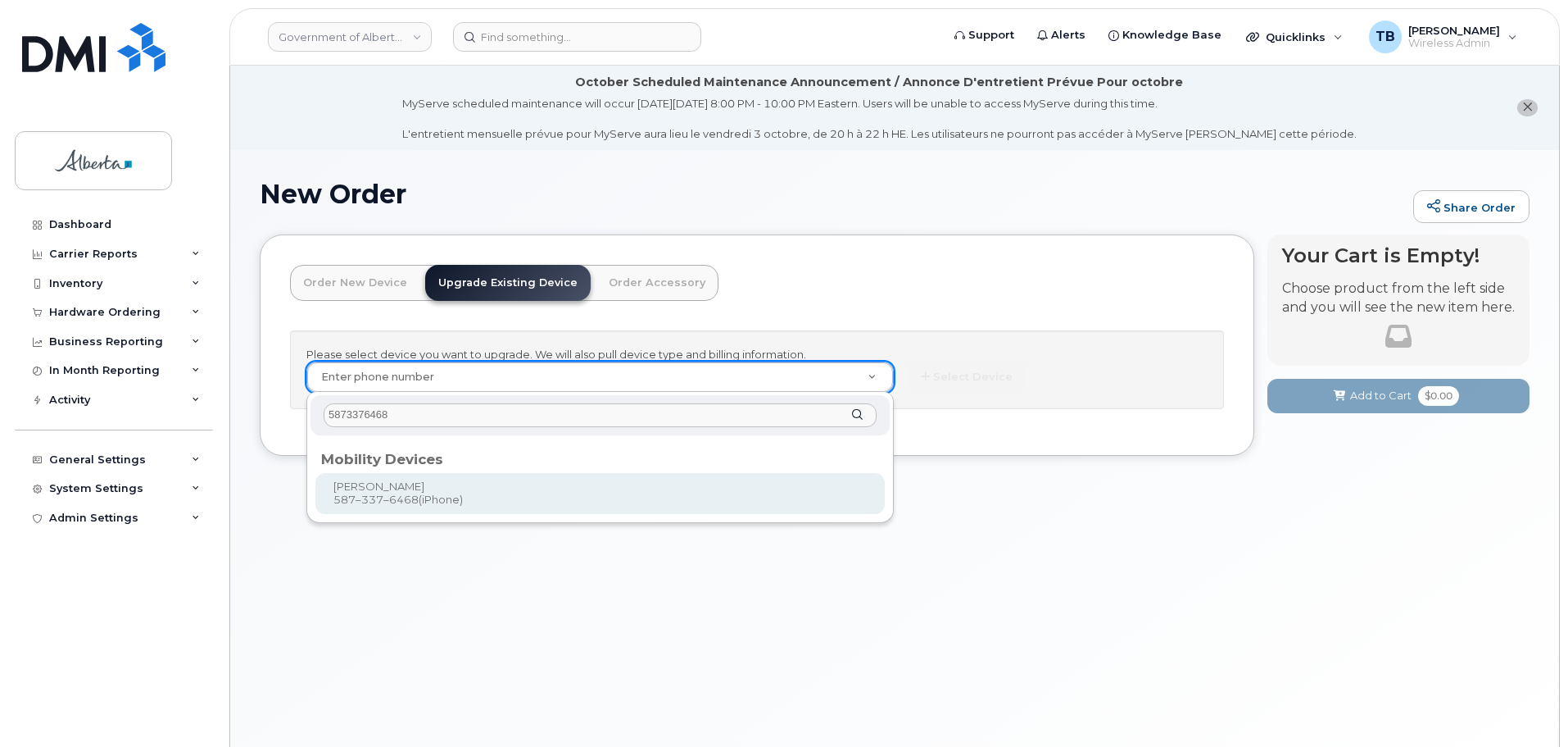
type input "5873376468"
type input "1015789"
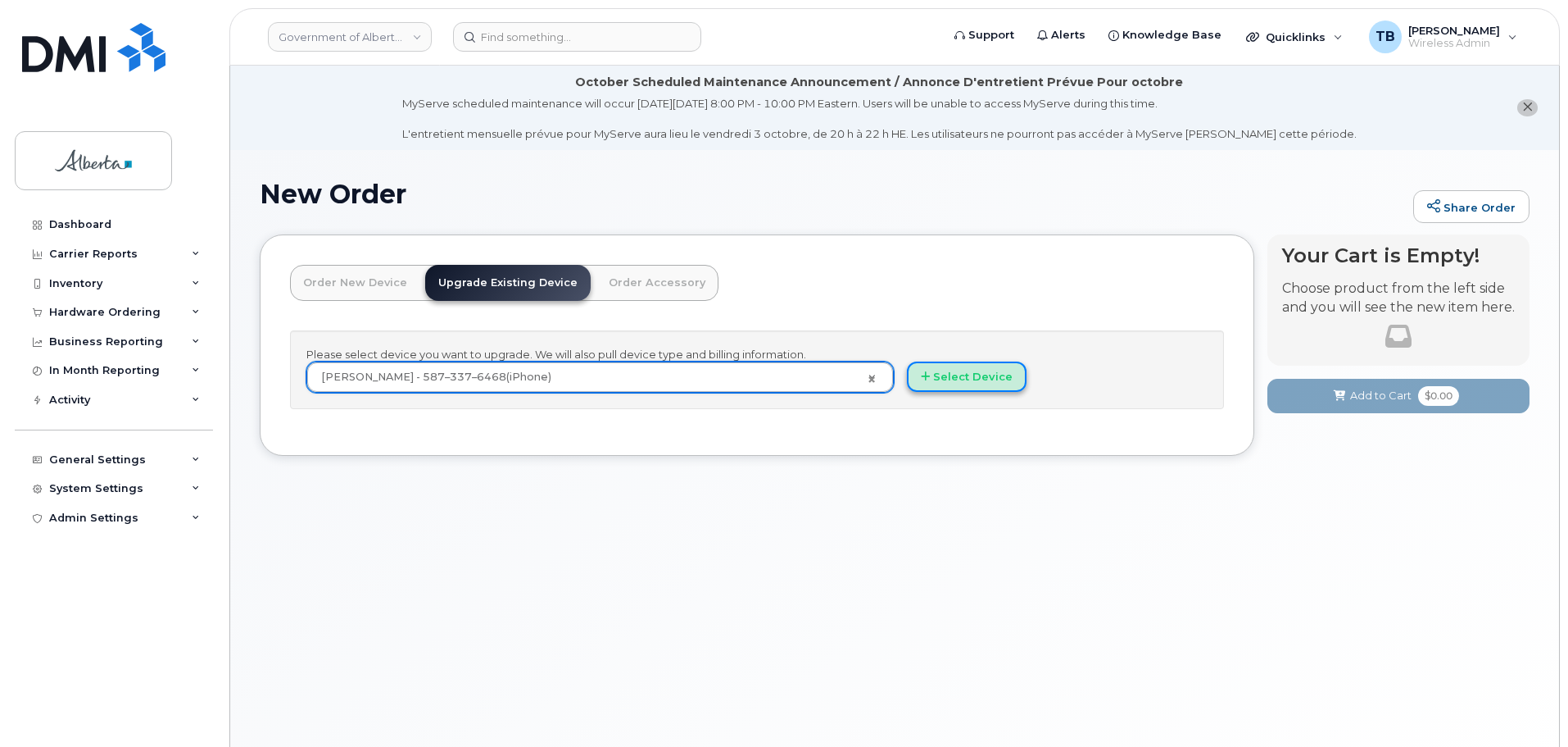
click at [982, 385] on button "Select Device" at bounding box center [966, 377] width 120 height 31
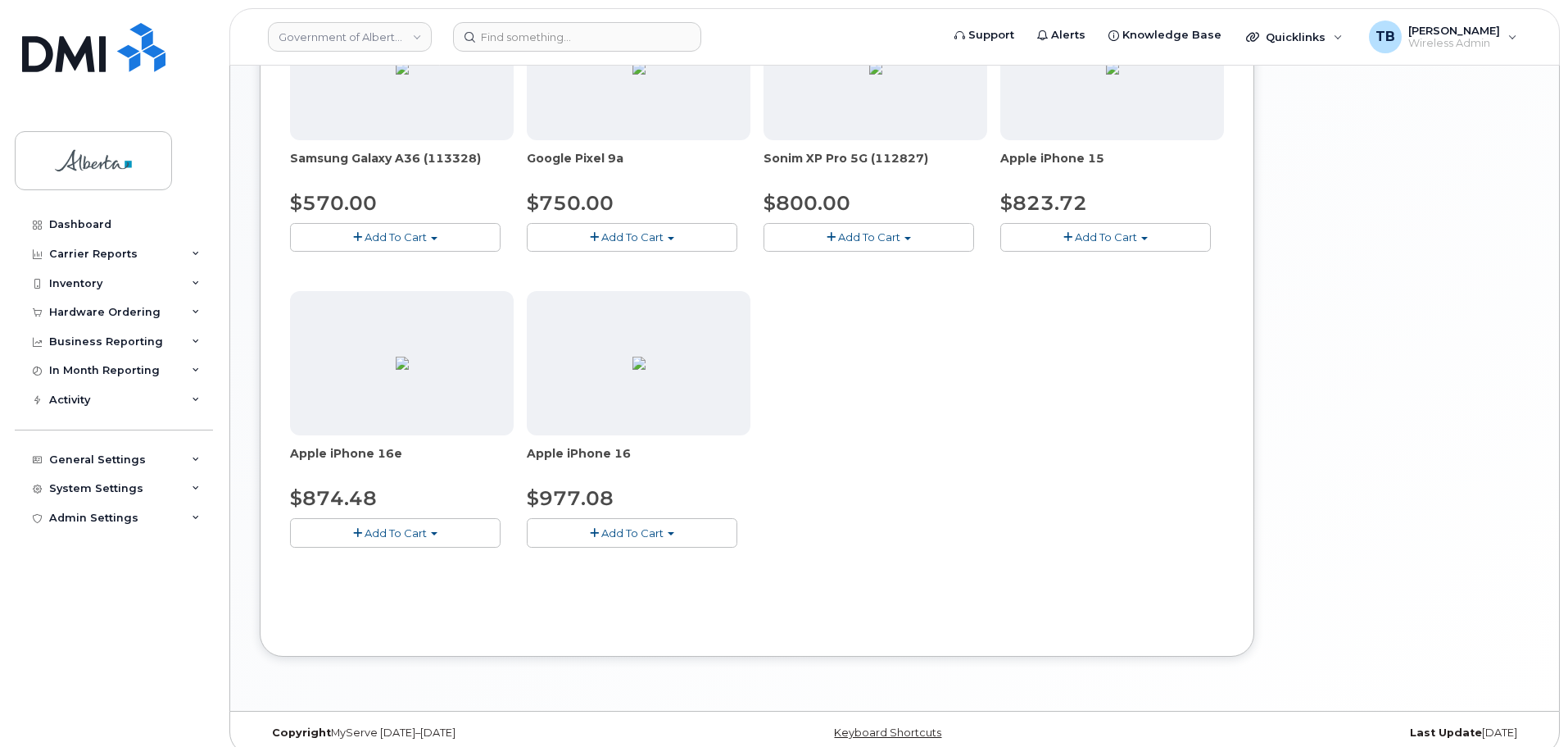
scroll to position [719, 0]
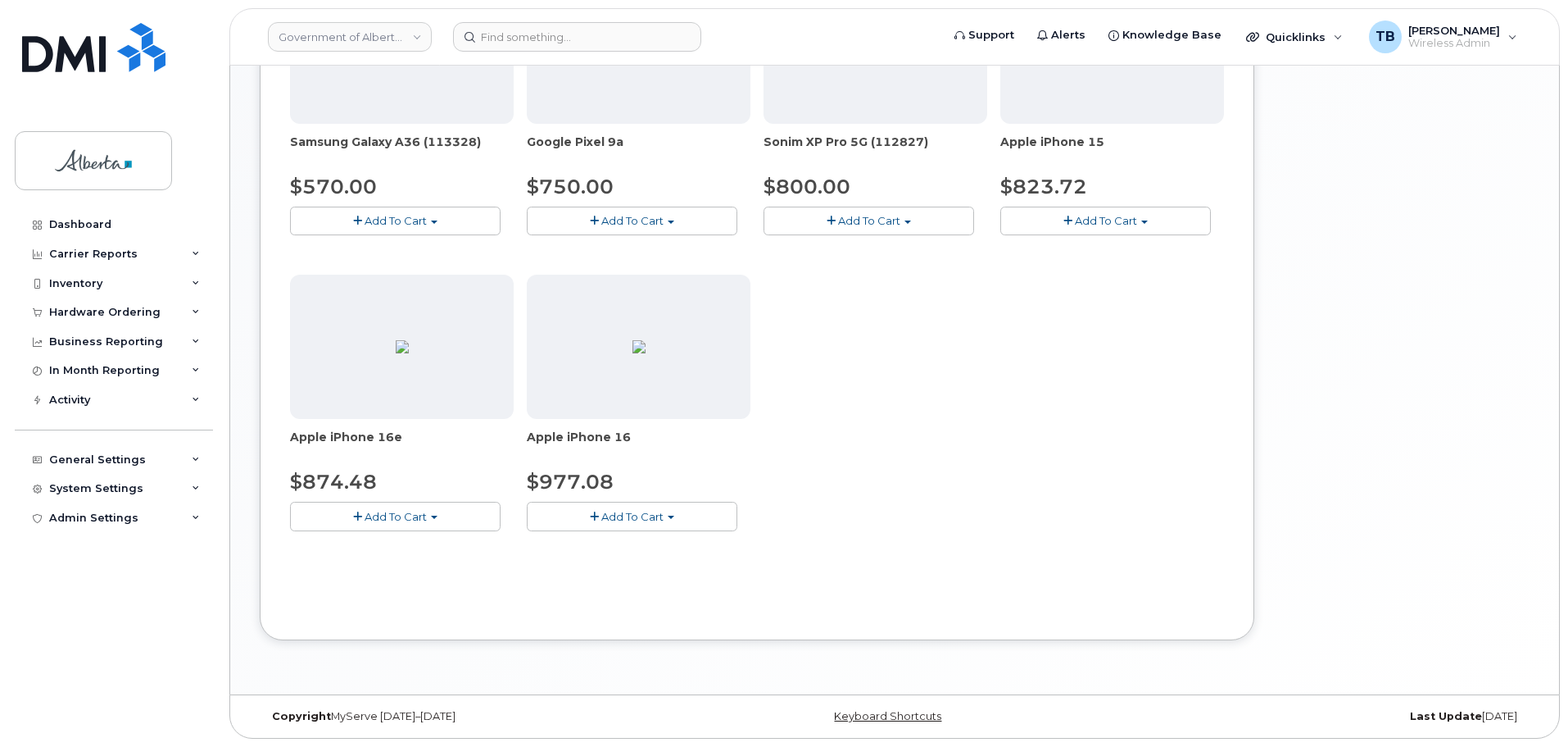
click at [376, 513] on span "Add To Cart" at bounding box center [395, 516] width 62 height 14
click at [391, 560] on link "$874.48 - 30-day upgrade (128GB model)" at bounding box center [424, 567] width 260 height 21
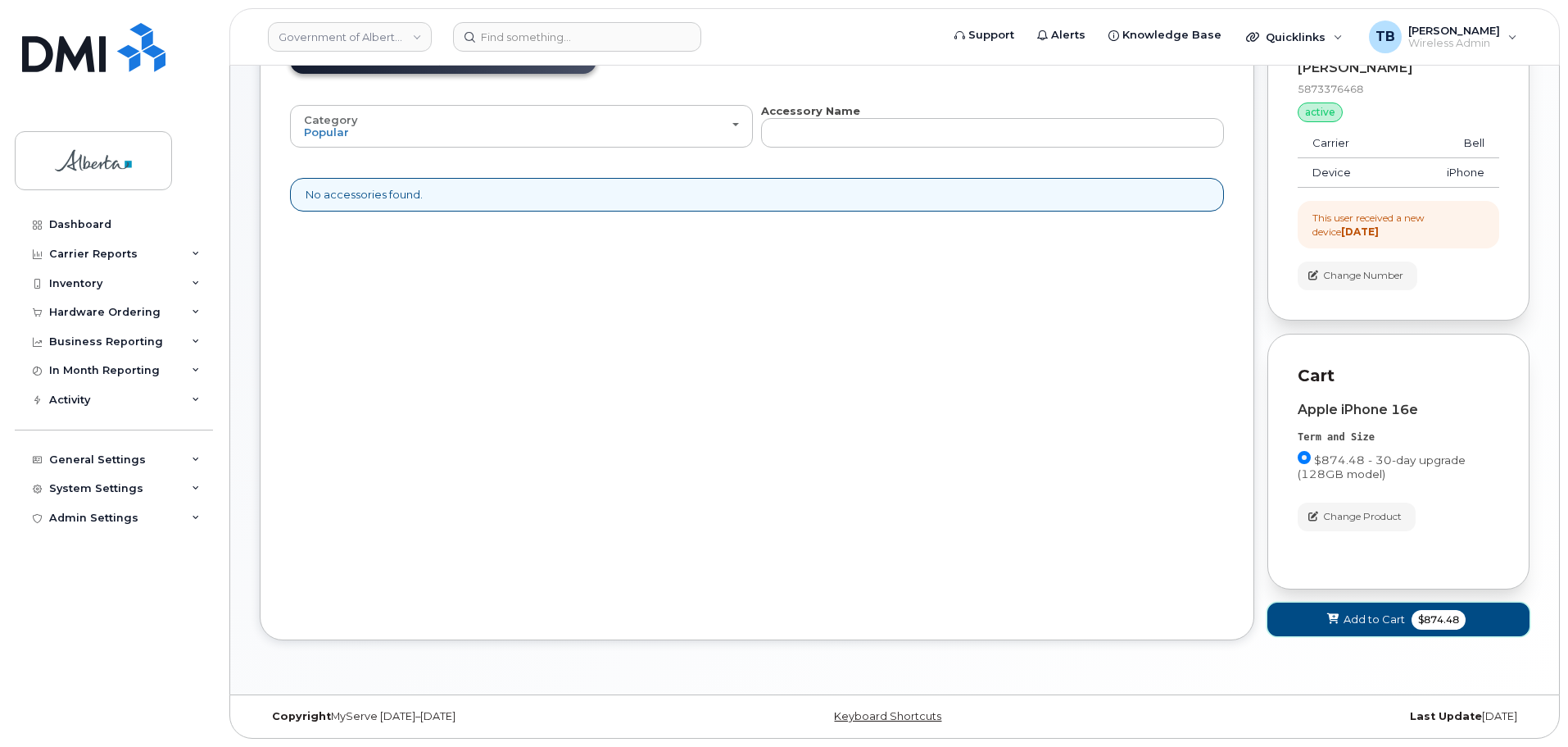
click at [1326, 621] on span at bounding box center [1333, 619] width 15 height 15
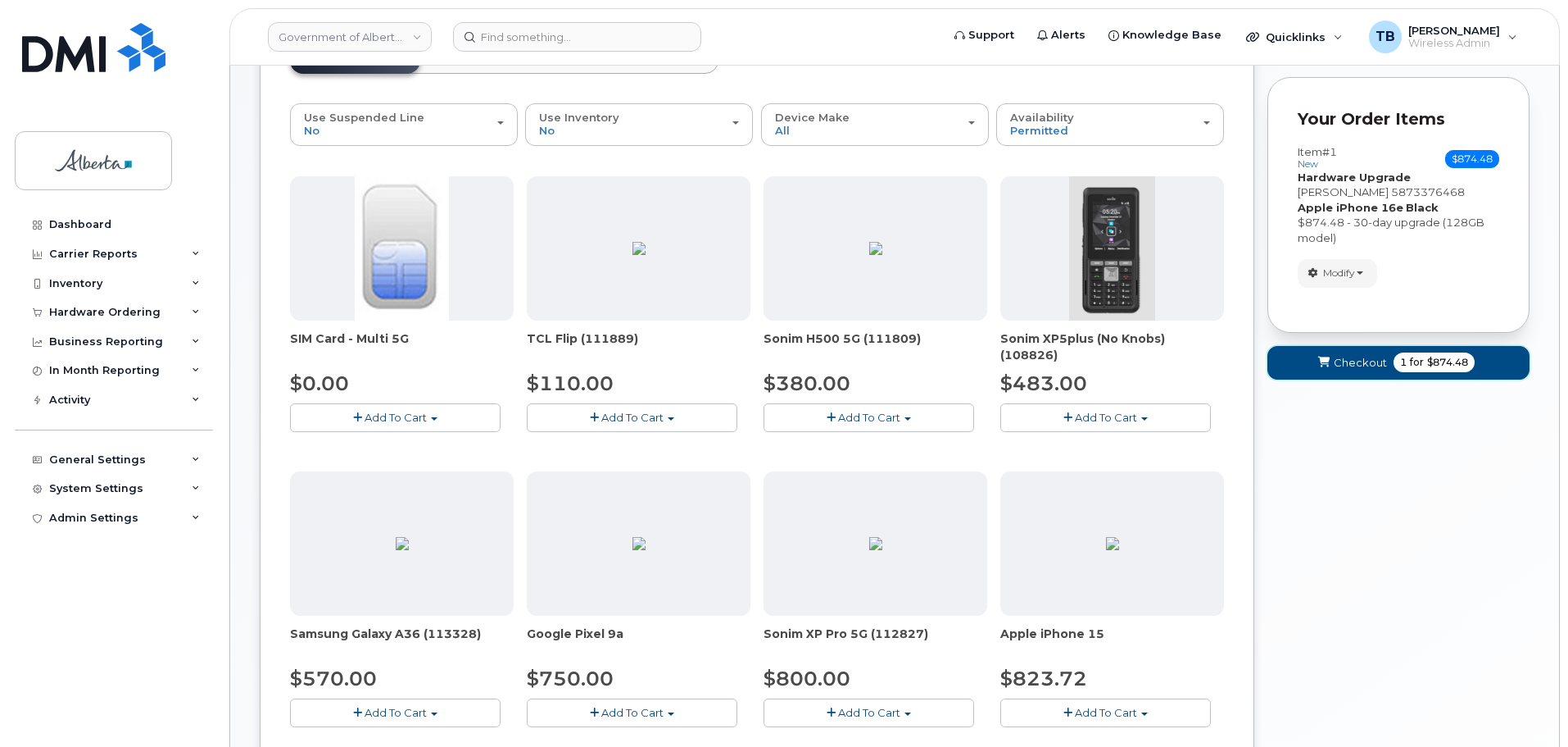
click at [1355, 371] on button "Checkout 1 for $874.48" at bounding box center [1398, 362] width 262 height 33
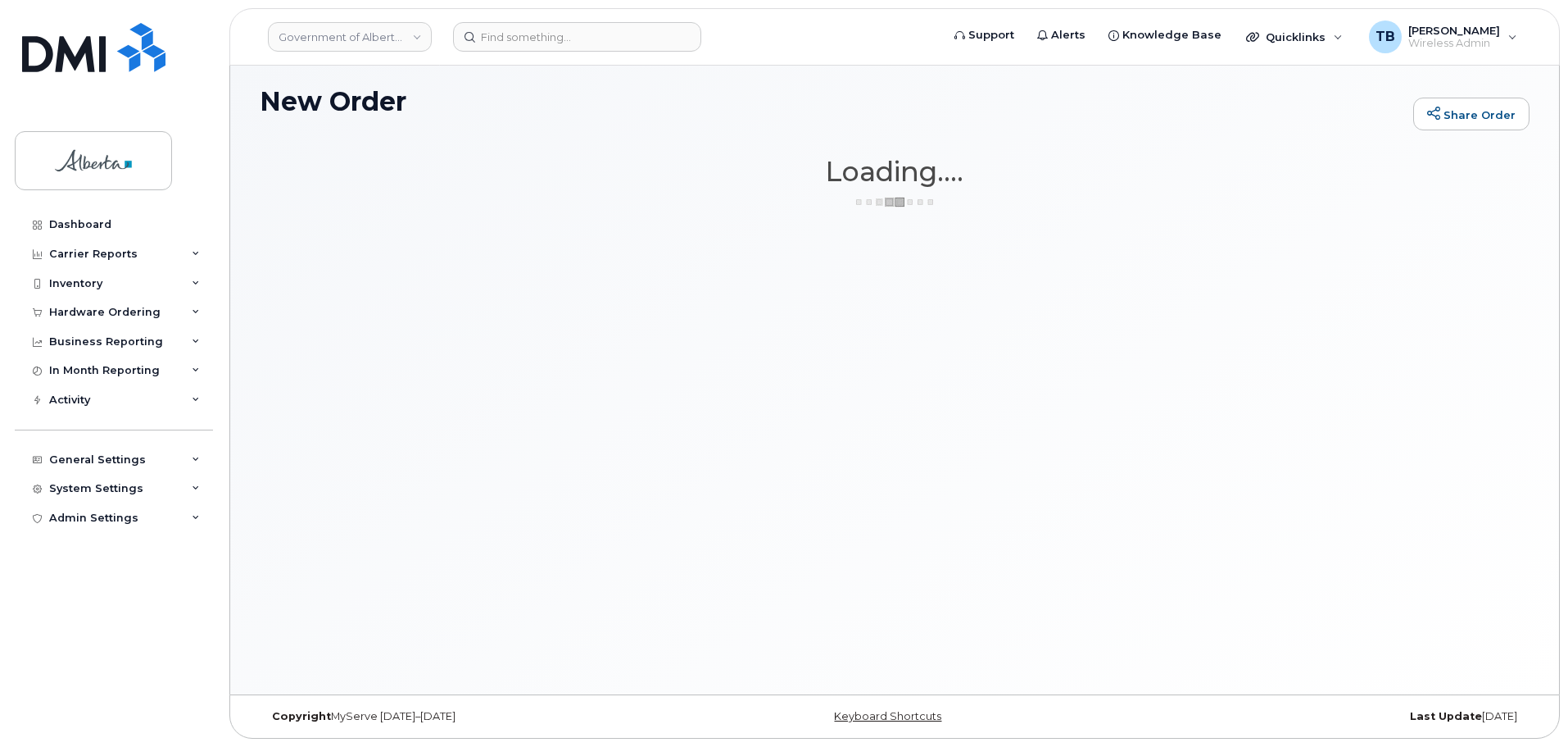
scroll to position [93, 0]
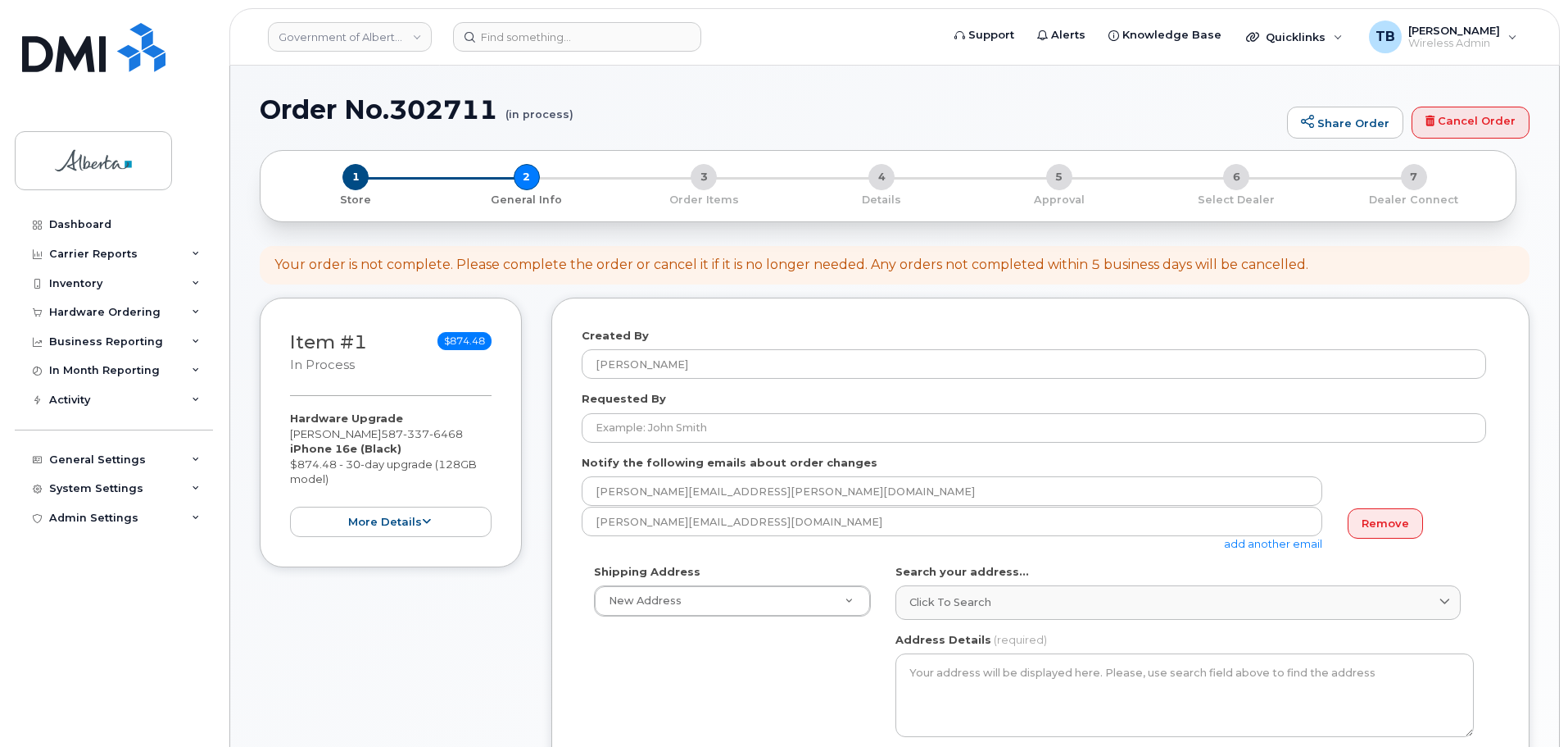
select select
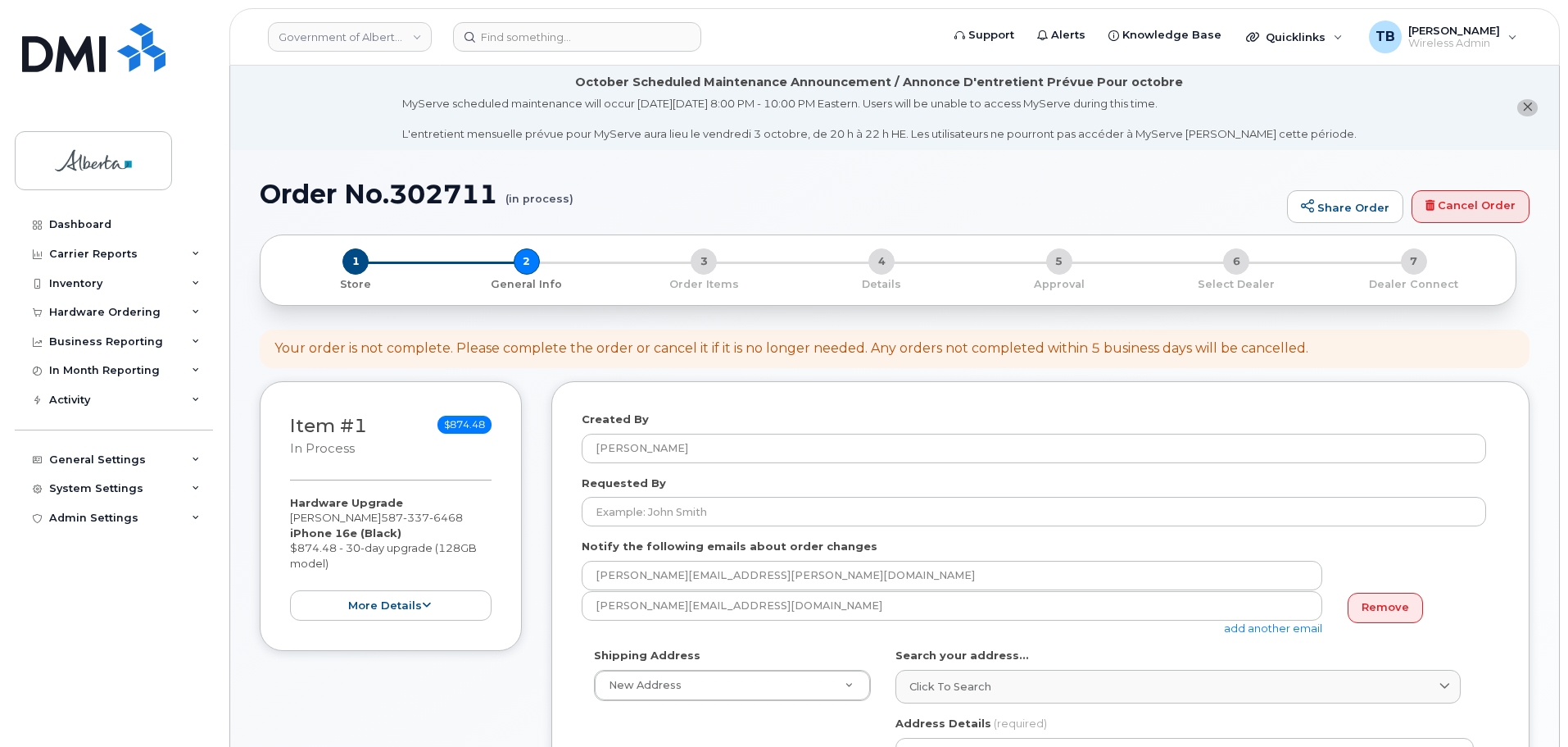
click at [412, 189] on h1 "Order No.302711 (in process)" at bounding box center [768, 194] width 1019 height 29
click at [412, 187] on h1 "Order No.302711 (in process)" at bounding box center [768, 194] width 1019 height 29
copy h1 "302711"
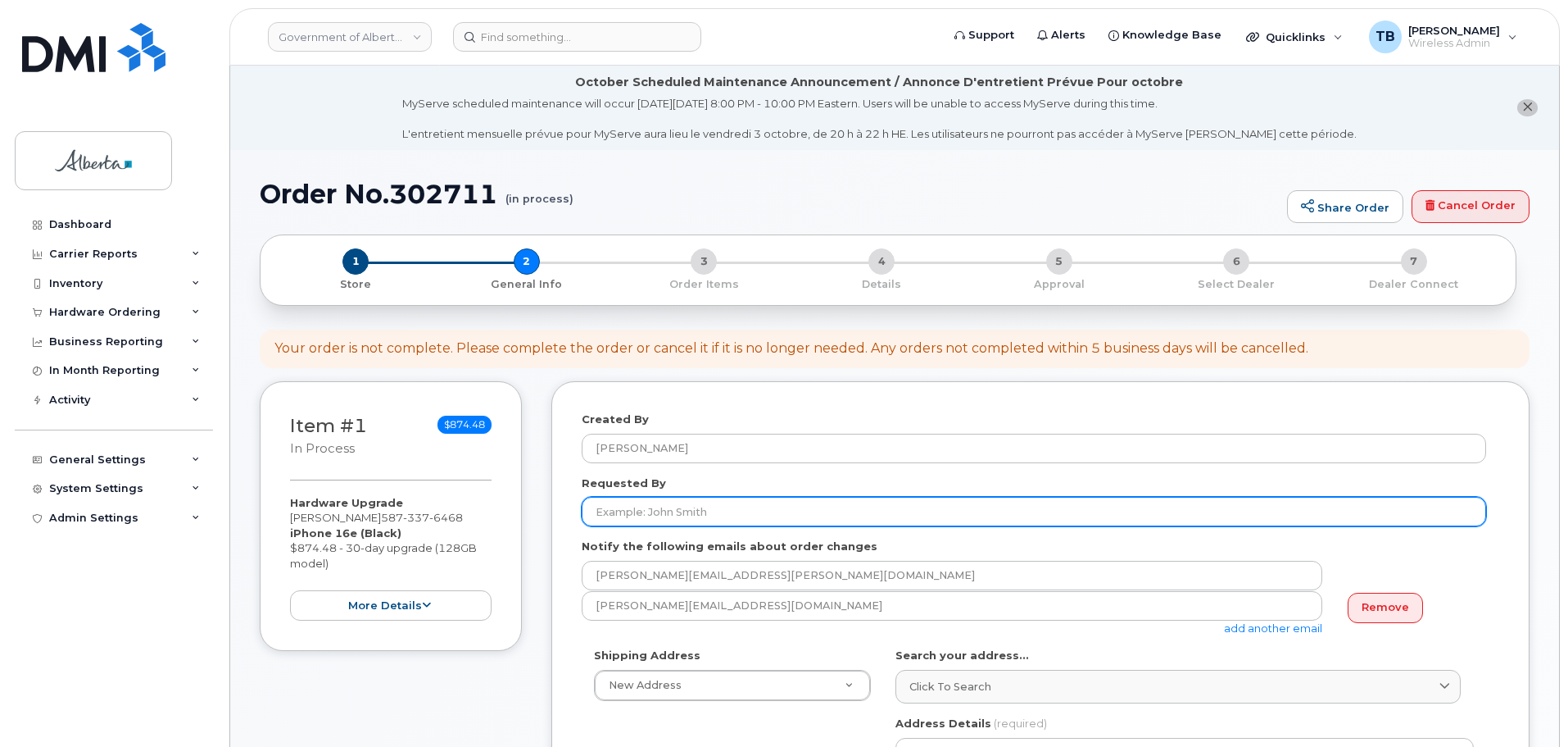
click at [622, 516] on input "Requested By" at bounding box center [1034, 511] width 904 height 30
paste input "[PERSON_NAME]"
type input "[PERSON_NAME]"
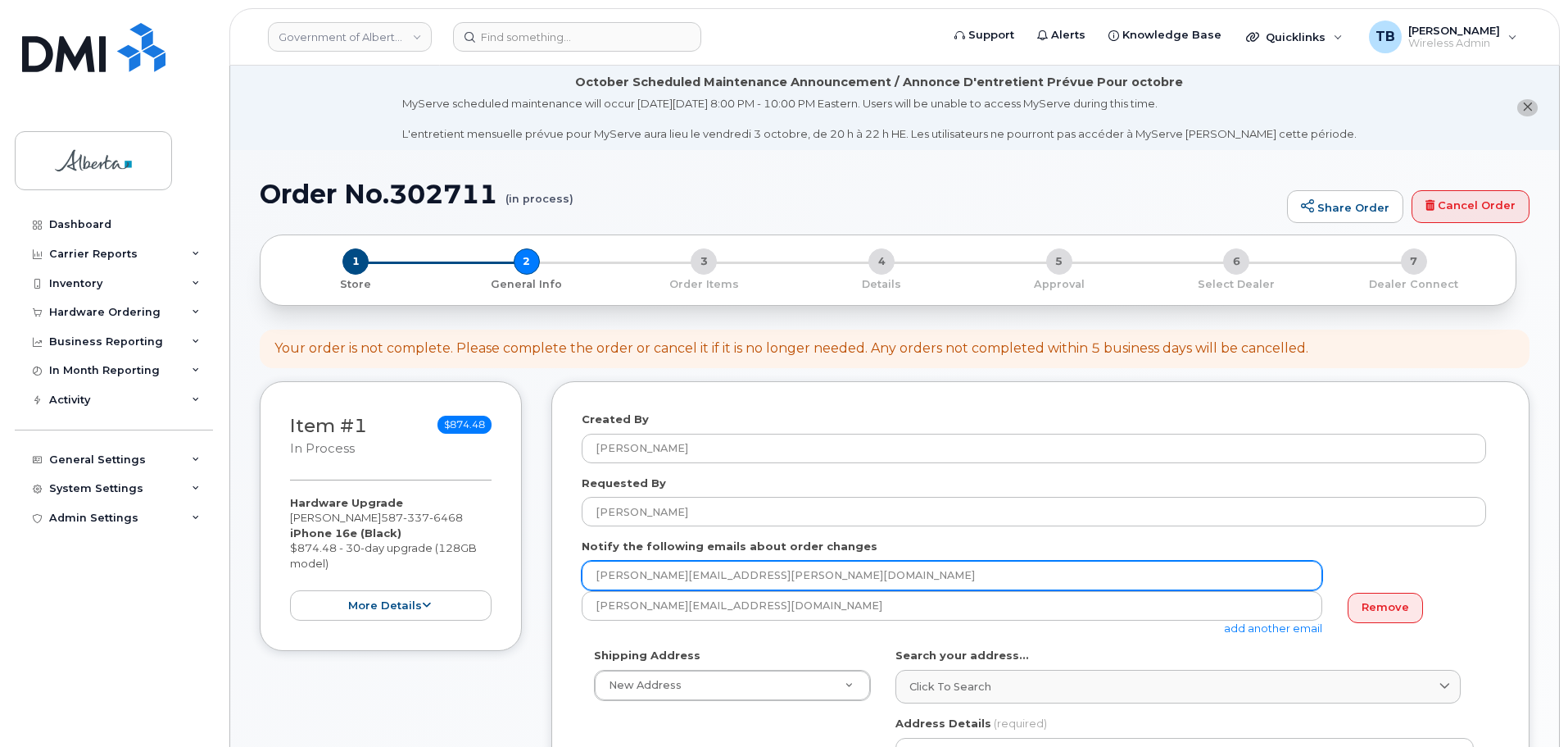
drag, startPoint x: 742, startPoint y: 577, endPoint x: 531, endPoint y: 566, distance: 211.3
paste input "[PERSON_NAME].[PERSON_NAME]"
type input "[PERSON_NAME][EMAIL_ADDRESS][PERSON_NAME][DOMAIN_NAME]"
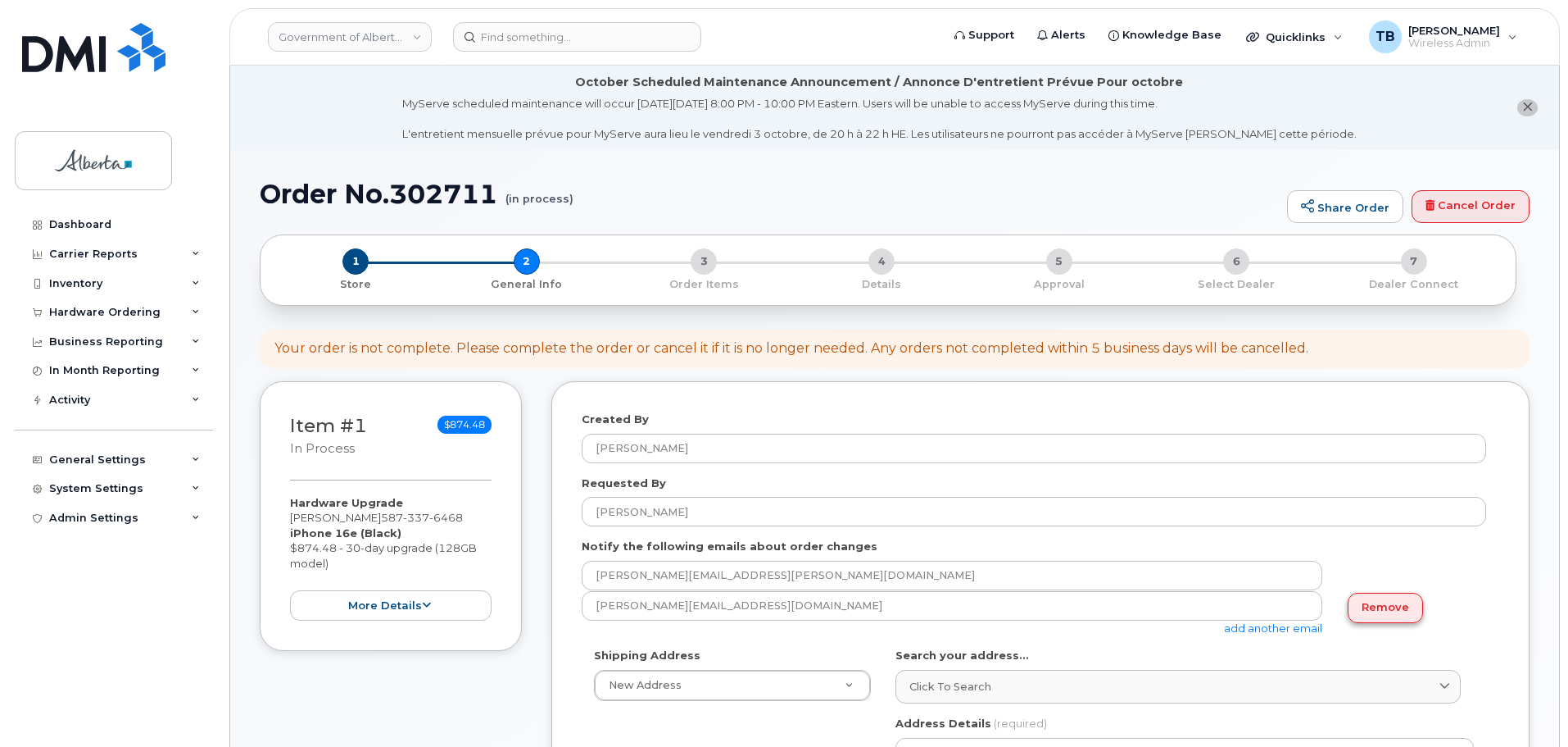
click at [1363, 612] on link "Remove" at bounding box center [1385, 608] width 76 height 31
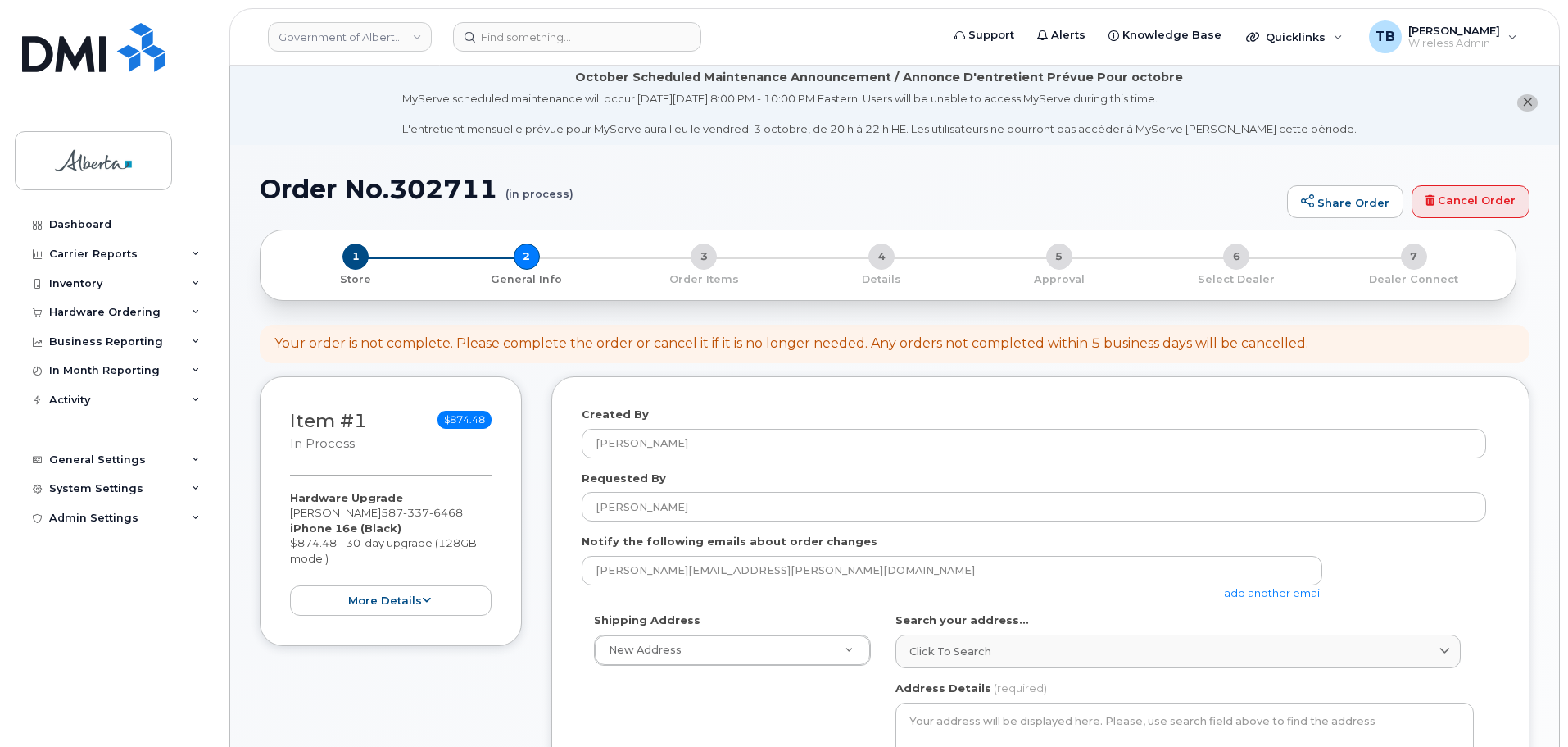
scroll to position [164, 0]
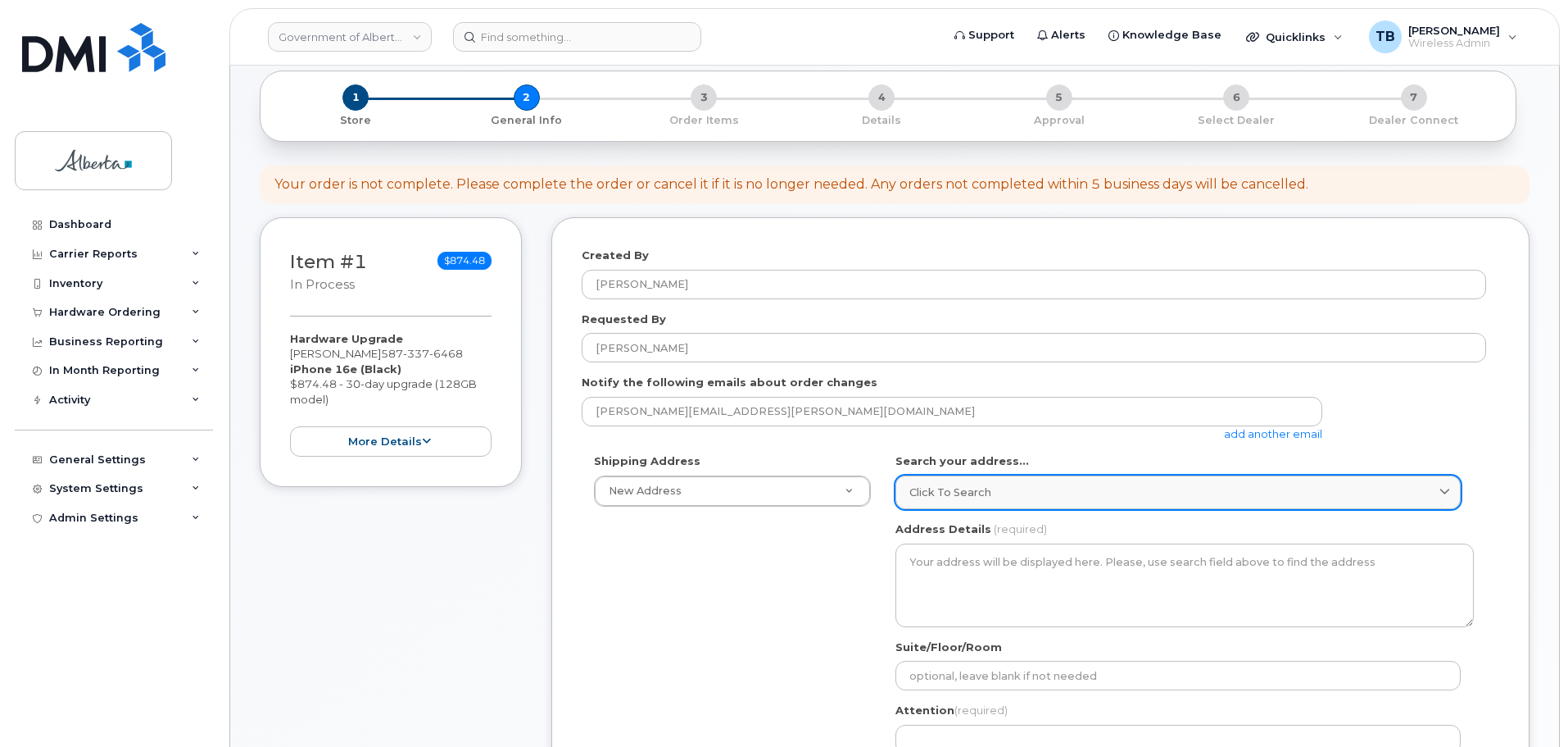
click at [966, 477] on link "Click to search" at bounding box center [1178, 492] width 566 height 33
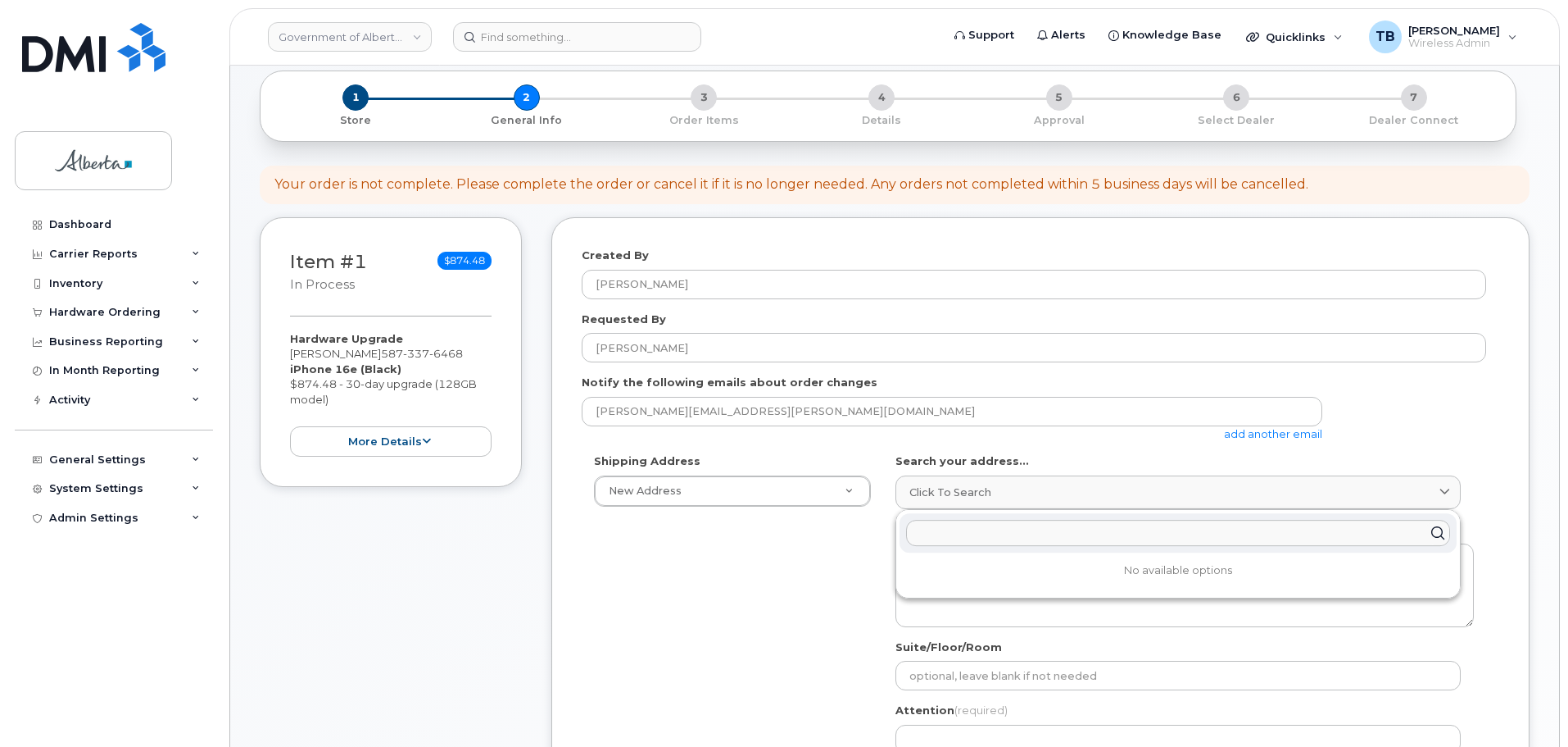
paste input "[STREET_ADDRESS]"
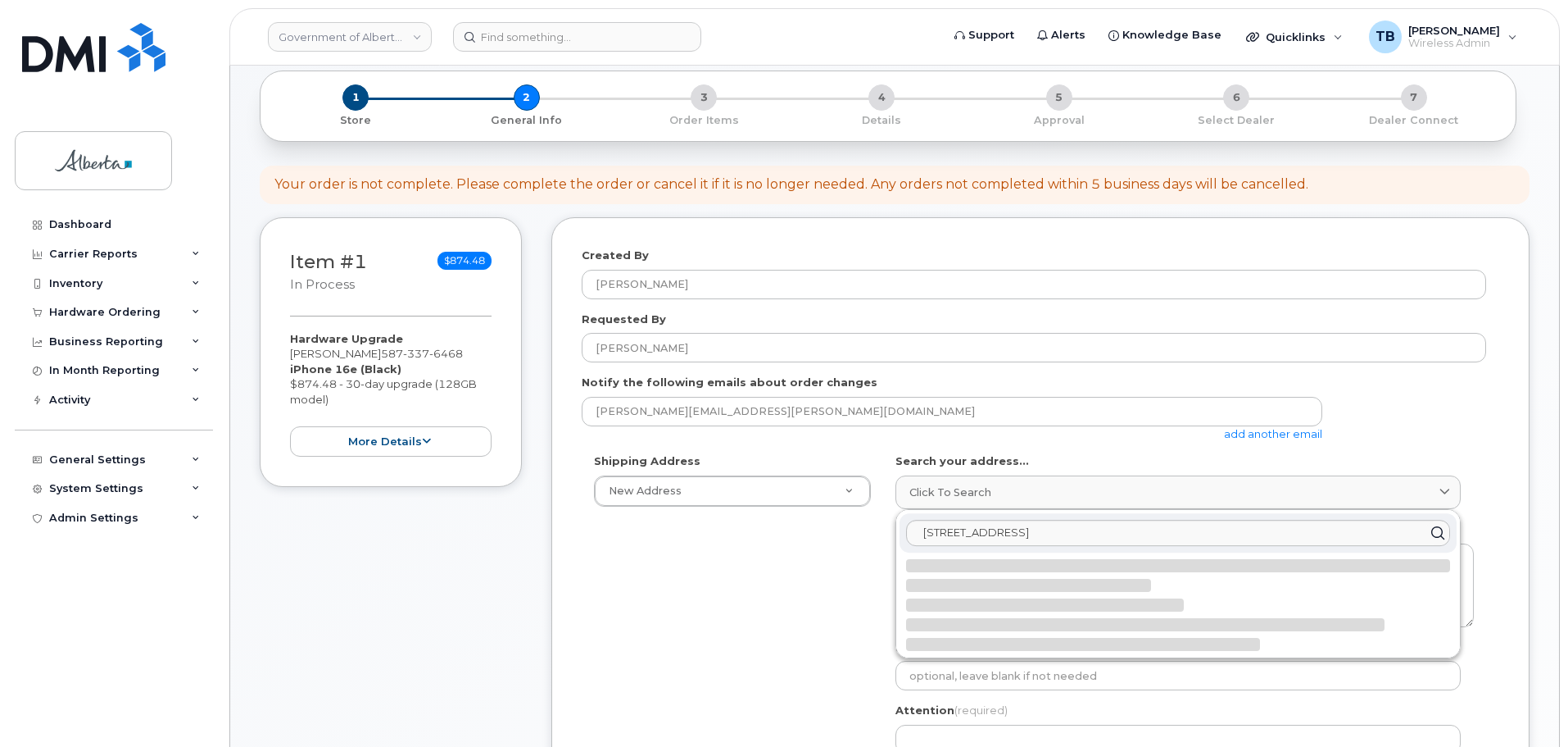
click at [829, 521] on div "Shipping Address New Address New Address [STREET_ADDRESS][GEOGRAPHIC_DATA][STRE…" at bounding box center [1034, 641] width 904 height 376
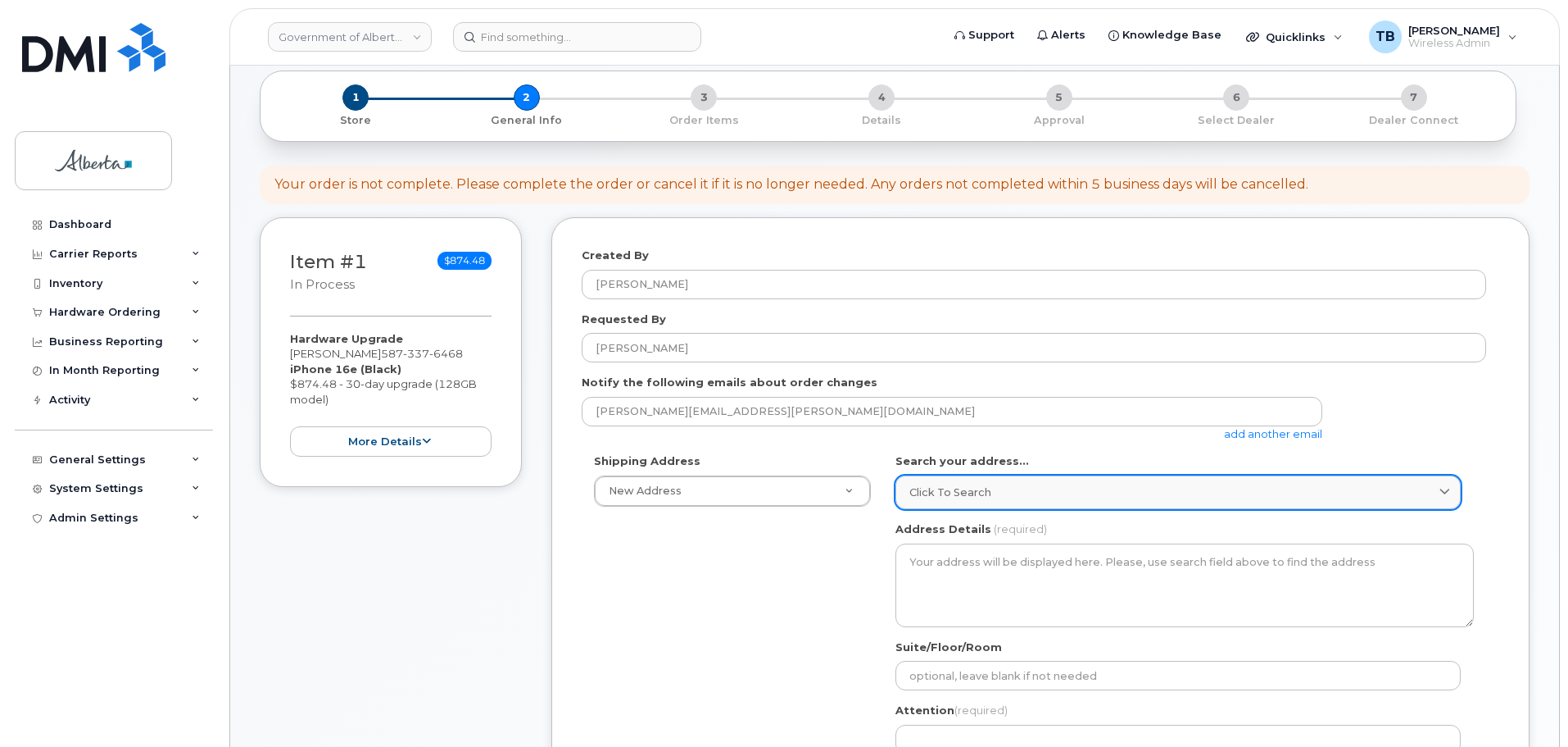
click at [1001, 486] on div "Click to search" at bounding box center [1178, 492] width 538 height 15
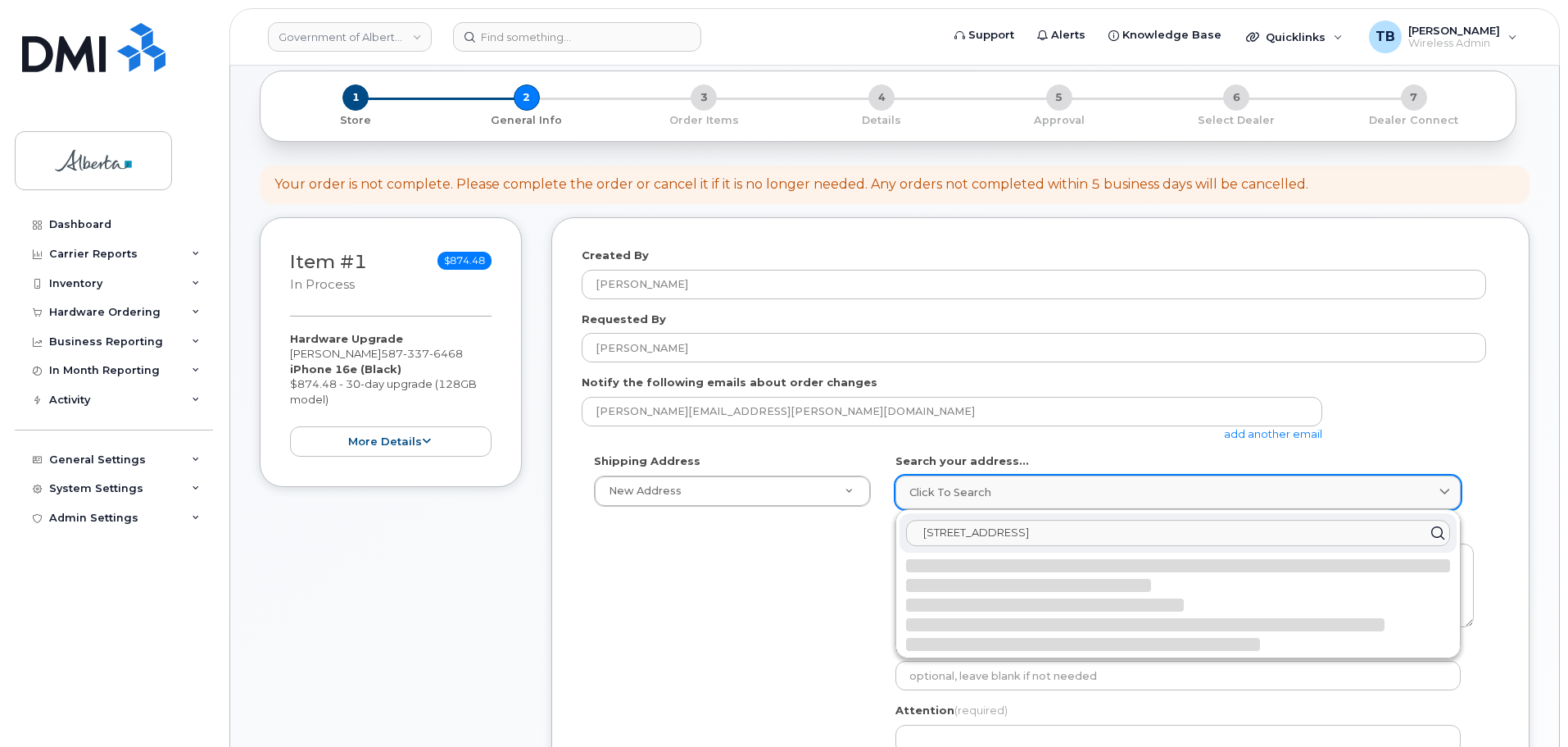
paste input "[STREET_ADDRESS]"
type input "9940 - [GEOGRAPHIC_DATA]"
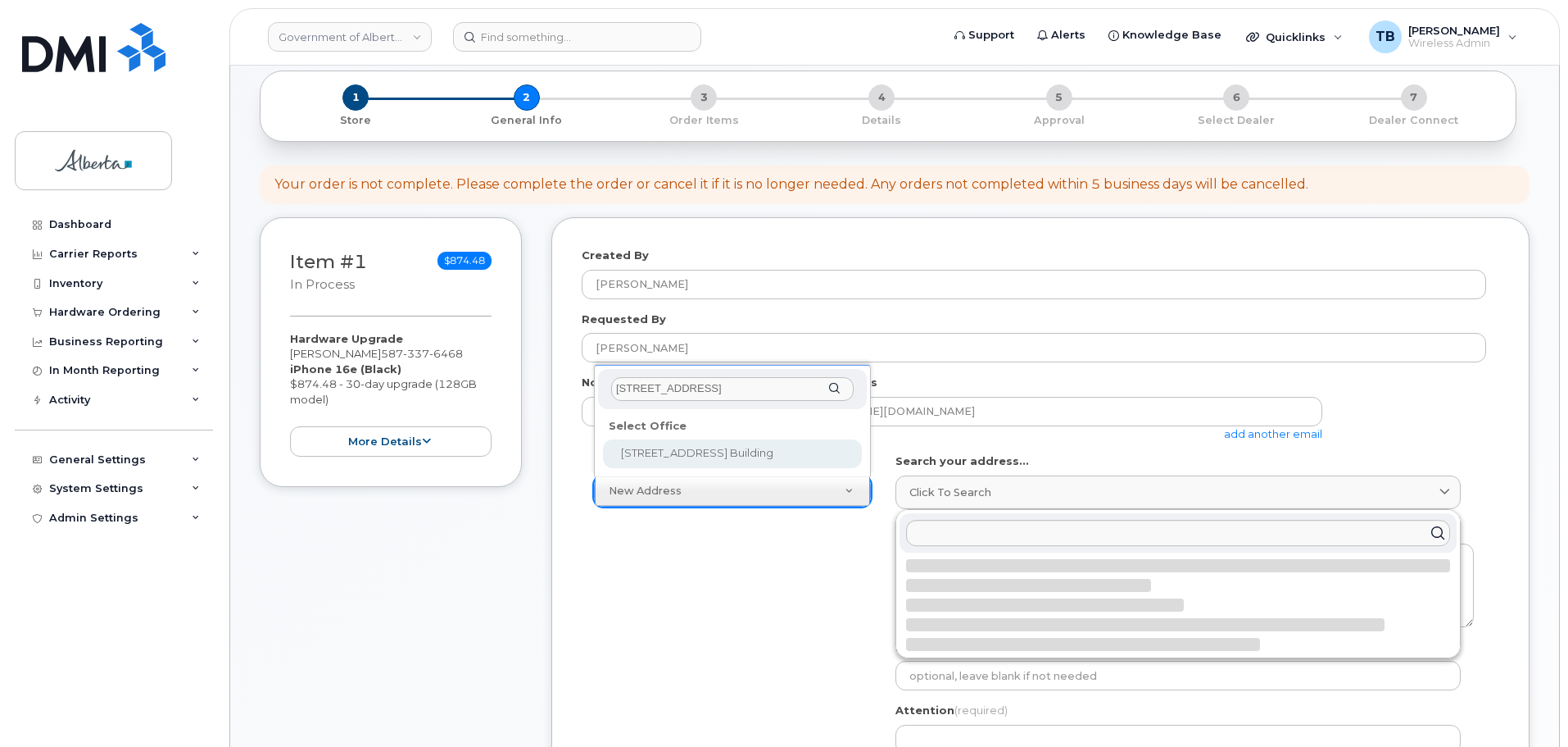
type input "[STREET_ADDRESS]"
select select
type textarea "[STREET_ADDRESS]"
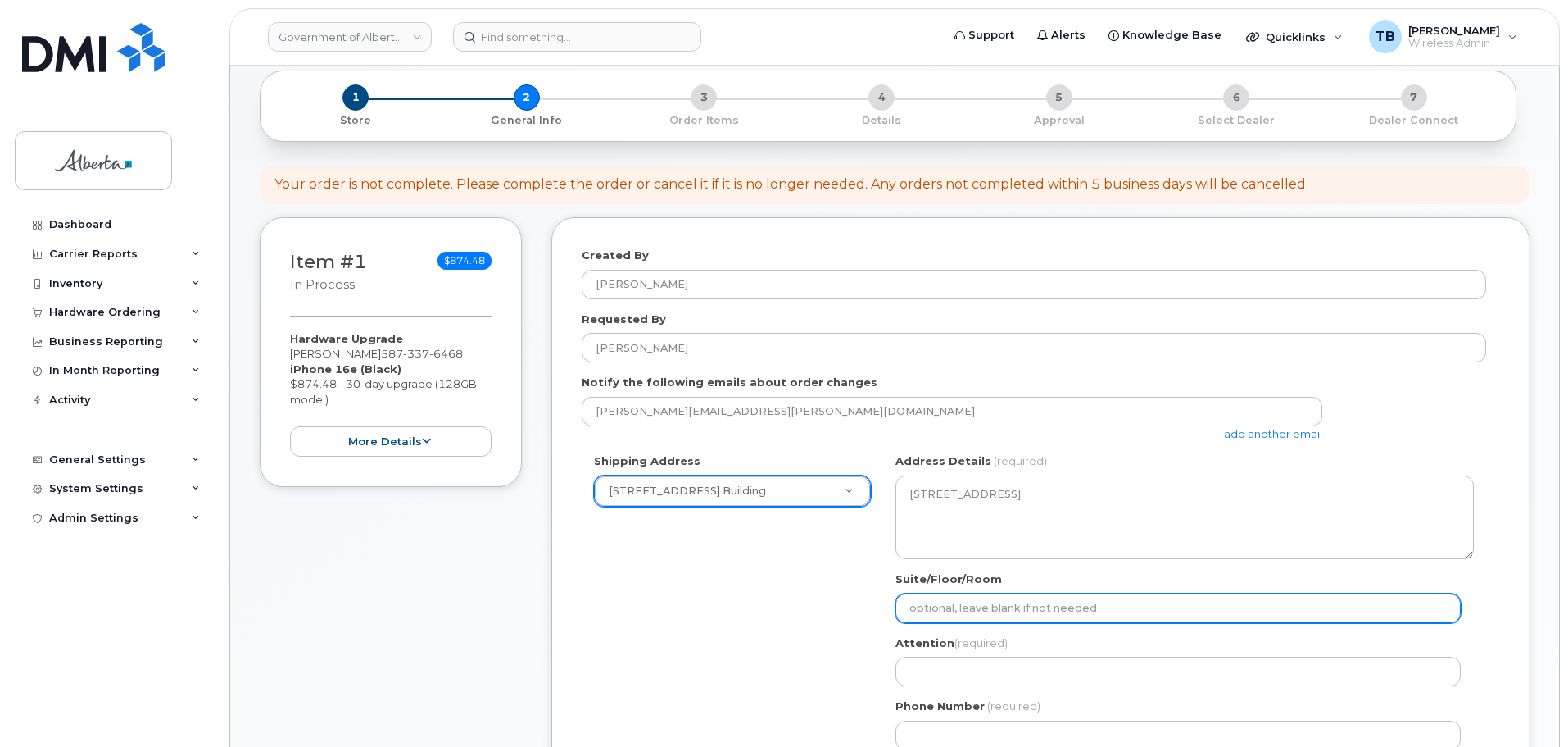
click at [929, 605] on input "Suite/Floor/Room" at bounding box center [1178, 608] width 566 height 30
paste input "6th Floor"
select select
type input "6th Floor"
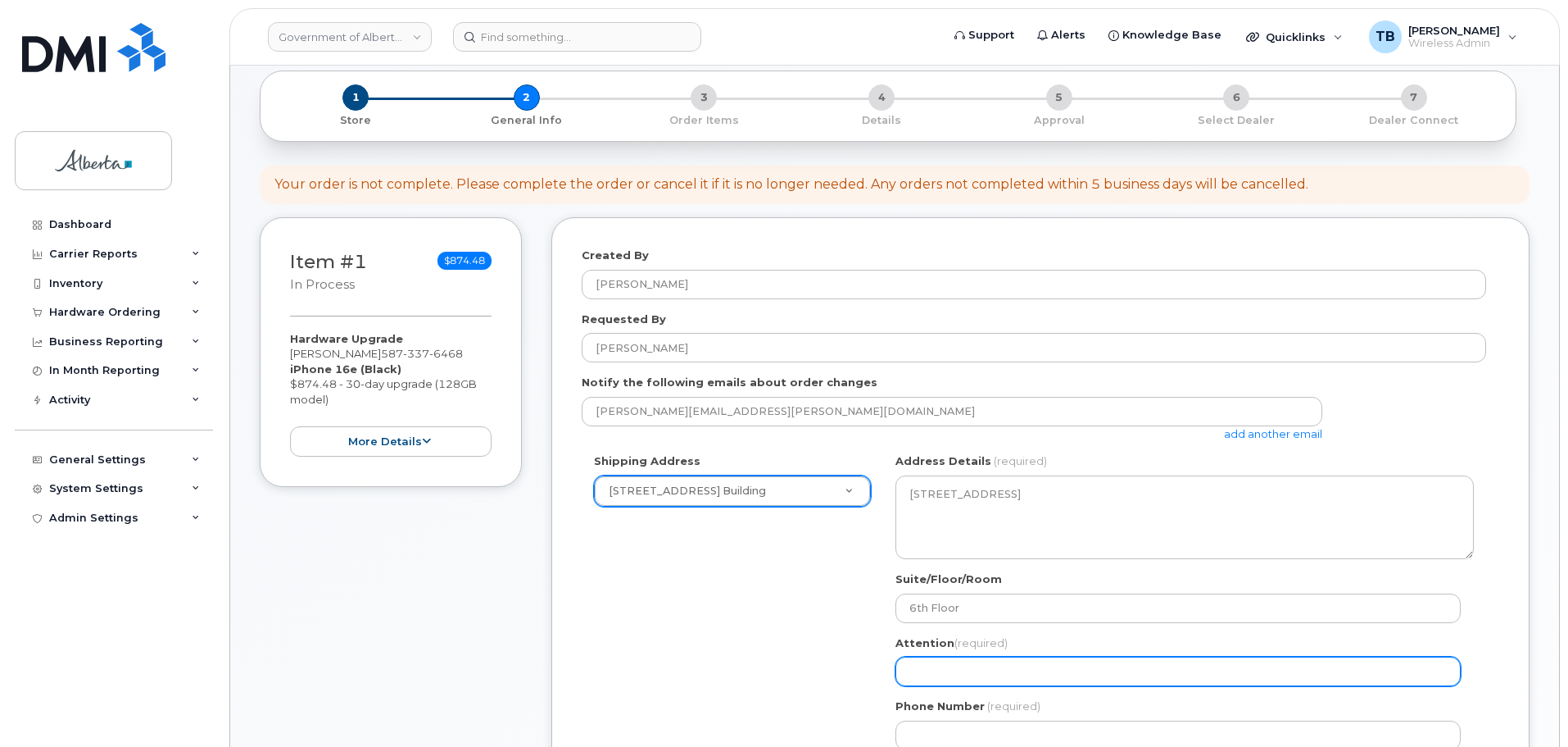
click at [923, 674] on input "Attention (required)" at bounding box center [1178, 671] width 566 height 30
paste input "[PERSON_NAME]"
select select
type input "[PERSON_NAME]"
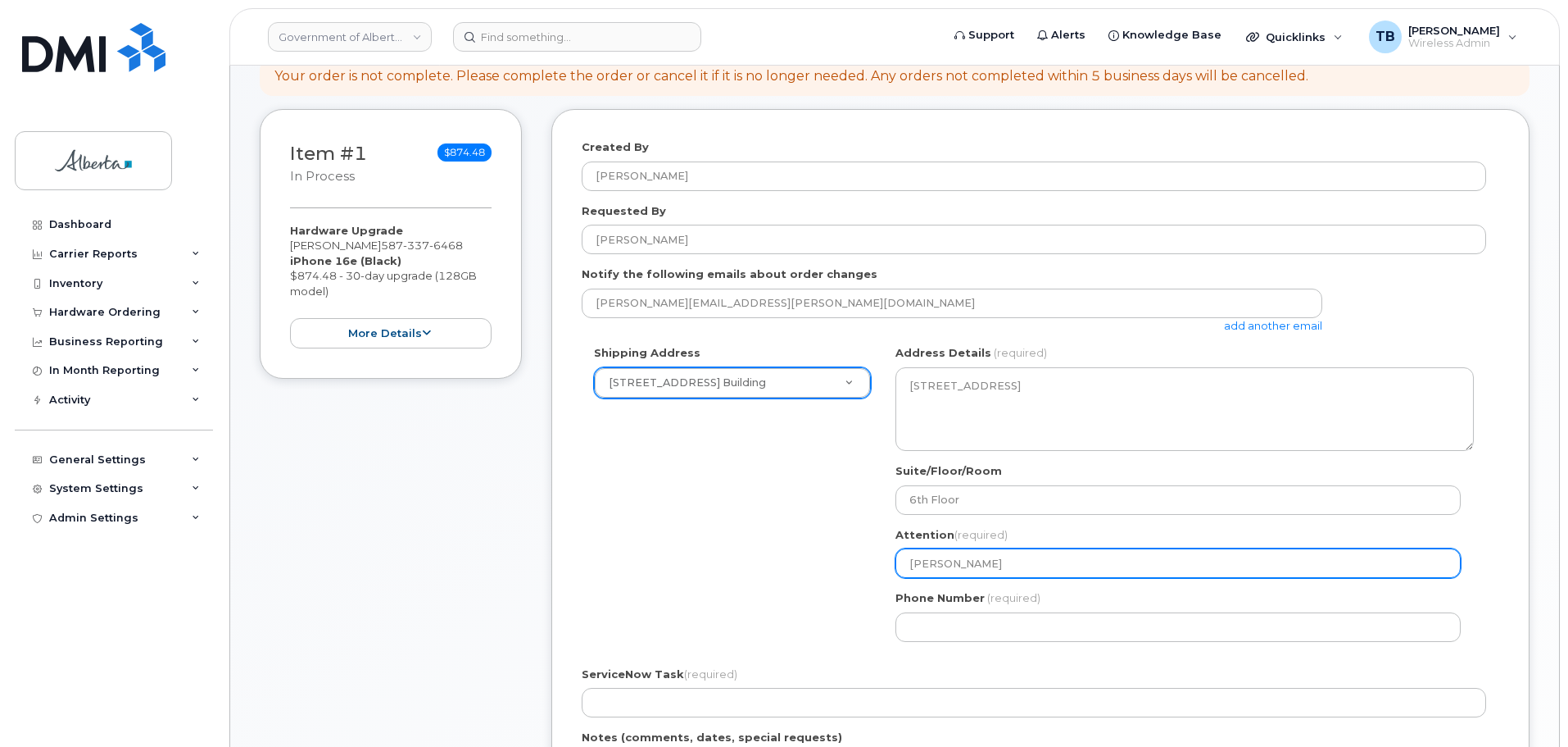
scroll to position [410, 0]
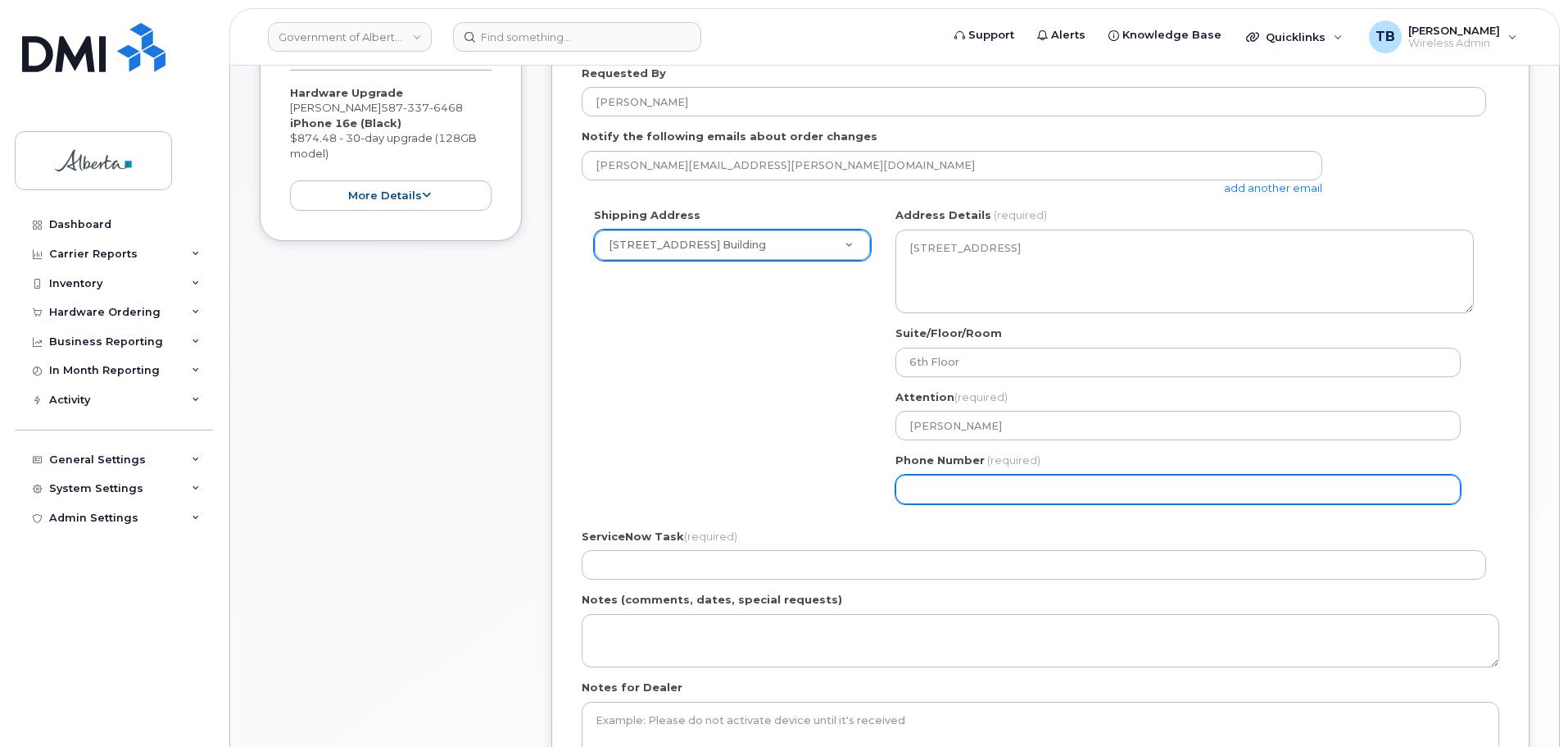
click at [944, 490] on input "Phone Number" at bounding box center [1178, 489] width 566 height 30
paste input "7806381351"
select select
type input "7806381351"
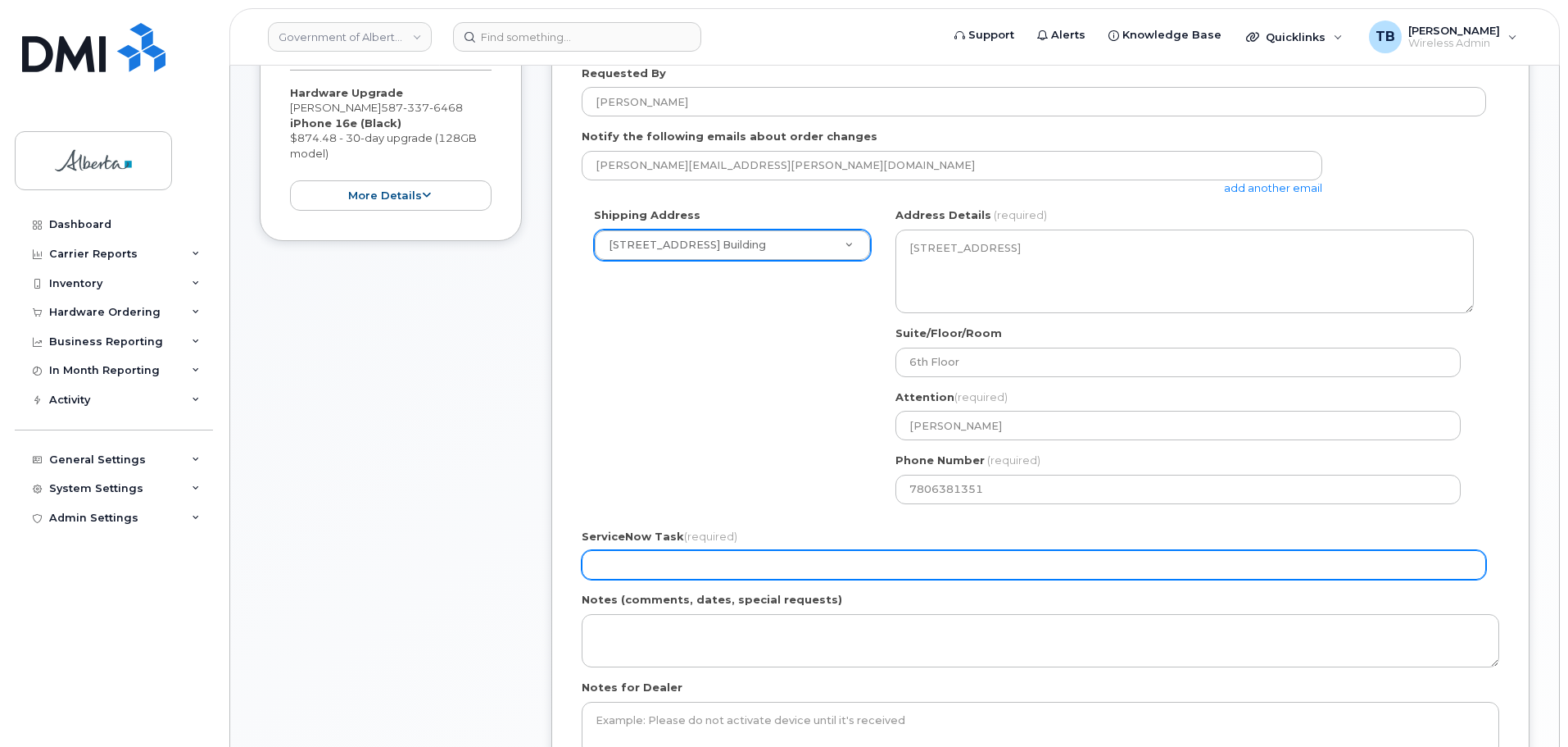
click at [672, 569] on input "ServiceNow Task (required)" at bounding box center [1034, 564] width 904 height 30
paste input "SCTASK0857732"
type input "SCTASK0857732"
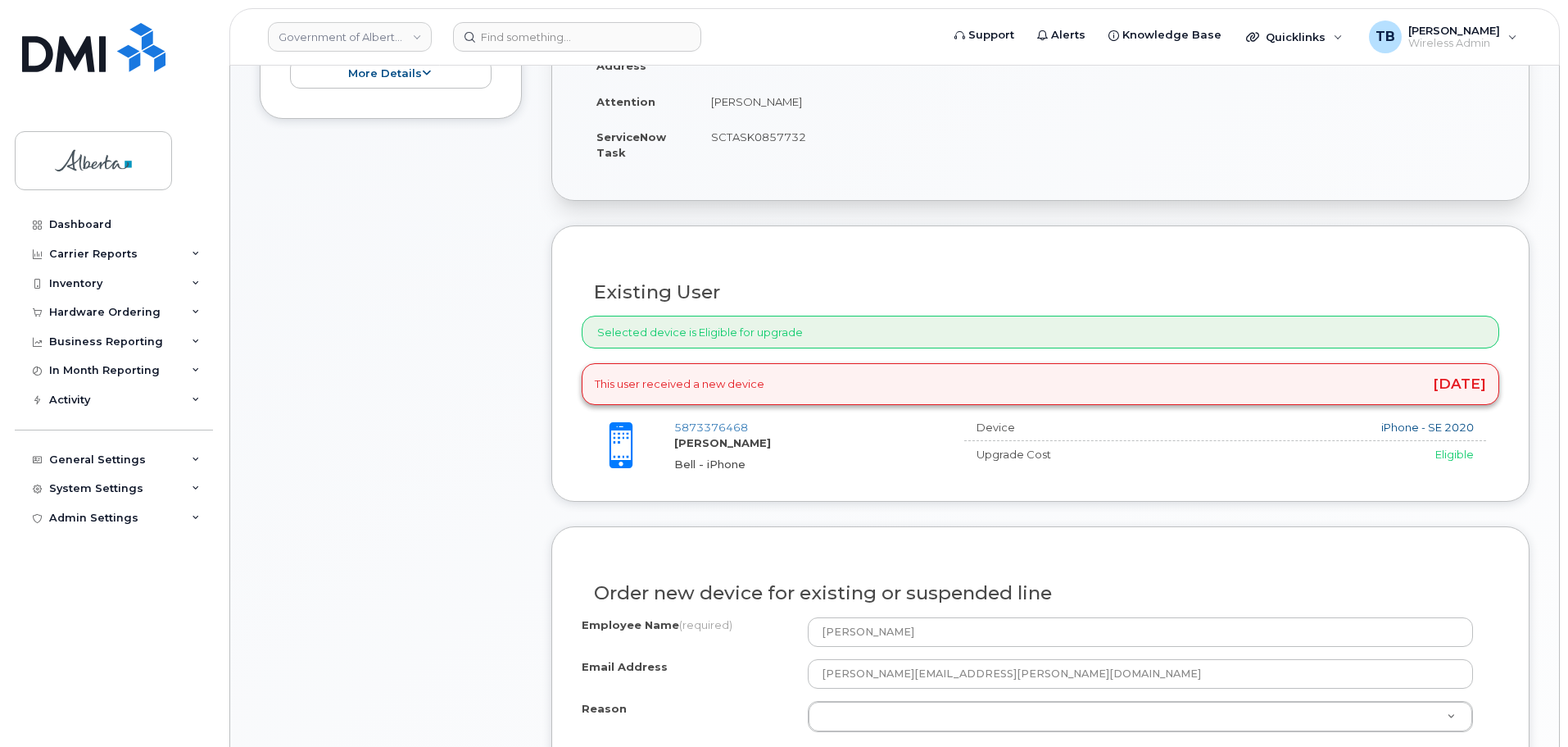
scroll to position [739, 0]
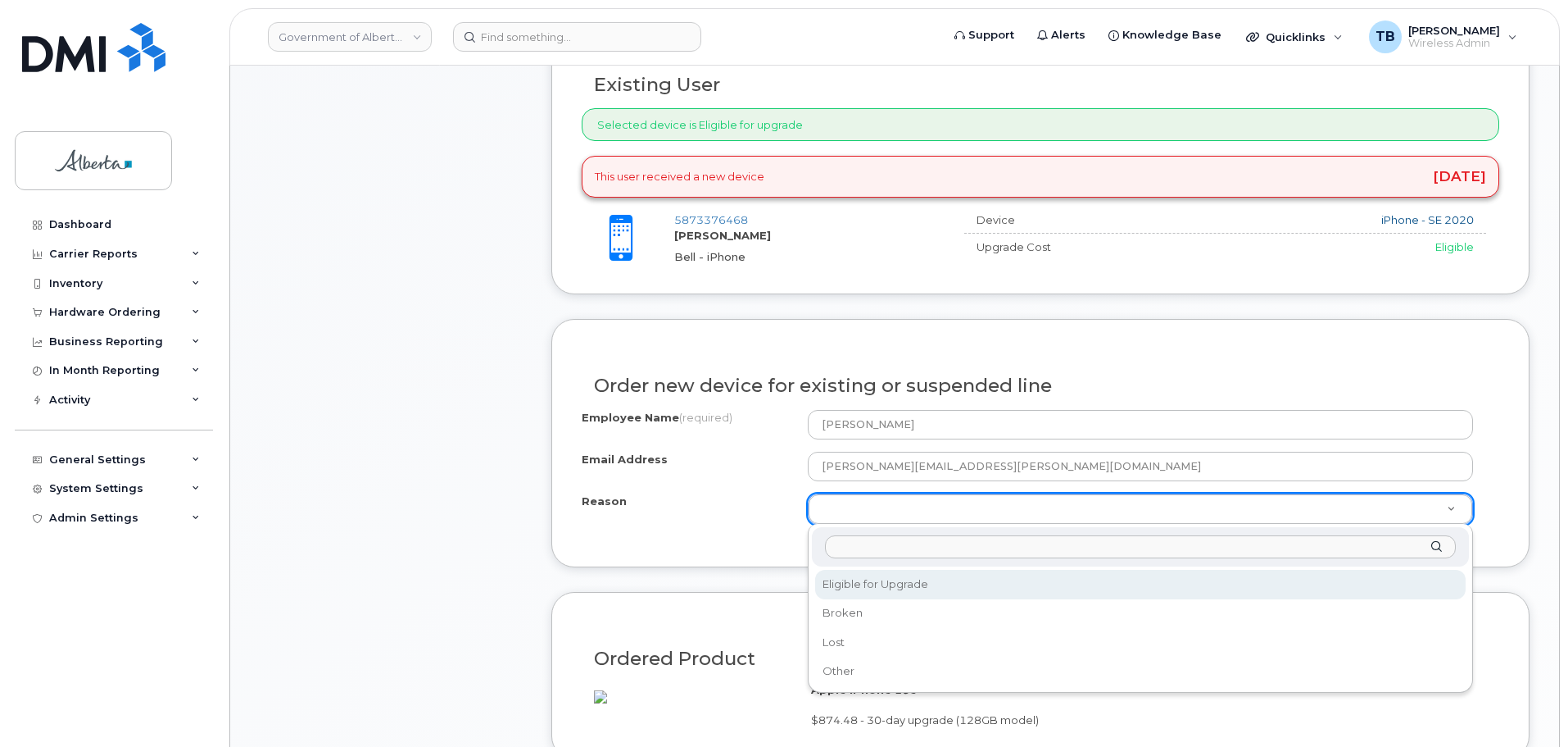
select select "eligible_for_upgrade"
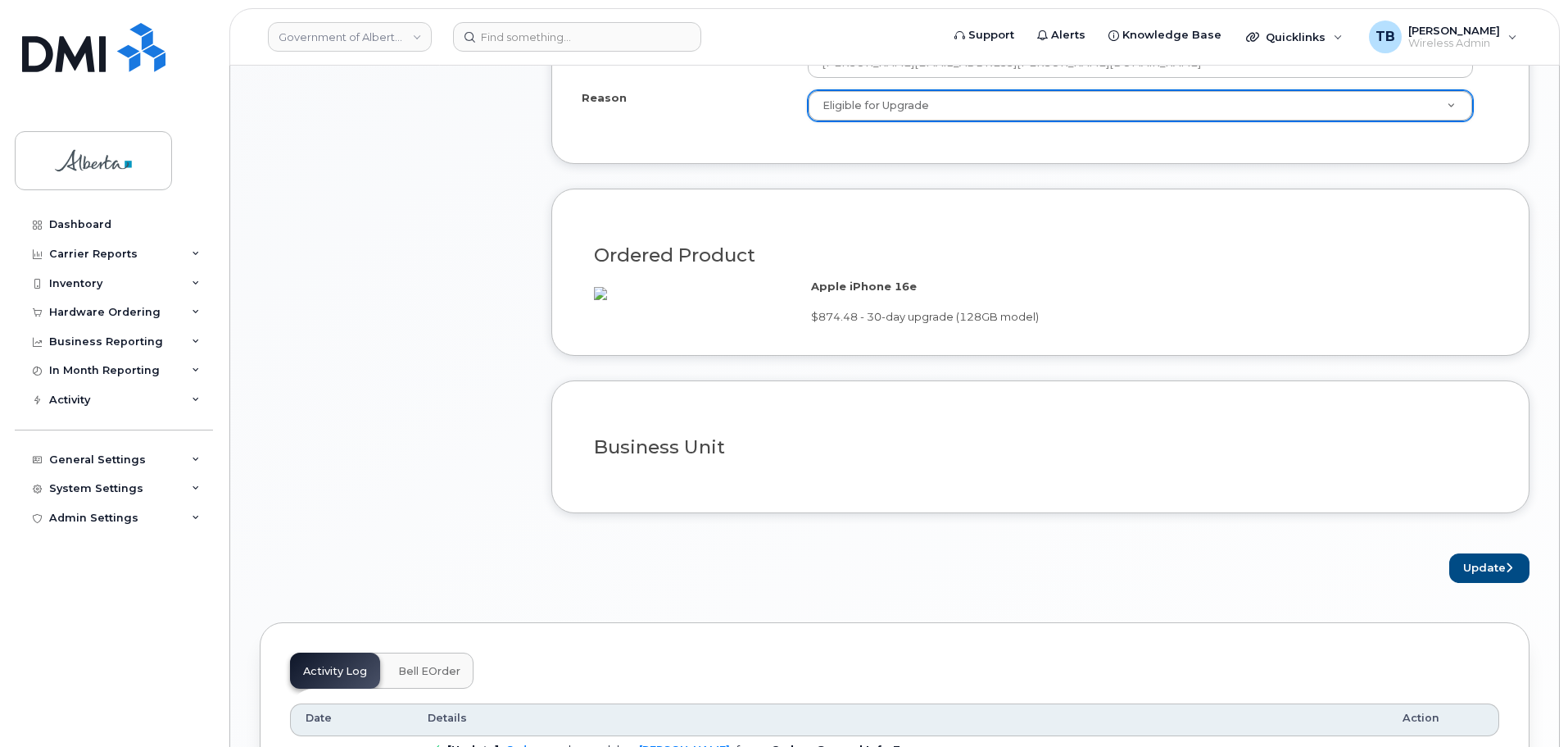
scroll to position [1149, 0]
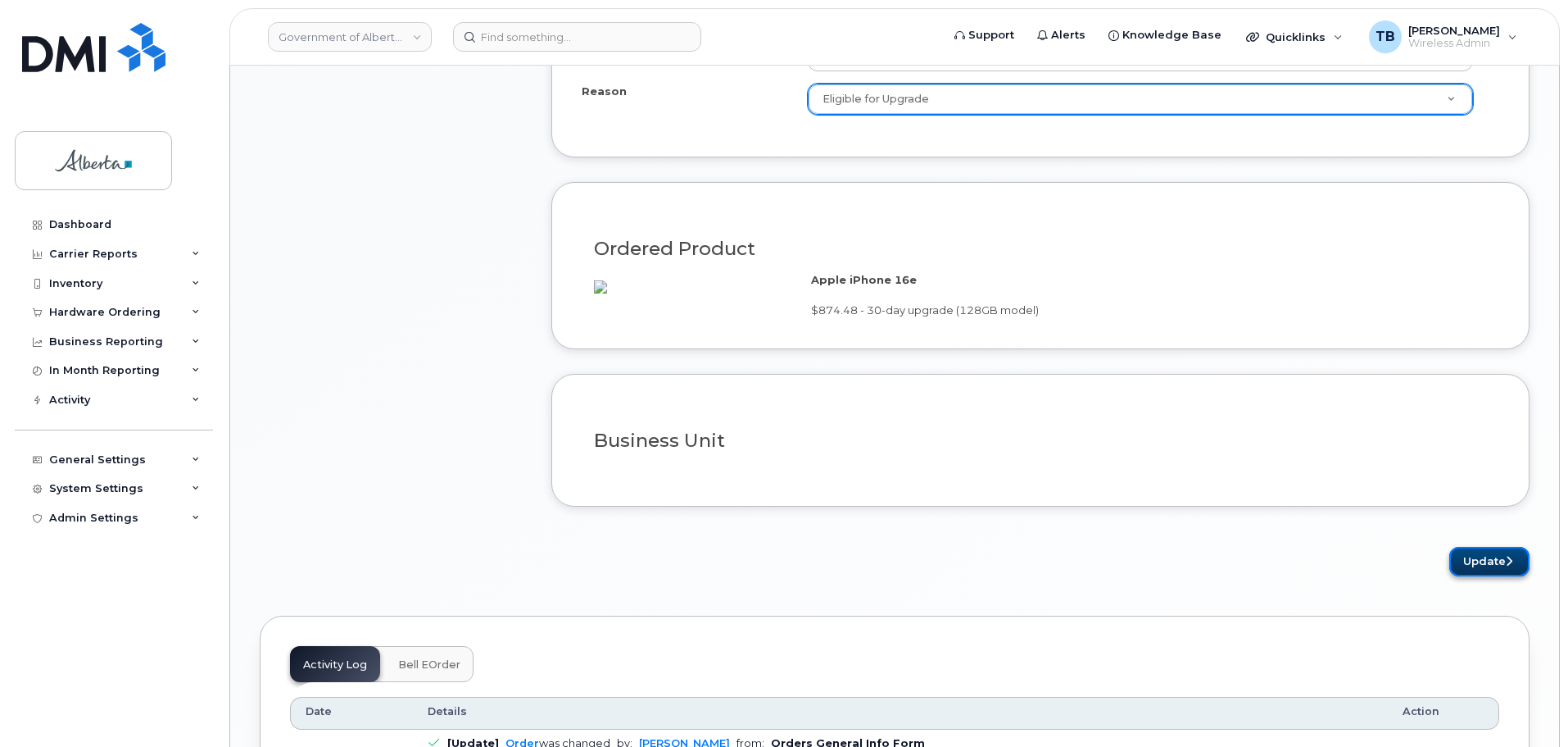
click at [1481, 576] on button "Update" at bounding box center [1489, 562] width 80 height 31
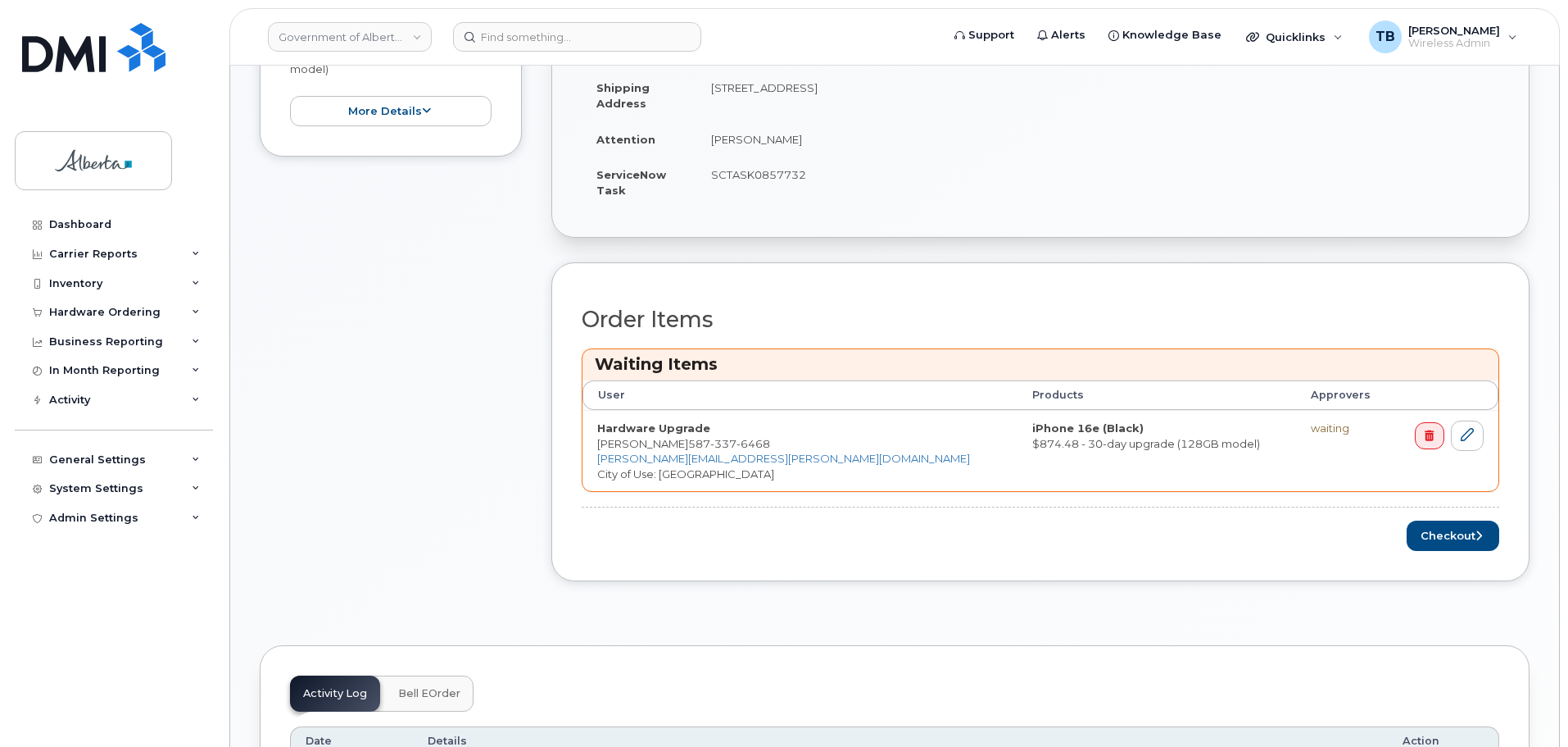
scroll to position [738, 0]
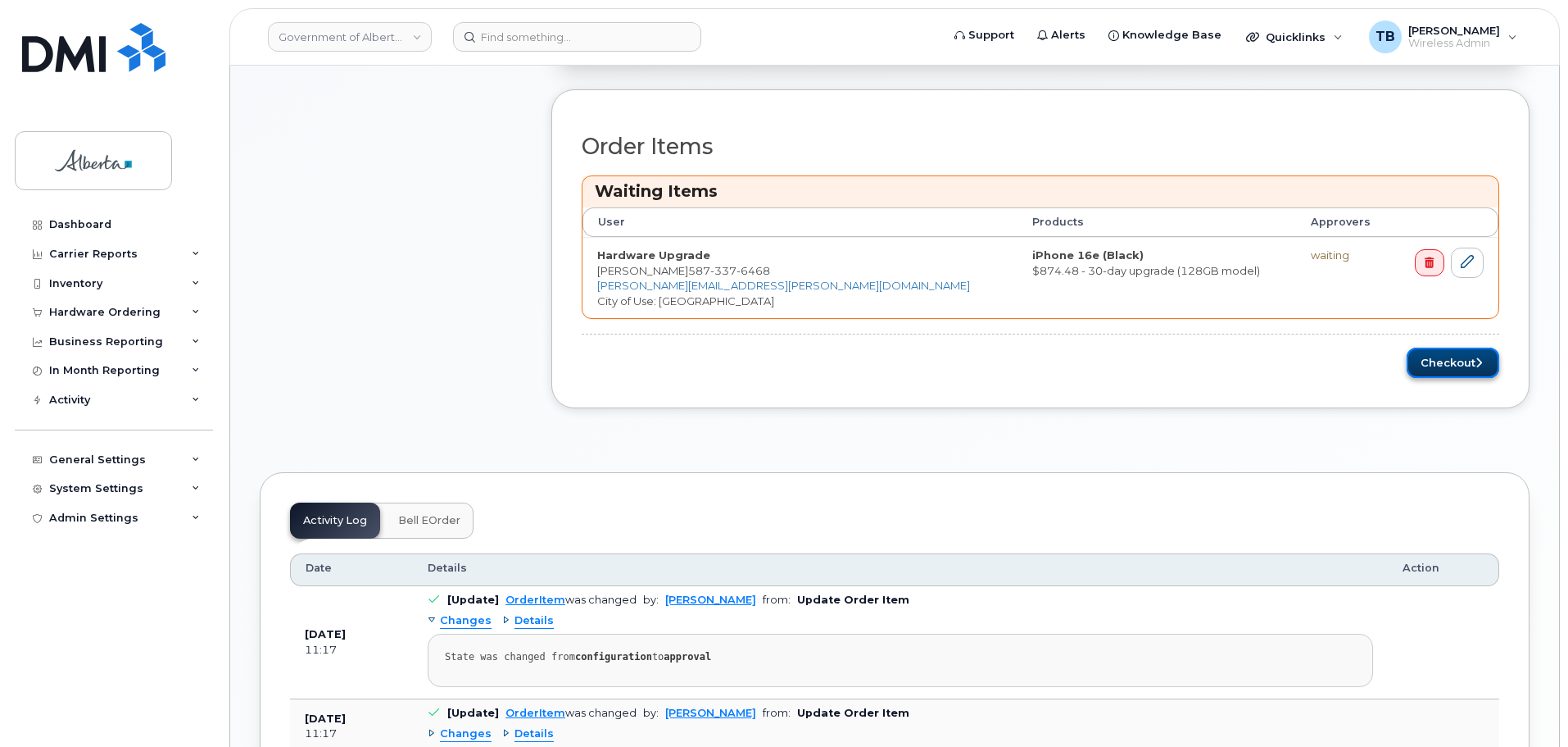
click at [1438, 370] on button "Checkout" at bounding box center [1453, 363] width 93 height 31
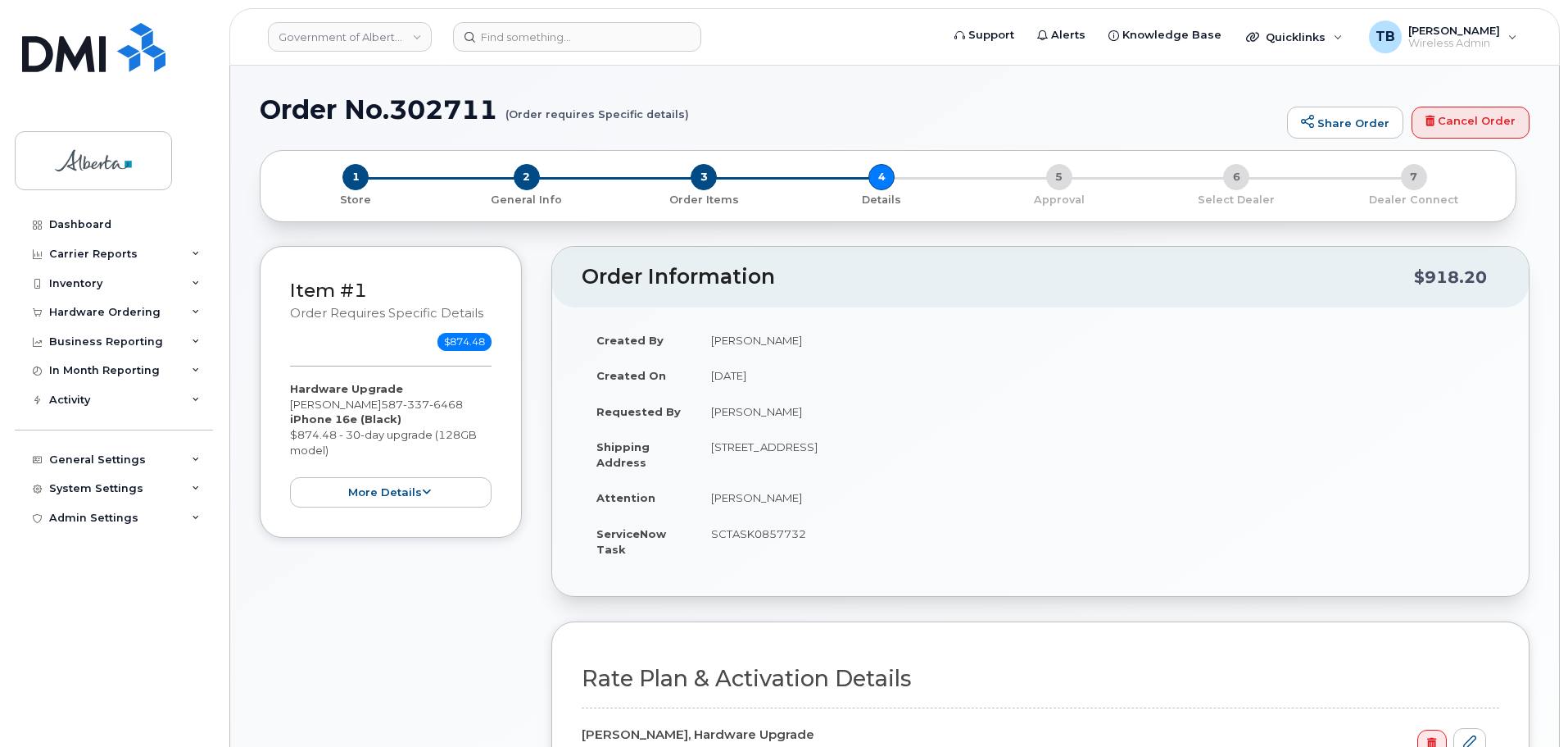
select select
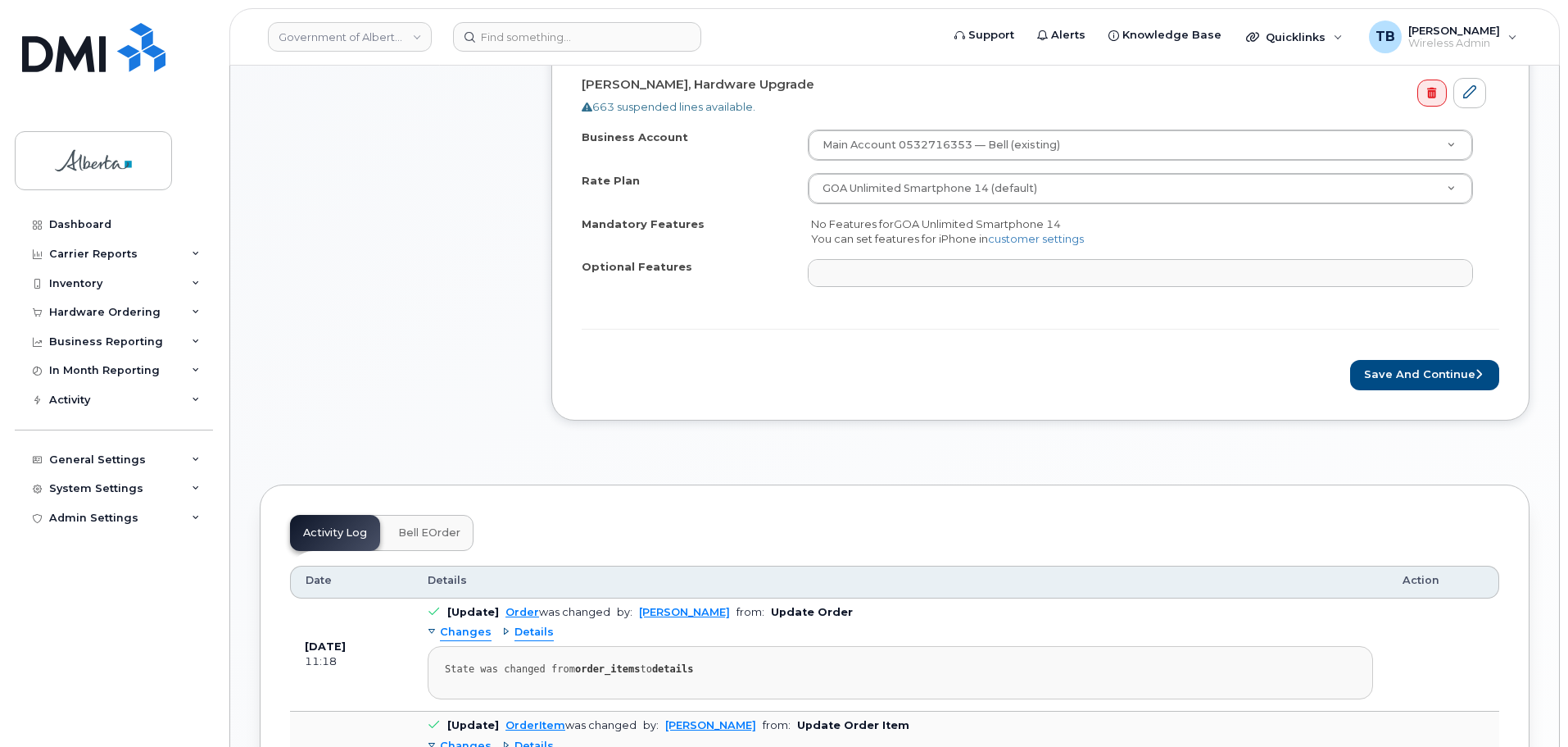
scroll to position [738, 0]
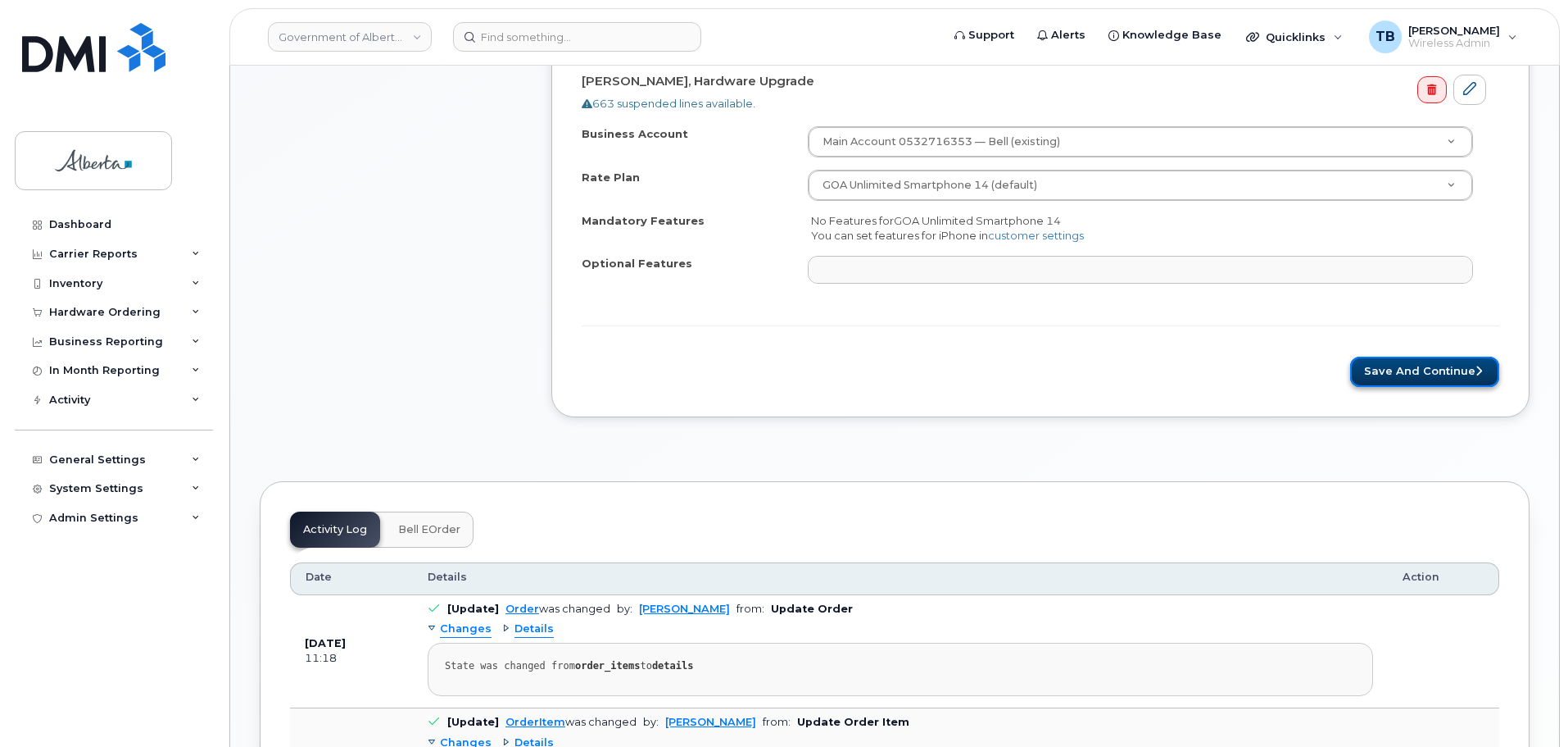
click at [1390, 369] on button "Save and Continue" at bounding box center [1425, 372] width 150 height 31
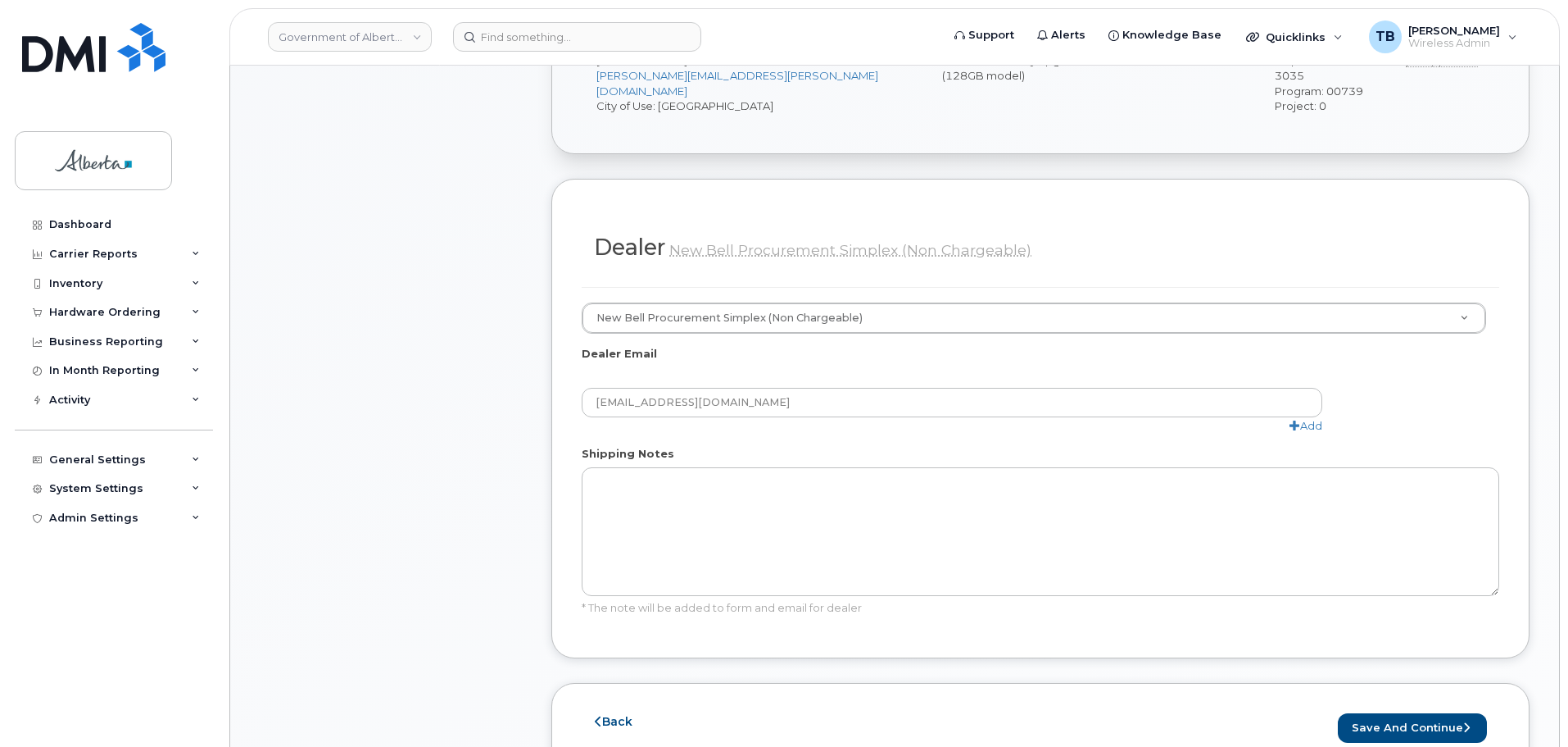
scroll to position [902, 0]
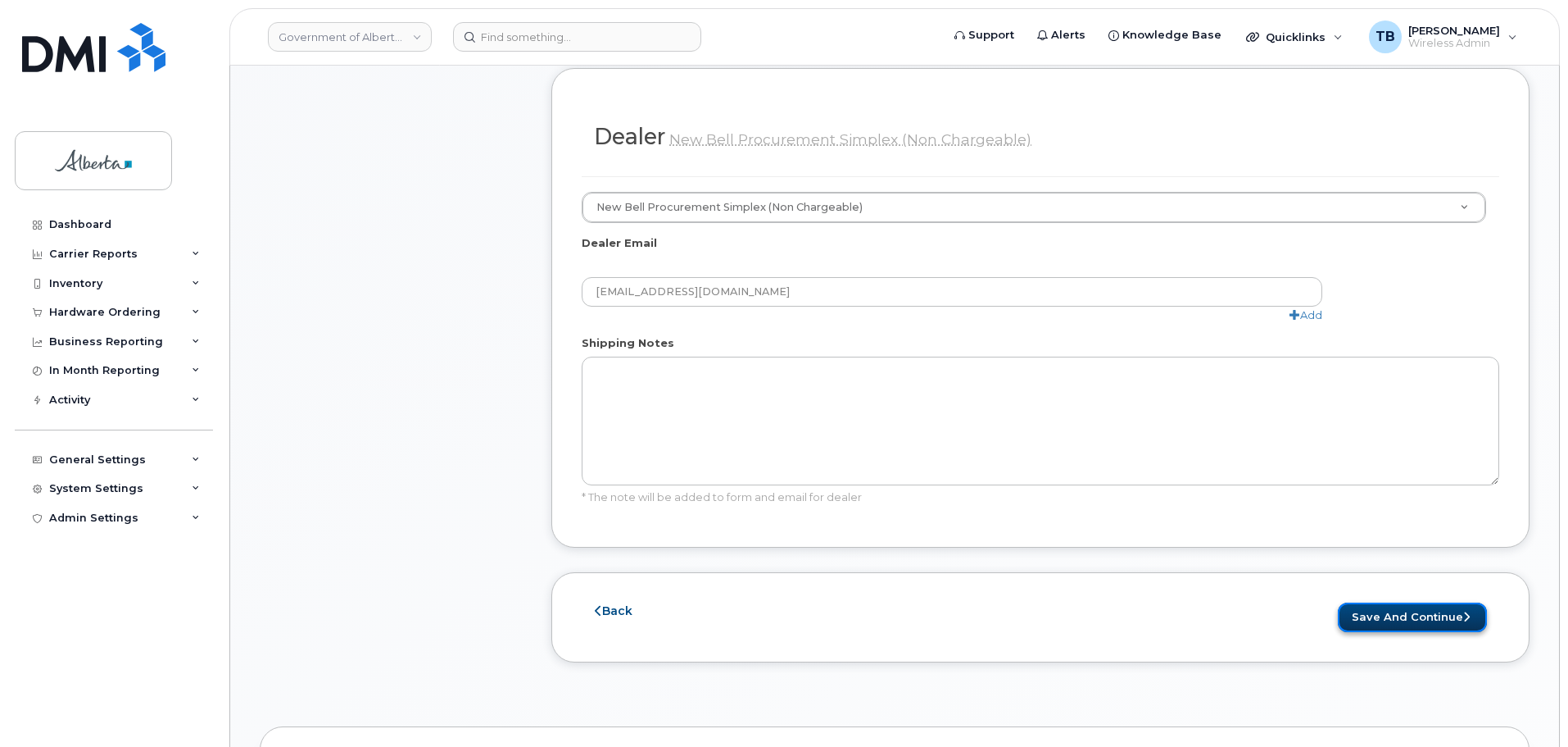
click at [1398, 603] on button "Save and Continue" at bounding box center [1412, 618] width 150 height 31
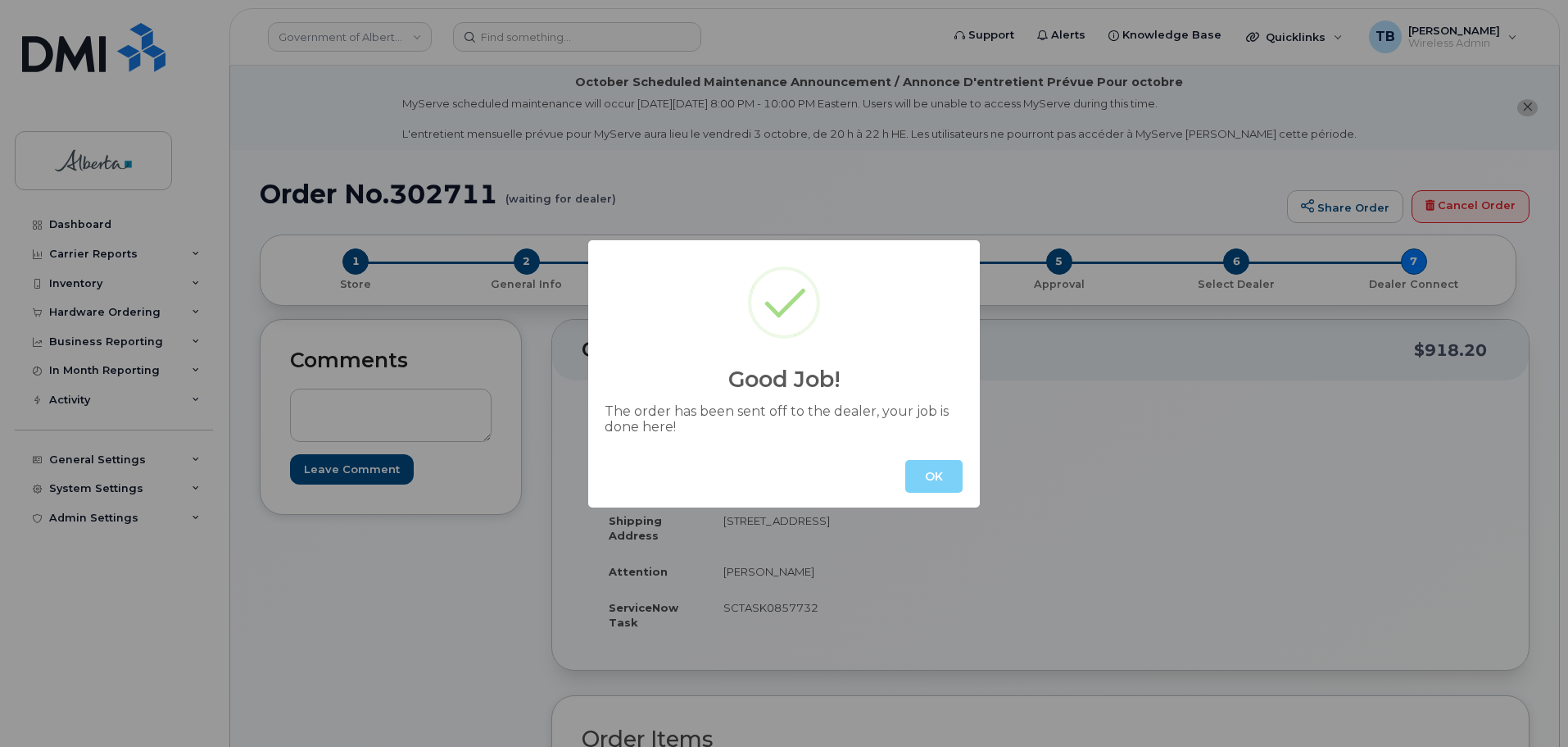
click at [965, 466] on div "OK" at bounding box center [784, 476] width 392 height 62
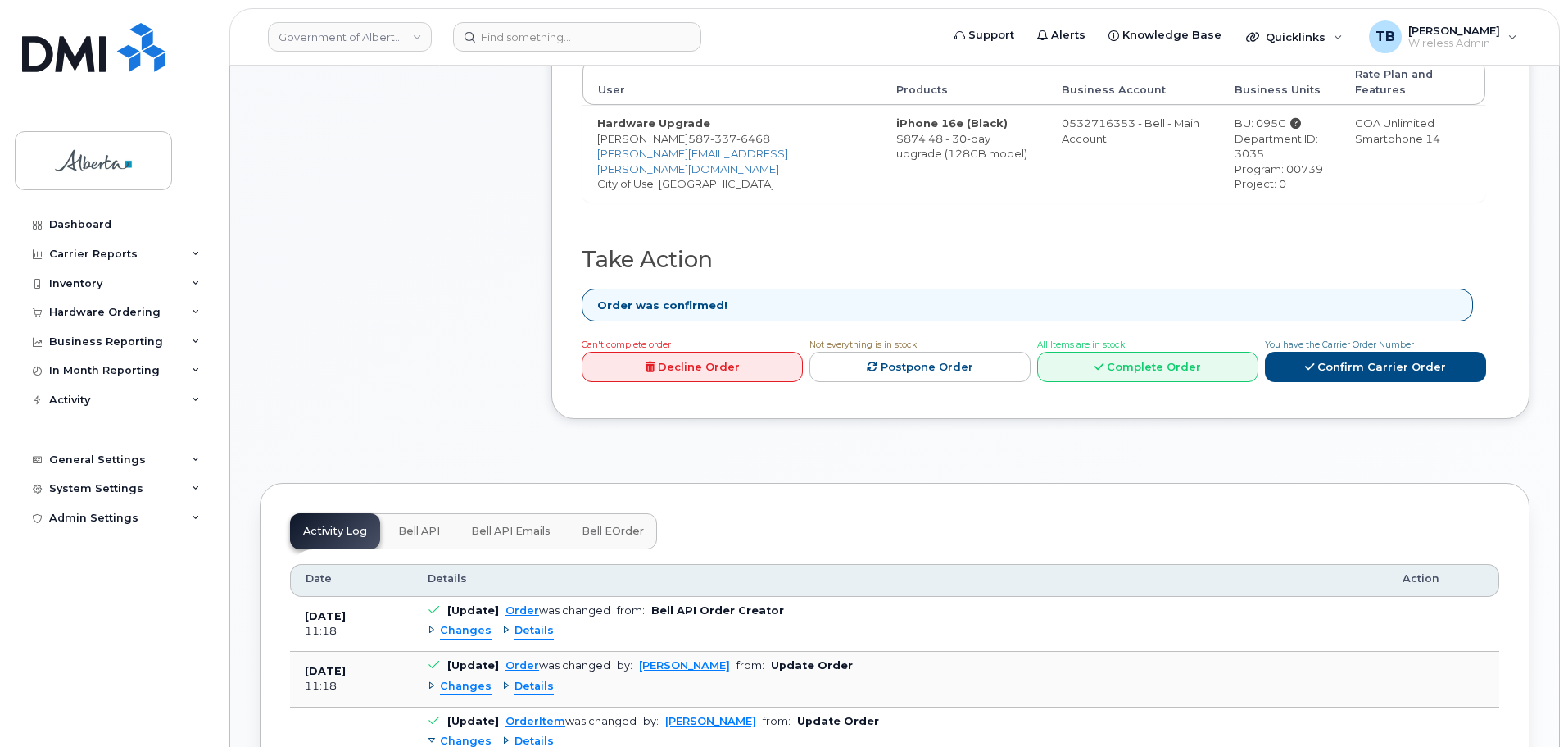
scroll to position [820, 0]
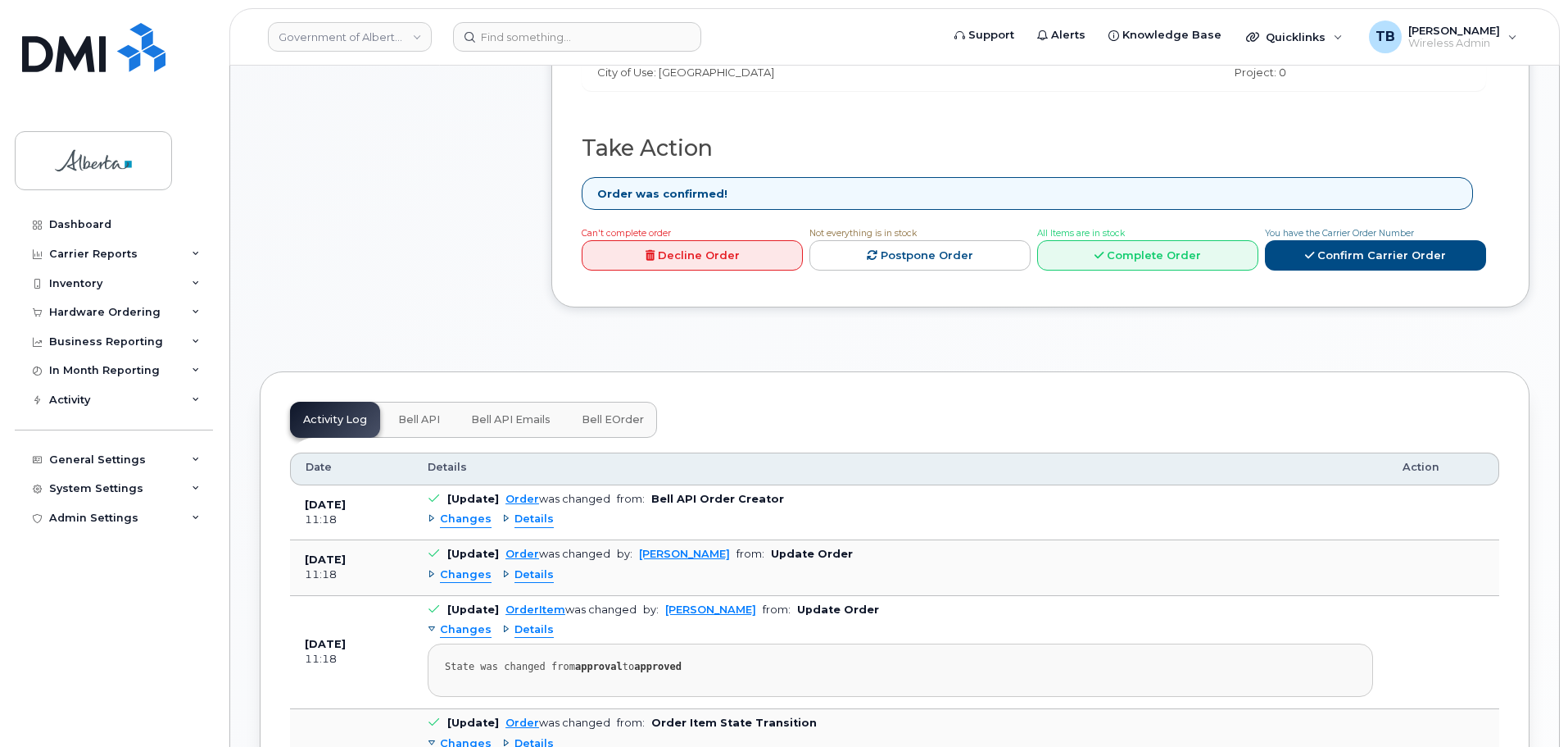
click at [424, 413] on span "Bell API" at bounding box center [419, 419] width 41 height 14
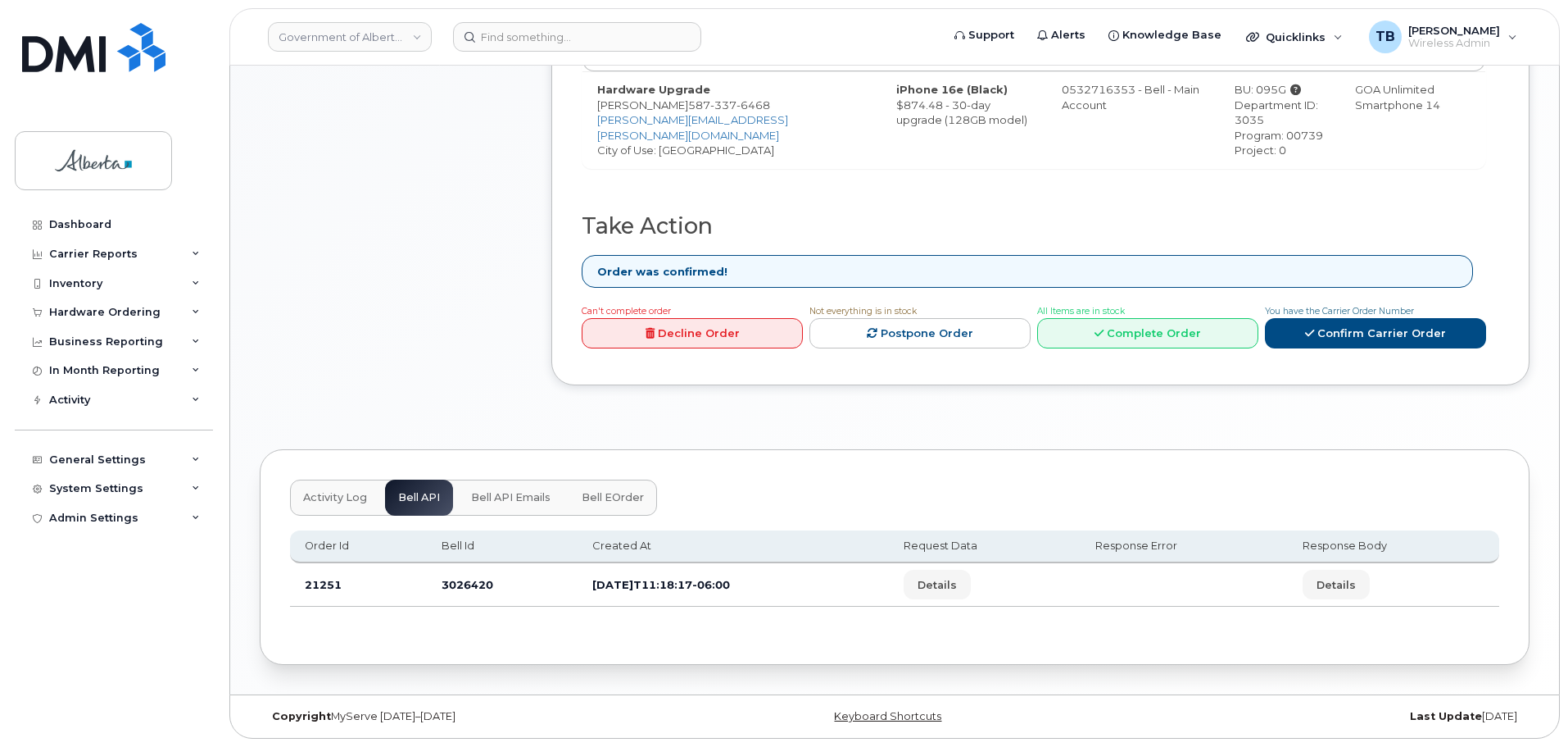
scroll to position [727, 0]
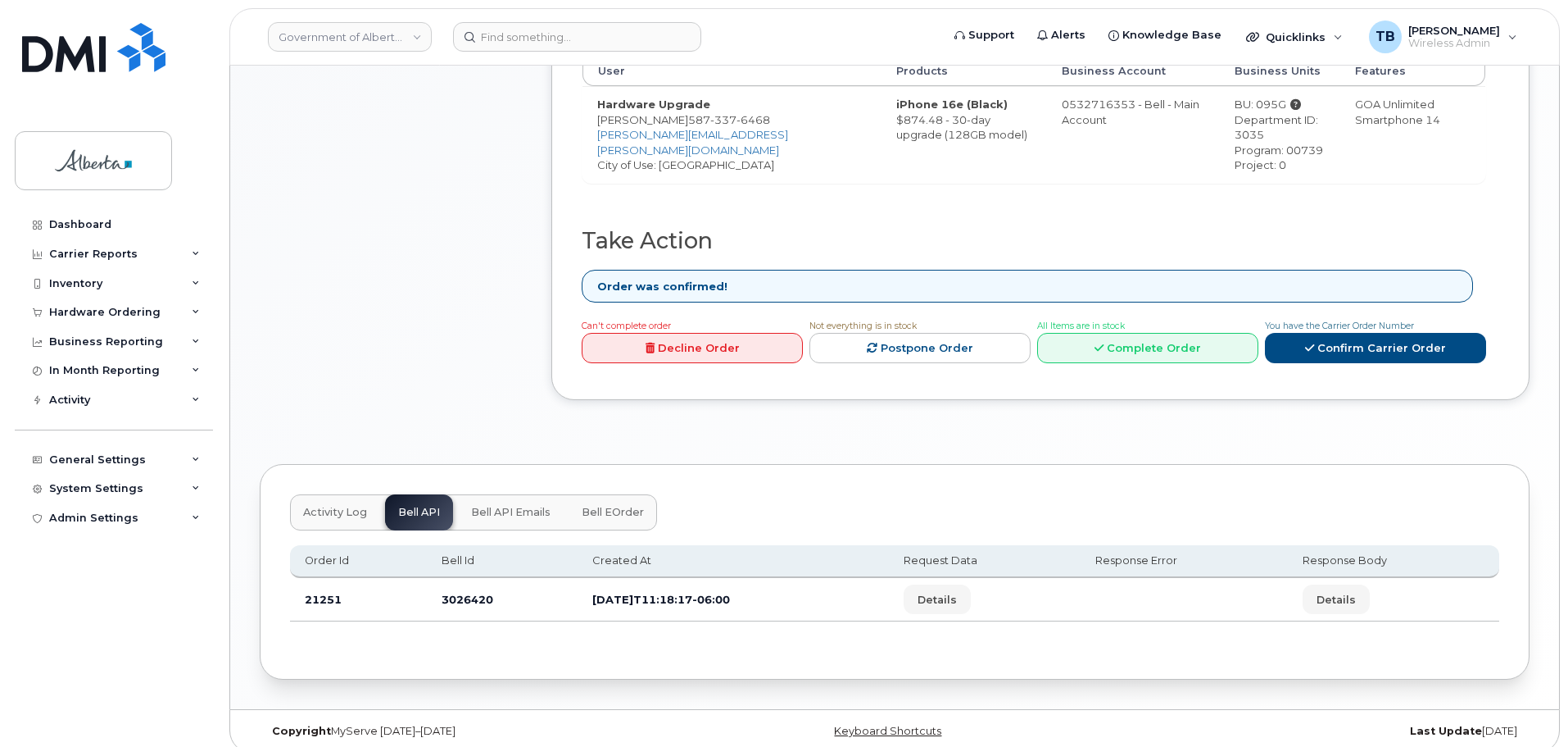
drag, startPoint x: 450, startPoint y: 593, endPoint x: 457, endPoint y: 583, distance: 12.2
click at [453, 588] on td "3026420" at bounding box center [502, 599] width 150 height 43
click at [457, 583] on td "3026420" at bounding box center [502, 599] width 150 height 43
copy td "3026420"
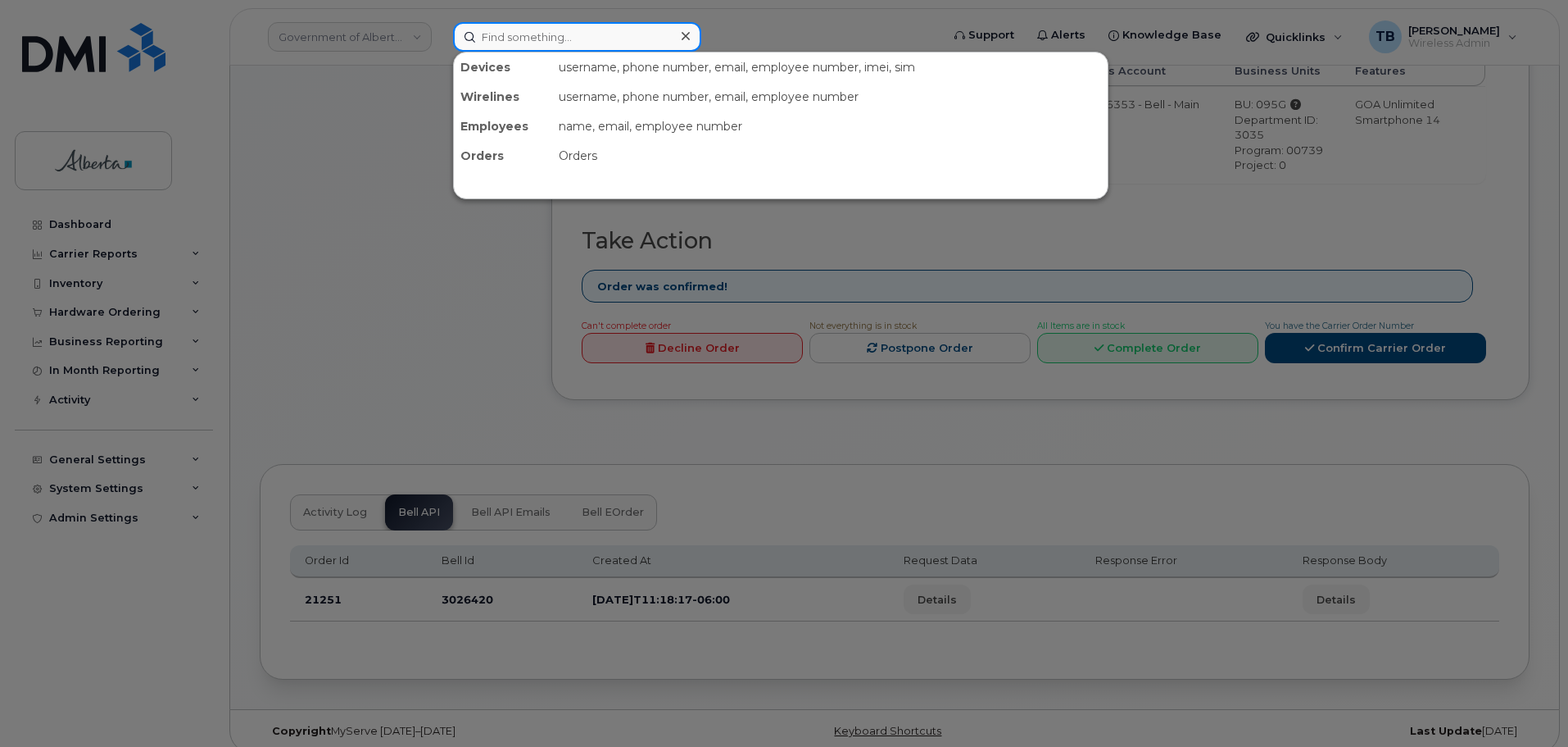
click at [508, 35] on input at bounding box center [577, 37] width 249 height 30
paste input "4038362769"
type input "4038362769"
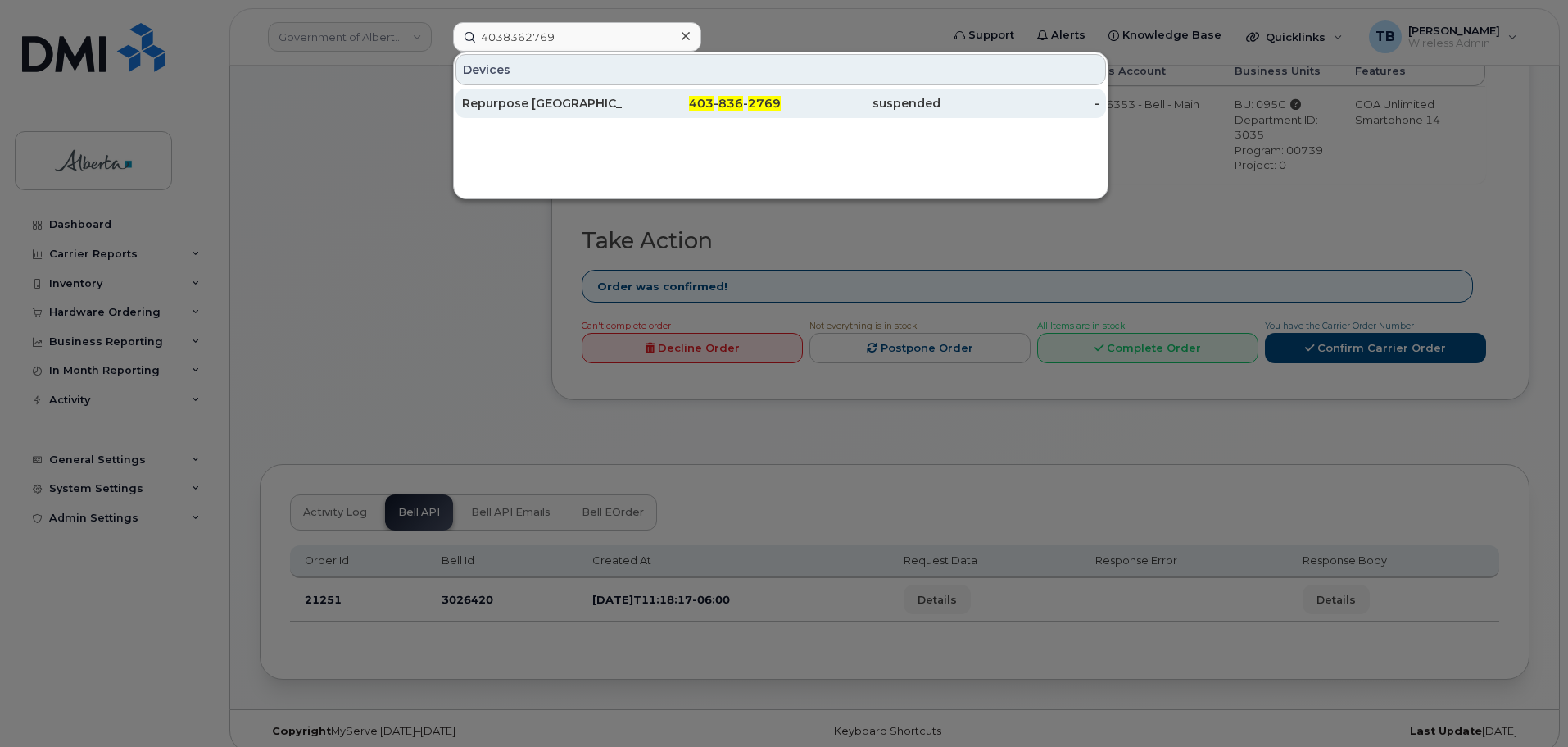
click at [521, 113] on div "Repurpose Calgary" at bounding box center [541, 103] width 159 height 30
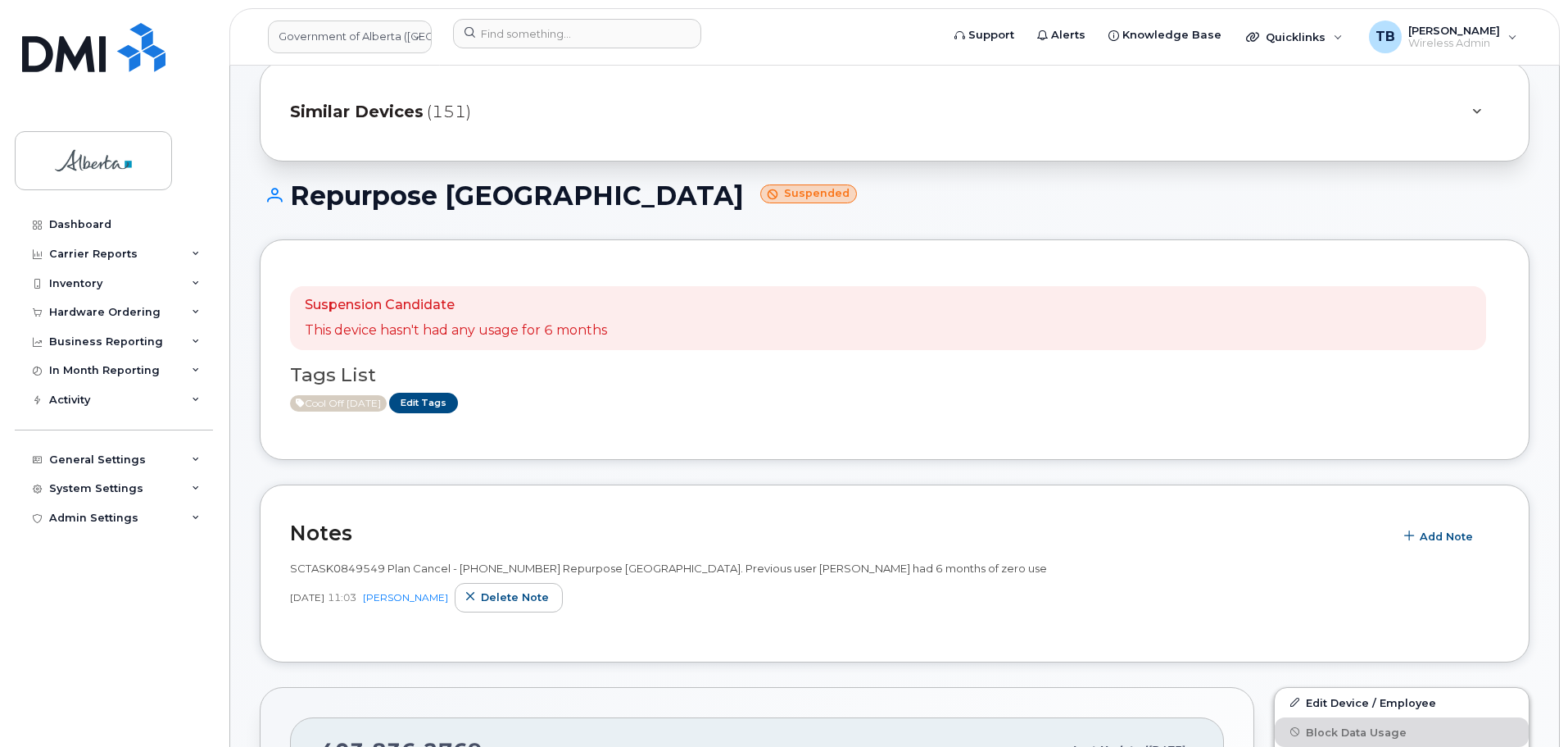
scroll to position [82, 0]
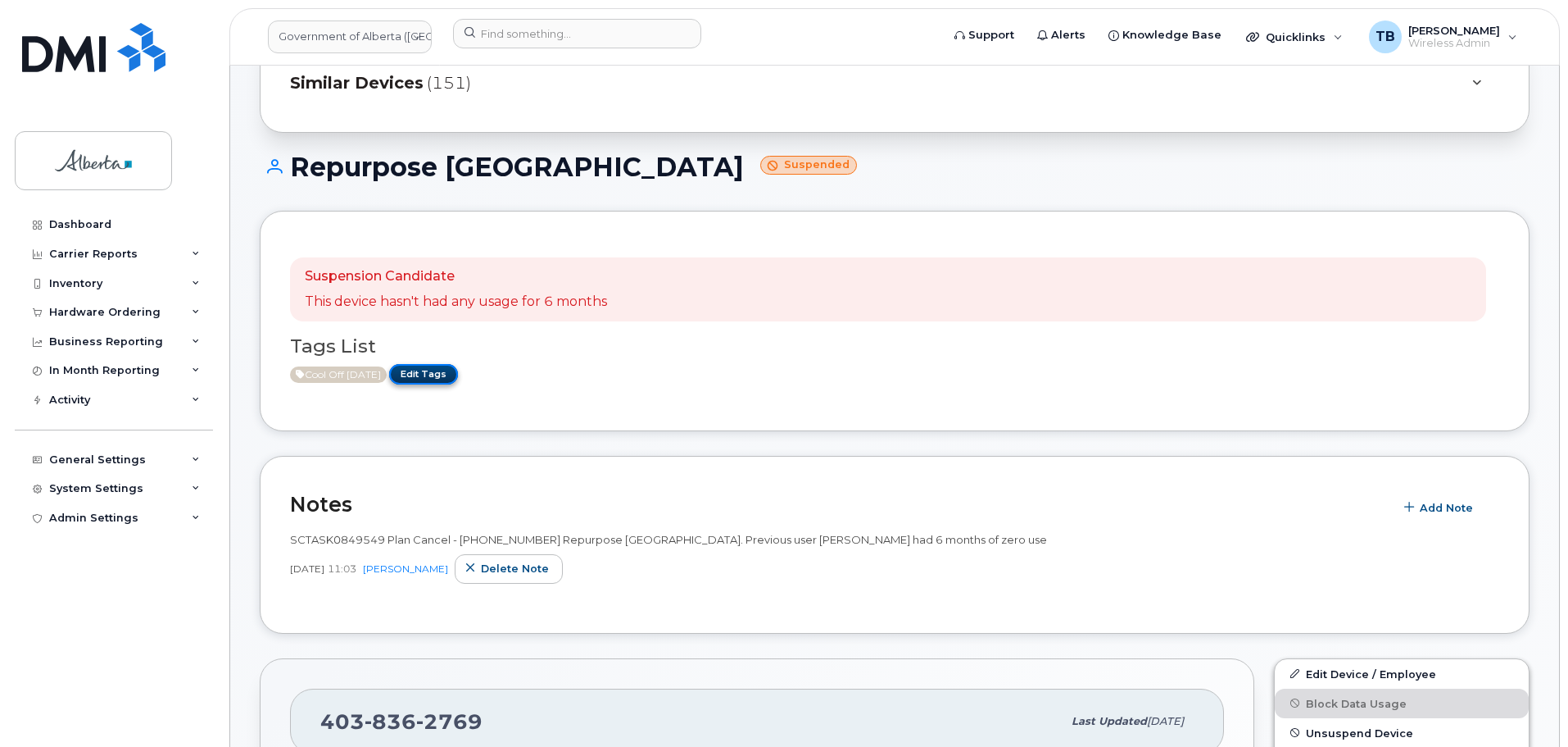
click at [449, 374] on link "Edit Tags" at bounding box center [423, 374] width 68 height 21
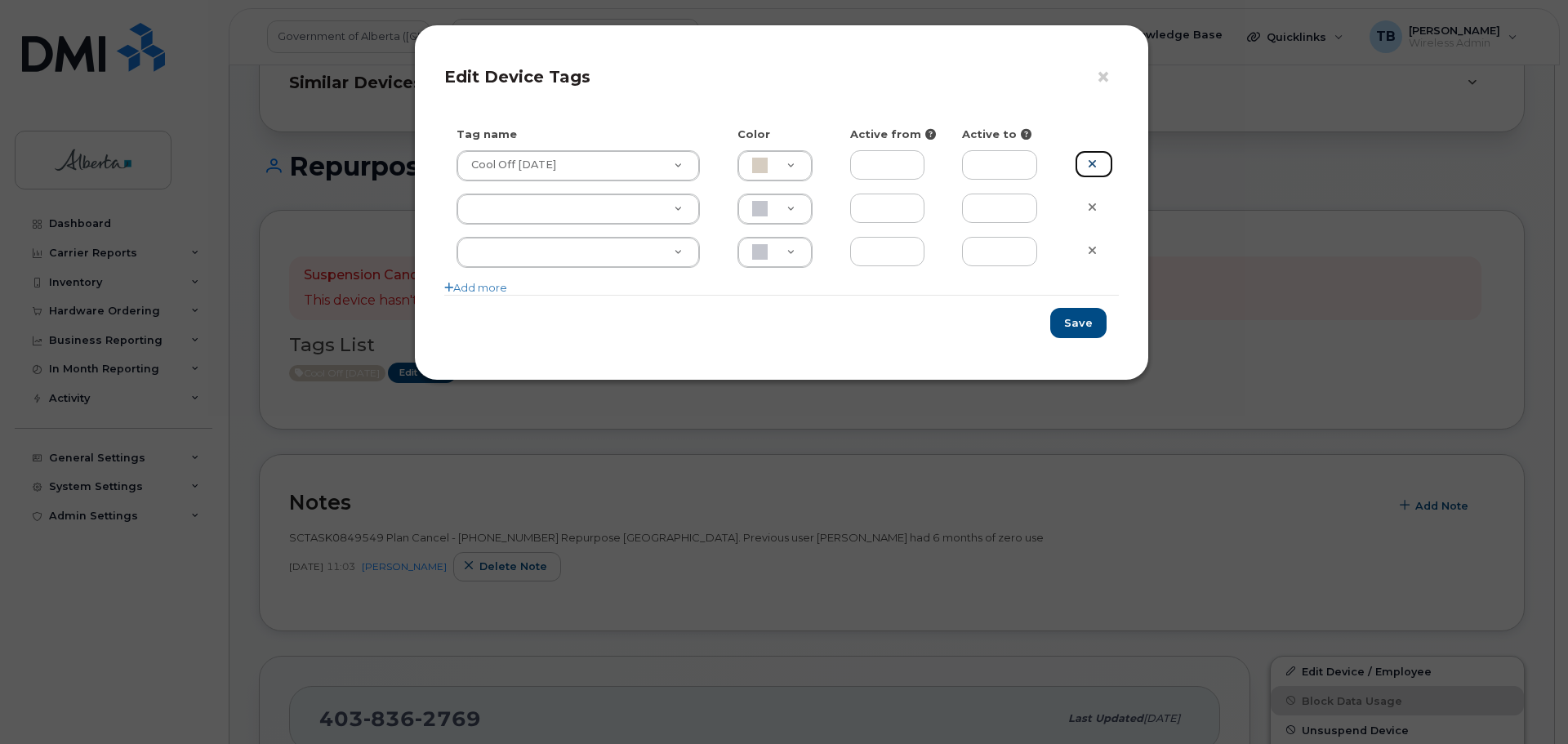
click at [1105, 160] on link at bounding box center [1094, 164] width 39 height 29
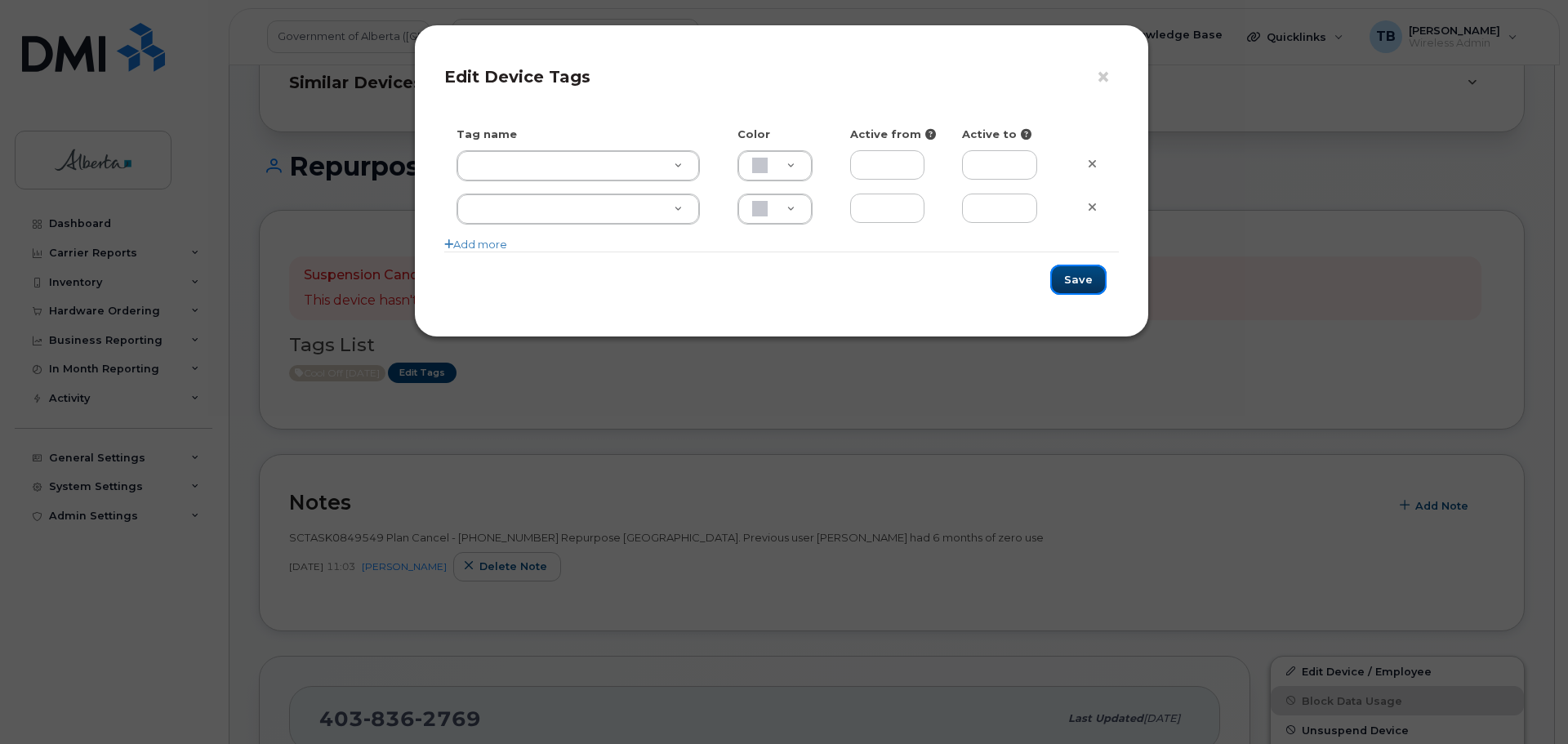
drag, startPoint x: 1079, startPoint y: 276, endPoint x: 1233, endPoint y: 382, distance: 187.0
click at [1079, 277] on button "Save" at bounding box center [1079, 280] width 57 height 31
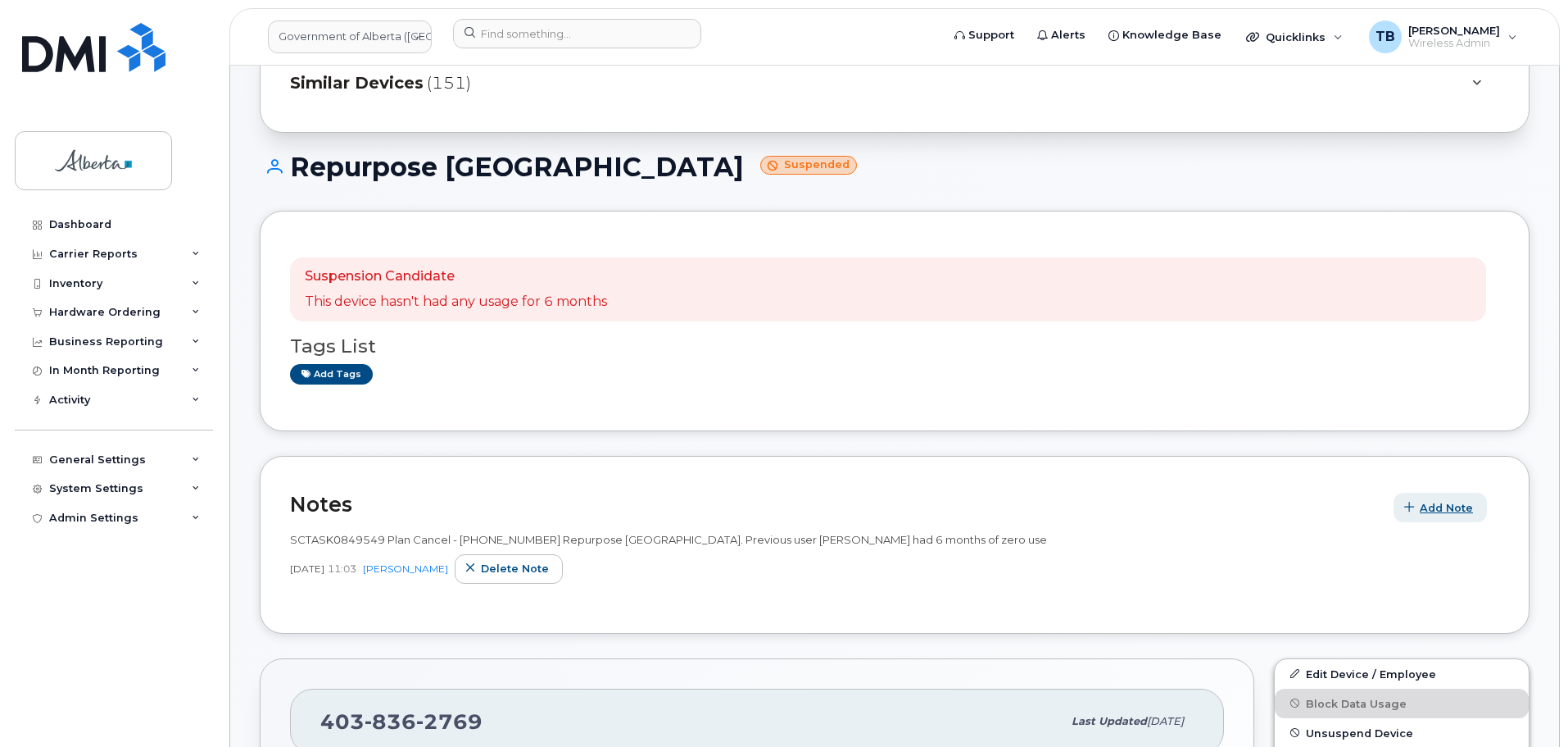
click at [1436, 501] on span "Add Note" at bounding box center [1446, 507] width 53 height 15
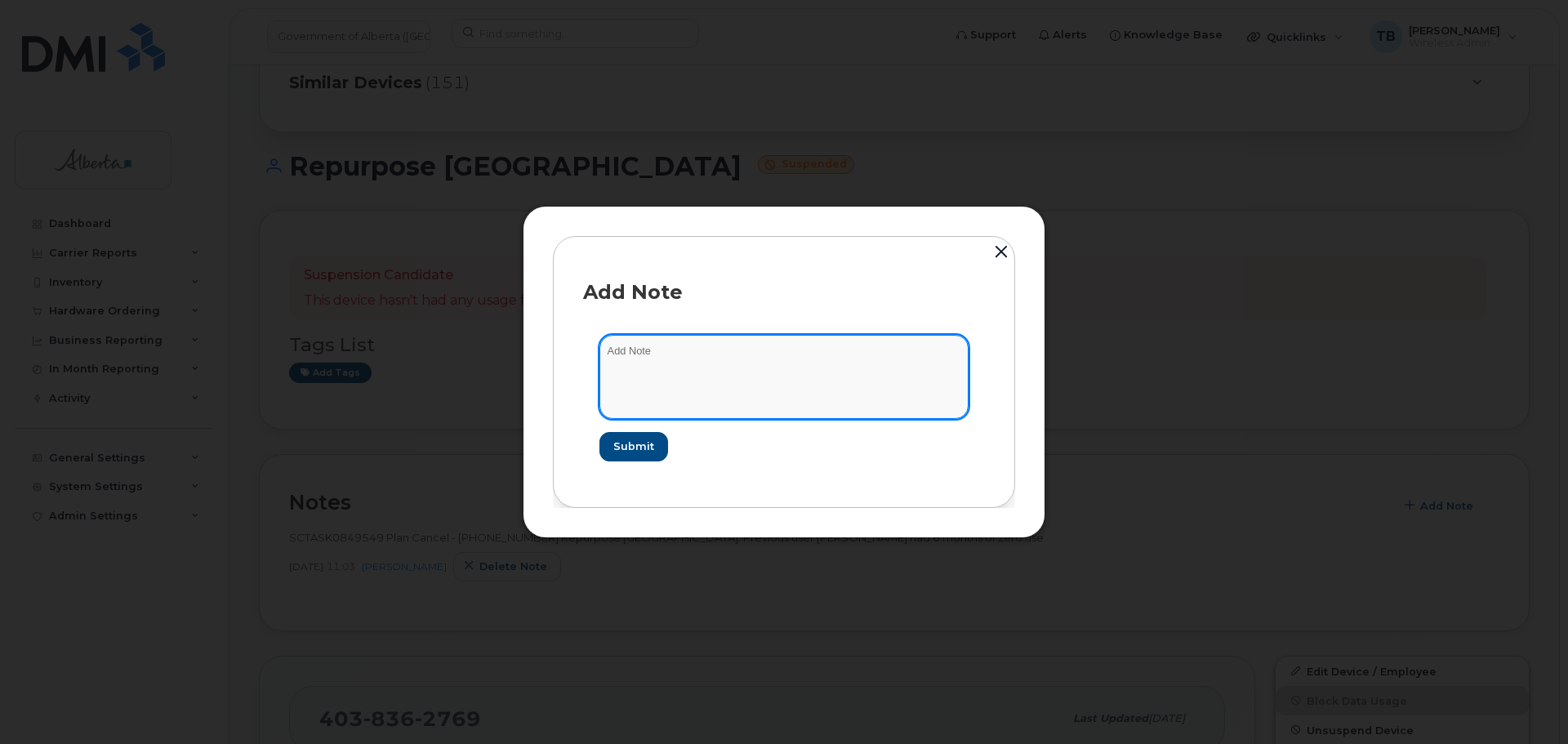
click at [800, 383] on textarea at bounding box center [784, 376] width 369 height 83
paste textarea "SCTASK0857741 4038362769 DO NOT DELETE - BEING REASSIGNED to Sean Chartrand. Pl…"
click at [630, 347] on textarea "SCTASK0857741 4038362769 DO NOT DELETE - BEING REASSIGNED to [PERSON_NAME]. Pla…" at bounding box center [784, 376] width 369 height 83
type textarea "SCTASK0857741 4038362769 DO NOT DELETE - BEING REASSIGNED to [PERSON_NAME]. Pla…"
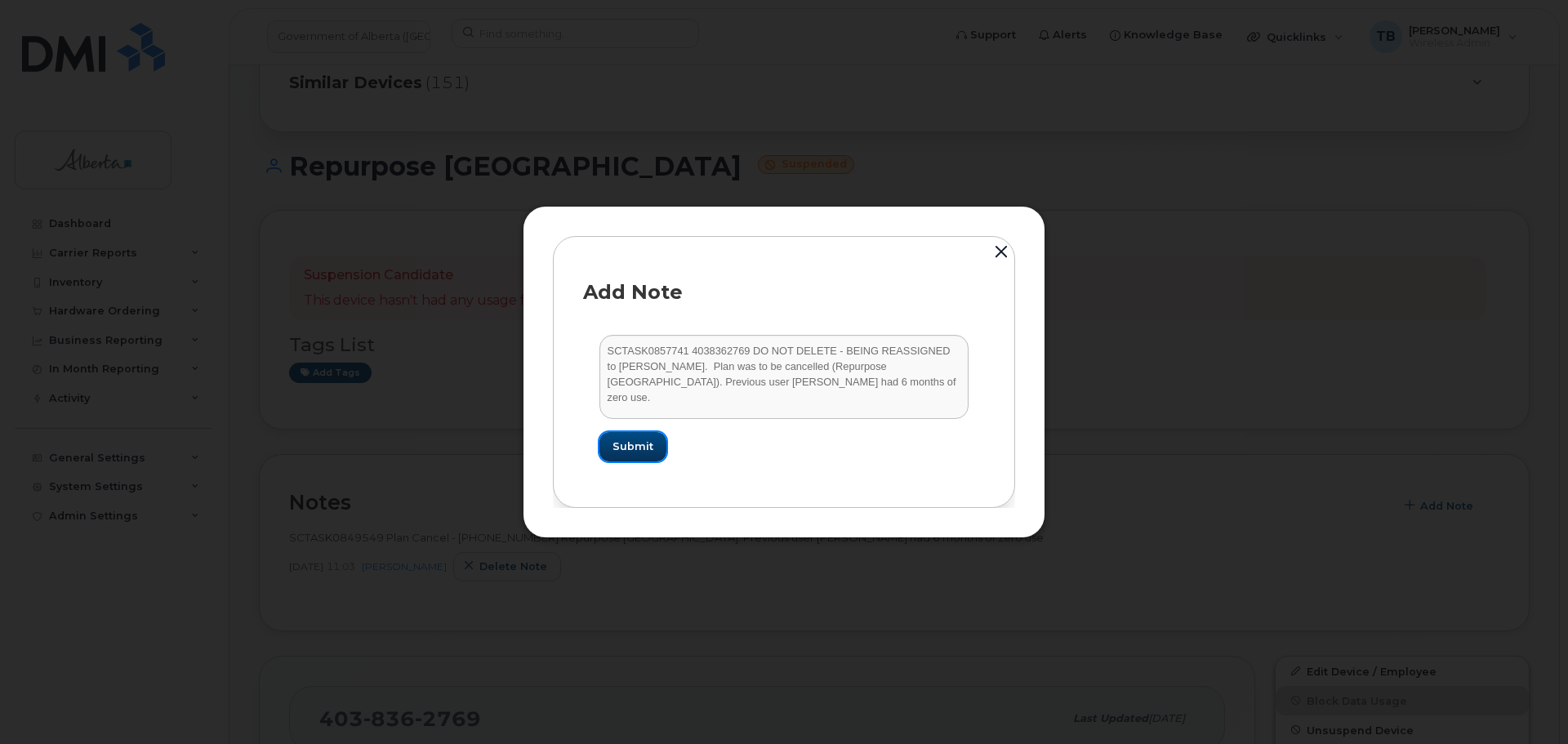
click at [619, 436] on button "Submit" at bounding box center [633, 446] width 67 height 30
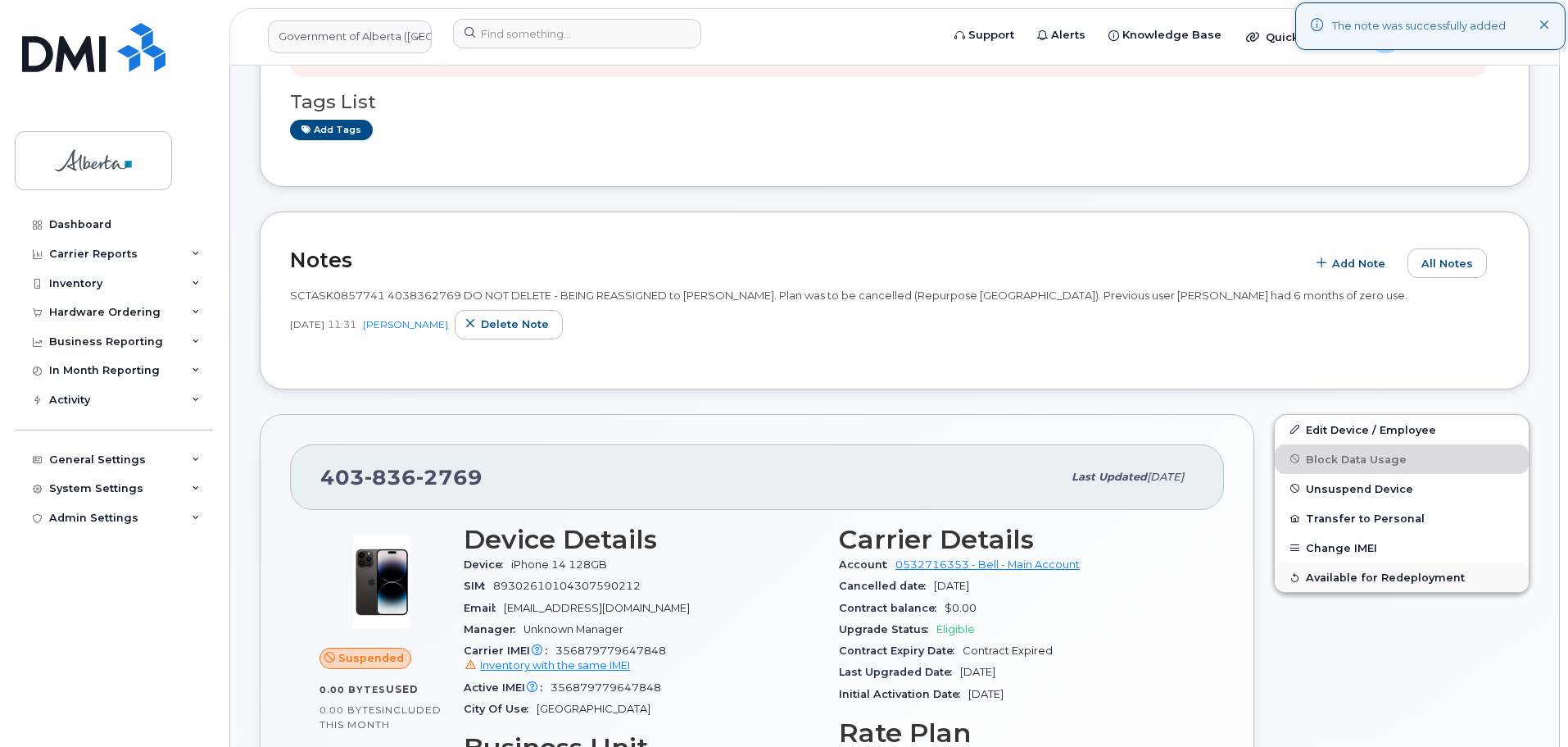
scroll to position [492, 0]
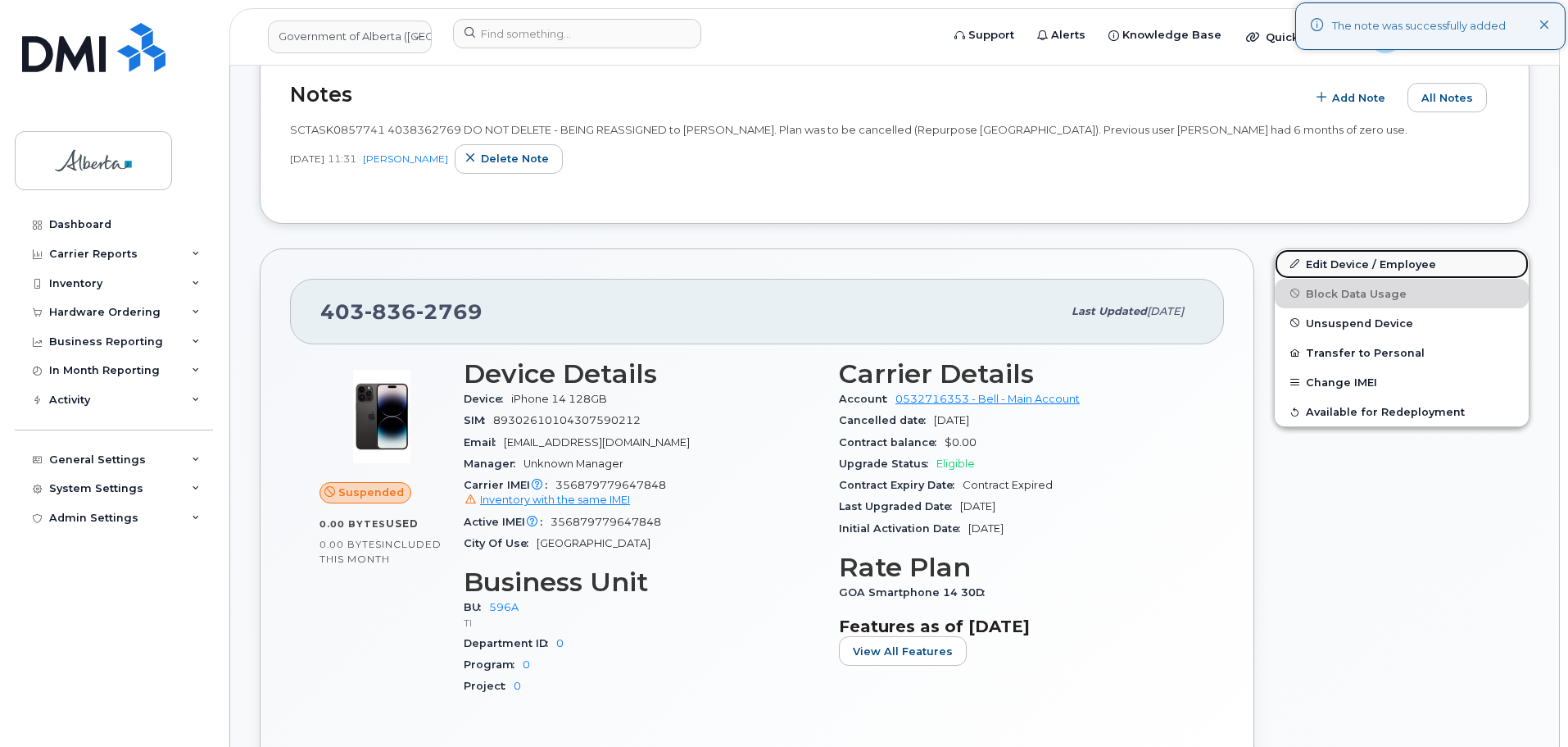
click at [1338, 272] on link "Edit Device / Employee" at bounding box center [1401, 264] width 254 height 30
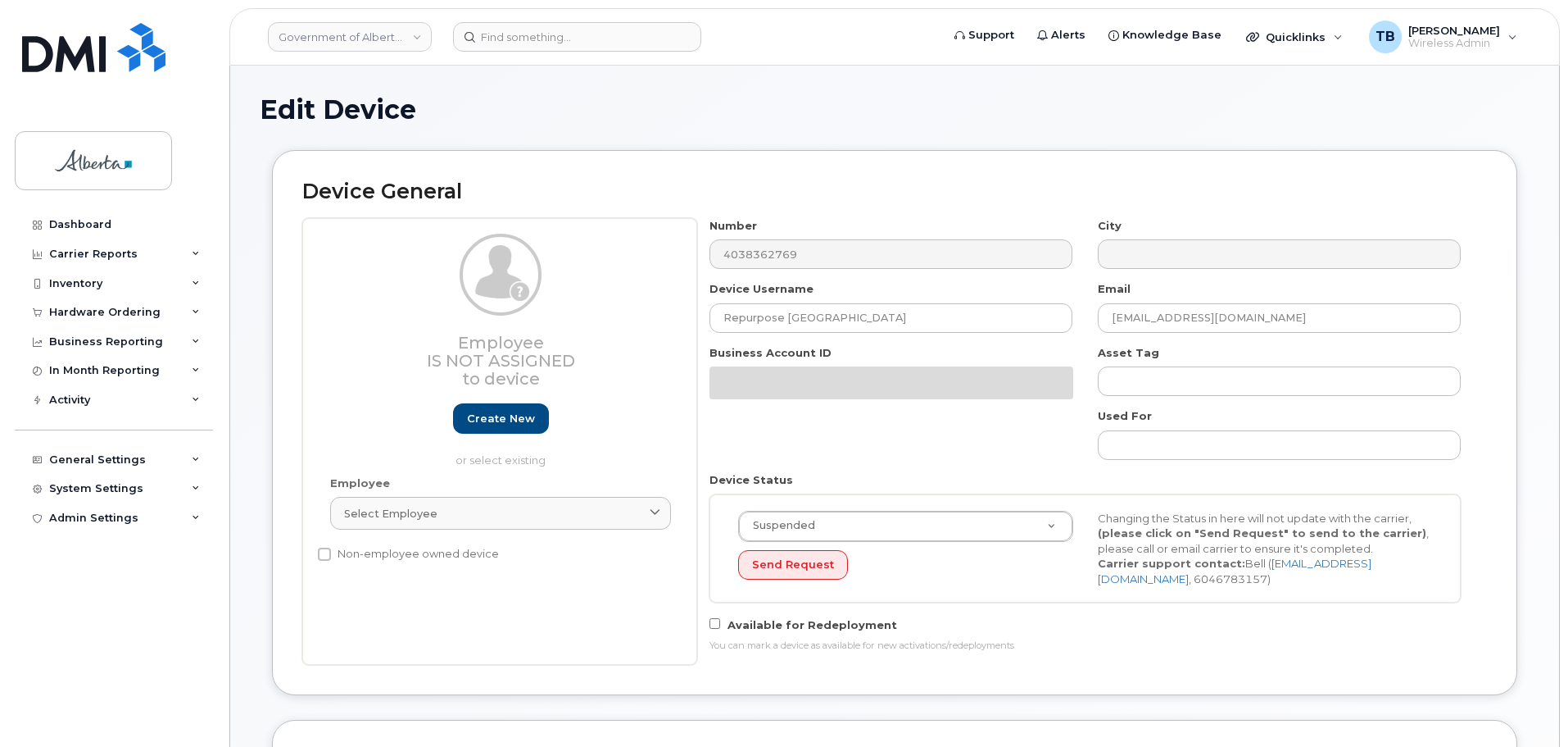
select select "4797729"
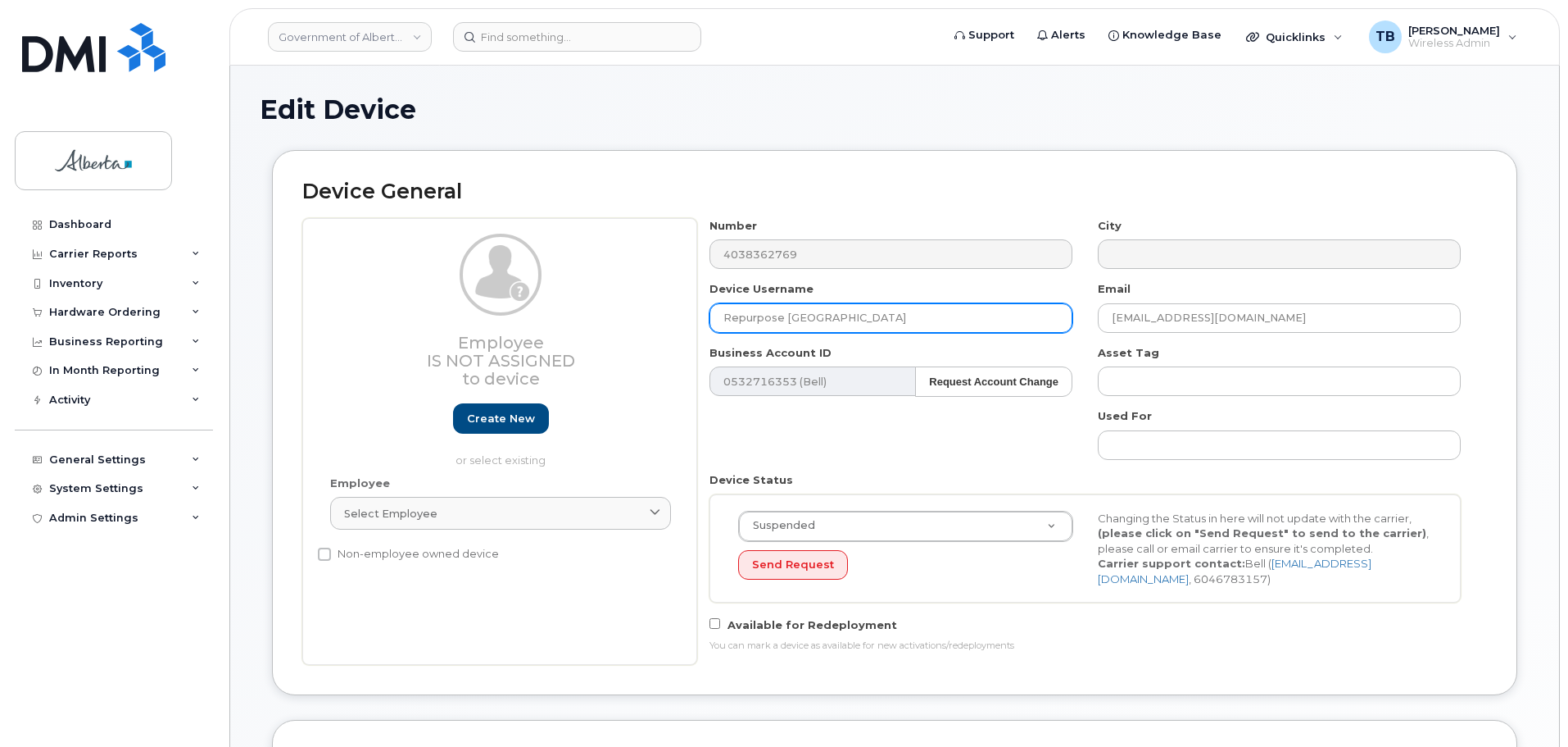
drag, startPoint x: 871, startPoint y: 327, endPoint x: 603, endPoint y: 339, distance: 268.3
click at [603, 335] on div "Employee Is not assigned to device Create new or select existing Employee Selec…" at bounding box center [894, 442] width 1184 height 447
paste input "[PERSON_NAME]"
type input "[PERSON_NAME]"
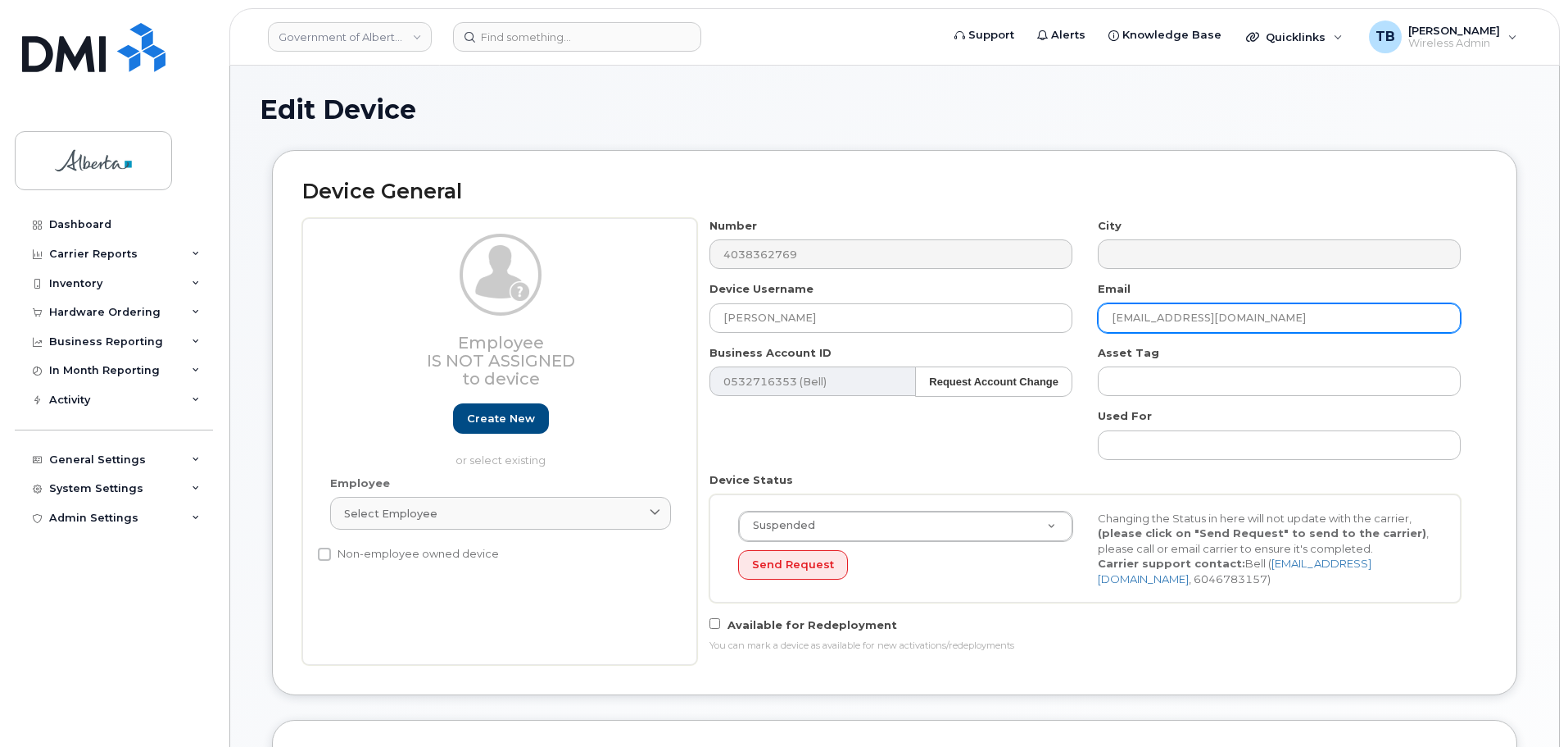
drag, startPoint x: 1262, startPoint y: 314, endPoint x: 1100, endPoint y: 324, distance: 162.3
click at [1100, 324] on input "repurpose@gov.ab.ca" at bounding box center [1279, 318] width 363 height 30
paste input "Sean.Chartrand"
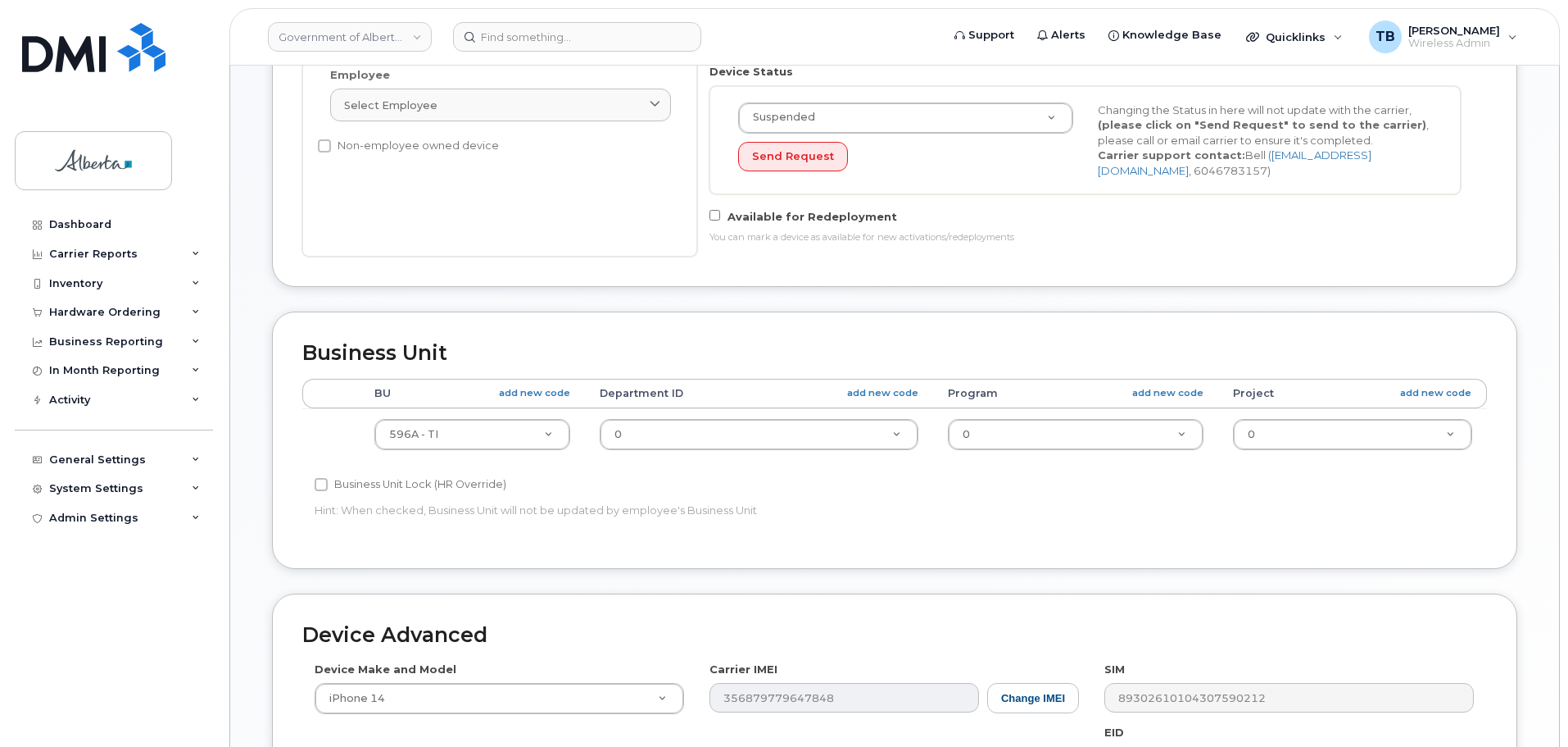
scroll to position [410, 0]
type input "Sean.Chartrand@gov.ab.ca"
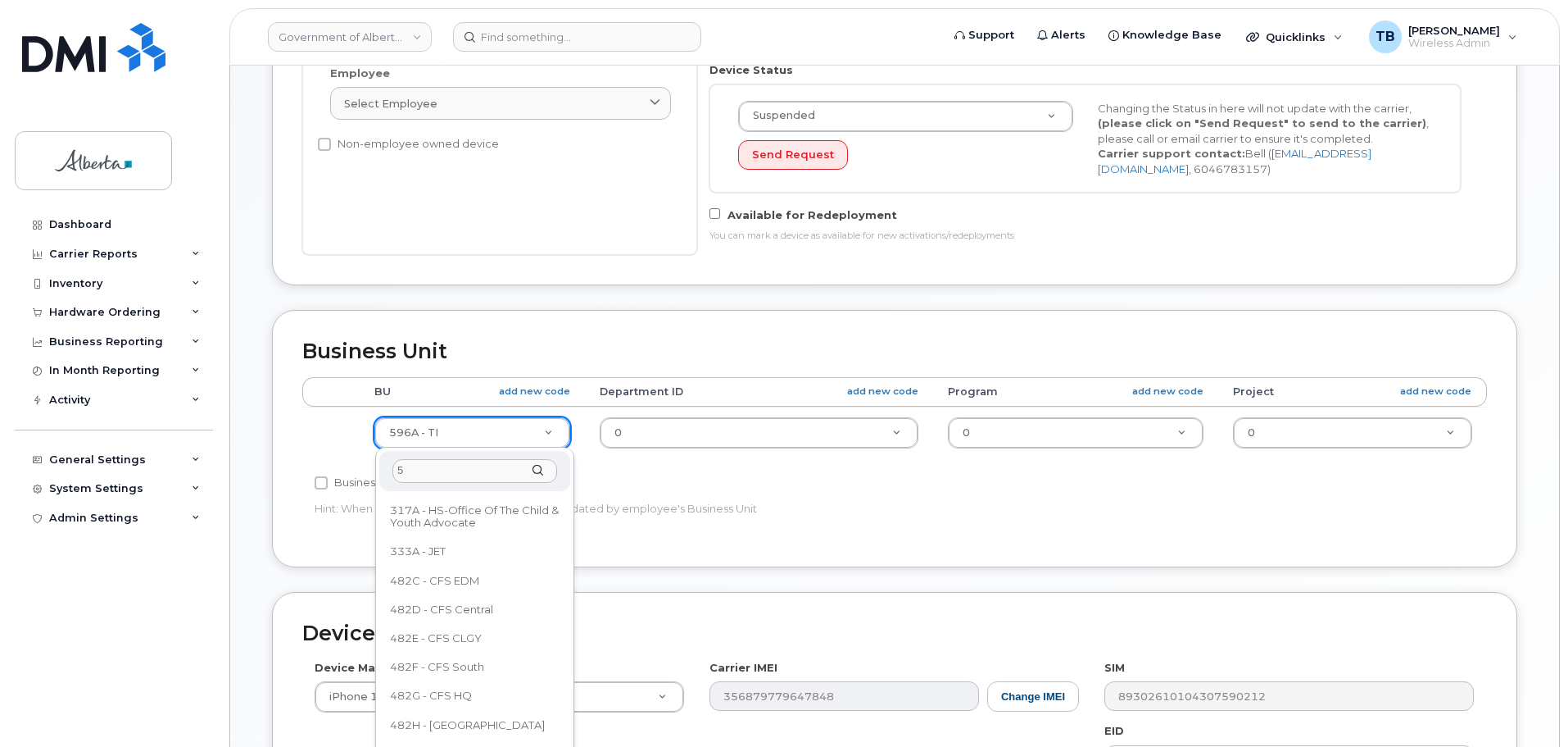
scroll to position [0, 0]
type input "593"
select select "4797682"
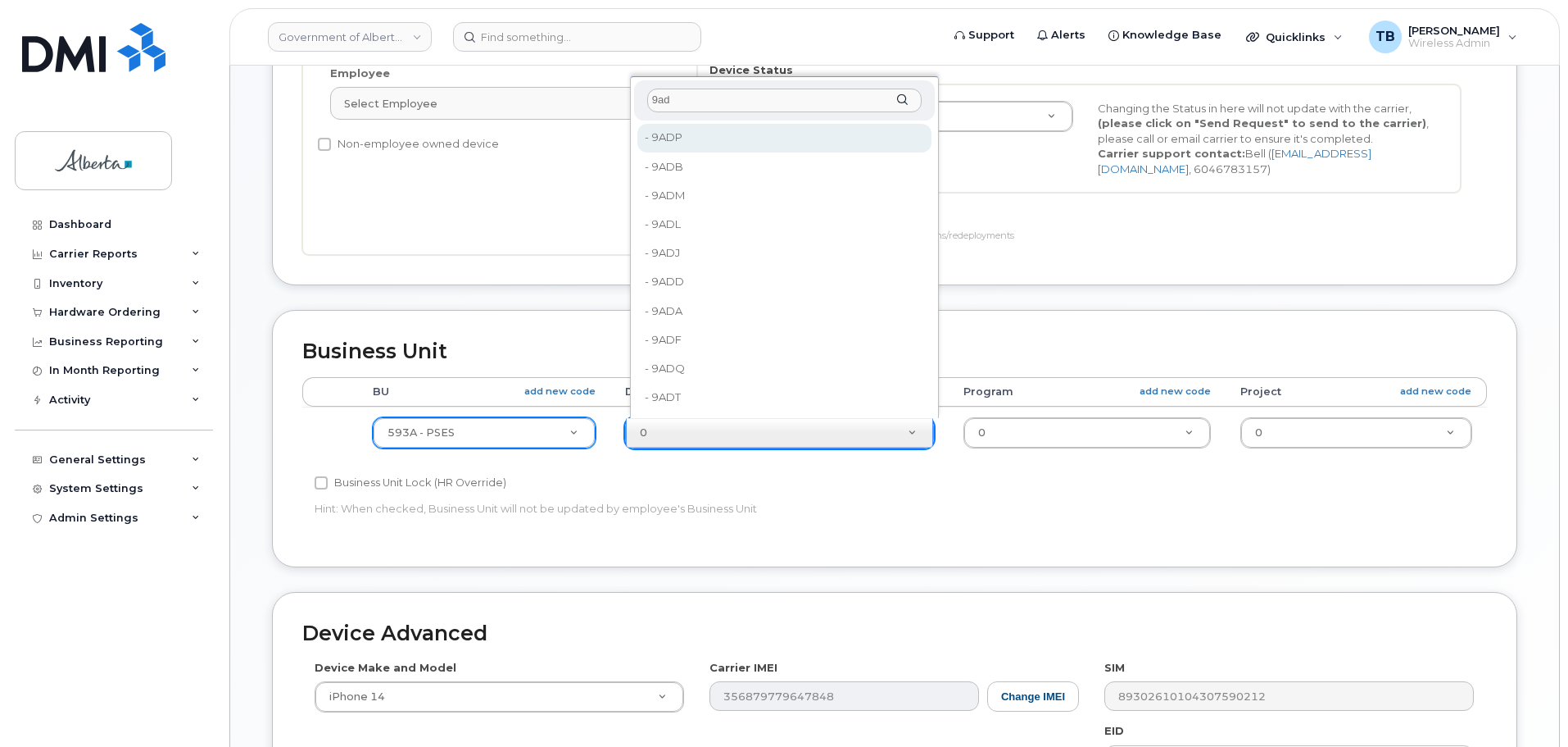
type input "9ad"
type input "5645723"
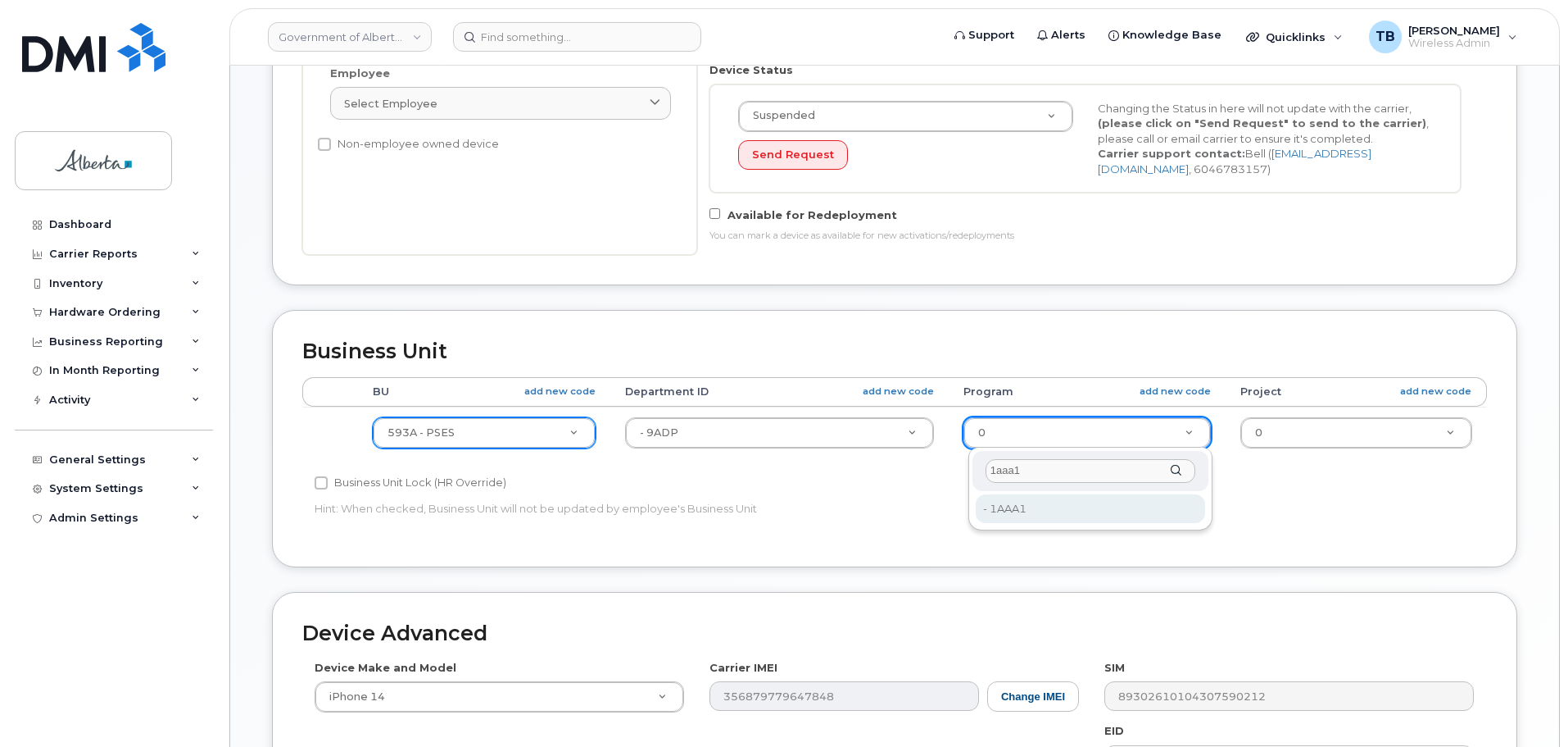
type input "1aaa1"
drag, startPoint x: 989, startPoint y: 517, endPoint x: 1089, endPoint y: 527, distance: 100.5
type input "4753515"
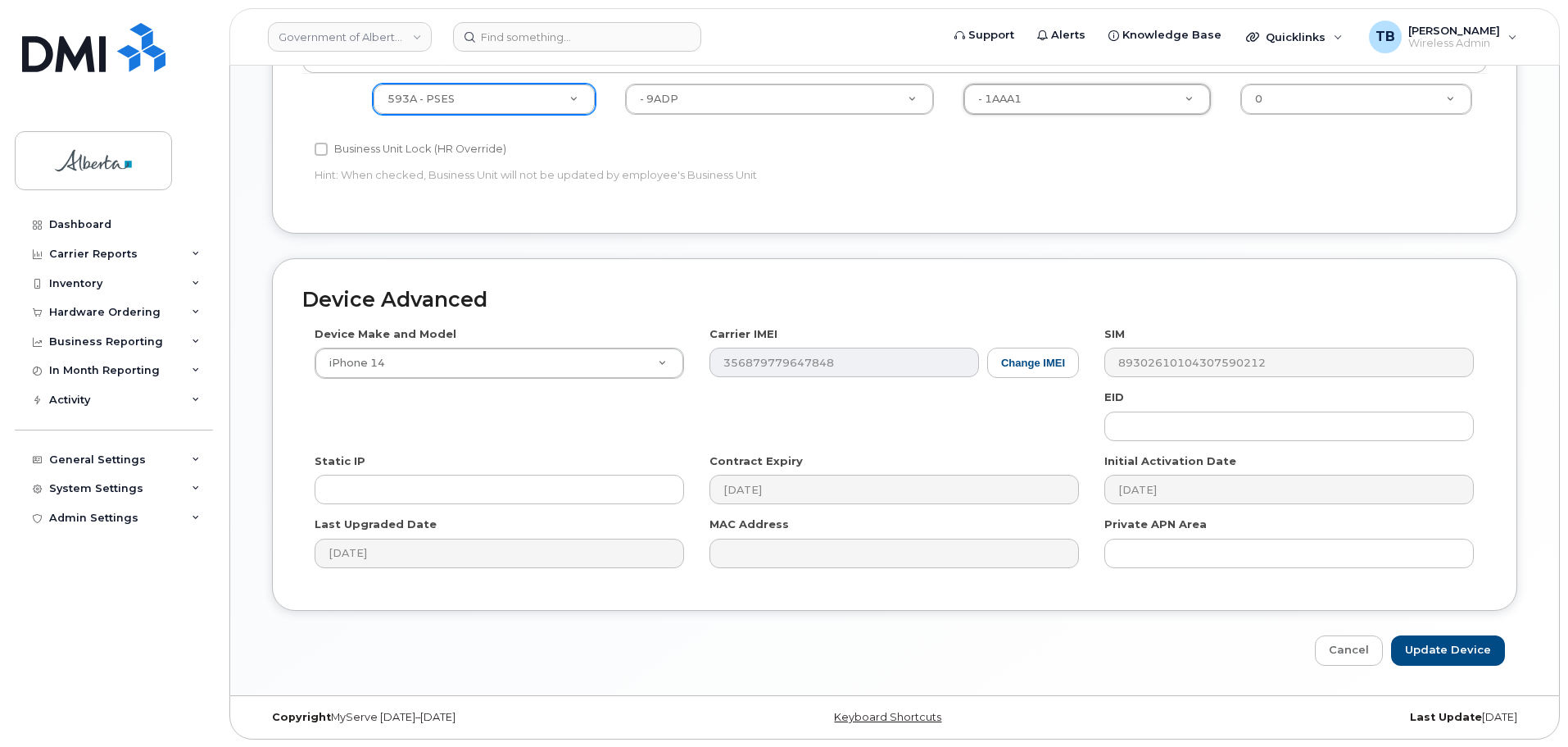
scroll to position [744, 0]
click at [1432, 647] on input "Update Device" at bounding box center [1447, 650] width 113 height 31
type input "Saving..."
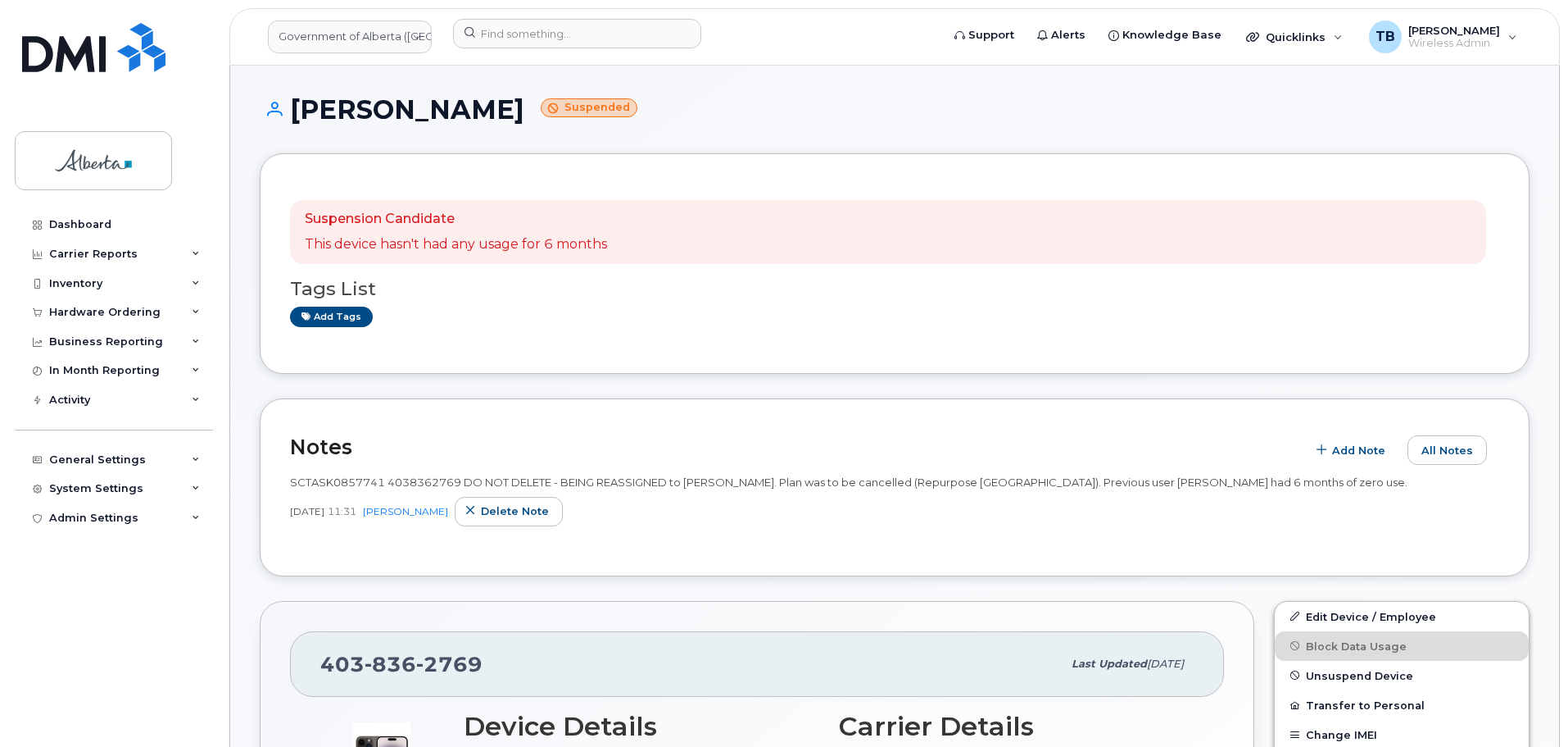
click at [340, 475] on div "SCTASK0857741 4038362769 DO NOT DELETE - BEING REASSIGNED to [PERSON_NAME]. Pla…" at bounding box center [894, 482] width 1210 height 15
copy span "SCTASK0857741"
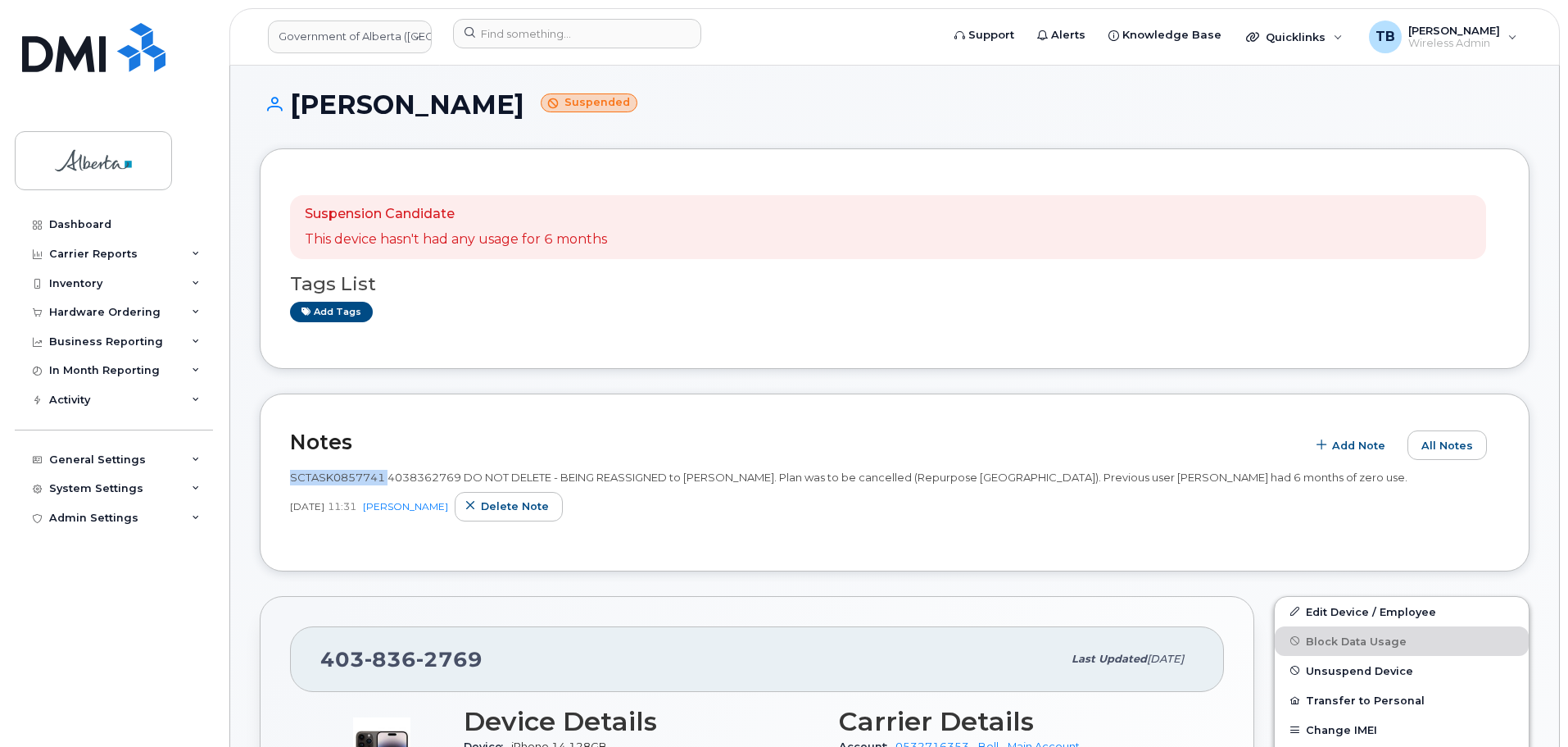
scroll to position [246, 0]
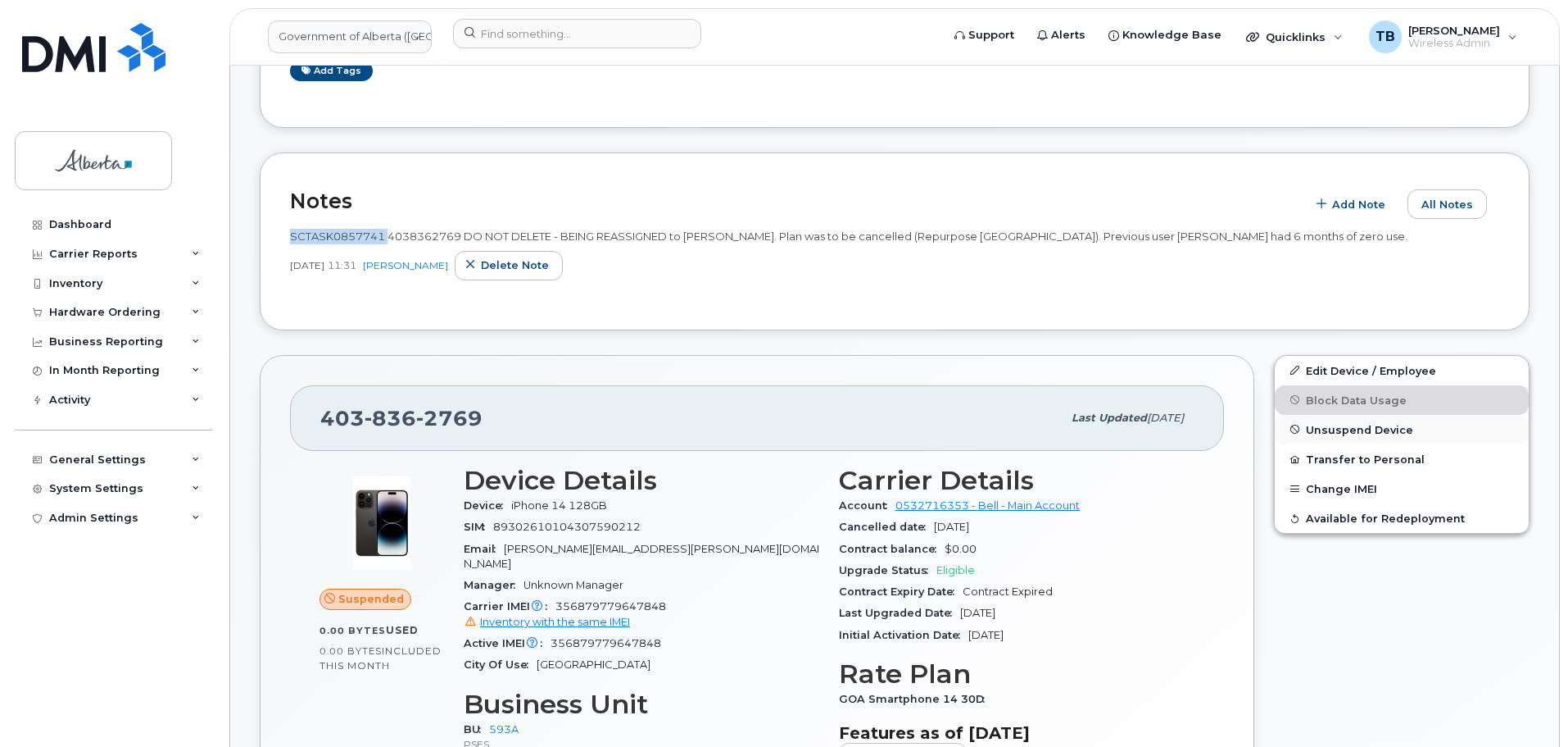
click at [1359, 435] on span "Unsuspend Device" at bounding box center [1359, 429] width 107 height 13
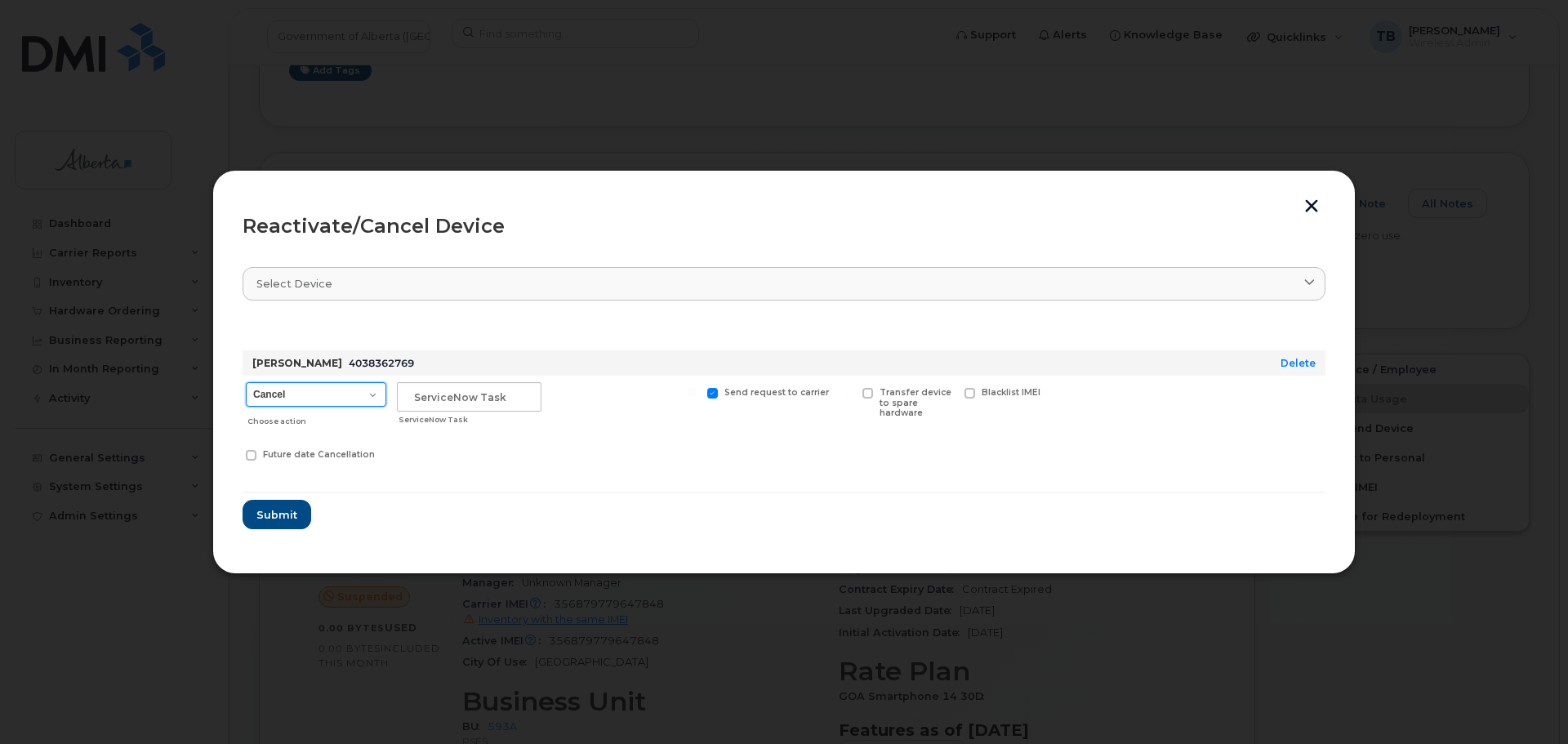
drag, startPoint x: 322, startPoint y: 406, endPoint x: 312, endPoint y: 406, distance: 10.0
click at [322, 406] on select "Cancel Suspend - Extend Suspension Reactivate" at bounding box center [316, 394] width 140 height 24
select select "[object Object]"
click at [246, 382] on select "Cancel Suspend - Extend Suspension Reactivate" at bounding box center [316, 394] width 140 height 24
click at [440, 405] on input "text" at bounding box center [469, 397] width 145 height 30
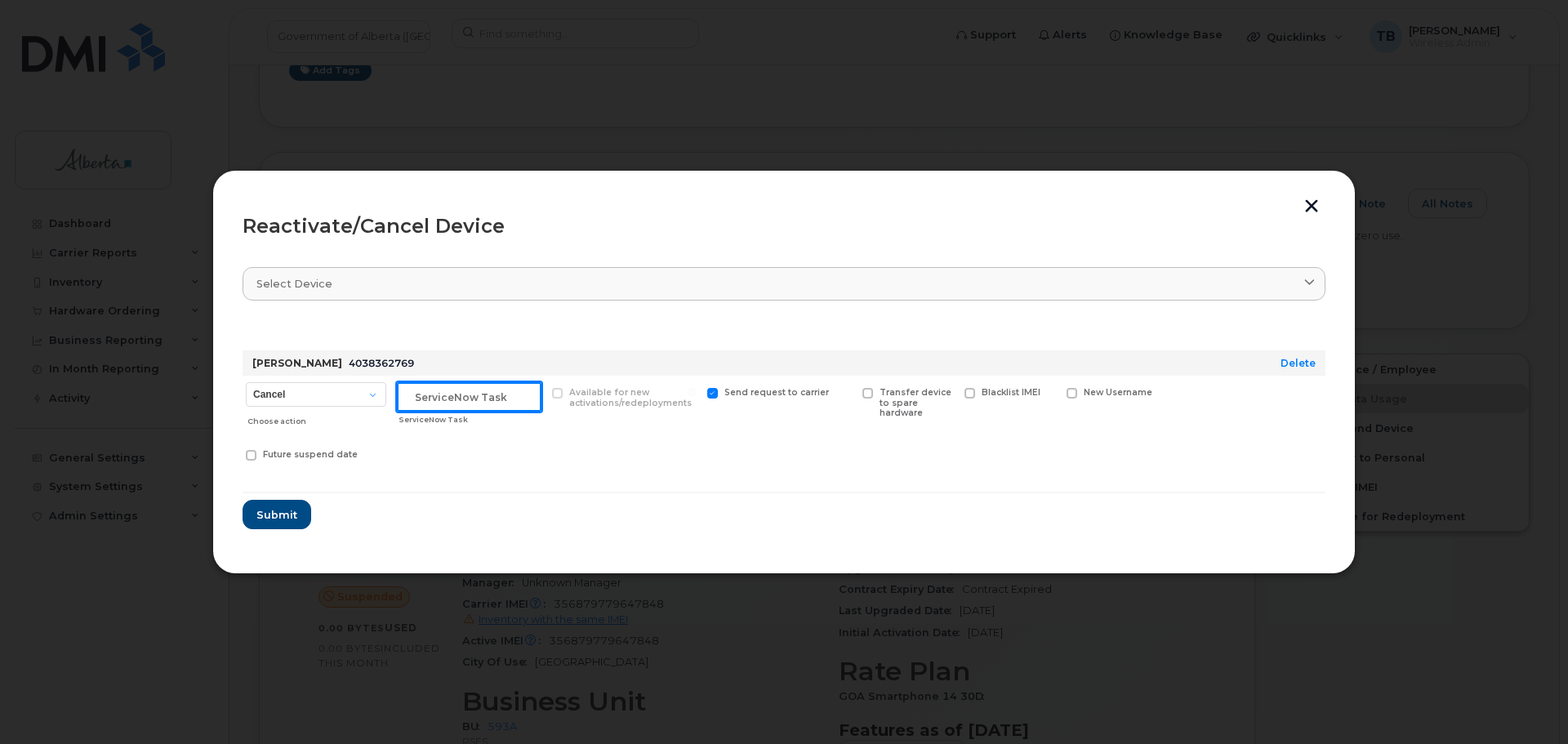
paste input "SCTASK0857741"
type input "SCTASK0857741"
click at [282, 522] on button "Submit" at bounding box center [276, 514] width 67 height 30
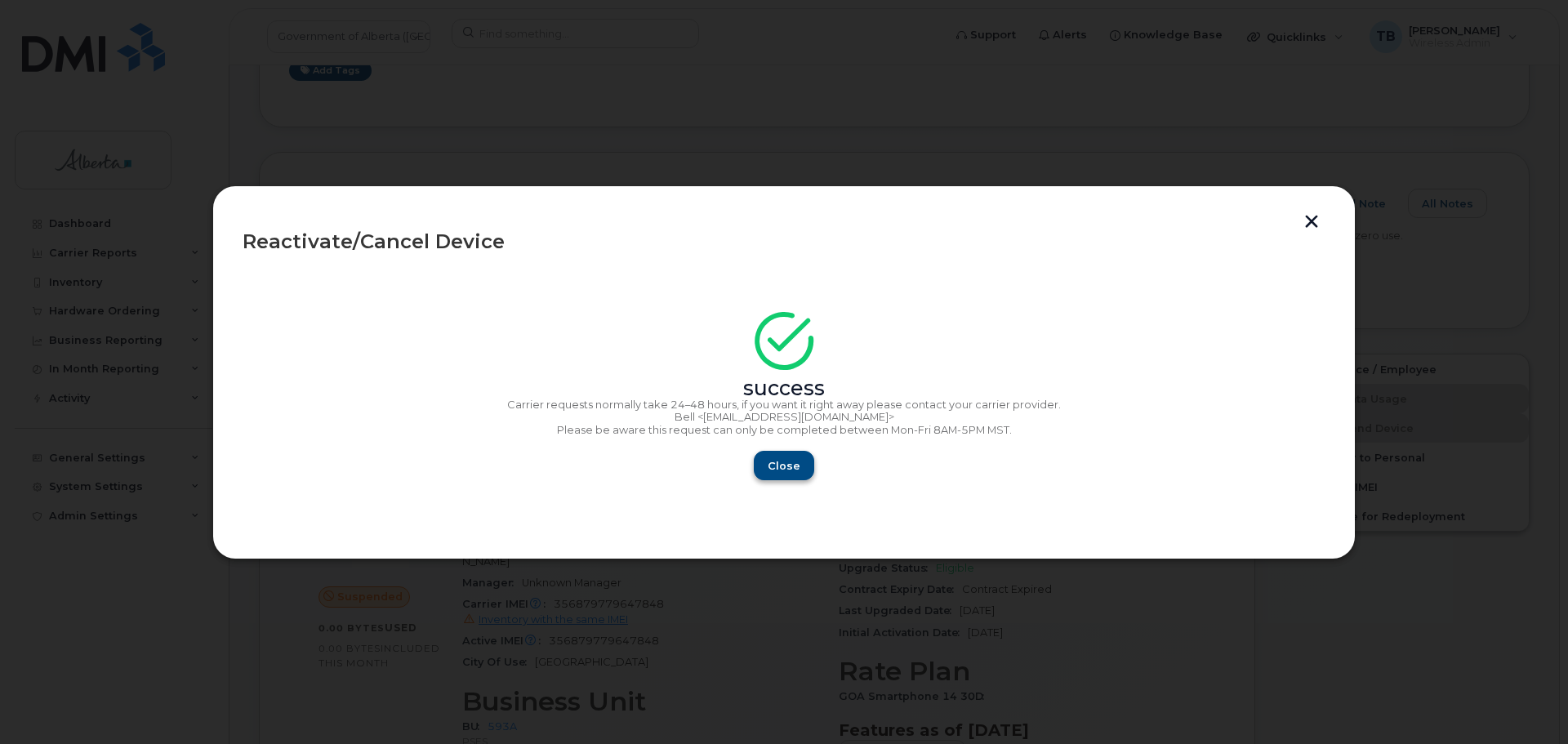
click at [776, 448] on div "success Carrier requests normally take 24–48 hours, if you want it right away p…" at bounding box center [784, 400] width 1083 height 159
click at [776, 461] on span "Close" at bounding box center [784, 465] width 32 height 15
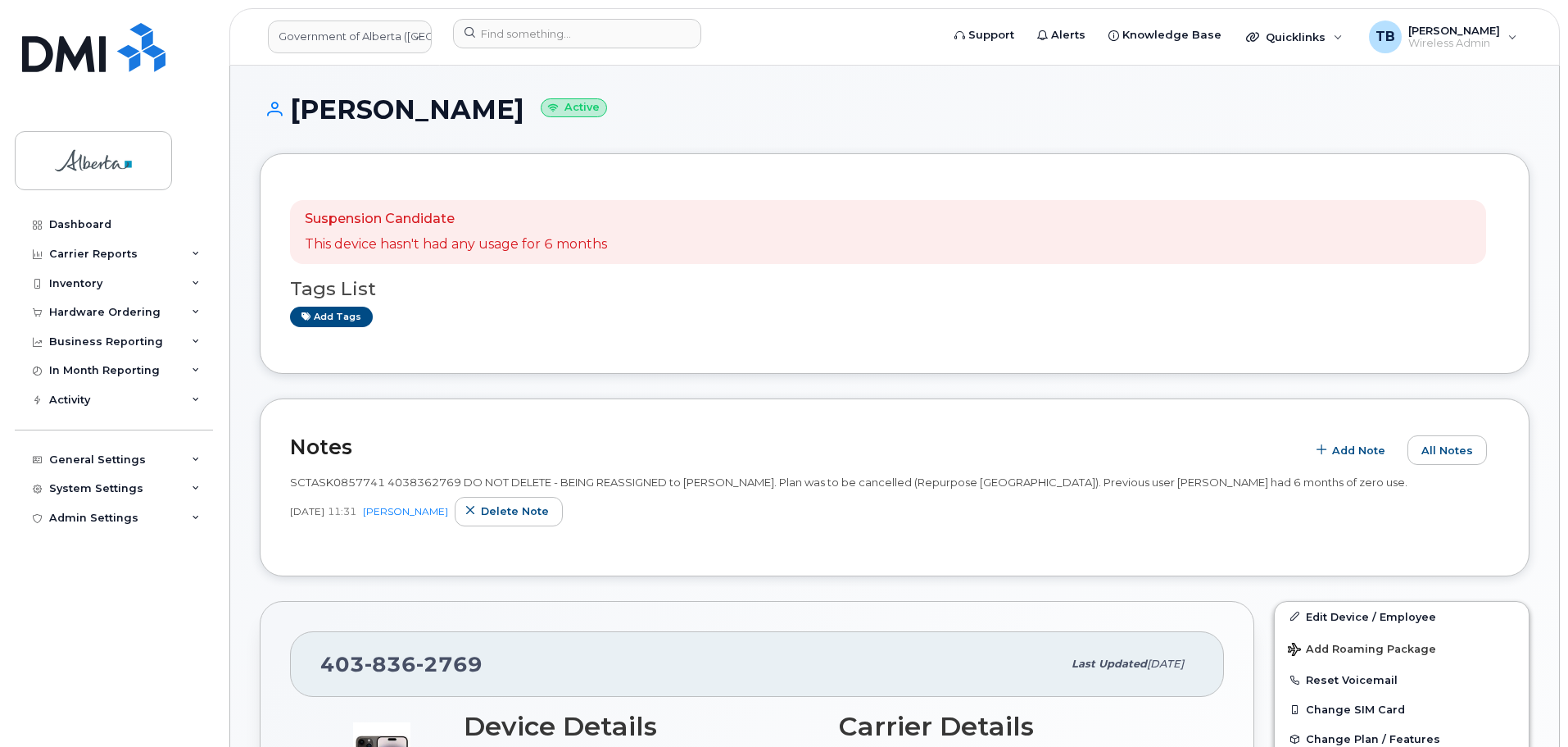
click at [421, 485] on span "SCTASK0857741 4038362769 DO NOT DELETE - BEING REASSIGNED to [PERSON_NAME]. Pla…" at bounding box center [848, 482] width 1118 height 14
copy span "4038362769"
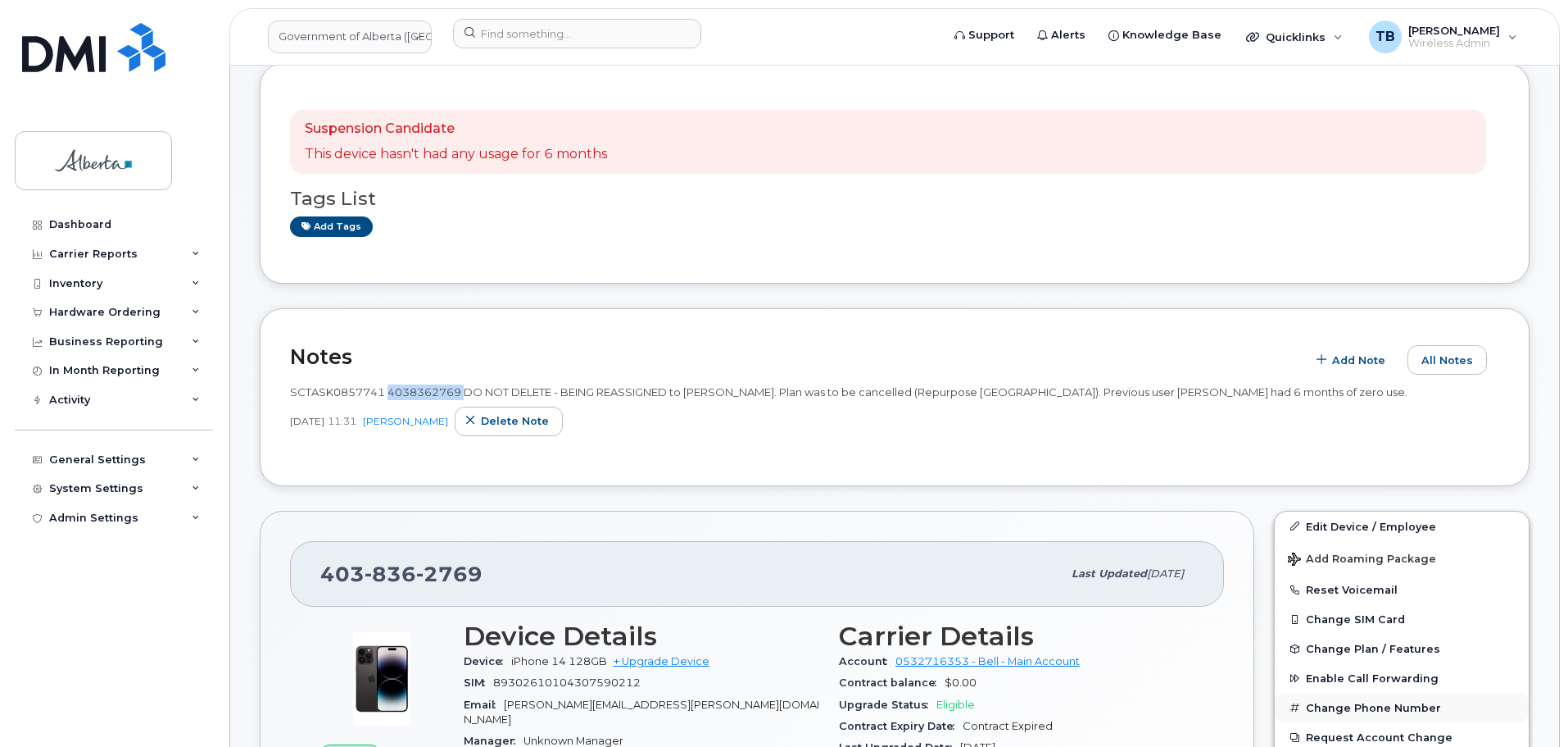
scroll to position [246, 0]
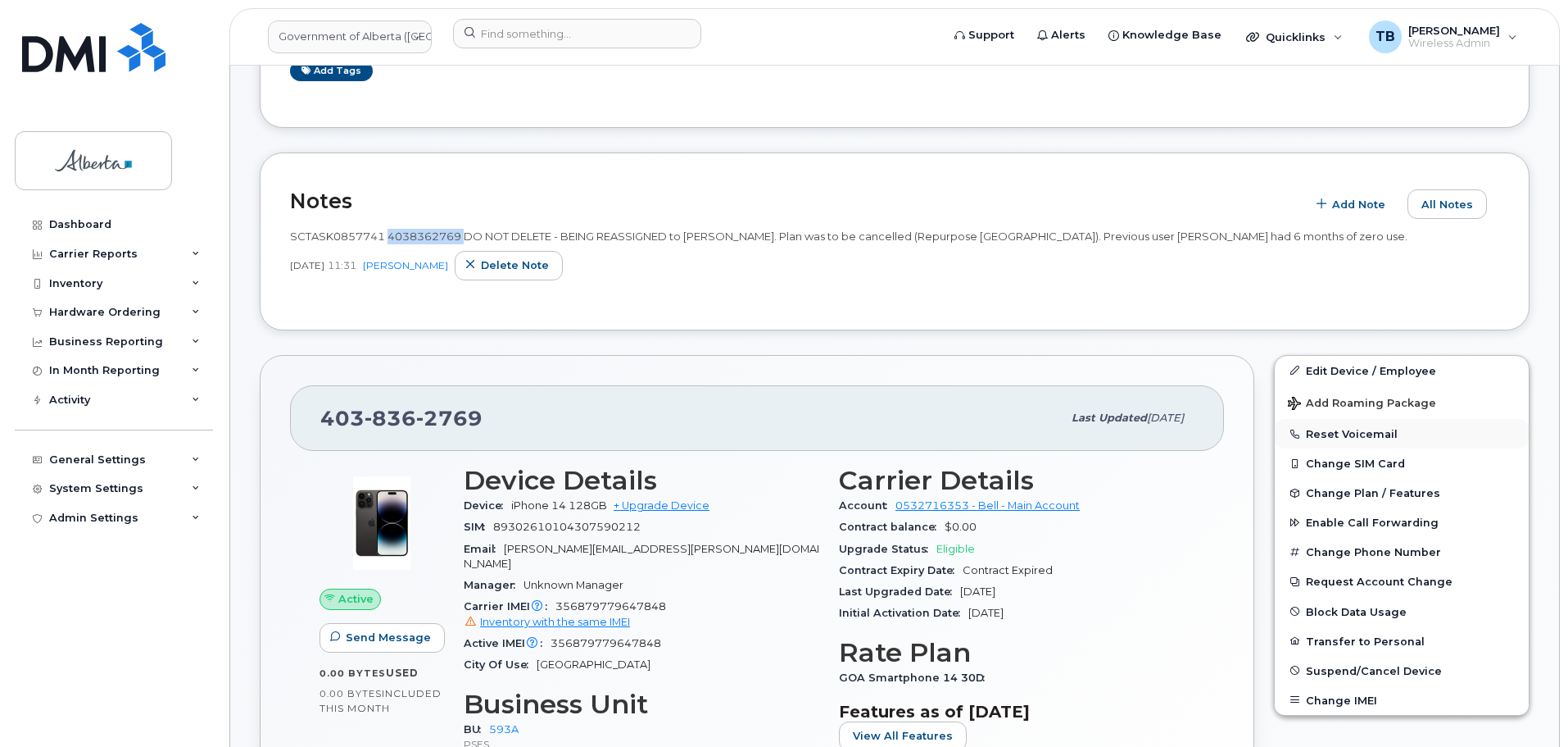
click at [1333, 445] on button "Reset Voicemail" at bounding box center [1401, 433] width 254 height 30
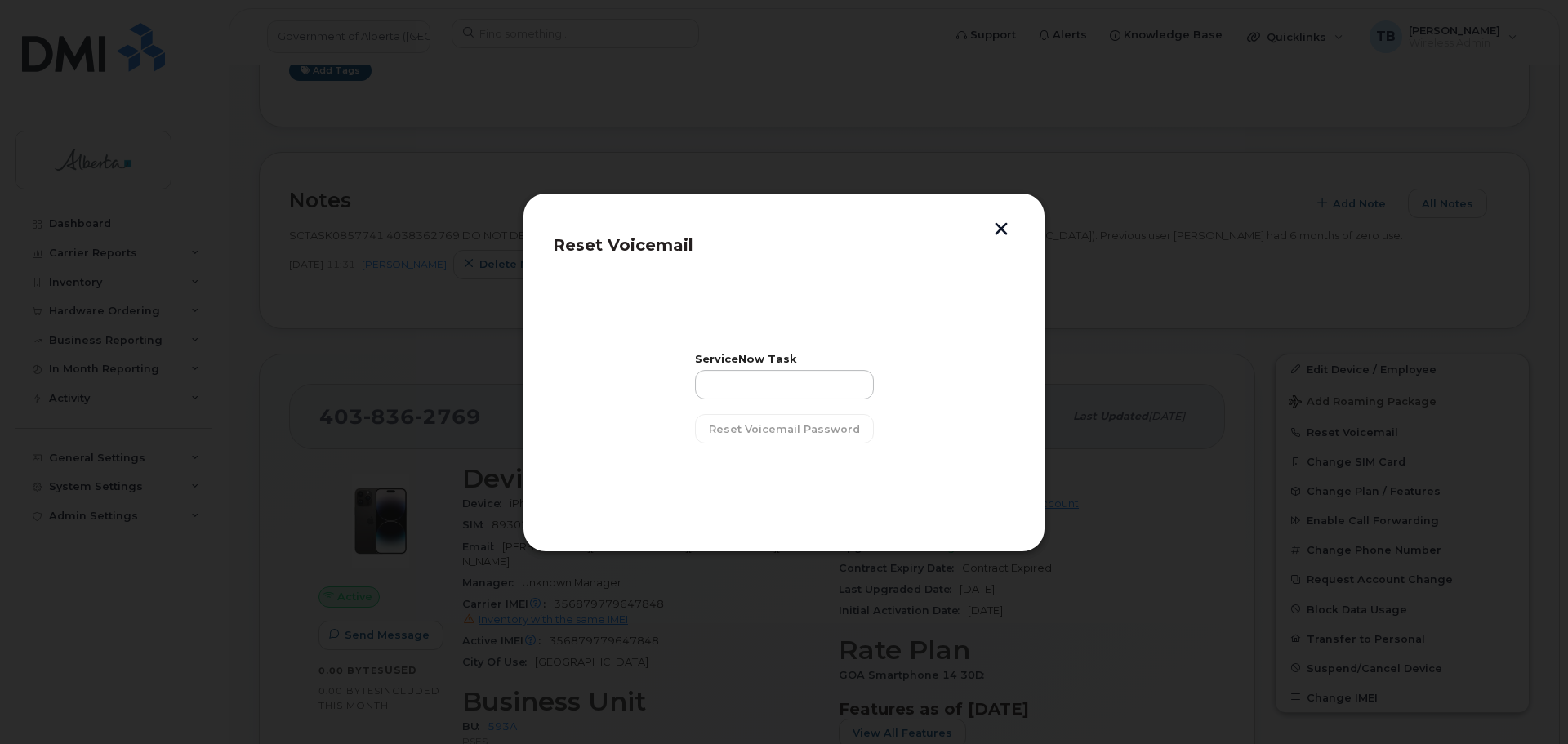
click at [685, 375] on section "ServiceNow Task Reset Voicemail Password" at bounding box center [784, 398] width 462 height 245
click at [719, 385] on input "text" at bounding box center [784, 384] width 179 height 30
paste input "SCTASK0857741"
drag, startPoint x: 709, startPoint y: 384, endPoint x: 699, endPoint y: 385, distance: 10.0
click at [699, 385] on section "ServiceNow Task SCTASK0857741 Reset Voicemail Password" at bounding box center [784, 398] width 462 height 245
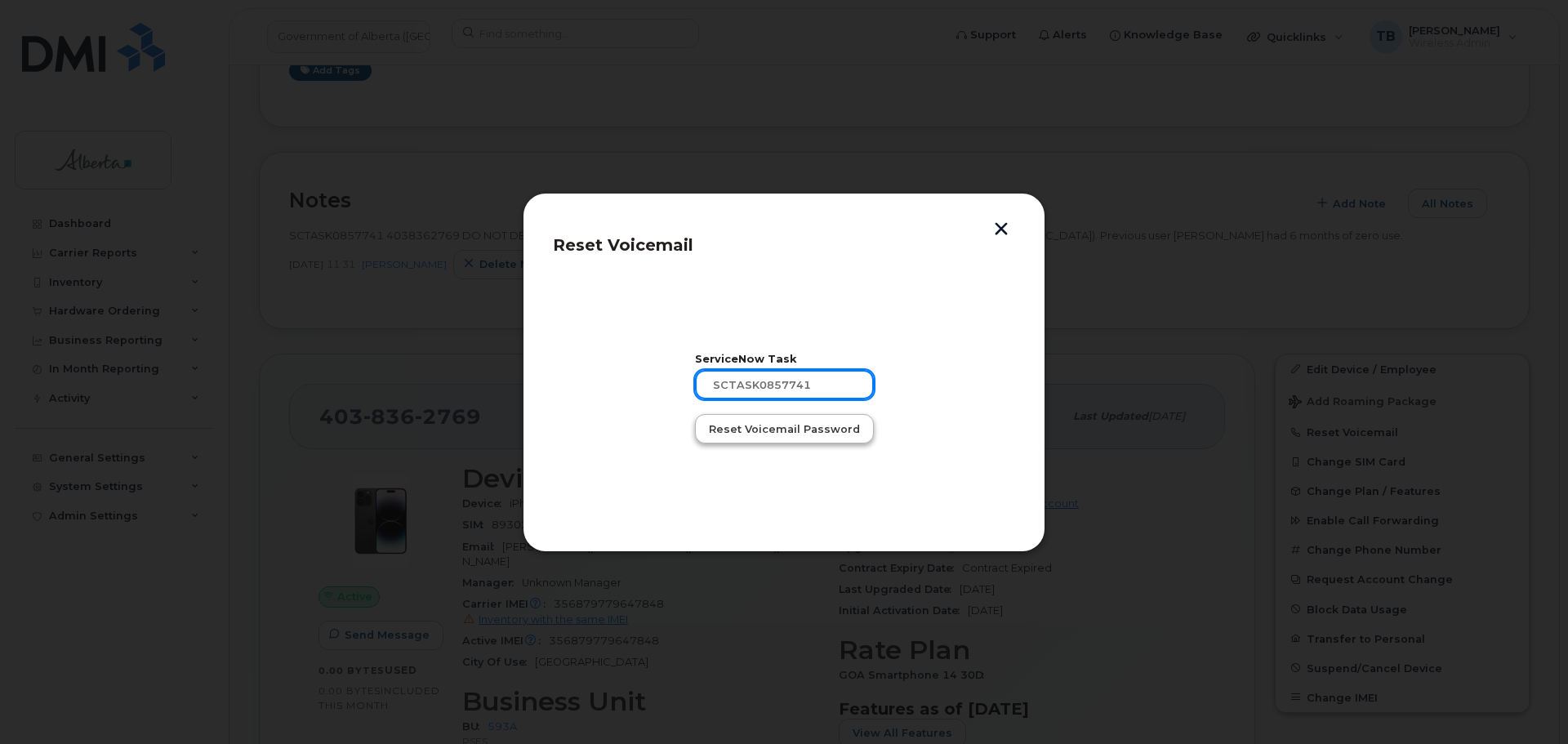
type input "SCTASK0857741"
click at [736, 422] on span "Reset Voicemail Password" at bounding box center [784, 428] width 151 height 15
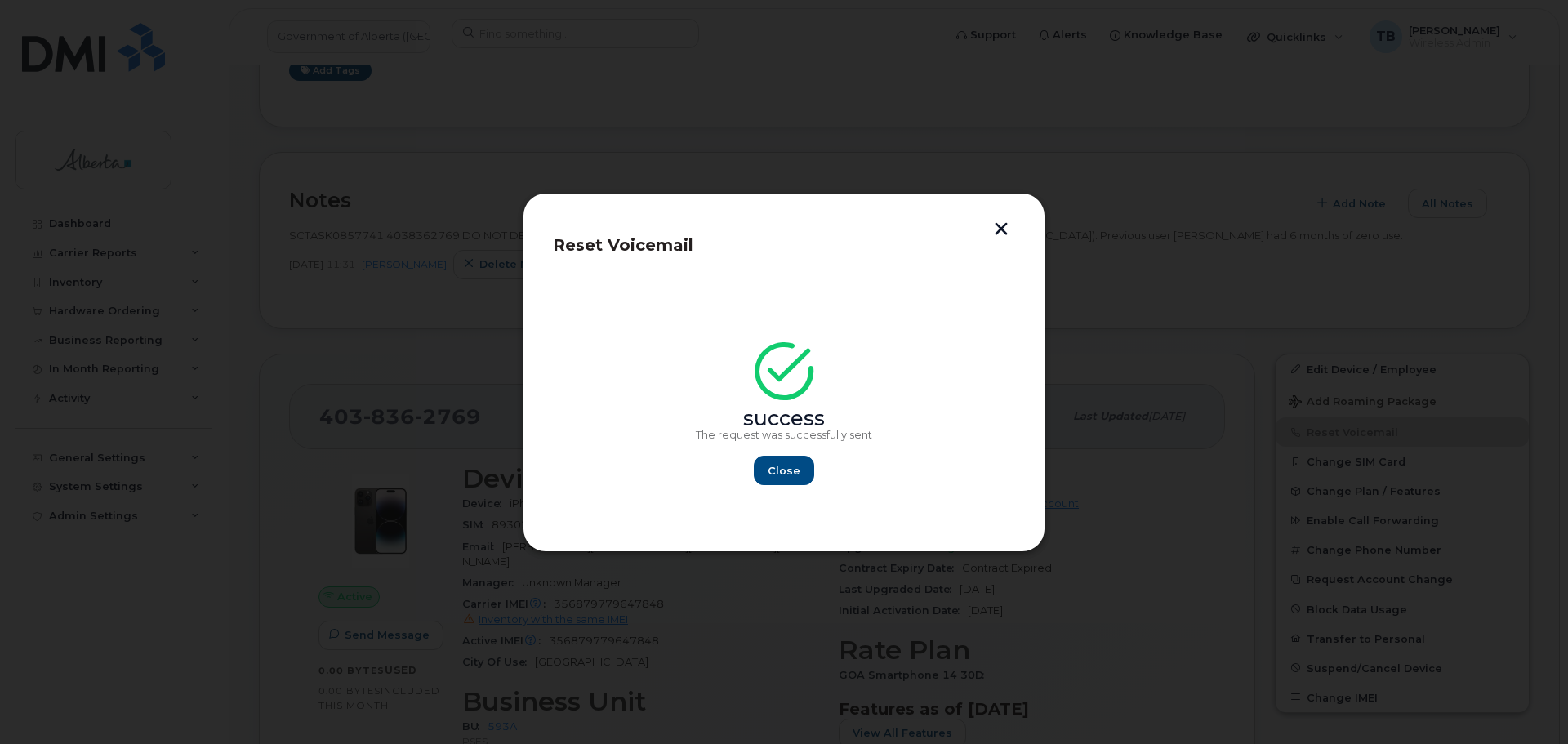
click at [1014, 234] on header "Reset Voicemail" at bounding box center [784, 249] width 462 height 54
click at [1012, 232] on button "button" at bounding box center [1000, 230] width 24 height 17
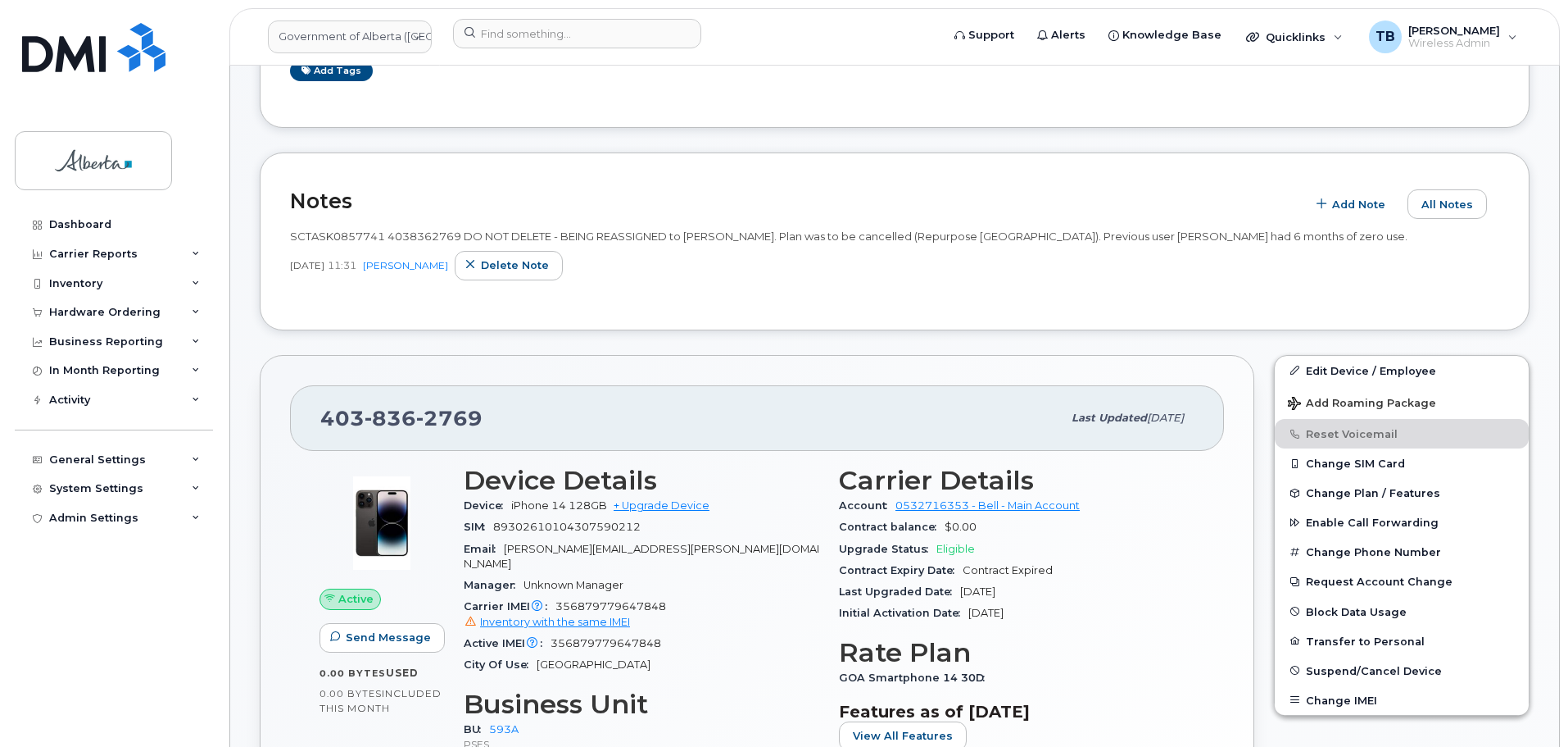
drag, startPoint x: 78, startPoint y: 294, endPoint x: 78, endPoint y: 306, distance: 12.0
click at [78, 295] on div "Inventory" at bounding box center [113, 283] width 198 height 30
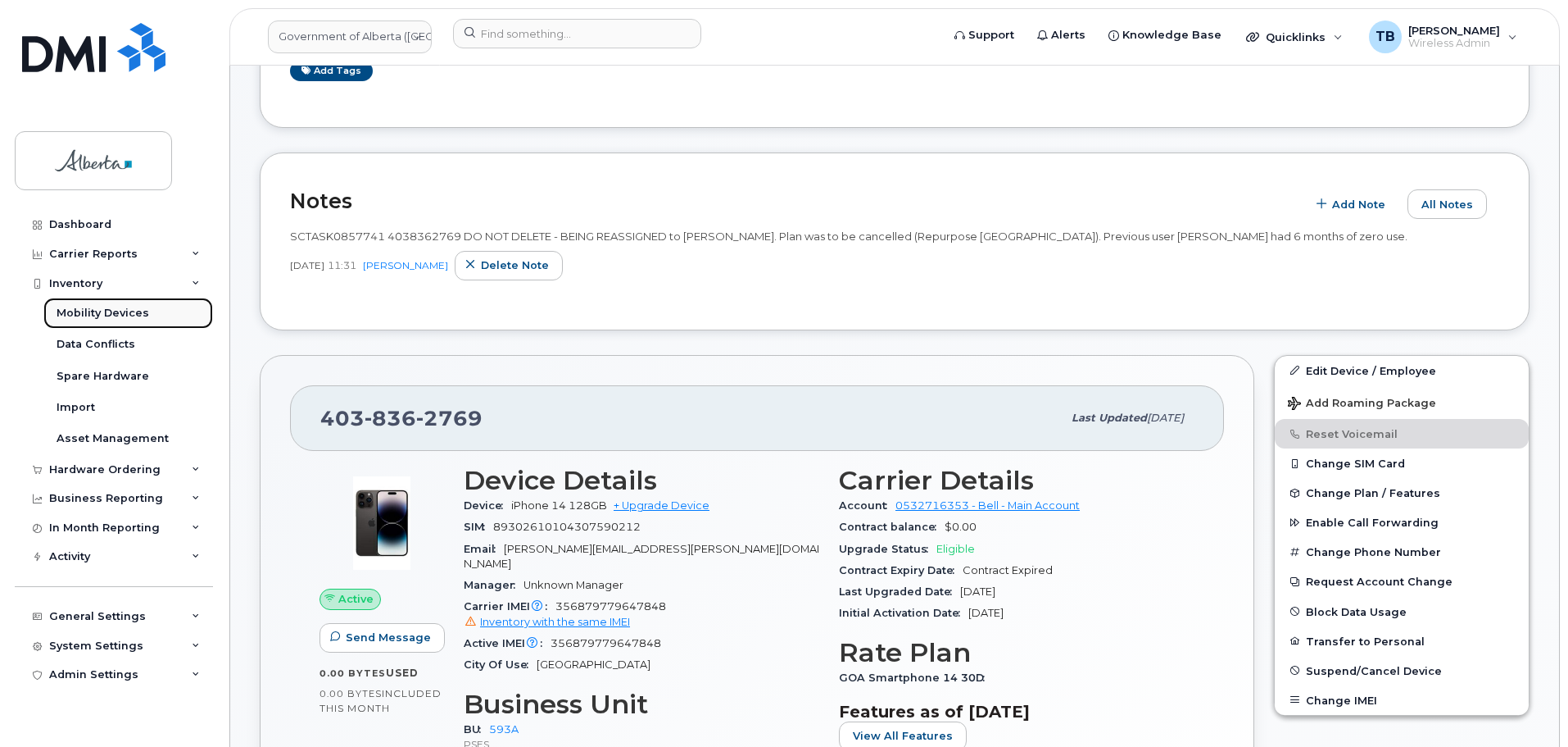
click at [78, 307] on div "Mobility Devices" at bounding box center [103, 313] width 93 height 14
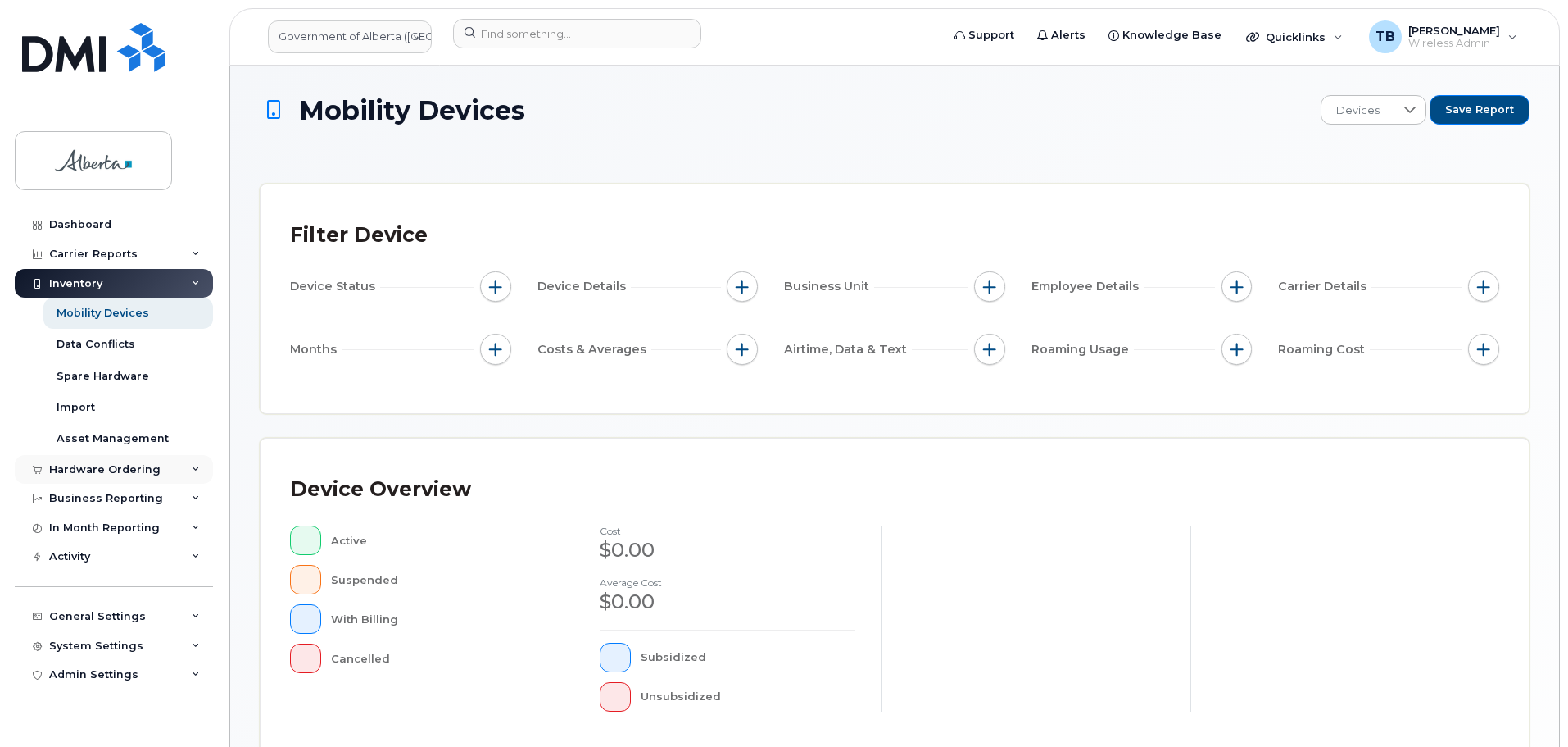
click at [75, 470] on div "Hardware Ordering" at bounding box center [105, 469] width 112 height 14
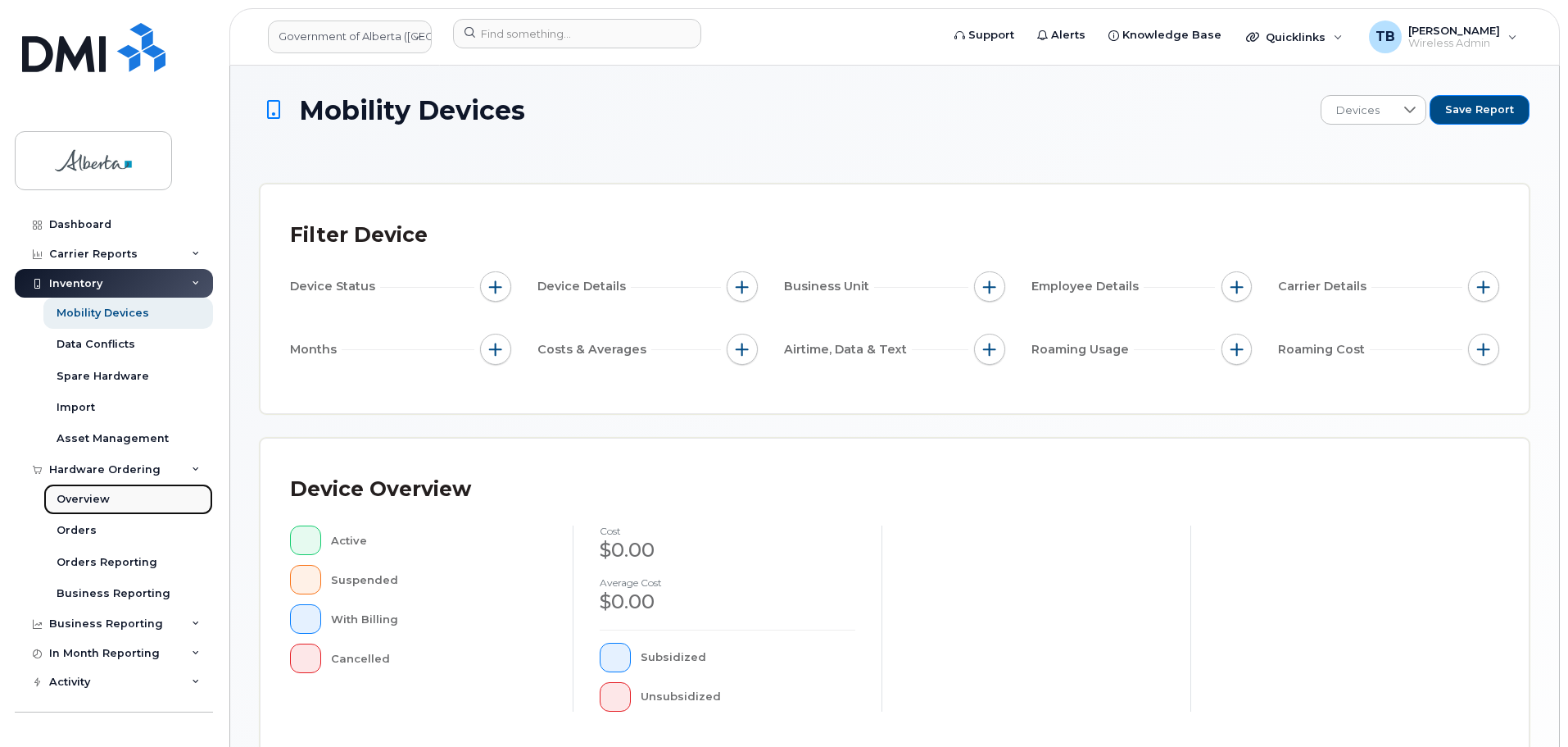
click at [89, 502] on div "Overview" at bounding box center [83, 499] width 53 height 14
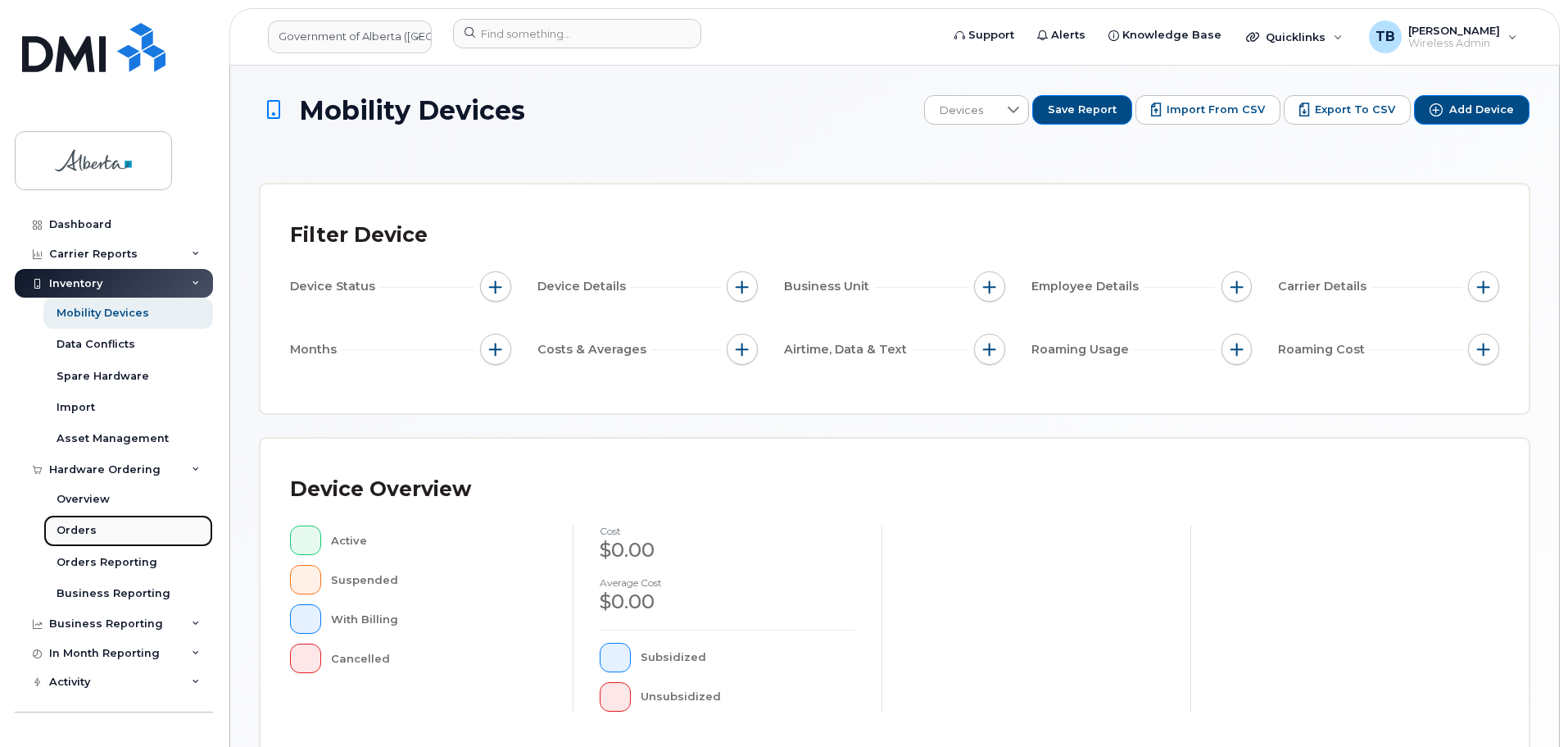
click at [82, 533] on div "Orders" at bounding box center [77, 530] width 41 height 14
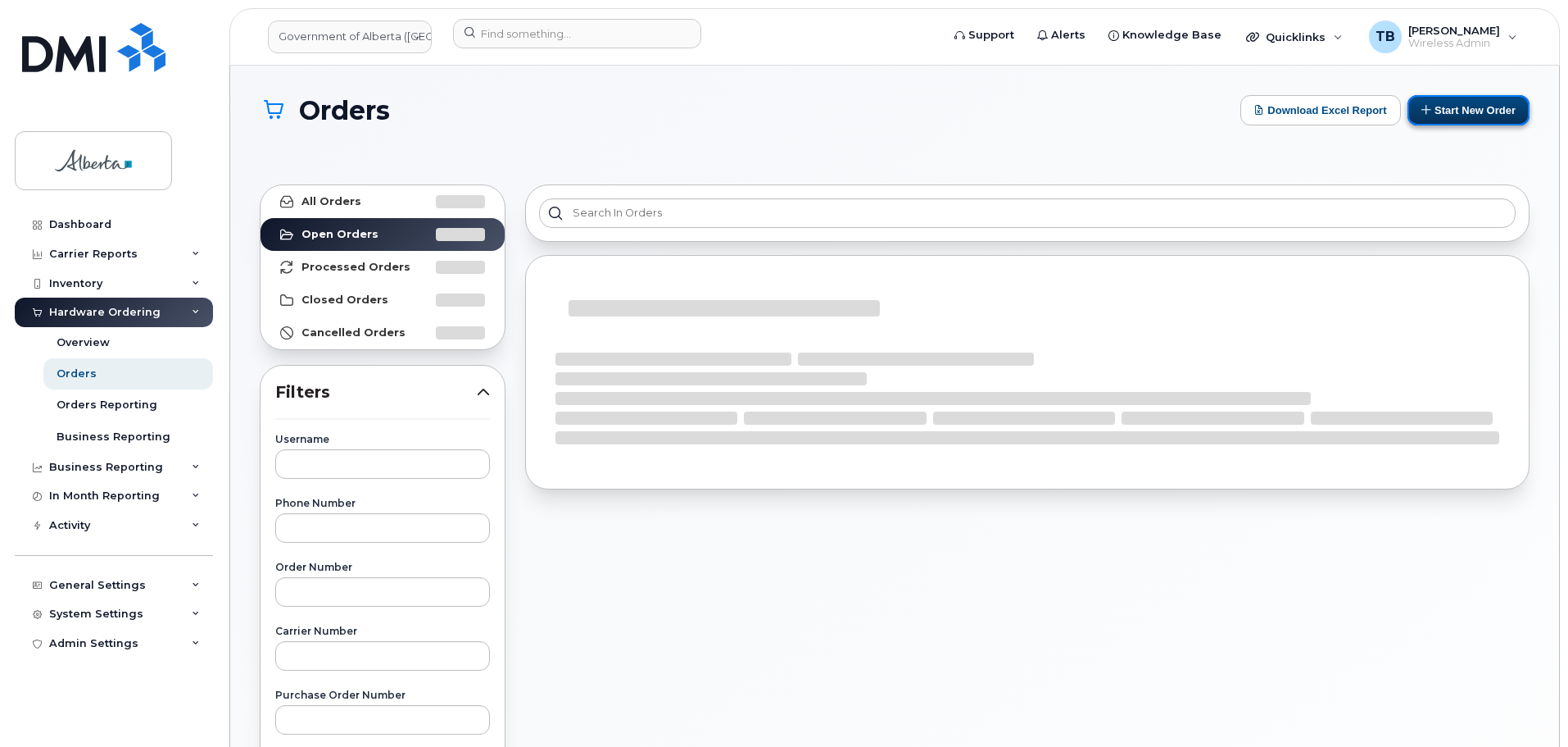
click at [1455, 114] on button "Start New Order" at bounding box center [1469, 111] width 122 height 31
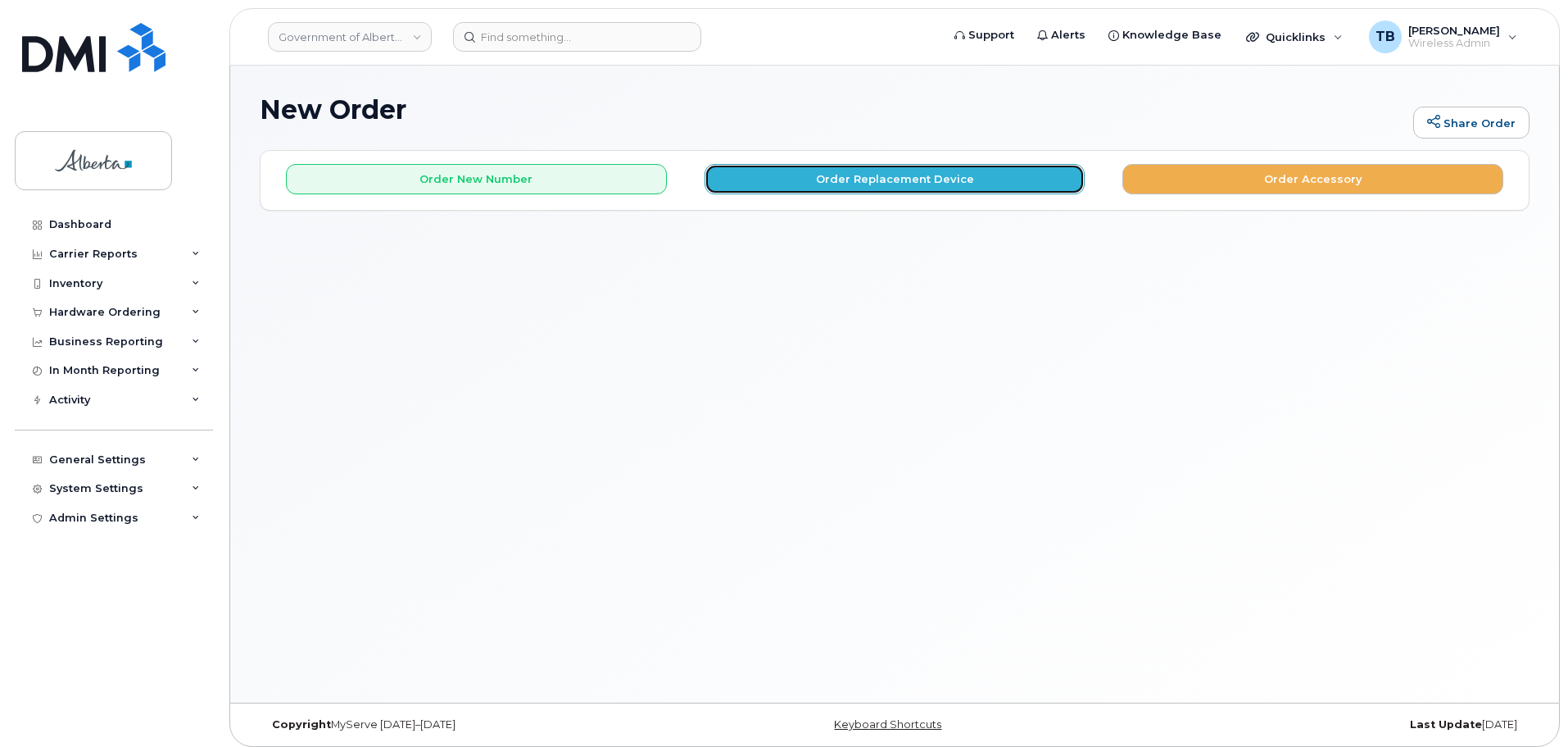
click at [947, 178] on button "Order Replacement Device" at bounding box center [894, 179] width 381 height 31
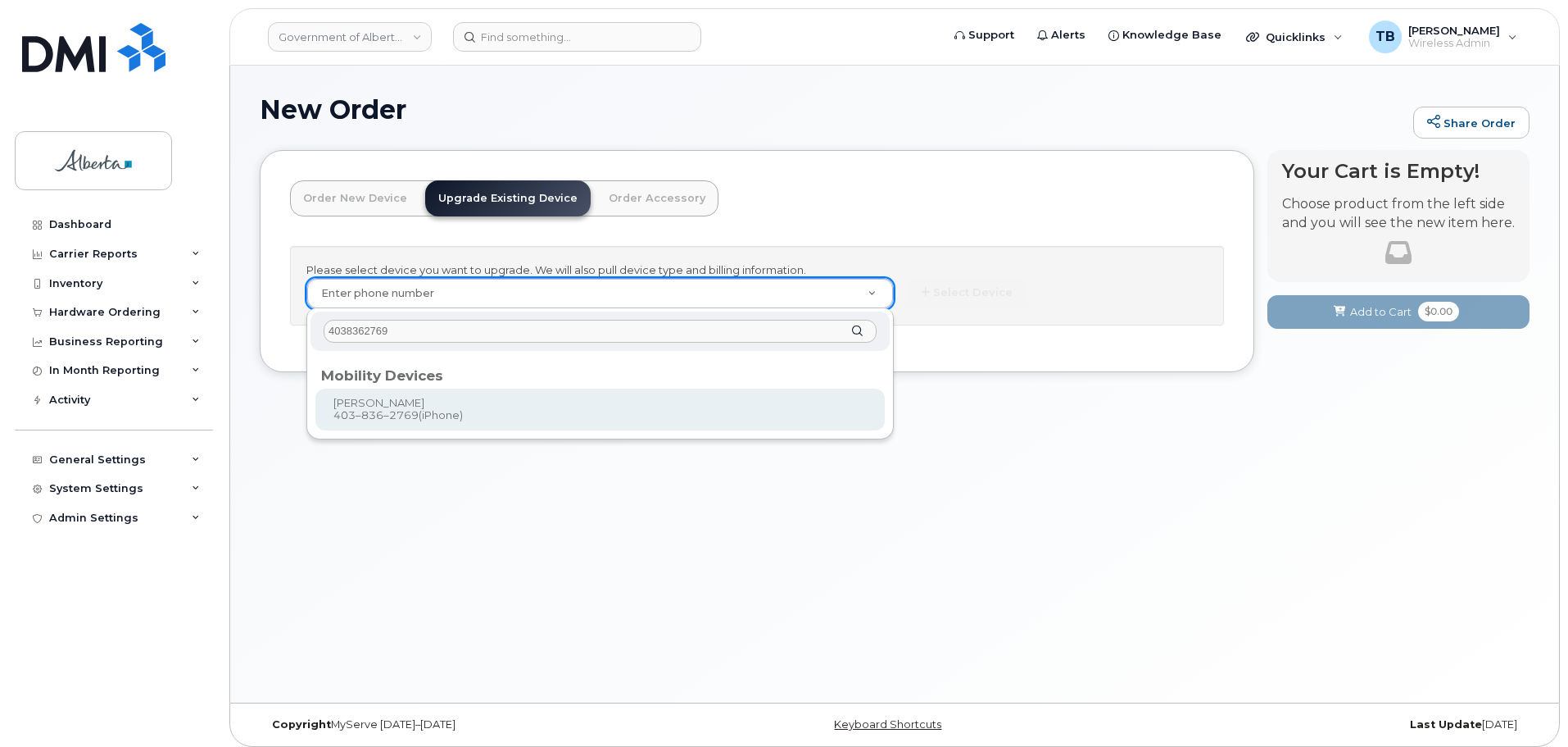
type input "4038362769"
type input "680780"
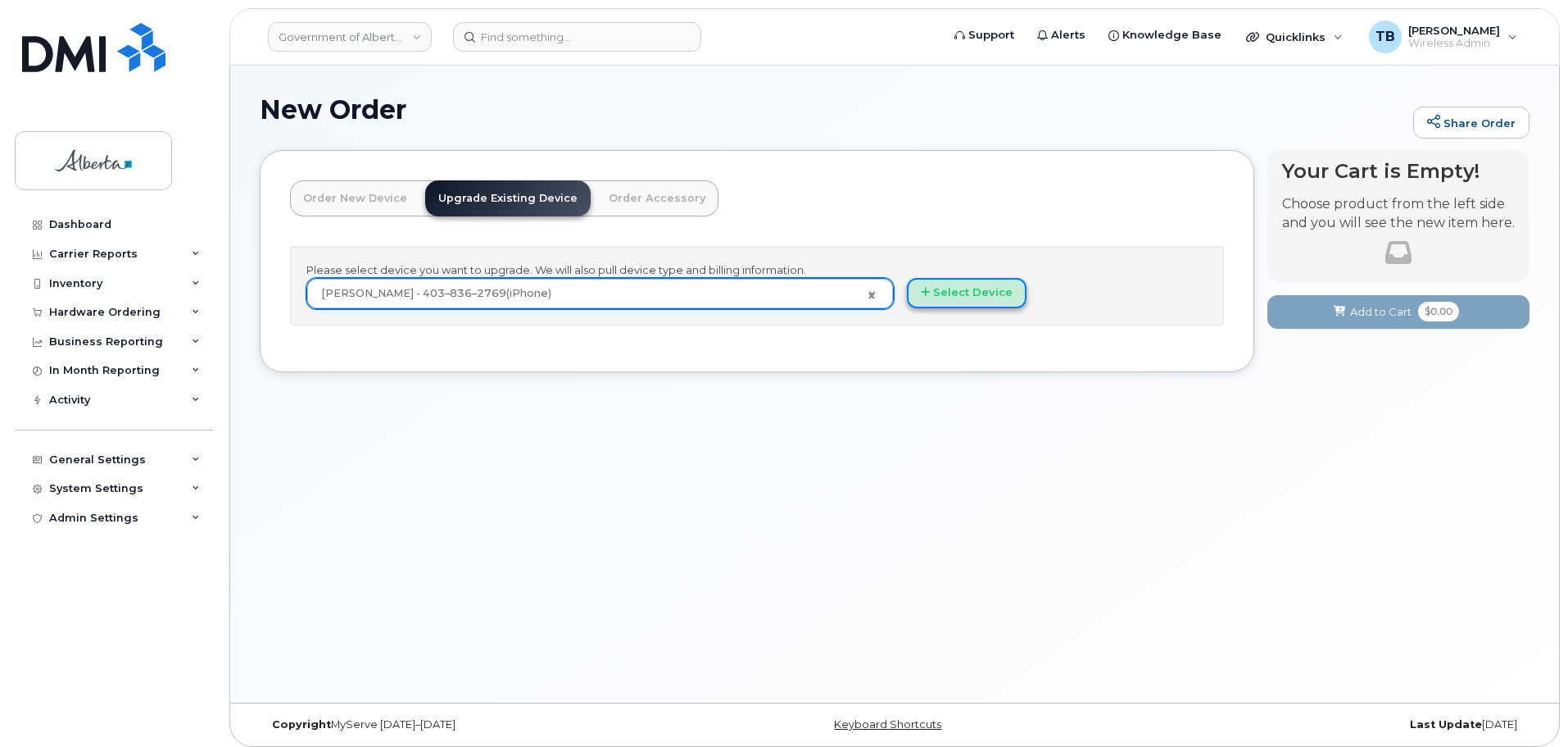
click at [978, 286] on button "Select Device" at bounding box center [966, 293] width 120 height 31
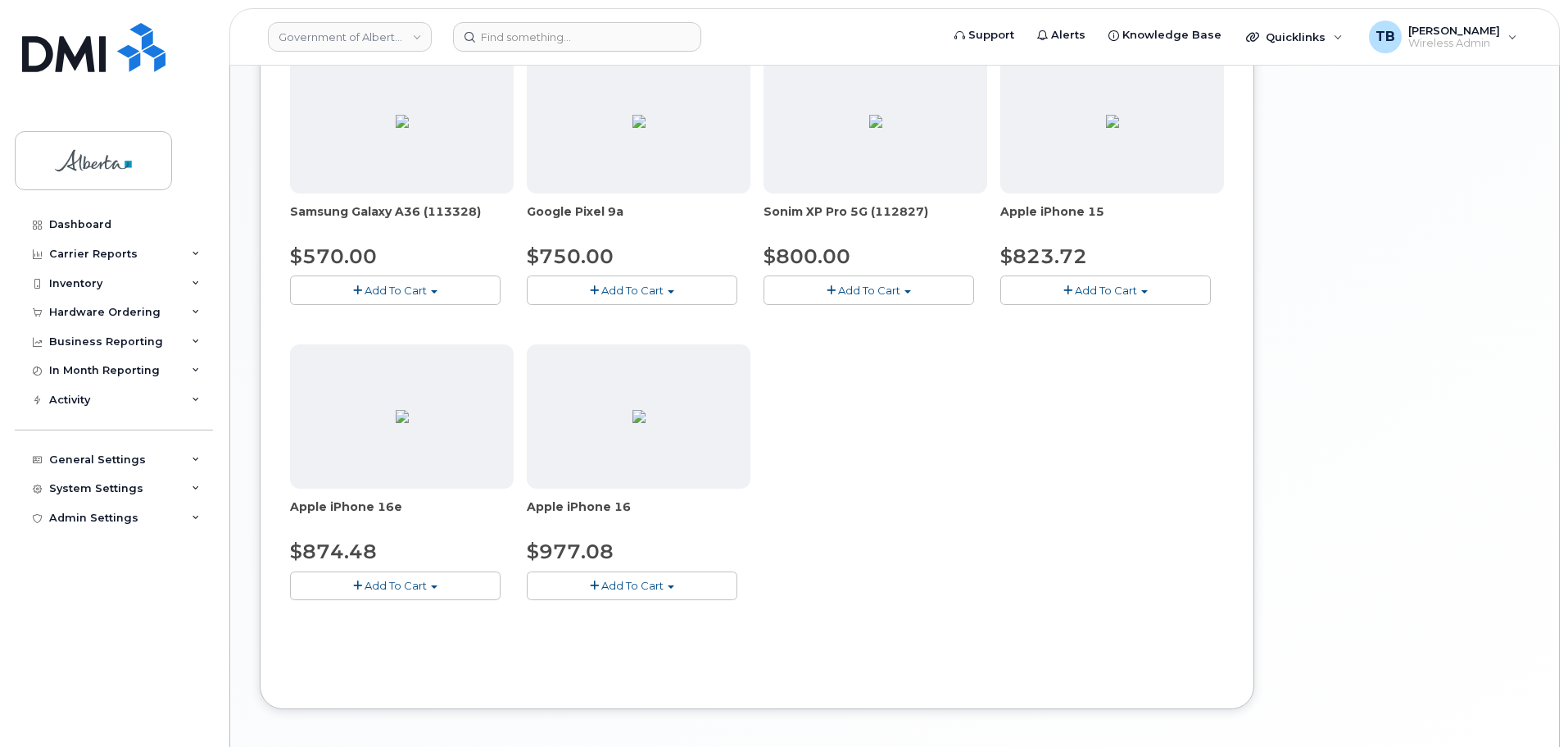
scroll to position [574, 0]
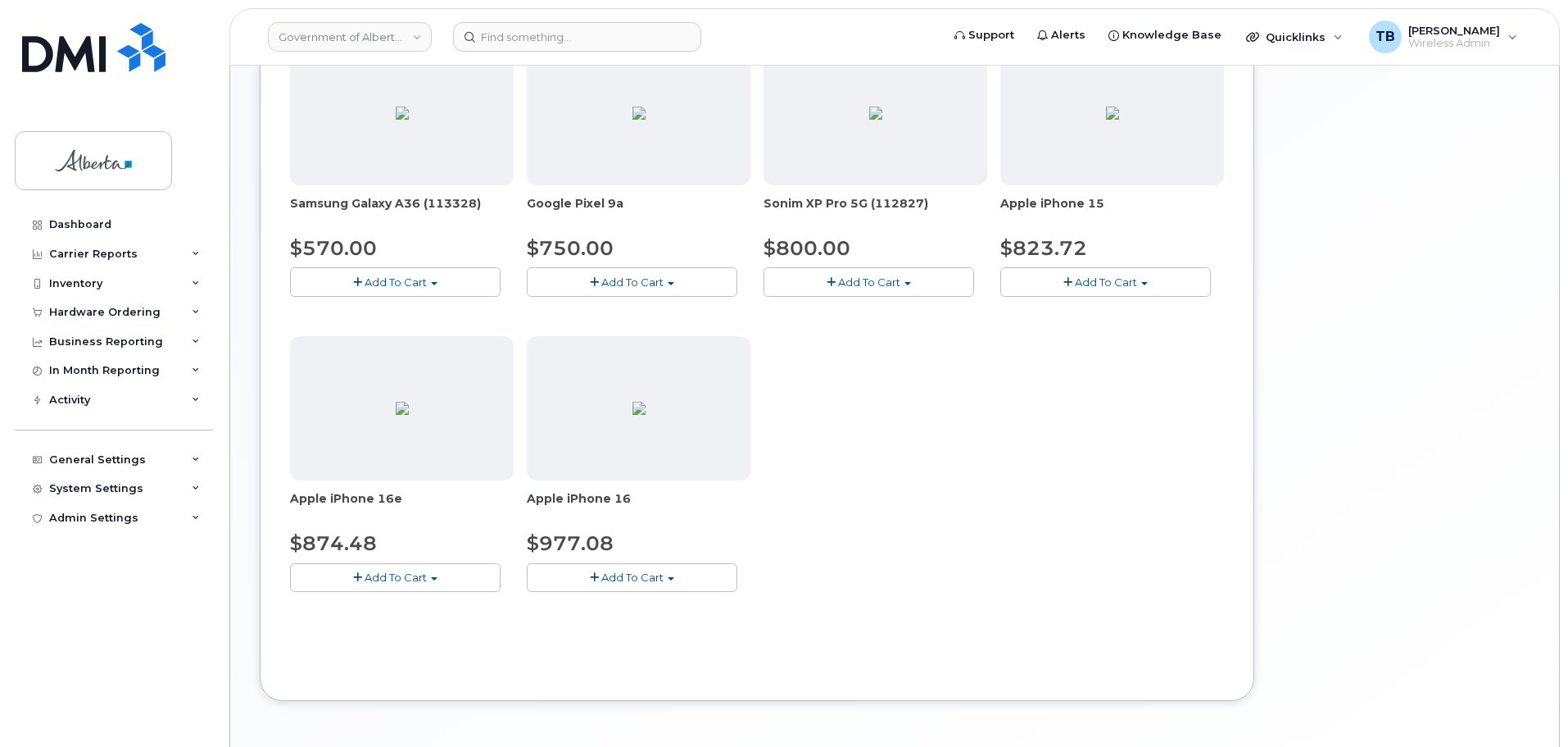
click at [1073, 280] on button "Add To Cart" at bounding box center [1106, 282] width 211 height 29
click at [1043, 331] on link "$823.72 - 30-day upgrade (128GB model)" at bounding box center [1134, 332] width 260 height 21
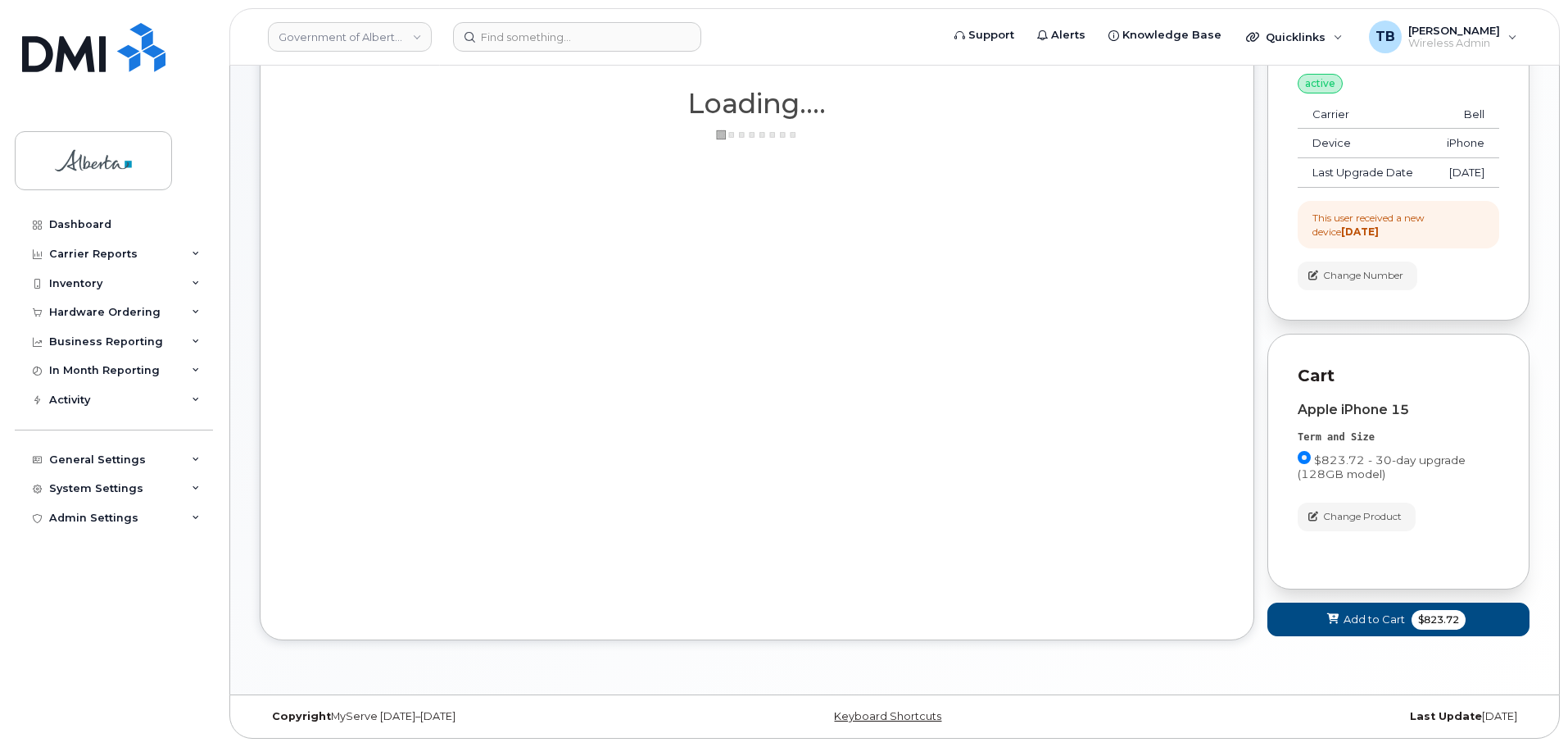
scroll to position [187, 0]
click at [1378, 624] on span "Add to Cart" at bounding box center [1374, 619] width 61 height 15
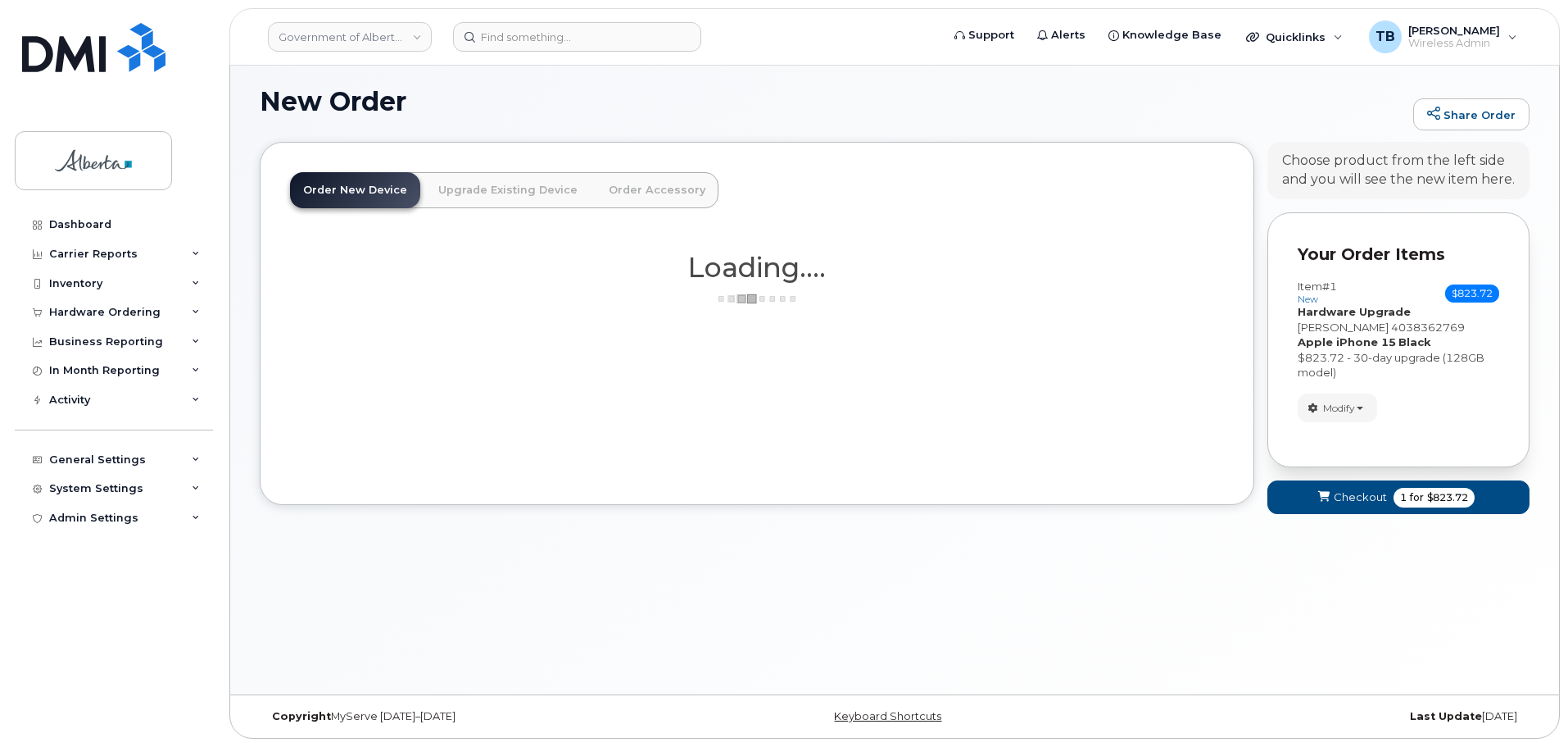
scroll to position [8, 0]
click at [1337, 506] on button "Checkout 1 for $823.72" at bounding box center [1398, 496] width 262 height 33
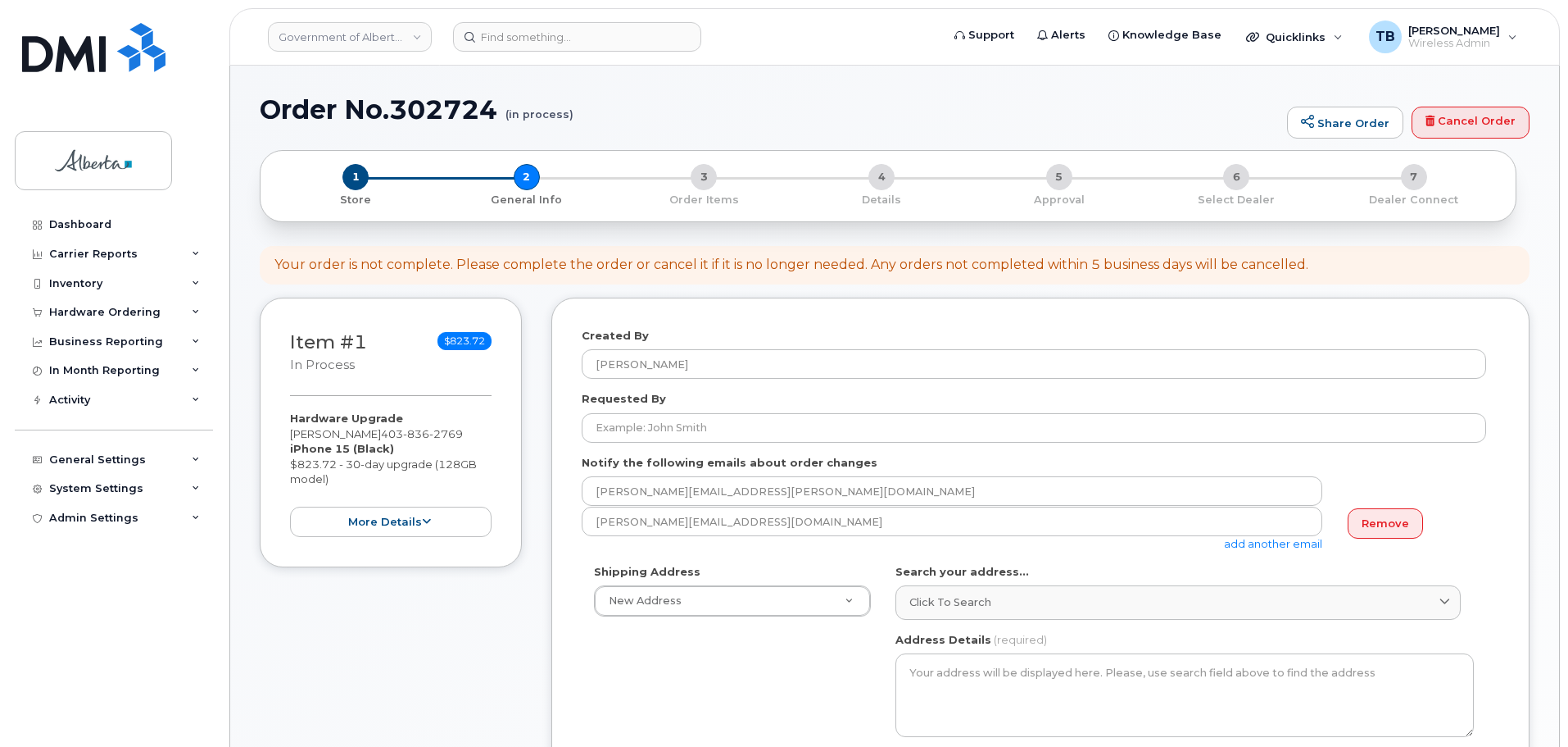
select select
click at [412, 107] on h1 "Order No.302724 (in process)" at bounding box center [768, 110] width 1019 height 29
copy h1 "302724"
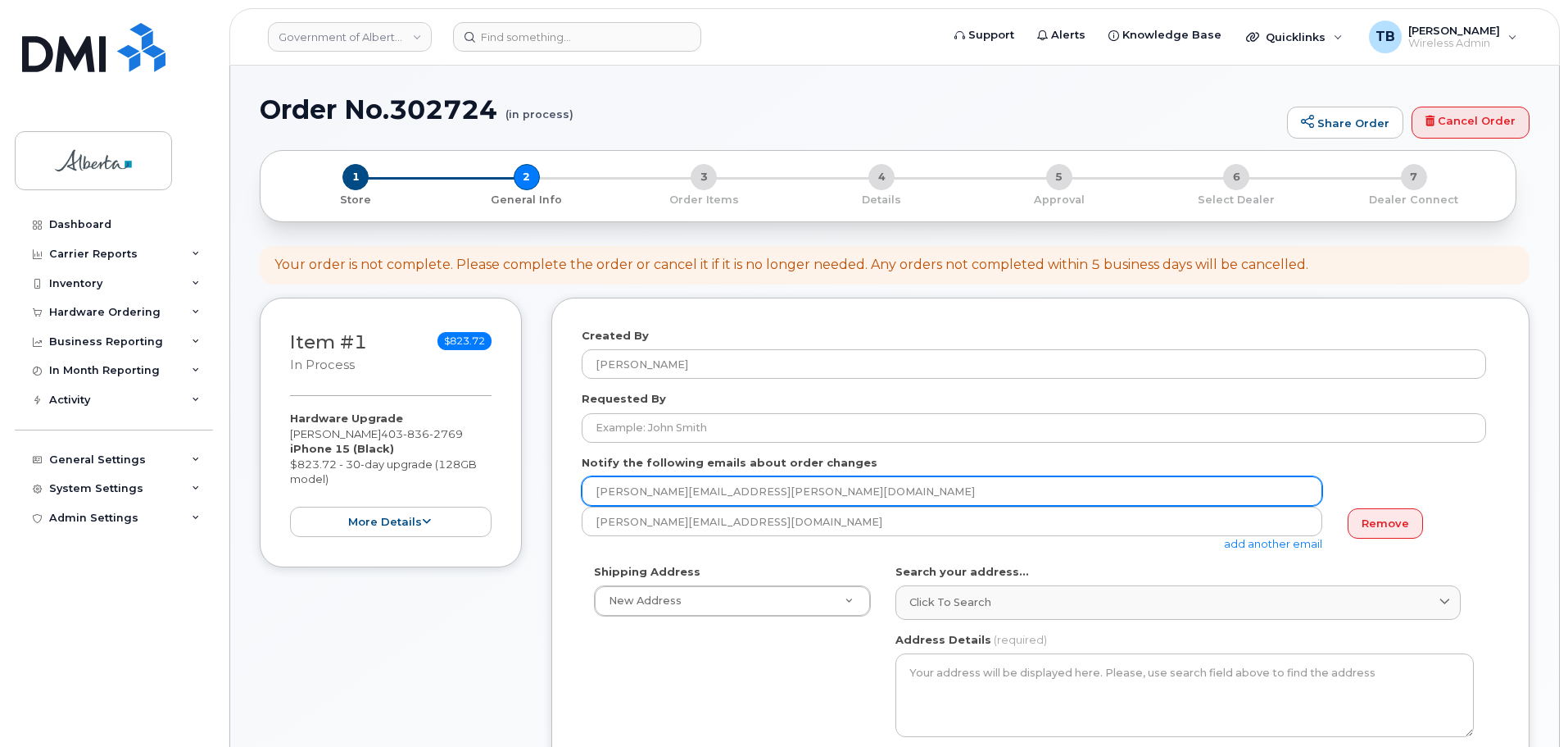
drag, startPoint x: 784, startPoint y: 485, endPoint x: 552, endPoint y: 487, distance: 232.0
paste input "[PERSON_NAME].[PERSON_NAME]"
type input "[PERSON_NAME][EMAIL_ADDRESS][PERSON_NAME][DOMAIN_NAME]"
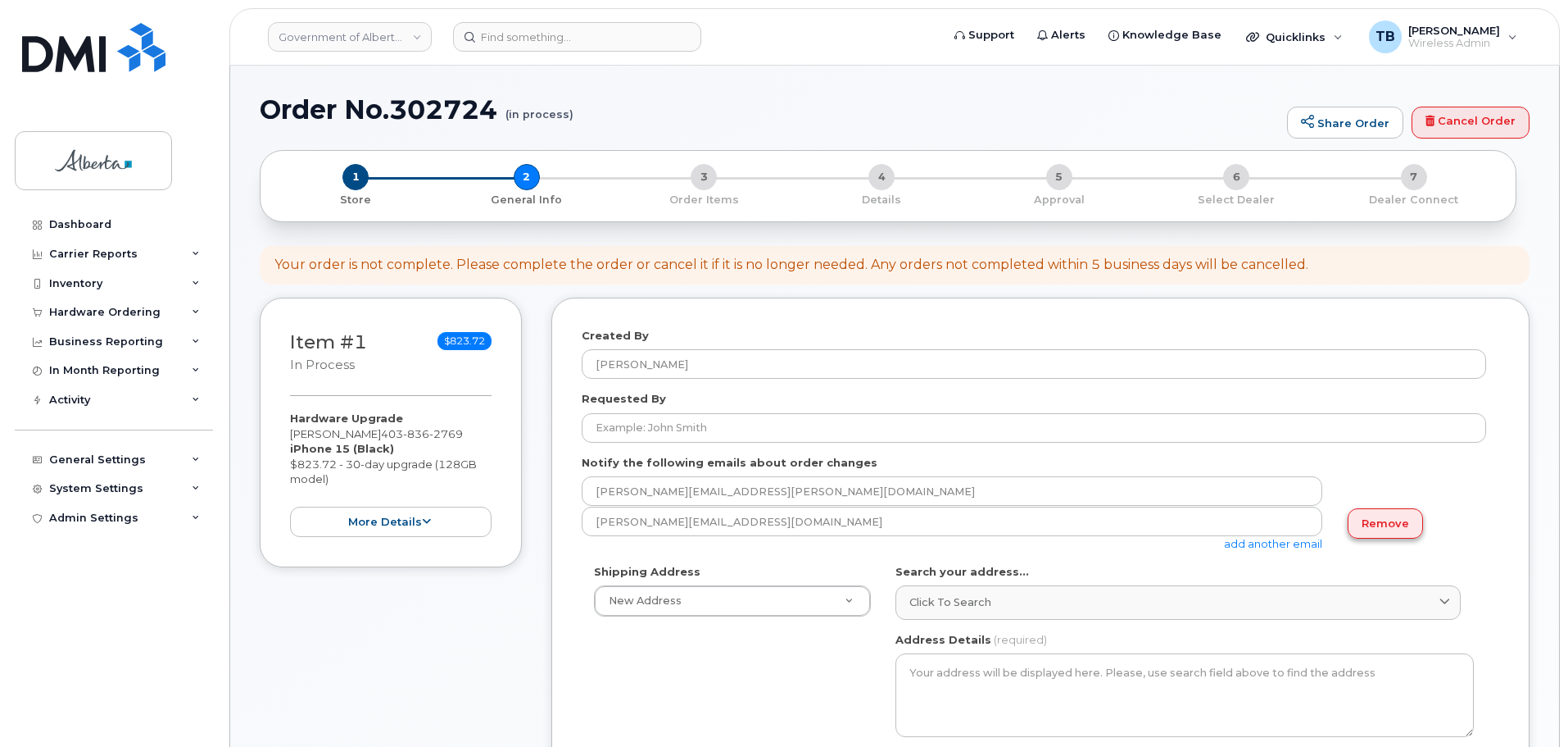
click at [1393, 529] on link "Remove" at bounding box center [1385, 524] width 76 height 31
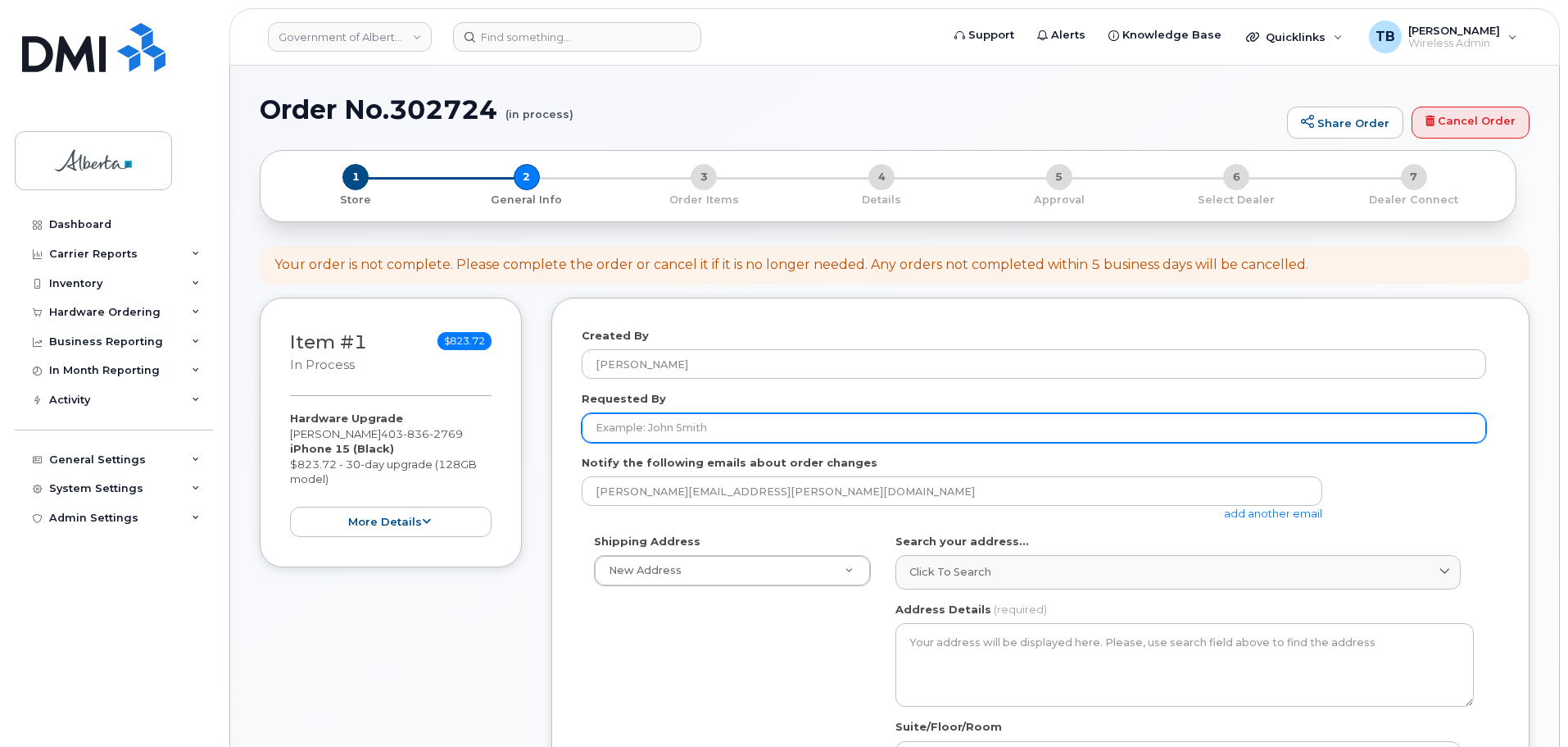
click at [645, 437] on input "Requested By" at bounding box center [1034, 427] width 904 height 30
paste input "[PERSON_NAME]"
type input "[PERSON_NAME]"
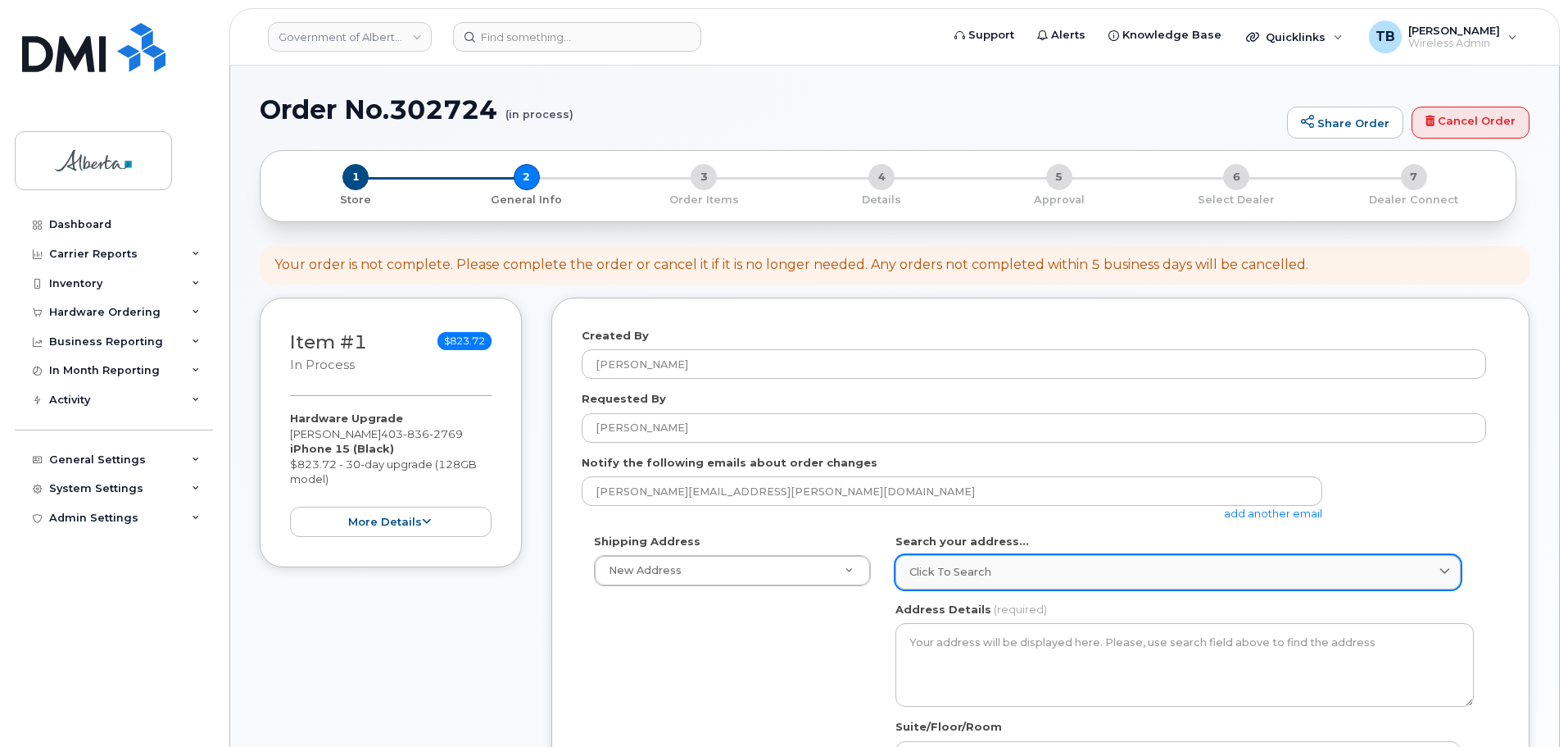
click at [938, 567] on span "Click to search" at bounding box center [950, 571] width 82 height 15
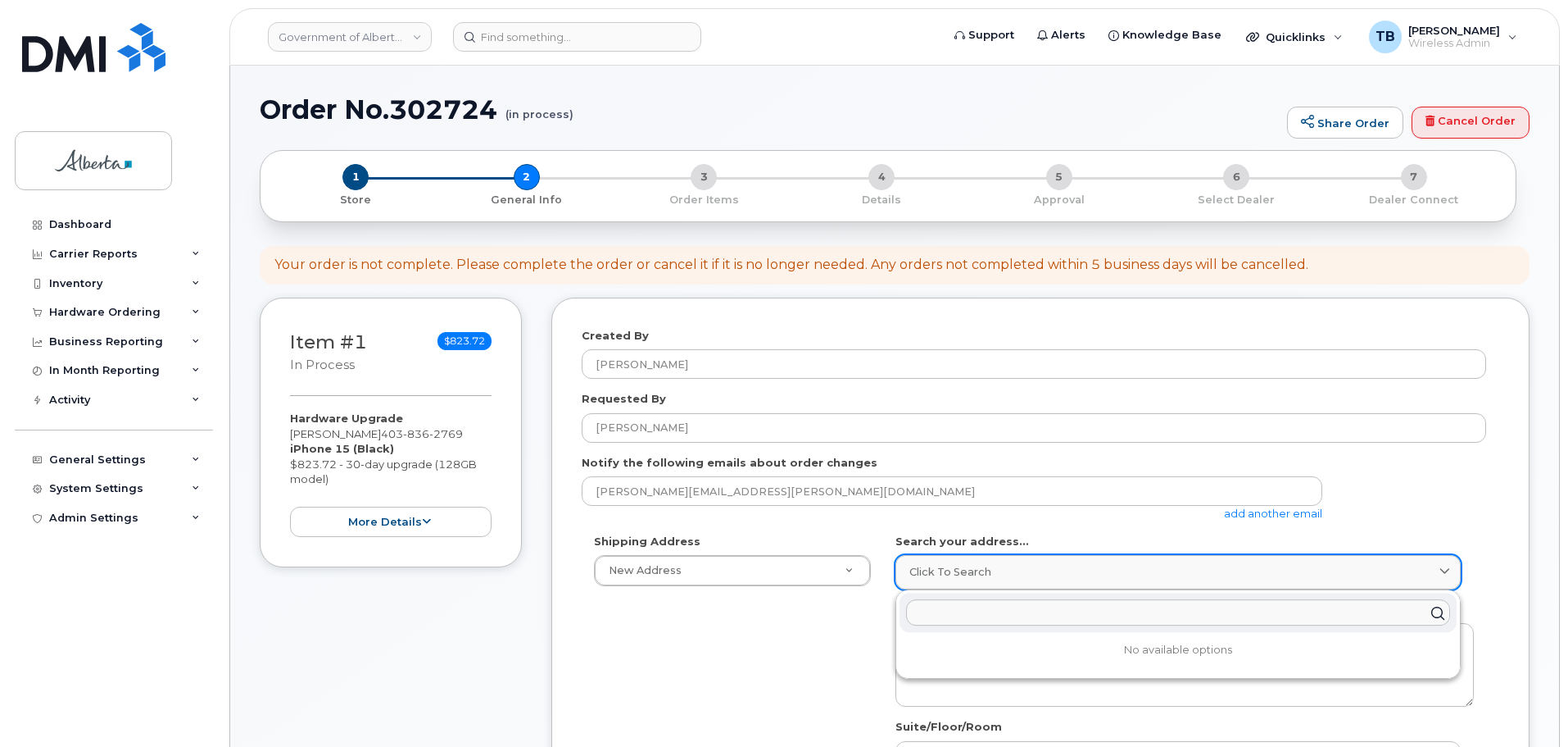
paste input "[STREET_ADDRESS]"
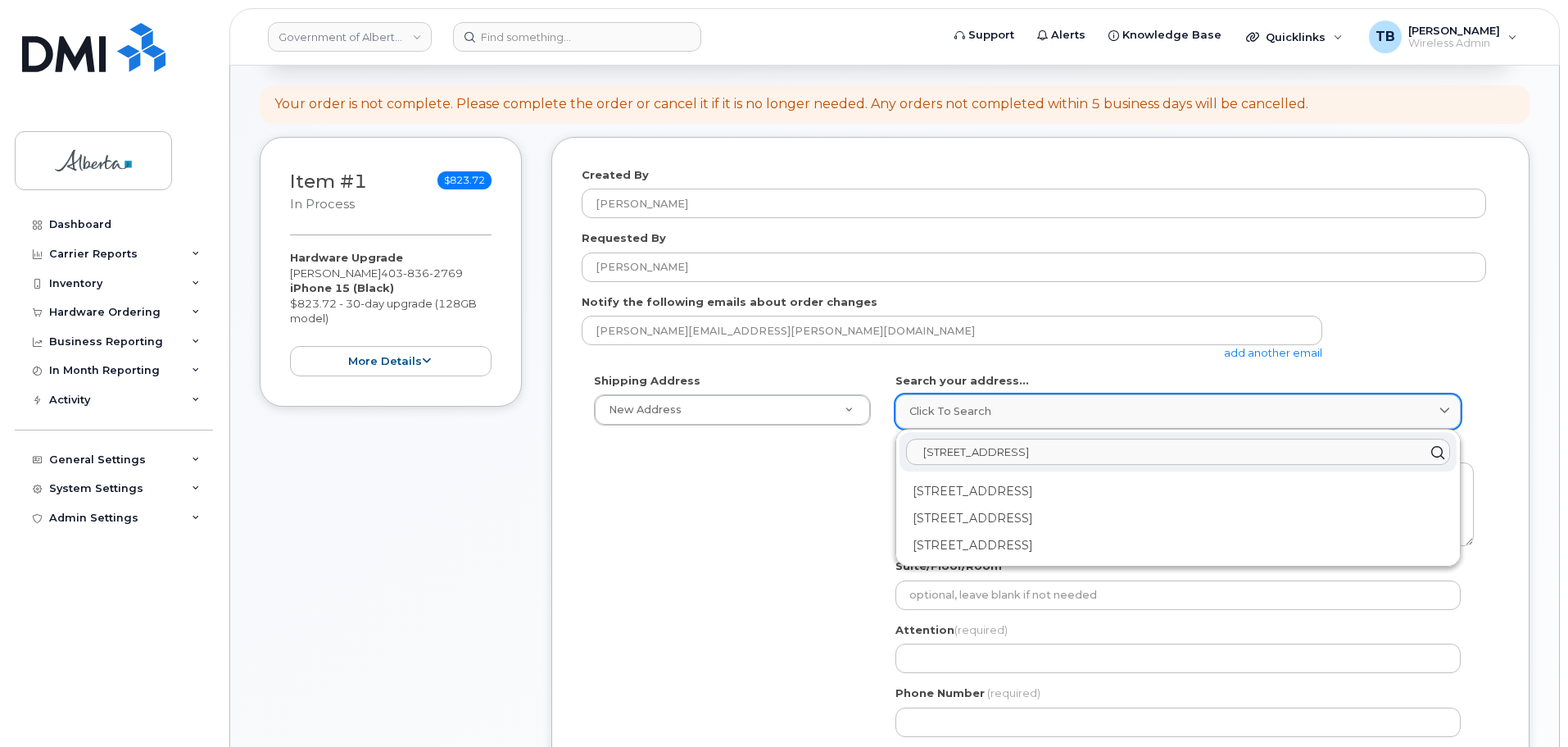
scroll to position [164, 0]
type input "[STREET_ADDRESS]"
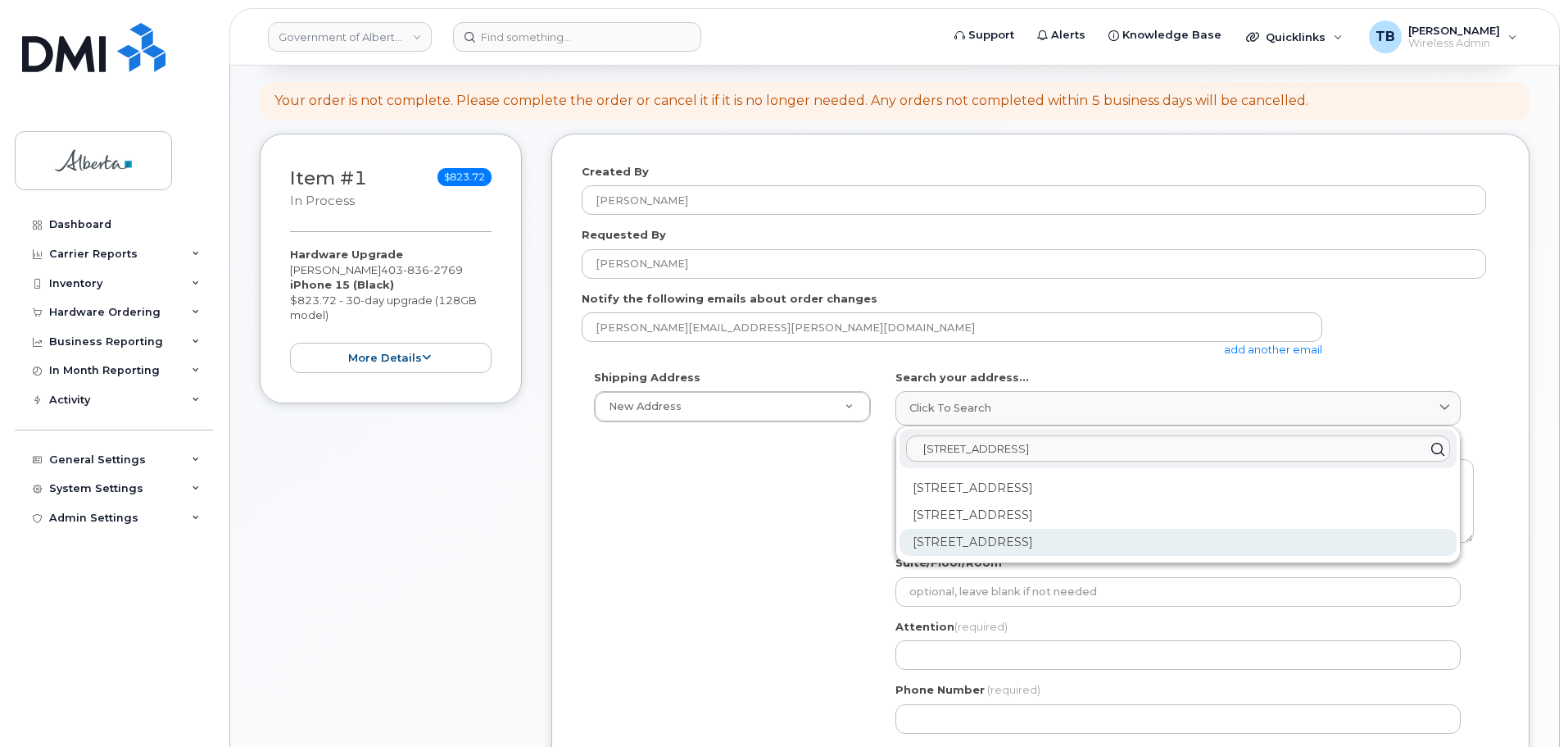
click at [988, 536] on div "[STREET_ADDRESS]" at bounding box center [1178, 542] width 557 height 27
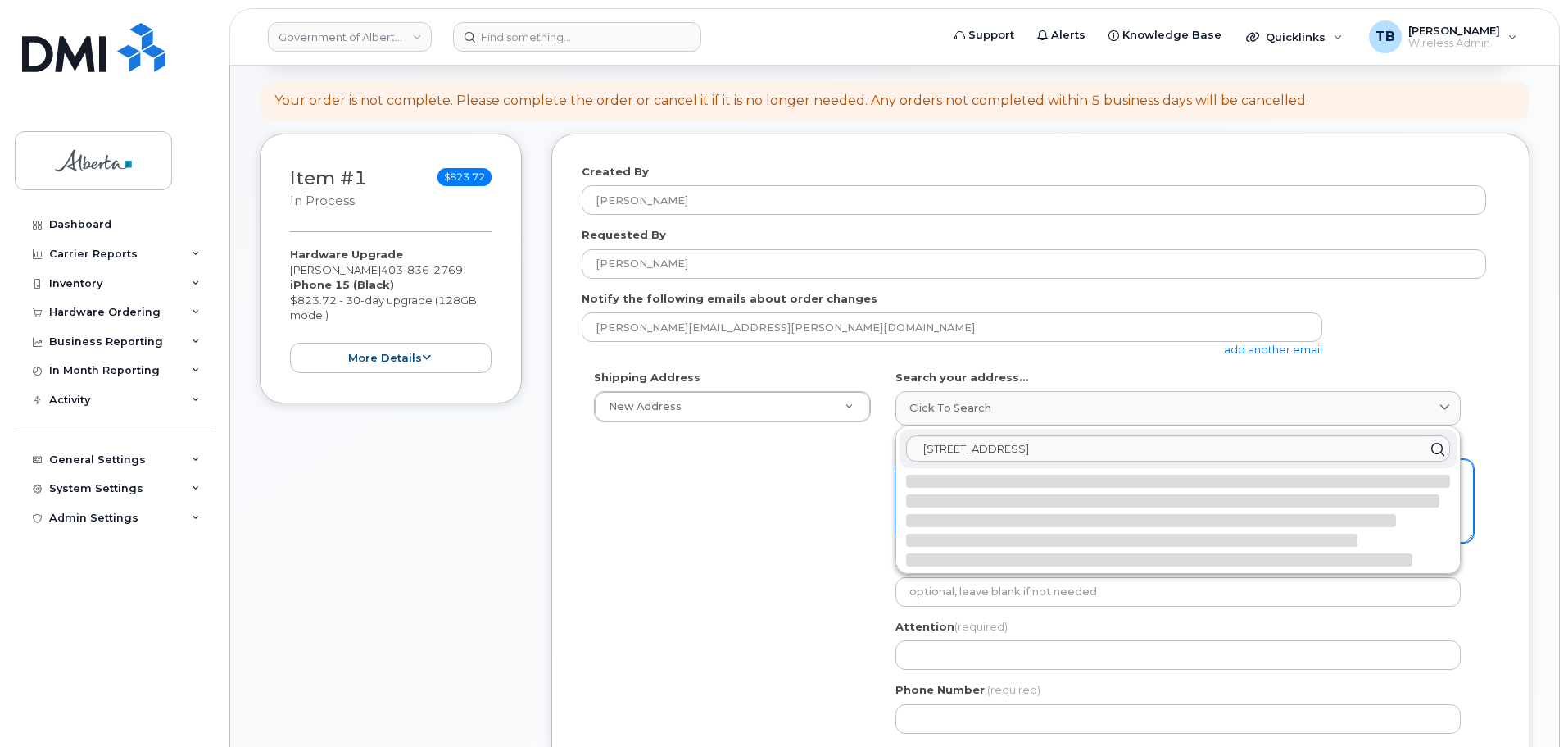
select select
type textarea "[STREET_ADDRESS]"
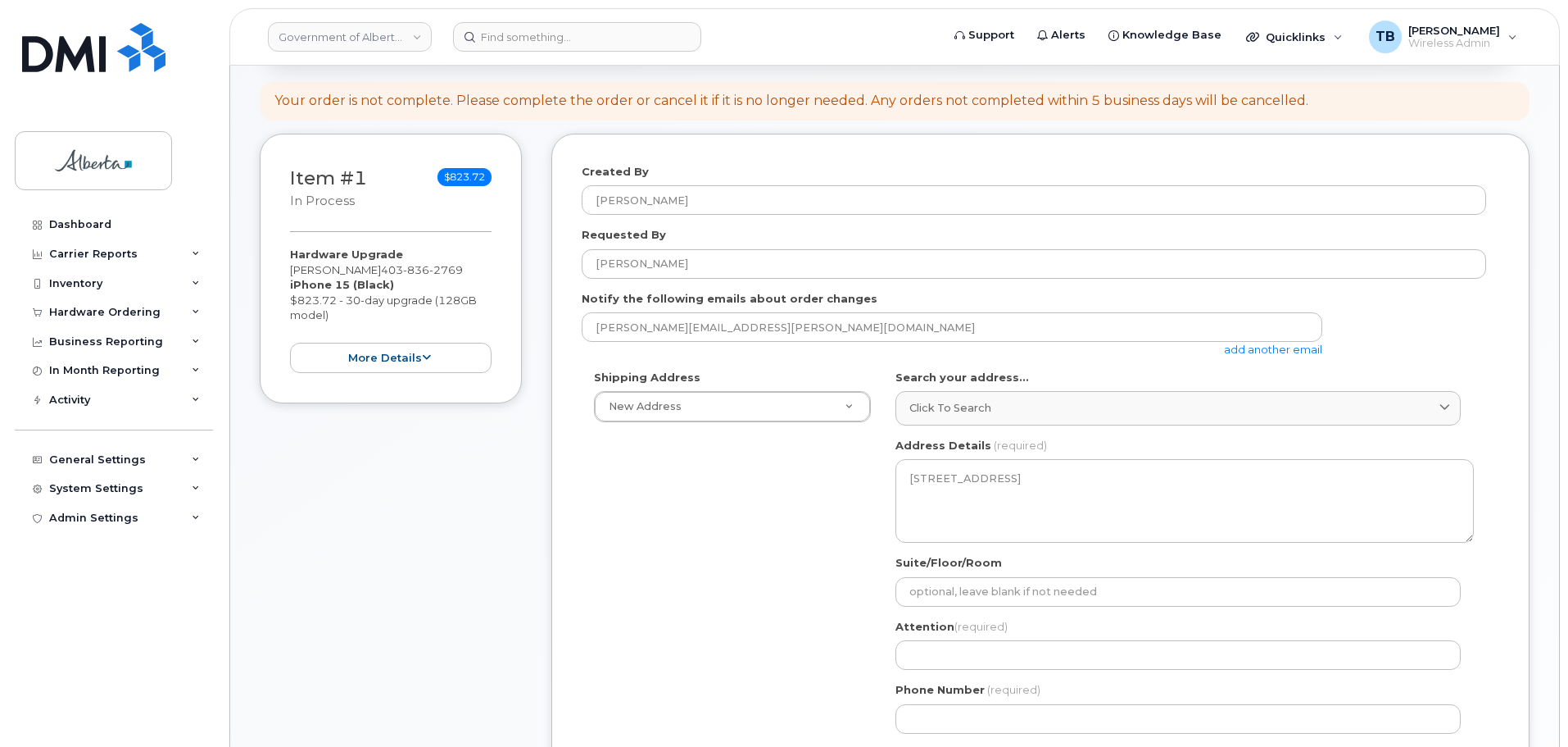
click at [965, 574] on div "Suite/Floor/Room" at bounding box center [1184, 580] width 578 height 51
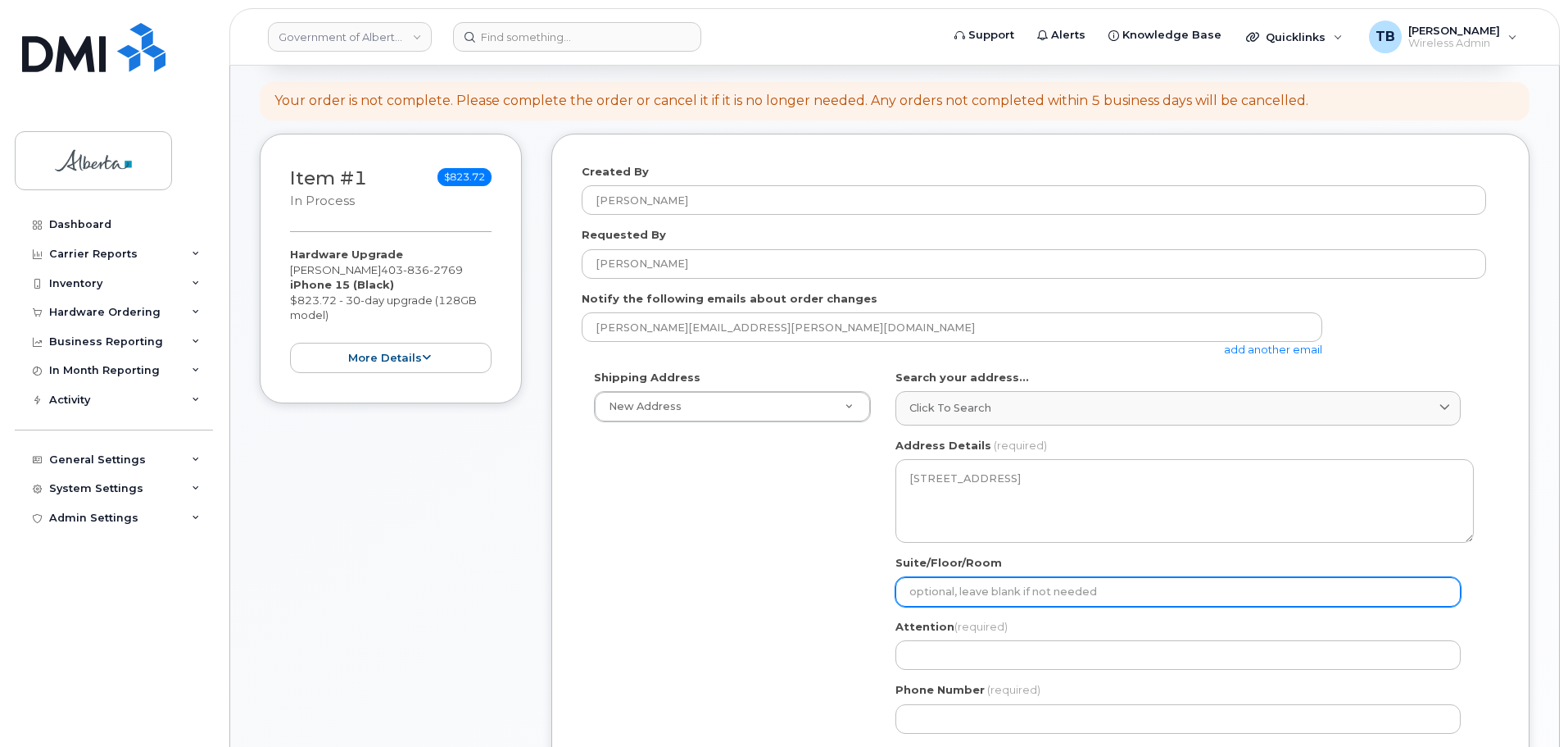
click at [955, 597] on input "Suite/Floor/Room" at bounding box center [1178, 591] width 566 height 30
paste input "Room 302"
select select
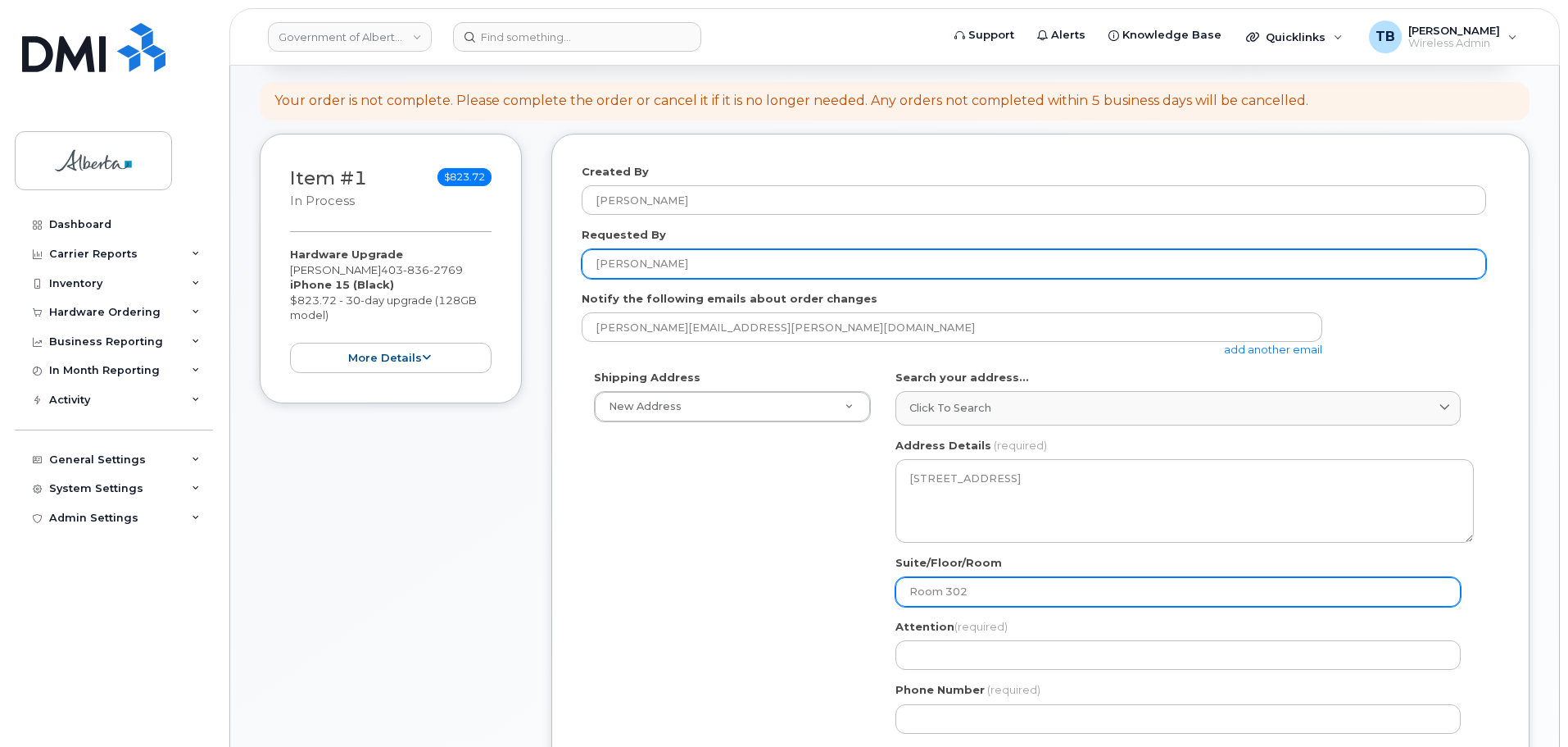
type input "Room 302"
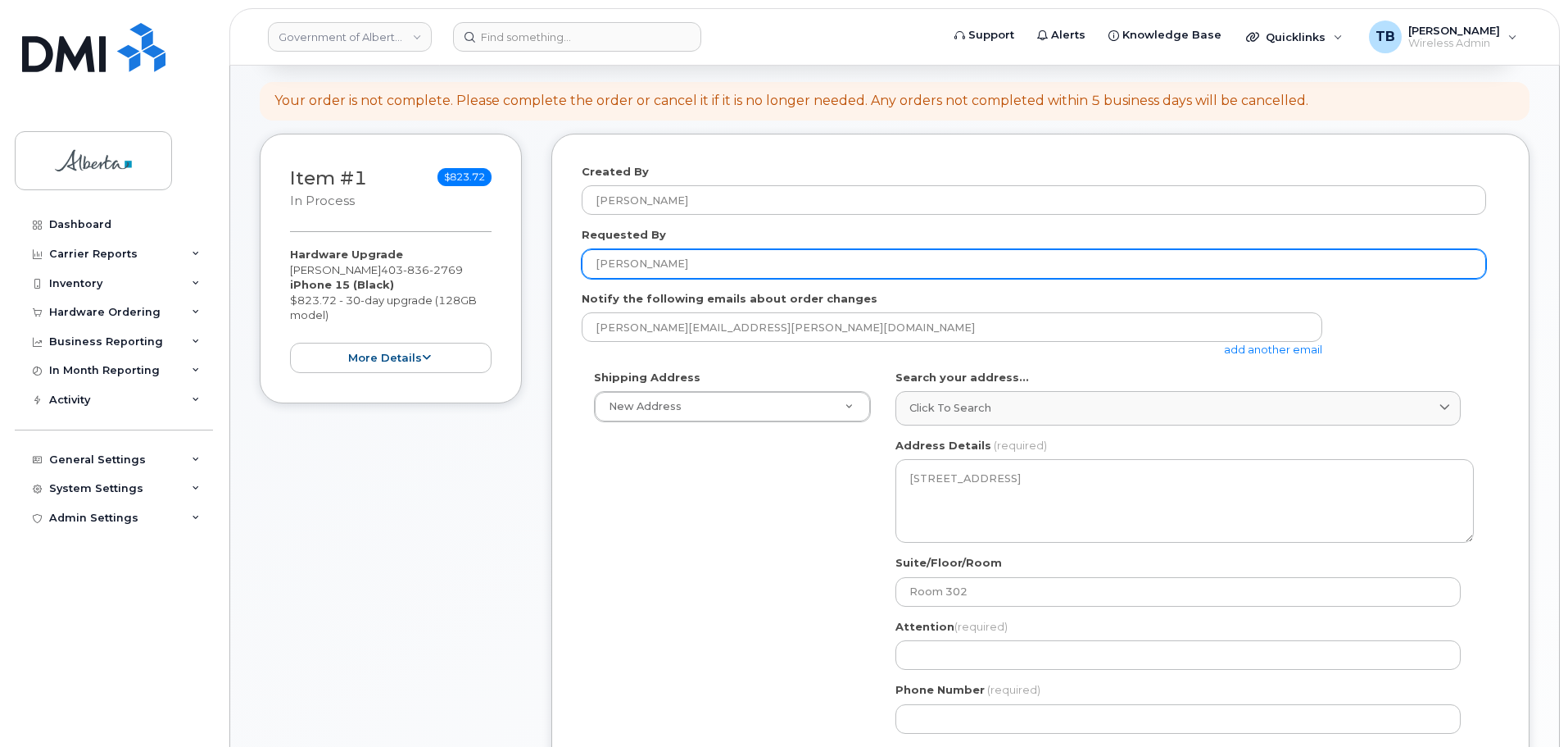
drag, startPoint x: 675, startPoint y: 256, endPoint x: 576, endPoint y: 253, distance: 99.0
click at [576, 253] on div "Created By [PERSON_NAME] Requested By [PERSON_NAME] Notify the following emails…" at bounding box center [1040, 603] width 978 height 940
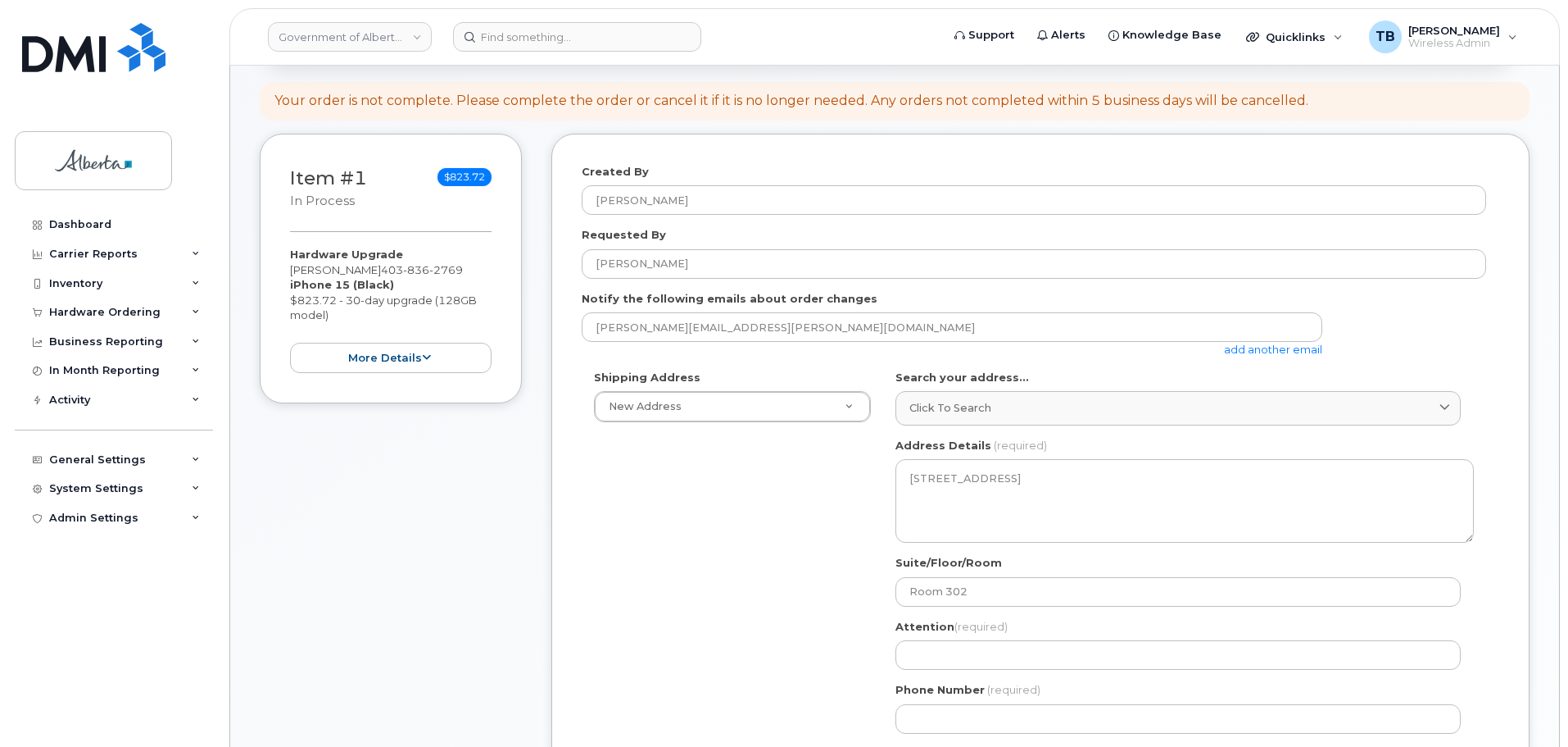
click at [937, 671] on div "AB [GEOGRAPHIC_DATA] Search your address... Click to search [STREET_ADDRESS] No…" at bounding box center [1184, 557] width 603 height 376
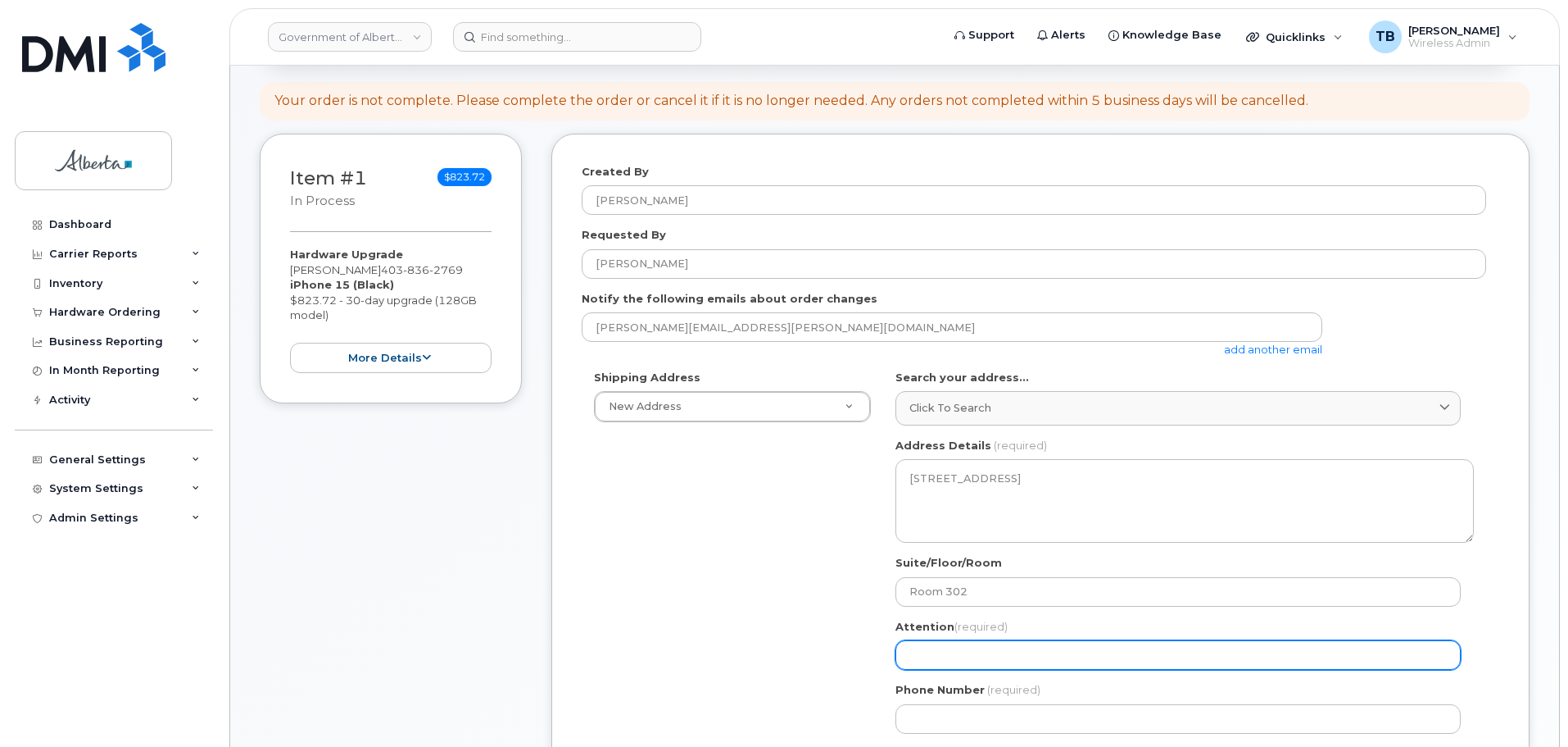
click at [916, 660] on input "Attention (required)" at bounding box center [1178, 654] width 566 height 30
paste input "[PERSON_NAME]"
select select
type input "[PERSON_NAME]"
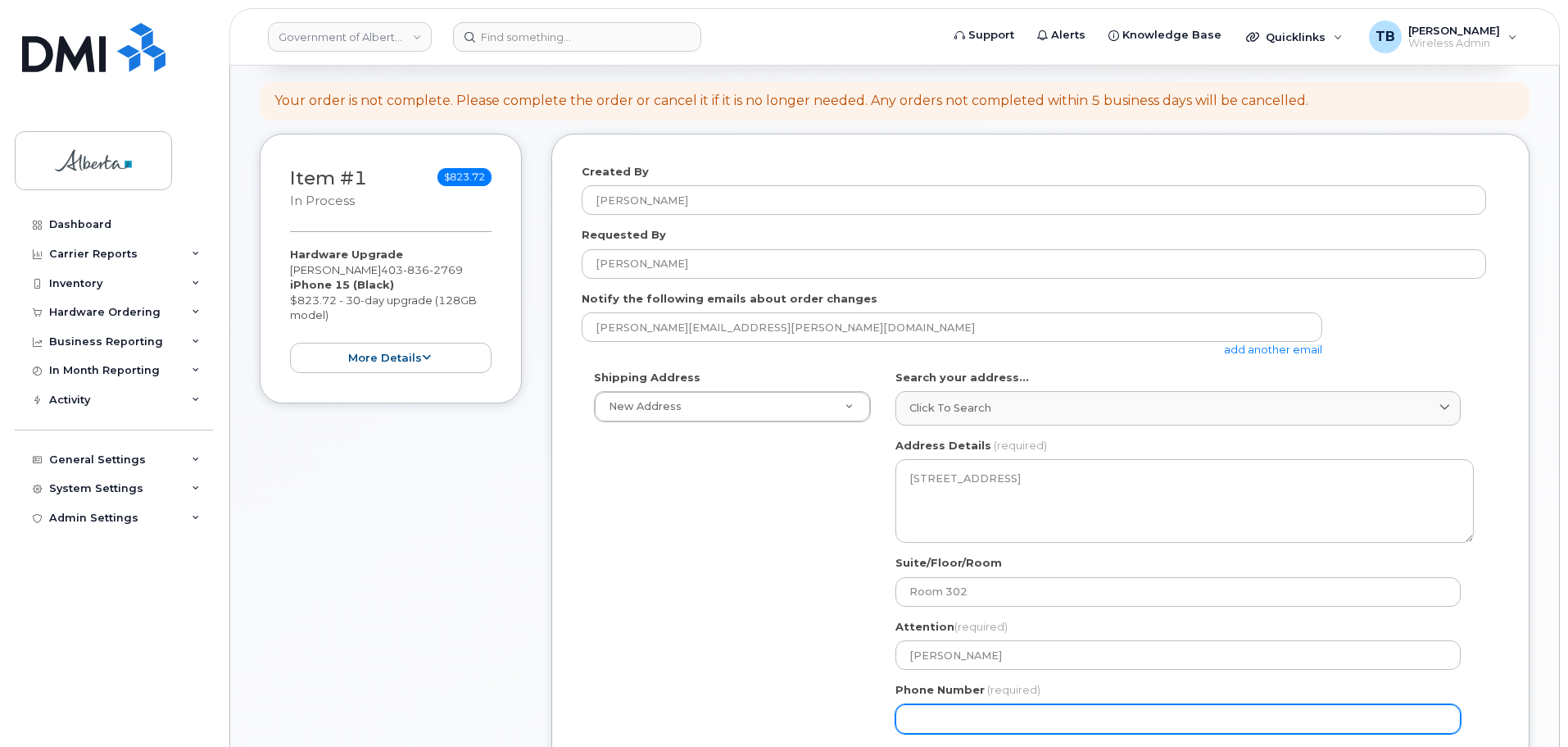
click at [956, 717] on input "Phone Number" at bounding box center [1178, 718] width 566 height 30
paste input "4035924306"
select select
type input "4035924306"
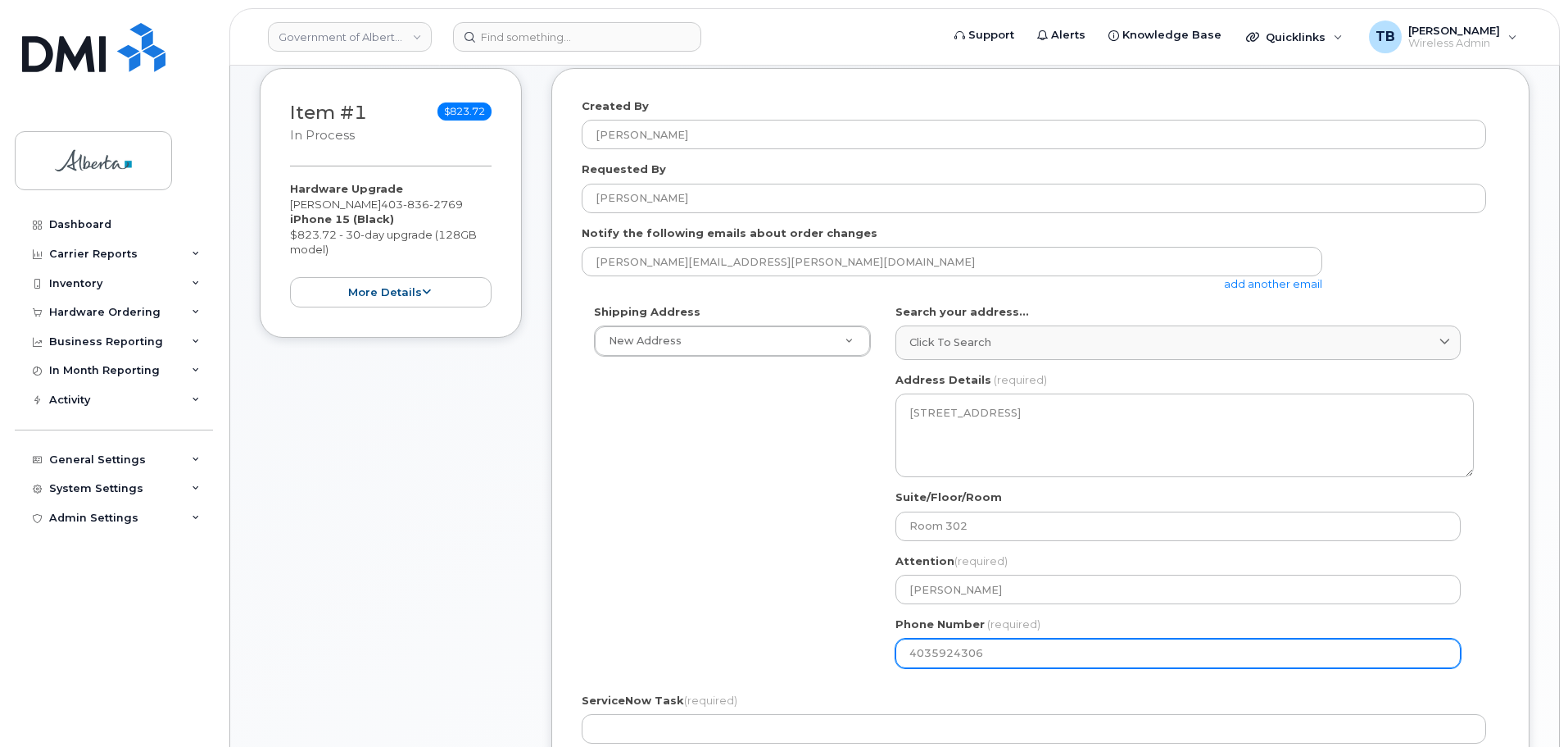
scroll to position [492, 0]
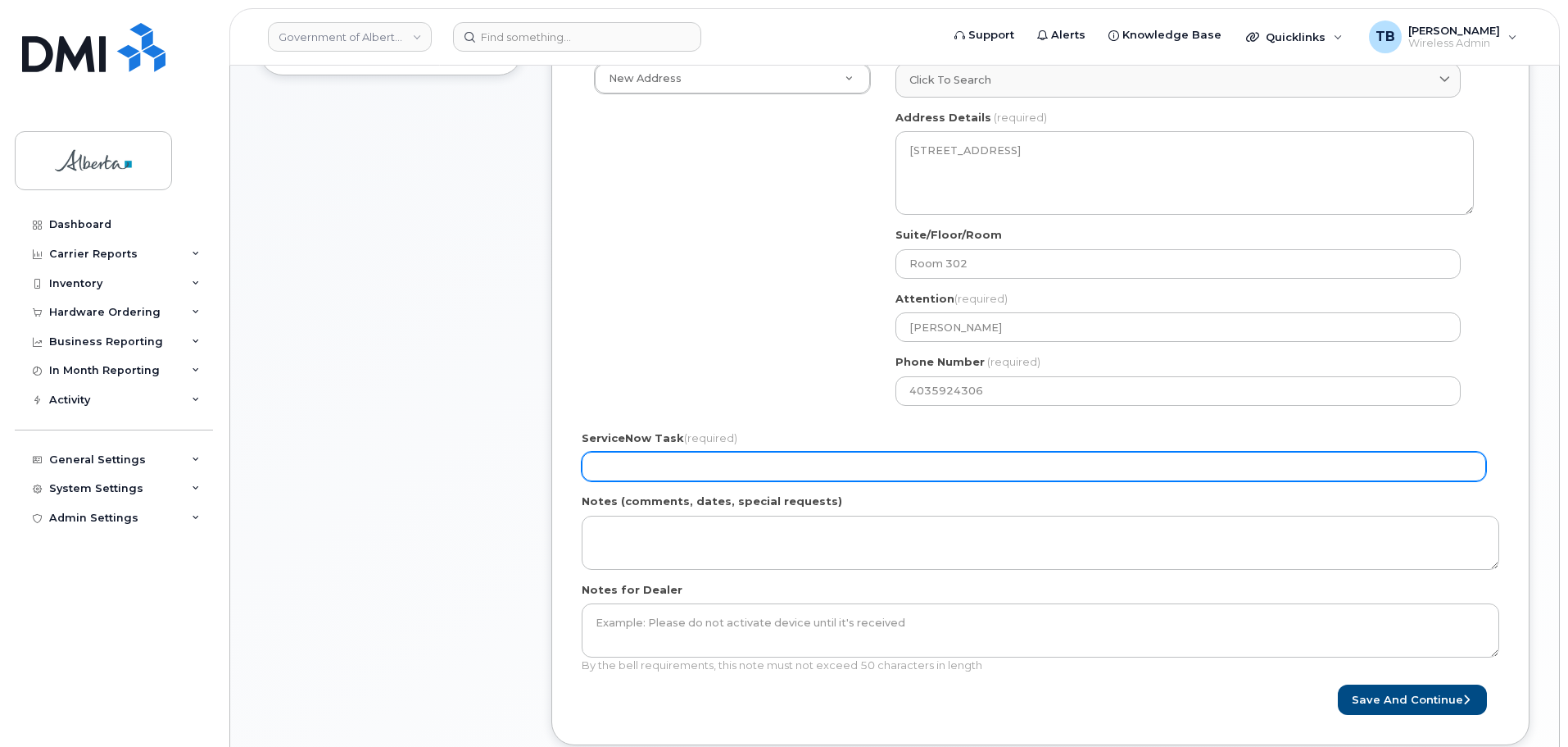
click at [675, 463] on input "ServiceNow Task (required)" at bounding box center [1034, 466] width 904 height 30
paste input "SCTASK0857741"
type input "SCTASK0857741"
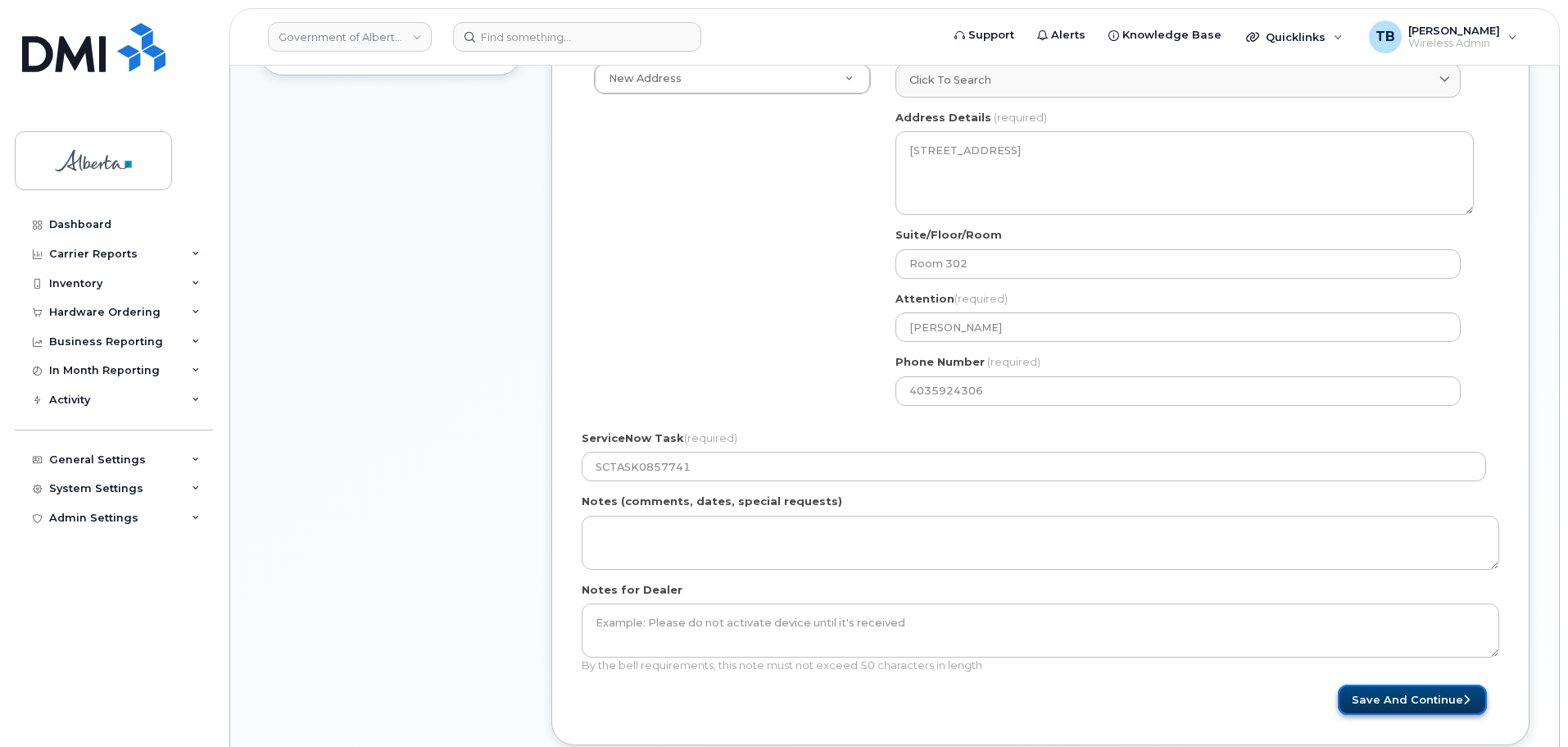
click at [1365, 697] on button "Save and Continue" at bounding box center [1412, 699] width 150 height 31
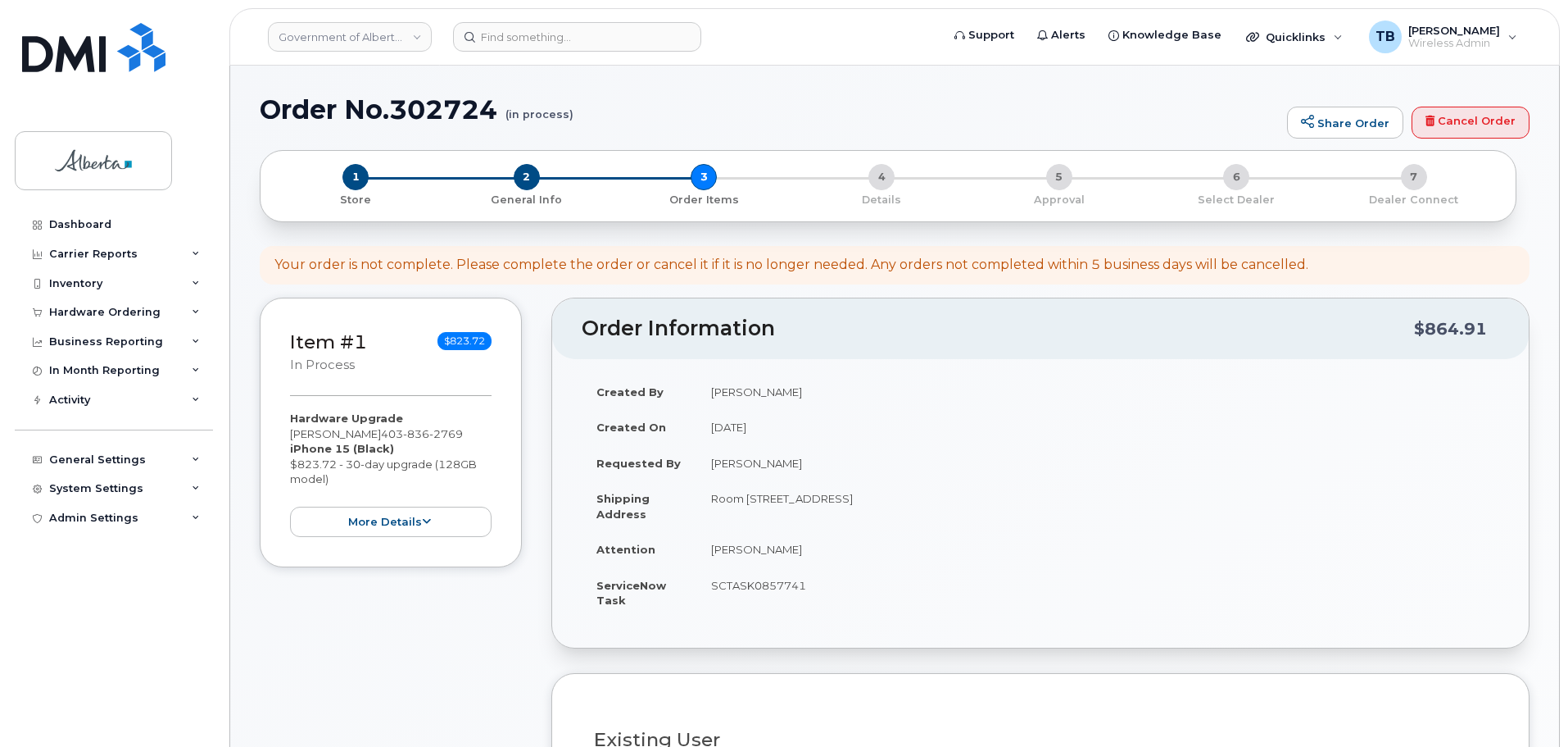
click at [438, 112] on h1 "Order No.302724 (in process)" at bounding box center [768, 110] width 1019 height 29
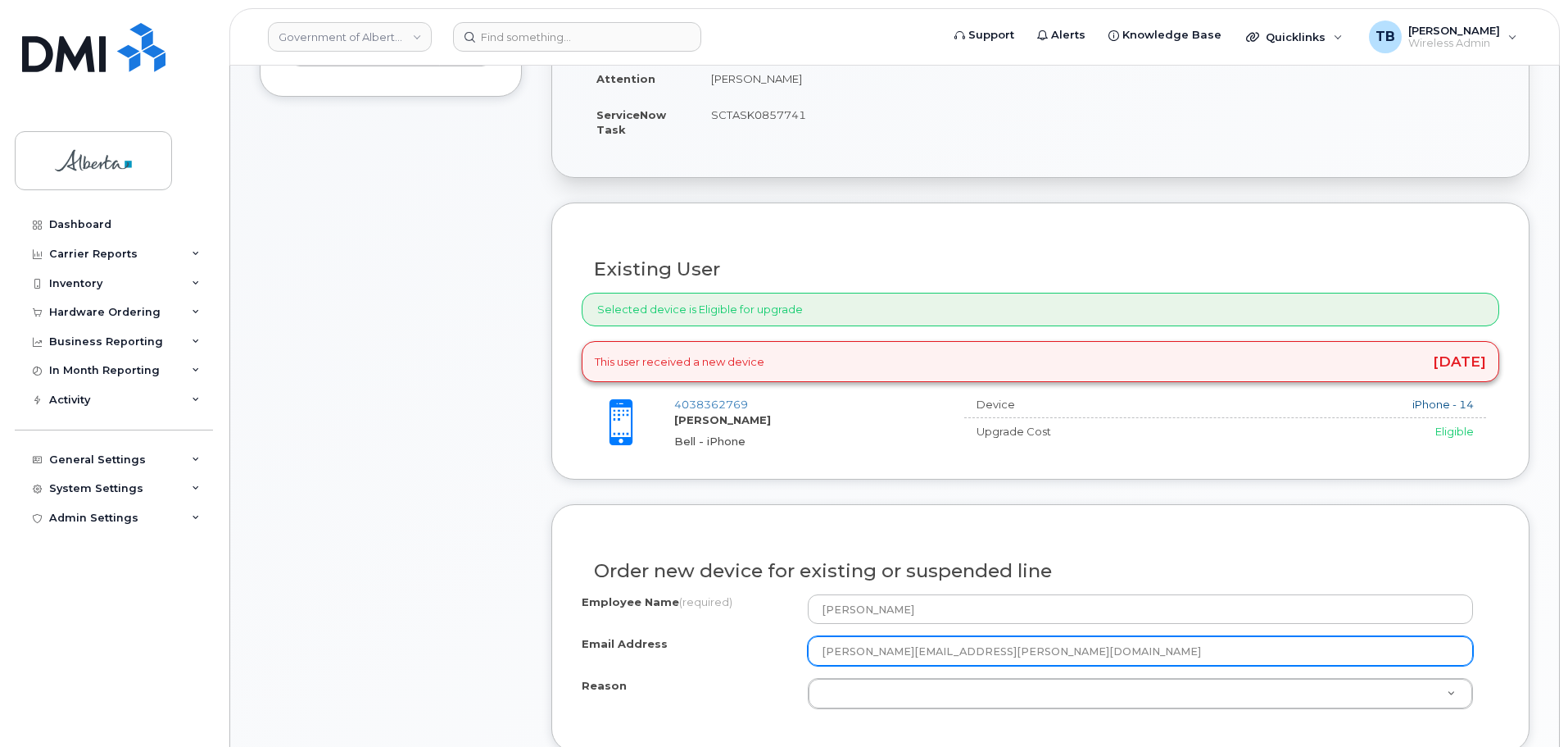
scroll to position [574, 0]
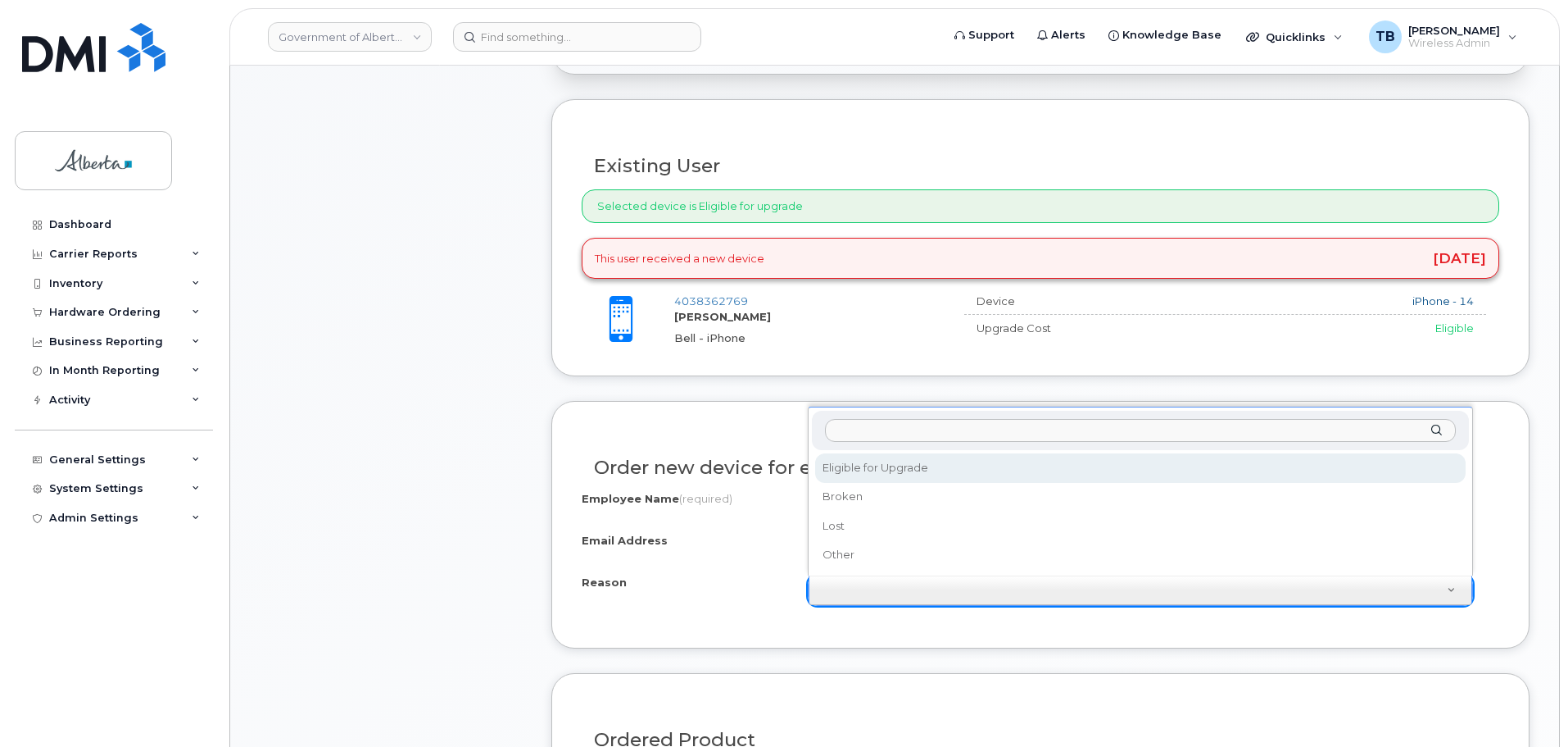
select select "eligible_for_upgrade"
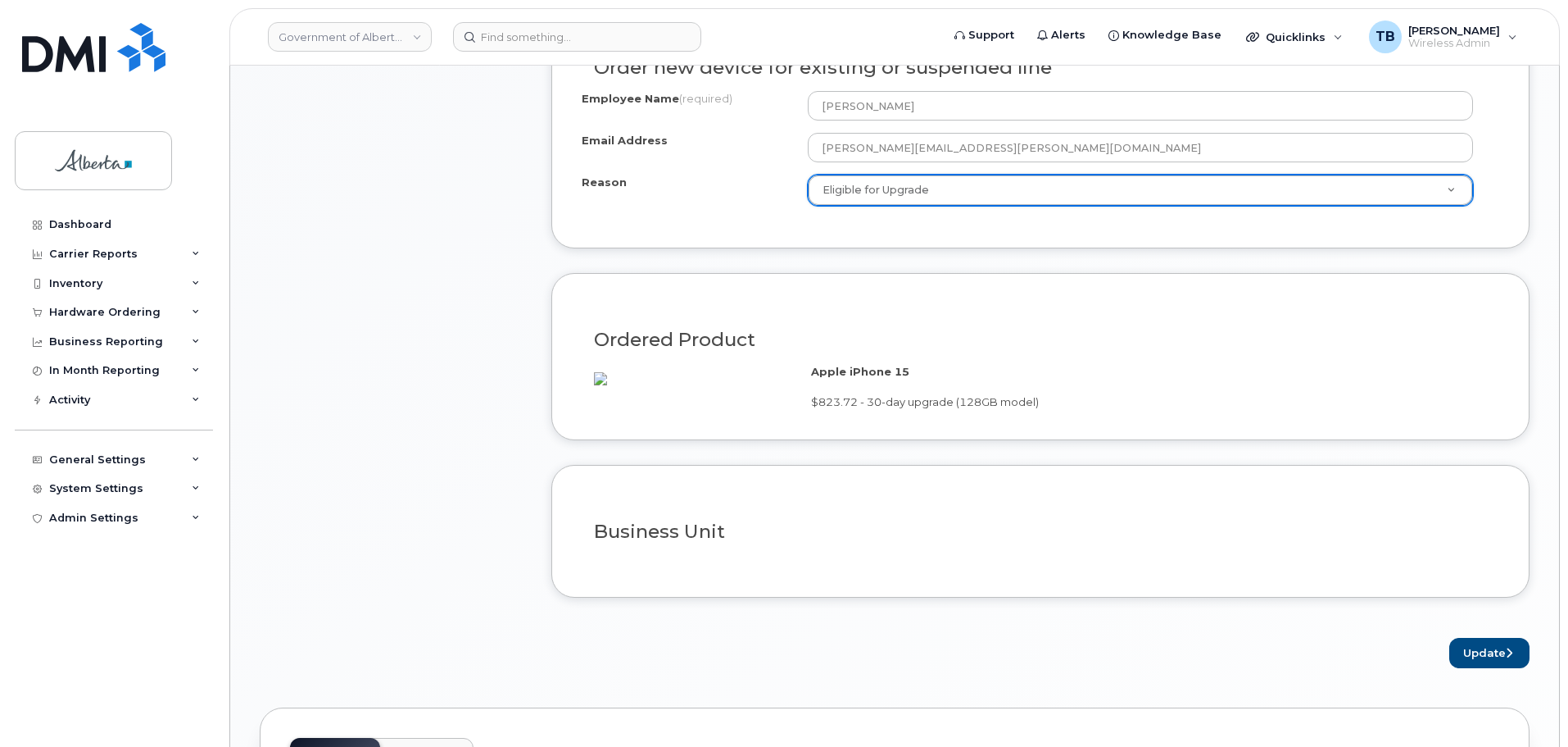
scroll to position [1065, 0]
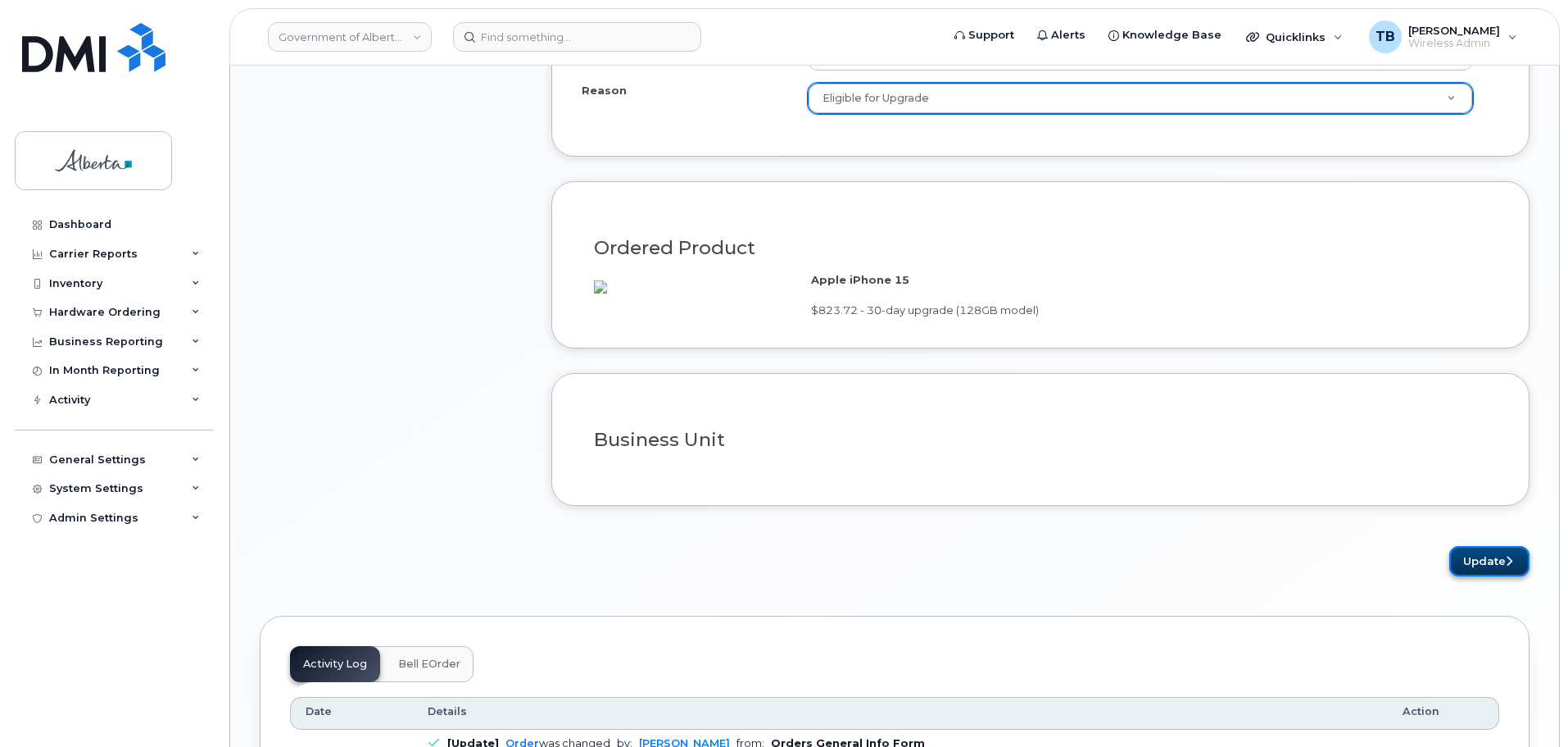
click at [1481, 576] on button "Update" at bounding box center [1489, 561] width 80 height 31
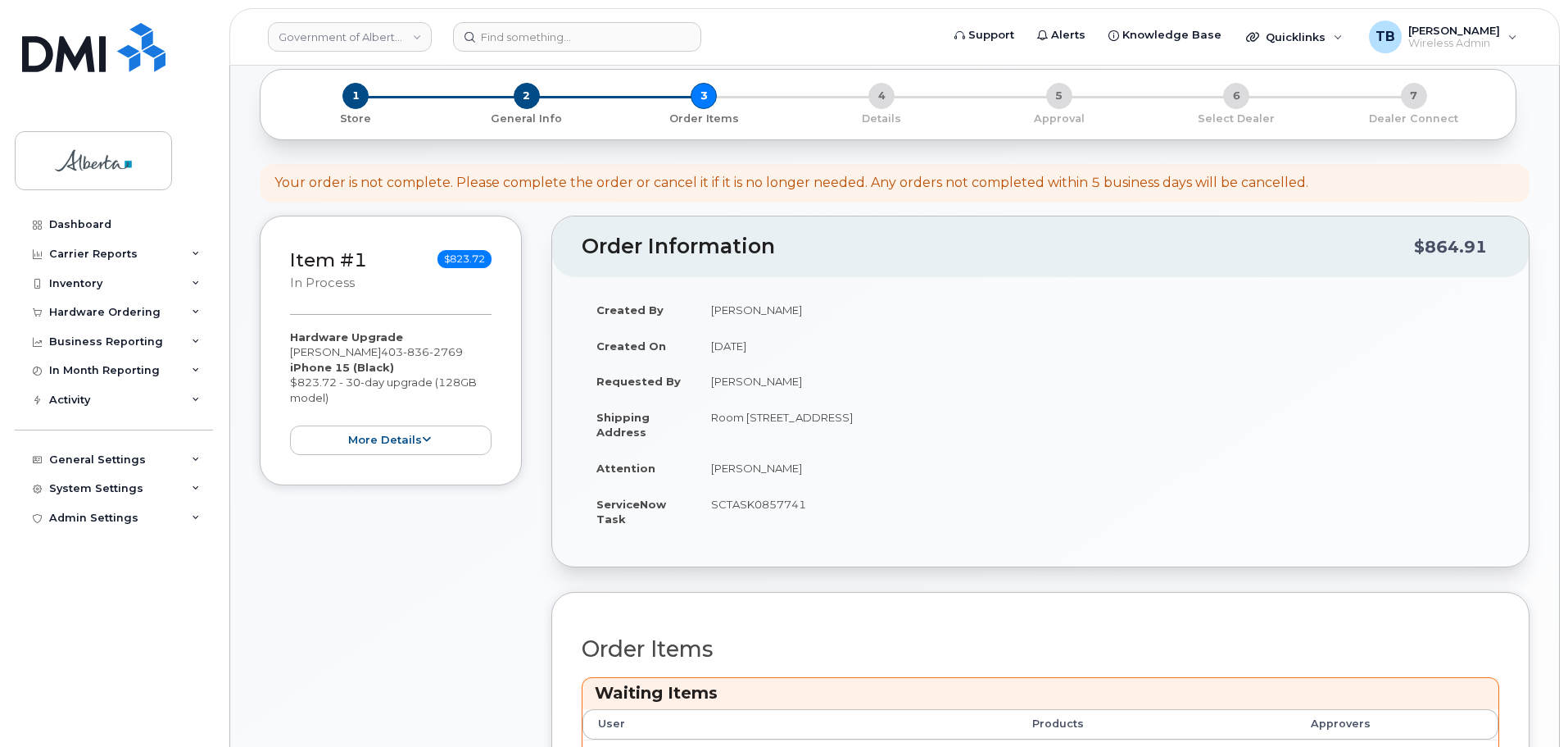
scroll to position [328, 0]
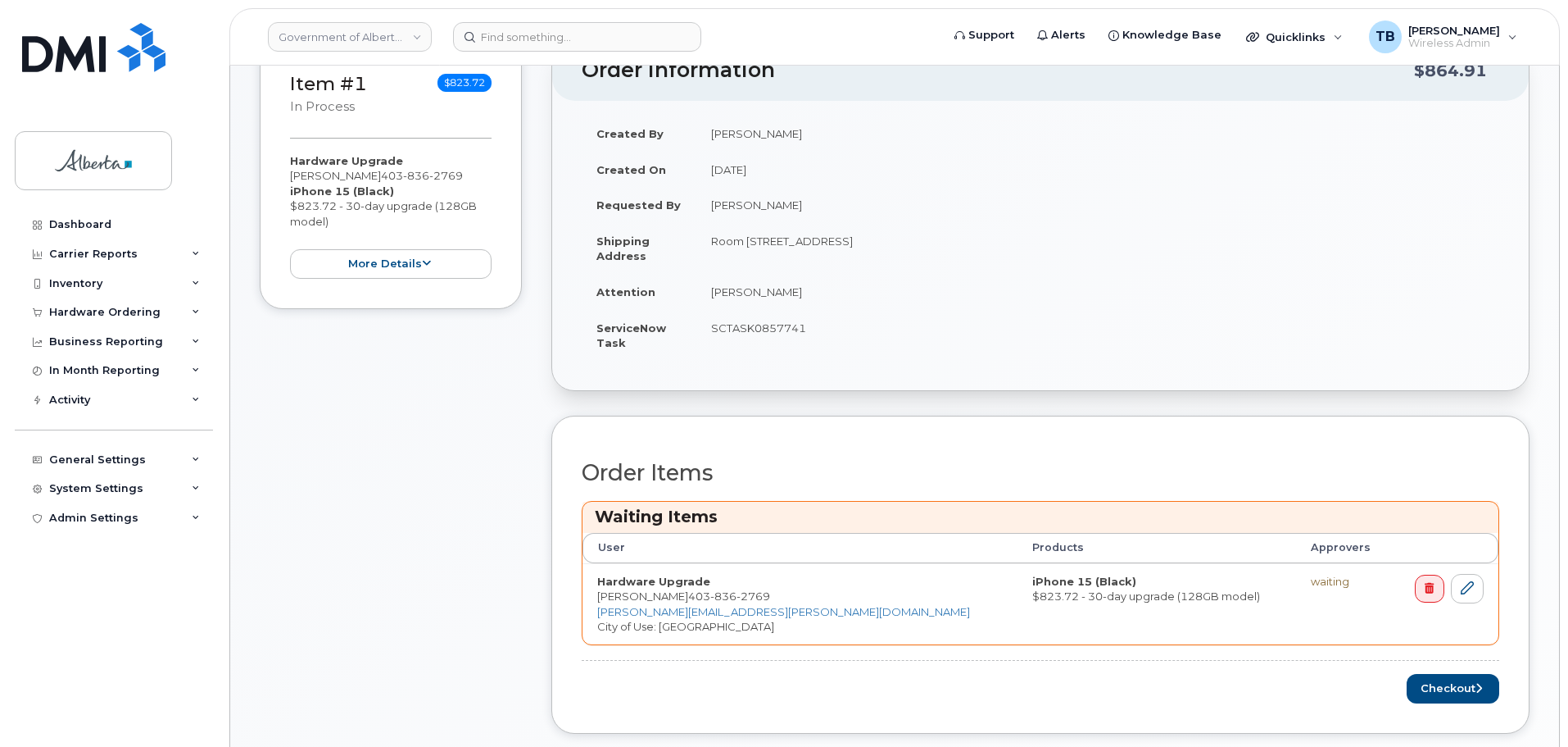
click at [1428, 708] on div "Order Items Waiting Items User Products Approvers Hardware Upgrade [PERSON_NAME…" at bounding box center [1040, 575] width 978 height 319
click at [1429, 700] on button "Checkout" at bounding box center [1453, 689] width 93 height 31
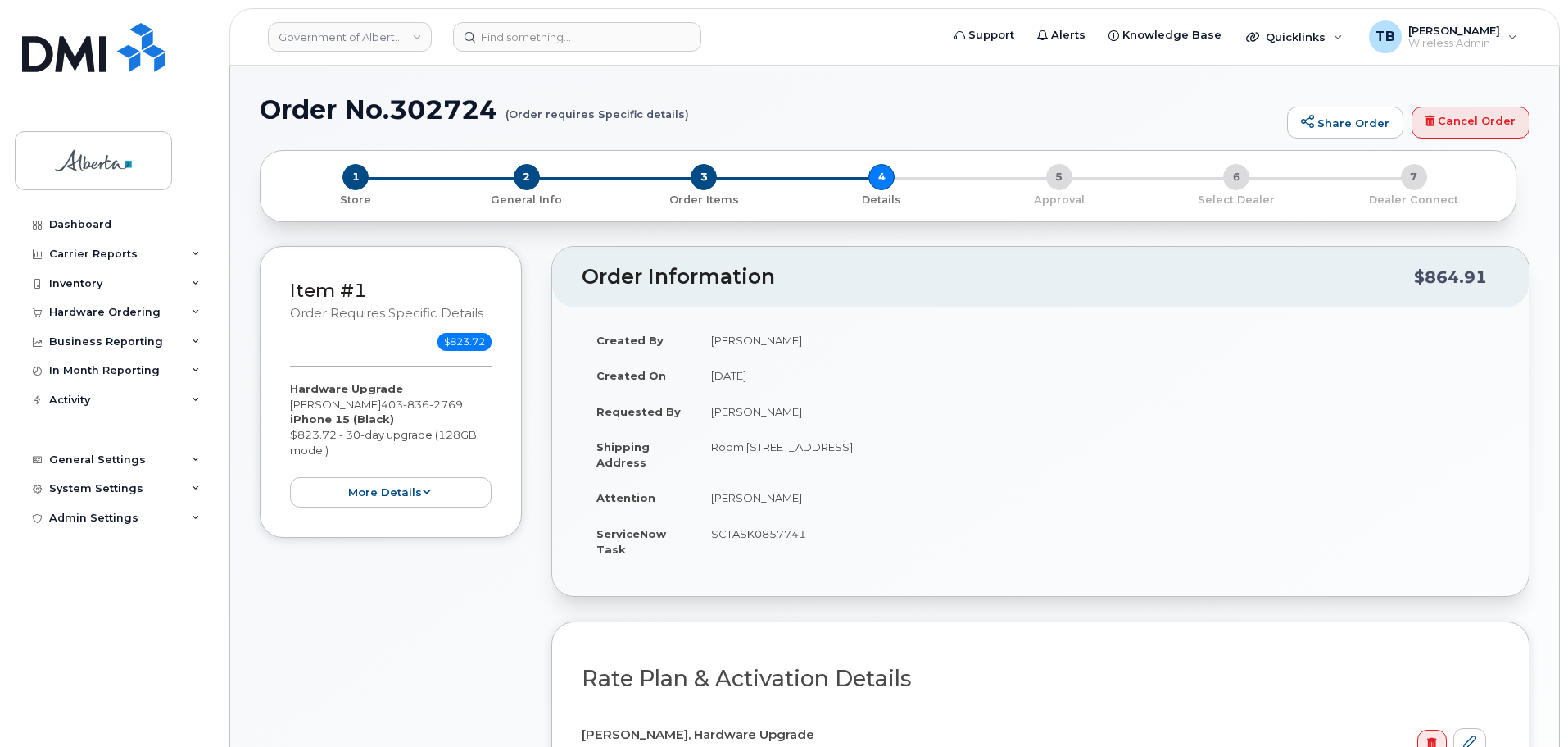
select select
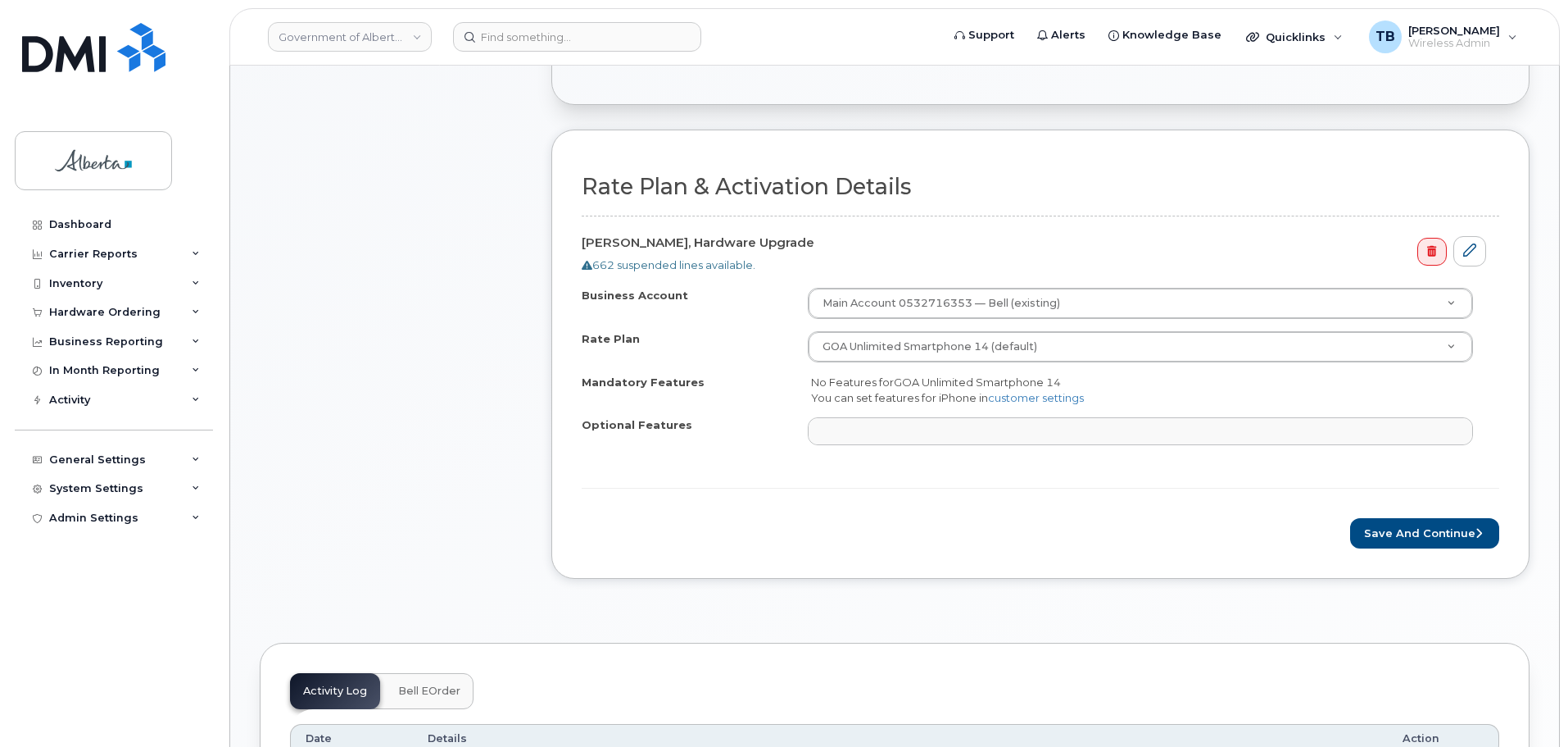
scroll to position [820, 0]
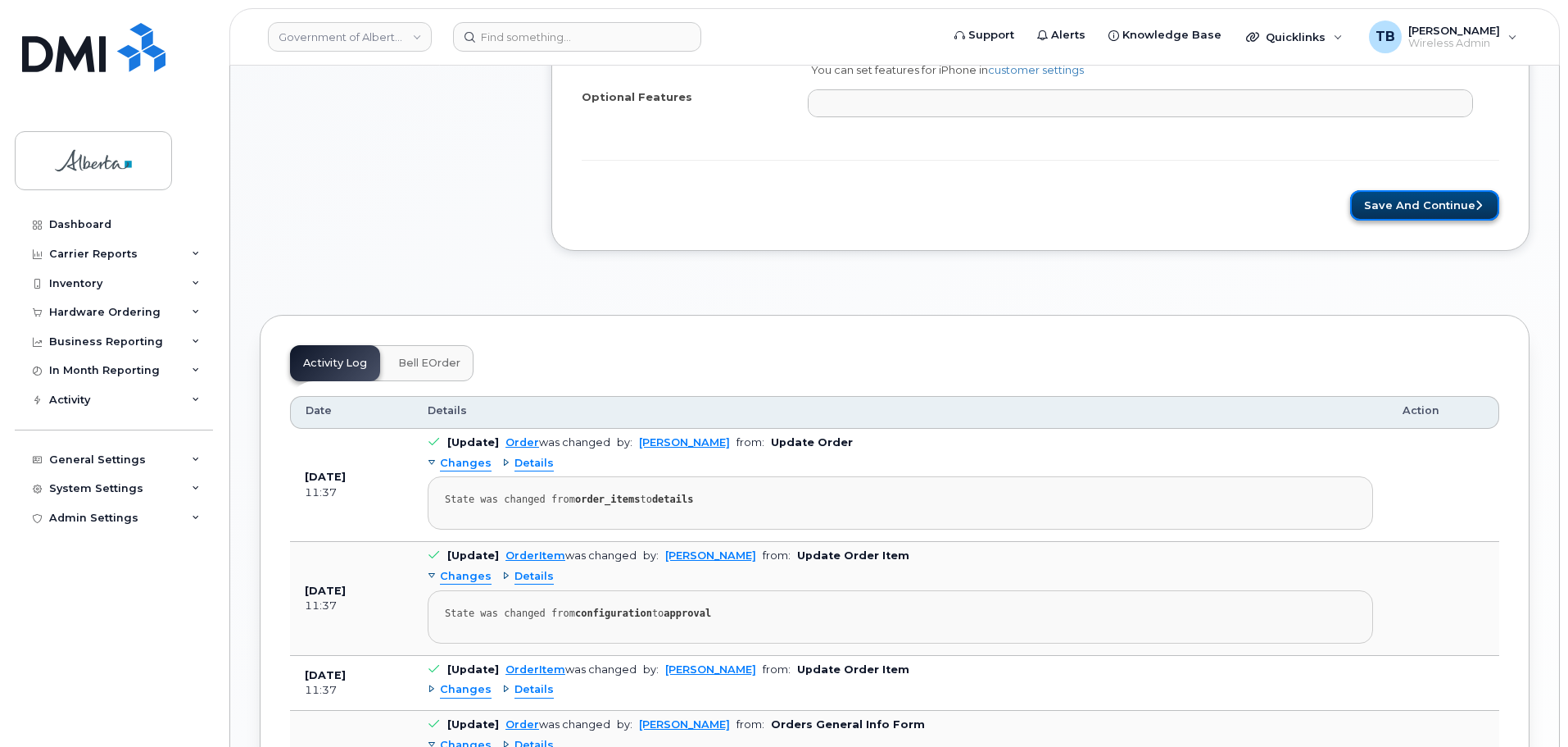
click at [1397, 213] on button "Save and Continue" at bounding box center [1425, 205] width 150 height 31
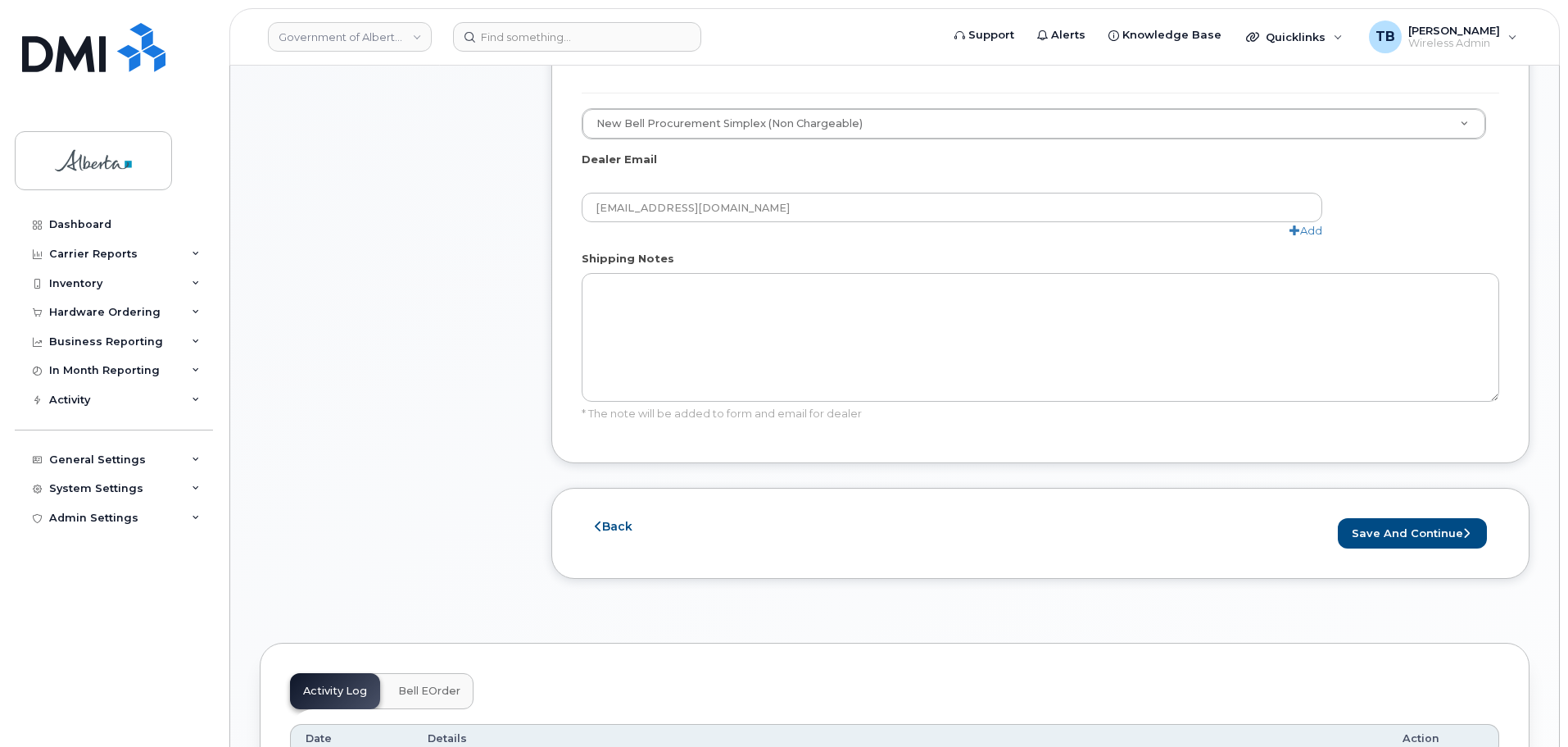
scroll to position [1147, 0]
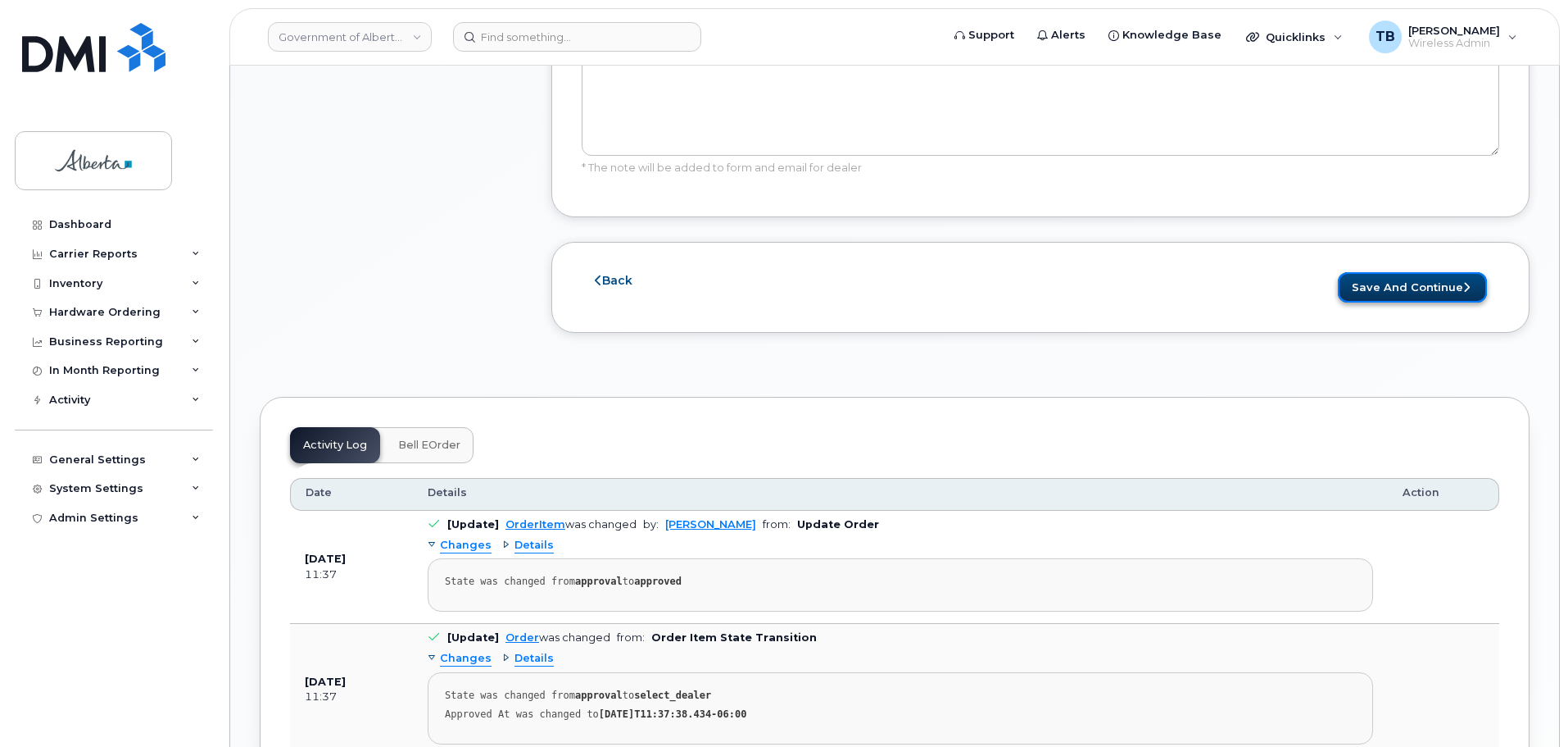
click at [1420, 272] on button "Save and Continue" at bounding box center [1412, 287] width 150 height 31
click at [1398, 272] on button "Save and Continue" at bounding box center [1412, 287] width 150 height 31
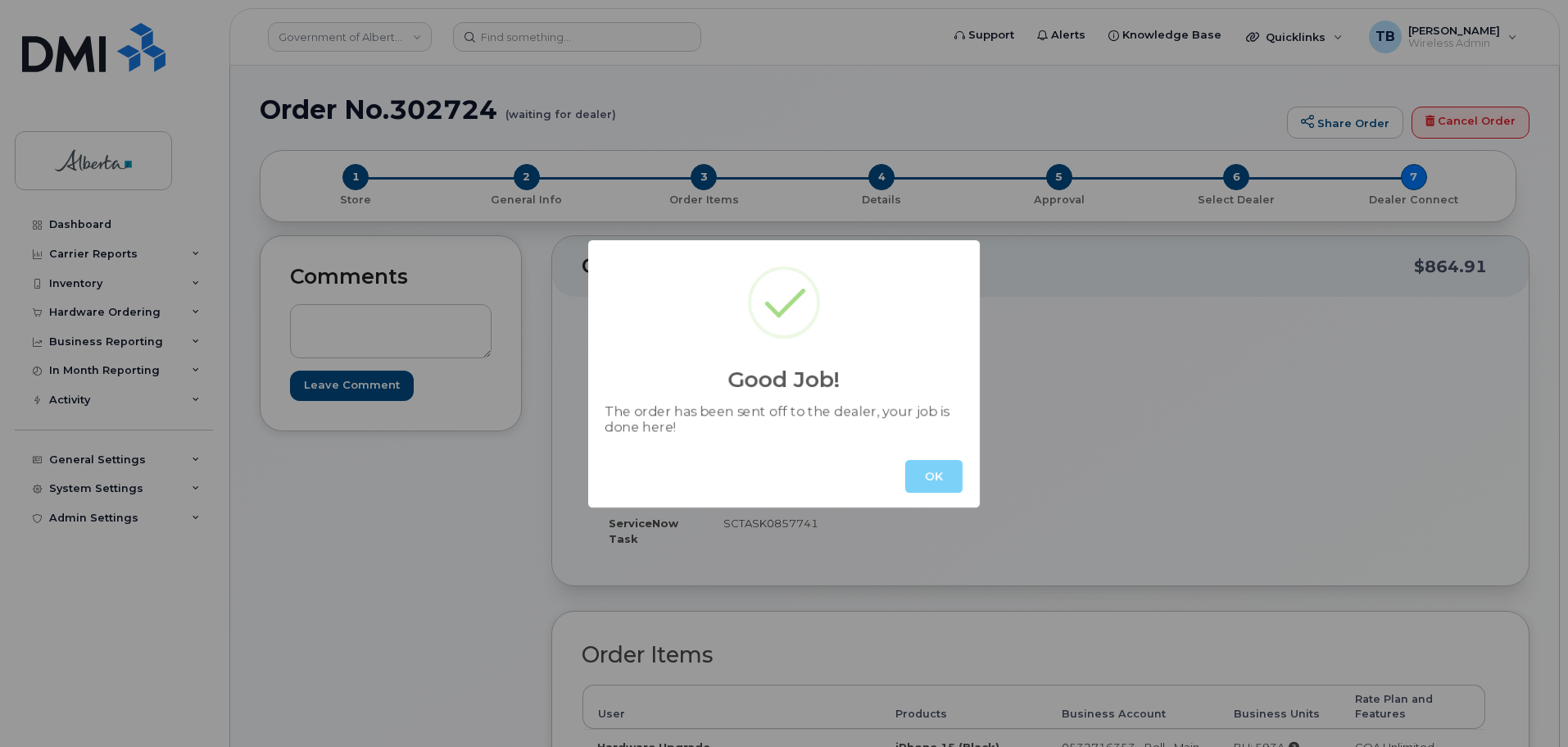
drag, startPoint x: 965, startPoint y: 441, endPoint x: 952, endPoint y: 458, distance: 21.4
click at [960, 452] on div "Good Job! The order has been sent off to the dealer, your job is done here! OK" at bounding box center [784, 373] width 392 height 268
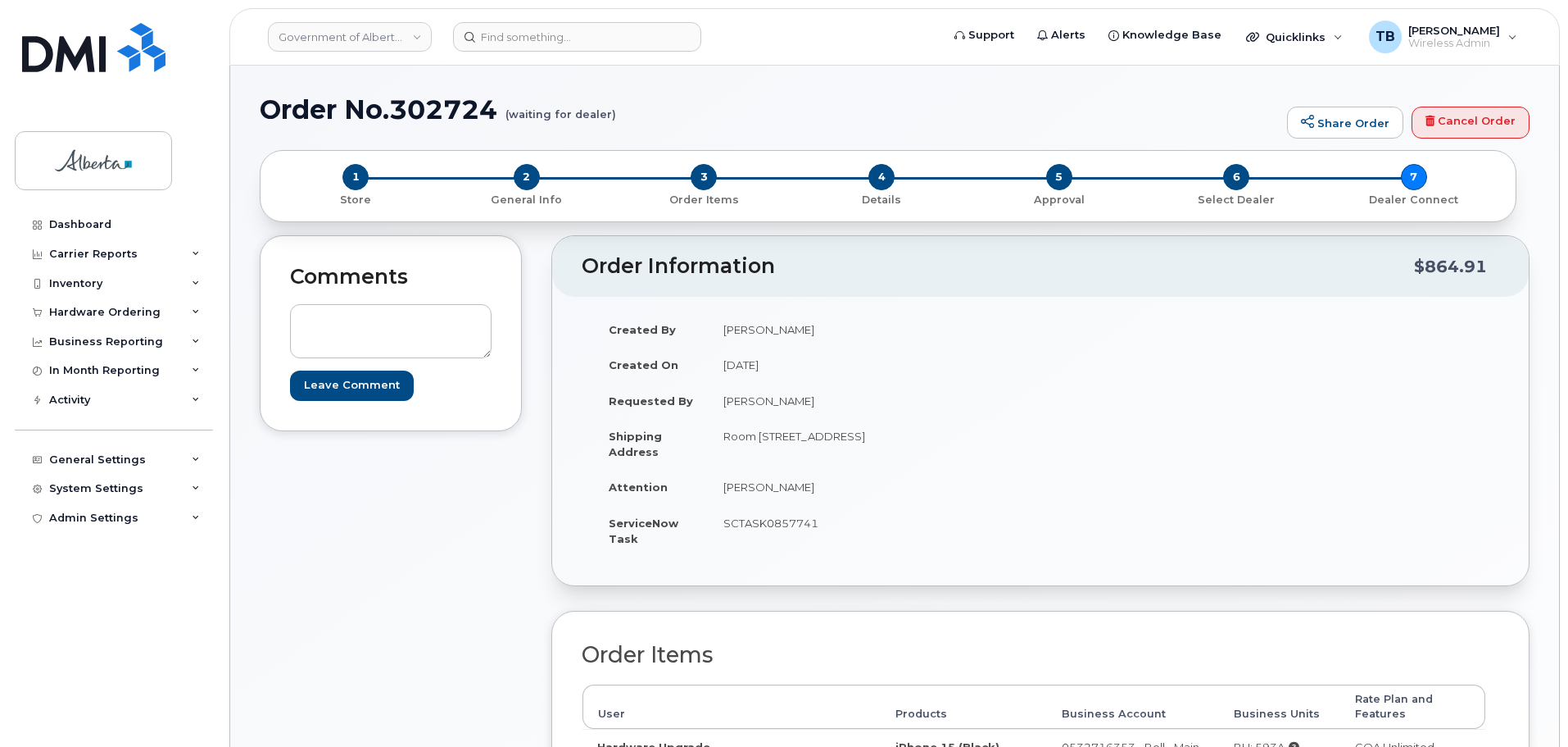
click at [947, 461] on td "Room [STREET_ADDRESS]" at bounding box center [868, 443] width 320 height 50
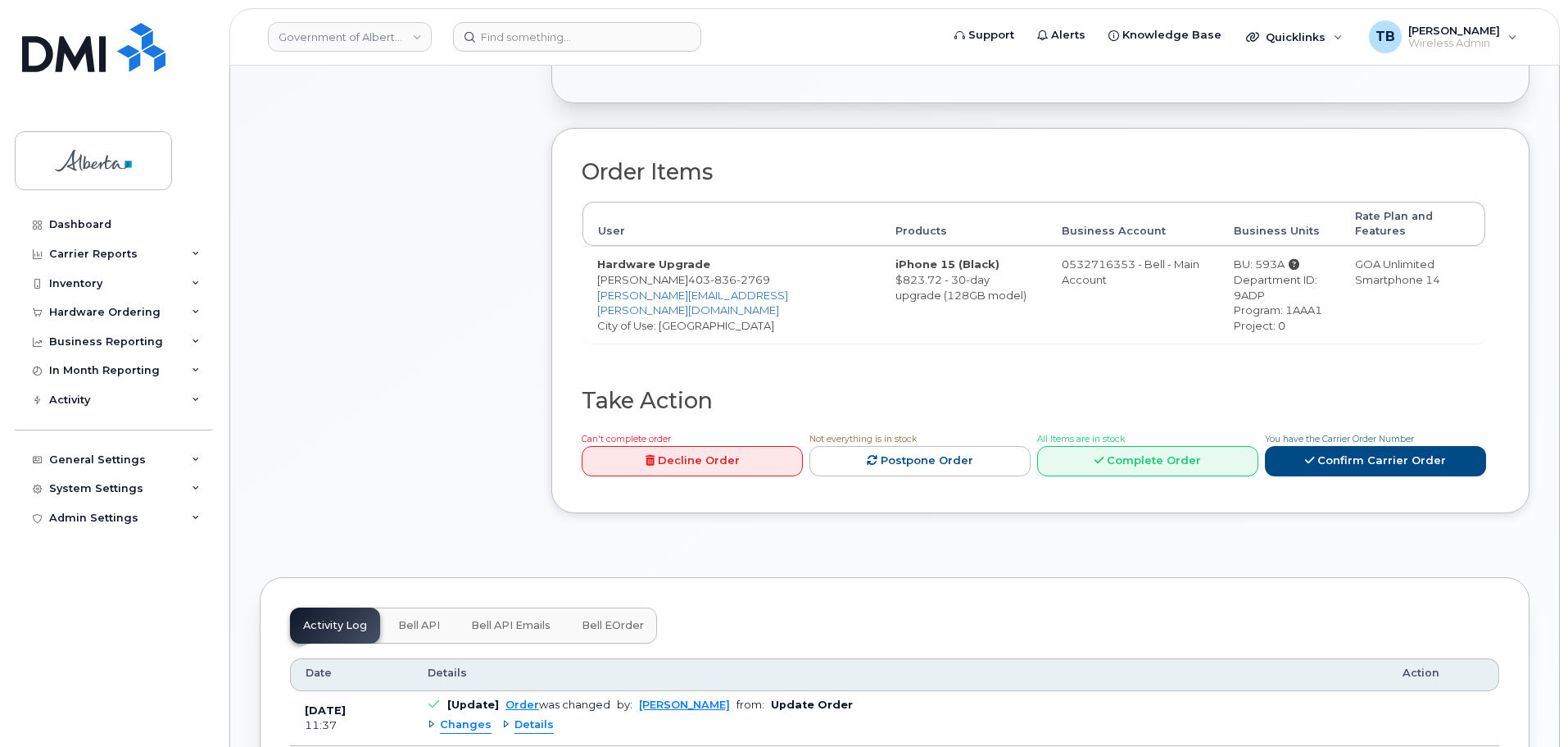
scroll to position [492, 0]
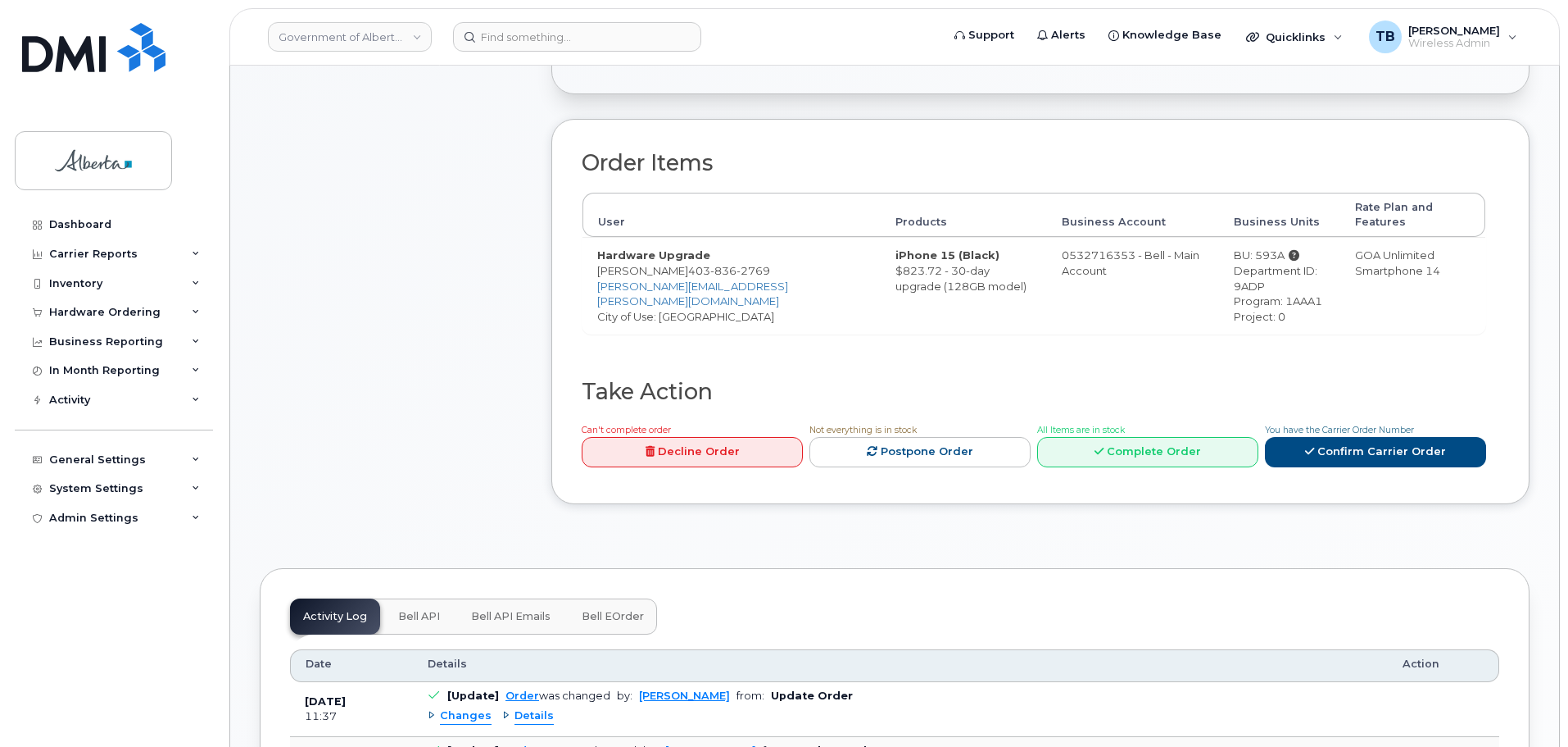
drag, startPoint x: 401, startPoint y: 608, endPoint x: 437, endPoint y: 606, distance: 36.1
click at [406, 606] on button "Bell API" at bounding box center [418, 616] width 68 height 36
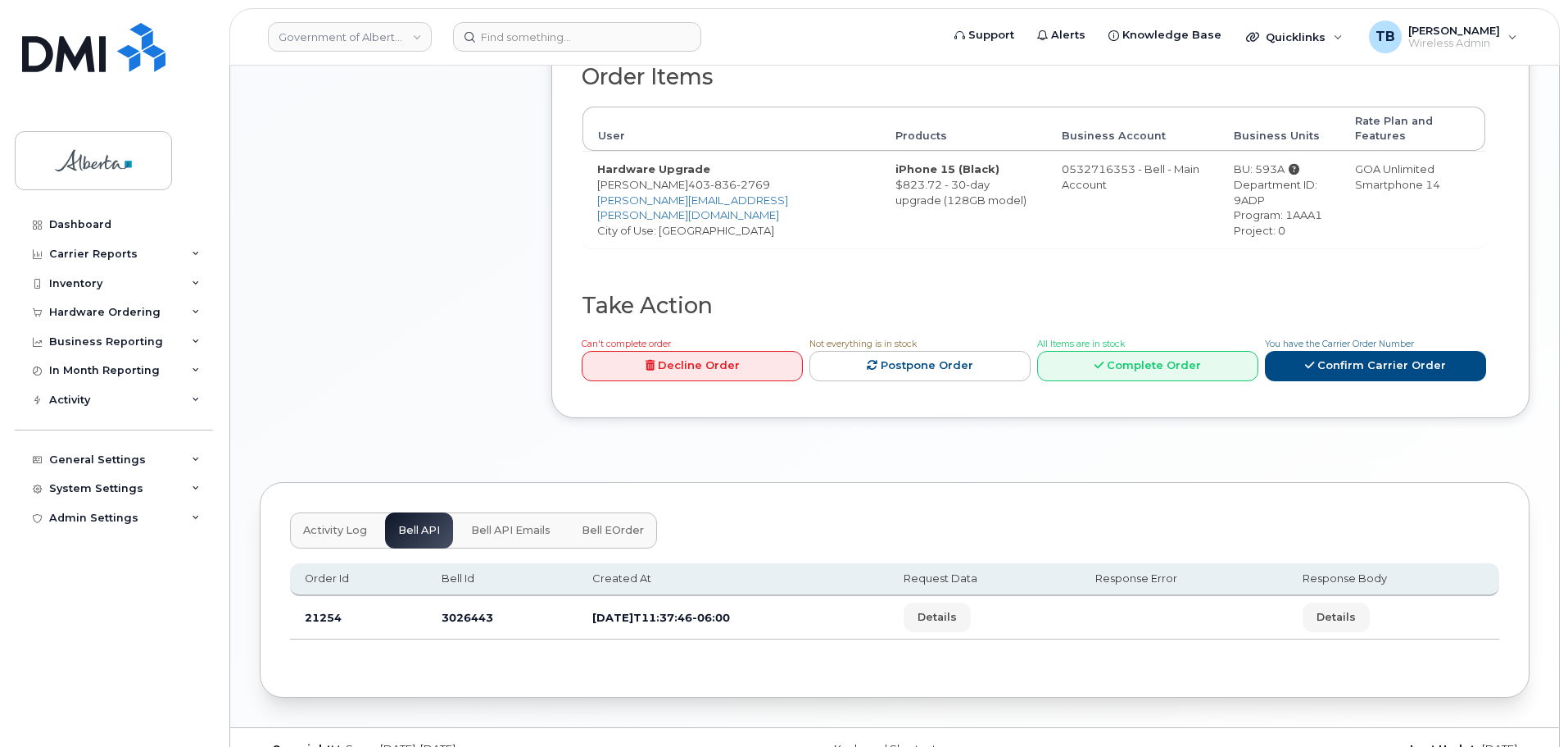
scroll to position [596, 0]
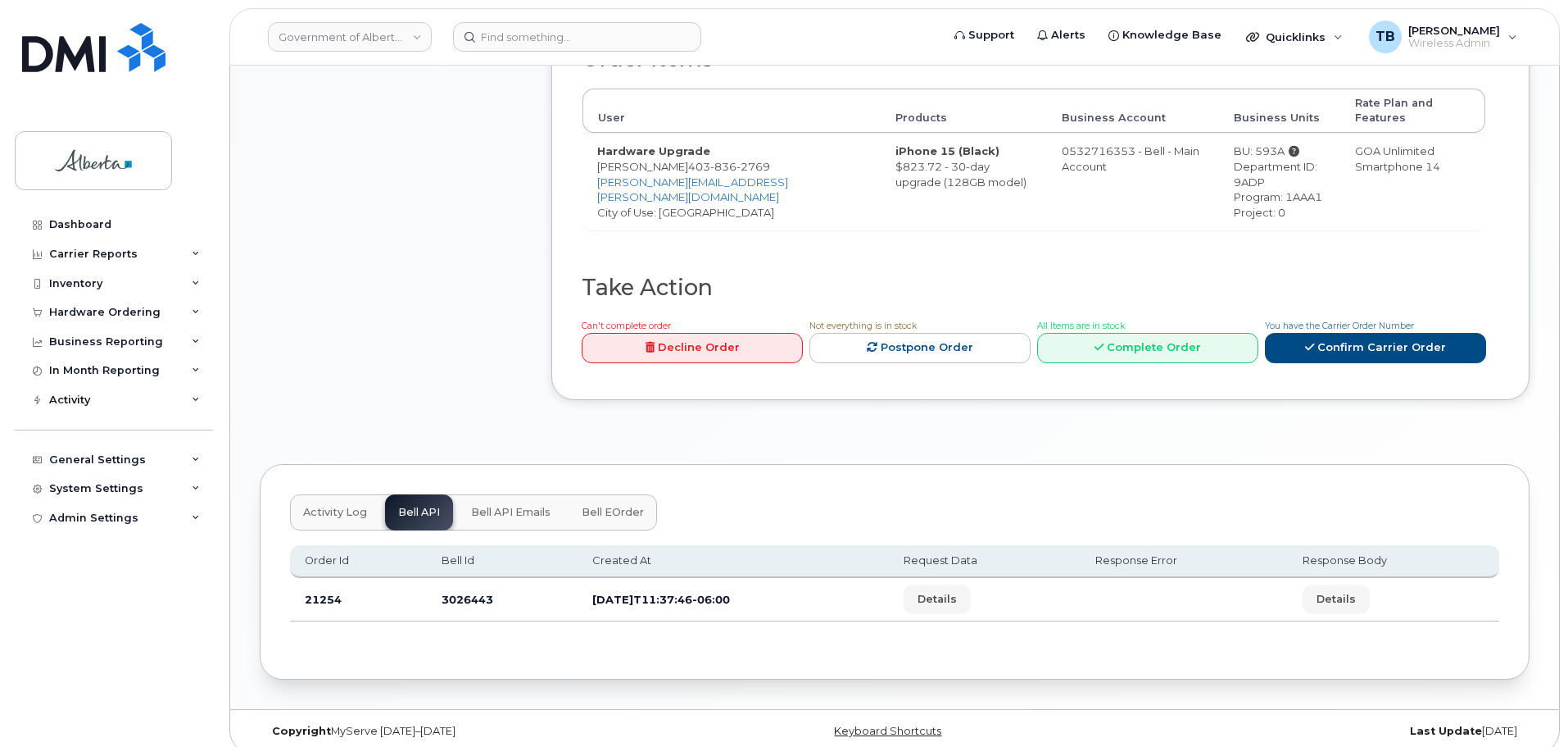
click at [430, 579] on td "3026443" at bounding box center [502, 599] width 150 height 43
click at [452, 585] on td "3026443" at bounding box center [502, 599] width 150 height 43
copy td "3026443"
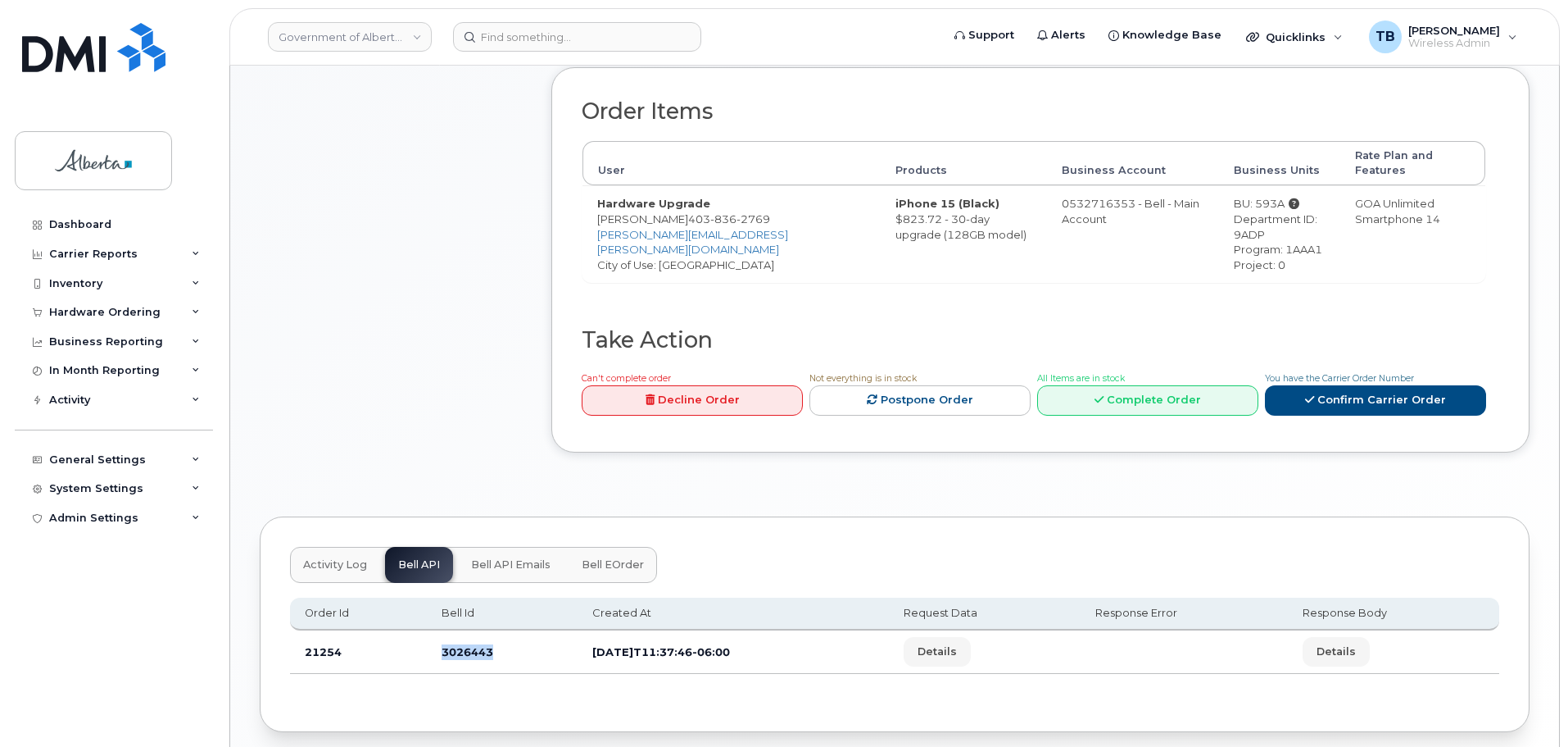
scroll to position [514, 0]
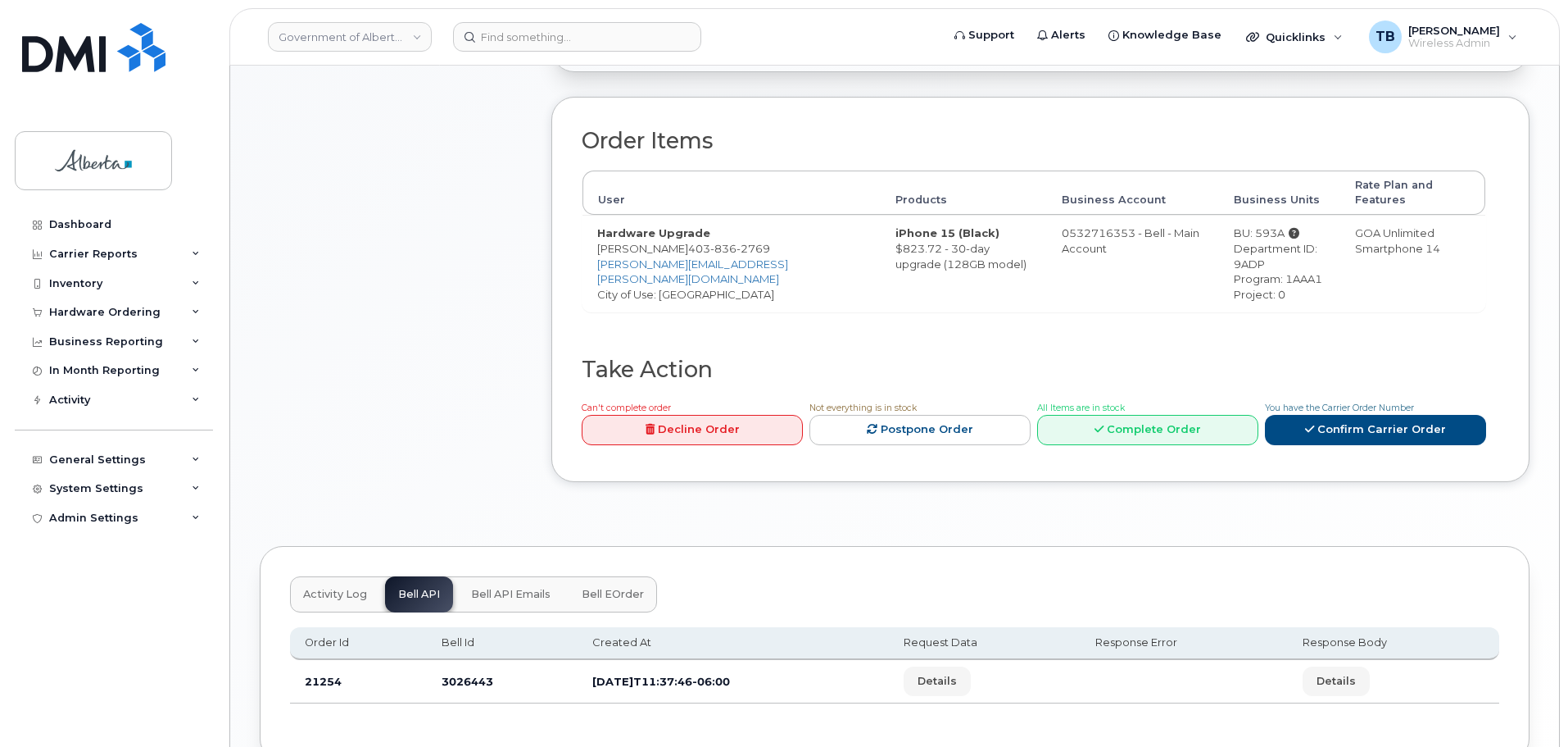
click at [720, 241] on span "836" at bounding box center [723, 248] width 26 height 14
copy span "[PHONE_NUMBER]"
click at [518, 41] on input at bounding box center [577, 37] width 249 height 30
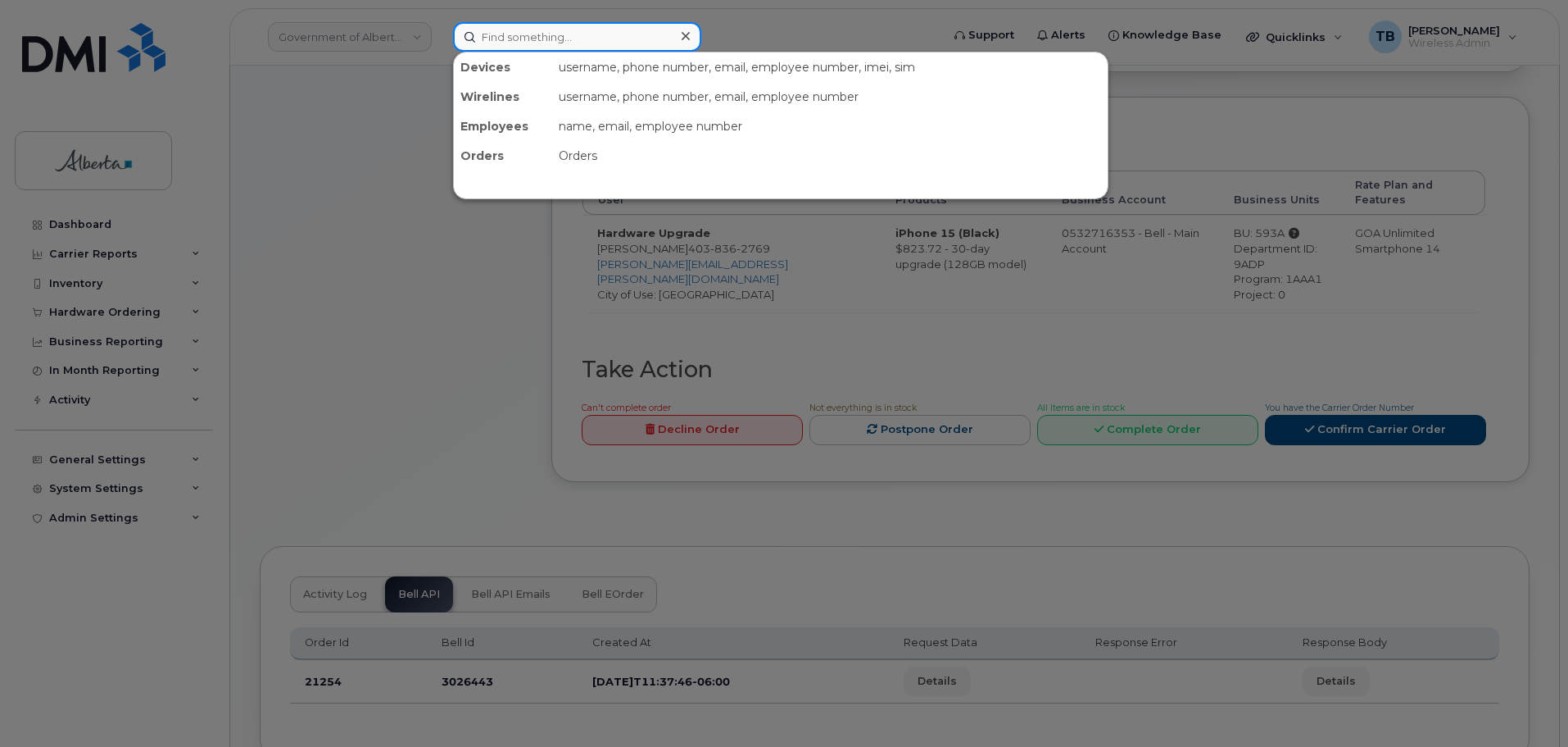
paste input "4038362769"
type input "4038362769"
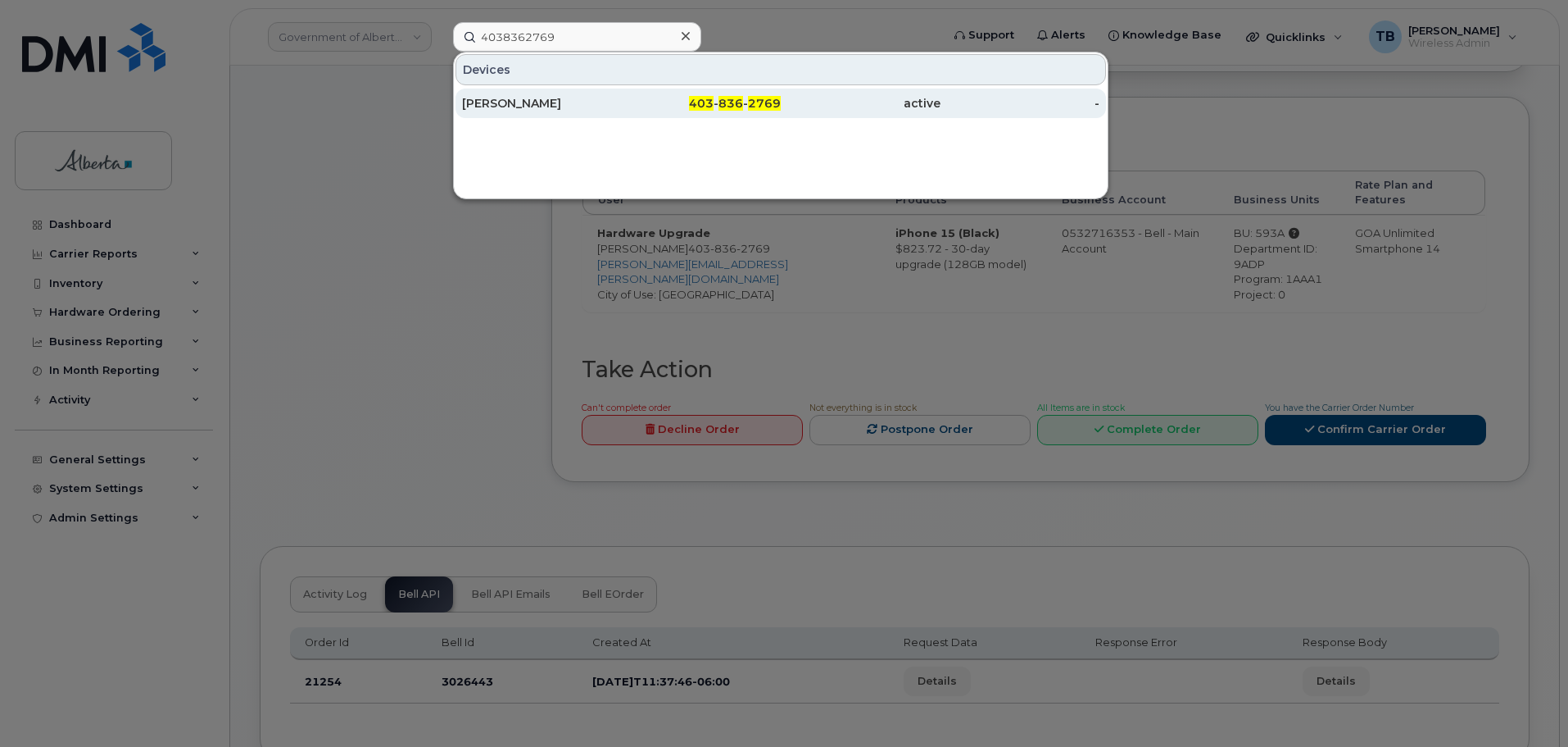
click at [524, 101] on div "[PERSON_NAME]" at bounding box center [541, 104] width 159 height 16
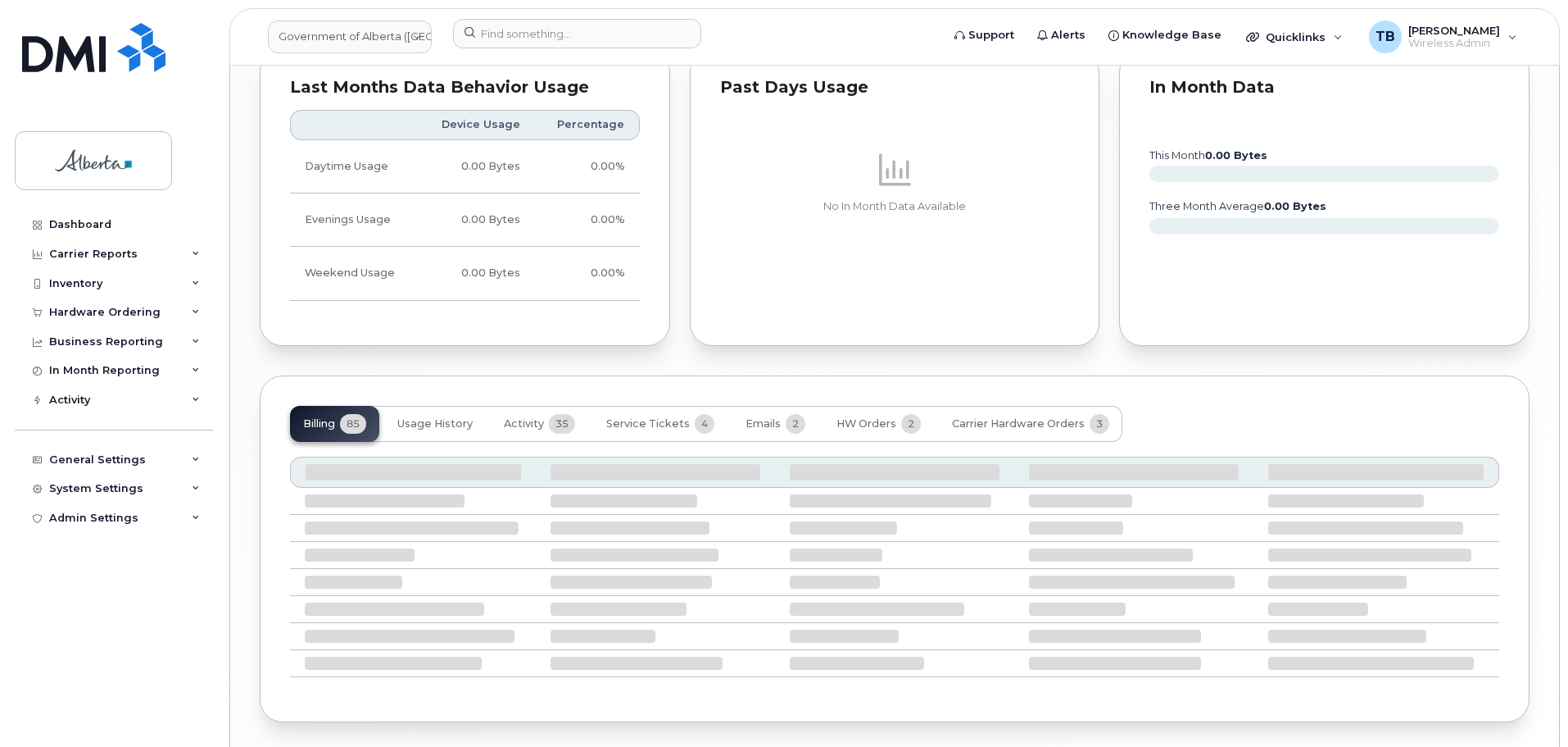
scroll to position [1247, 0]
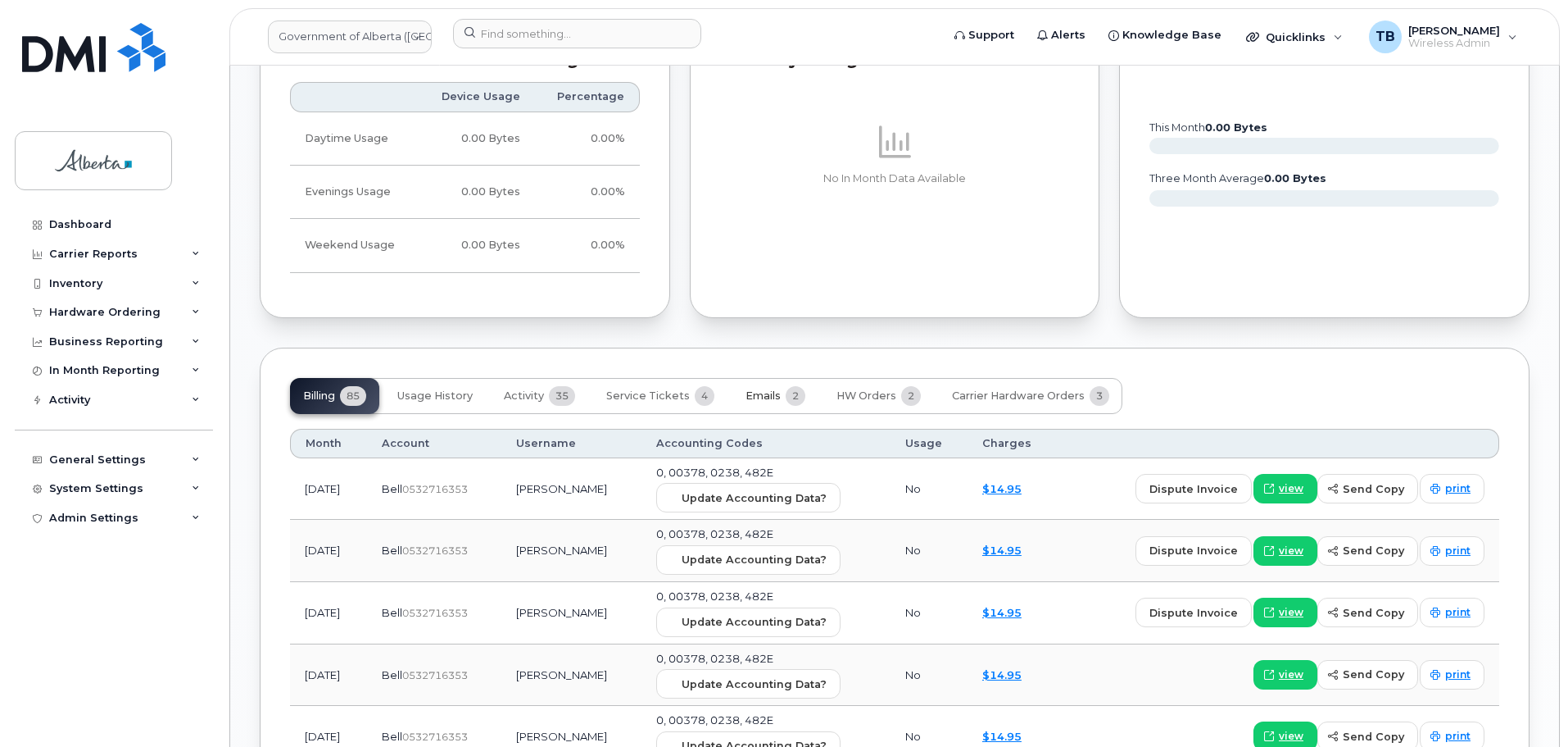
click at [769, 389] on span "Emails" at bounding box center [763, 396] width 35 height 14
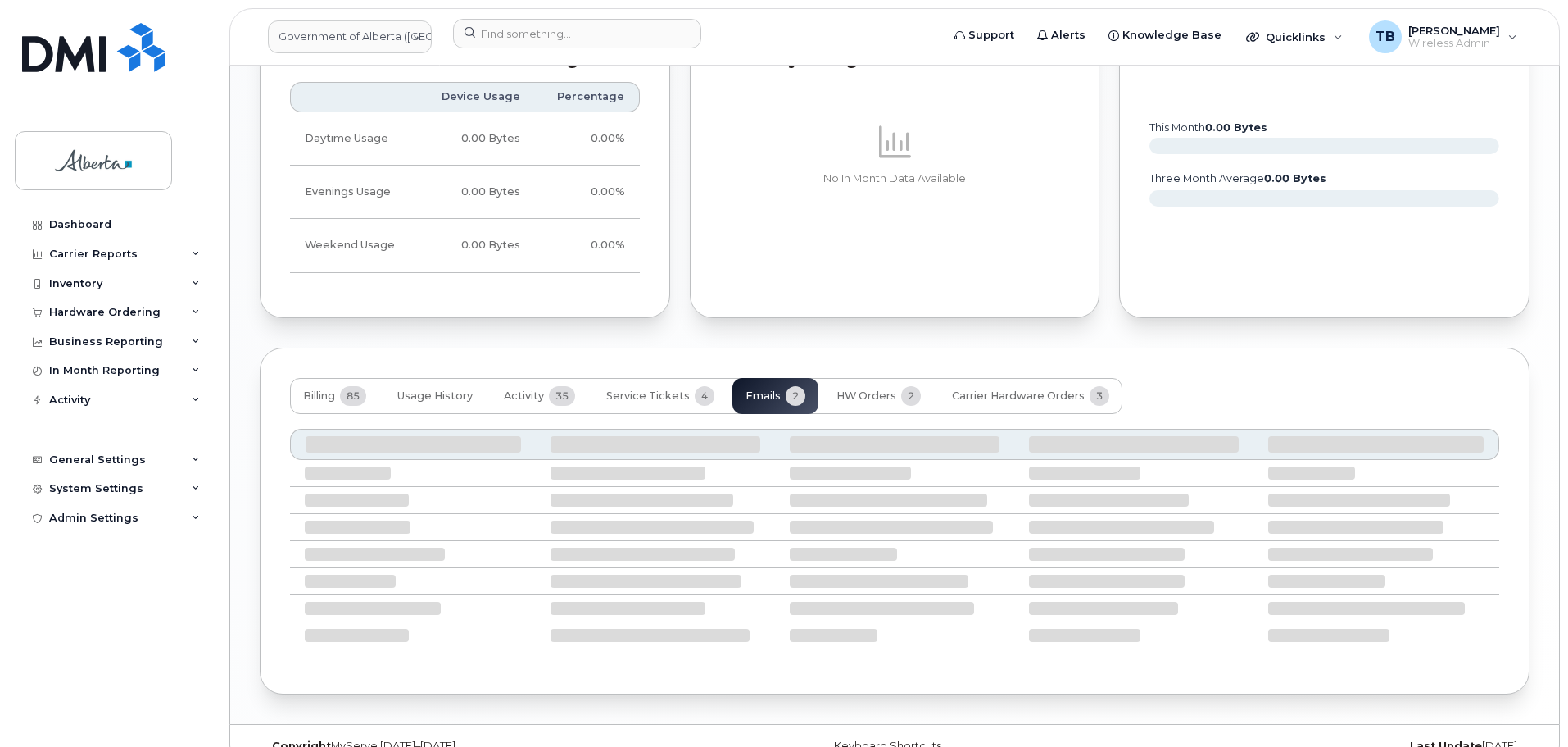
scroll to position [1129, 0]
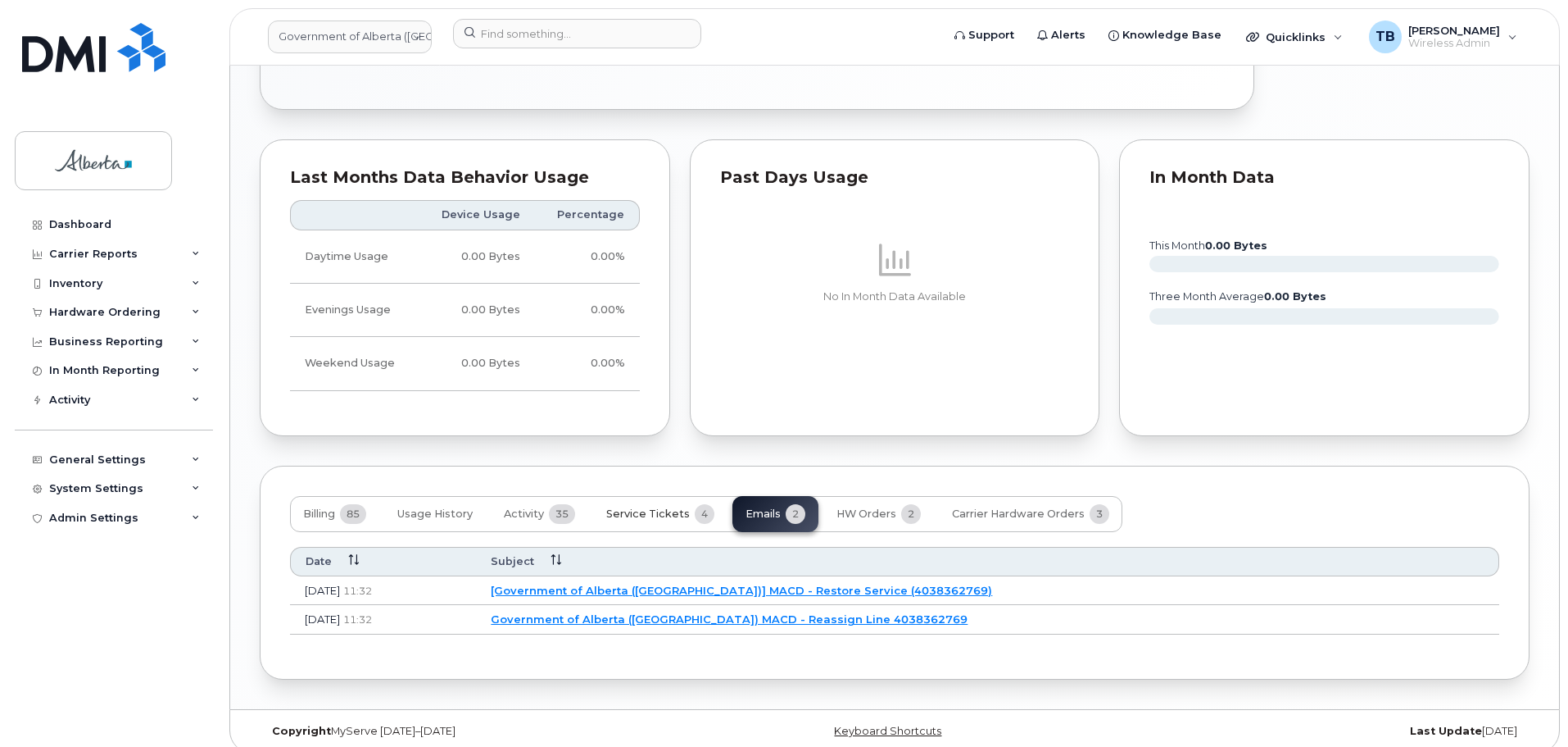
click at [671, 496] on button "Service Tickets 4" at bounding box center [660, 514] width 134 height 36
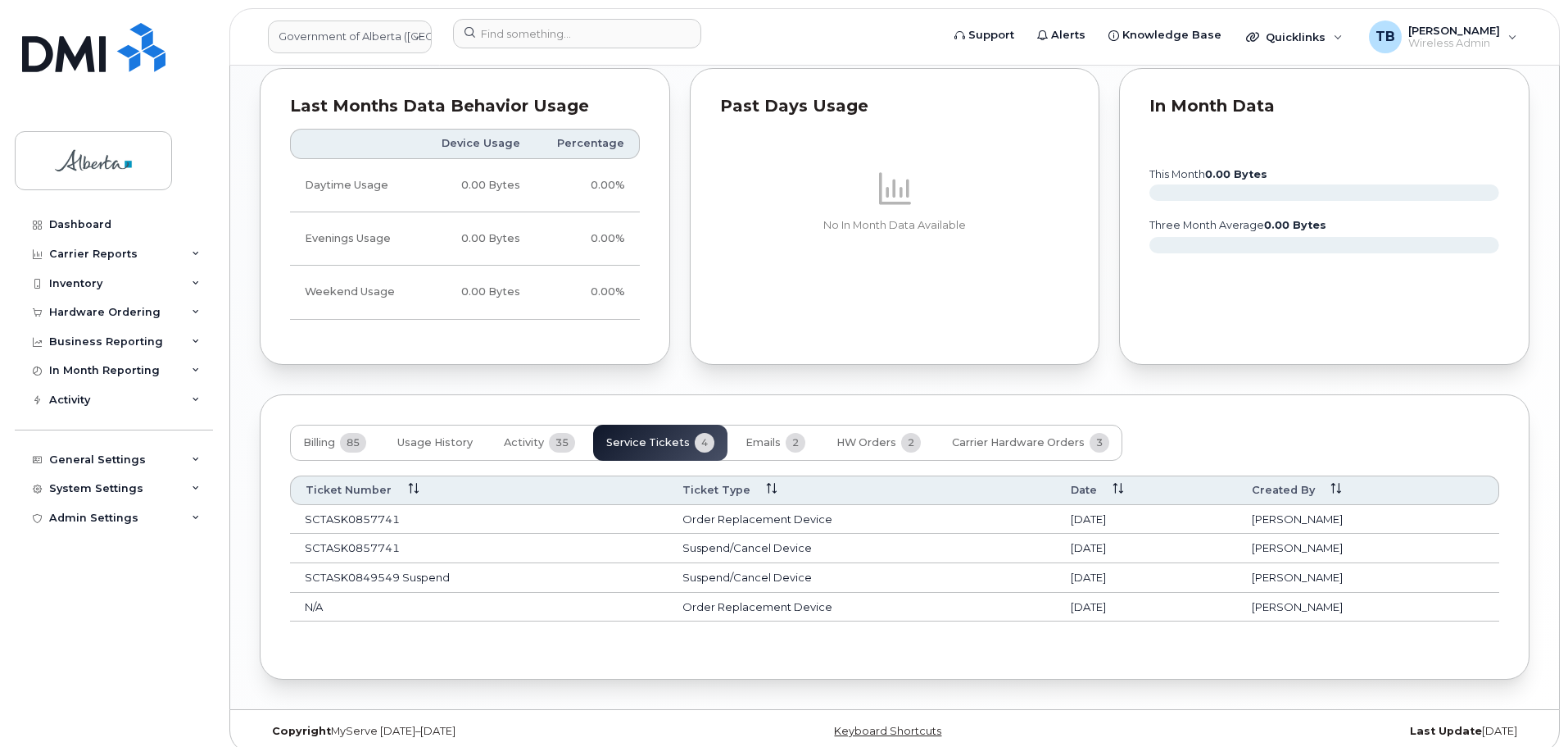
scroll to position [1119, 0]
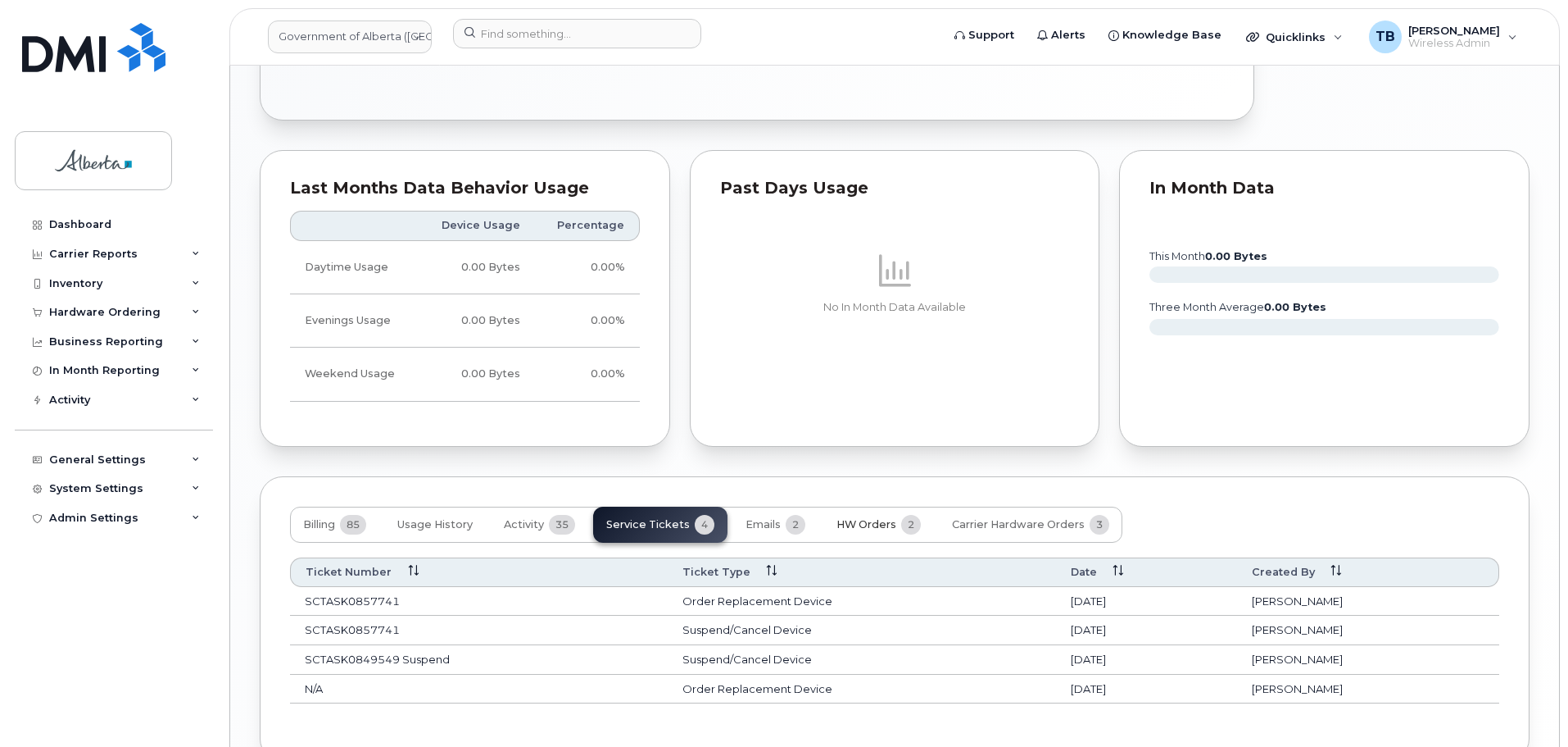
click at [856, 520] on button "HW Orders 2" at bounding box center [878, 524] width 111 height 36
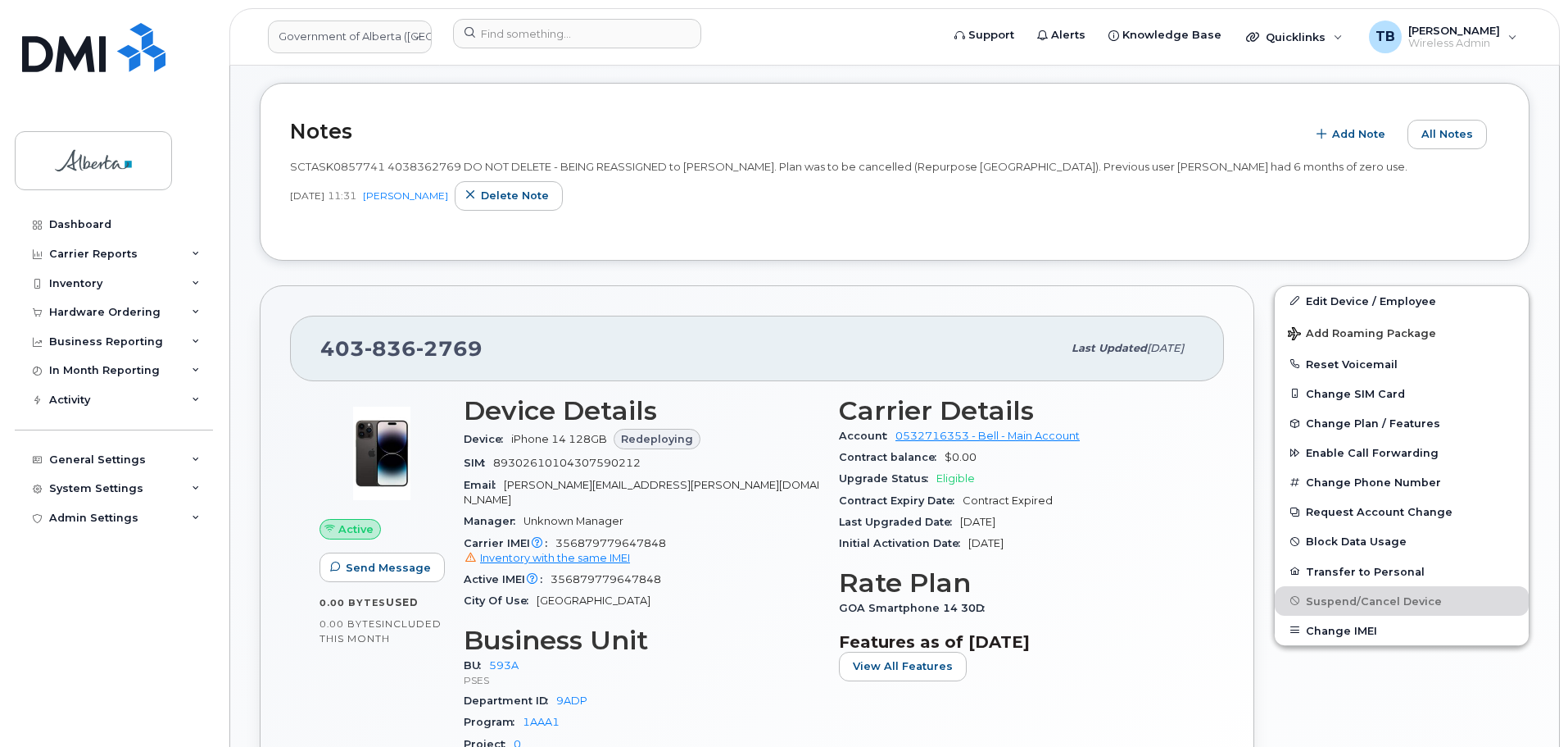
scroll to position [545, 0]
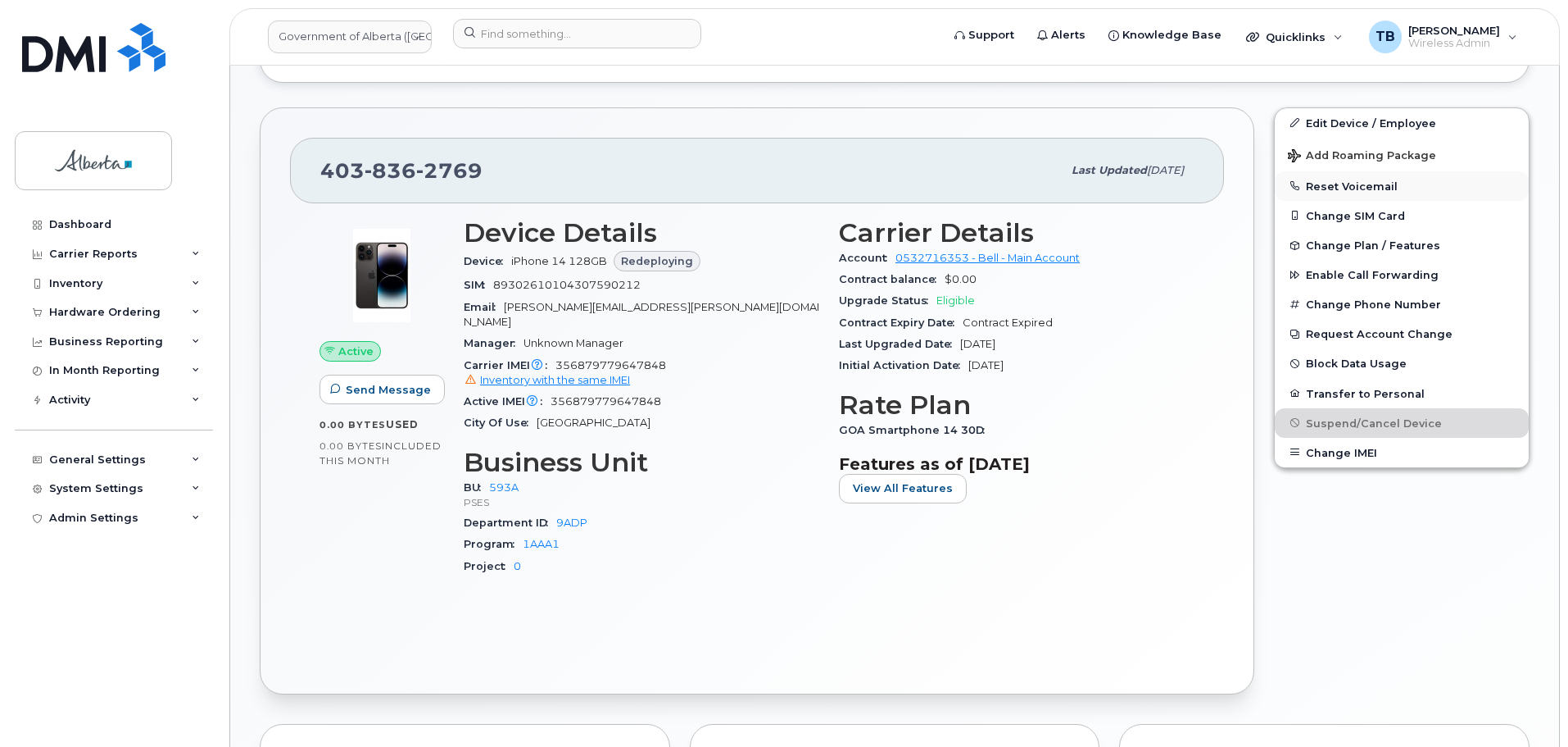
click at [1332, 191] on button "Reset Voicemail" at bounding box center [1401, 186] width 254 height 30
click at [1338, 185] on button "Reset Voicemail" at bounding box center [1401, 186] width 254 height 30
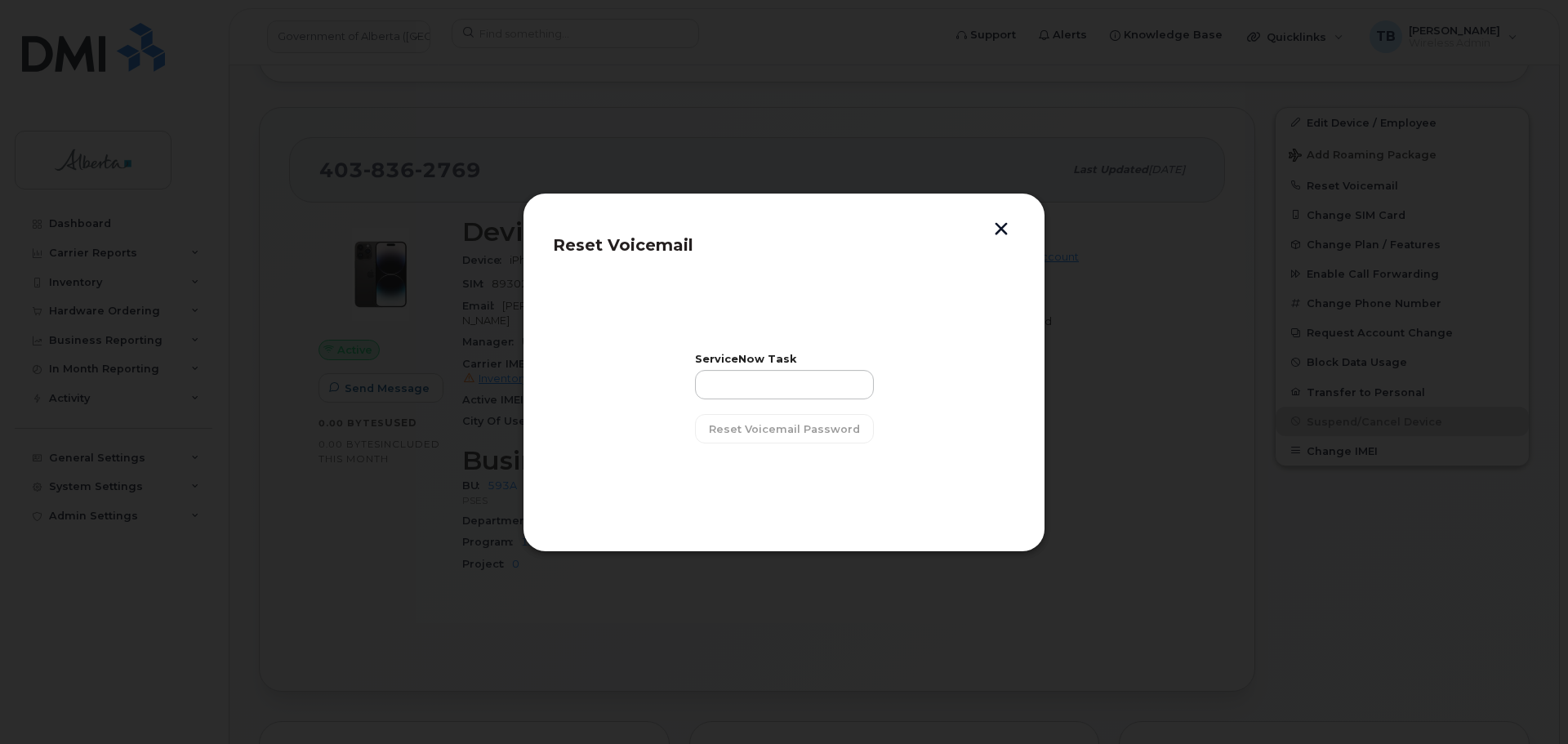
click at [799, 366] on div "ServiceNow Task" at bounding box center [784, 377] width 179 height 45
click at [795, 383] on input "text" at bounding box center [784, 384] width 179 height 30
paste input "SCTASK0857741"
type input "SCTASK0857741"
click at [750, 426] on span "Reset Voicemail Password" at bounding box center [784, 428] width 151 height 15
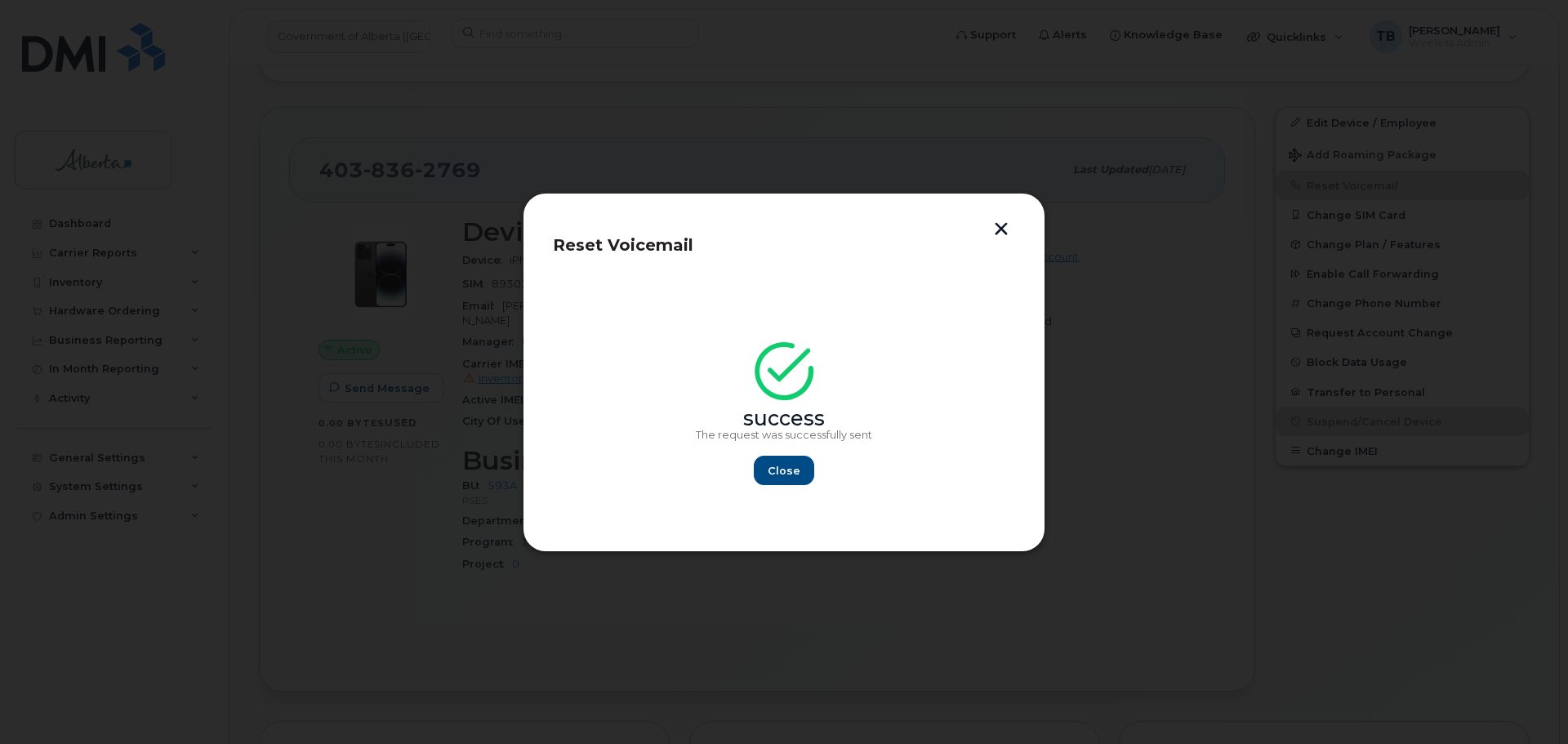
click at [809, 485] on div "Close" at bounding box center [784, 470] width 176 height 30
click at [793, 471] on span "Close" at bounding box center [784, 470] width 32 height 15
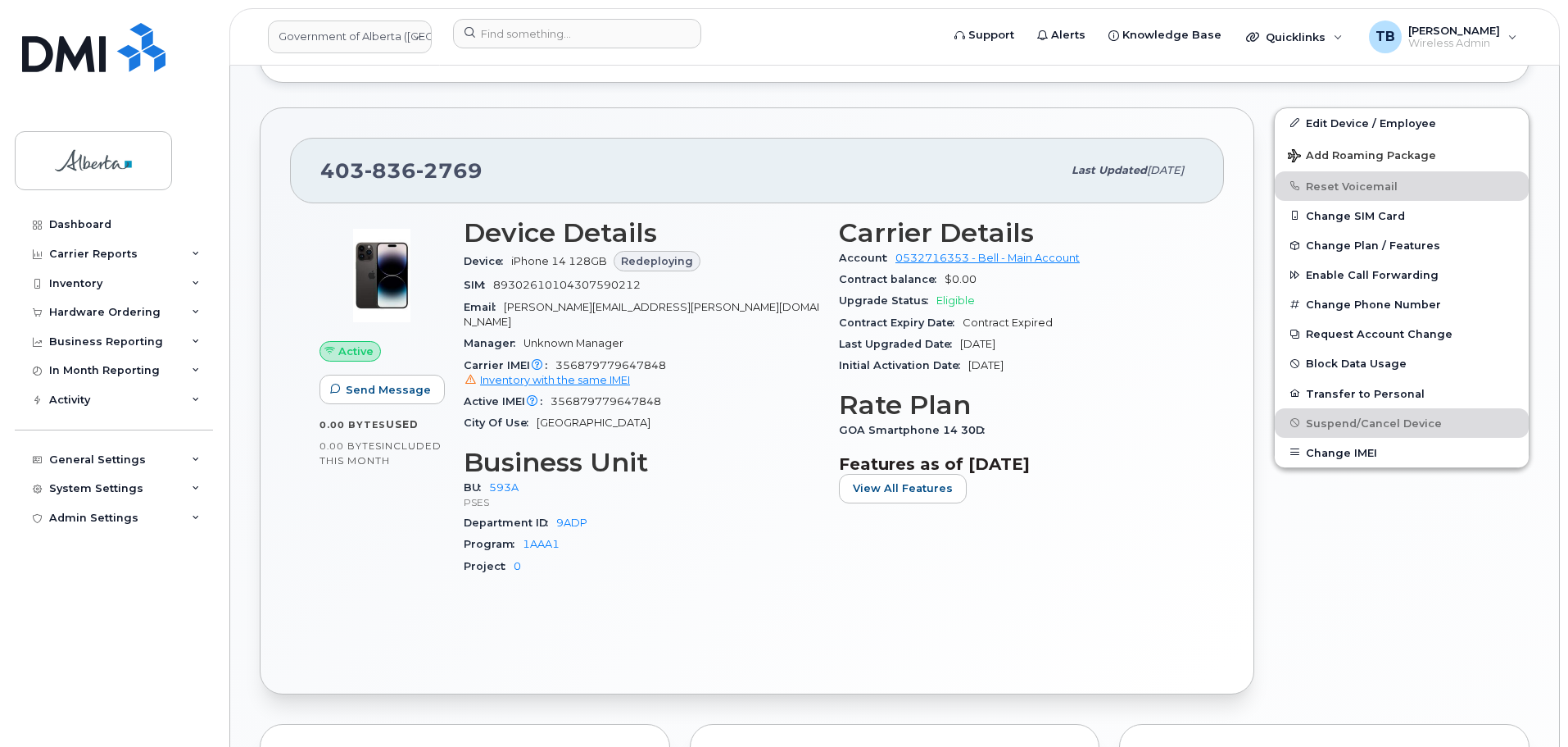
click at [497, 14] on header "Government of Alberta (GOA) Support Alerts Knowledge Base Quicklinks Suspend / …" at bounding box center [894, 37] width 1330 height 58
click at [499, 32] on input at bounding box center [577, 33] width 249 height 30
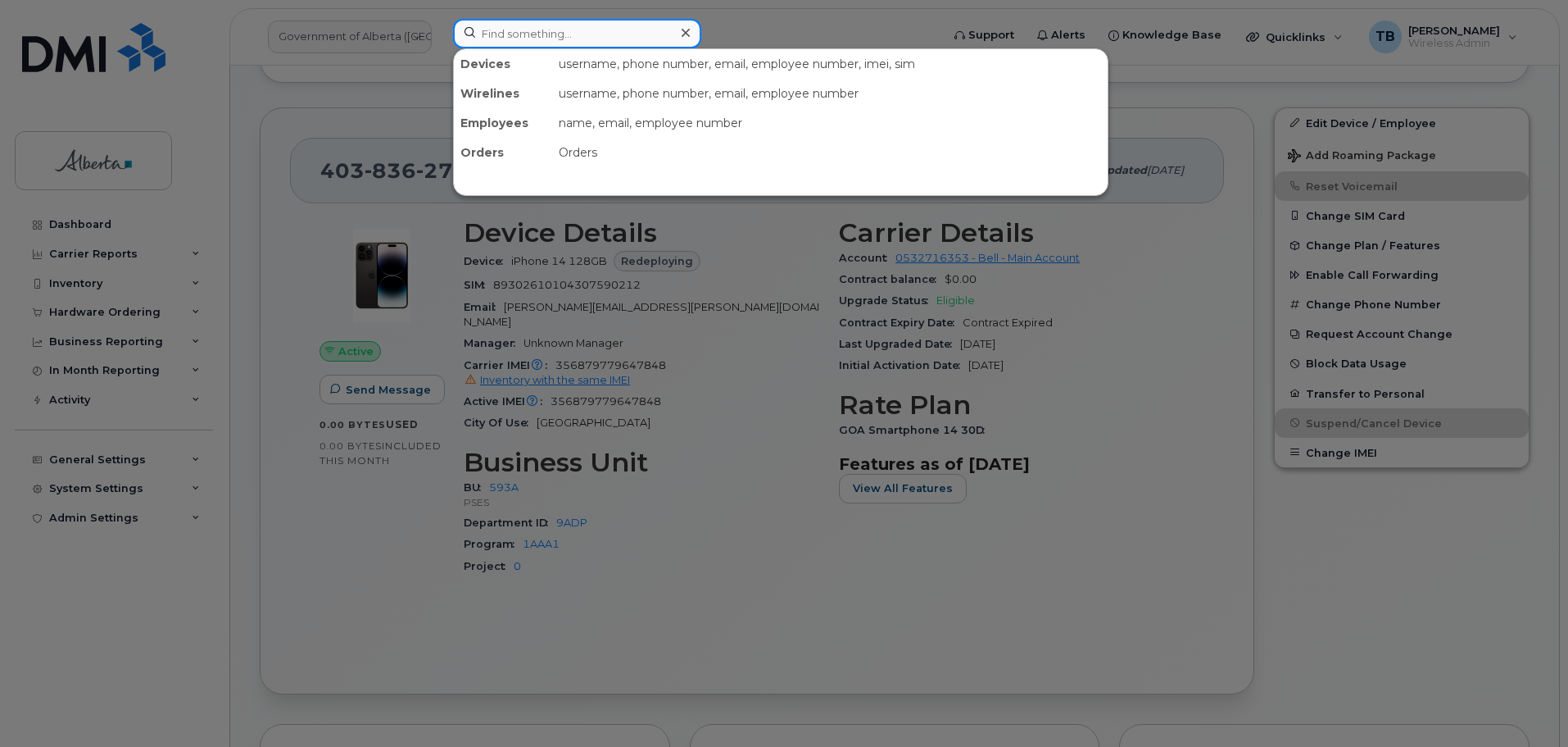
paste input "354435322939778"
type input "354435322939778"
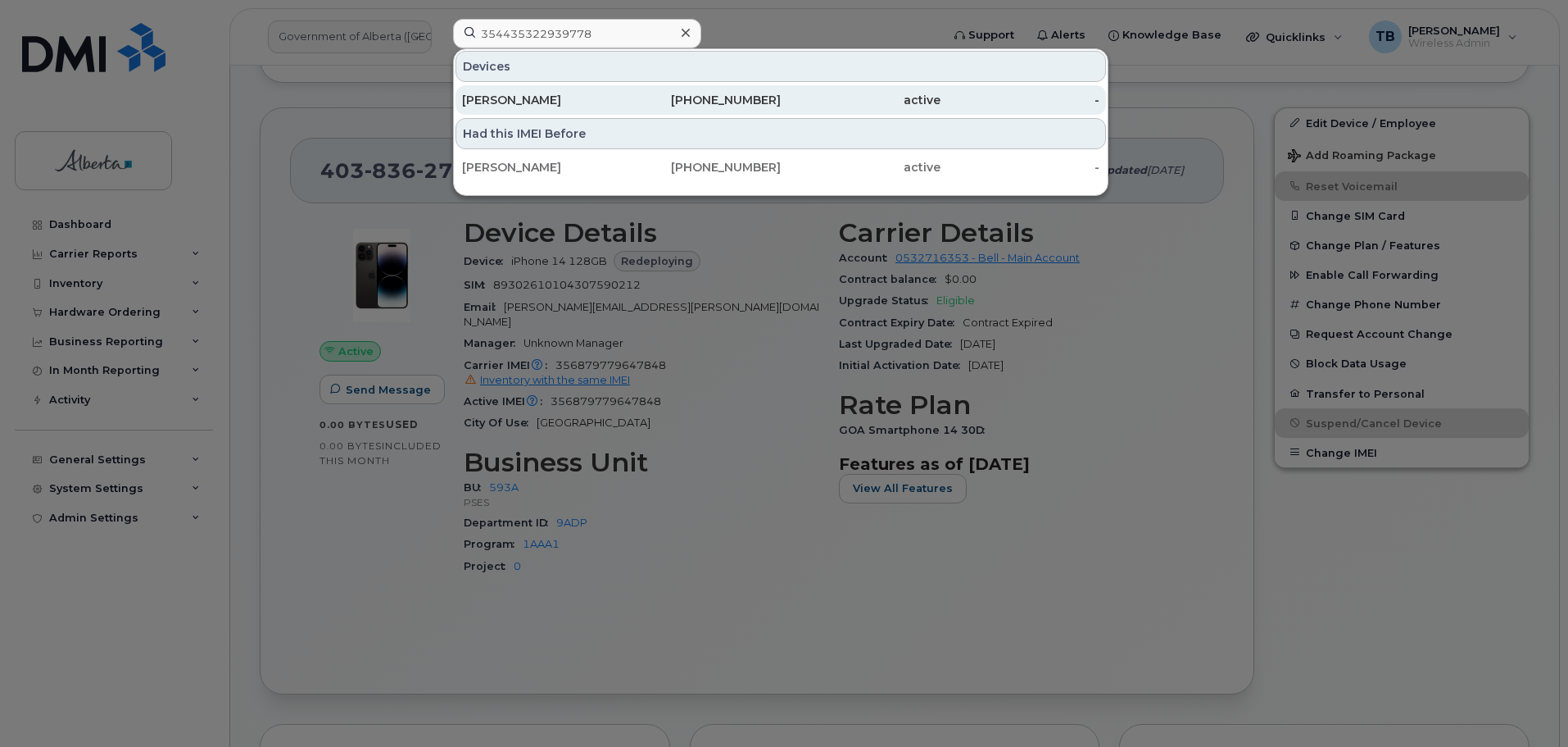
click at [524, 102] on div "[PERSON_NAME]" at bounding box center [541, 100] width 159 height 16
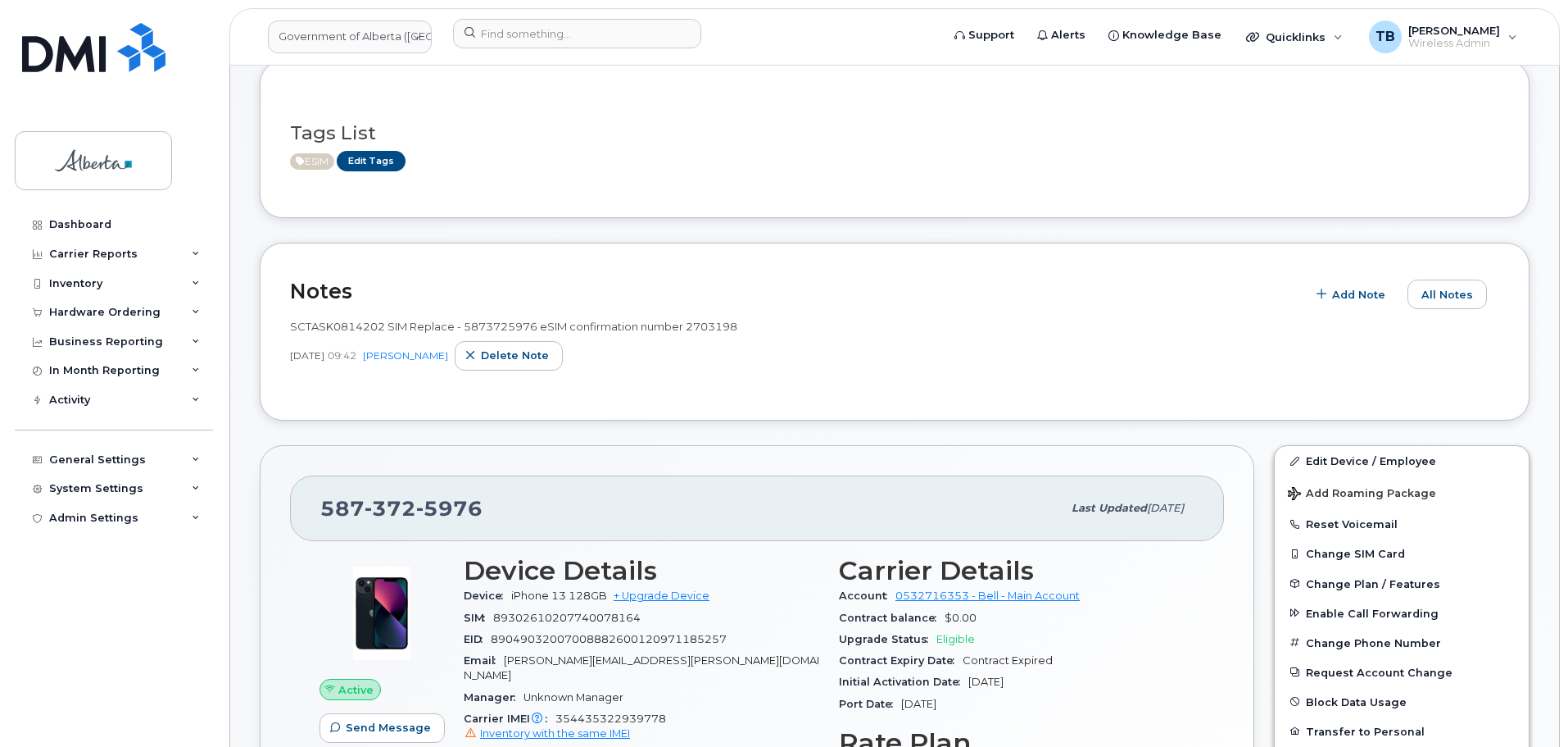
scroll to position [328, 0]
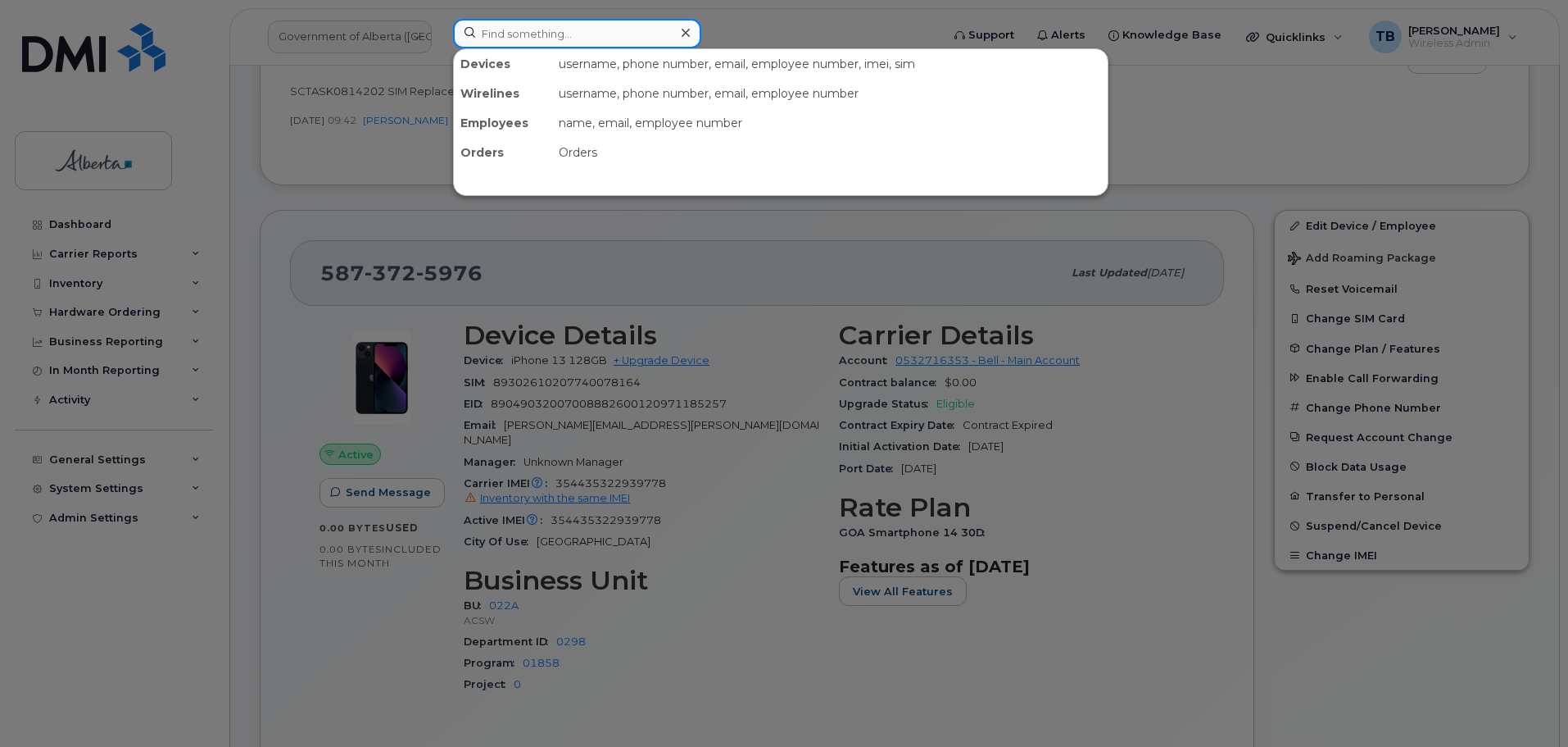
click at [506, 26] on input at bounding box center [577, 33] width 249 height 30
paste input "[PHONE_NUMBER]"
type input "[PHONE_NUMBER]"
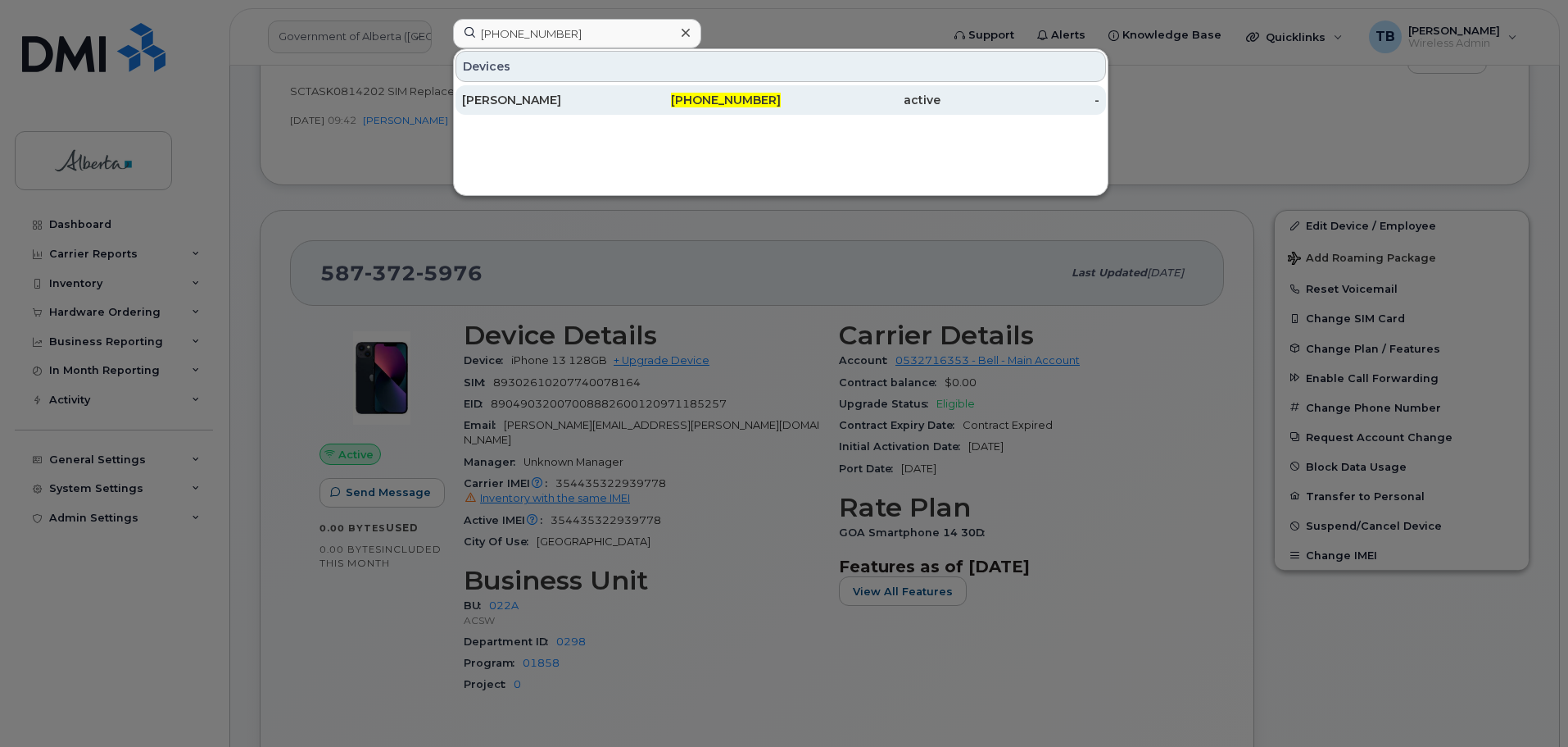
click at [515, 96] on div "[PERSON_NAME]" at bounding box center [541, 100] width 159 height 16
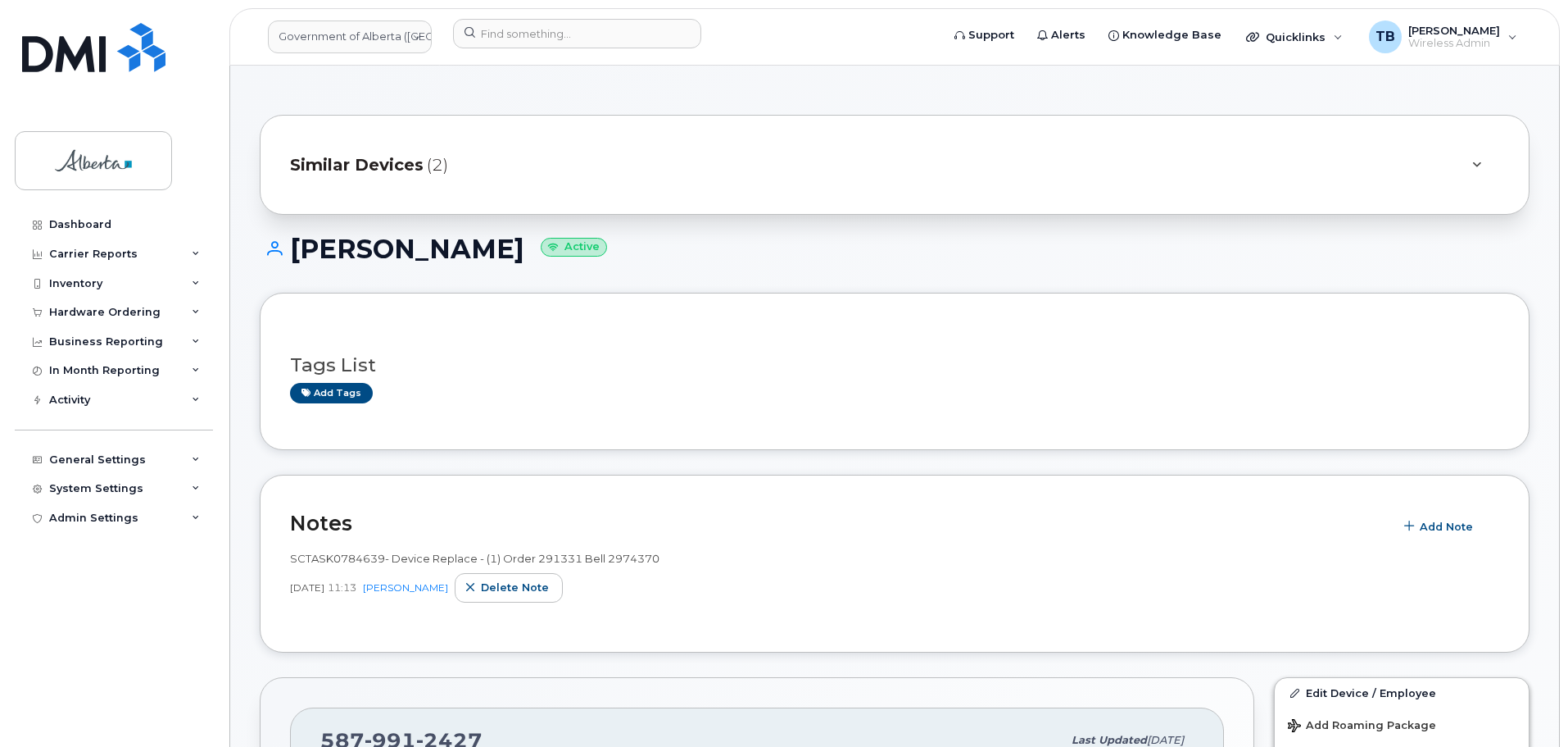
drag, startPoint x: 295, startPoint y: 249, endPoint x: 488, endPoint y: 245, distance: 193.0
click at [488, 245] on h1 "[PERSON_NAME] Active" at bounding box center [894, 249] width 1270 height 29
copy h1 "[PERSON_NAME]"
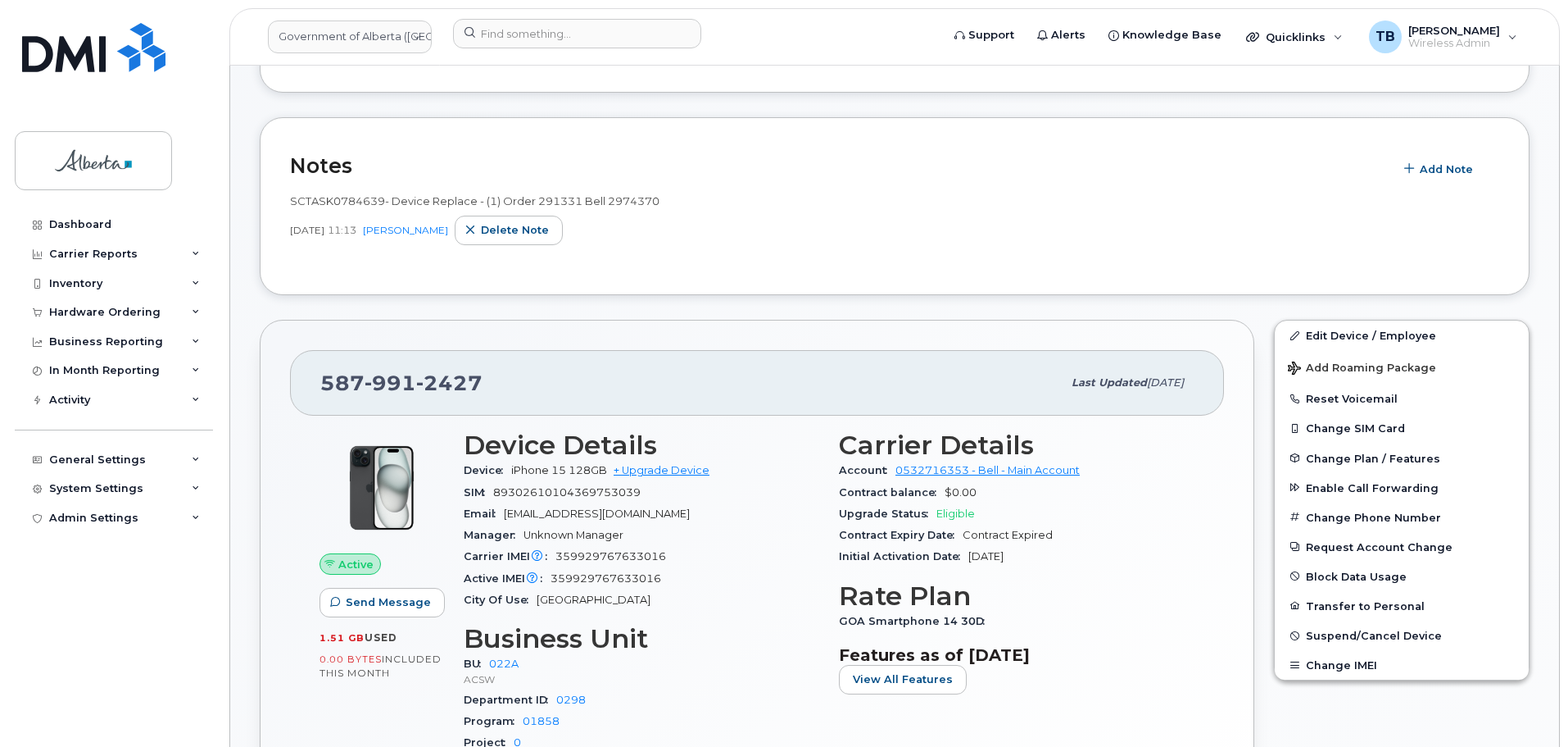
scroll to position [574, 0]
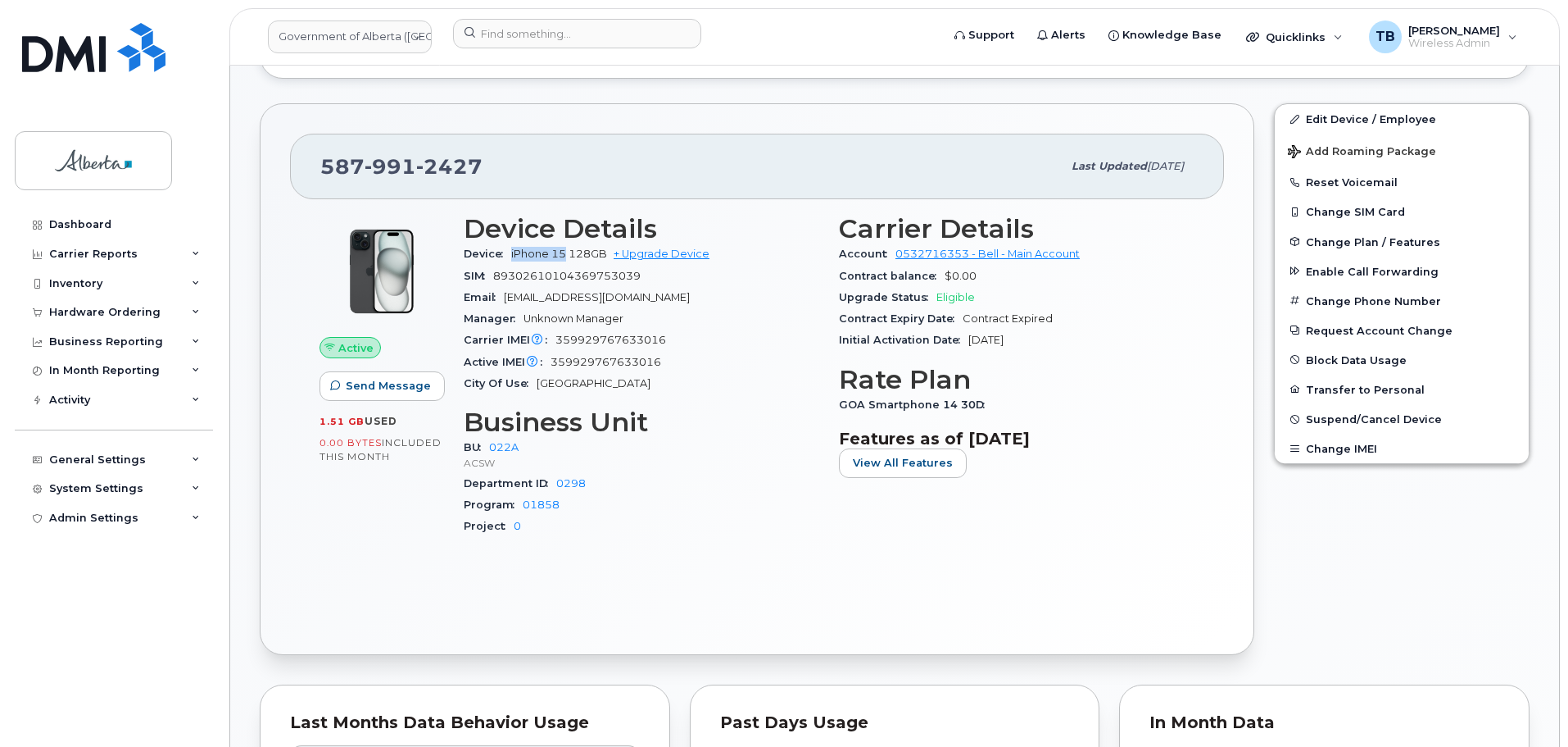
drag, startPoint x: 512, startPoint y: 250, endPoint x: 566, endPoint y: 253, distance: 54.1
click at [566, 253] on div "Device iPhone 15 128GB + Upgrade Device" at bounding box center [641, 254] width 356 height 22
copy span "iPhone 15"
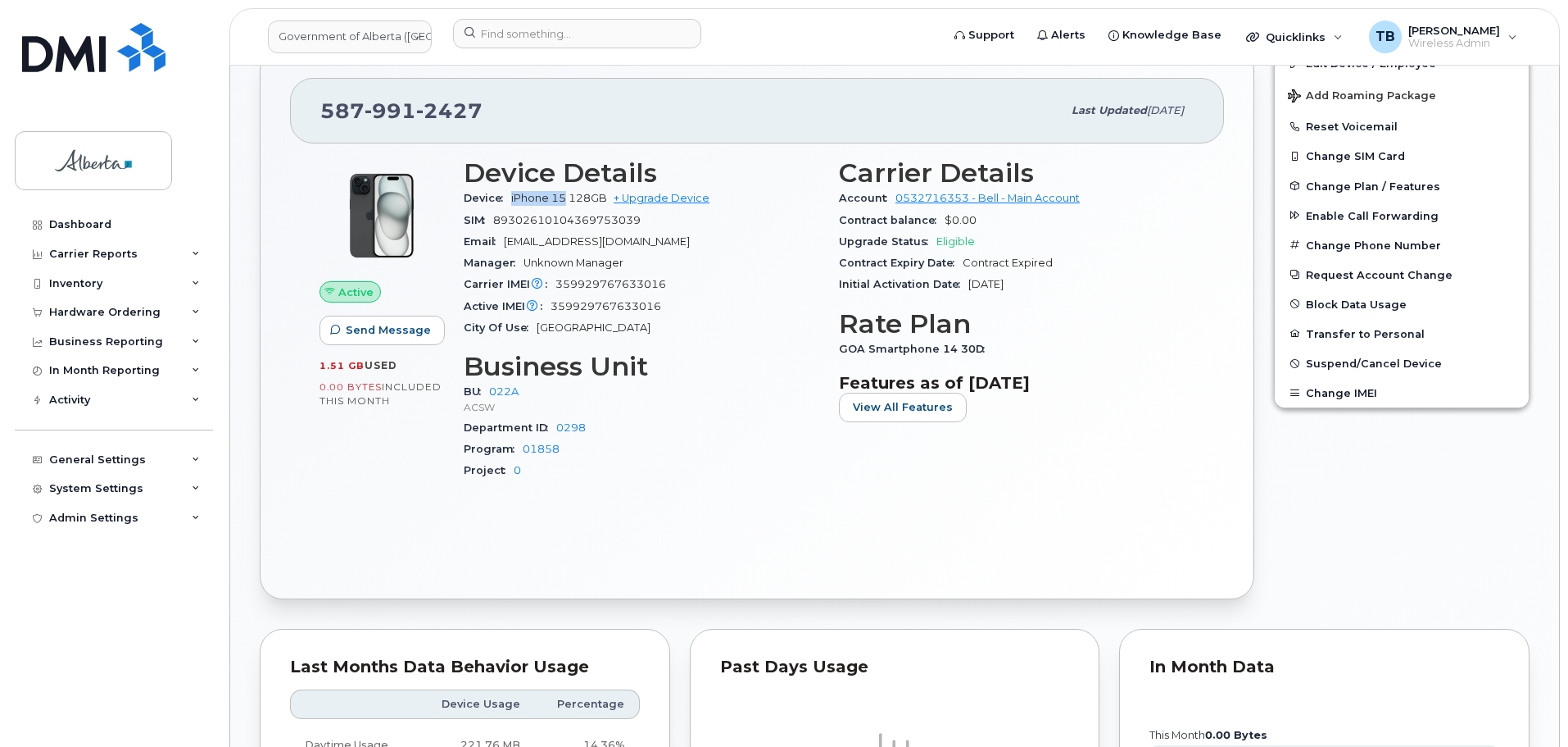
scroll to position [656, 0]
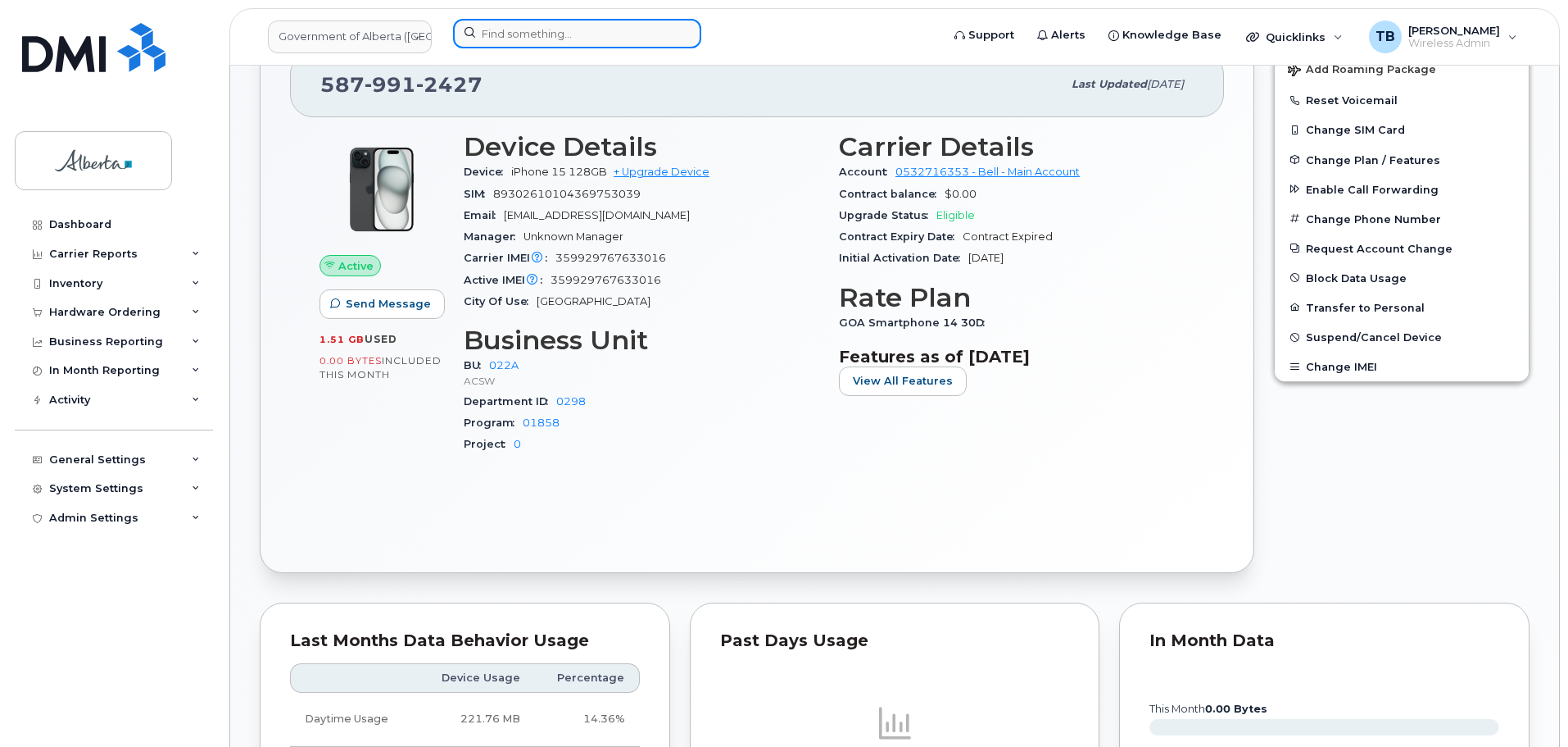
click at [521, 41] on input at bounding box center [577, 33] width 249 height 30
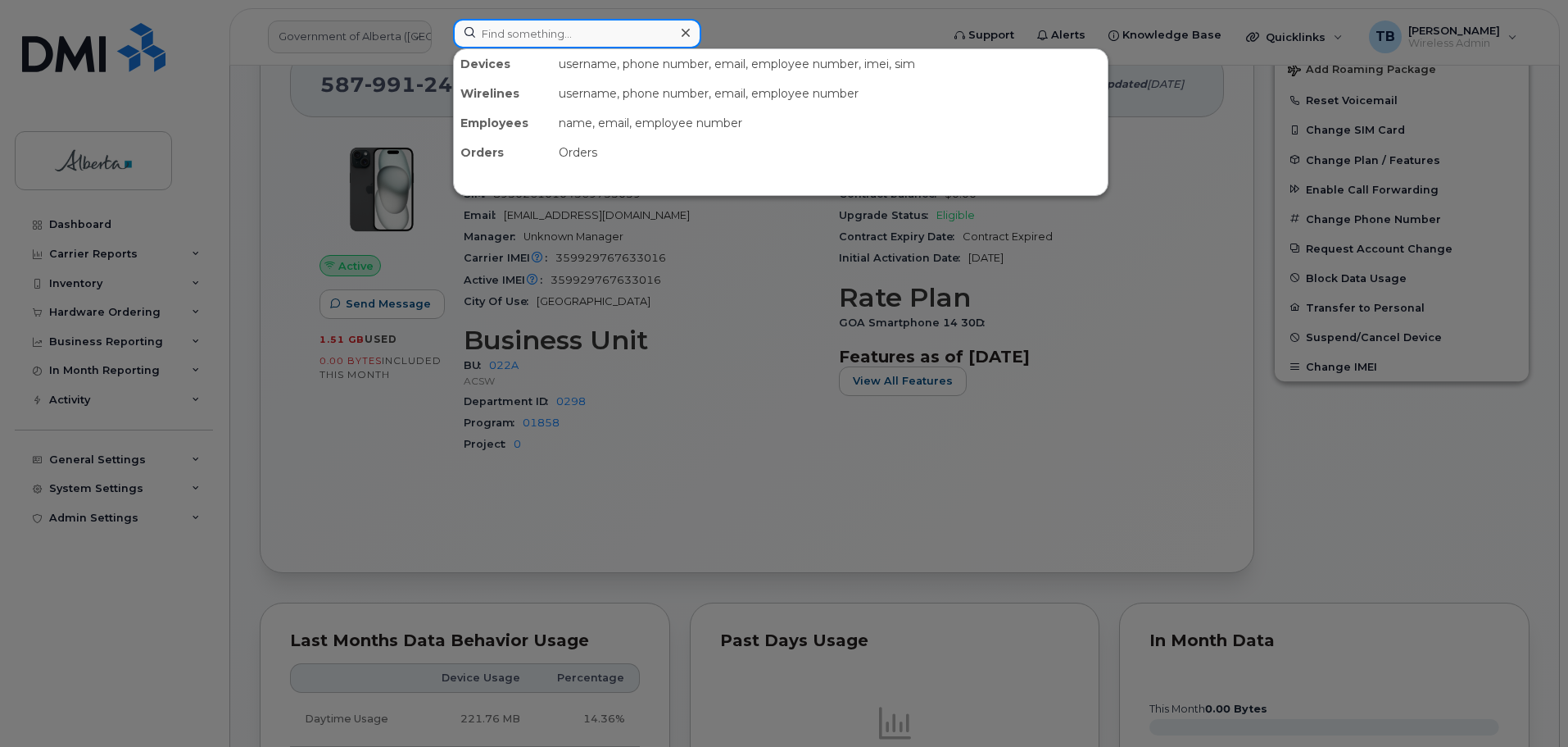
paste input "[PHONE_NUMBER]"
type input "[PHONE_NUMBER]"
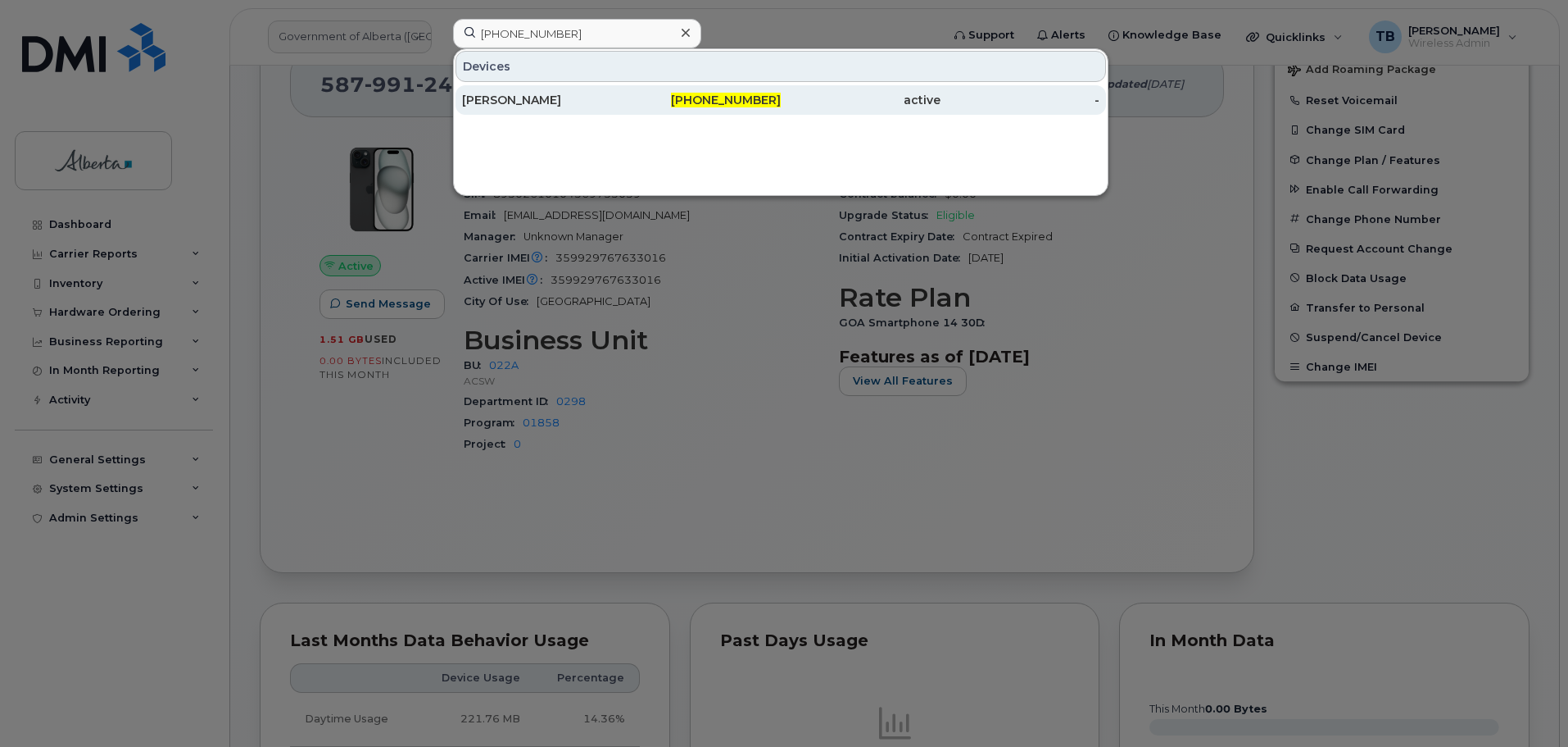
click at [503, 107] on div "[PERSON_NAME]" at bounding box center [541, 100] width 159 height 16
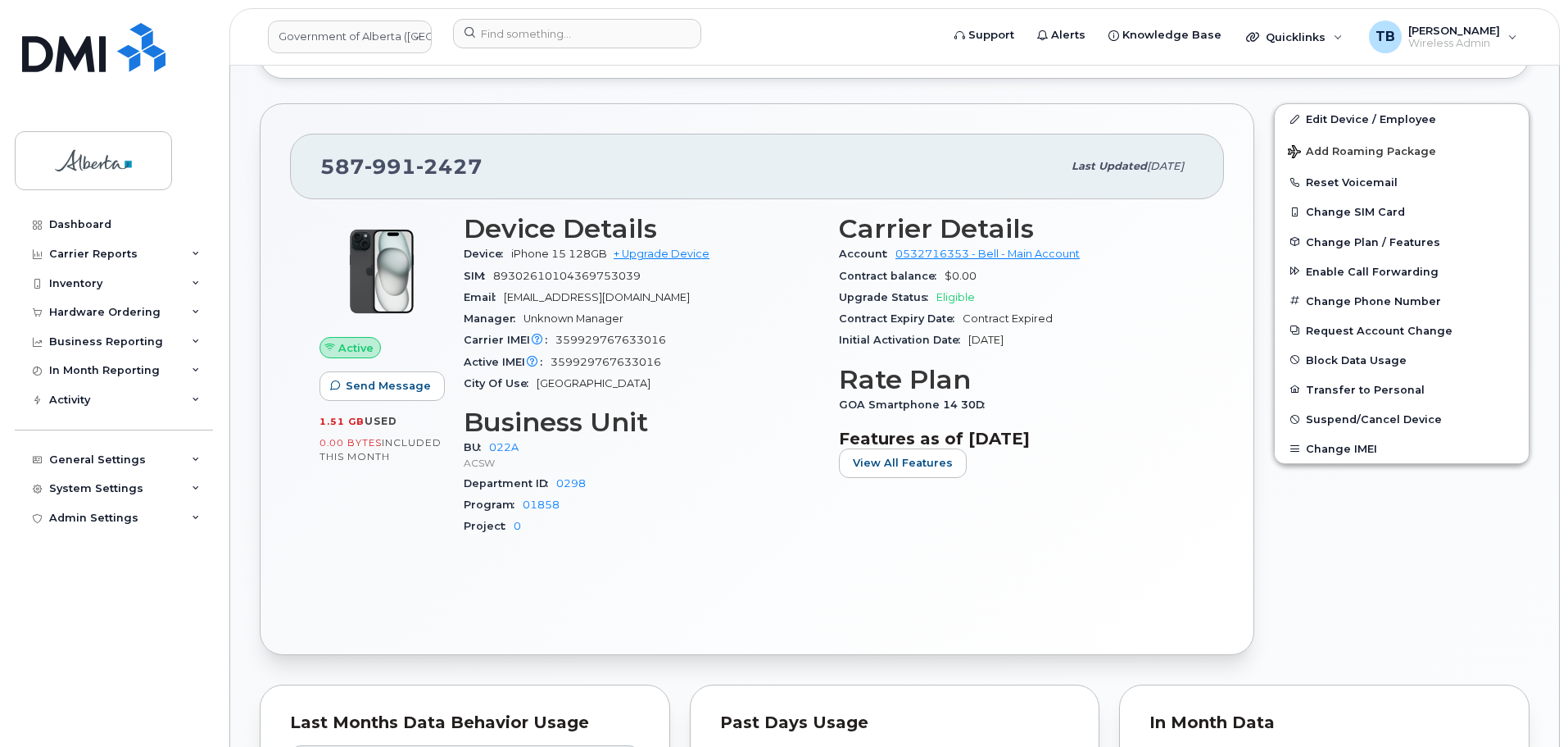
scroll to position [492, 0]
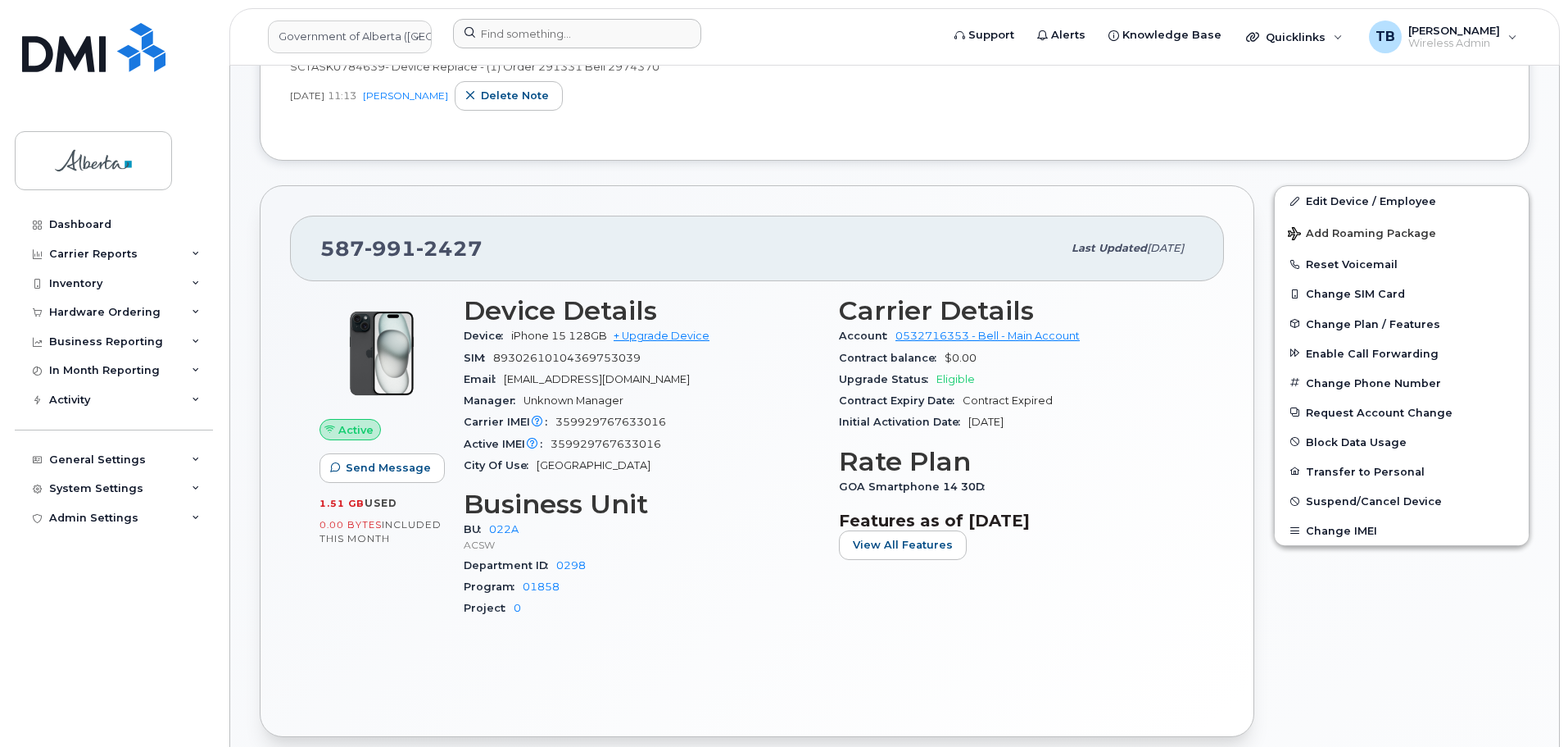
click at [516, 51] on div at bounding box center [691, 37] width 503 height 36
click at [505, 32] on input at bounding box center [577, 33] width 249 height 30
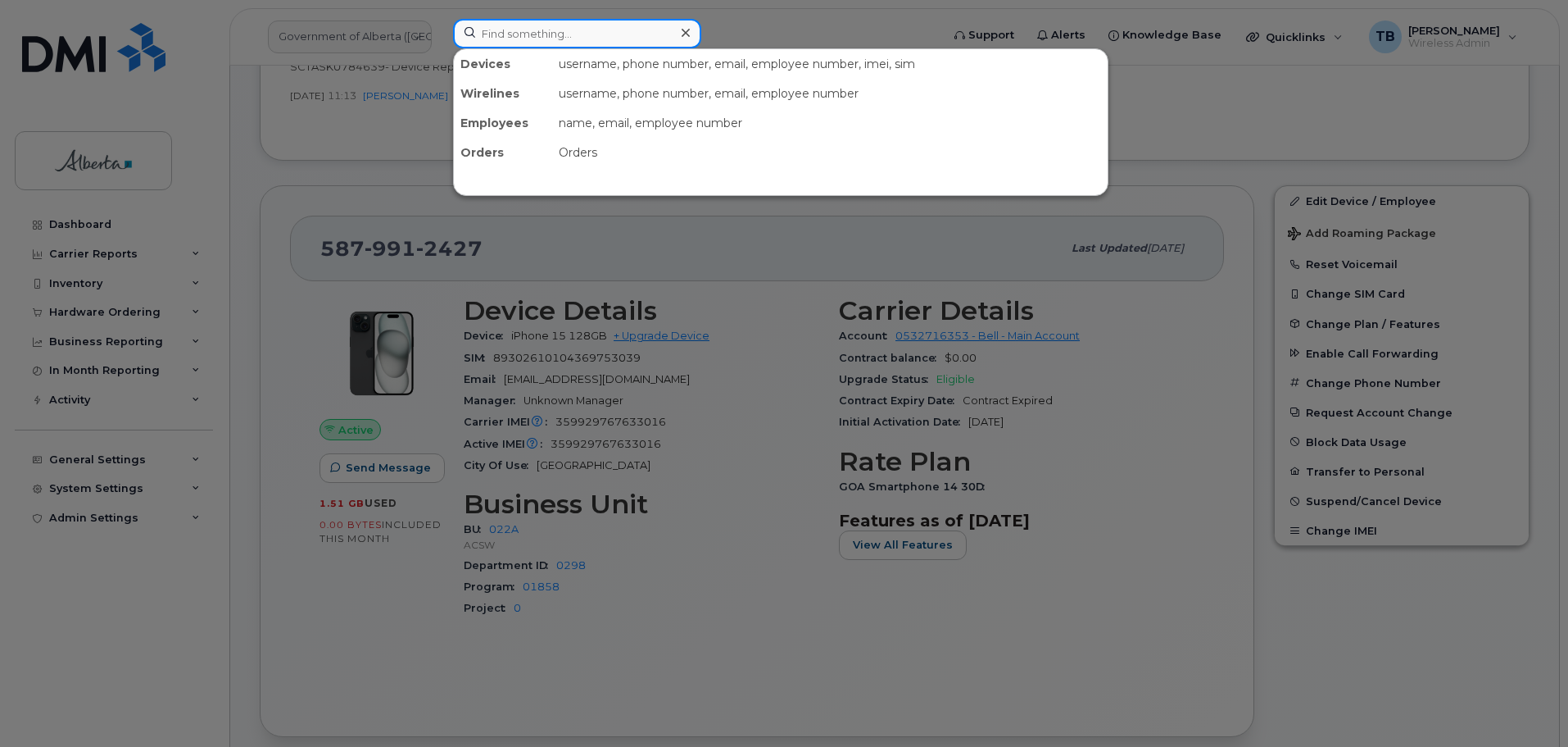
click at [509, 35] on input at bounding box center [577, 33] width 249 height 30
paste input "[PHONE_NUMBER]"
type input "[PHONE_NUMBER]"
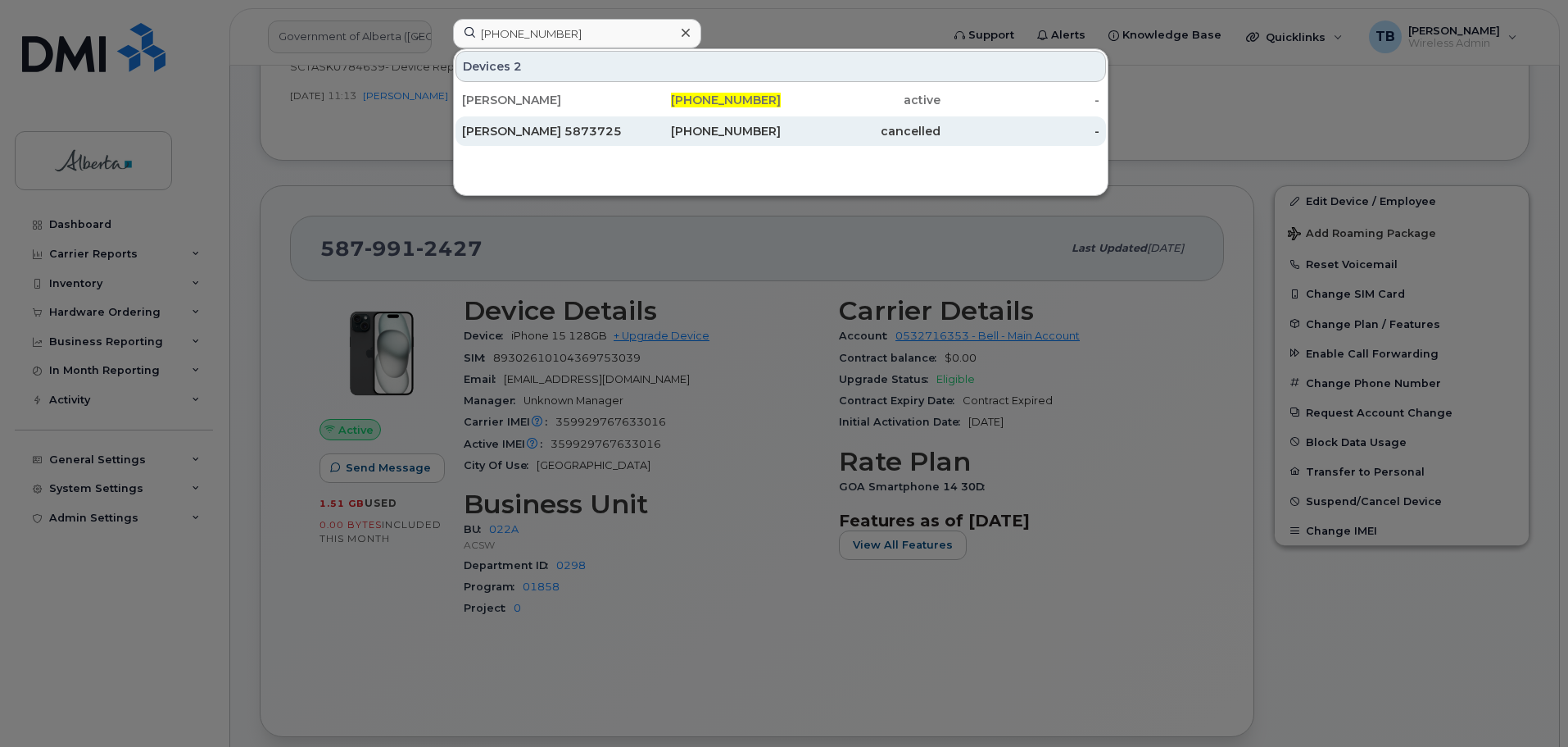
drag, startPoint x: 521, startPoint y: 106, endPoint x: 546, endPoint y: 122, distance: 29.7
click at [521, 105] on div "[PERSON_NAME]" at bounding box center [541, 100] width 159 height 16
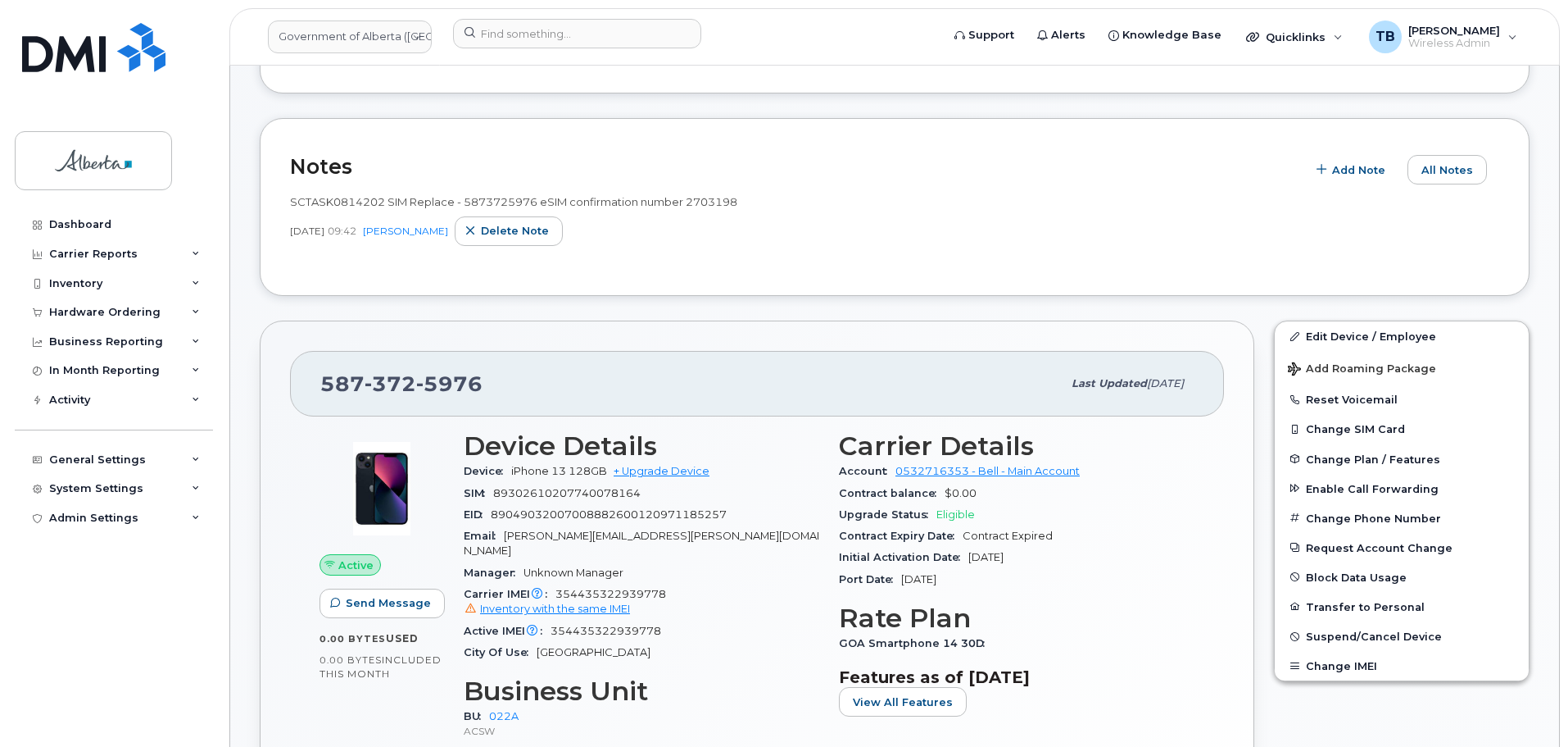
scroll to position [246, 0]
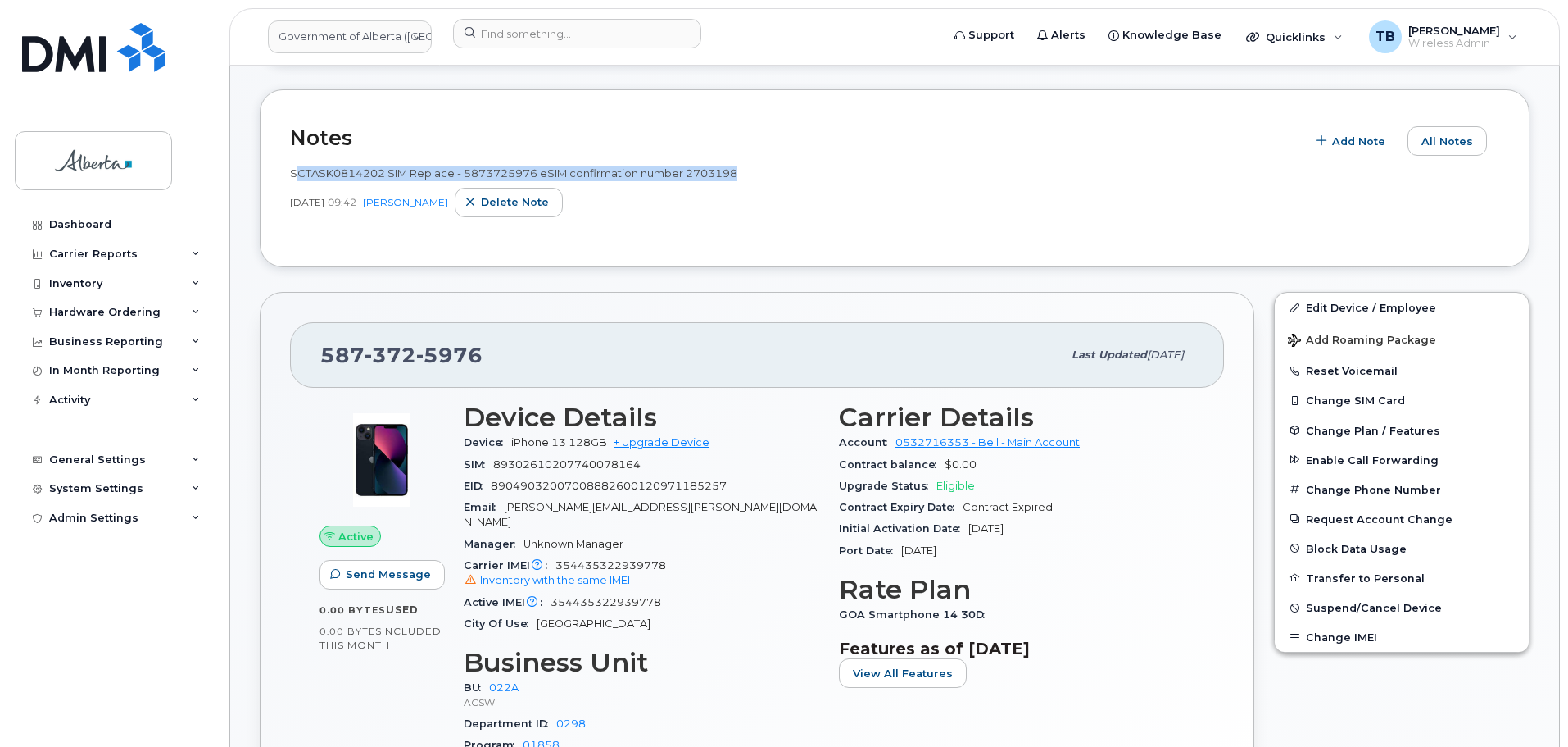
drag, startPoint x: 294, startPoint y: 172, endPoint x: 748, endPoint y: 172, distance: 454.0
click at [748, 172] on div "SCTASK0814202 SIM Replace - 5873725976 eSIM confirmation number 2703198" at bounding box center [894, 173] width 1210 height 15
click at [746, 170] on div "SCTASK0814202 SIM Replace - 5873725976 eSIM confirmation number 2703198" at bounding box center [894, 173] width 1210 height 15
drag, startPoint x: 289, startPoint y: 171, endPoint x: 354, endPoint y: 192, distance: 68.3
click at [354, 192] on div "Notes Add Note All Notes SCTASK0814202 SIM Replace - 5873725976 eSIM confirmati…" at bounding box center [894, 178] width 1270 height 178
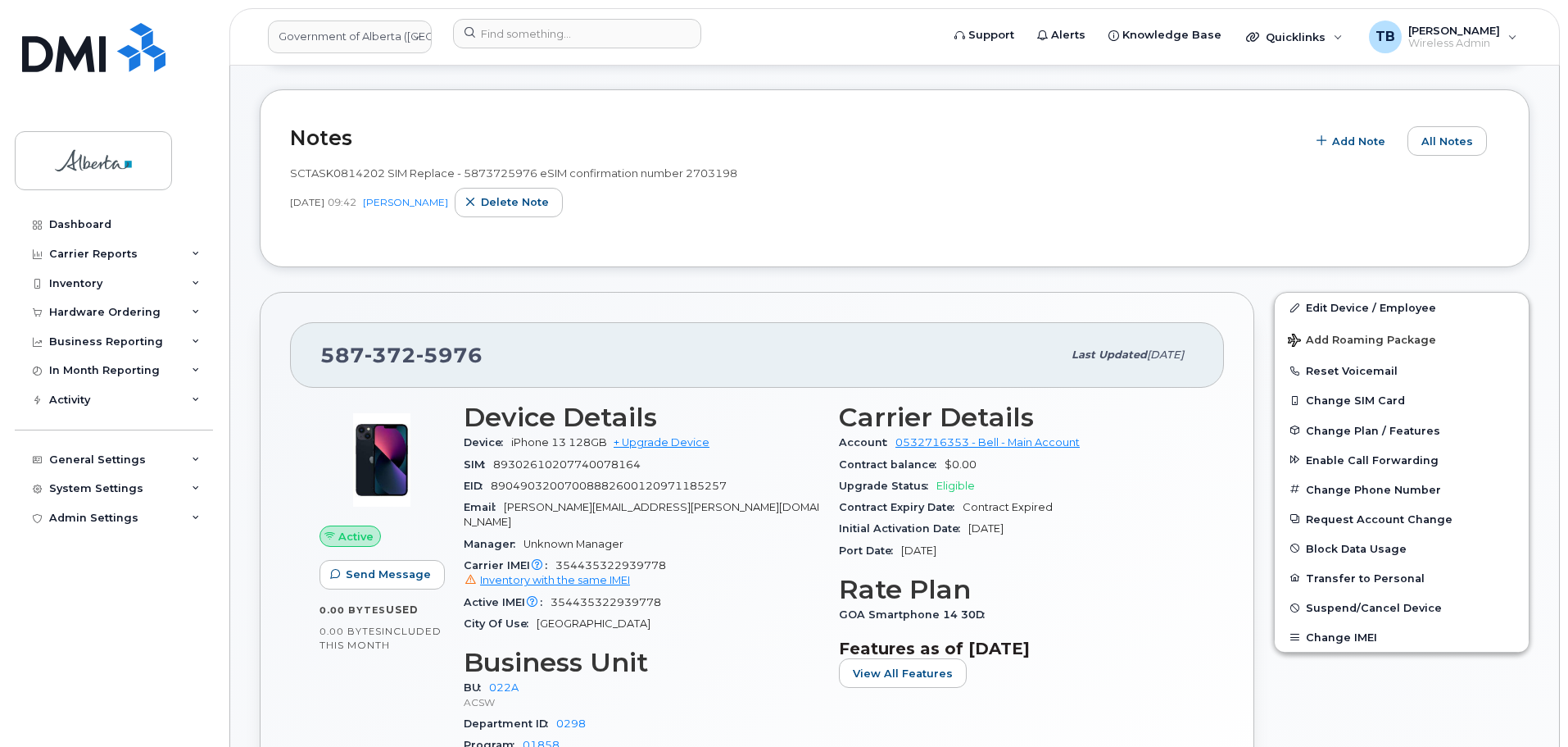
copy div "SCTASK0814202 SIM Replace - 5873725976 eSIM confirmation number 2703198 [DATE]"
click at [709, 220] on div "SCTASK0814202 SIM Replace - 5873725976 eSIM confirmation number 2703198 [DATE] …" at bounding box center [894, 196] width 1210 height 81
click at [1437, 141] on span "All Notes" at bounding box center [1446, 141] width 51 height 15
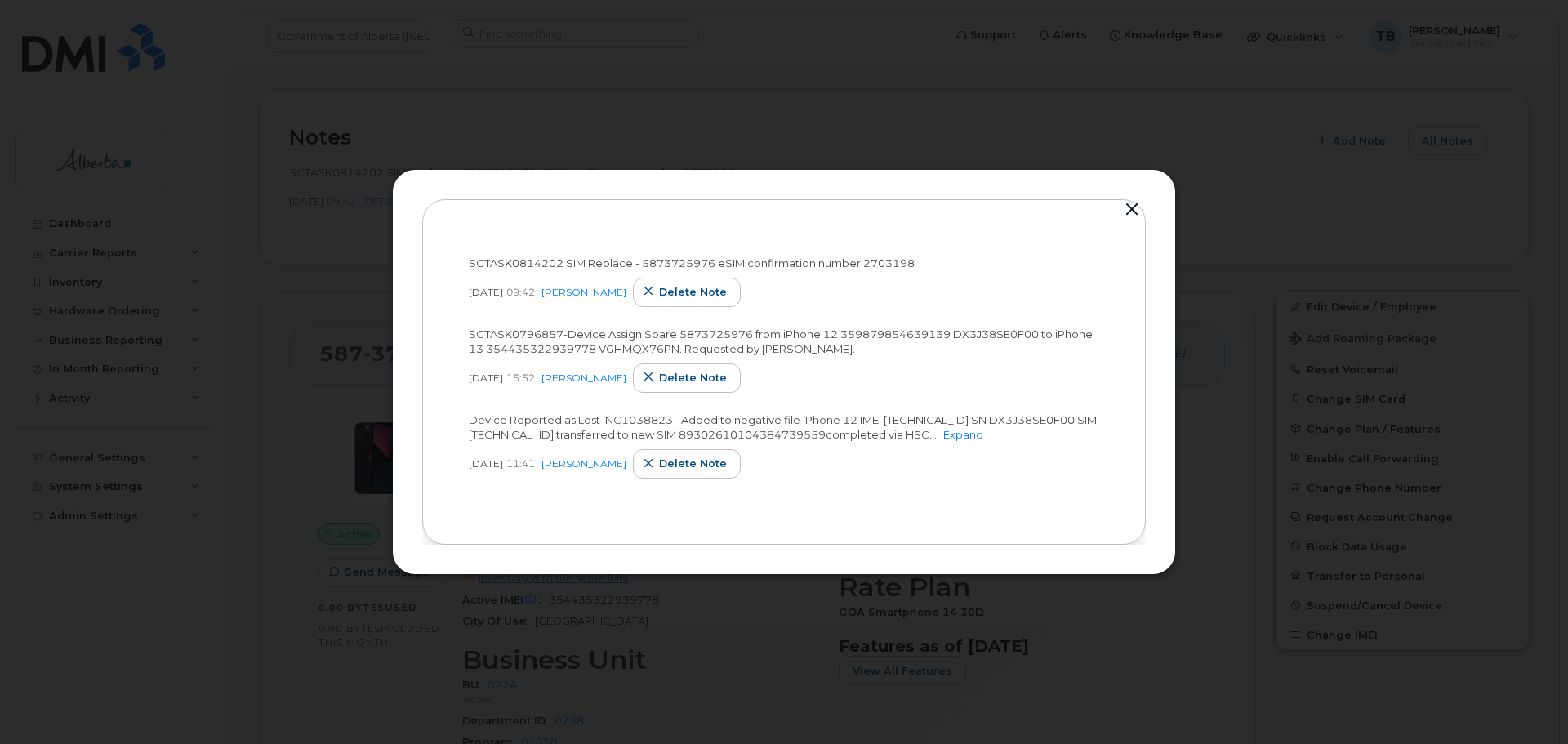
click at [1128, 202] on button "button" at bounding box center [1132, 209] width 24 height 22
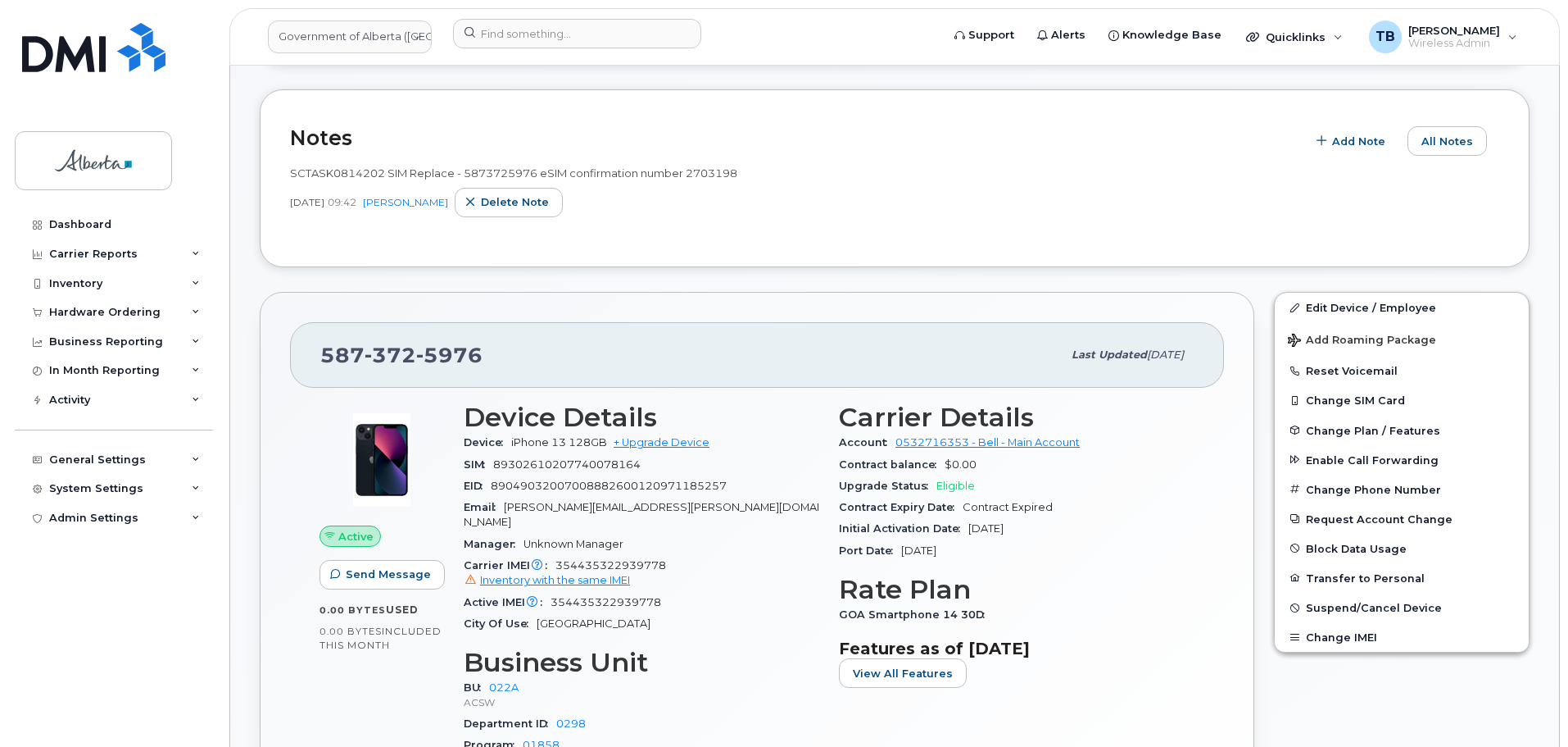
click at [653, 557] on div "Carrier IMEI Carrier IMEI is reported during the last billing cycle or change o…" at bounding box center [641, 573] width 356 height 37
click at [421, 363] on span "5976" at bounding box center [449, 354] width 67 height 24
click at [420, 361] on span "5976" at bounding box center [449, 354] width 67 height 24
click at [417, 354] on span "5976" at bounding box center [449, 354] width 67 height 24
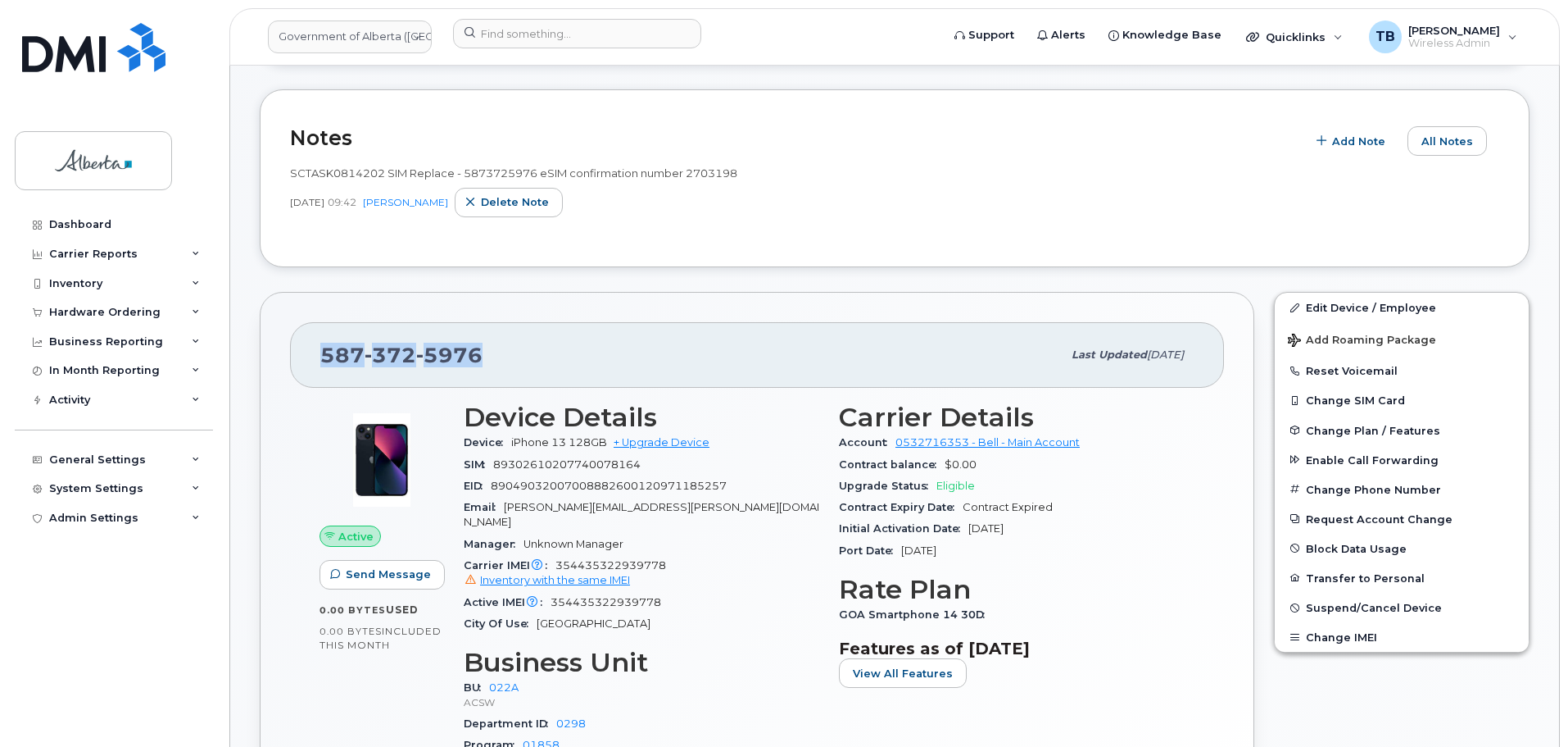
copy span "[PHONE_NUMBER]"
click at [576, 50] on div at bounding box center [691, 37] width 503 height 36
drag, startPoint x: 502, startPoint y: 14, endPoint x: 503, endPoint y: 32, distance: 18.0
click at [502, 14] on header "Government of Alberta ([GEOGRAPHIC_DATA]) Support Alerts Knowledge Base Quickli…" at bounding box center [894, 37] width 1330 height 58
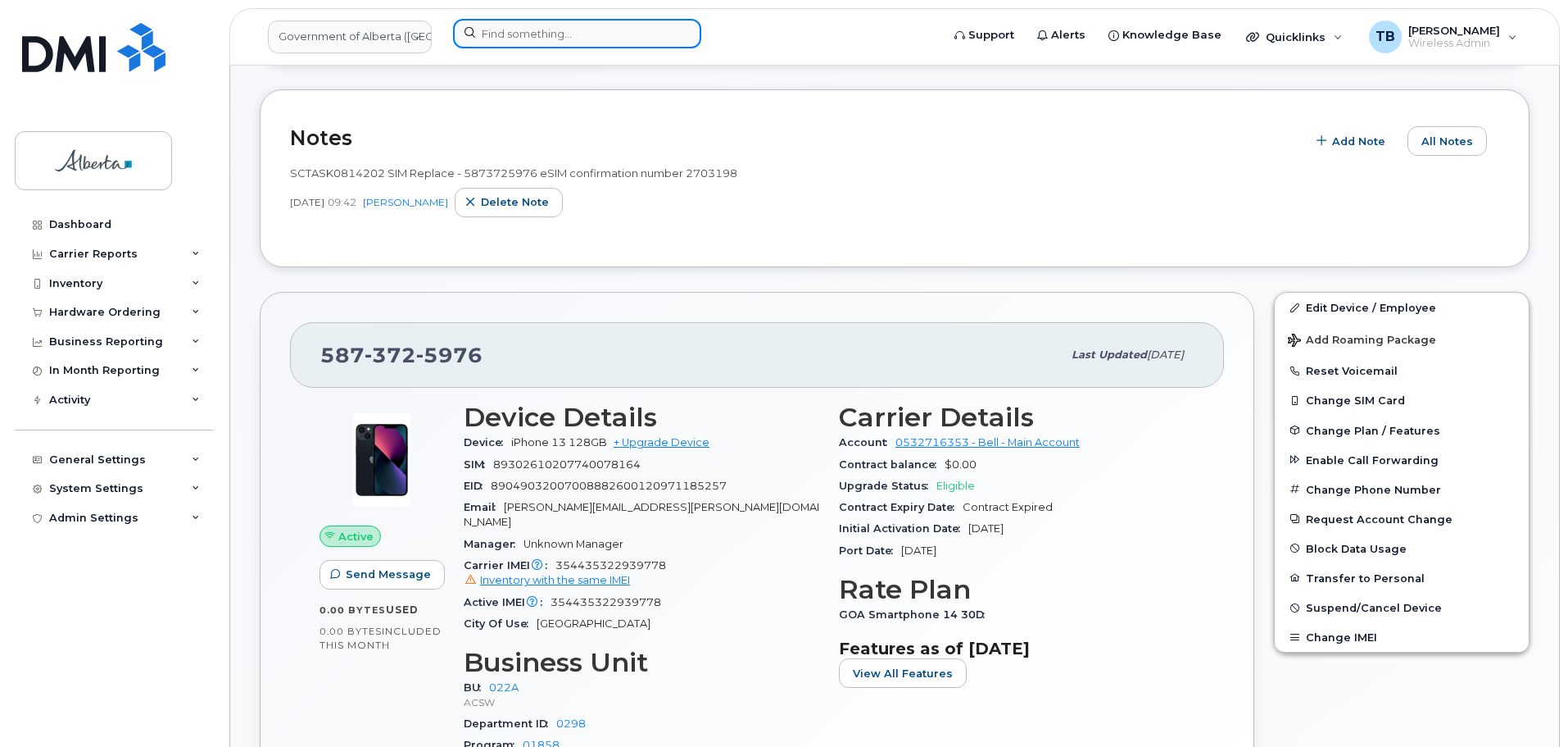
click at [503, 36] on input at bounding box center [577, 33] width 249 height 30
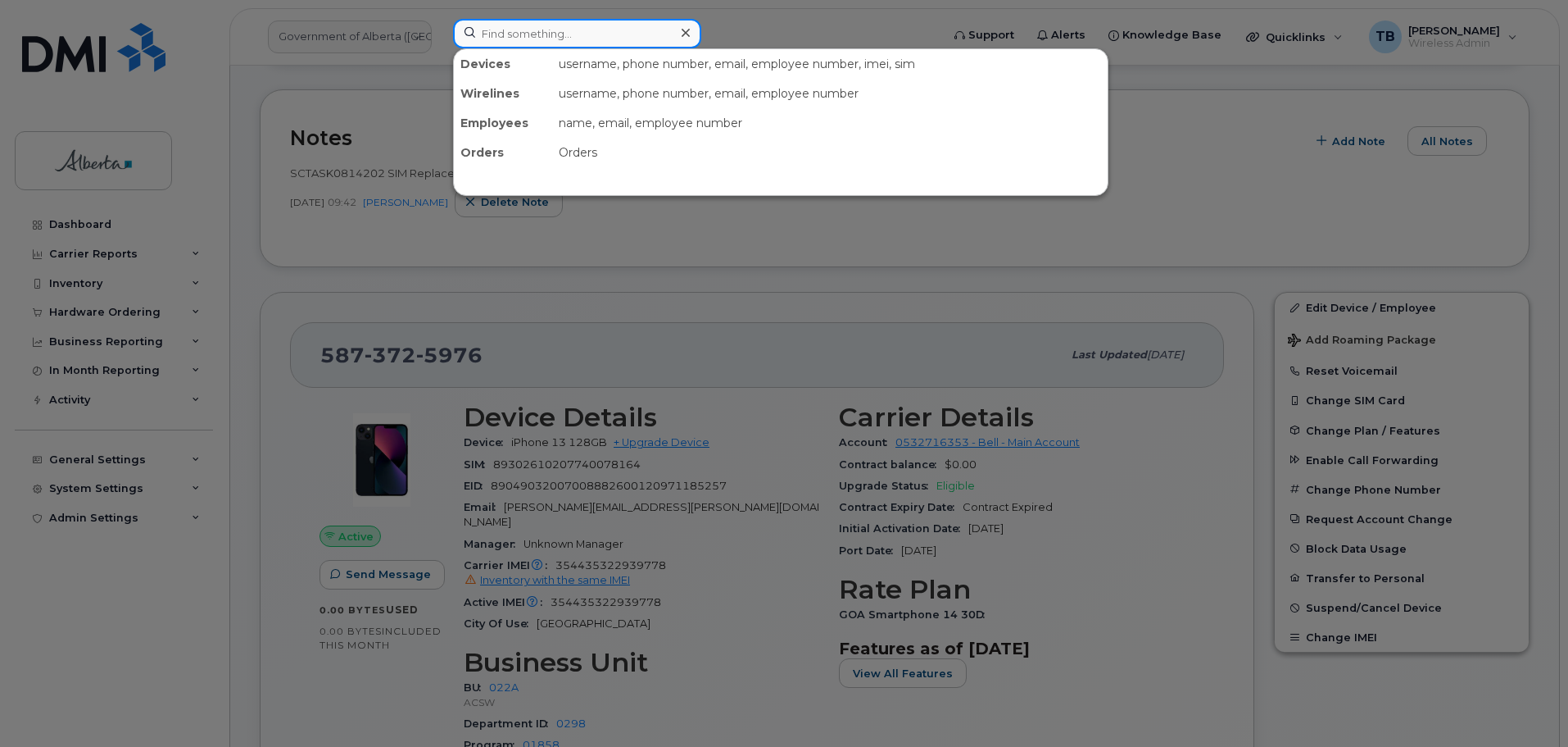
paste input "5879912427"
type input "5879912427"
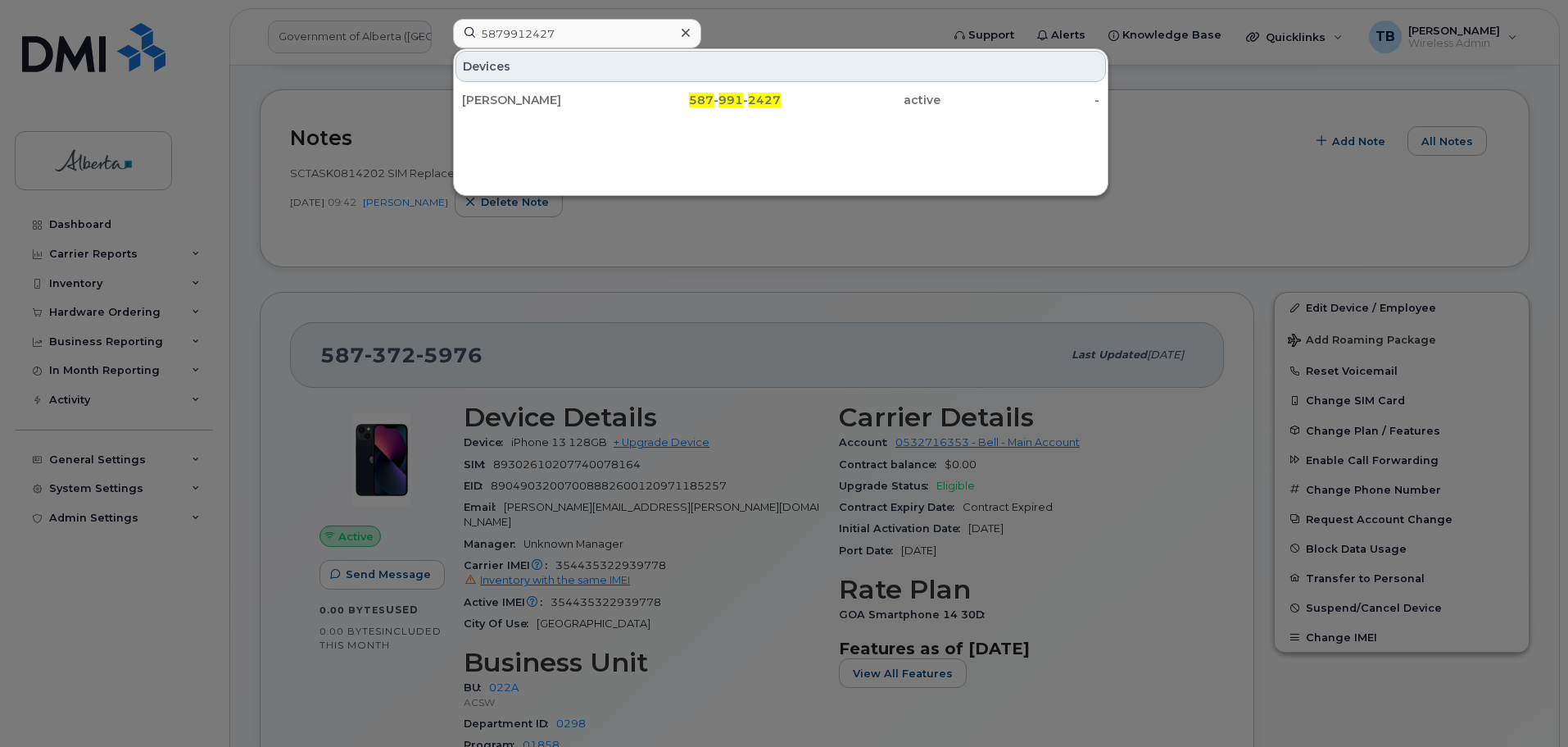
drag, startPoint x: 494, startPoint y: 101, endPoint x: 849, endPoint y: 138, distance: 356.9
click at [494, 101] on div "[PERSON_NAME]" at bounding box center [541, 100] width 159 height 16
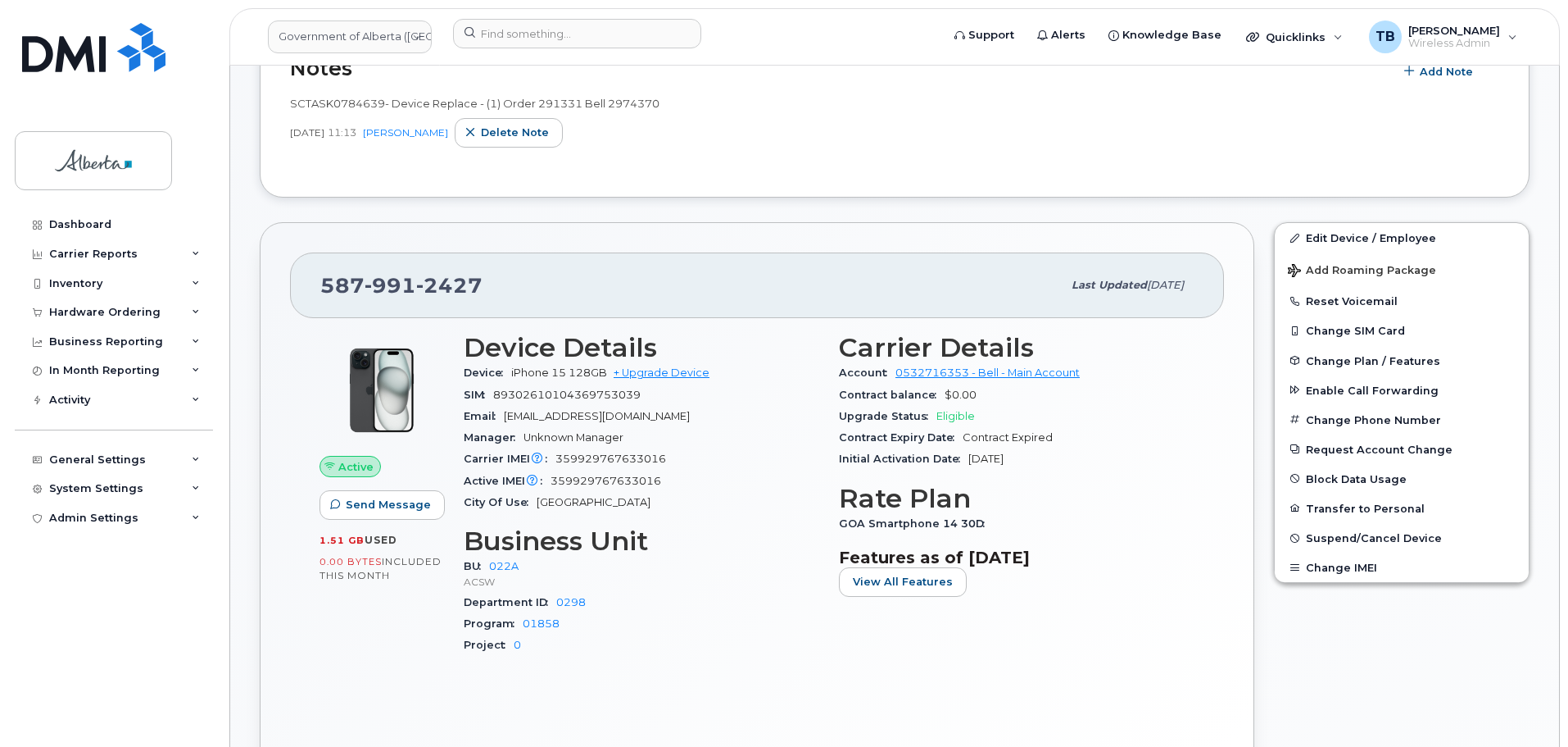
scroll to position [410, 0]
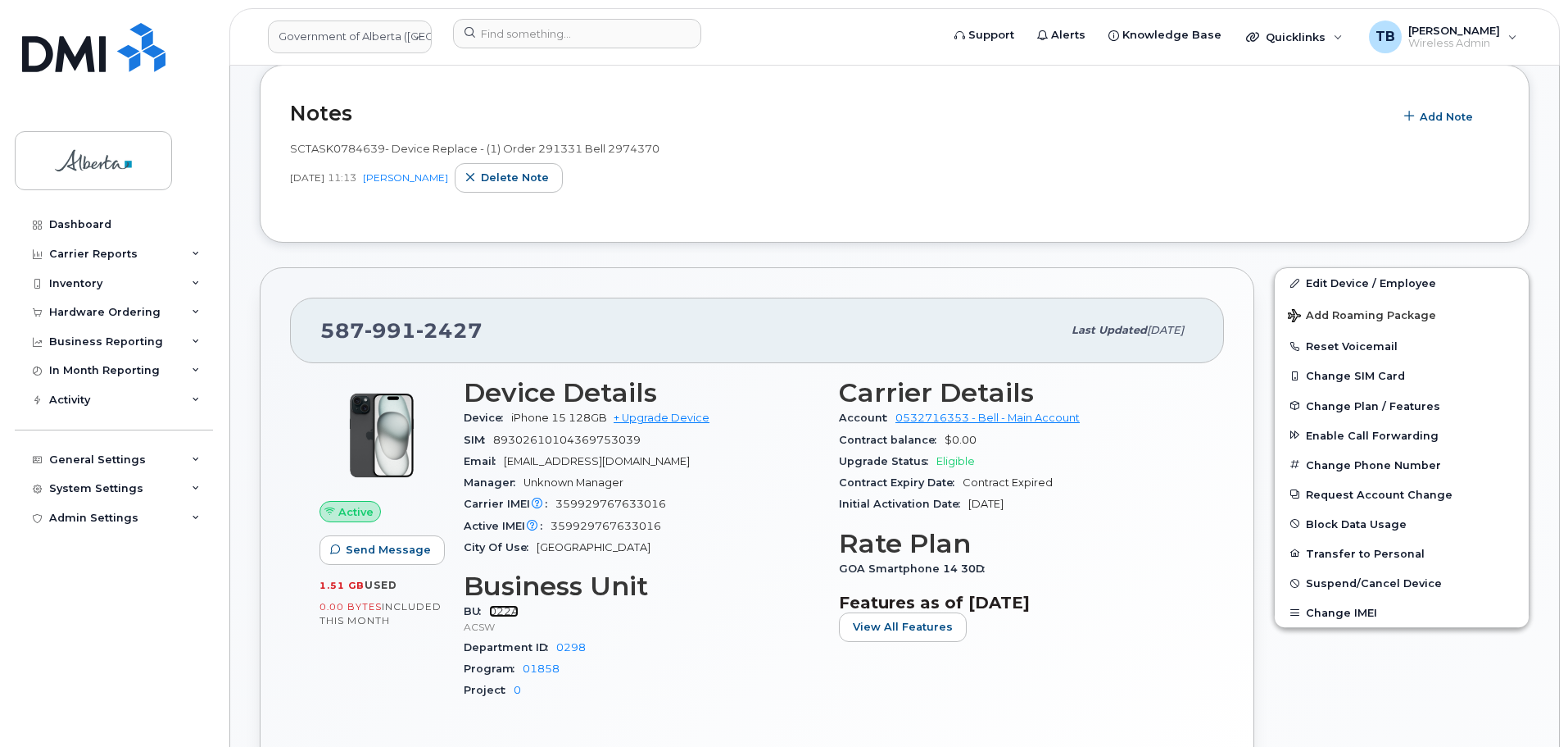
click at [503, 612] on link "022A" at bounding box center [503, 611] width 30 height 13
click at [603, 506] on span "359929767633016" at bounding box center [611, 504] width 111 height 13
copy span "359929767633016"
click at [487, 21] on input at bounding box center [577, 33] width 249 height 30
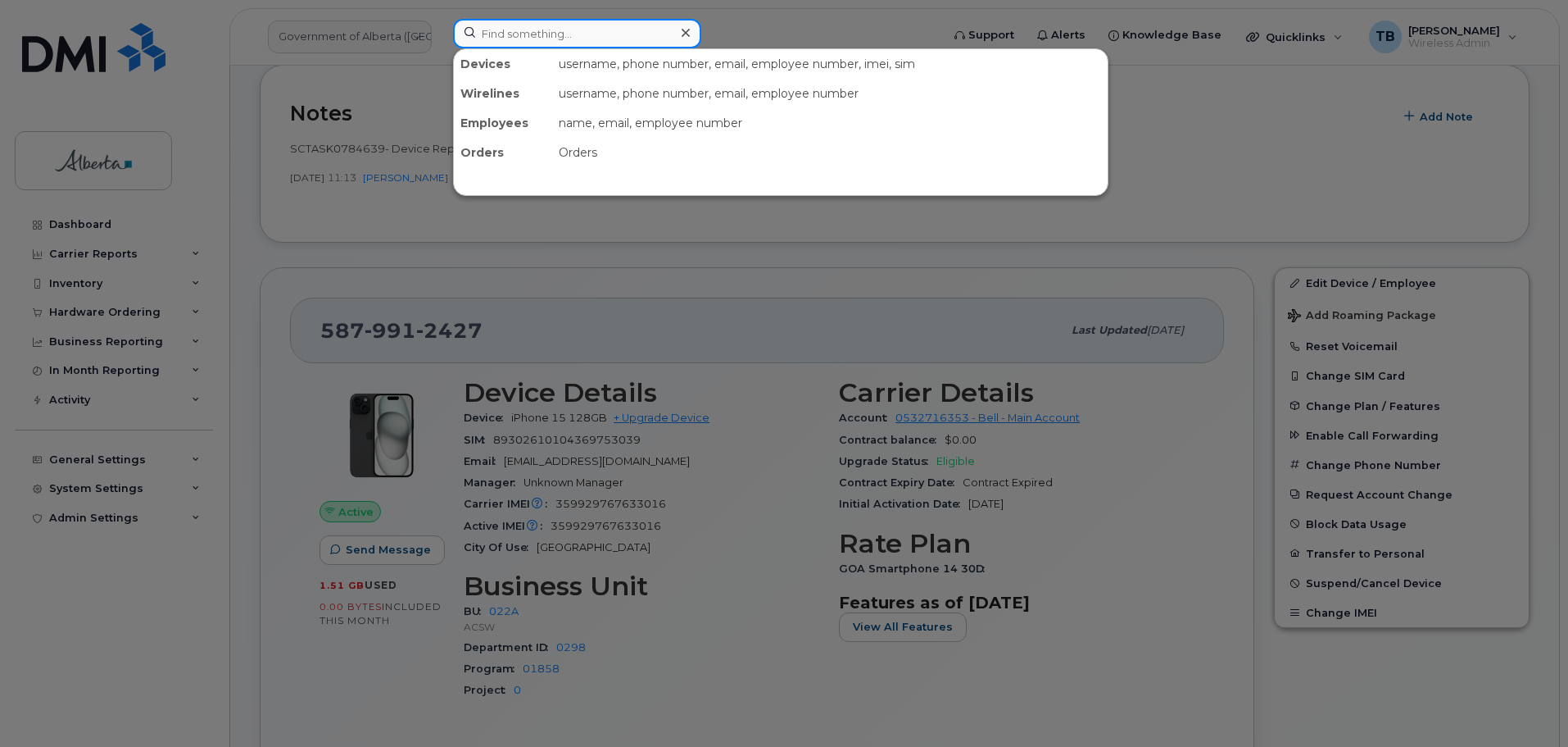
paste input "354435322939778"
type input "354435322939778"
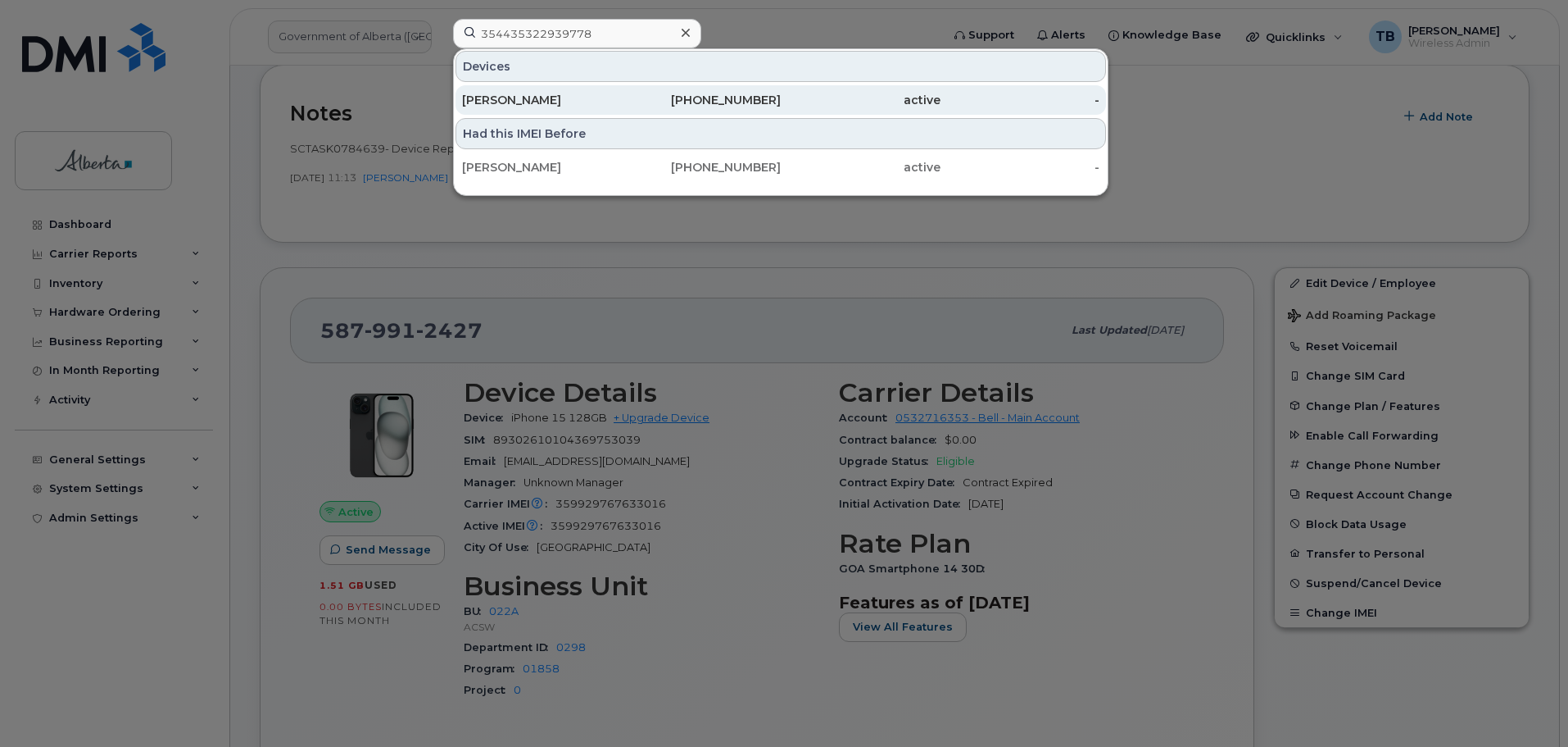
click at [528, 106] on div "[PERSON_NAME]" at bounding box center [541, 100] width 159 height 16
